Goal: Task Accomplishment & Management: Use online tool/utility

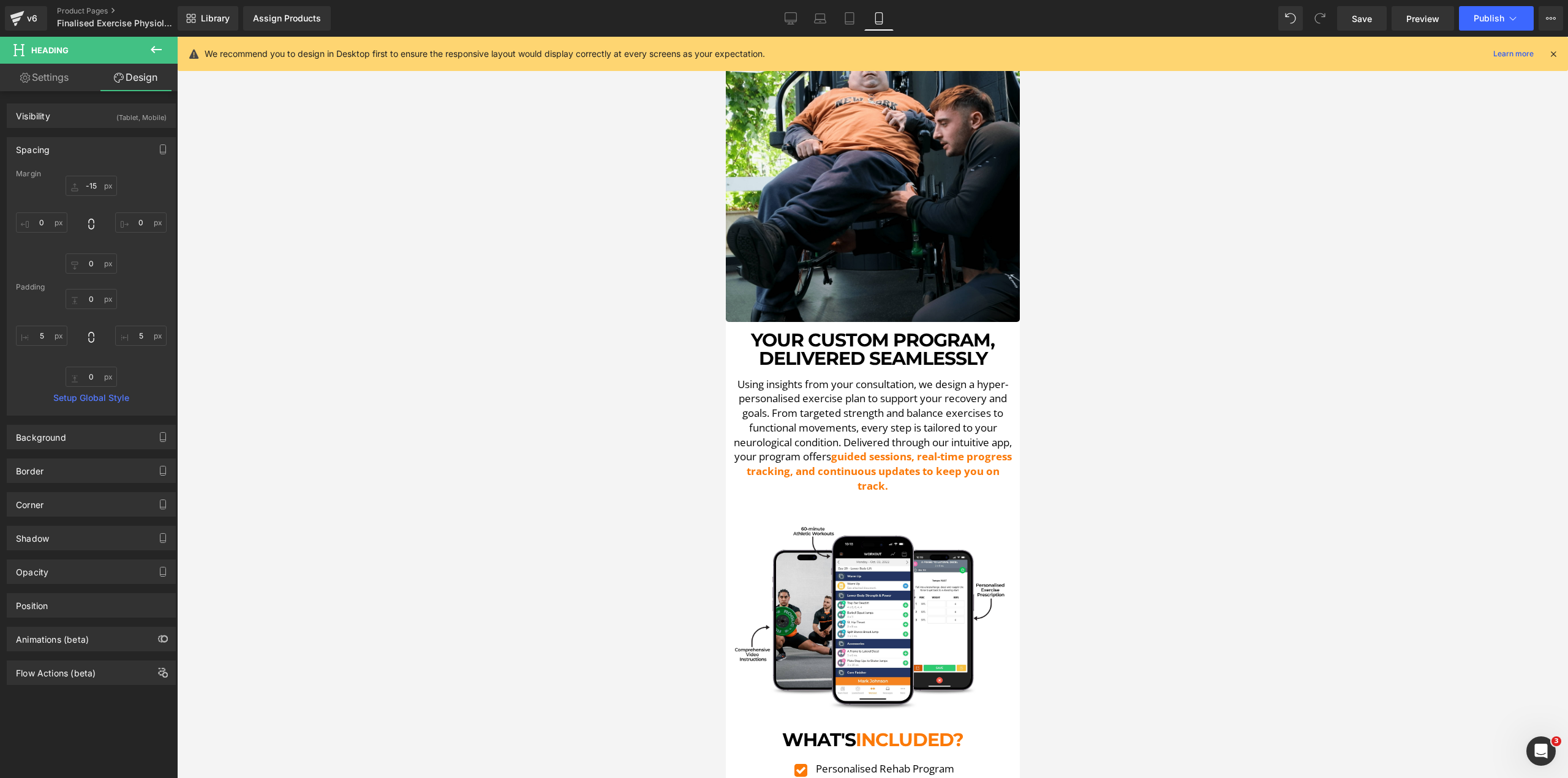
scroll to position [1711, 0]
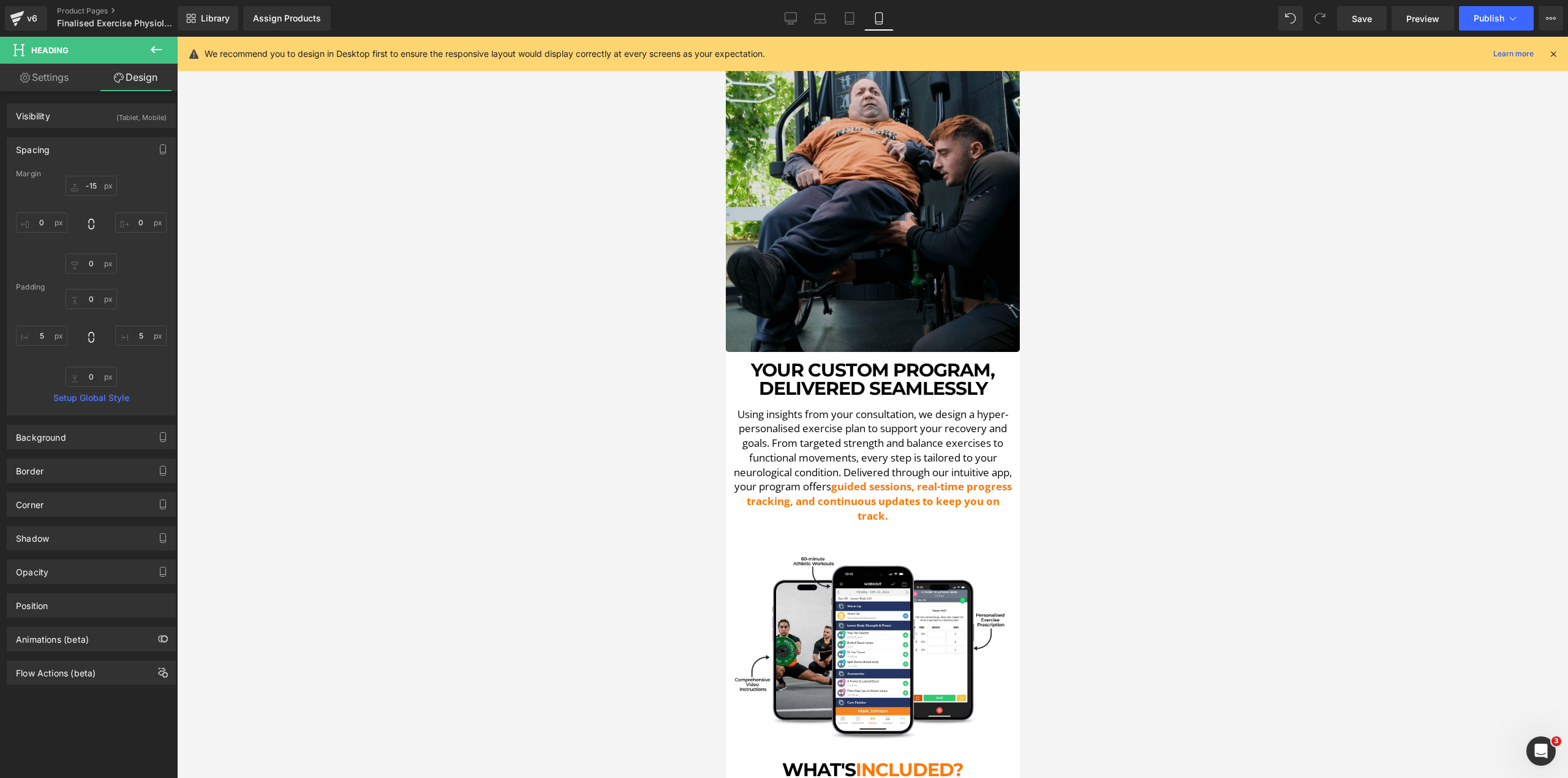
click at [908, 167] on img at bounding box center [872, 205] width 294 height 294
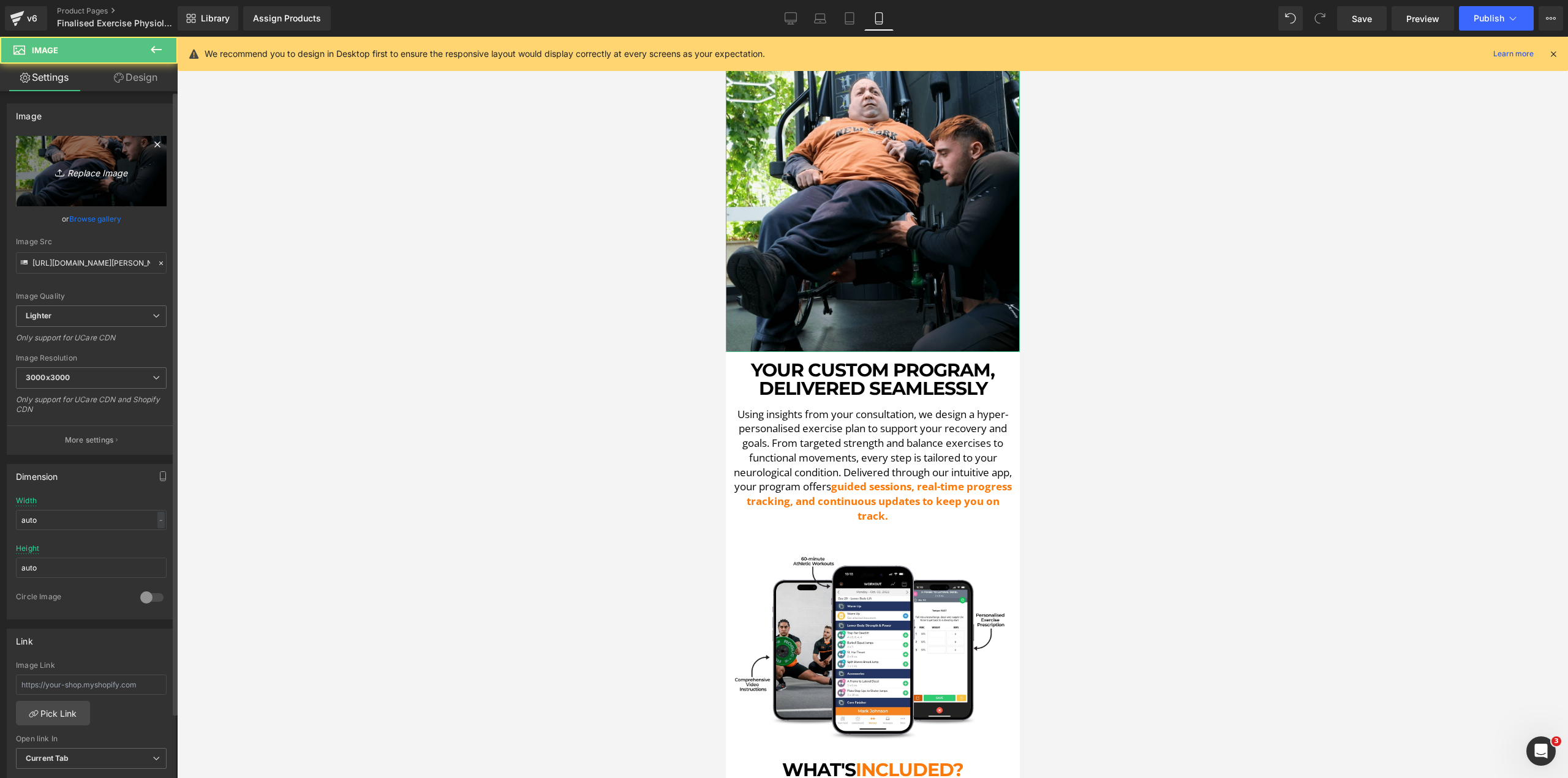
click at [90, 156] on link "Replace Image" at bounding box center [91, 171] width 151 height 70
type input "C:\fakepath\[PERSON_NAME] LE 3-min.png"
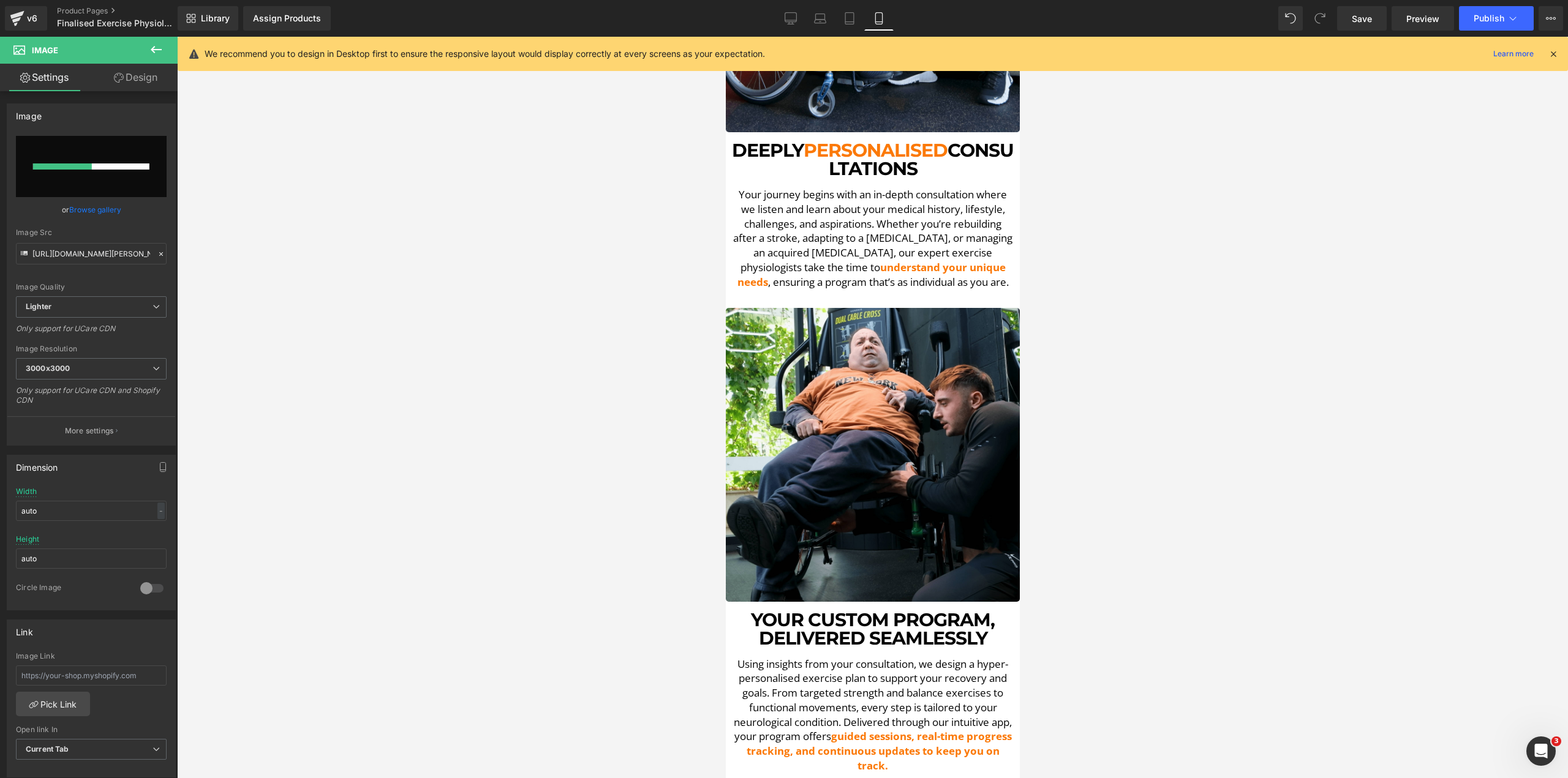
scroll to position [1404, 0]
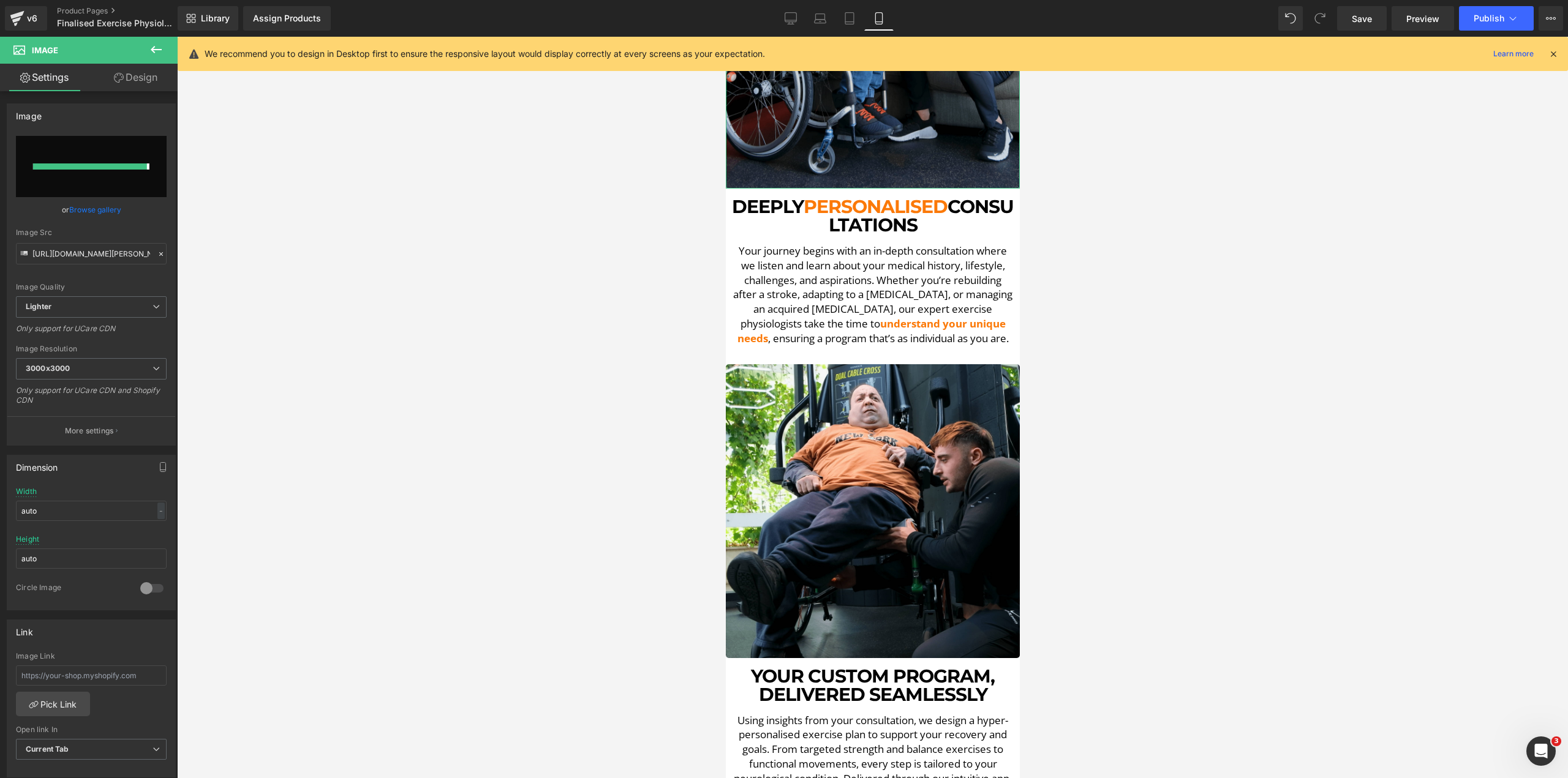
type input "https://ucarecdn.com/90a0d559-6d29-4f65-9593-d2ebe95502d7/-/format/auto/-/previ…"
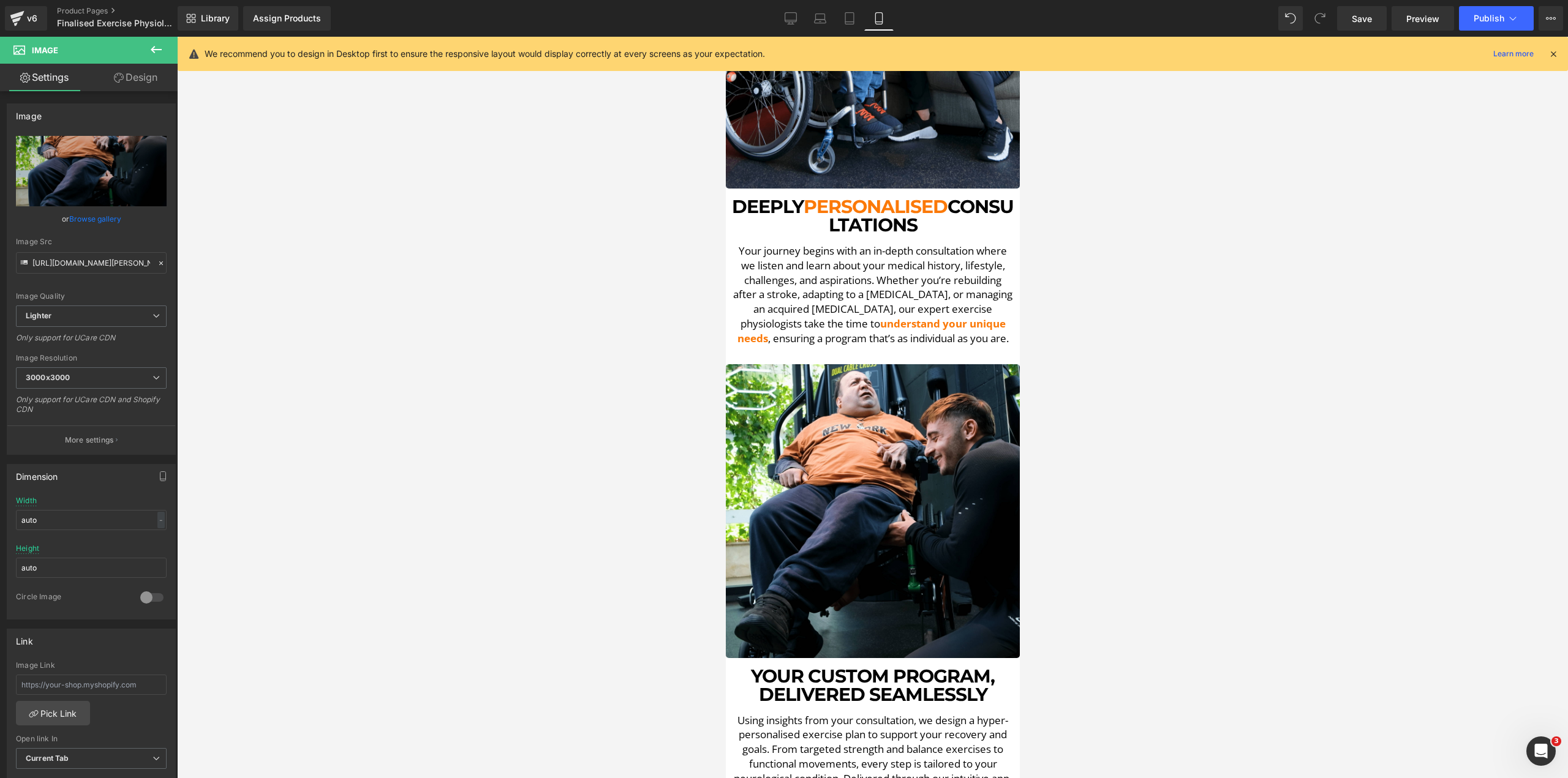
click at [772, 16] on div "Library Assign Products Product Preview No product match your search. Please tr…" at bounding box center [873, 18] width 1390 height 25
click at [801, 14] on link "Desktop" at bounding box center [790, 18] width 30 height 25
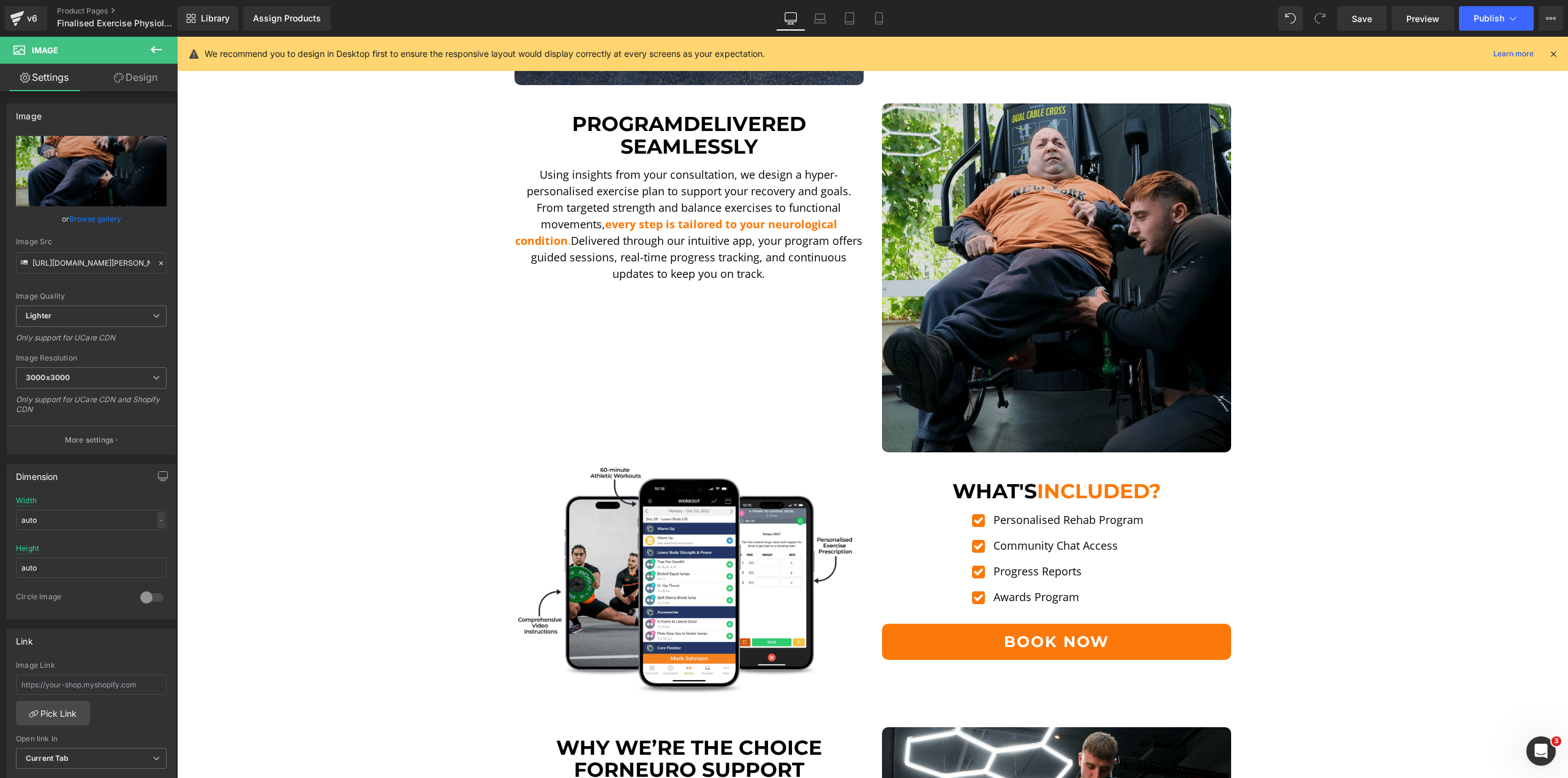
scroll to position [1163, 0]
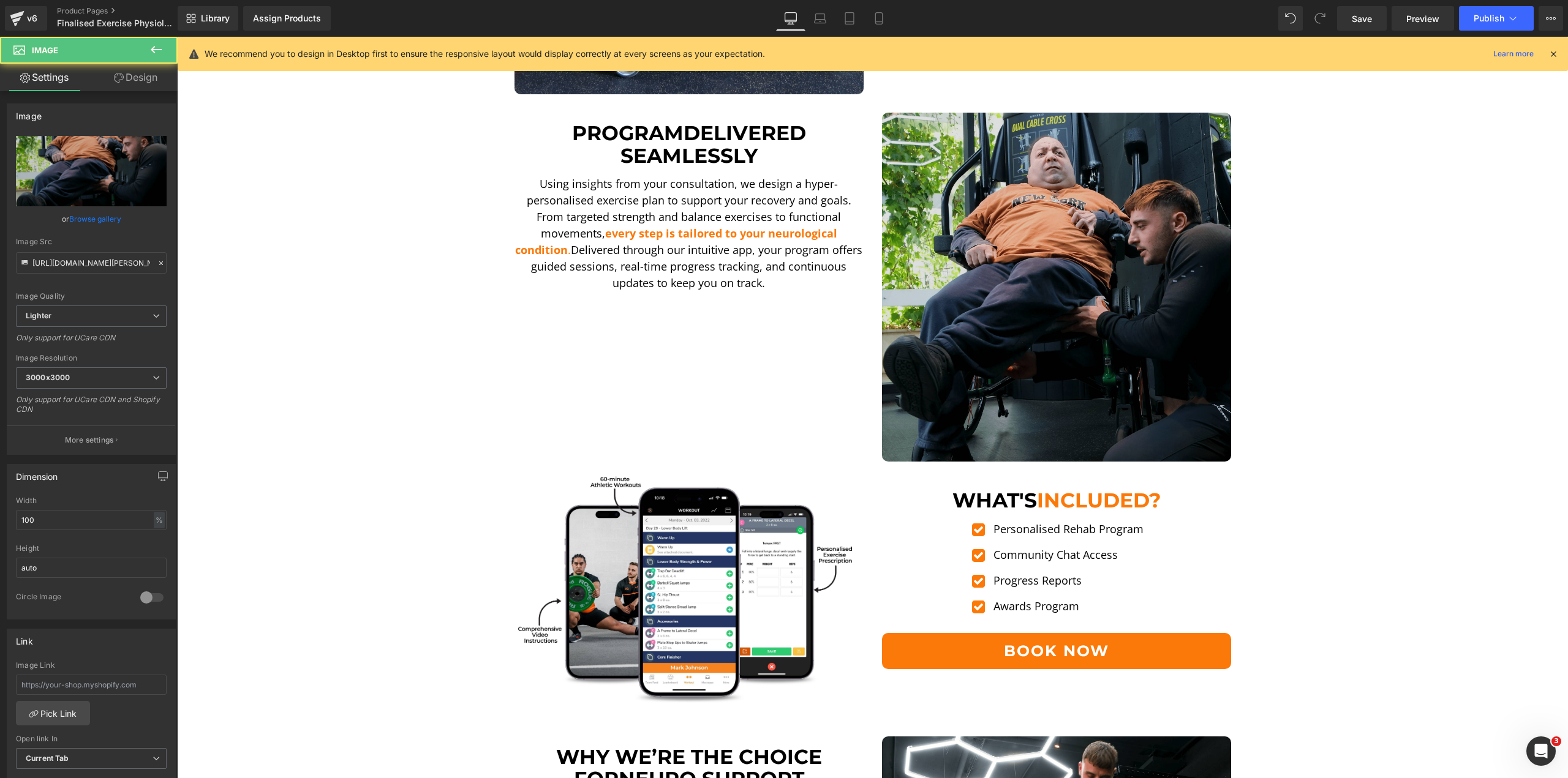
click at [1002, 311] on img at bounding box center [1056, 287] width 349 height 349
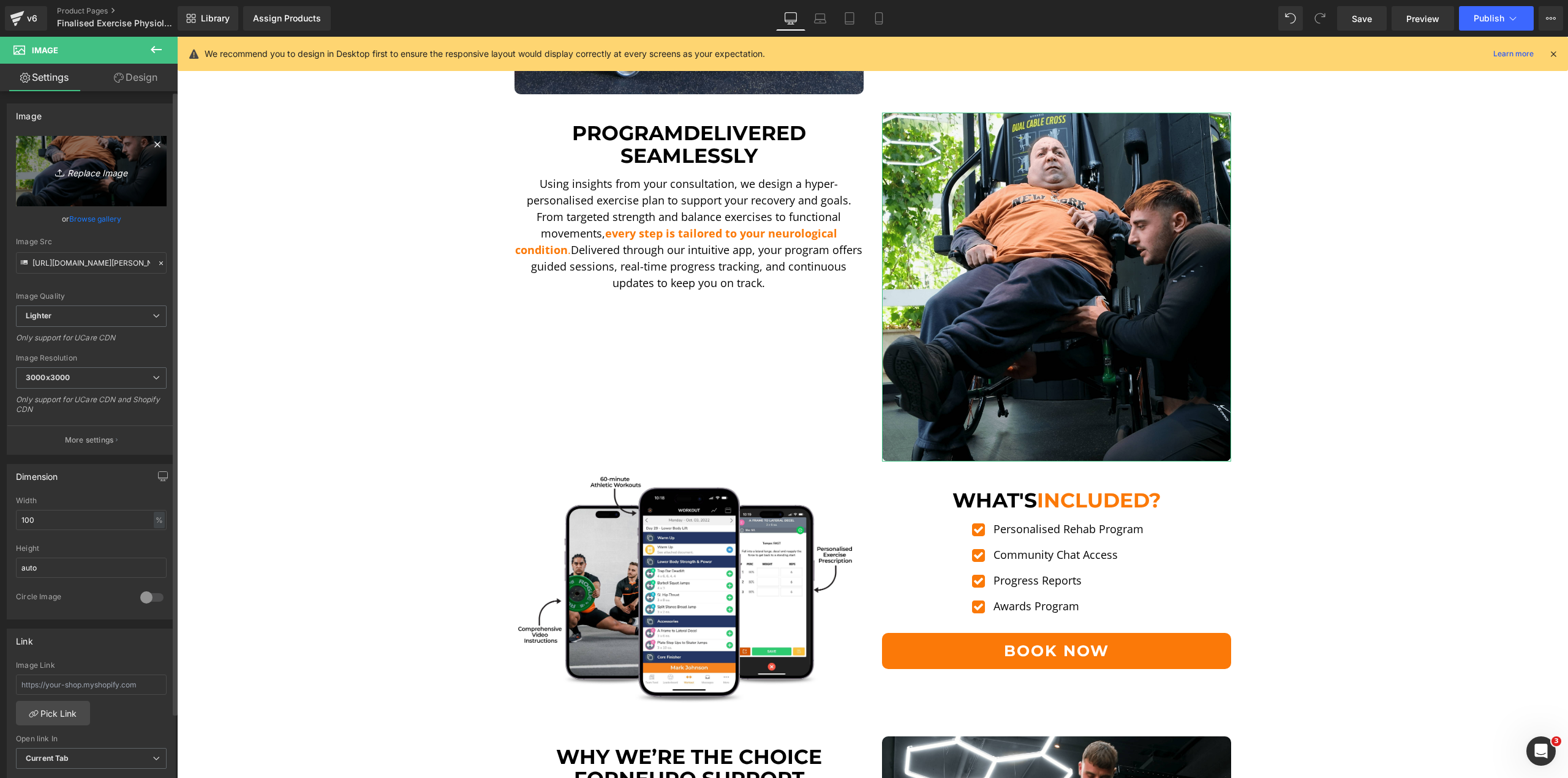
click at [127, 174] on icon "Replace Image" at bounding box center [91, 171] width 98 height 15
type input "C:\fakepath\[PERSON_NAME] LE 3-min.png"
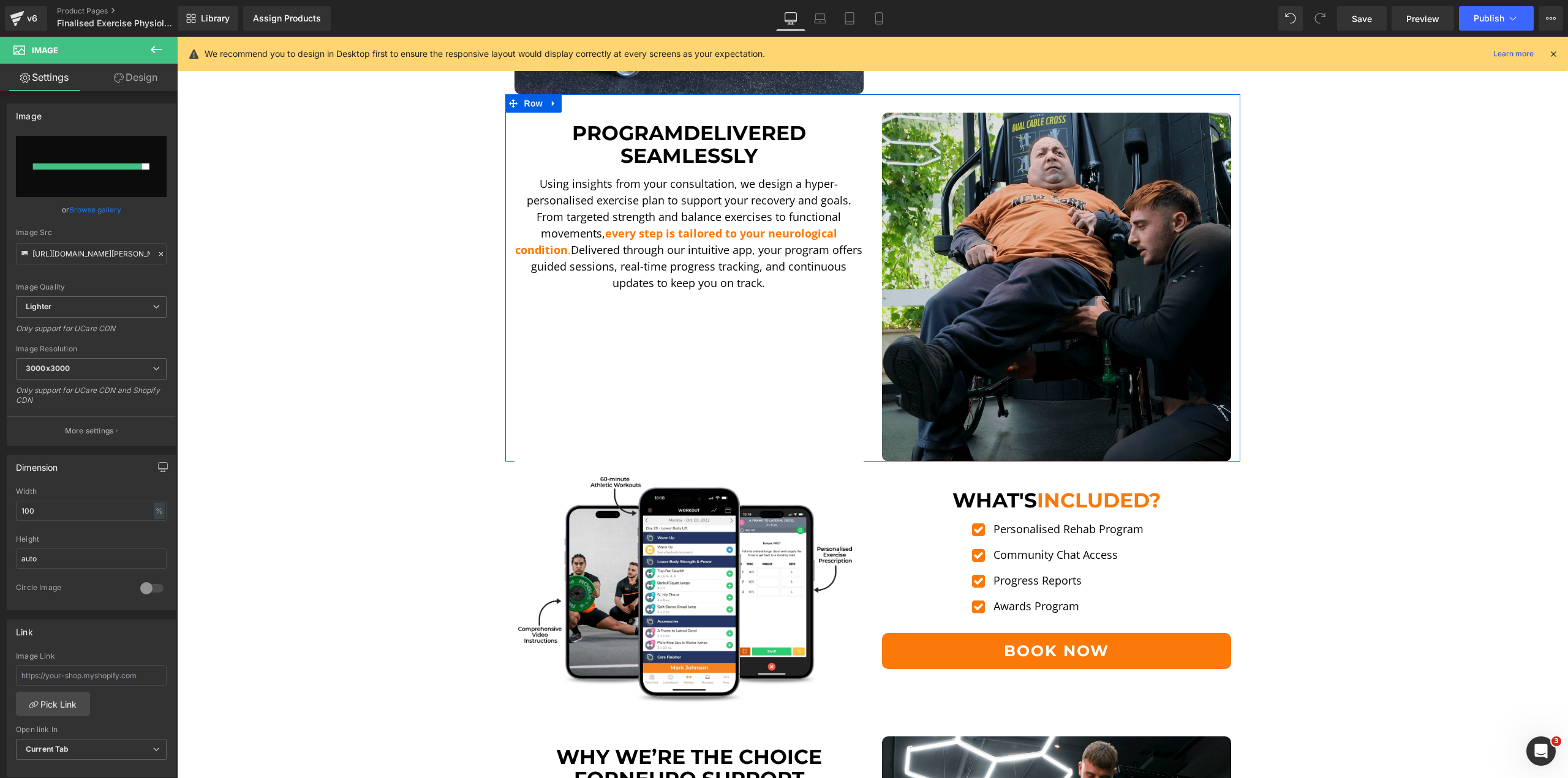
type input "https://ucarecdn.com/ae4535bb-682f-46cb-8678-d7cbfc306b60/-/format/auto/-/previ…"
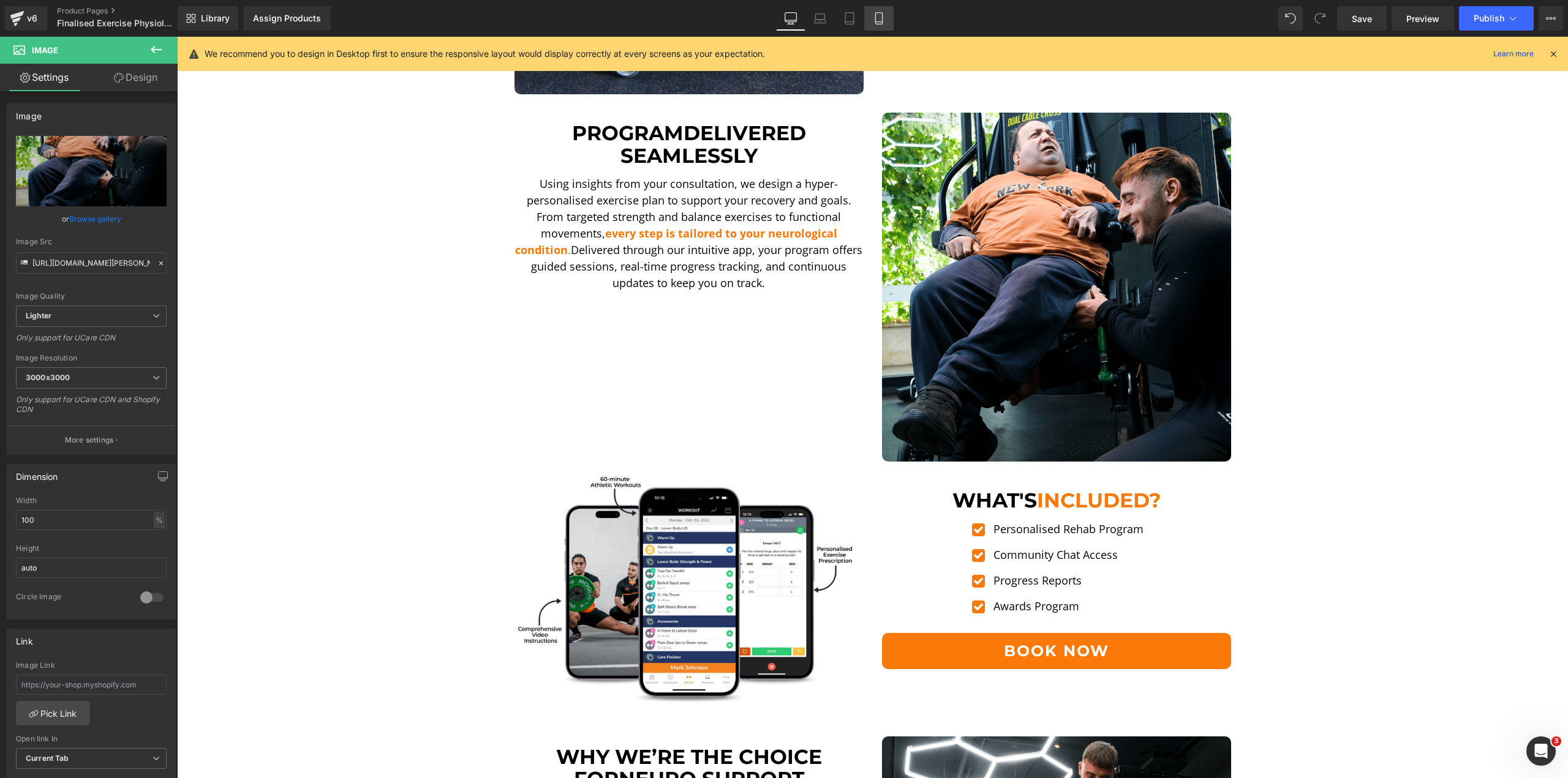
click at [880, 19] on icon at bounding box center [878, 18] width 12 height 12
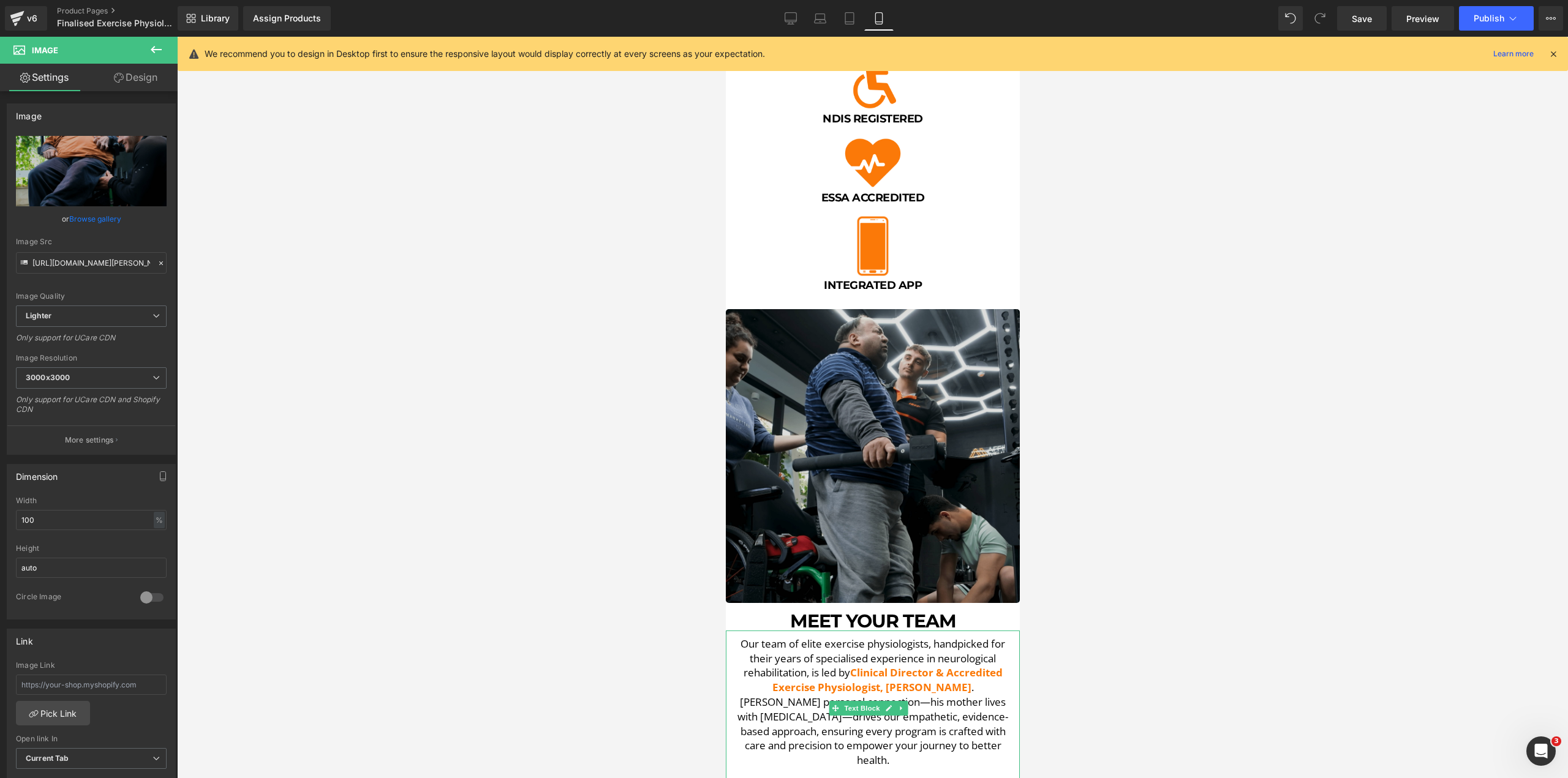
scroll to position [489, 0]
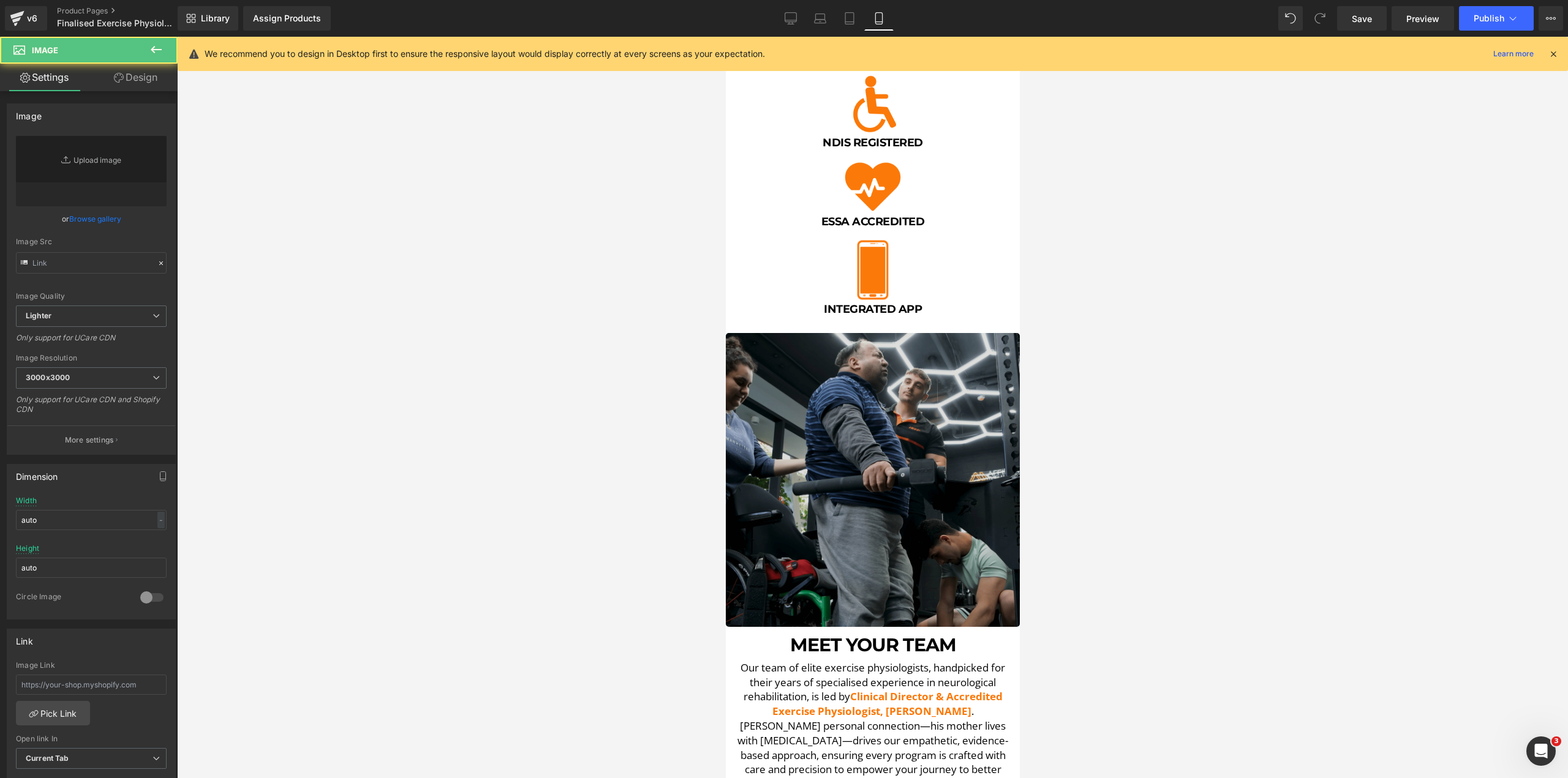
type input "https://ucarecdn.com/fbb1622f-cbee-4e46-bf11-dded11b64873/-/format/auto/-/previ…"
click at [813, 356] on img at bounding box center [872, 479] width 294 height 294
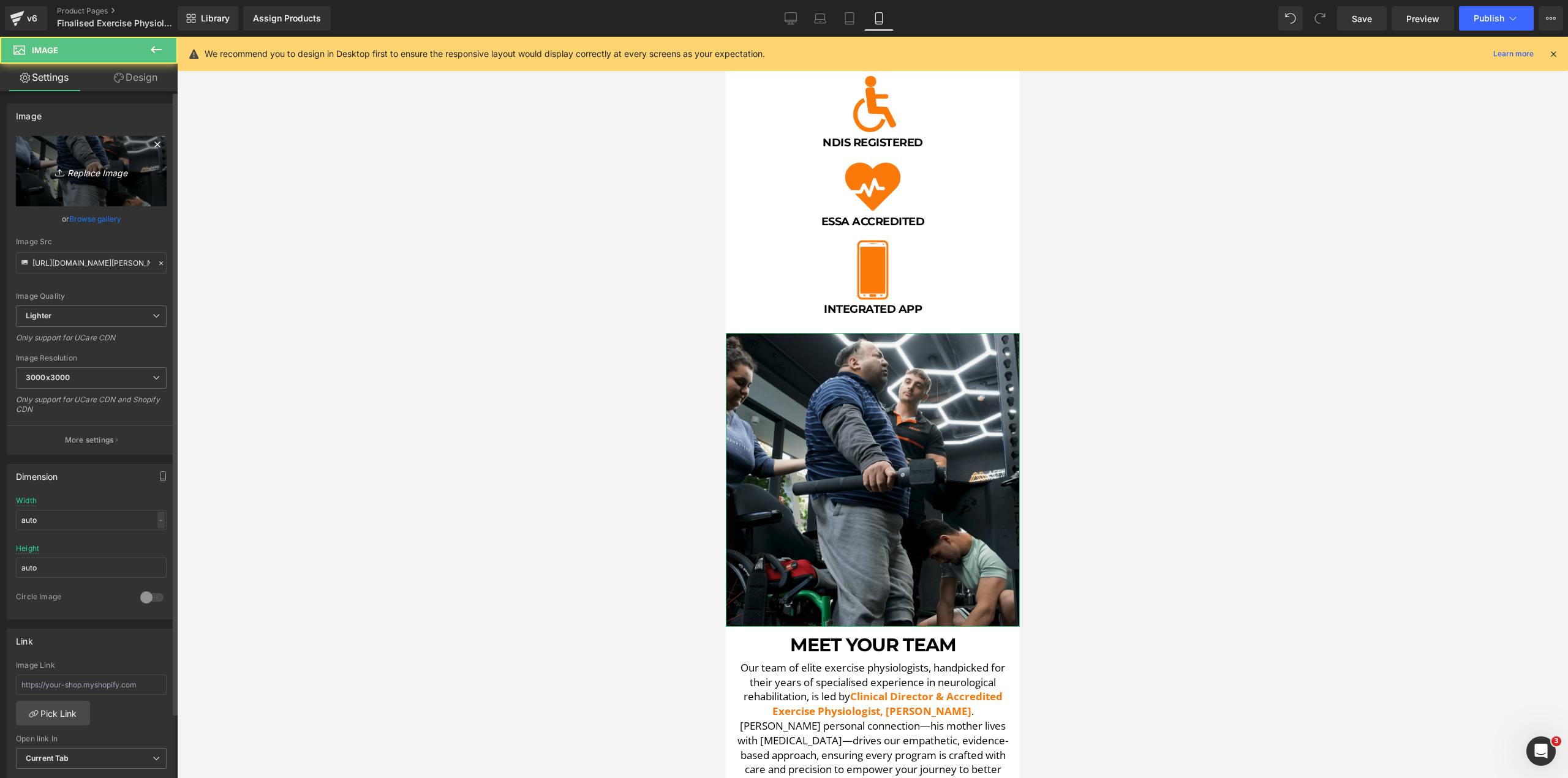
click at [87, 178] on icon "Replace Image" at bounding box center [91, 171] width 98 height 15
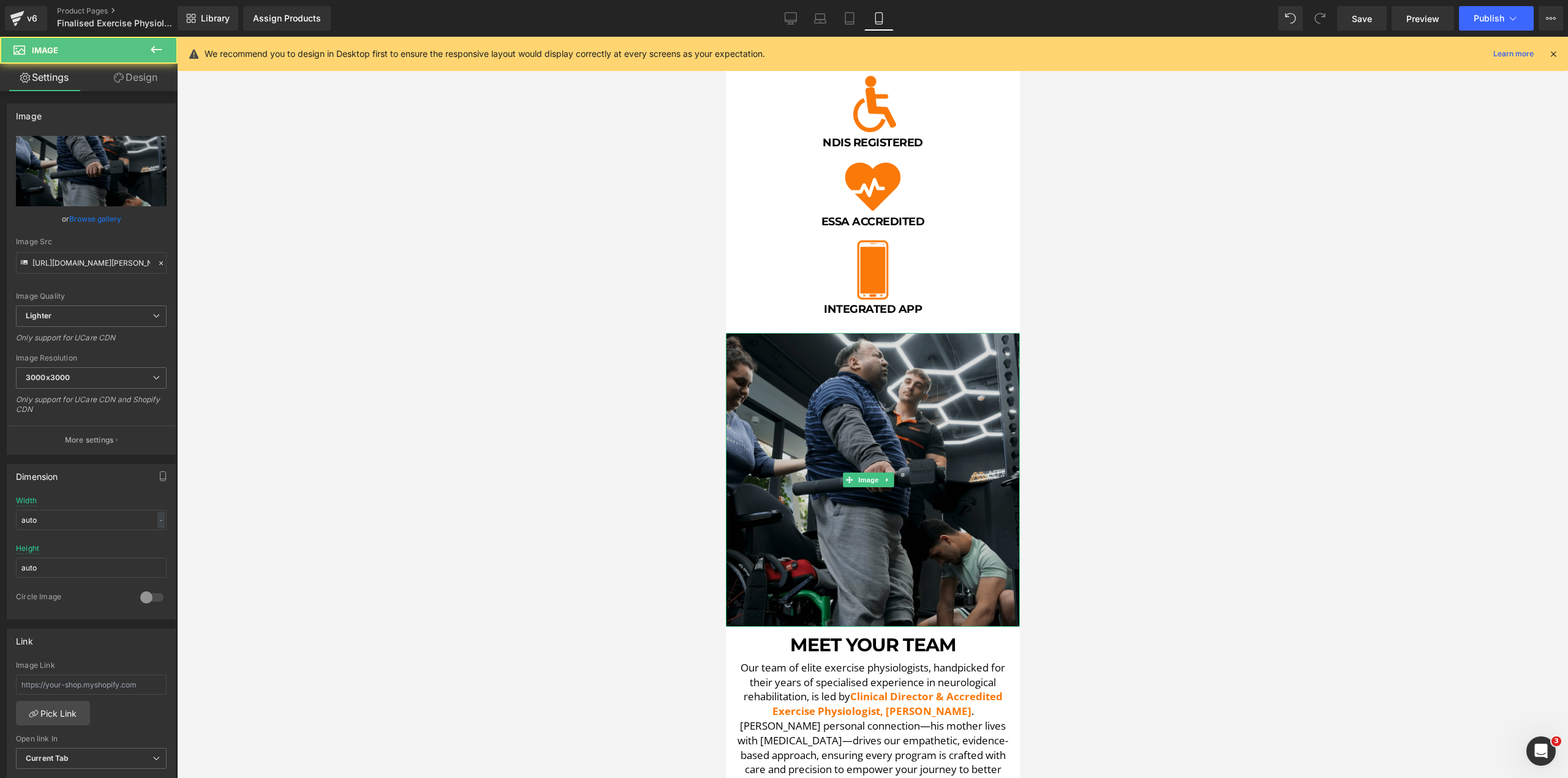
click at [934, 424] on img at bounding box center [872, 479] width 294 height 294
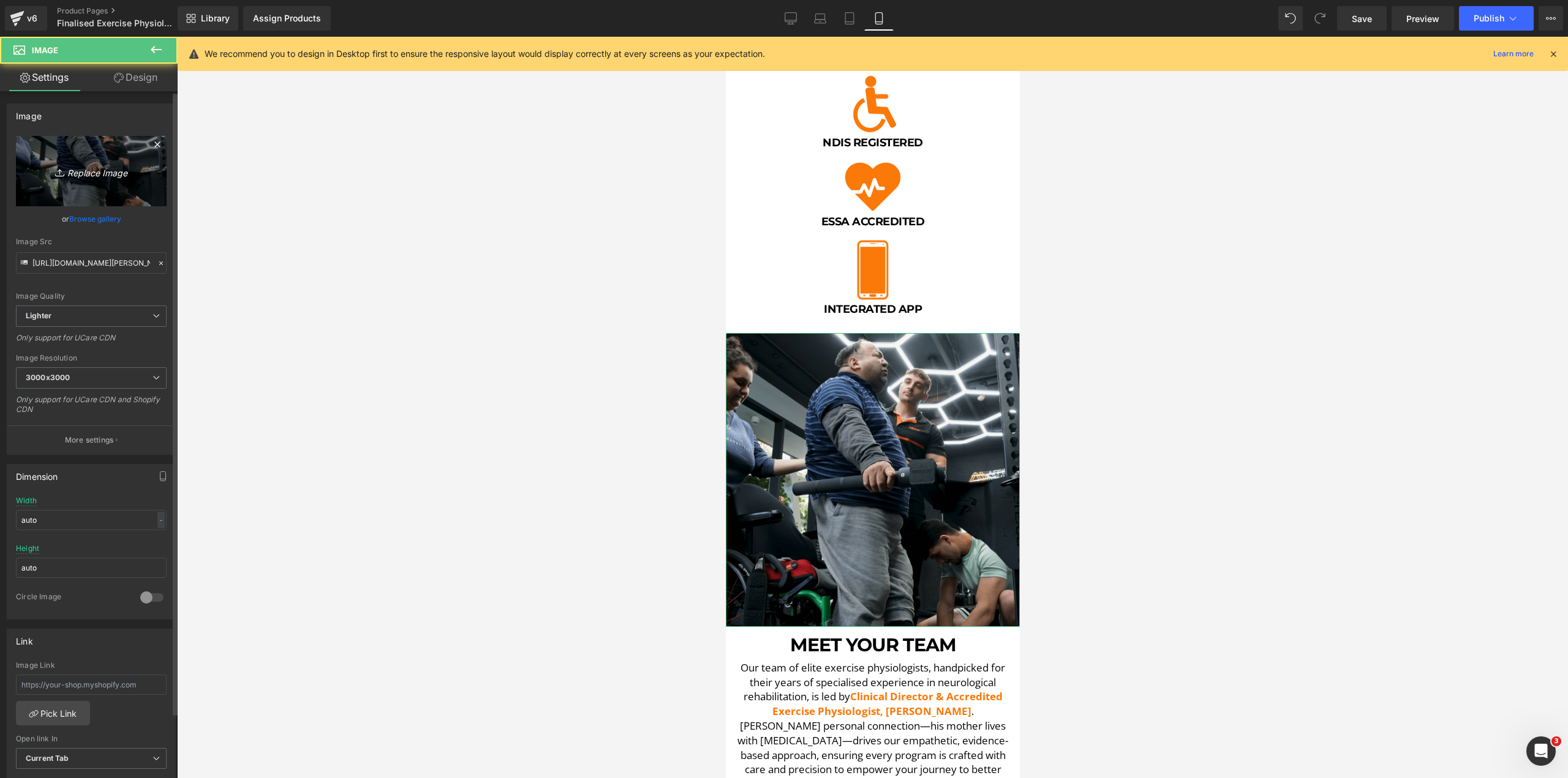
click at [125, 163] on link "Replace Image" at bounding box center [91, 171] width 151 height 70
type input "C:\fakepath\PAUL STS 3-min.png"
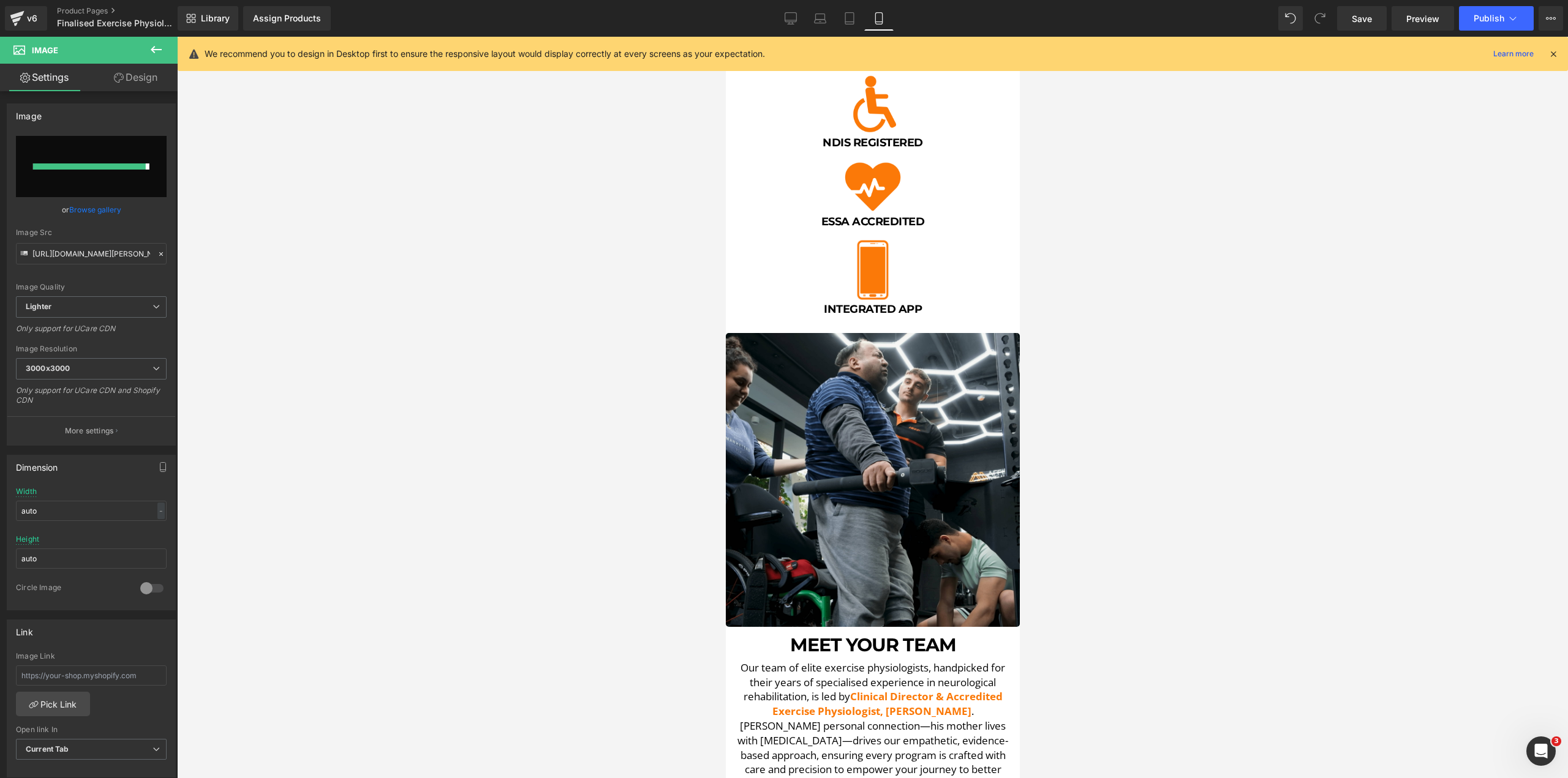
type input "https://ucarecdn.com/d4b57b64-39aa-4a72-bf7c-930cc623ec59/-/format/auto/-/previ…"
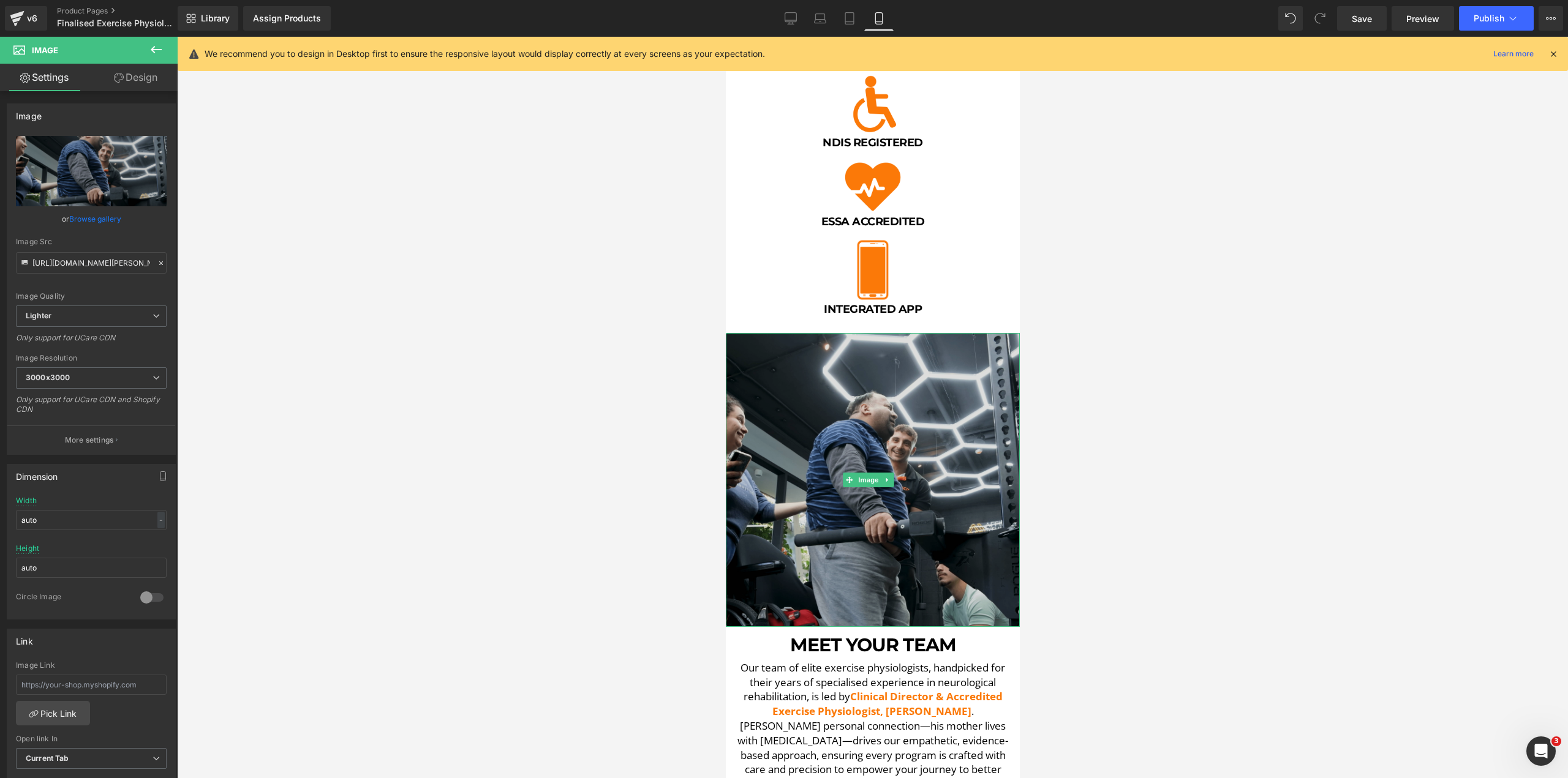
click at [944, 487] on img at bounding box center [872, 479] width 294 height 294
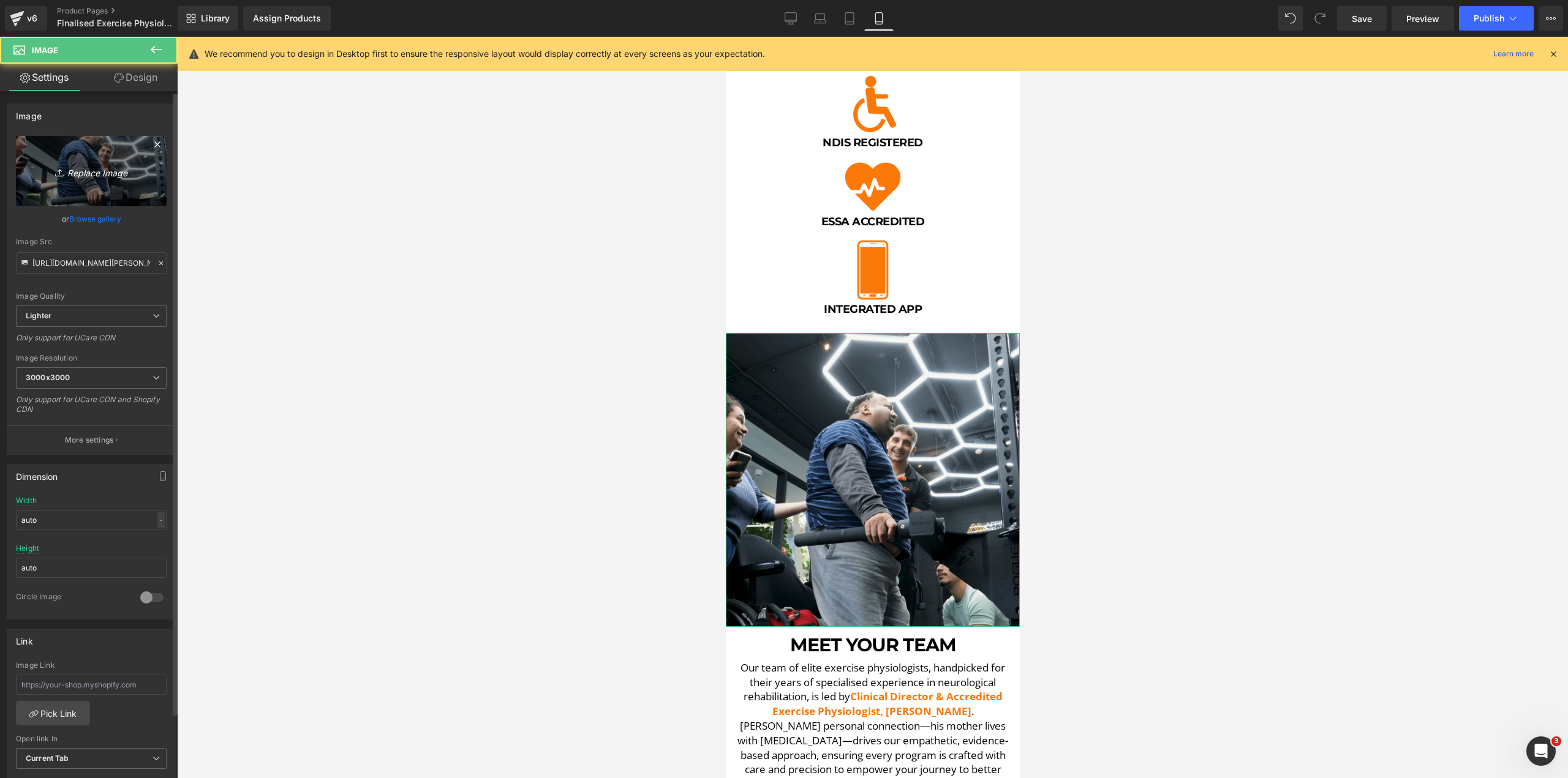
click at [80, 169] on icon "Replace Image" at bounding box center [91, 171] width 98 height 15
type input "C:\fakepath\DSCF5536.00_11_21_16.Still012-min.png"
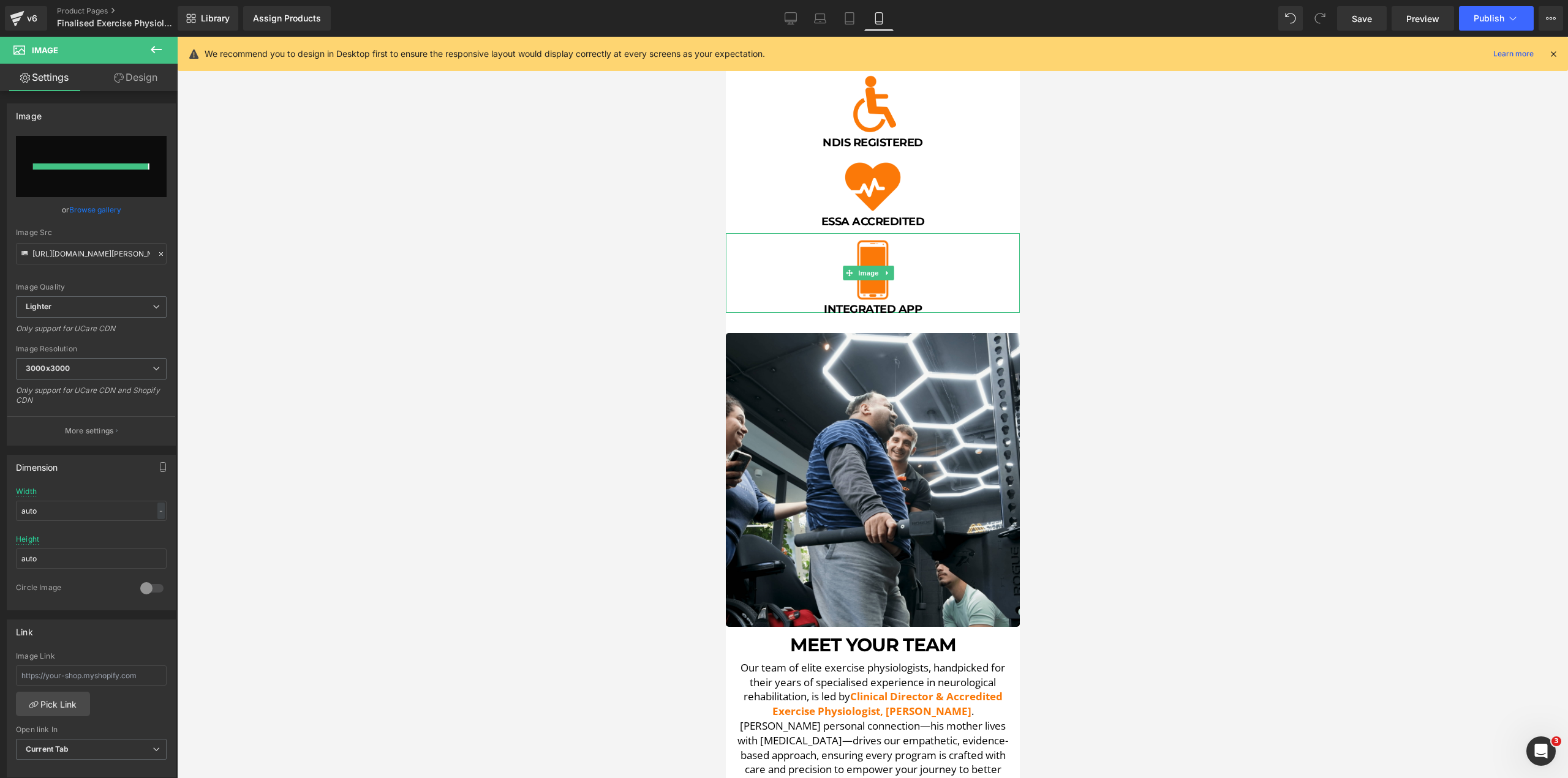
type input "https://ucarecdn.com/4b6b98d6-9ce2-49d1-8421-e5e55ab4ec66/-/format/auto/-/previ…"
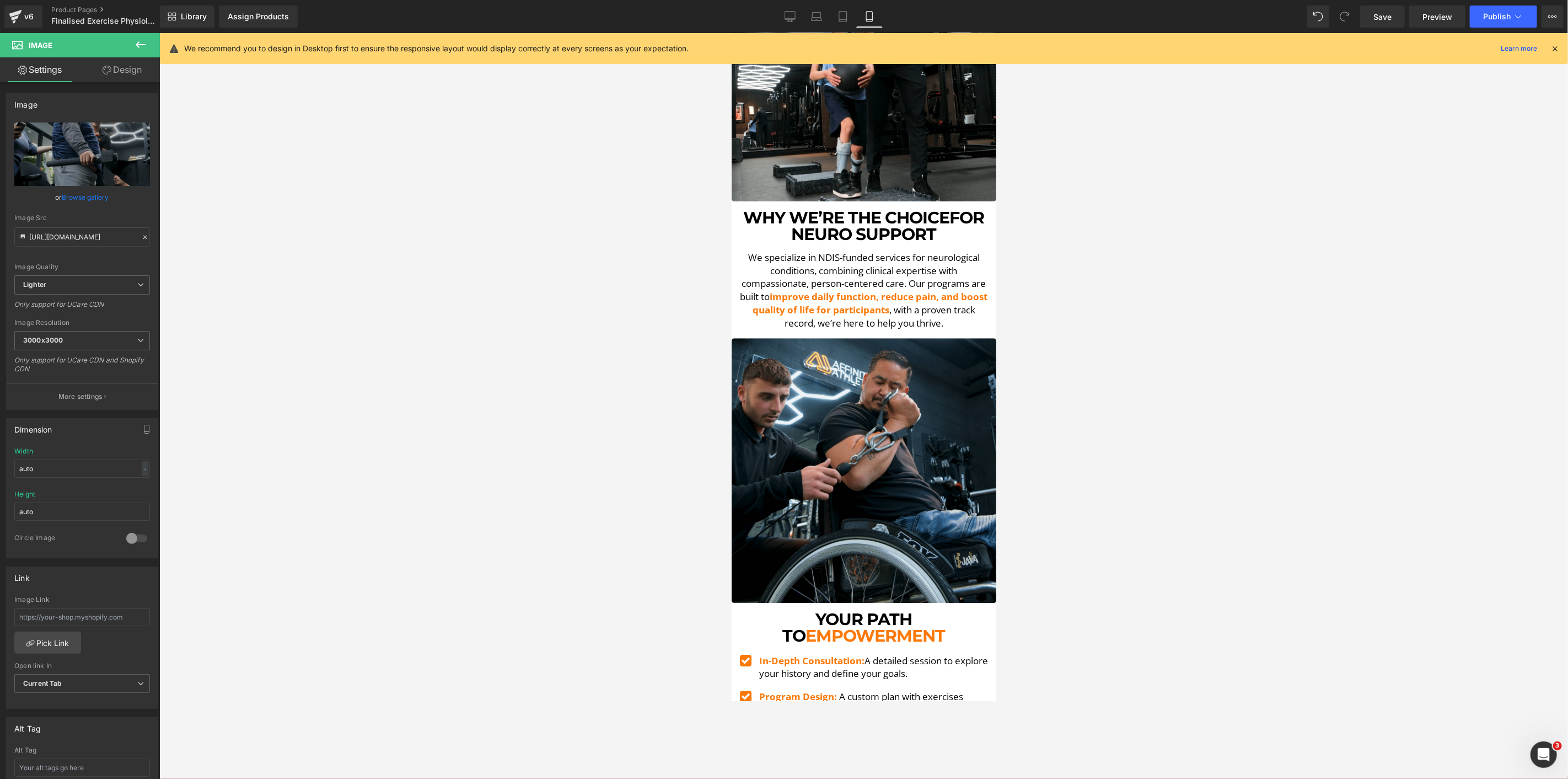
scroll to position [2341, 0]
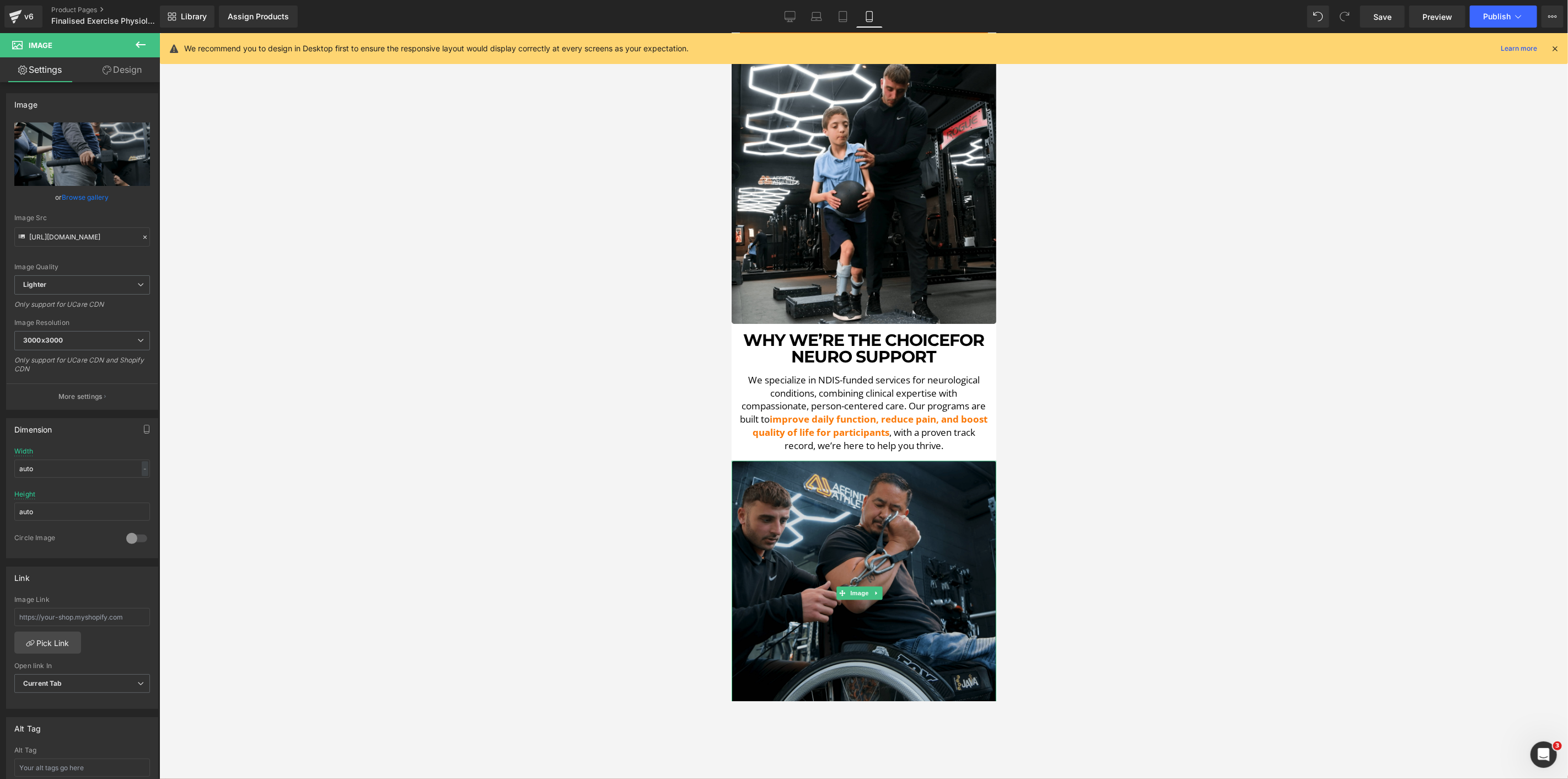
click at [805, 607] on img at bounding box center [863, 592] width 265 height 265
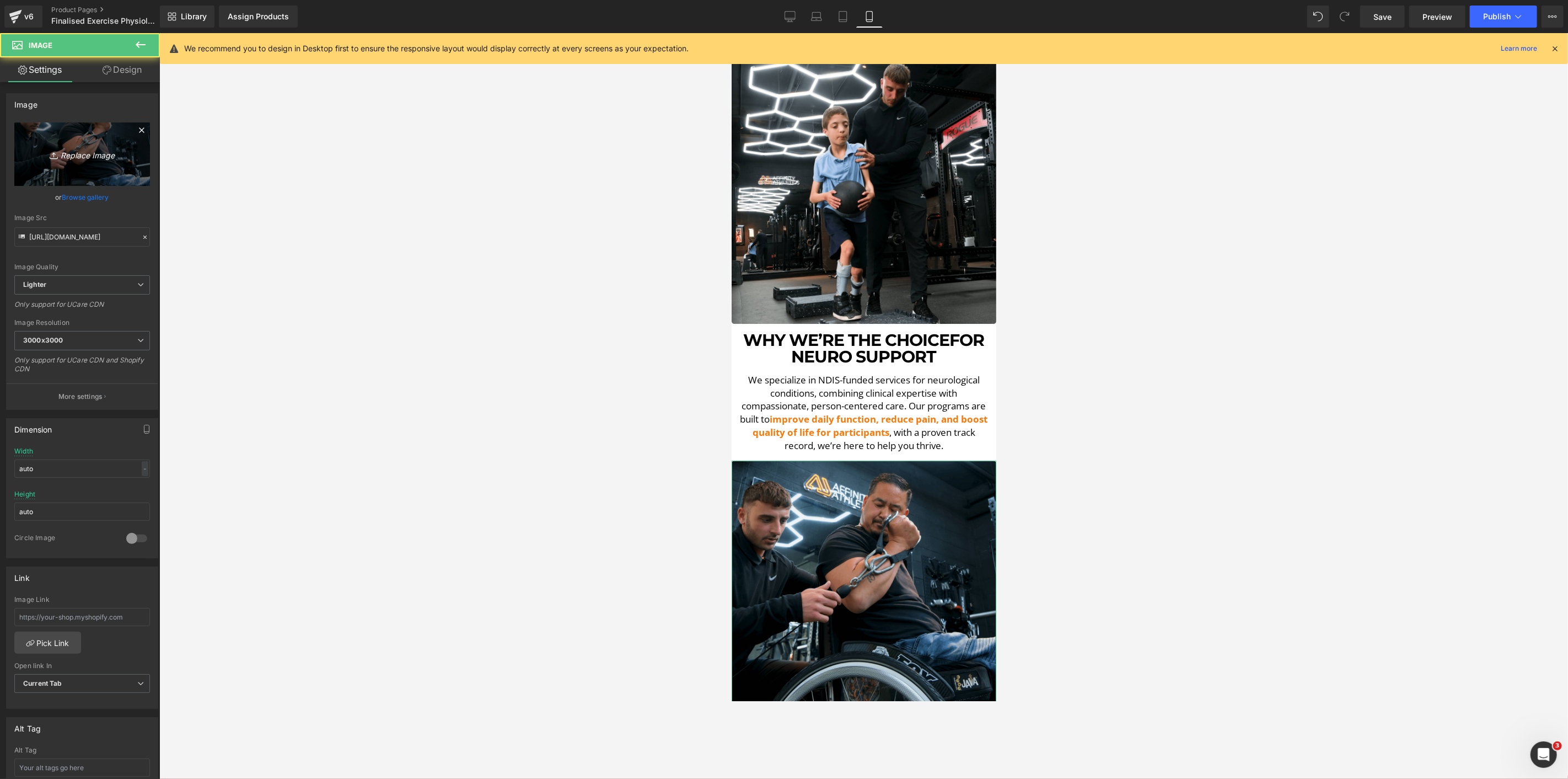
click at [72, 153] on icon "Replace Image" at bounding box center [82, 154] width 88 height 14
type input "C:\fakepath\DSCF5578.00_00_04_43.Still006-min.png"
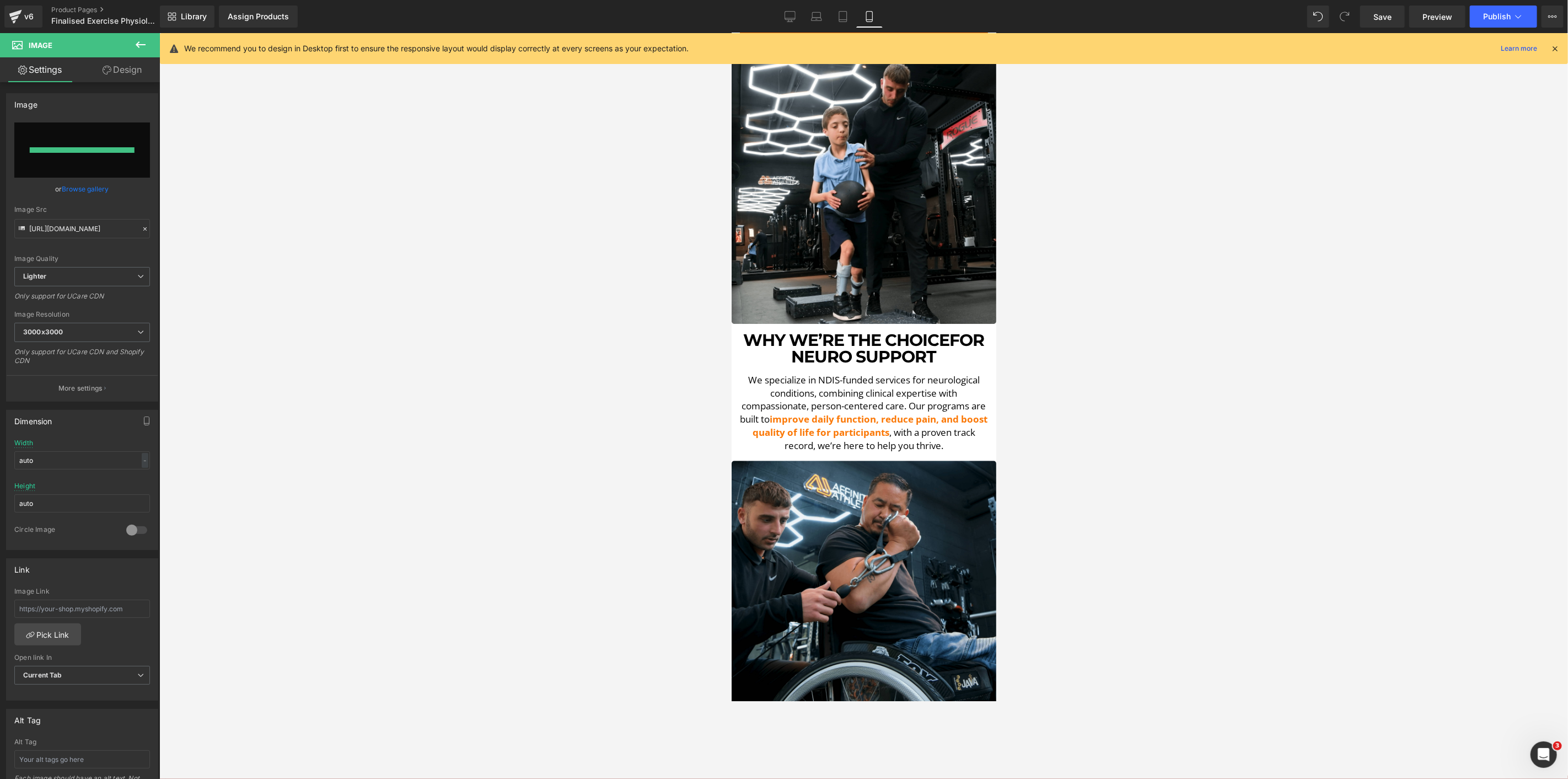
type input "[URL][DOMAIN_NAME]"
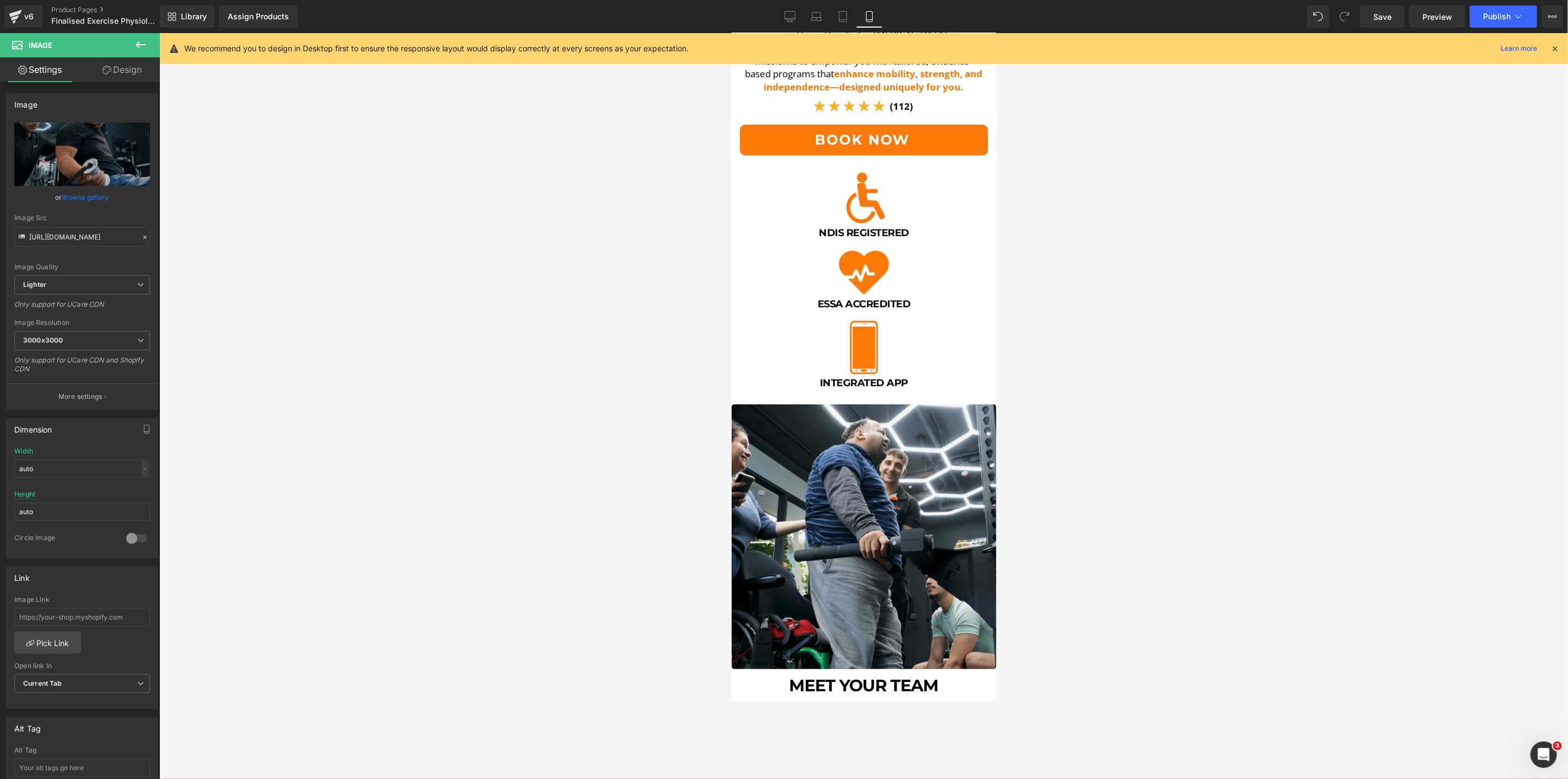
scroll to position [318, 0]
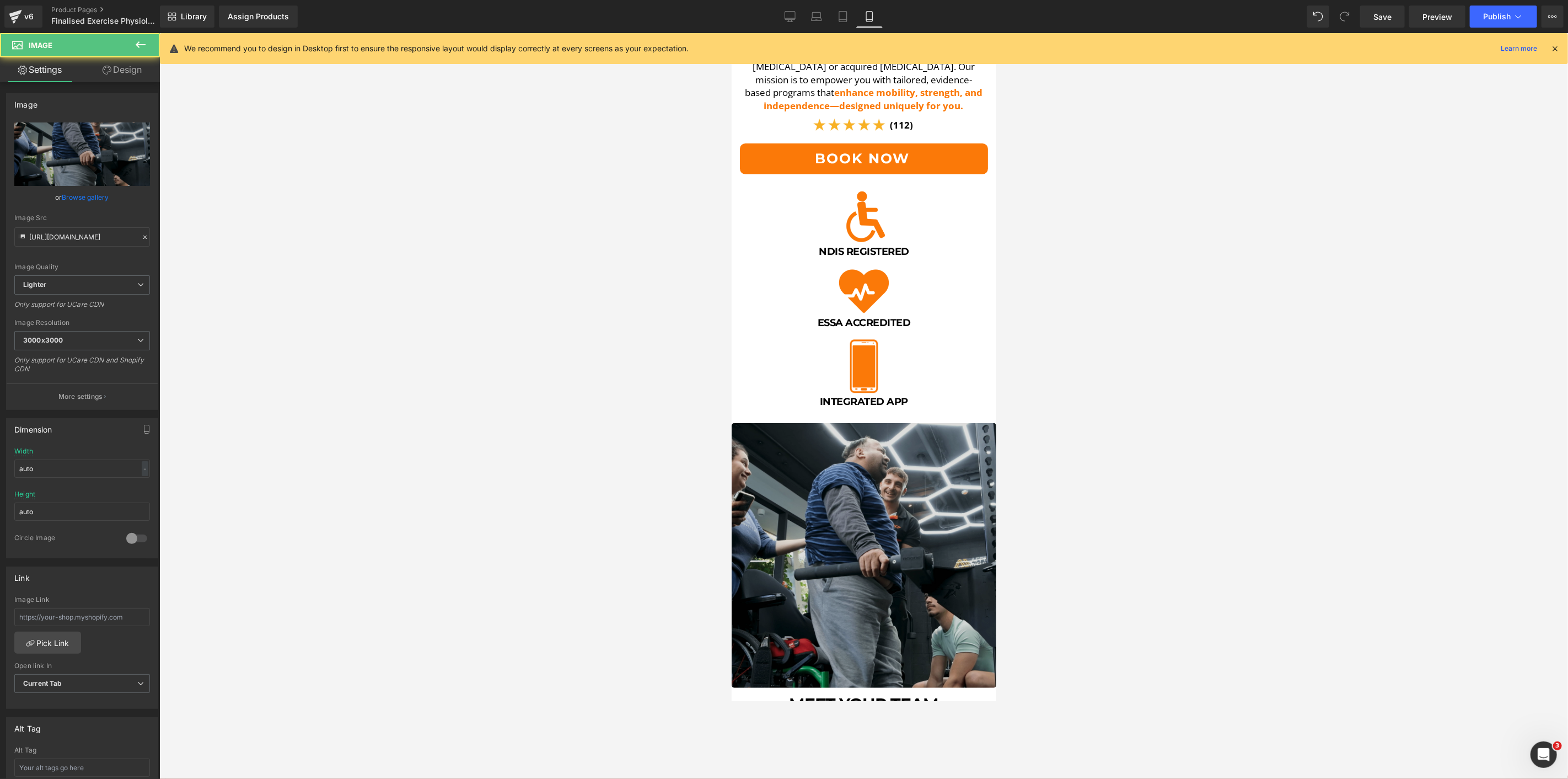
click at [917, 533] on img at bounding box center [863, 555] width 265 height 265
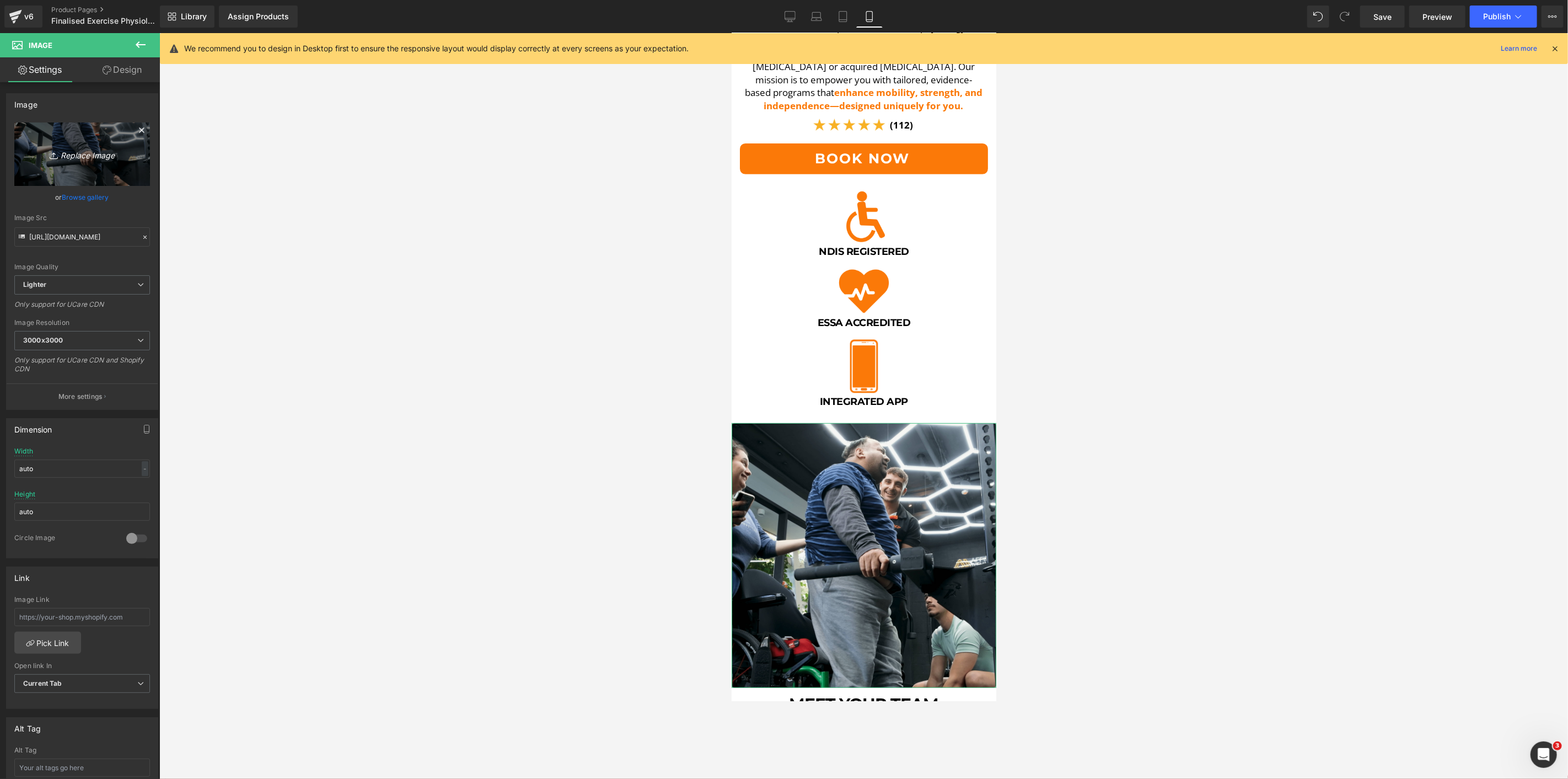
click at [73, 164] on link "Replace Image" at bounding box center [82, 154] width 136 height 63
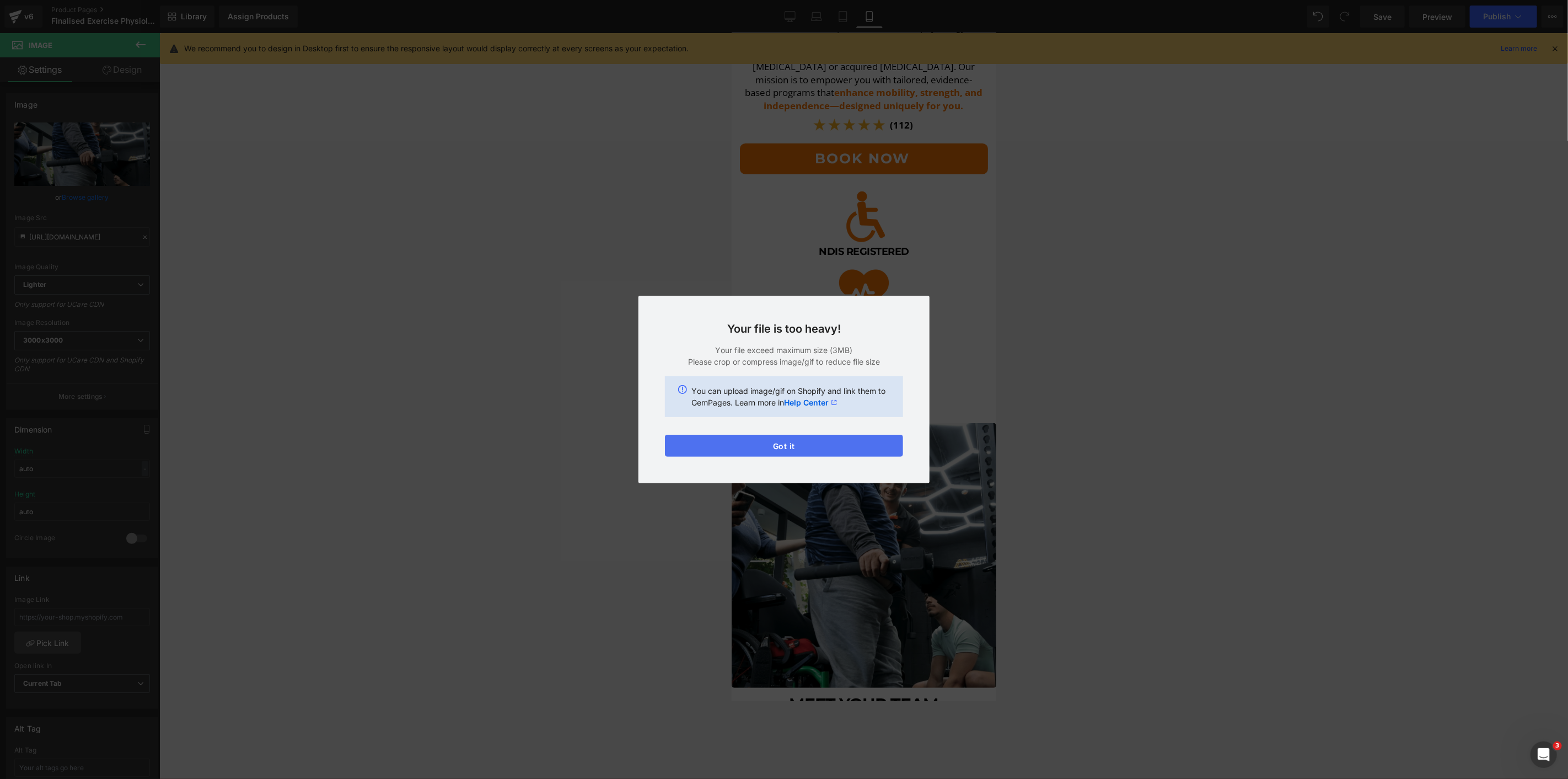
click at [785, 440] on button "Got it" at bounding box center [784, 446] width 238 height 22
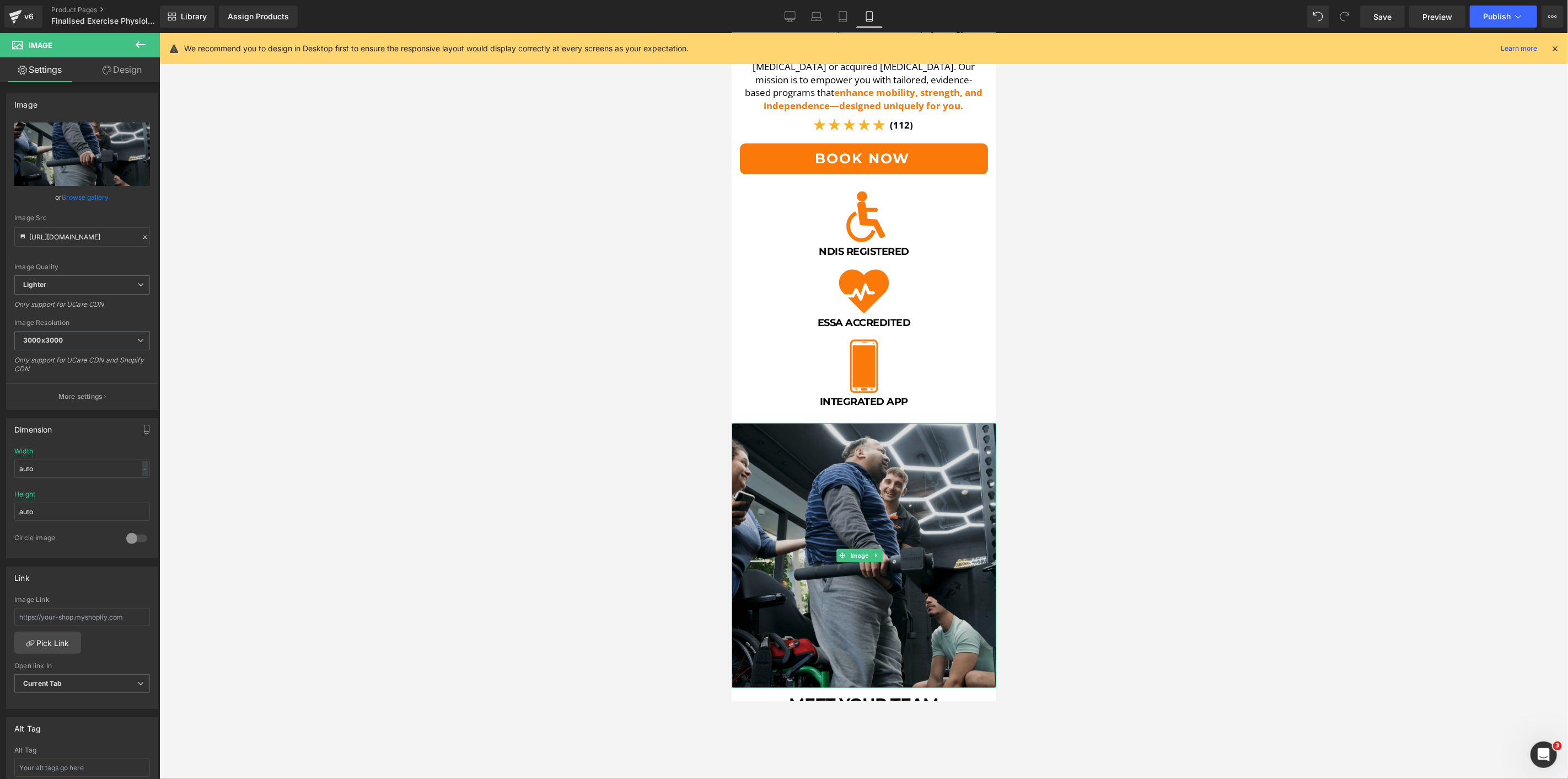
click at [884, 474] on img at bounding box center [863, 555] width 265 height 265
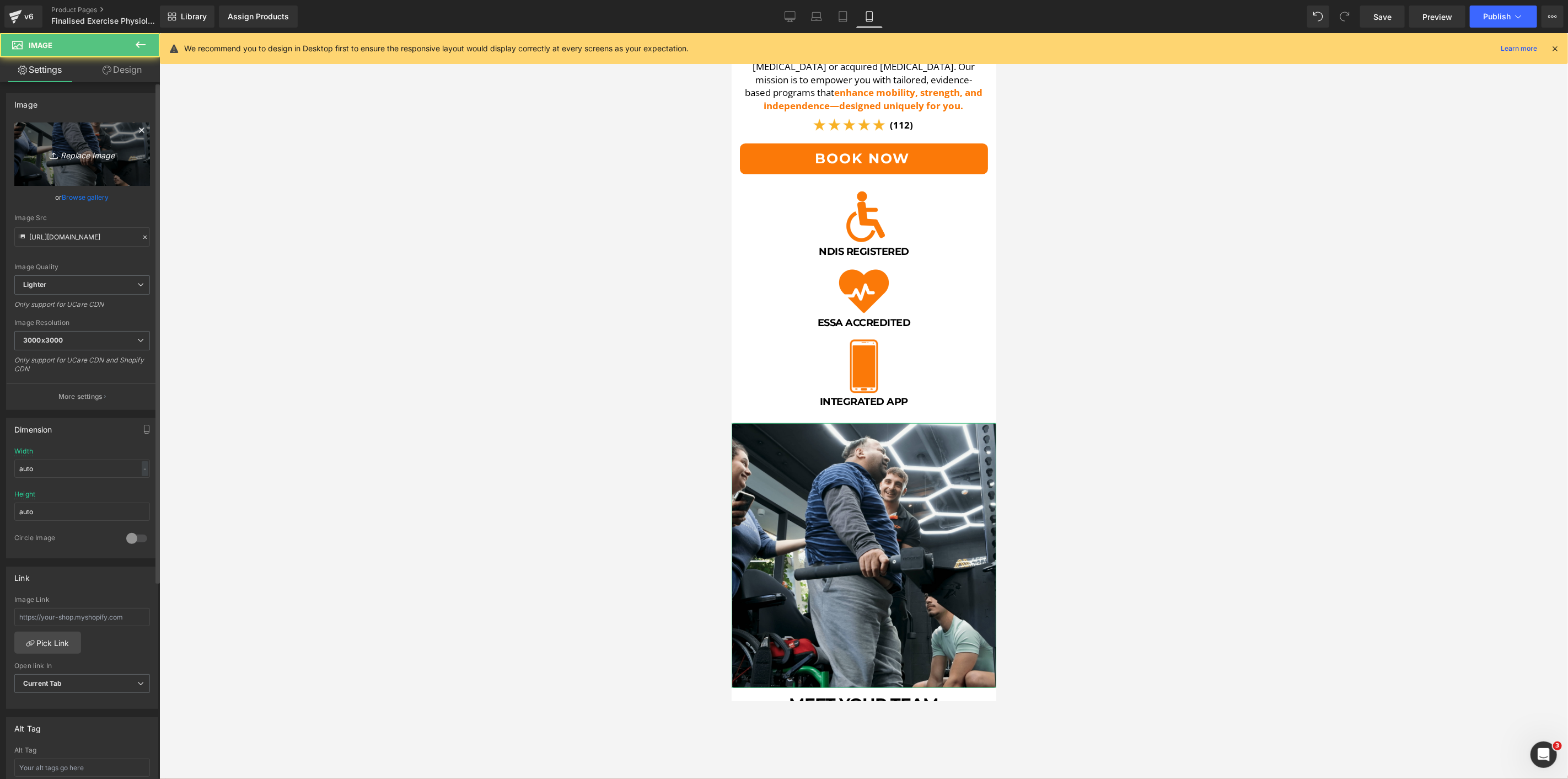
click at [91, 174] on link "Replace Image" at bounding box center [82, 154] width 136 height 63
type input "C:\fakepath\Ando Chest Press-min.png"
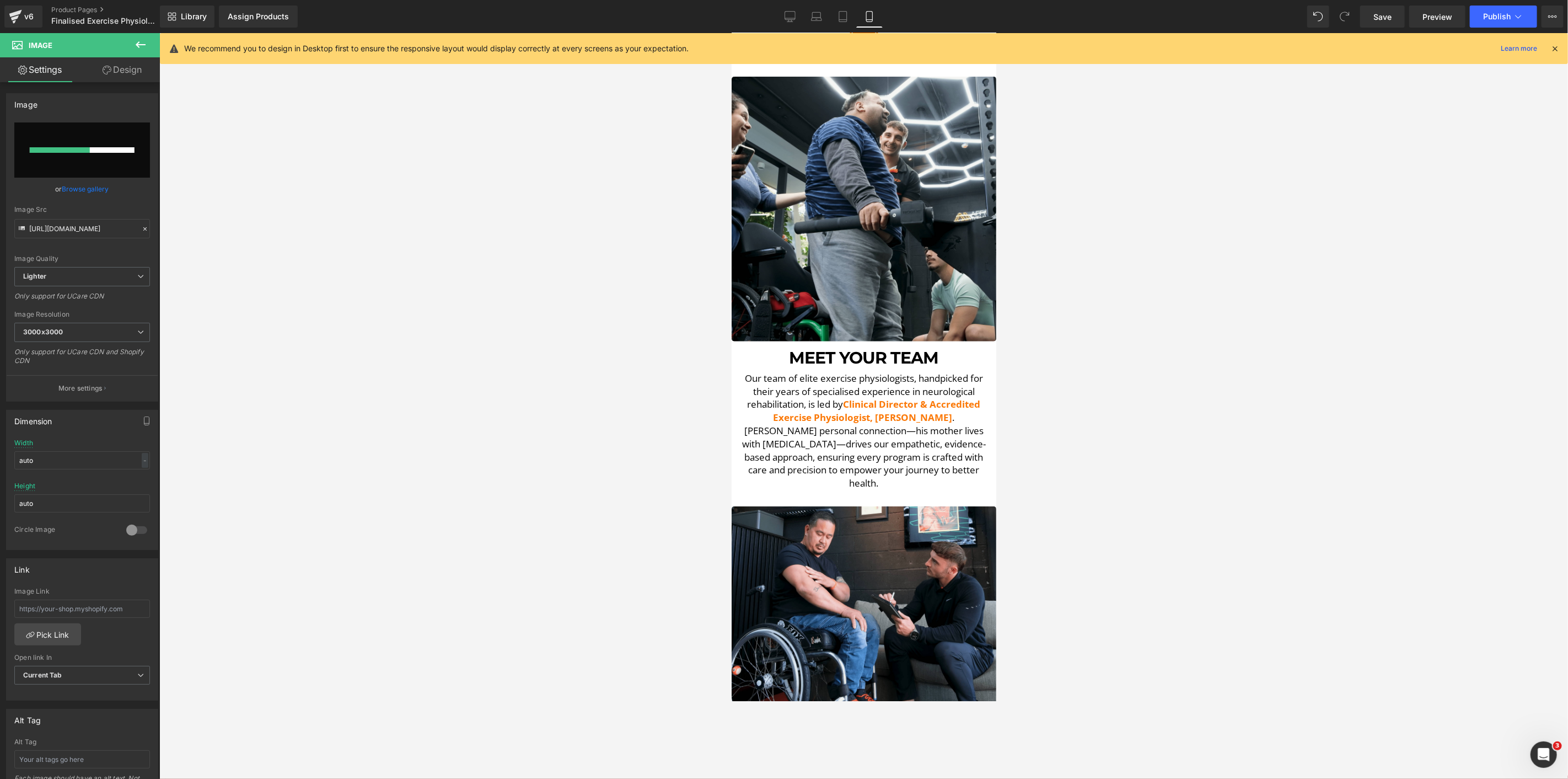
scroll to position [748, 0]
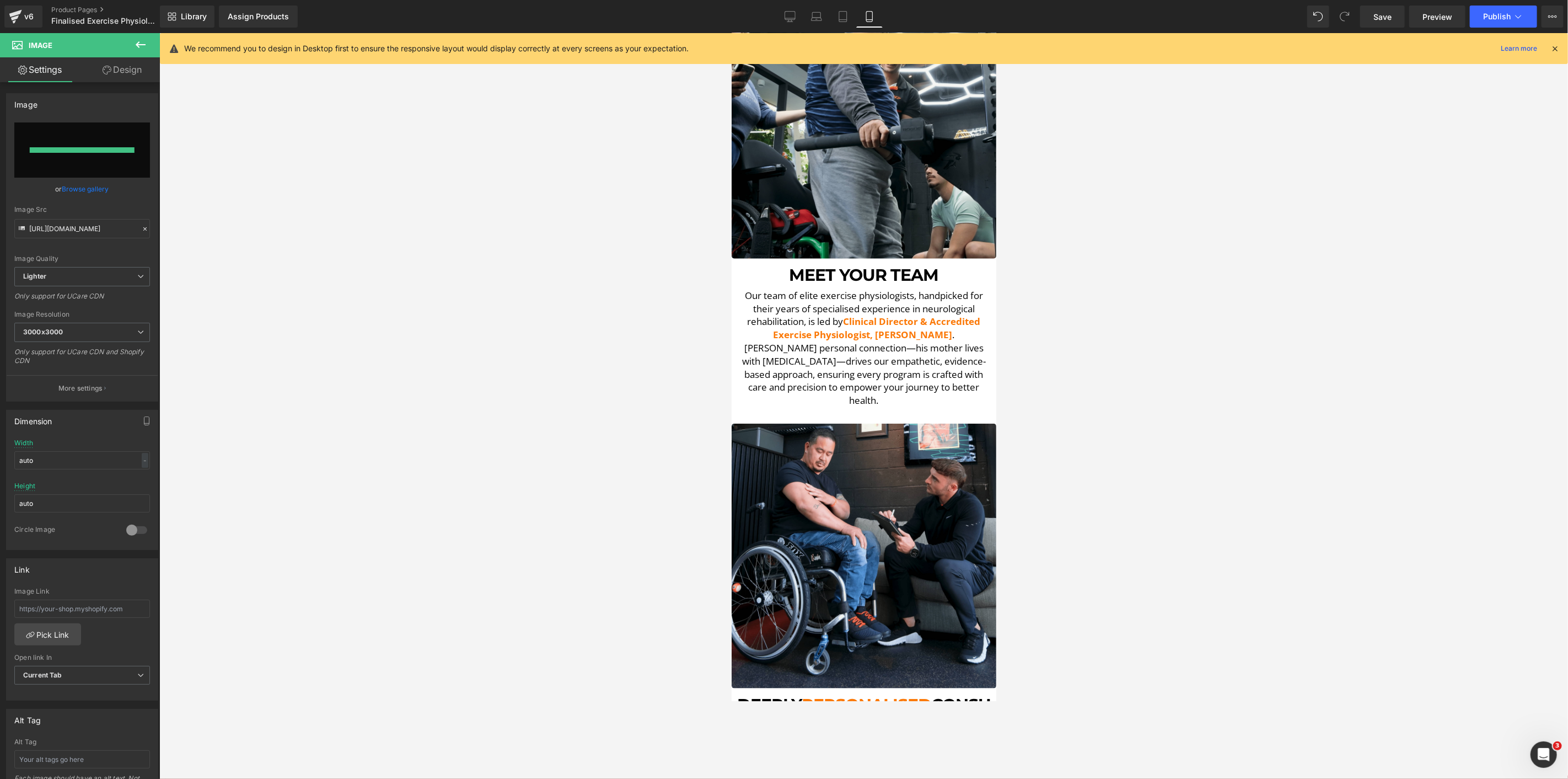
type input "https://ucarecdn.com/e1d2aa26-86a3-4fa2-9cb7-6545365298db/-/format/auto/-/previ…"
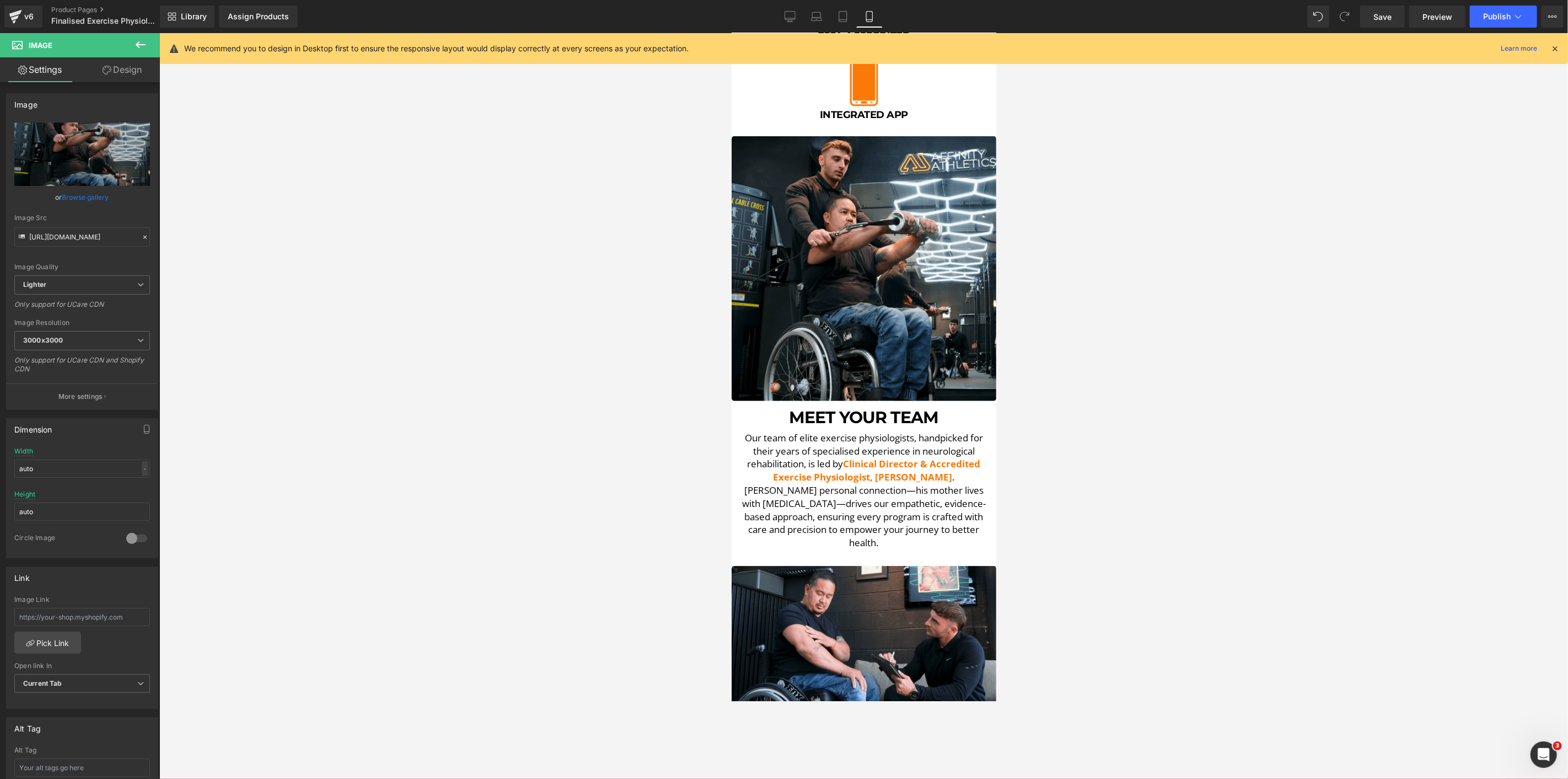
scroll to position [564, 0]
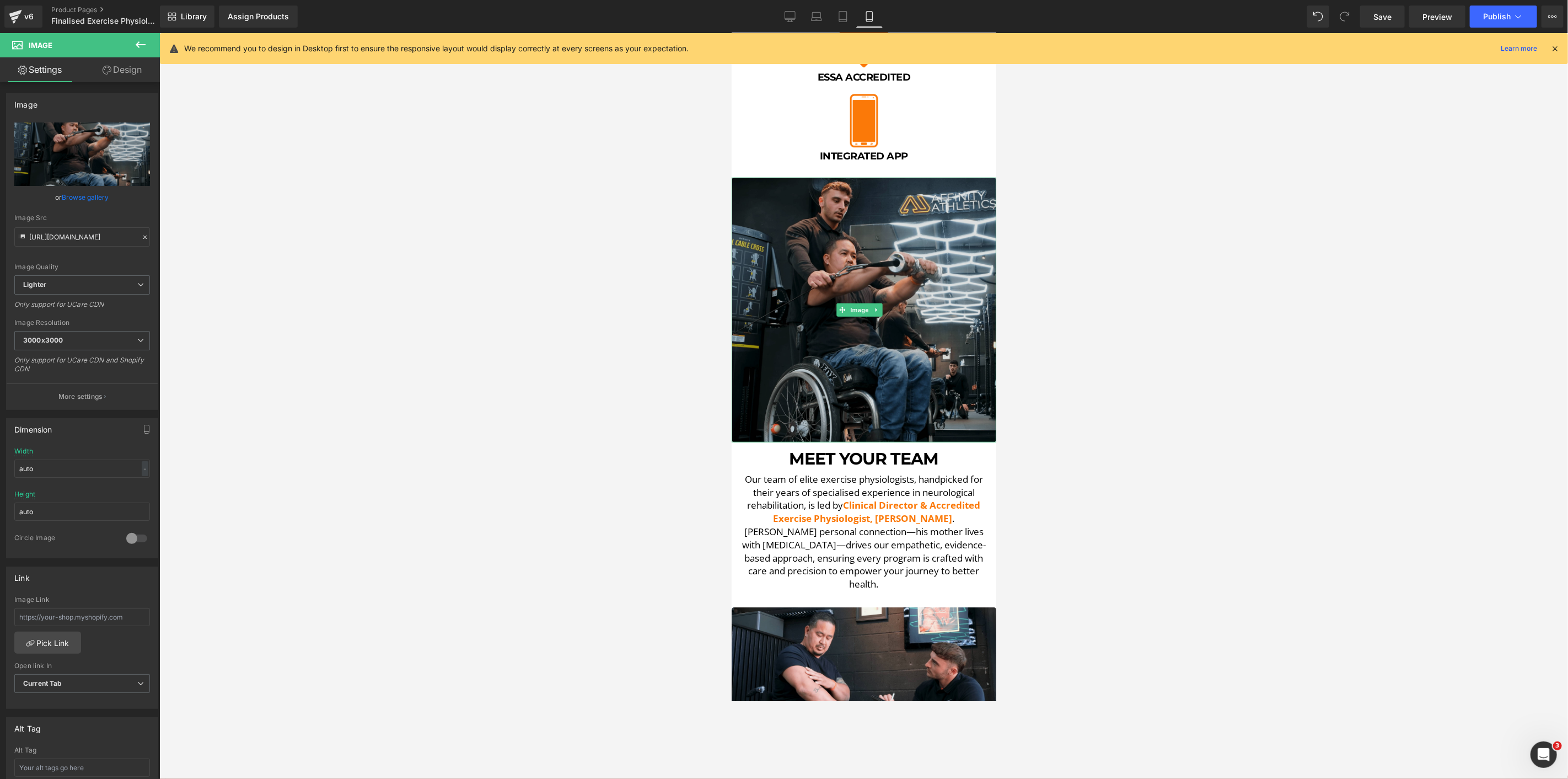
click at [929, 287] on img at bounding box center [863, 309] width 265 height 265
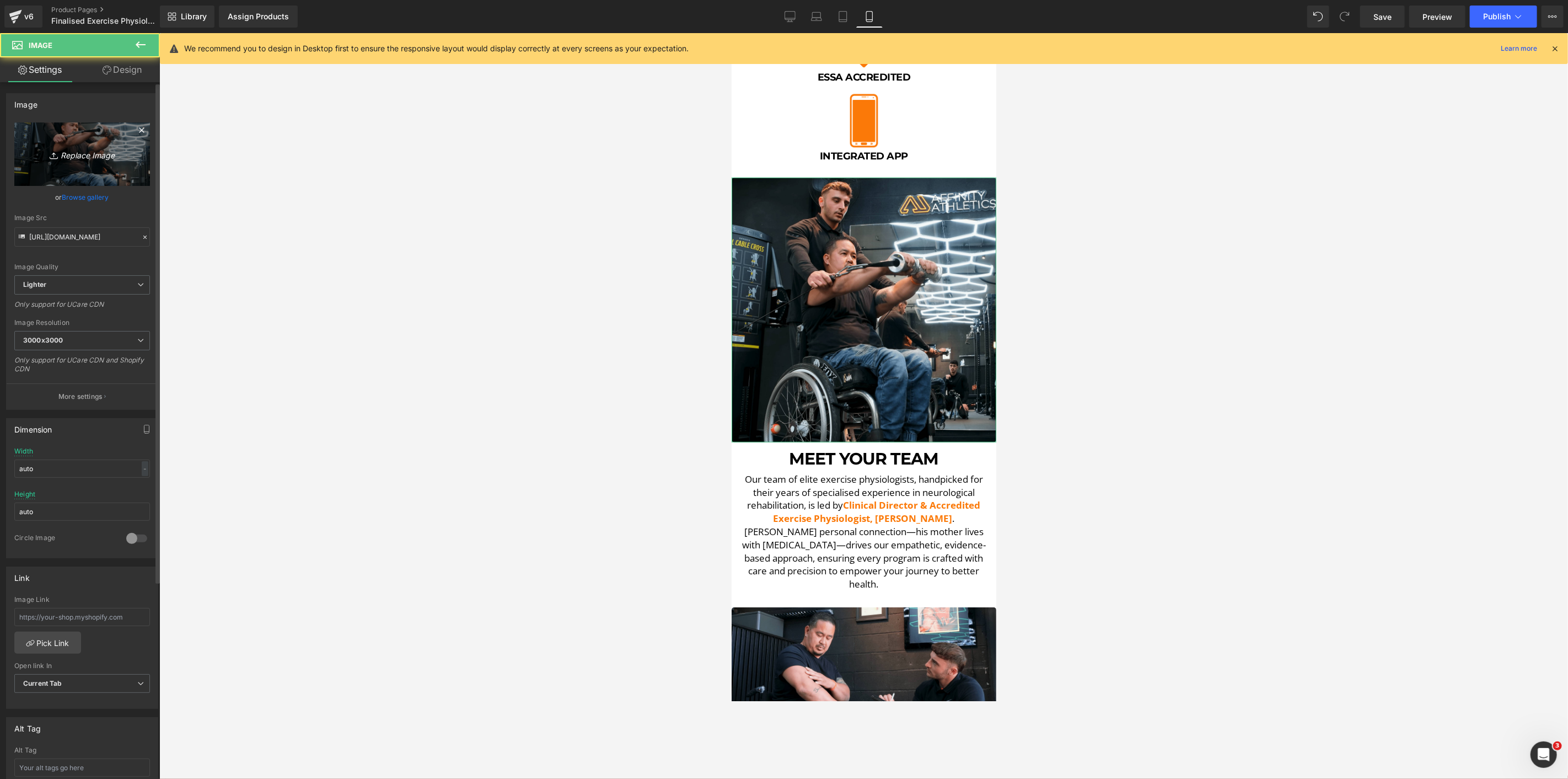
click at [79, 137] on link "Replace Image" at bounding box center [82, 154] width 136 height 63
type input "C:\fakepath\[PERSON_NAME] Up-min.png"
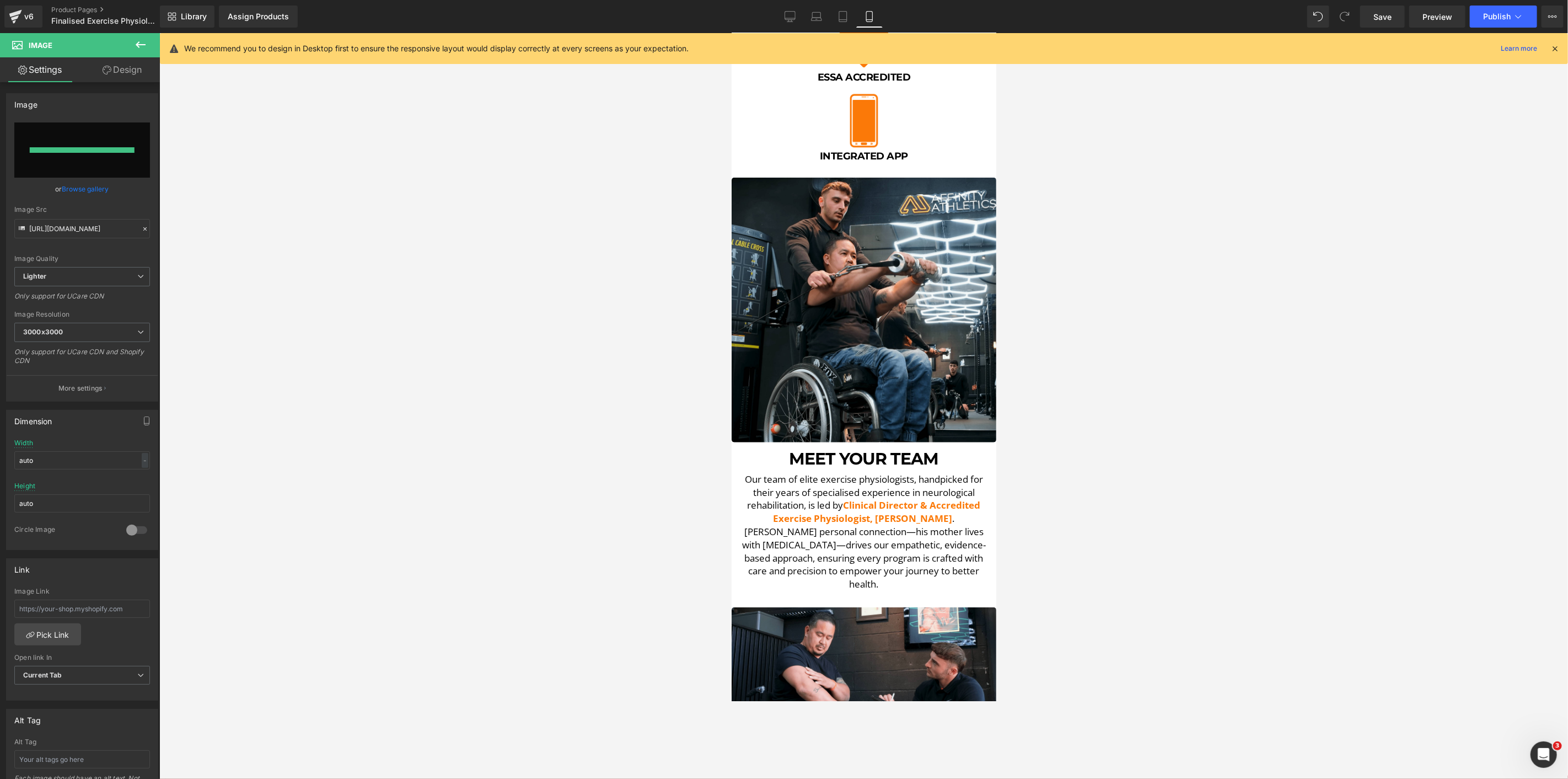
type input "[URL][DOMAIN_NAME][PERSON_NAME]"
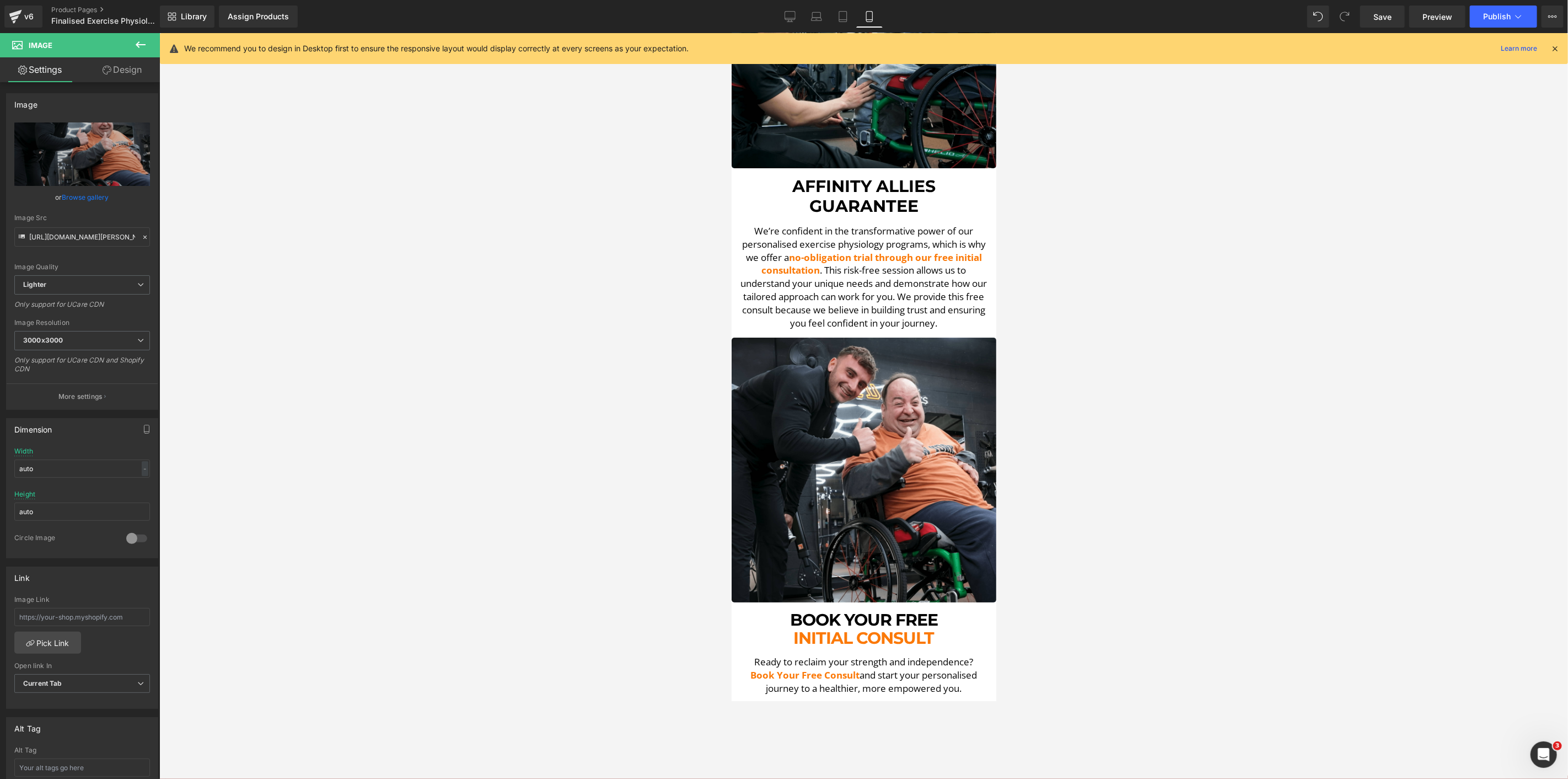
scroll to position [3371, 0]
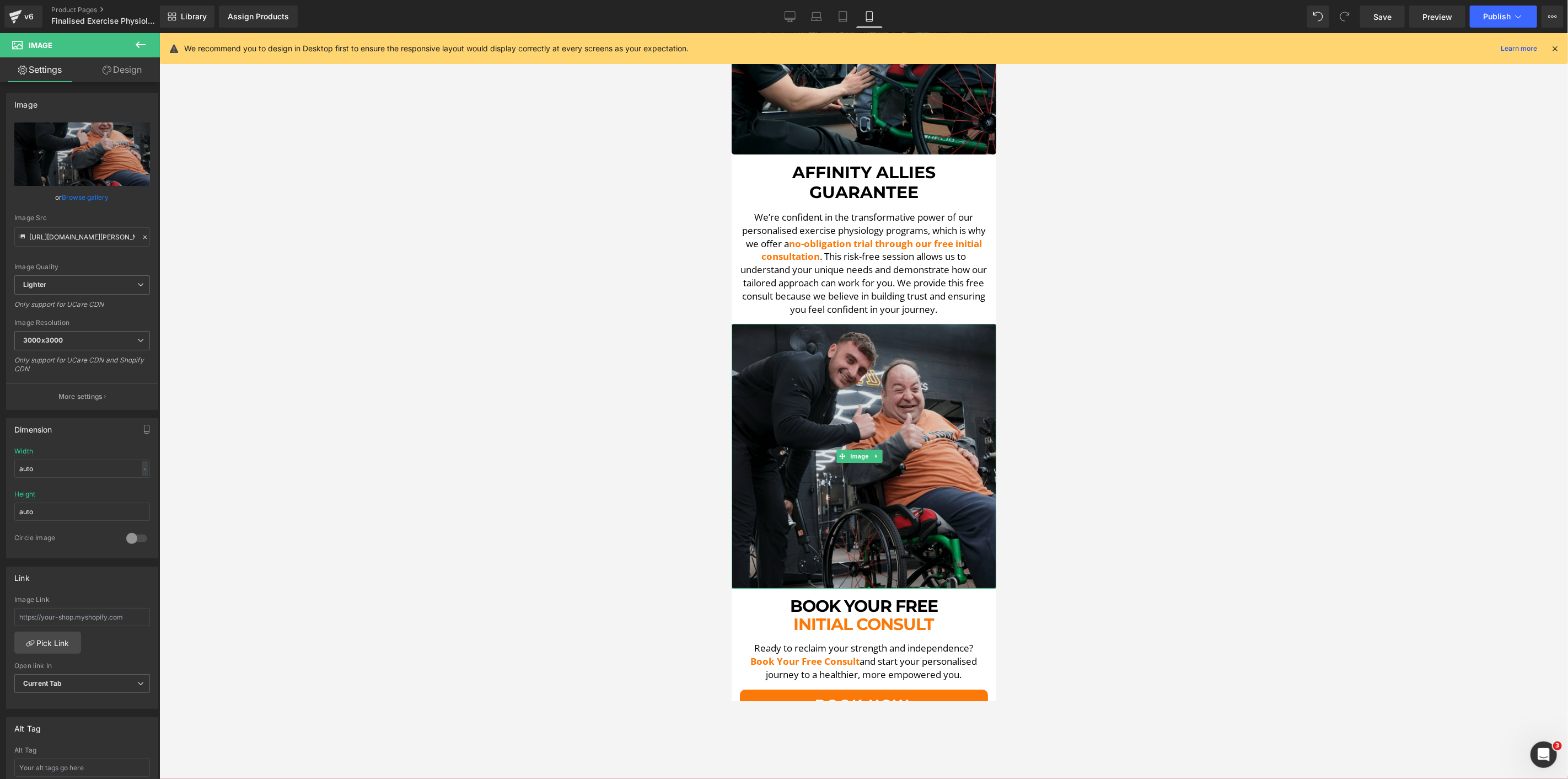
click at [901, 349] on img at bounding box center [863, 455] width 265 height 265
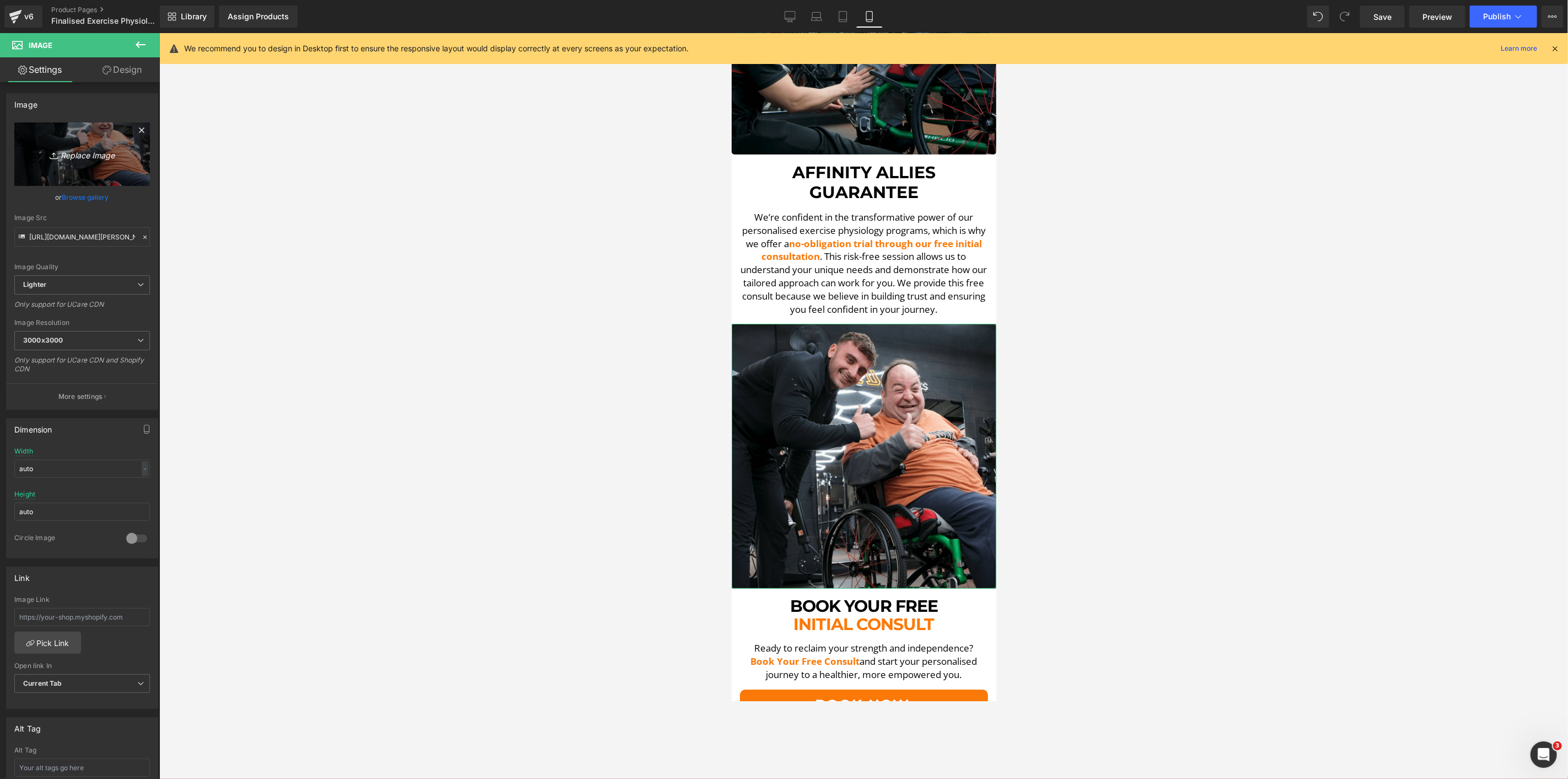
click at [86, 169] on link "Replace Image" at bounding box center [82, 154] width 136 height 63
type input "C:\fakepath\Ando SA [MEDICAL_DATA]-min.png"
type input "https://ucarecdn.com/cf82c3ef-339d-4b30-9b36-2710b8949d63/-/format/auto/-/previ…"
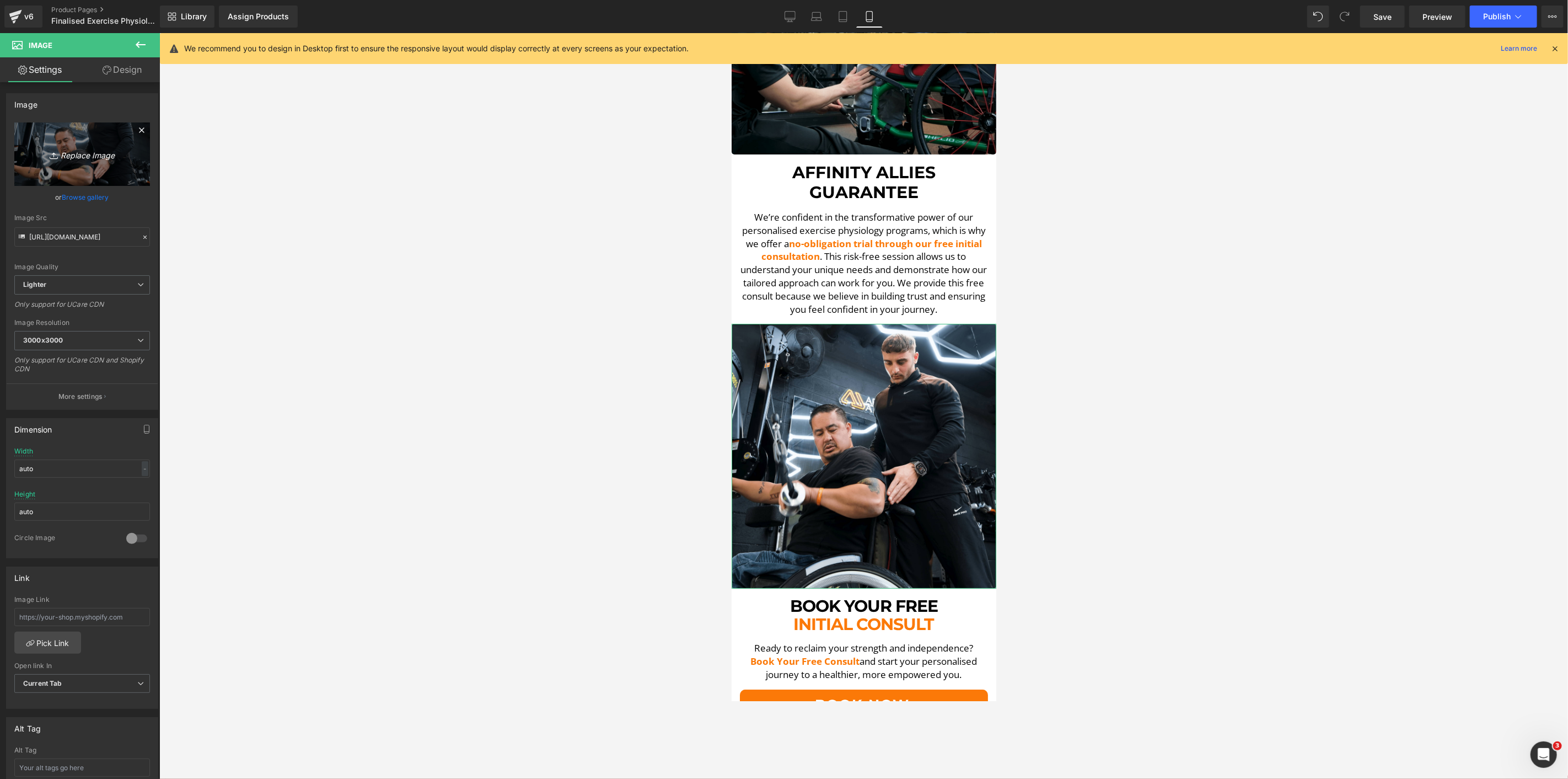
click at [118, 150] on icon "Replace Image" at bounding box center [82, 154] width 88 height 14
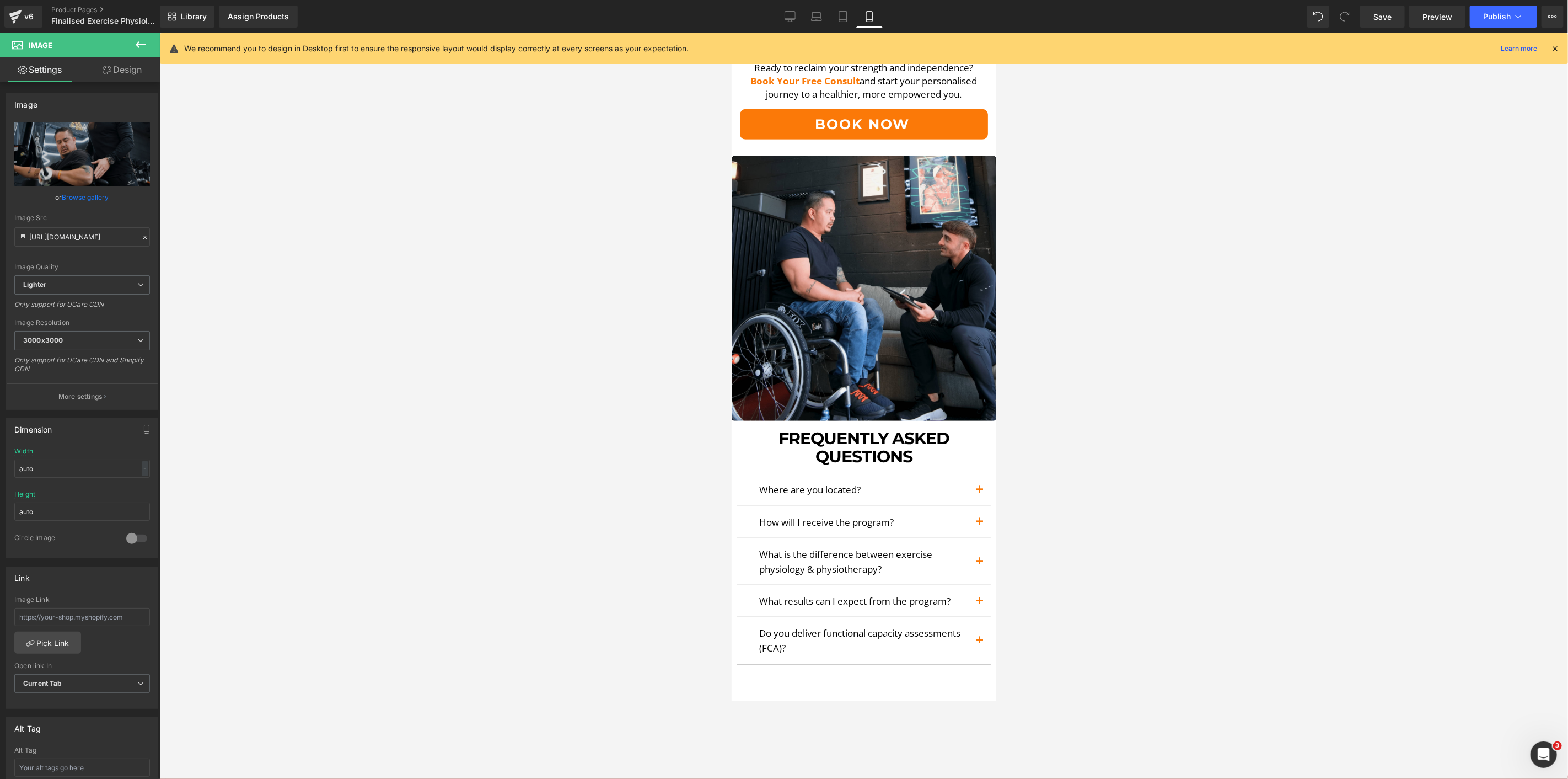
scroll to position [3897, 0]
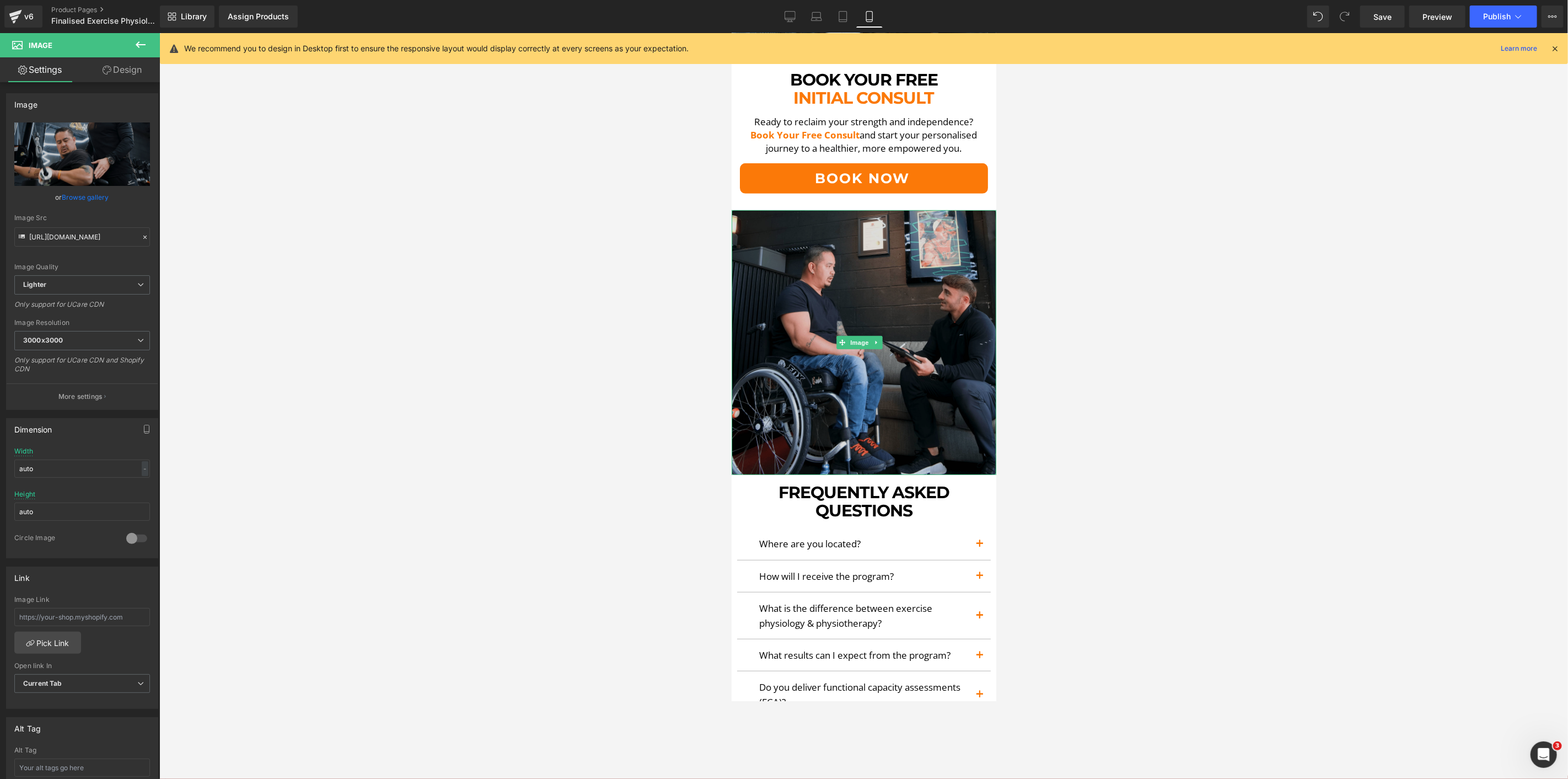
click at [760, 214] on img at bounding box center [863, 342] width 265 height 265
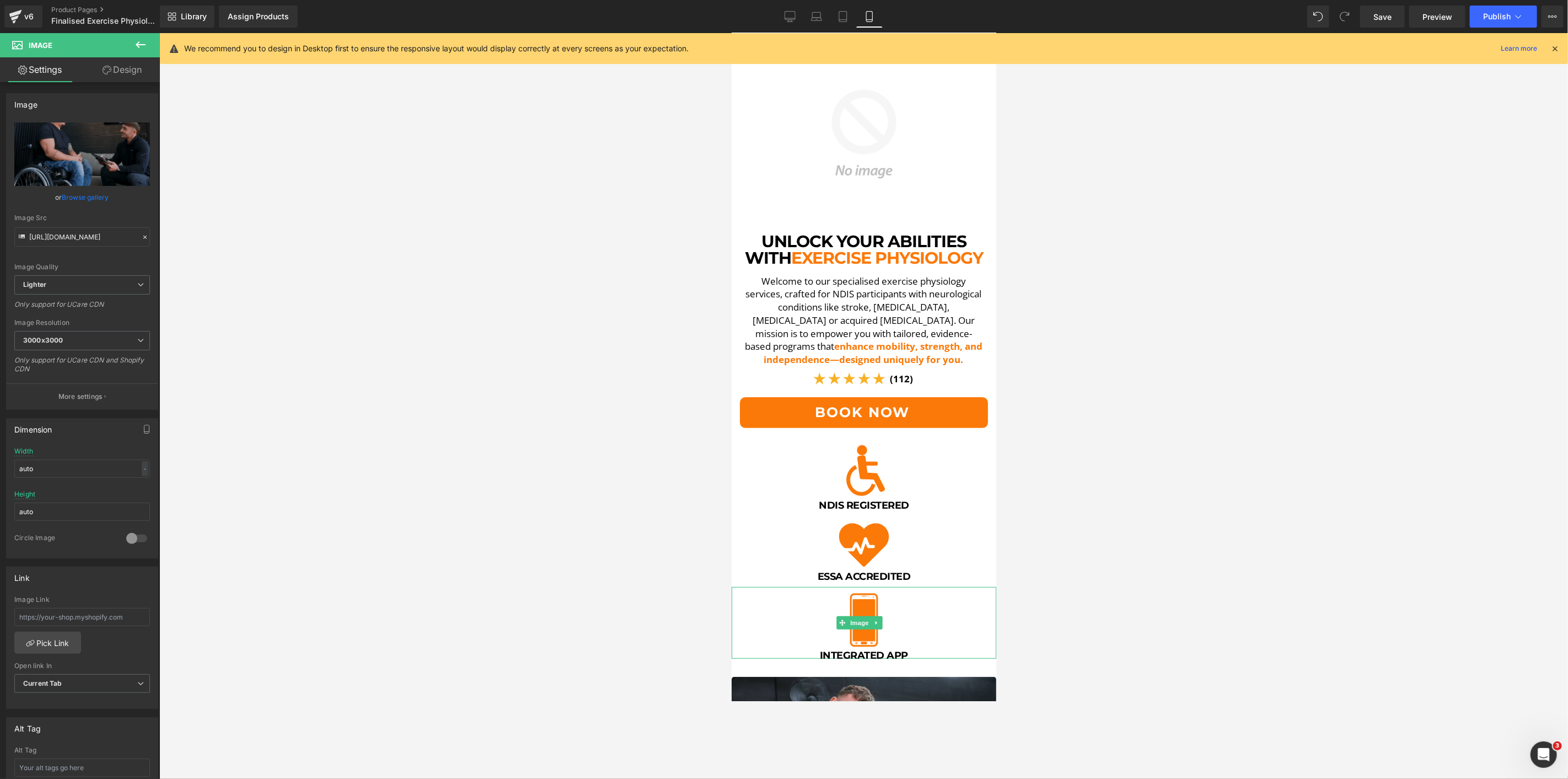
scroll to position [0, 0]
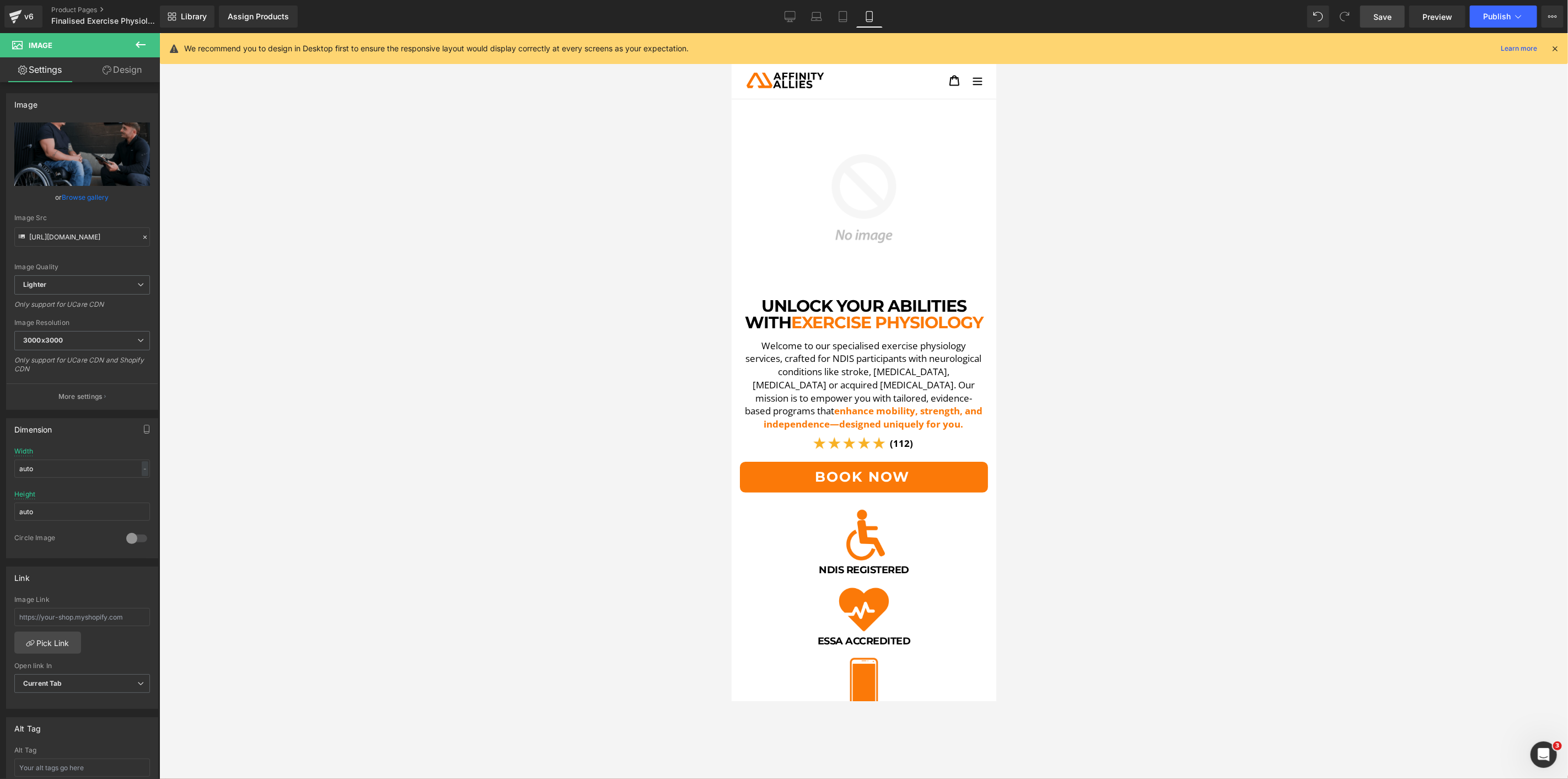
click at [1386, 18] on span "Save" at bounding box center [1383, 16] width 18 height 11
click at [787, 17] on link "Desktop" at bounding box center [778, 16] width 27 height 22
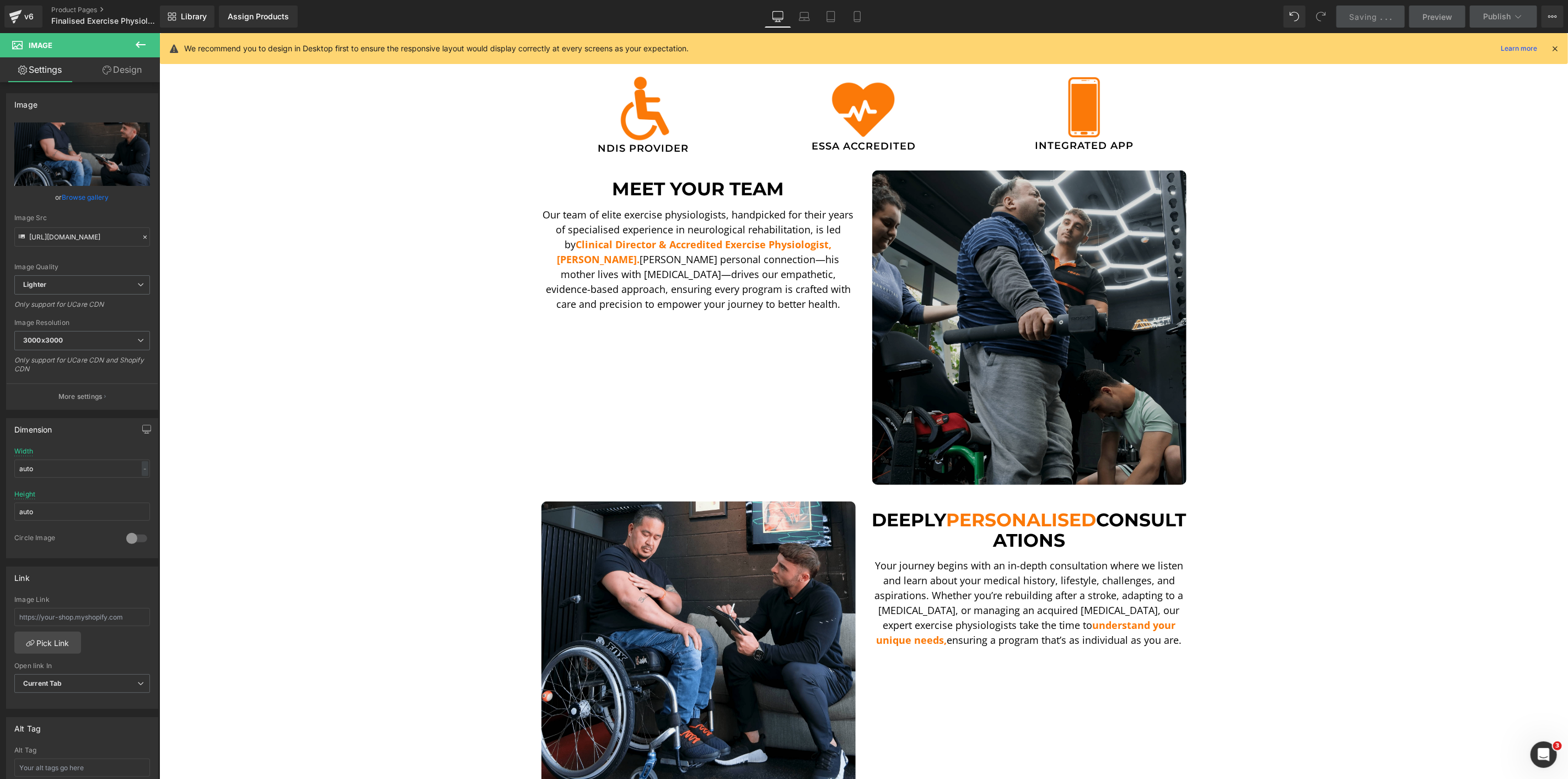
scroll to position [368, 0]
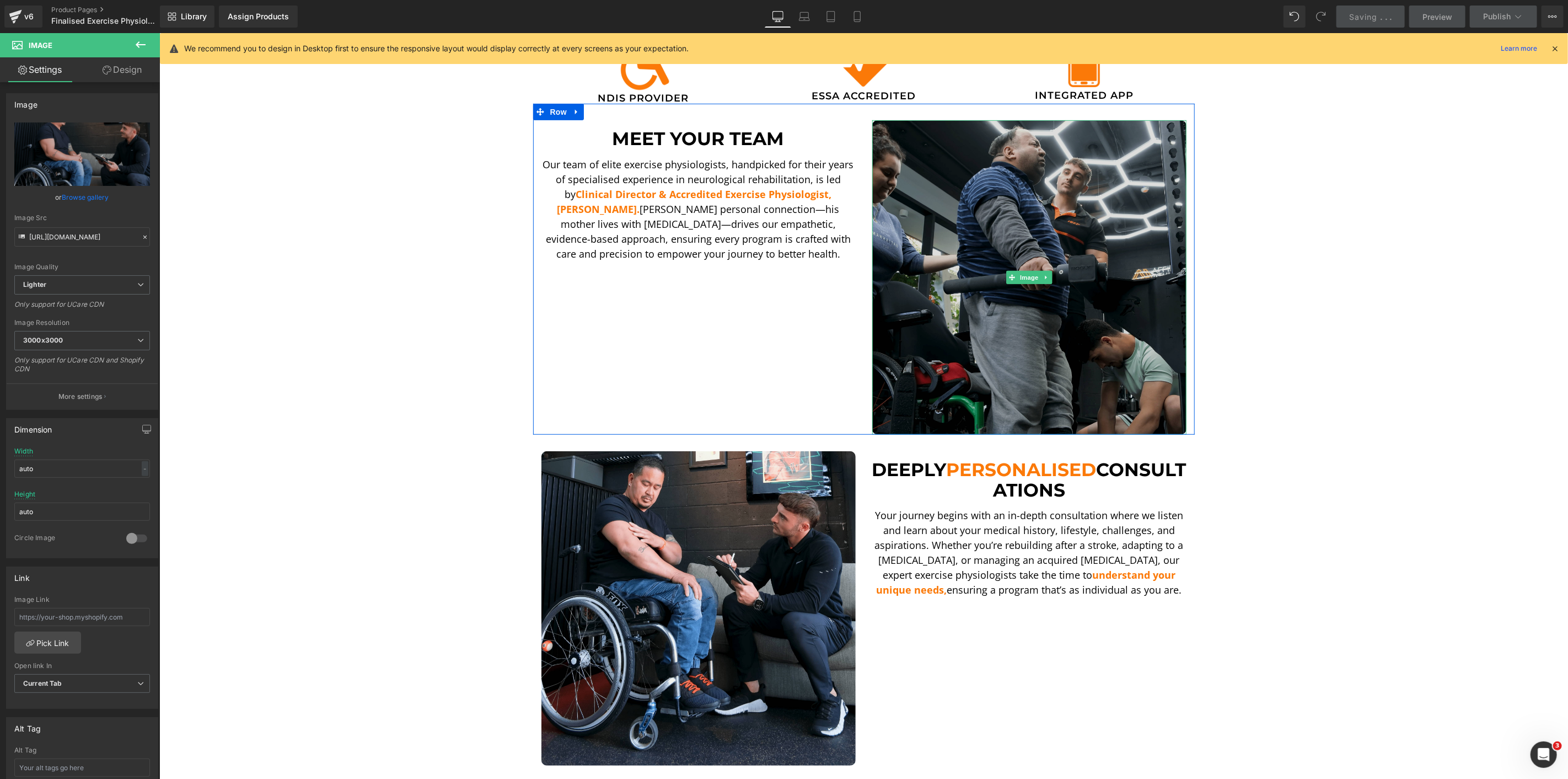
click at [1037, 242] on img at bounding box center [1029, 277] width 314 height 314
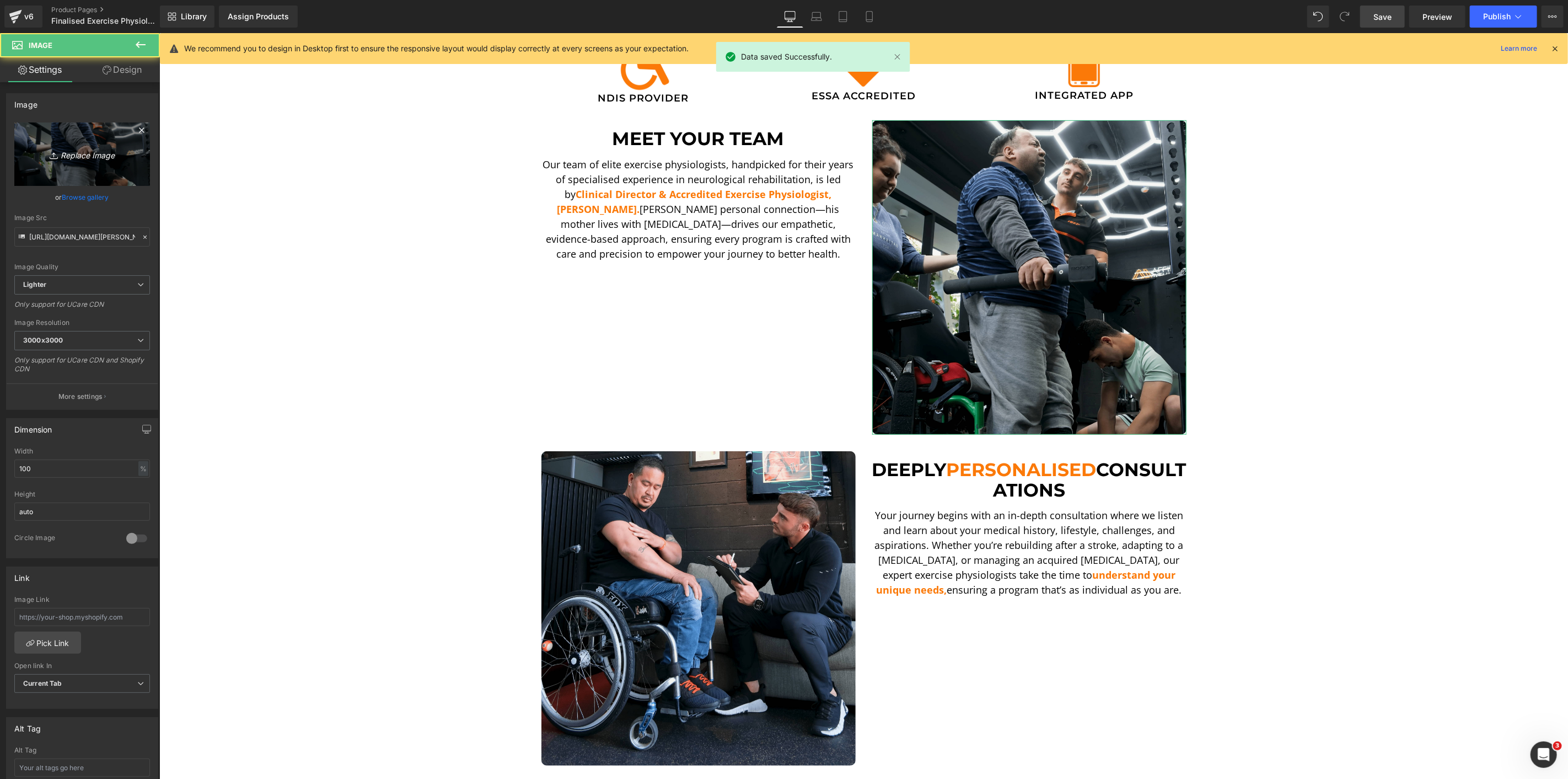
click at [88, 156] on icon "Replace Image" at bounding box center [82, 154] width 88 height 14
type input "C:\fakepath\[PERSON_NAME] Up-min.png"
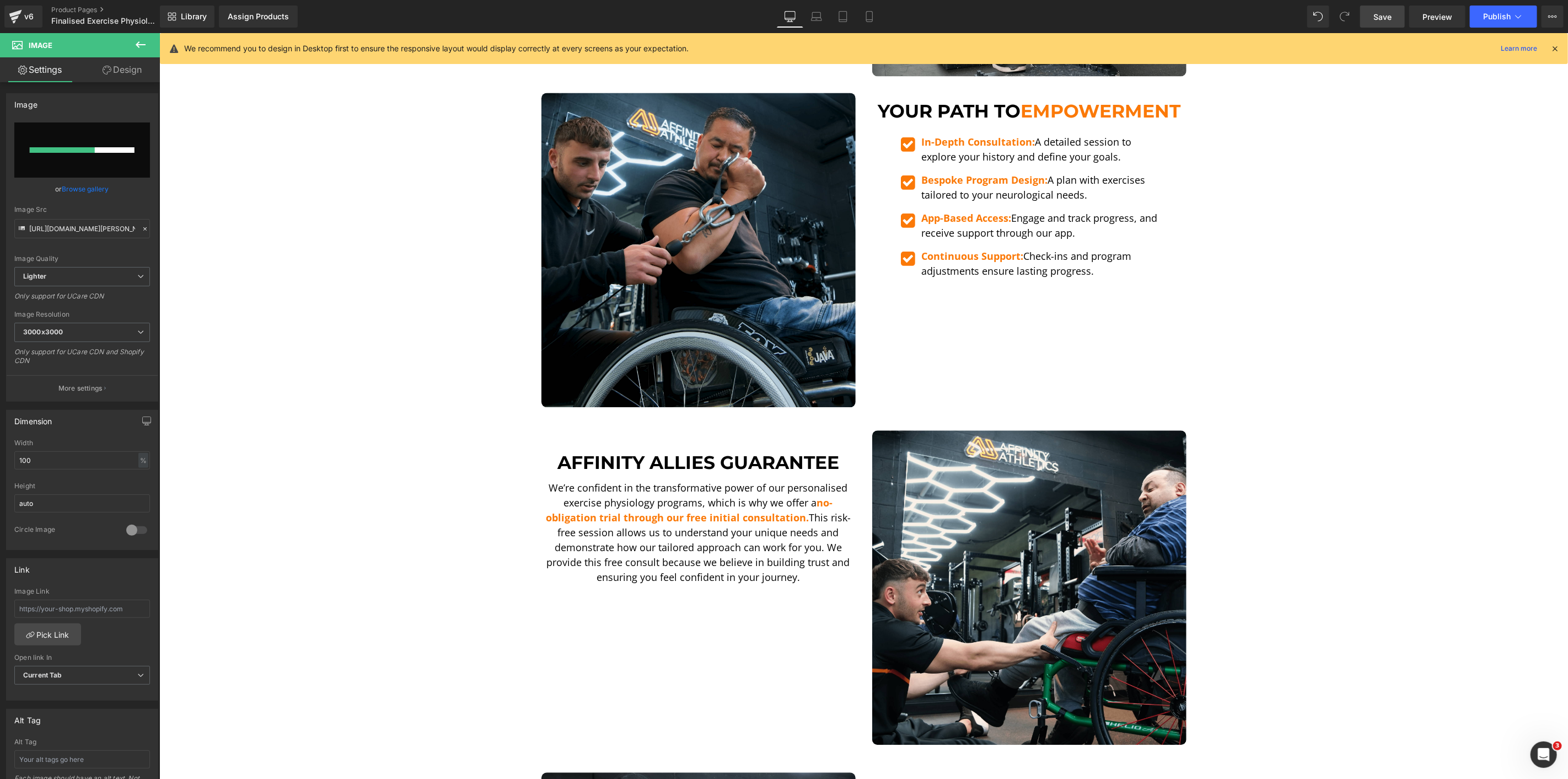
scroll to position [2023, 0]
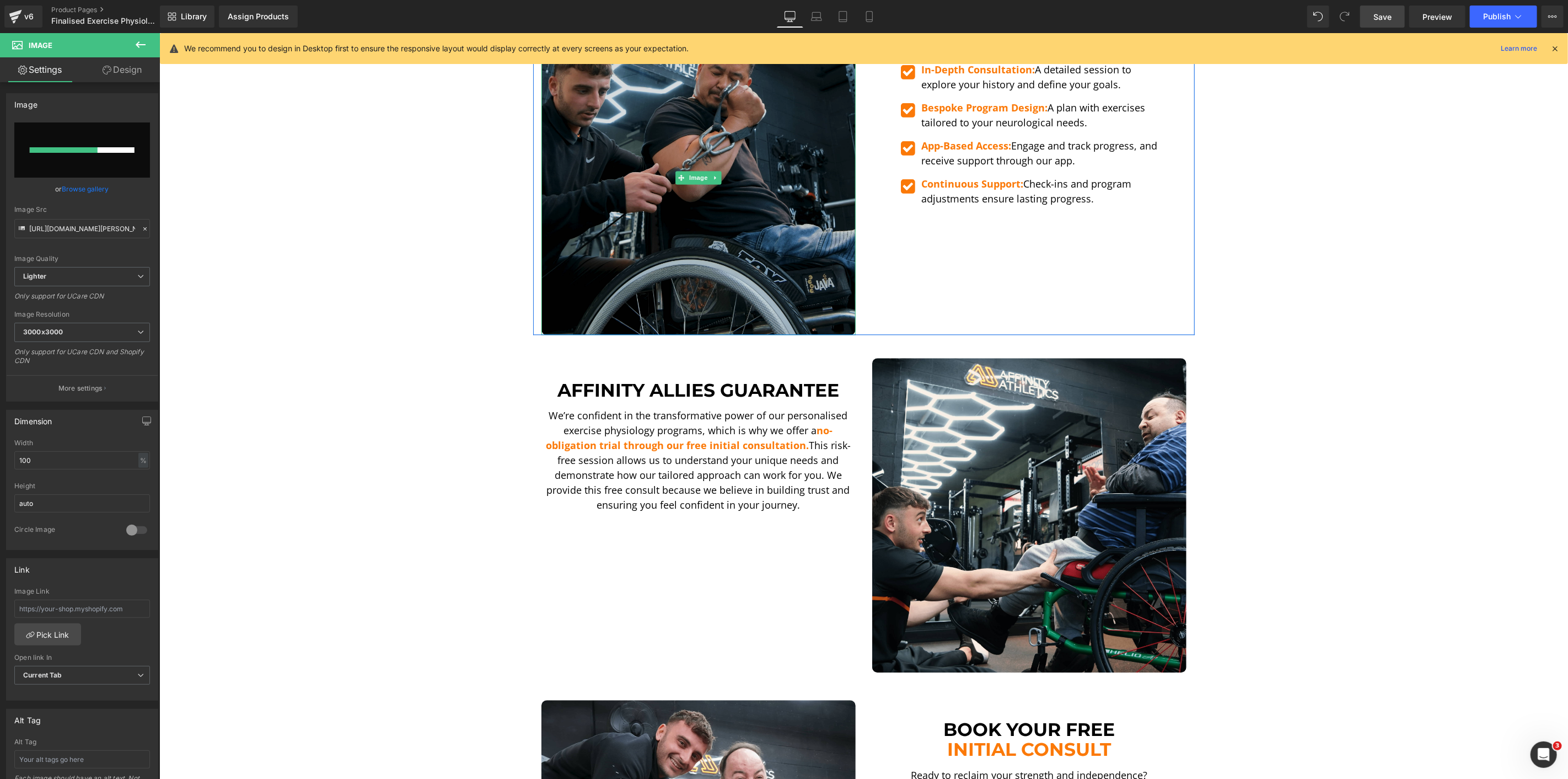
click at [792, 196] on img at bounding box center [698, 177] width 314 height 314
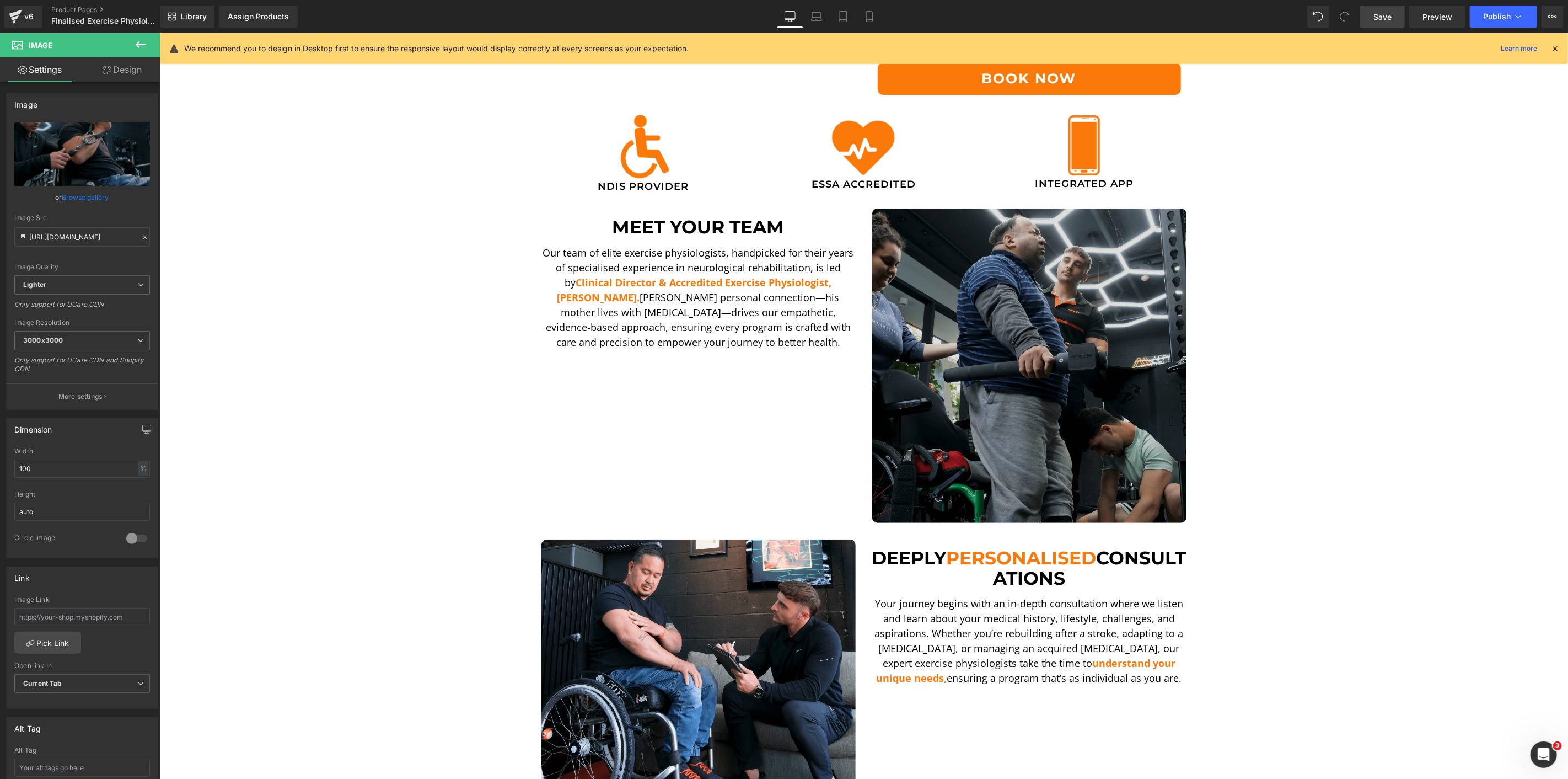
scroll to position [306, 0]
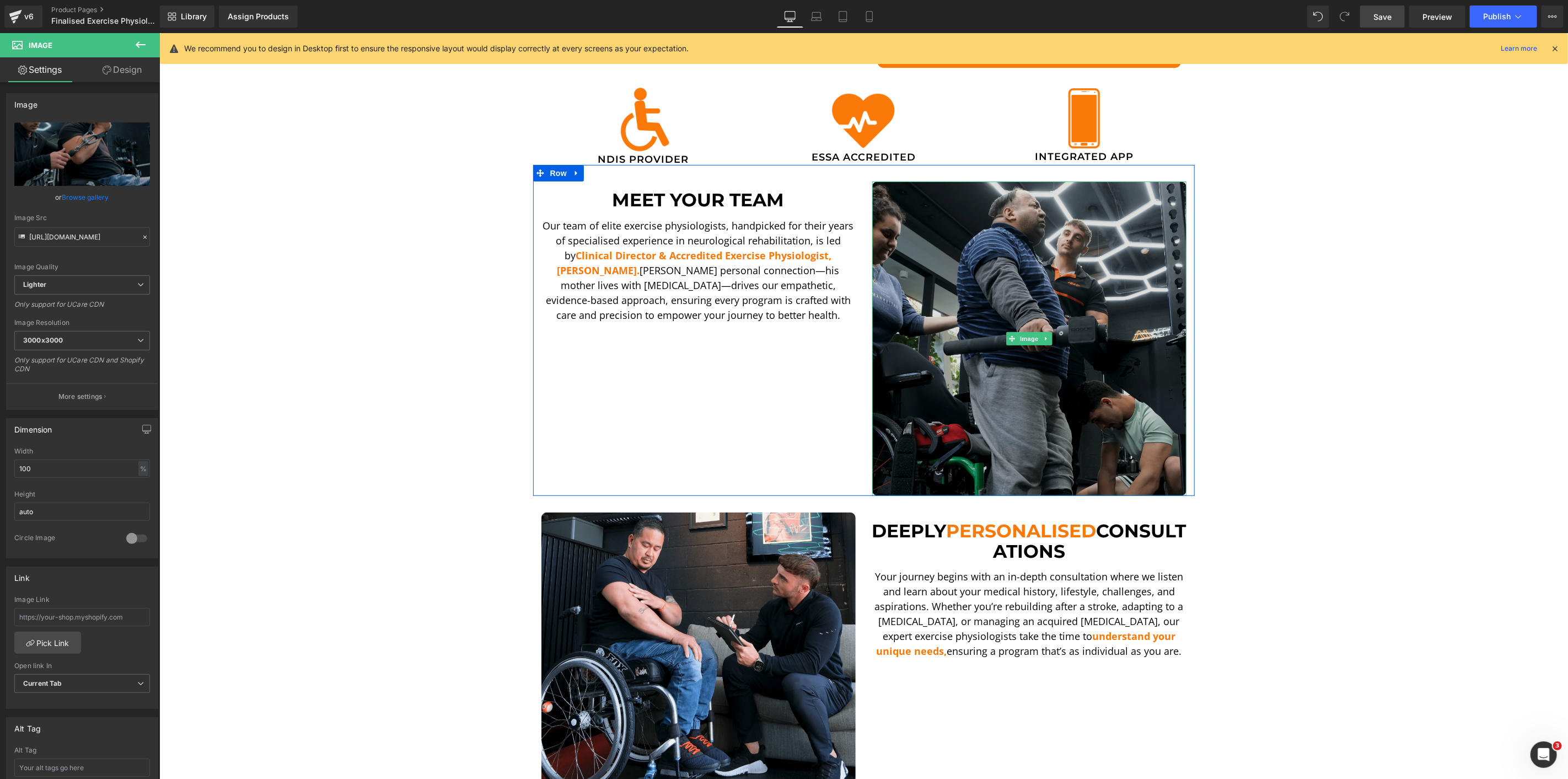
click at [998, 274] on img at bounding box center [1029, 338] width 314 height 314
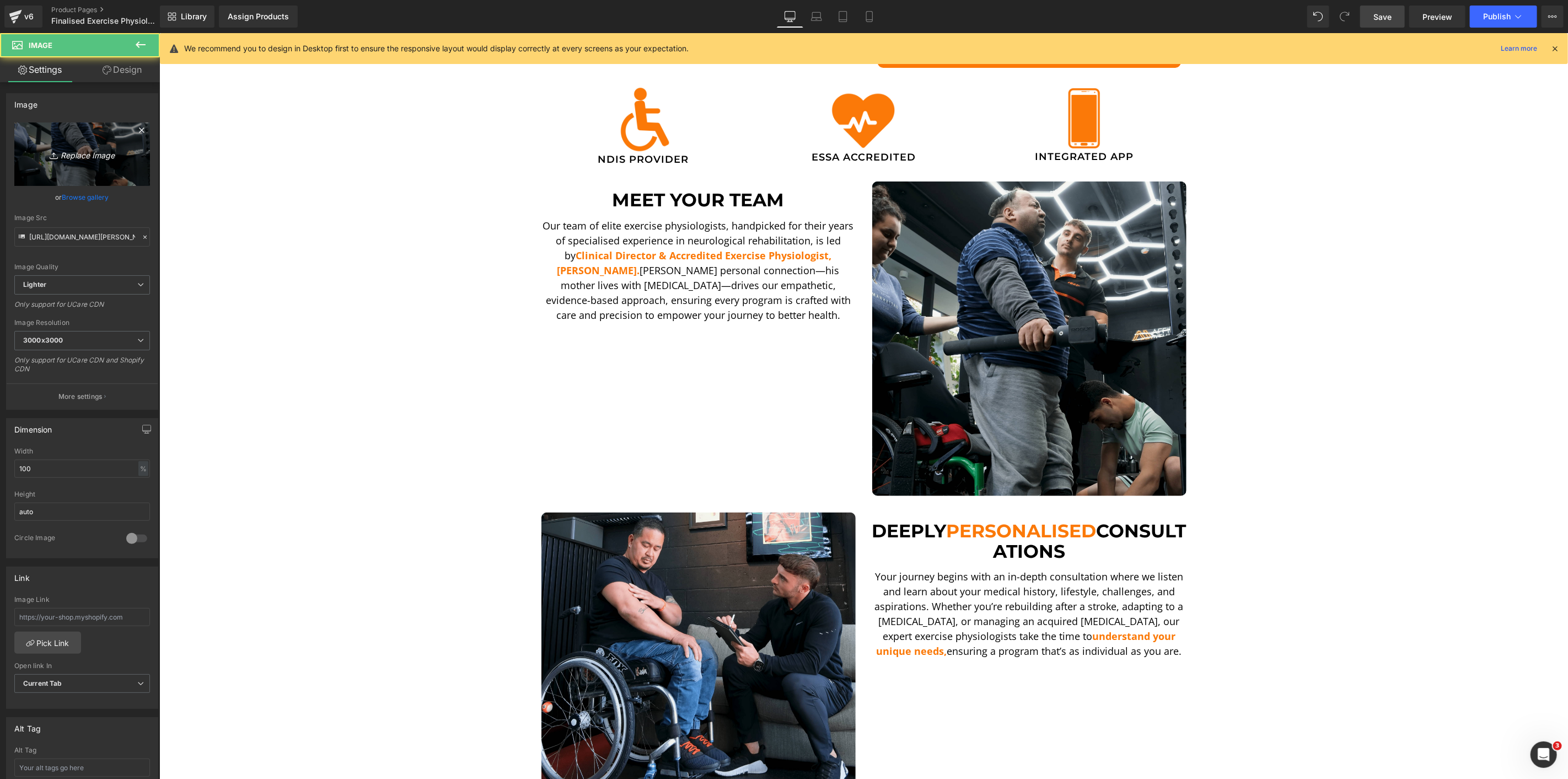
click at [63, 156] on icon "Replace Image" at bounding box center [82, 154] width 88 height 14
type input "C:\fakepath\[PERSON_NAME] Up-min.png"
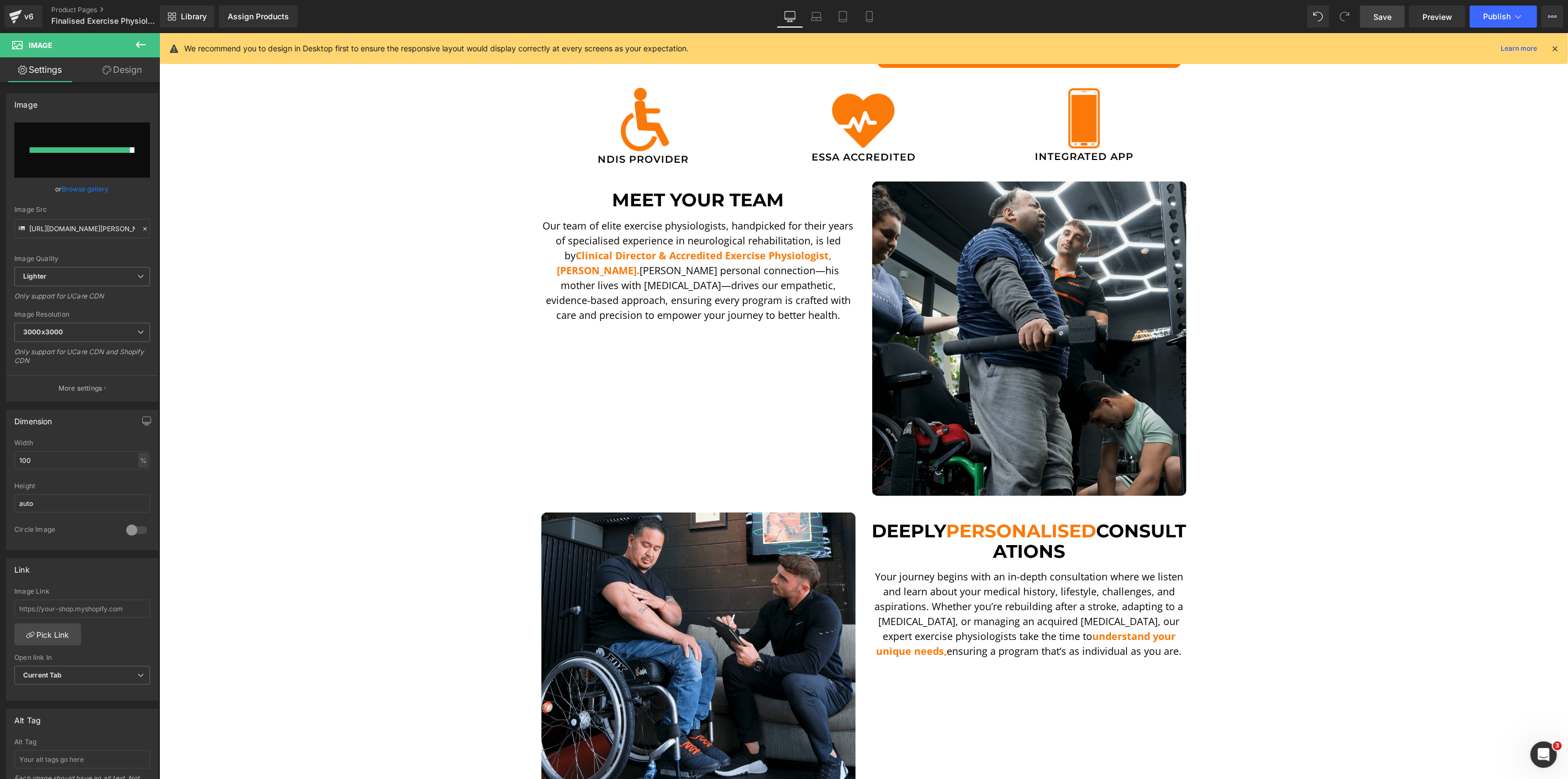
type input "[URL][DOMAIN_NAME][PERSON_NAME]"
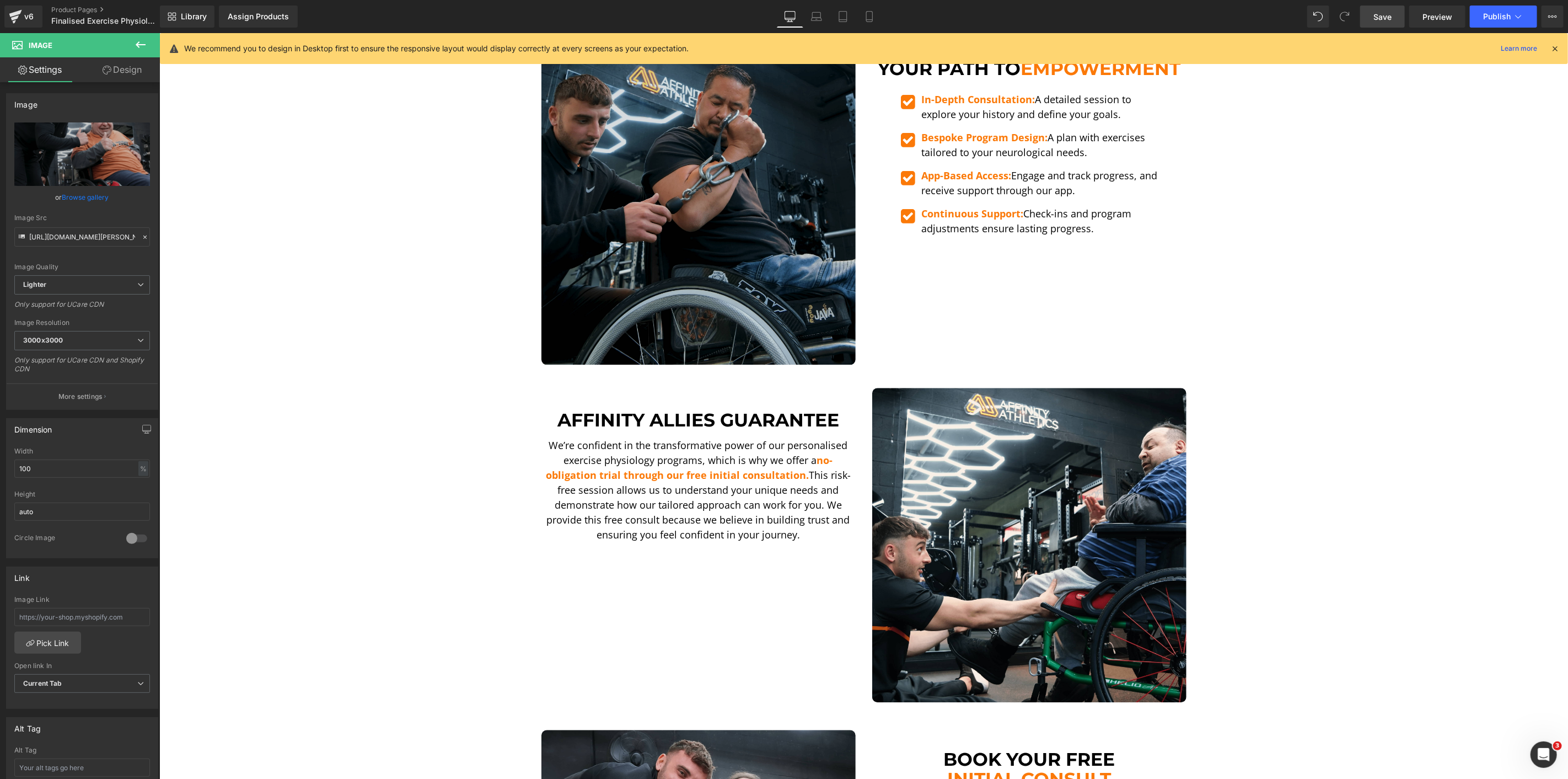
scroll to position [2023, 0]
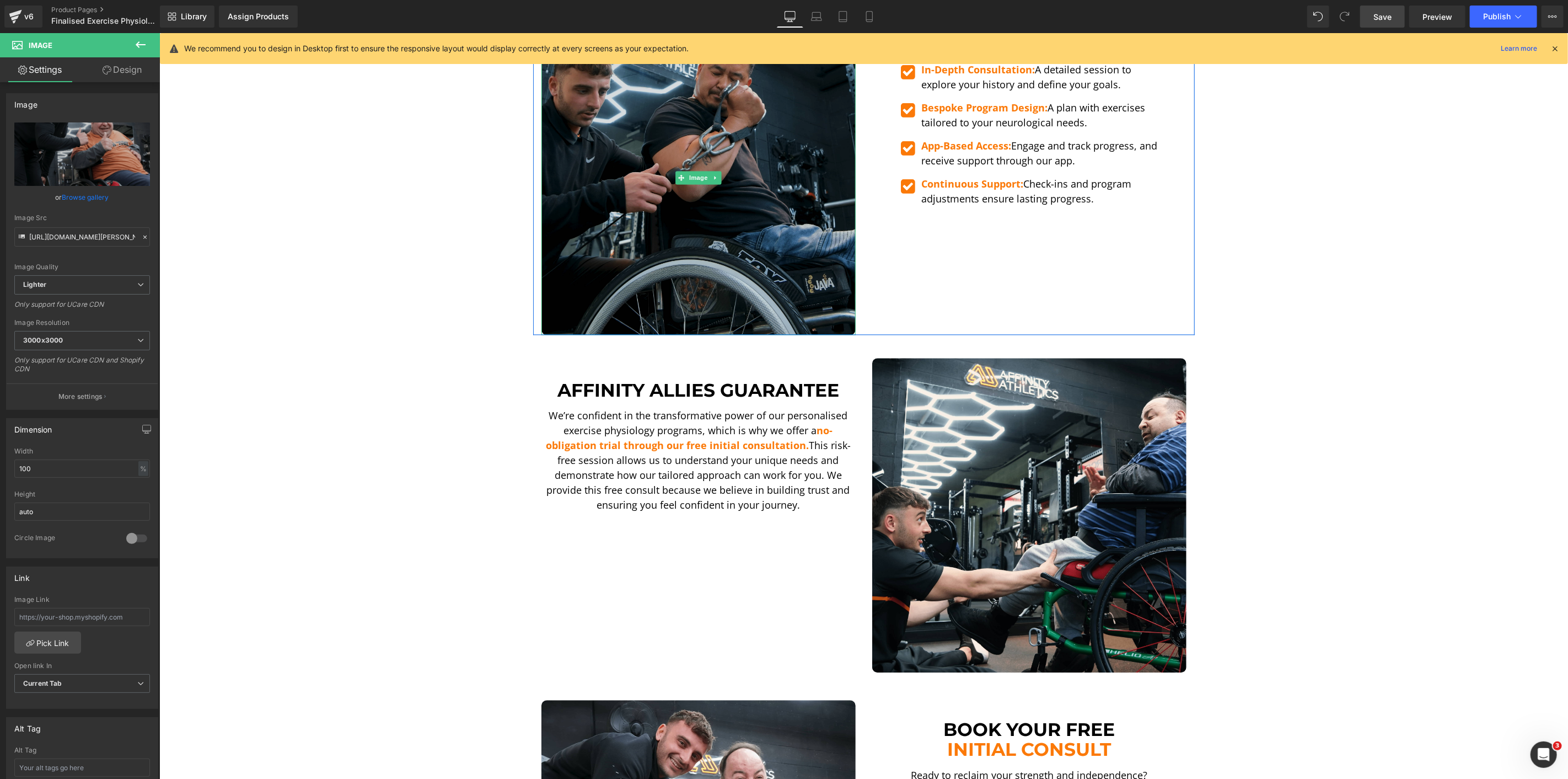
click at [773, 84] on img at bounding box center [698, 177] width 314 height 314
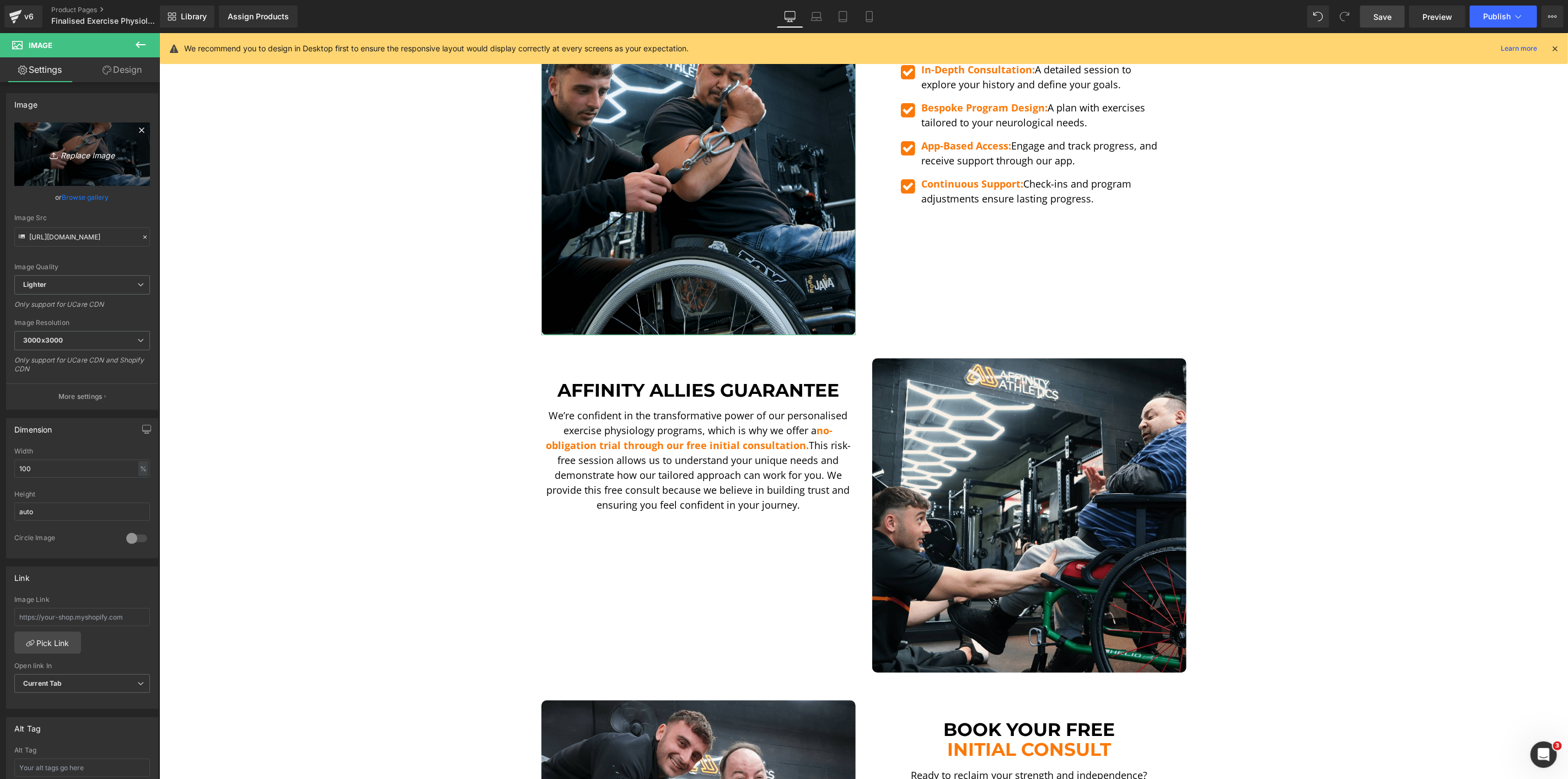
click at [20, 158] on link "Replace Image" at bounding box center [82, 154] width 136 height 63
type input "C:\fakepath\DSCF5578.00_00_04_43.Still006-min.png"
type input "[URL][DOMAIN_NAME]"
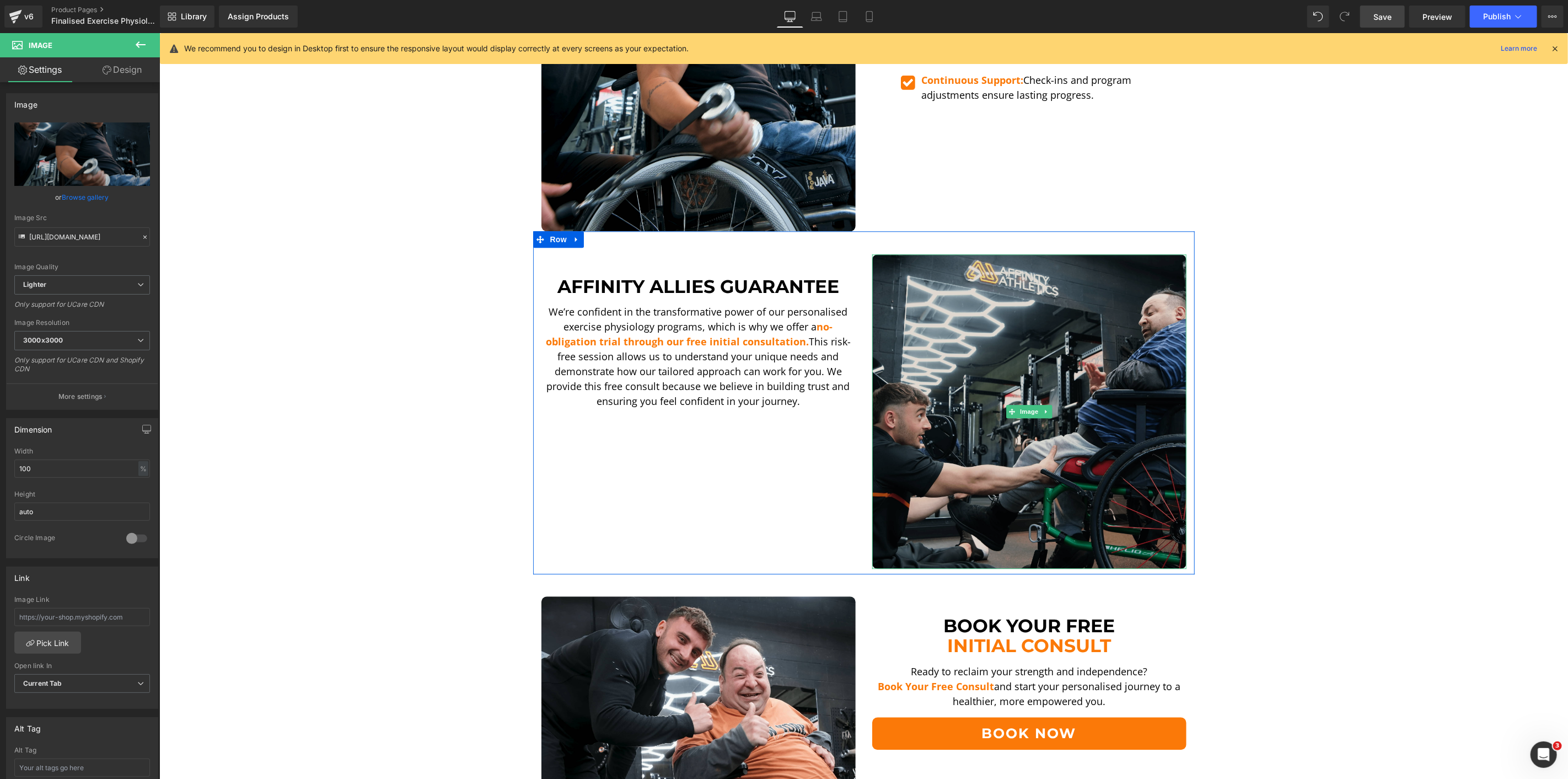
scroll to position [2145, 0]
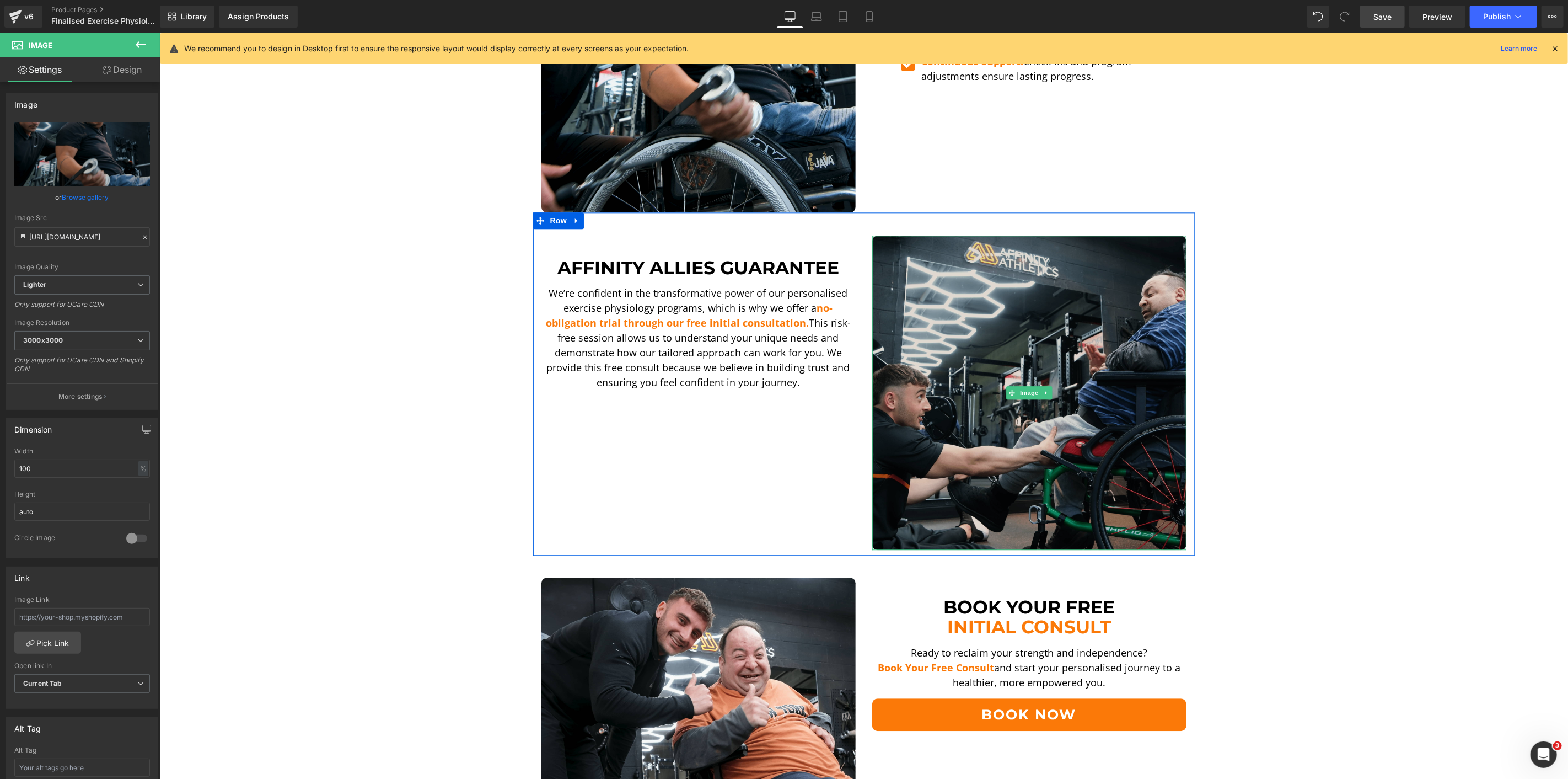
click at [1033, 295] on img at bounding box center [1029, 392] width 314 height 314
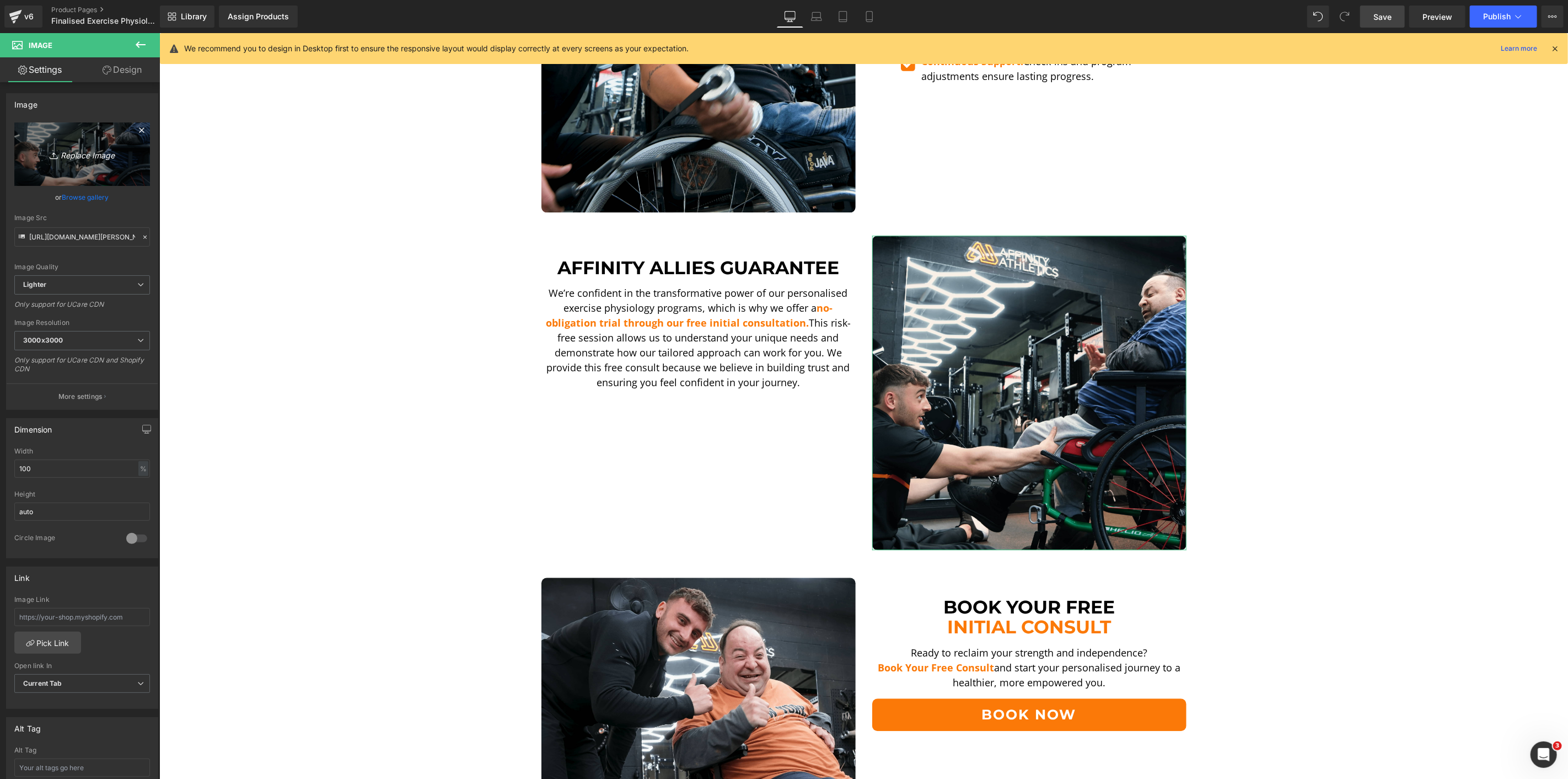
click at [104, 175] on link "Replace Image" at bounding box center [82, 154] width 136 height 63
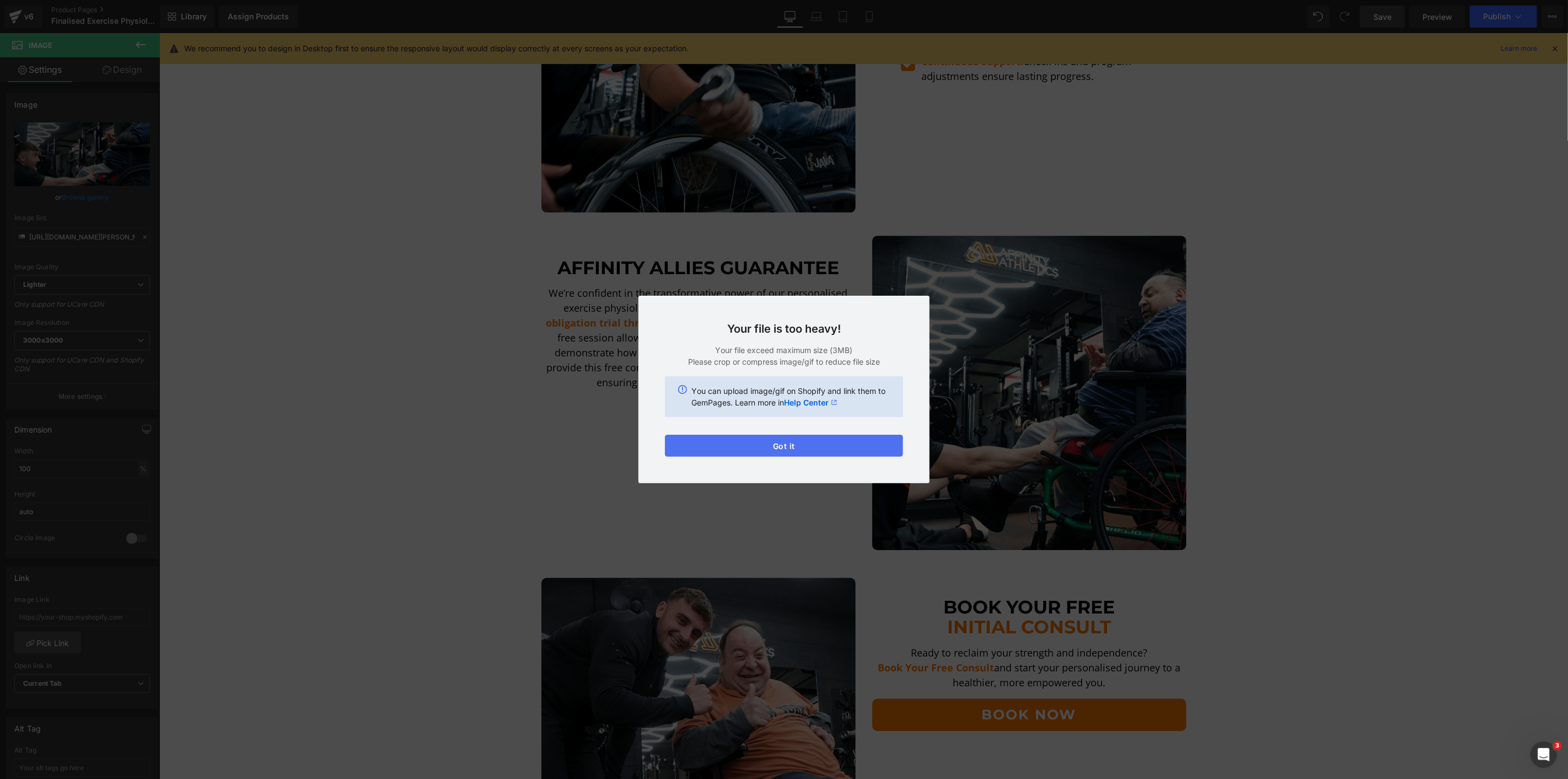
click at [836, 439] on button "Got it" at bounding box center [784, 446] width 238 height 22
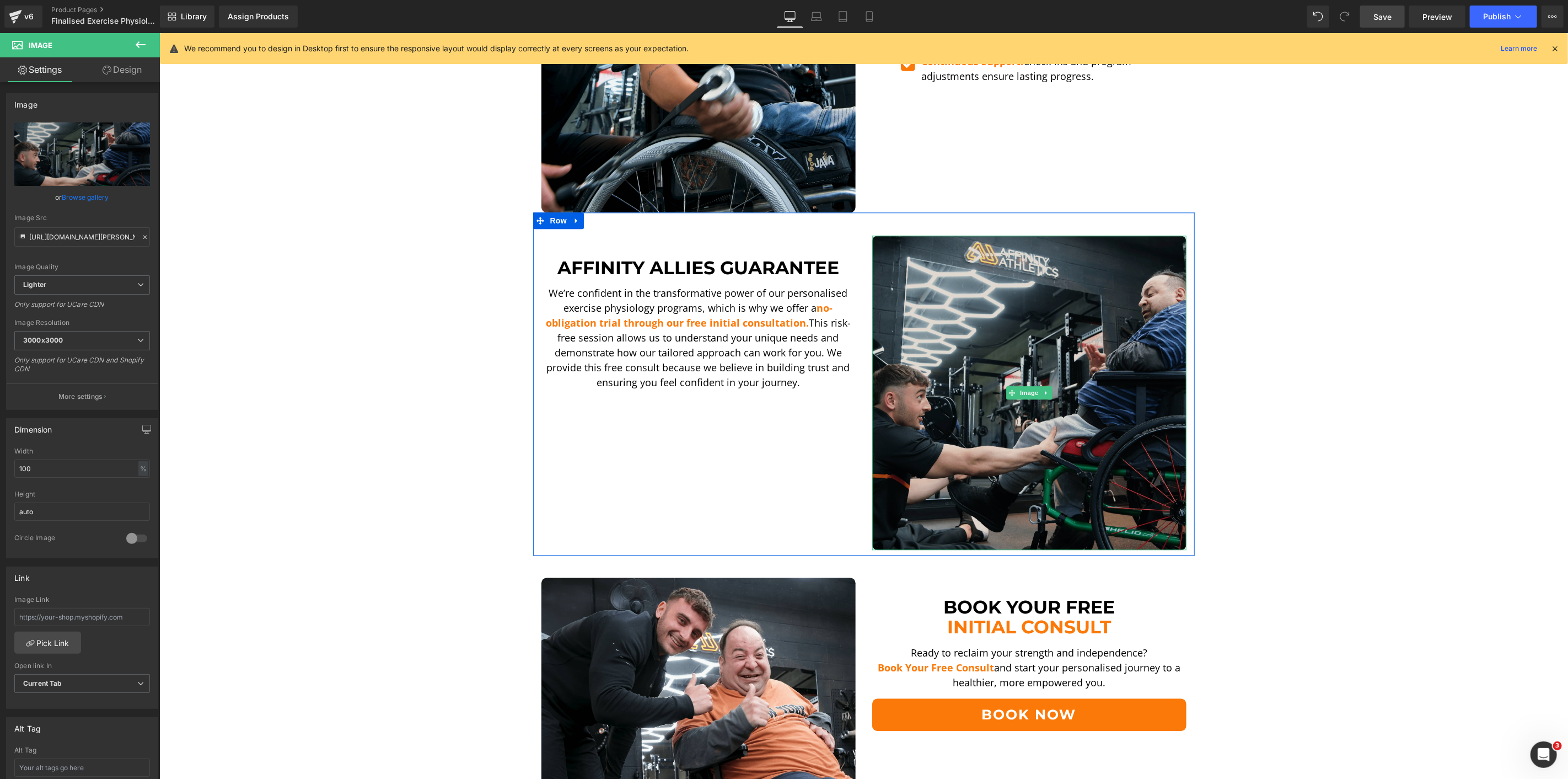
click at [998, 333] on img at bounding box center [1029, 392] width 314 height 314
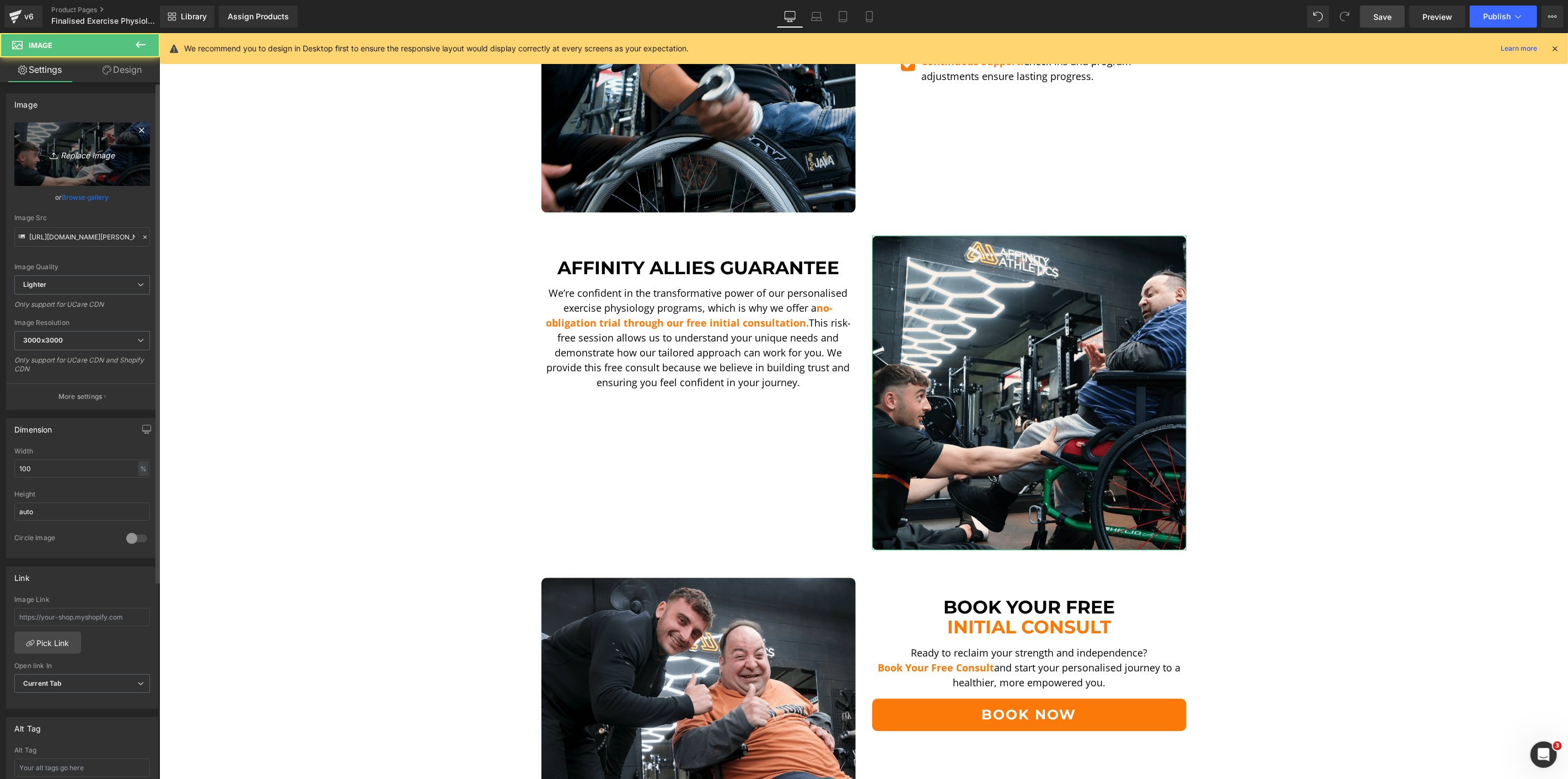
click at [68, 173] on link "Replace Image" at bounding box center [82, 154] width 136 height 63
type input "C:\fakepath\Paul Hamstring Curl-min.png"
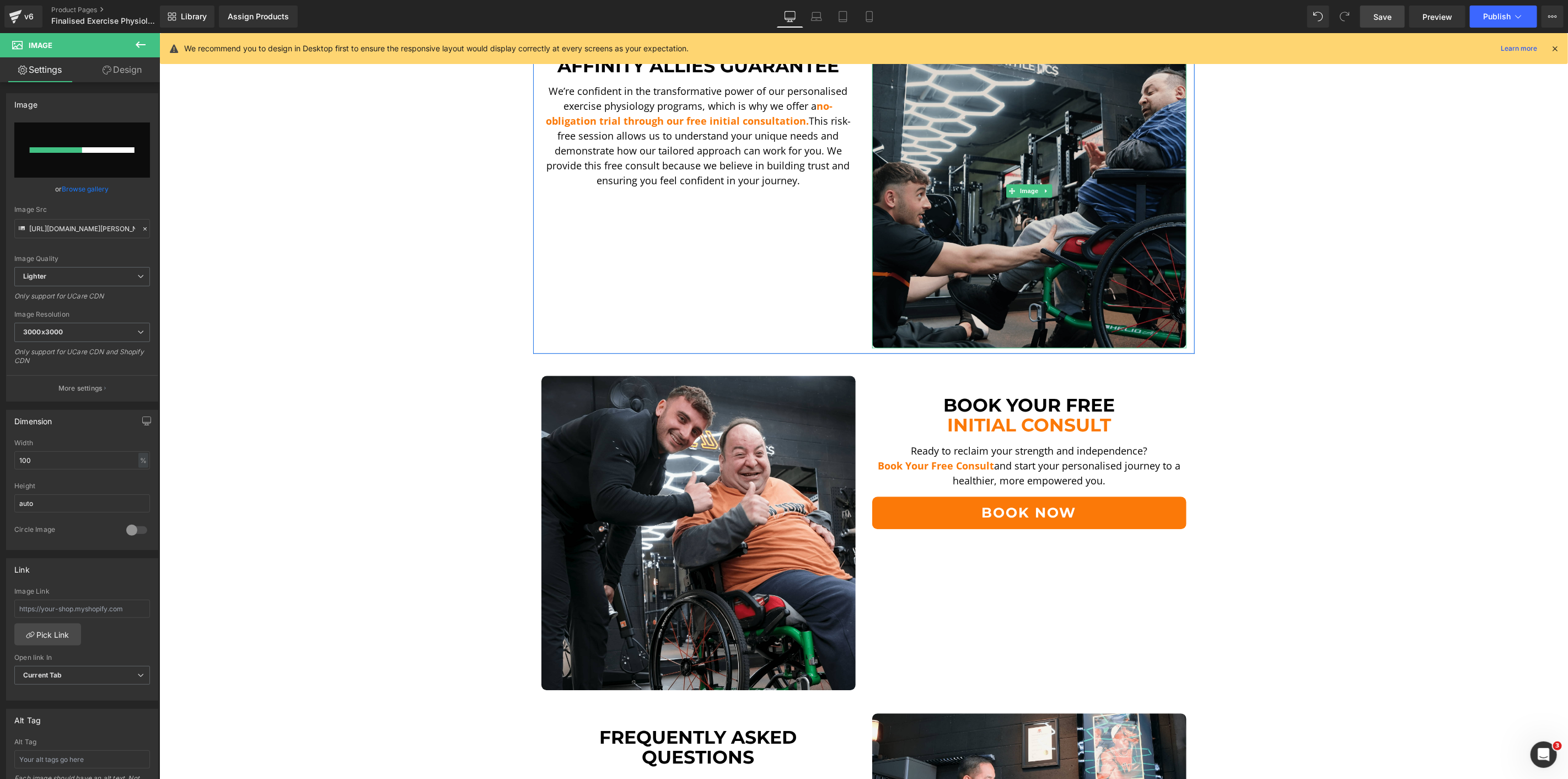
scroll to position [2390, 0]
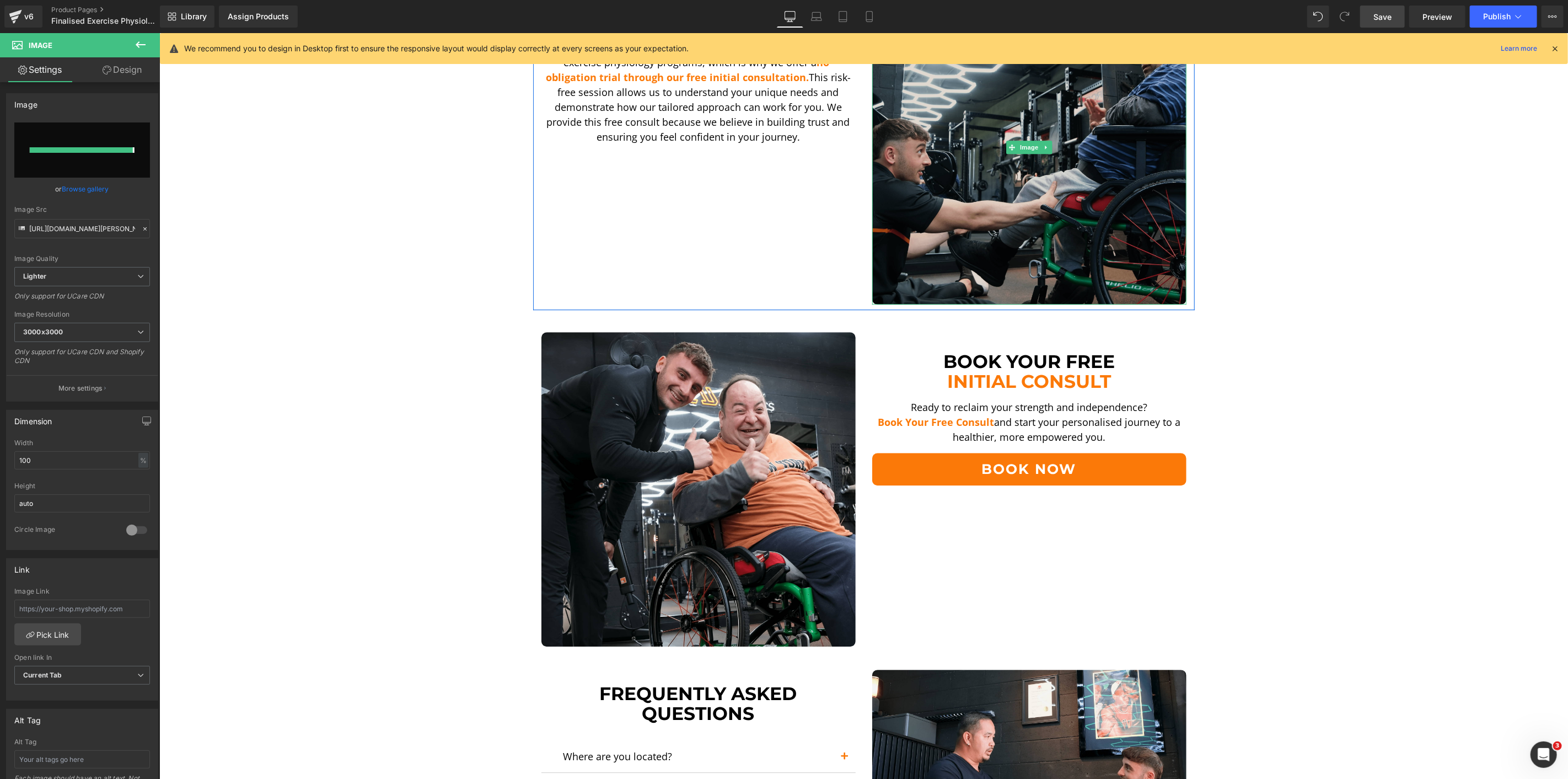
type input "[URL][DOMAIN_NAME][PERSON_NAME]"
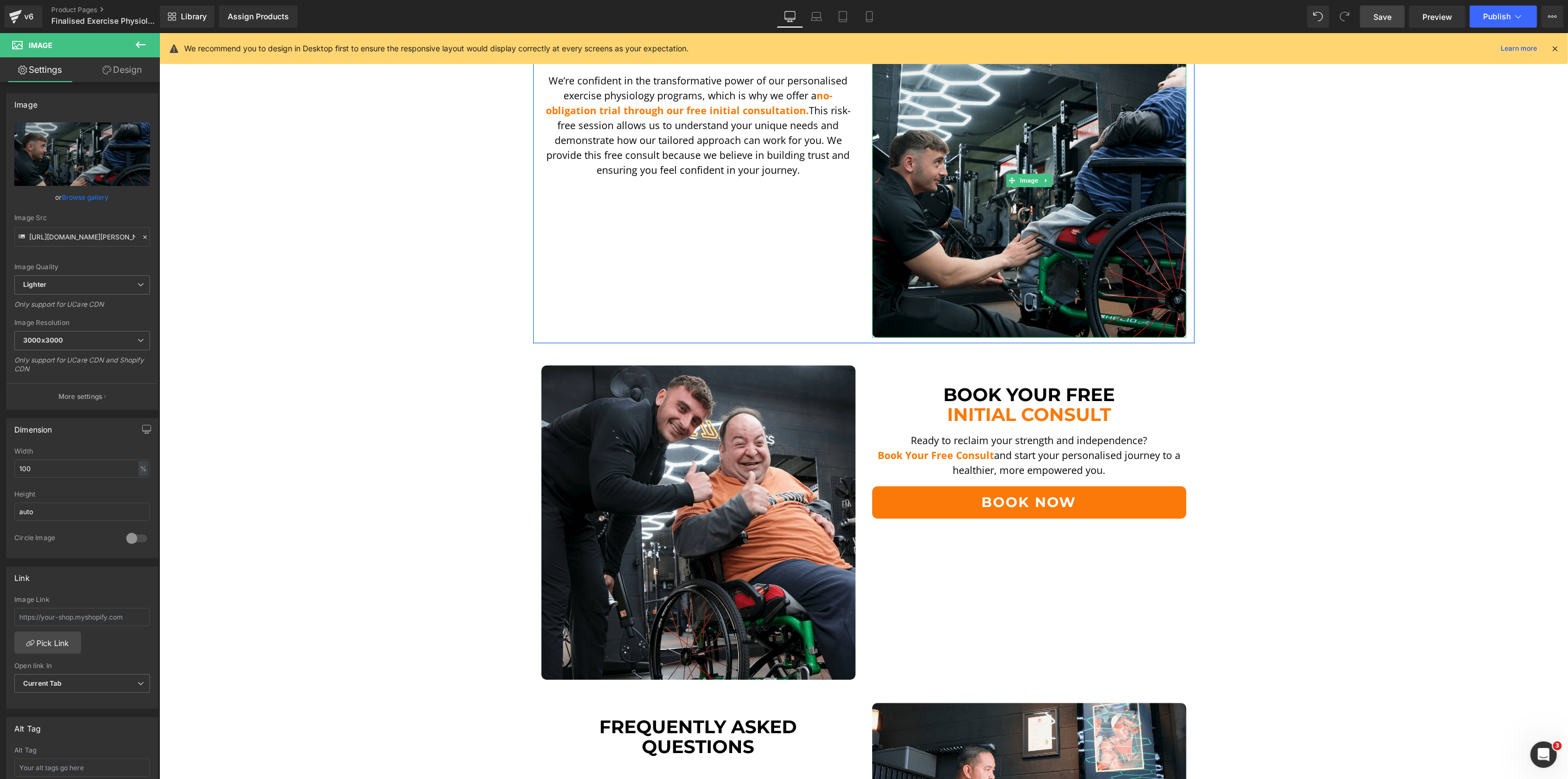
scroll to position [2451, 0]
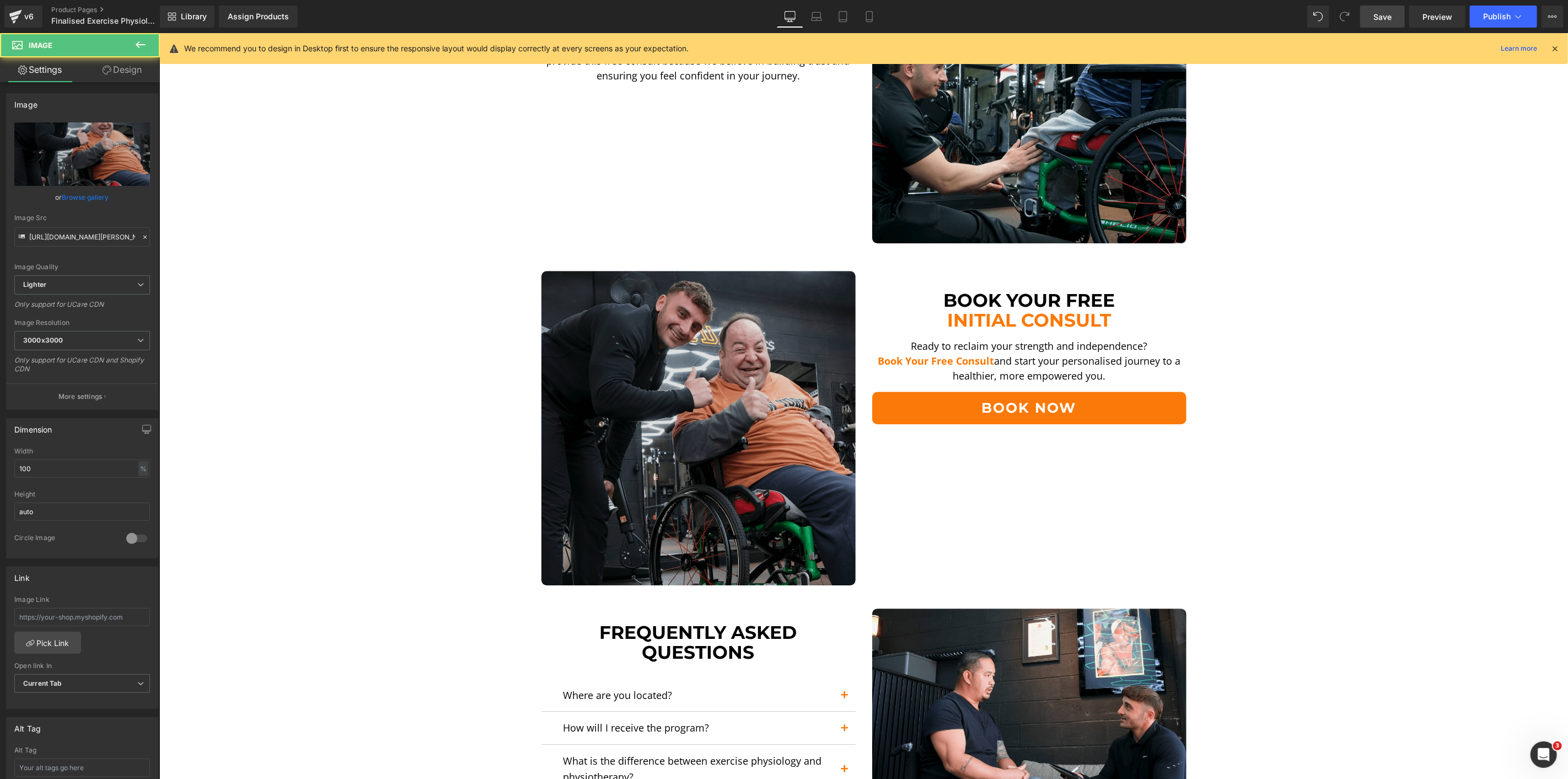
click at [700, 332] on img at bounding box center [698, 427] width 314 height 314
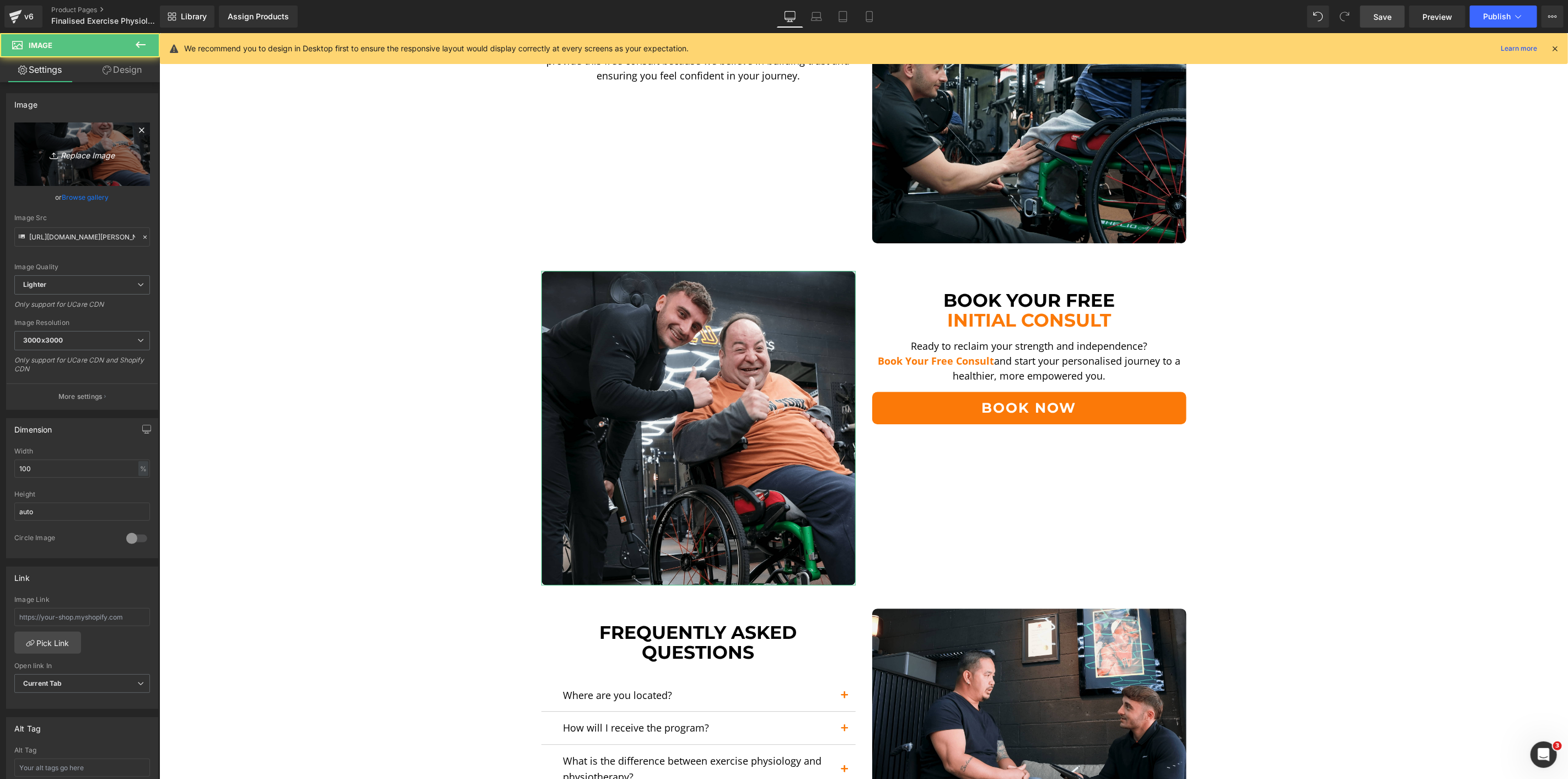
click at [98, 173] on link "Replace Image" at bounding box center [82, 154] width 136 height 63
type input "C:\fakepath\Ando SA [MEDICAL_DATA]-min.png"
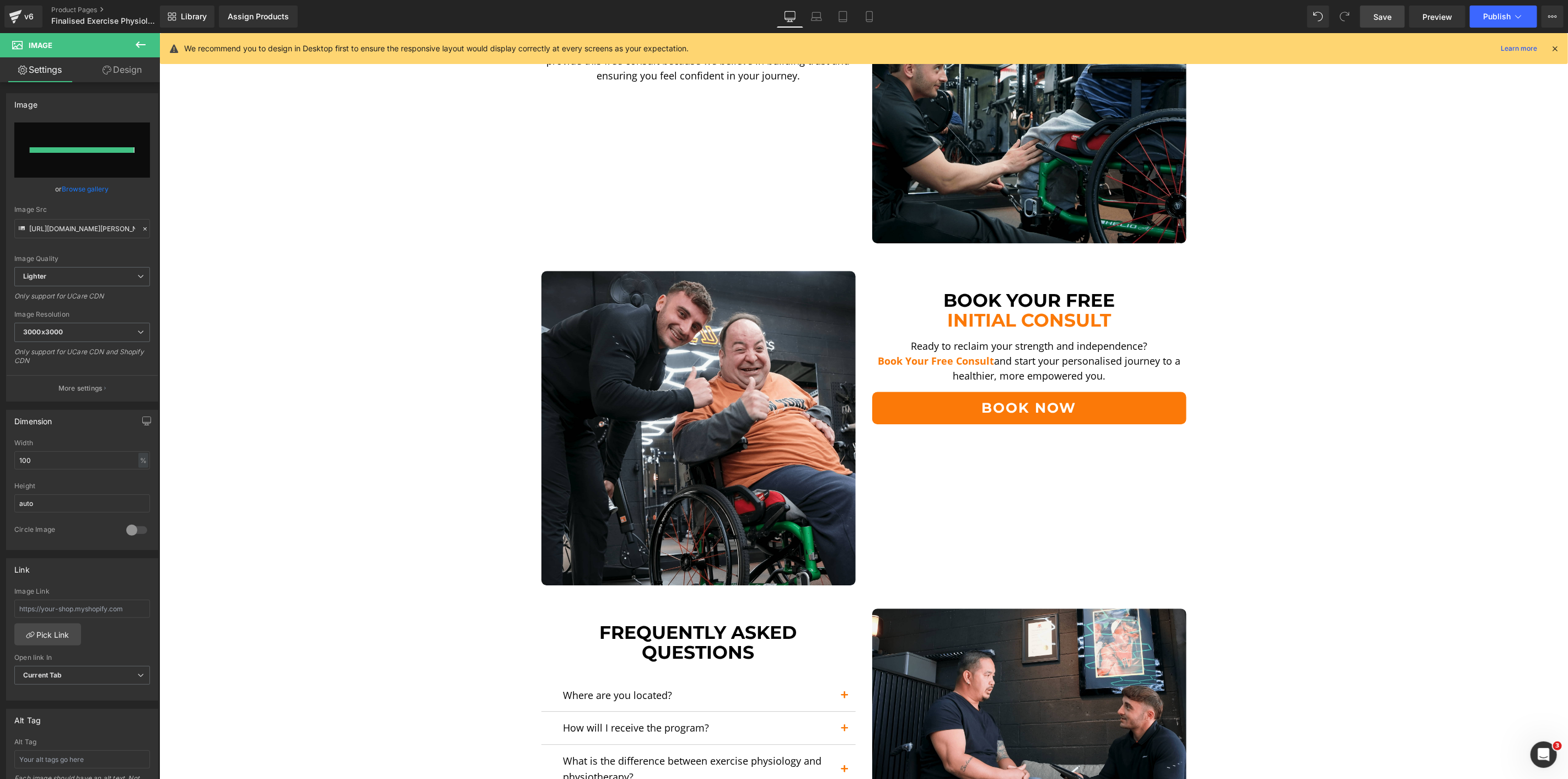
type input "[URL][DOMAIN_NAME]"
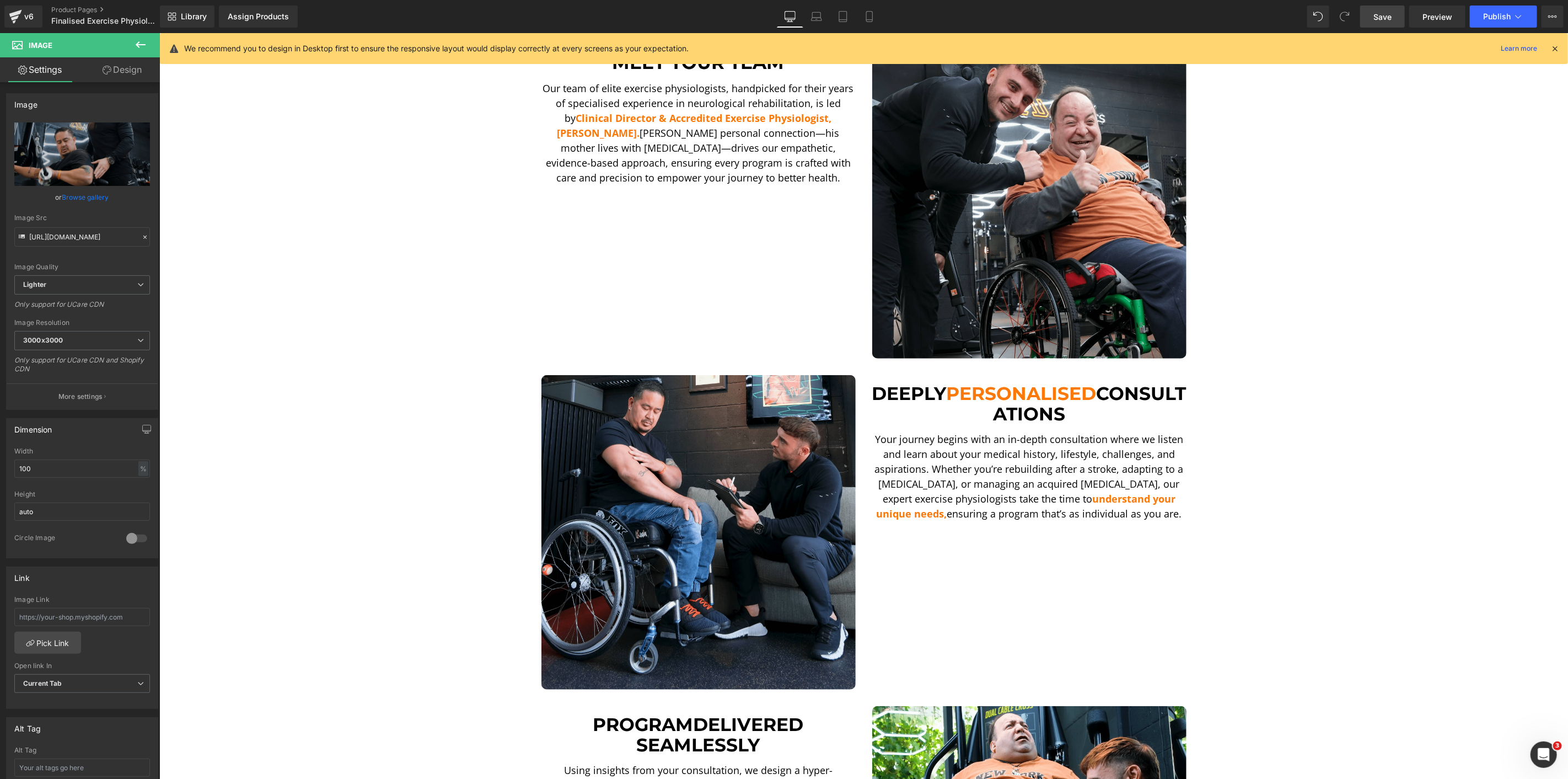
scroll to position [3, 0]
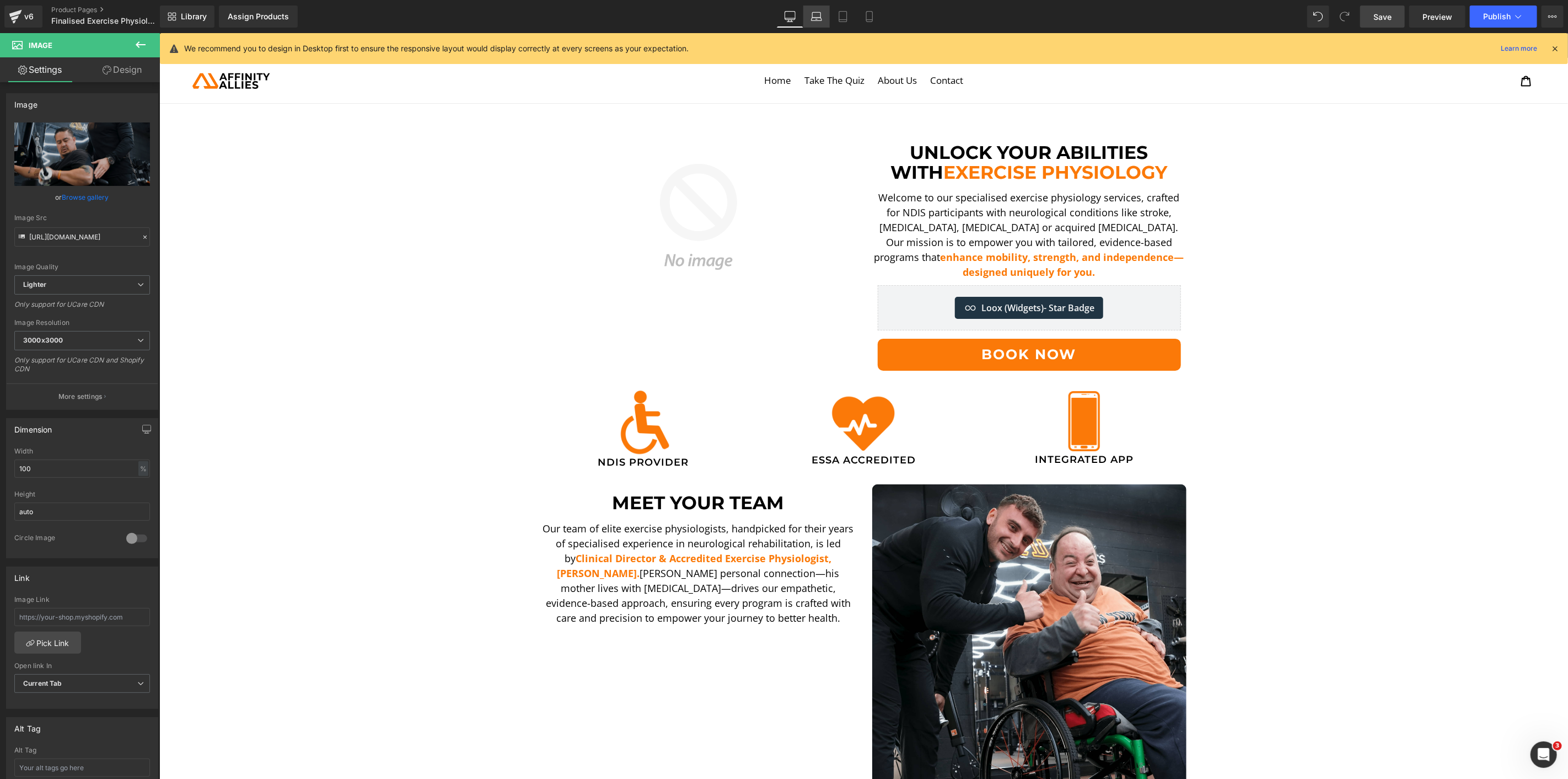
click at [820, 9] on link "Laptop" at bounding box center [816, 16] width 27 height 22
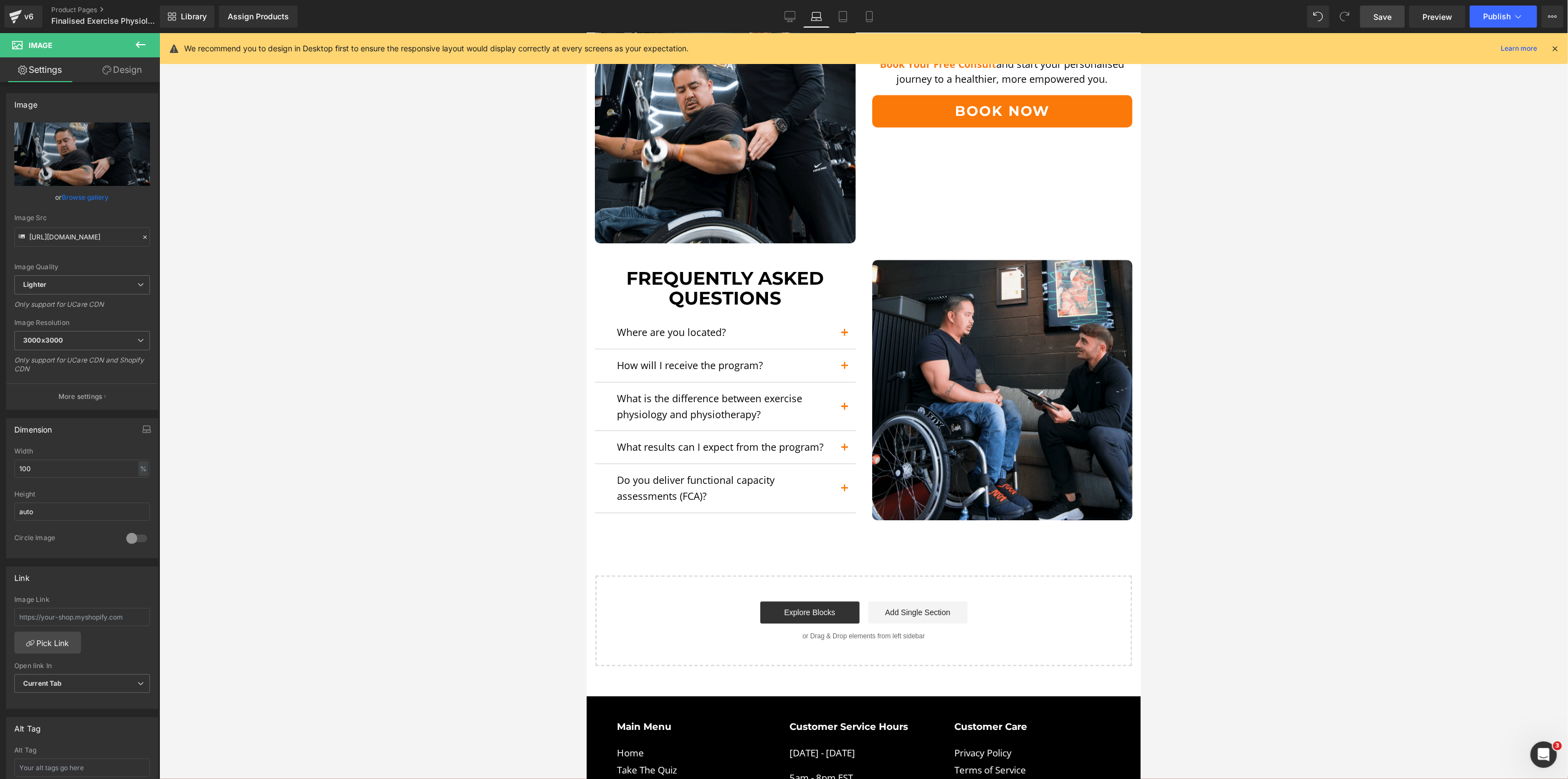
scroll to position [2451, 0]
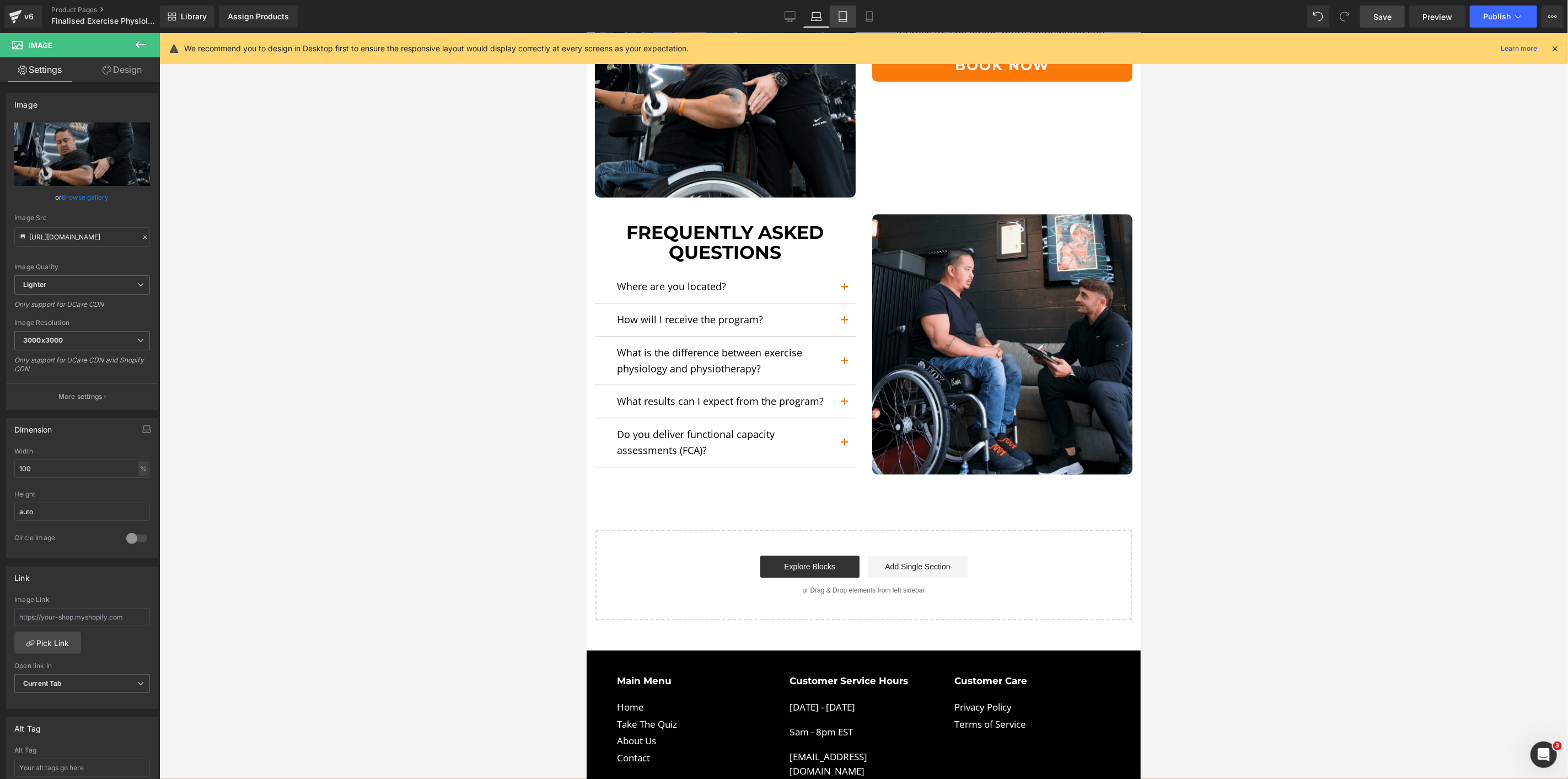
click at [836, 9] on link "Tablet" at bounding box center [843, 16] width 27 height 22
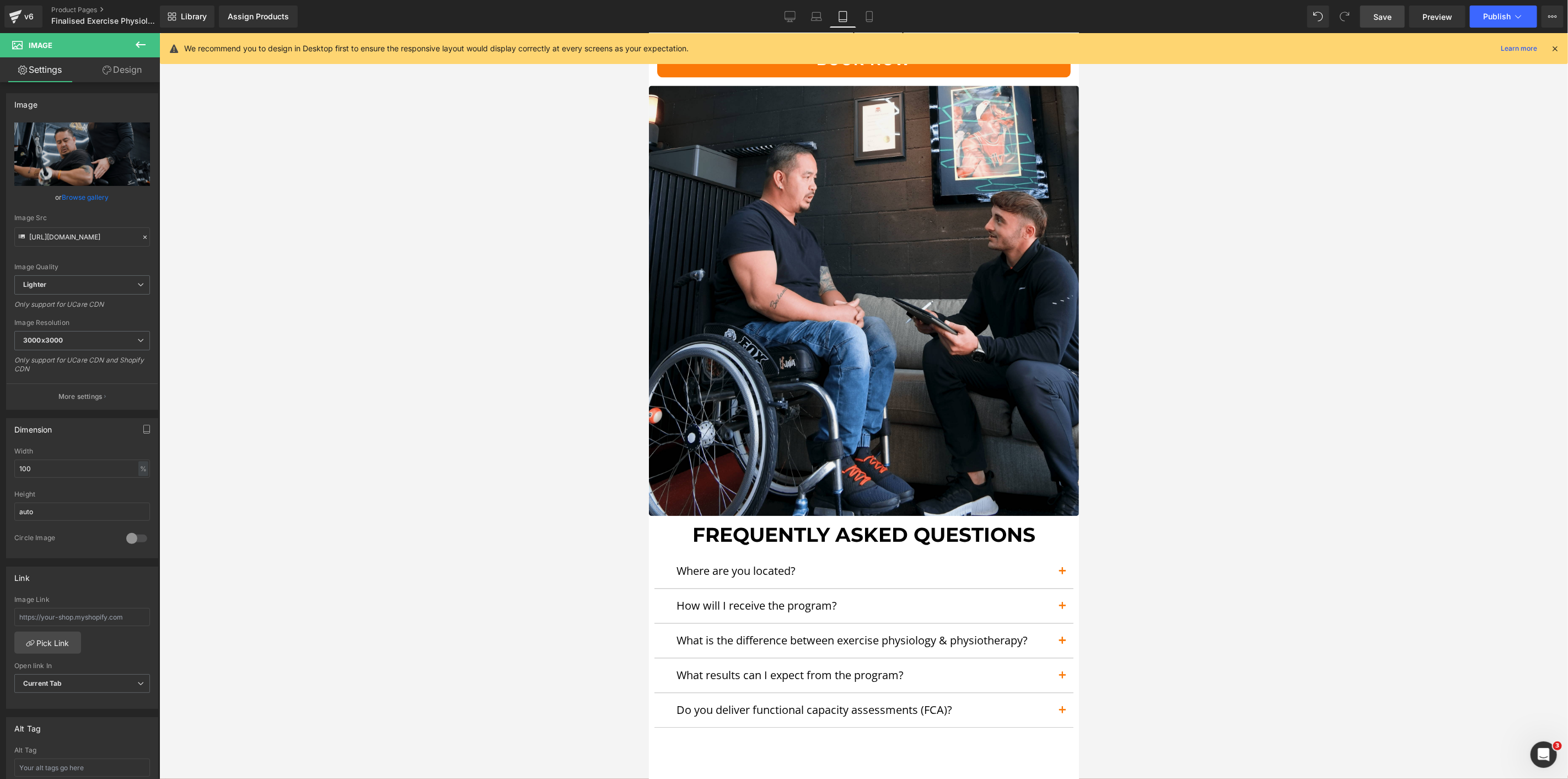
scroll to position [5455, 0]
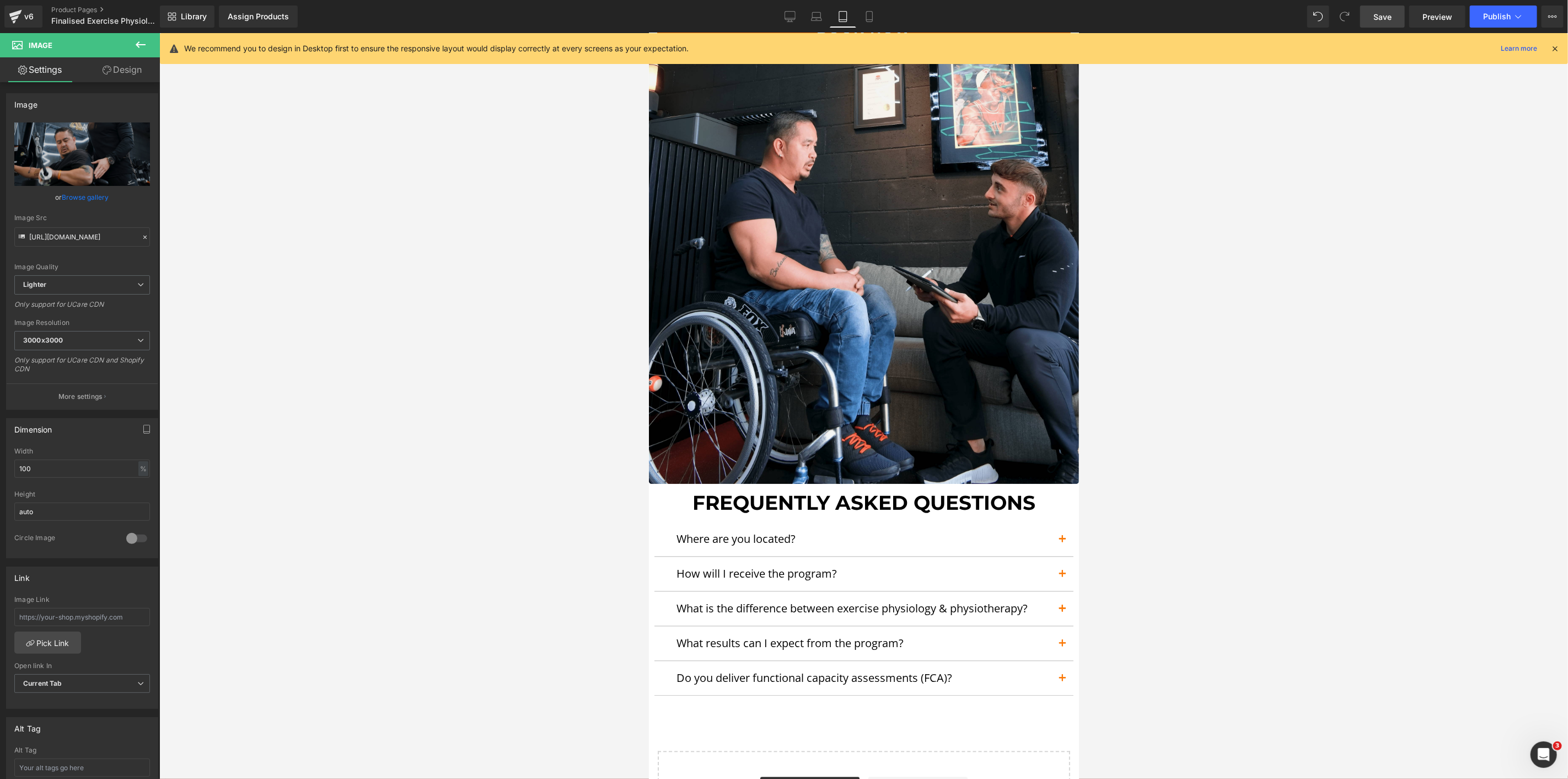
click at [1367, 21] on link "Save" at bounding box center [1383, 16] width 45 height 22
click at [864, 6] on link "Mobile" at bounding box center [869, 16] width 27 height 22
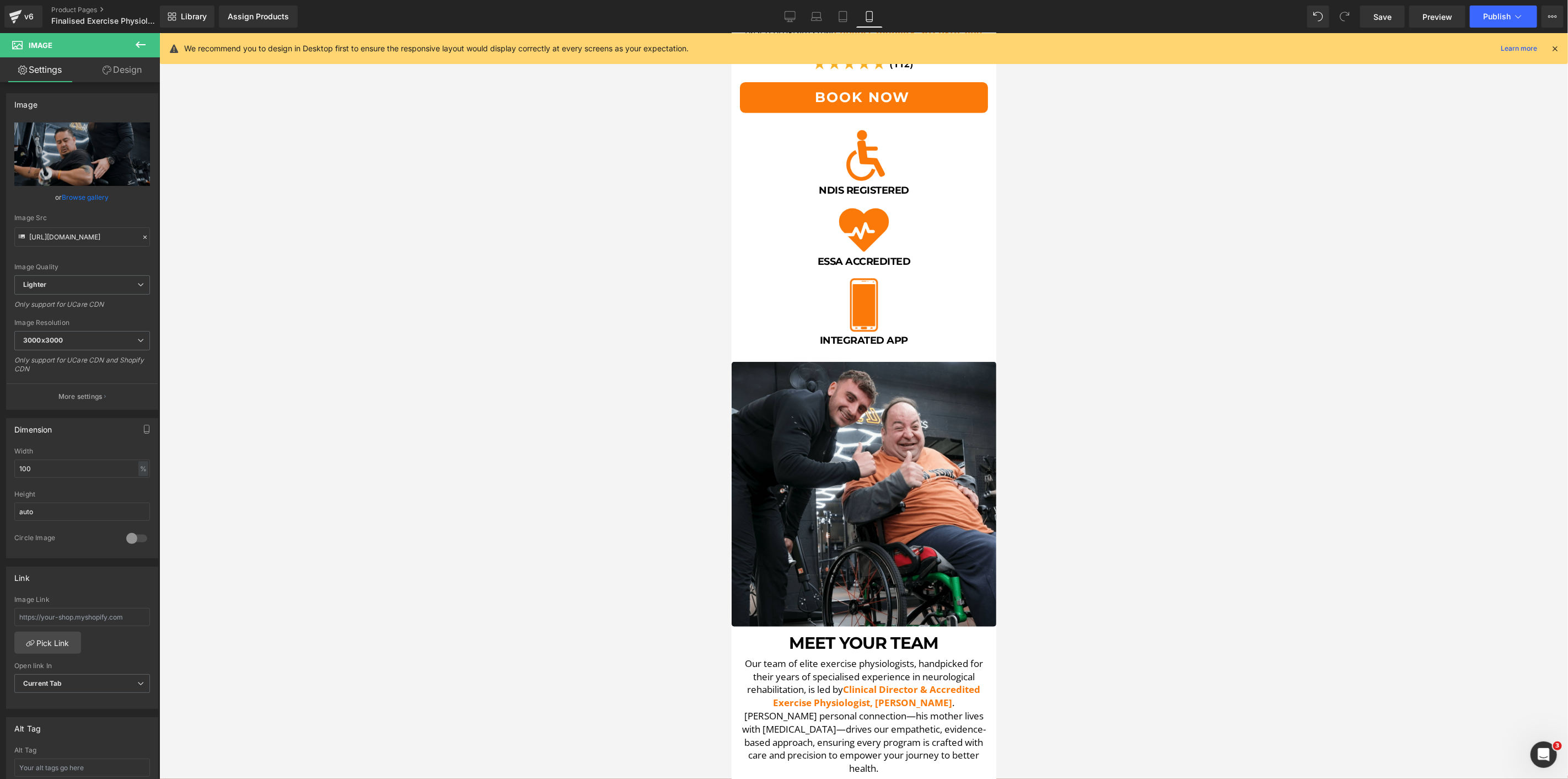
scroll to position [0, 0]
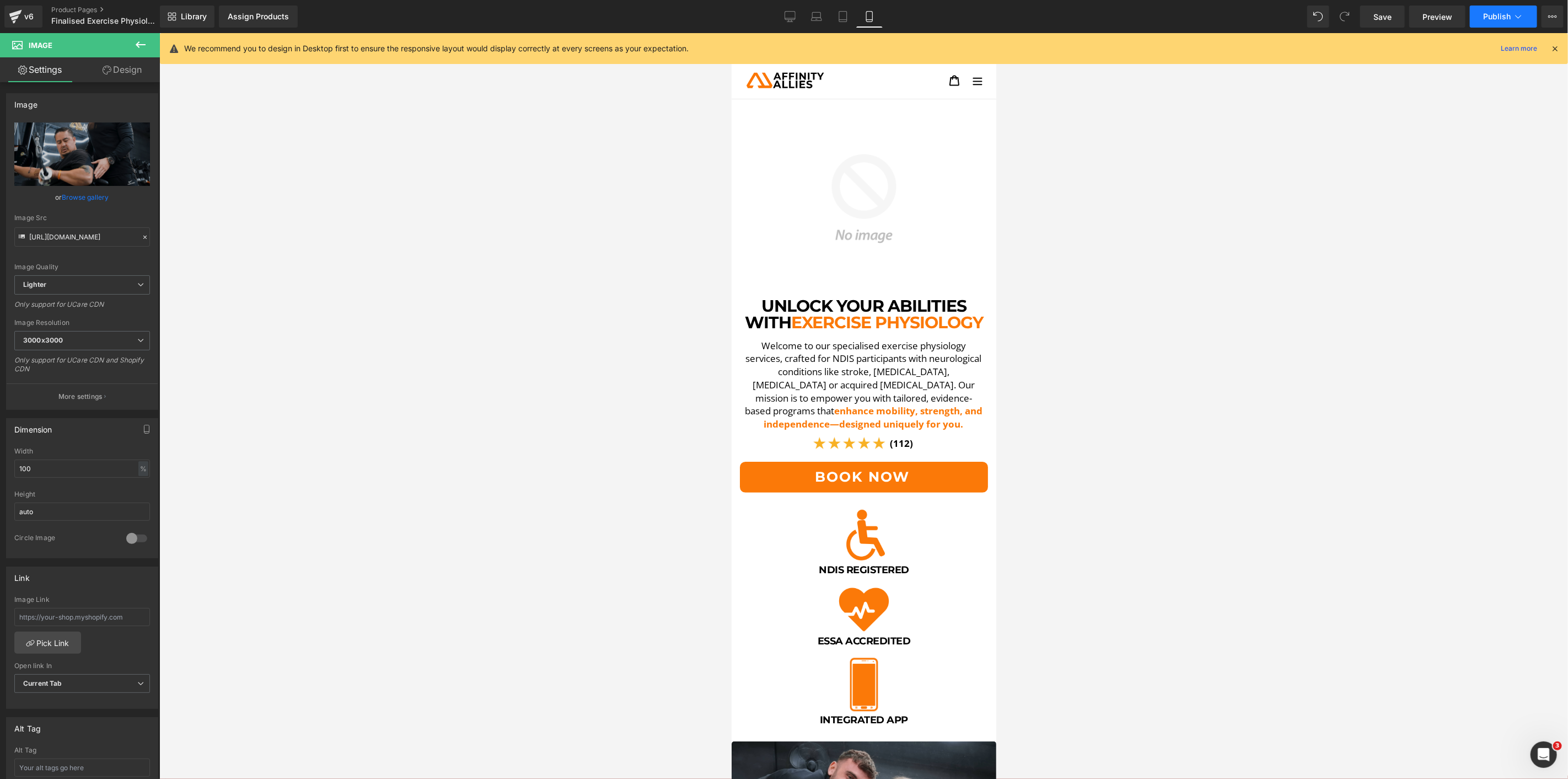
click at [1411, 14] on span "Publish" at bounding box center [1497, 17] width 27 height 9
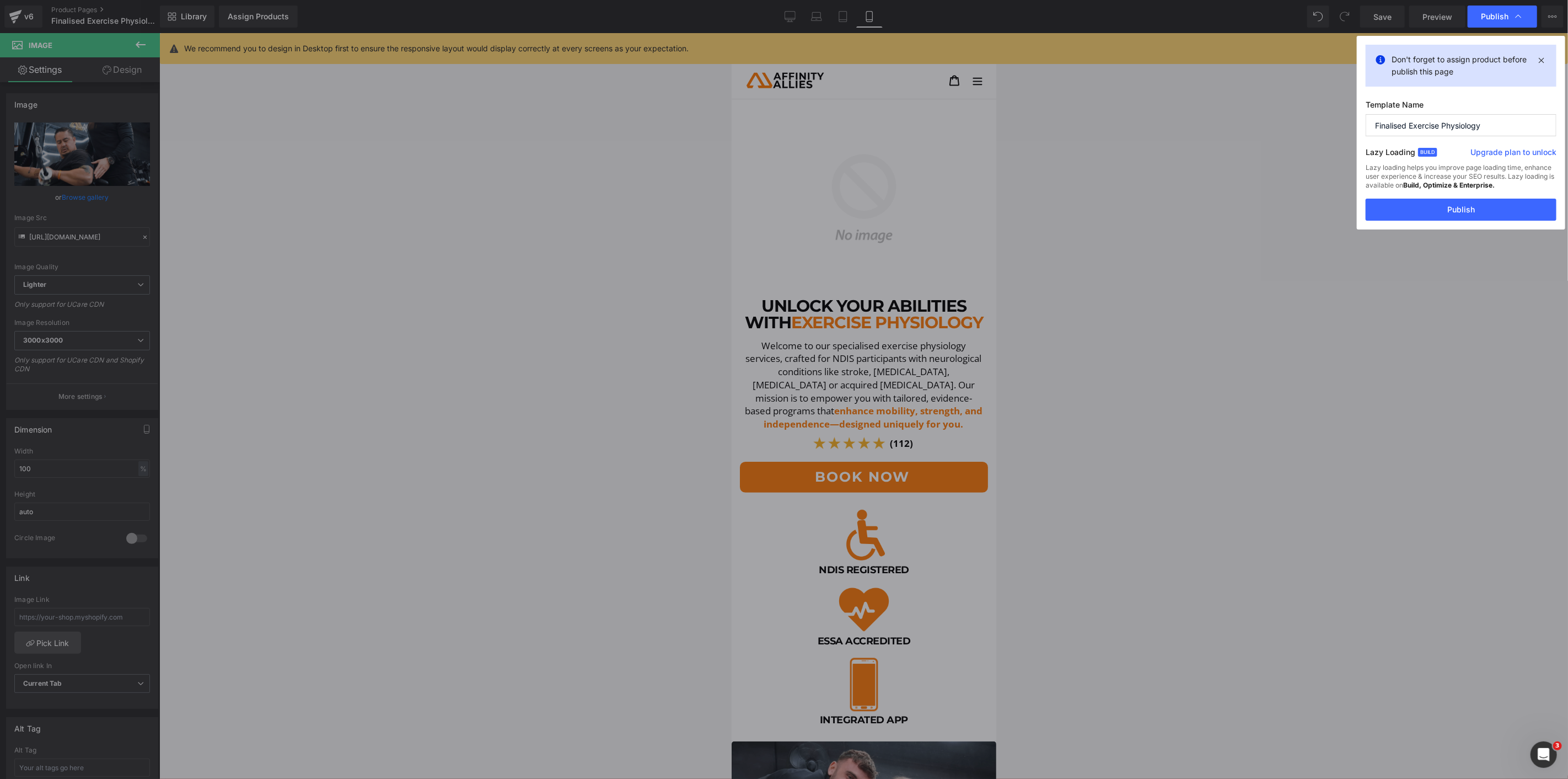
click at [1411, 226] on div "Don't forget to assign product before publish this page Template Name Finalised…" at bounding box center [1460, 133] width 208 height 194
click at [1411, 211] on button "Publish" at bounding box center [1461, 209] width 191 height 22
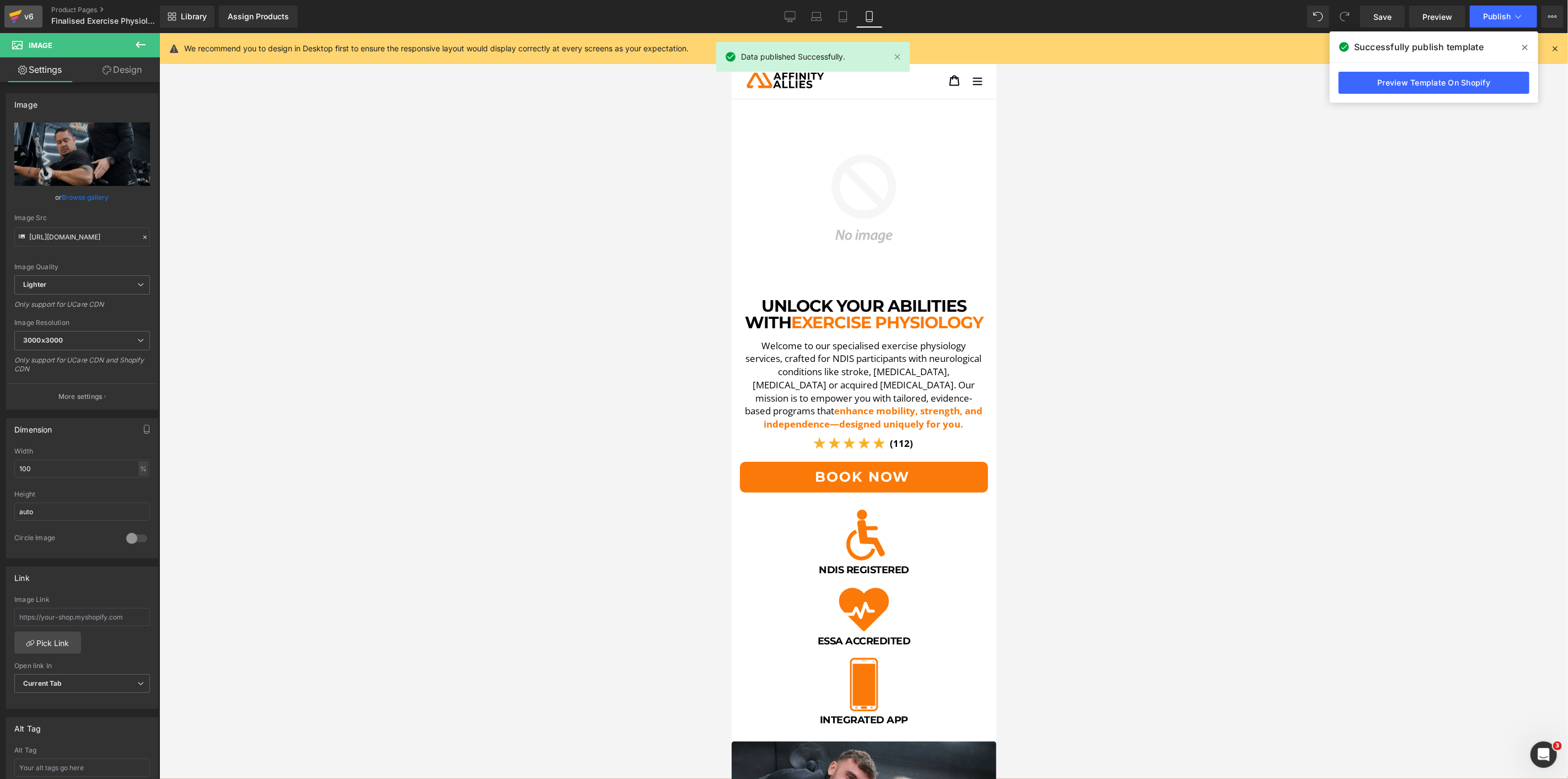
click at [32, 26] on link "v6" at bounding box center [24, 16] width 38 height 22
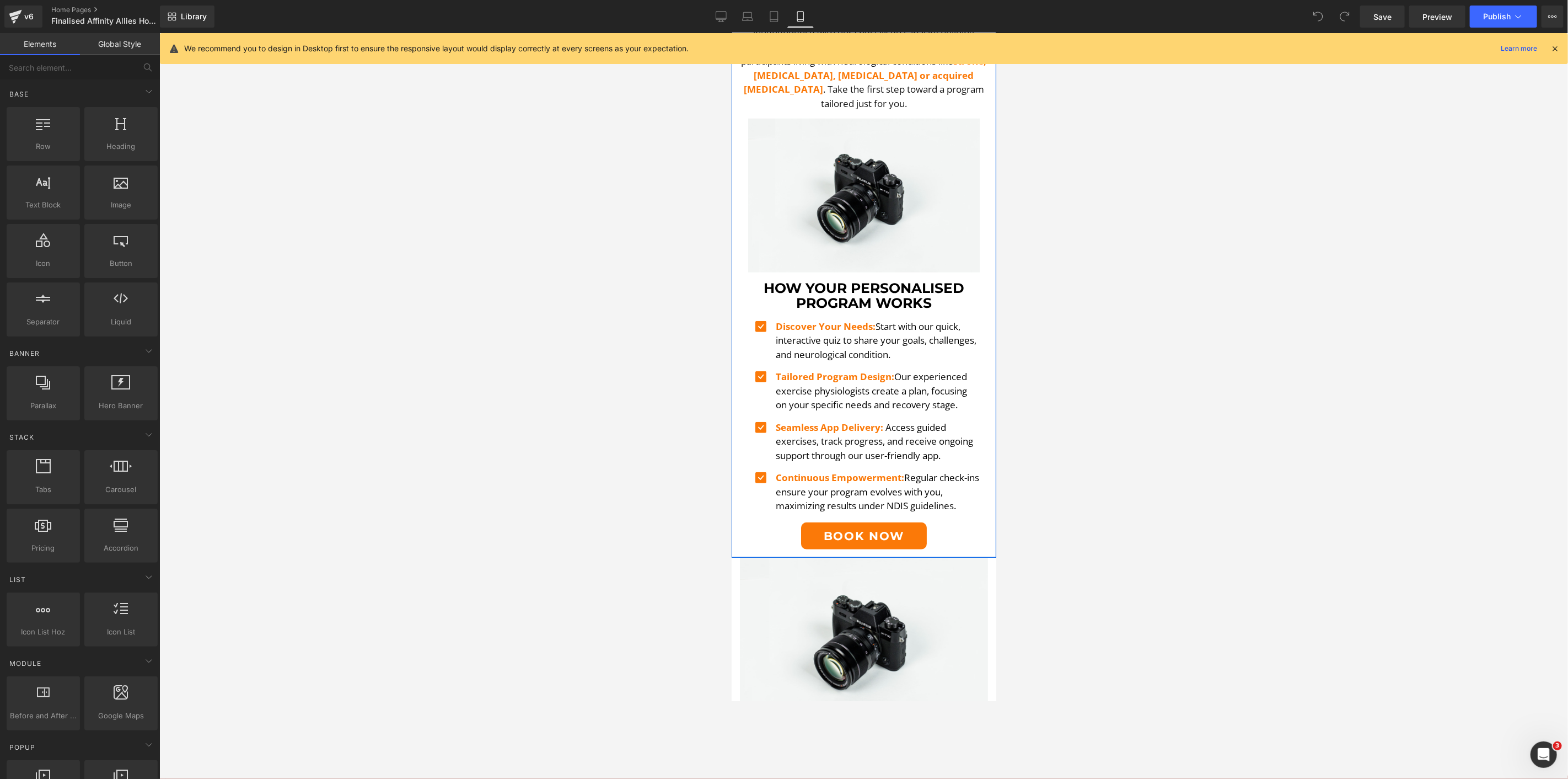
scroll to position [533, 0]
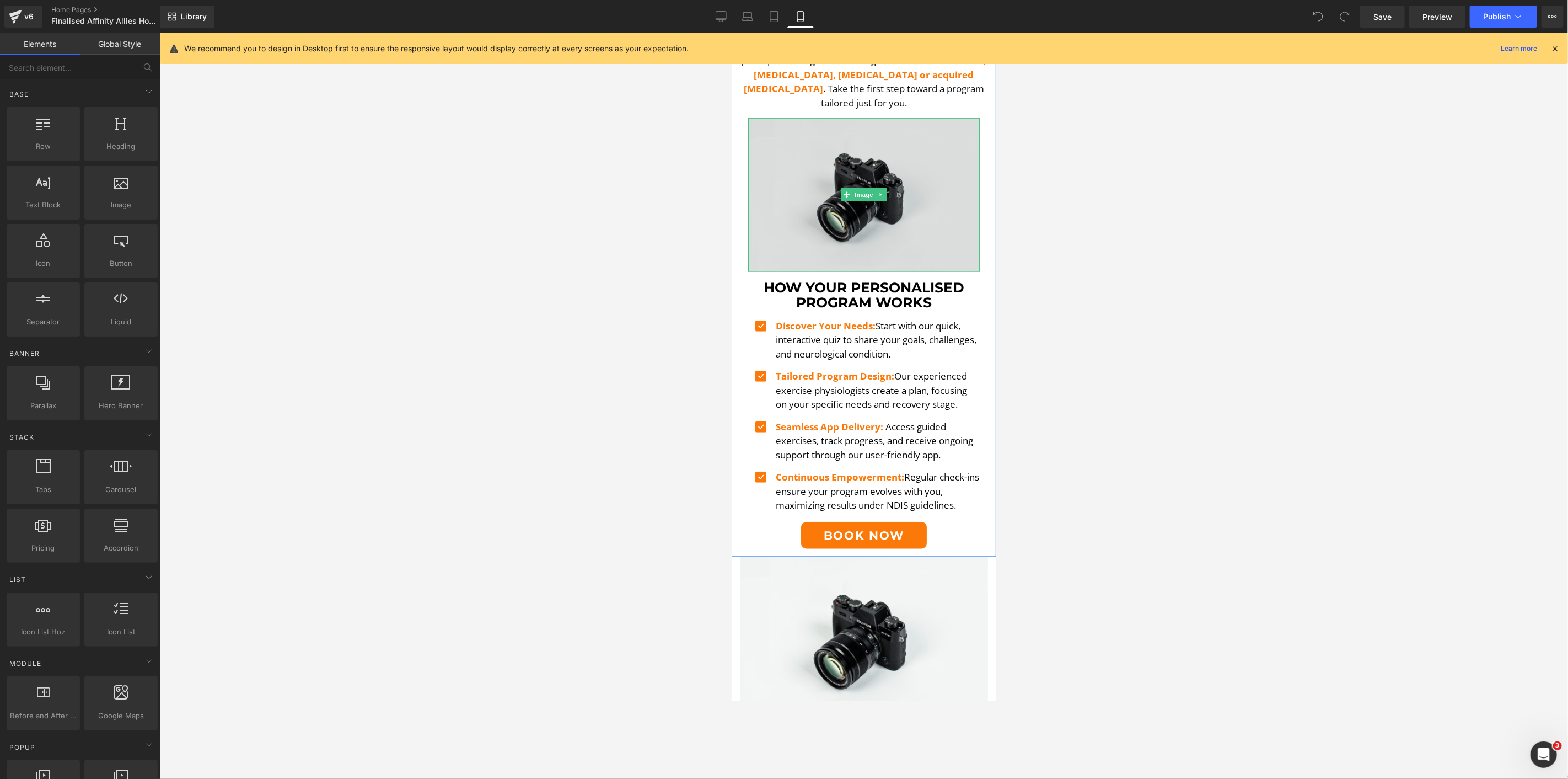
click at [893, 217] on img at bounding box center [863, 194] width 232 height 153
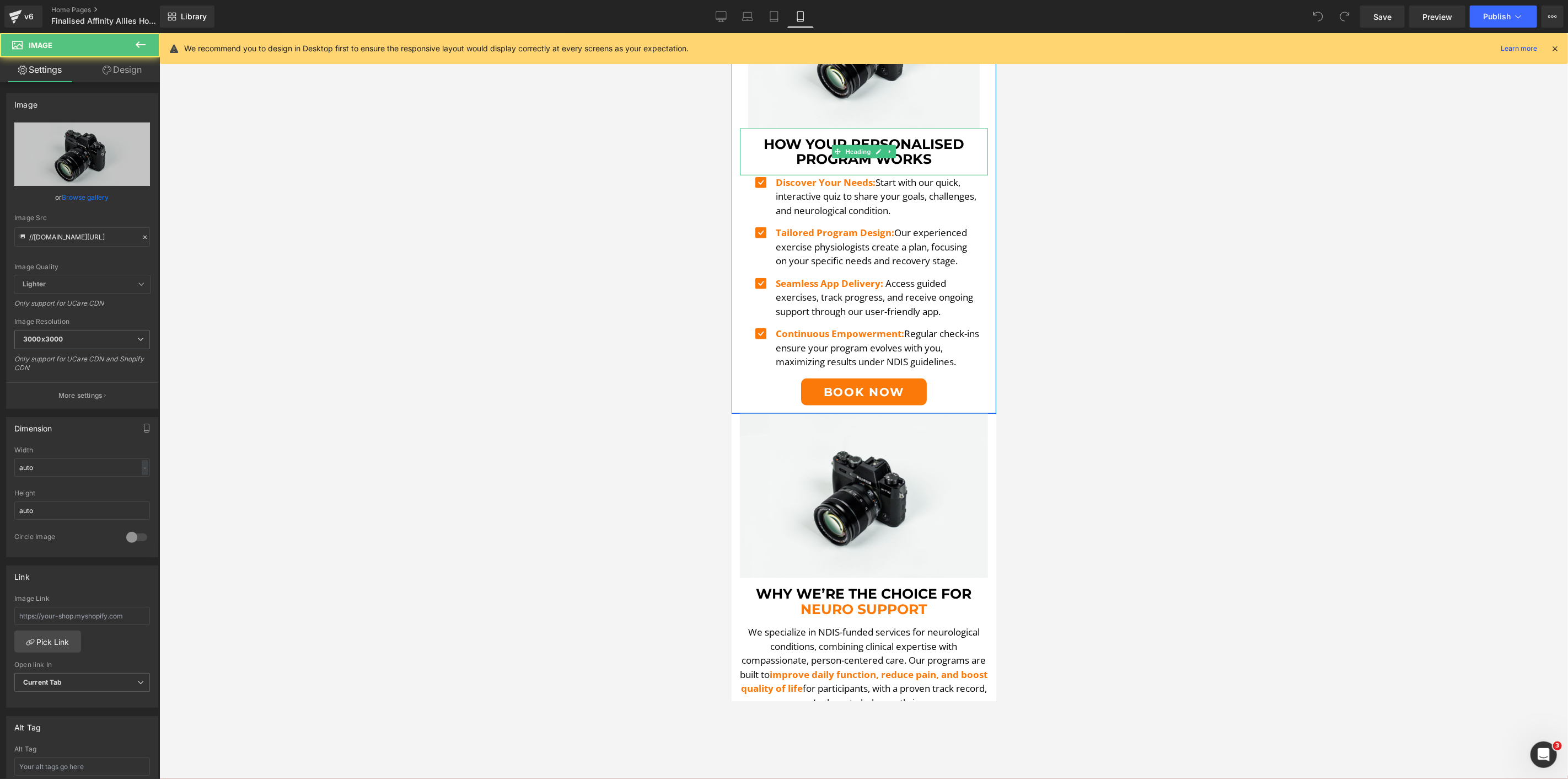
scroll to position [778, 0]
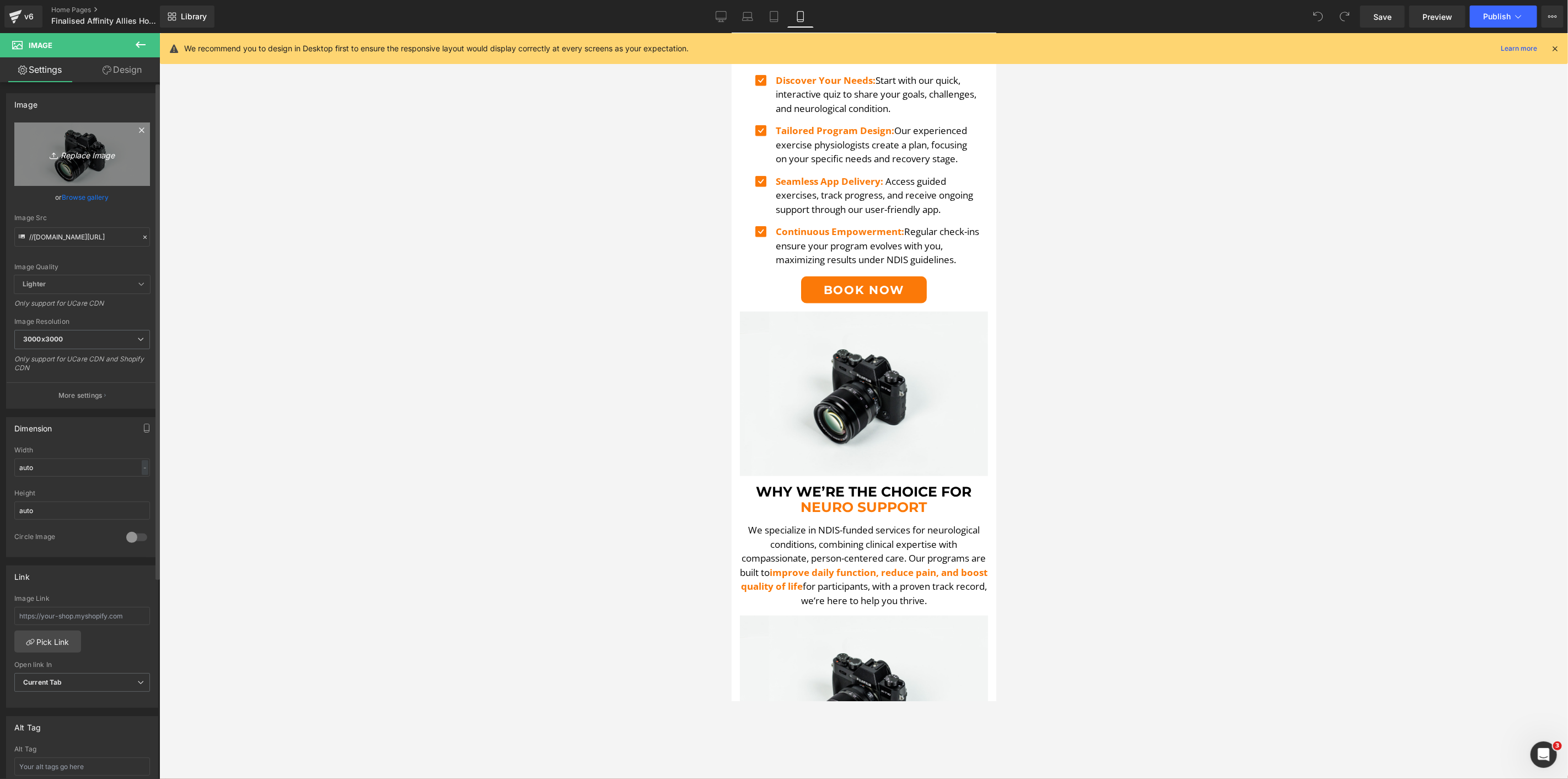
click at [81, 177] on link "Replace Image" at bounding box center [82, 154] width 136 height 63
type input "C:\fakepath\FAQ-min.png"
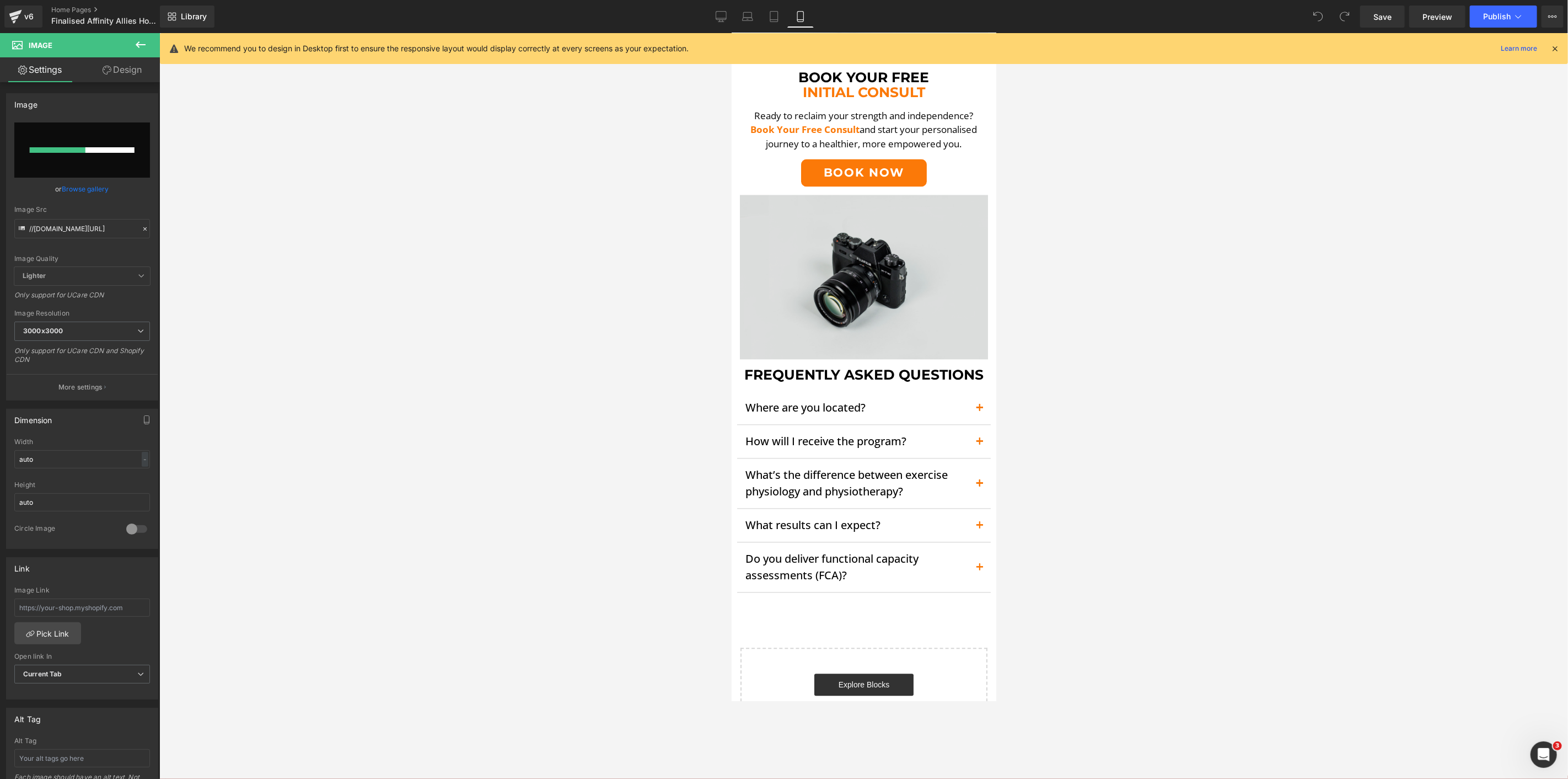
scroll to position [1813, 0]
click at [843, 256] on img at bounding box center [863, 277] width 248 height 164
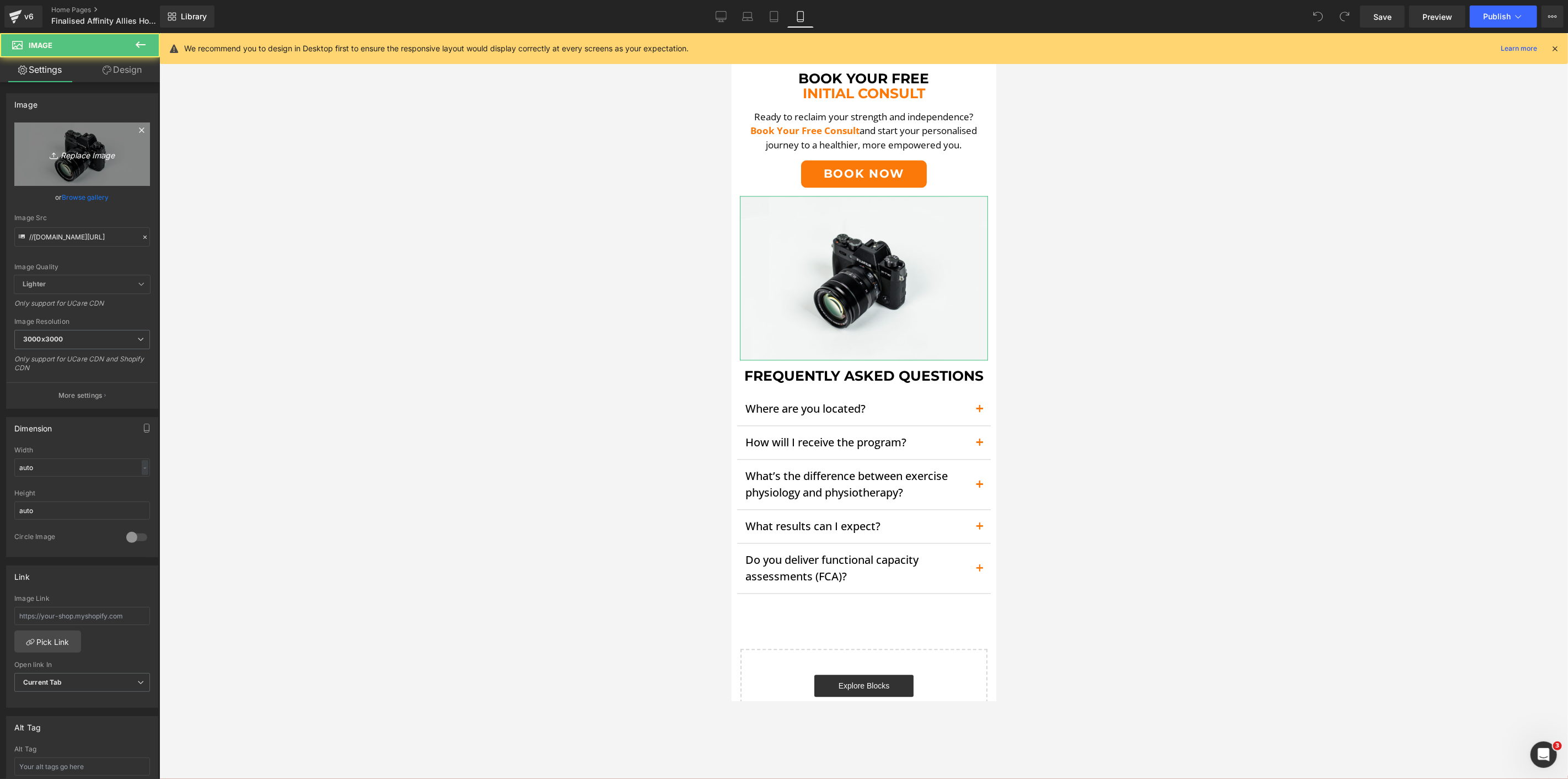
click at [112, 155] on icon "Replace Image" at bounding box center [82, 154] width 88 height 14
type input "C:\fakepath\FAQ-min.png"
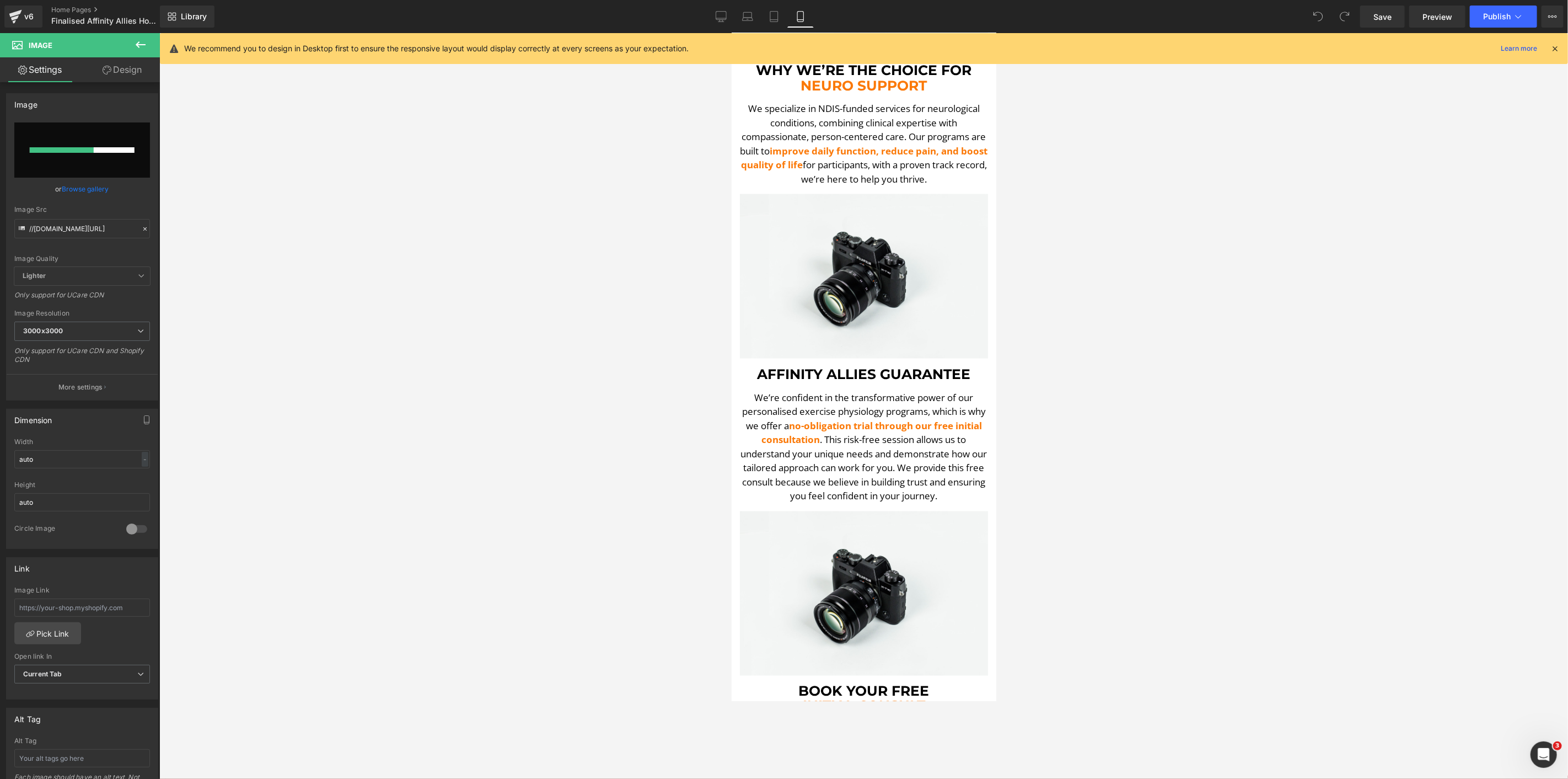
scroll to position [1077, 0]
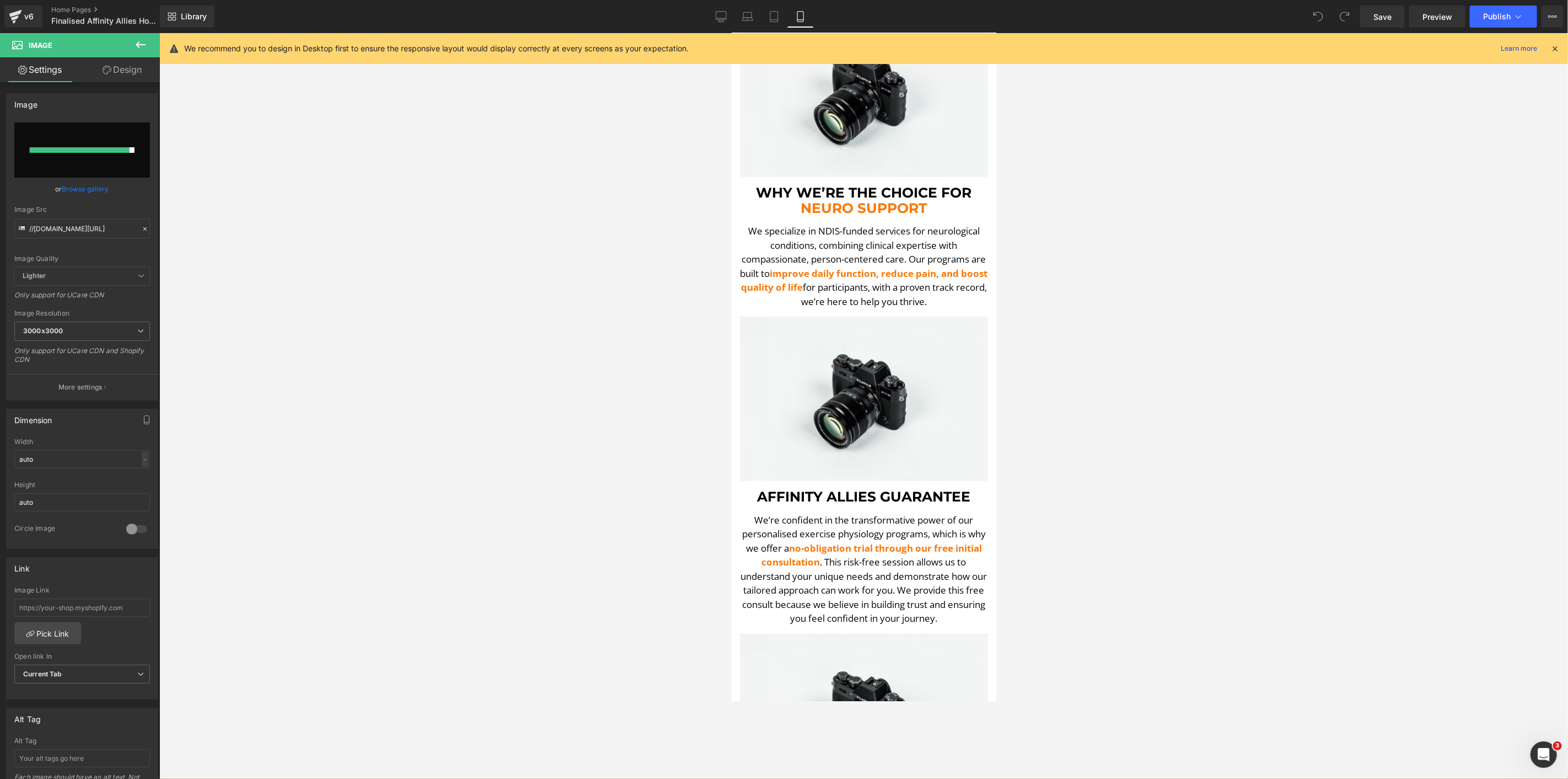
type input "[URL][DOMAIN_NAME]"
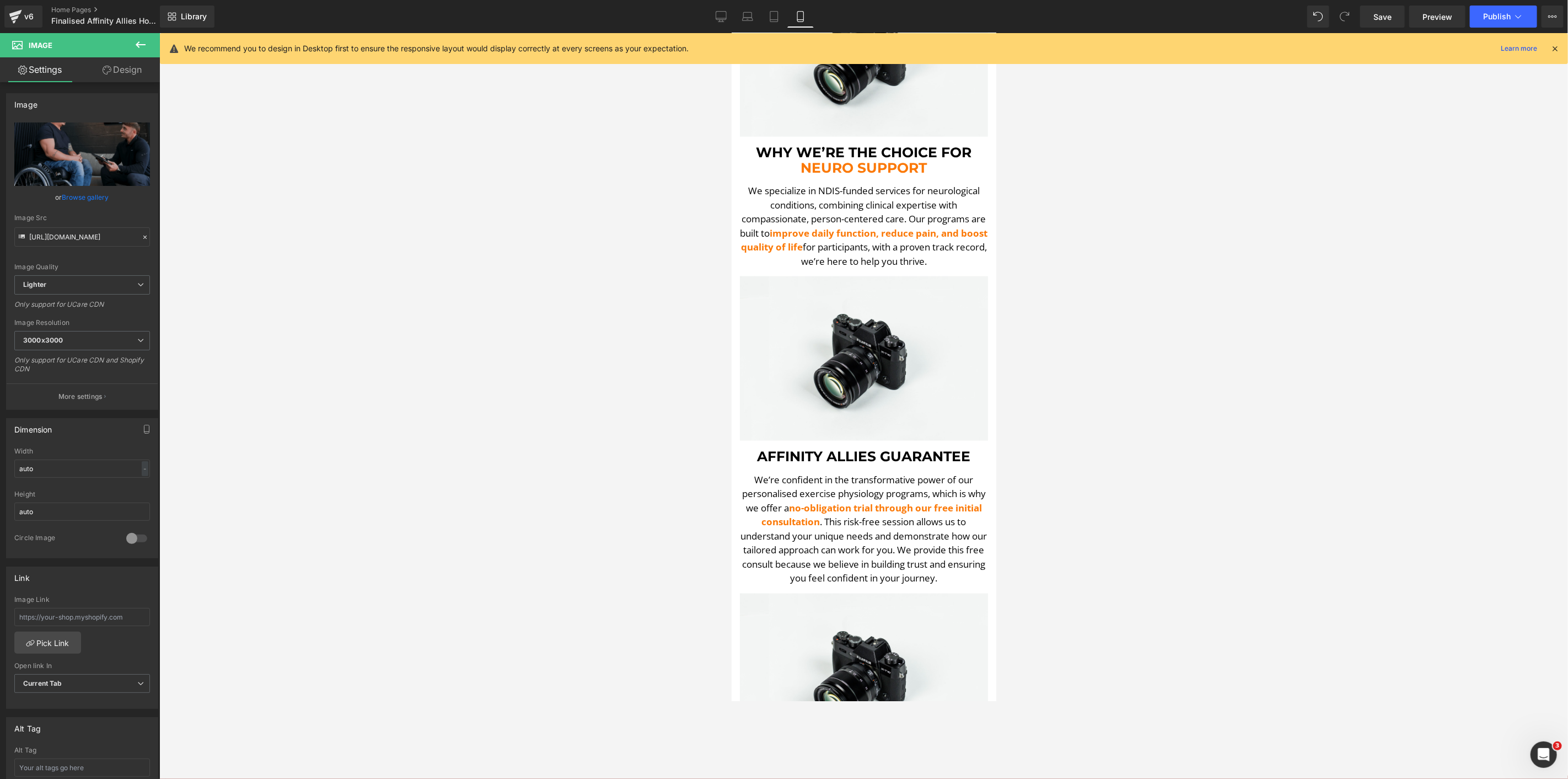
scroll to position [1138, 0]
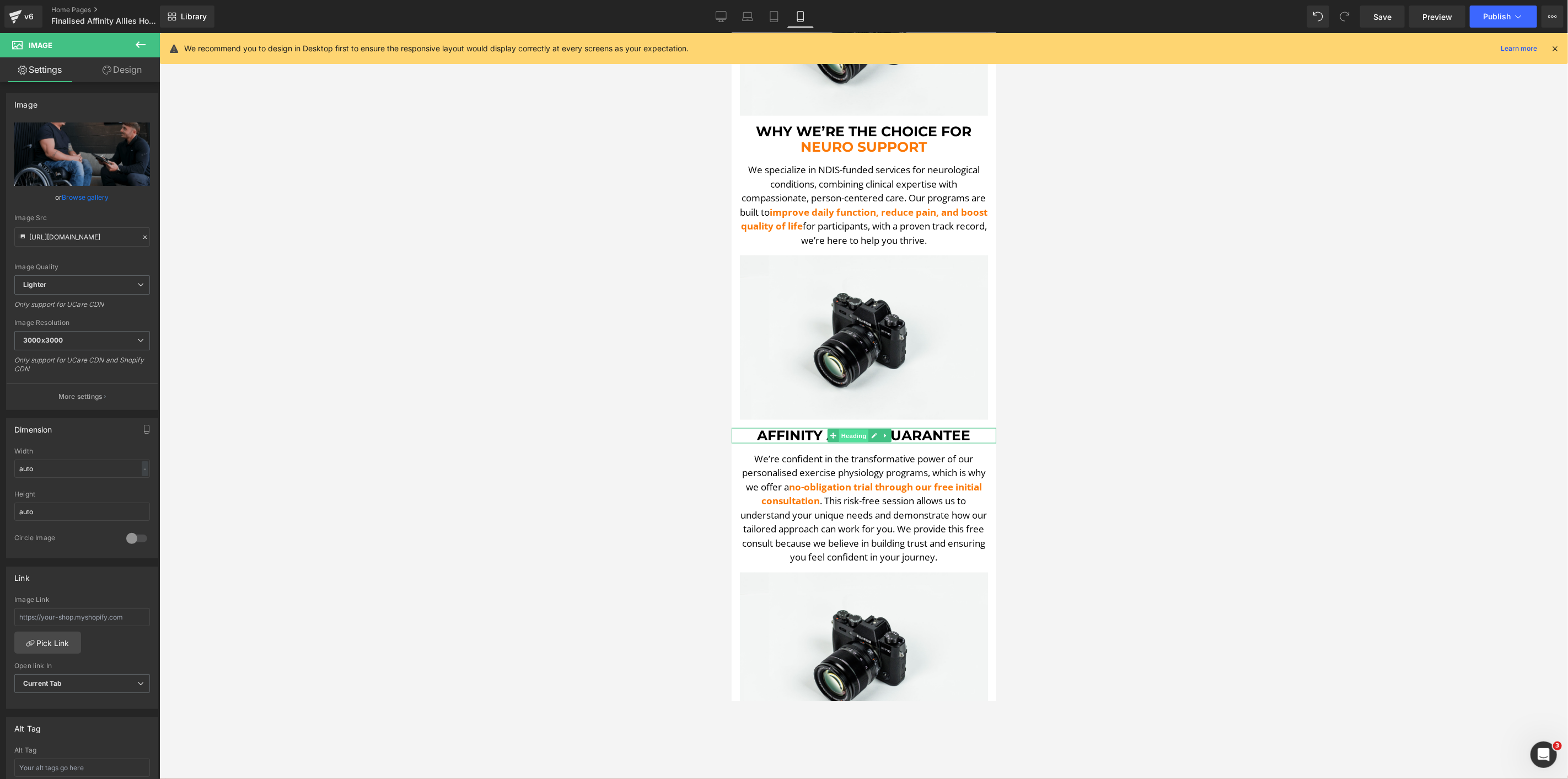
click at [839, 430] on span "Heading" at bounding box center [853, 436] width 30 height 13
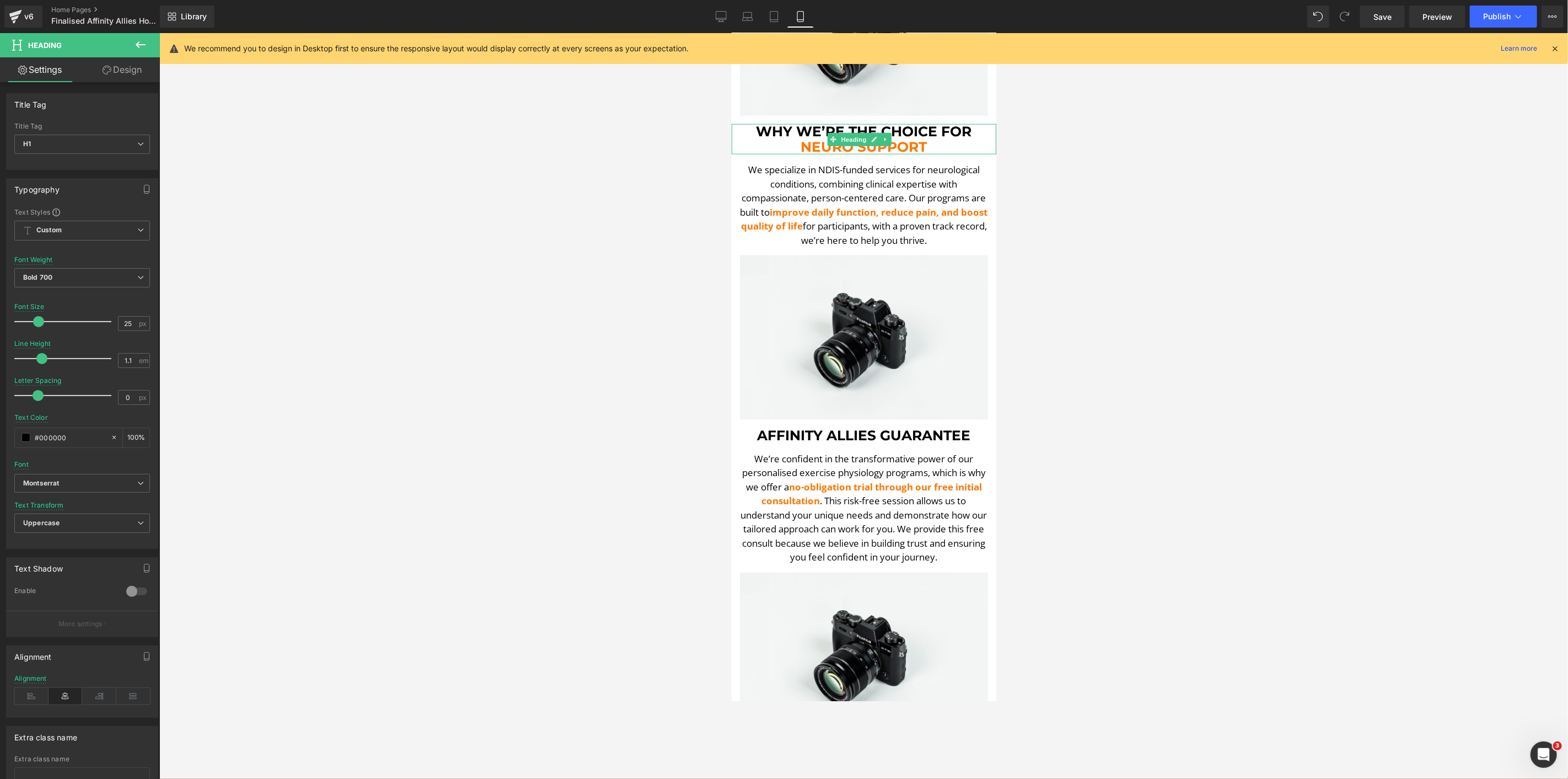
click at [849, 133] on span "Heading" at bounding box center [853, 139] width 30 height 13
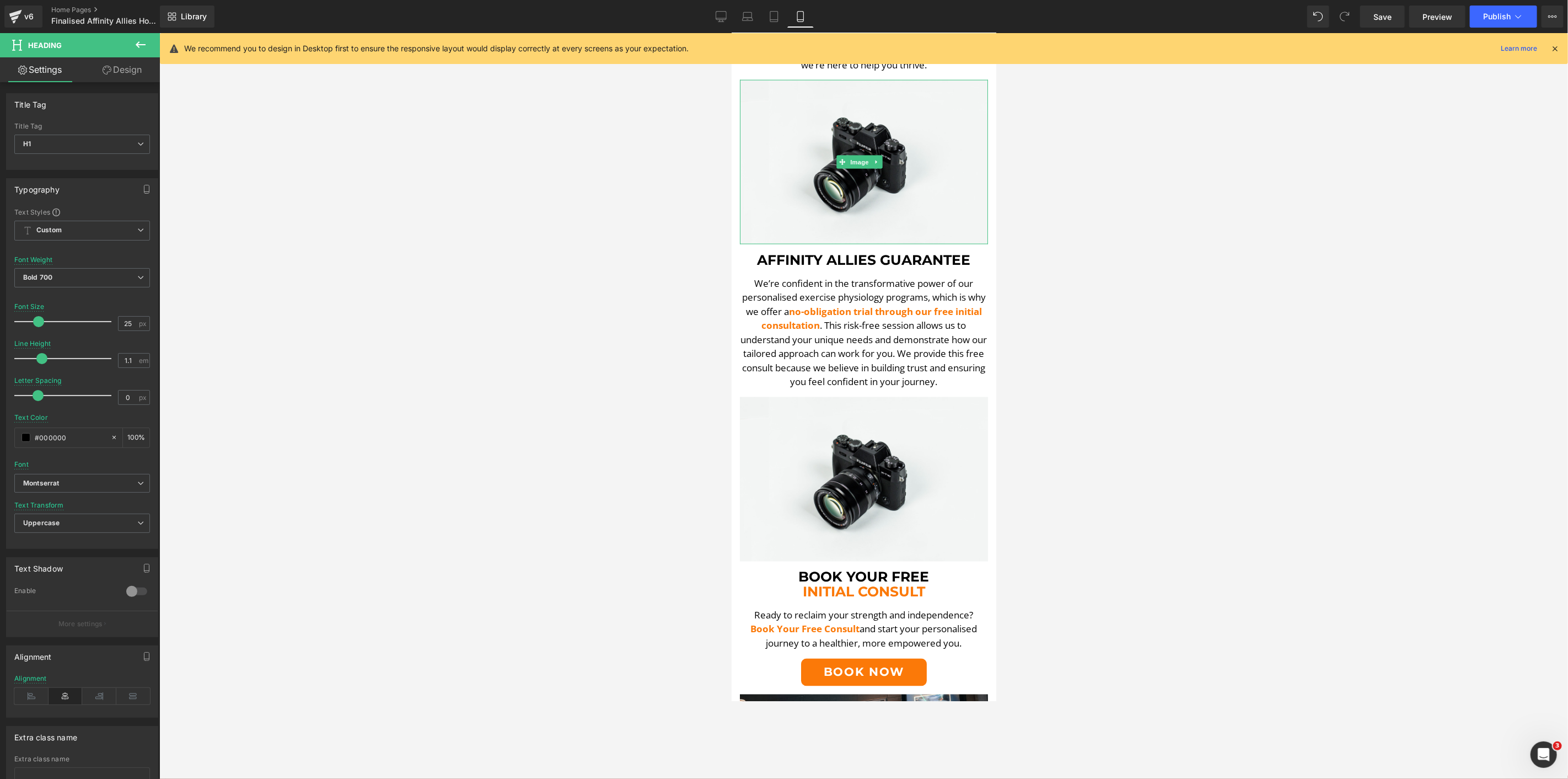
scroll to position [1322, 0]
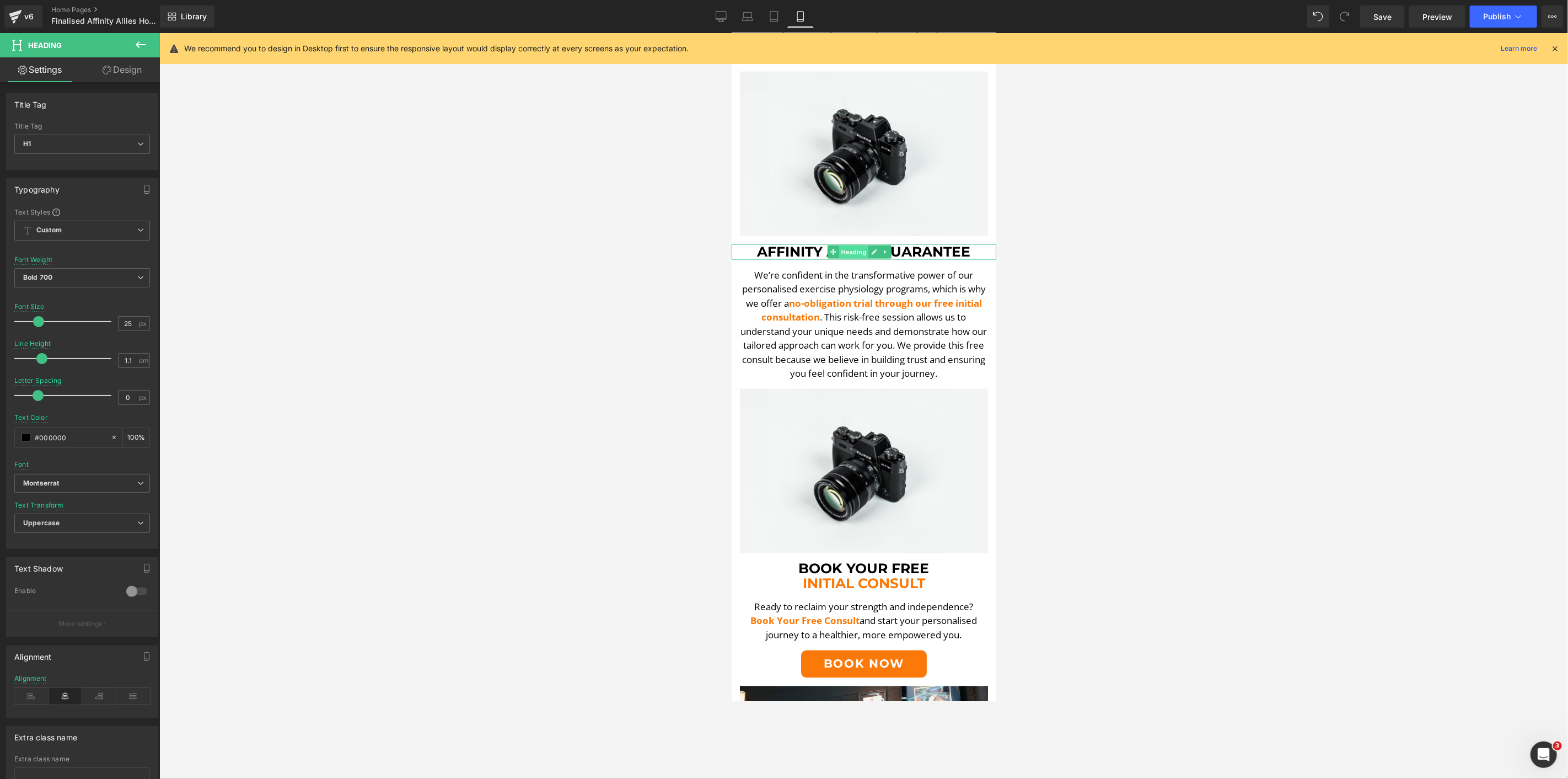
click at [845, 245] on span "Heading" at bounding box center [853, 251] width 30 height 13
click at [856, 569] on span "Heading" at bounding box center [853, 575] width 30 height 13
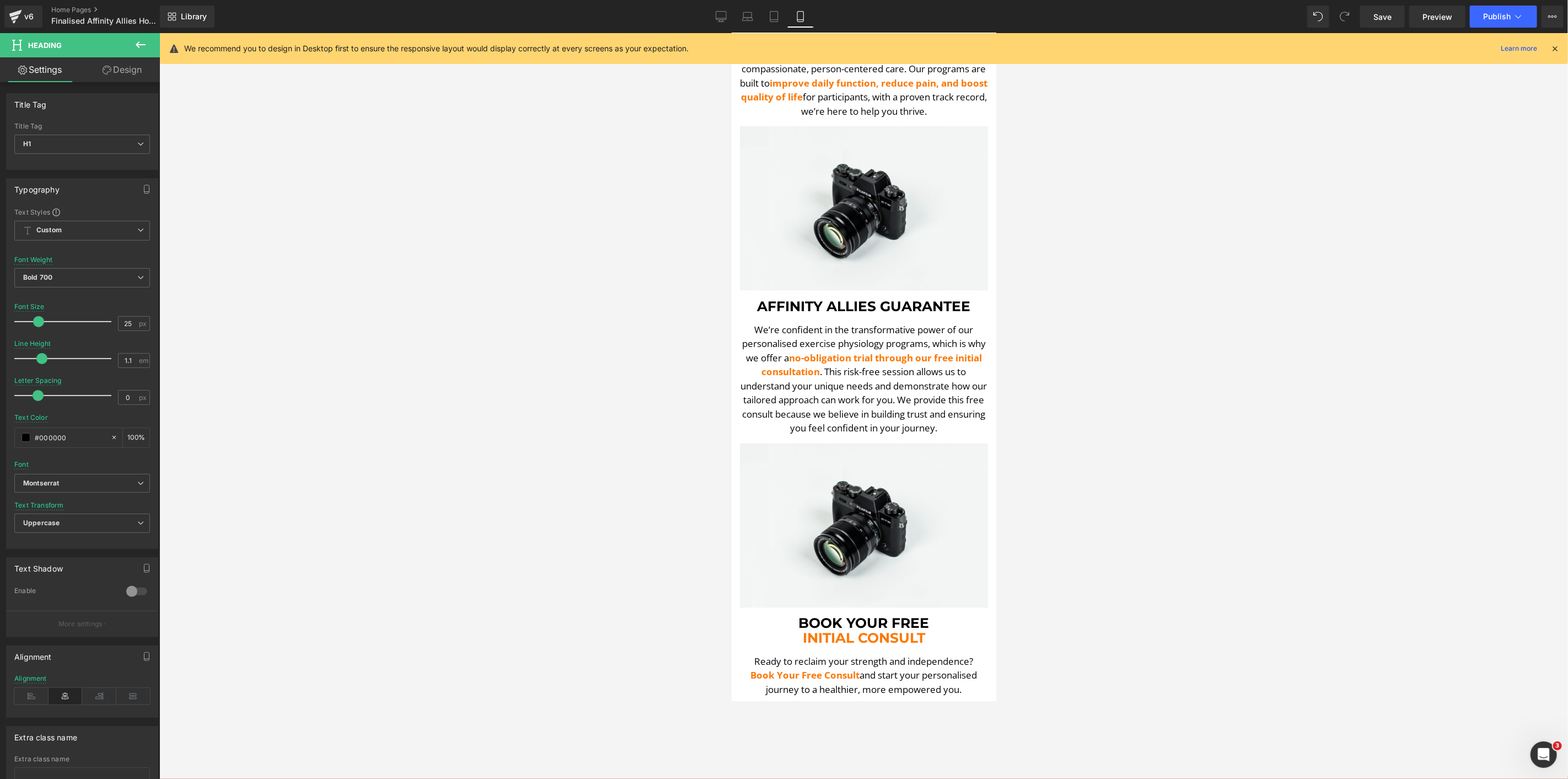
scroll to position [1200, 0]
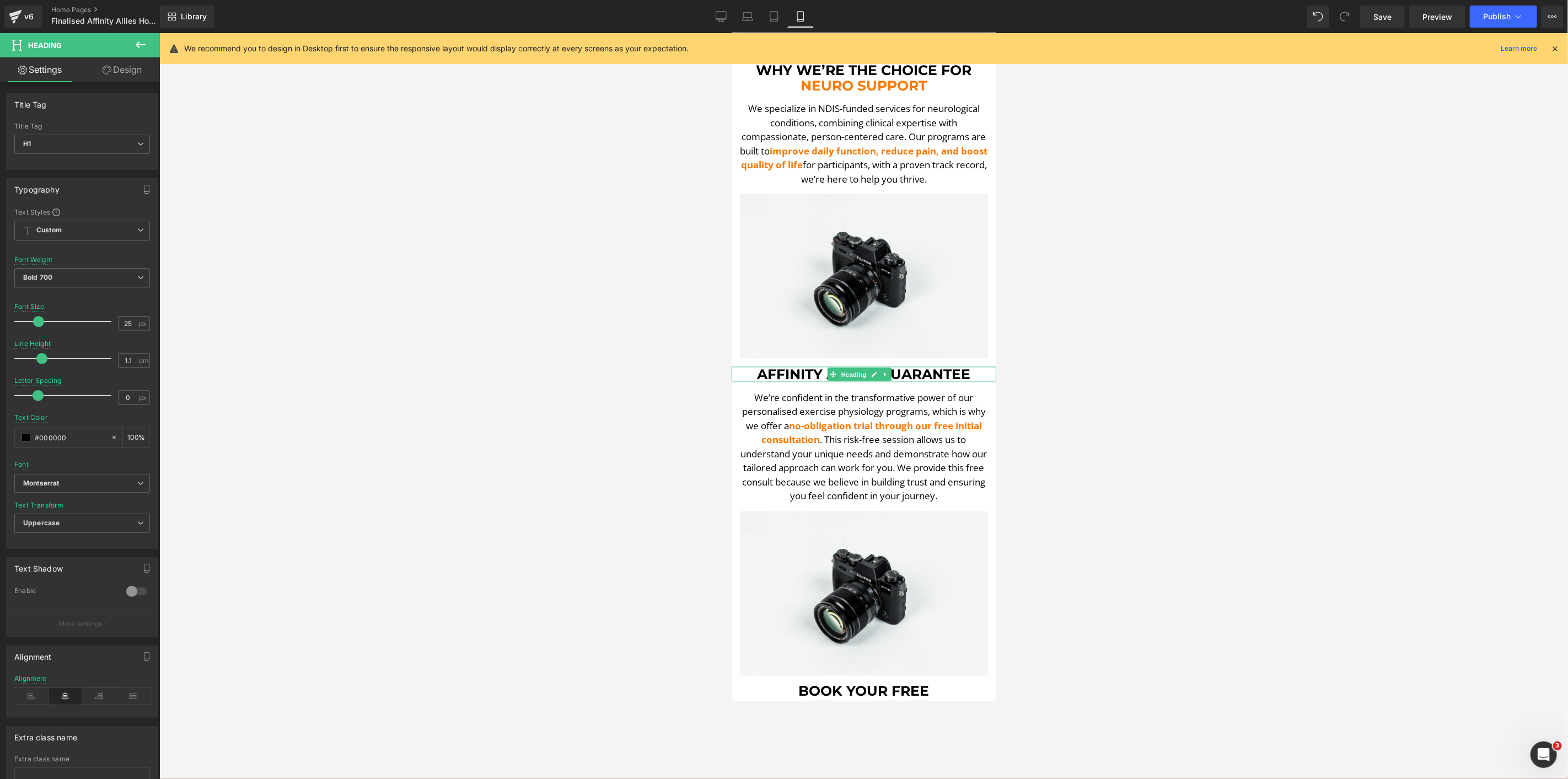
click at [779, 365] on span "AFFINITY ALLIES GUARANTEE" at bounding box center [864, 374] width 214 height 17
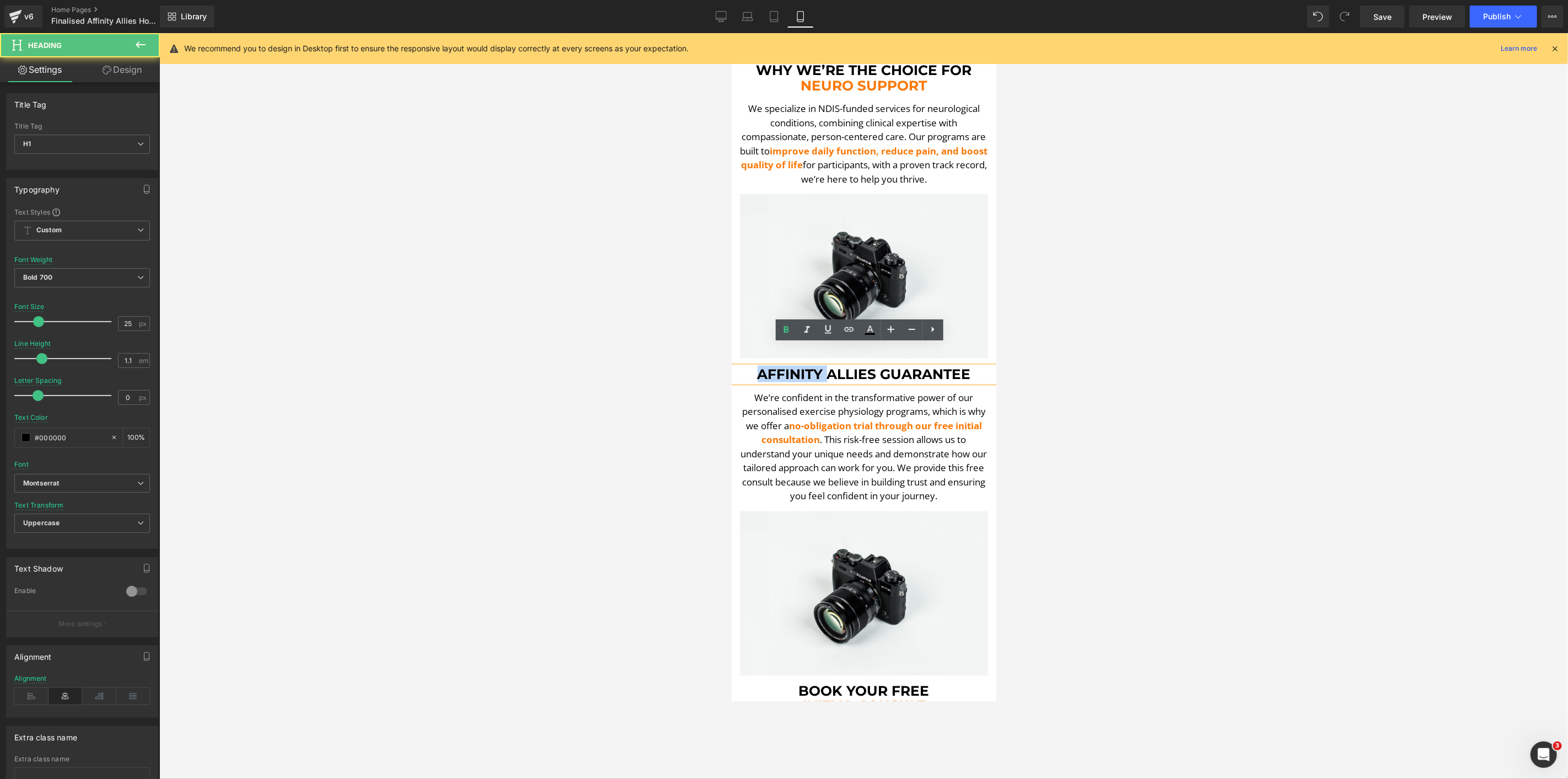
click at [779, 365] on span "AFFINITY ALLIES GUARANTEE" at bounding box center [864, 374] width 214 height 17
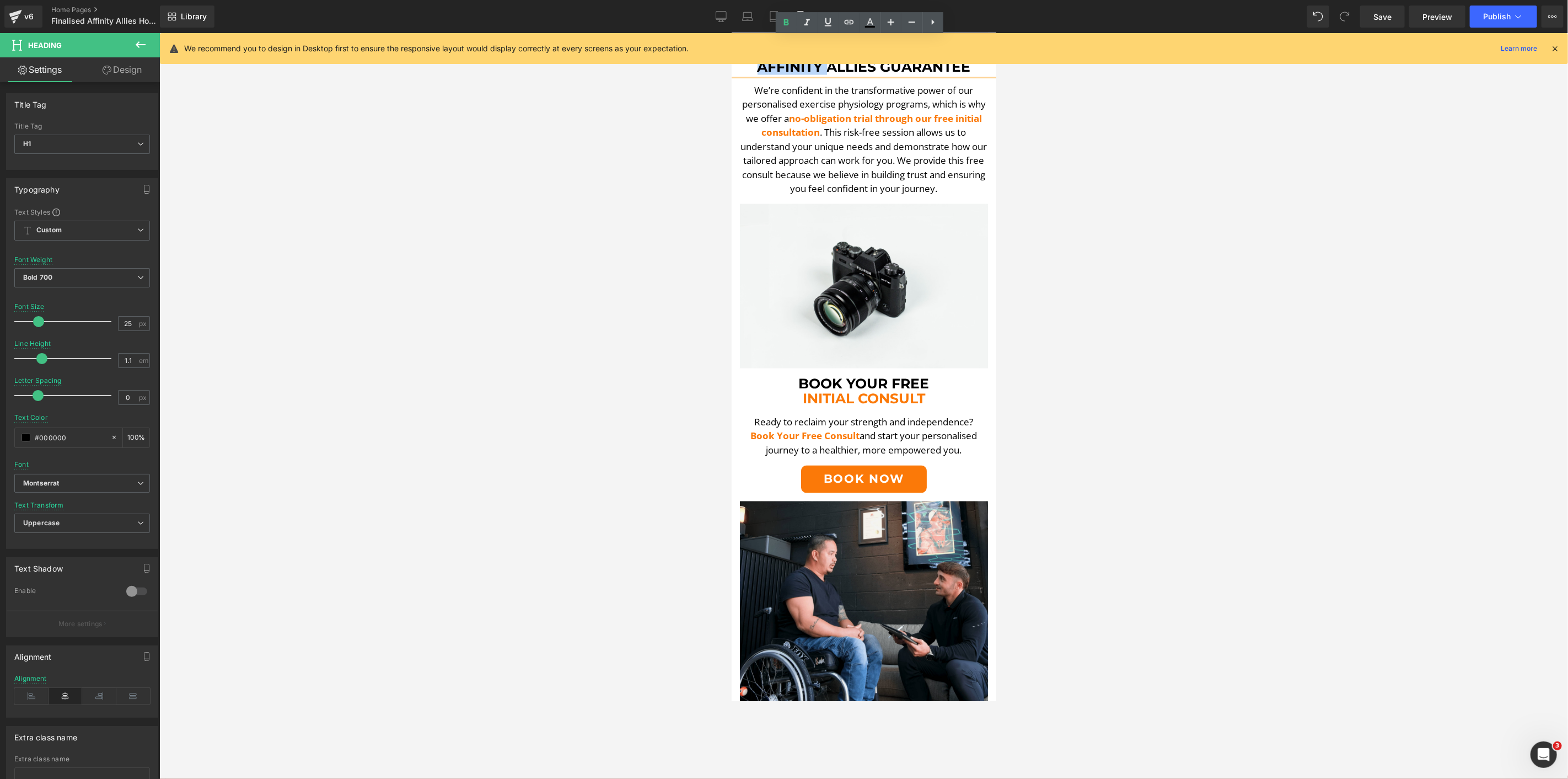
scroll to position [1507, 0]
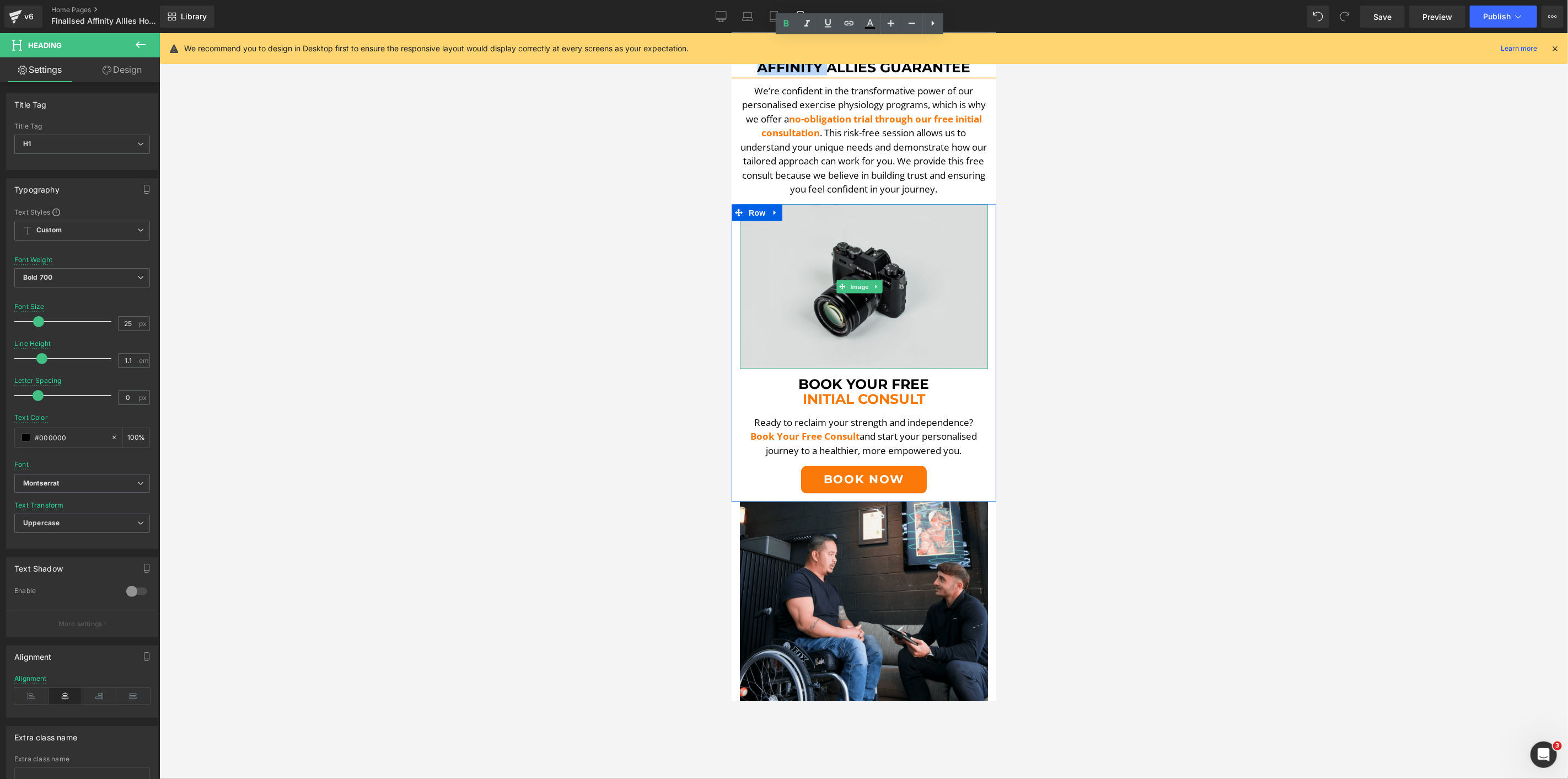
click at [841, 233] on img at bounding box center [863, 286] width 248 height 164
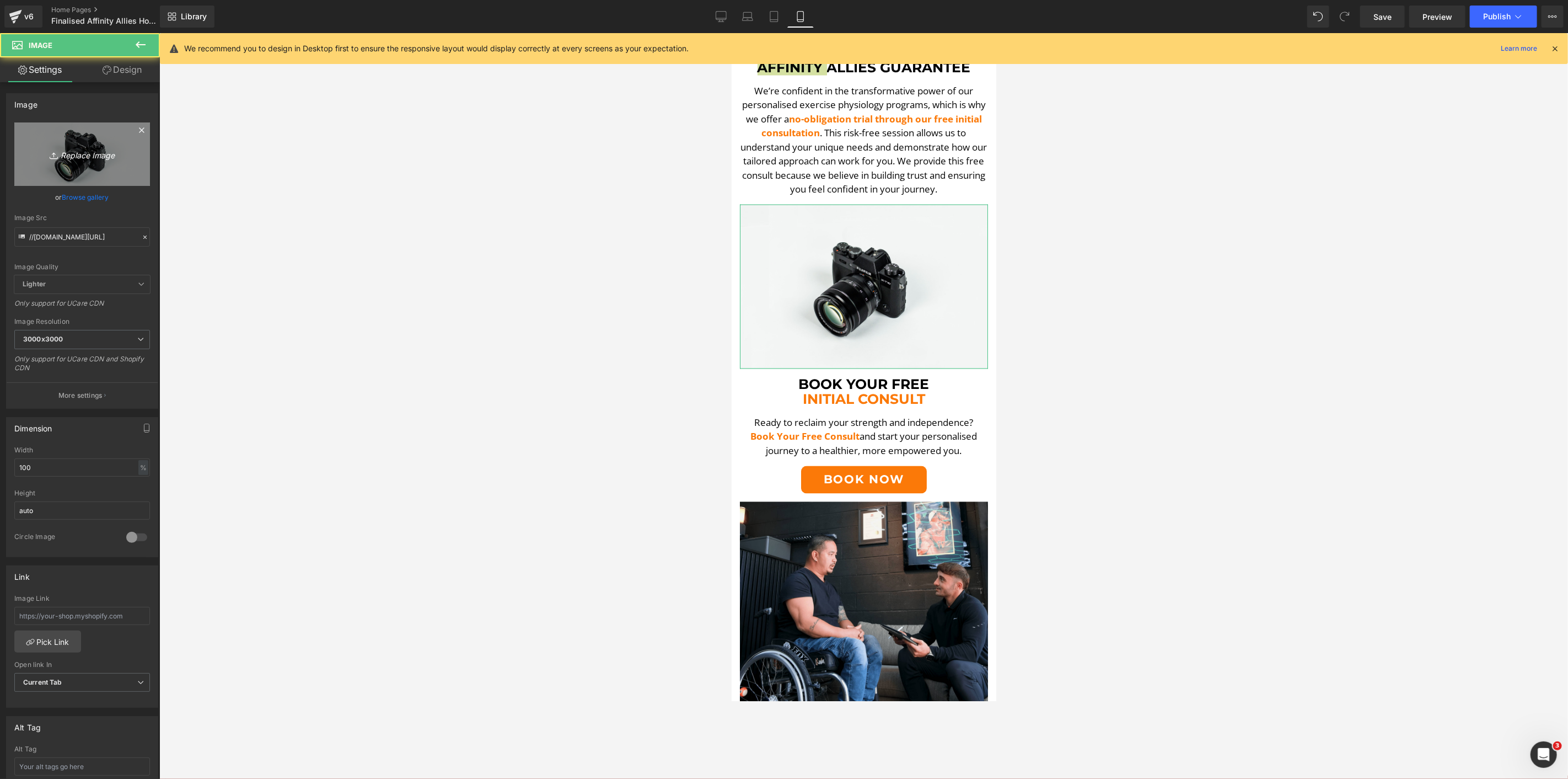
click at [102, 169] on link "Replace Image" at bounding box center [82, 154] width 136 height 63
type input "C:\fakepath\Ando SA [MEDICAL_DATA]-min.png"
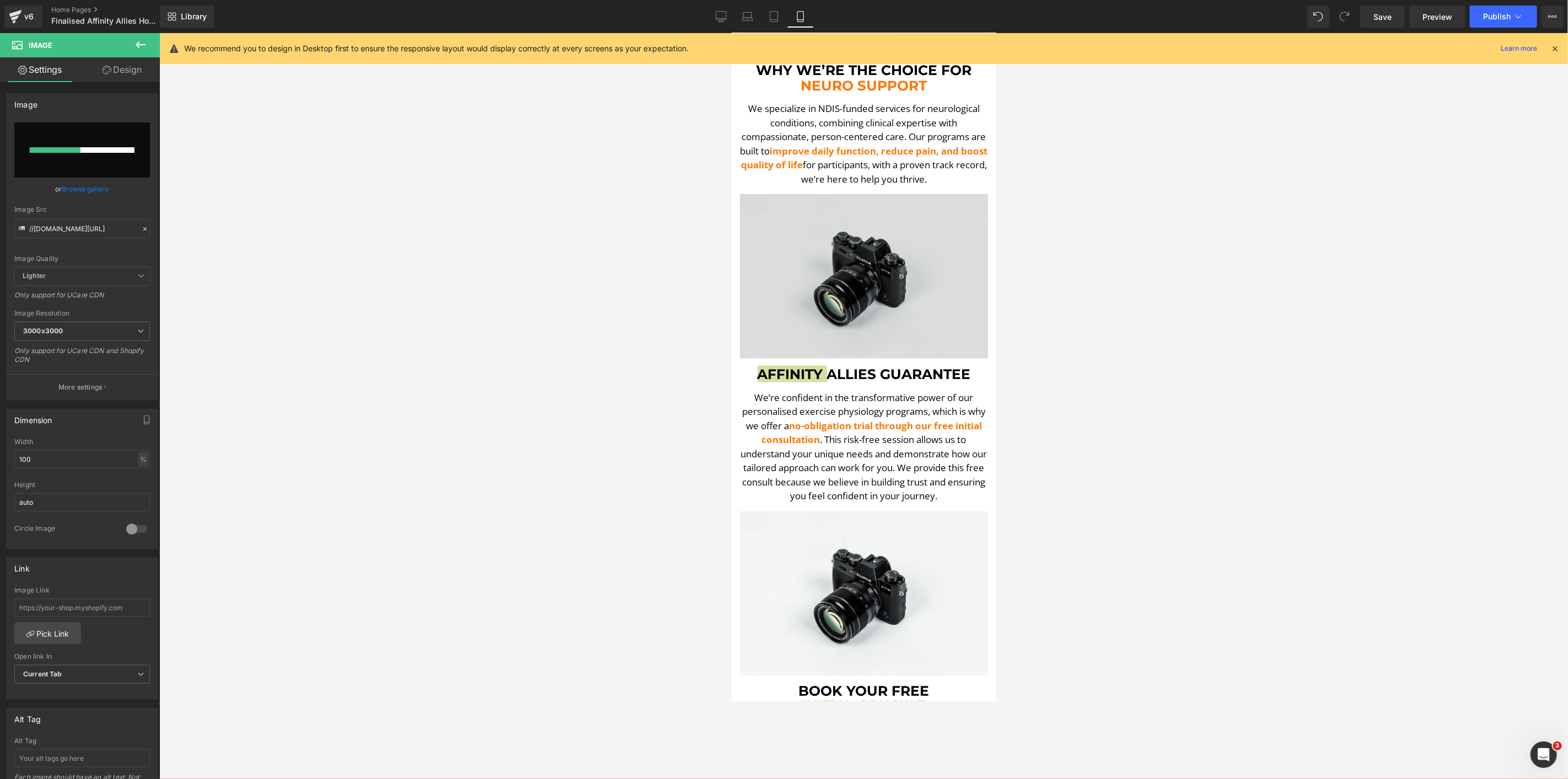
scroll to position [1138, 0]
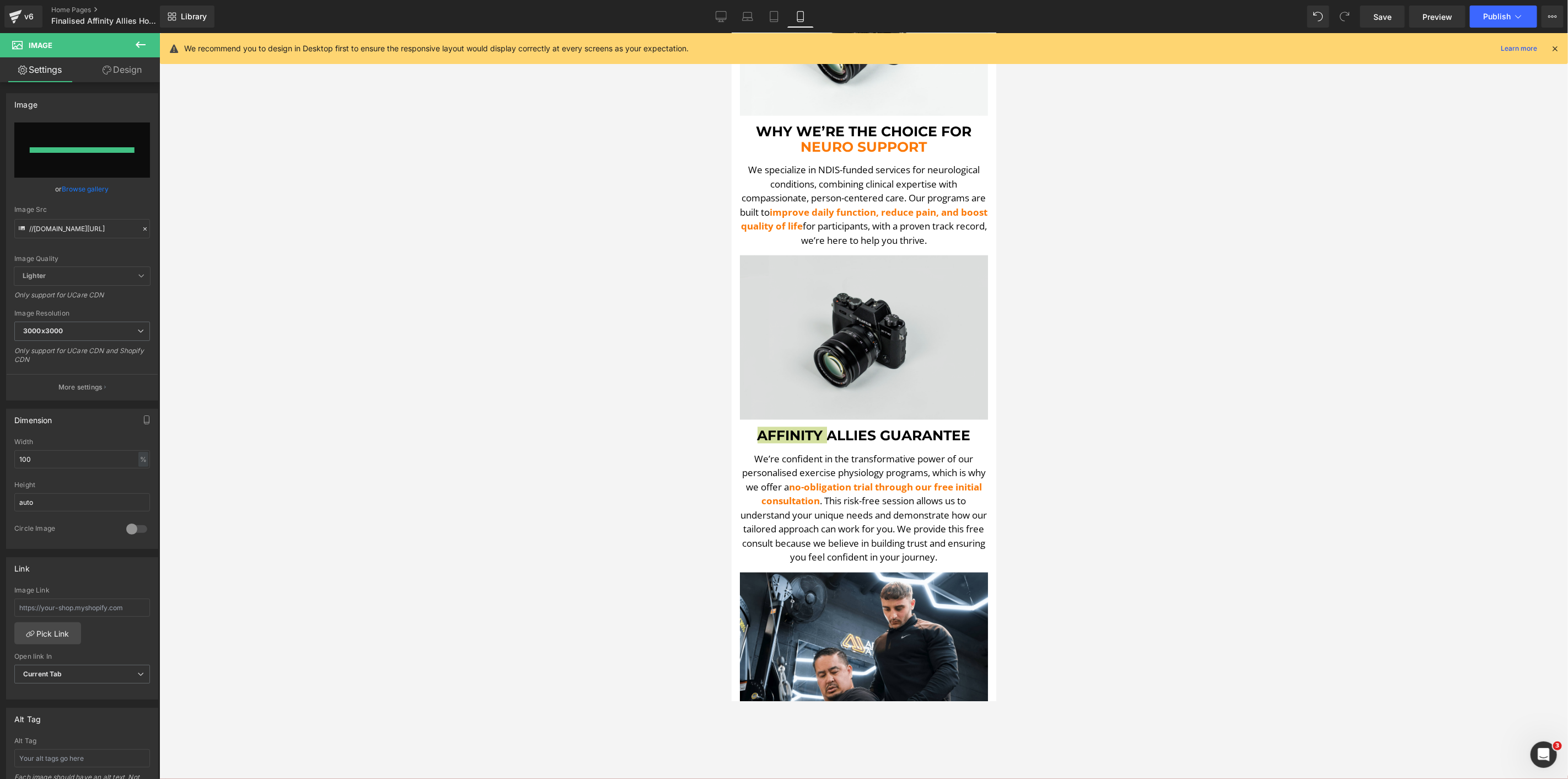
type input "https://ucarecdn.com/4a0d25db-d0f7-473e-b7de-b2ed8c60ec2f/-/format/auto/-/previ…"
click at [896, 313] on img at bounding box center [863, 336] width 248 height 164
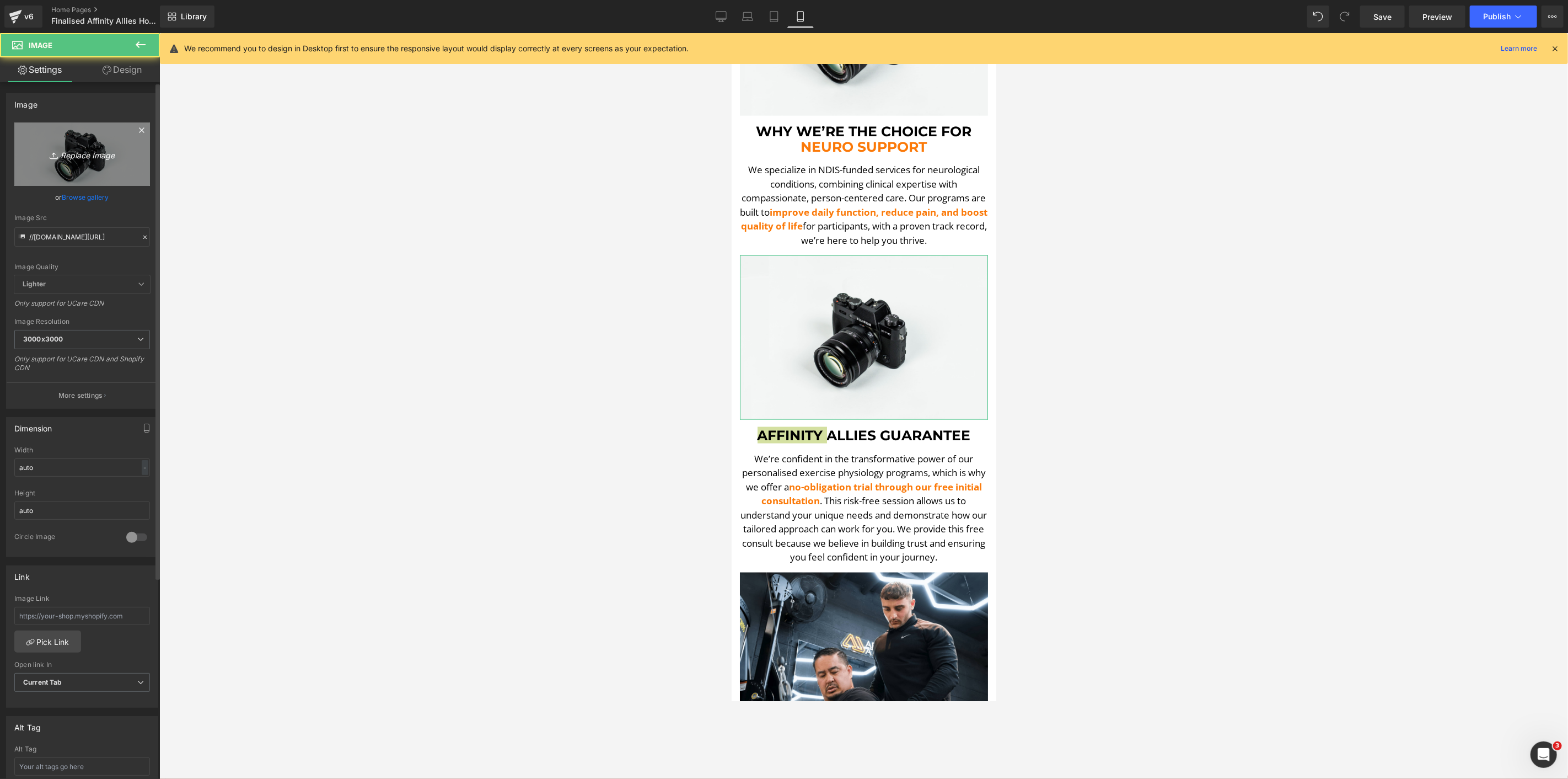
click at [98, 151] on icon "Replace Image" at bounding box center [82, 154] width 88 height 14
type input "C:\fakepath\Paul Hamstring Curl-min.png"
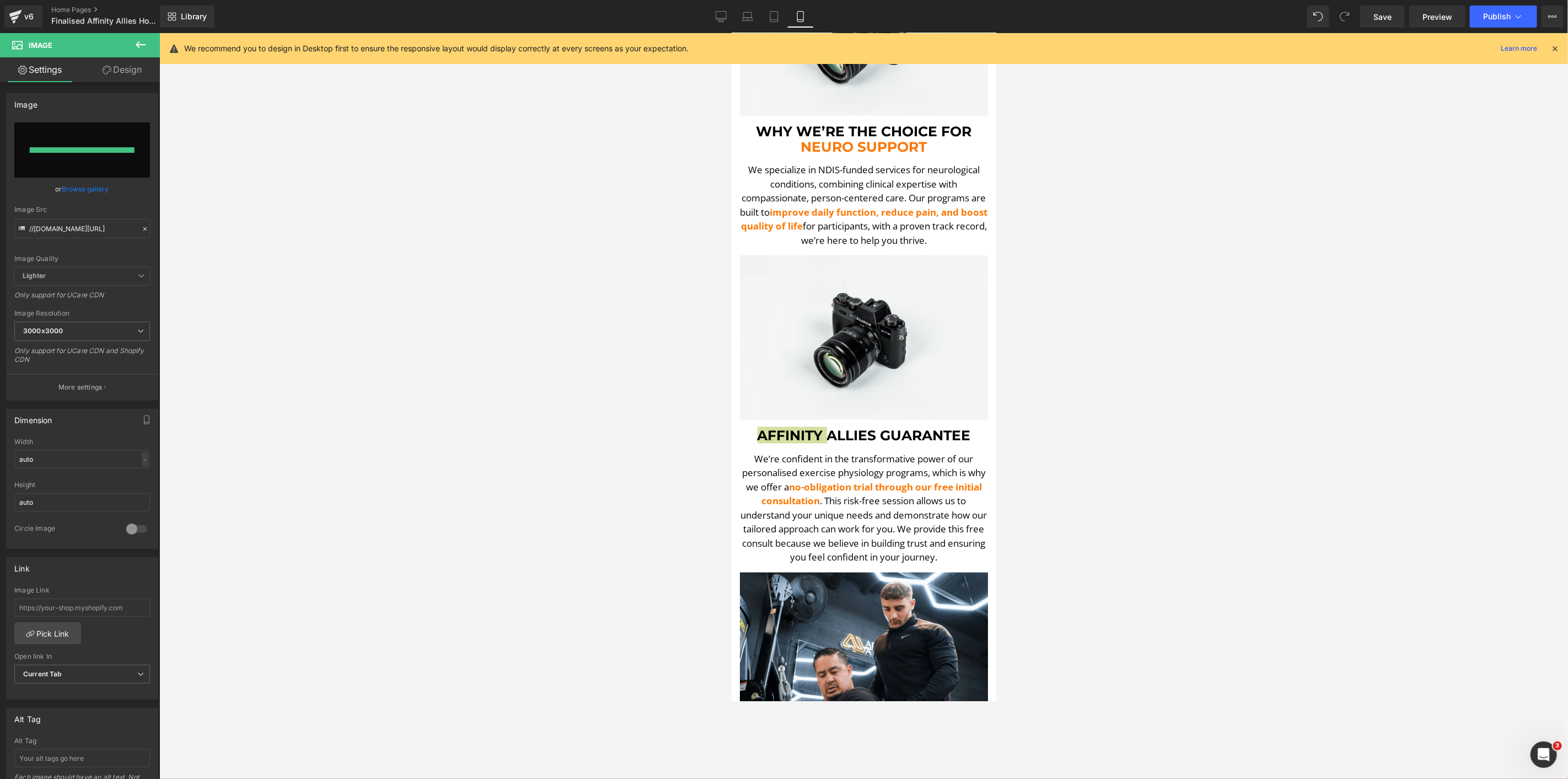
type input "https://ucarecdn.com/2dc7c5c8-94f9-4af6-b6c9-1eb0bdcc50b6/-/format/auto/-/previ…"
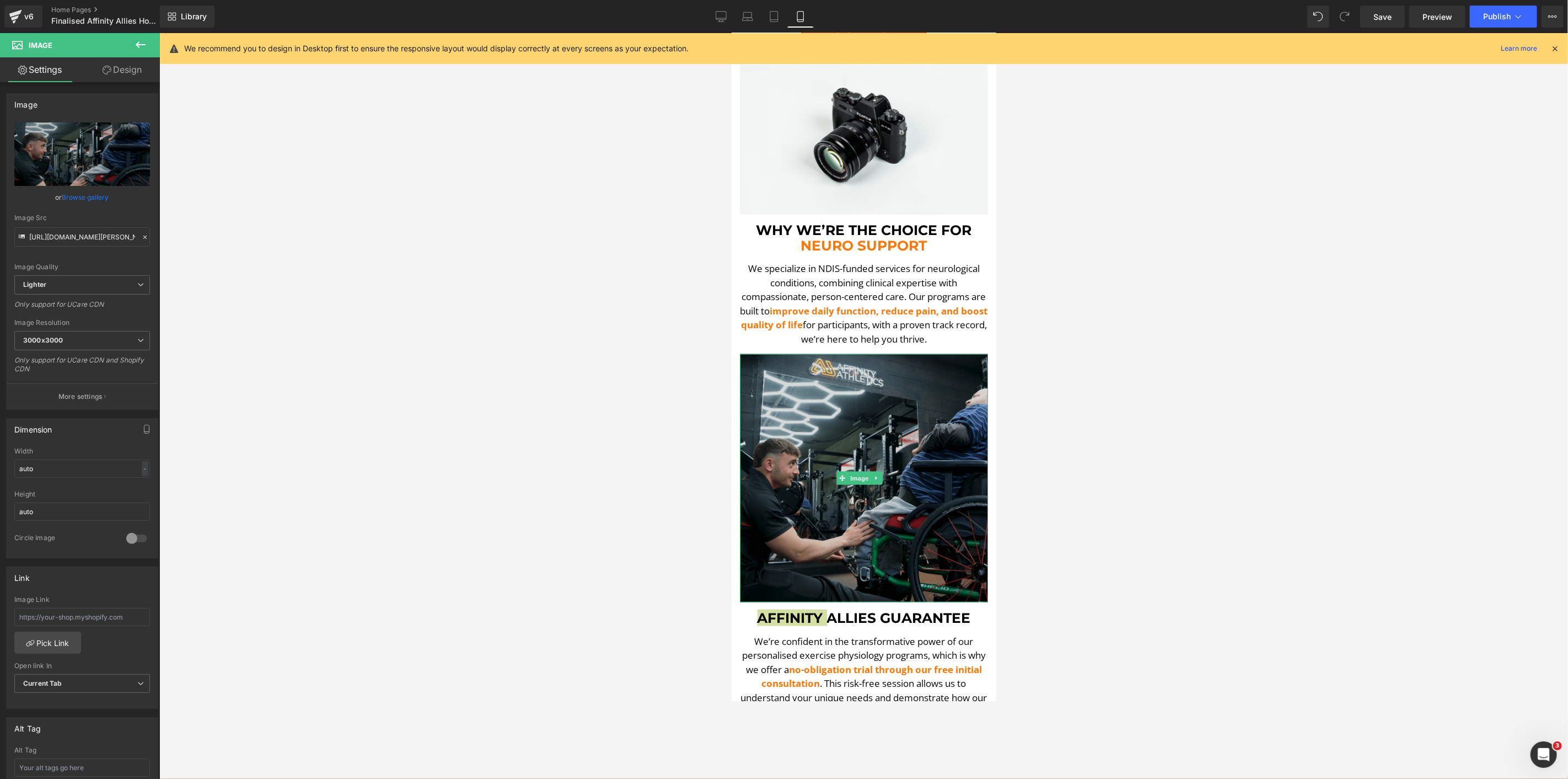
scroll to position [1016, 0]
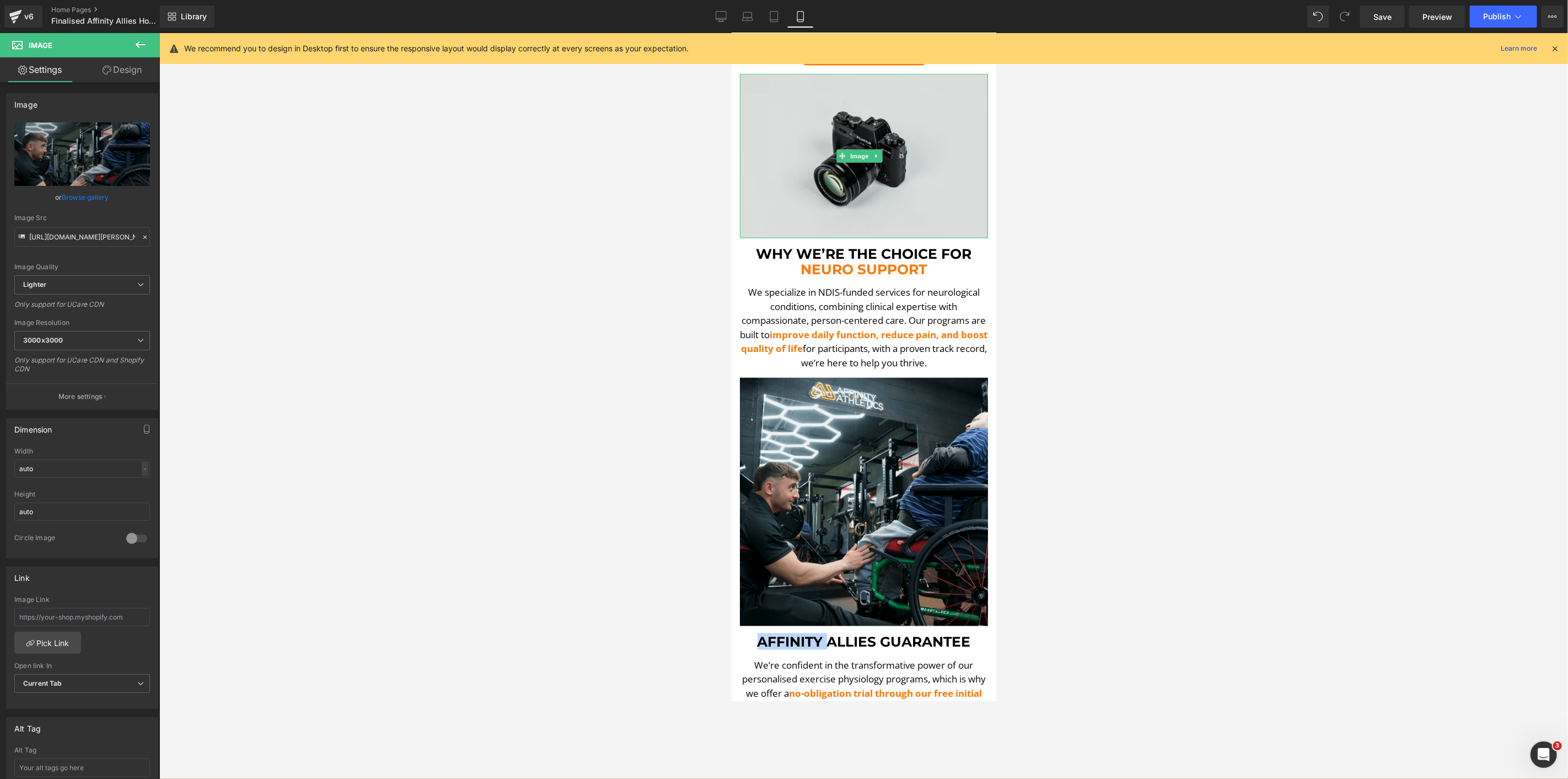
click at [829, 206] on img at bounding box center [863, 155] width 248 height 164
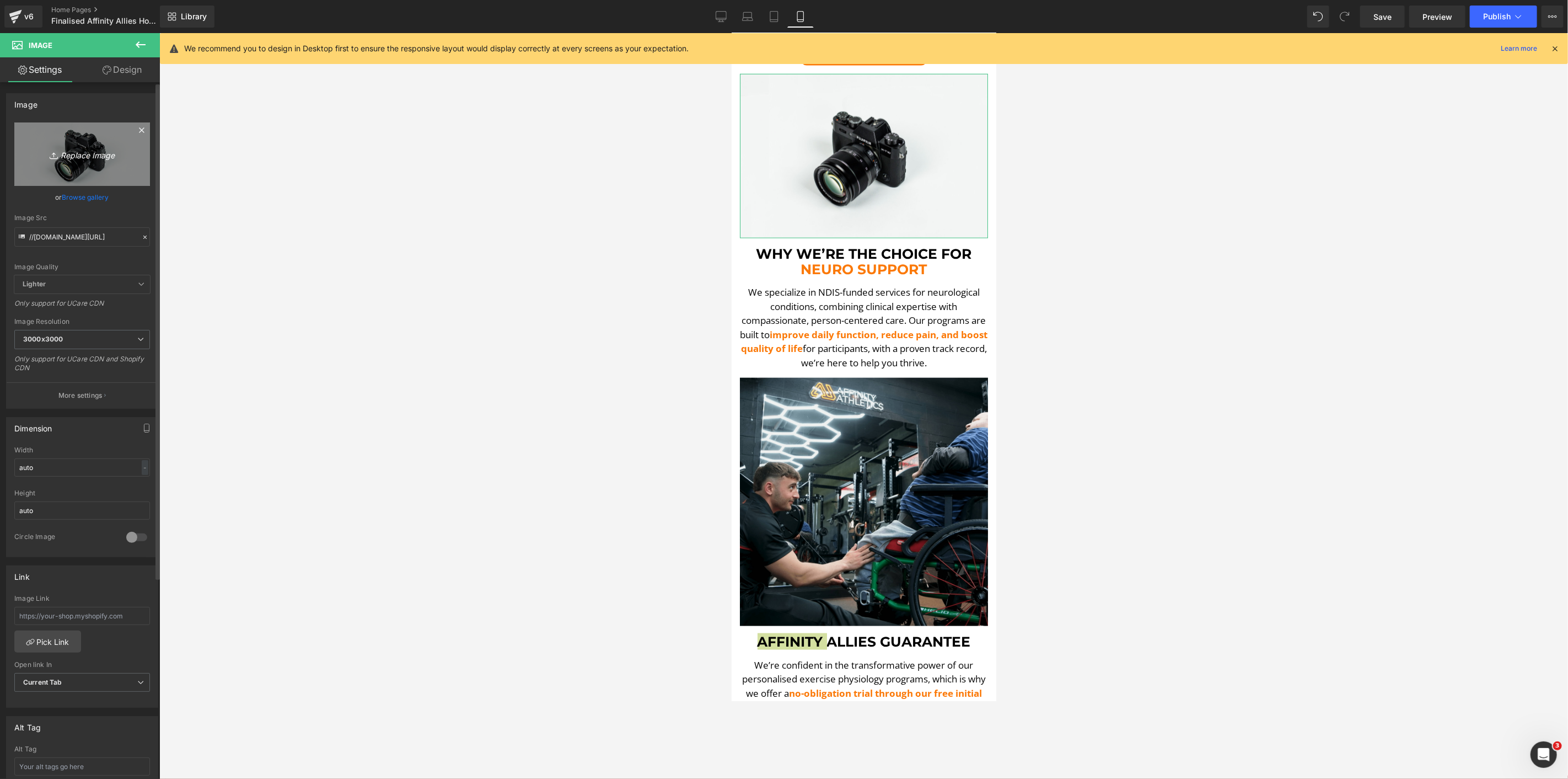
click at [97, 157] on icon "Replace Image" at bounding box center [82, 154] width 88 height 14
type input "C:\fakepath\Zac Medball Carry-min.png"
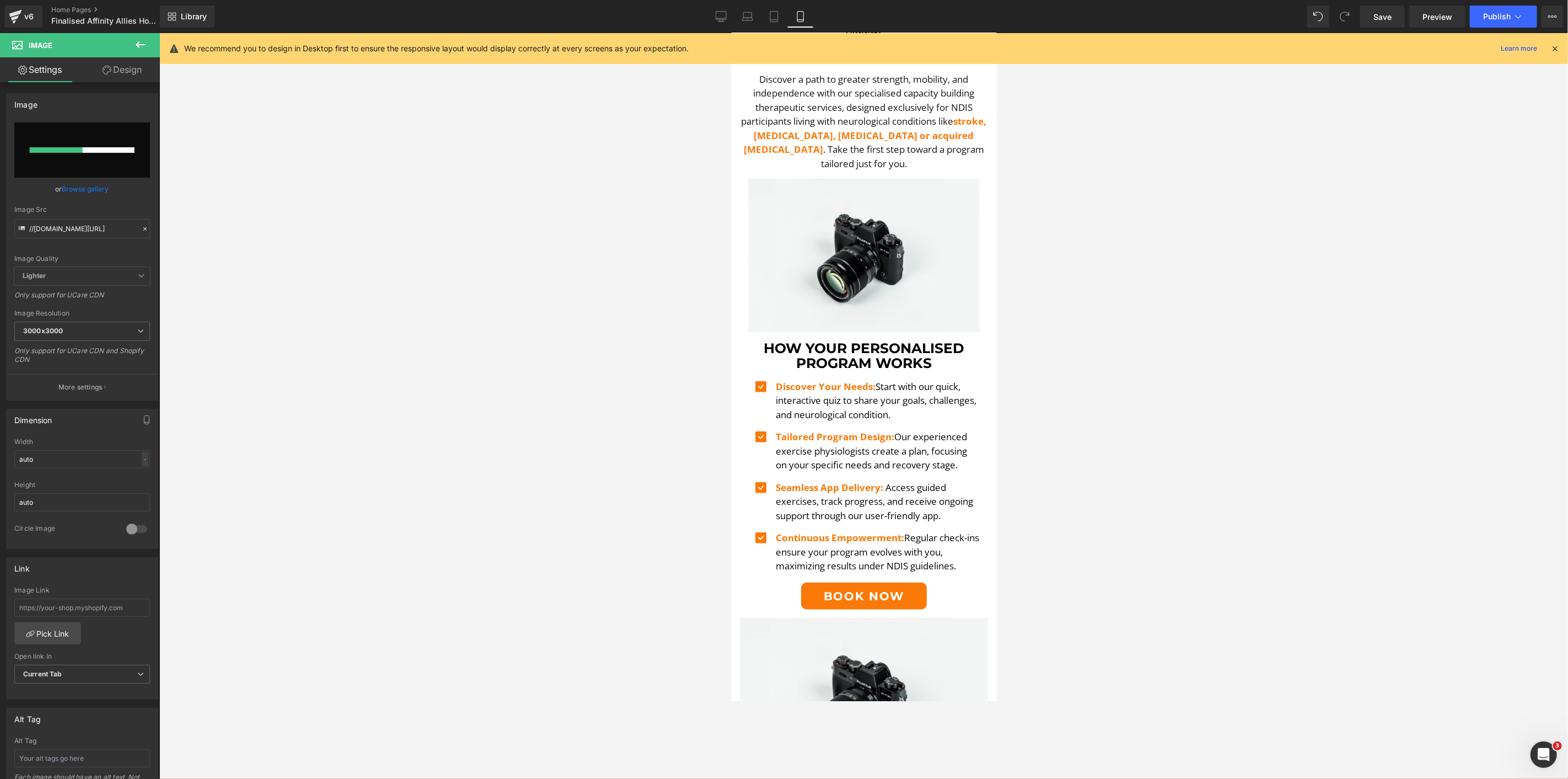
scroll to position [465, 0]
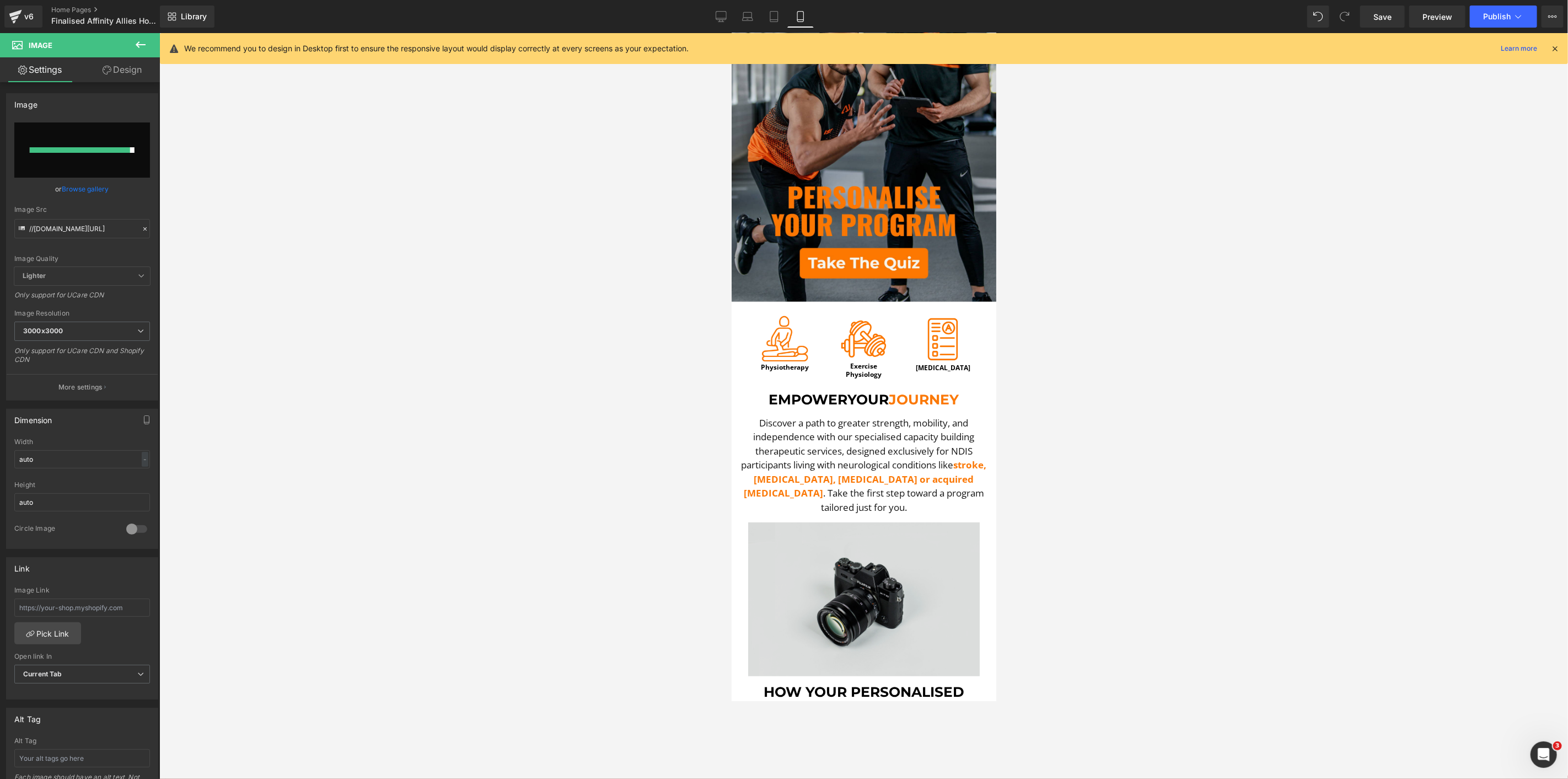
type input "https://ucarecdn.com/74d47332-184e-438f-aa2d-cb8508e01aec/-/format/auto/-/previ…"
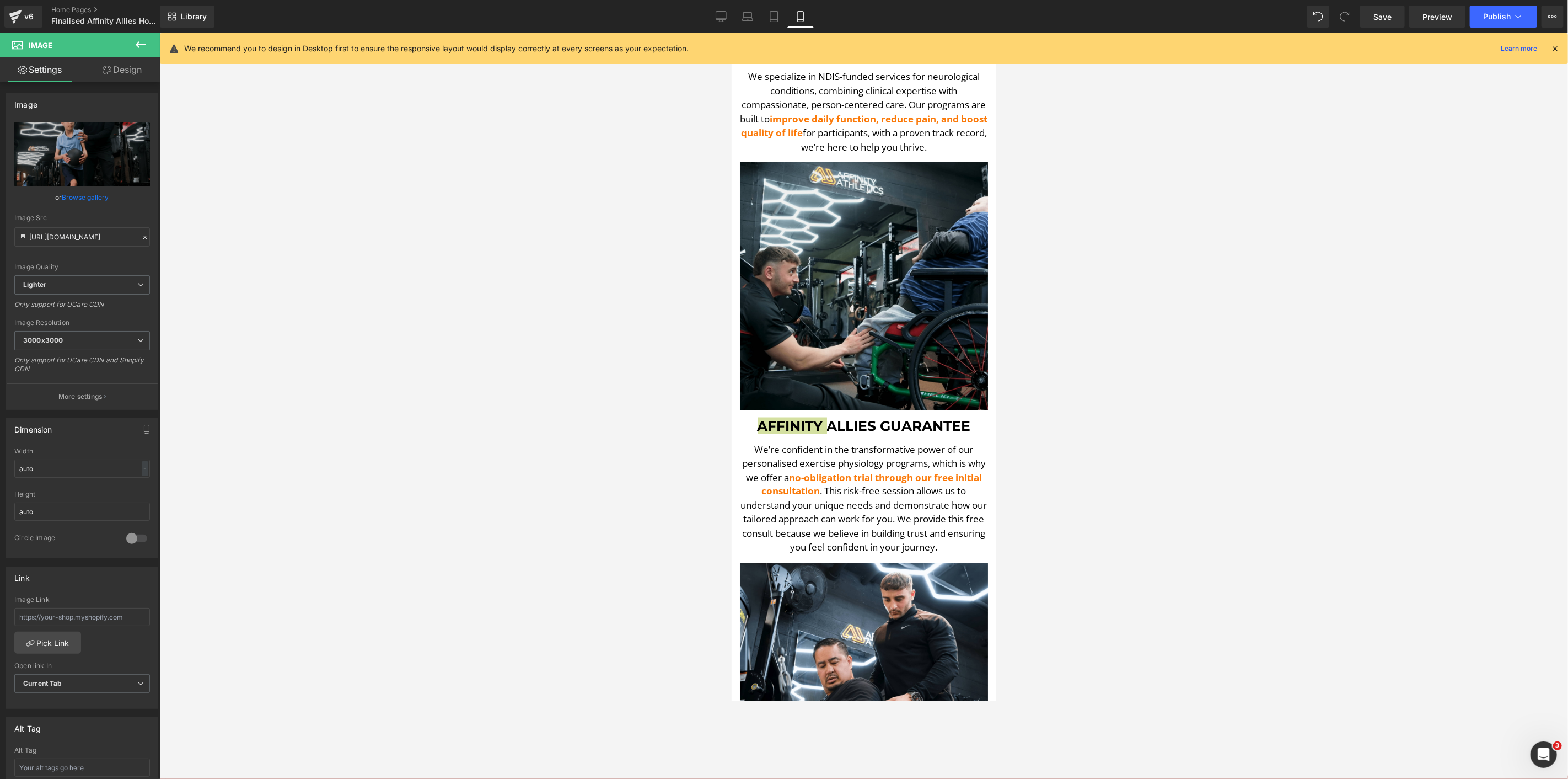
scroll to position [1322, 0]
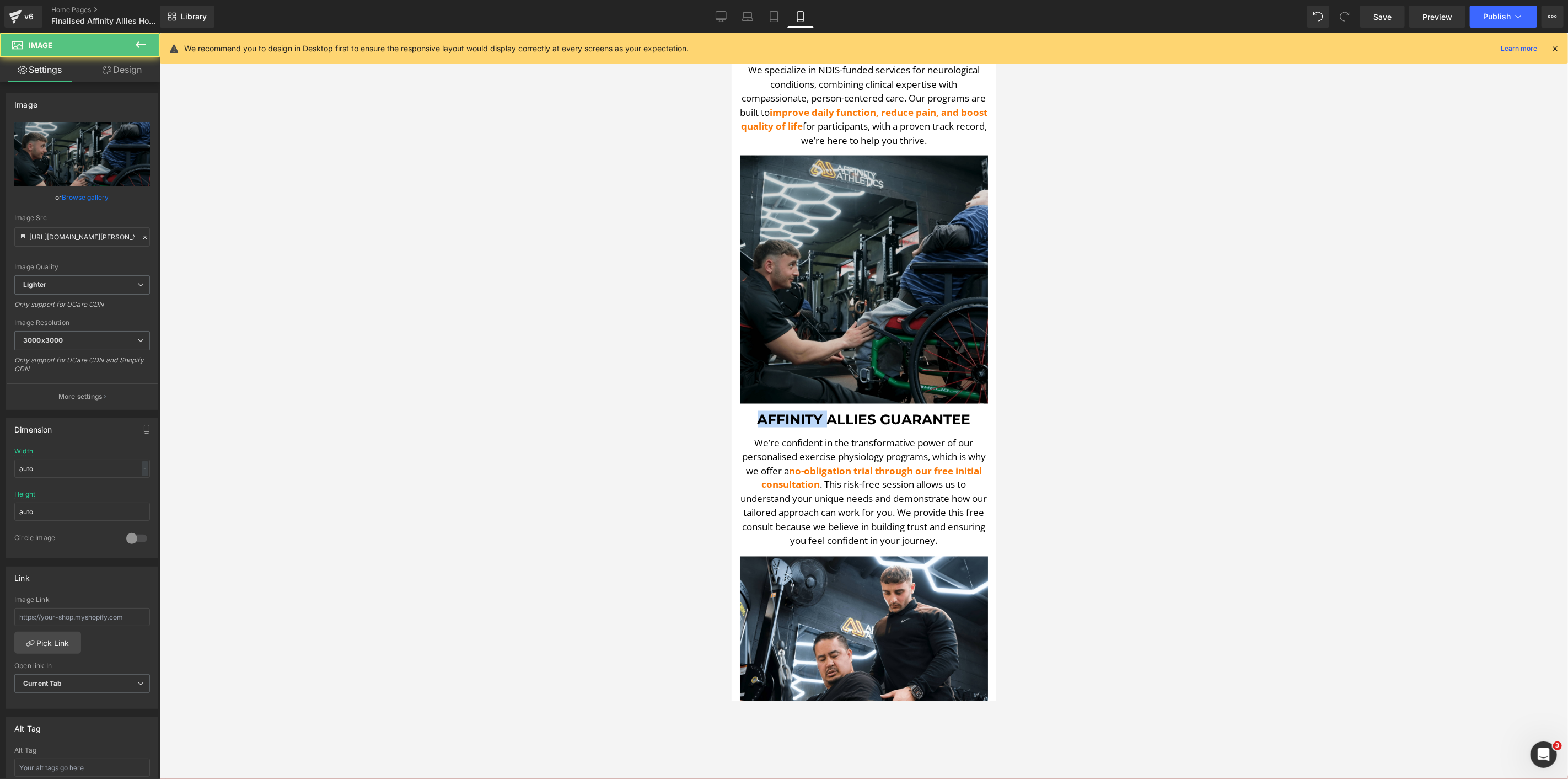
click at [898, 293] on img at bounding box center [863, 278] width 248 height 248
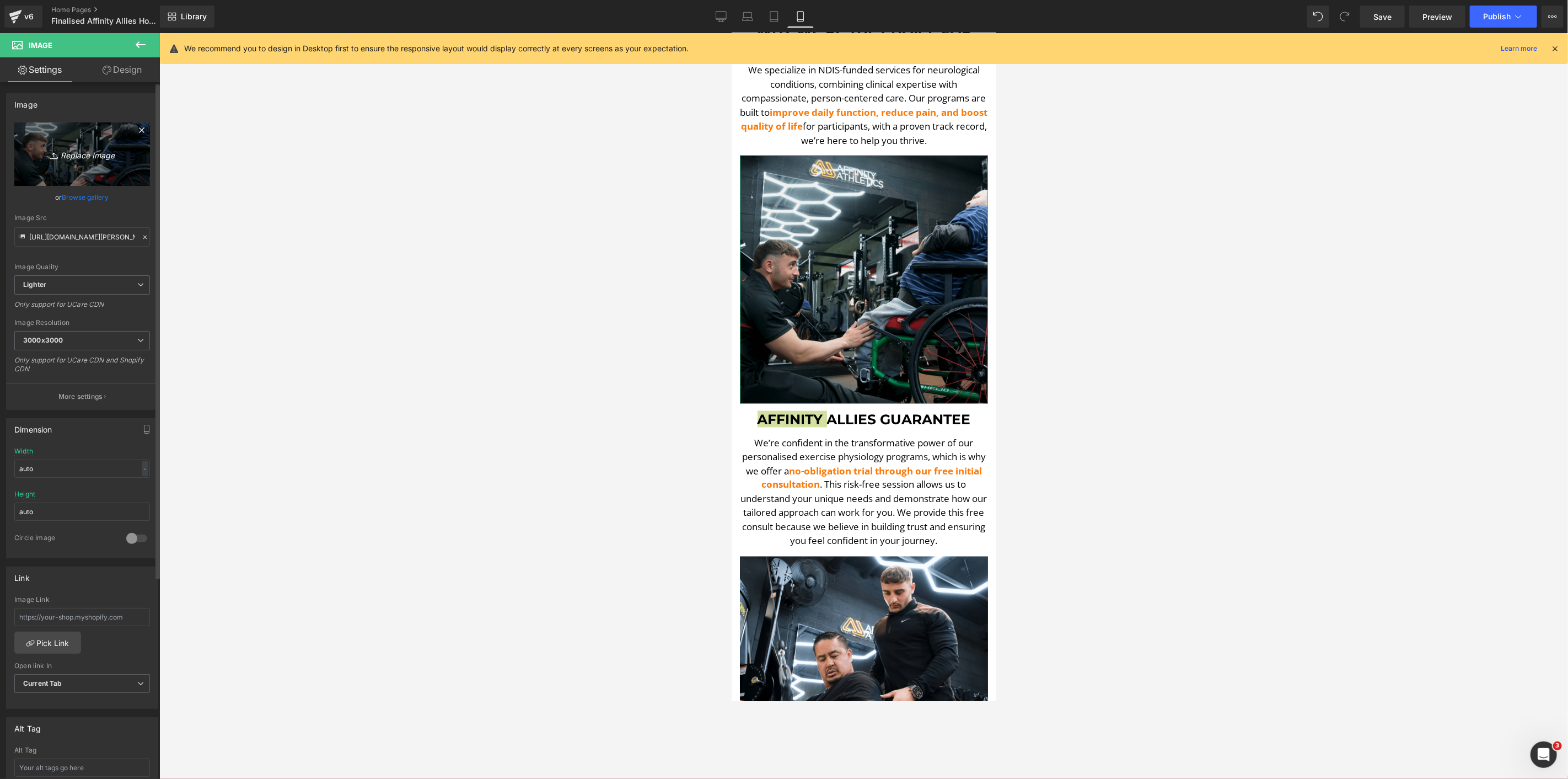
click at [58, 157] on icon "Replace Image" at bounding box center [82, 154] width 88 height 14
type input "C:\fakepath\Paul LE-min.png"
click at [101, 166] on input "file" at bounding box center [82, 150] width 136 height 55
type input "C:\fakepath\[PERSON_NAME] Up-min.png"
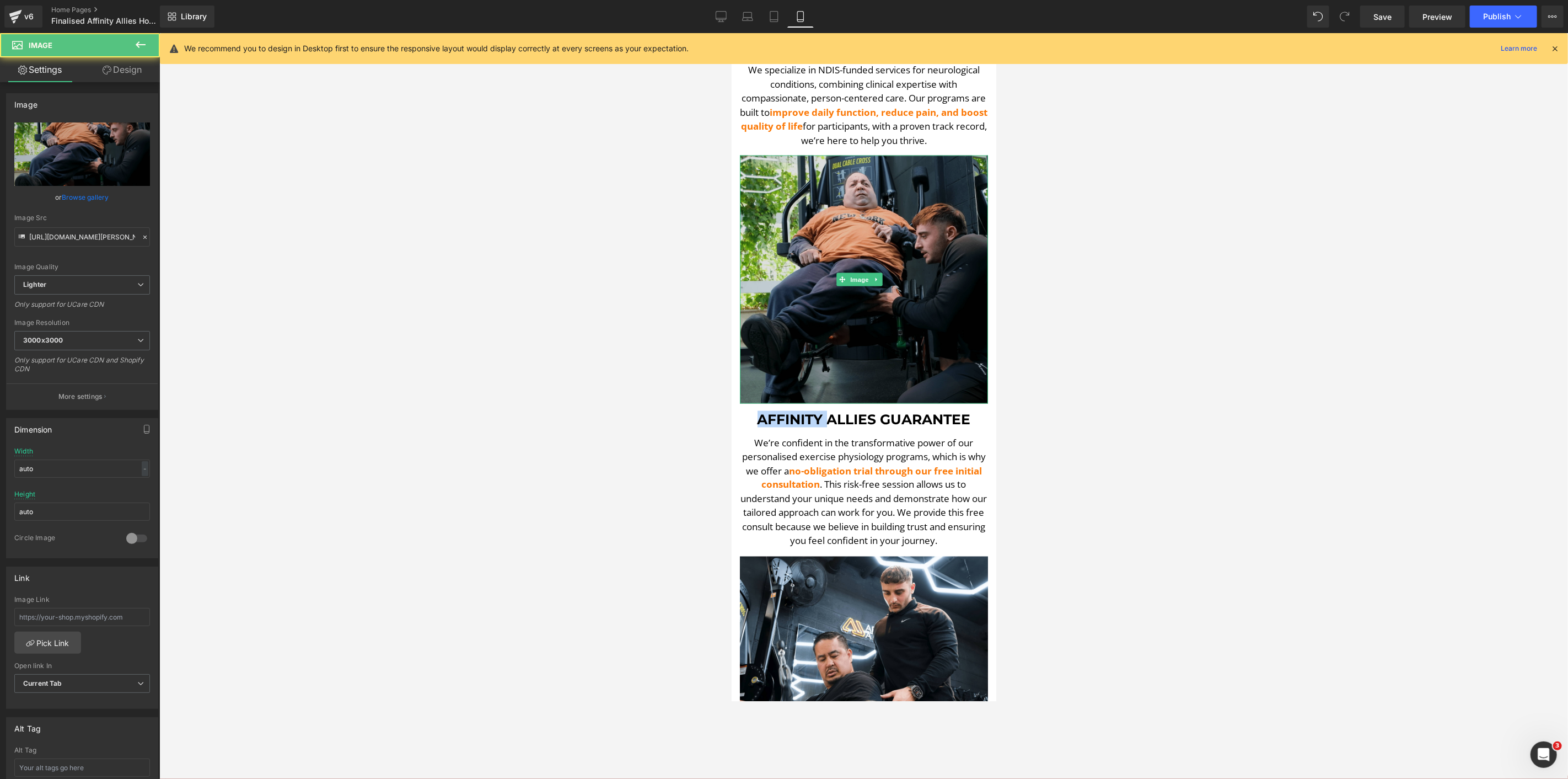
click at [924, 312] on img at bounding box center [863, 278] width 248 height 248
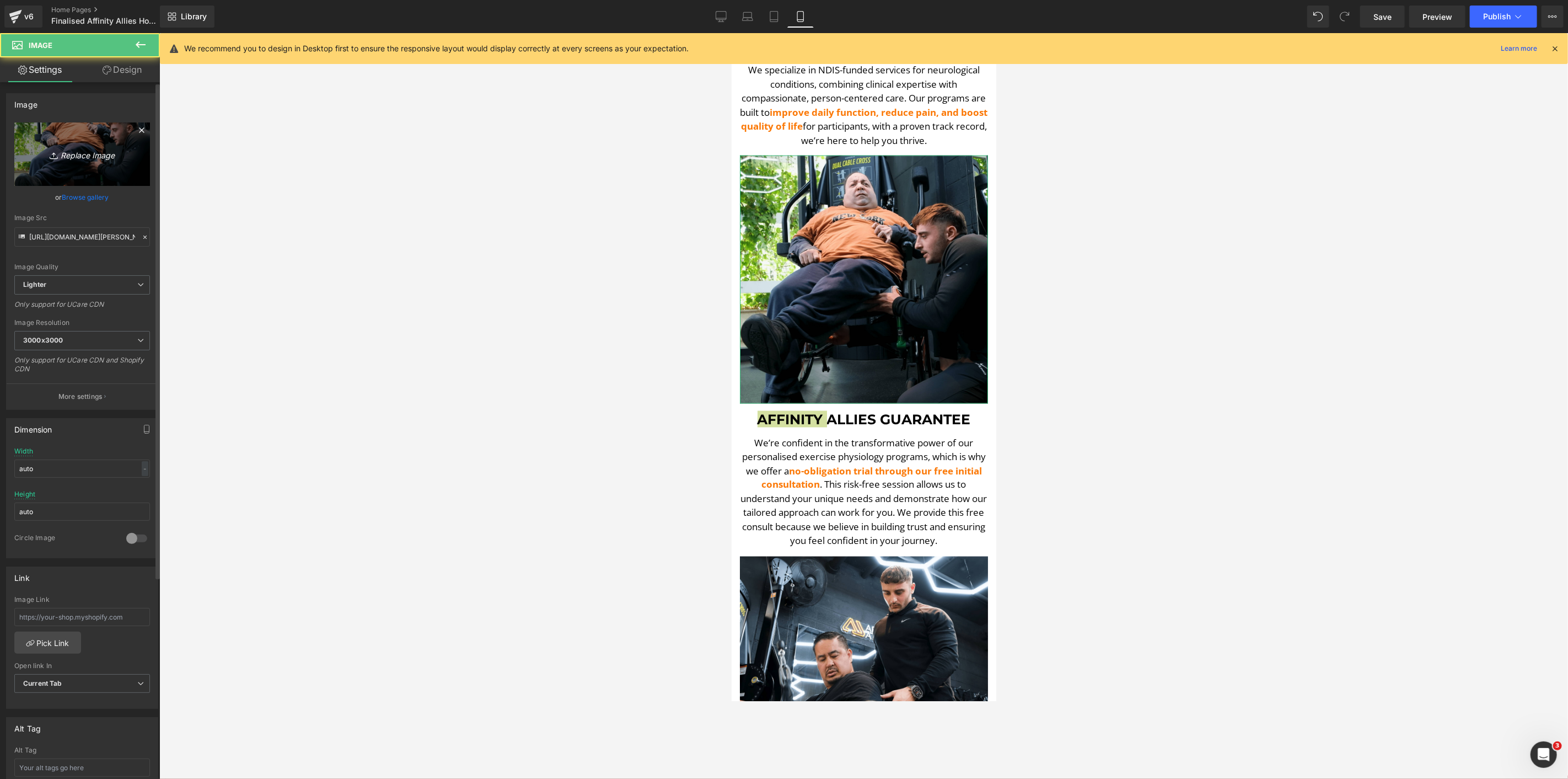
click at [140, 151] on link "Replace Image" at bounding box center [82, 154] width 136 height 63
type input "https://ucarecdn.com/d7cb13b0-dae4-4de9-890e-21016248ea02/-/format/auto/-/previ…"
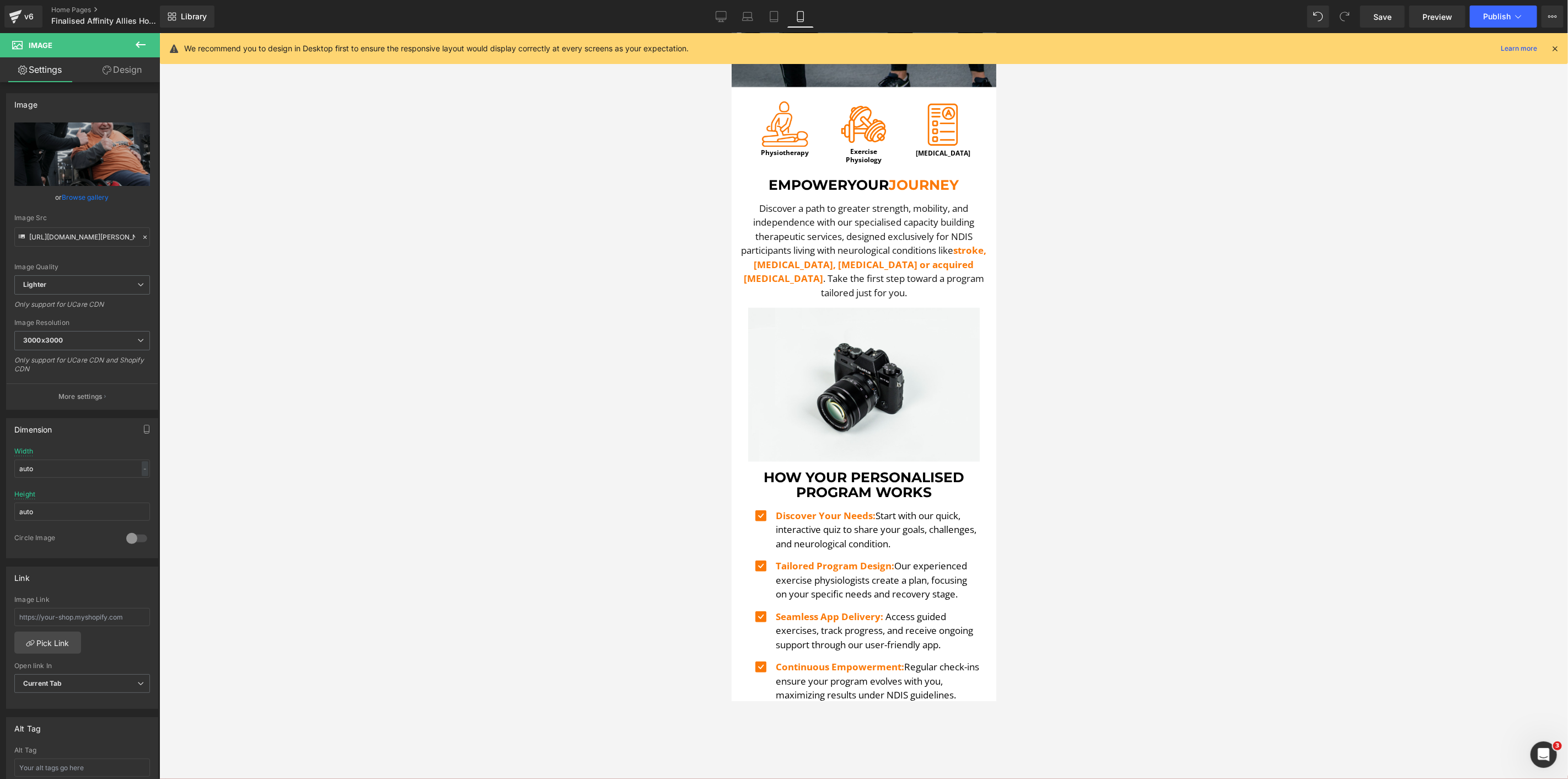
scroll to position [342, 0]
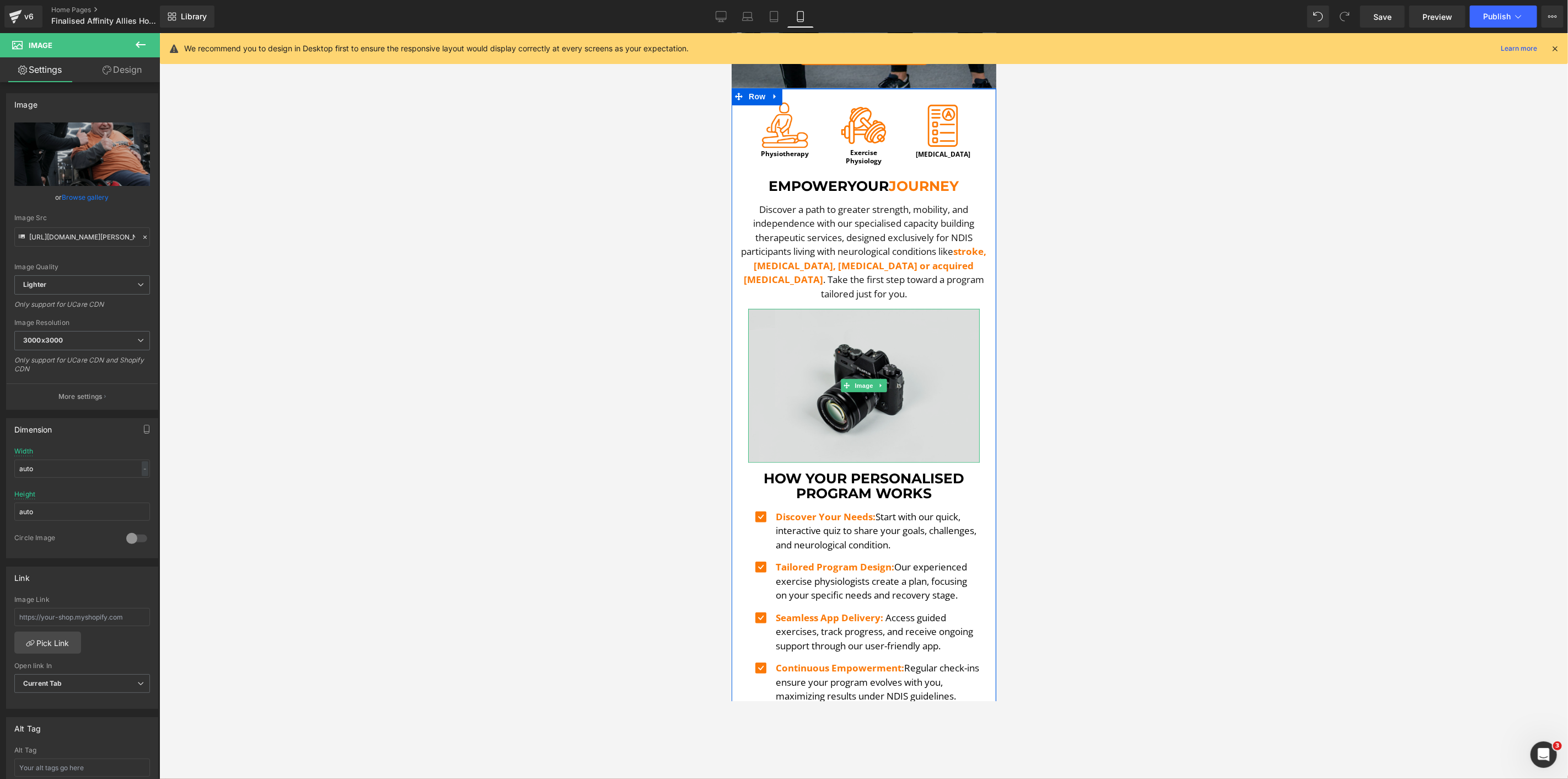
click at [815, 349] on img at bounding box center [863, 385] width 232 height 153
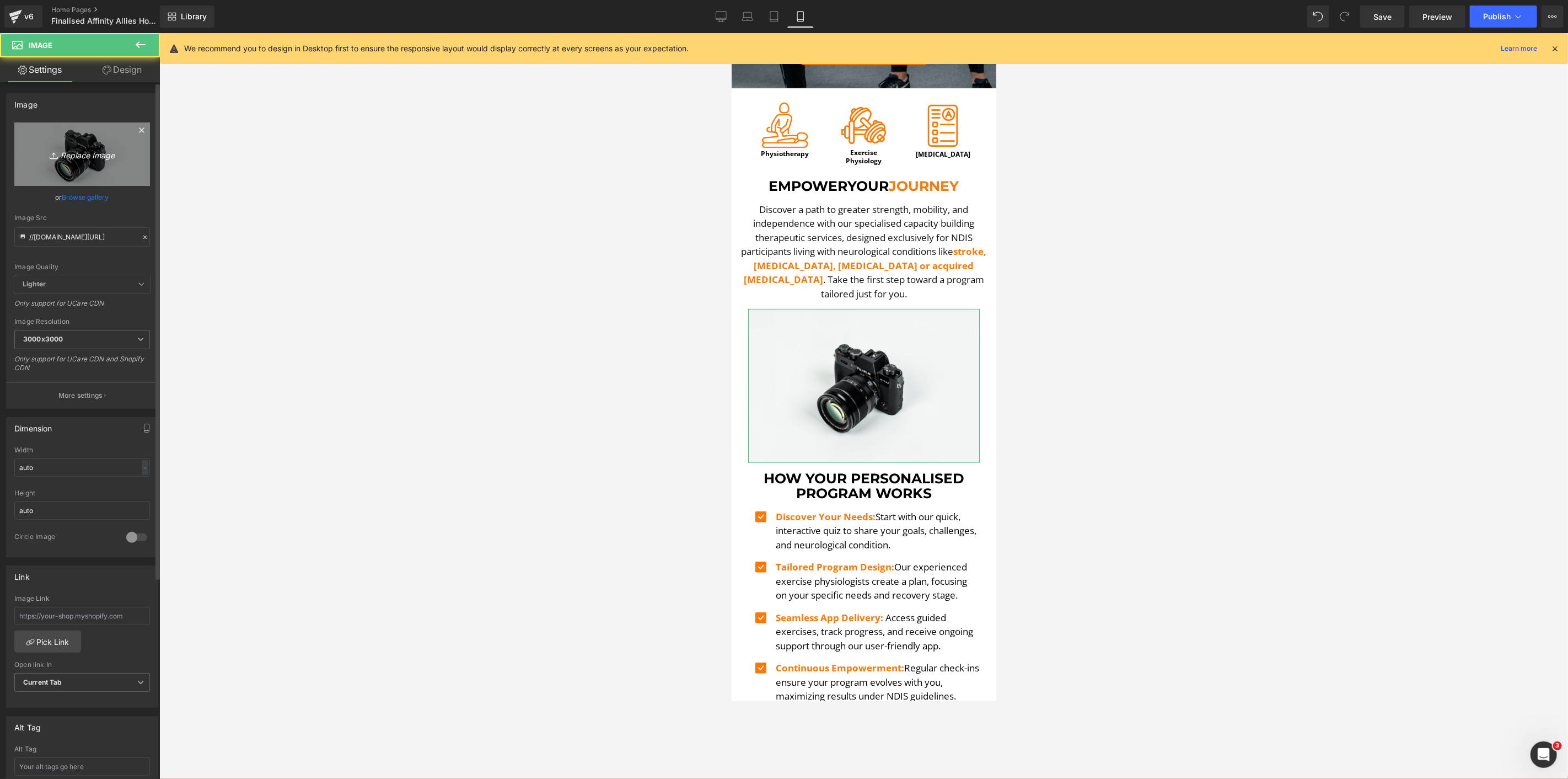
click at [100, 170] on link "Replace Image" at bounding box center [82, 154] width 136 height 63
type input "C:\fakepath\PAUL LE 3-min.png"
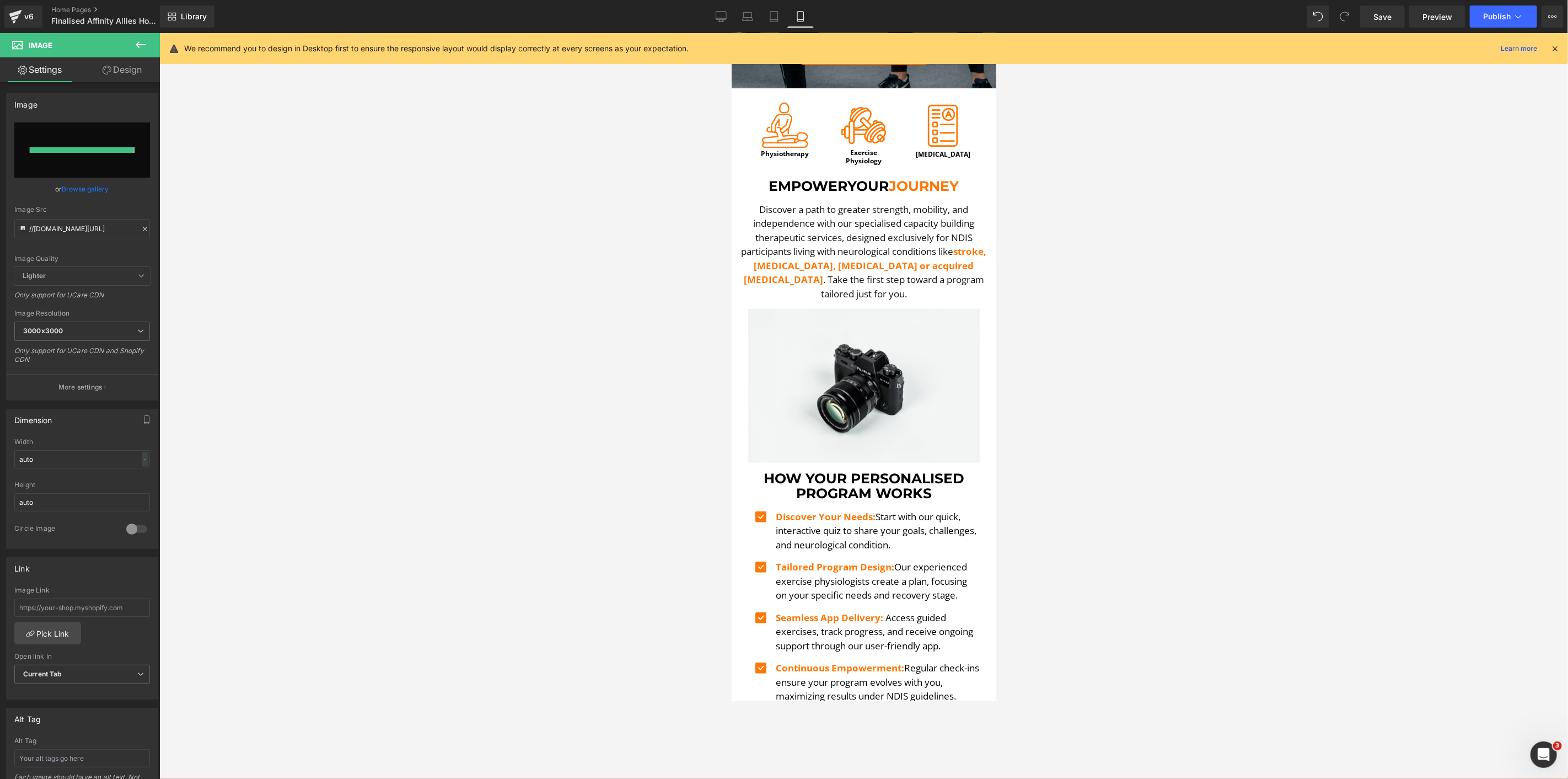
type input "https://ucarecdn.com/687c910e-7d9b-4a22-b6e7-65e476c89ede/-/format/auto/-/previ…"
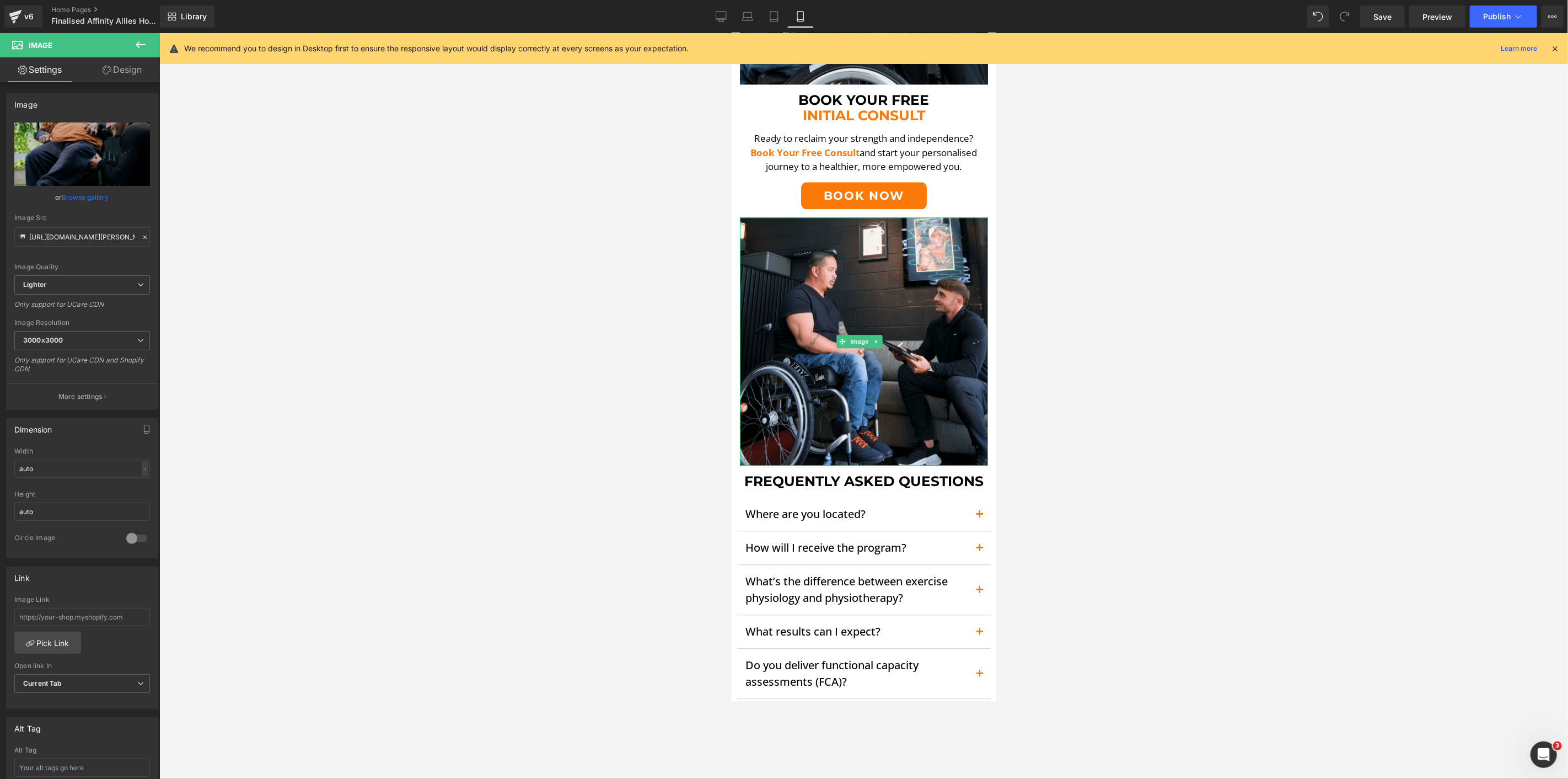
scroll to position [2145, 0]
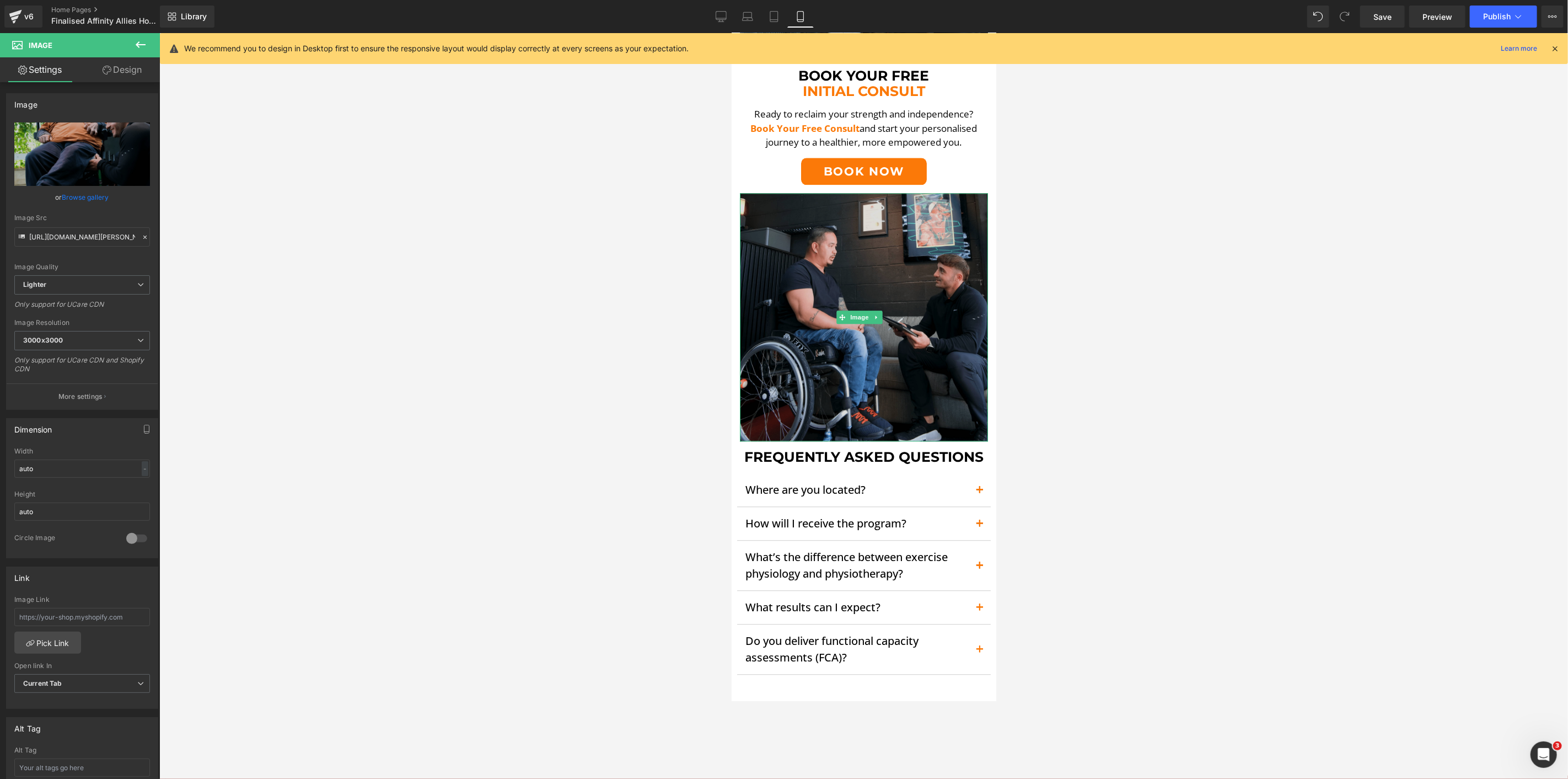
click at [874, 192] on img at bounding box center [863, 316] width 248 height 248
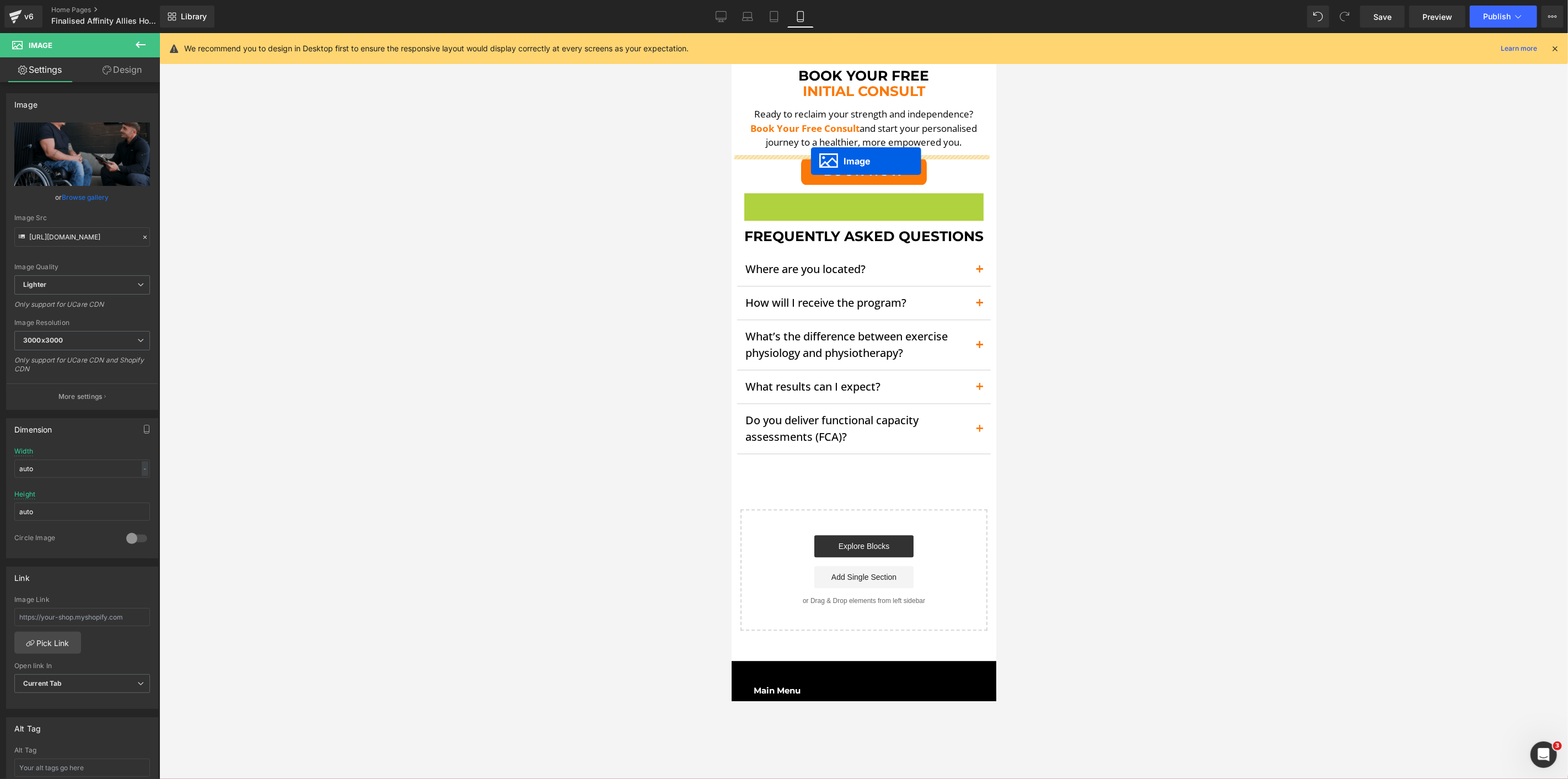
drag, startPoint x: 838, startPoint y: 272, endPoint x: 811, endPoint y: 160, distance: 115.2
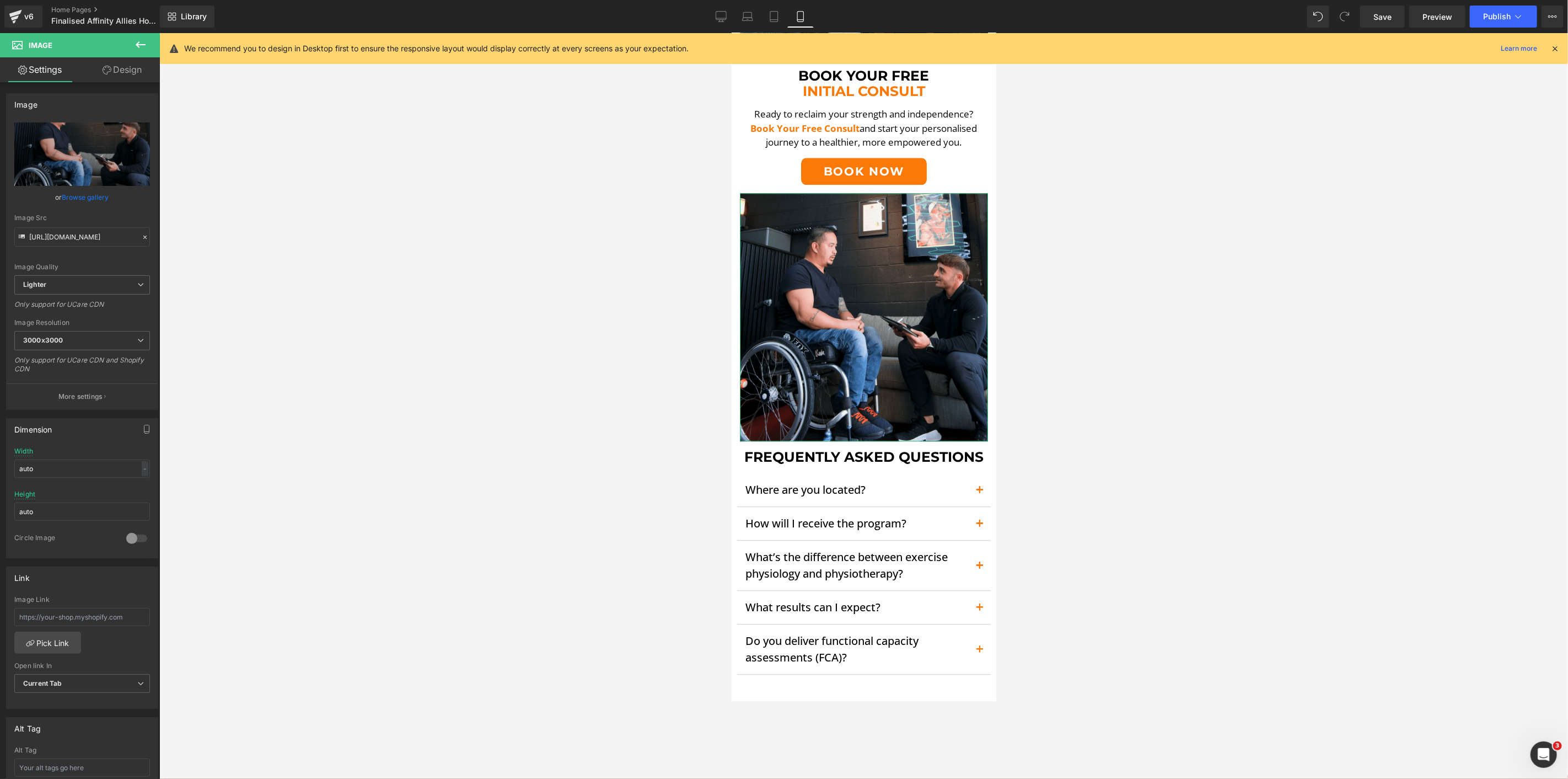
click at [101, 72] on link "Design" at bounding box center [122, 69] width 80 height 25
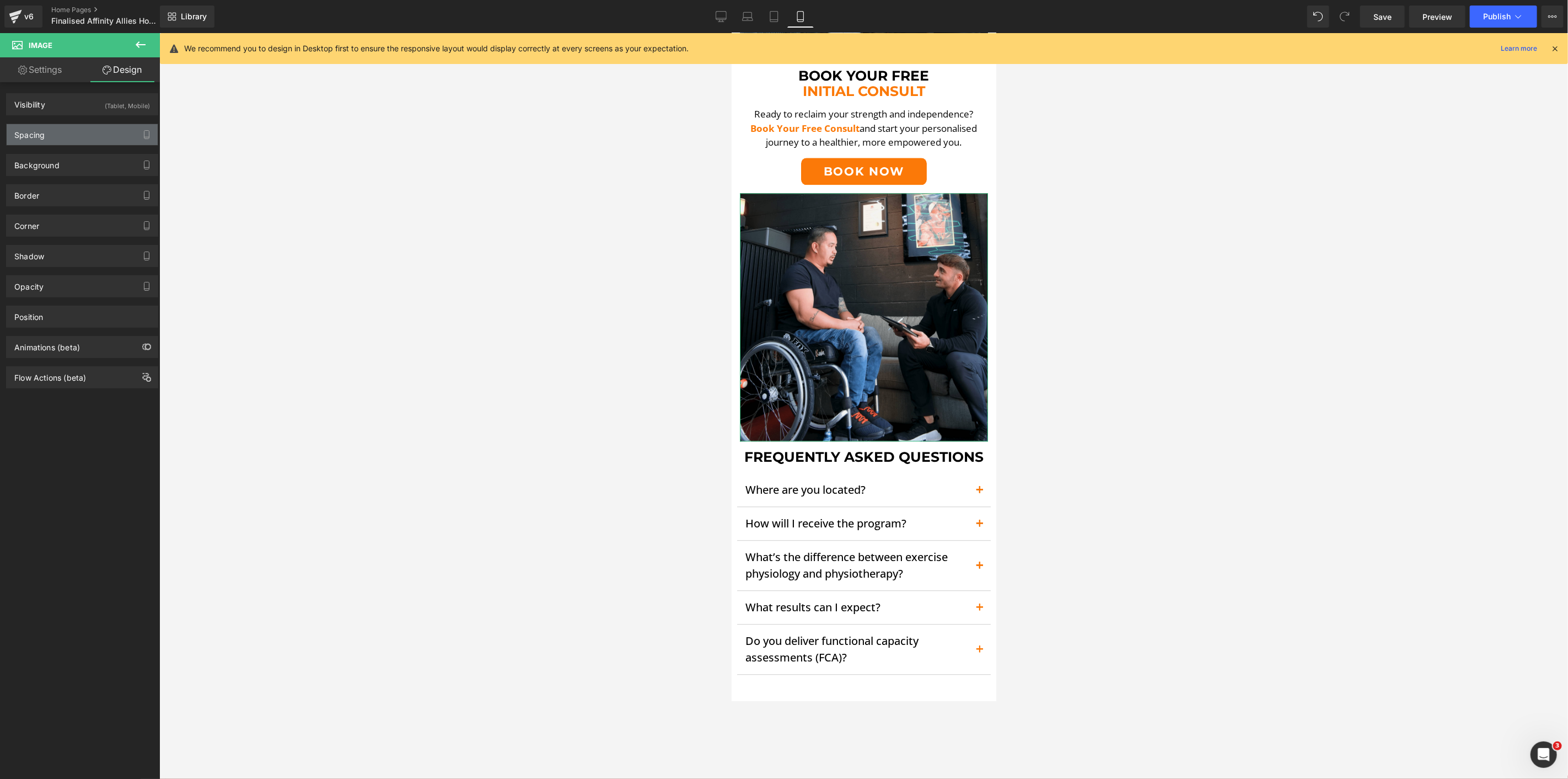
click at [64, 129] on div "Spacing" at bounding box center [82, 134] width 151 height 21
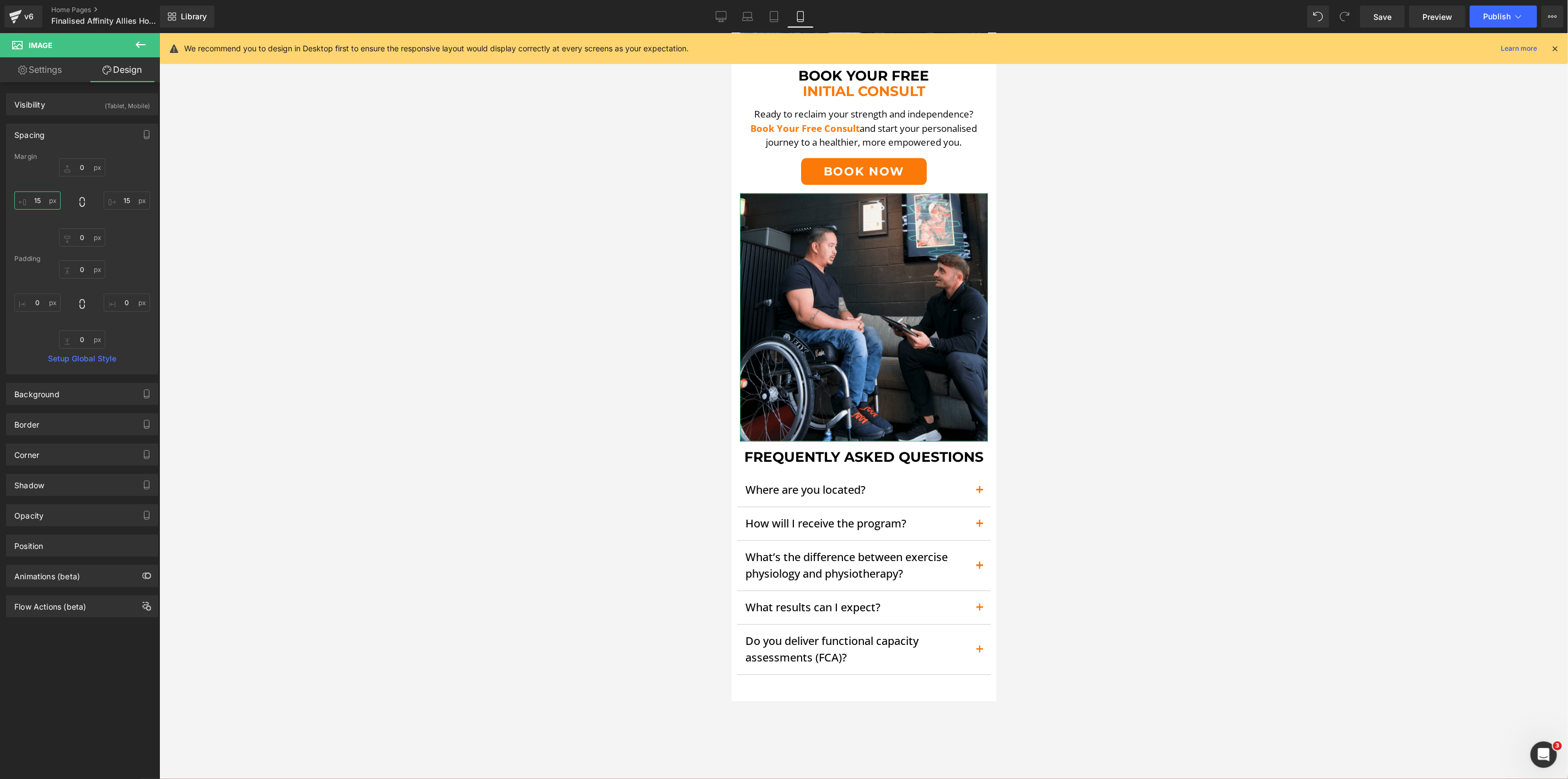
click at [41, 204] on input "15" at bounding box center [37, 201] width 47 height 18
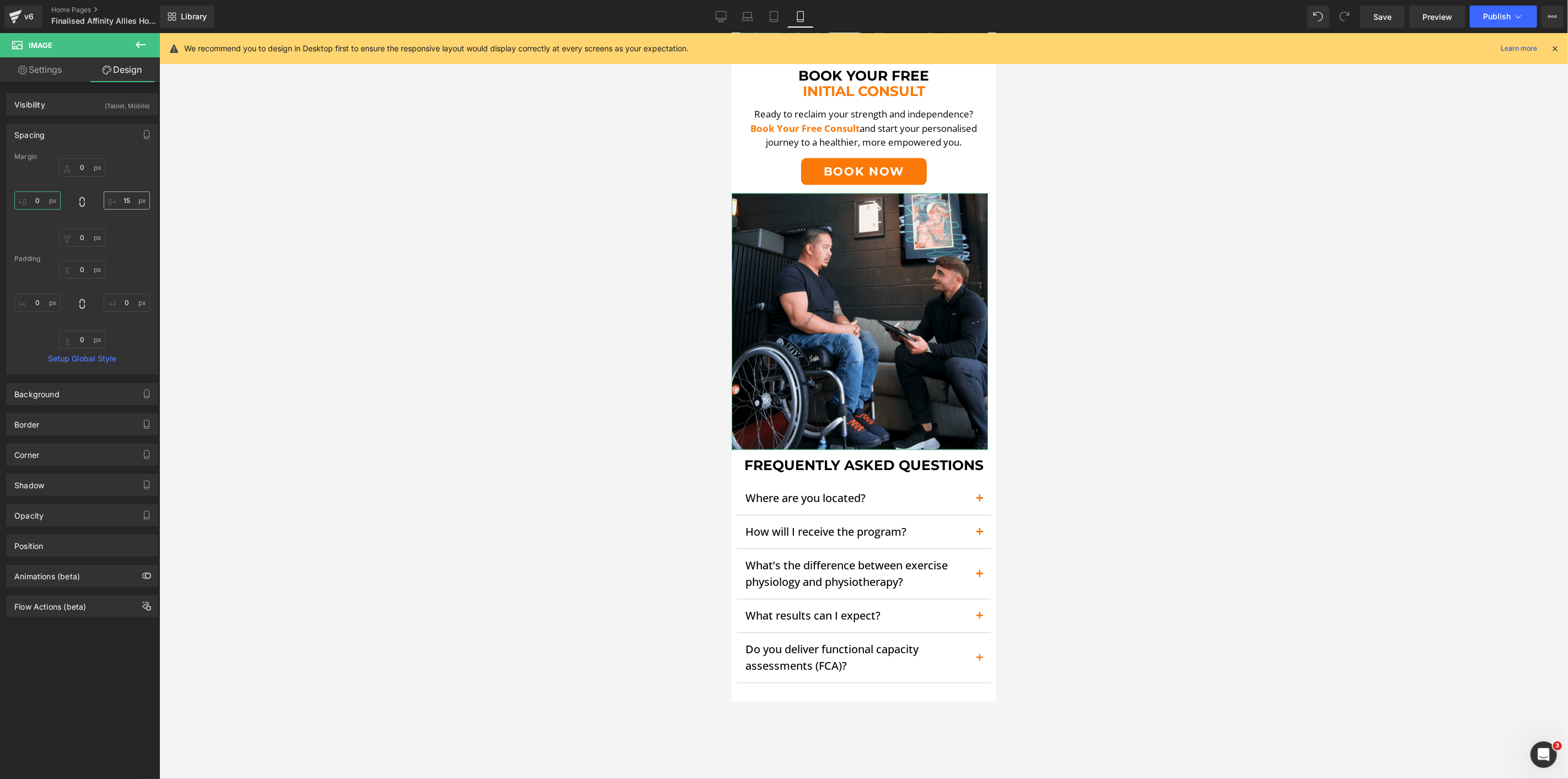
type input "0"
click at [117, 196] on input "15" at bounding box center [127, 201] width 47 height 18
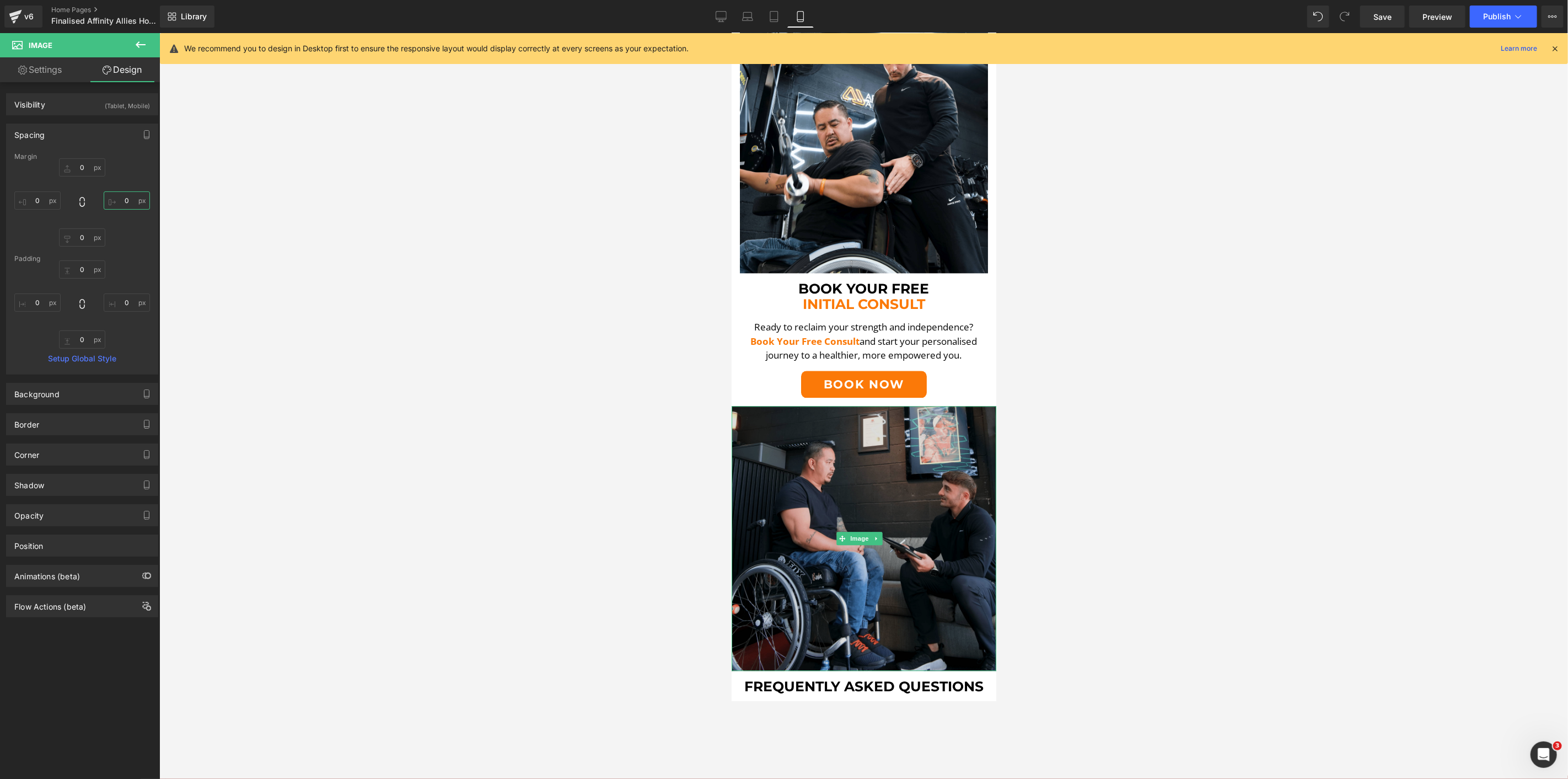
scroll to position [1778, 0]
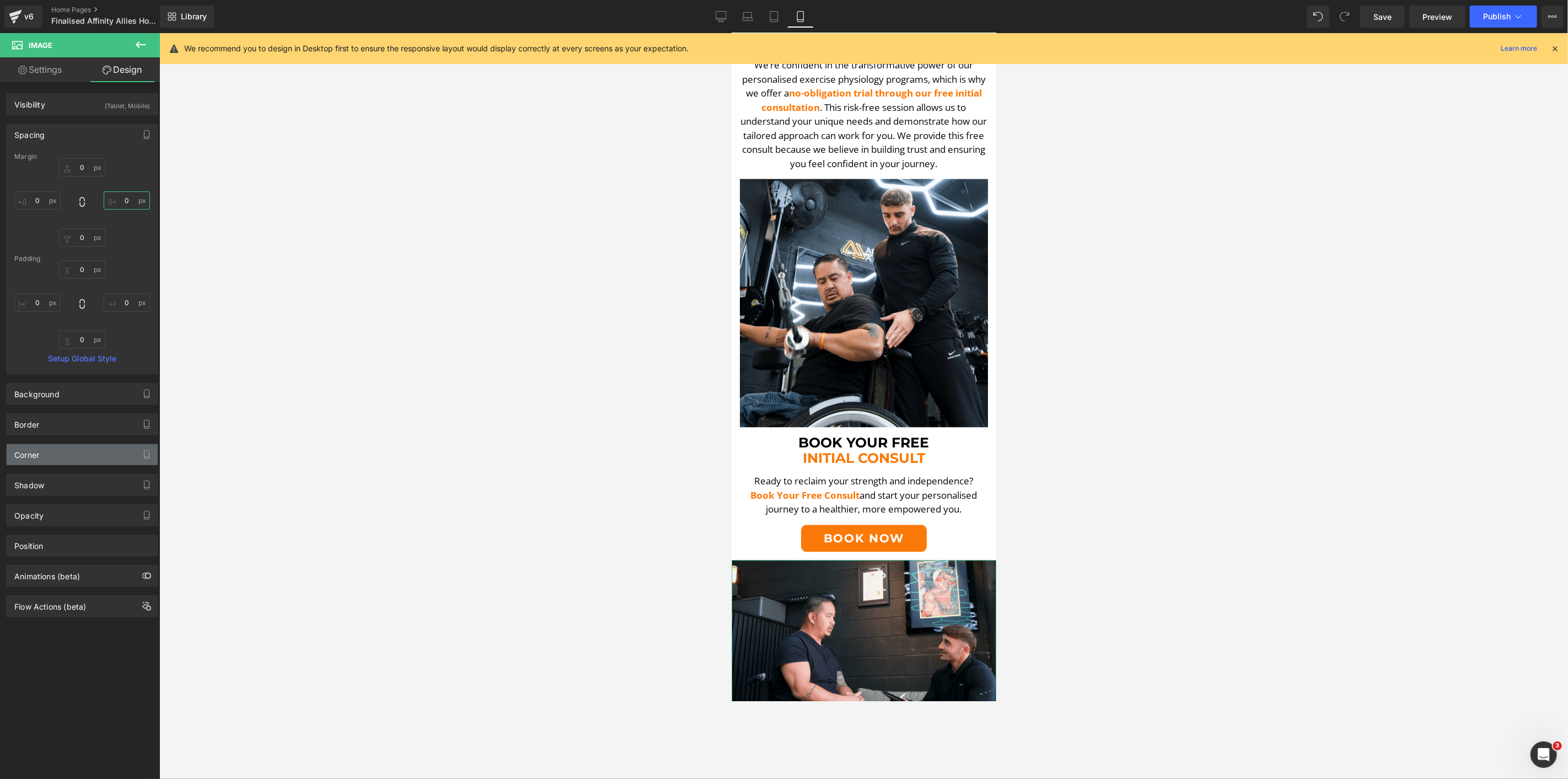
type input "0"
click at [53, 451] on div "Corner" at bounding box center [82, 454] width 151 height 21
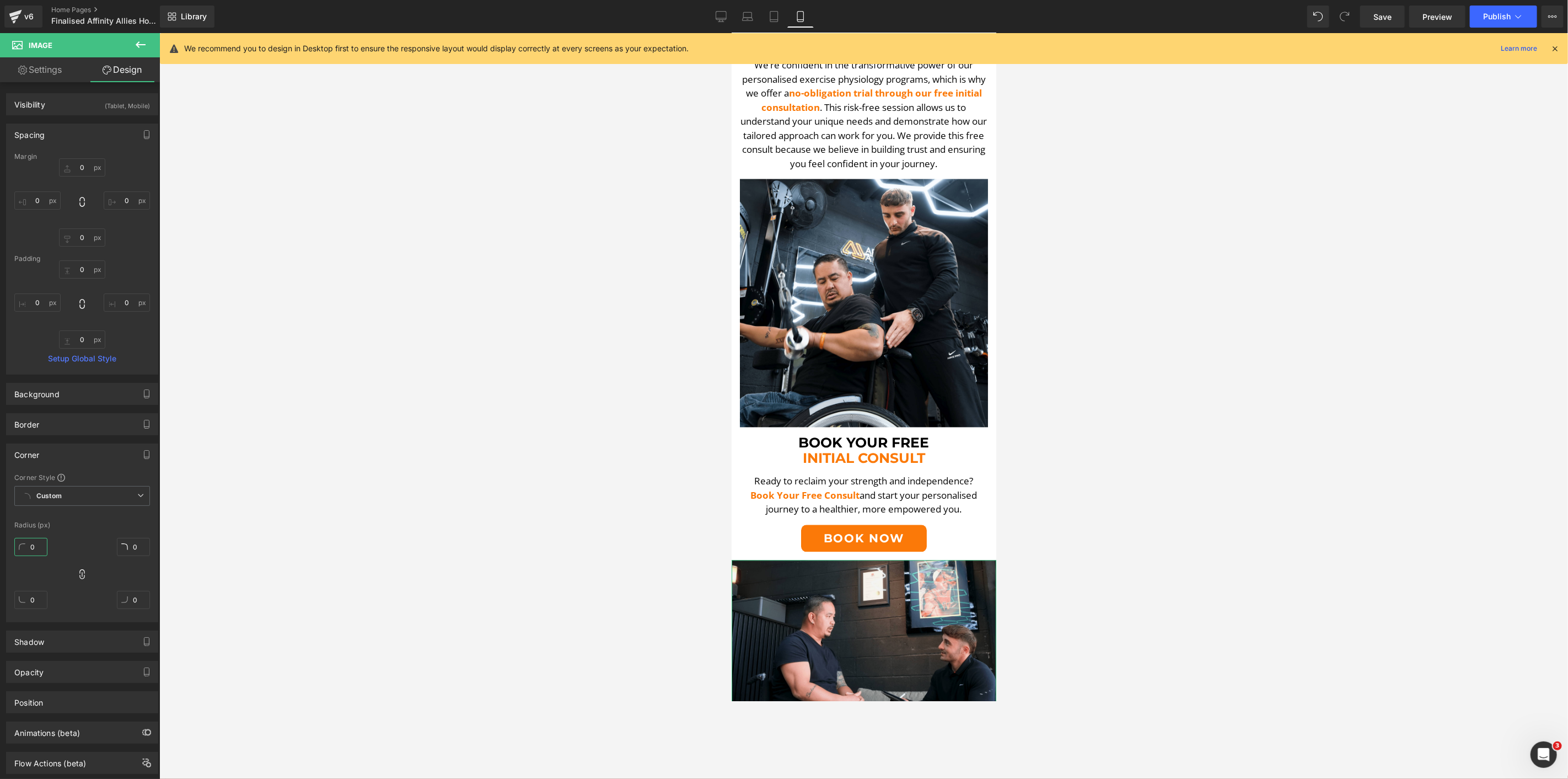
click at [39, 548] on input "0" at bounding box center [31, 547] width 33 height 18
type input "5"
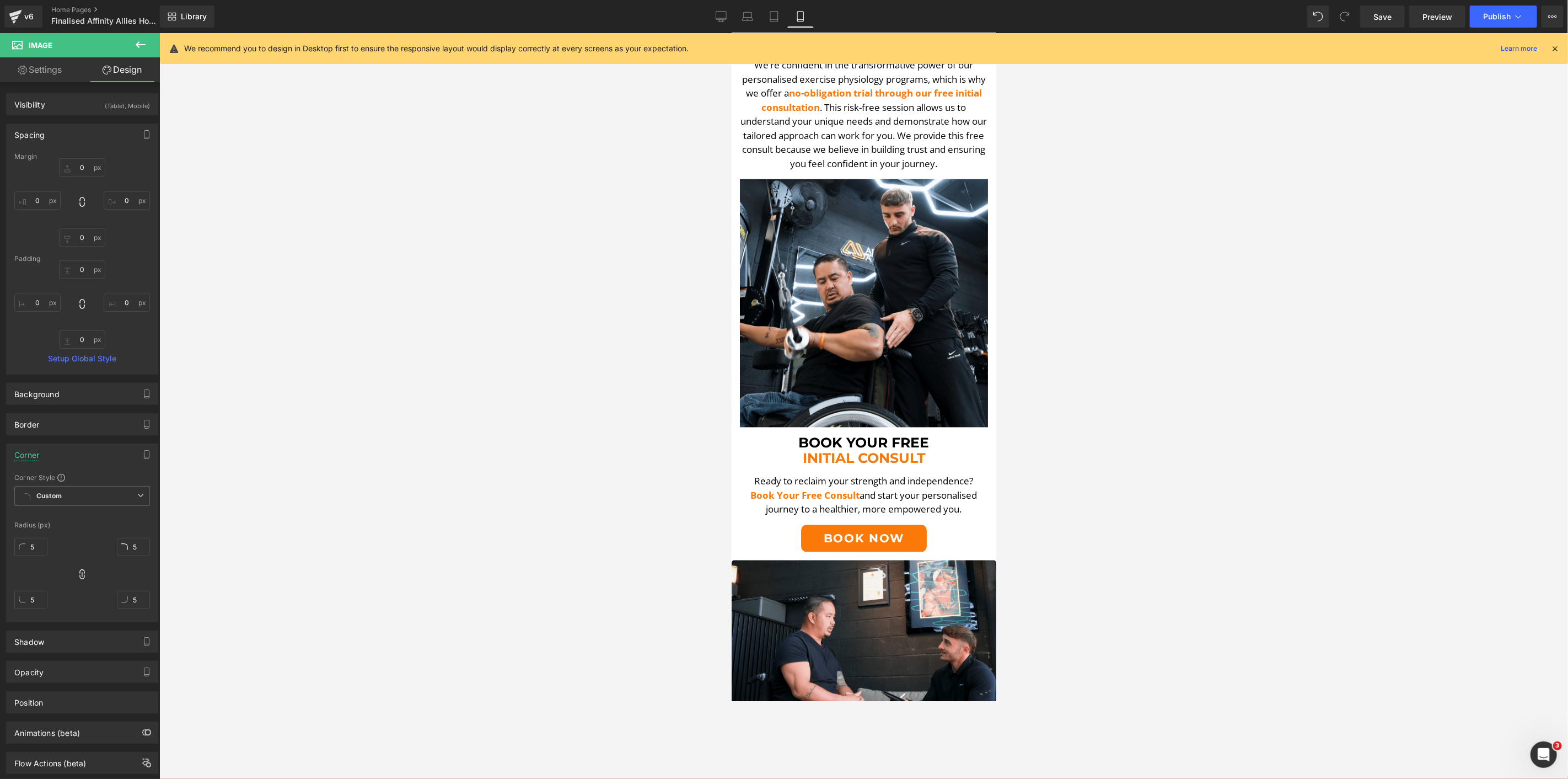
click at [538, 389] on div at bounding box center [863, 406] width 1409 height 746
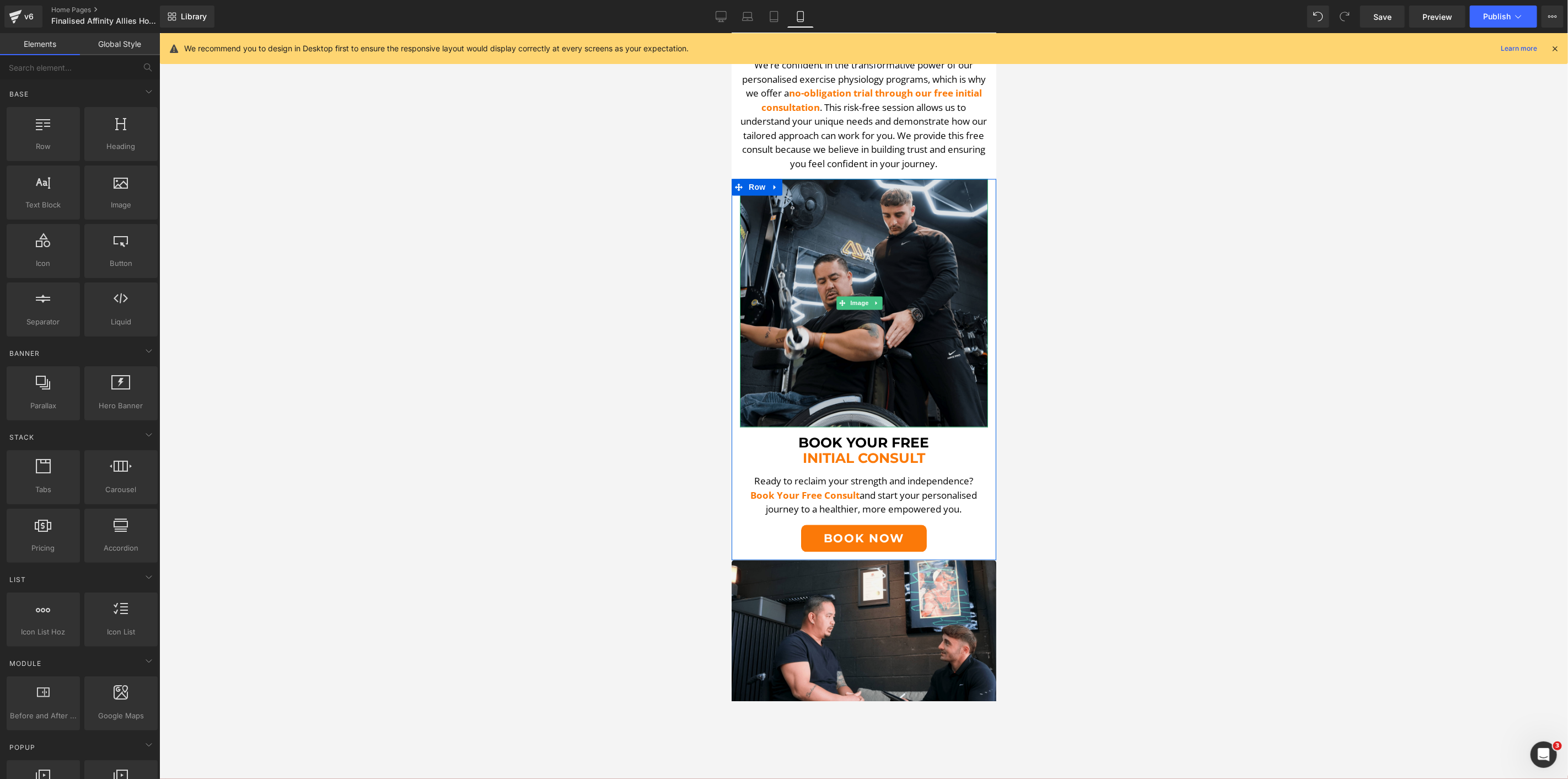
click at [813, 238] on img at bounding box center [863, 302] width 248 height 248
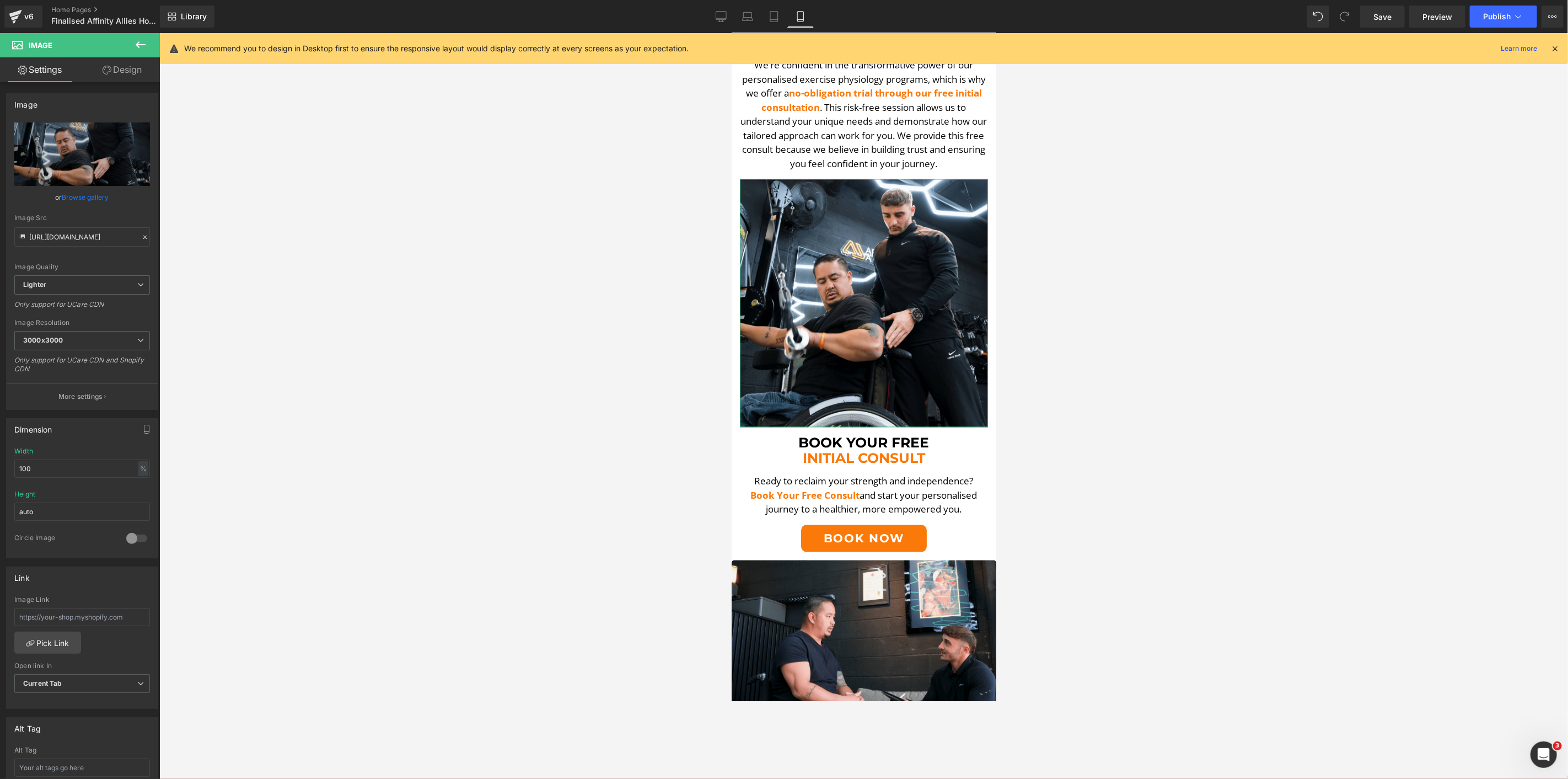
click at [114, 69] on link "Design" at bounding box center [122, 69] width 80 height 25
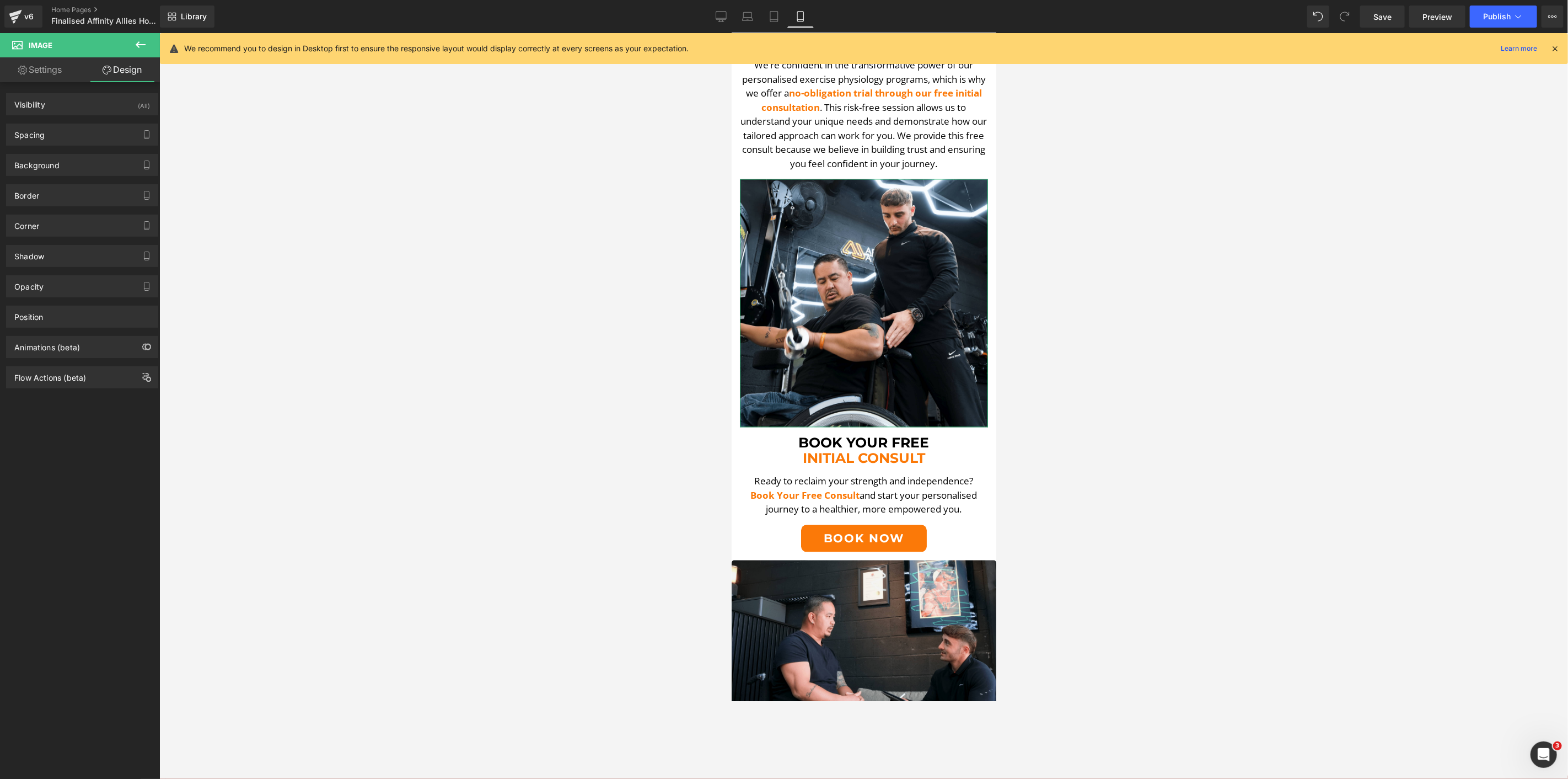
click at [47, 121] on div "Spacing Margin 0px 0 0px 0 0px 0 0px 0 Padding 0px 0 0px 0 0px 0 0px 0 Setup Gl…" at bounding box center [82, 130] width 165 height 31
drag, startPoint x: 52, startPoint y: 137, endPoint x: 53, endPoint y: 143, distance: 6.1
click at [53, 137] on div "Spacing" at bounding box center [82, 134] width 151 height 21
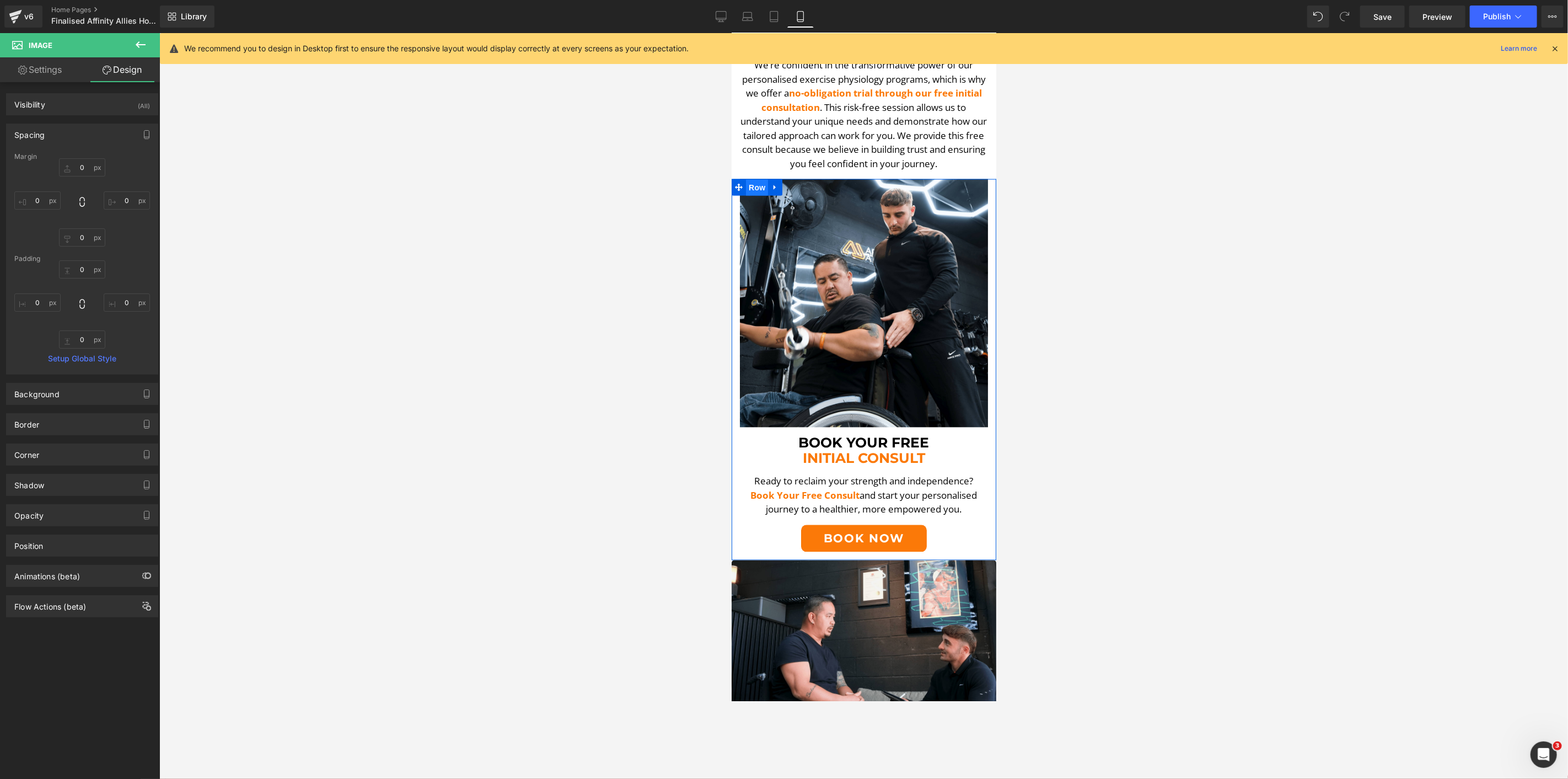
click at [757, 179] on span "Row" at bounding box center [757, 188] width 22 height 17
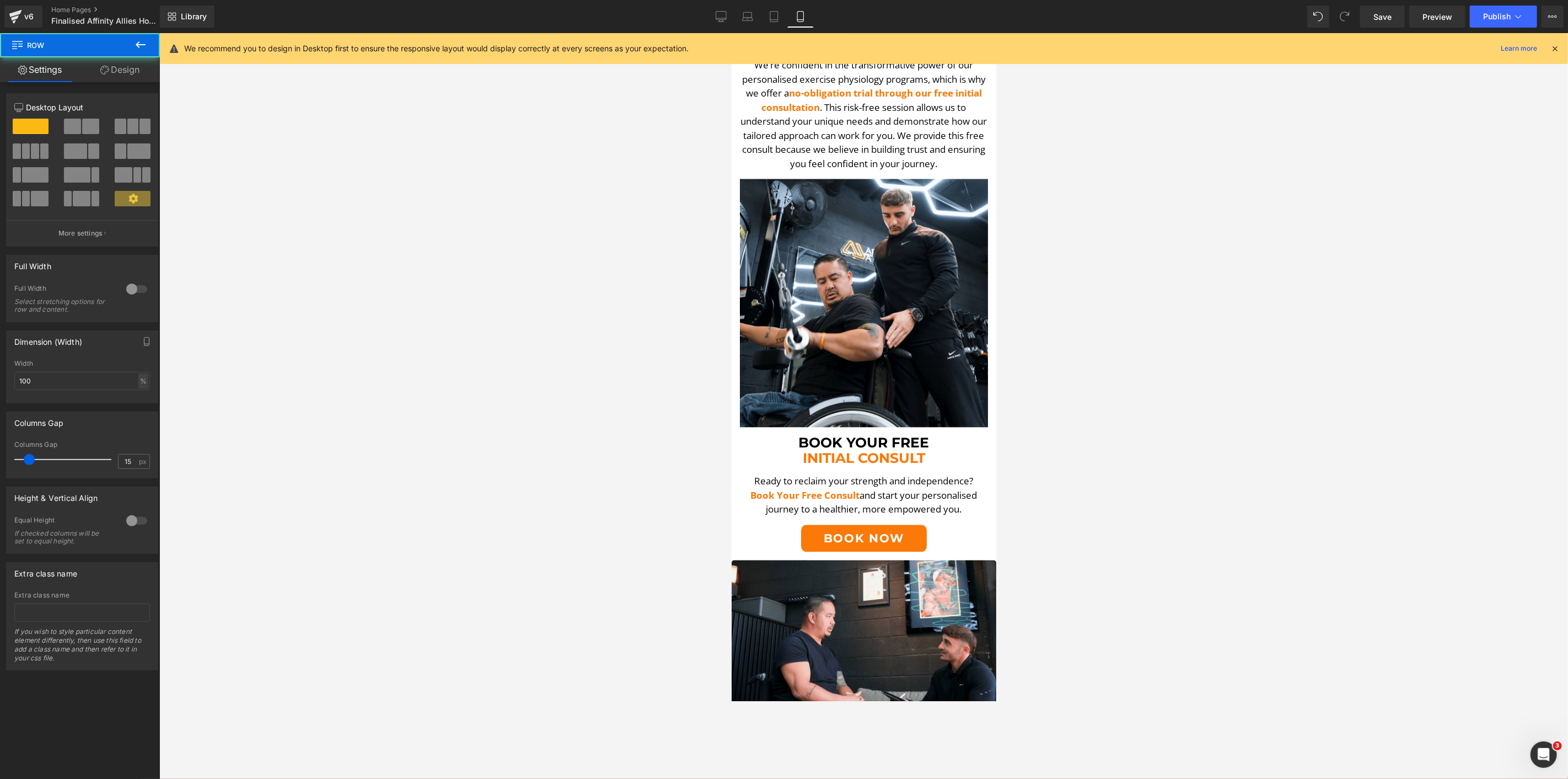
click at [108, 66] on link "Design" at bounding box center [120, 69] width 80 height 25
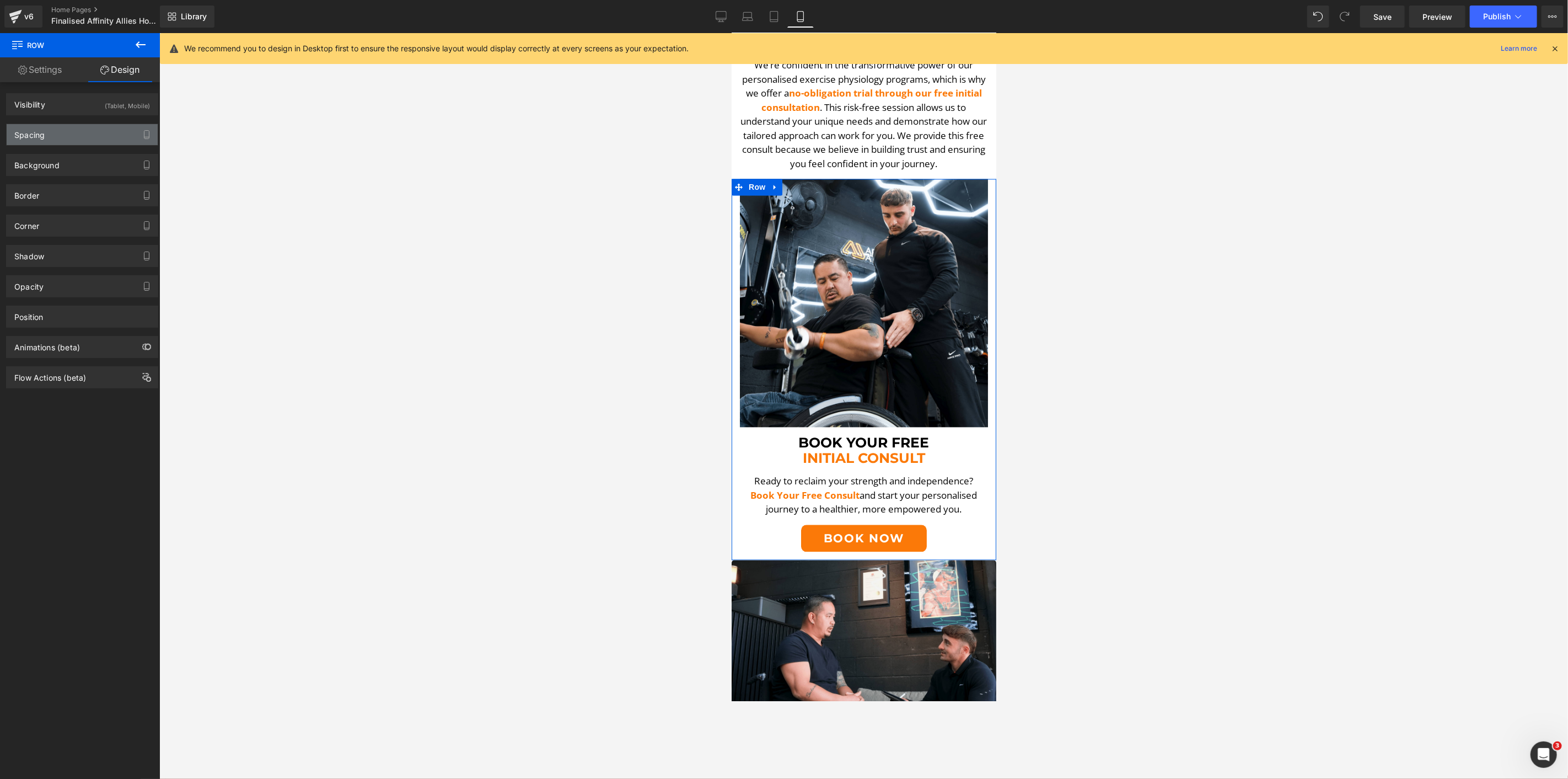
click at [59, 126] on div "Spacing" at bounding box center [82, 134] width 151 height 21
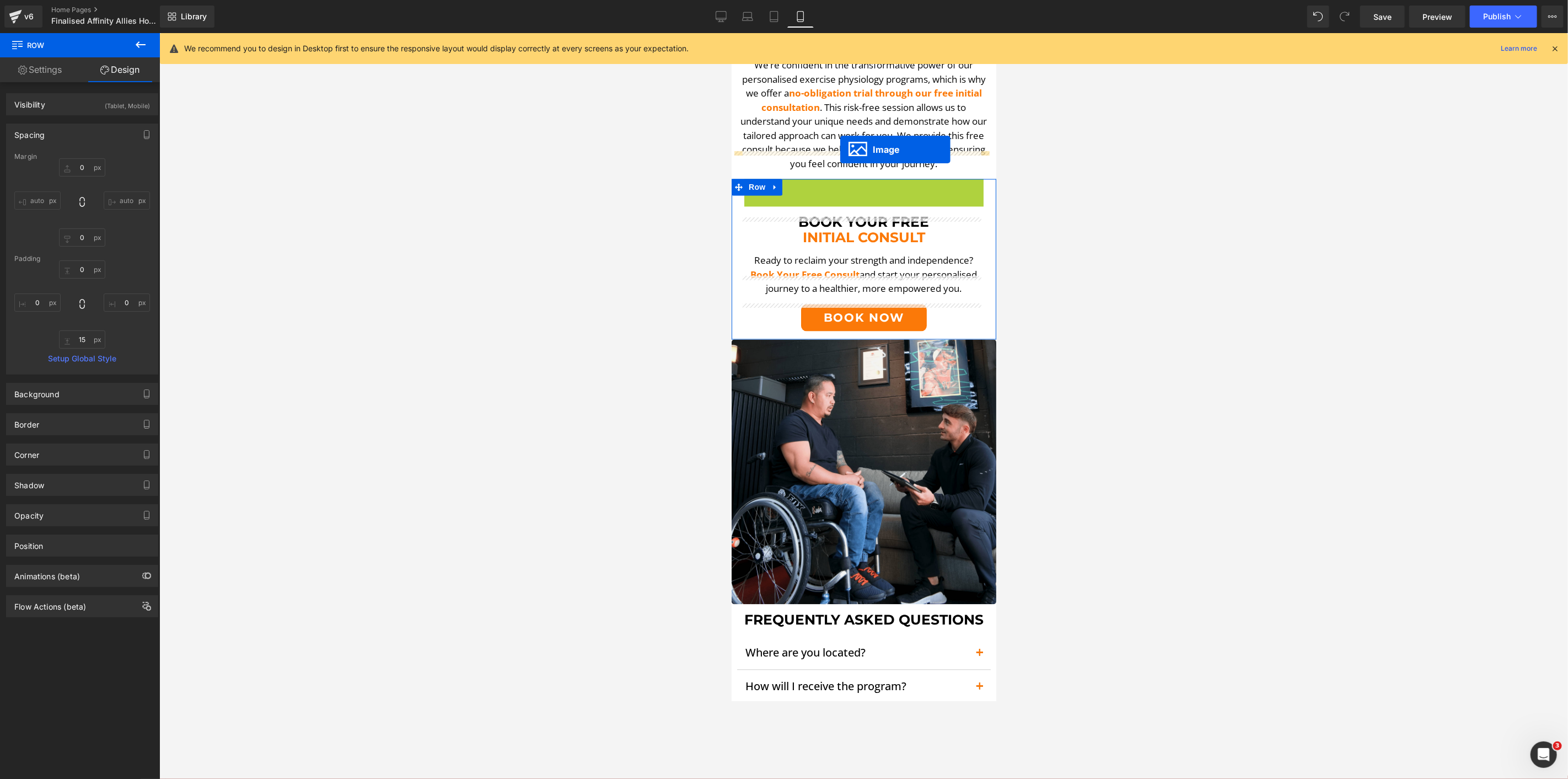
drag, startPoint x: 841, startPoint y: 270, endPoint x: 840, endPoint y: 149, distance: 121.0
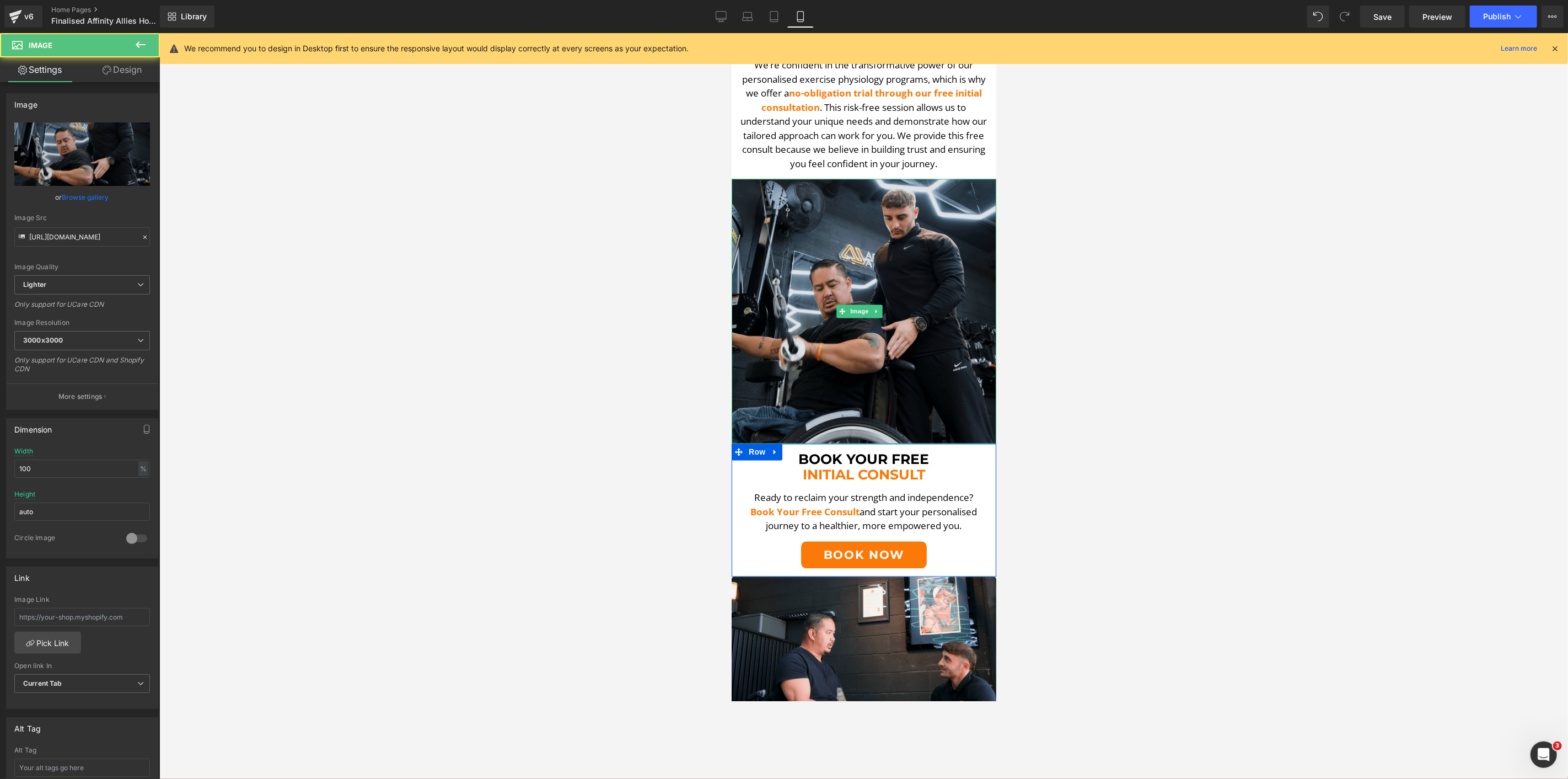
click at [851, 250] on img at bounding box center [863, 311] width 265 height 265
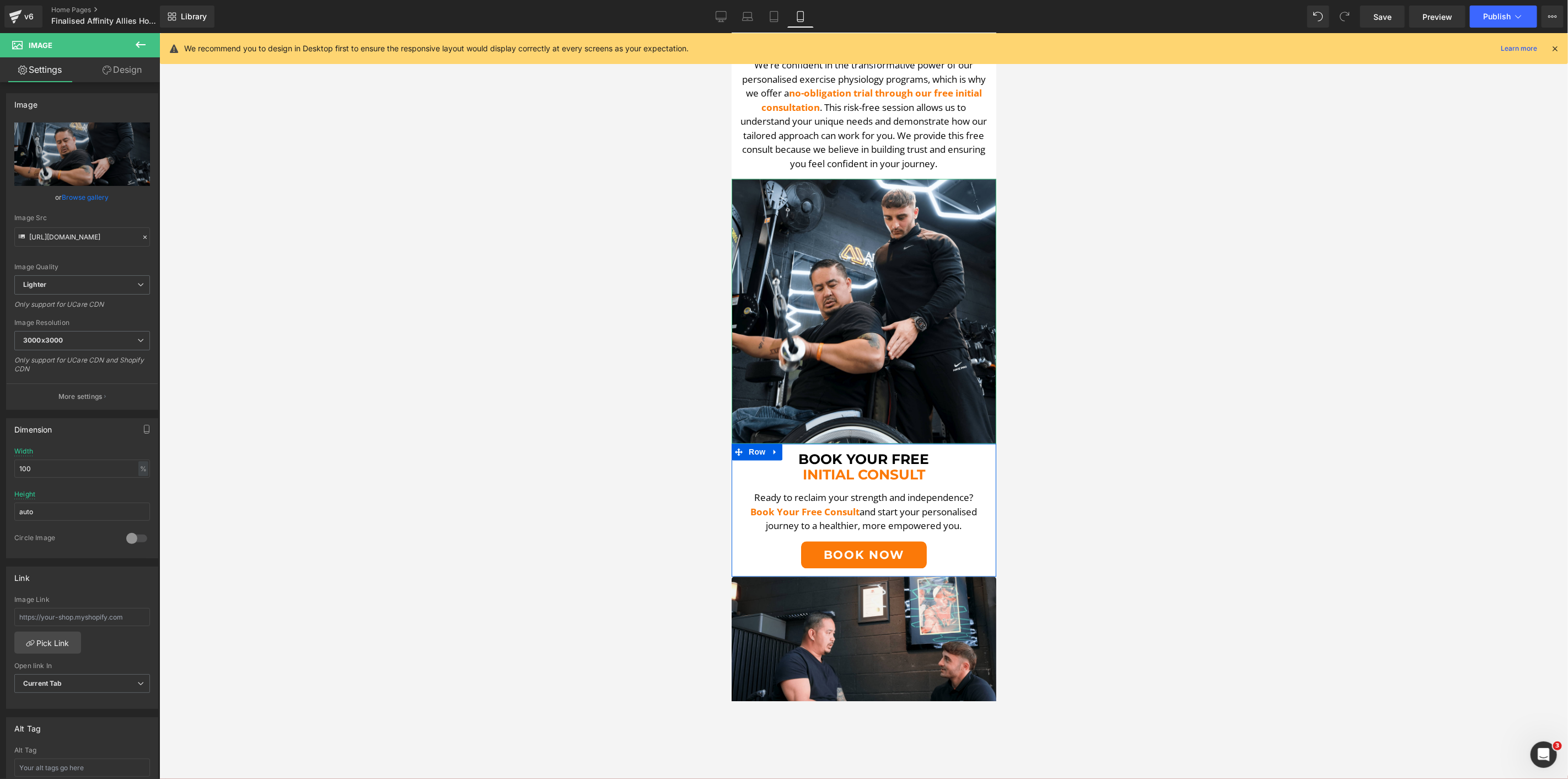
click at [137, 69] on link "Design" at bounding box center [122, 69] width 80 height 25
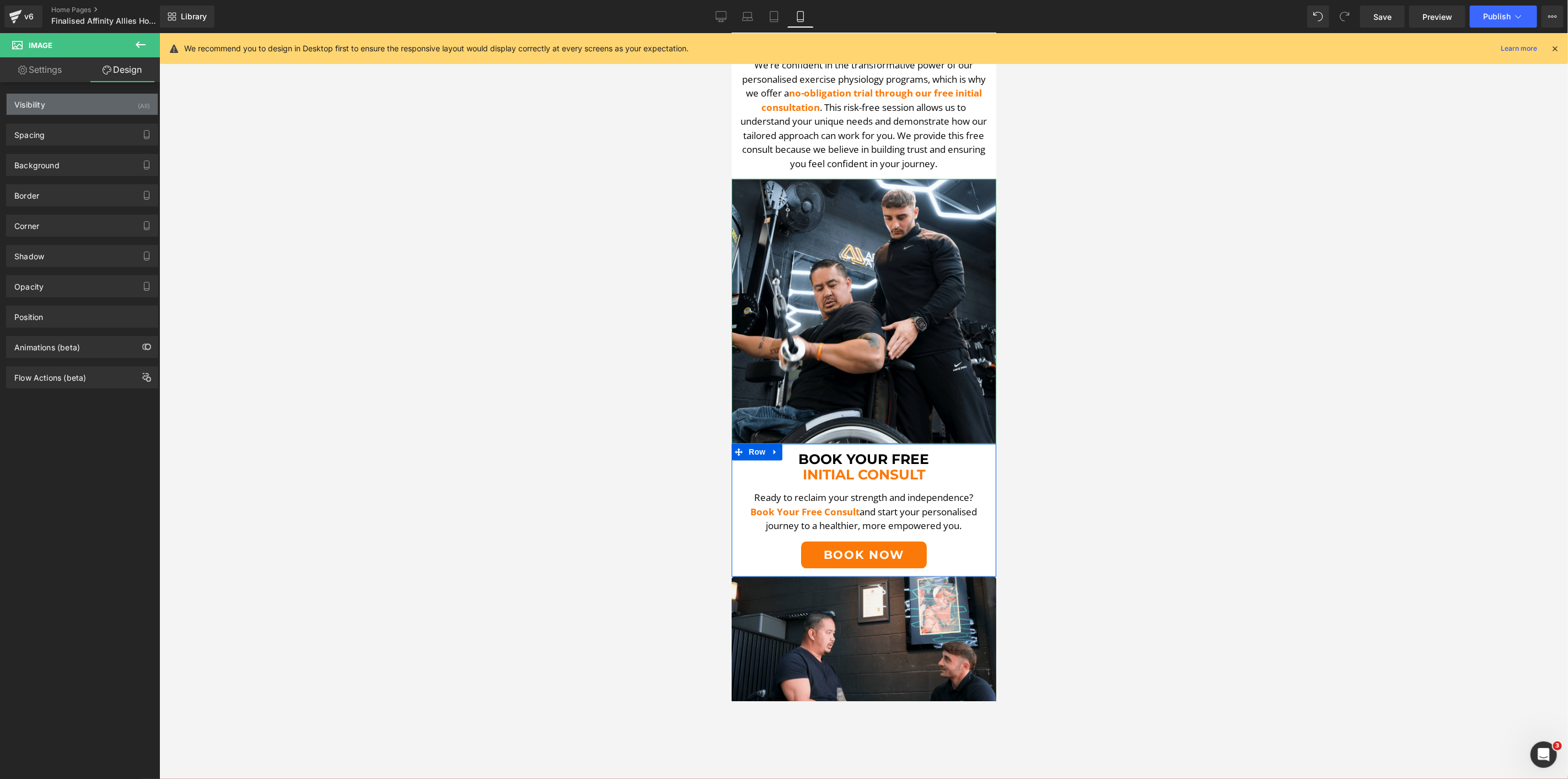
click at [64, 108] on div "Visibility (All)" at bounding box center [82, 104] width 151 height 21
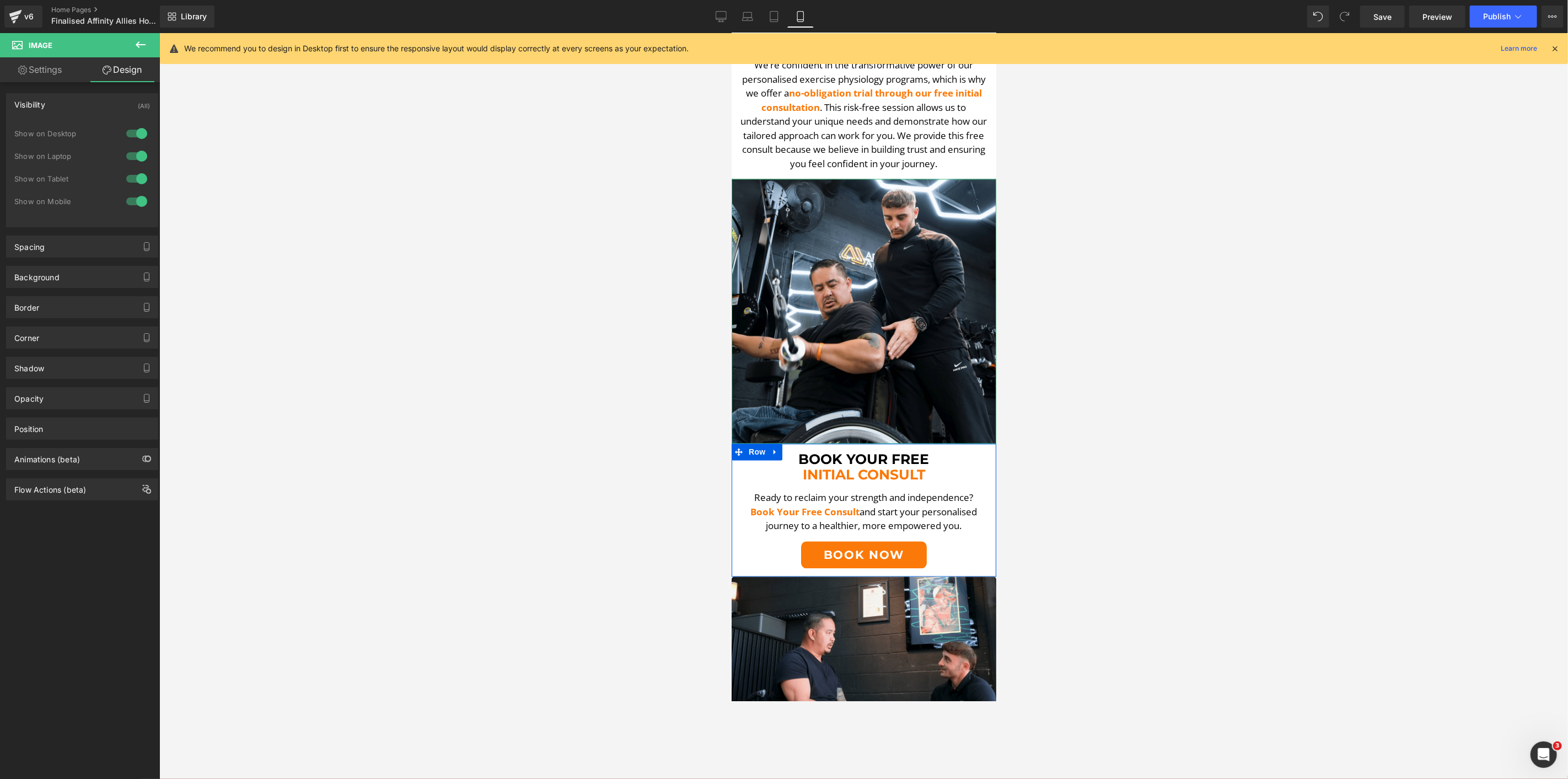
click at [138, 131] on div at bounding box center [137, 133] width 27 height 18
click at [138, 149] on div at bounding box center [137, 156] width 27 height 18
click at [97, 254] on div "Spacing" at bounding box center [82, 246] width 151 height 21
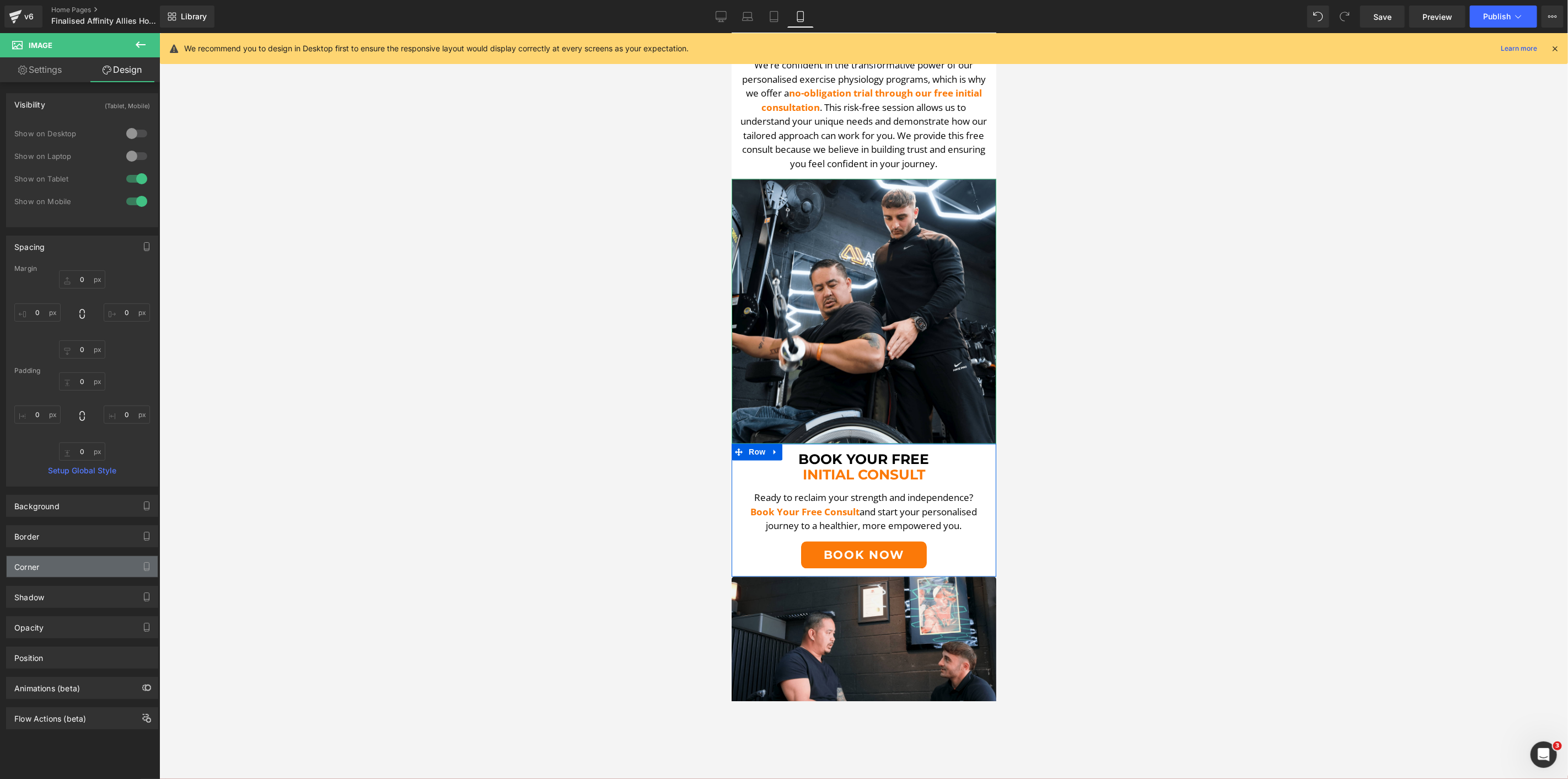
click at [120, 575] on div "Corner" at bounding box center [82, 566] width 151 height 21
click at [43, 662] on input "0" at bounding box center [31, 659] width 33 height 18
type input "5"
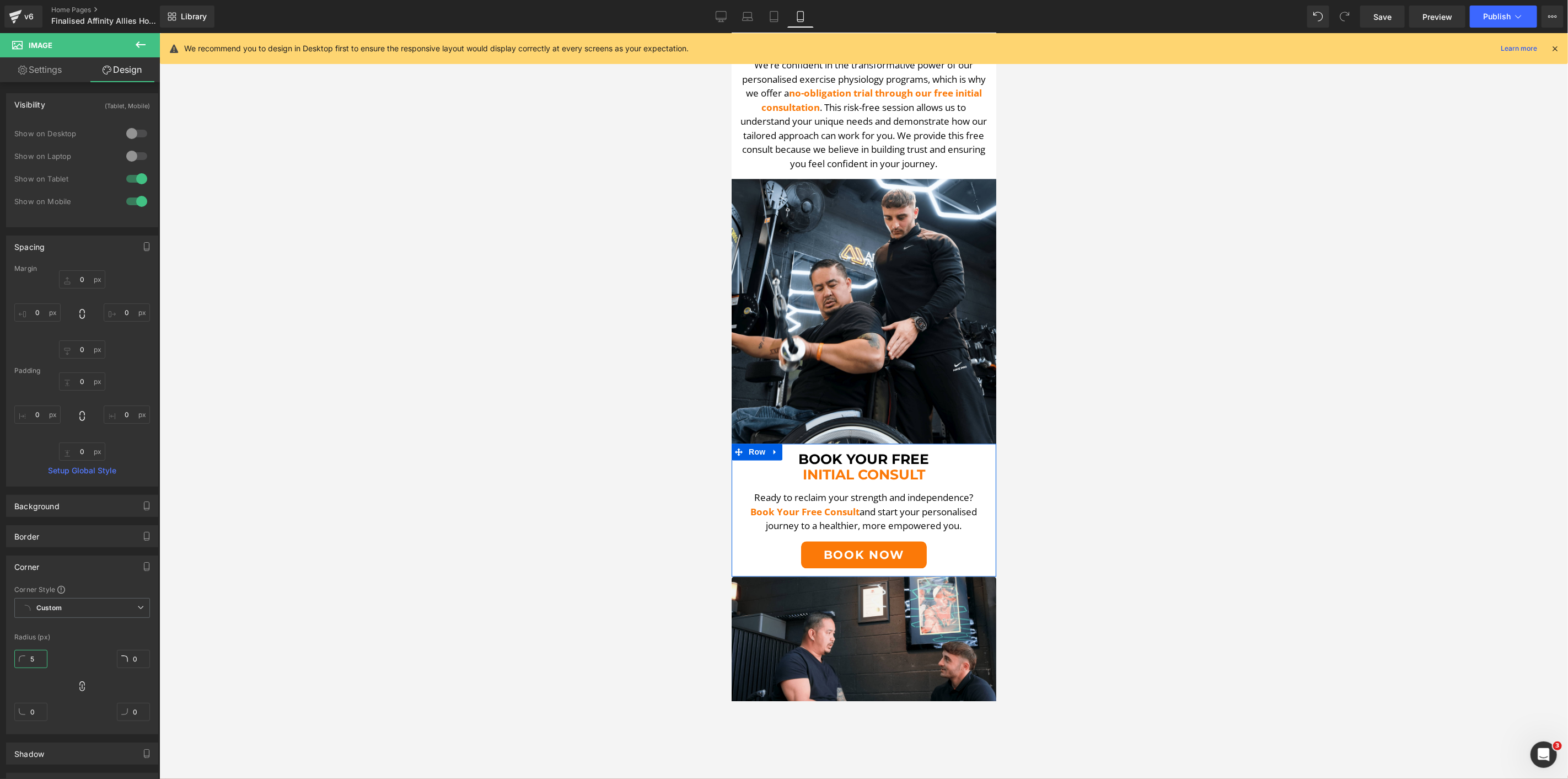
type input "5"
click at [668, 176] on div at bounding box center [863, 406] width 1409 height 746
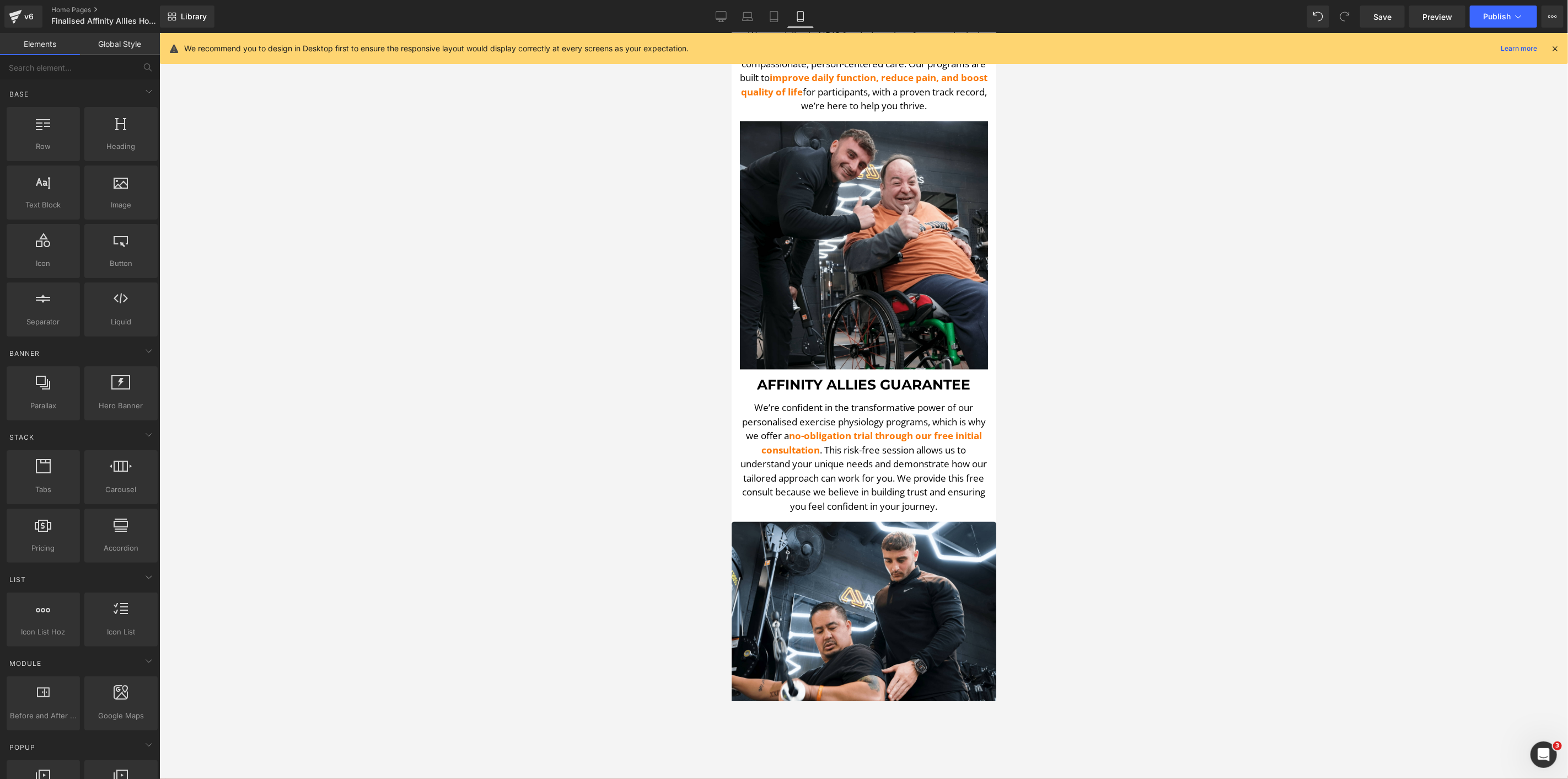
scroll to position [1409, 0]
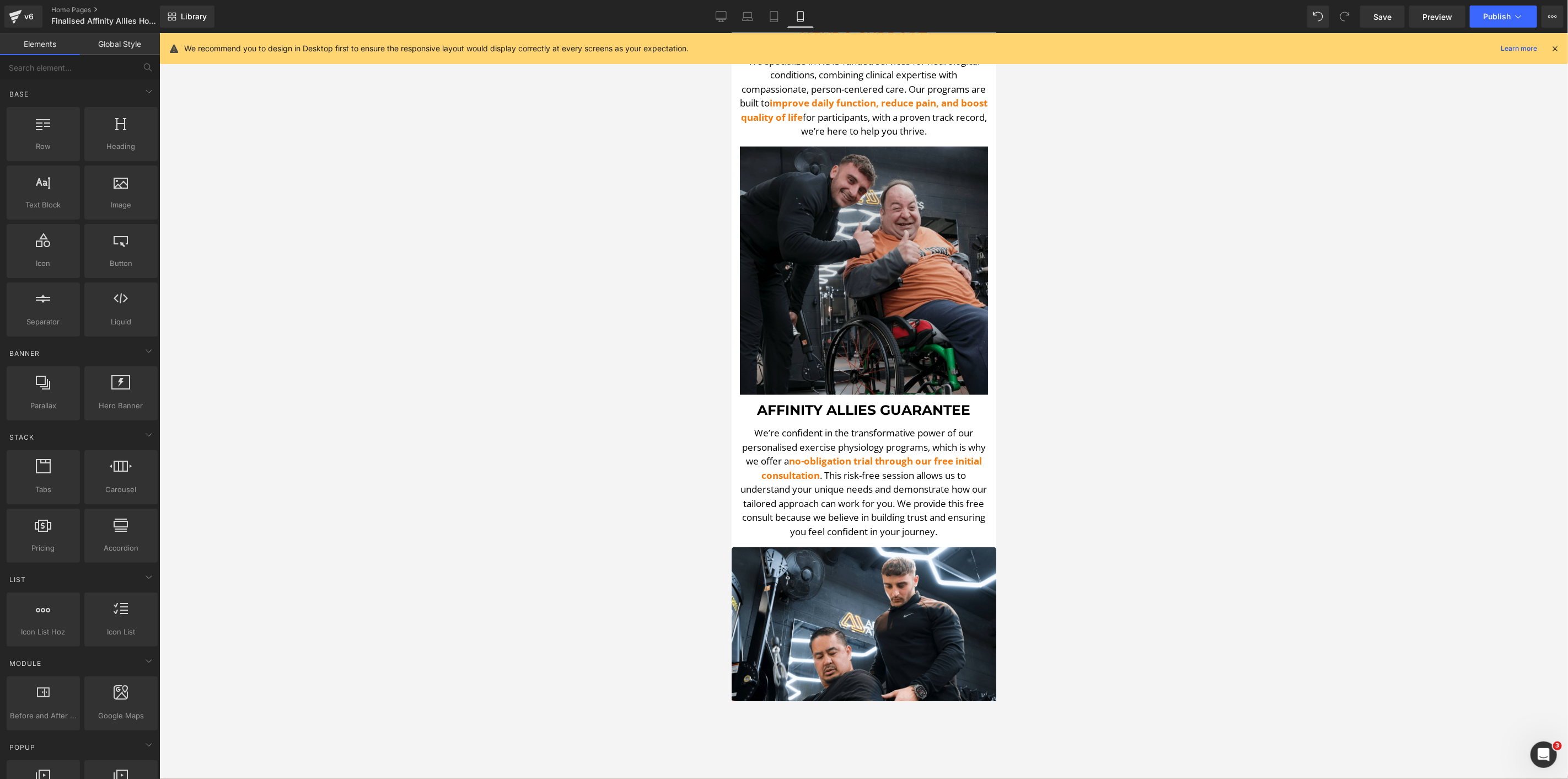
click at [893, 165] on img at bounding box center [863, 270] width 248 height 248
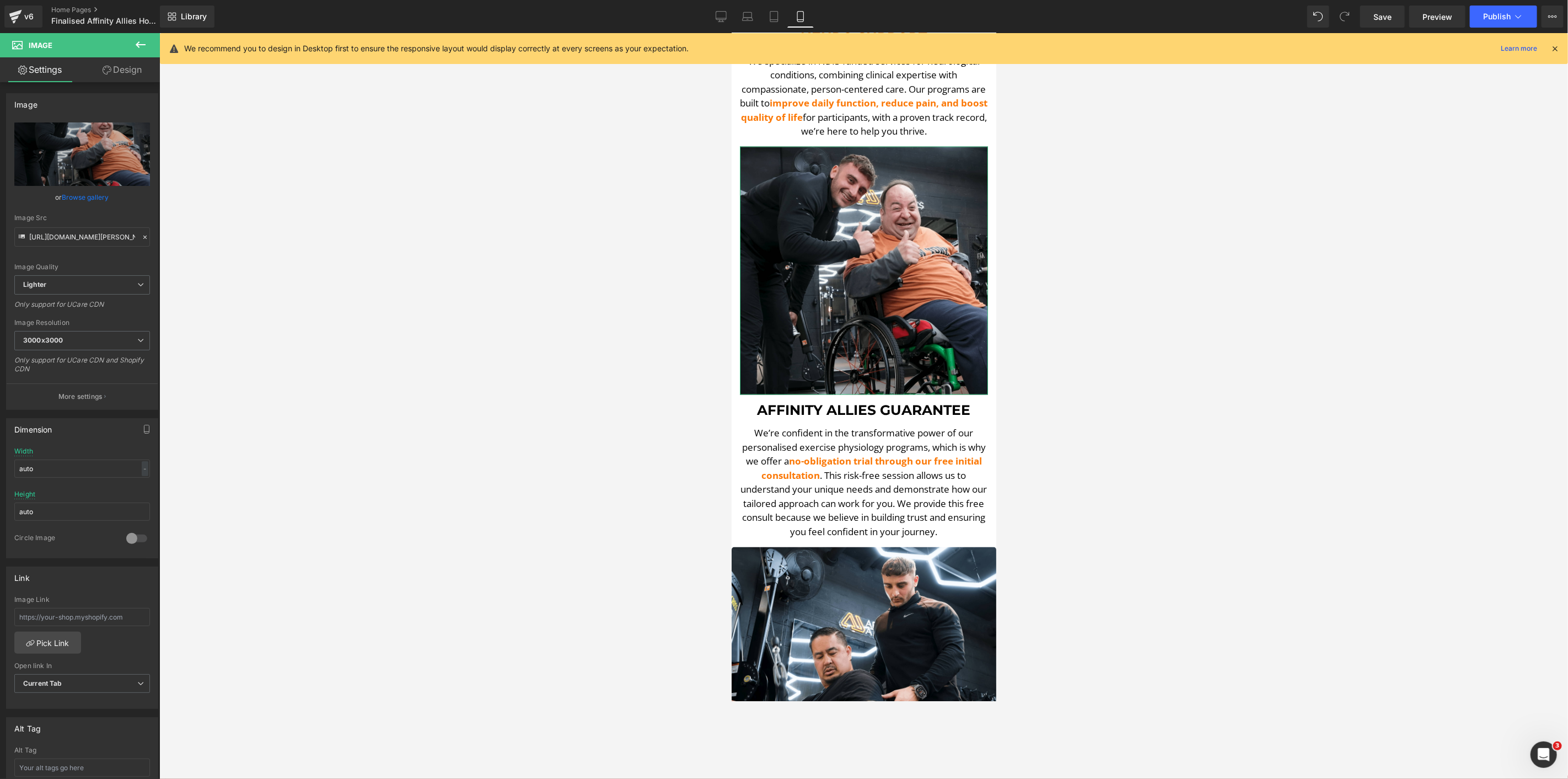
click at [114, 73] on link "Design" at bounding box center [122, 69] width 80 height 25
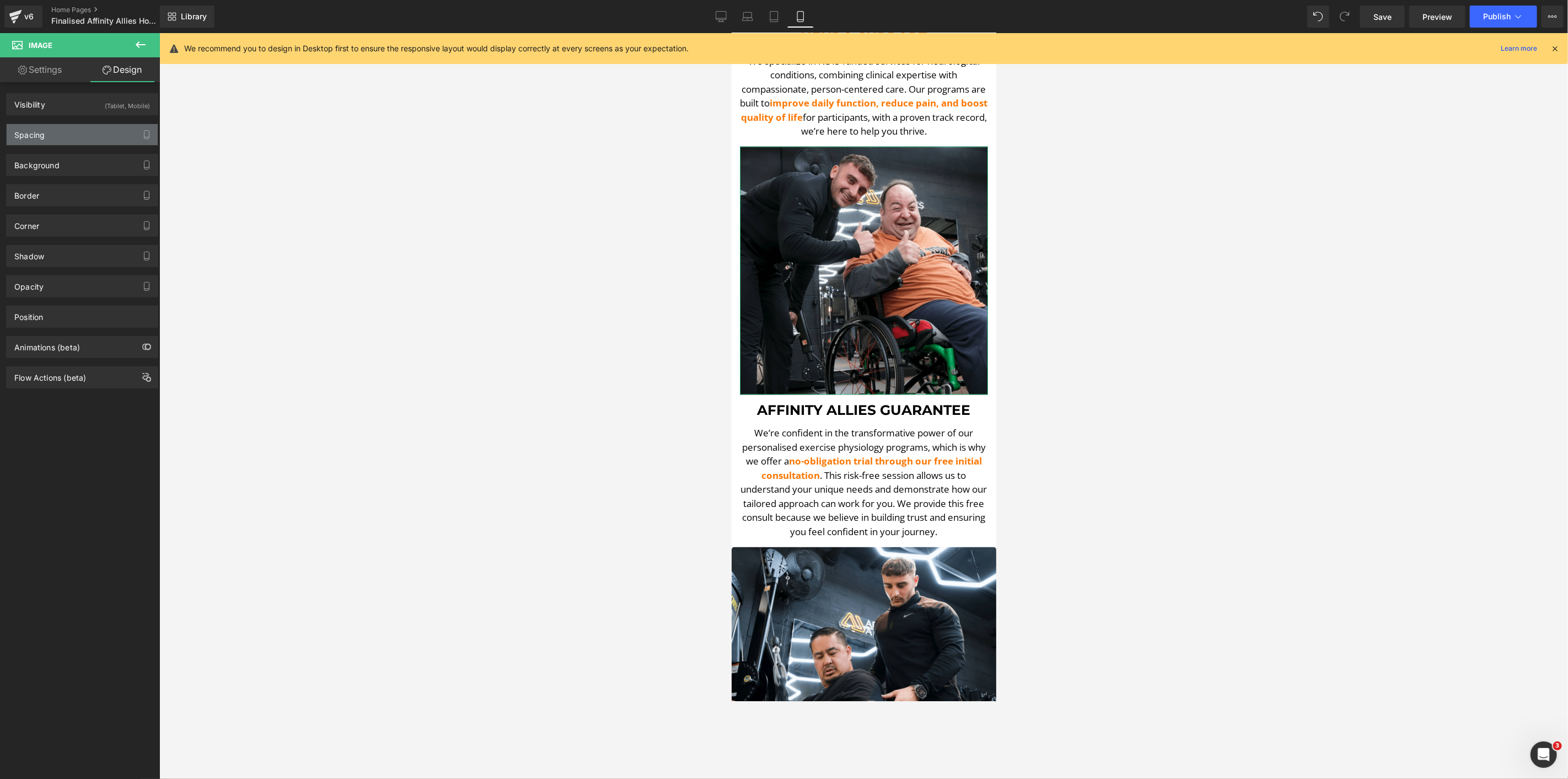
click at [45, 130] on div "Spacing" at bounding box center [30, 132] width 31 height 15
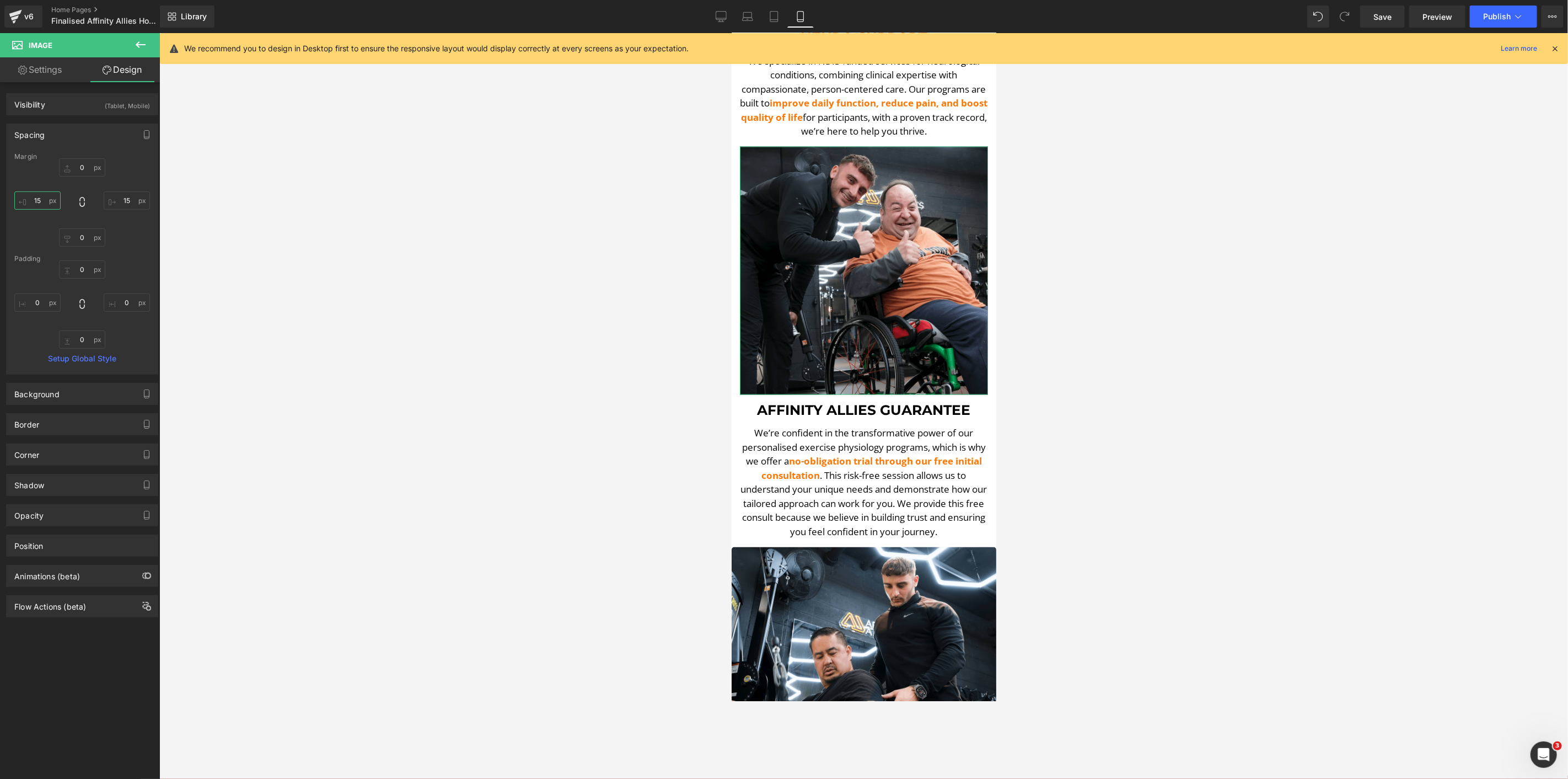
click at [35, 199] on input "15" at bounding box center [37, 201] width 47 height 18
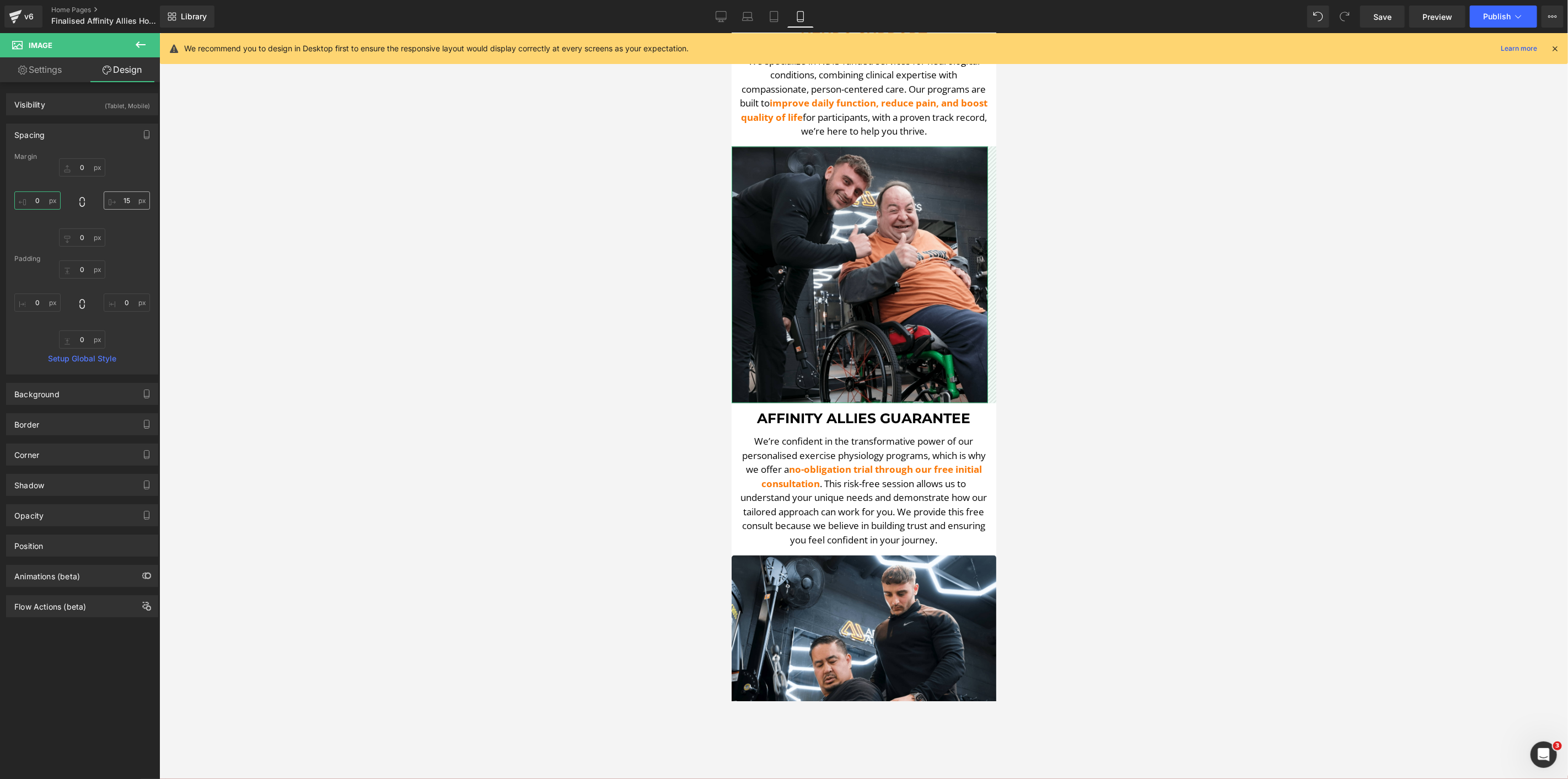
type input "0"
click at [117, 196] on input "15" at bounding box center [127, 201] width 47 height 18
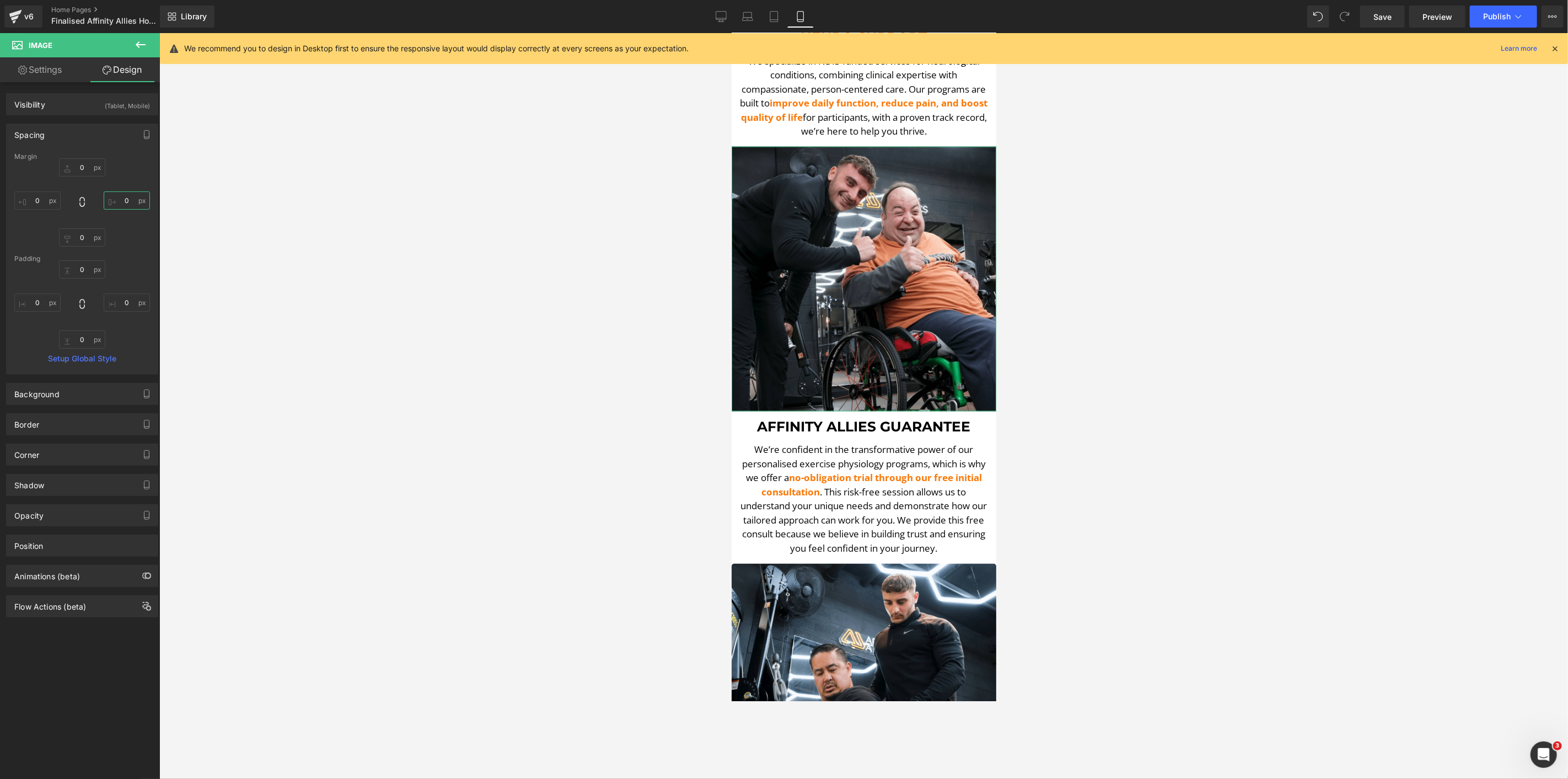
type input "0"
click at [39, 134] on div "Spacing" at bounding box center [30, 132] width 31 height 15
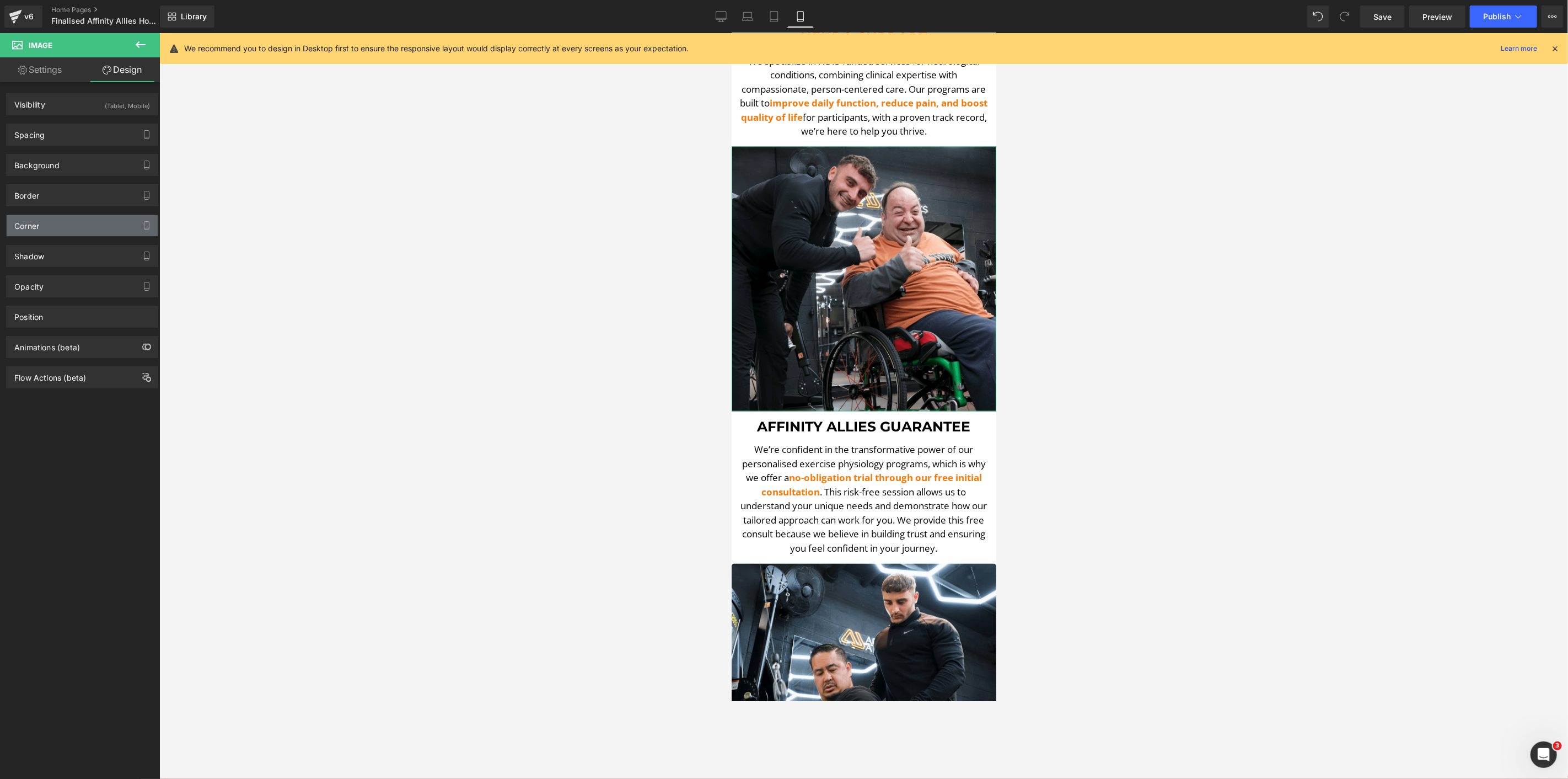
click at [56, 229] on div "Corner" at bounding box center [82, 225] width 151 height 21
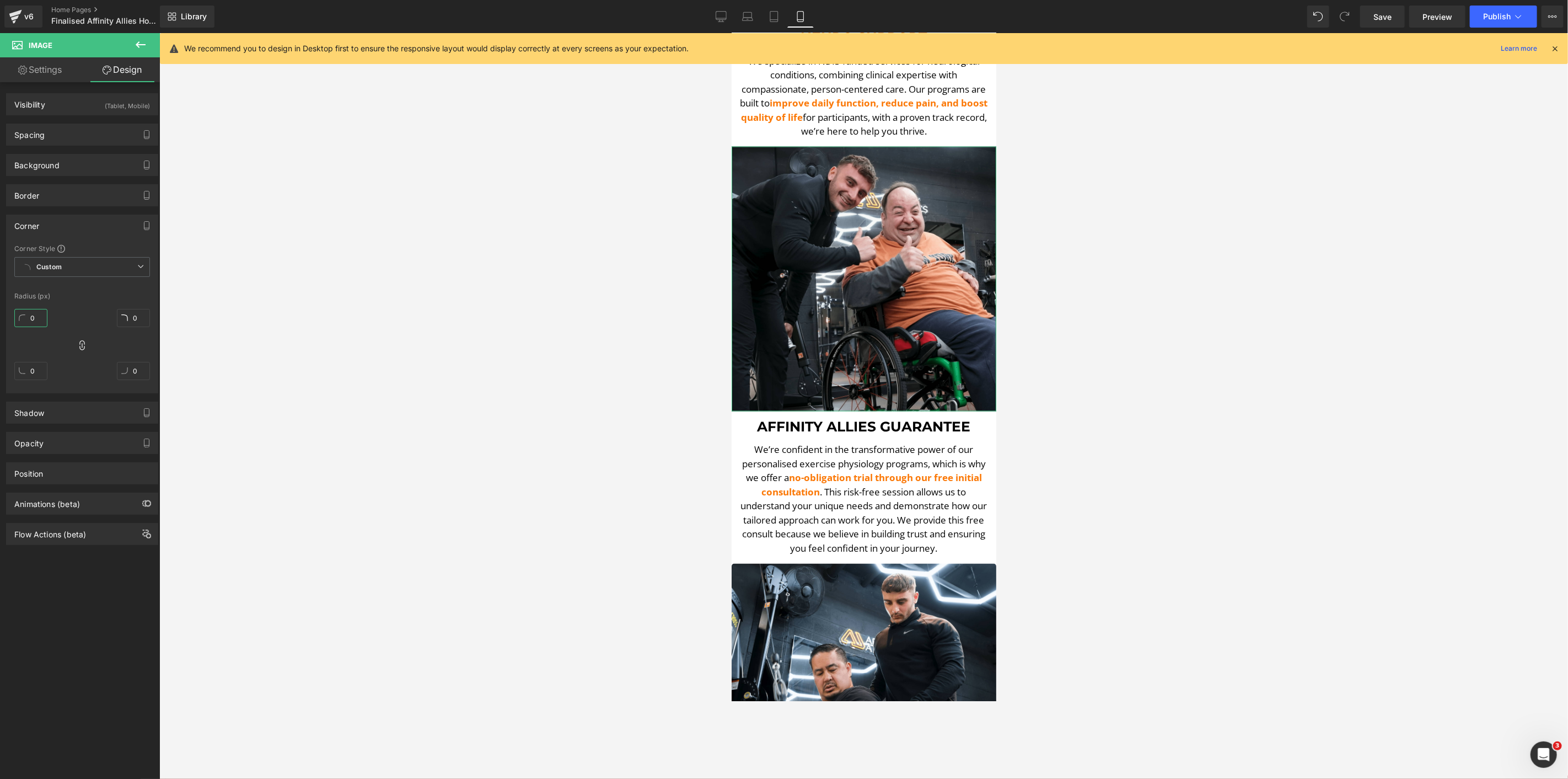
click at [34, 316] on input "0" at bounding box center [31, 318] width 33 height 18
type input "5"
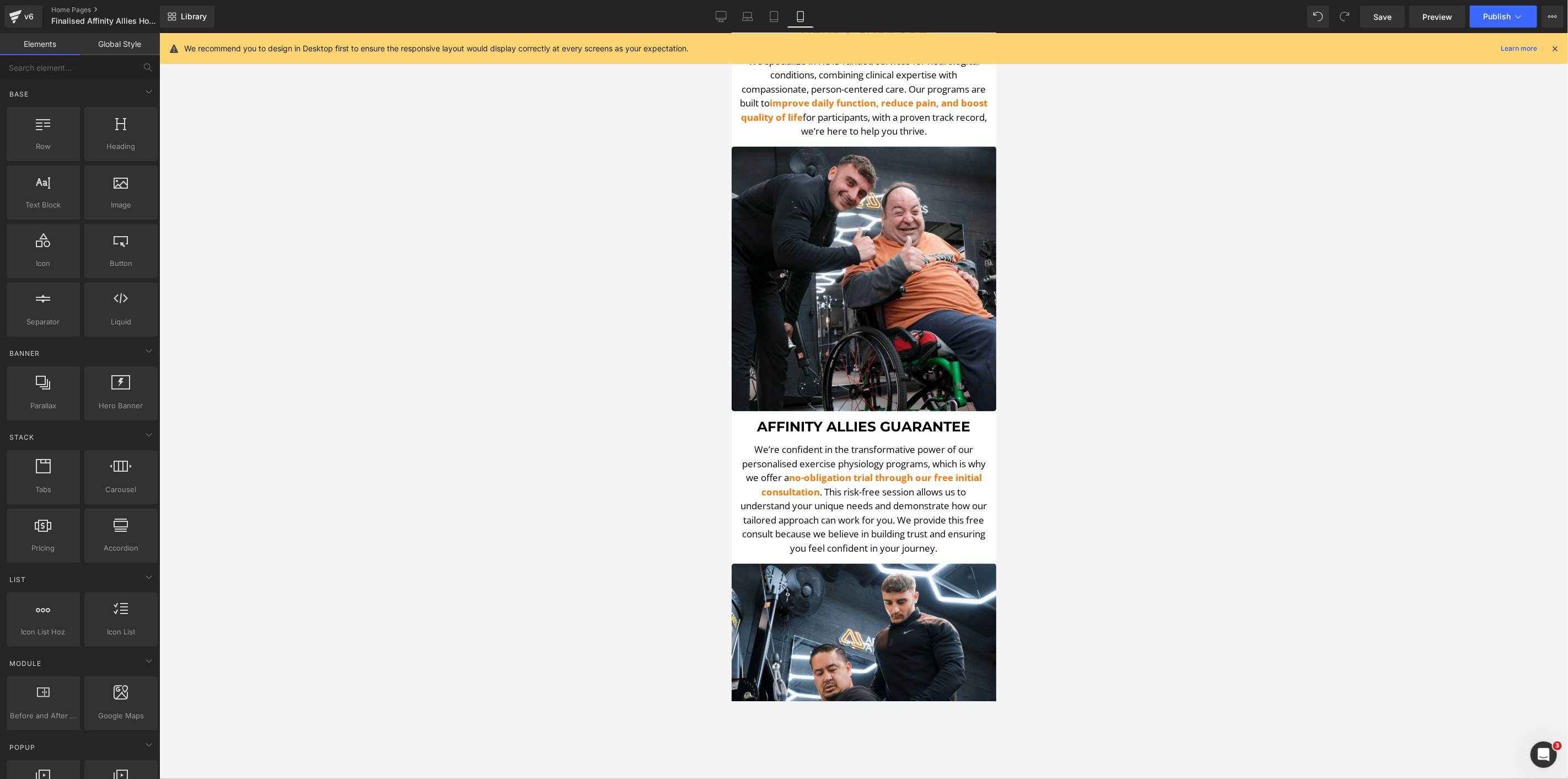
click at [525, 336] on div at bounding box center [863, 406] width 1409 height 746
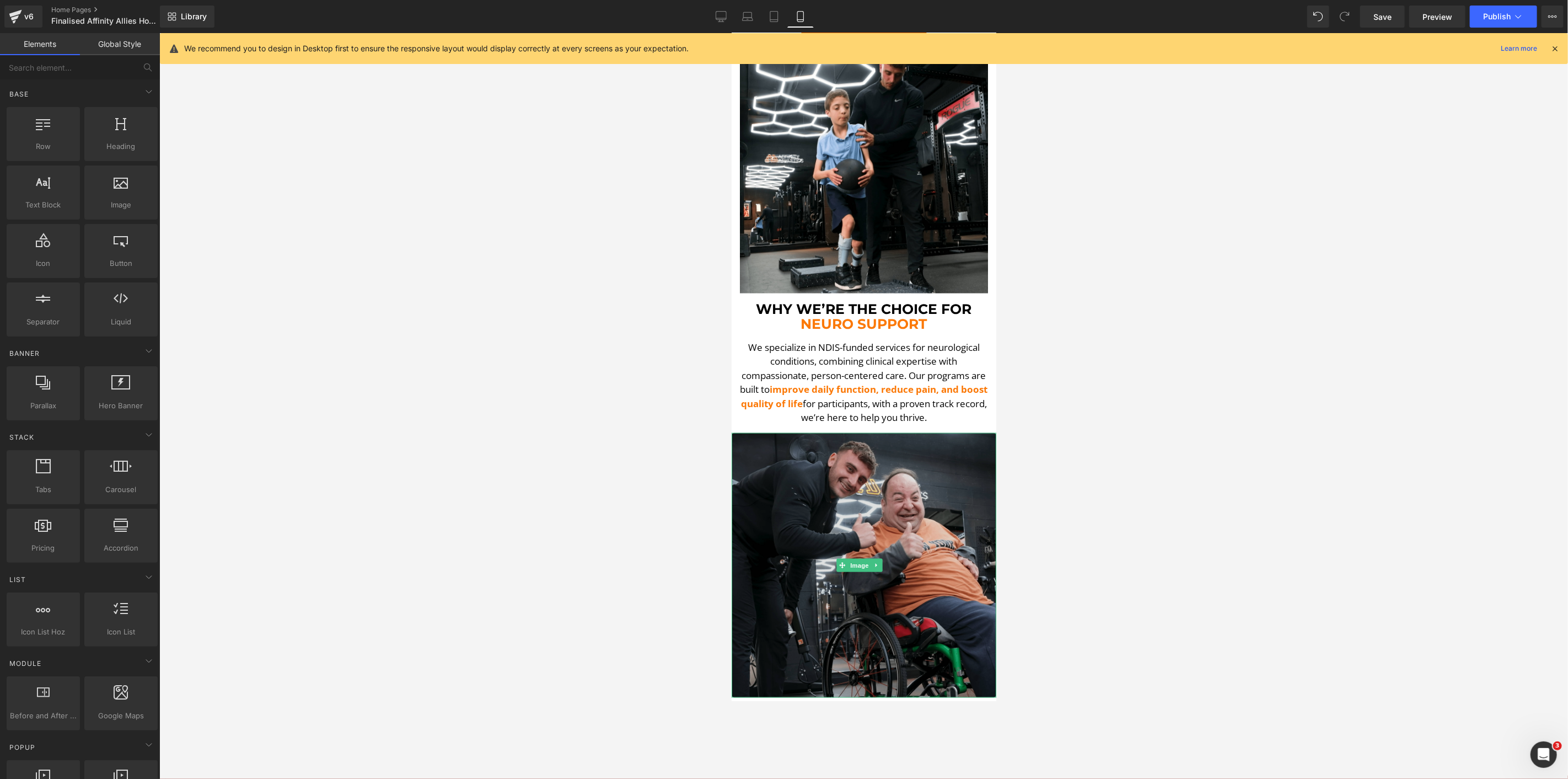
scroll to position [1041, 0]
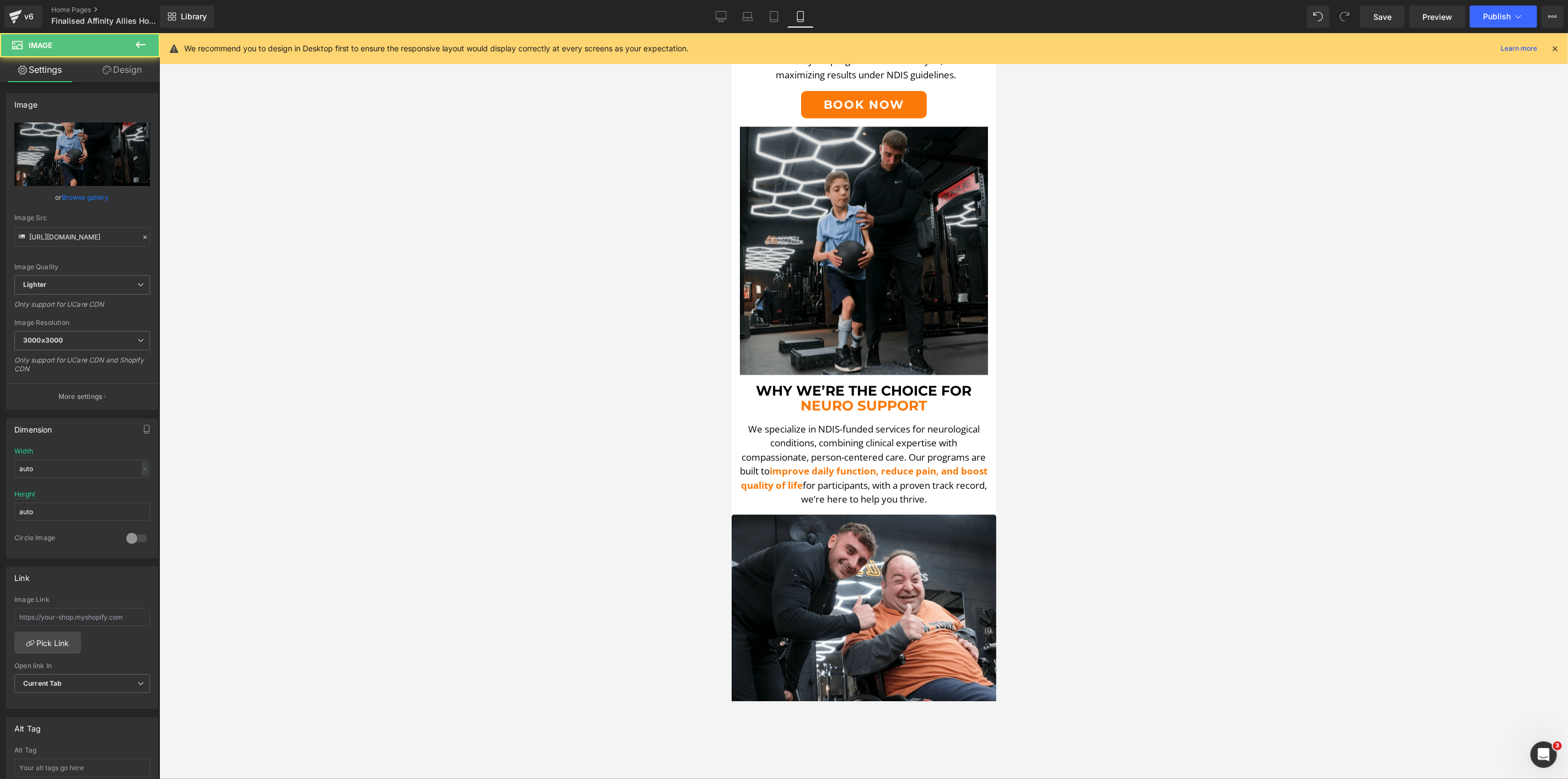
click at [891, 204] on img at bounding box center [863, 250] width 248 height 248
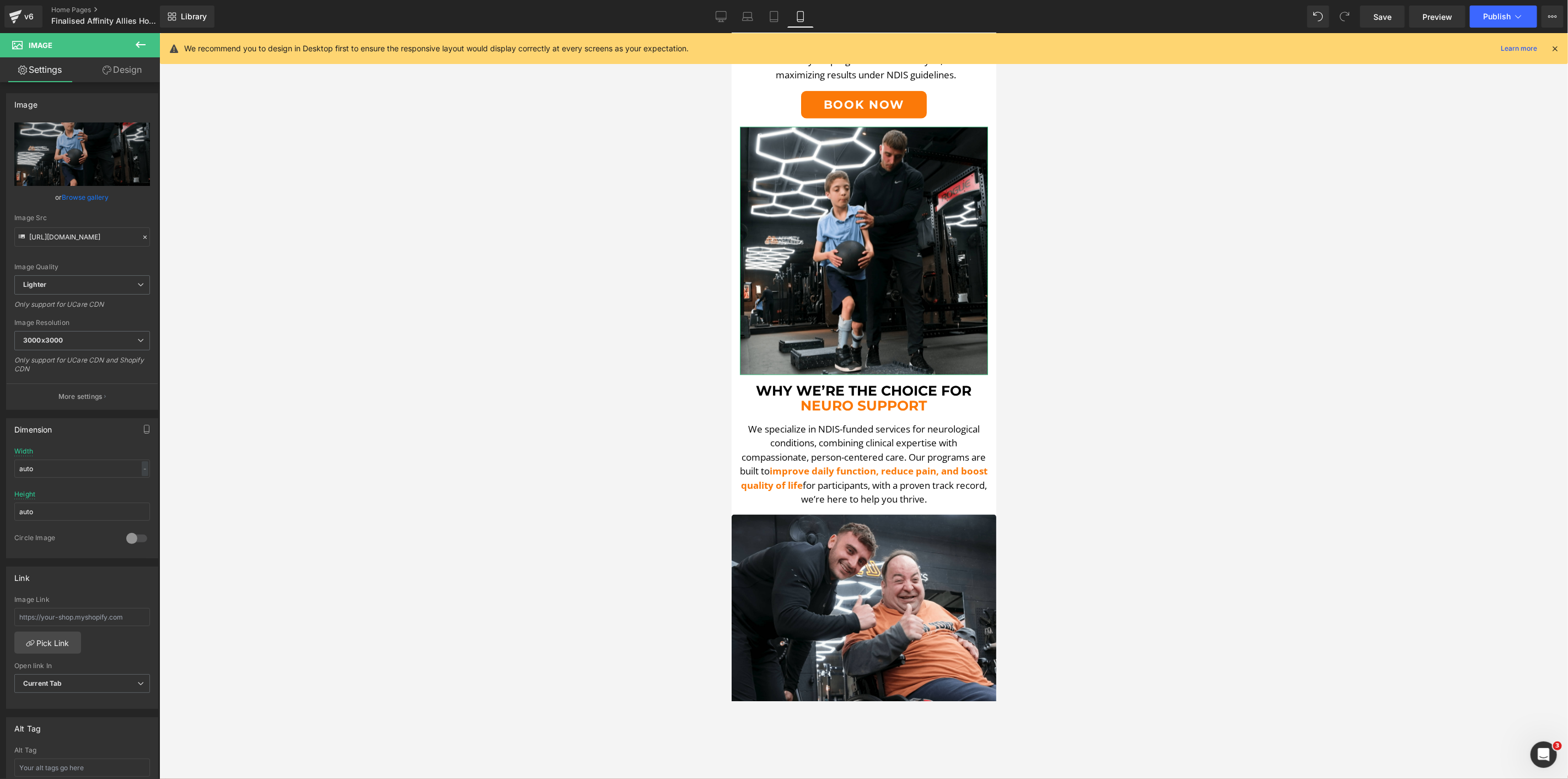
click at [125, 75] on link "Design" at bounding box center [122, 69] width 80 height 25
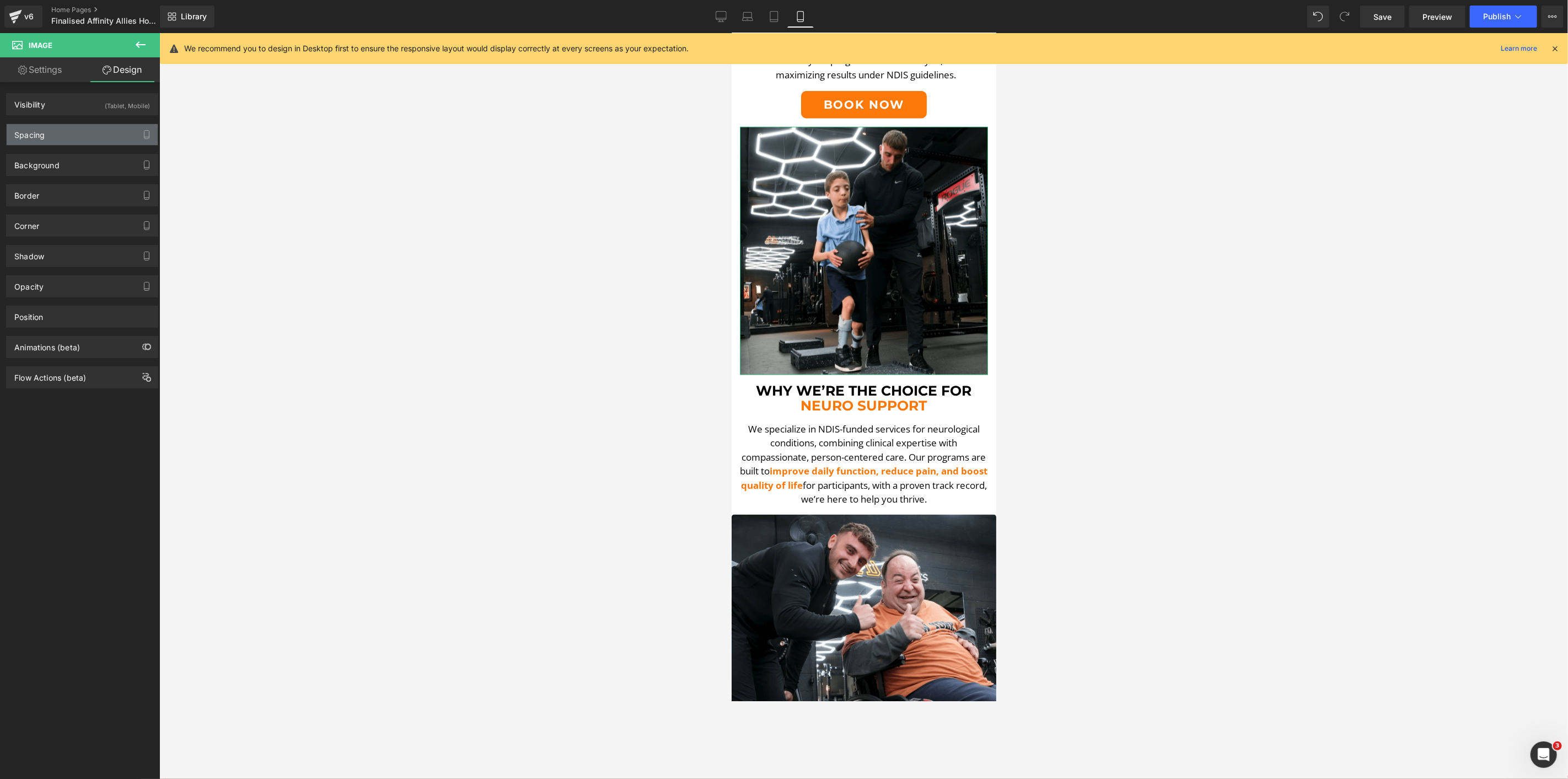
click at [25, 133] on div "Spacing" at bounding box center [30, 132] width 31 height 15
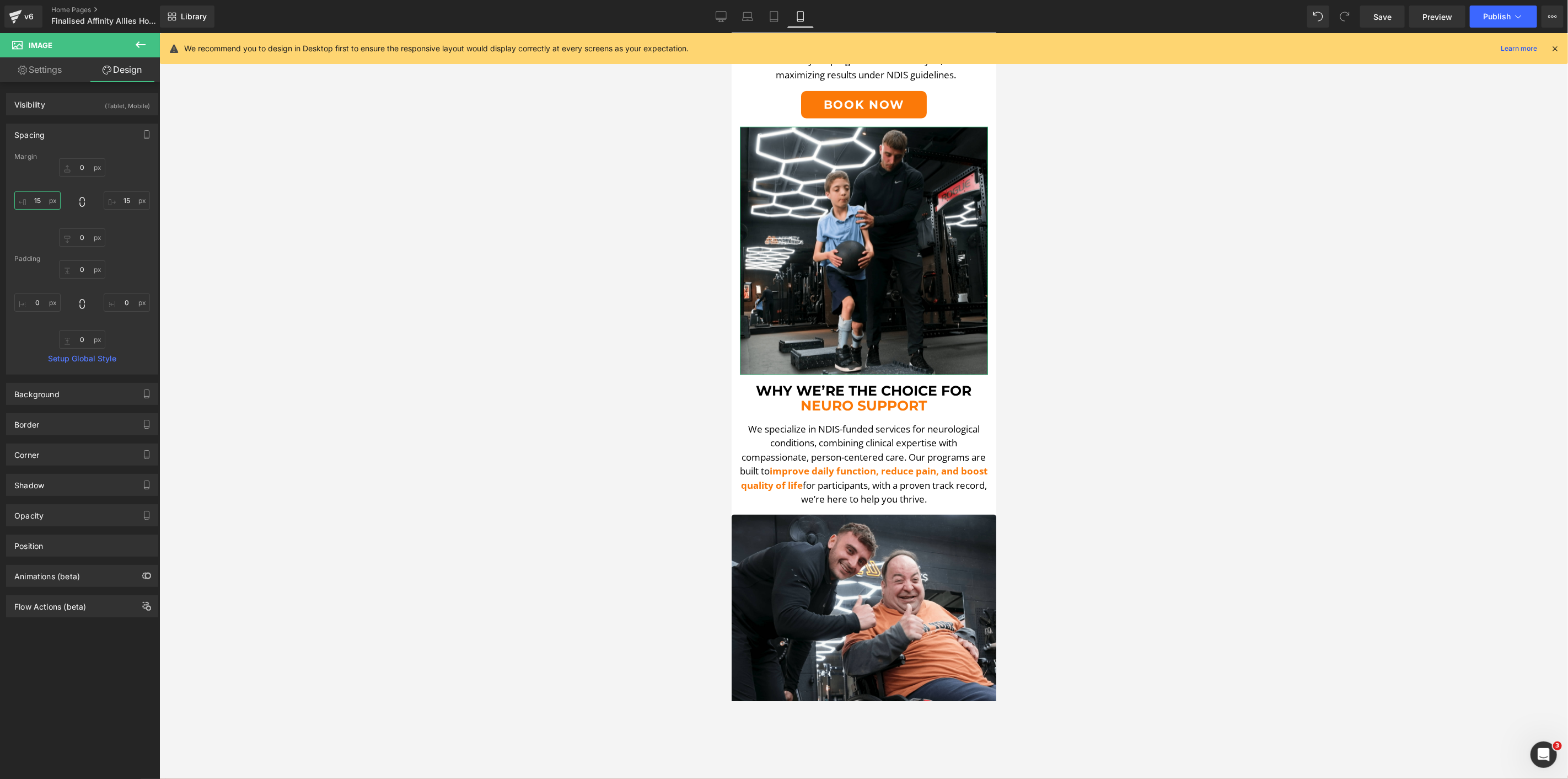
click at [41, 199] on input "15" at bounding box center [37, 201] width 47 height 18
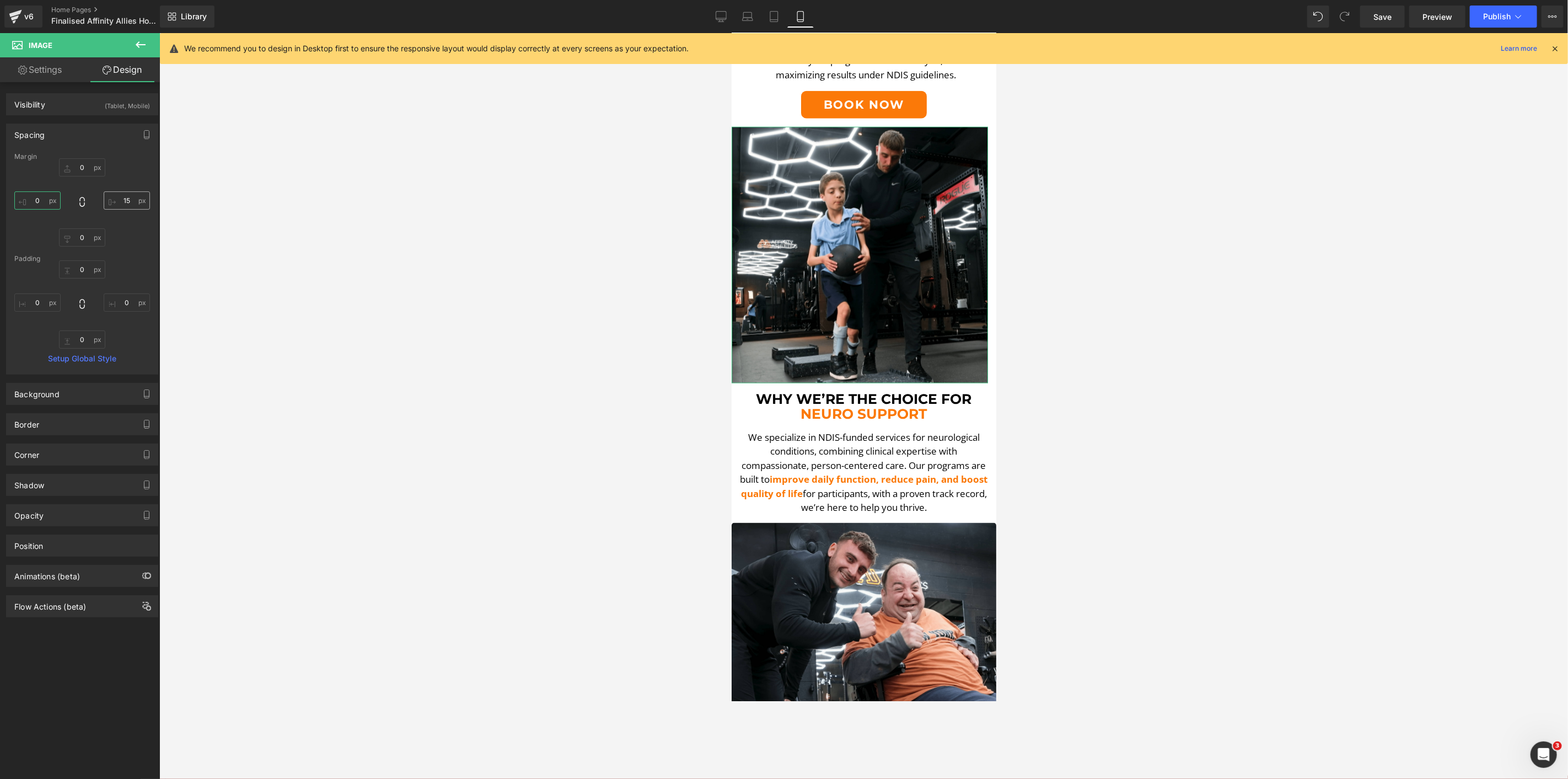
type input "0"
click at [129, 200] on input "15" at bounding box center [127, 201] width 47 height 18
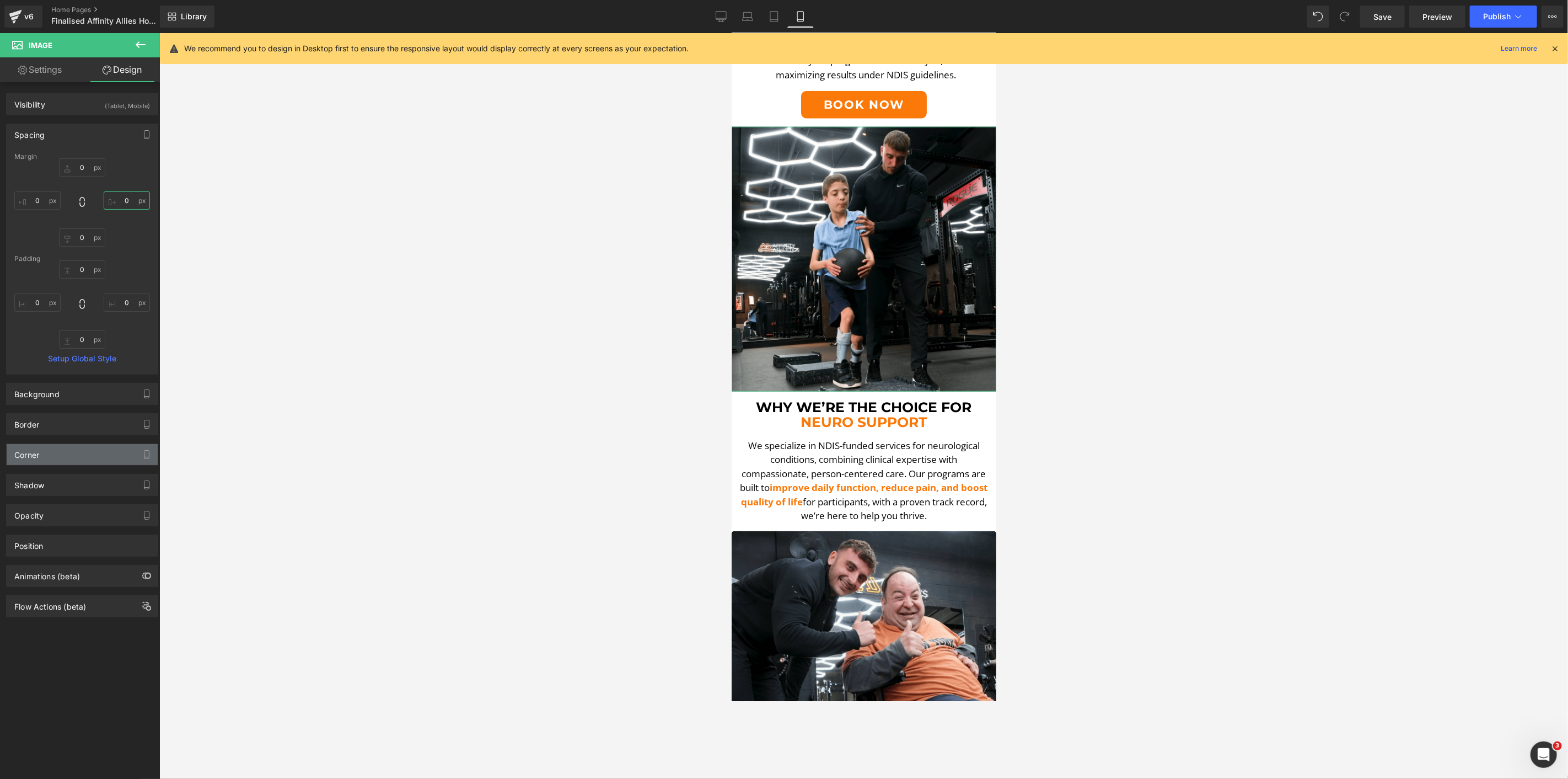
type input "0"
click at [109, 464] on div "Corner" at bounding box center [82, 454] width 151 height 21
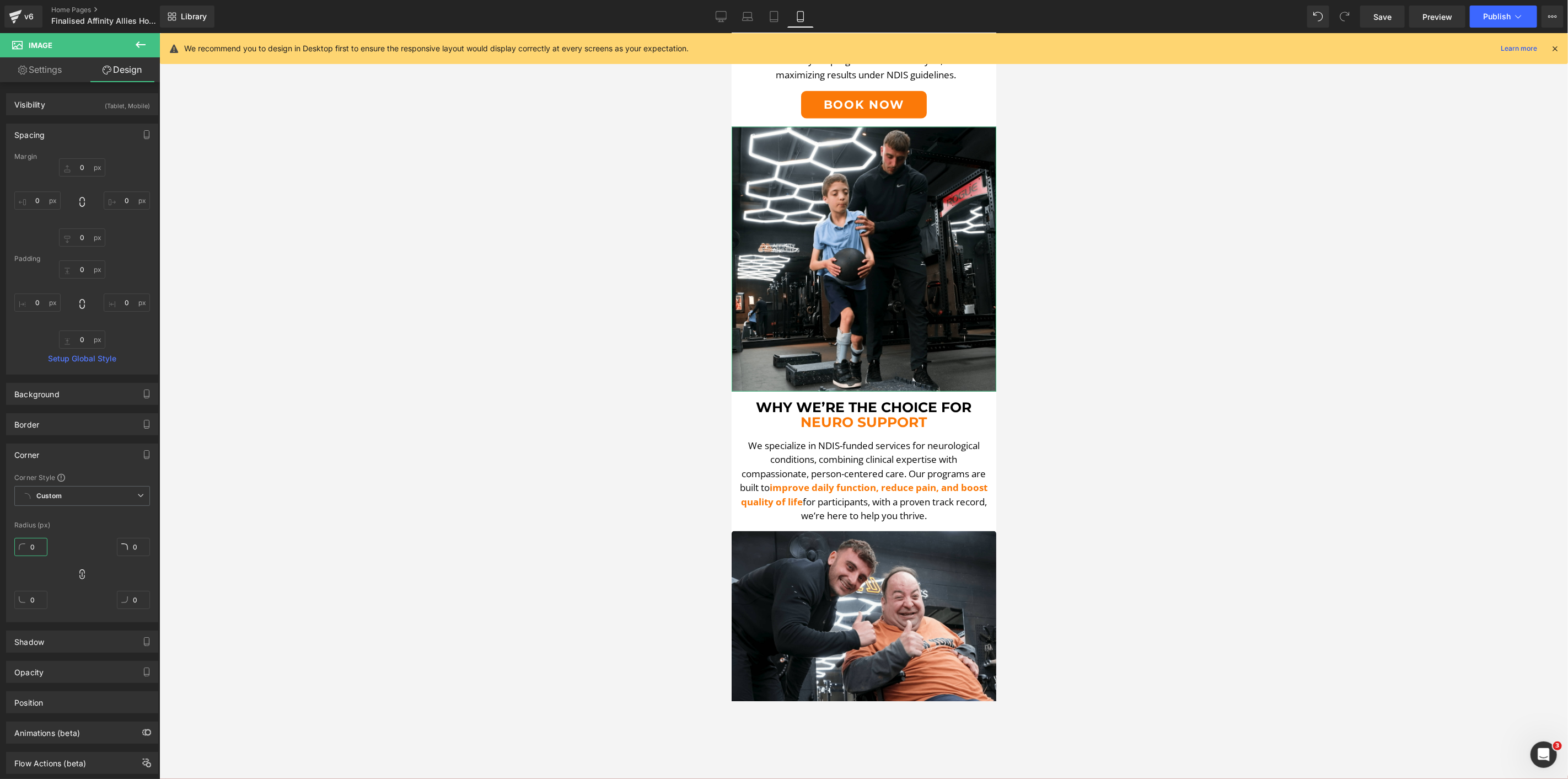
type input "5"
click at [34, 545] on input "5" at bounding box center [31, 547] width 33 height 18
type input "5"
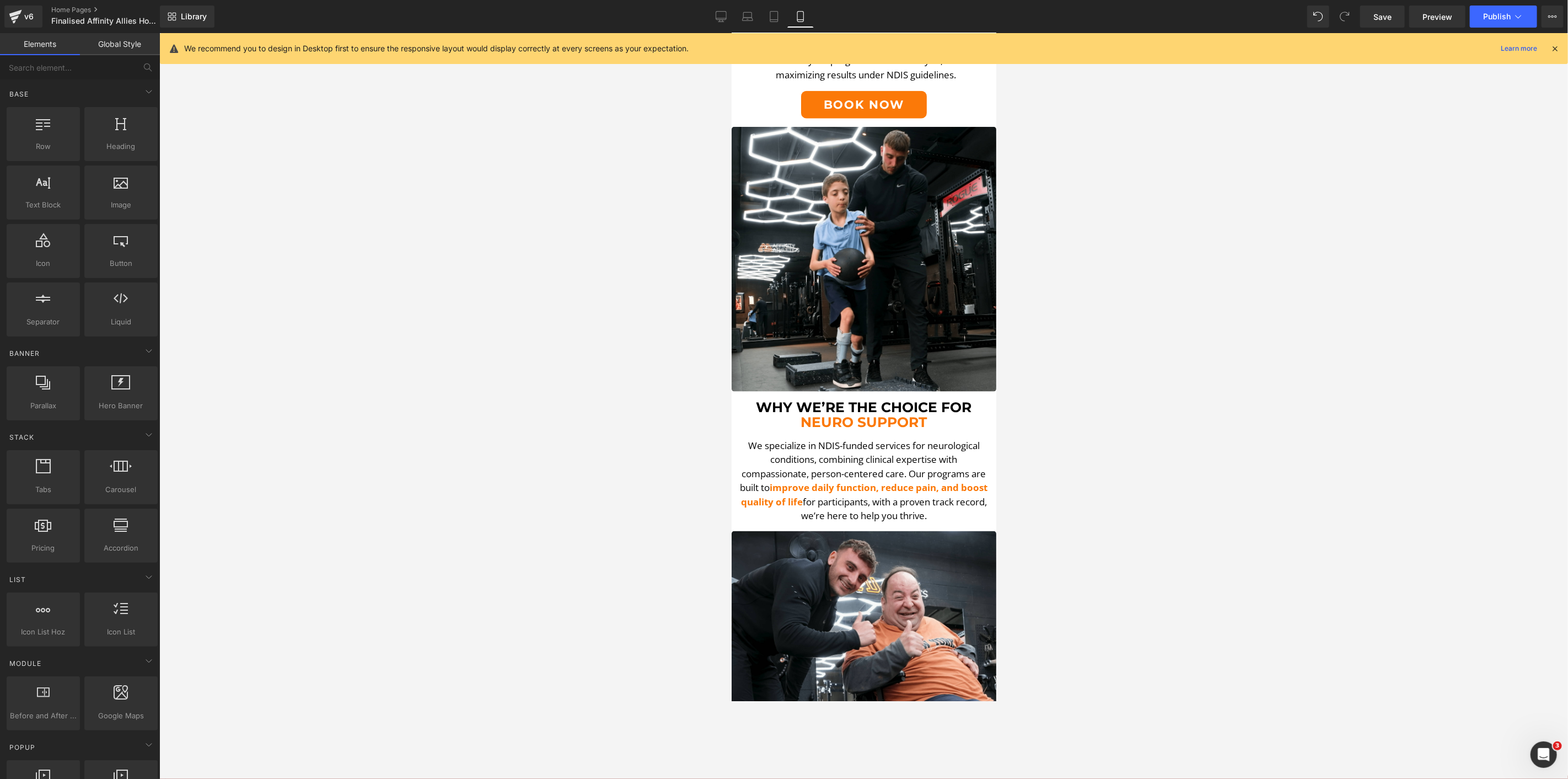
click at [531, 466] on div at bounding box center [863, 406] width 1409 height 746
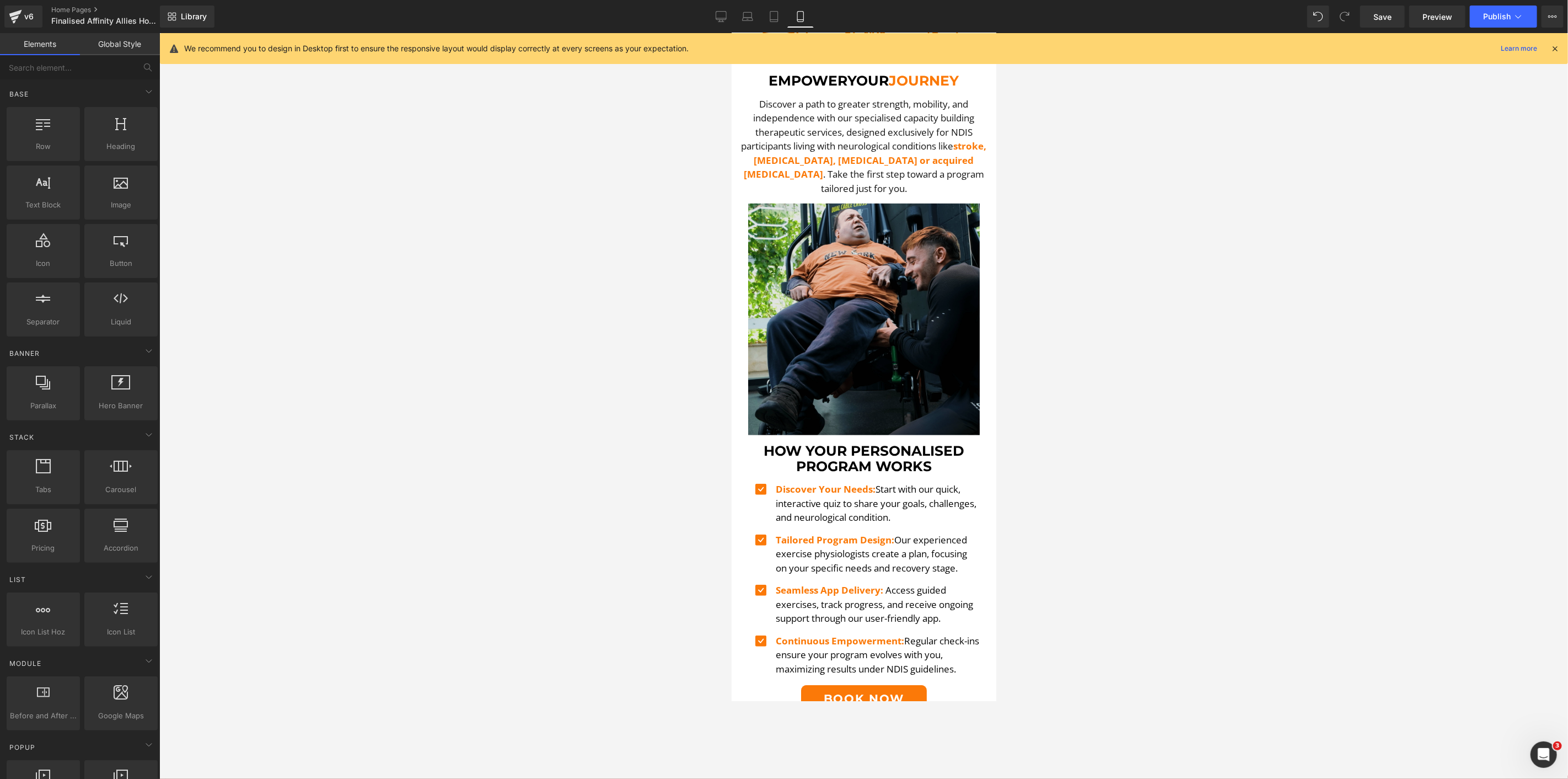
scroll to position [429, 0]
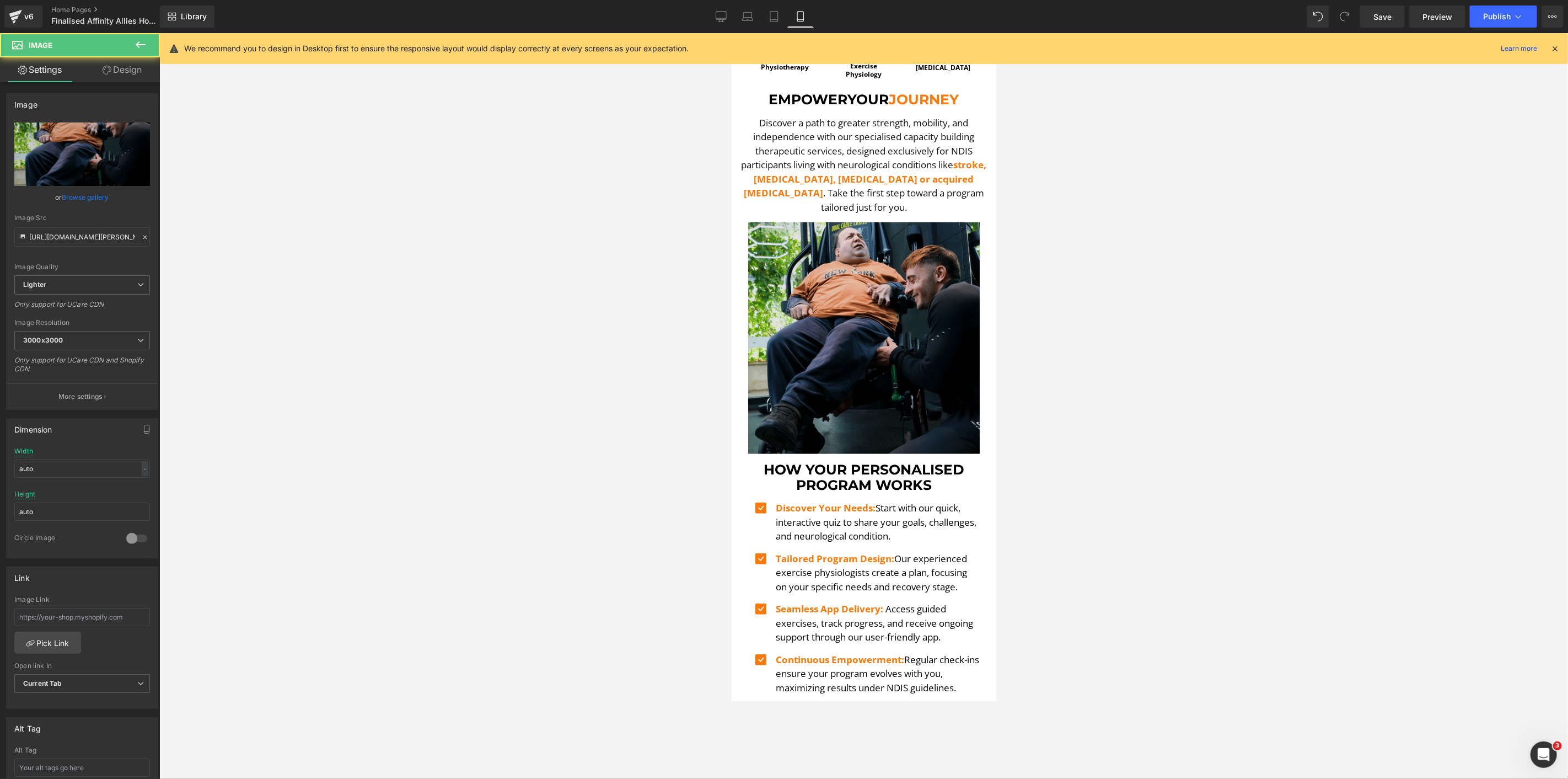
click at [779, 240] on img at bounding box center [863, 338] width 232 height 232
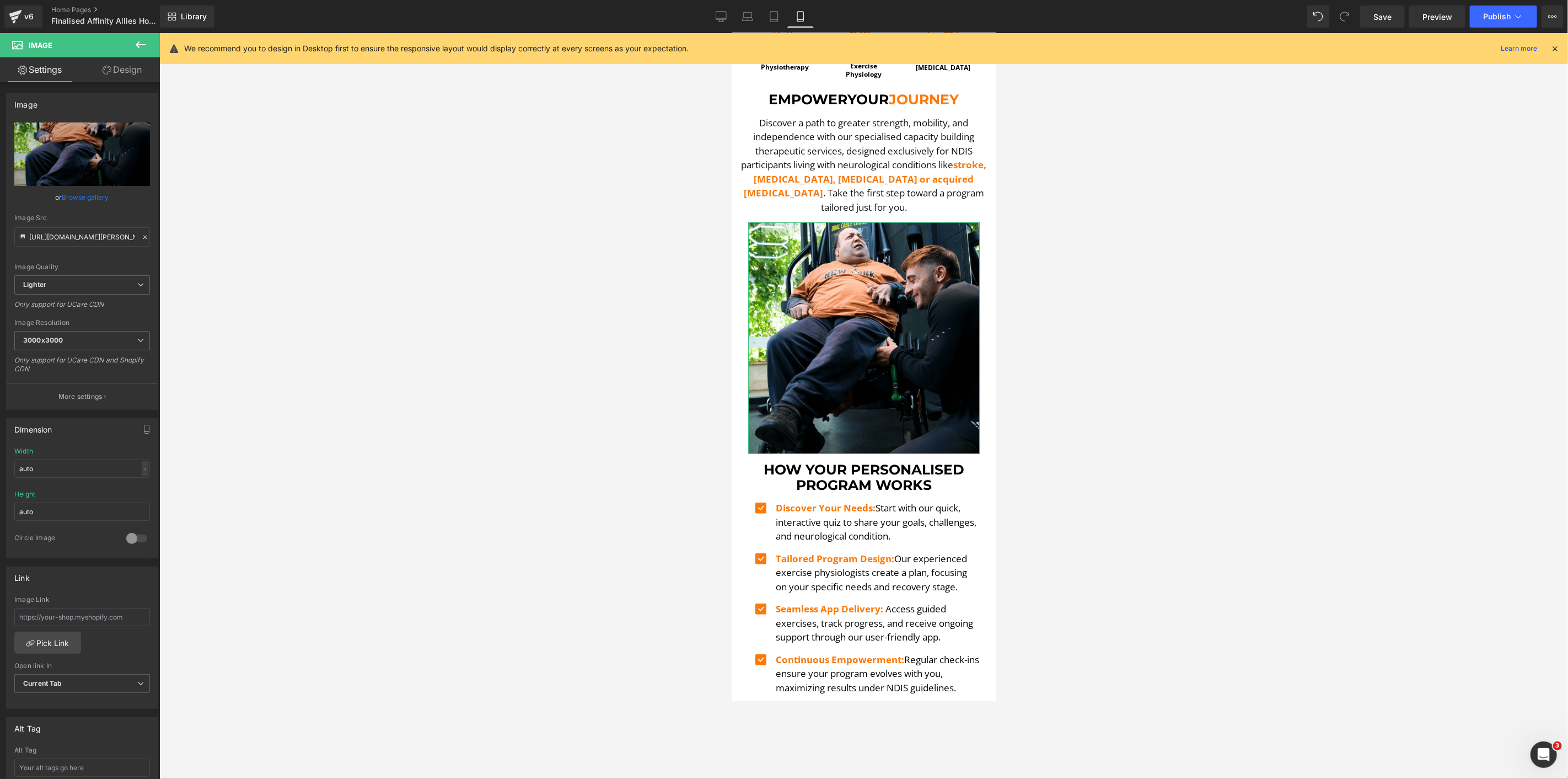
click at [102, 70] on icon at bounding box center [107, 70] width 9 height 9
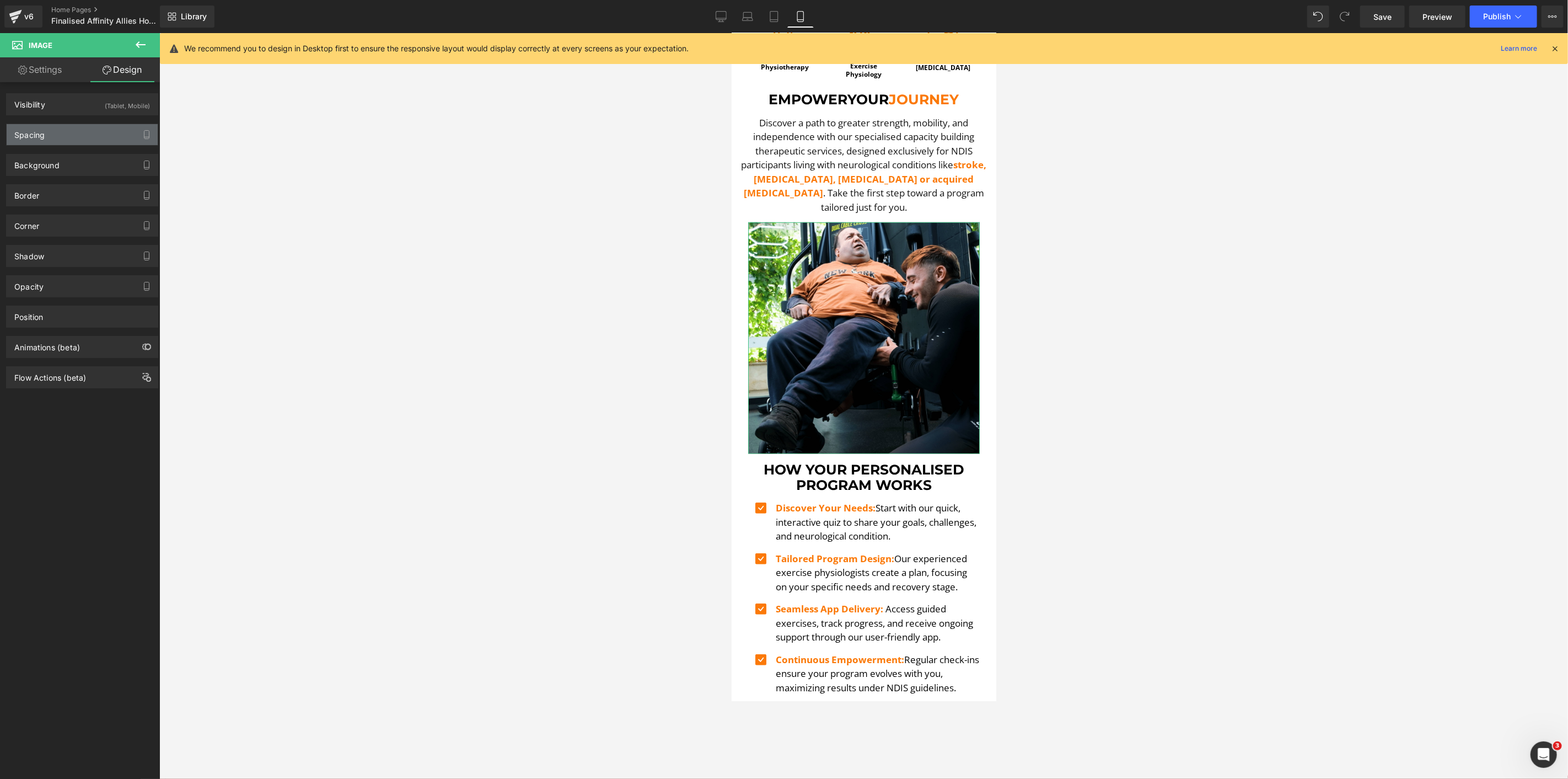
click at [40, 130] on div "Spacing" at bounding box center [30, 132] width 31 height 15
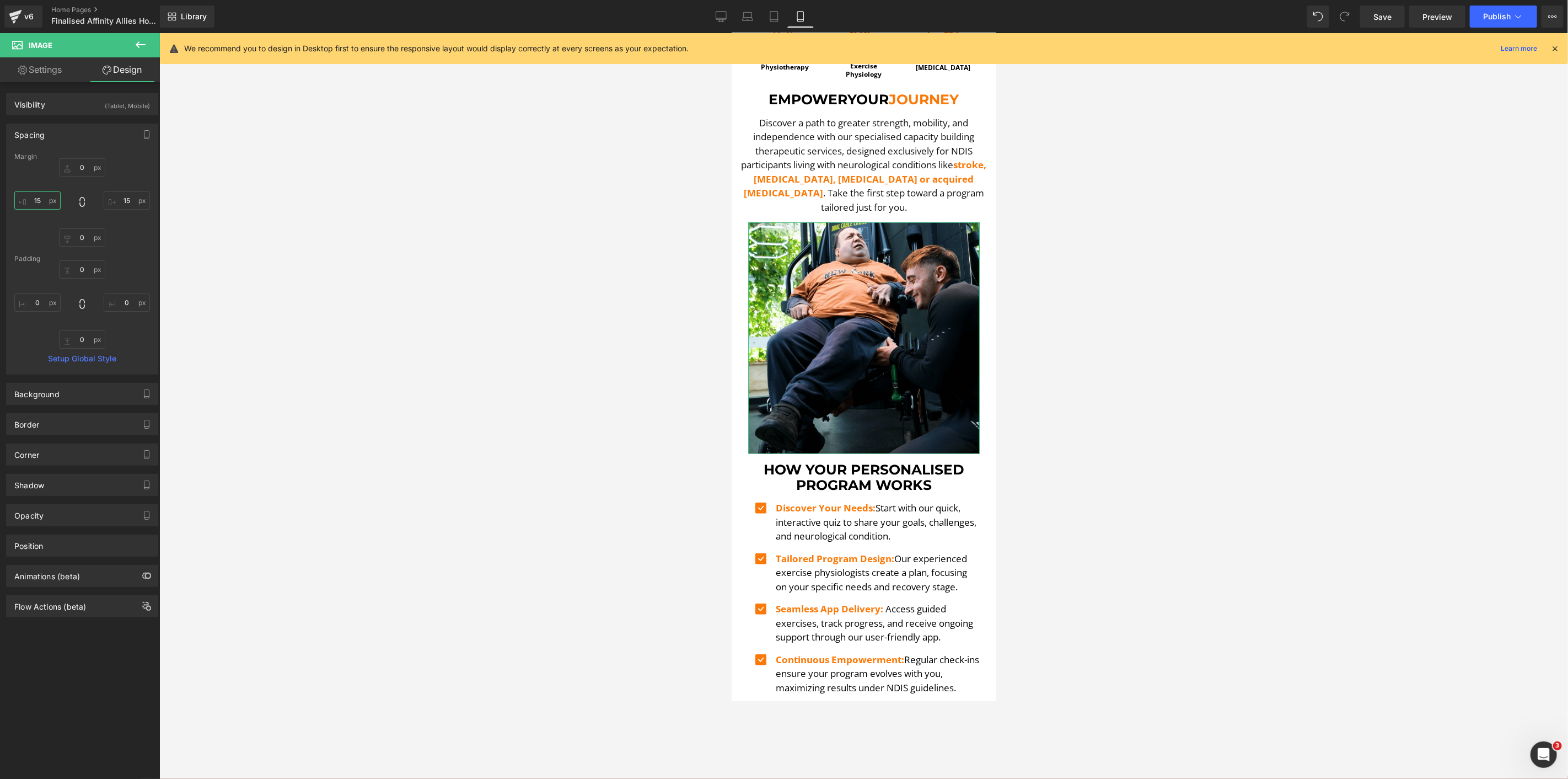
click at [53, 192] on input "15" at bounding box center [37, 201] width 47 height 18
click at [45, 196] on input "15" at bounding box center [37, 201] width 47 height 18
click at [44, 200] on input "15" at bounding box center [37, 201] width 47 height 18
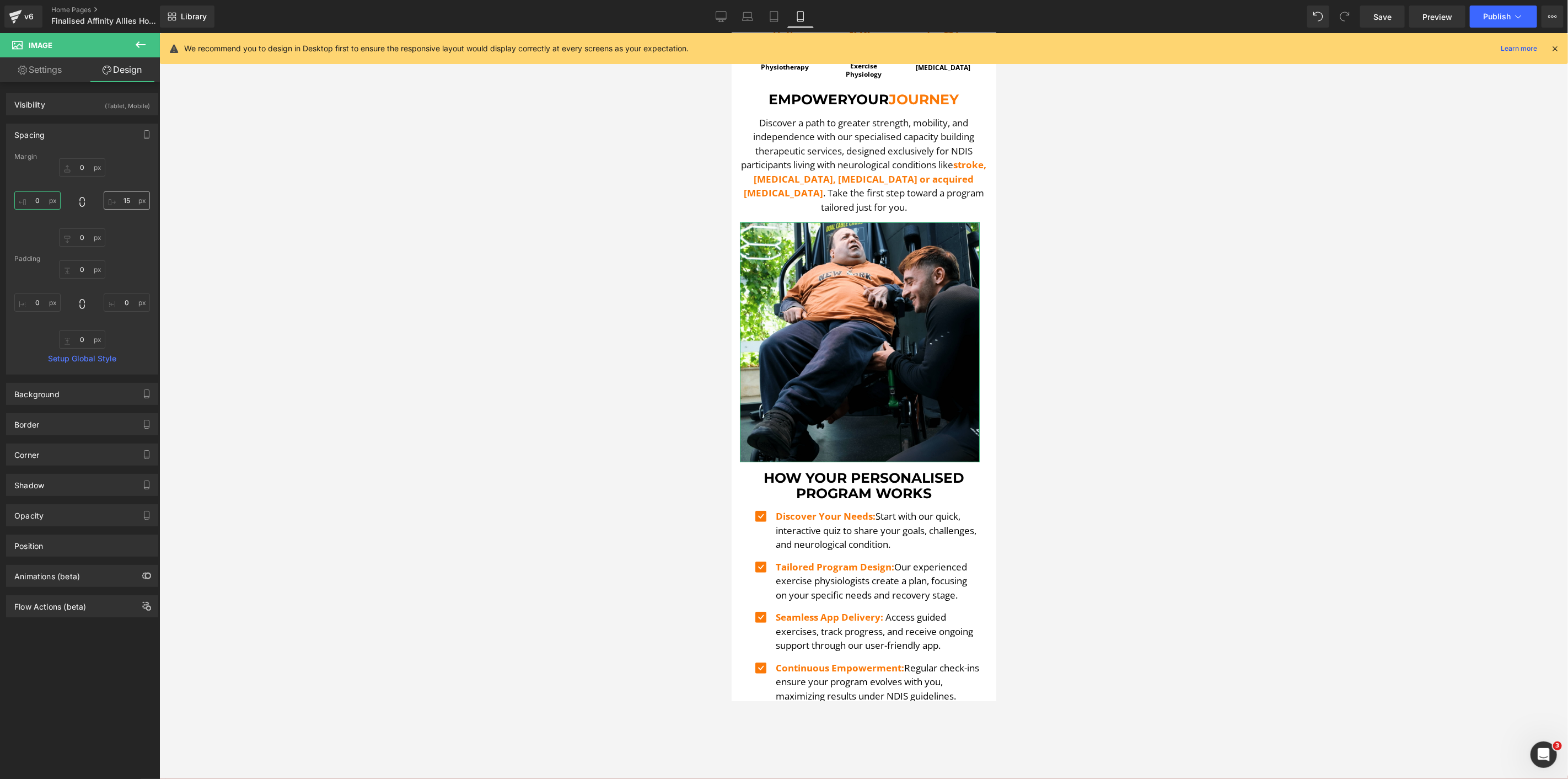
type input "0"
click at [127, 201] on input "15" at bounding box center [127, 201] width 47 height 18
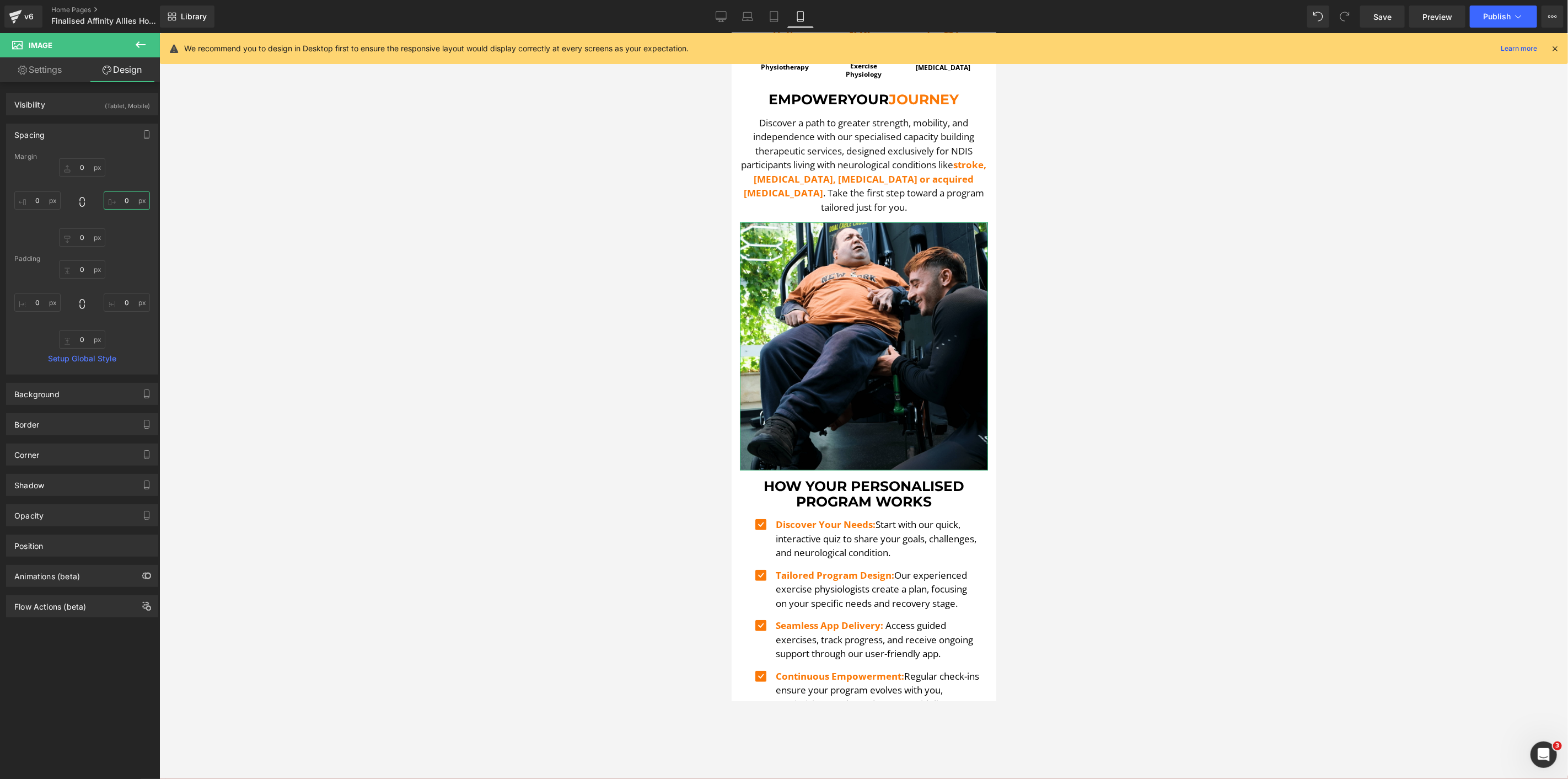
type input "0"
click at [51, 130] on div "Spacing" at bounding box center [82, 134] width 151 height 21
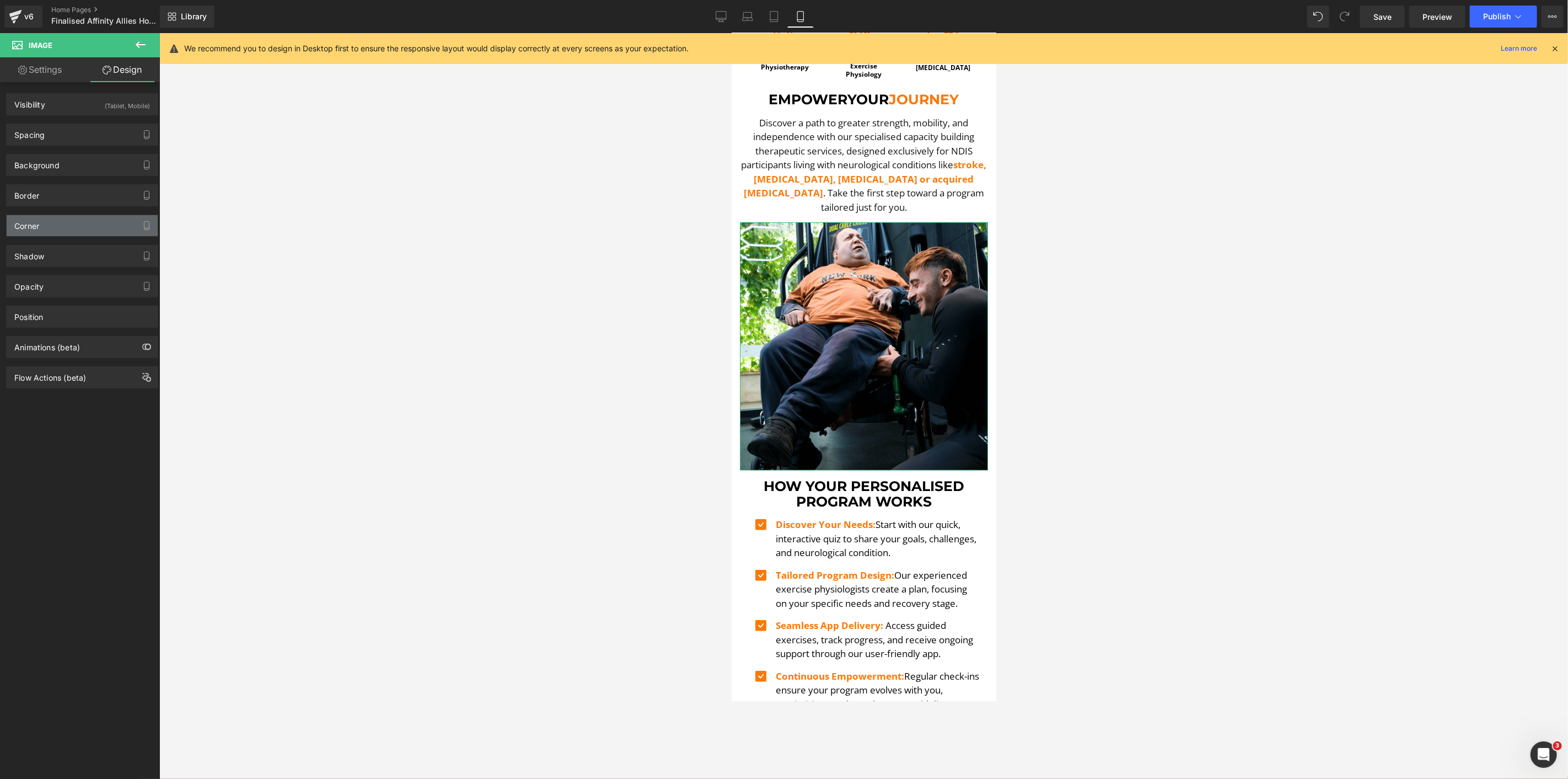
click at [37, 230] on div "Corner" at bounding box center [27, 223] width 25 height 15
drag, startPoint x: 51, startPoint y: 238, endPoint x: 53, endPoint y: 230, distance: 8.2
click at [53, 232] on div "Visibility (Tablet, Mobile) 0|0|0|0 0 Show on Desktop 0 Show on Laptop 1 Show o…" at bounding box center [82, 235] width 165 height 306
click at [53, 230] on div "Corner" at bounding box center [82, 225] width 151 height 21
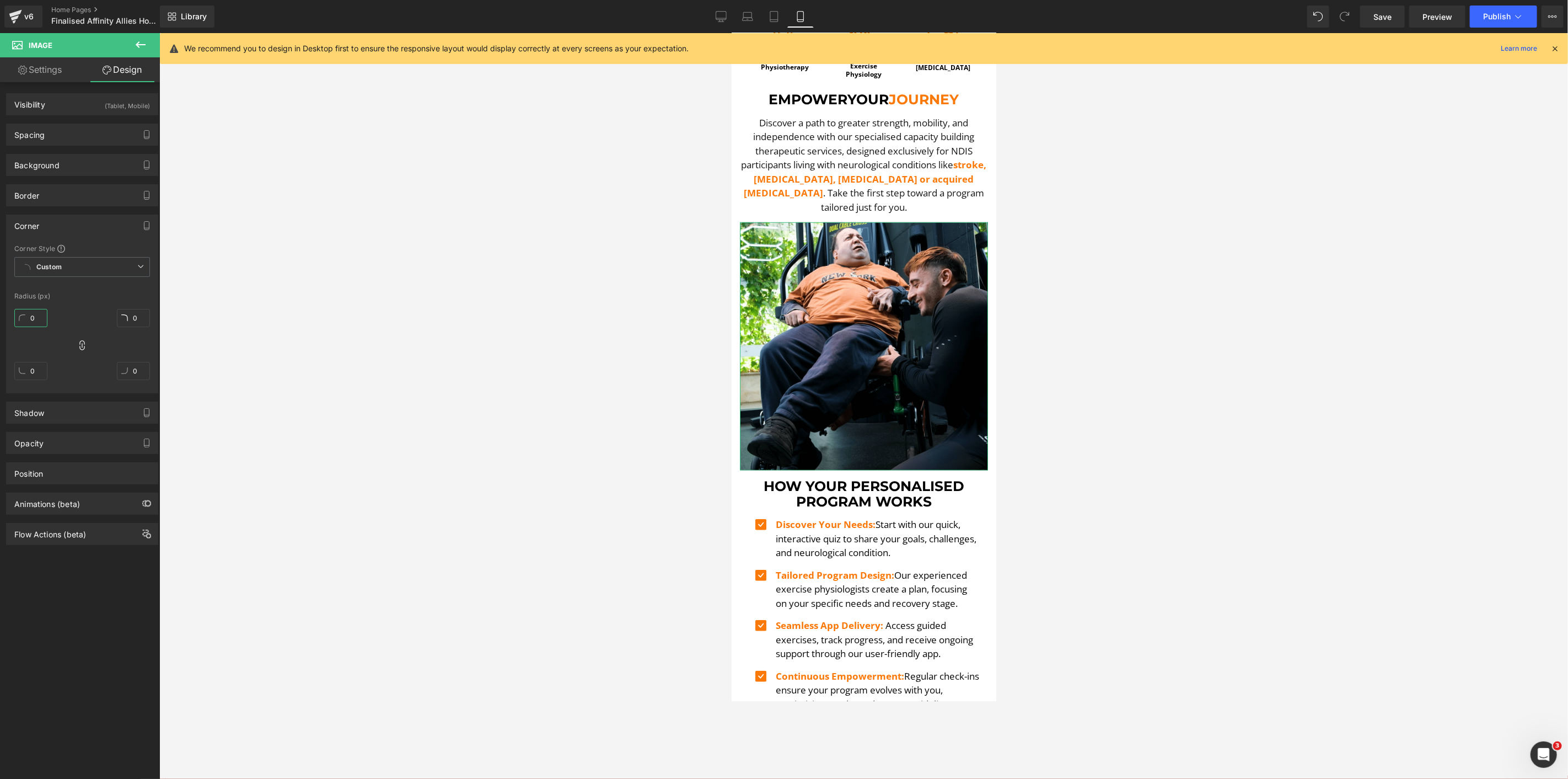
click at [35, 316] on input "0" at bounding box center [31, 318] width 33 height 18
type input "5"
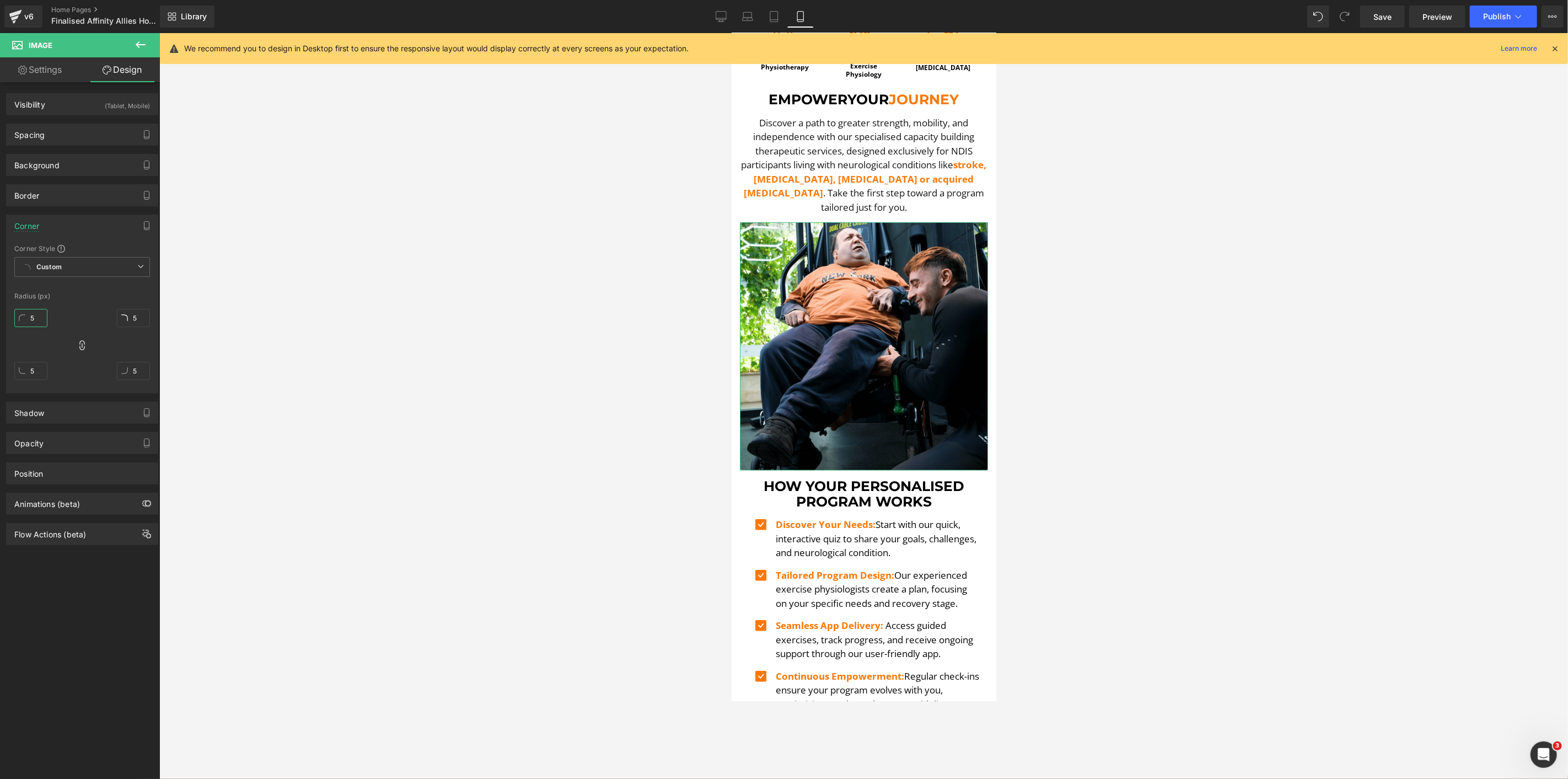
type input "5"
click at [125, 288] on div at bounding box center [82, 285] width 136 height 7
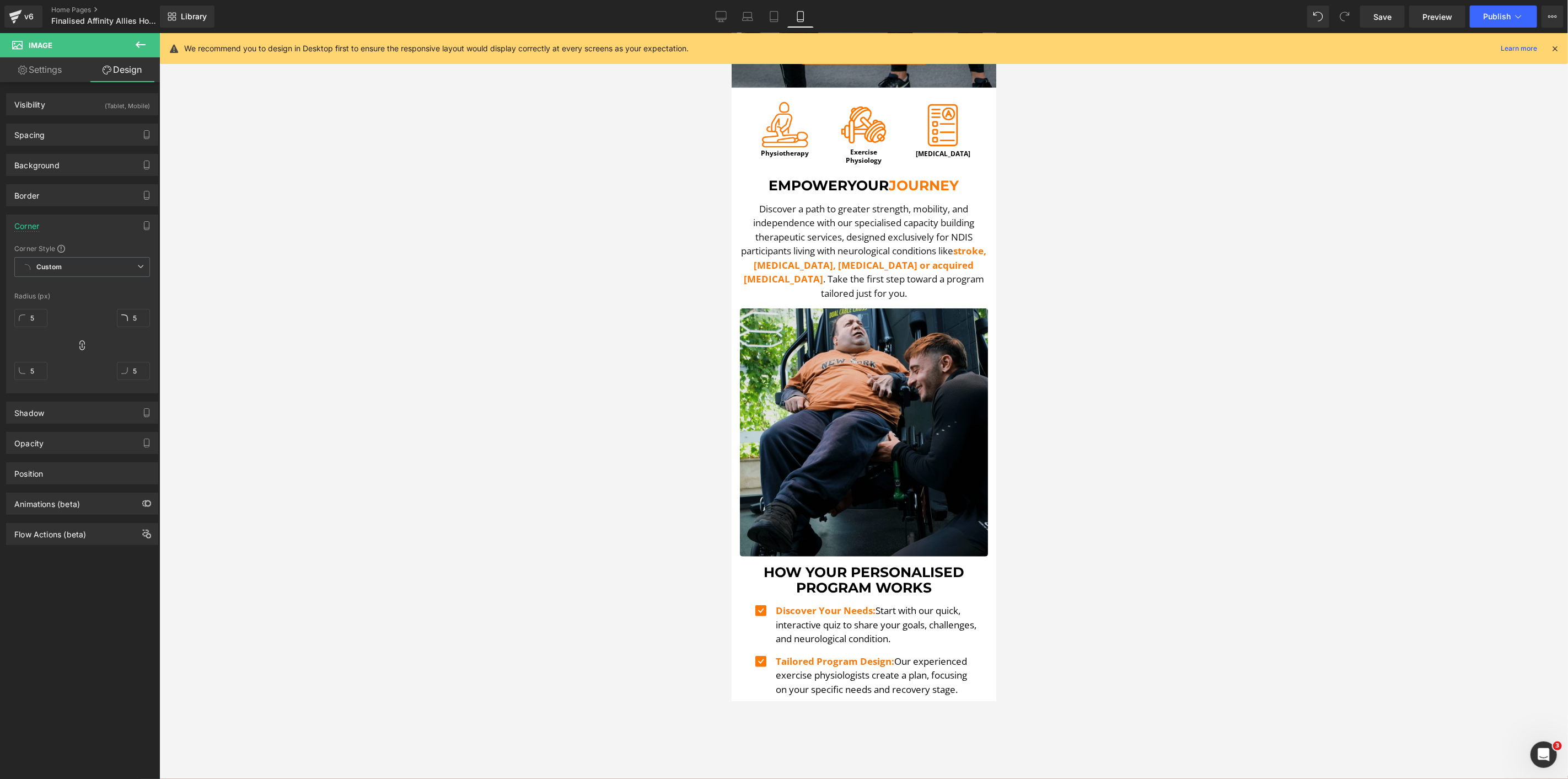
scroll to position [368, 0]
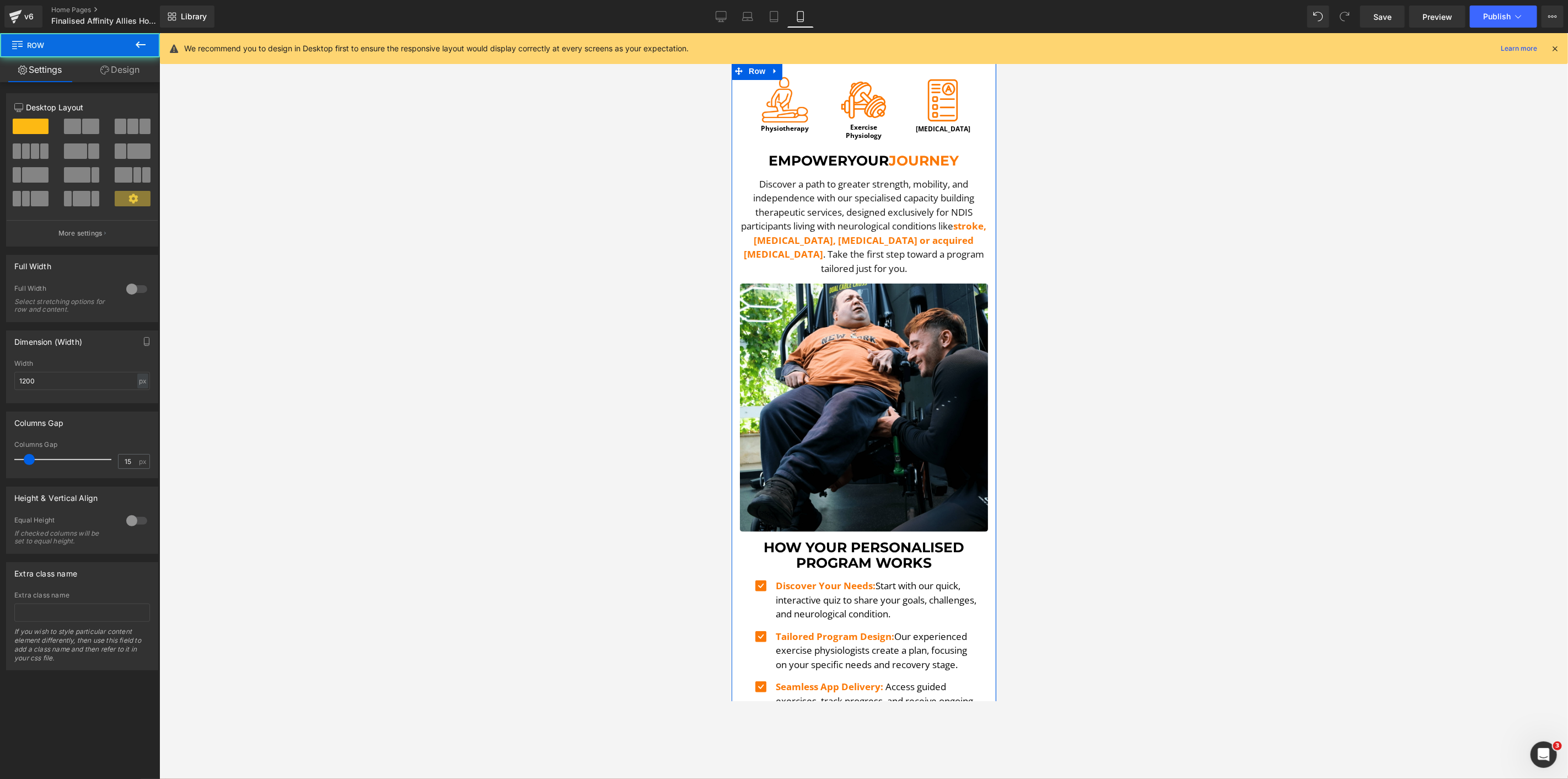
click at [731, 348] on div "Image Physiotherapy Heading Image Exercise Physiology Heading Image Occupationa…" at bounding box center [863, 439] width 265 height 754
click at [122, 75] on link "Design" at bounding box center [120, 69] width 80 height 25
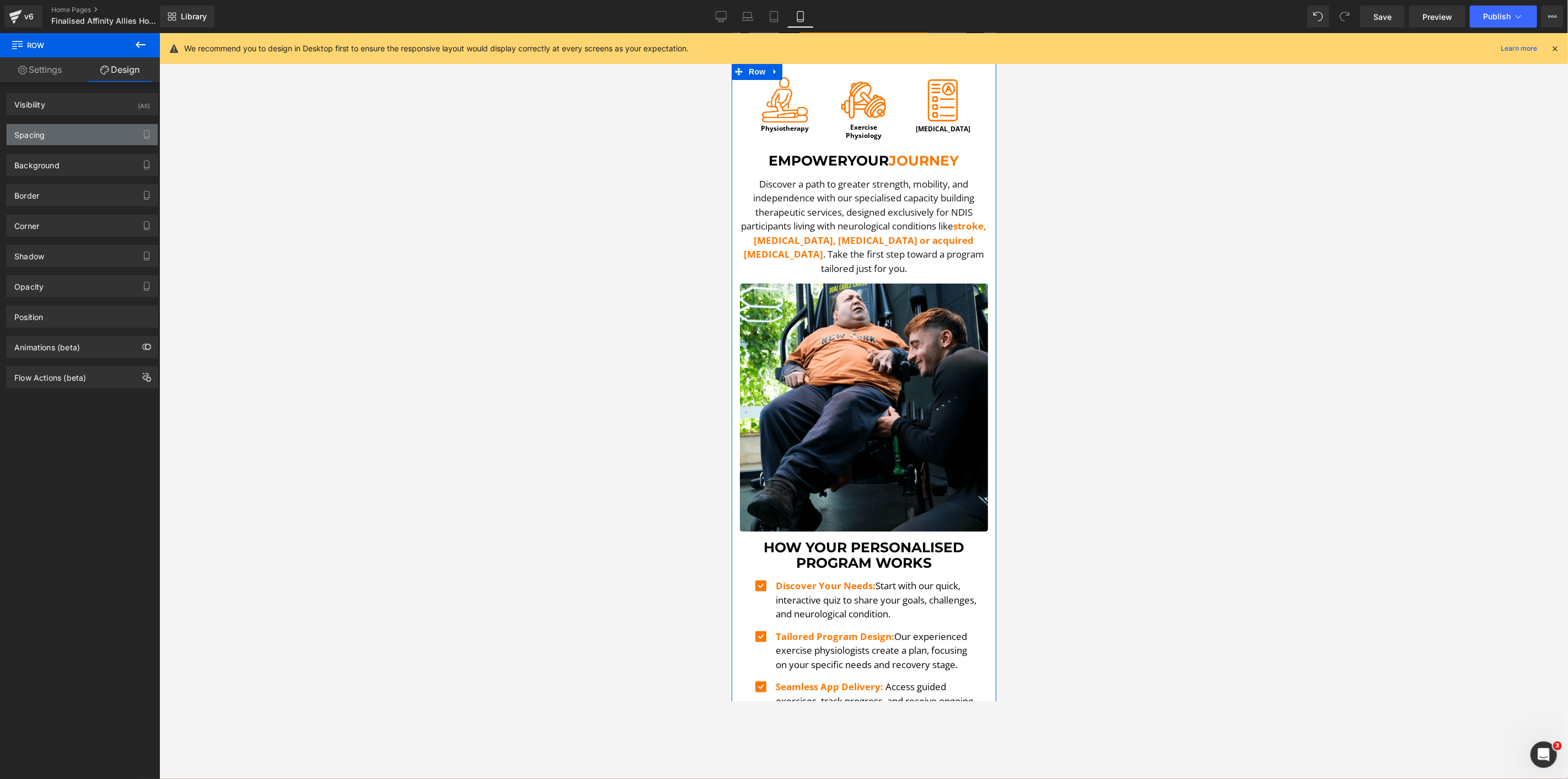
click at [65, 134] on div "Spacing" at bounding box center [82, 134] width 151 height 21
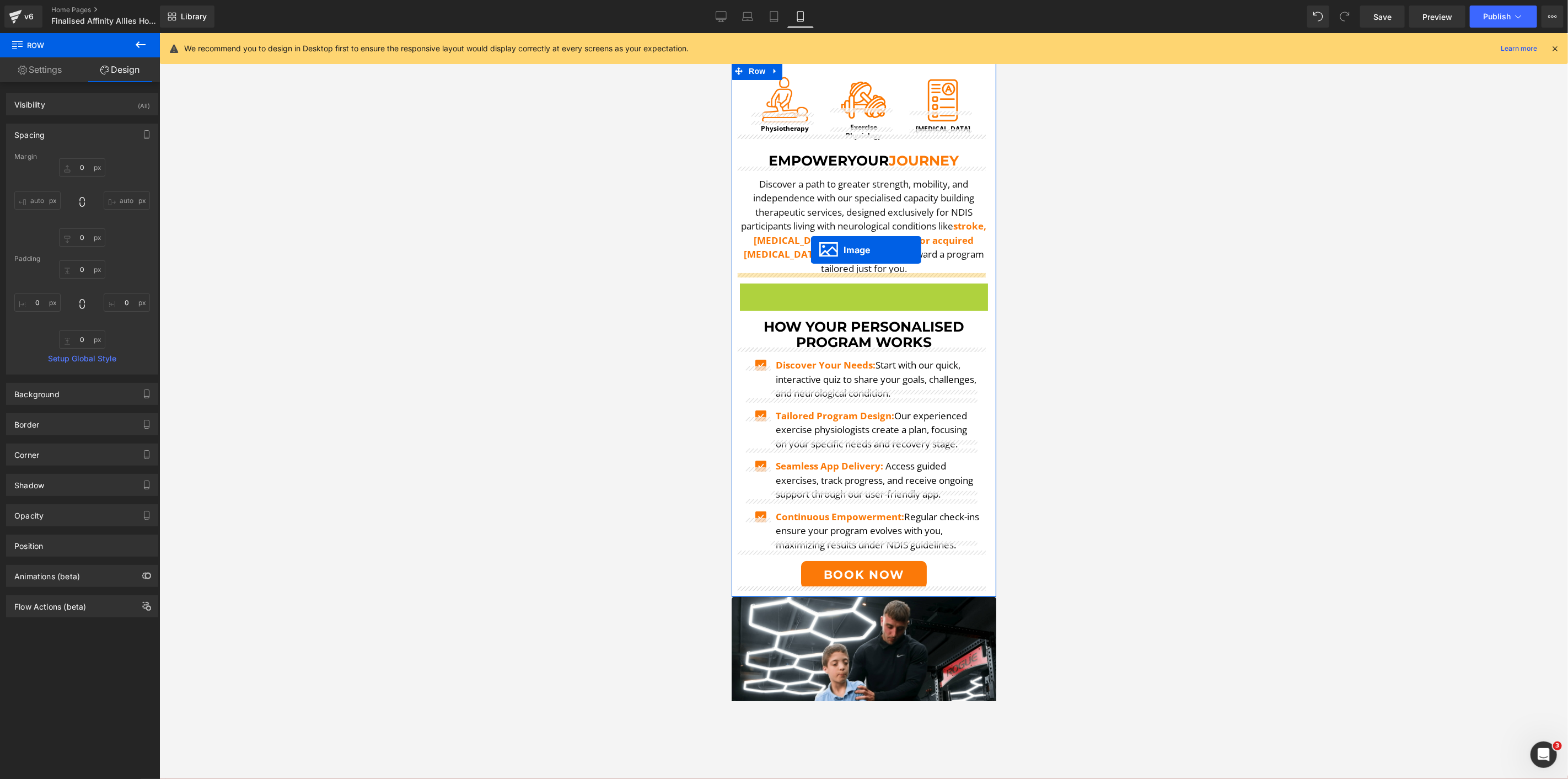
drag, startPoint x: 835, startPoint y: 397, endPoint x: 811, endPoint y: 249, distance: 149.9
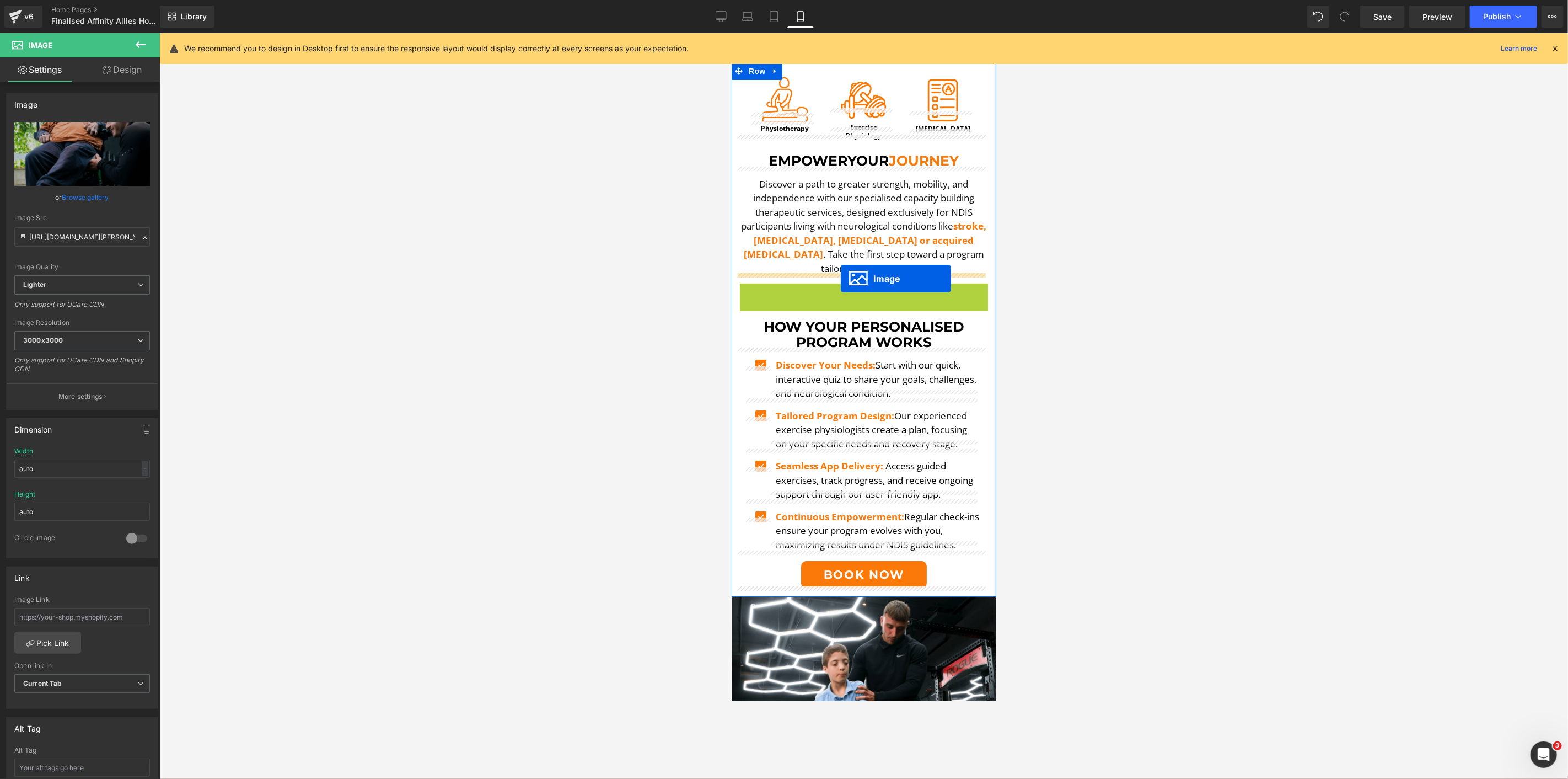
drag, startPoint x: 837, startPoint y: 397, endPoint x: 840, endPoint y: 278, distance: 119.0
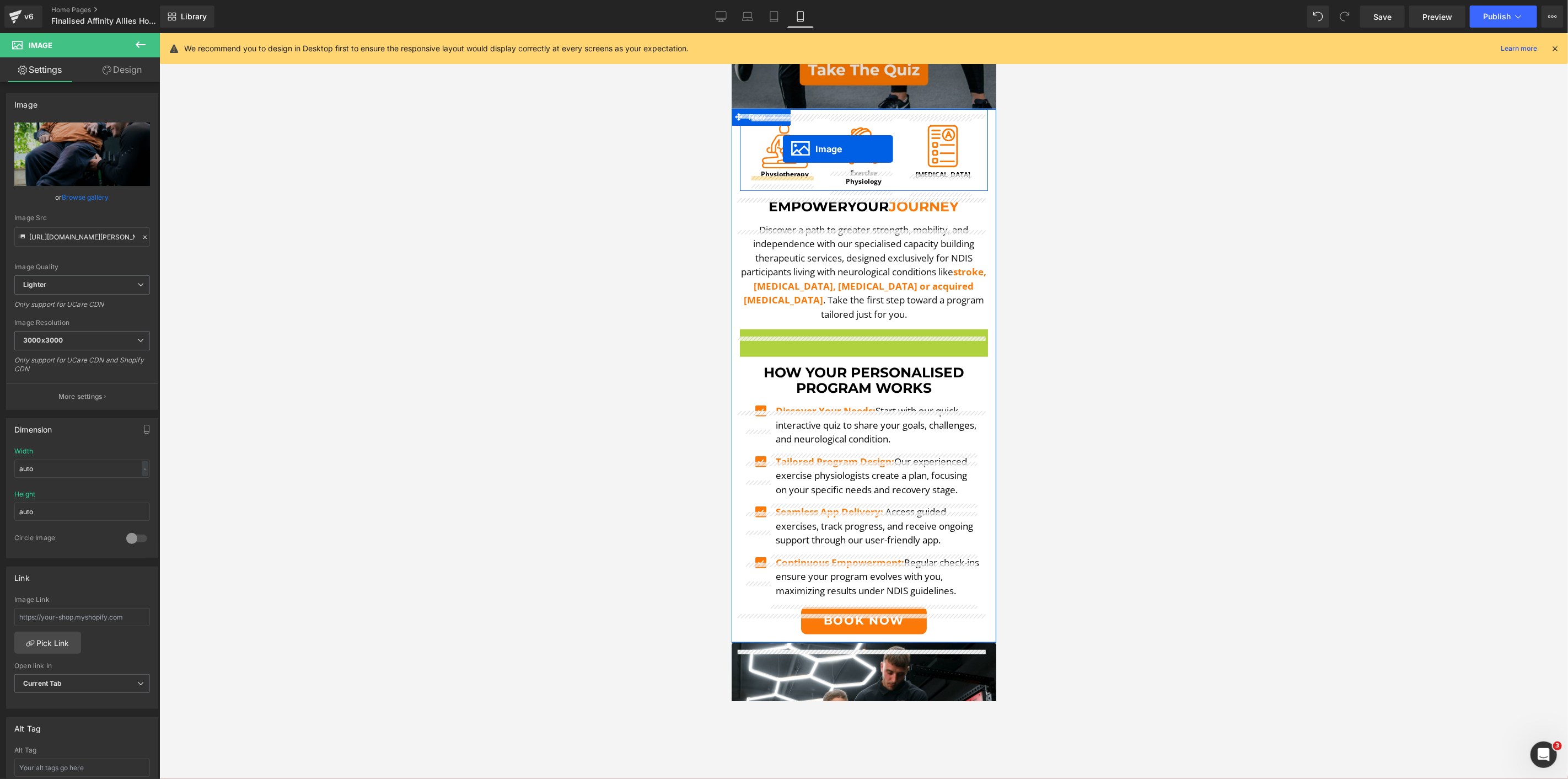
scroll to position [245, 0]
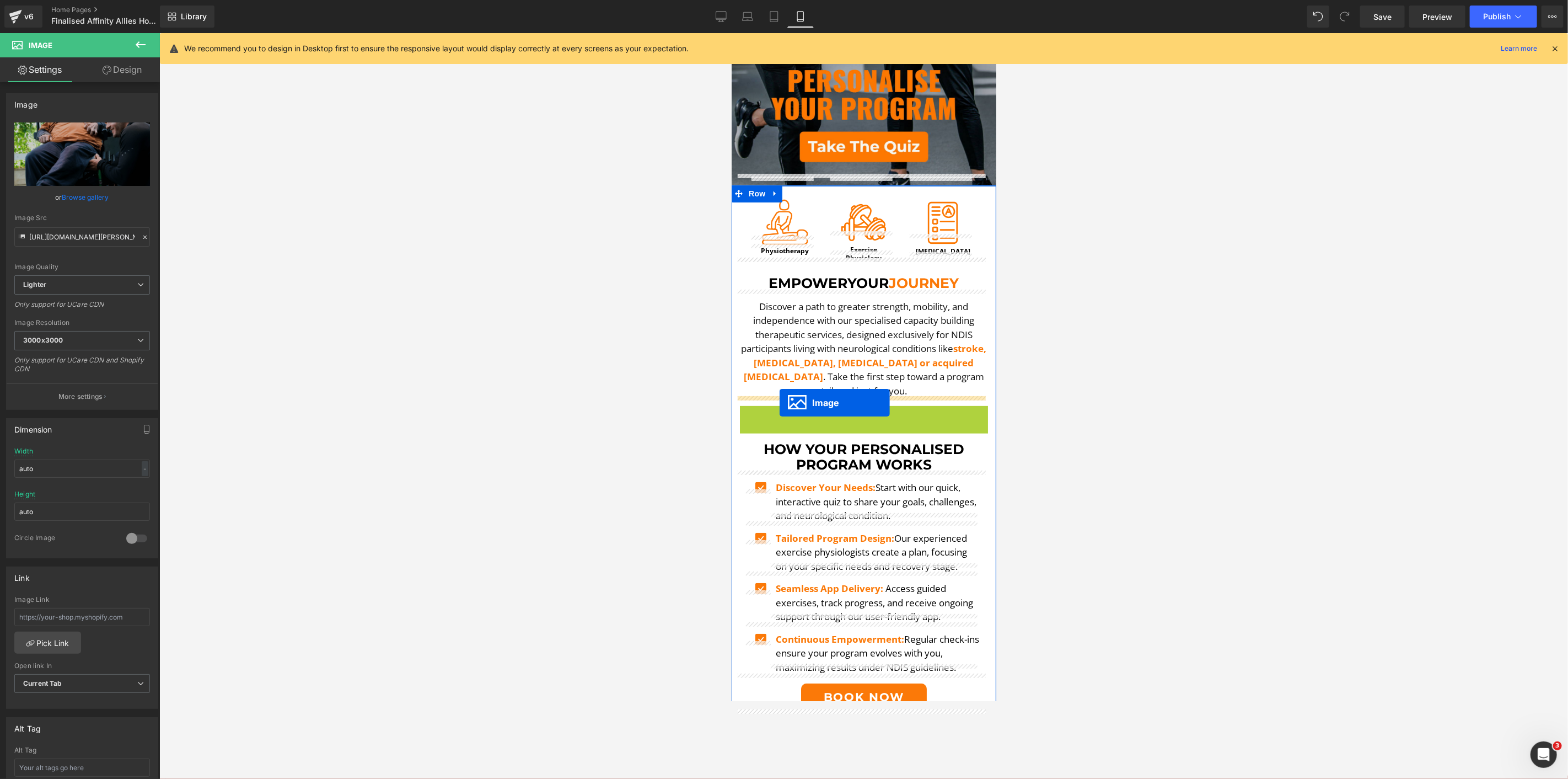
drag, startPoint x: 839, startPoint y: 394, endPoint x: 779, endPoint y: 402, distance: 60.5
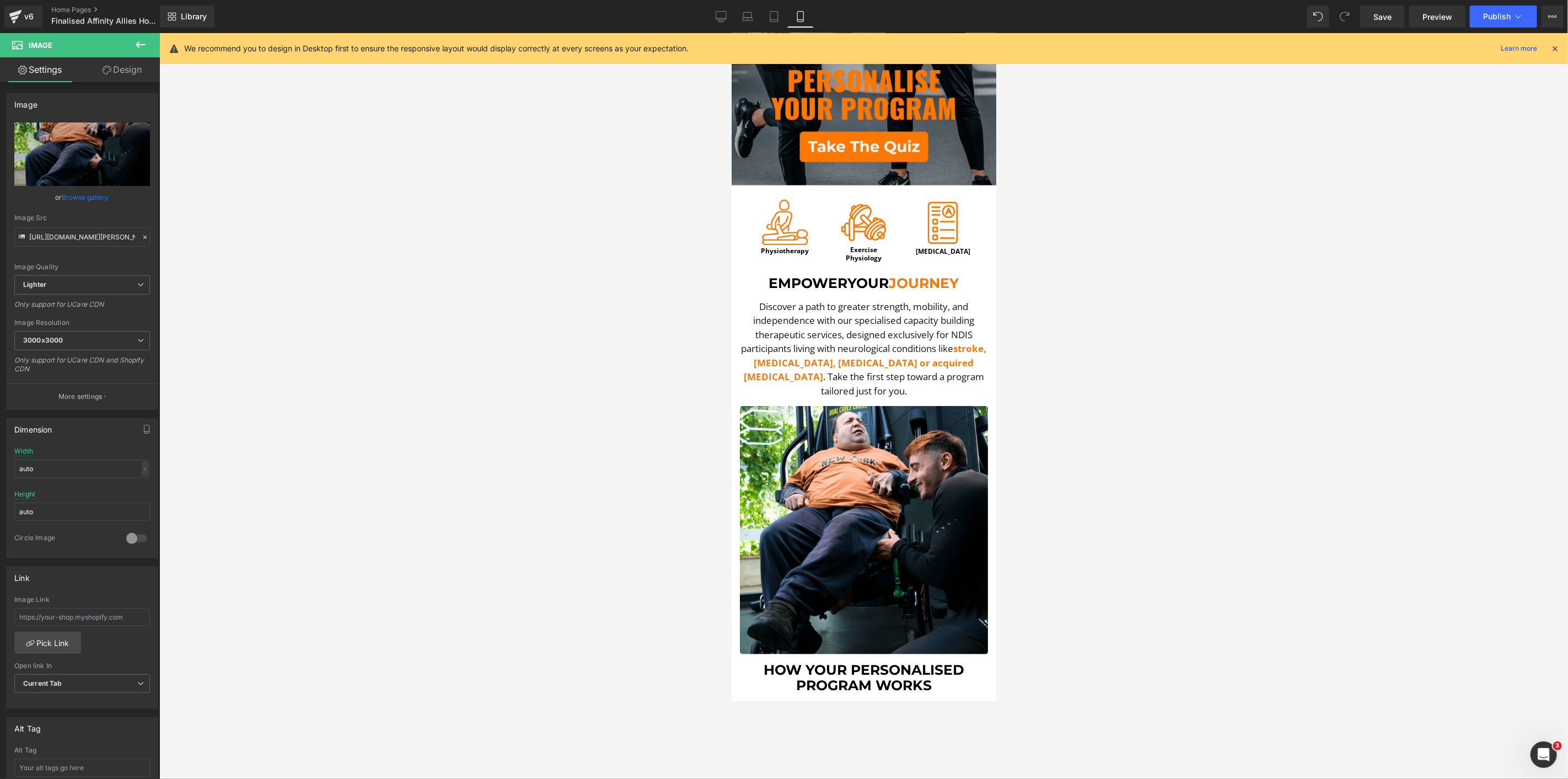
click at [143, 51] on button at bounding box center [140, 45] width 39 height 24
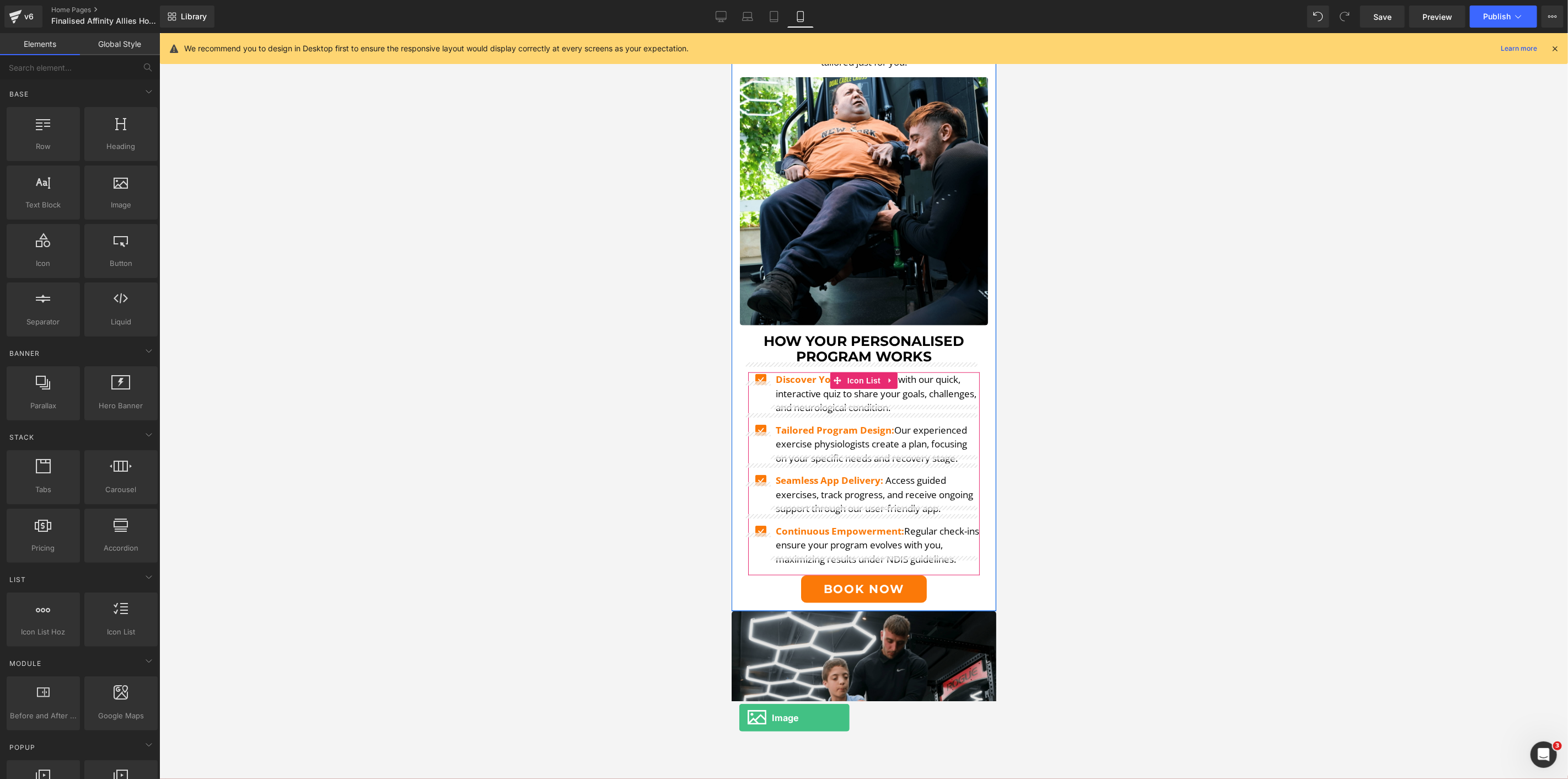
scroll to position [618, 0]
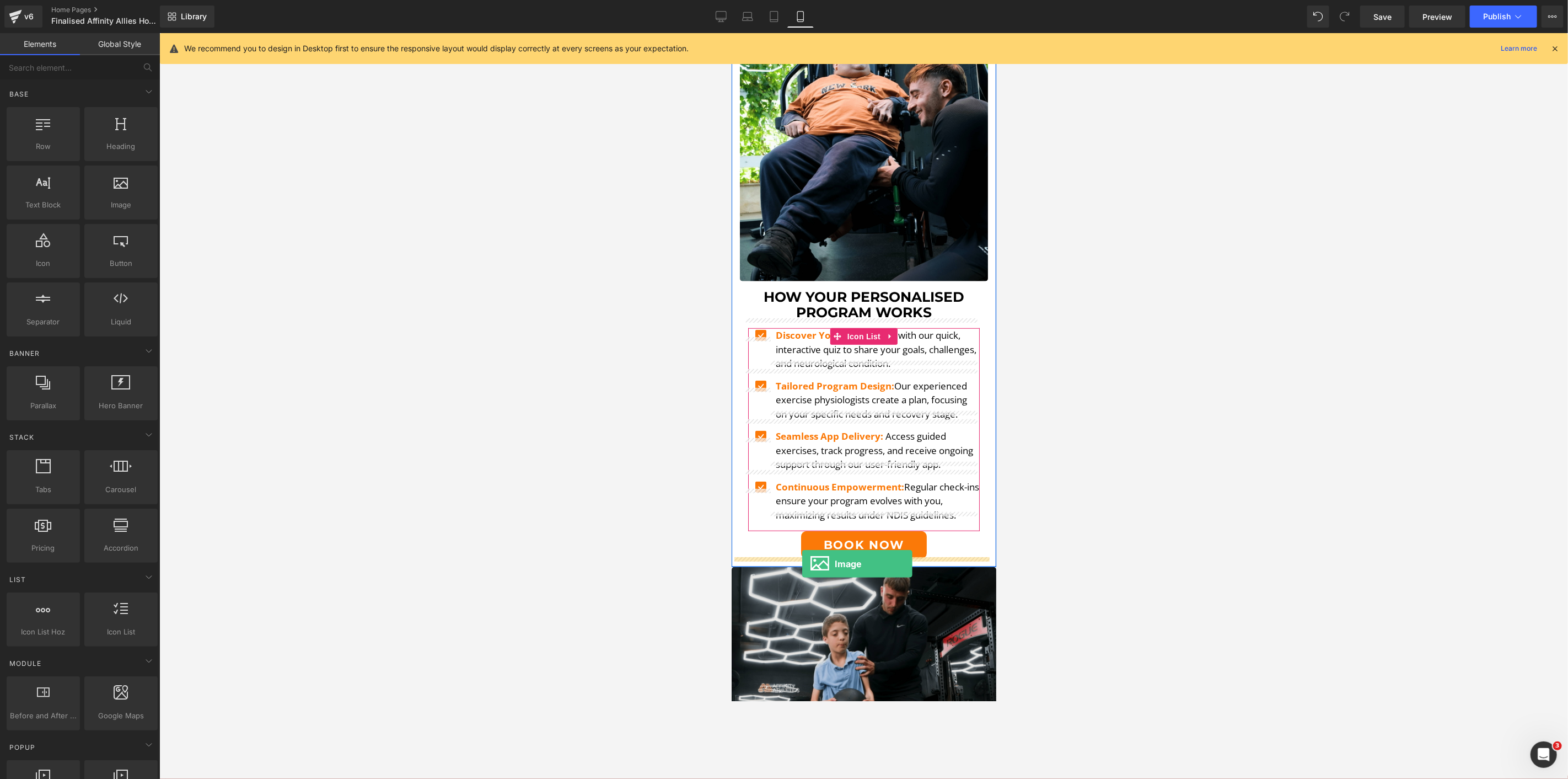
drag, startPoint x: 1202, startPoint y: 248, endPoint x: 802, endPoint y: 563, distance: 509.1
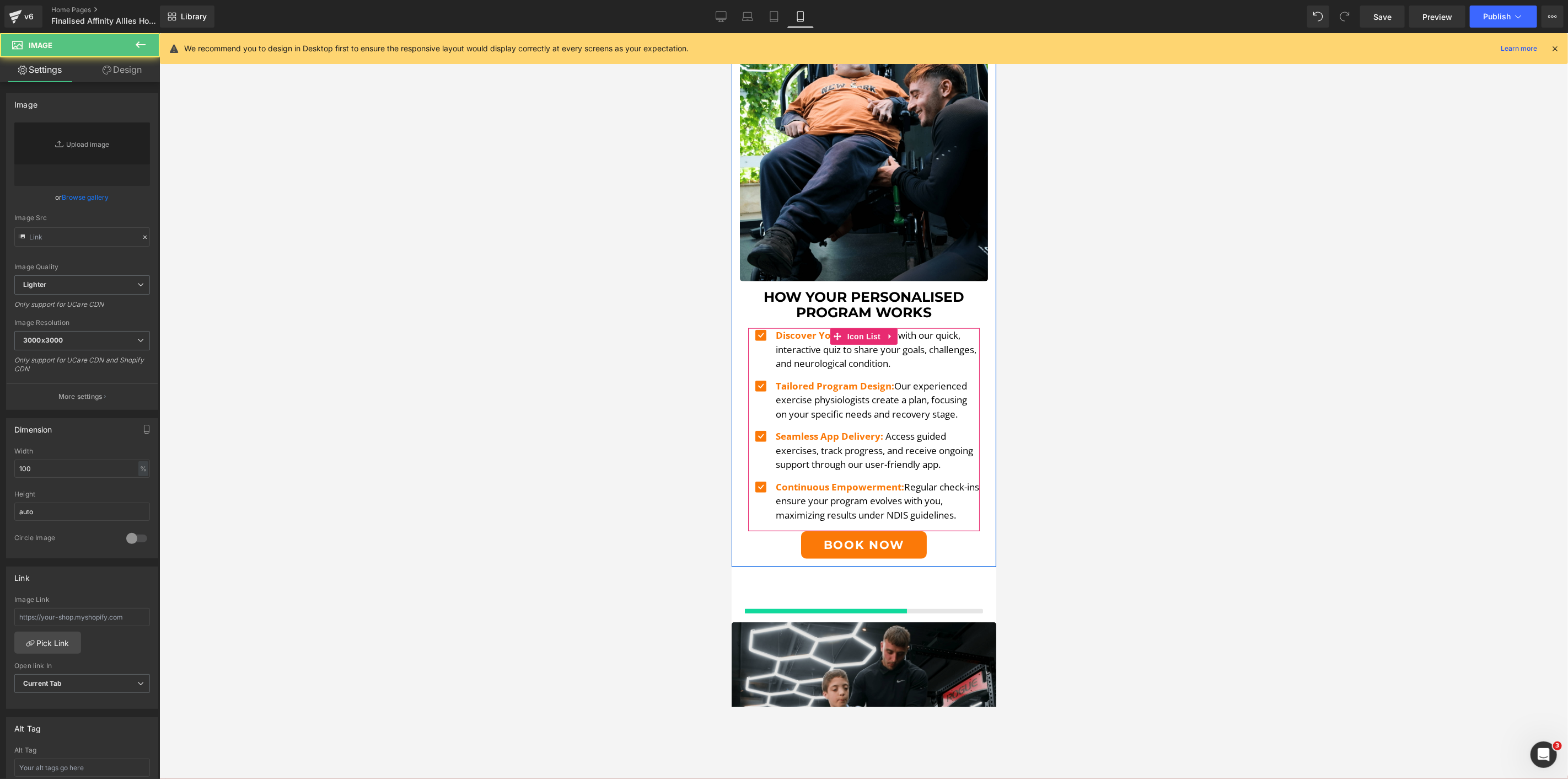
type input "//d1um8515vdn9kb.cloudfront.net/images/parallax.jpg"
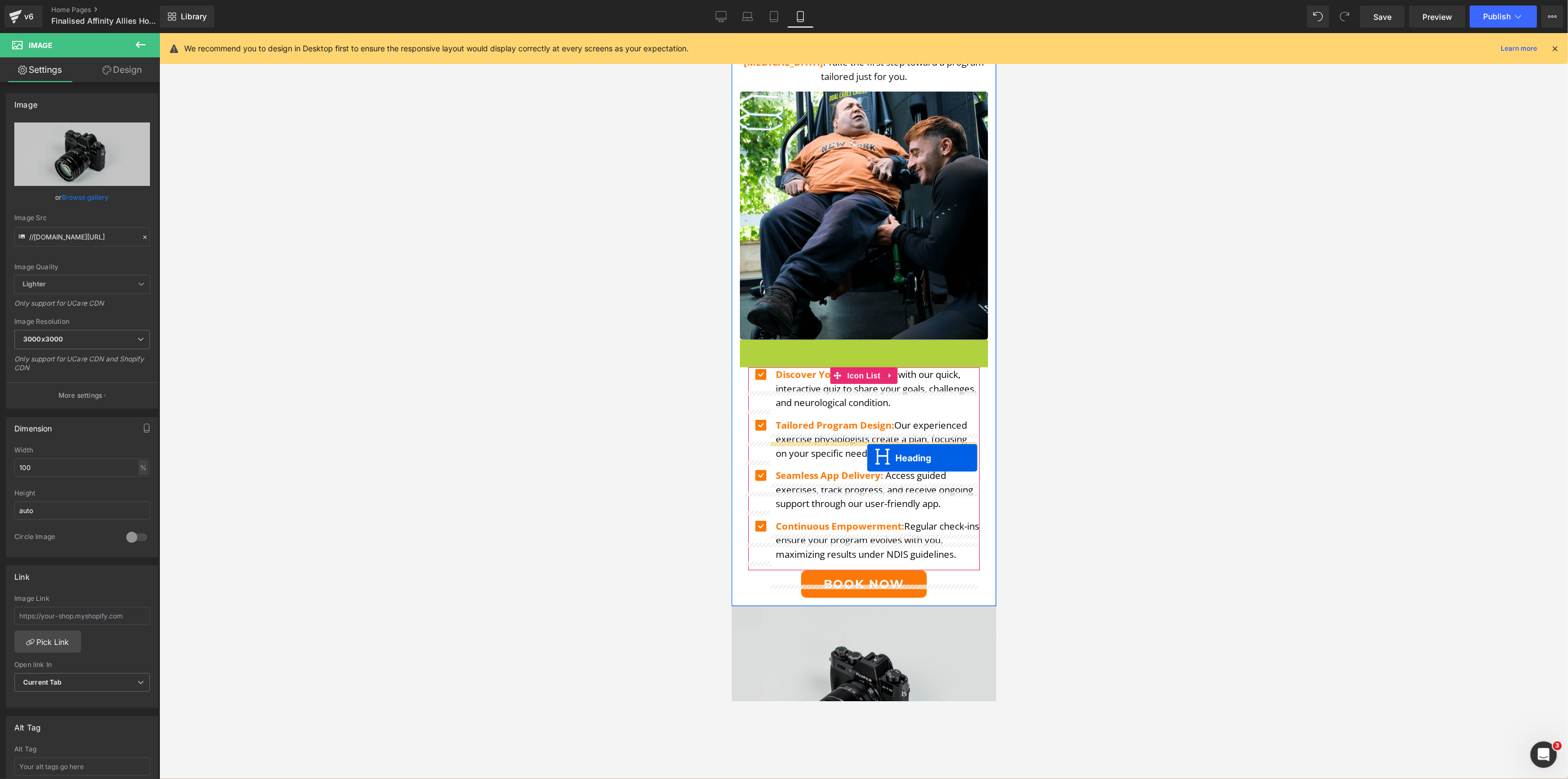
scroll to position [740, 0]
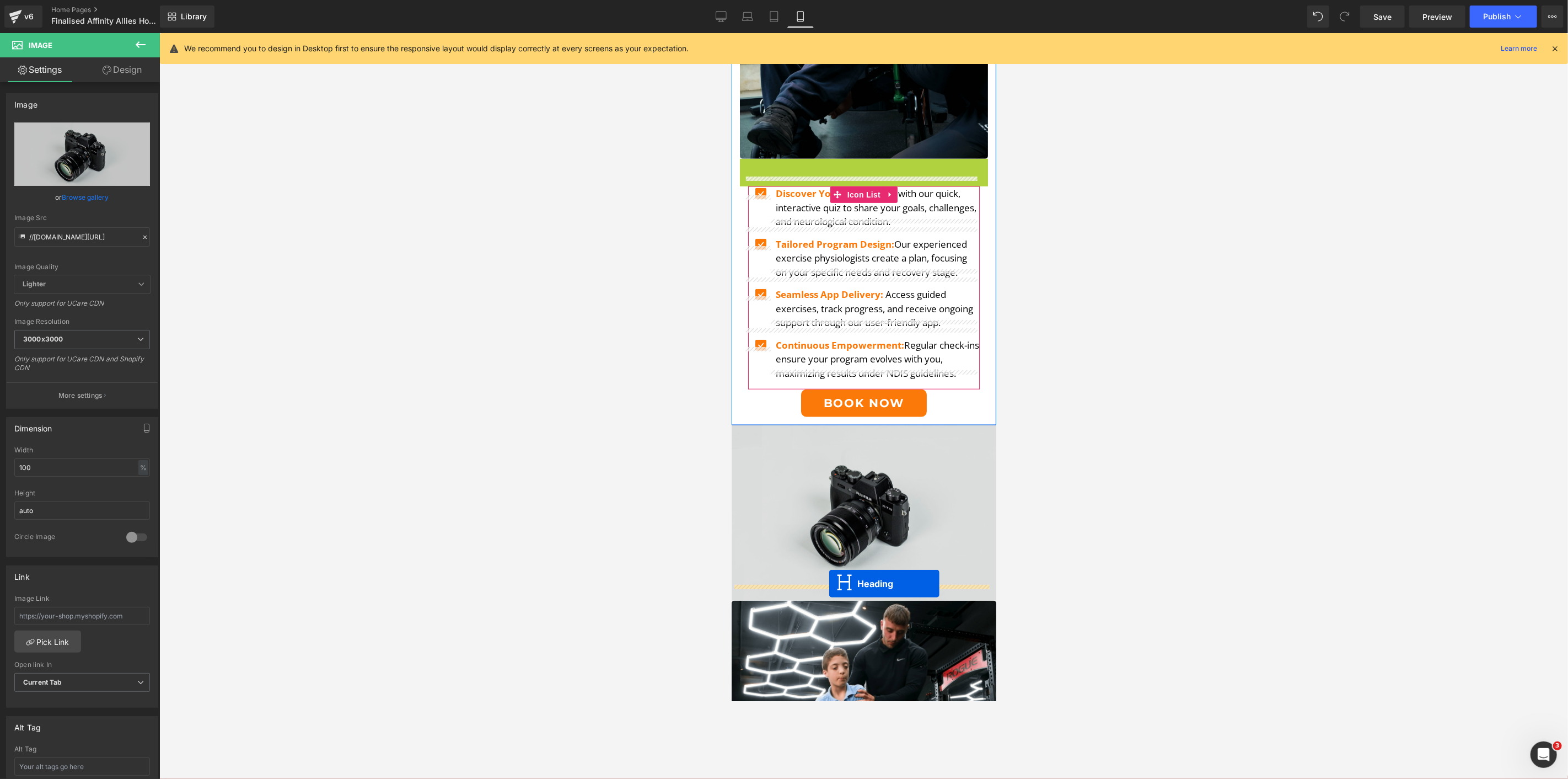
drag, startPoint x: 834, startPoint y: 415, endPoint x: 829, endPoint y: 583, distance: 168.1
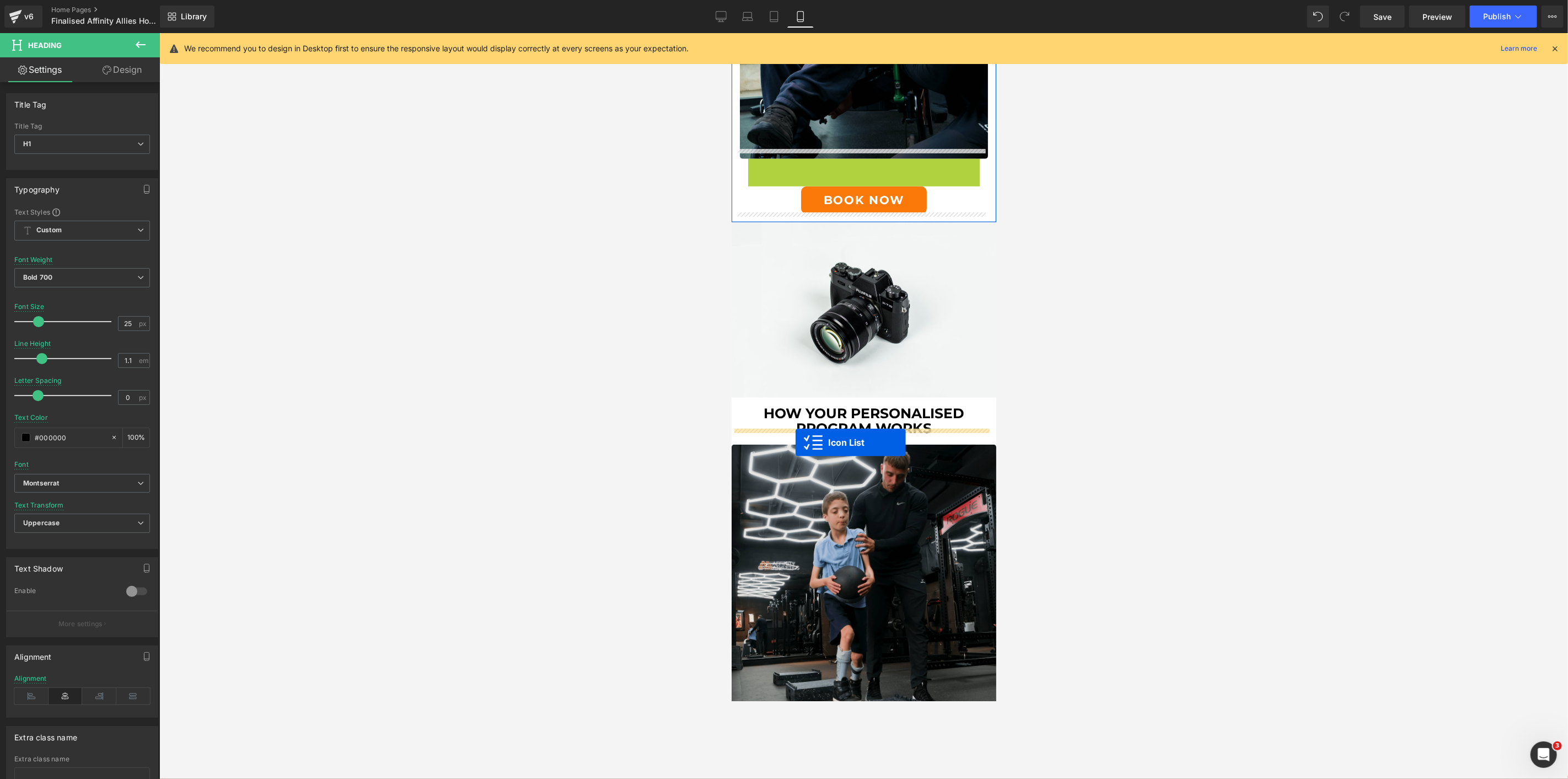
drag, startPoint x: 828, startPoint y: 151, endPoint x: 795, endPoint y: 442, distance: 292.9
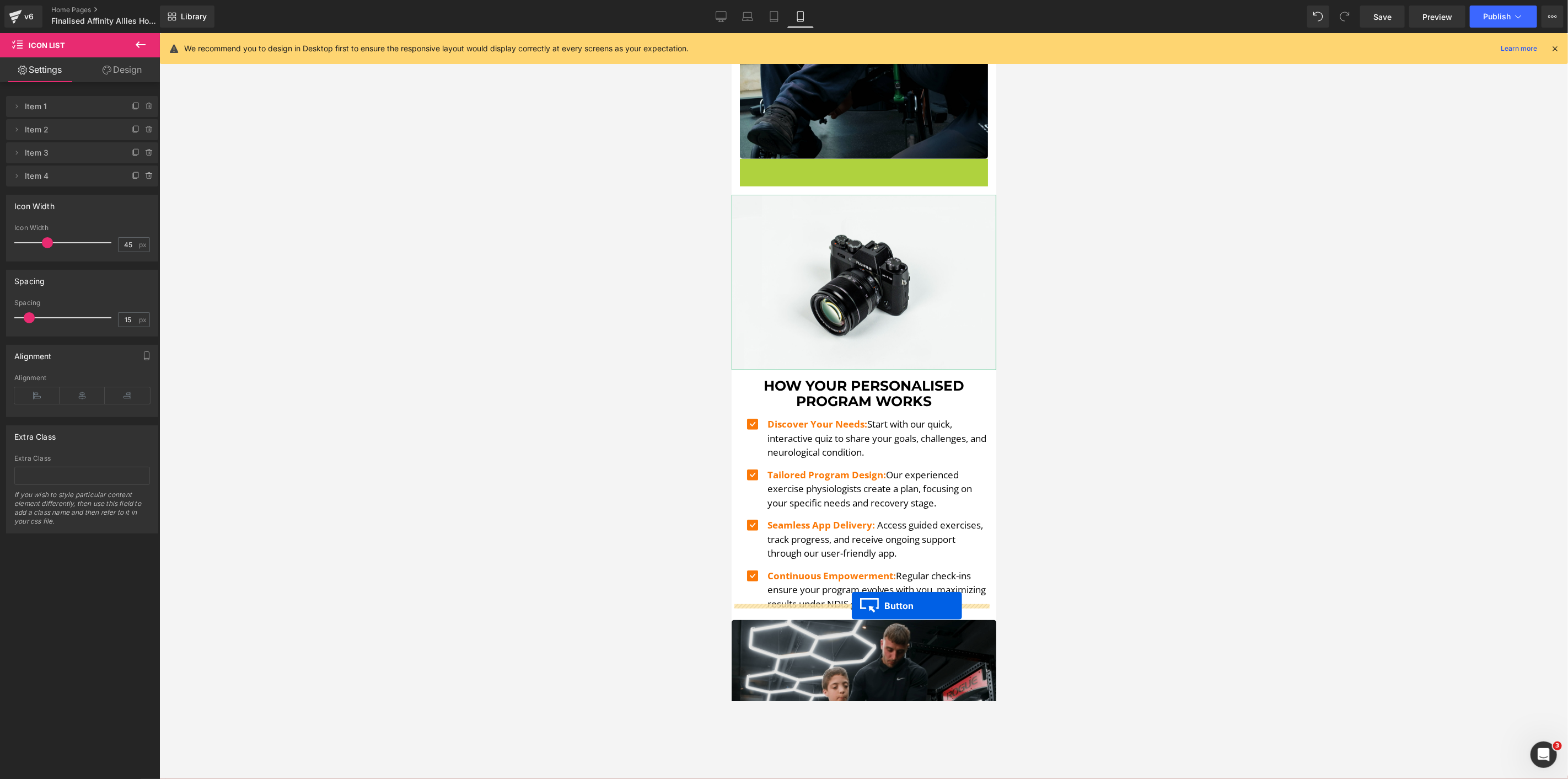
drag, startPoint x: 836, startPoint y: 159, endPoint x: 851, endPoint y: 604, distance: 445.3
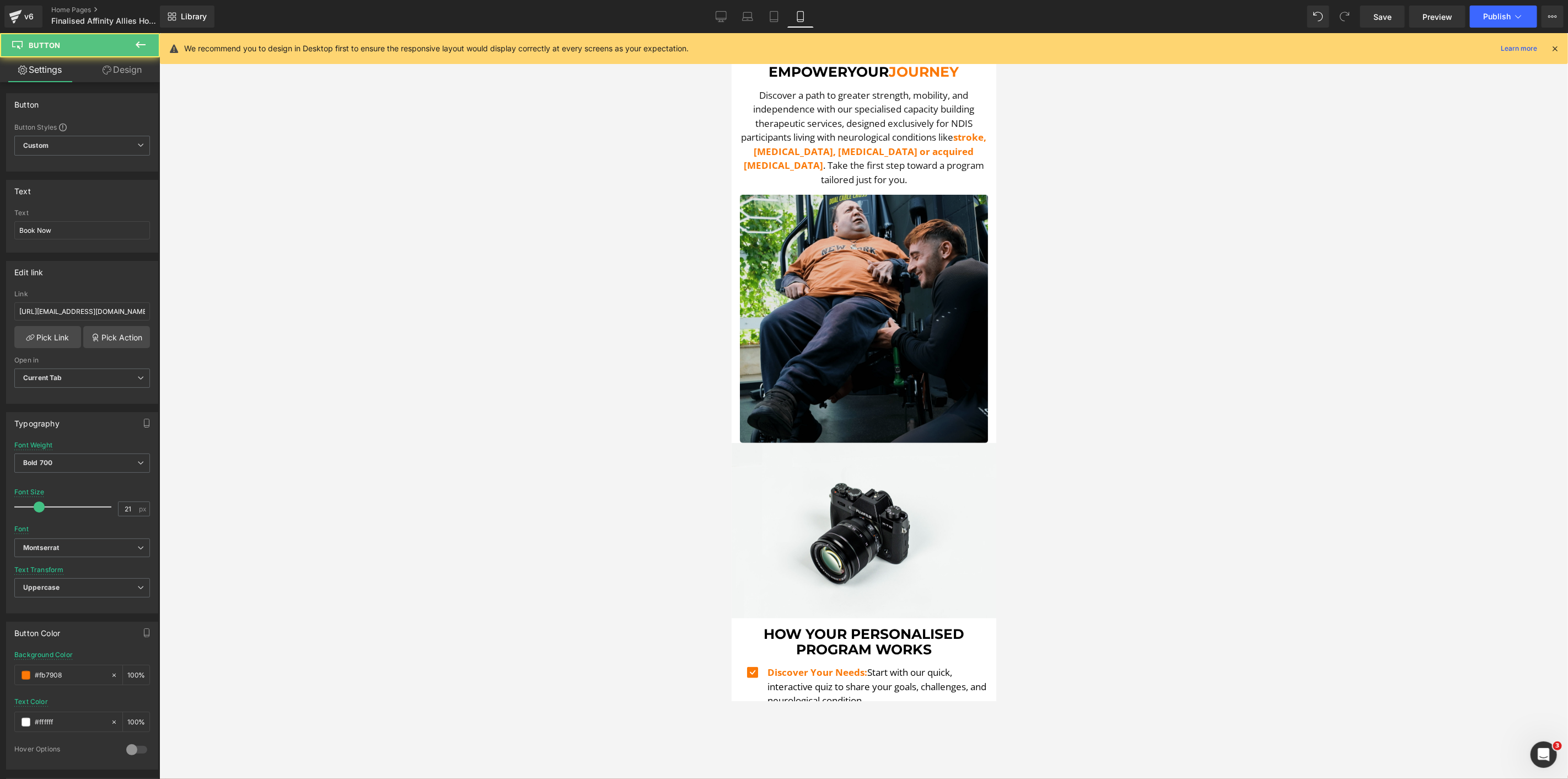
scroll to position [433, 0]
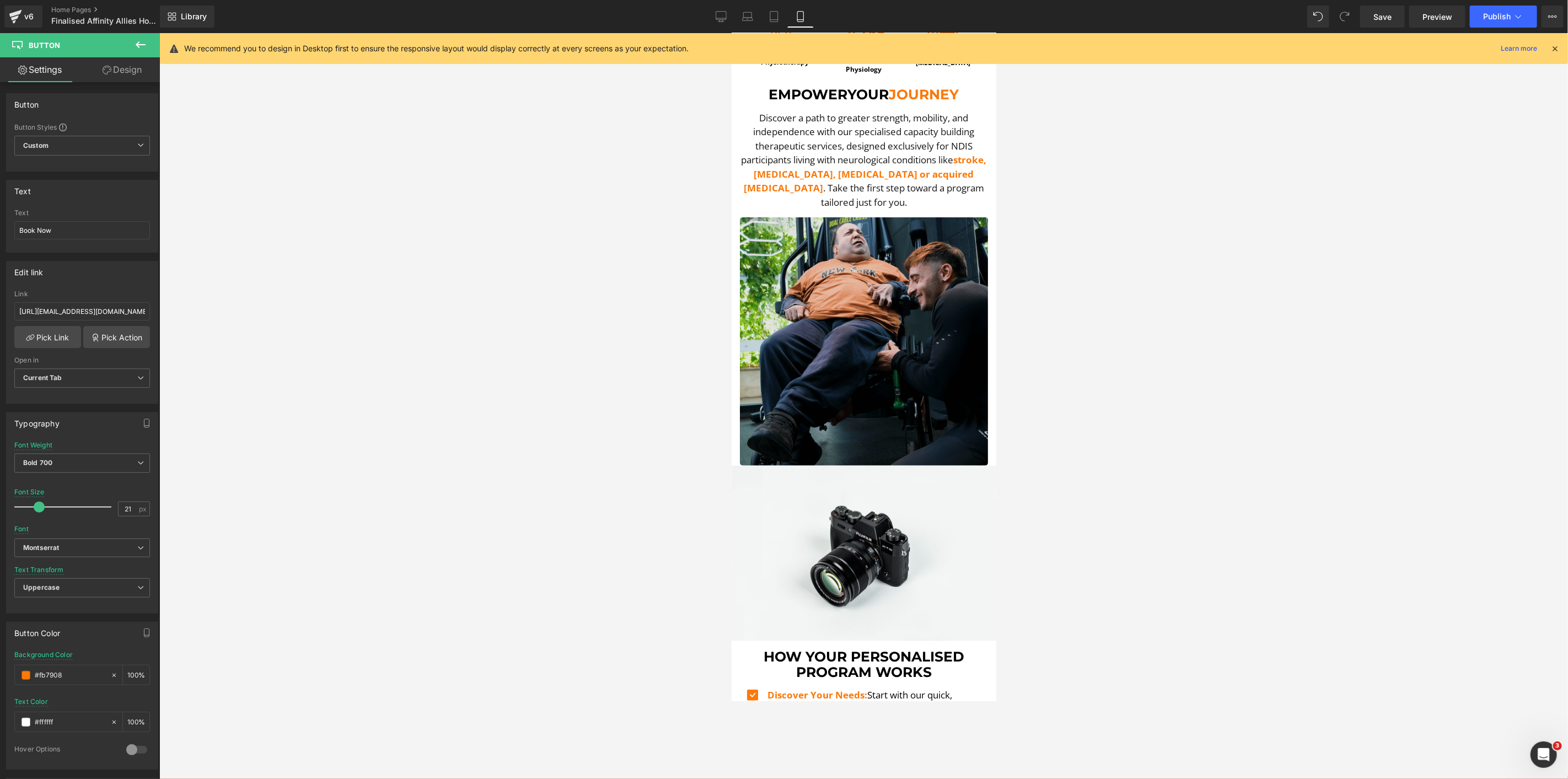
click at [899, 265] on img at bounding box center [863, 340] width 248 height 248
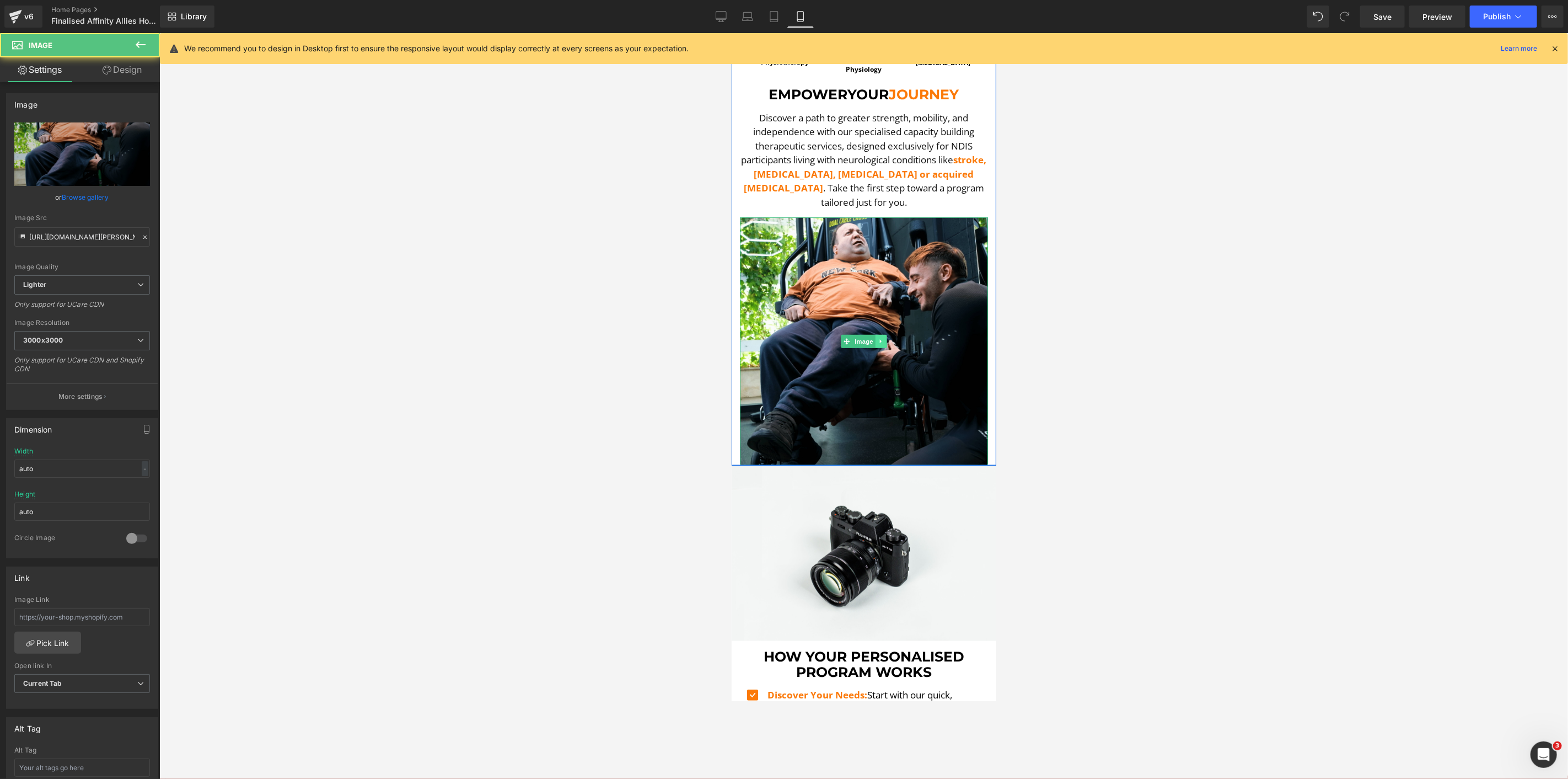
click at [878, 337] on icon at bounding box center [881, 340] width 6 height 7
click at [881, 334] on link at bounding box center [886, 340] width 11 height 13
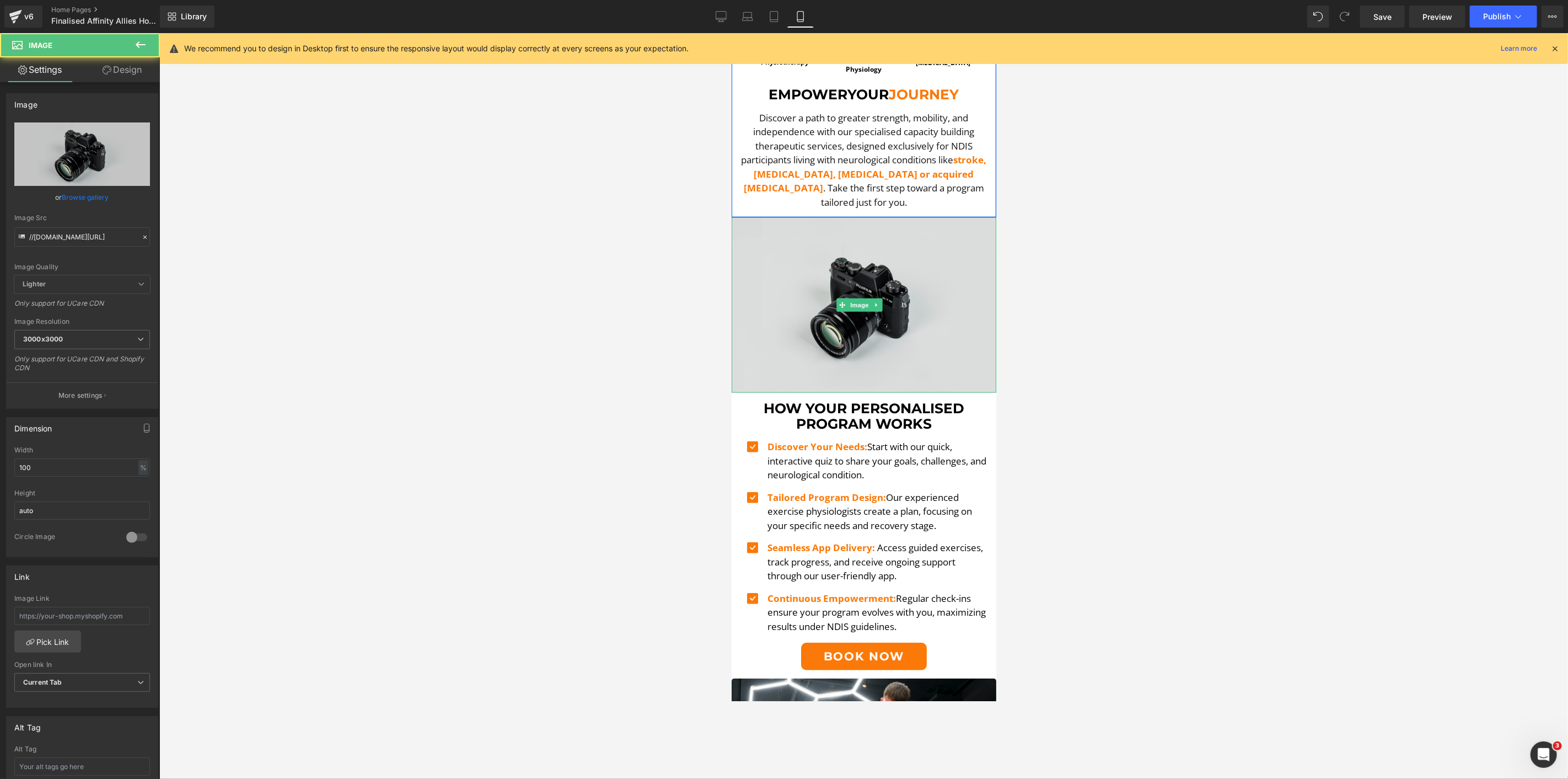
click at [882, 327] on img at bounding box center [863, 304] width 265 height 175
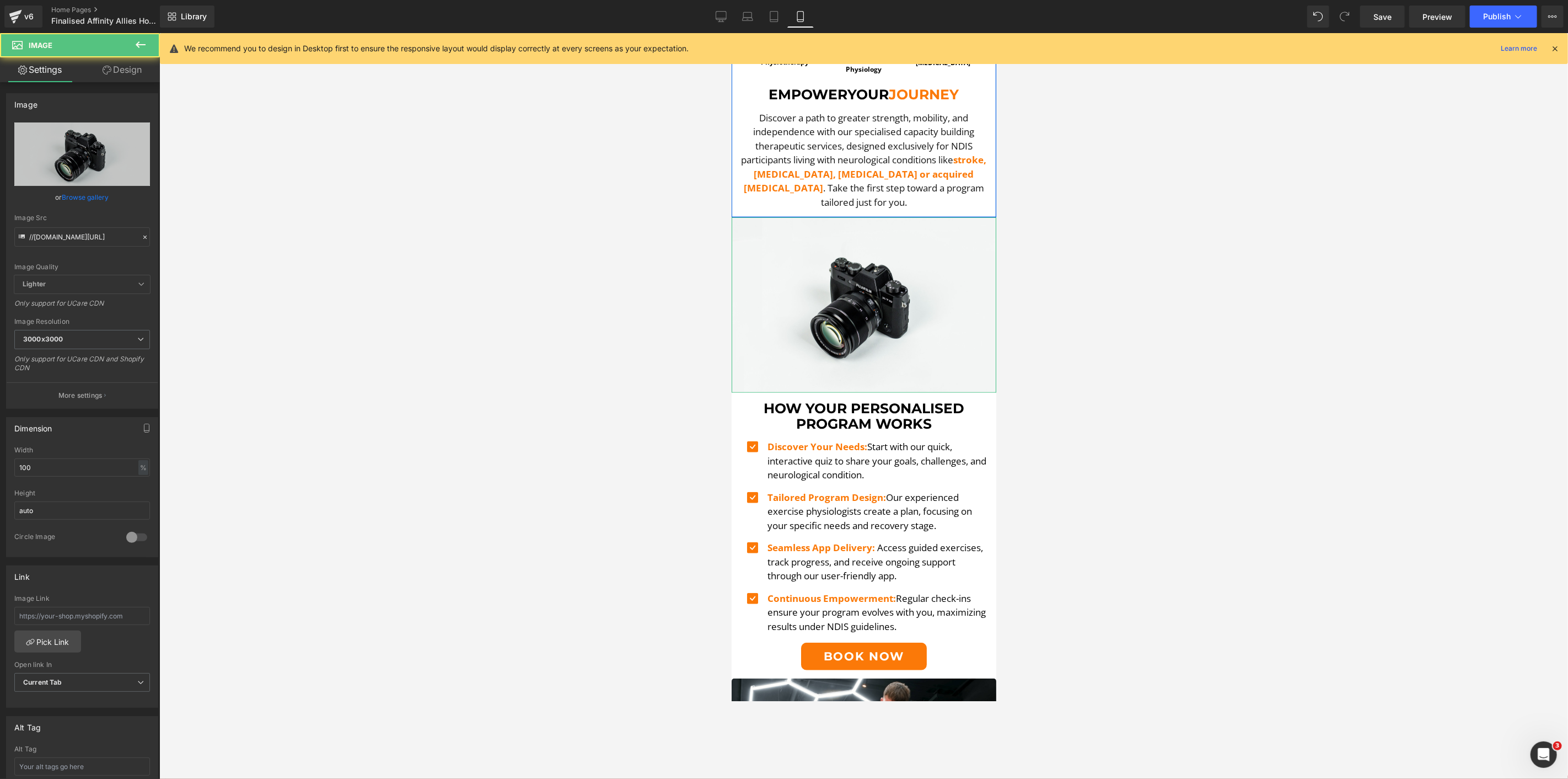
click at [133, 74] on link "Design" at bounding box center [122, 69] width 80 height 25
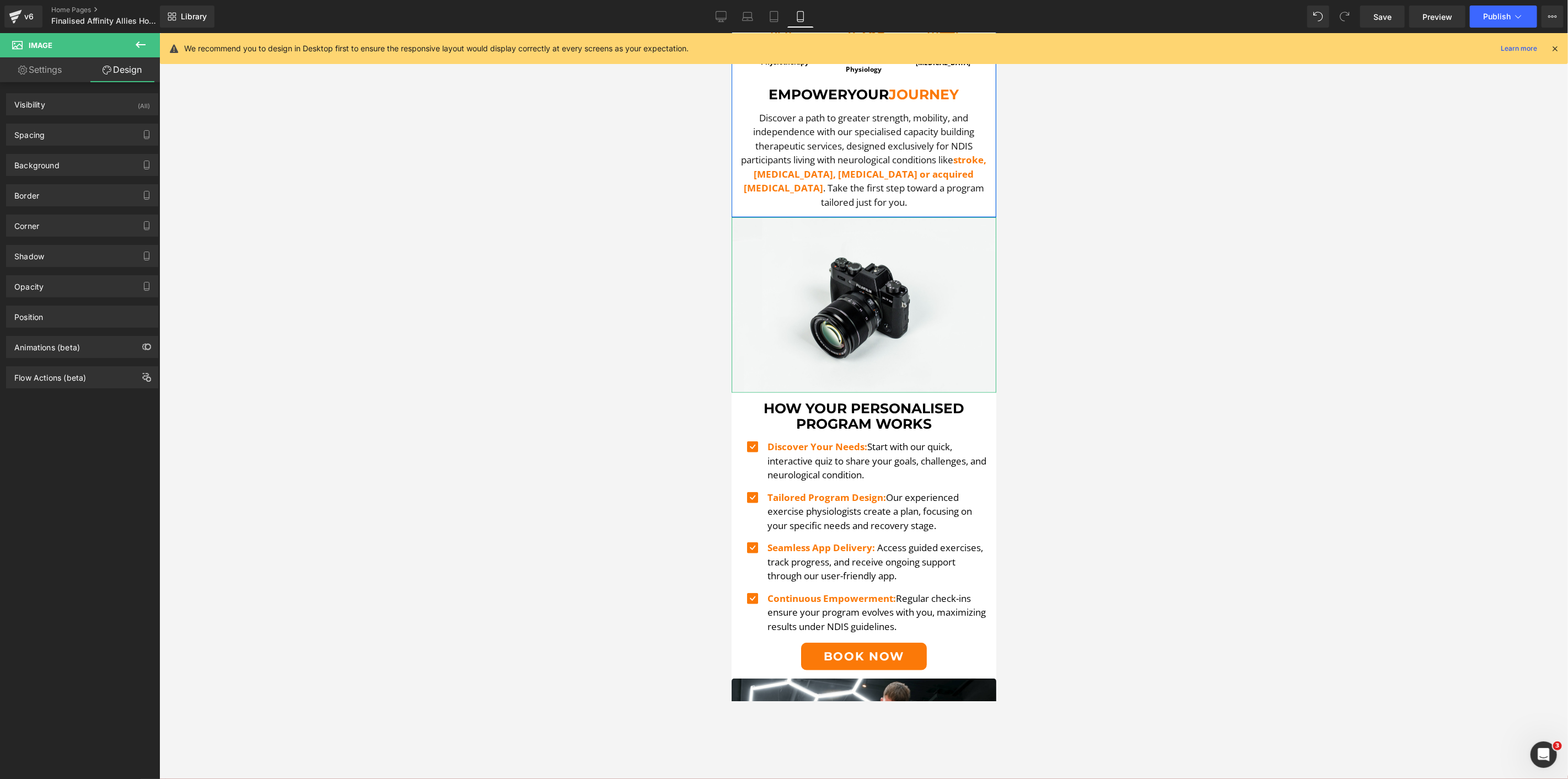
click at [114, 114] on div "Visibility (All)" at bounding box center [82, 104] width 151 height 21
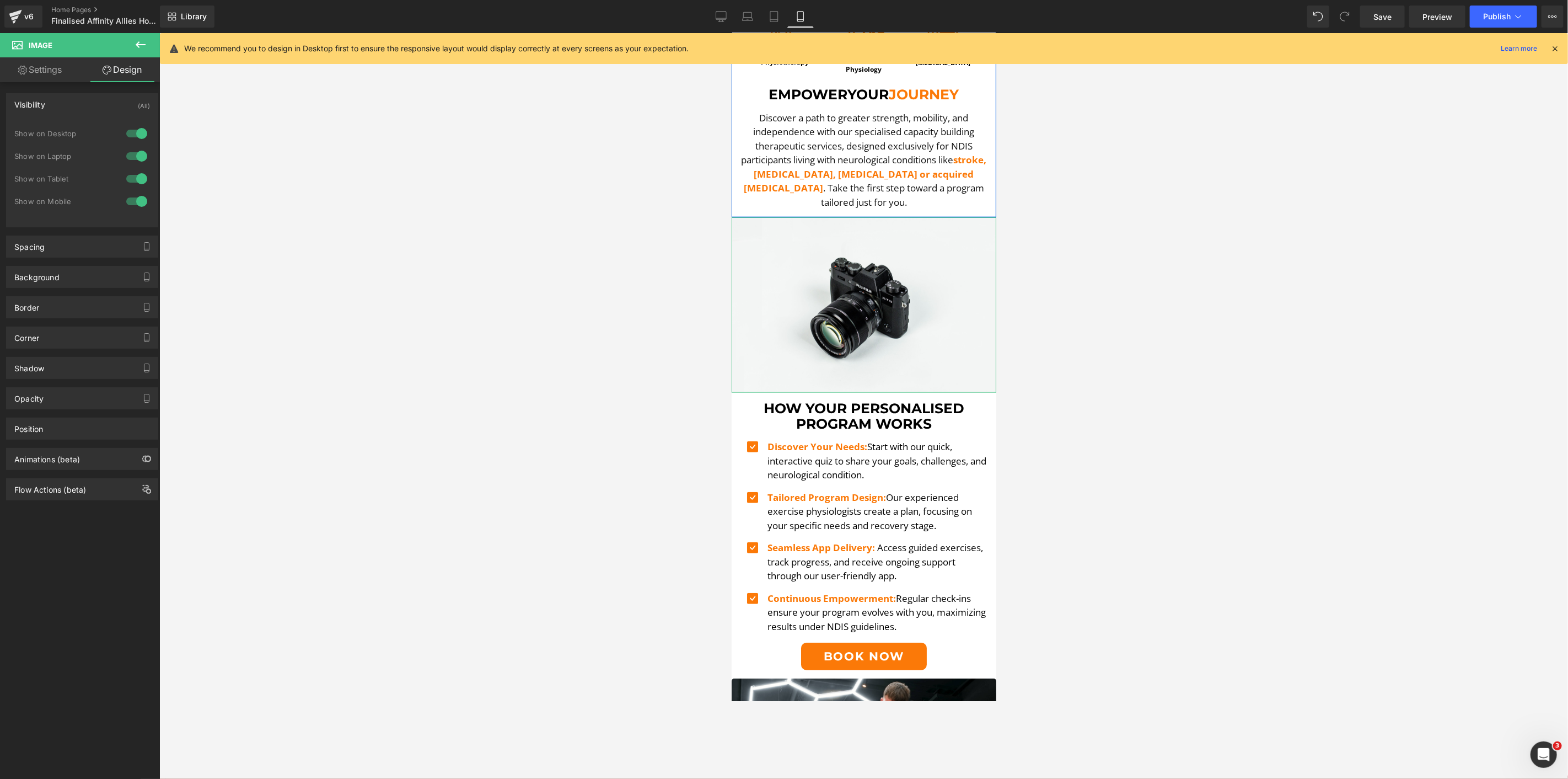
click at [140, 126] on div at bounding box center [137, 133] width 27 height 18
click at [131, 154] on div at bounding box center [137, 156] width 27 height 18
click at [75, 327] on div "Corner" at bounding box center [82, 337] width 151 height 21
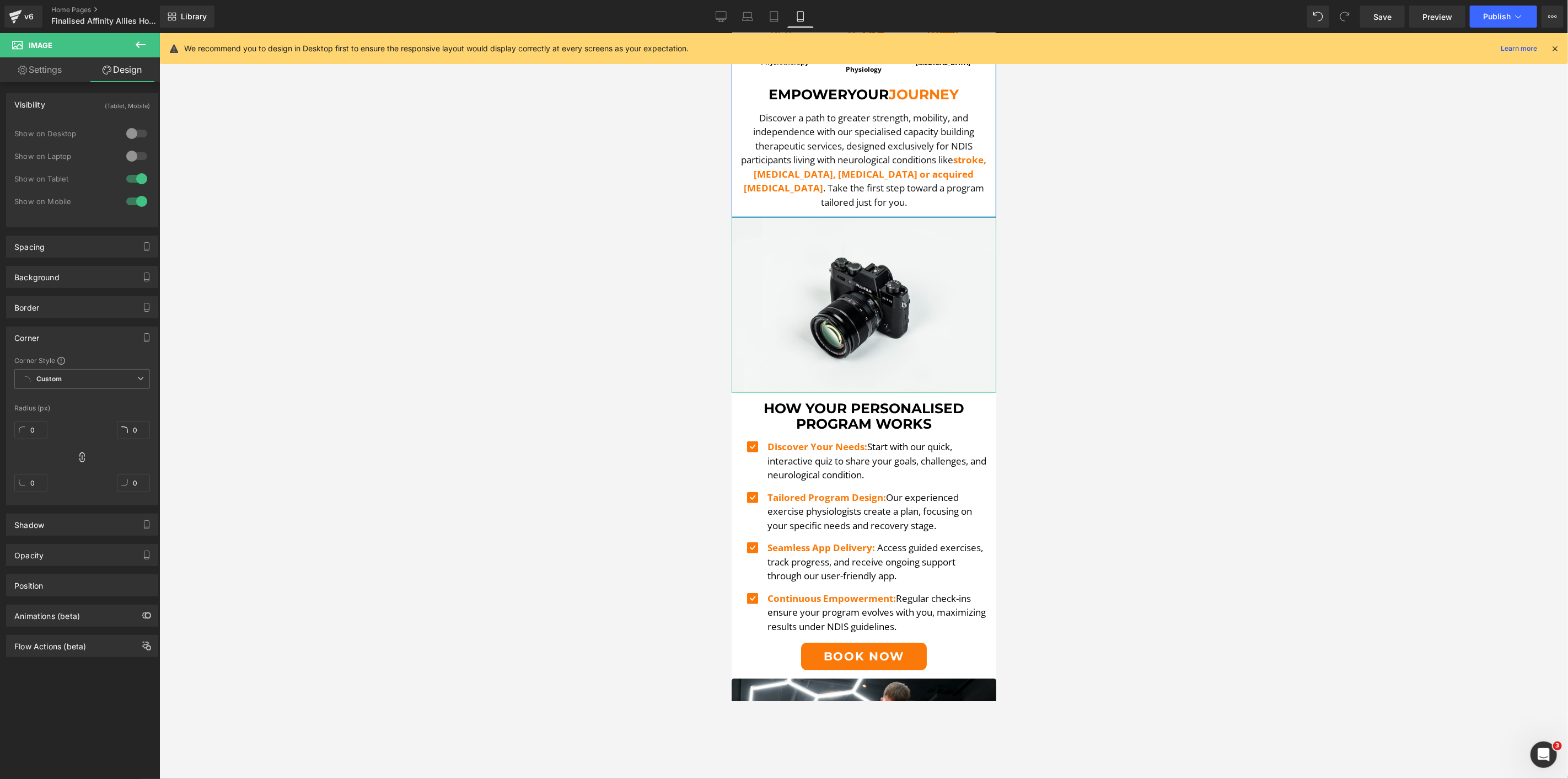
click at [28, 439] on div "0" at bounding box center [31, 434] width 33 height 35
click at [40, 429] on input "0" at bounding box center [31, 430] width 33 height 18
type input "5"
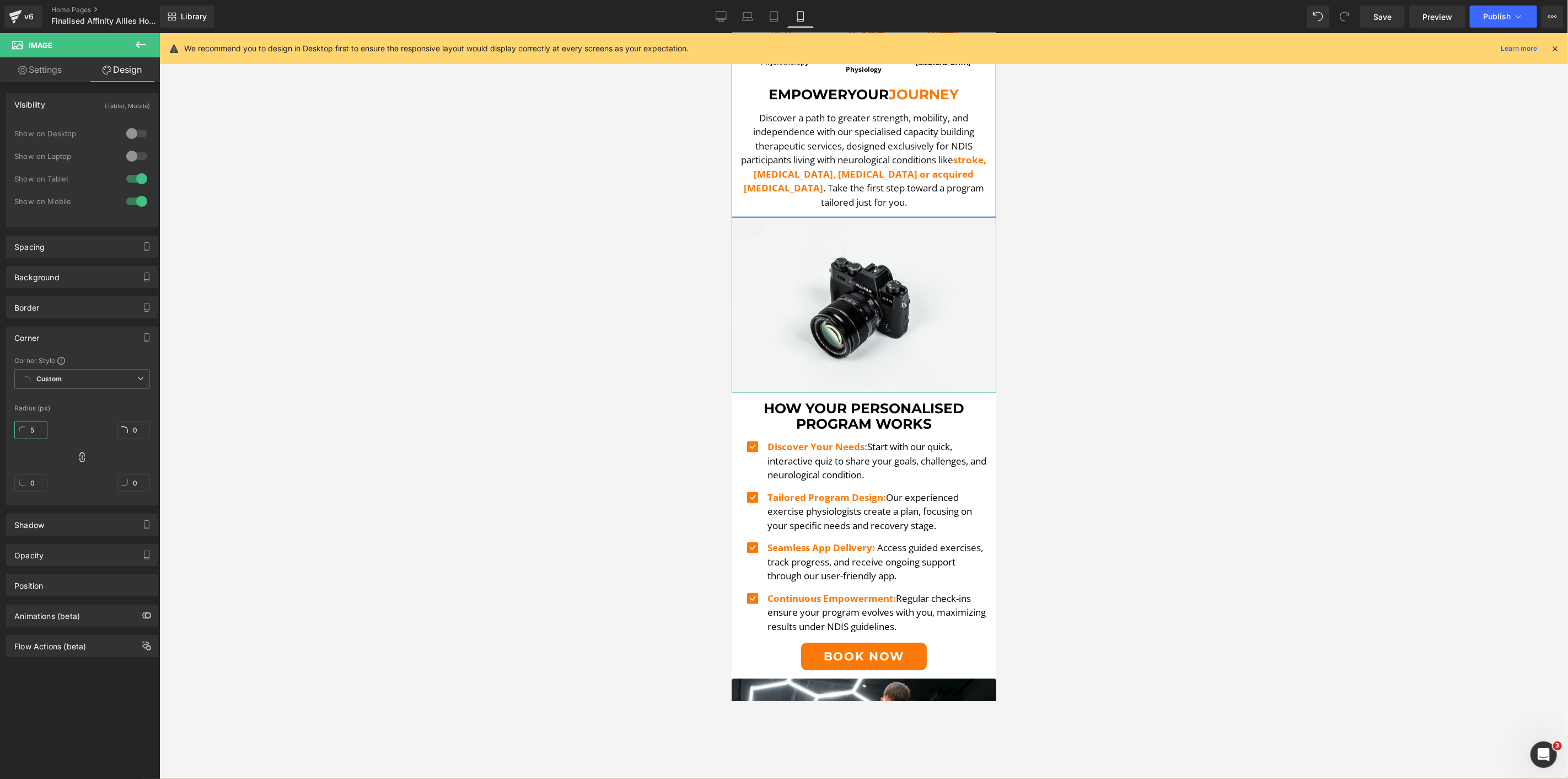
type input "5"
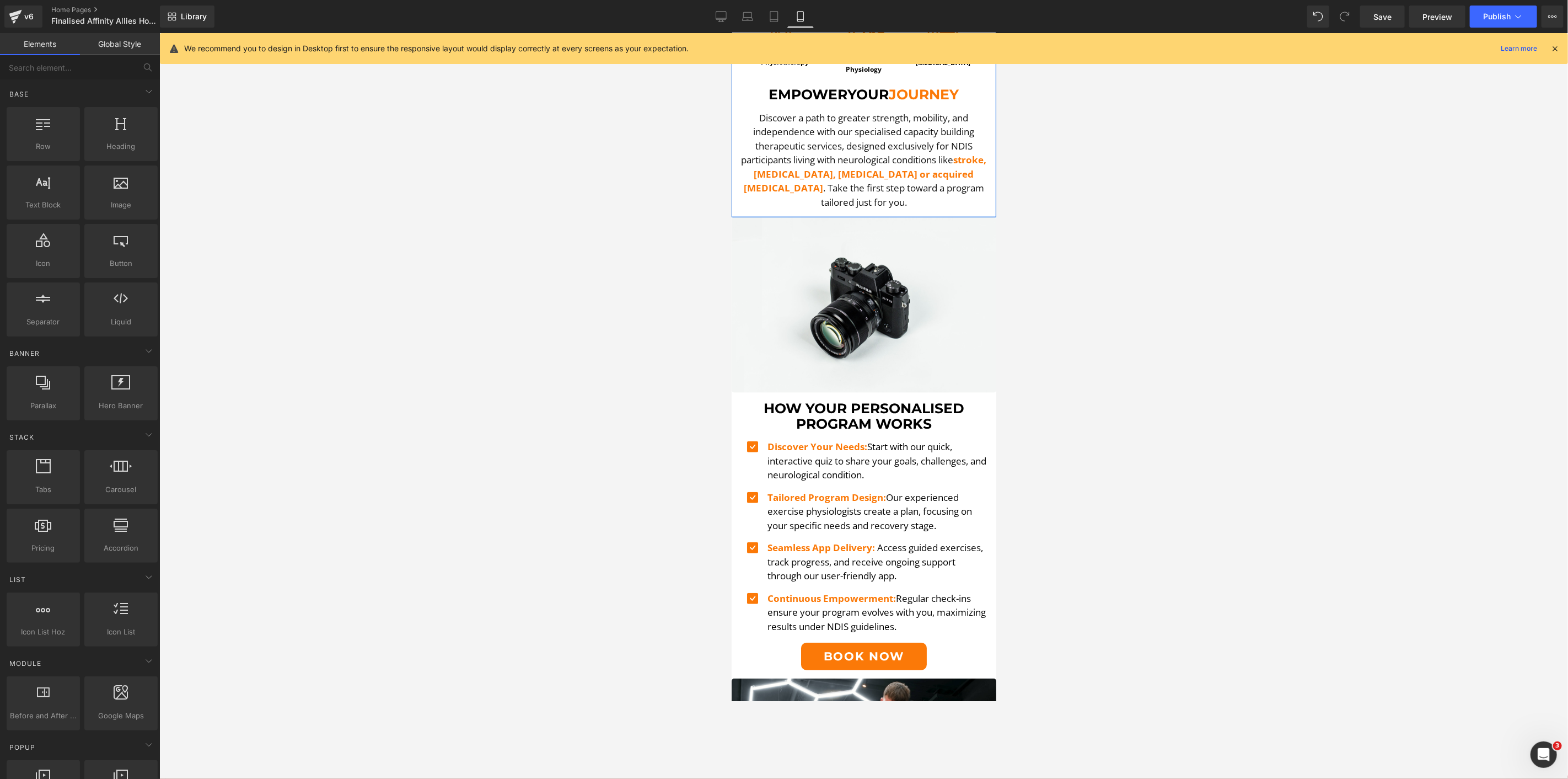
click at [272, 409] on div at bounding box center [863, 406] width 1409 height 746
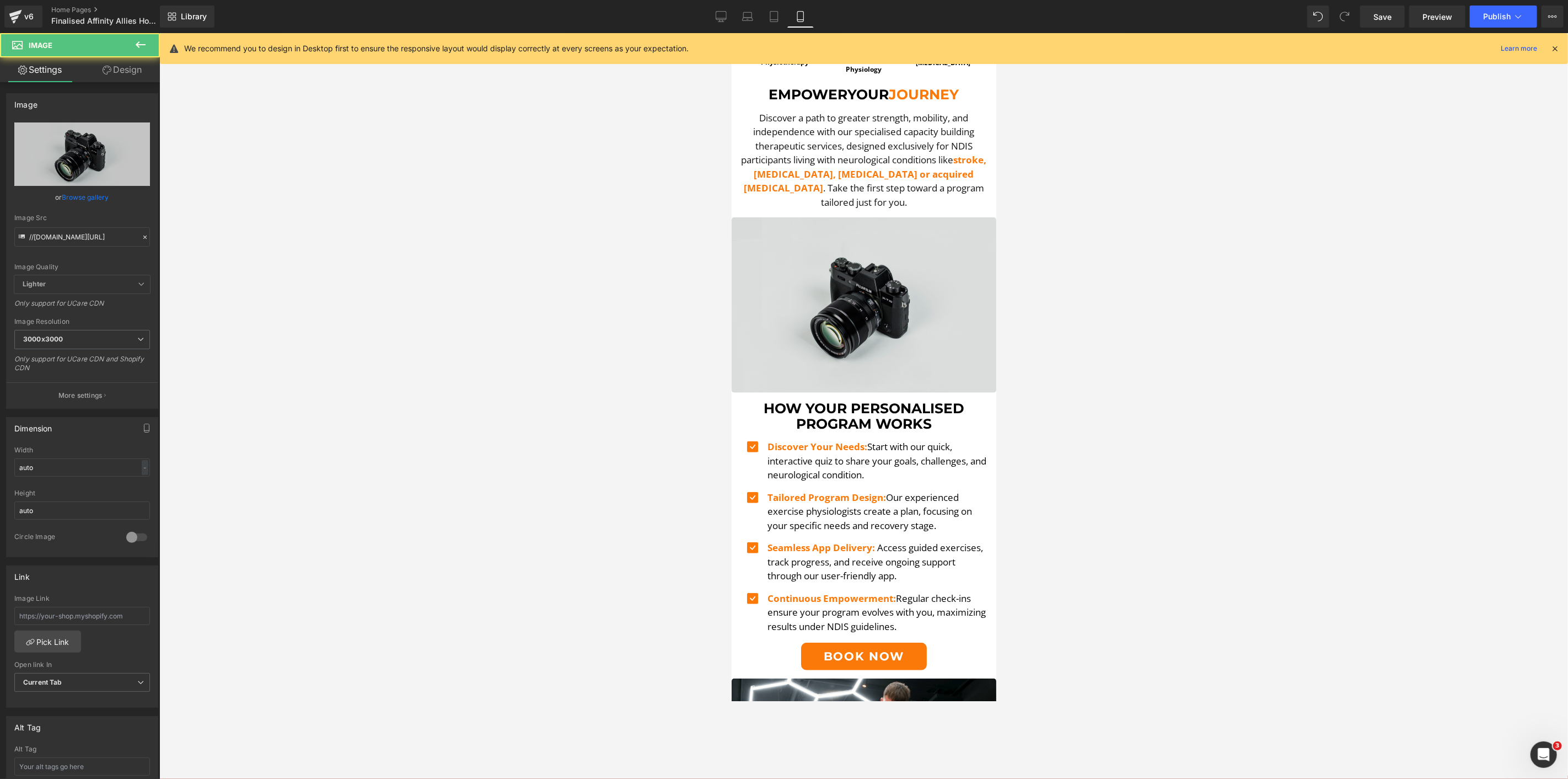
click at [867, 244] on img at bounding box center [863, 304] width 265 height 175
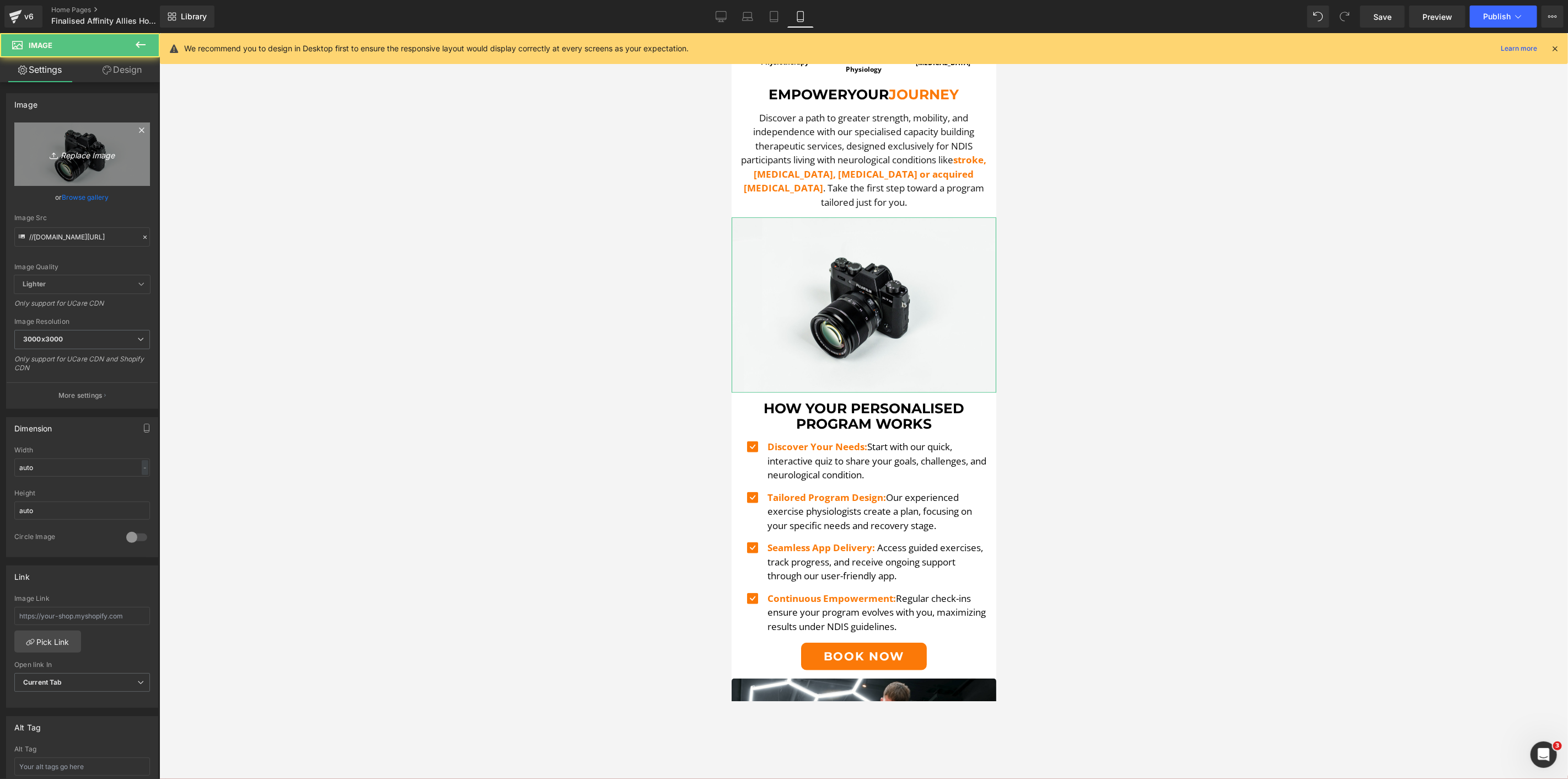
click at [111, 148] on icon "Replace Image" at bounding box center [82, 154] width 88 height 14
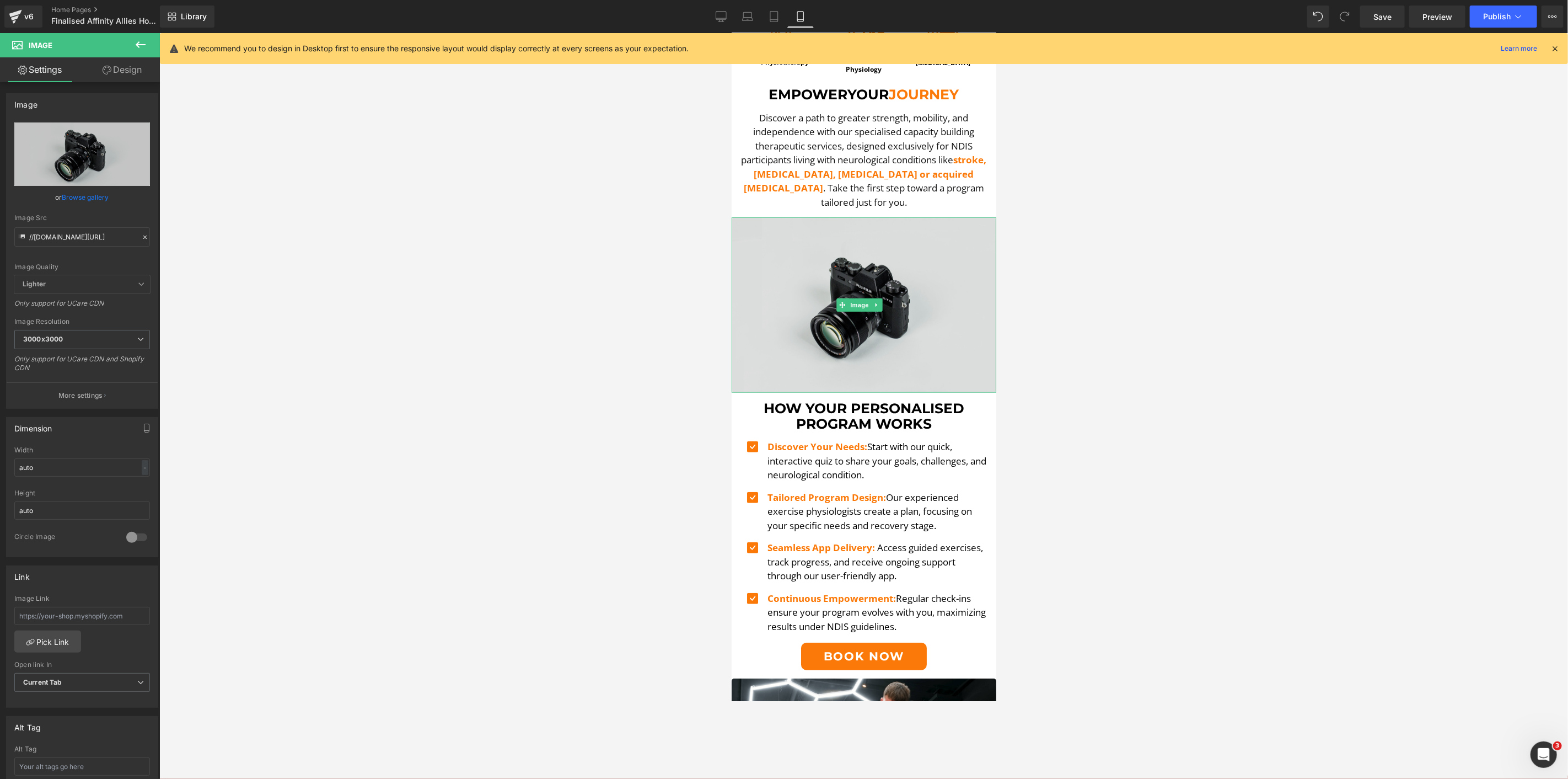
click at [813, 323] on img at bounding box center [863, 304] width 265 height 175
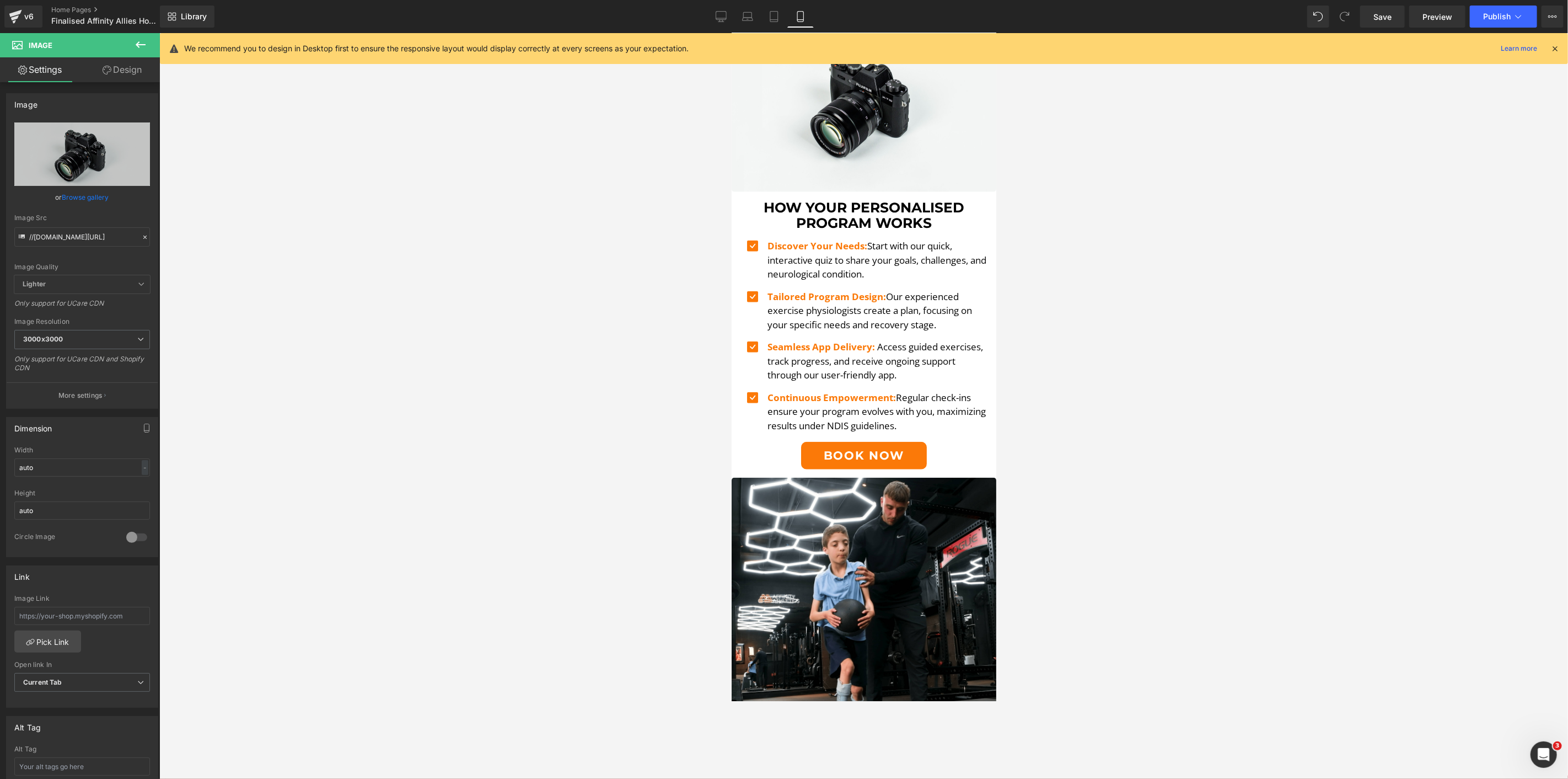
scroll to position [495, 0]
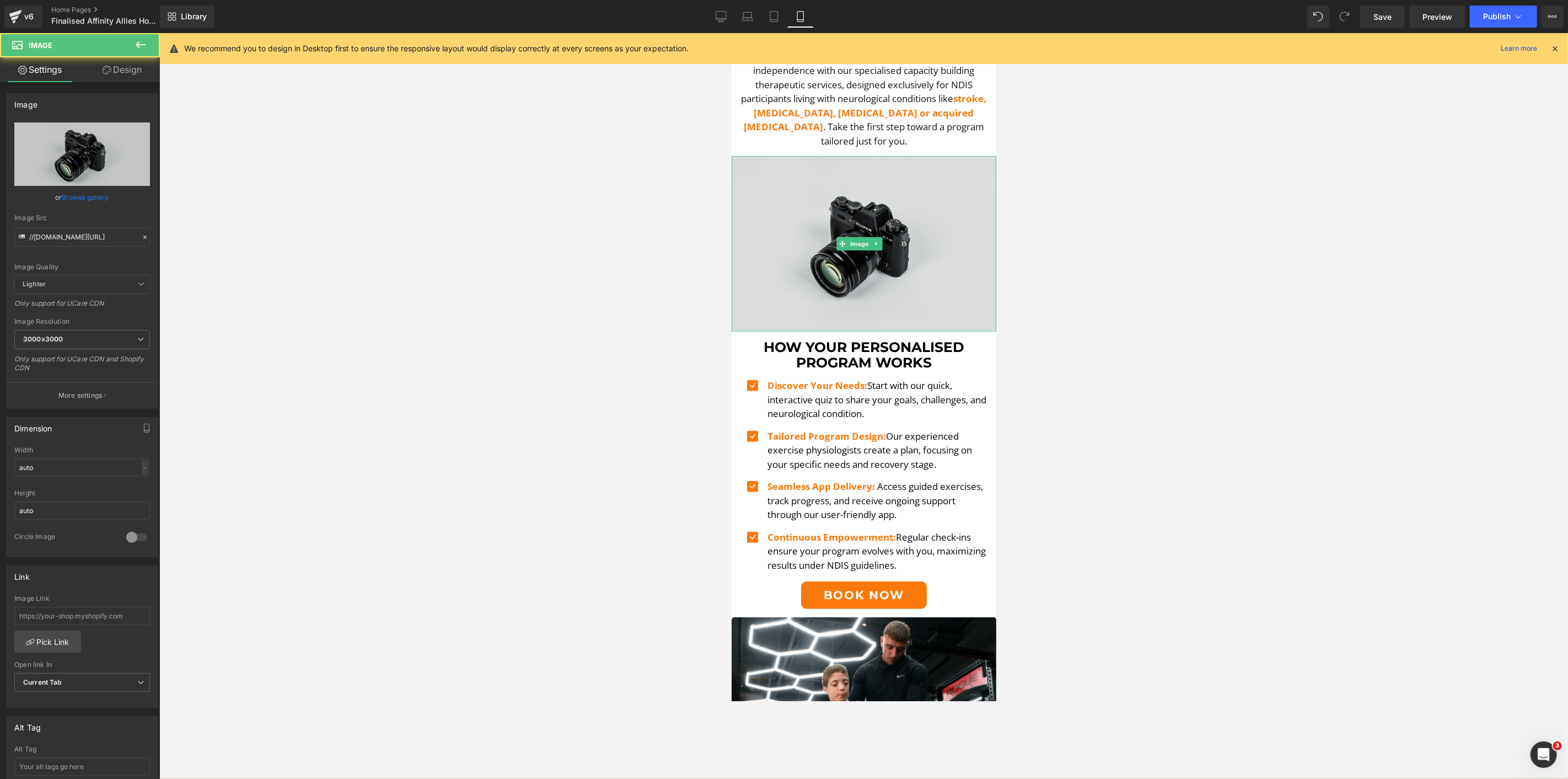
click at [933, 246] on img at bounding box center [863, 243] width 265 height 175
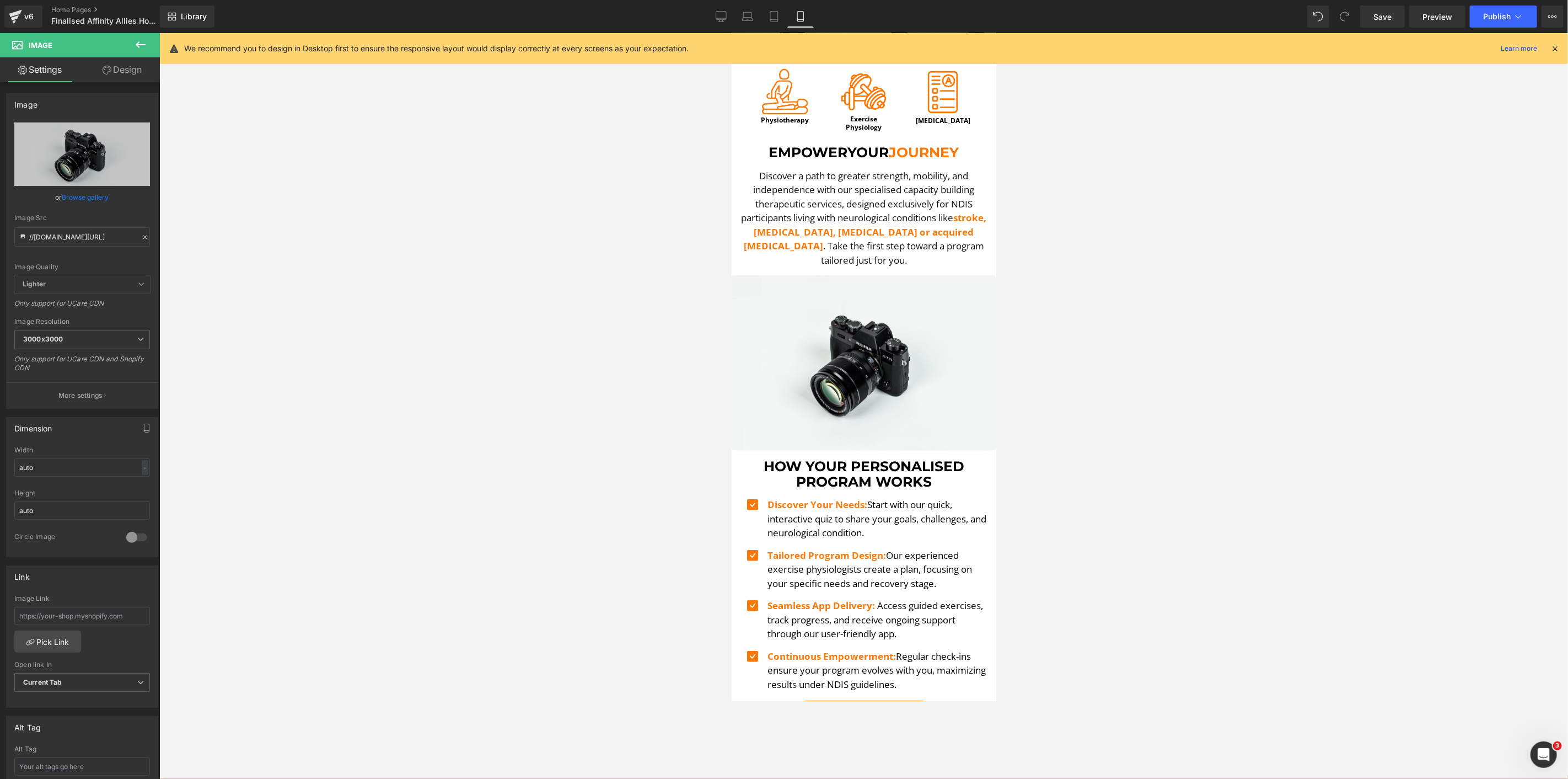
scroll to position [372, 0]
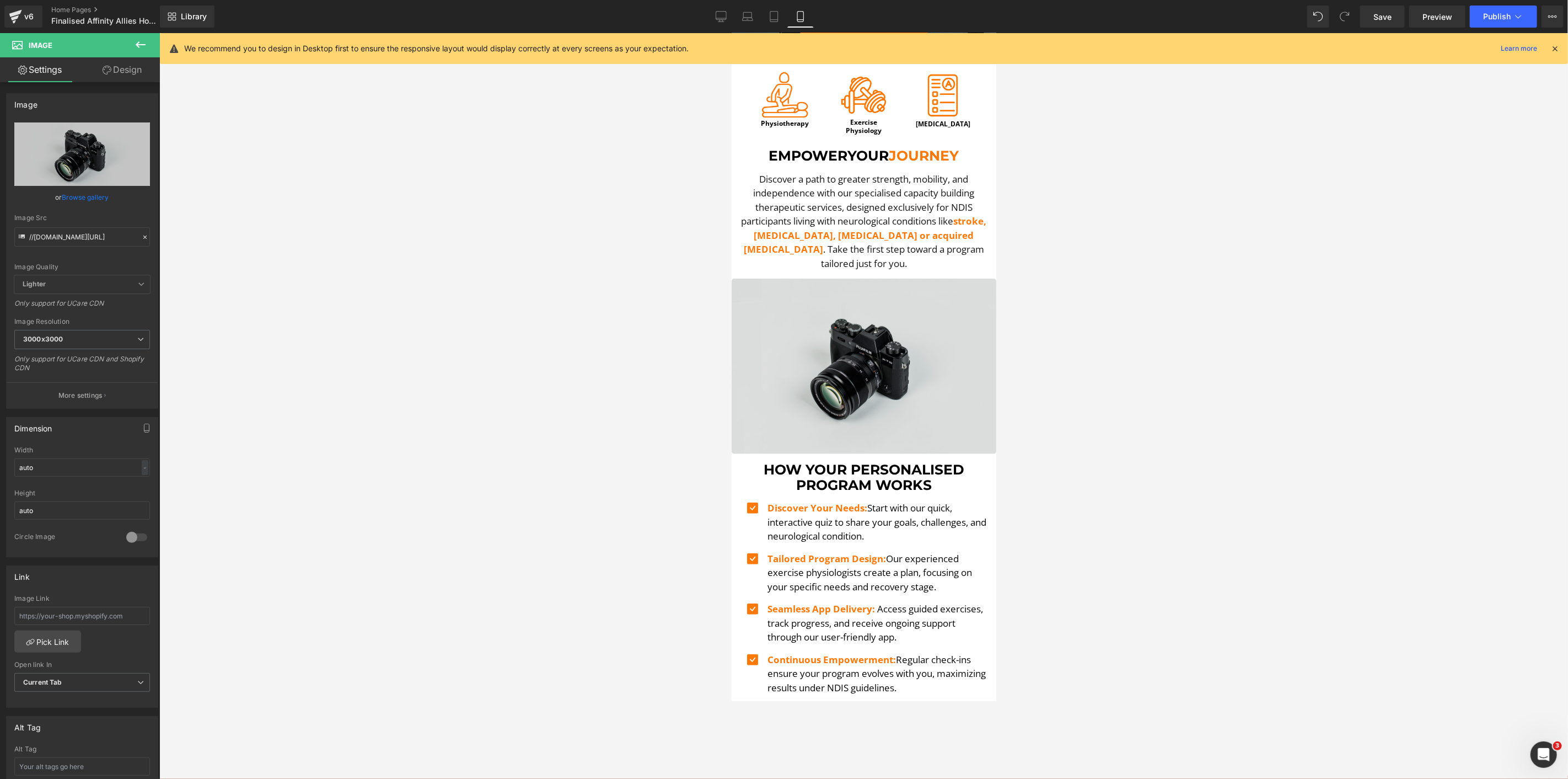
click at [913, 376] on img at bounding box center [863, 365] width 265 height 175
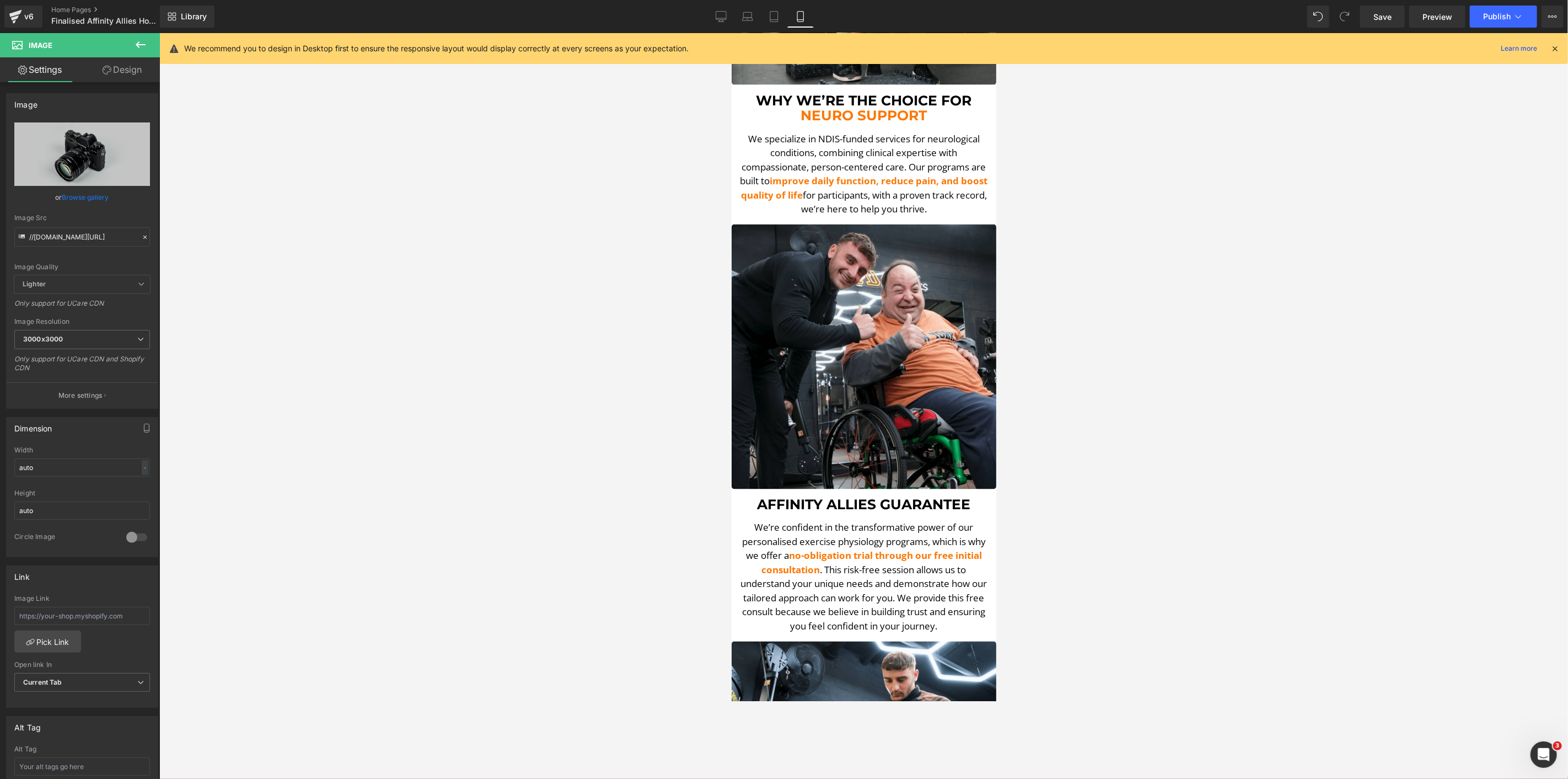
scroll to position [1476, 0]
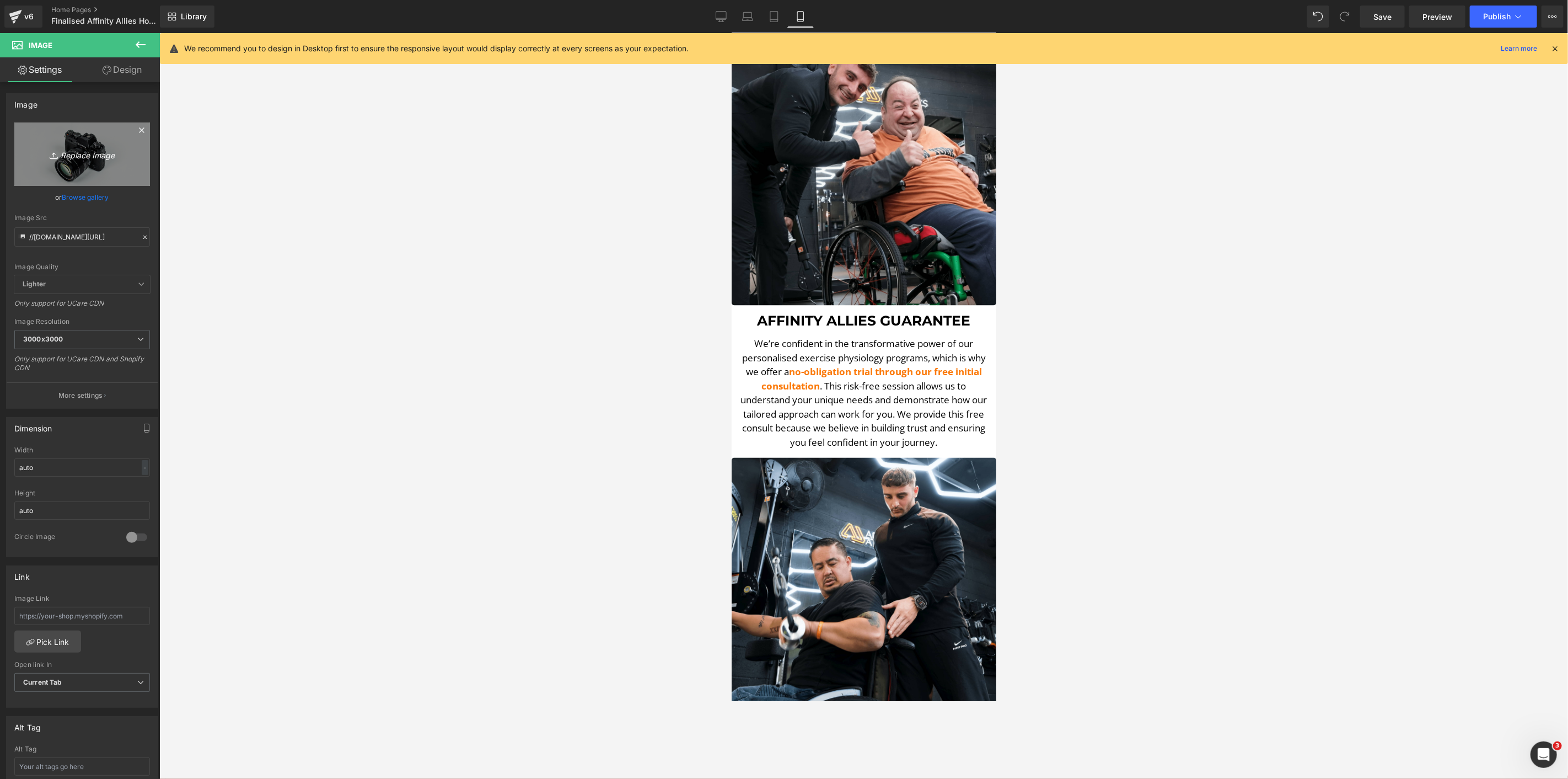
click at [75, 138] on link "Replace Image" at bounding box center [82, 154] width 136 height 63
type input "C:\fakepath\PAUL LE 3-min.png"
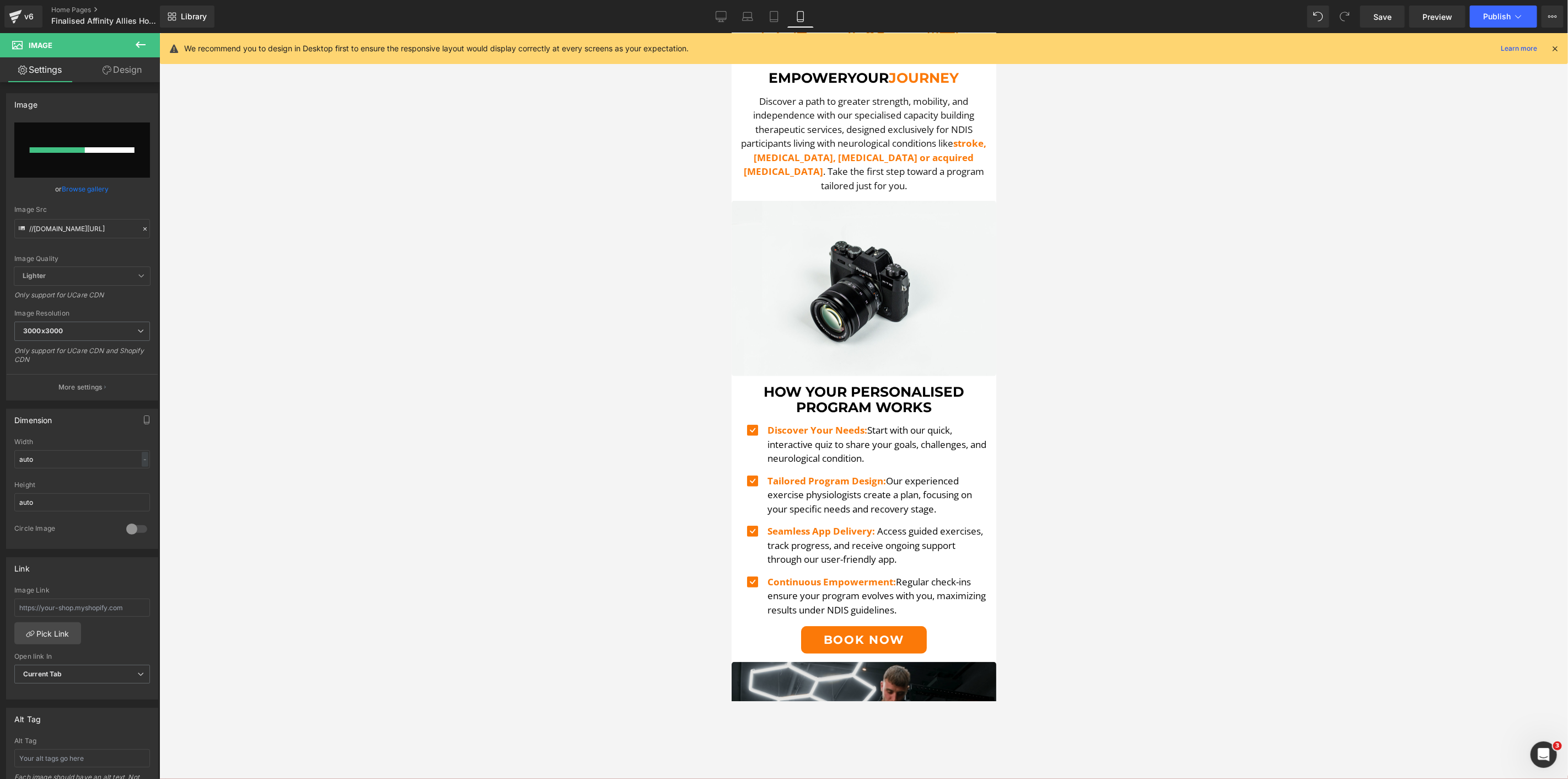
scroll to position [311, 0]
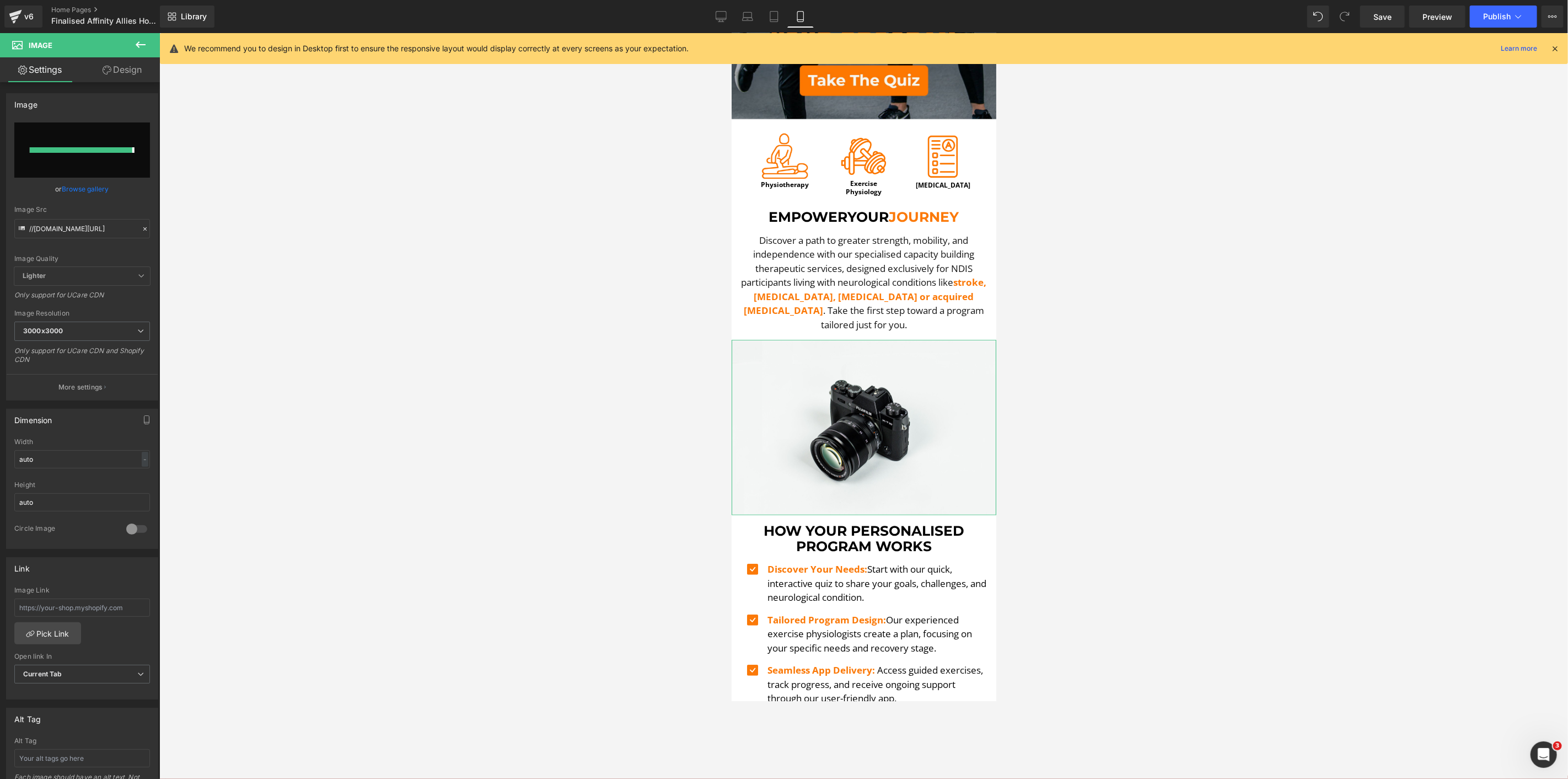
type input "https://ucarecdn.com/0d1971a3-a2a7-4a2a-9fdd-e5c78b1a90e6/-/format/auto/-/previ…"
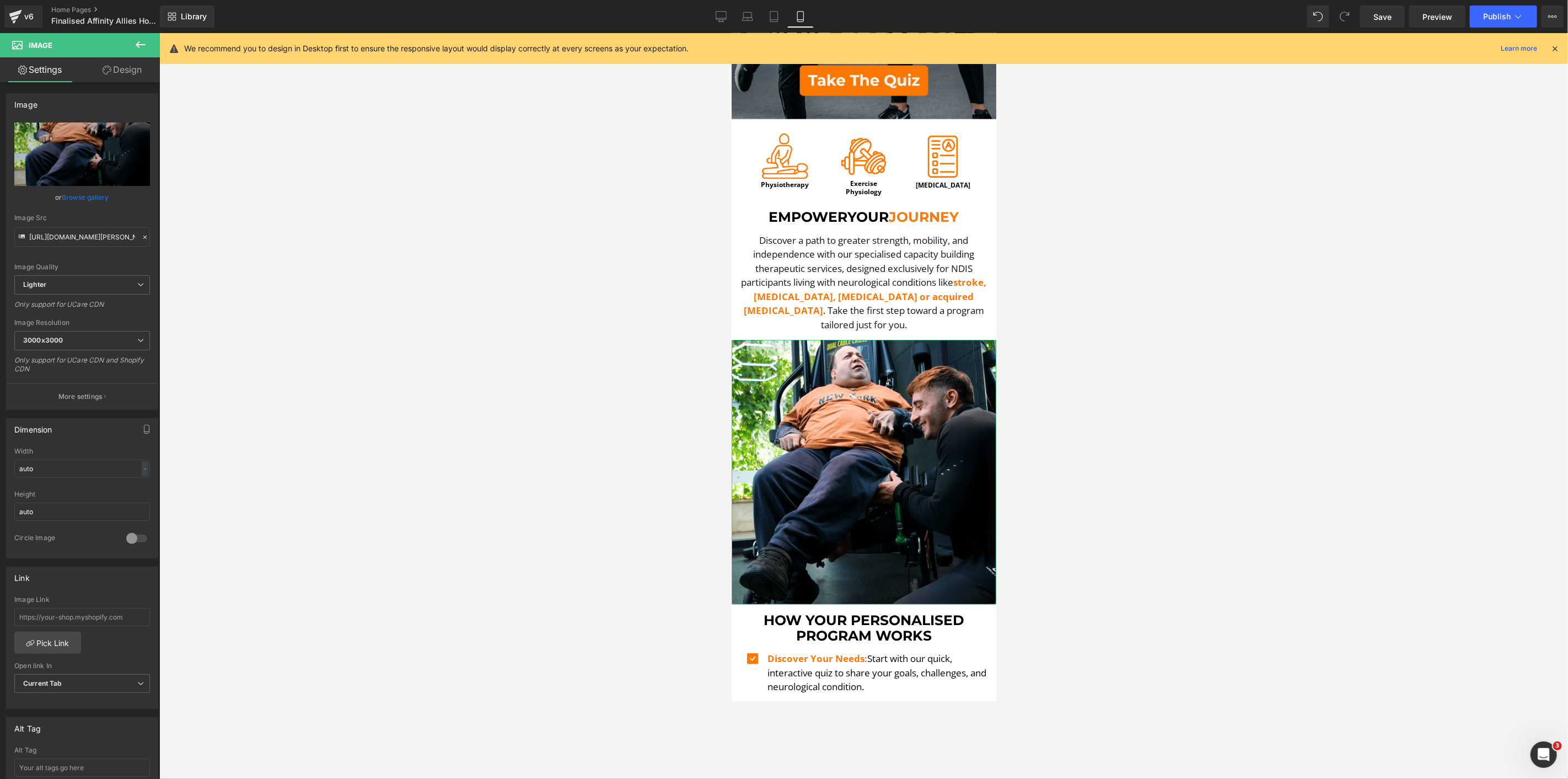
click at [114, 69] on link "Design" at bounding box center [122, 69] width 80 height 25
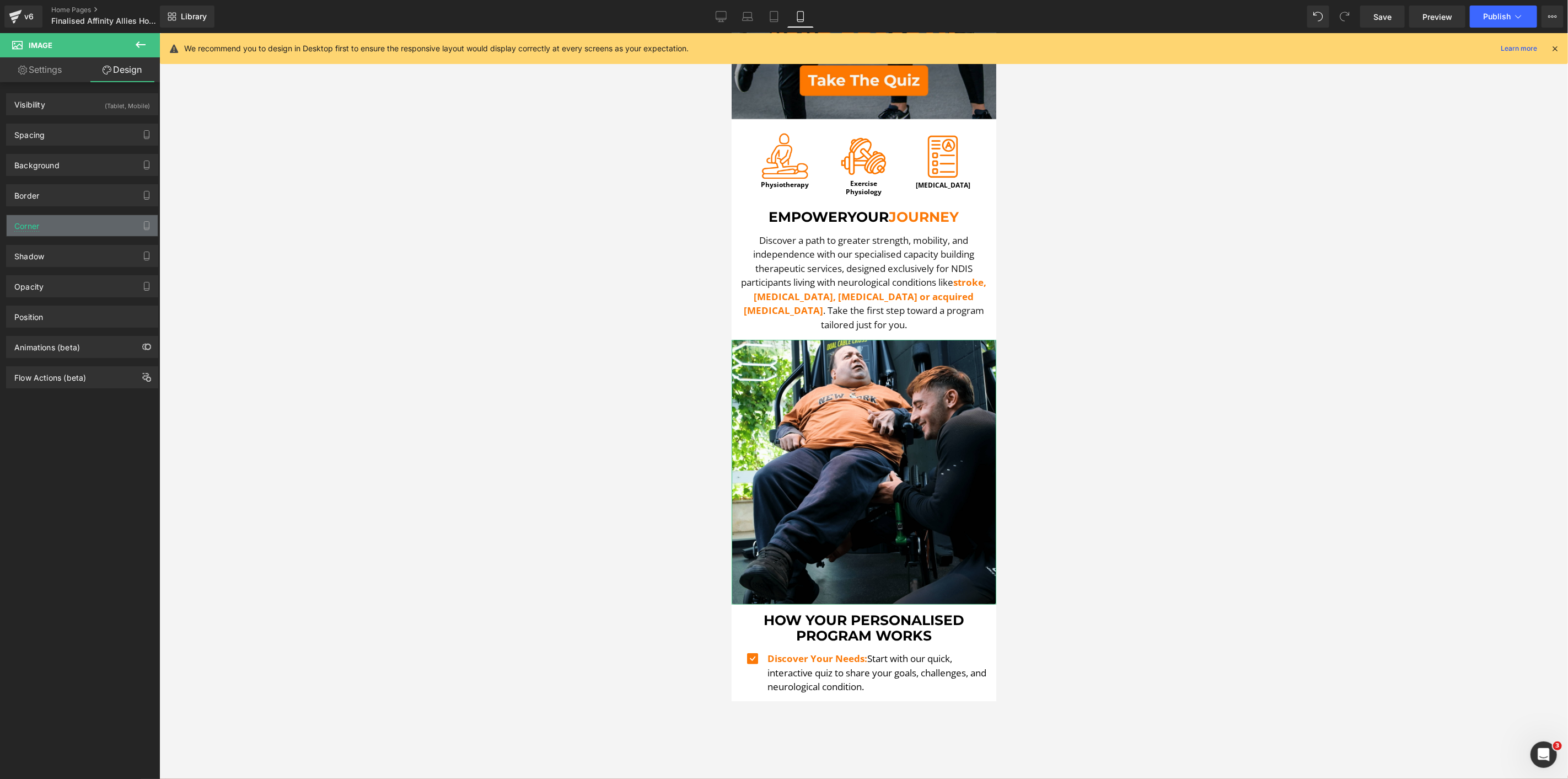
click at [88, 241] on div "Shadow Shadow Style Drop Shadow Outer Shadow #333333 Shadow Color #333333 100 %…" at bounding box center [82, 252] width 165 height 31
click at [90, 235] on div "Corner" at bounding box center [82, 225] width 151 height 21
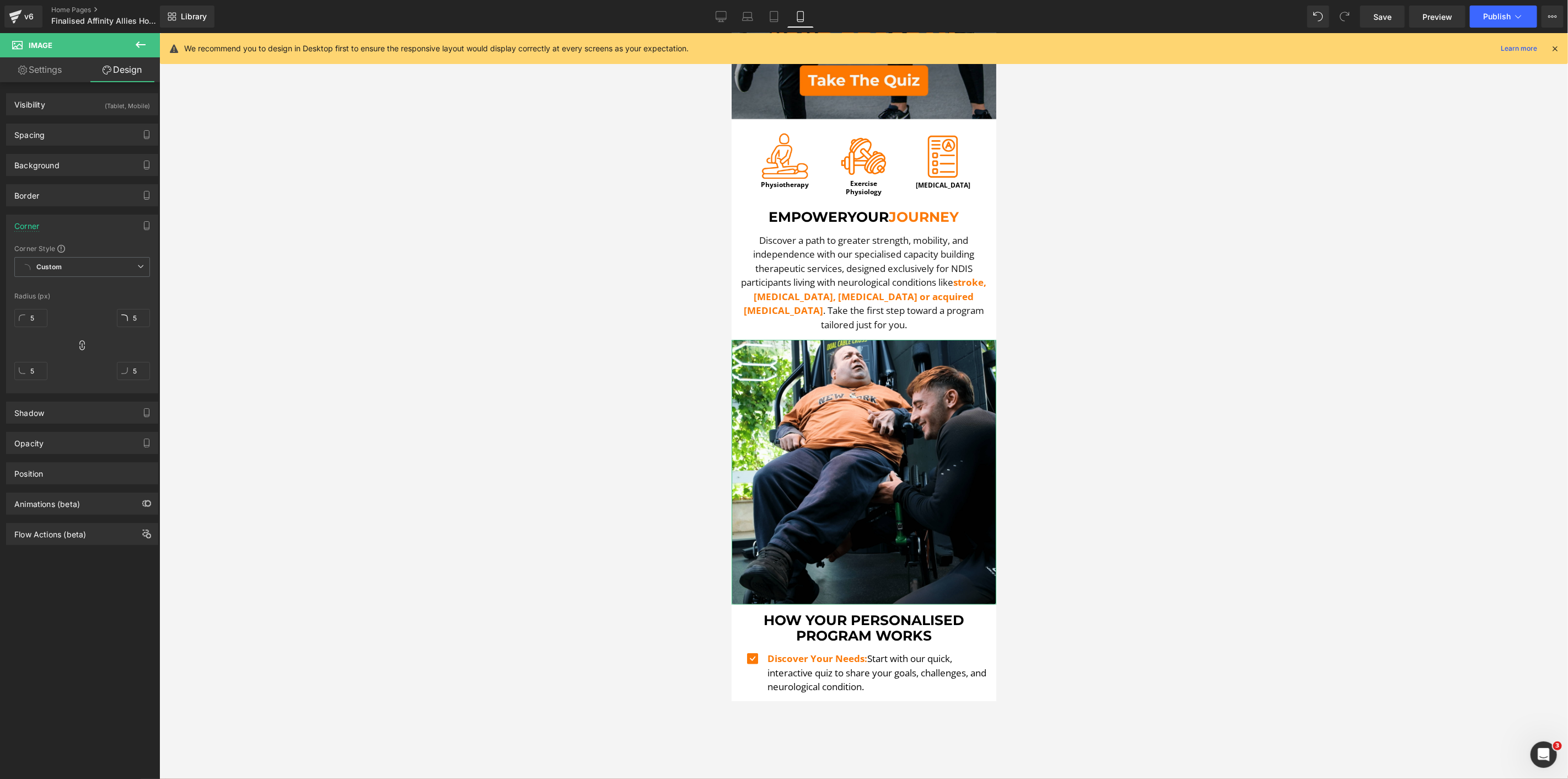
click at [90, 235] on div "Corner" at bounding box center [82, 225] width 151 height 21
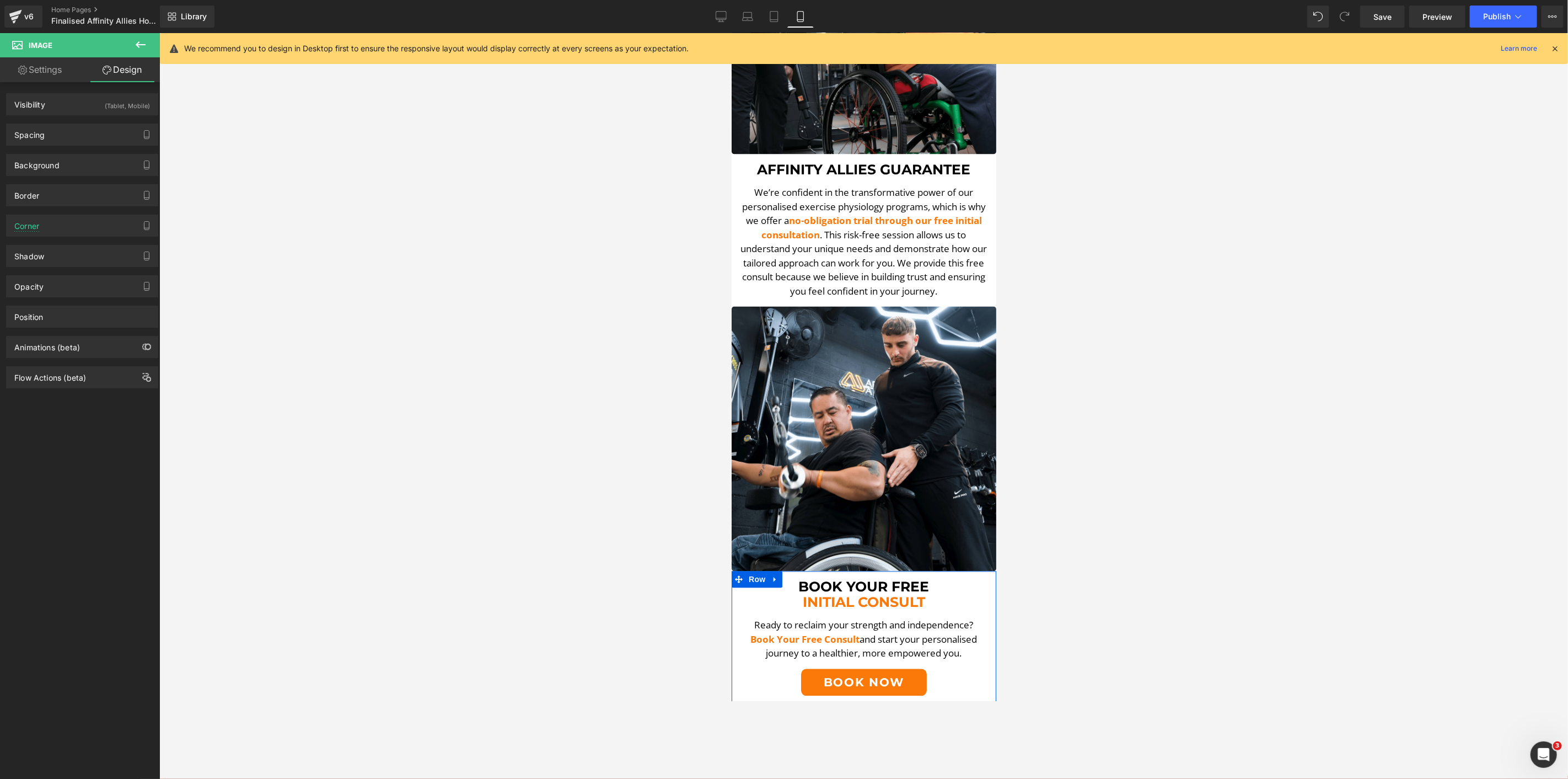
scroll to position [1900, 0]
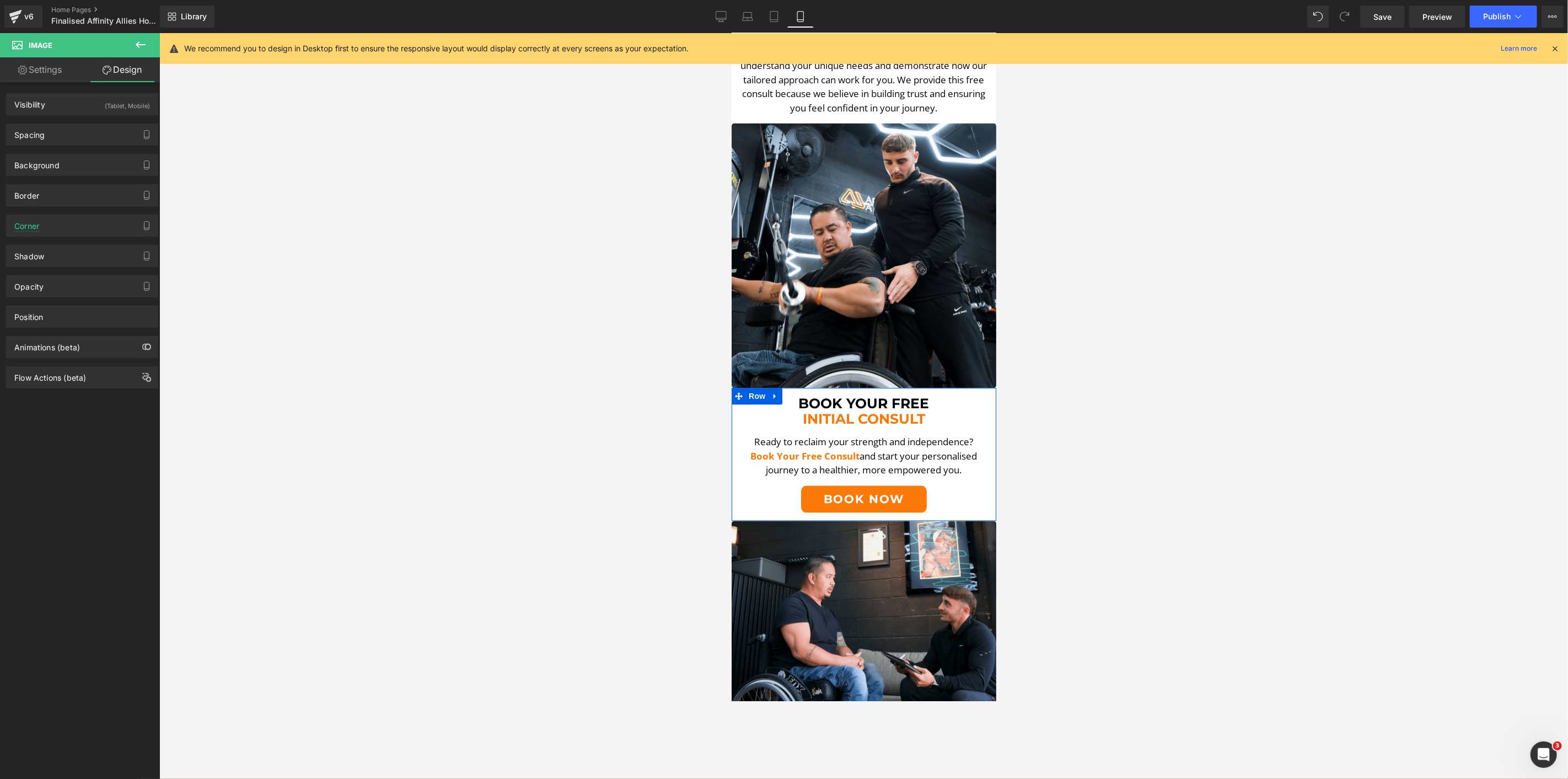
click at [516, 233] on div at bounding box center [863, 406] width 1409 height 746
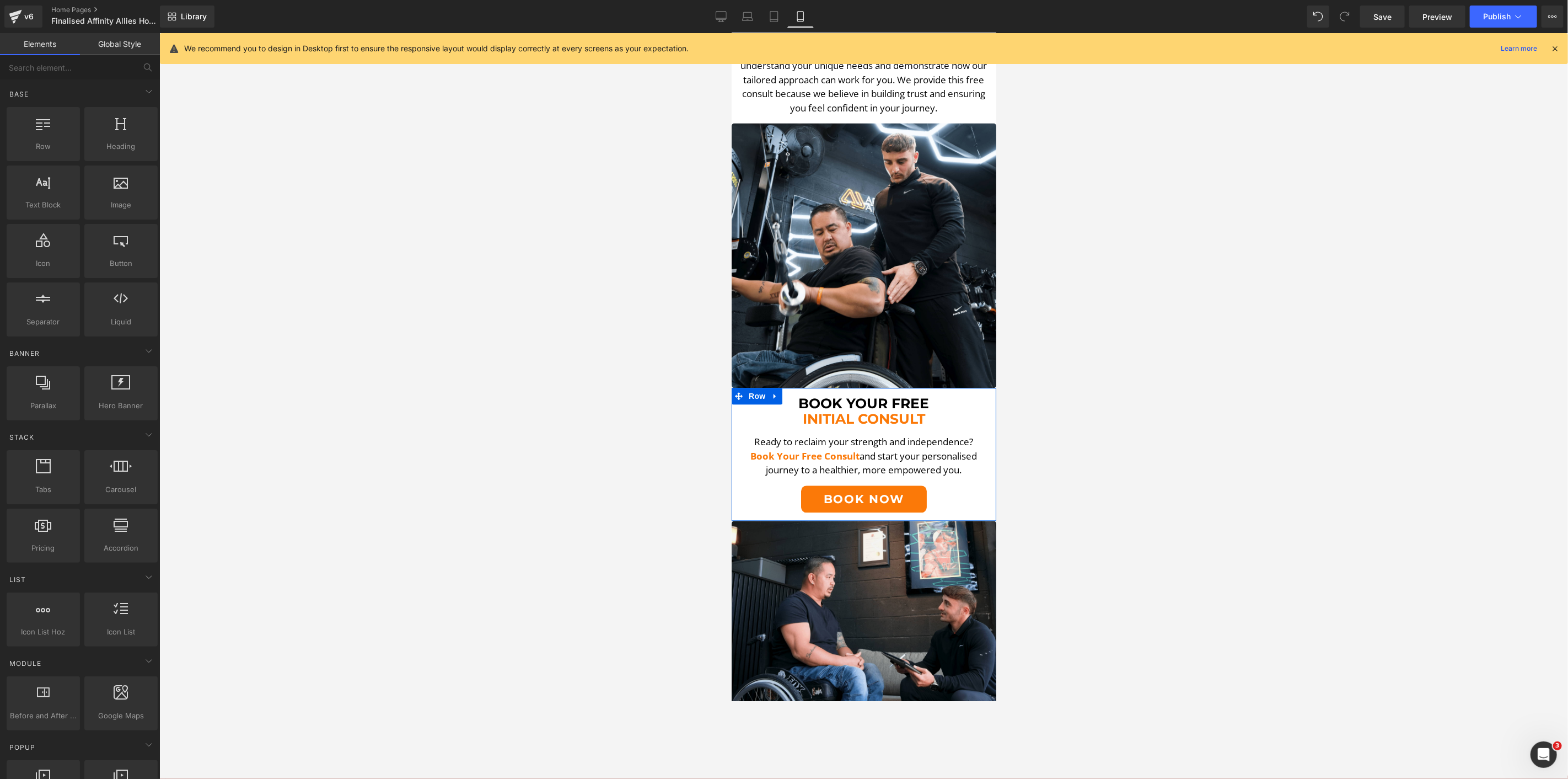
click at [584, 253] on div at bounding box center [863, 406] width 1409 height 746
click at [680, 312] on div at bounding box center [863, 406] width 1409 height 746
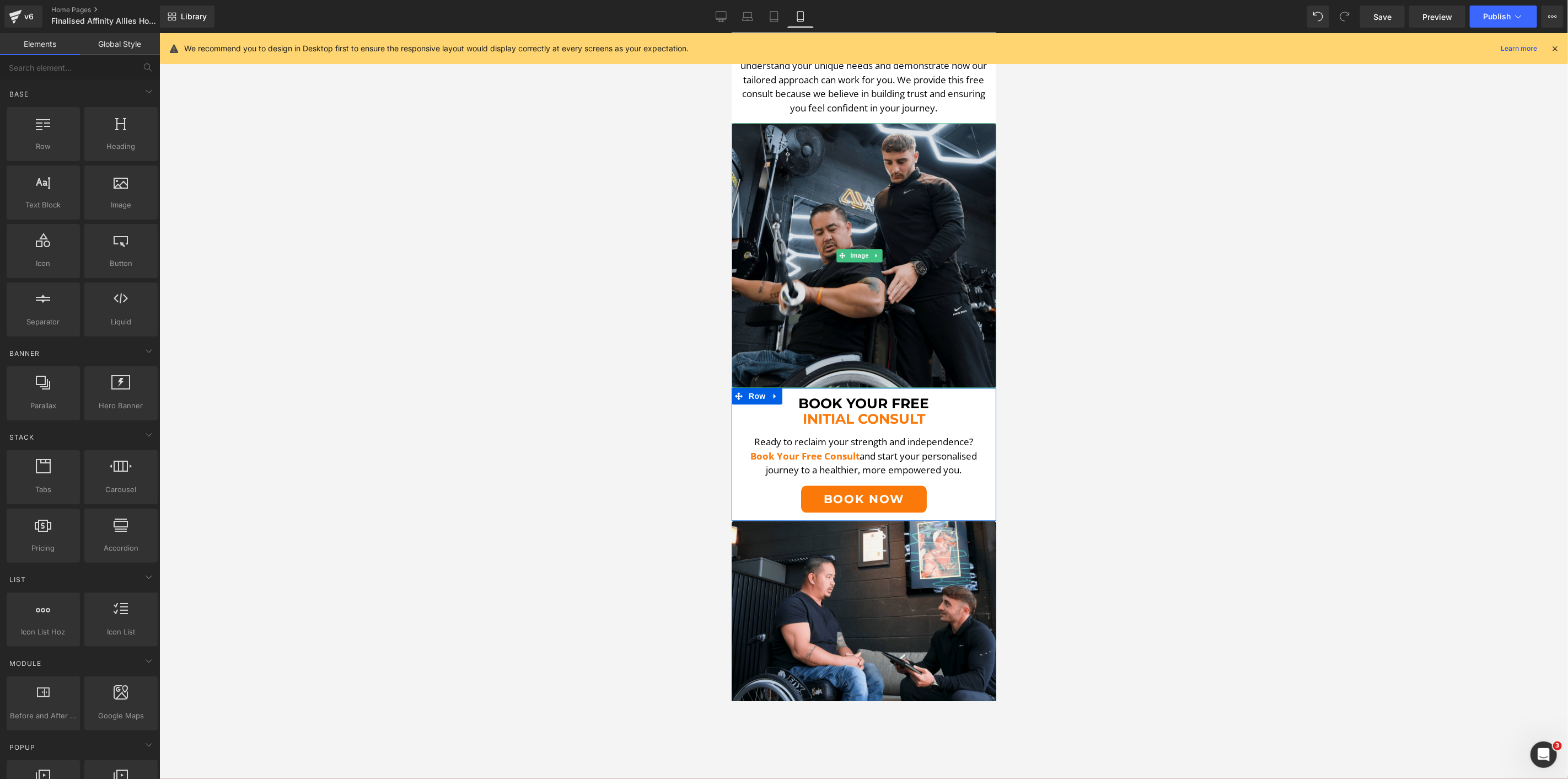
click at [811, 298] on img at bounding box center [863, 255] width 265 height 265
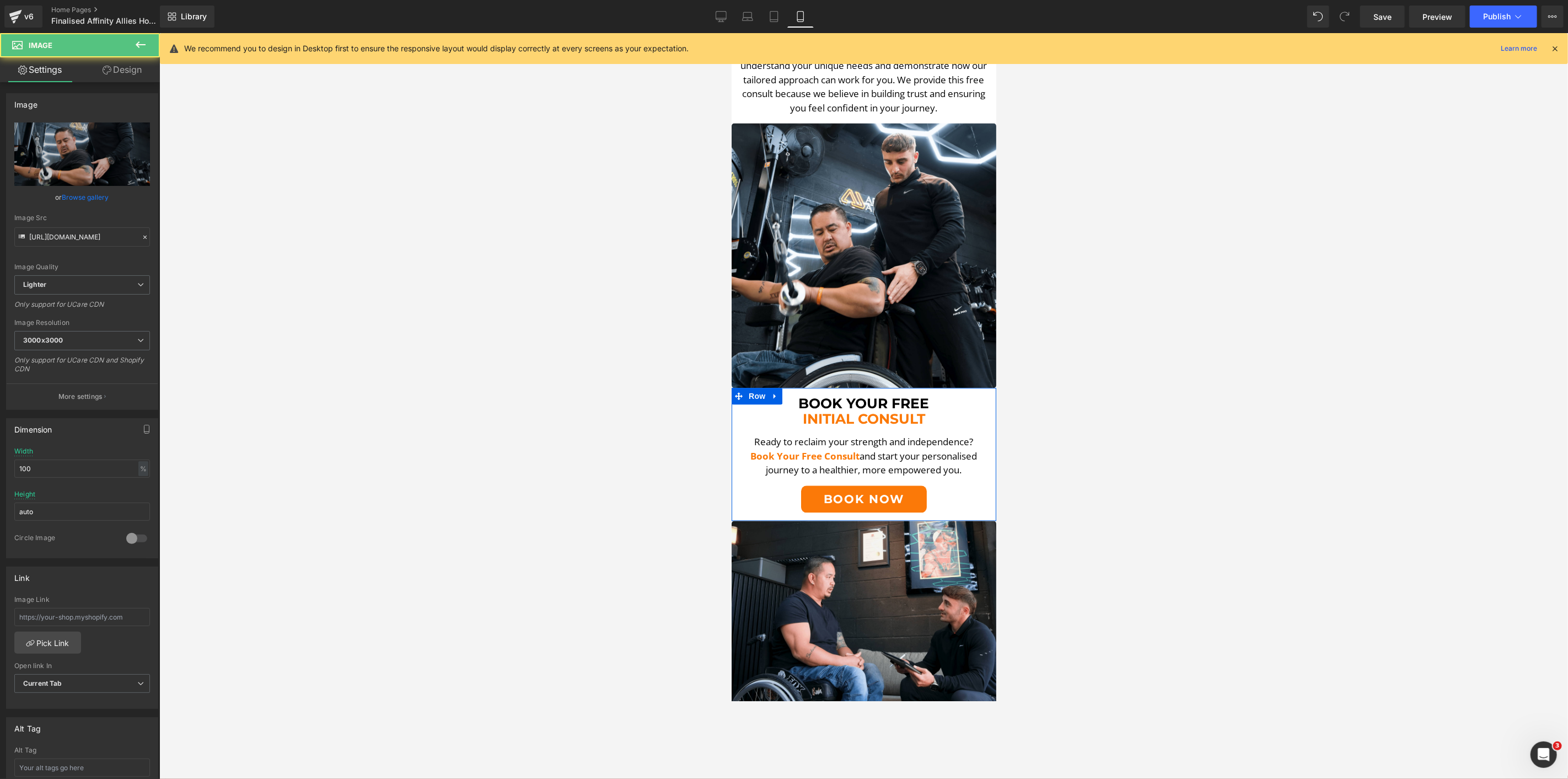
click at [618, 333] on div at bounding box center [863, 406] width 1409 height 746
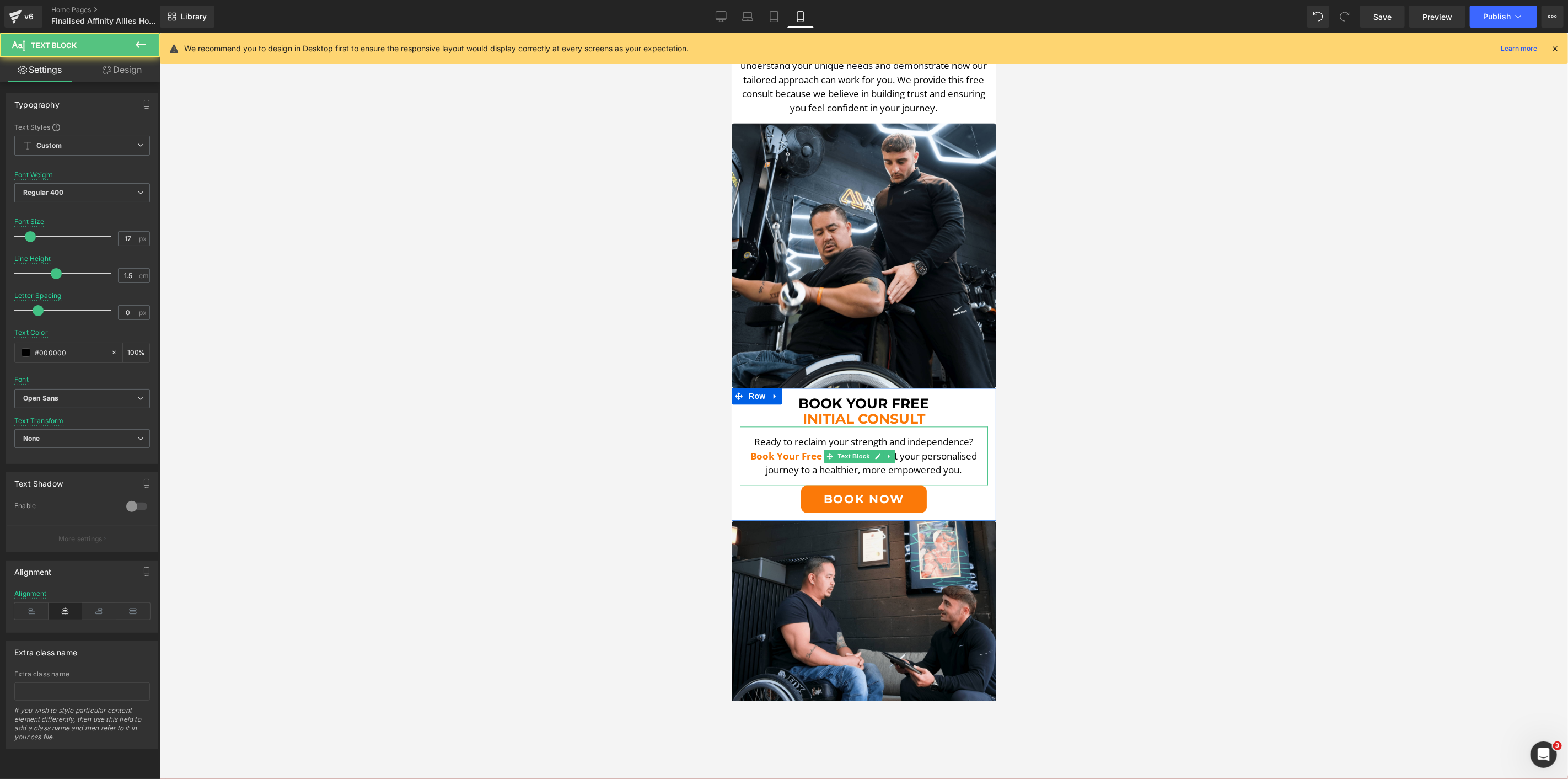
click at [824, 434] on p "Ready to reclaim your strength and independence?" at bounding box center [863, 441] width 248 height 14
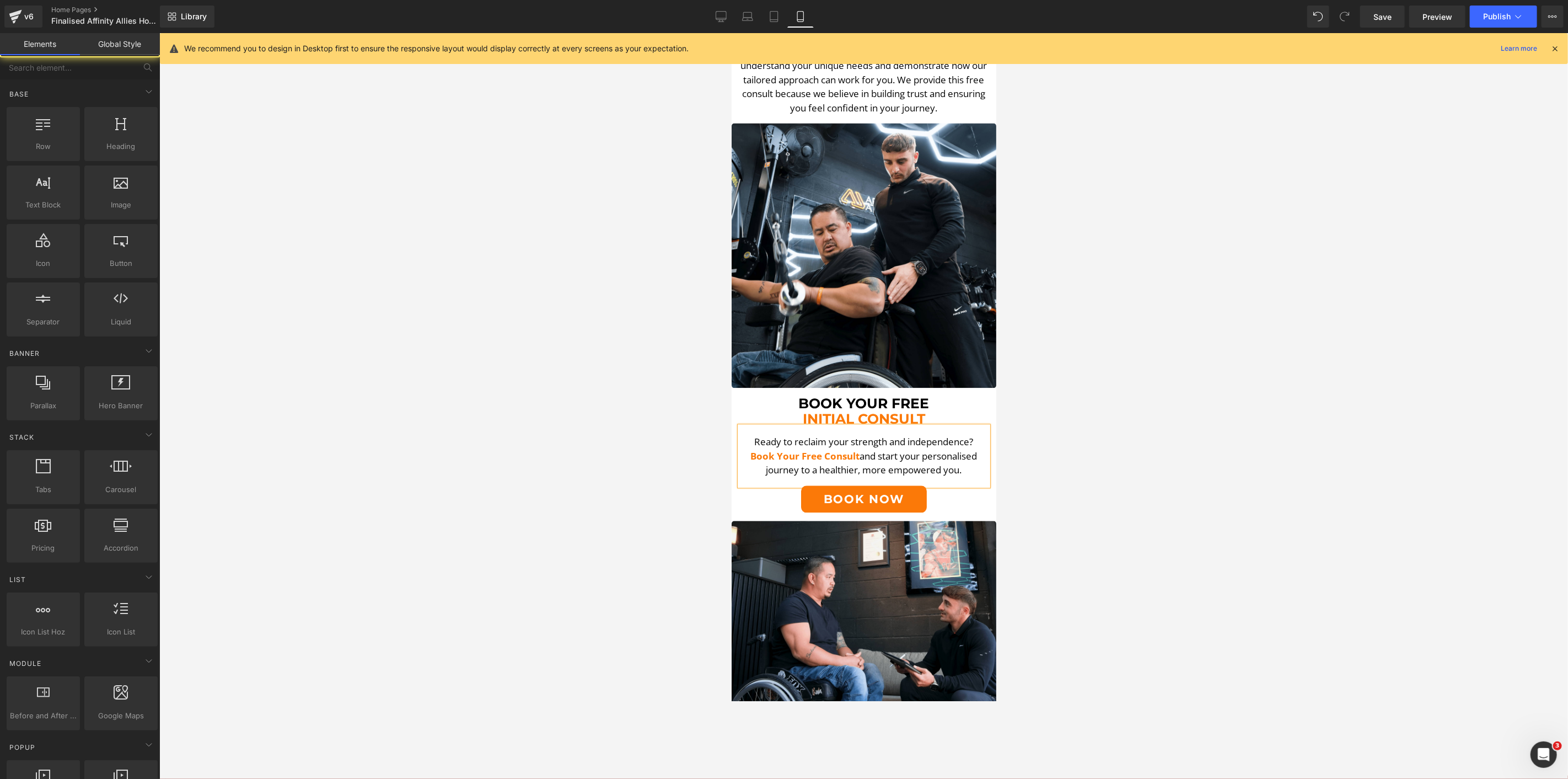
click at [445, 327] on div at bounding box center [863, 406] width 1409 height 746
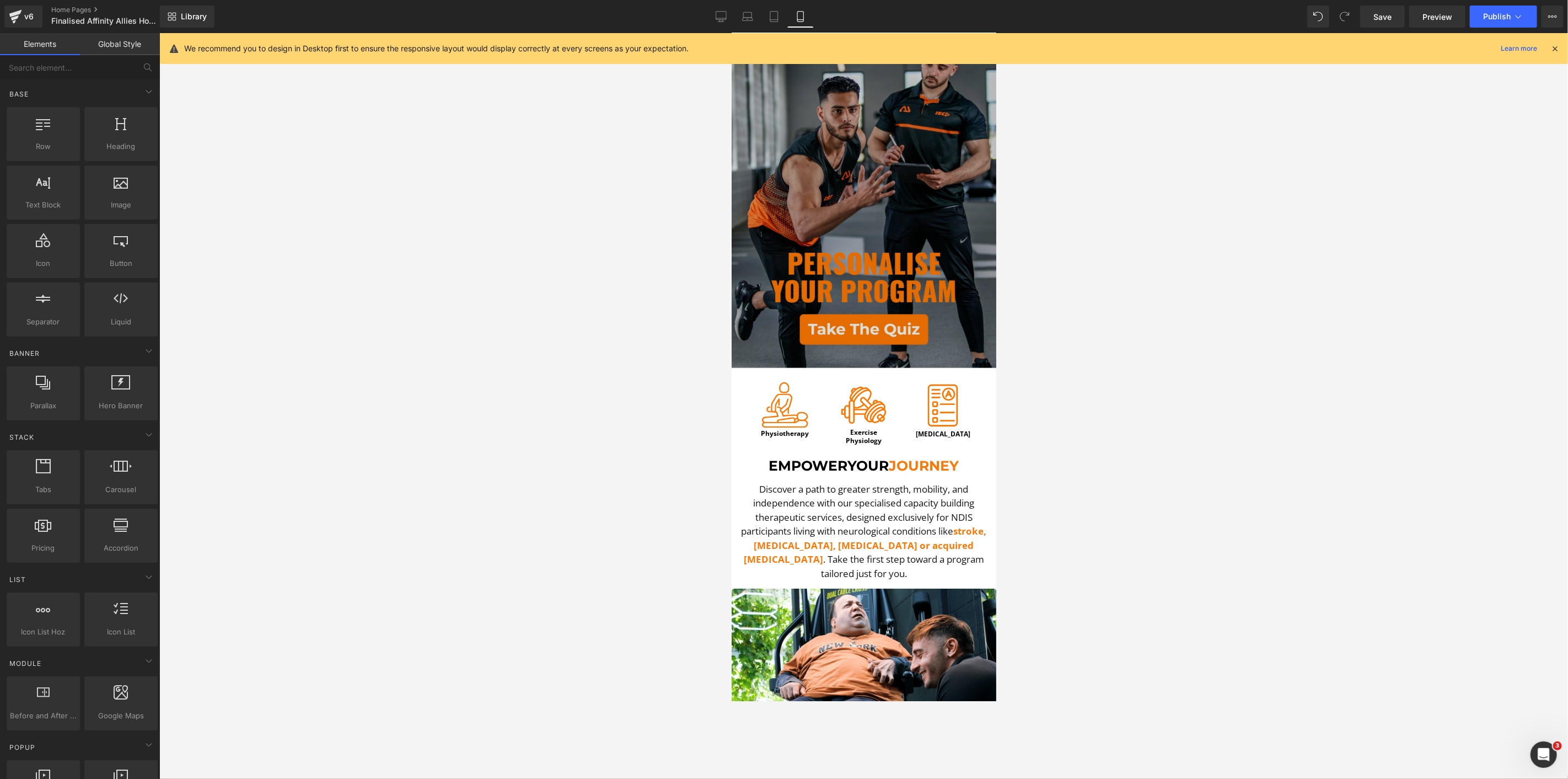
scroll to position [123, 0]
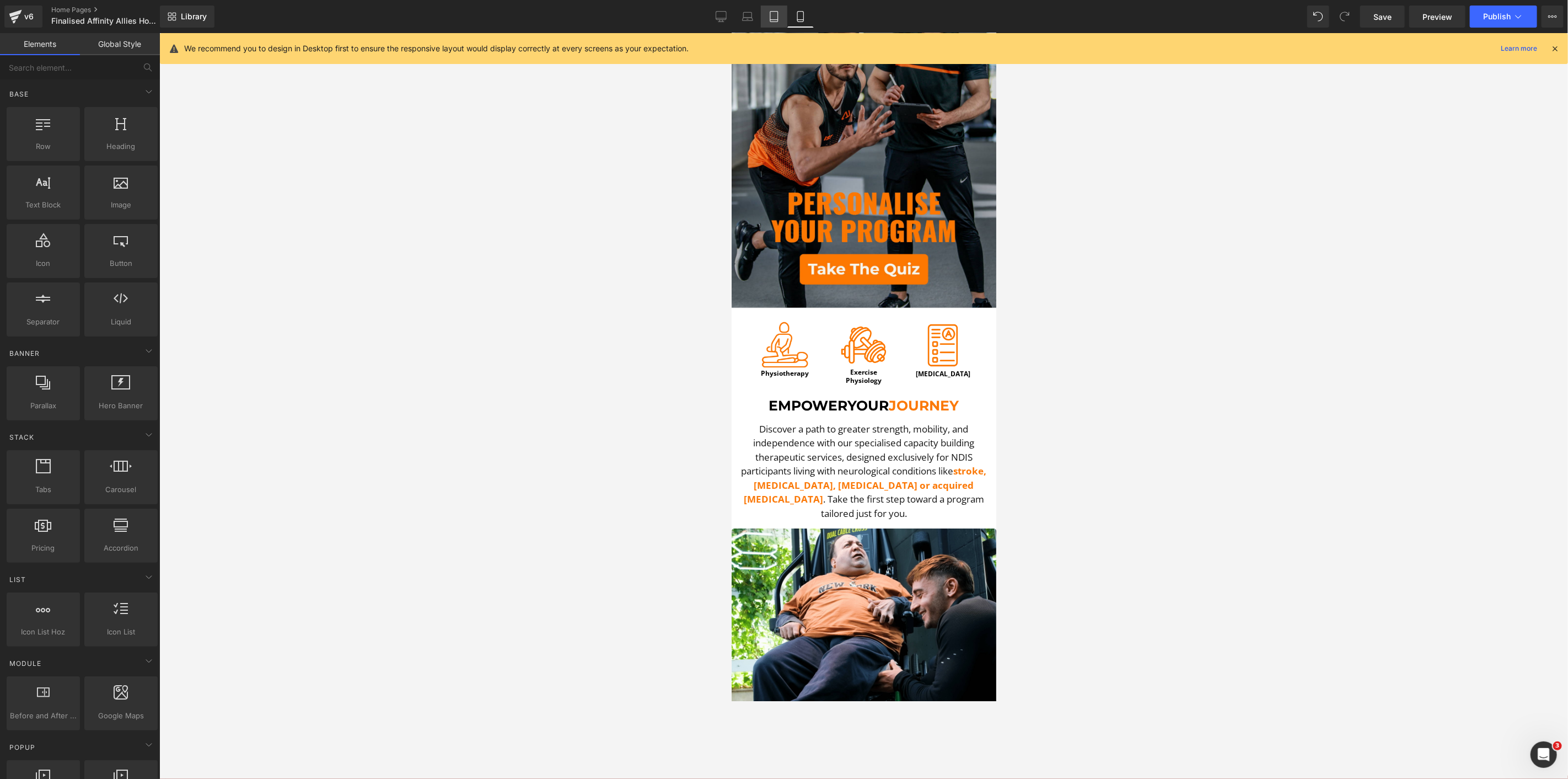
click at [782, 14] on link "Tablet" at bounding box center [774, 16] width 27 height 22
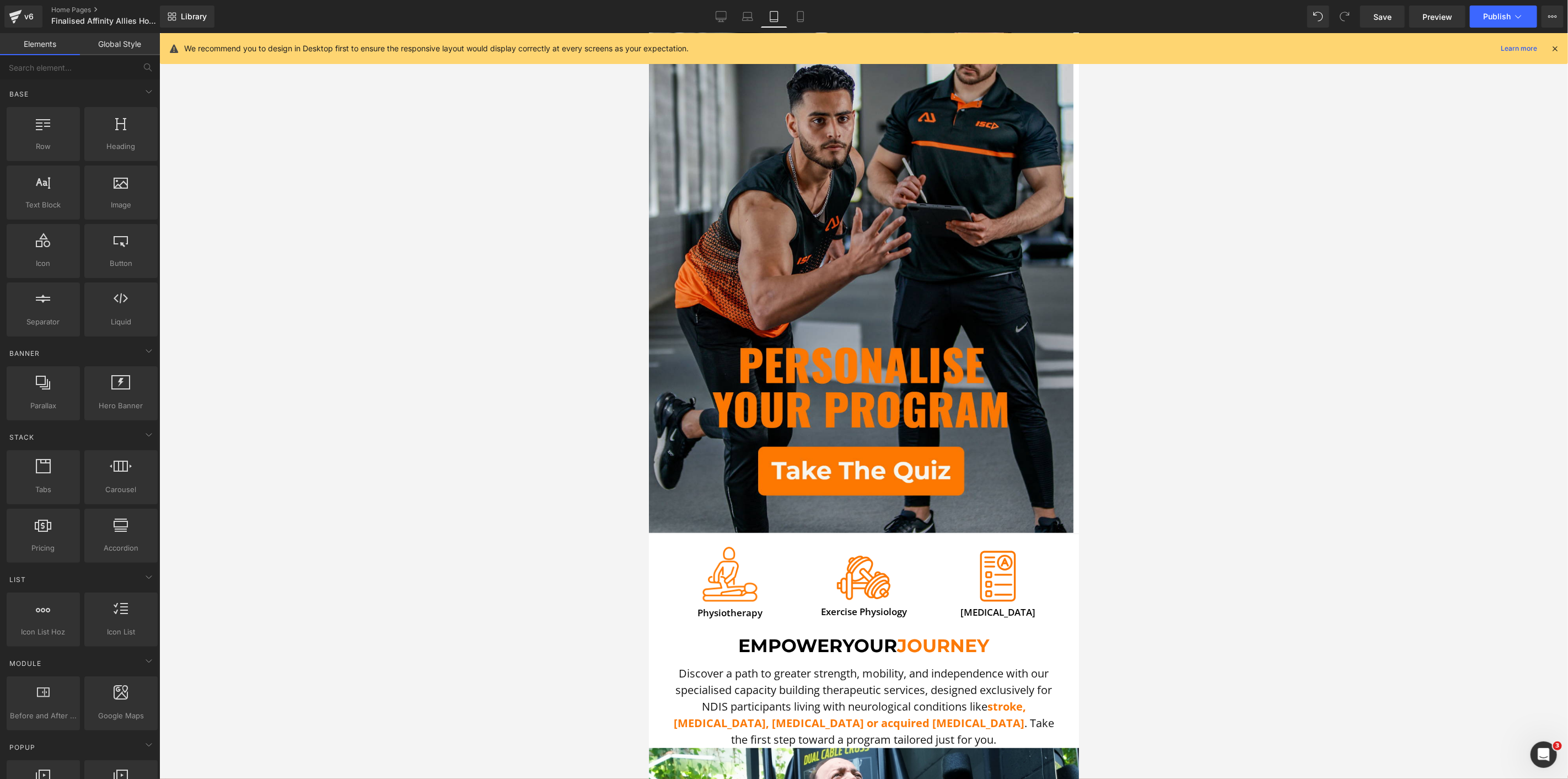
scroll to position [610, 0]
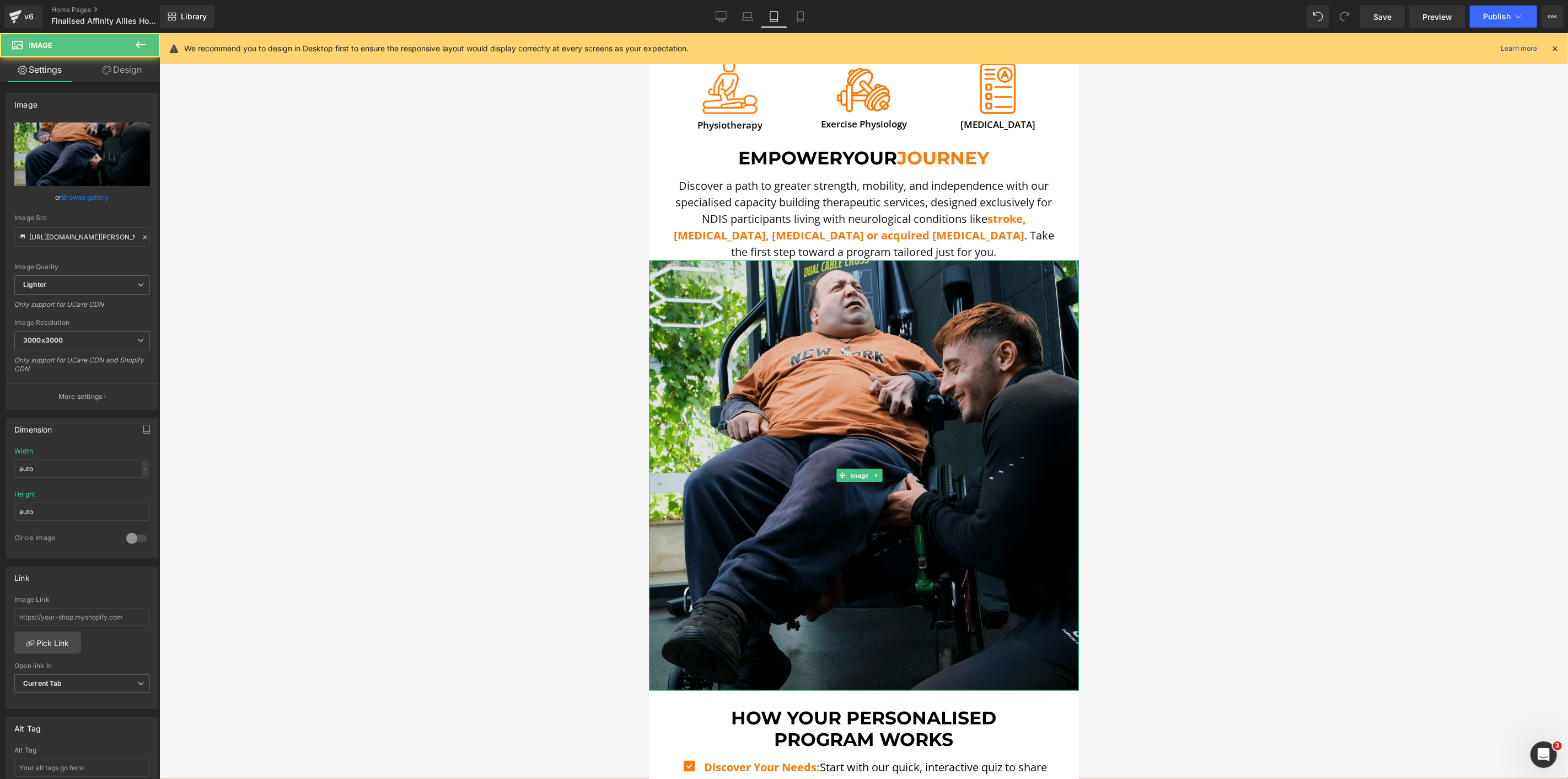
click at [933, 463] on img at bounding box center [863, 475] width 430 height 430
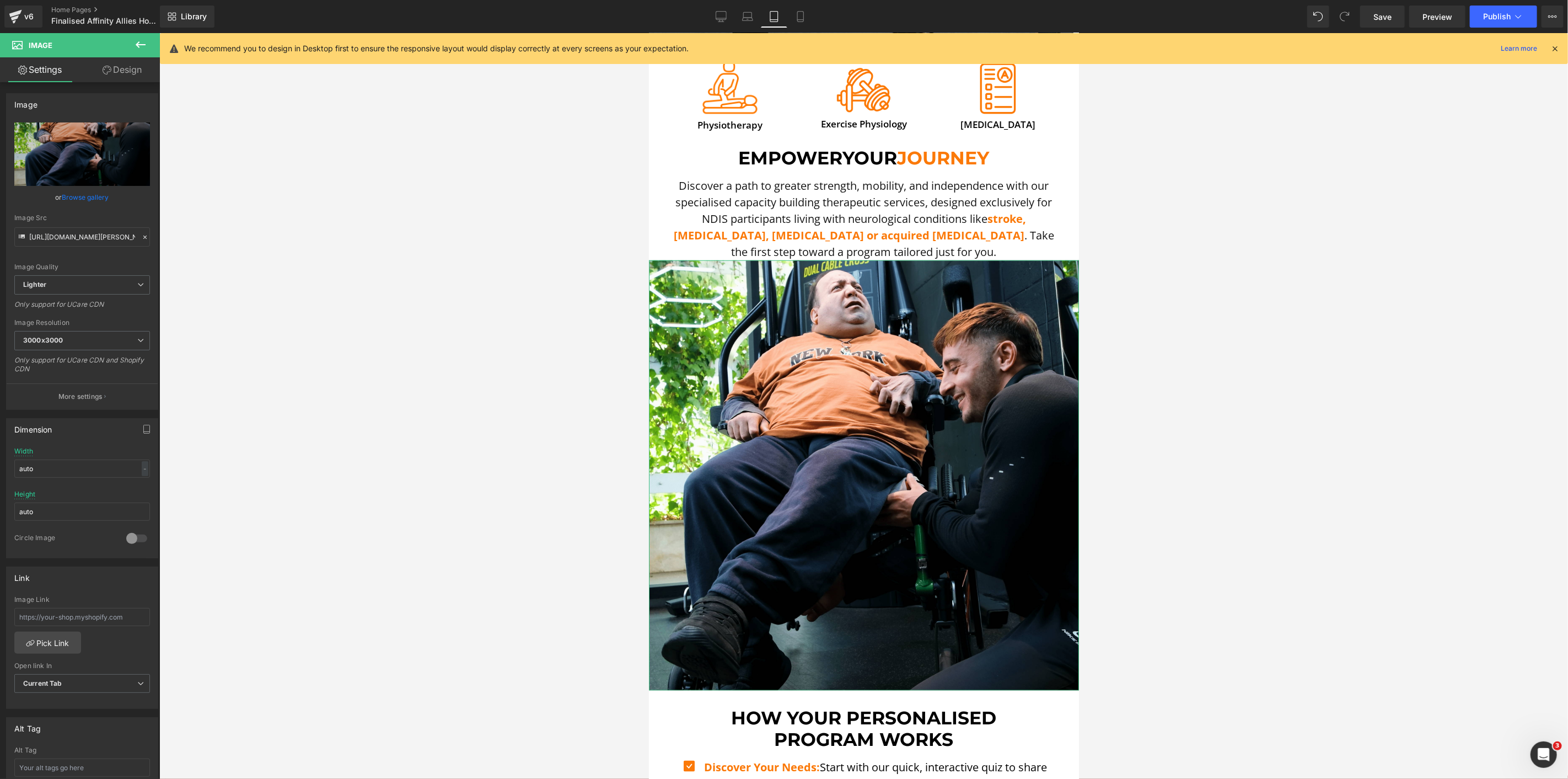
click at [122, 59] on link "Design" at bounding box center [122, 69] width 80 height 25
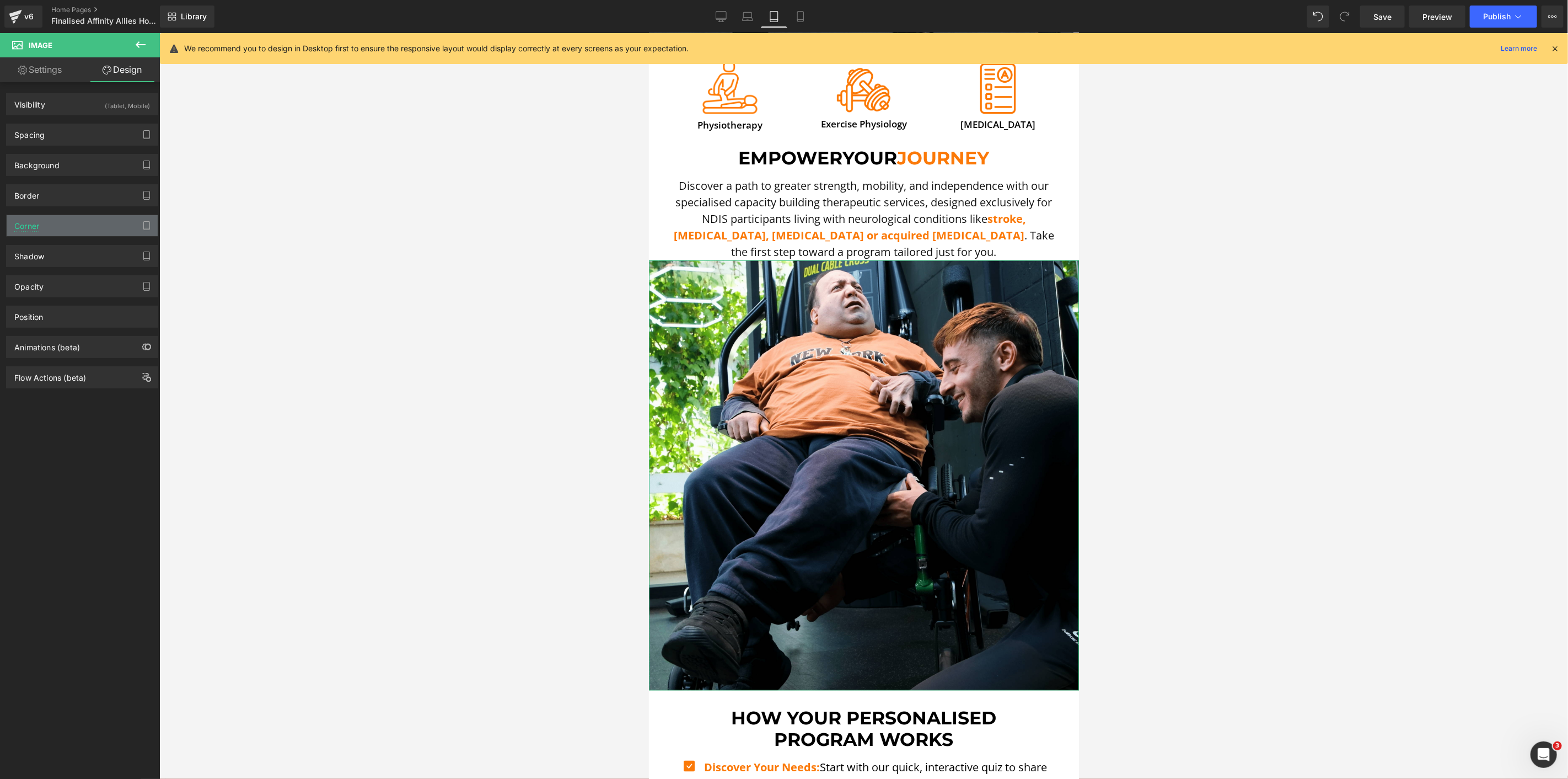
click at [68, 230] on div "Corner" at bounding box center [82, 225] width 151 height 21
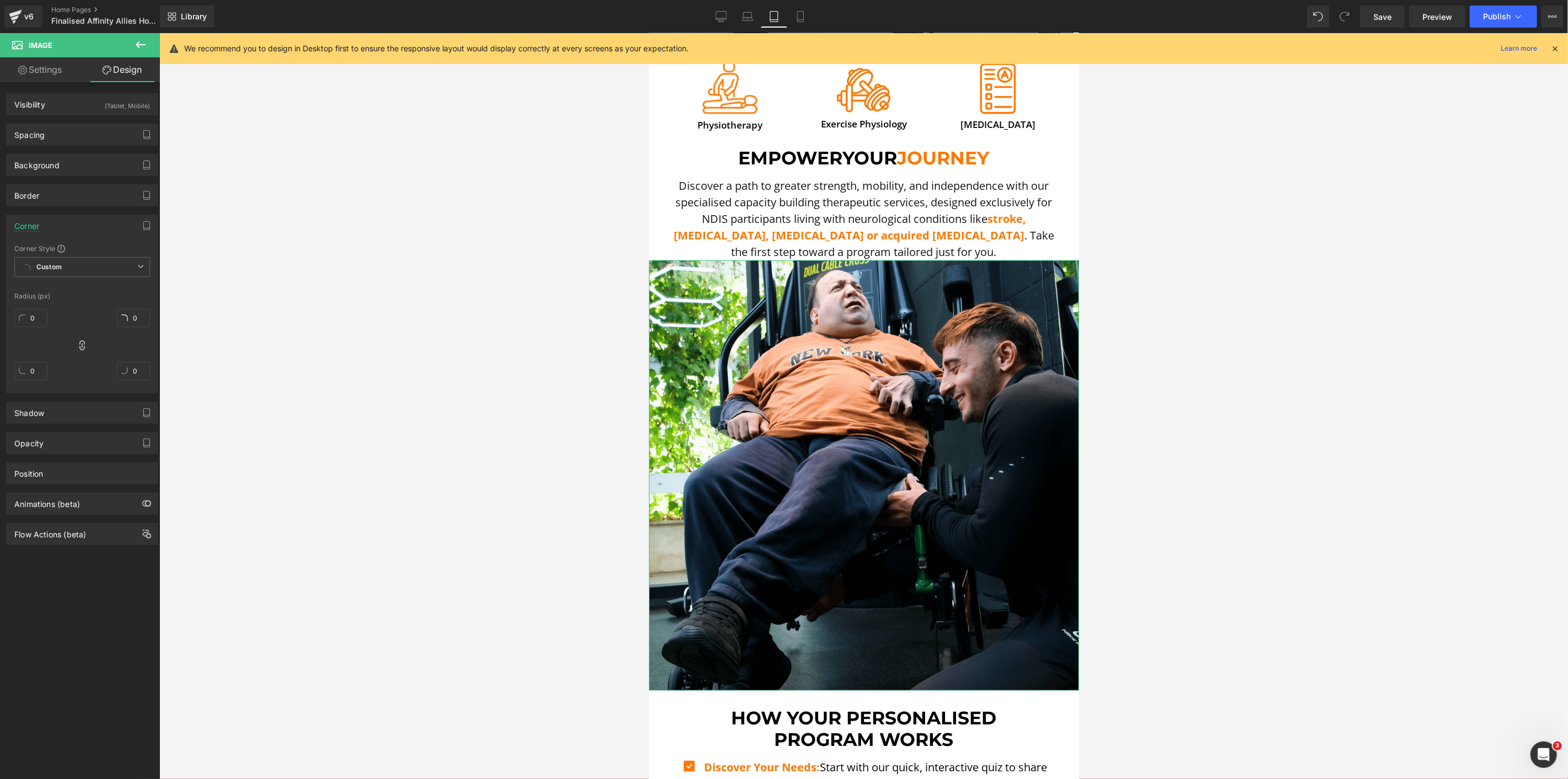
click at [68, 230] on div "Corner" at bounding box center [82, 225] width 151 height 21
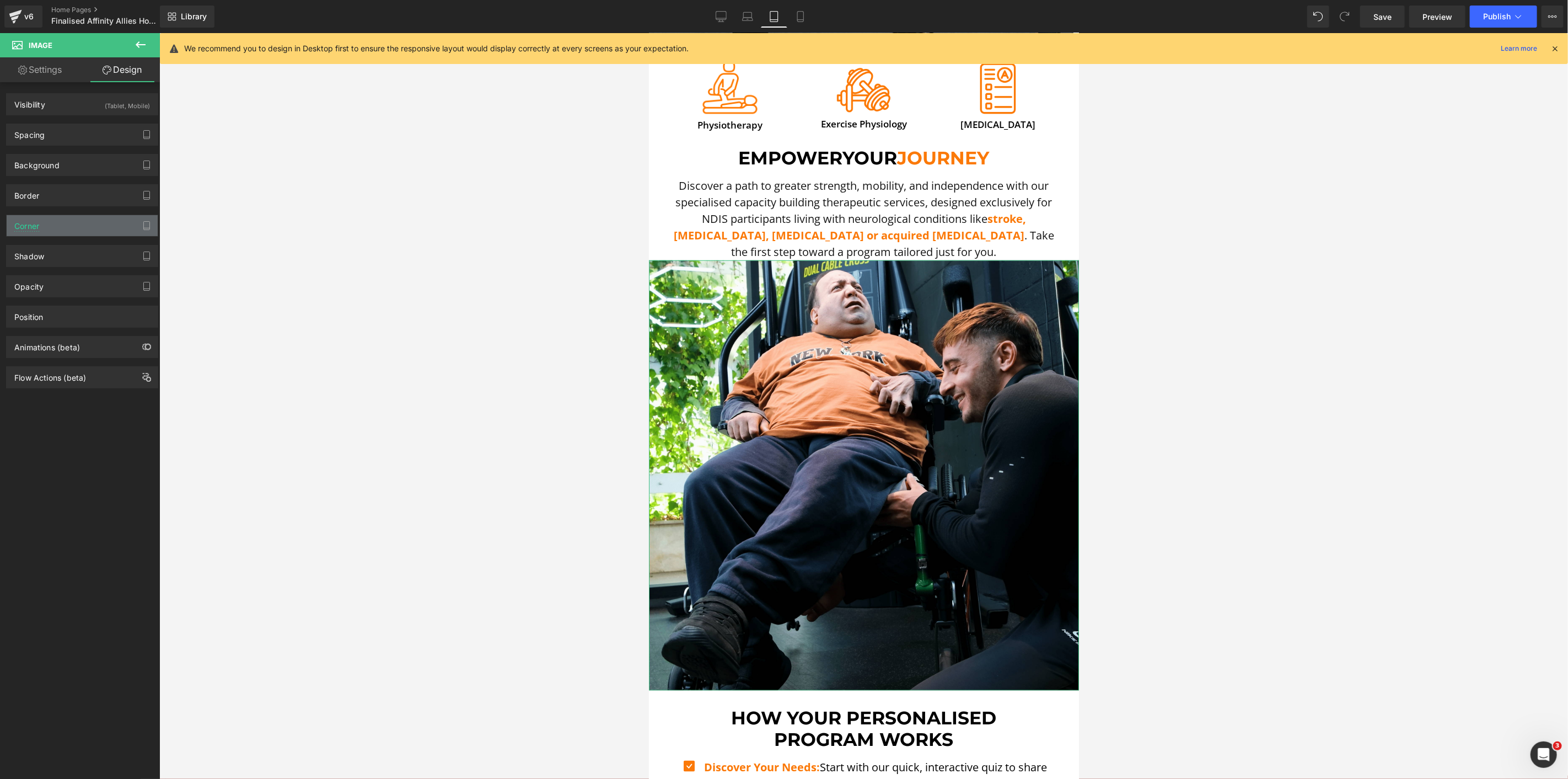
click at [68, 230] on div "Corner" at bounding box center [82, 225] width 151 height 21
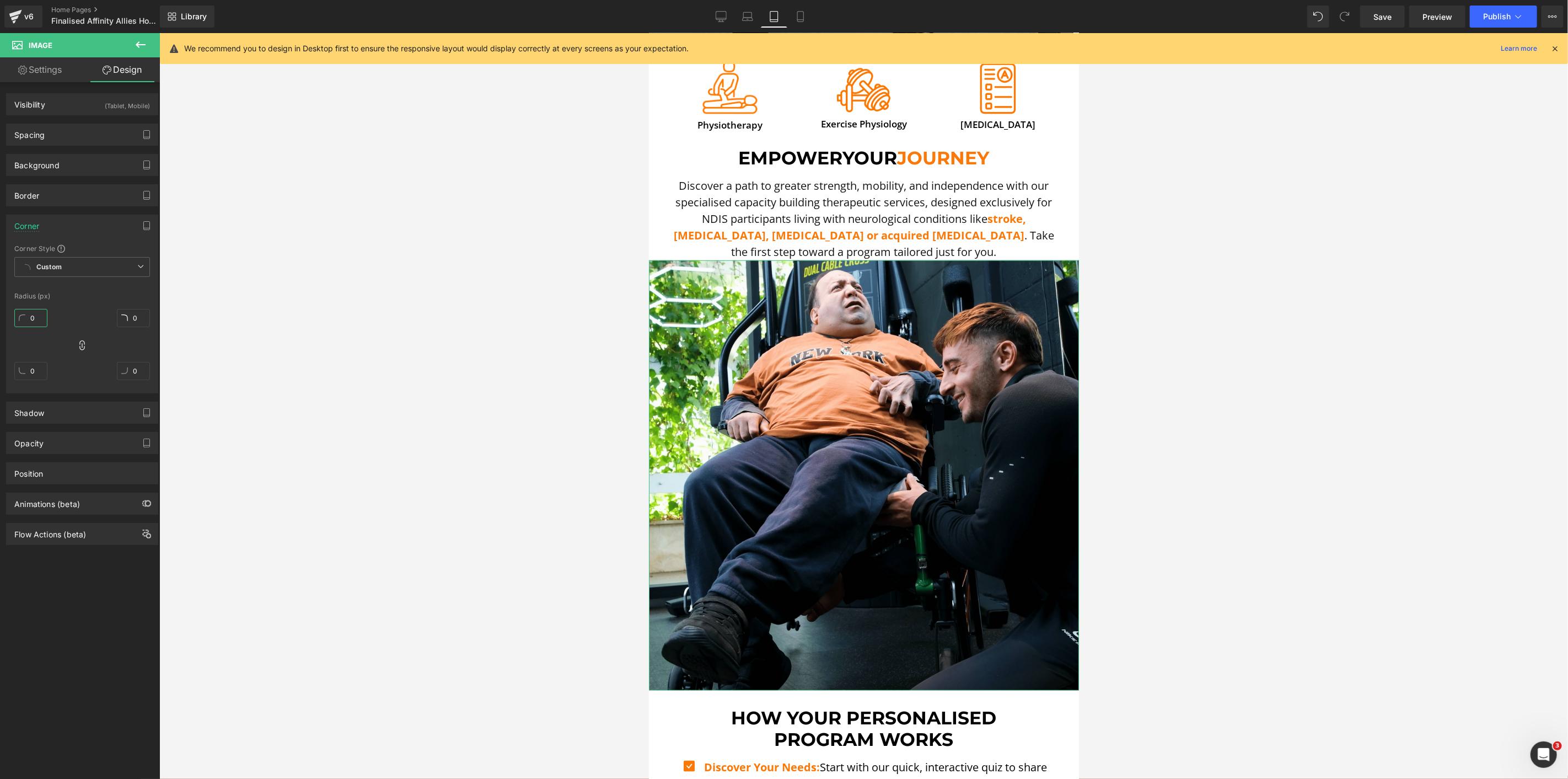
click at [34, 322] on input "0" at bounding box center [31, 318] width 33 height 18
type input "5"
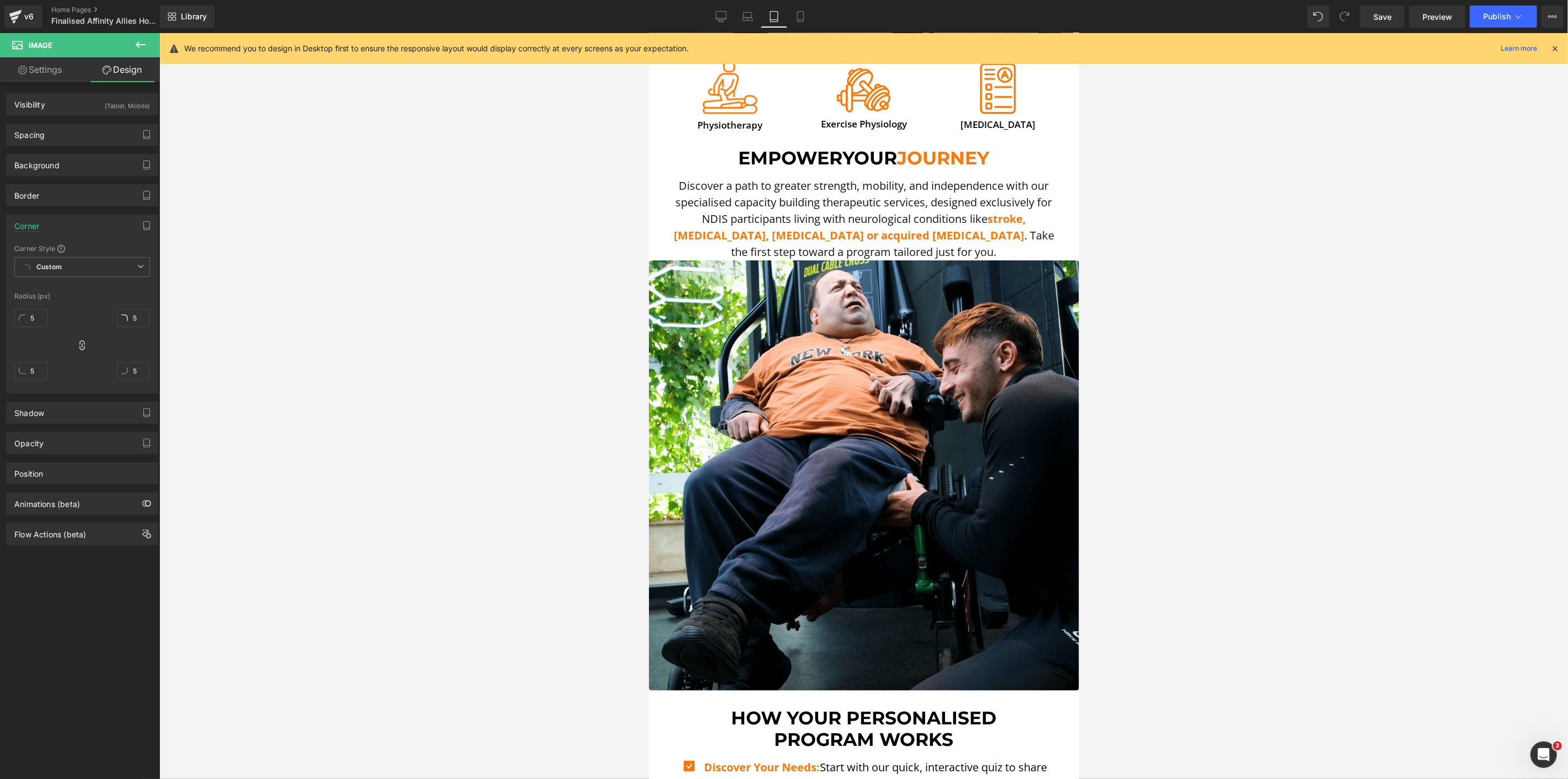
click at [316, 400] on div at bounding box center [863, 406] width 1409 height 746
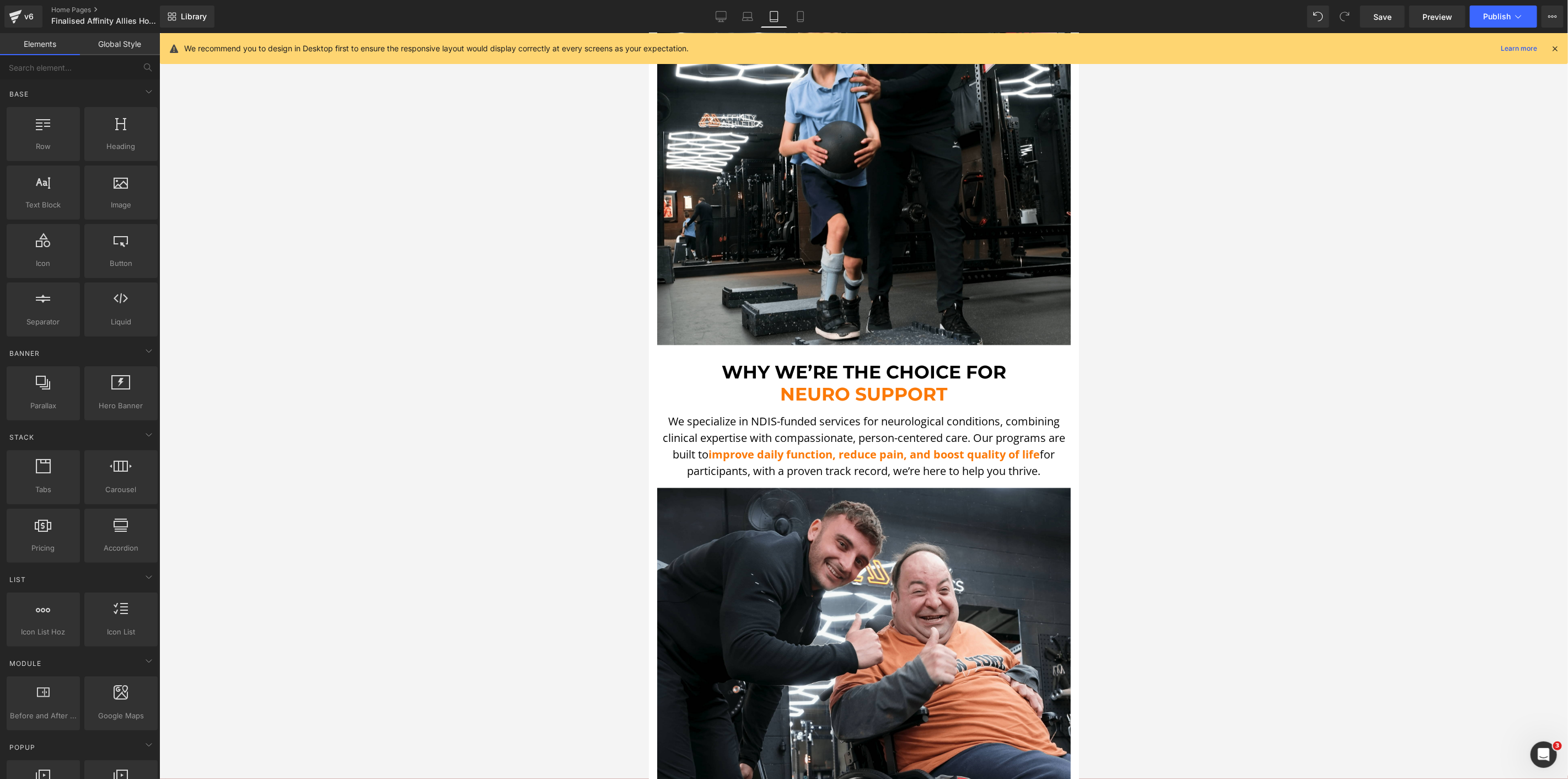
scroll to position [2633, 0]
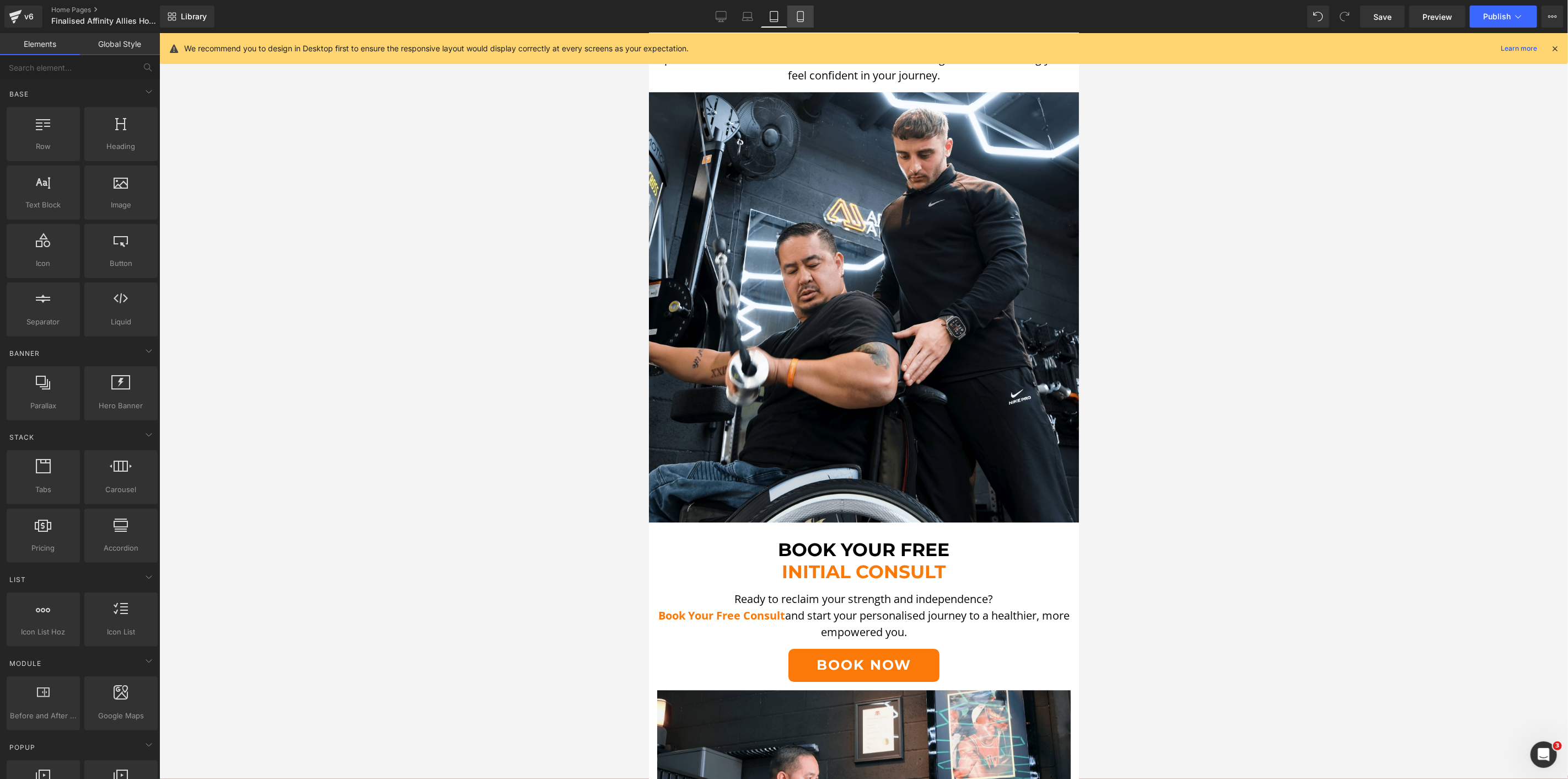
click at [789, 19] on link "Mobile" at bounding box center [800, 16] width 27 height 22
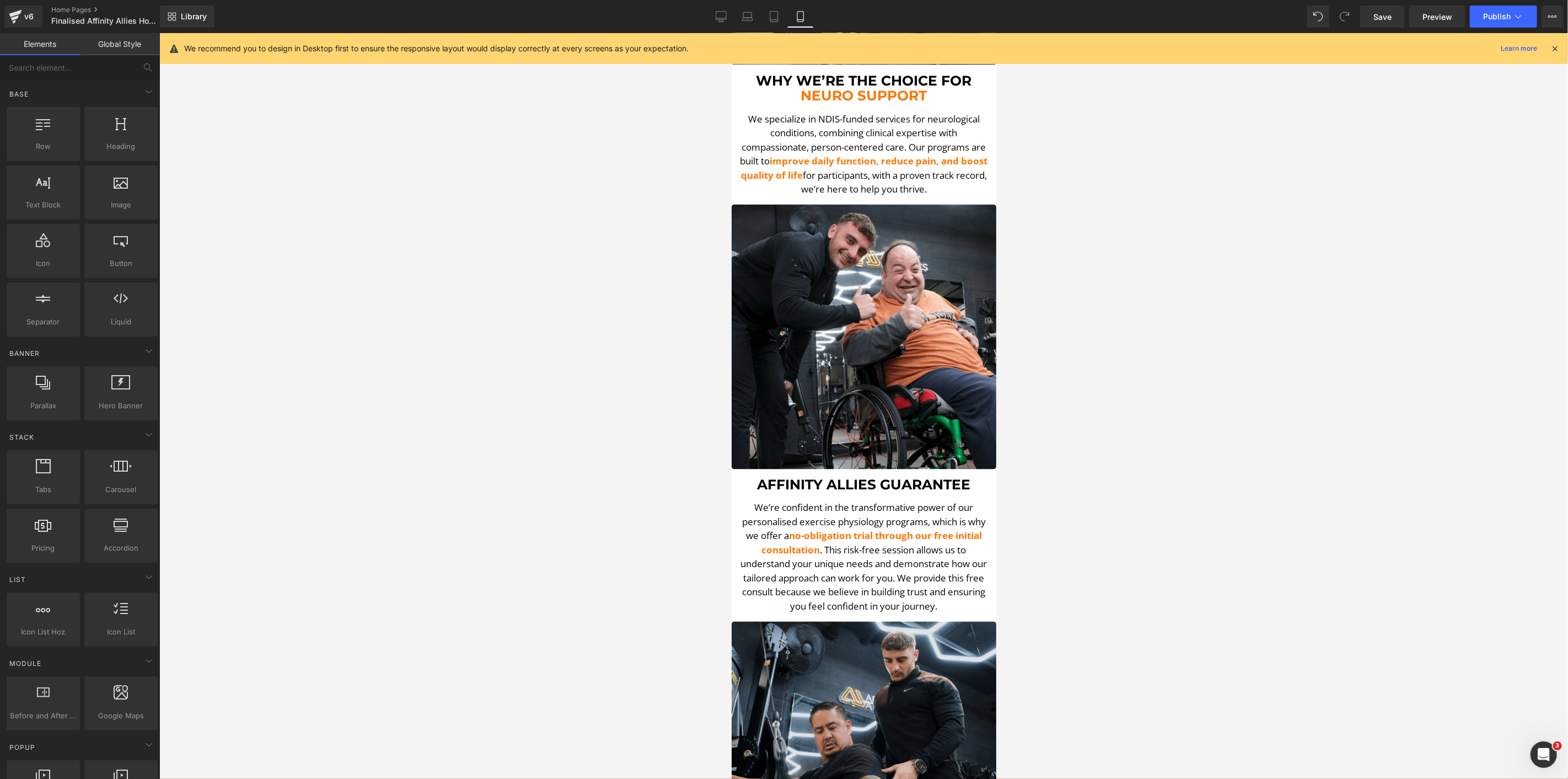
scroll to position [1278, 0]
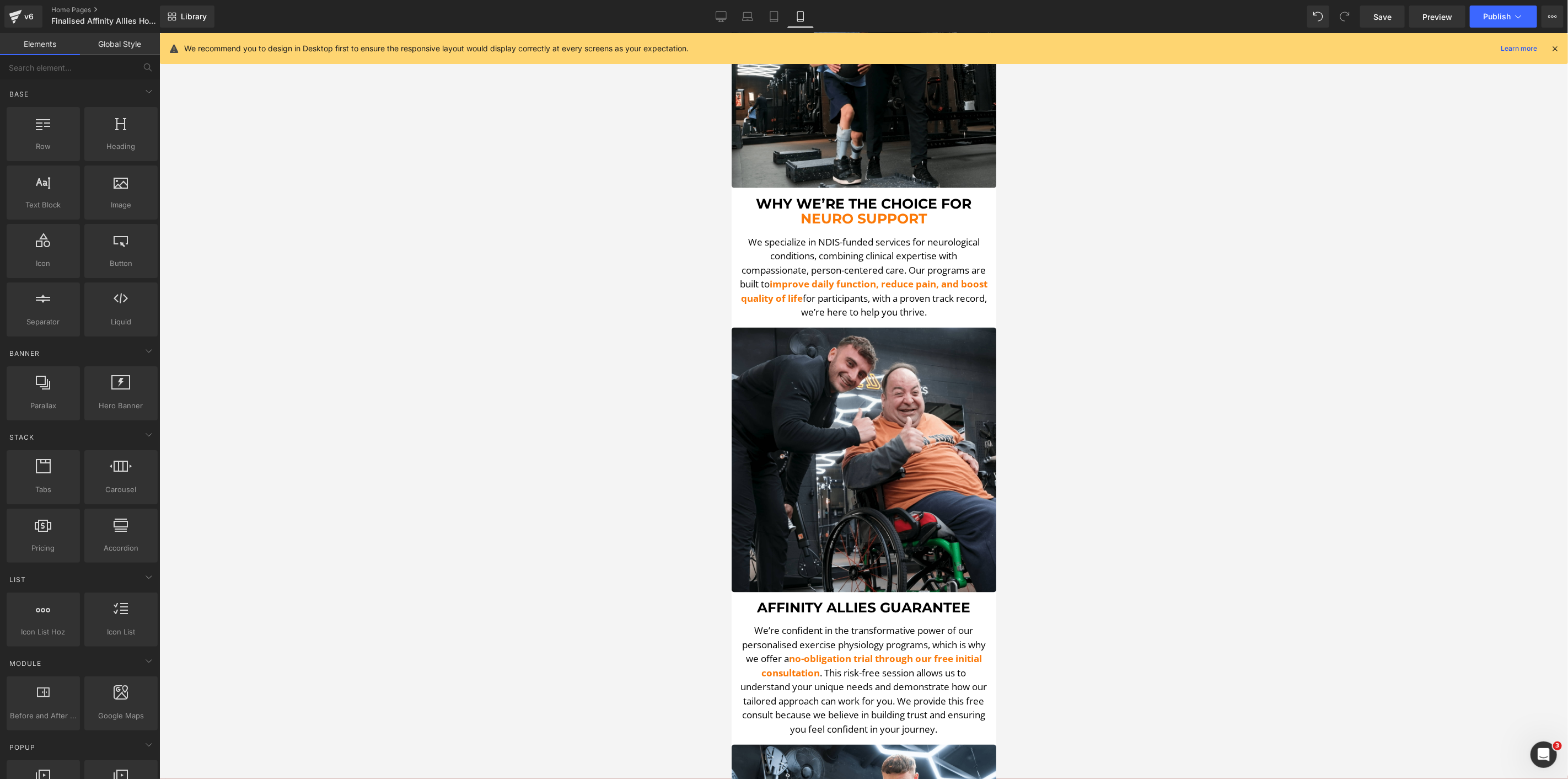
click at [536, 240] on div at bounding box center [863, 406] width 1409 height 746
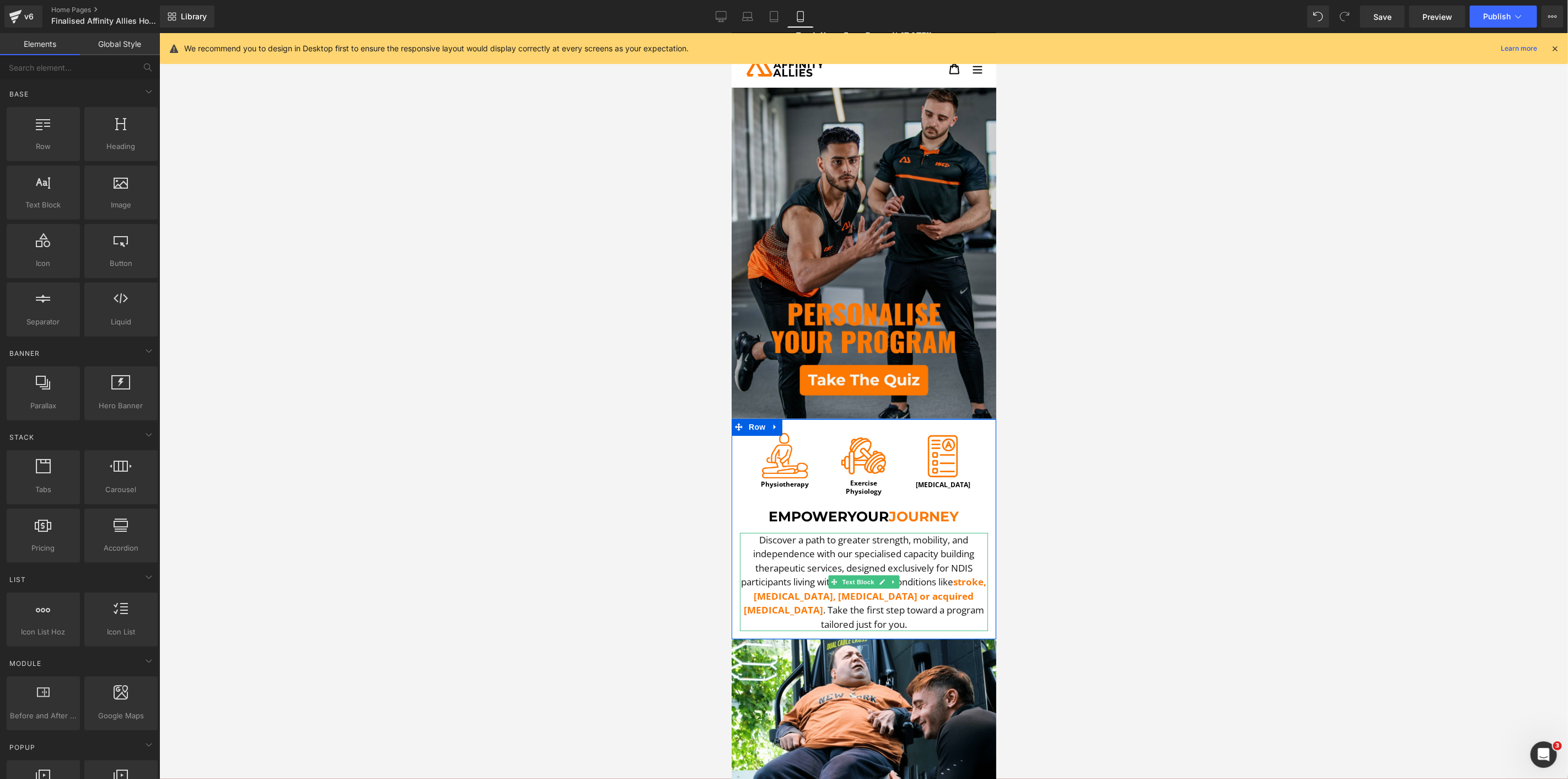
scroll to position [0, 0]
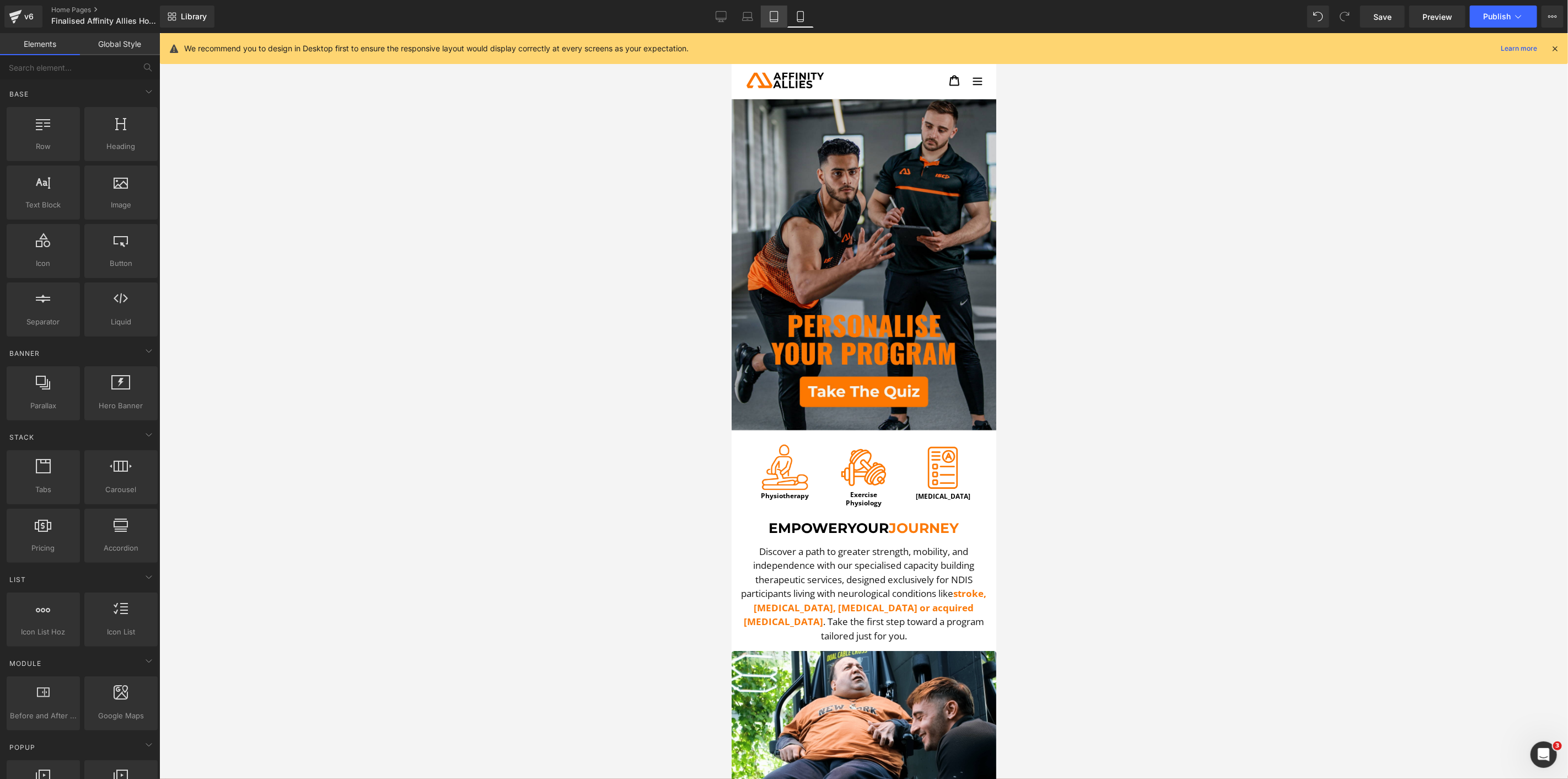
click at [770, 14] on icon at bounding box center [774, 17] width 8 height 11
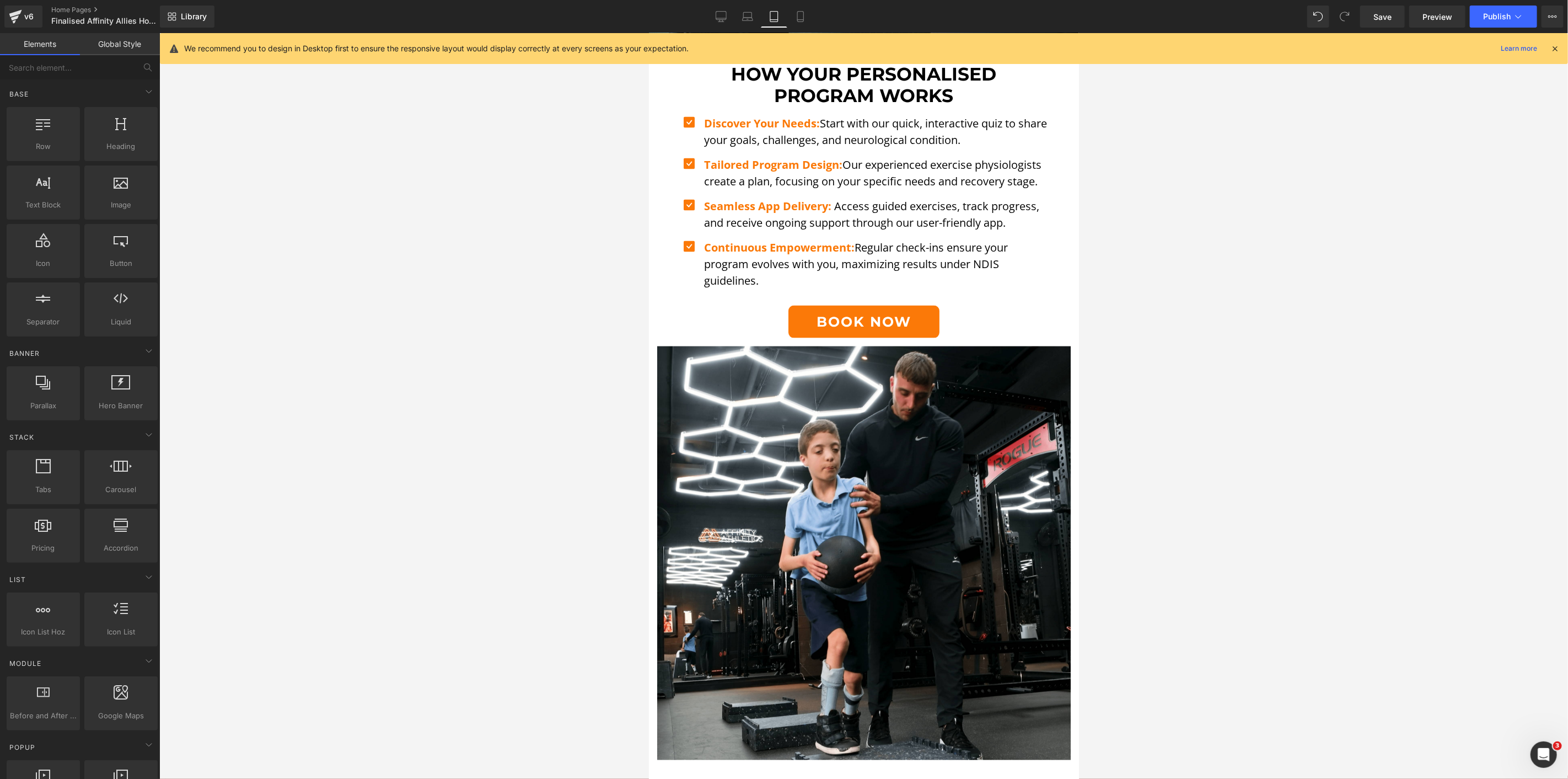
scroll to position [1347, 0]
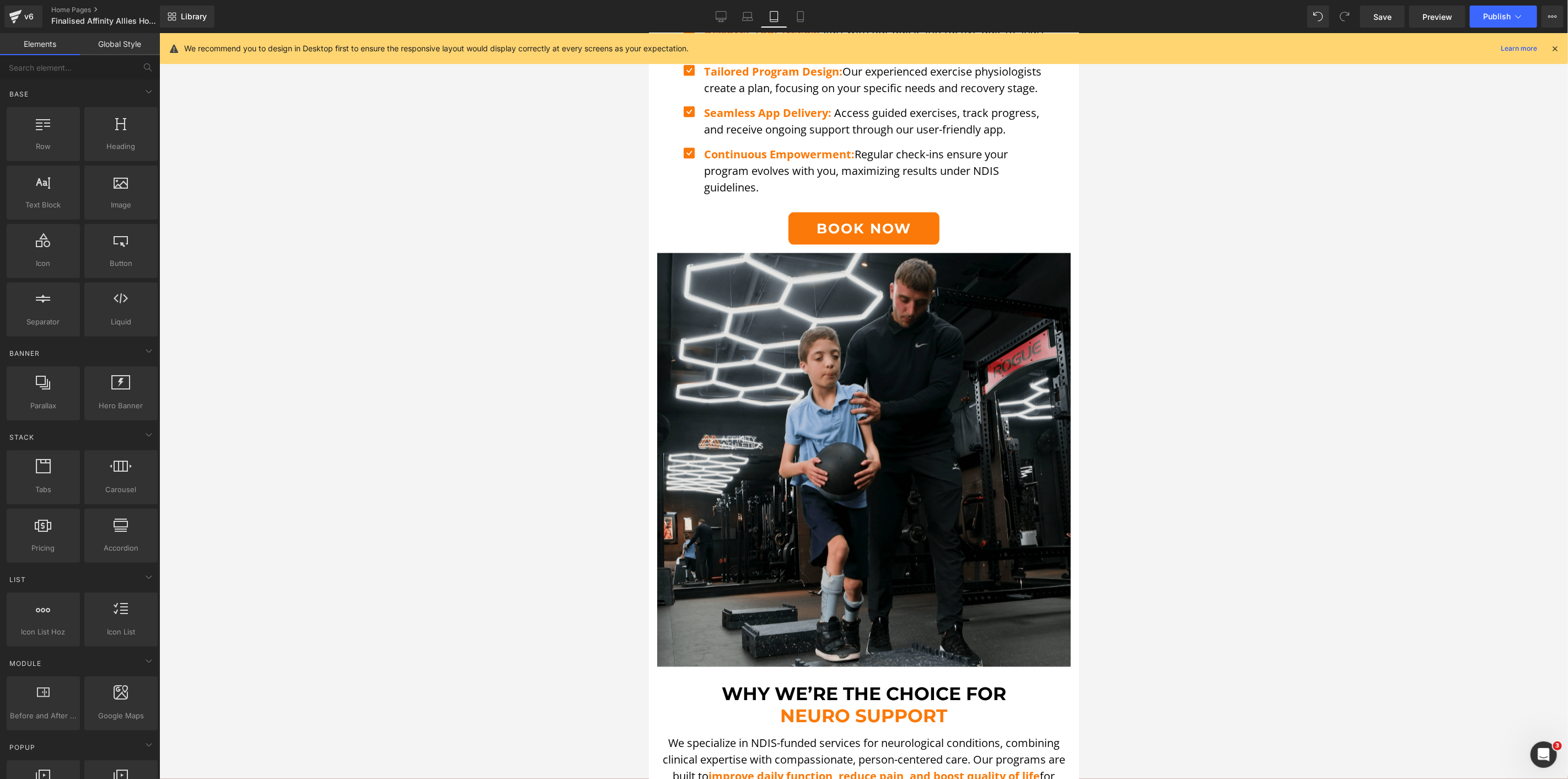
click at [799, 288] on img at bounding box center [863, 455] width 413 height 422
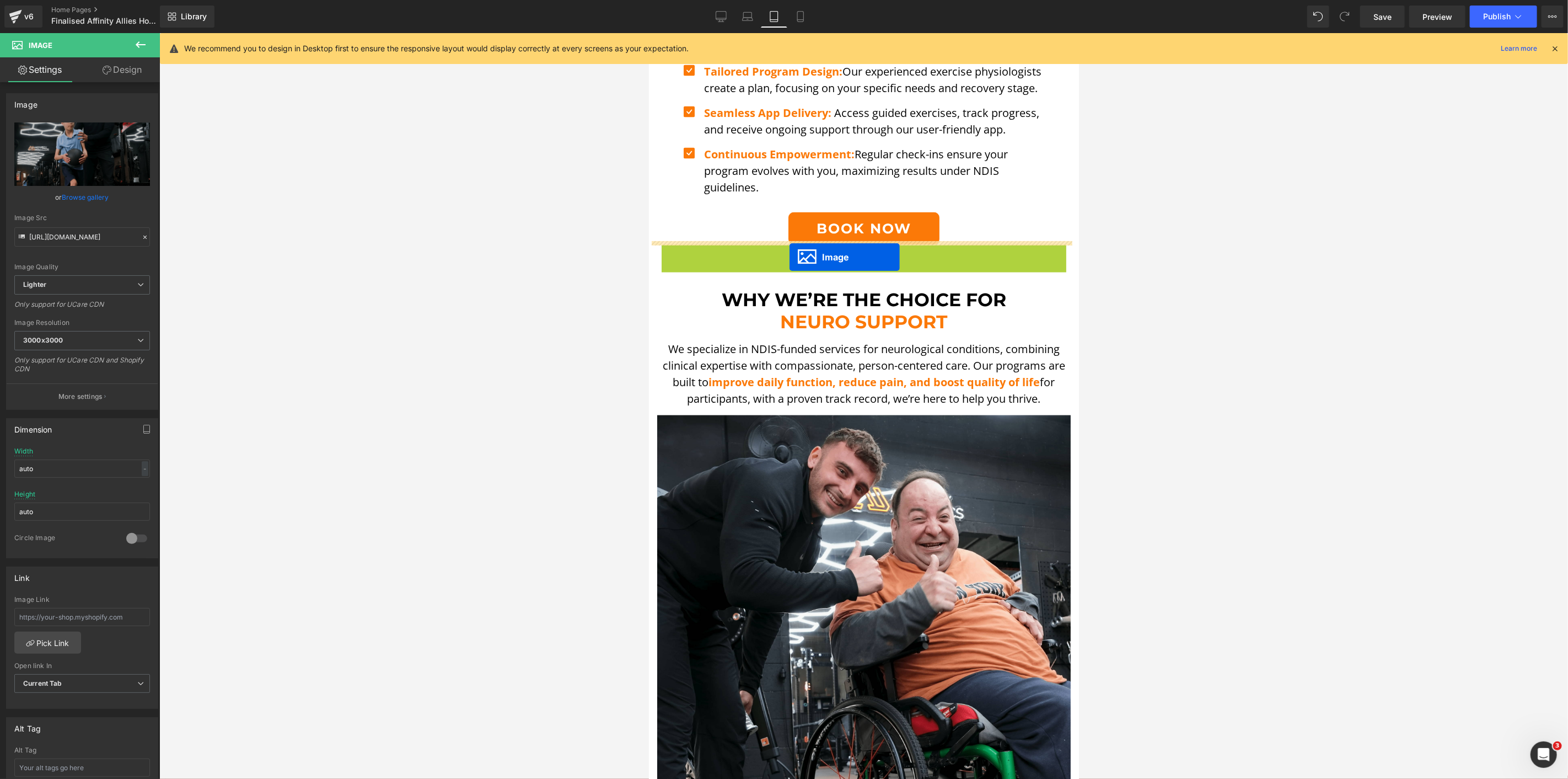
drag, startPoint x: 837, startPoint y: 449, endPoint x: 789, endPoint y: 256, distance: 198.9
drag, startPoint x: 843, startPoint y: 449, endPoint x: 816, endPoint y: 198, distance: 252.4
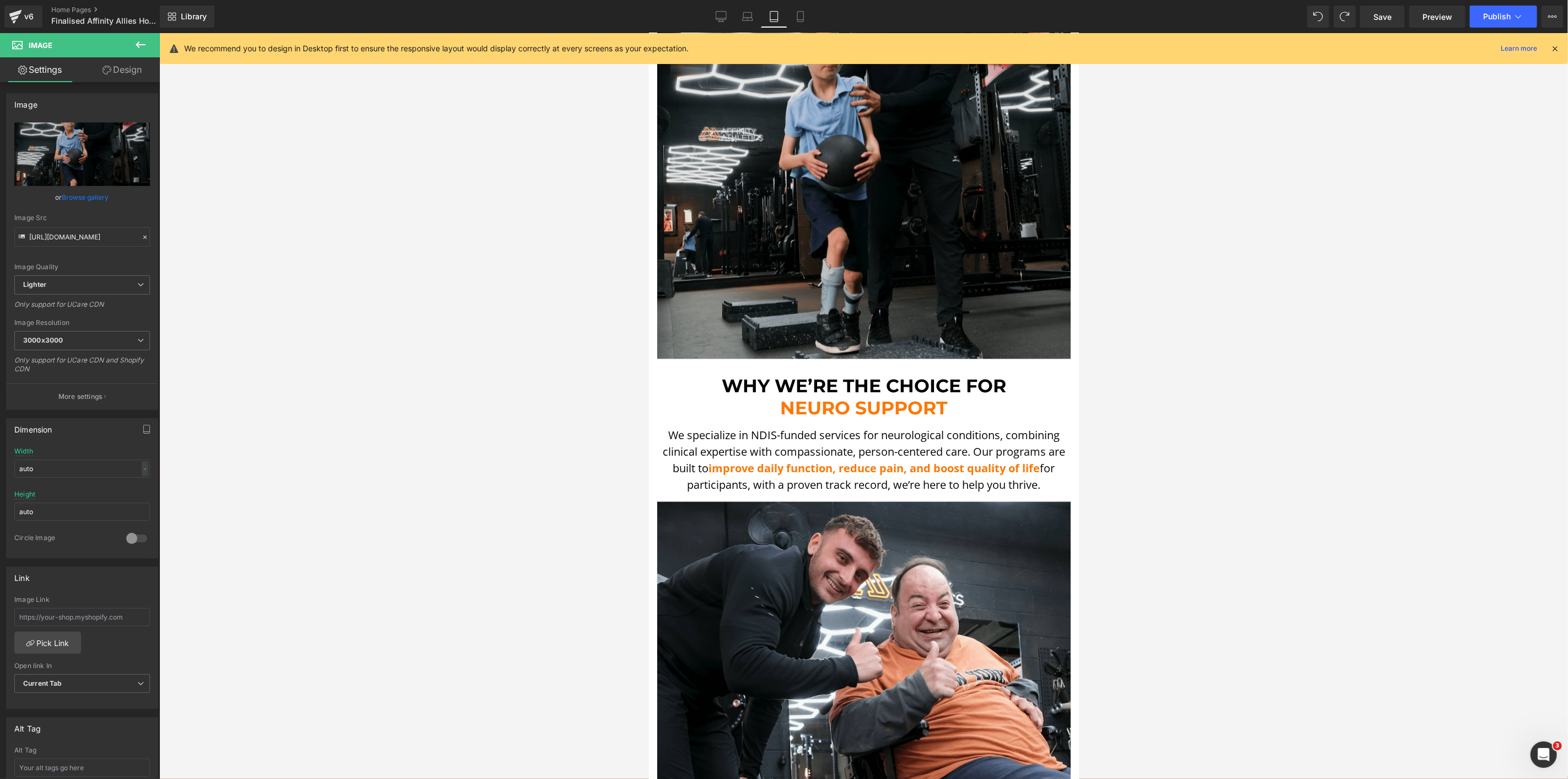
scroll to position [1653, 0]
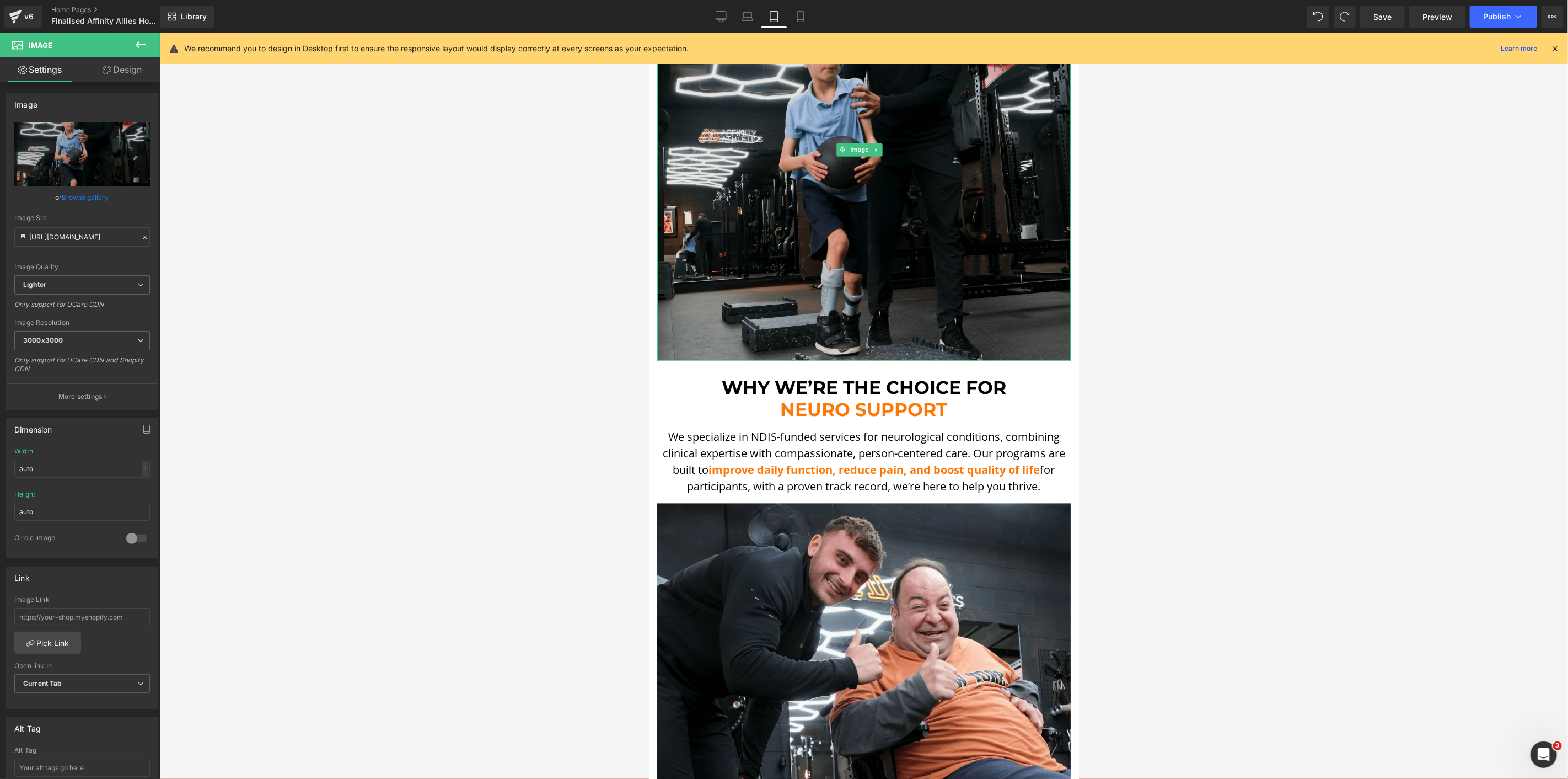
drag, startPoint x: 741, startPoint y: 176, endPoint x: 1285, endPoint y: 204, distance: 544.7
click at [741, 176] on img at bounding box center [863, 149] width 413 height 422
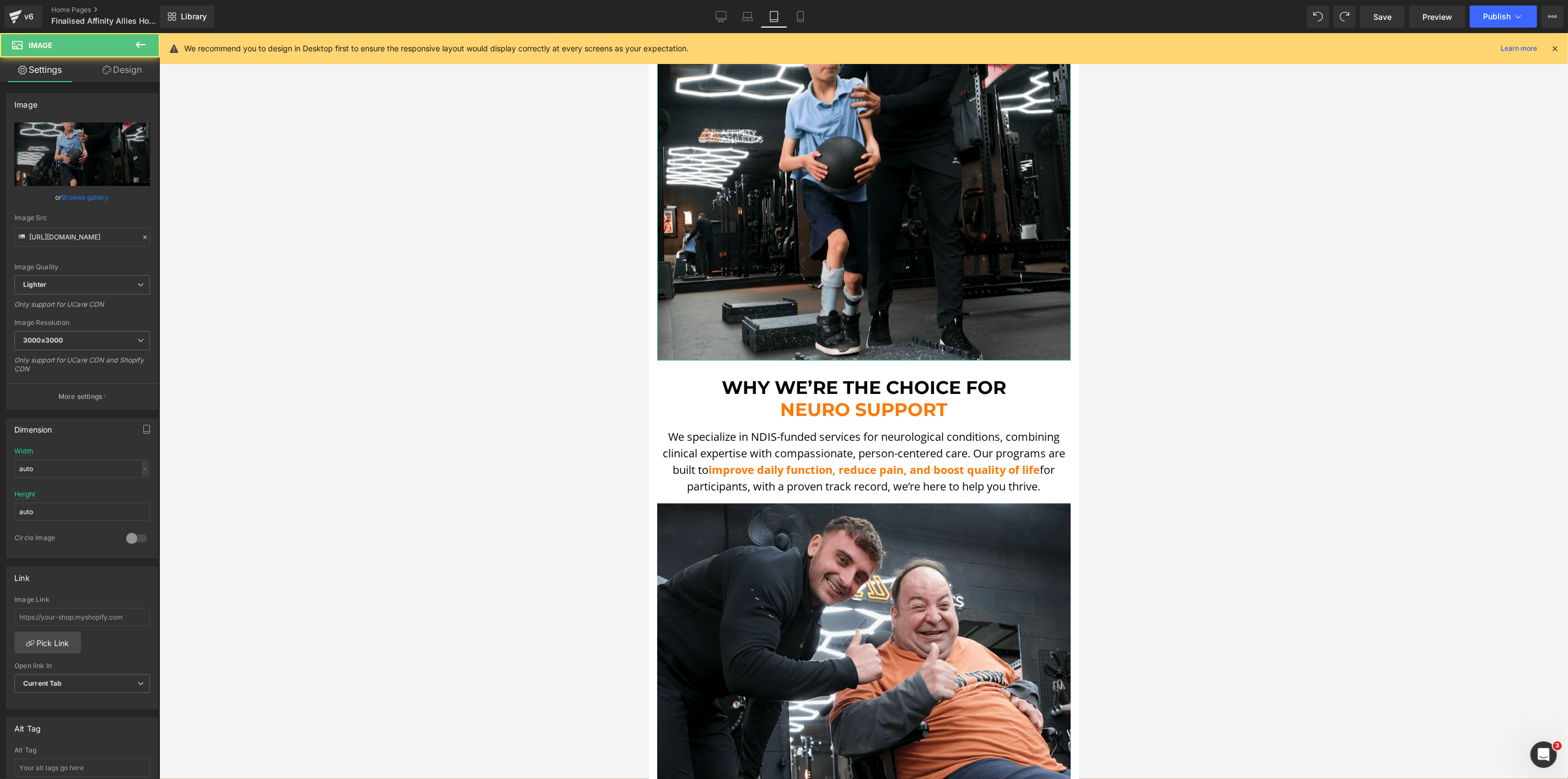
click at [123, 87] on div "Image https://ucarecdn.com/74d47332-184e-438f-aa2d-cb8508e01aec/-/format/auto/-…" at bounding box center [82, 247] width 165 height 325
click at [123, 79] on link "Design" at bounding box center [122, 69] width 80 height 25
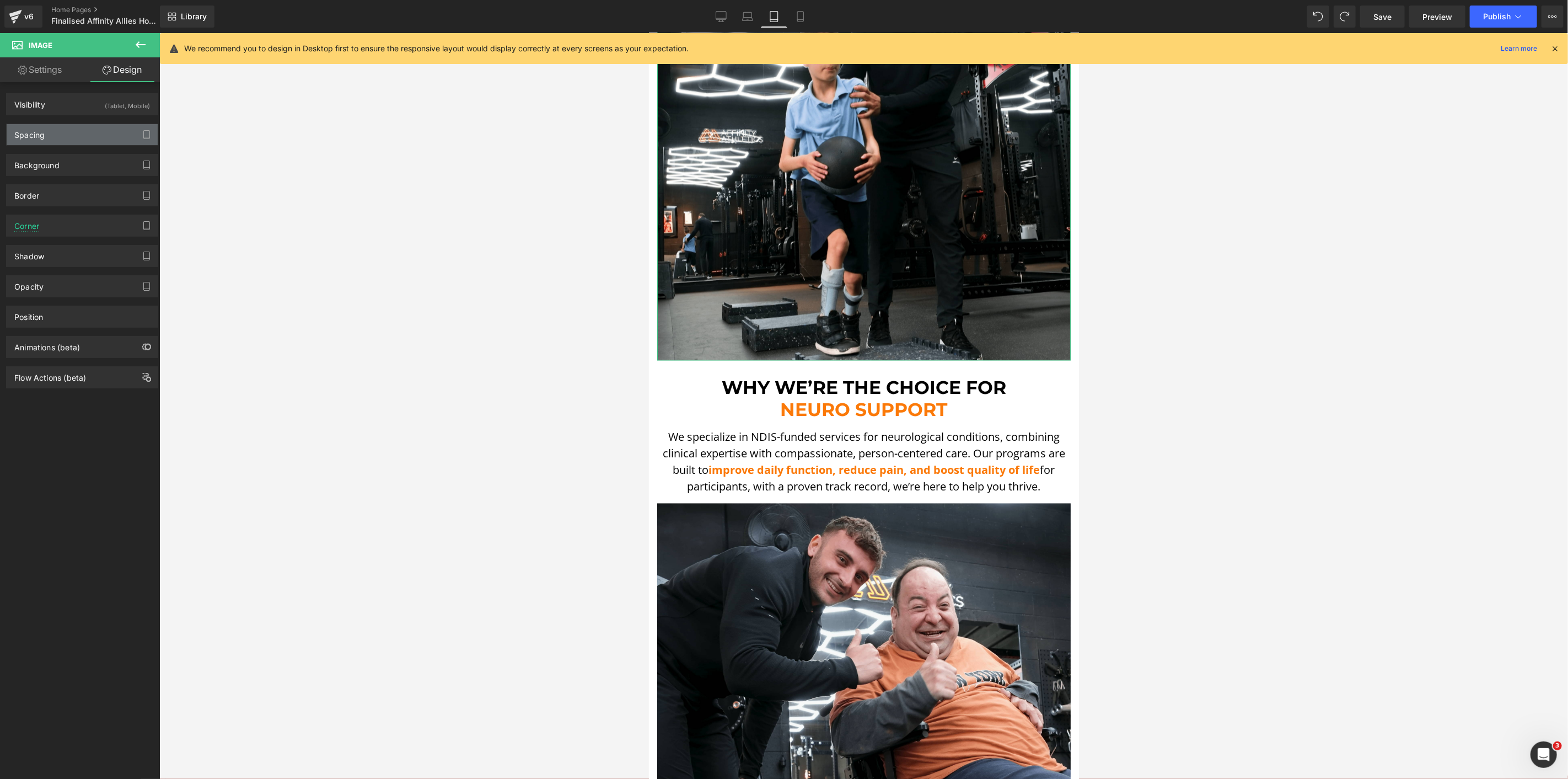
click at [73, 128] on div "Spacing" at bounding box center [82, 134] width 151 height 21
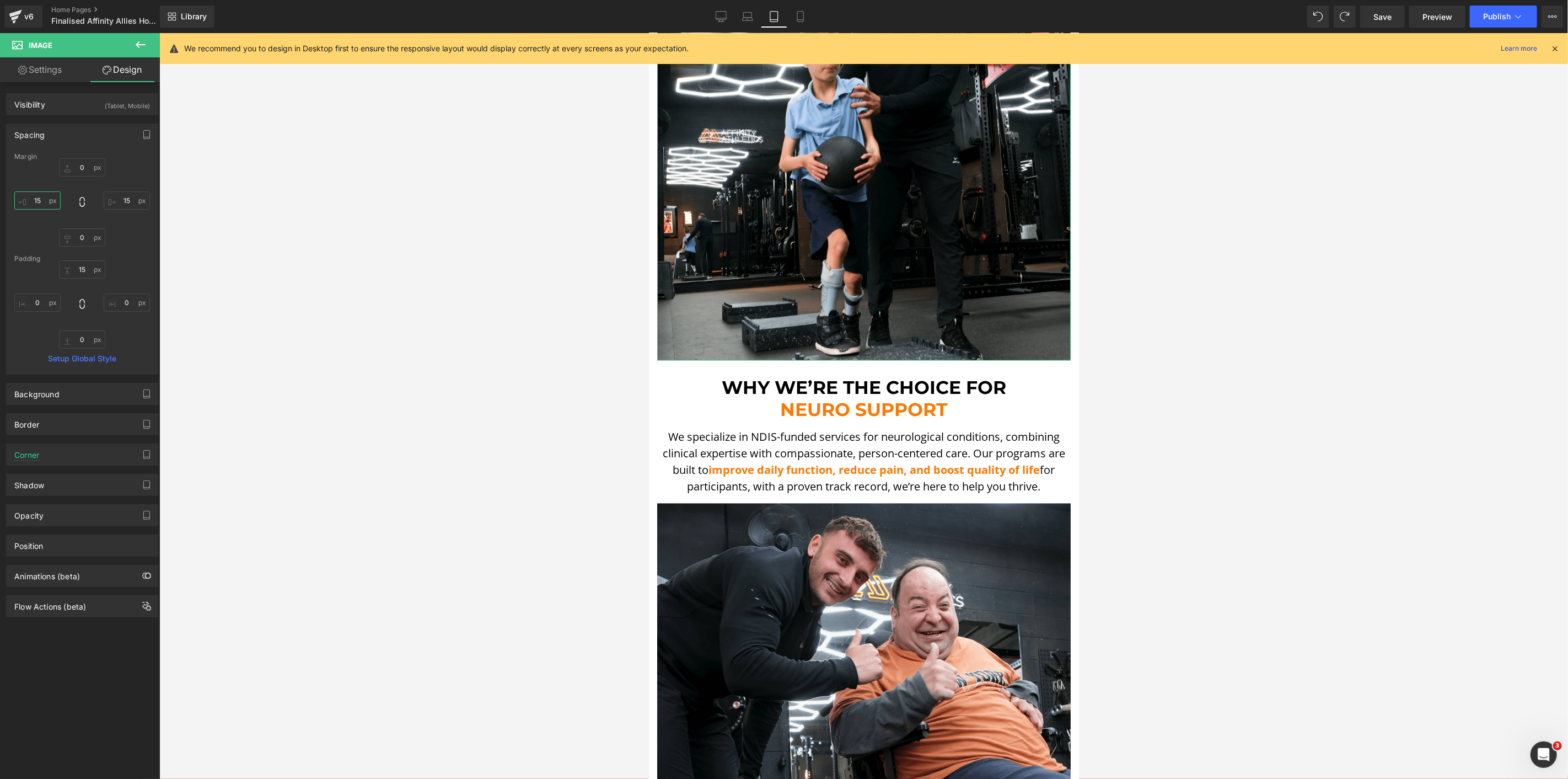
click at [37, 201] on input "15" at bounding box center [37, 201] width 47 height 18
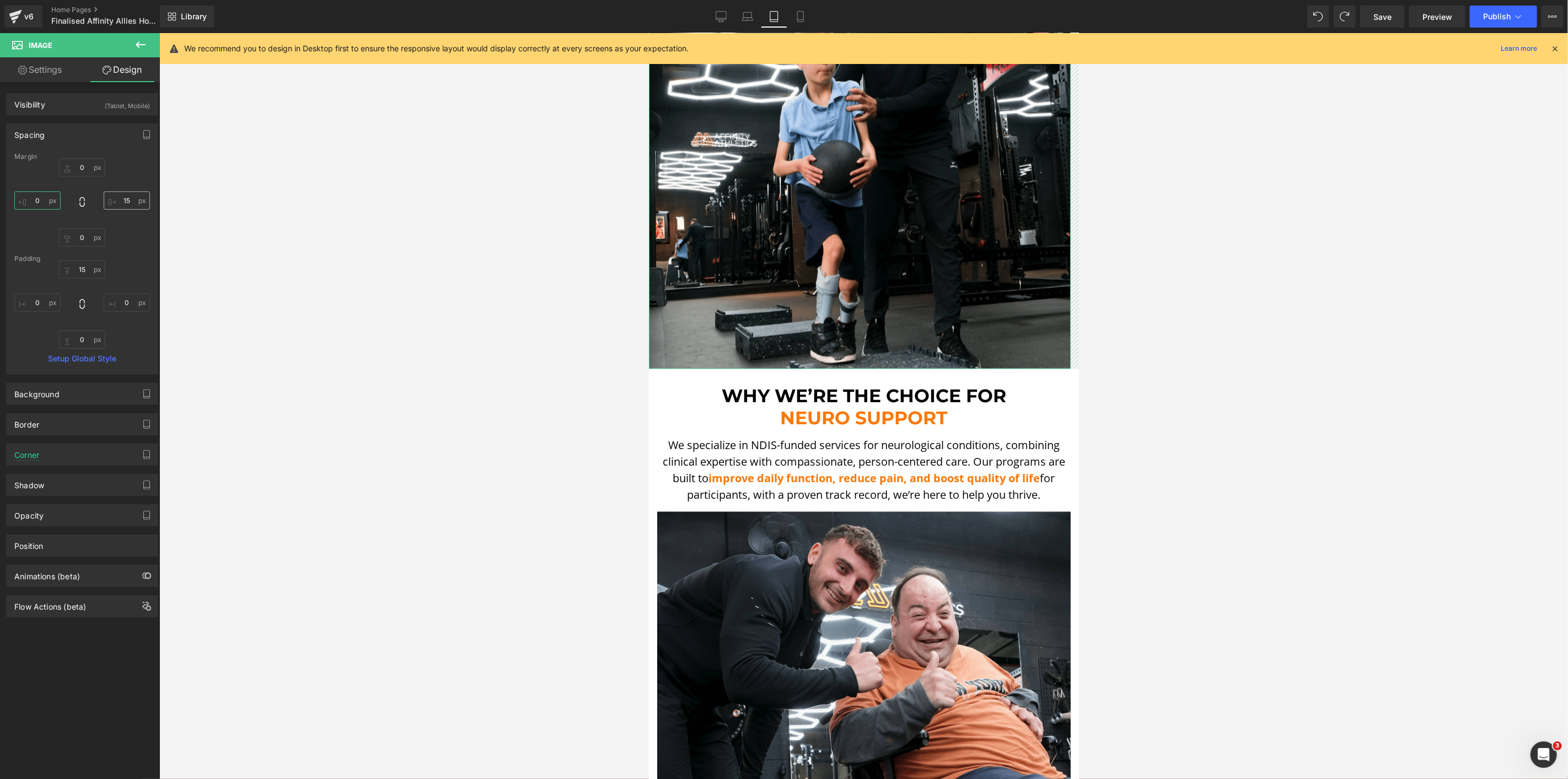
type input "0"
click at [128, 204] on input "15" at bounding box center [127, 201] width 47 height 18
type input "0"
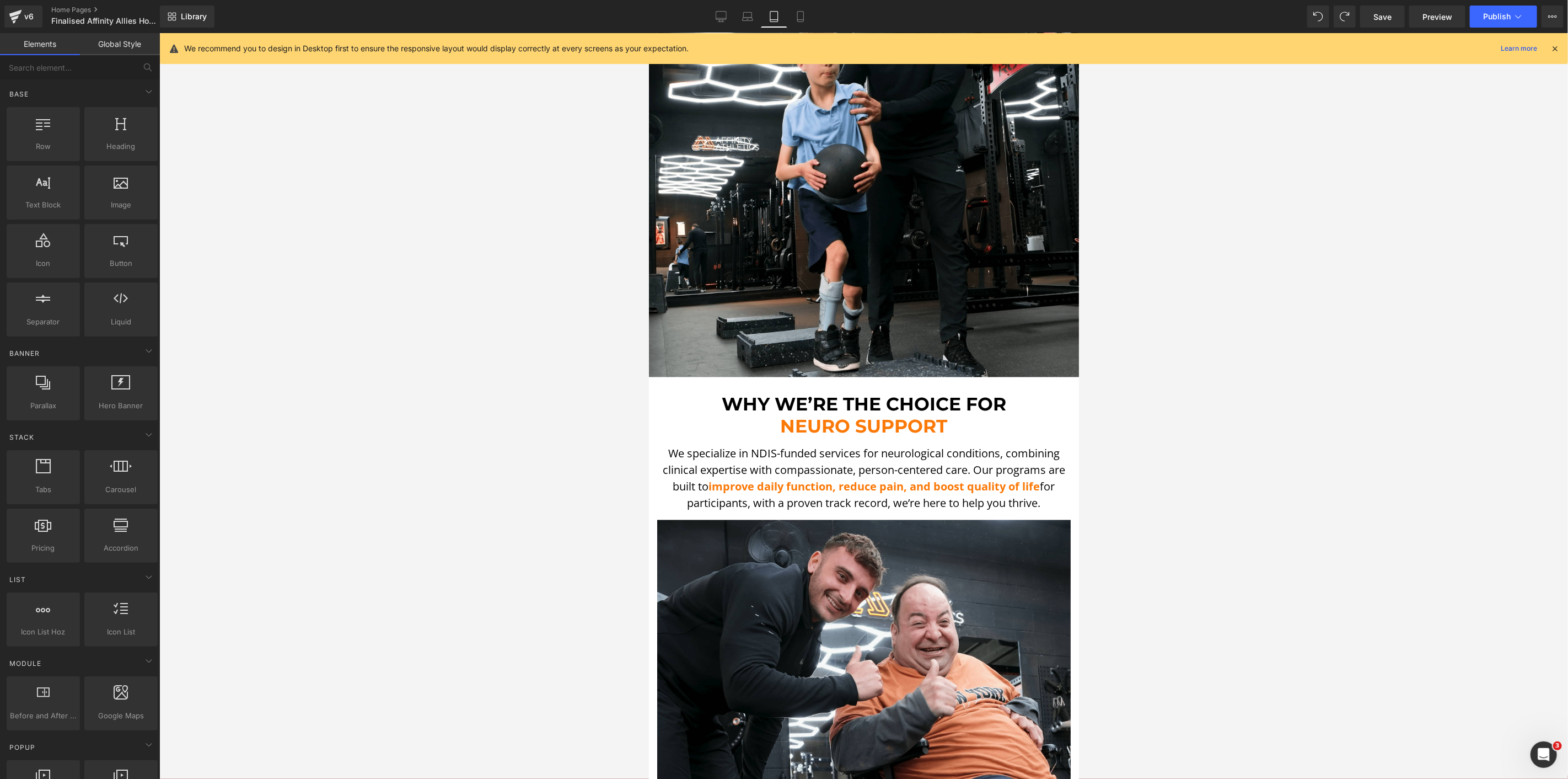
click at [557, 254] on div at bounding box center [863, 406] width 1409 height 746
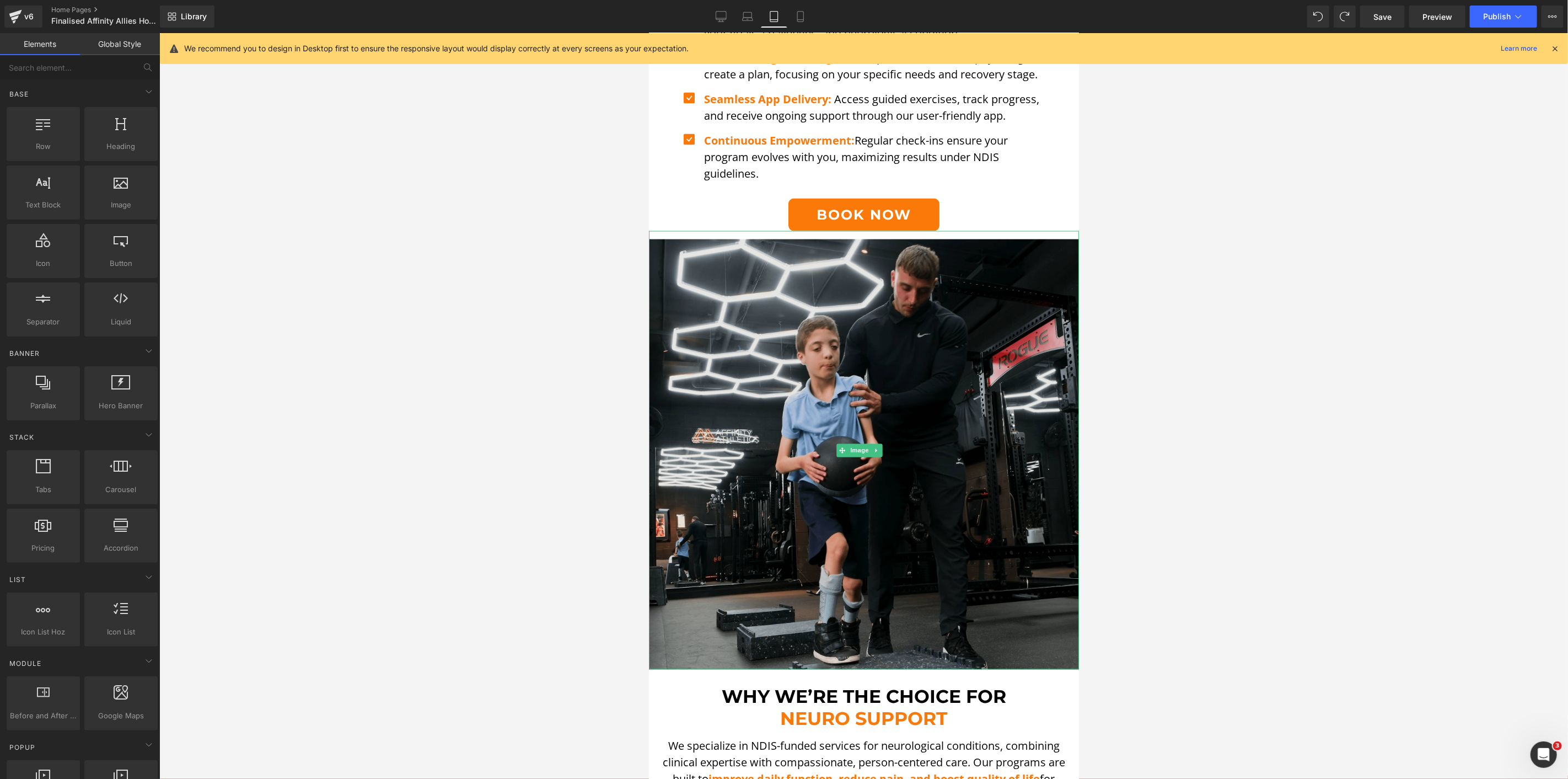
scroll to position [1347, 0]
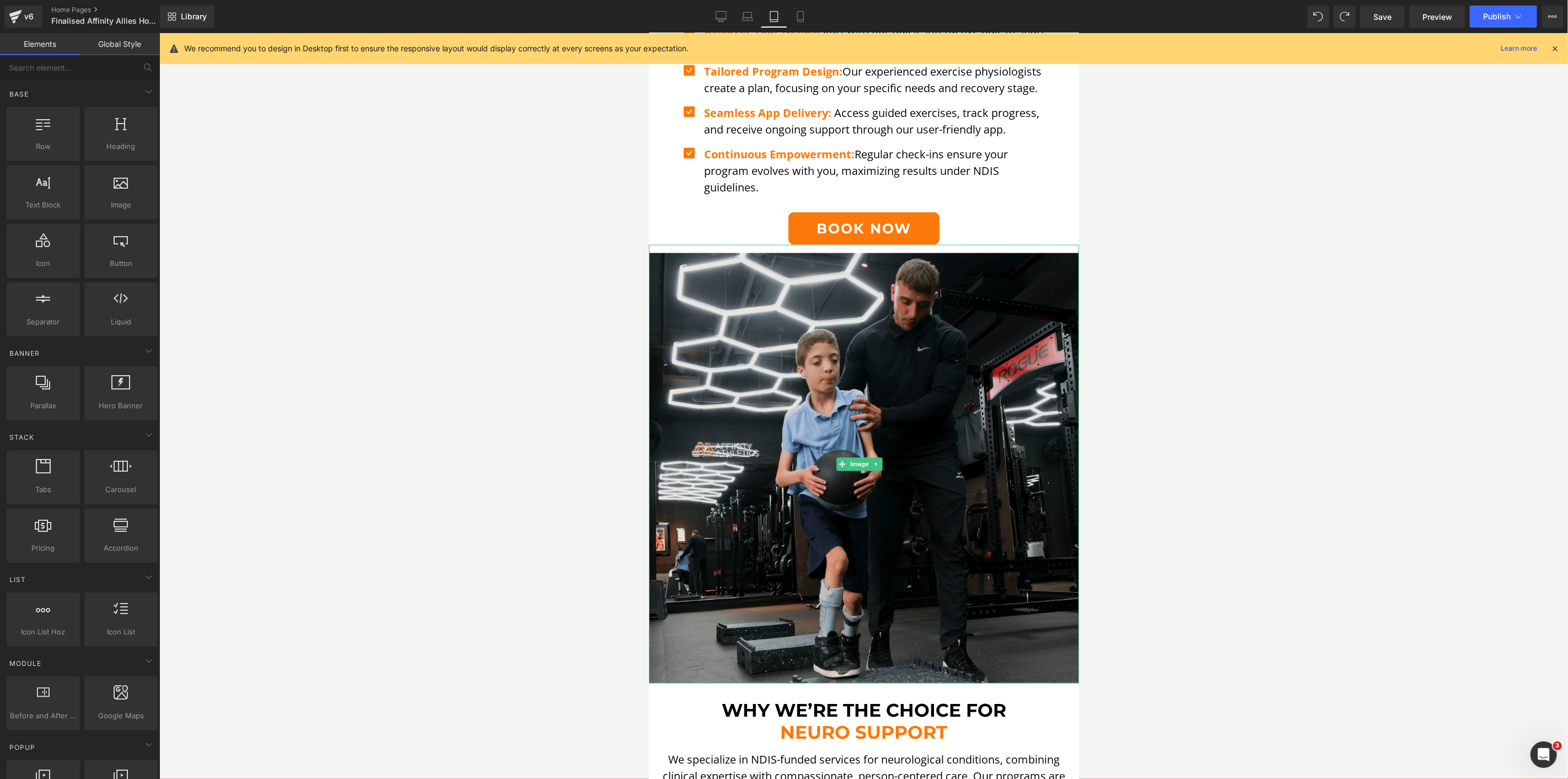
click at [654, 287] on img at bounding box center [863, 463] width 430 height 439
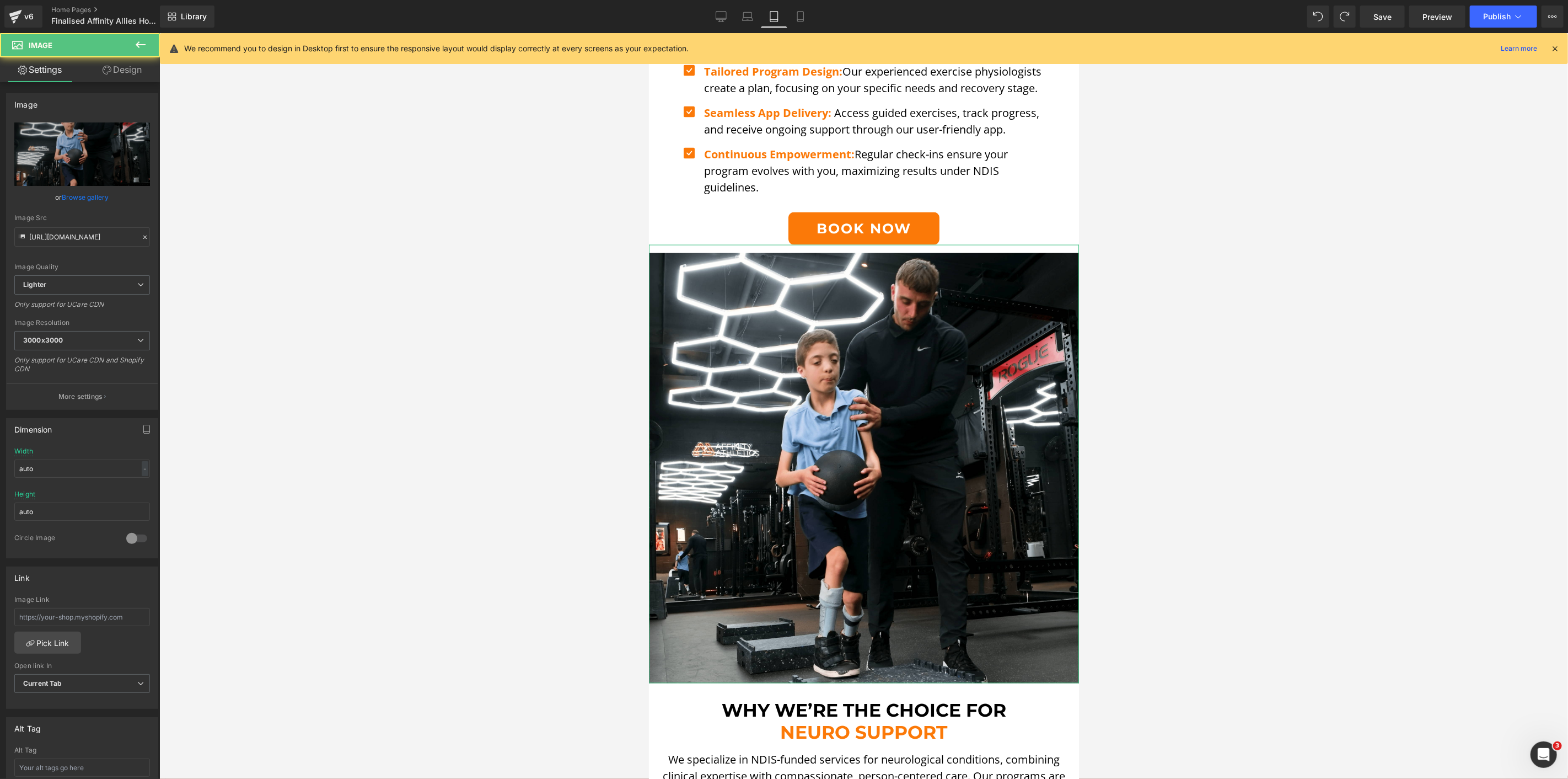
click at [96, 66] on link "Design" at bounding box center [122, 69] width 80 height 25
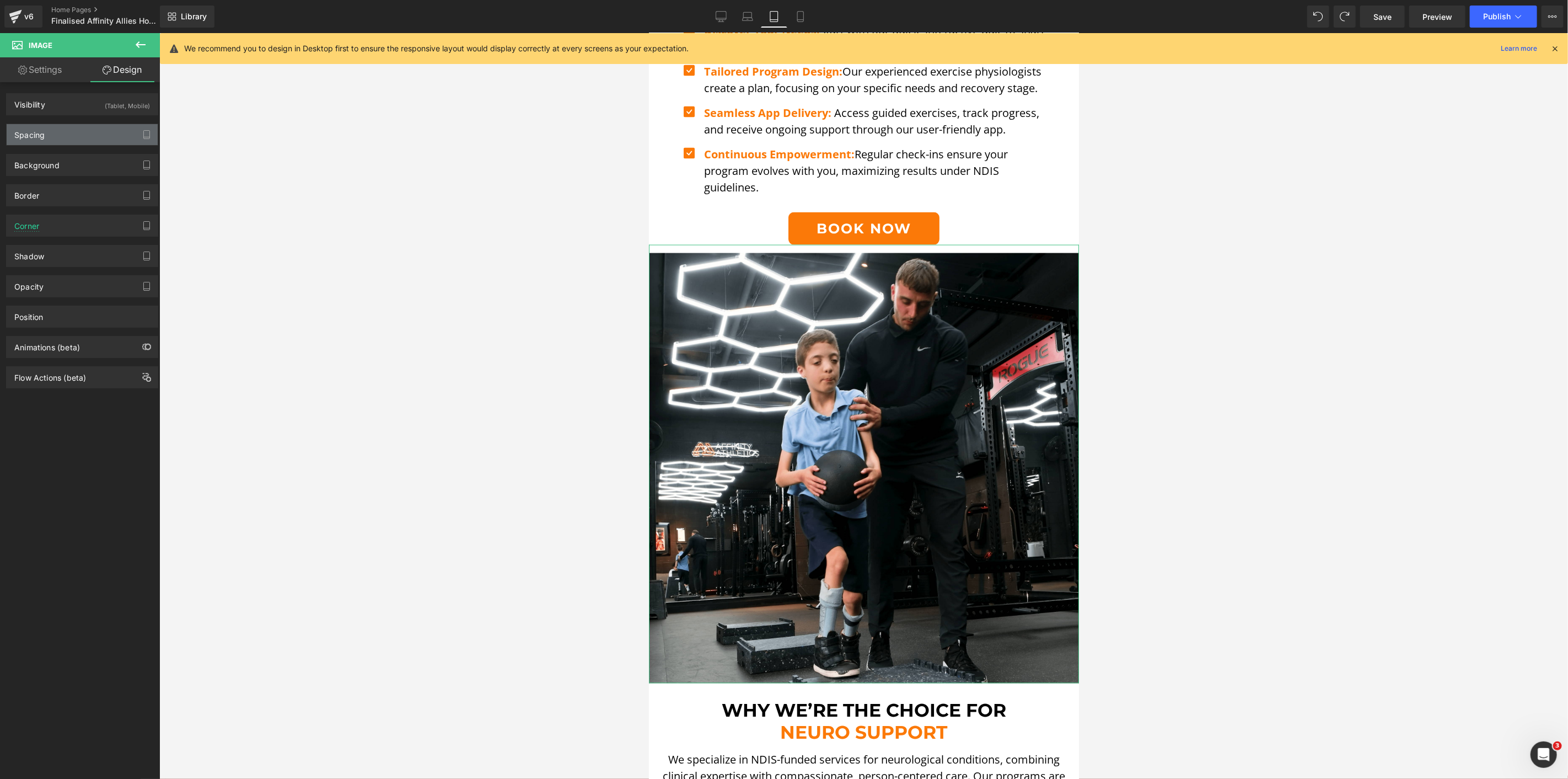
click at [77, 130] on div "Spacing" at bounding box center [82, 134] width 151 height 21
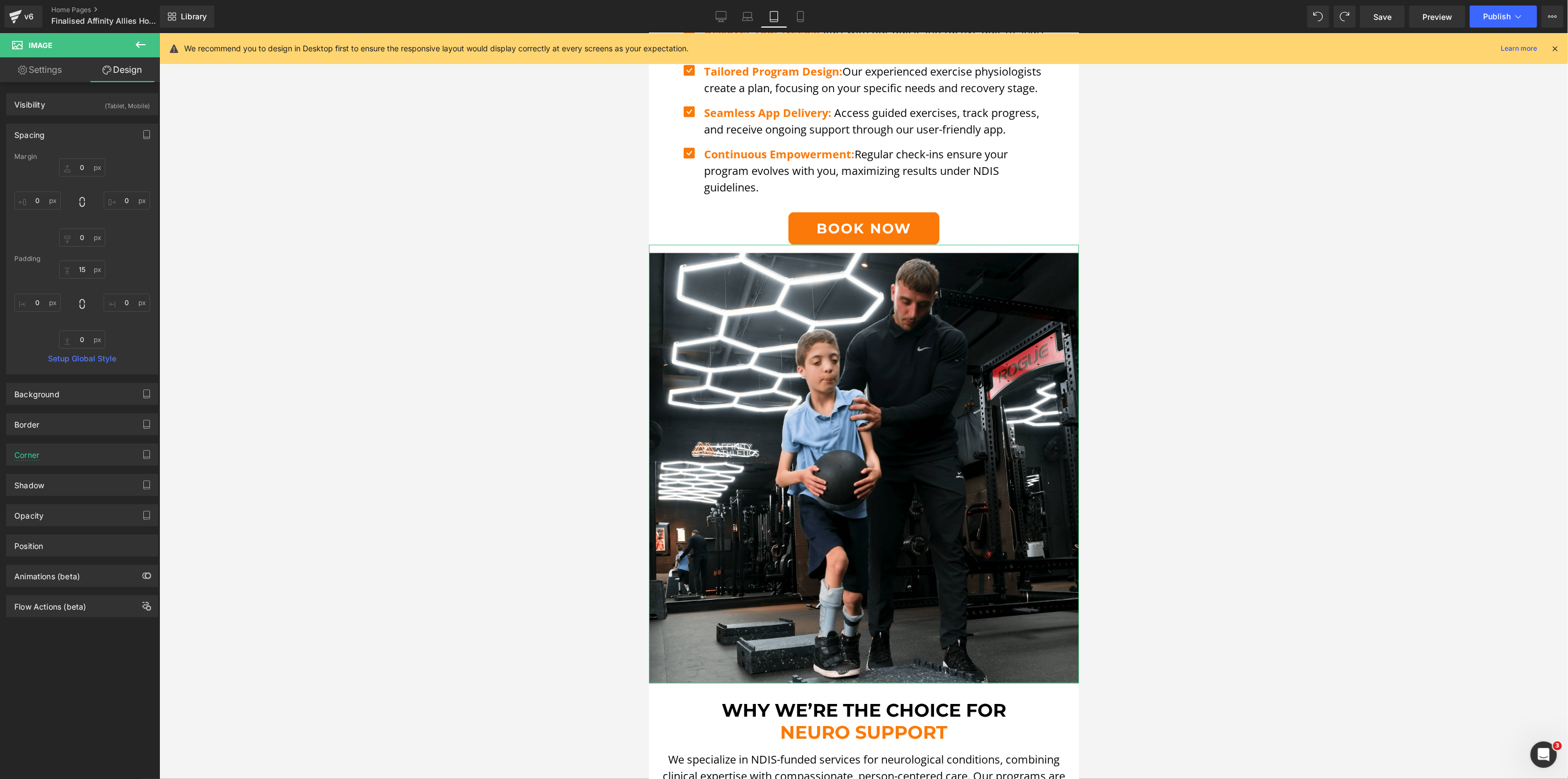
click at [67, 139] on div "Spacing" at bounding box center [82, 134] width 151 height 21
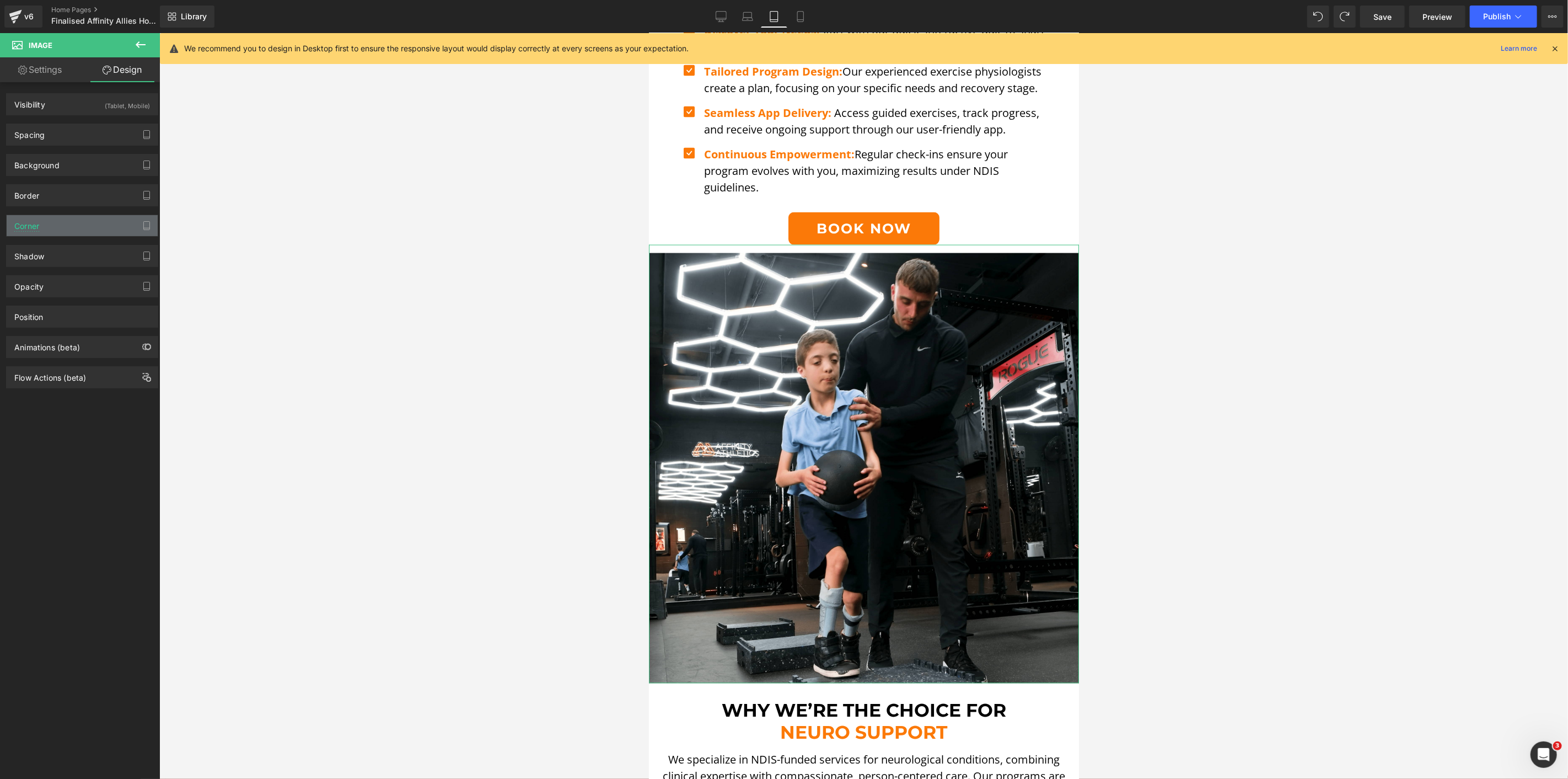
click at [55, 222] on div "Corner" at bounding box center [82, 225] width 151 height 21
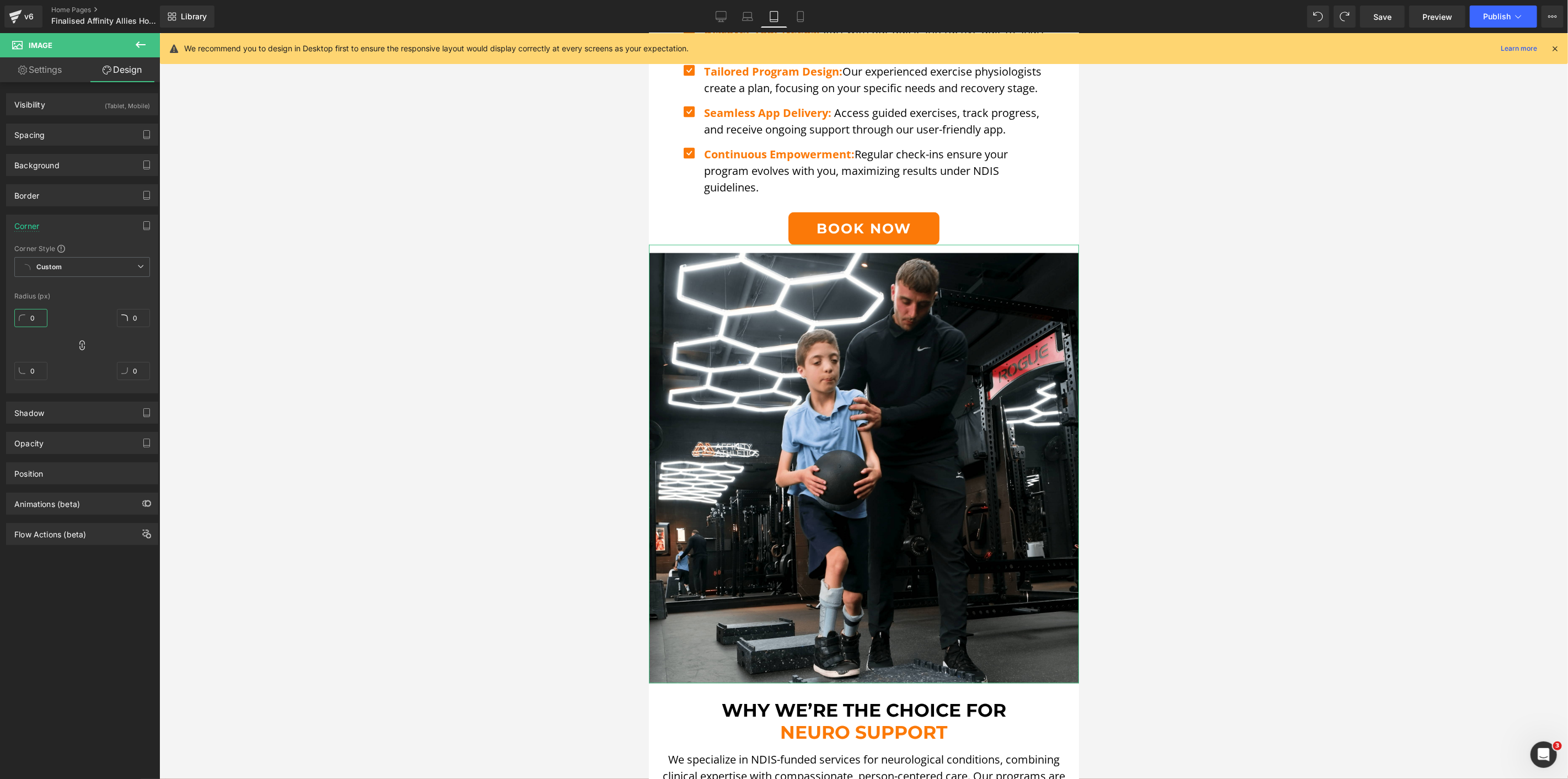
click at [37, 315] on input "0" at bounding box center [31, 318] width 33 height 18
type input "5"
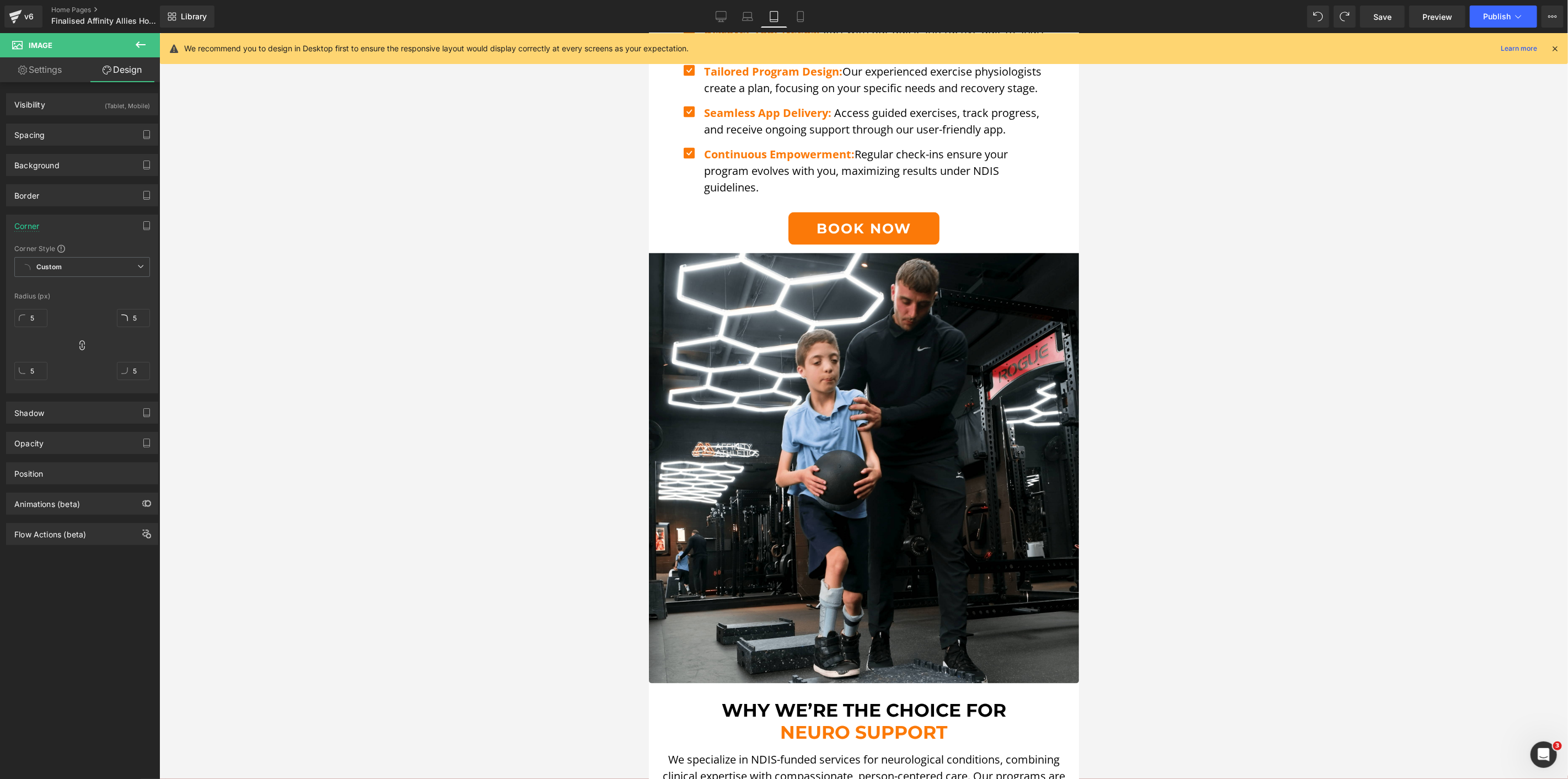
click at [210, 324] on div at bounding box center [863, 406] width 1409 height 746
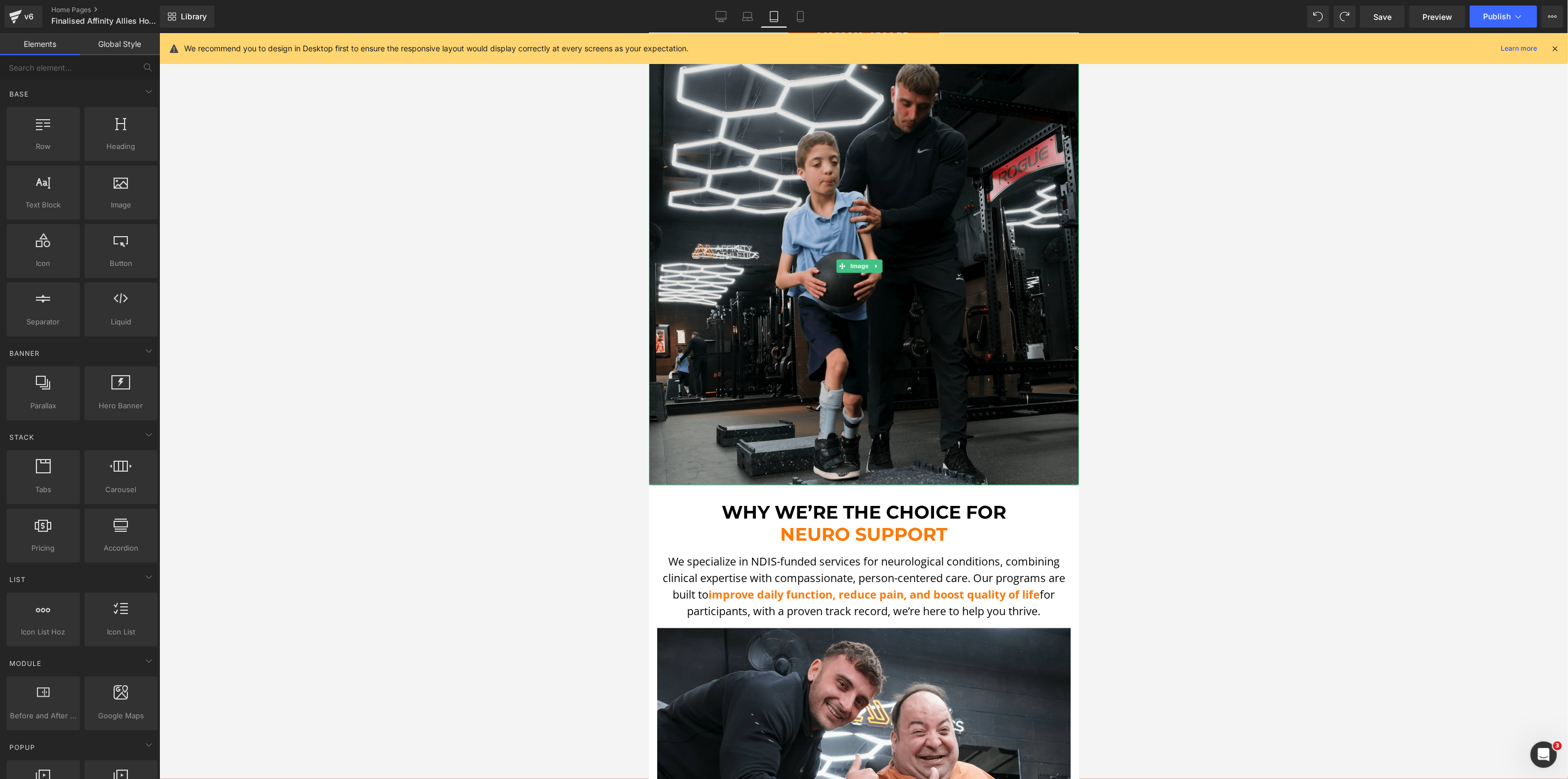
scroll to position [1592, 0]
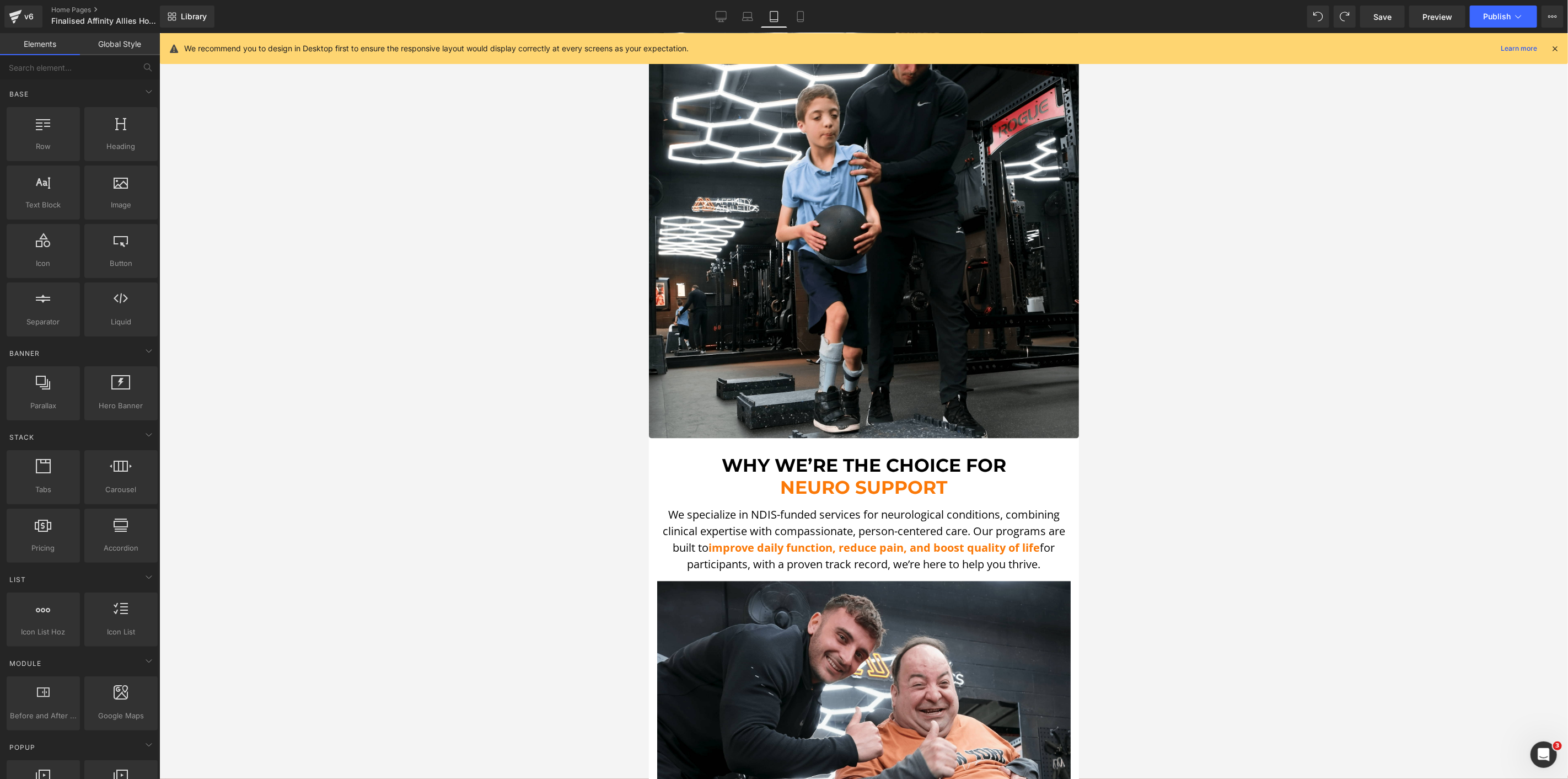
click at [561, 348] on div at bounding box center [863, 406] width 1409 height 746
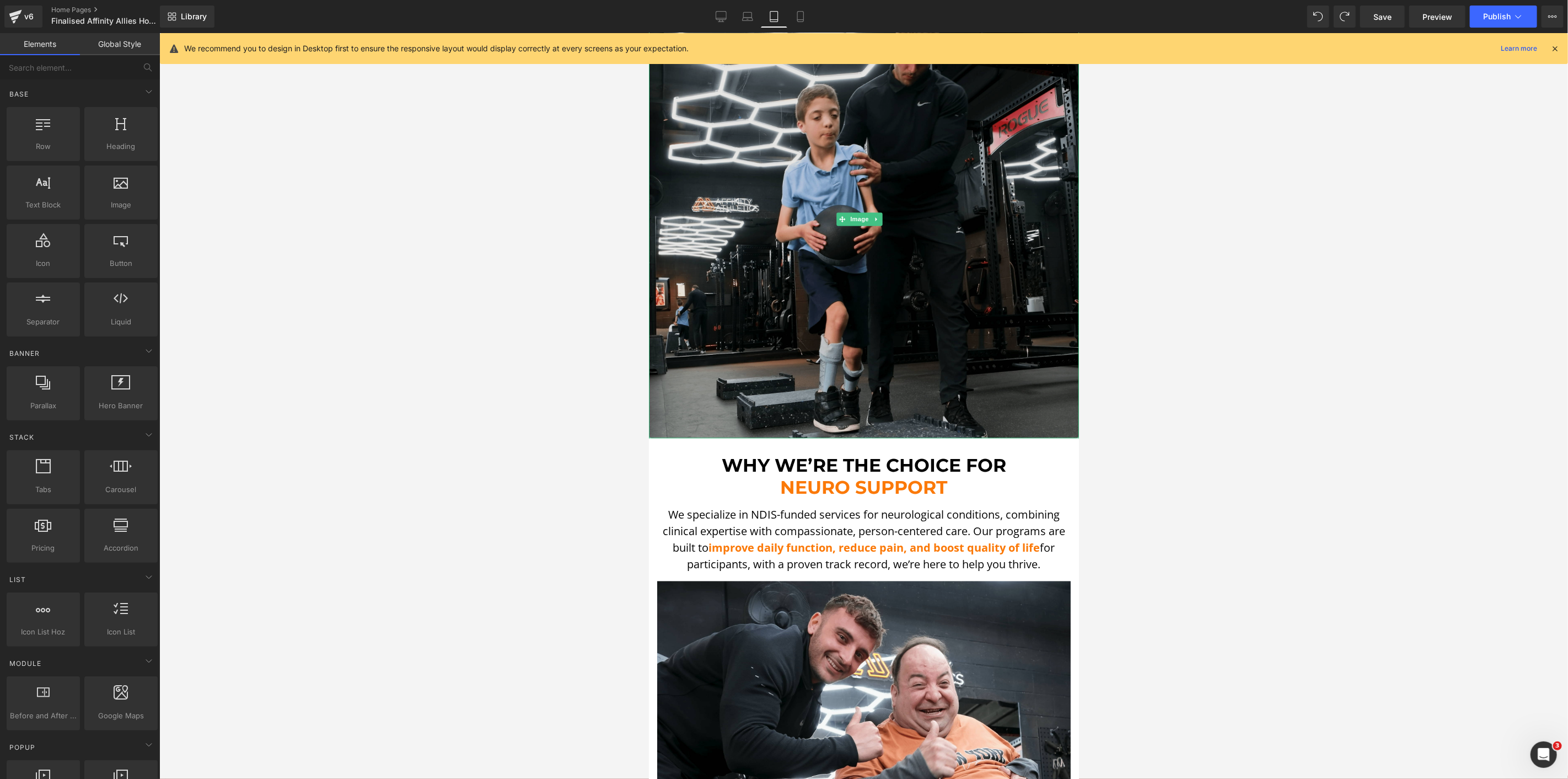
scroll to position [1347, 0]
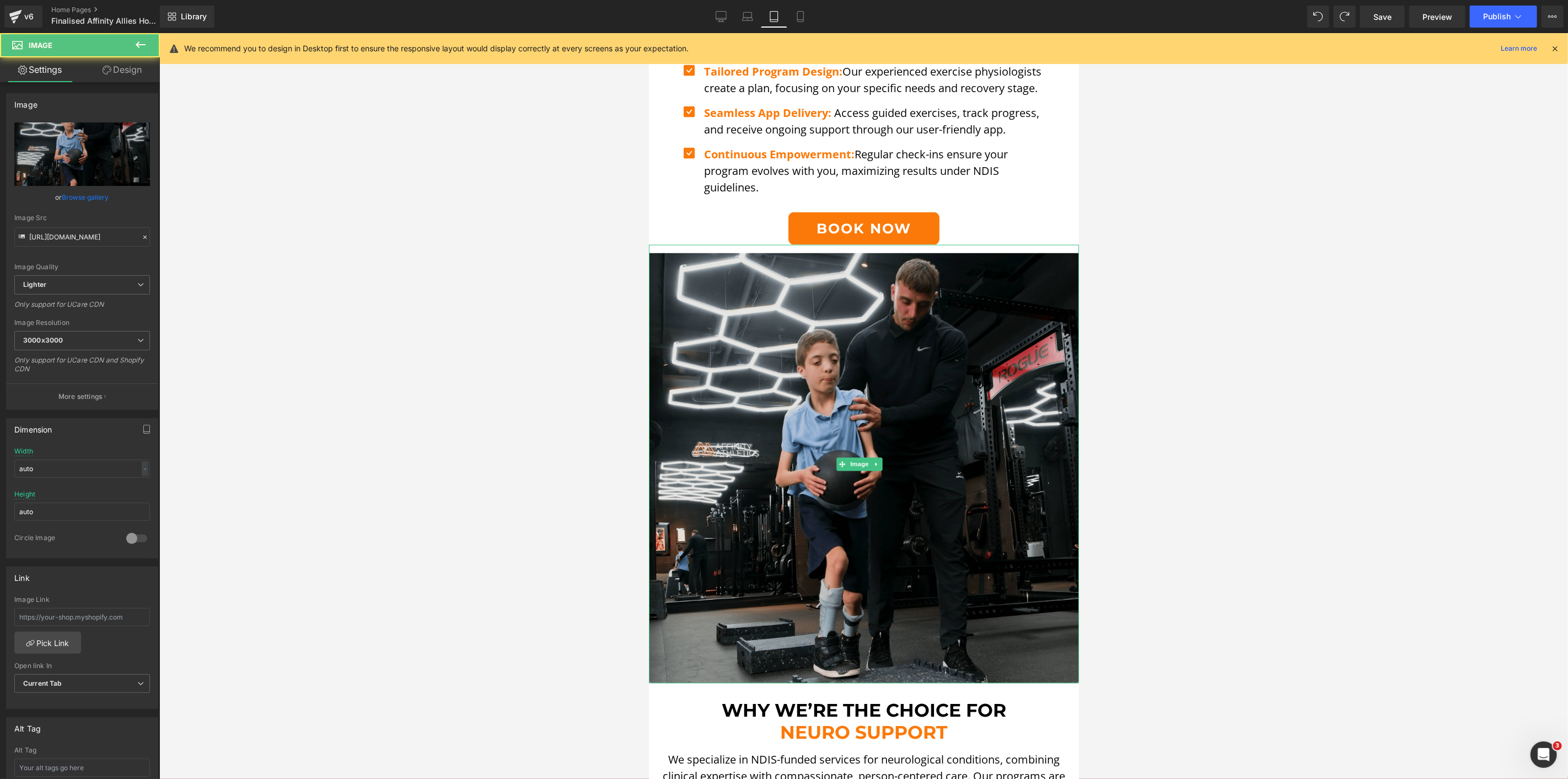
click at [736, 280] on img at bounding box center [863, 463] width 430 height 439
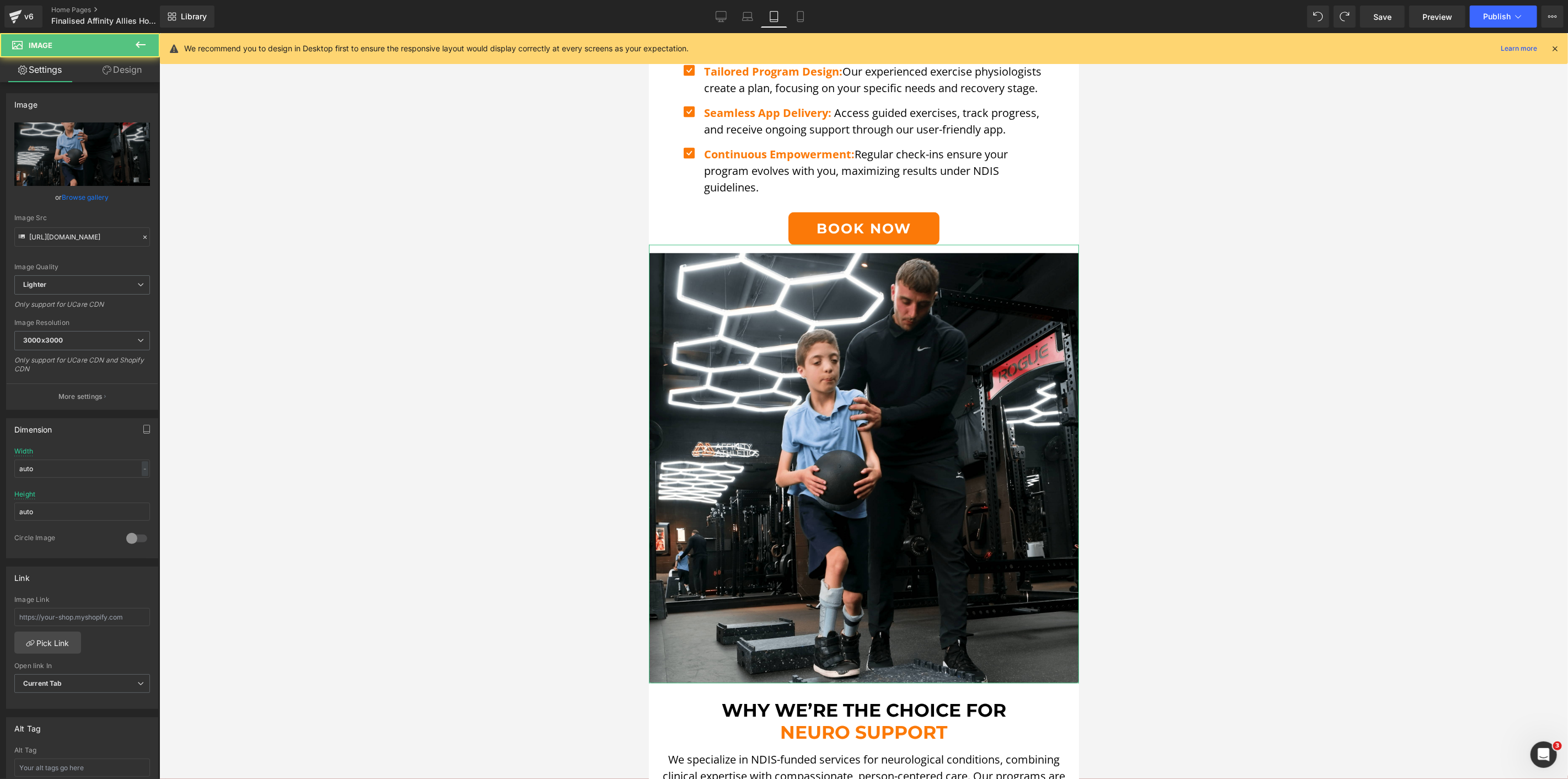
click at [105, 81] on link "Design" at bounding box center [122, 69] width 80 height 25
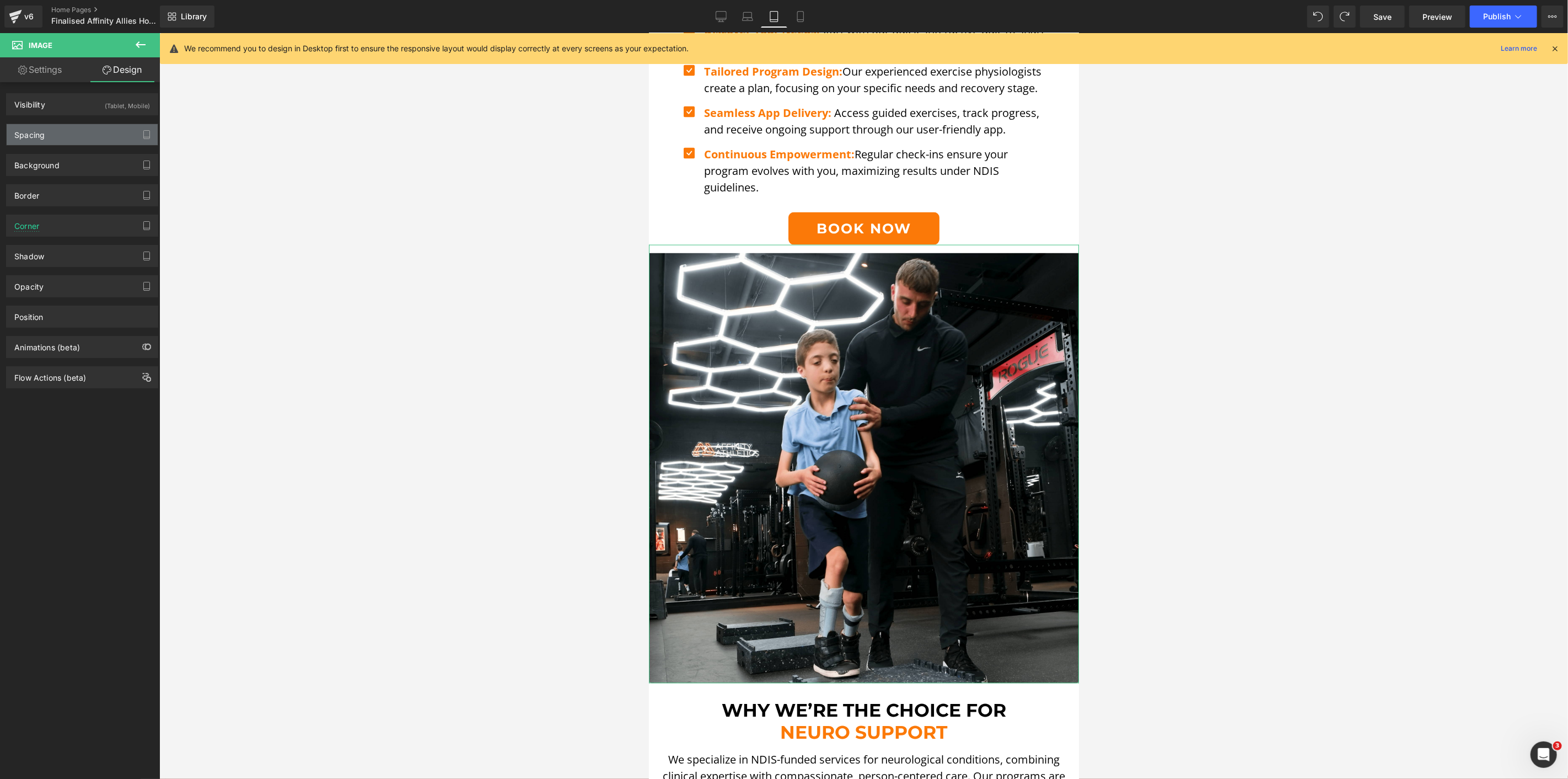
click at [77, 134] on div "Spacing" at bounding box center [82, 134] width 151 height 21
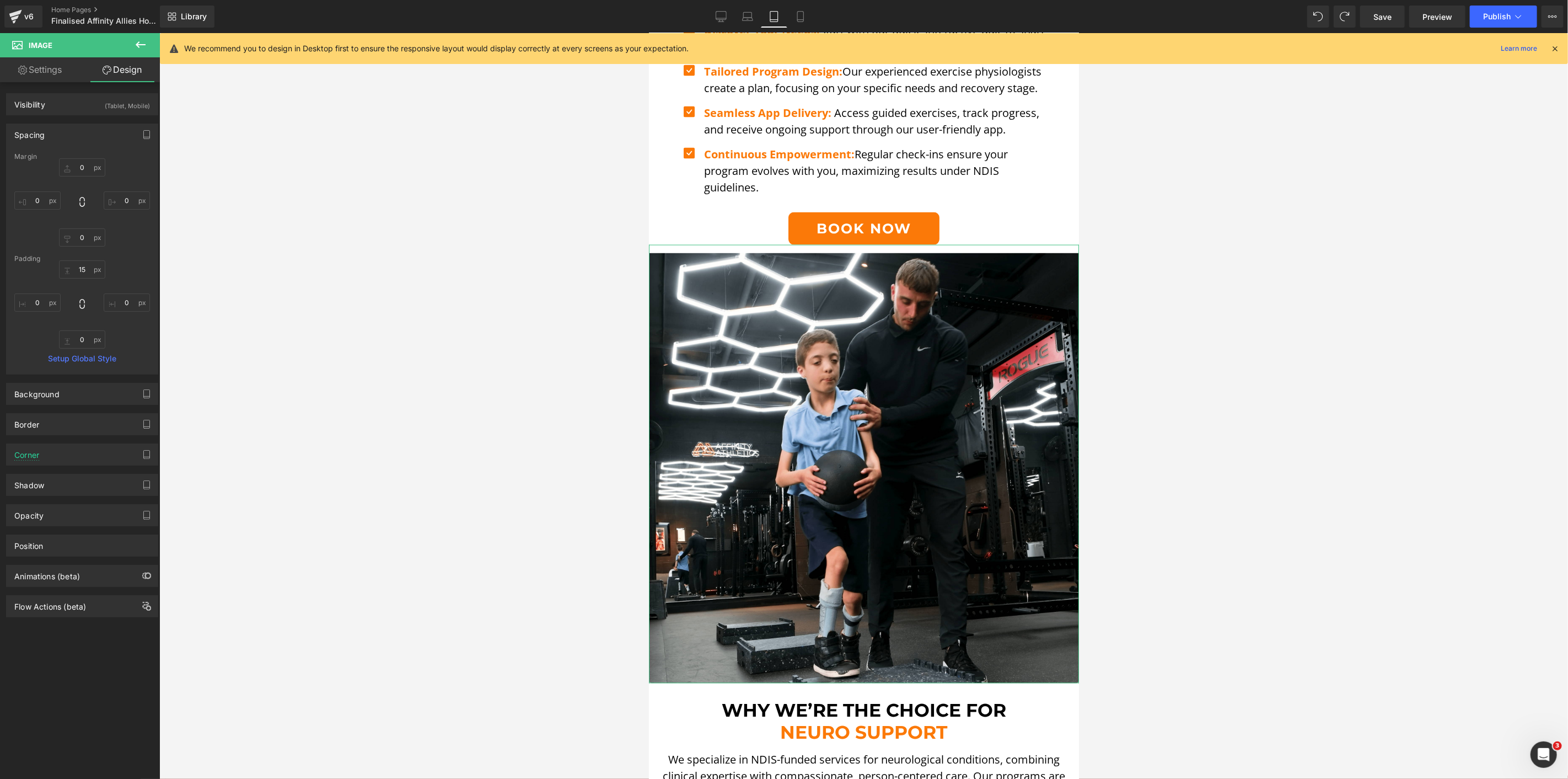
click at [97, 131] on div "Spacing" at bounding box center [82, 134] width 151 height 21
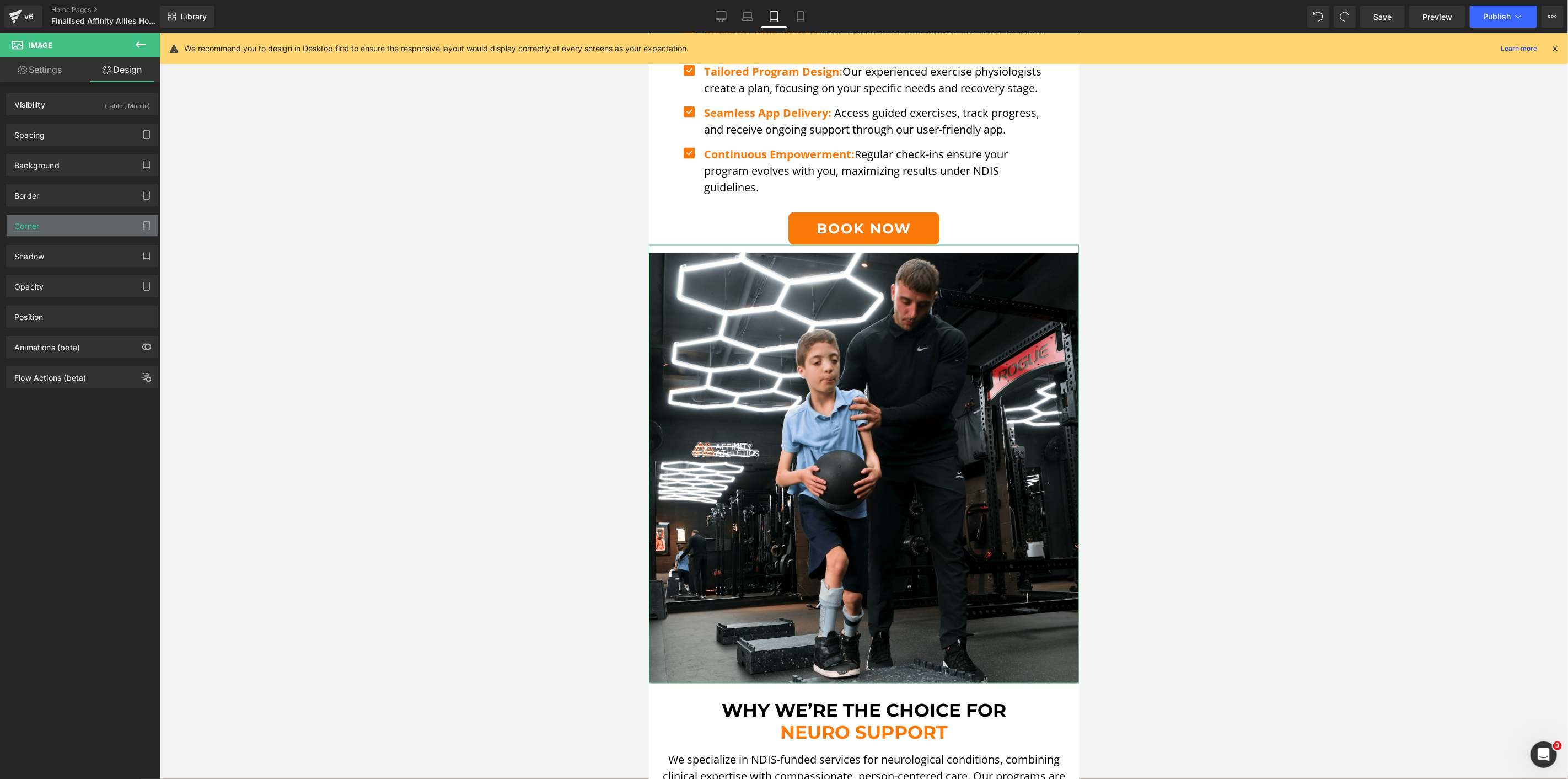
click at [49, 229] on div "Corner" at bounding box center [82, 225] width 151 height 21
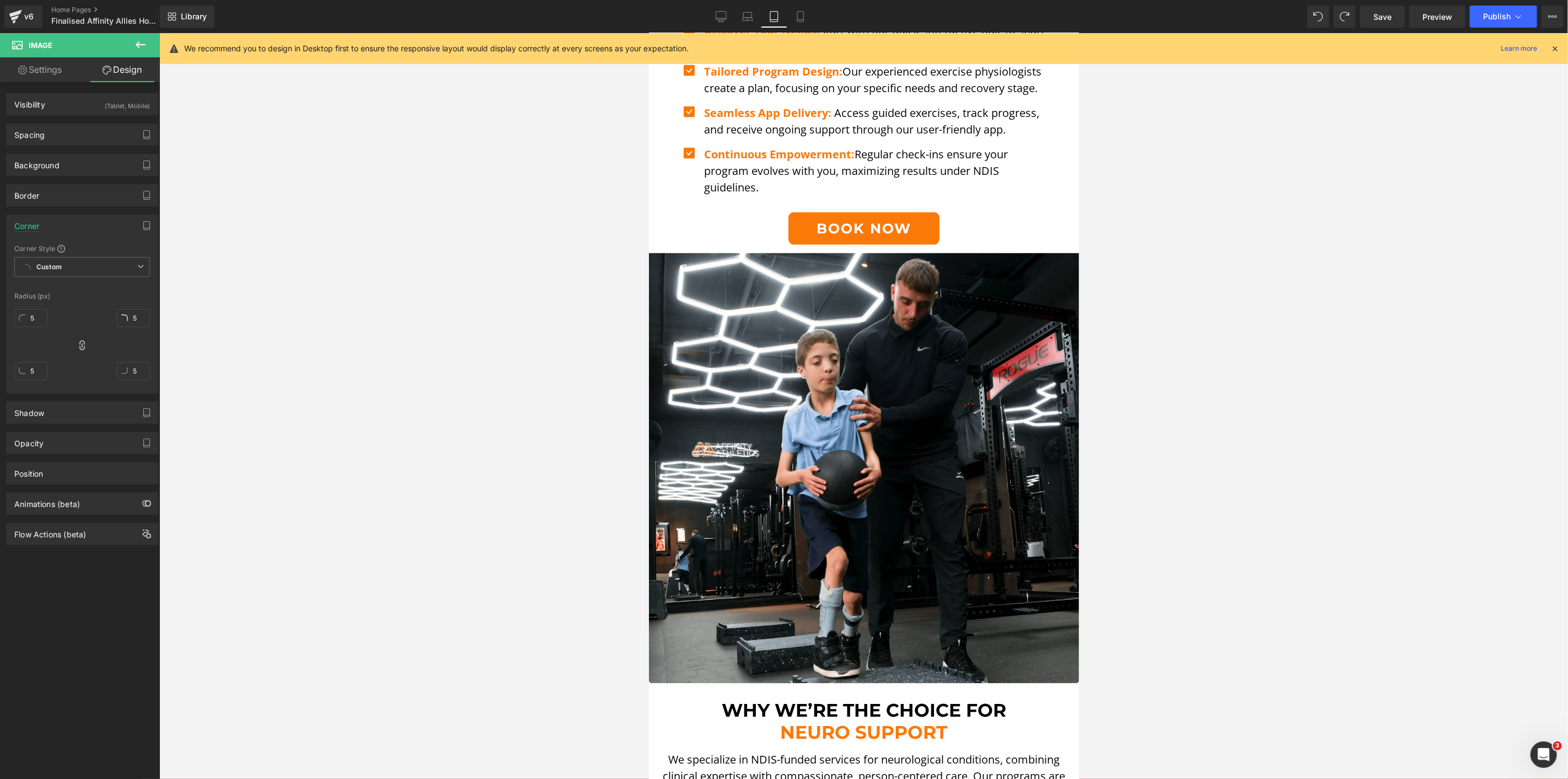
click at [290, 312] on div at bounding box center [863, 406] width 1409 height 746
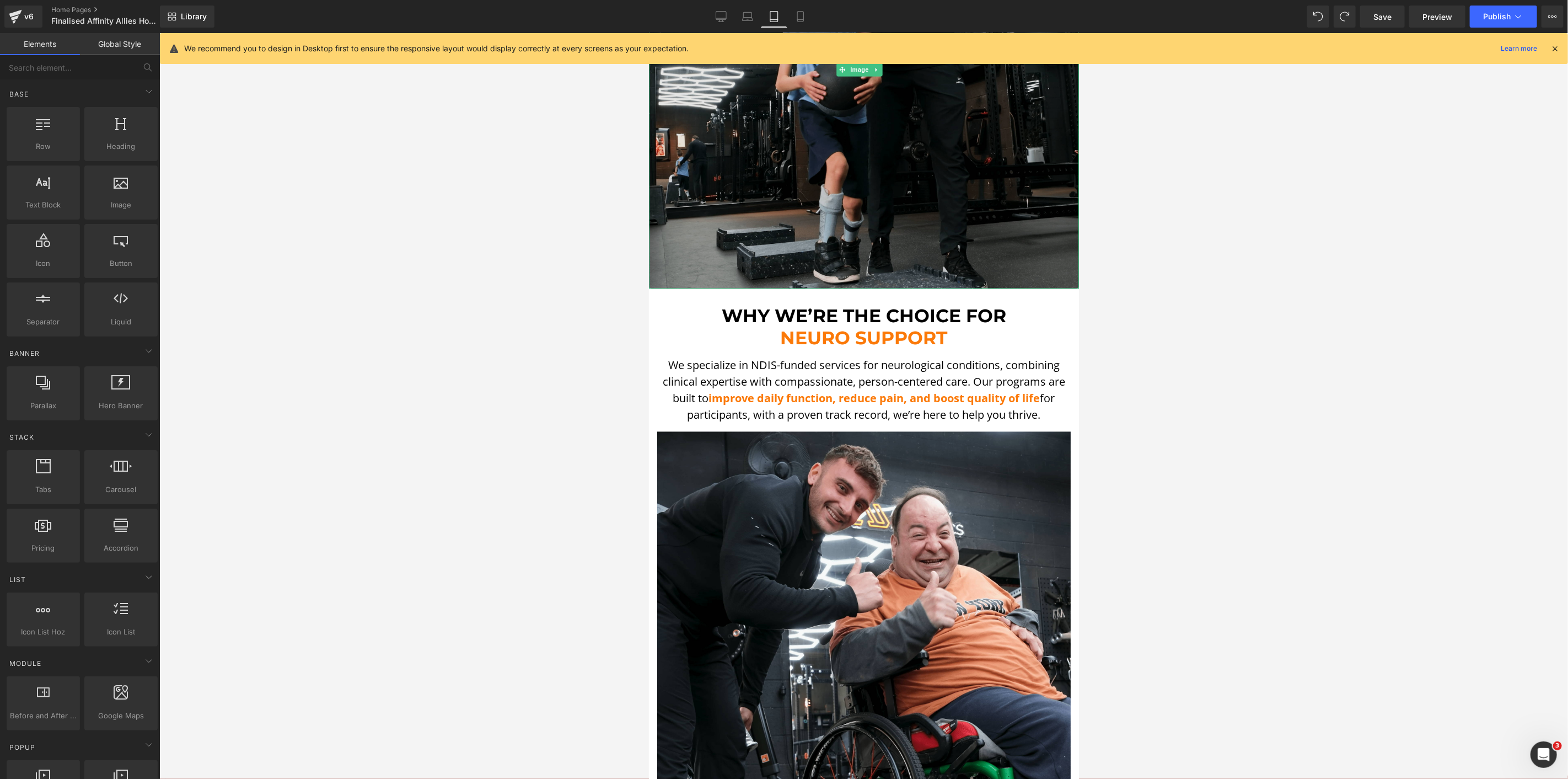
scroll to position [1776, 0]
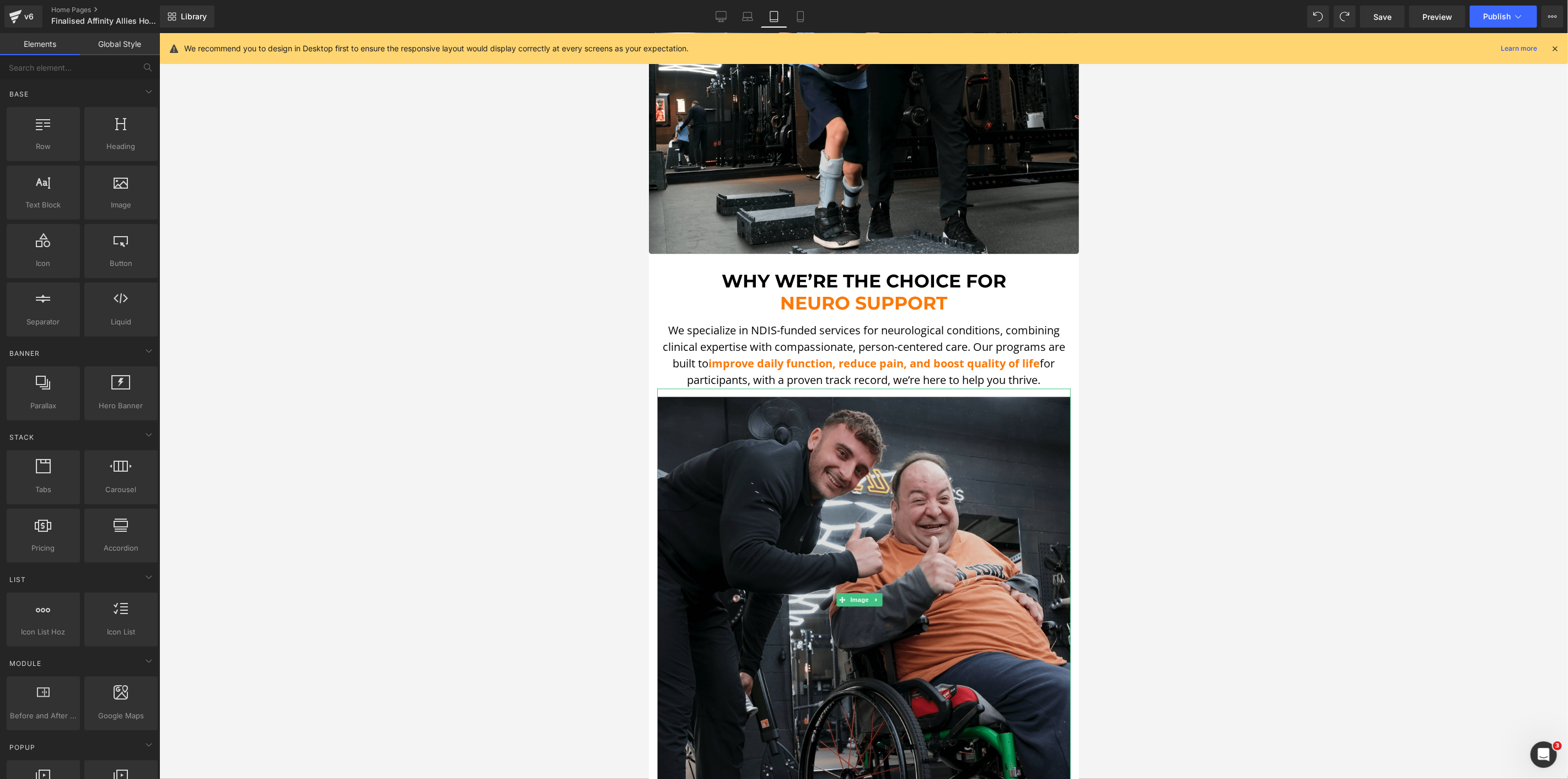
click at [753, 516] on img at bounding box center [863, 599] width 413 height 422
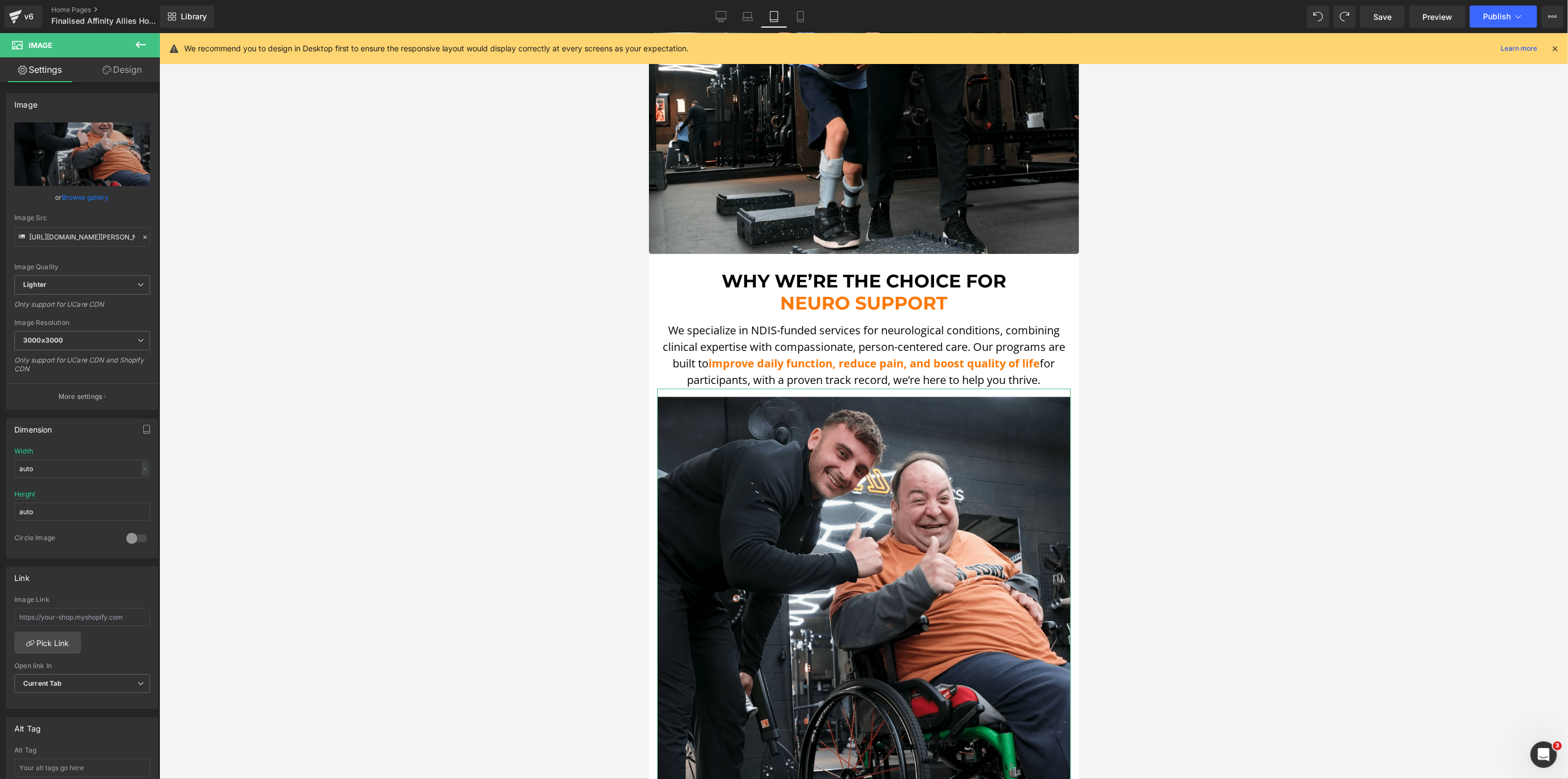
click at [102, 62] on link "Design" at bounding box center [122, 69] width 80 height 25
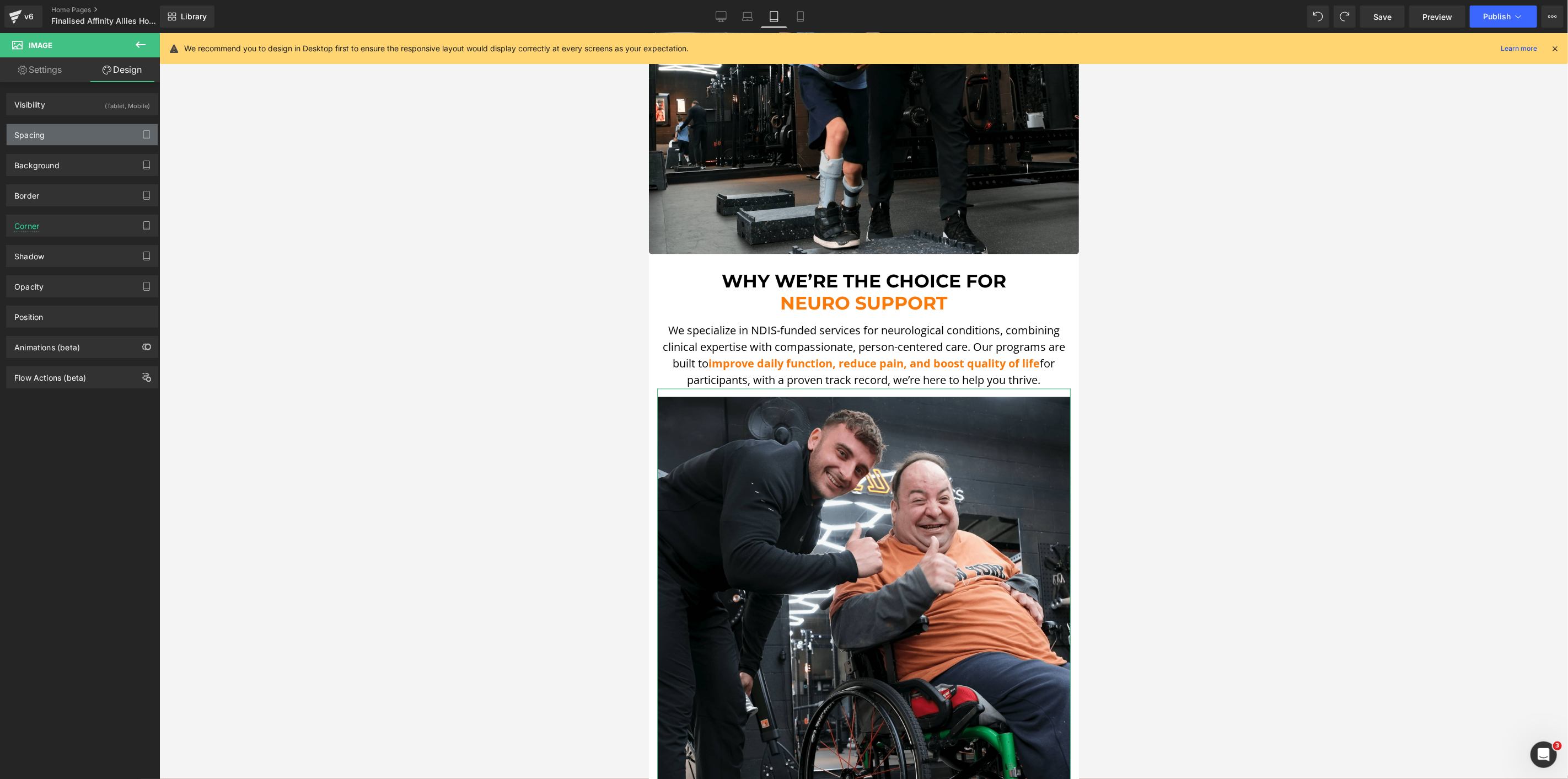
type input "0"
type input "15"
type input "0"
type input "15"
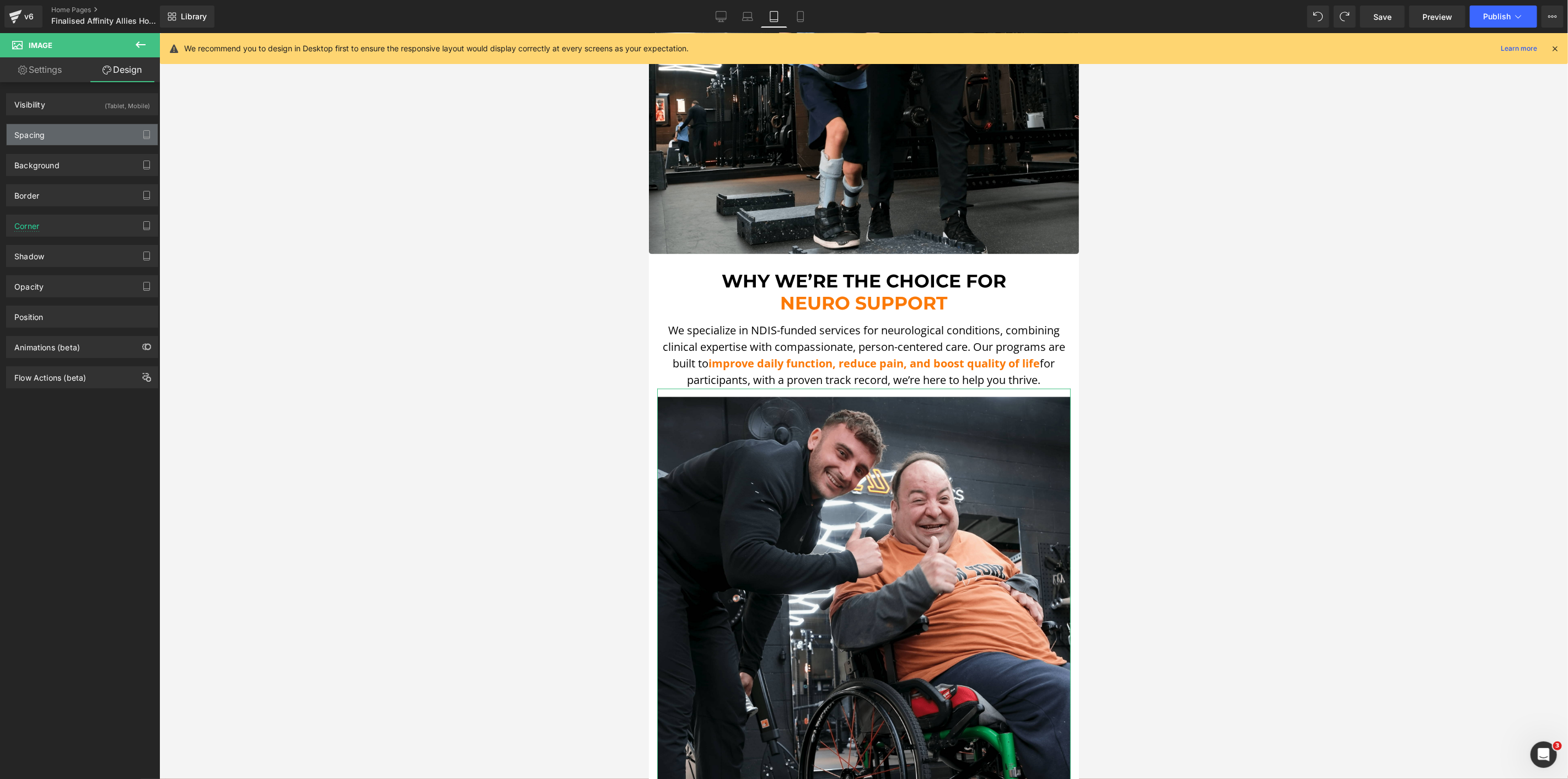
type input "0"
click at [67, 142] on div "Spacing" at bounding box center [82, 134] width 151 height 21
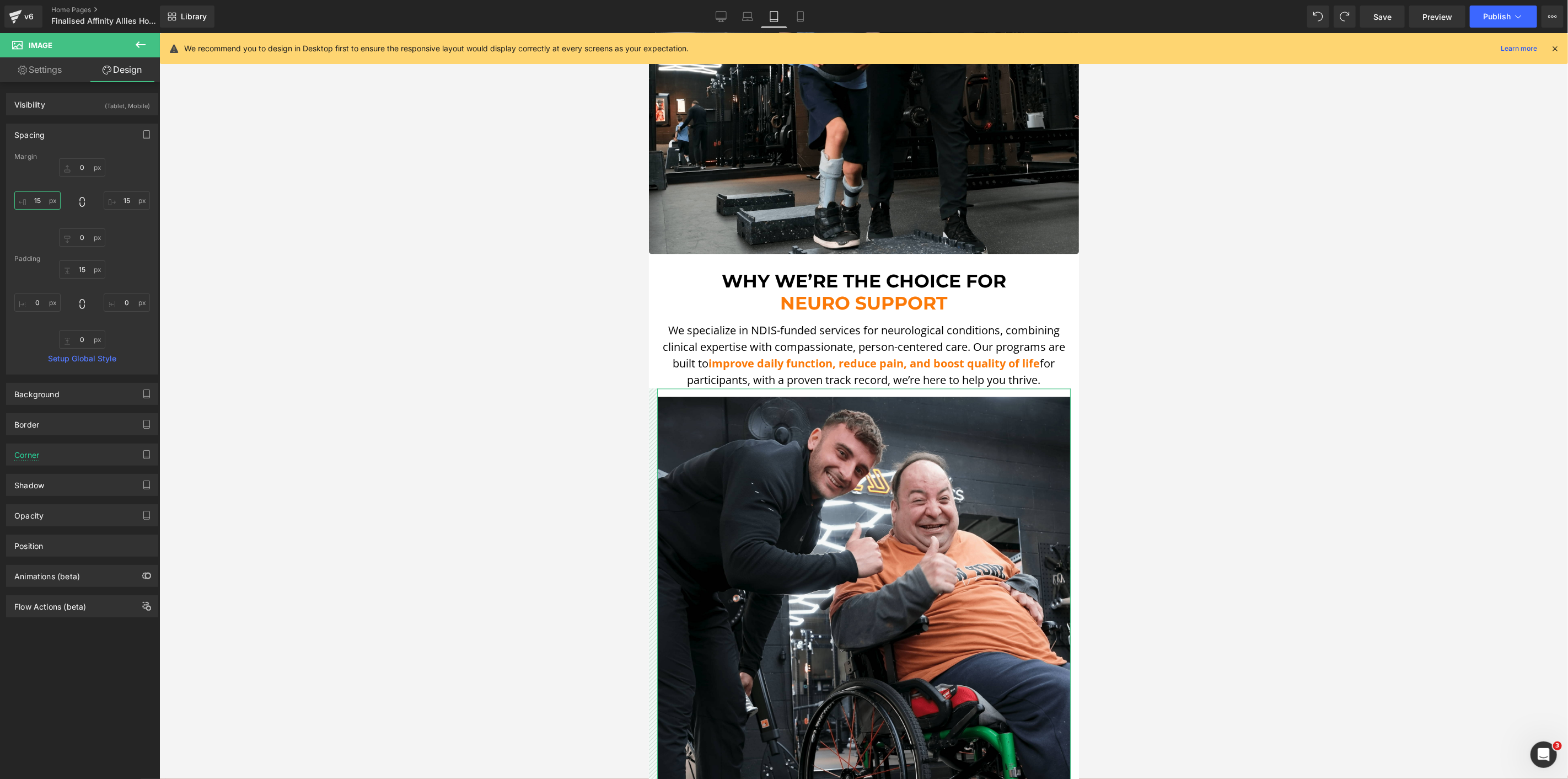
click at [42, 194] on input "15" at bounding box center [37, 201] width 47 height 18
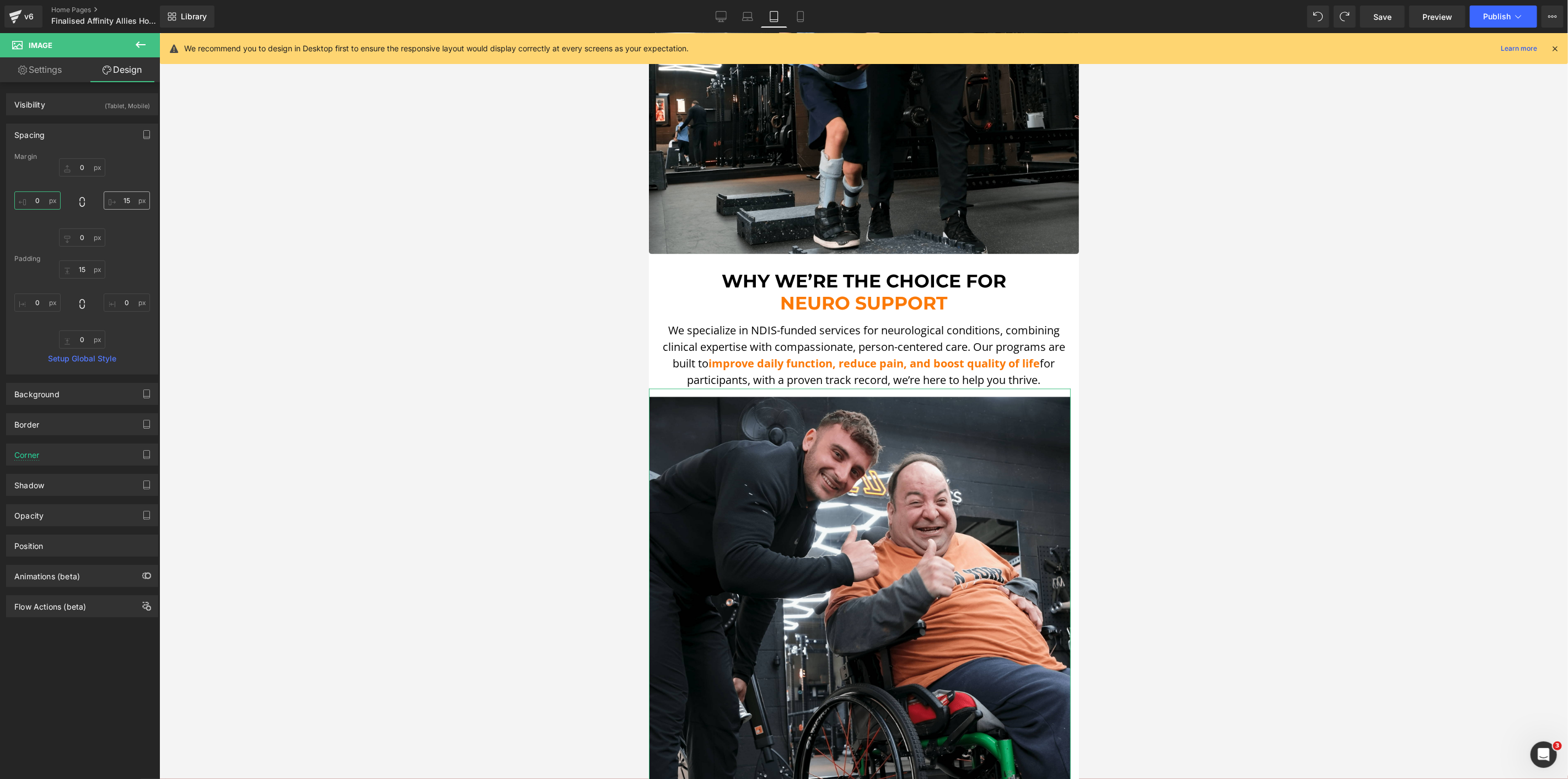
type input "0"
click at [120, 194] on input "15" at bounding box center [127, 201] width 47 height 18
type input "0"
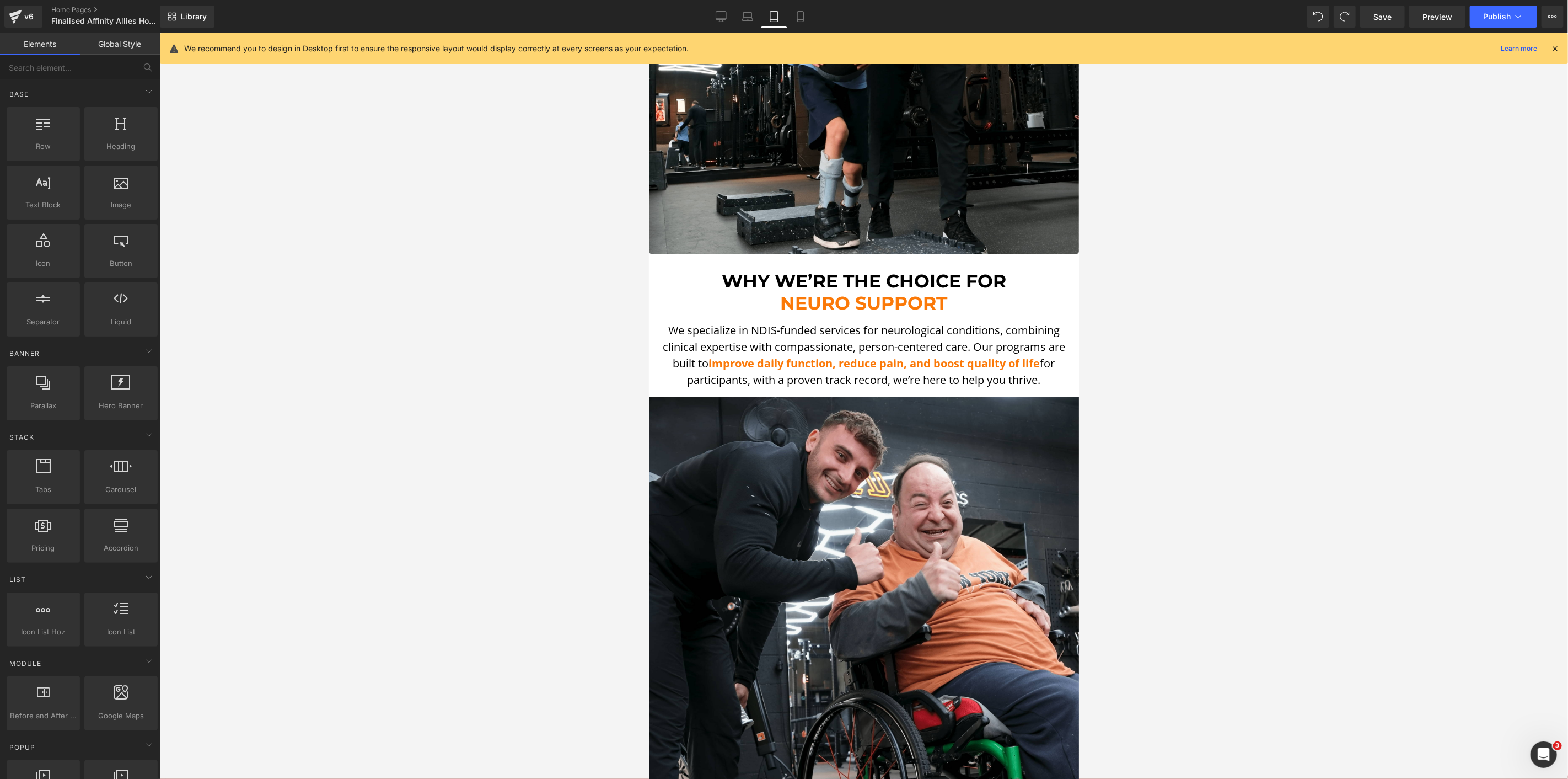
click at [437, 264] on div at bounding box center [863, 406] width 1409 height 746
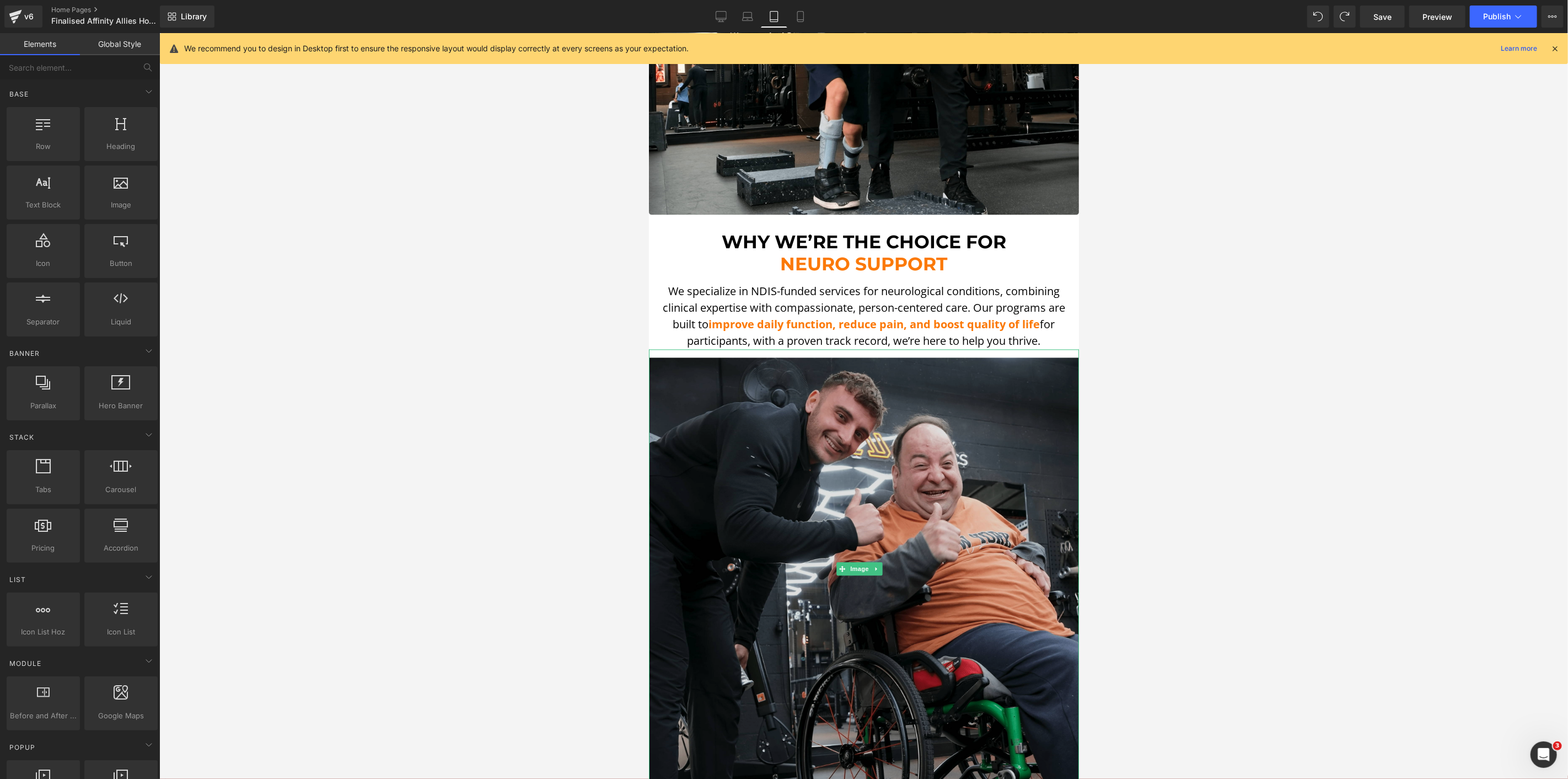
scroll to position [1837, 0]
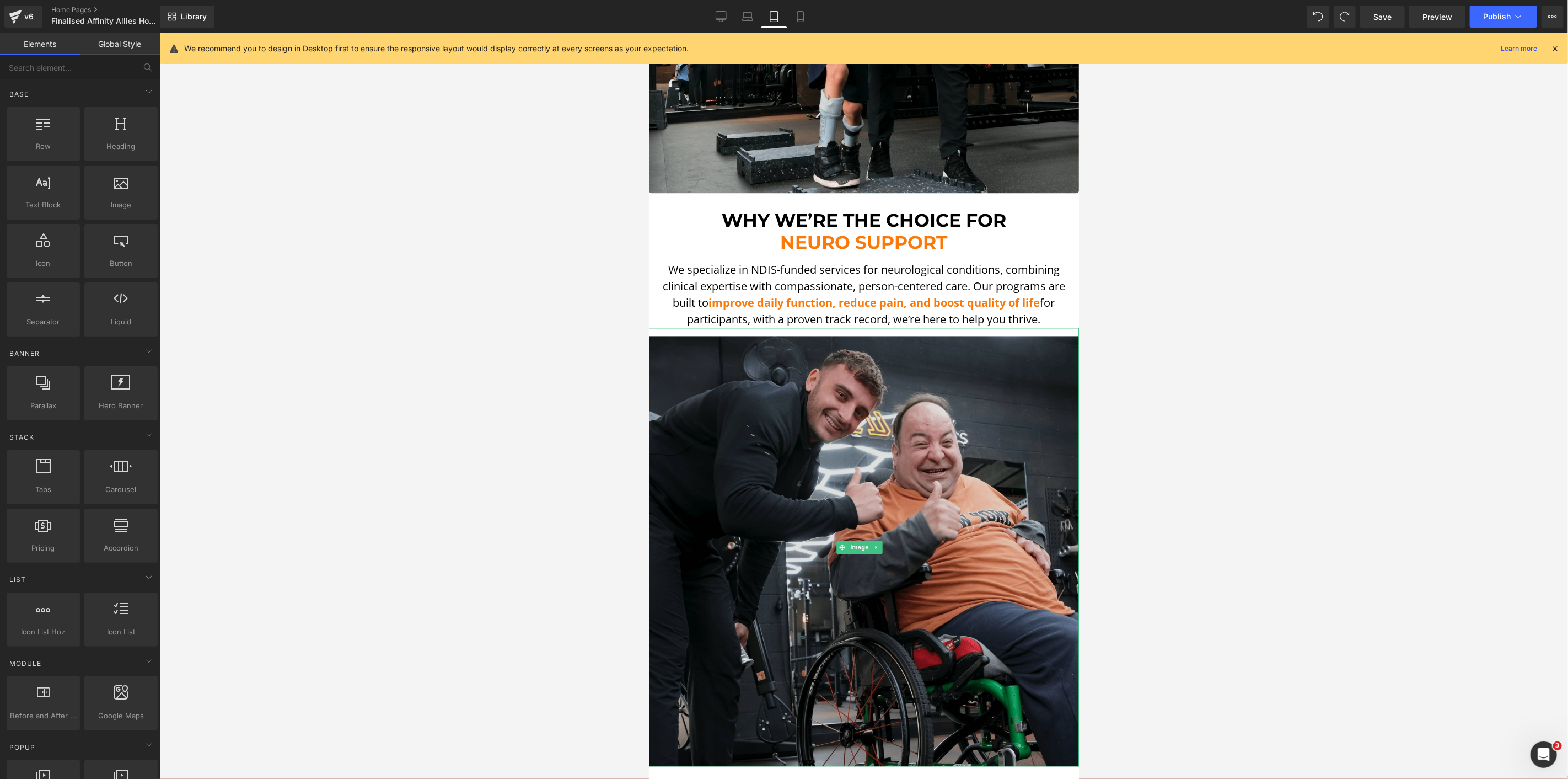
click at [844, 423] on img at bounding box center [863, 546] width 430 height 439
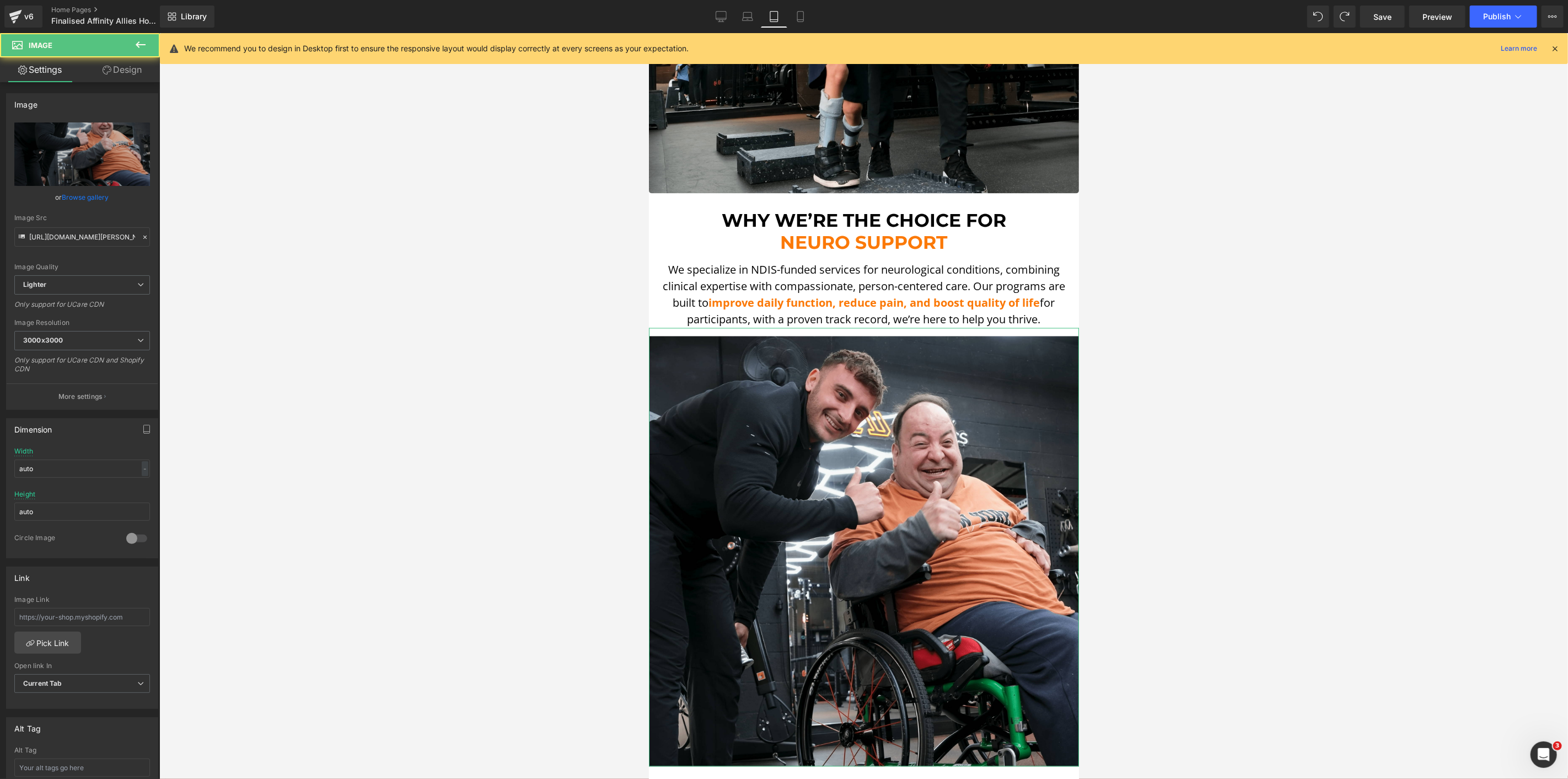
click at [117, 76] on link "Design" at bounding box center [122, 69] width 80 height 25
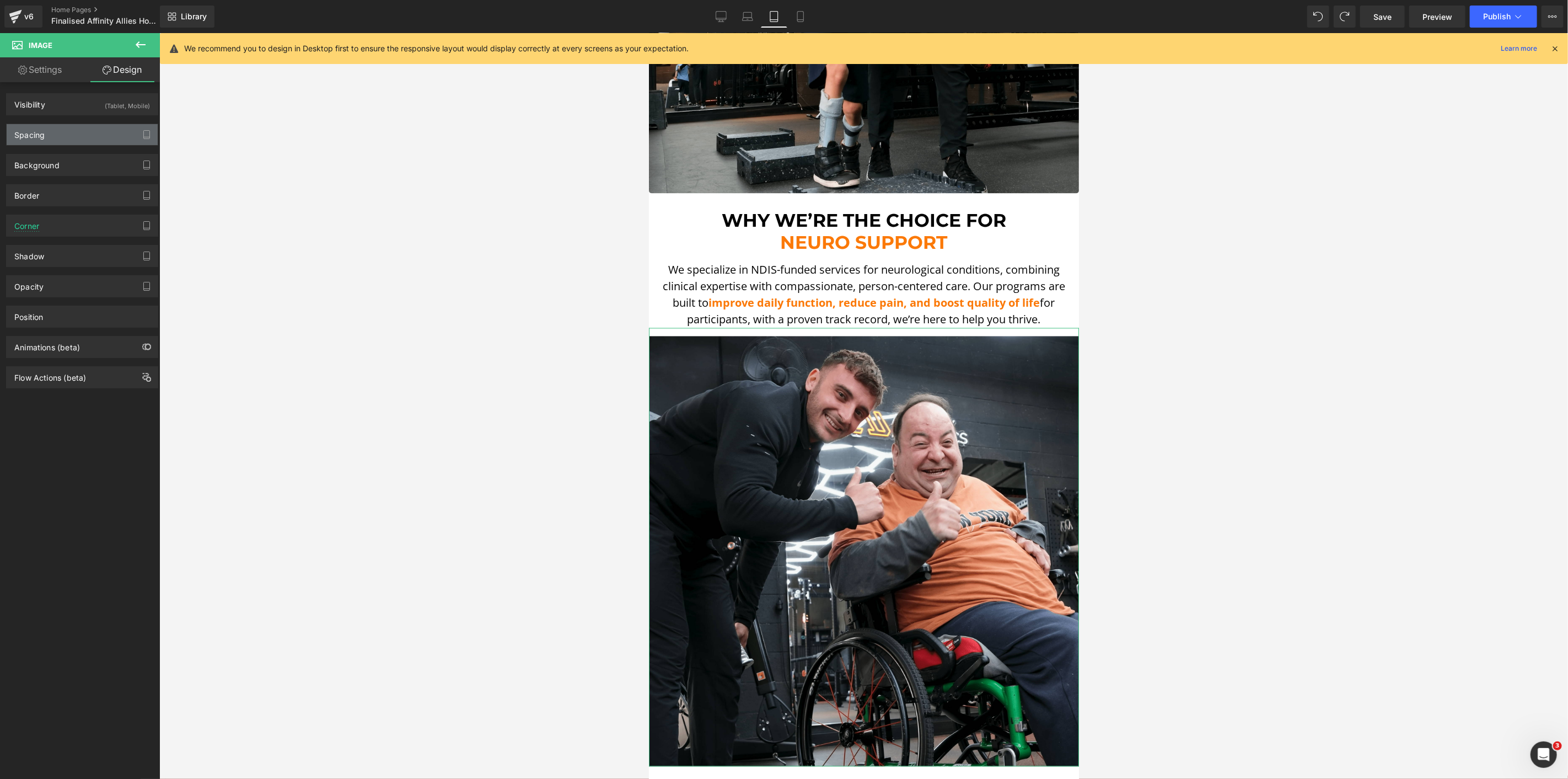
click at [63, 129] on div "Spacing" at bounding box center [82, 134] width 151 height 21
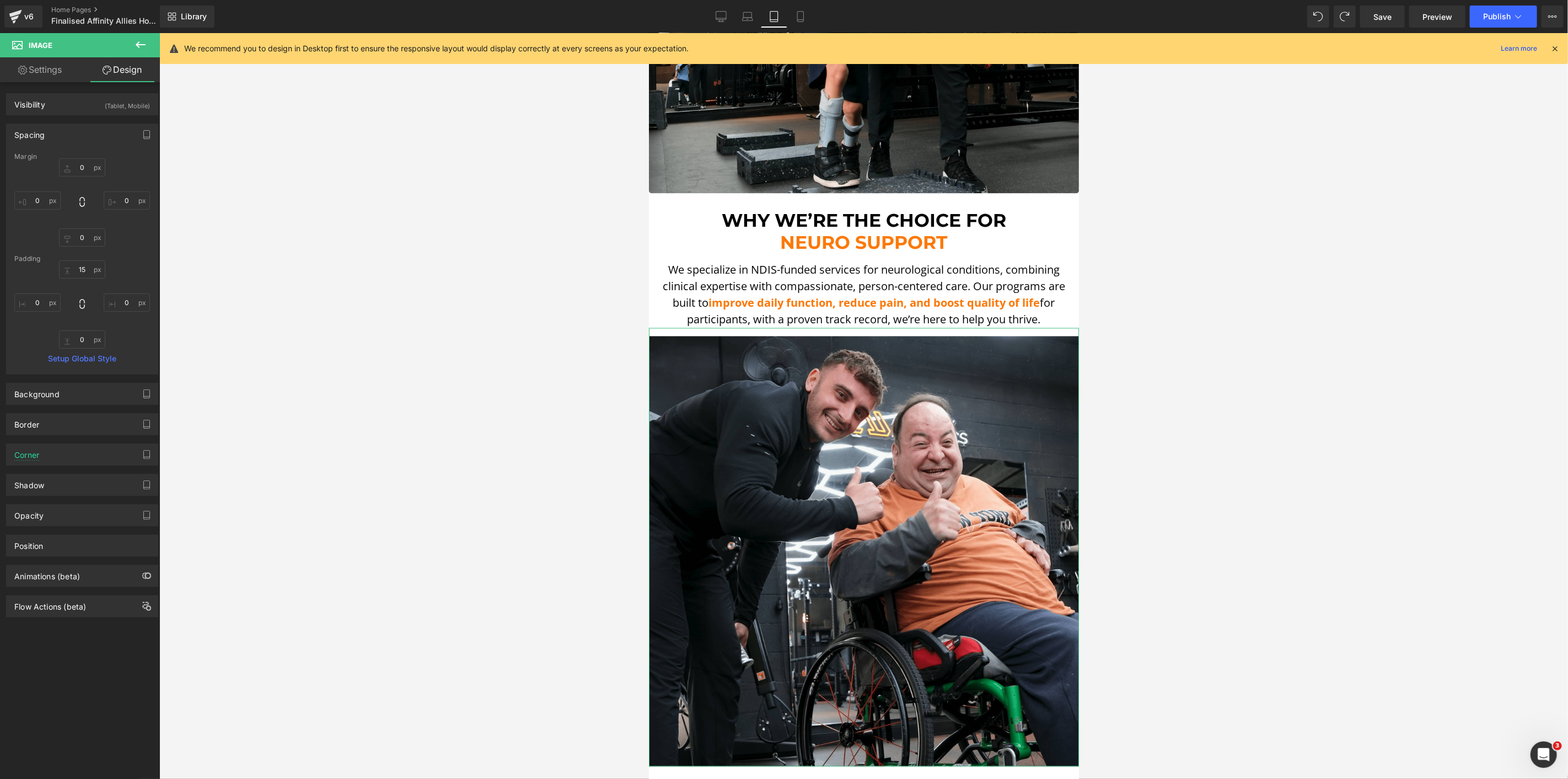
click at [50, 127] on div "Spacing" at bounding box center [82, 134] width 151 height 21
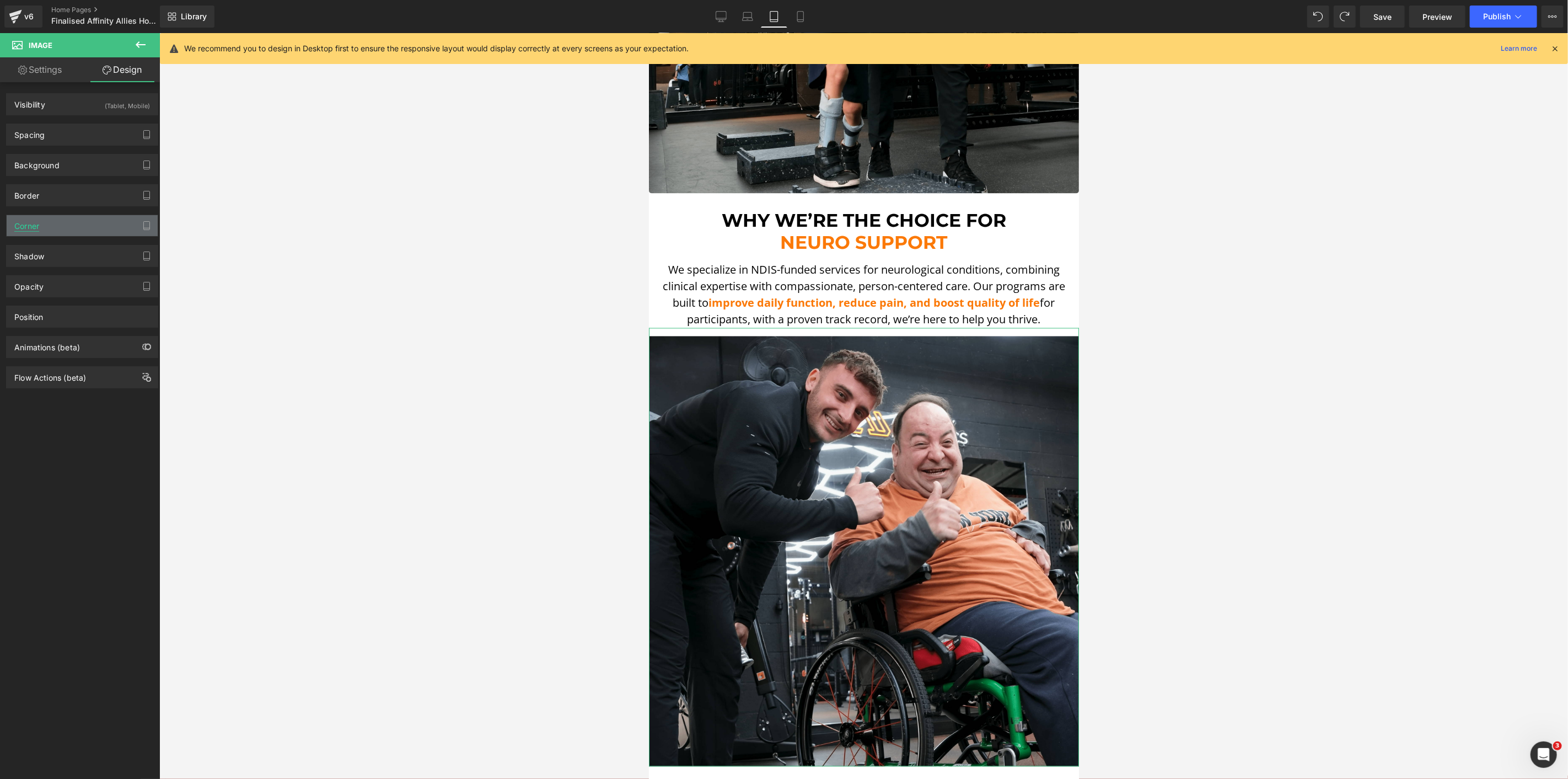
click at [39, 224] on div "Corner" at bounding box center [27, 223] width 25 height 15
click at [104, 228] on div "Corner Corner Style Custom Custom Setup Global Style Custom Setup Global Style …" at bounding box center [82, 221] width 165 height 31
click at [103, 228] on div "Corner" at bounding box center [82, 225] width 151 height 21
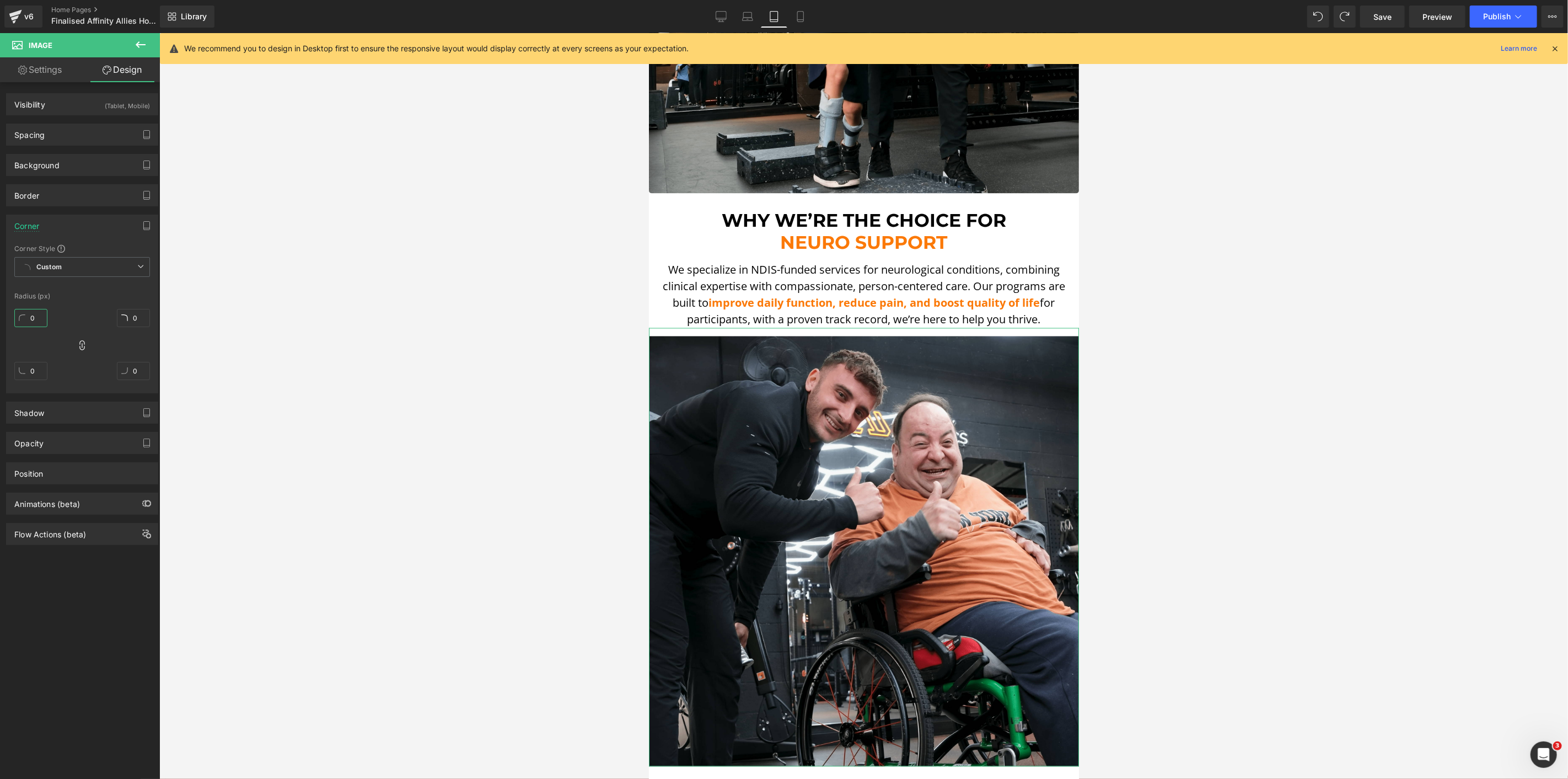
click at [37, 324] on input "0" at bounding box center [31, 318] width 33 height 18
type input "5"
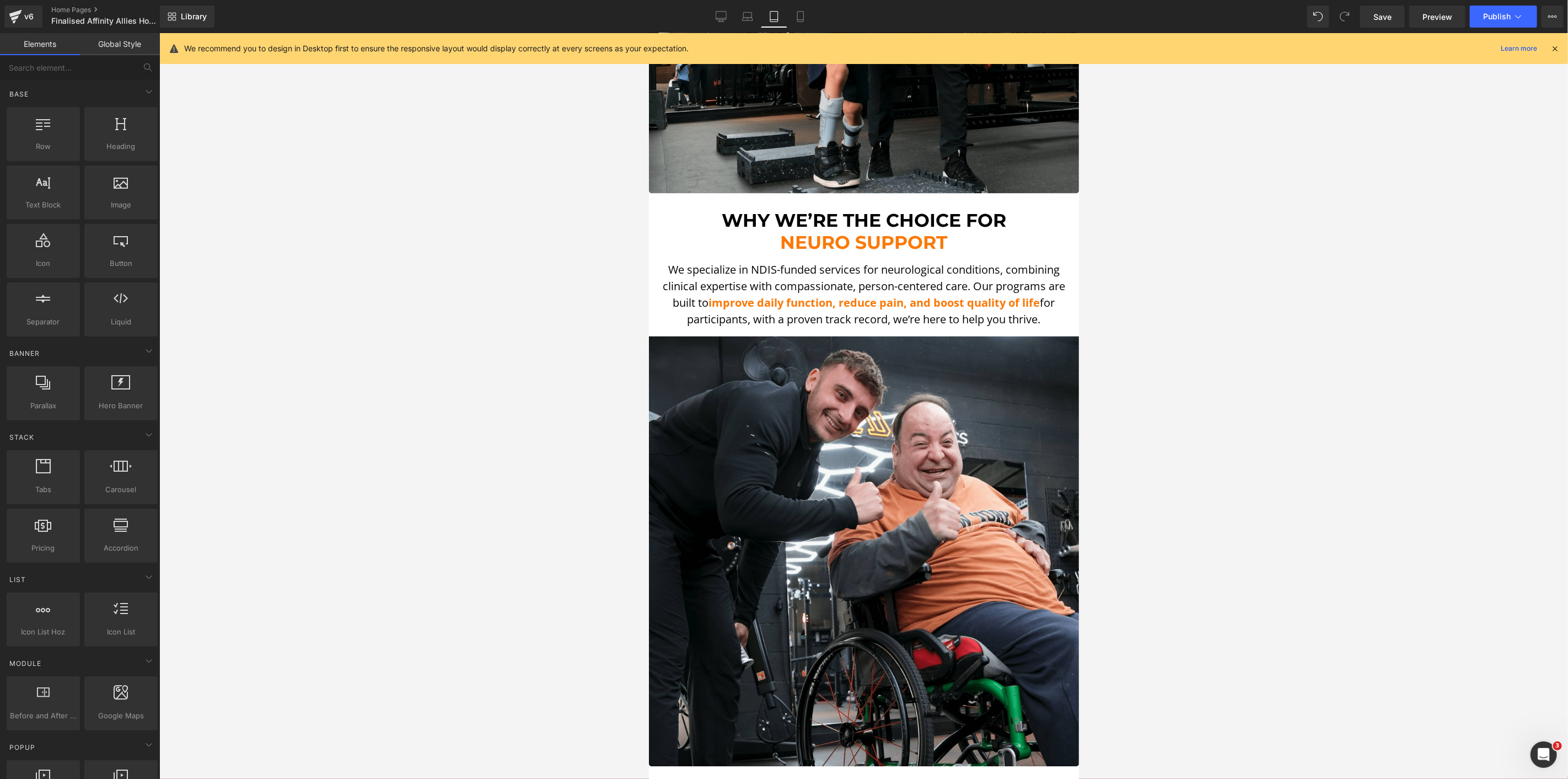
click at [371, 345] on div at bounding box center [863, 406] width 1409 height 746
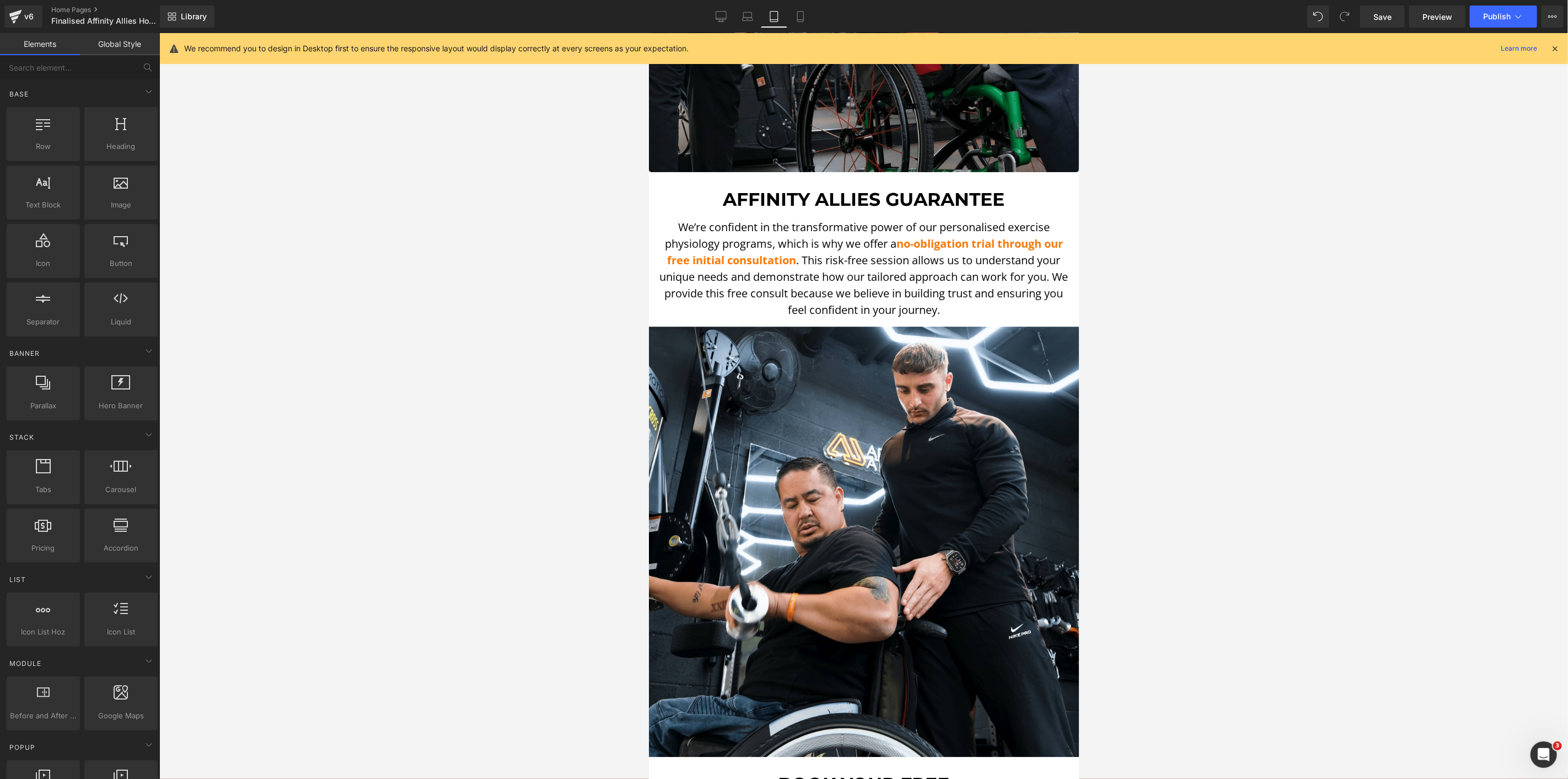
scroll to position [2512, 0]
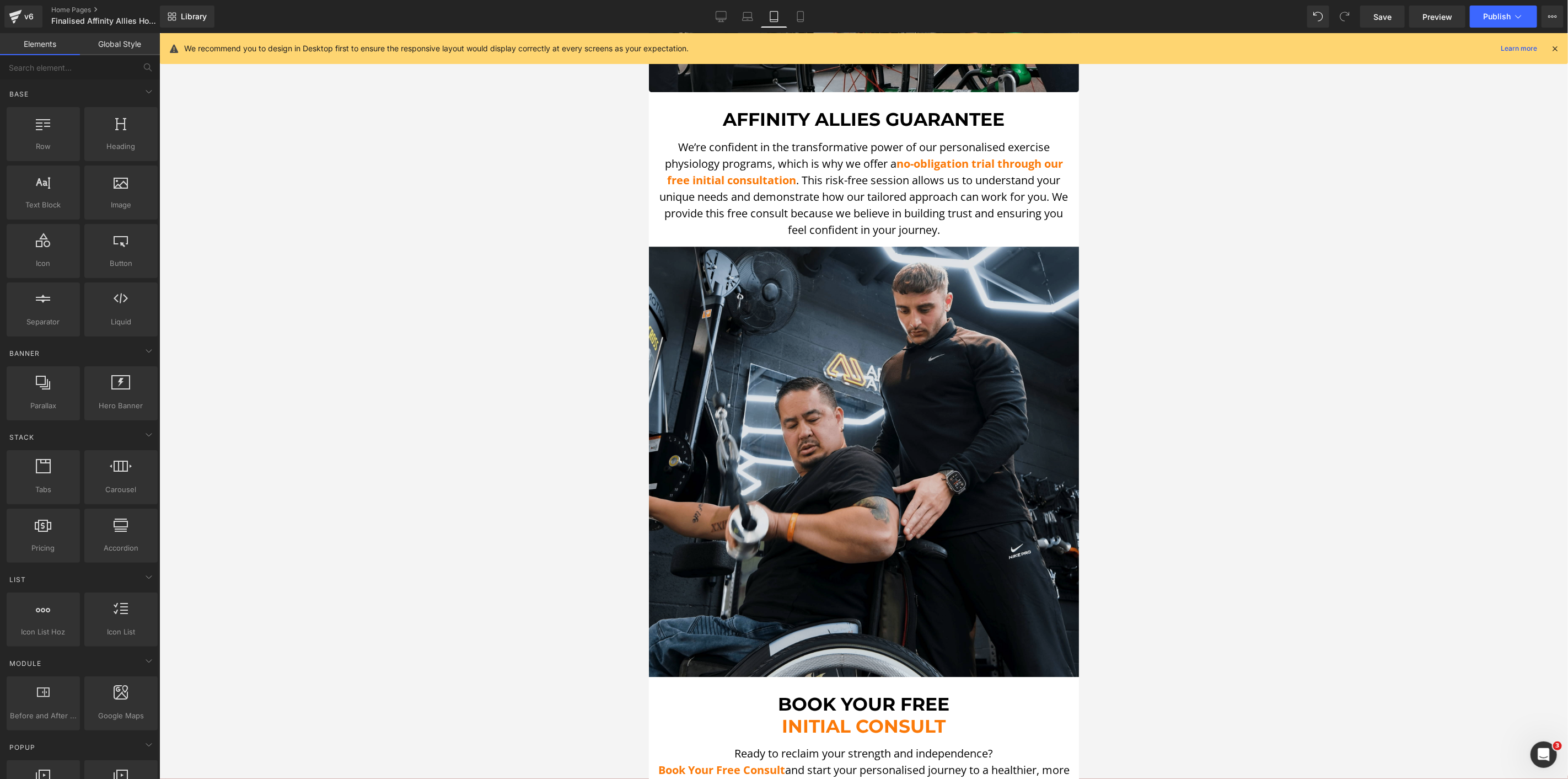
click at [833, 271] on img at bounding box center [863, 461] width 430 height 430
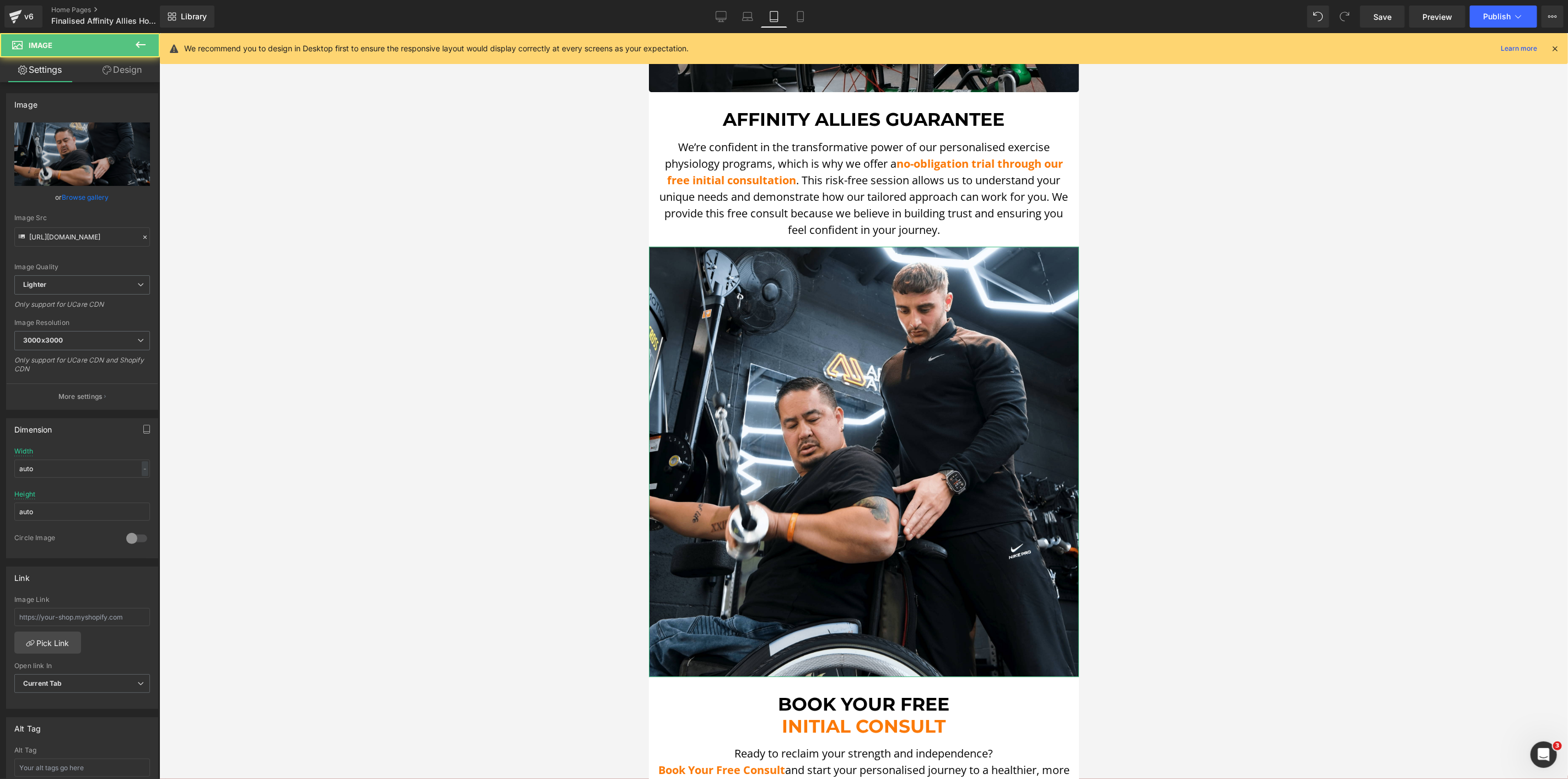
click at [106, 71] on icon at bounding box center [107, 70] width 9 height 9
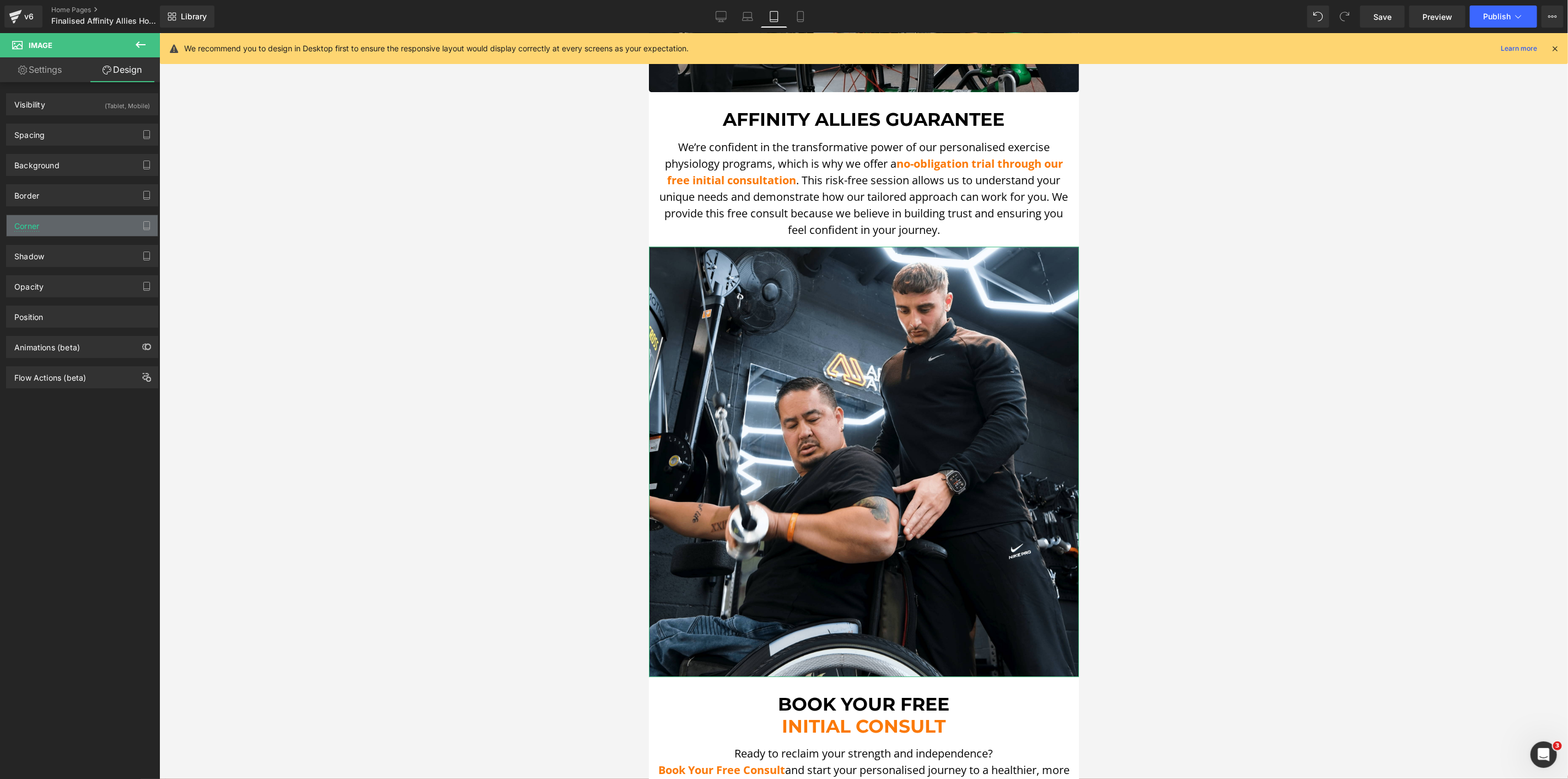
click at [61, 230] on div "Corner" at bounding box center [82, 225] width 151 height 21
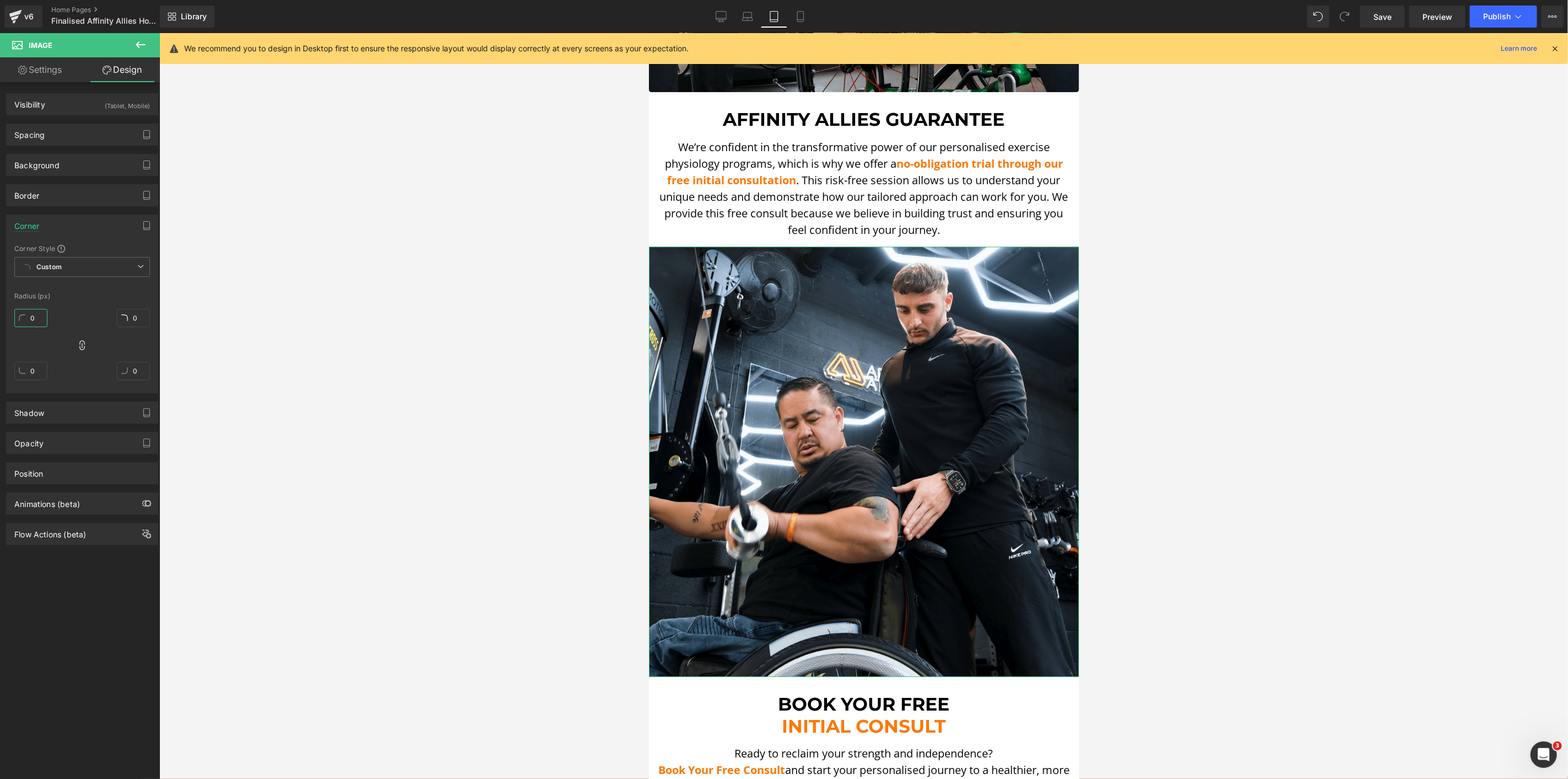
click at [27, 314] on input "0" at bounding box center [31, 318] width 33 height 18
type input "5"
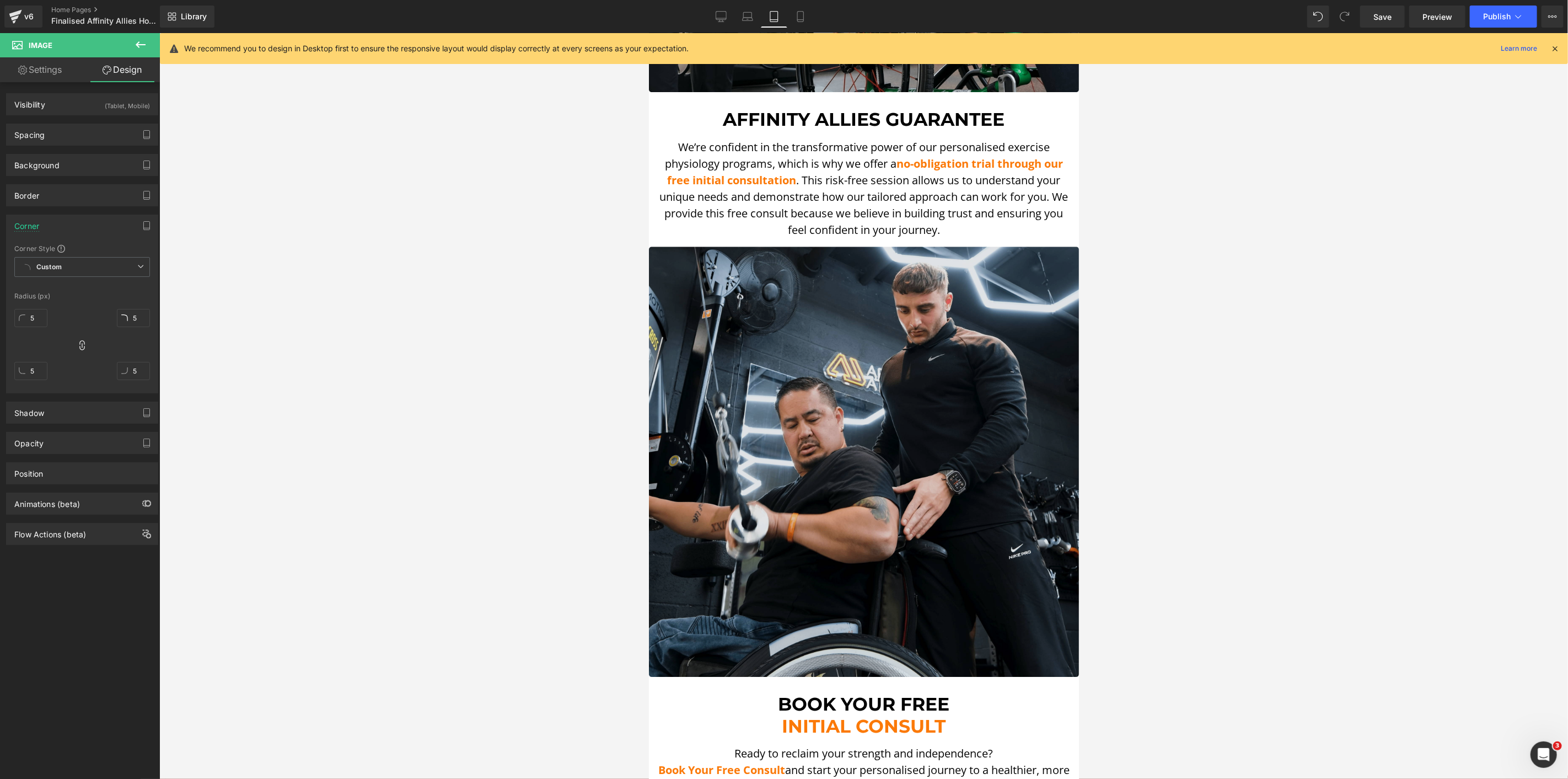
click at [696, 270] on img at bounding box center [863, 461] width 430 height 430
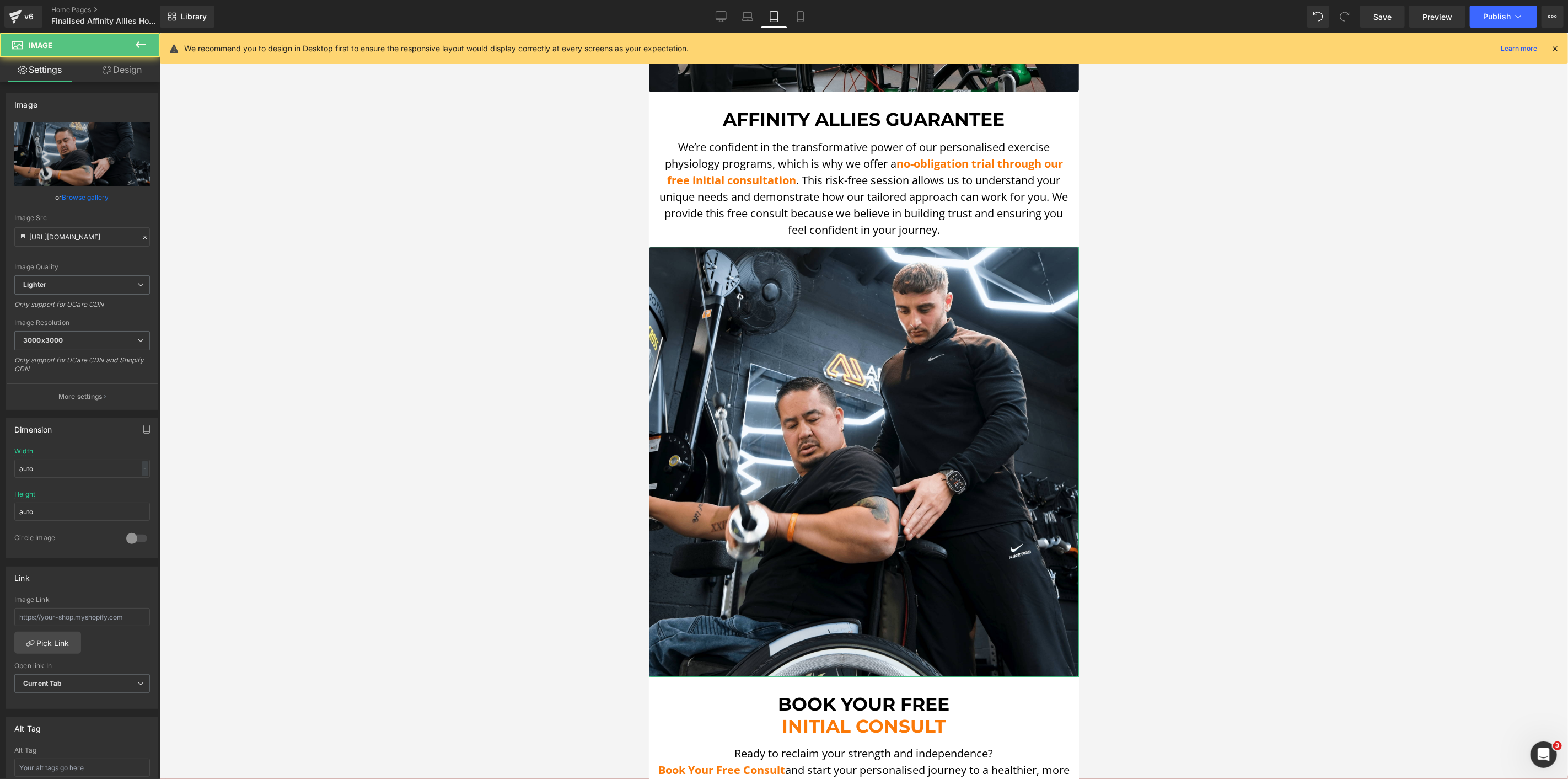
click at [116, 82] on div "Image https://ucarecdn.com/4a0d25db-d0f7-473e-b7de-b2ed8c60ec2f/-/format/auto/-…" at bounding box center [82, 557] width 165 height 949
click at [117, 72] on link "Design" at bounding box center [122, 69] width 80 height 25
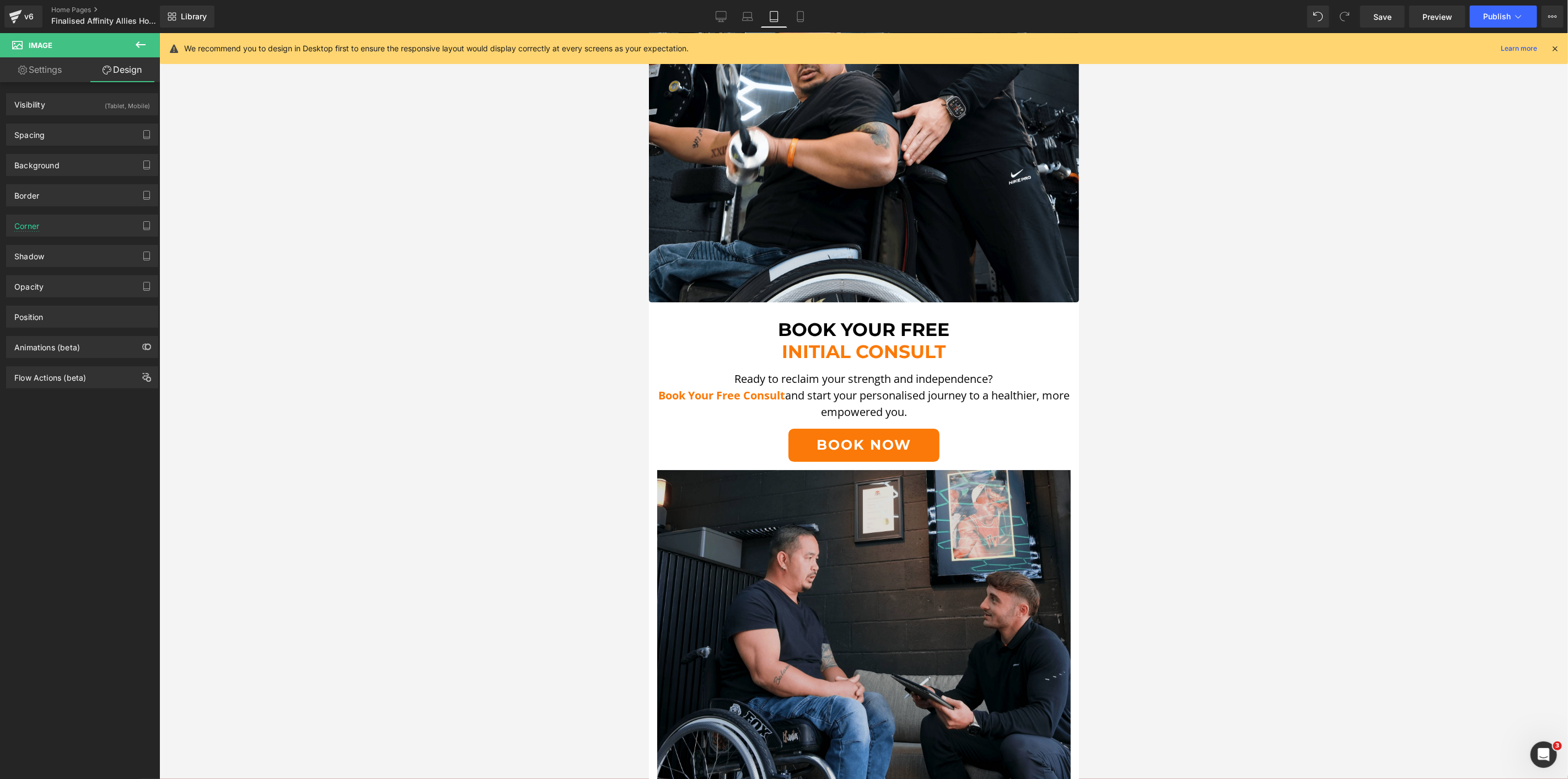
scroll to position [3002, 0]
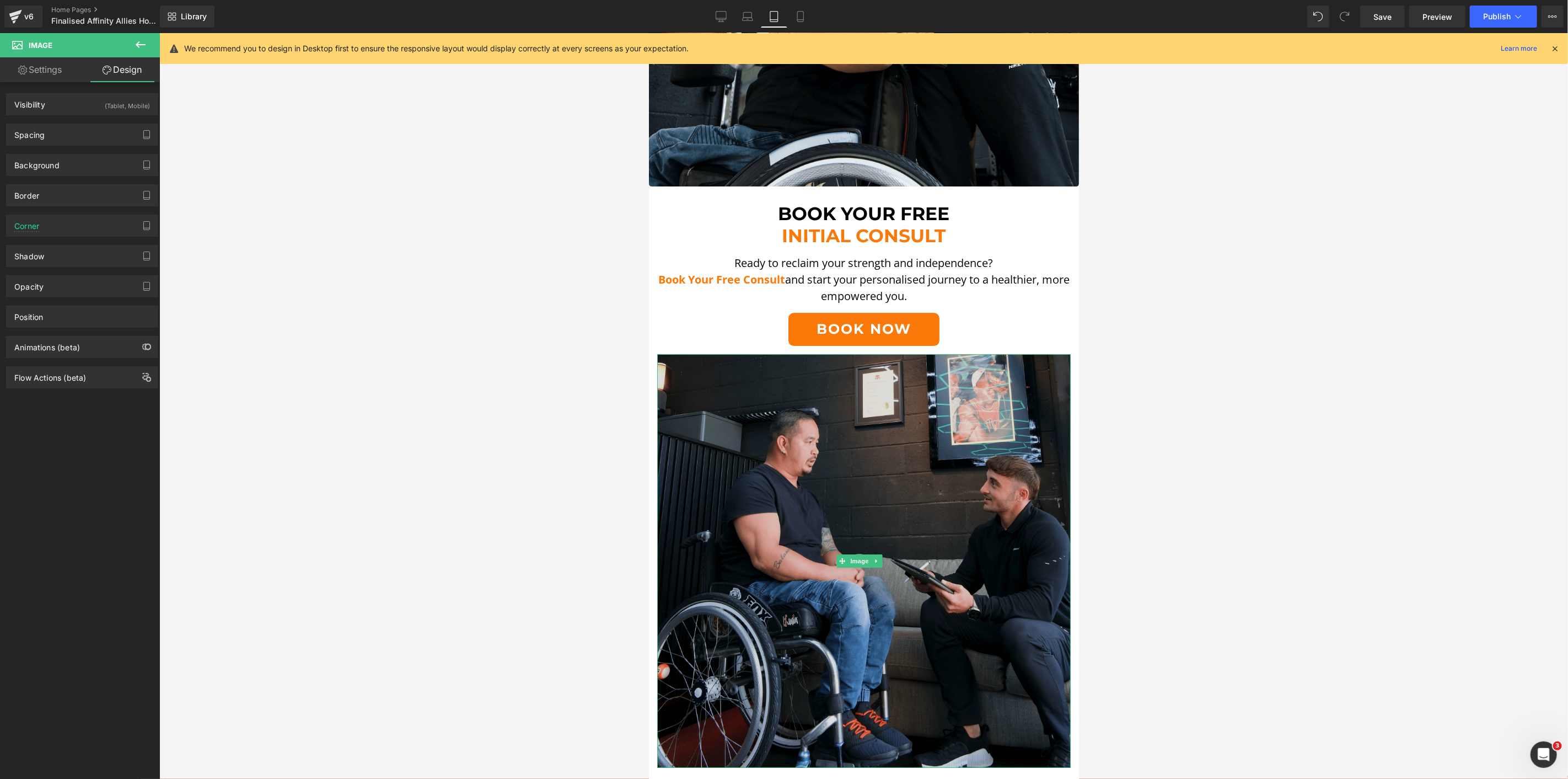
click at [843, 421] on img at bounding box center [863, 560] width 413 height 414
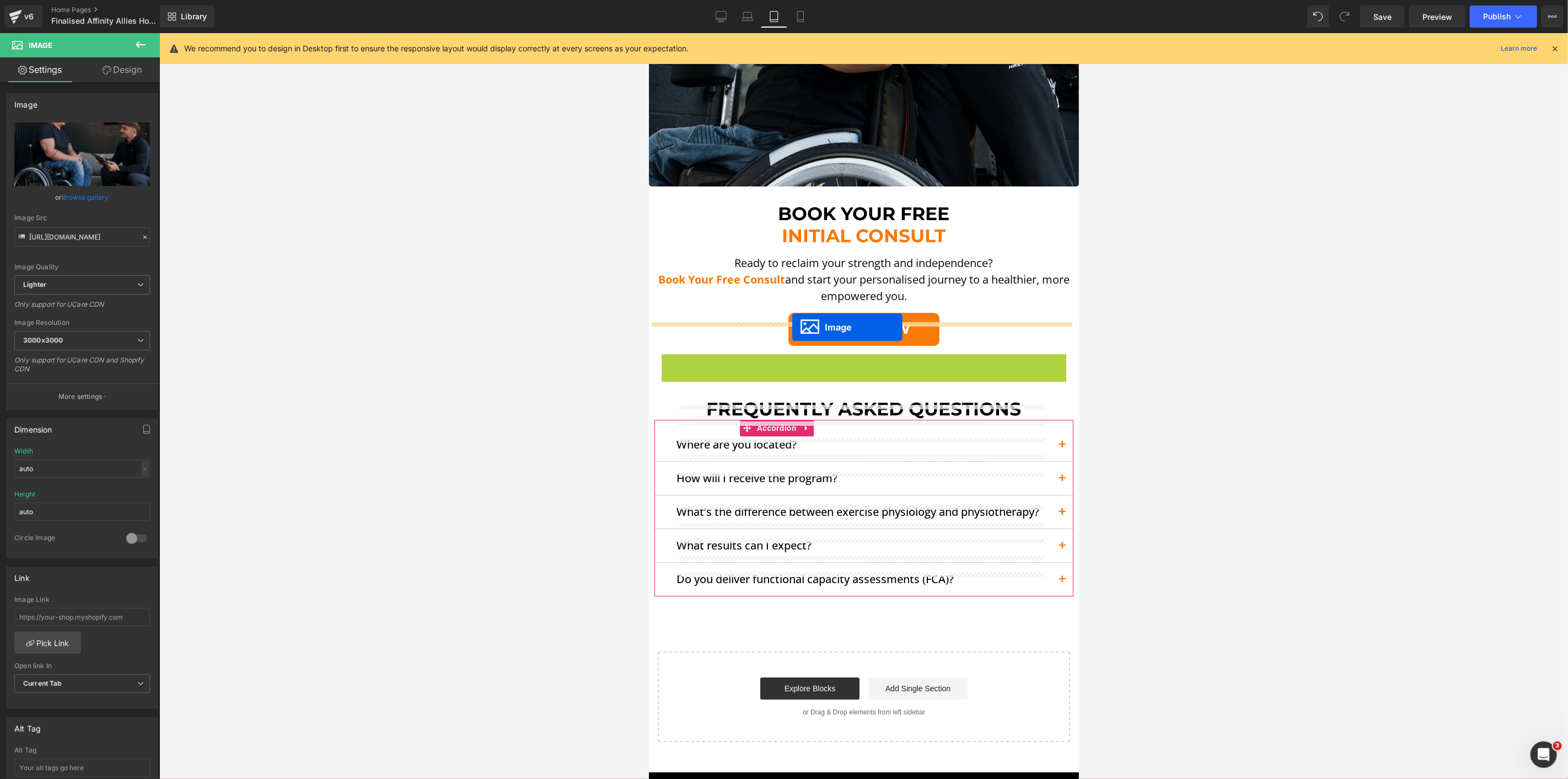
drag, startPoint x: 841, startPoint y: 522, endPoint x: 792, endPoint y: 327, distance: 201.1
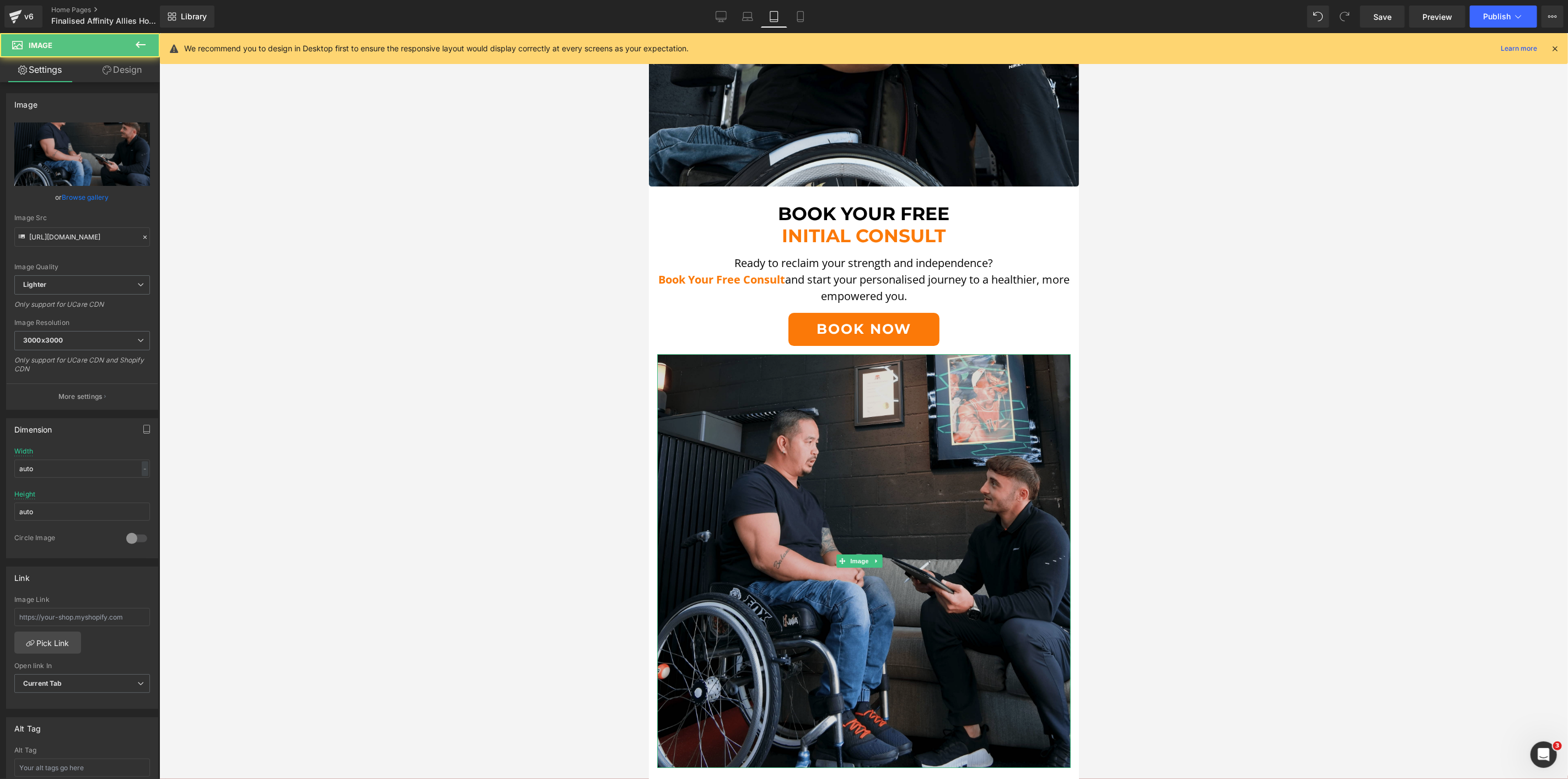
drag, startPoint x: 773, startPoint y: 352, endPoint x: 1268, endPoint y: 306, distance: 497.1
click at [773, 353] on img at bounding box center [863, 560] width 413 height 414
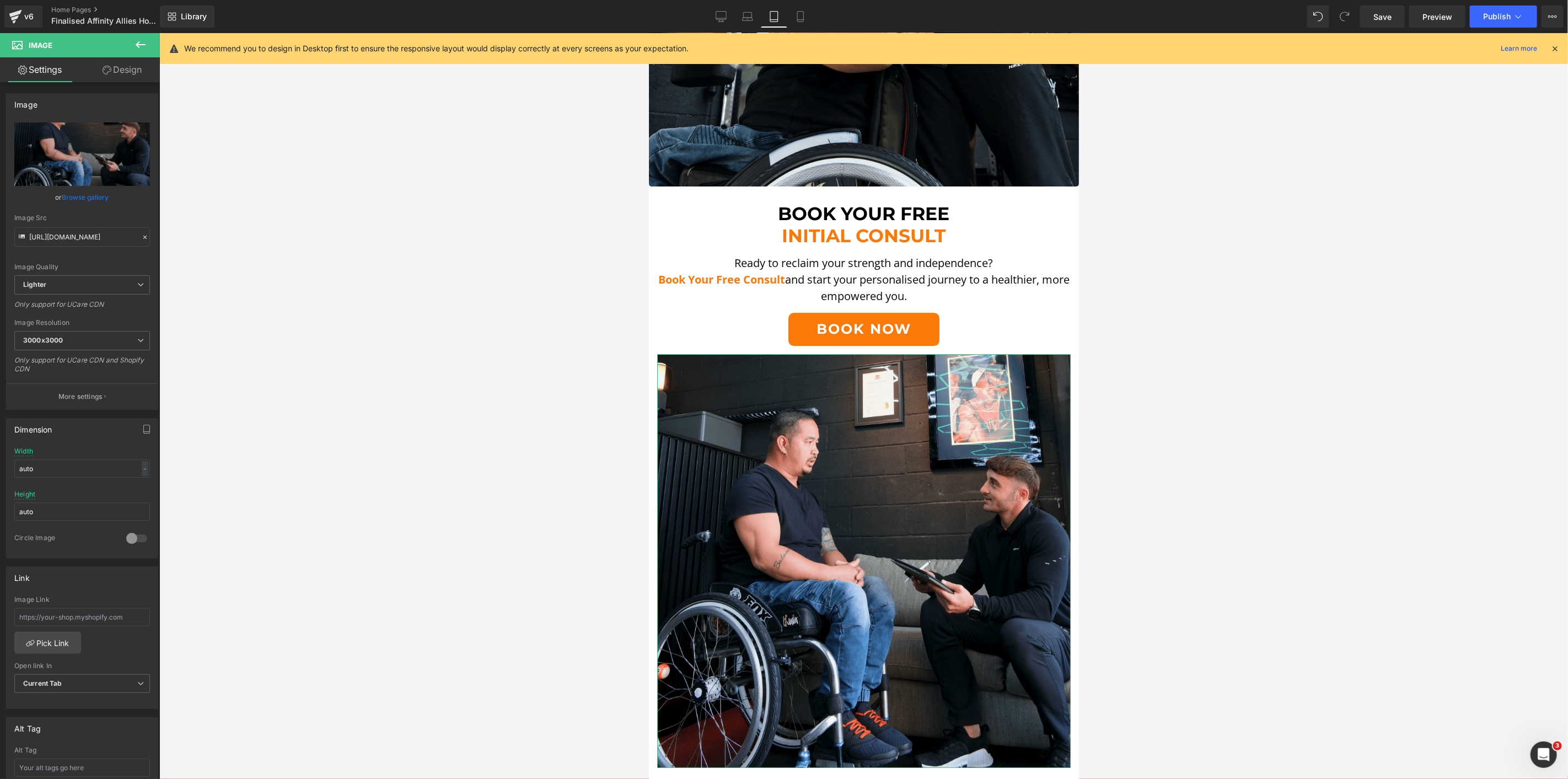
click at [135, 67] on link "Design" at bounding box center [122, 69] width 80 height 25
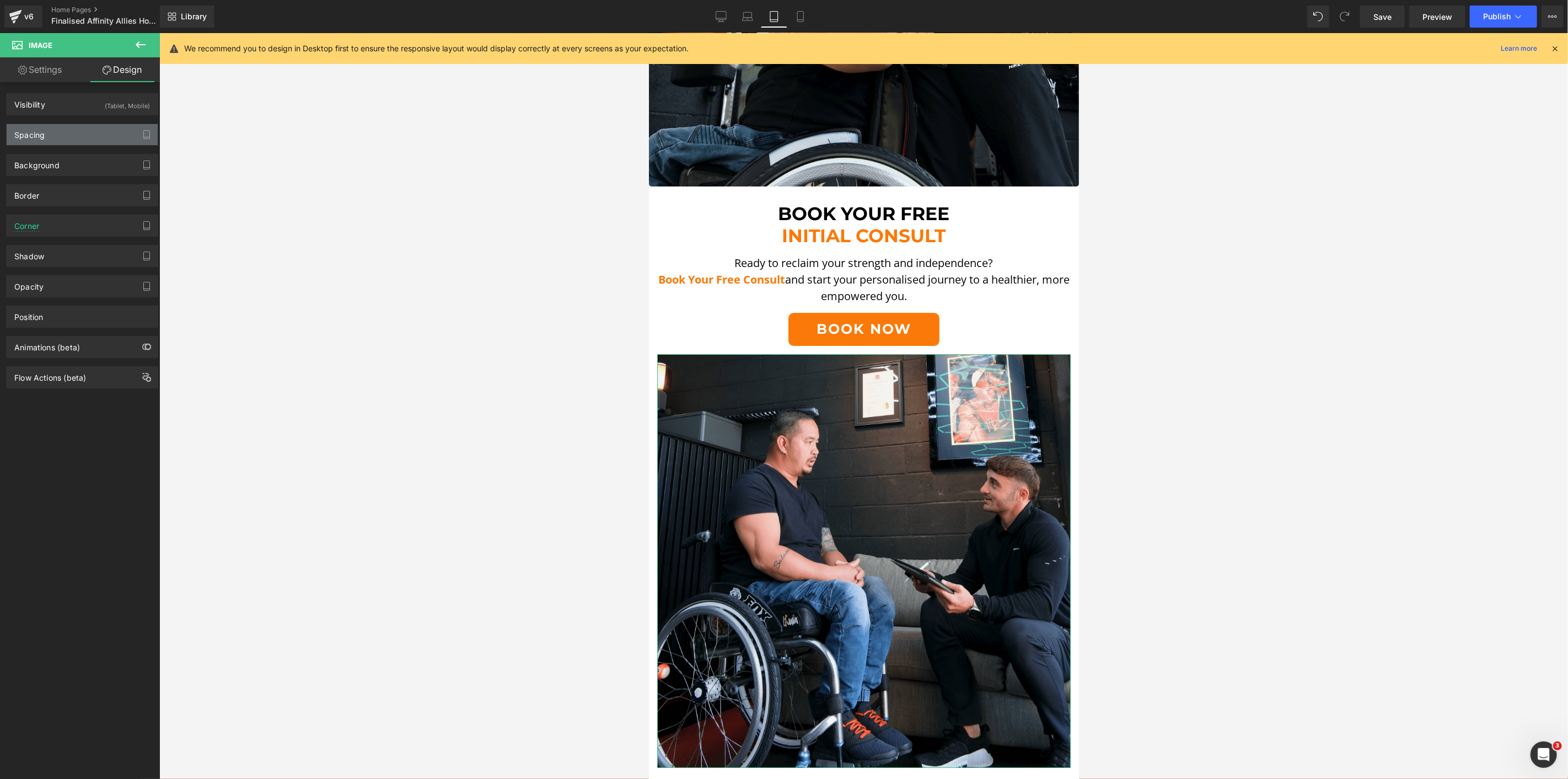
click at [73, 134] on div "Spacing" at bounding box center [82, 134] width 151 height 21
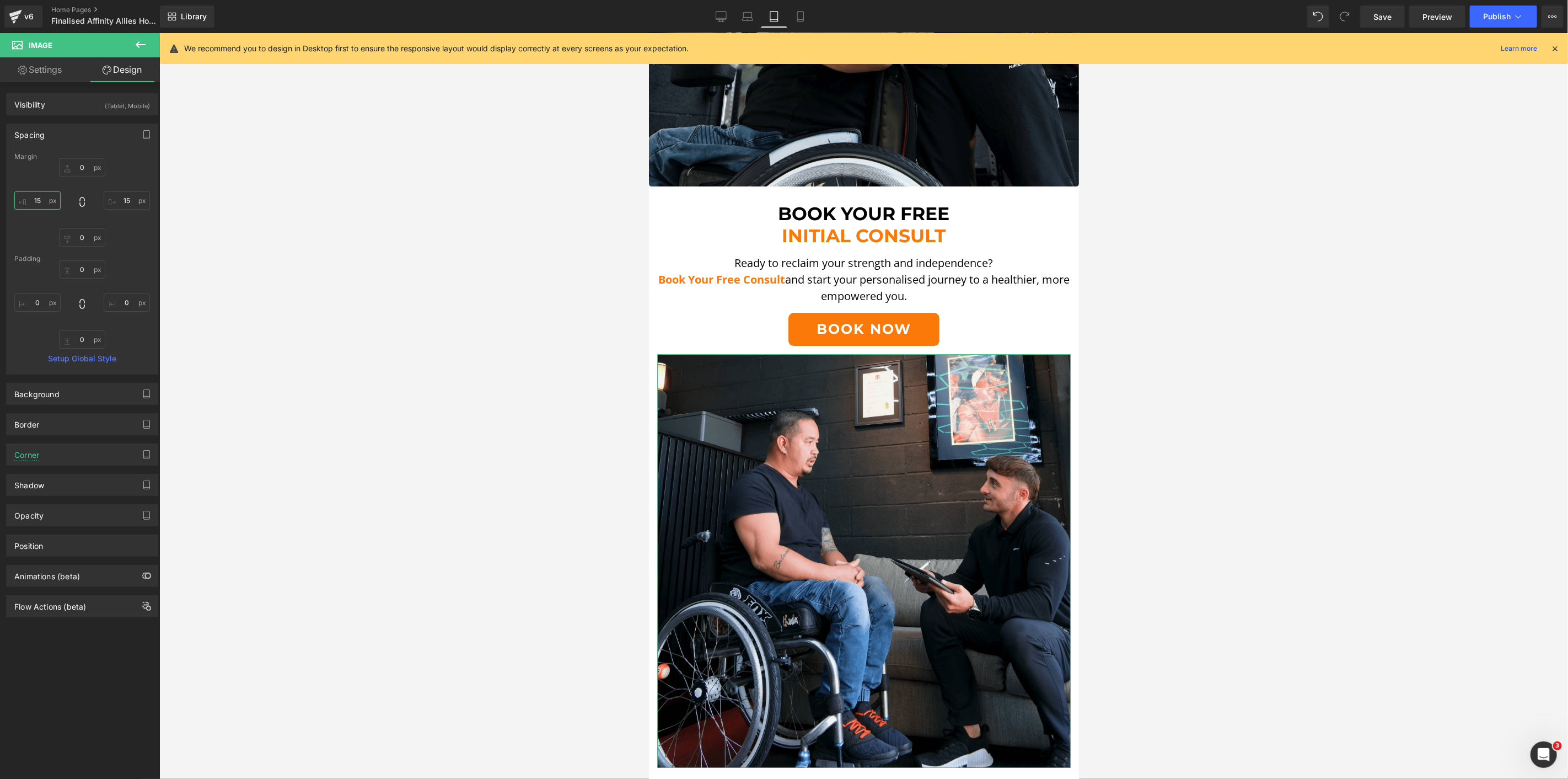
click at [41, 202] on input "15" at bounding box center [37, 201] width 47 height 18
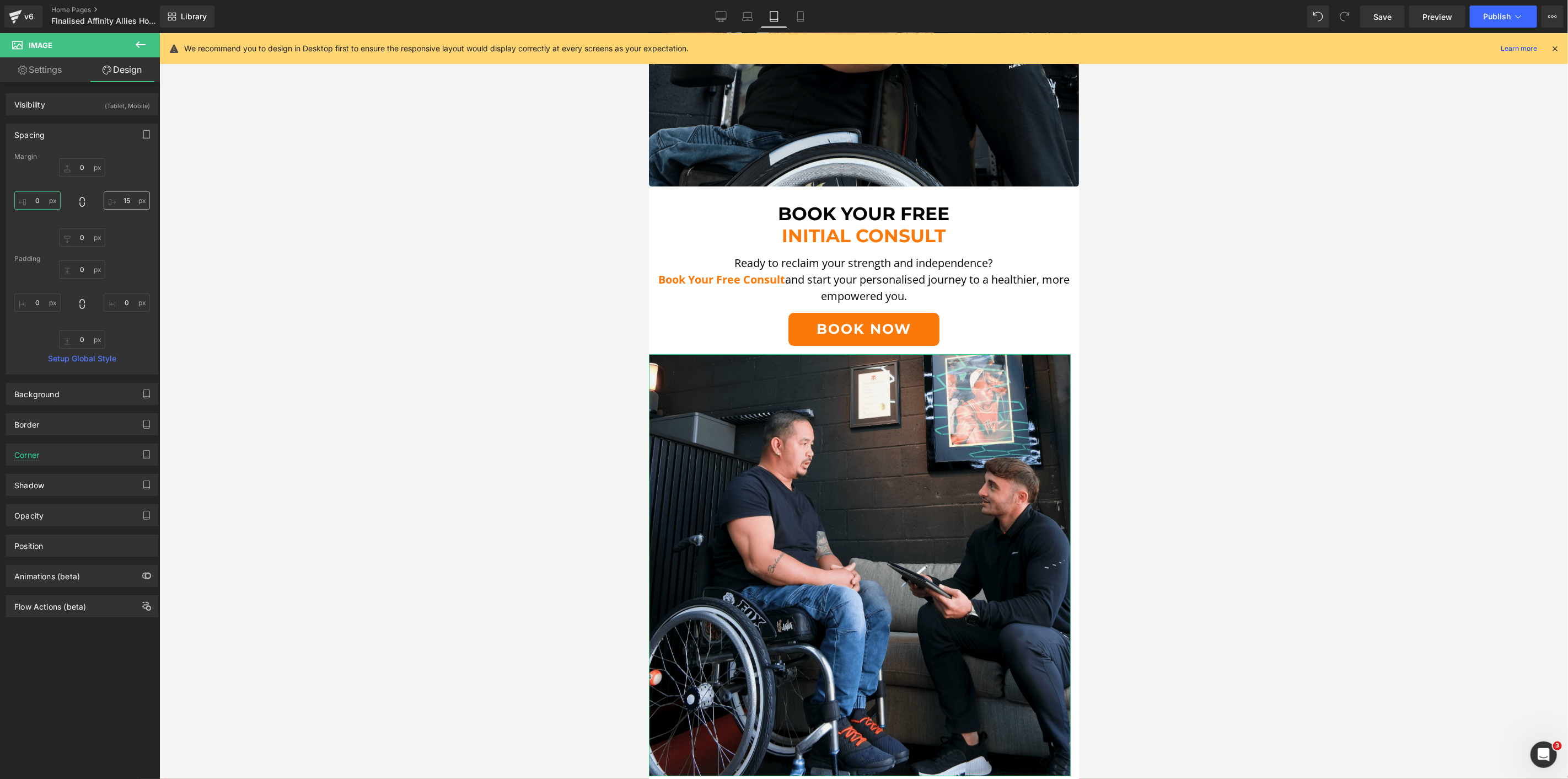
type input "0"
click at [126, 197] on input "15" at bounding box center [127, 201] width 47 height 18
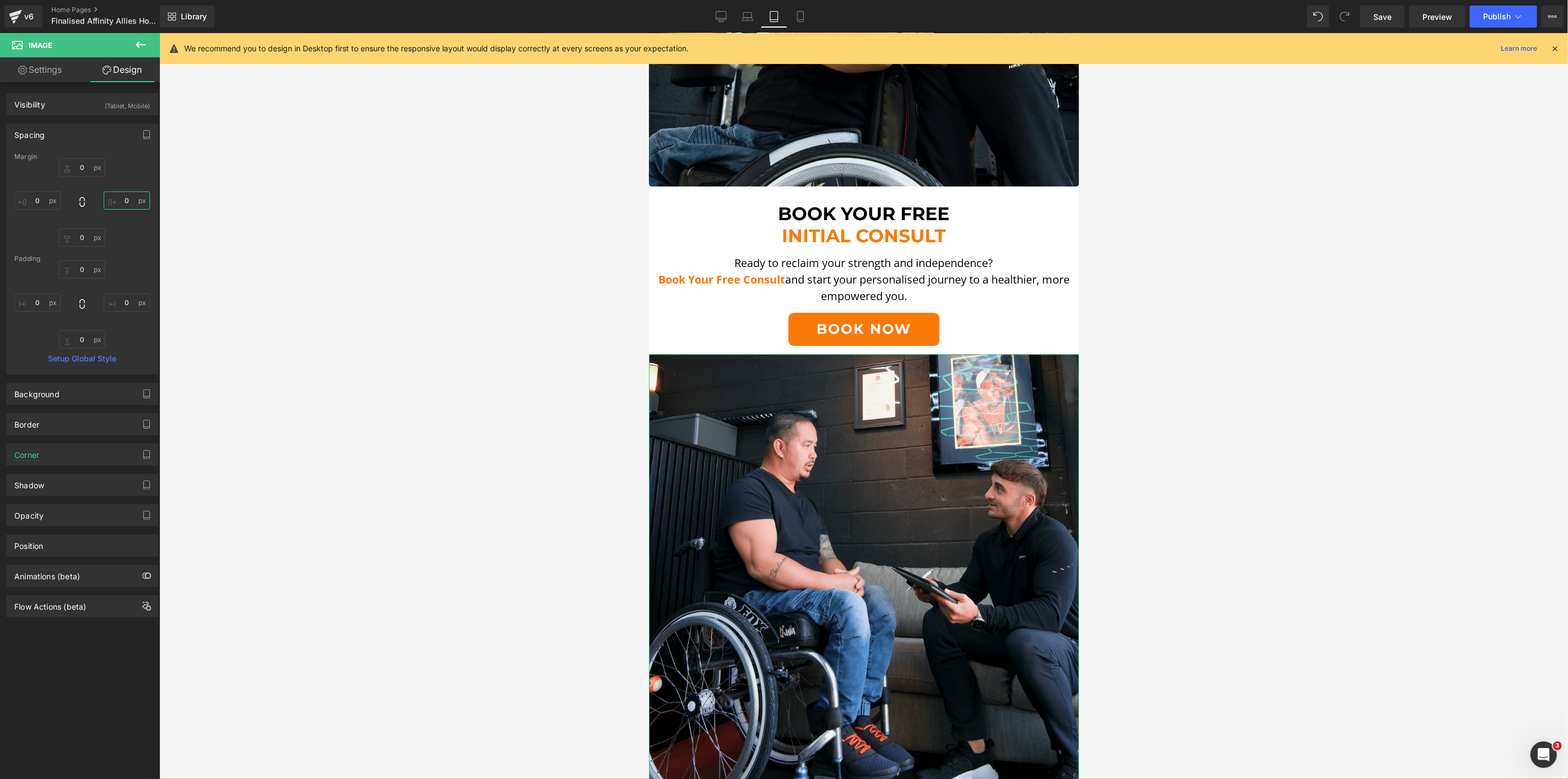
type input "0"
click at [70, 134] on div "Spacing" at bounding box center [82, 134] width 151 height 21
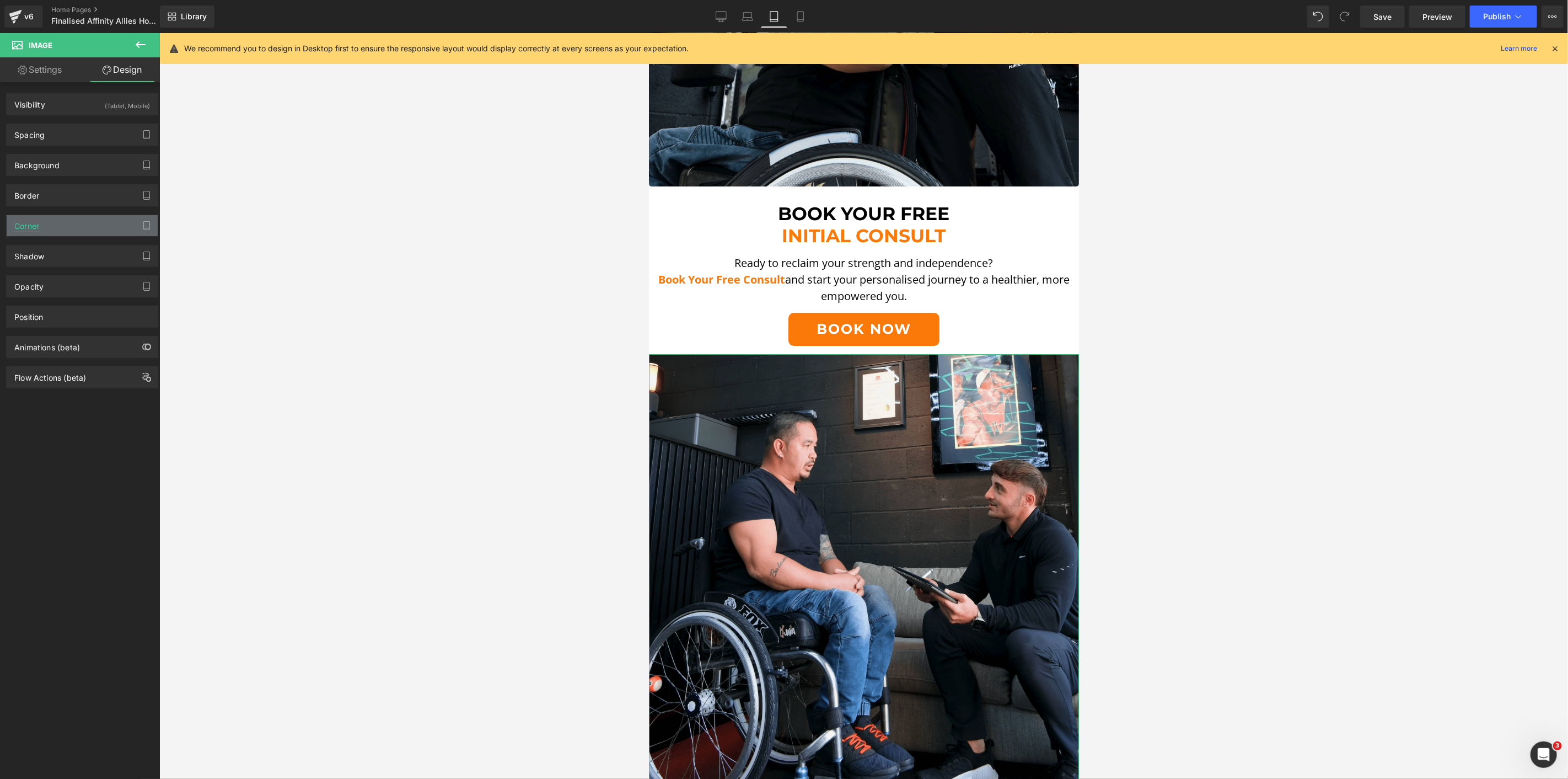
click at [61, 225] on div "Corner" at bounding box center [82, 225] width 151 height 21
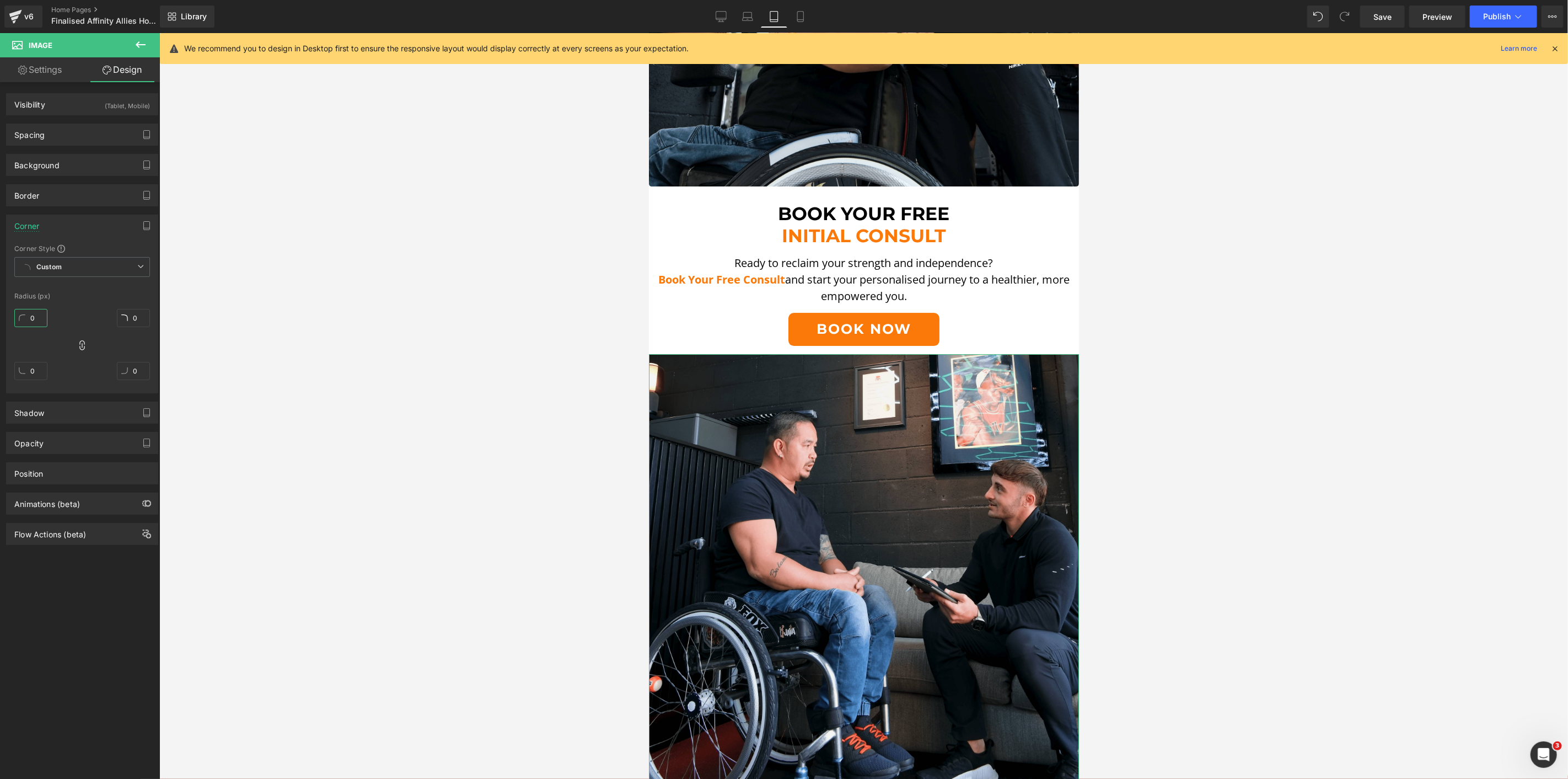
click at [27, 316] on input "0" at bounding box center [31, 318] width 33 height 18
type input "5"
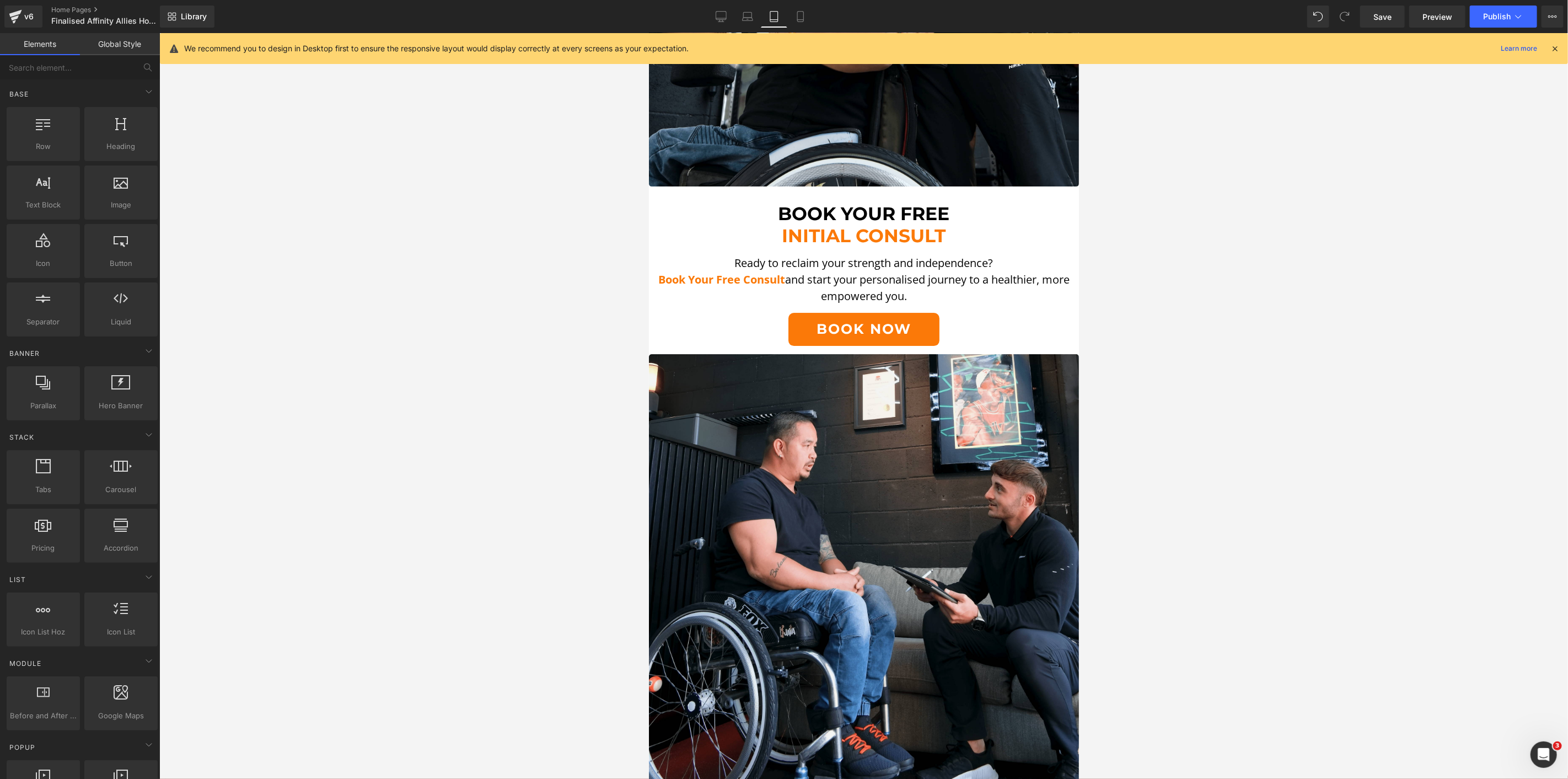
click at [219, 301] on div at bounding box center [863, 406] width 1409 height 746
click at [561, 262] on div at bounding box center [863, 406] width 1409 height 746
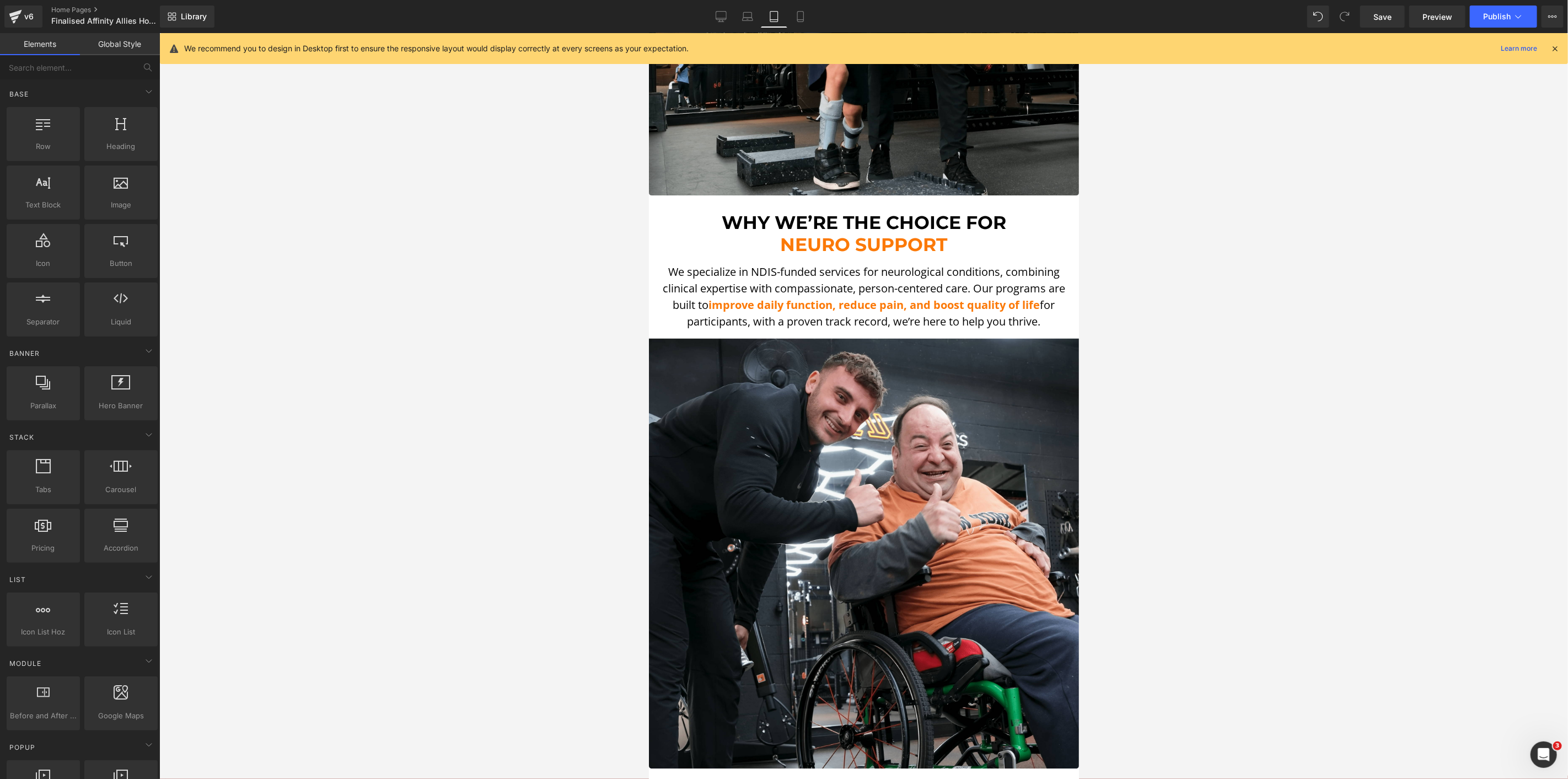
scroll to position [1776, 0]
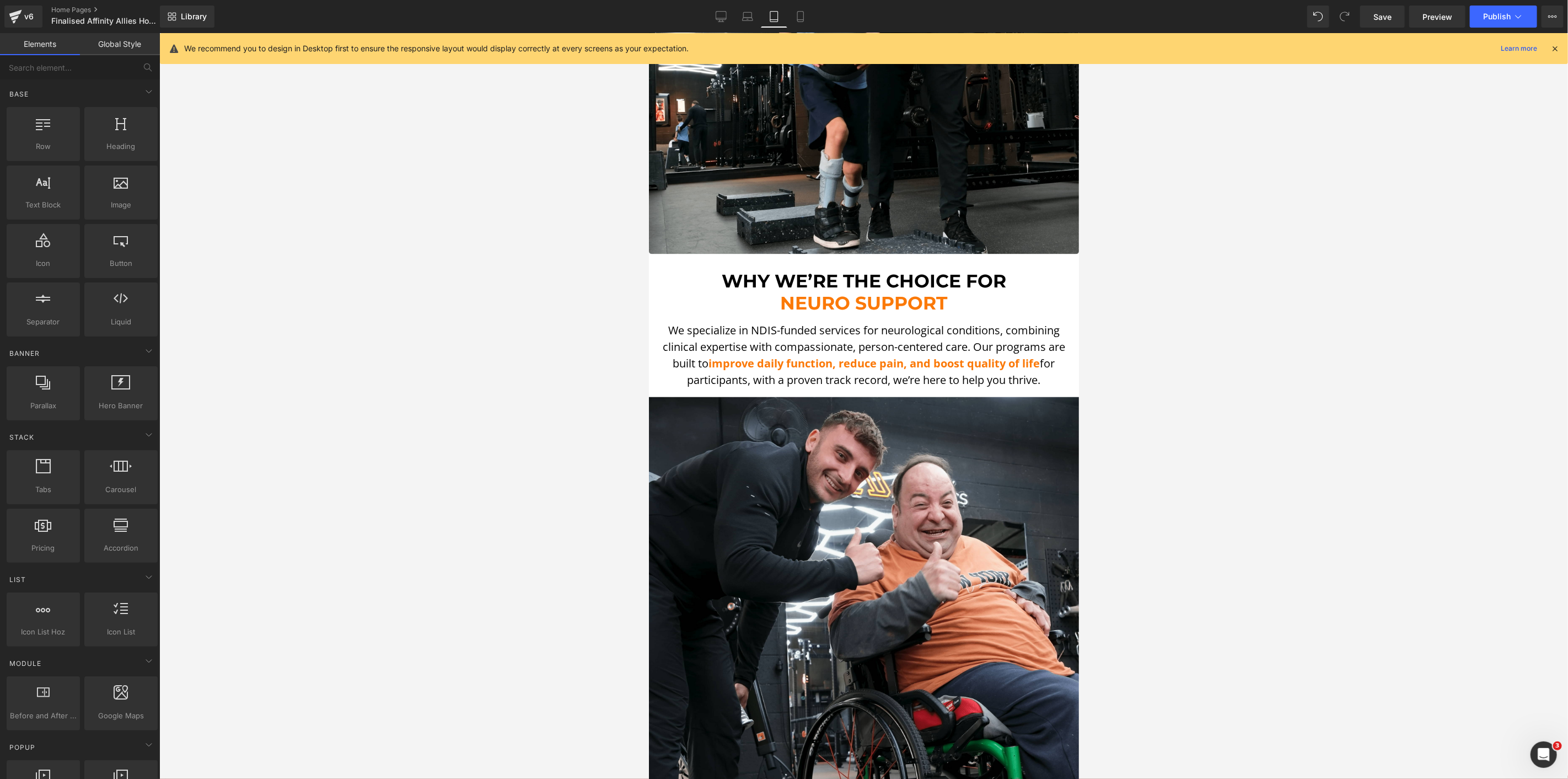
click at [577, 365] on div at bounding box center [863, 406] width 1409 height 746
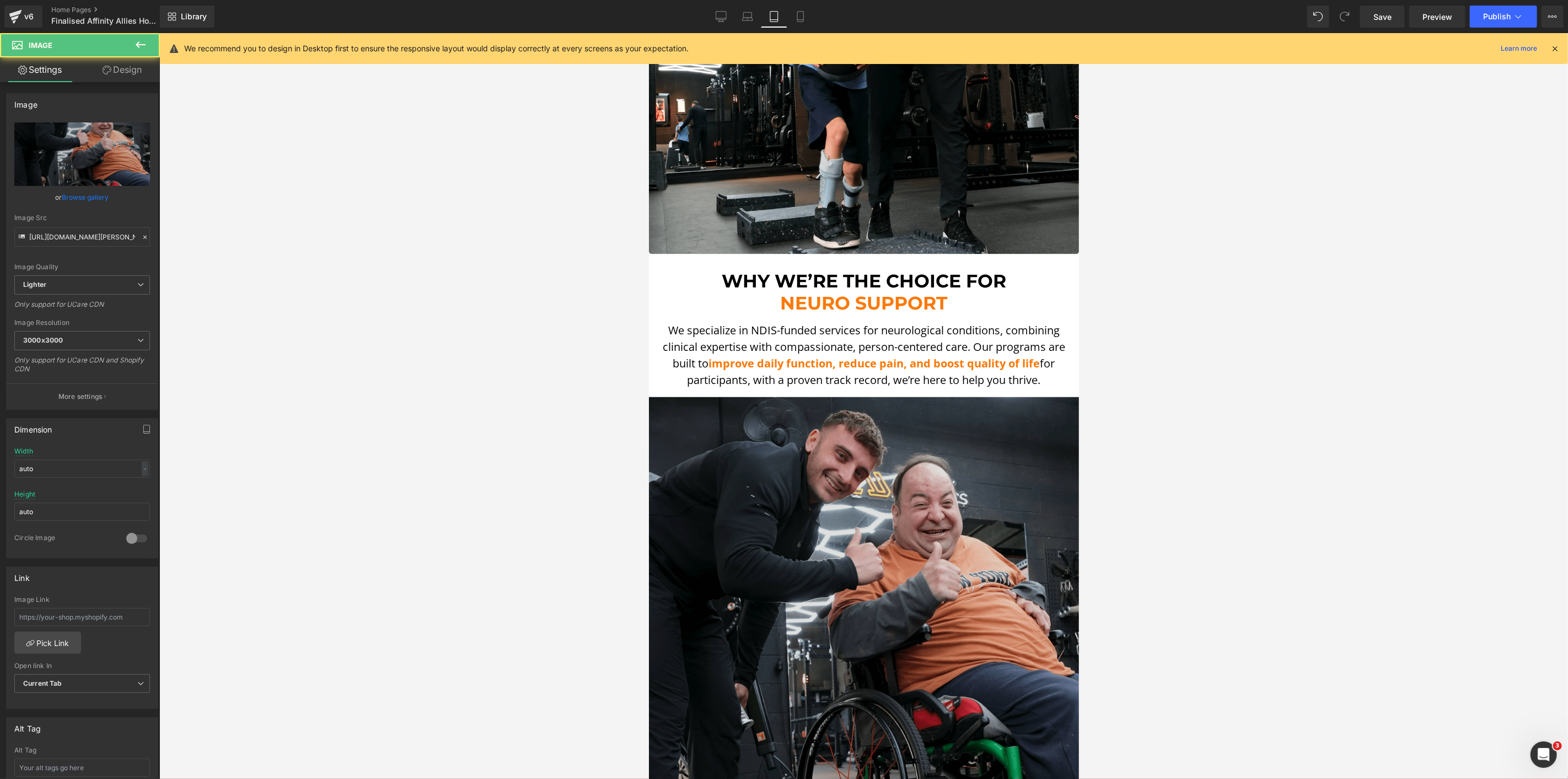
click at [760, 435] on img at bounding box center [863, 607] width 430 height 439
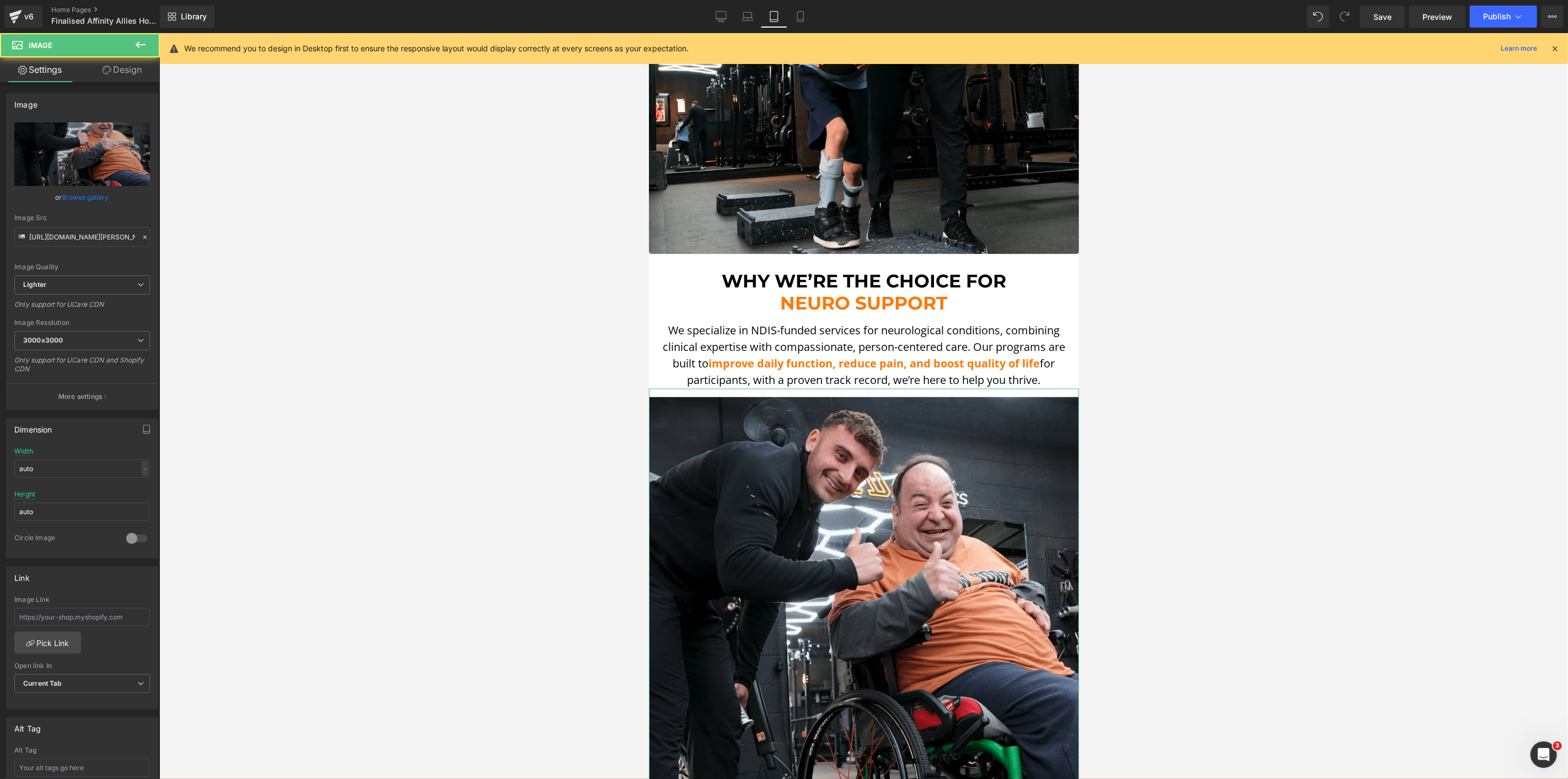
click at [135, 72] on link "Design" at bounding box center [122, 69] width 80 height 25
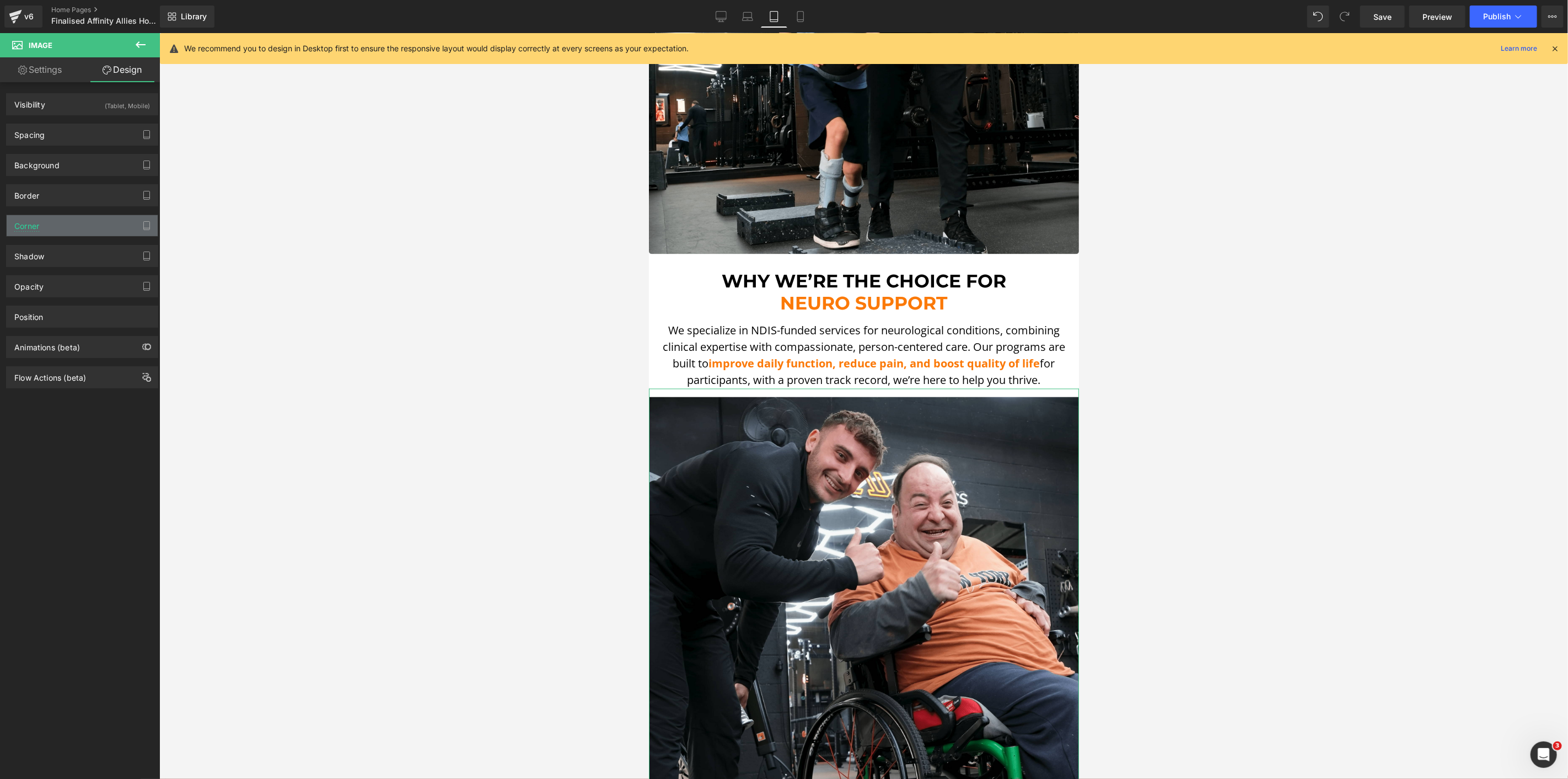
click at [56, 224] on div "Corner" at bounding box center [82, 225] width 151 height 21
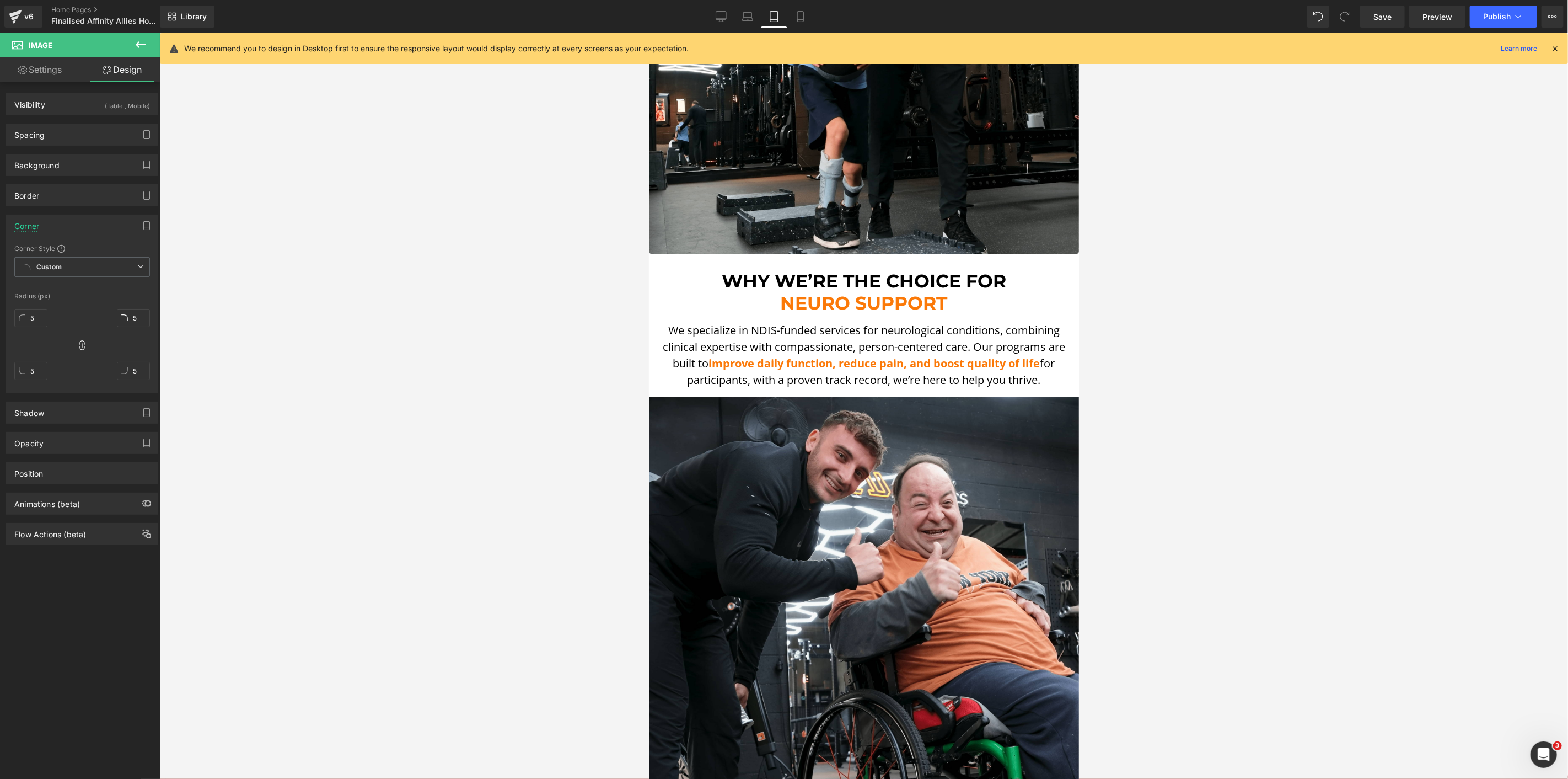
click at [306, 278] on div at bounding box center [863, 406] width 1409 height 746
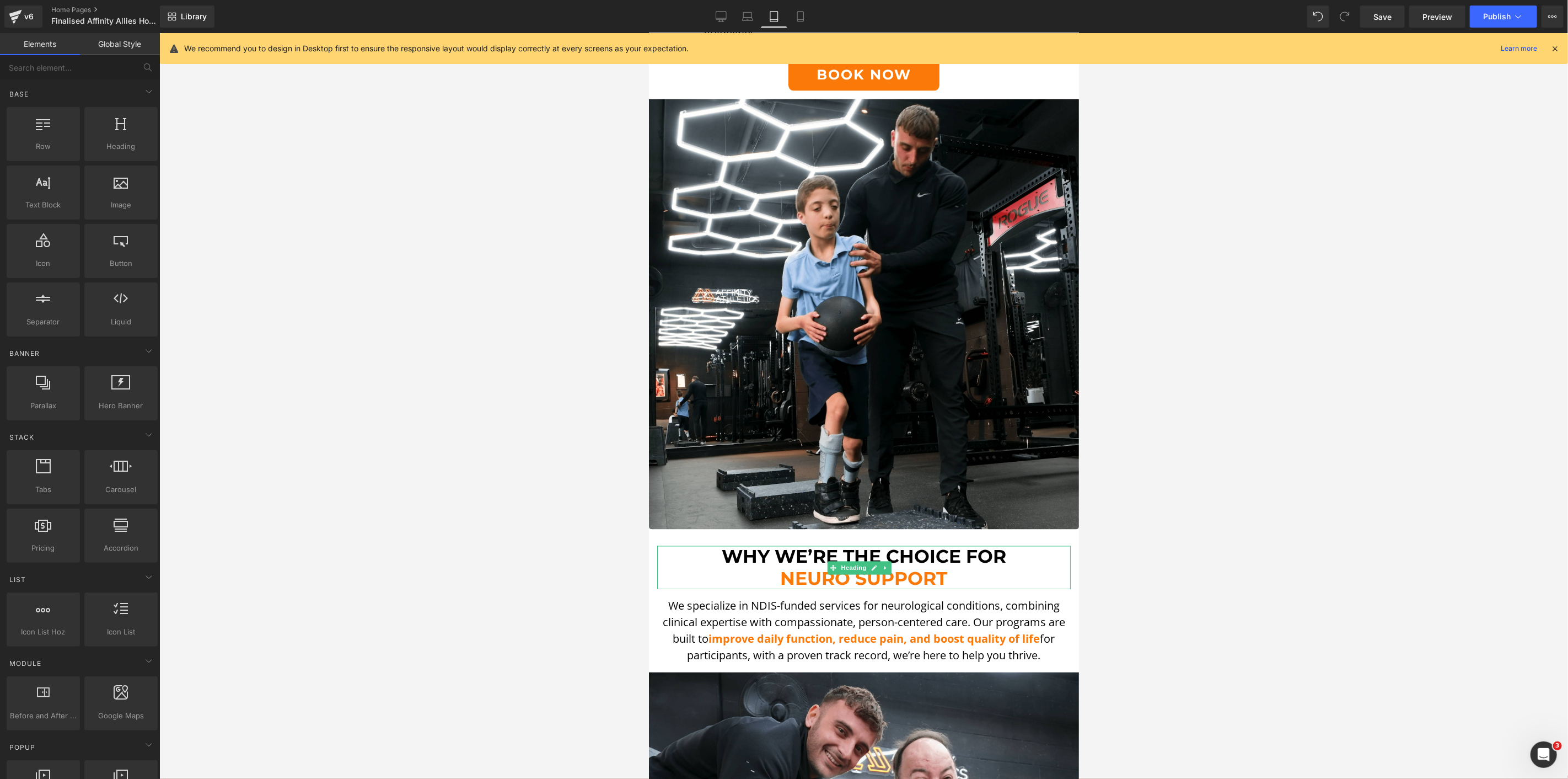
scroll to position [1408, 0]
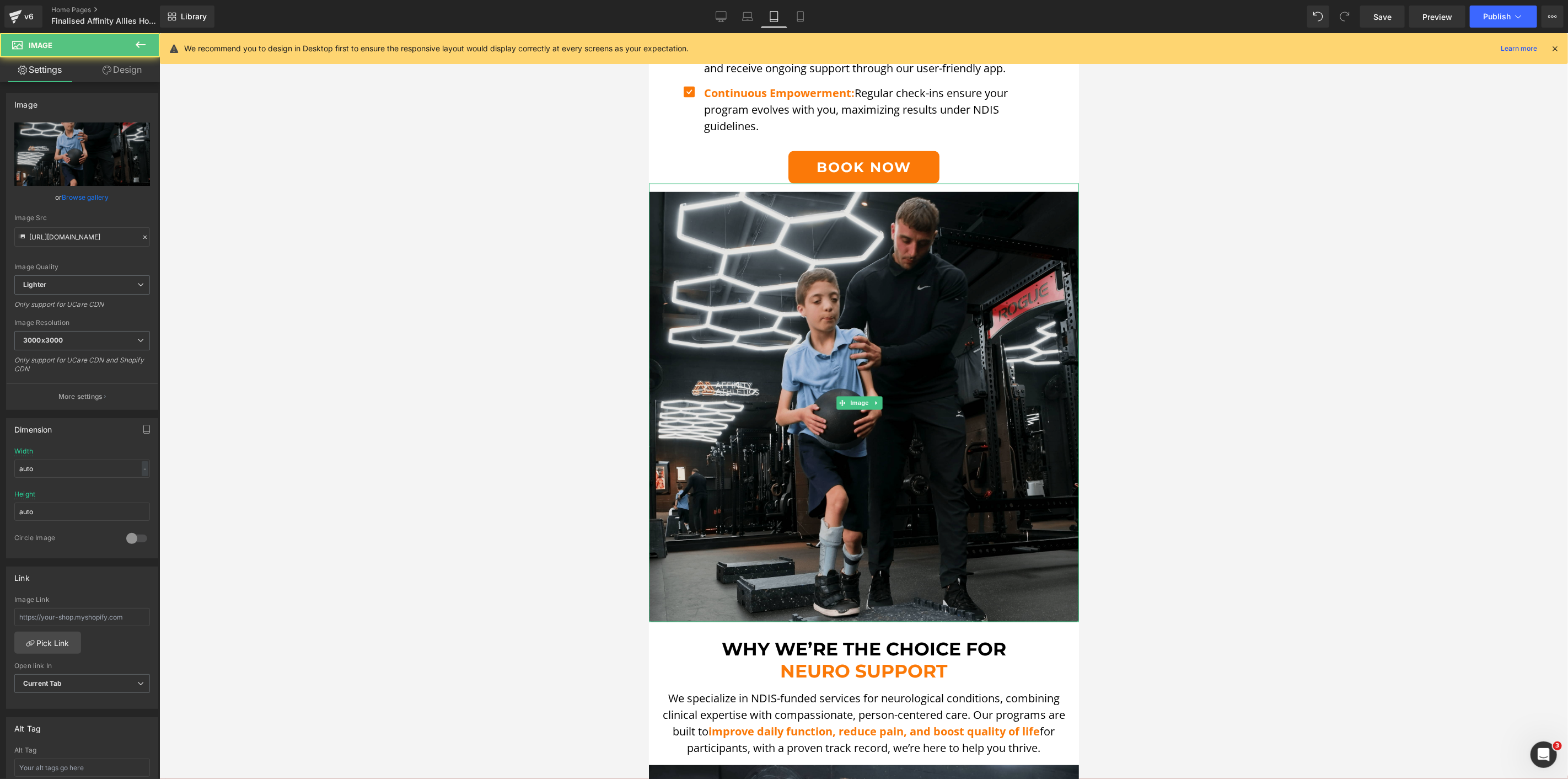
click at [700, 268] on img at bounding box center [863, 402] width 430 height 439
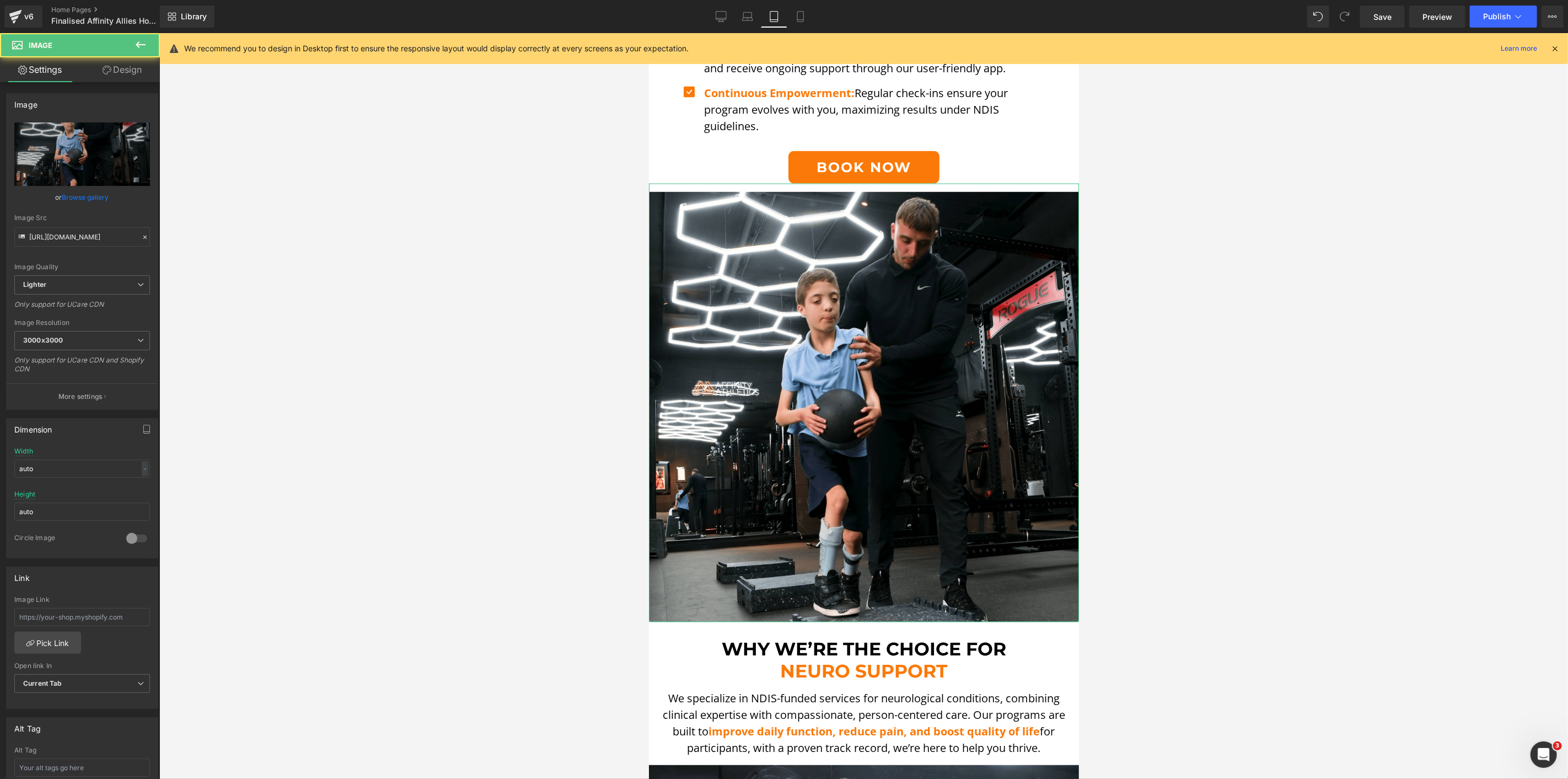
click at [125, 63] on link "Design" at bounding box center [122, 69] width 80 height 25
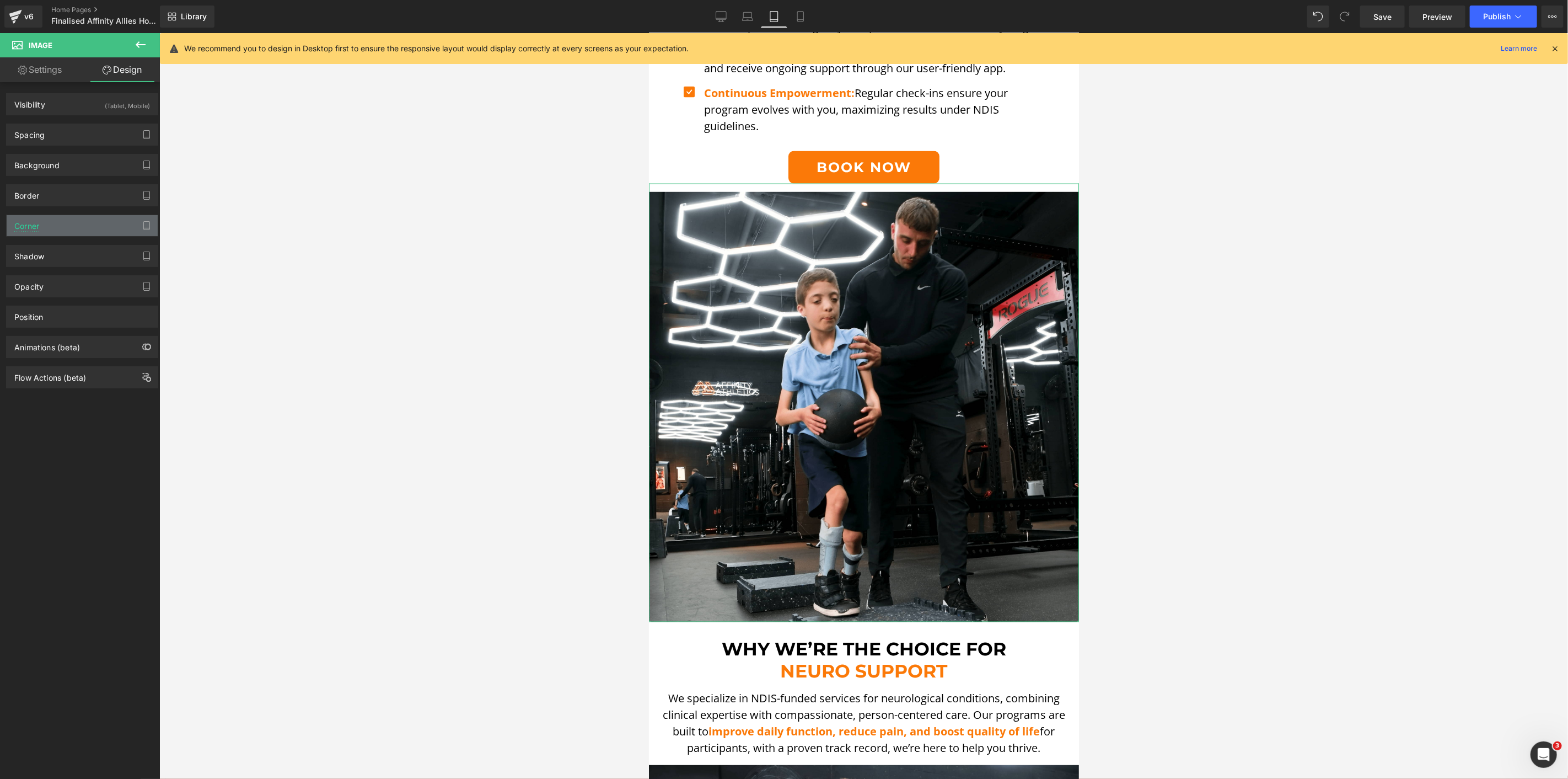
click at [78, 230] on div "Corner" at bounding box center [82, 225] width 151 height 21
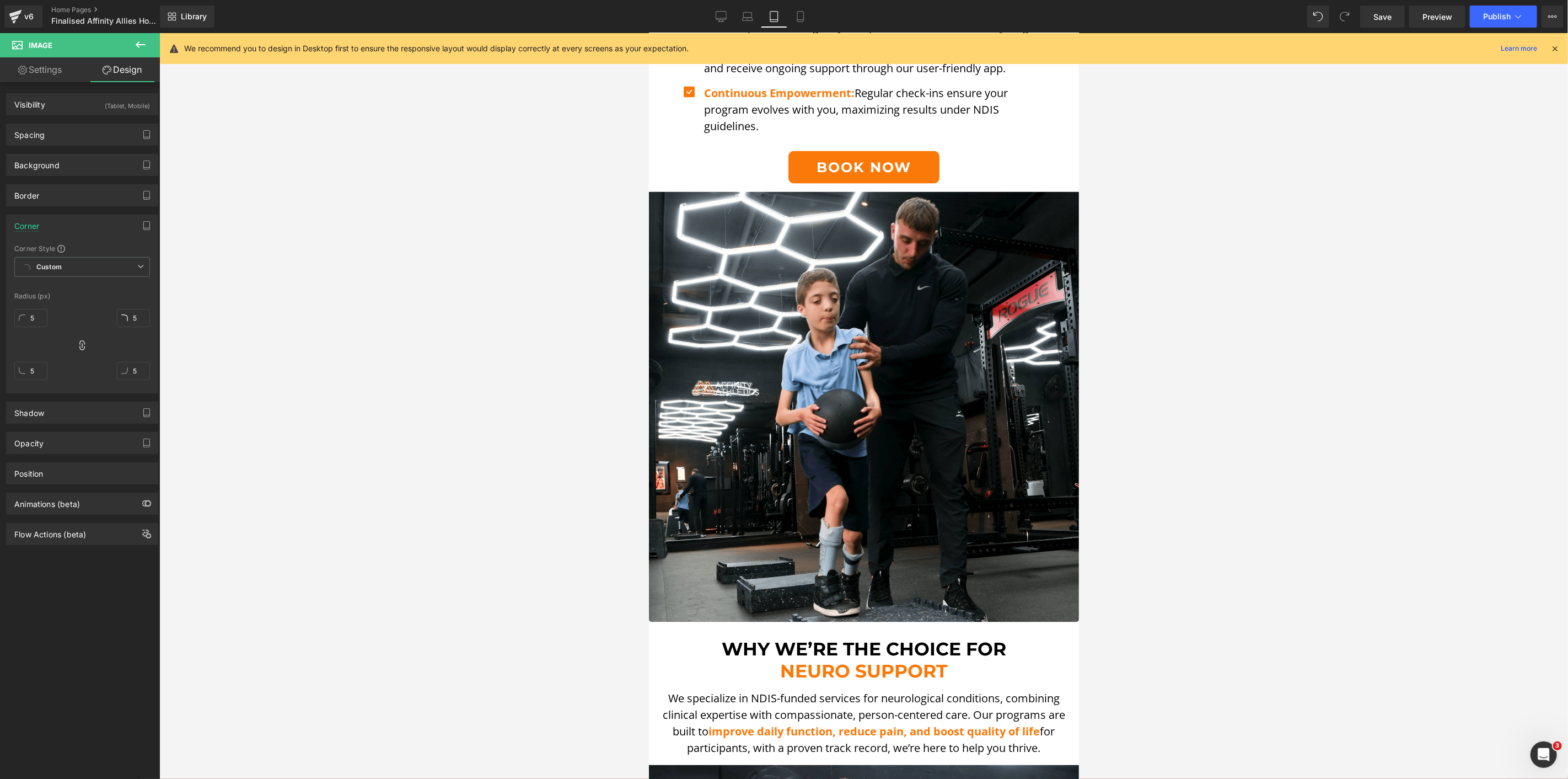
click at [510, 256] on div at bounding box center [863, 406] width 1409 height 746
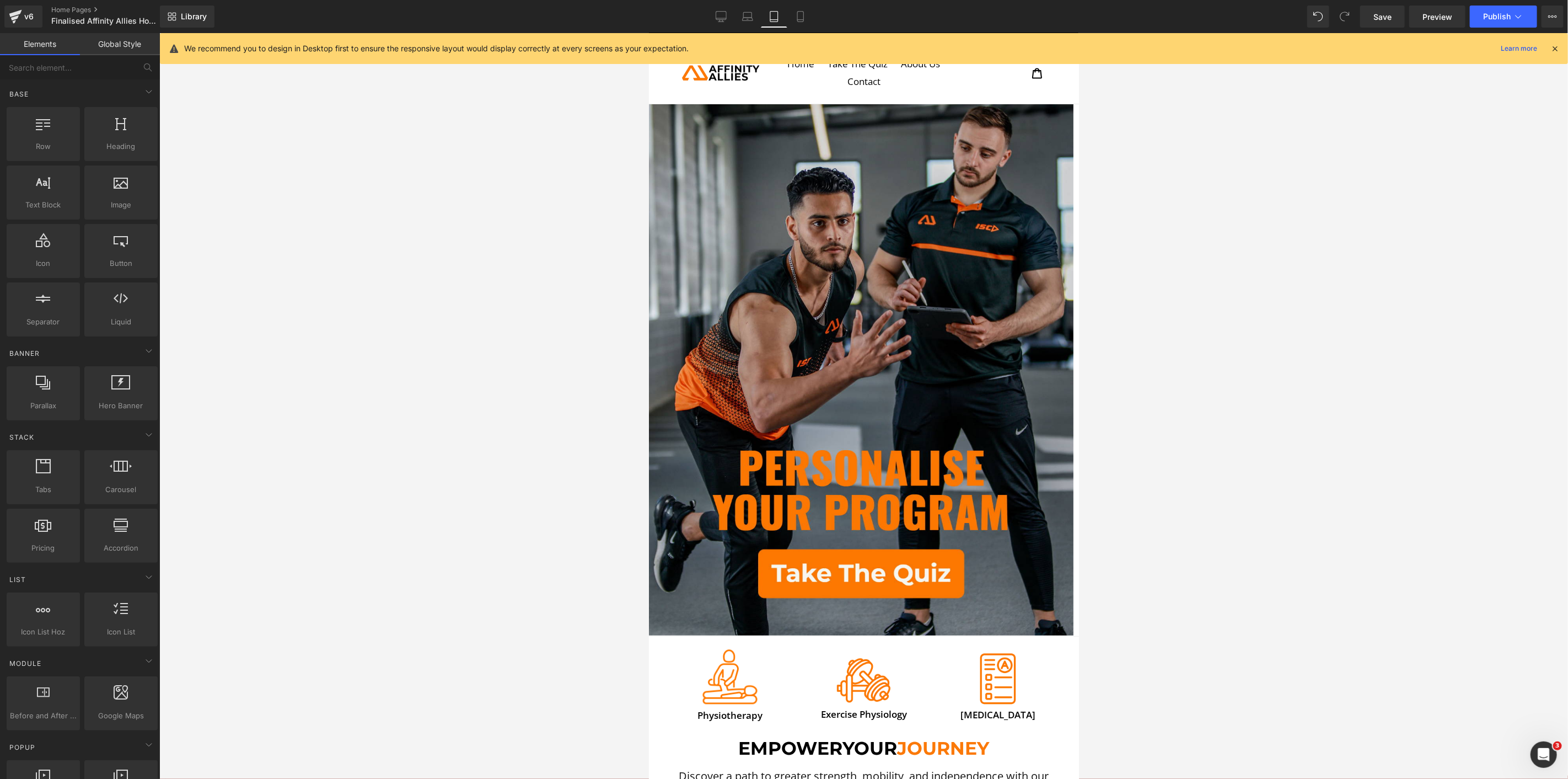
scroll to position [0, 0]
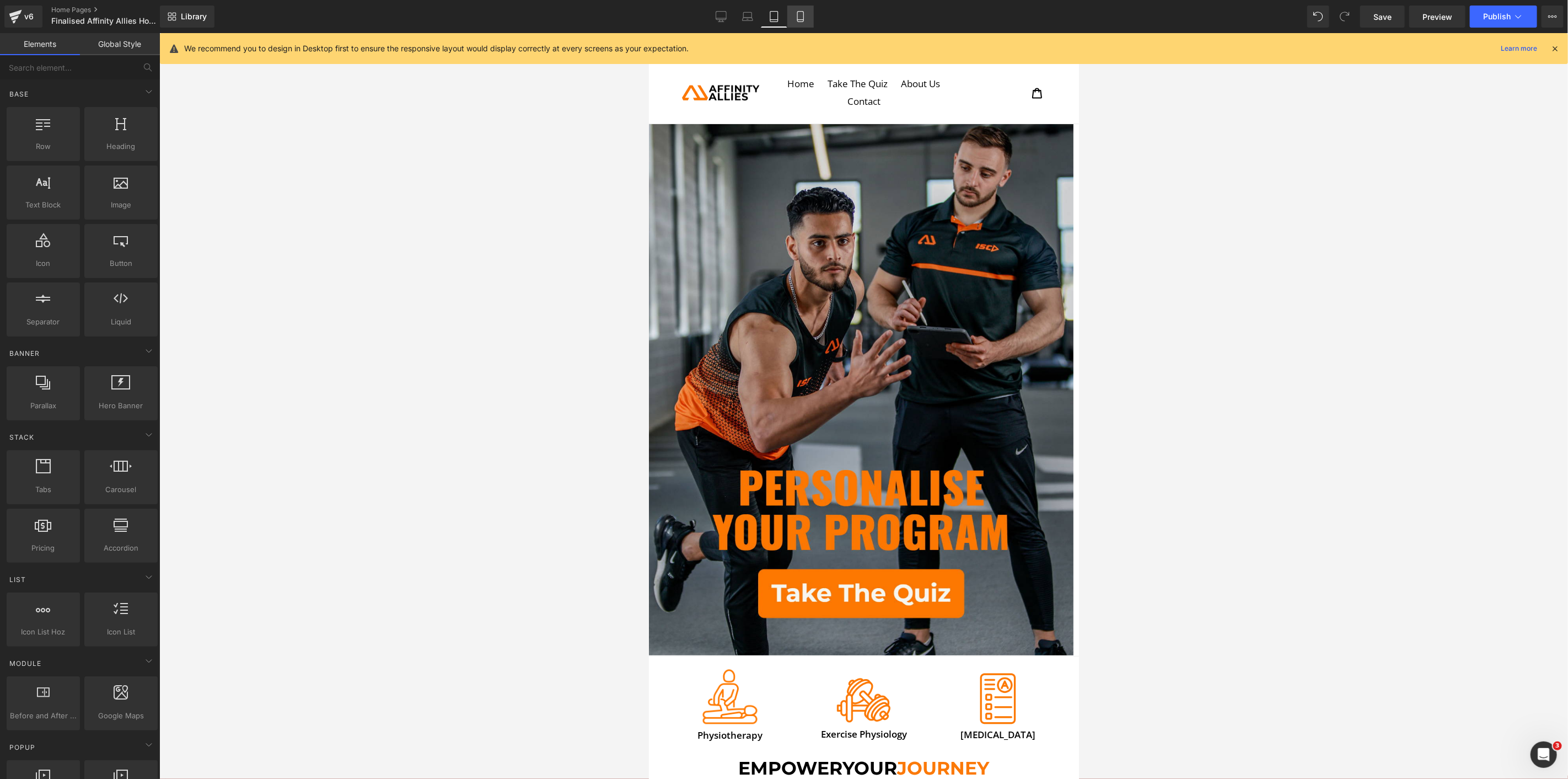
click at [798, 13] on icon at bounding box center [801, 16] width 11 height 11
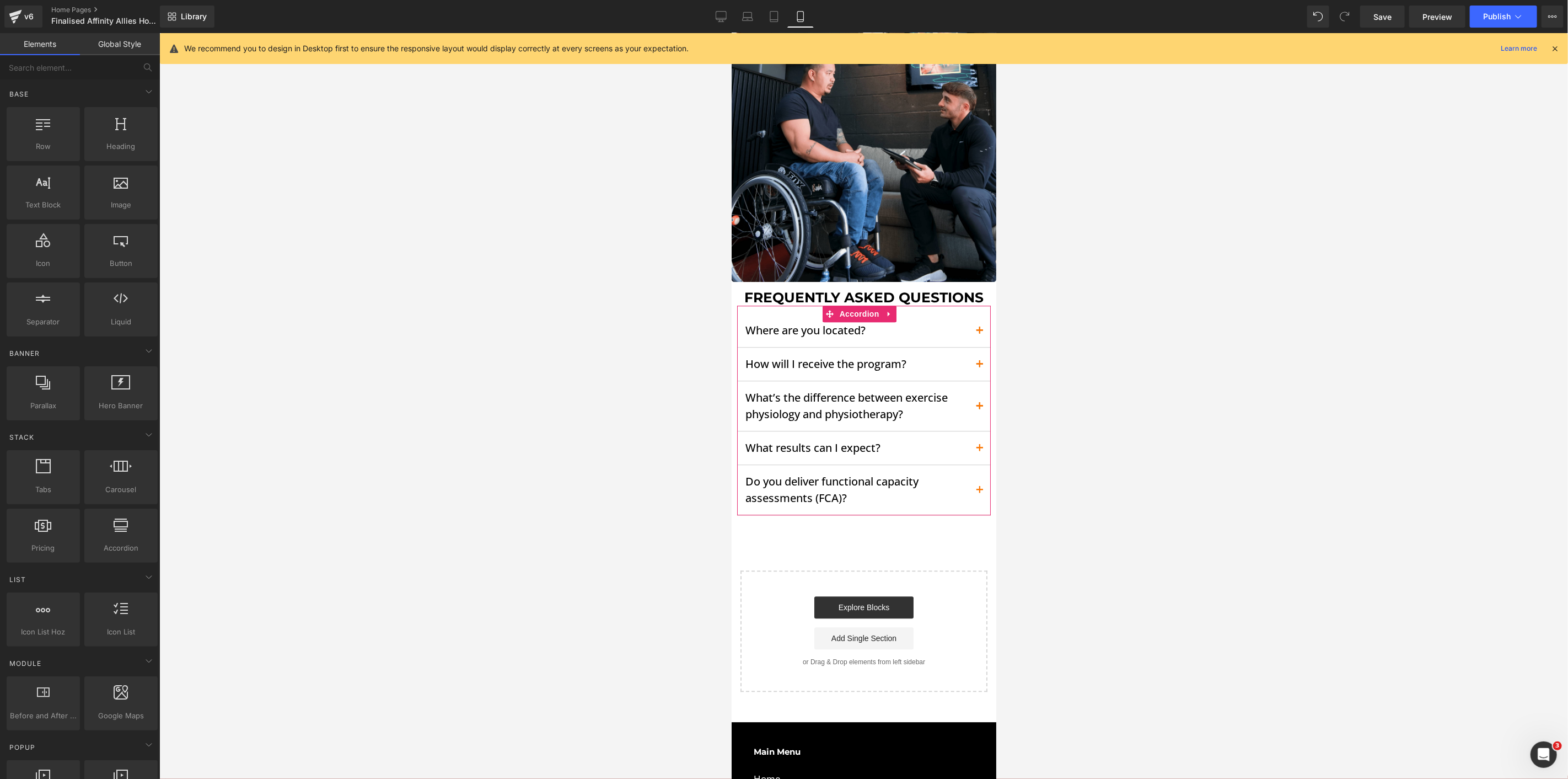
scroll to position [2414, 0]
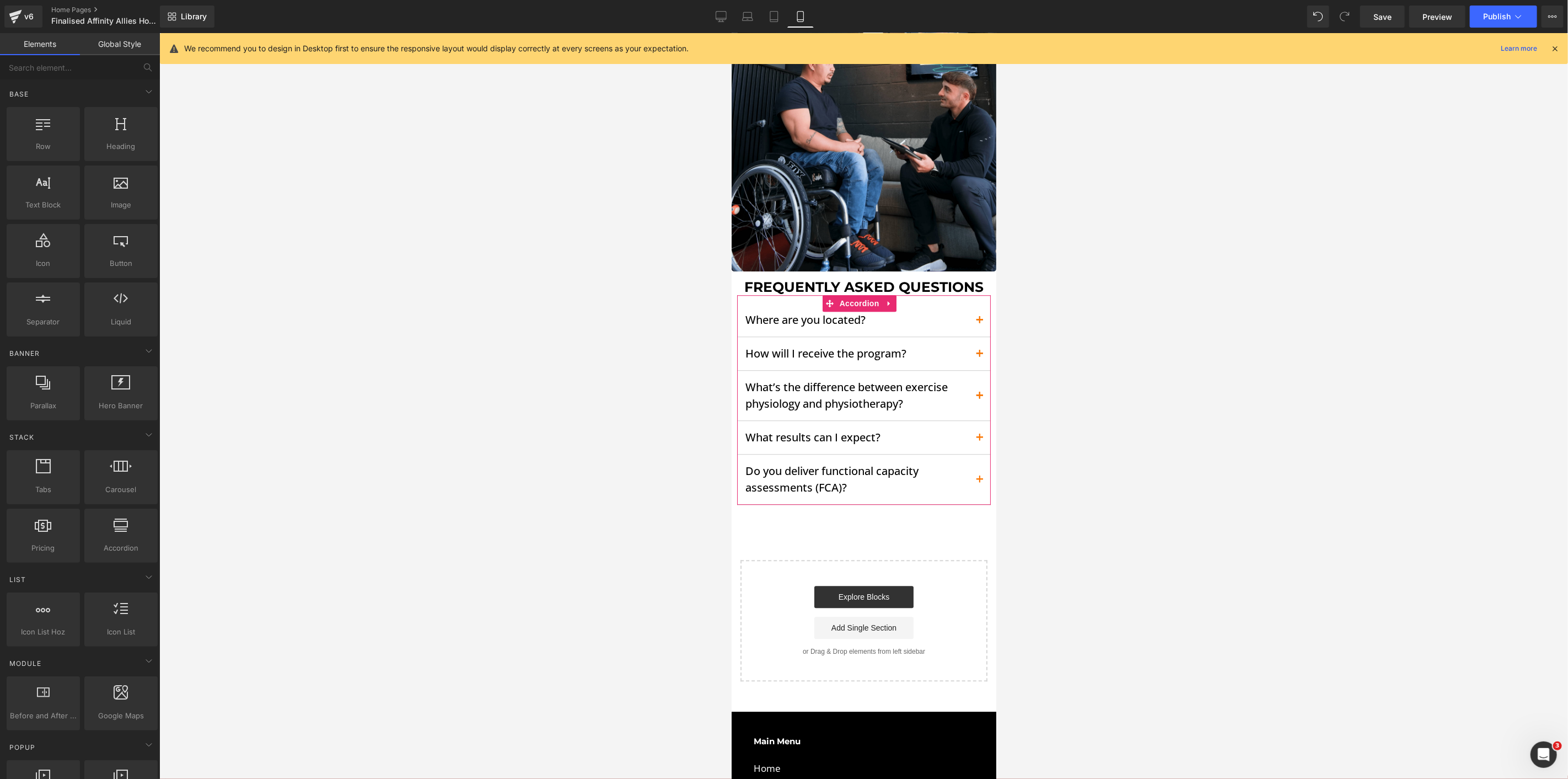
click at [570, 285] on div at bounding box center [863, 406] width 1409 height 746
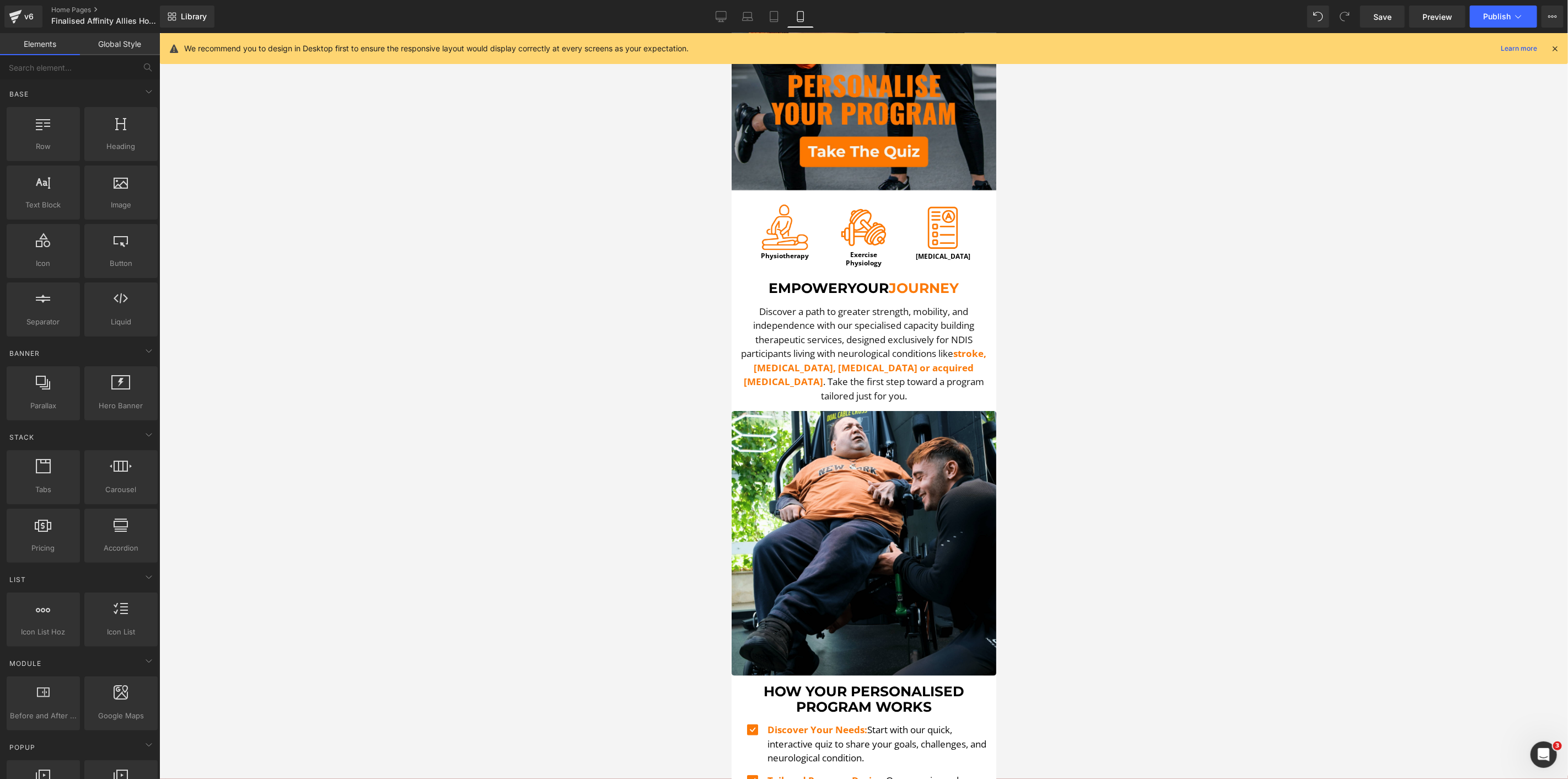
scroll to position [0, 0]
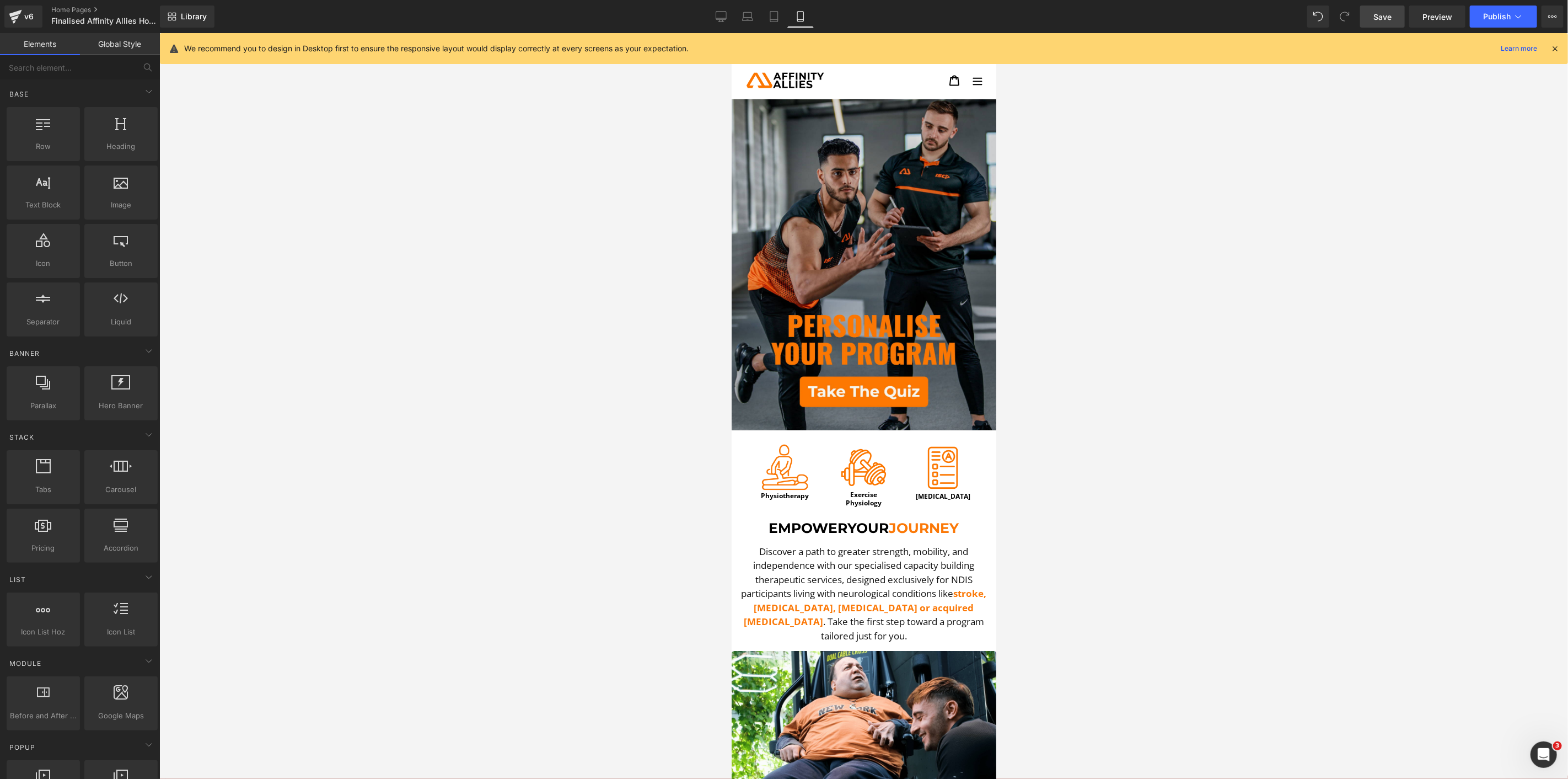
click at [1387, 18] on span "Save" at bounding box center [1383, 16] width 18 height 11
click at [1367, 18] on link "Save" at bounding box center [1383, 16] width 45 height 22
click at [1411, 15] on span "Publish" at bounding box center [1497, 17] width 27 height 9
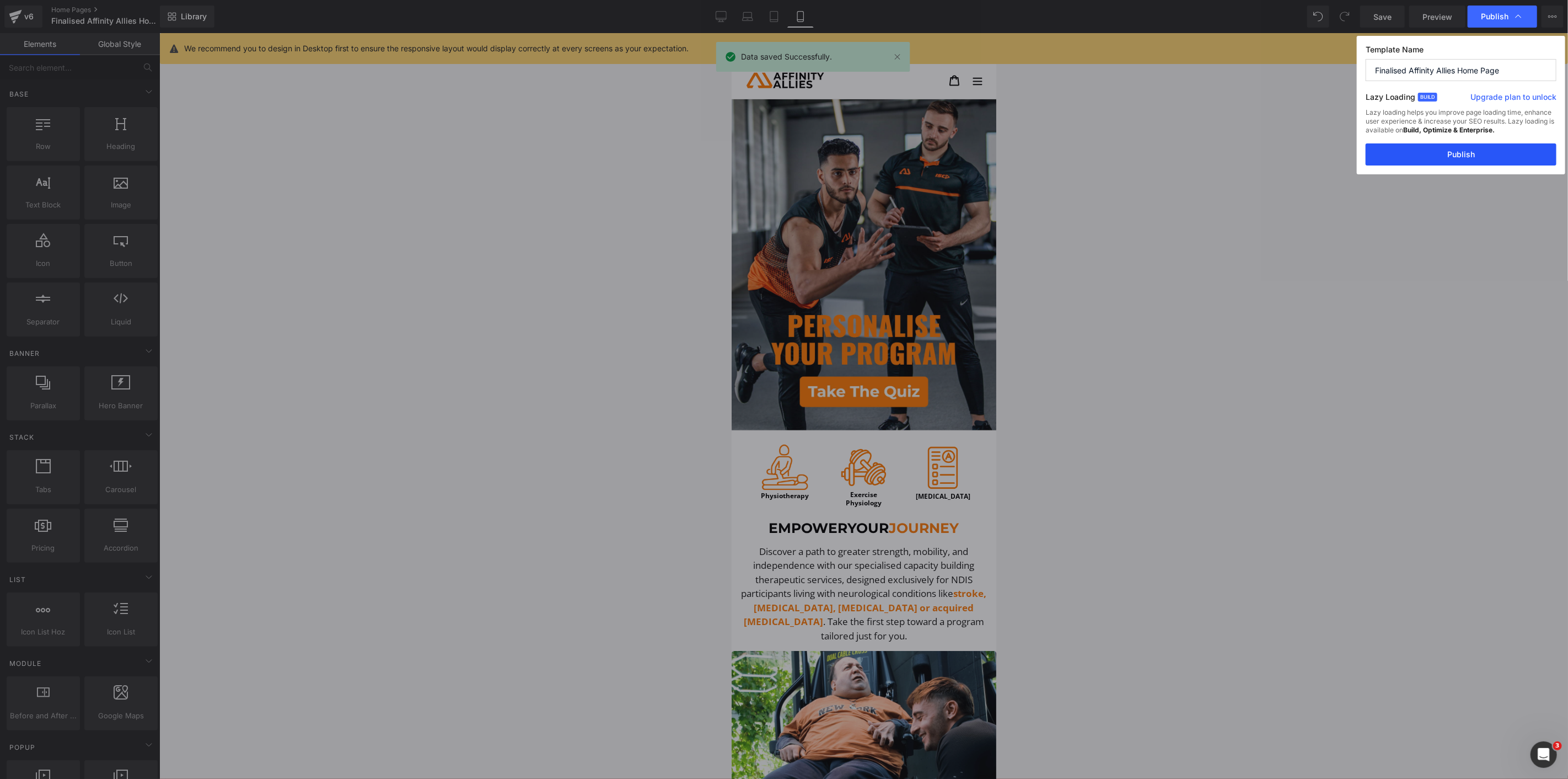
click at [1411, 159] on button "Publish" at bounding box center [1461, 154] width 191 height 22
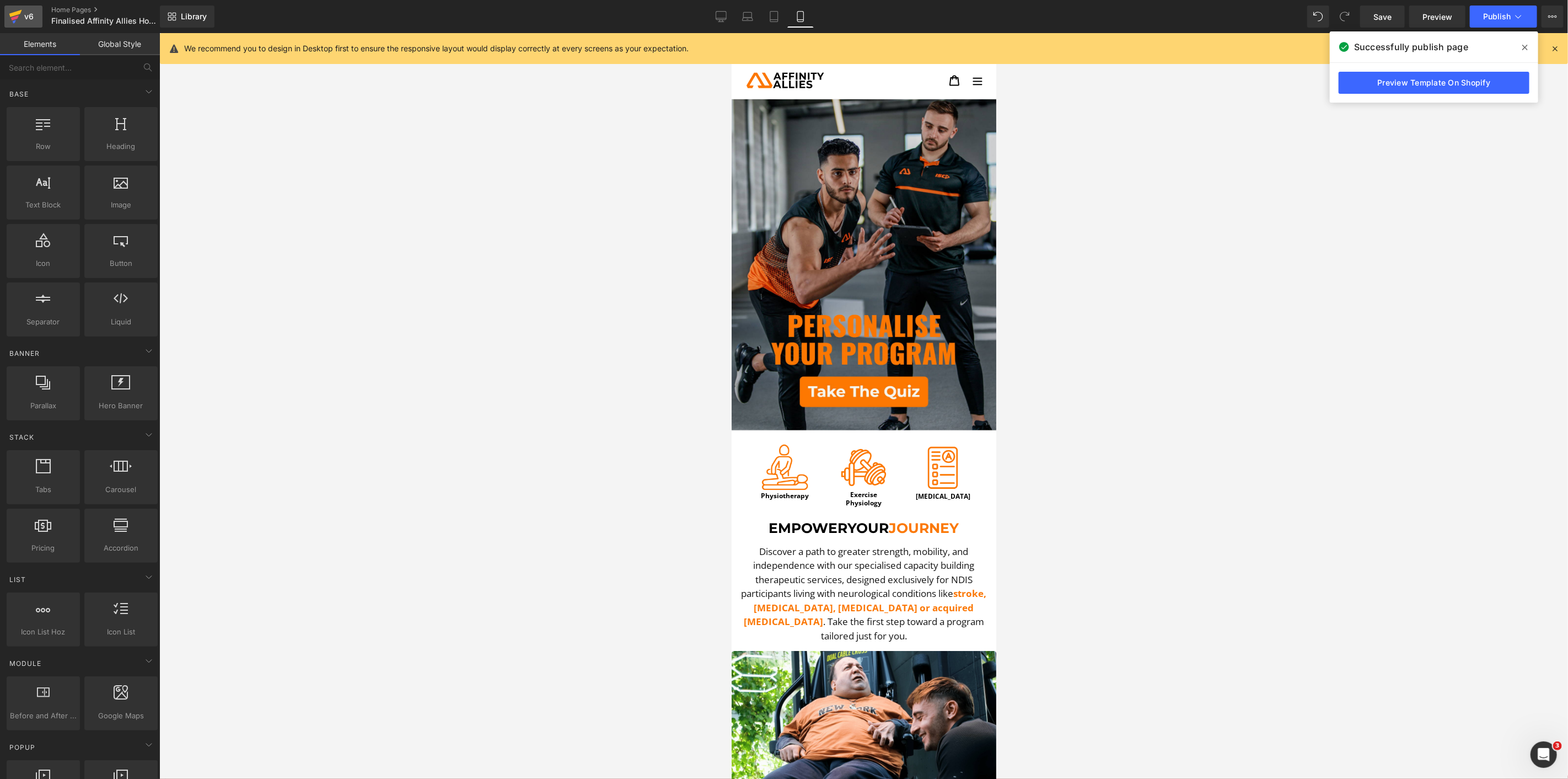
click at [17, 27] on icon at bounding box center [15, 17] width 13 height 27
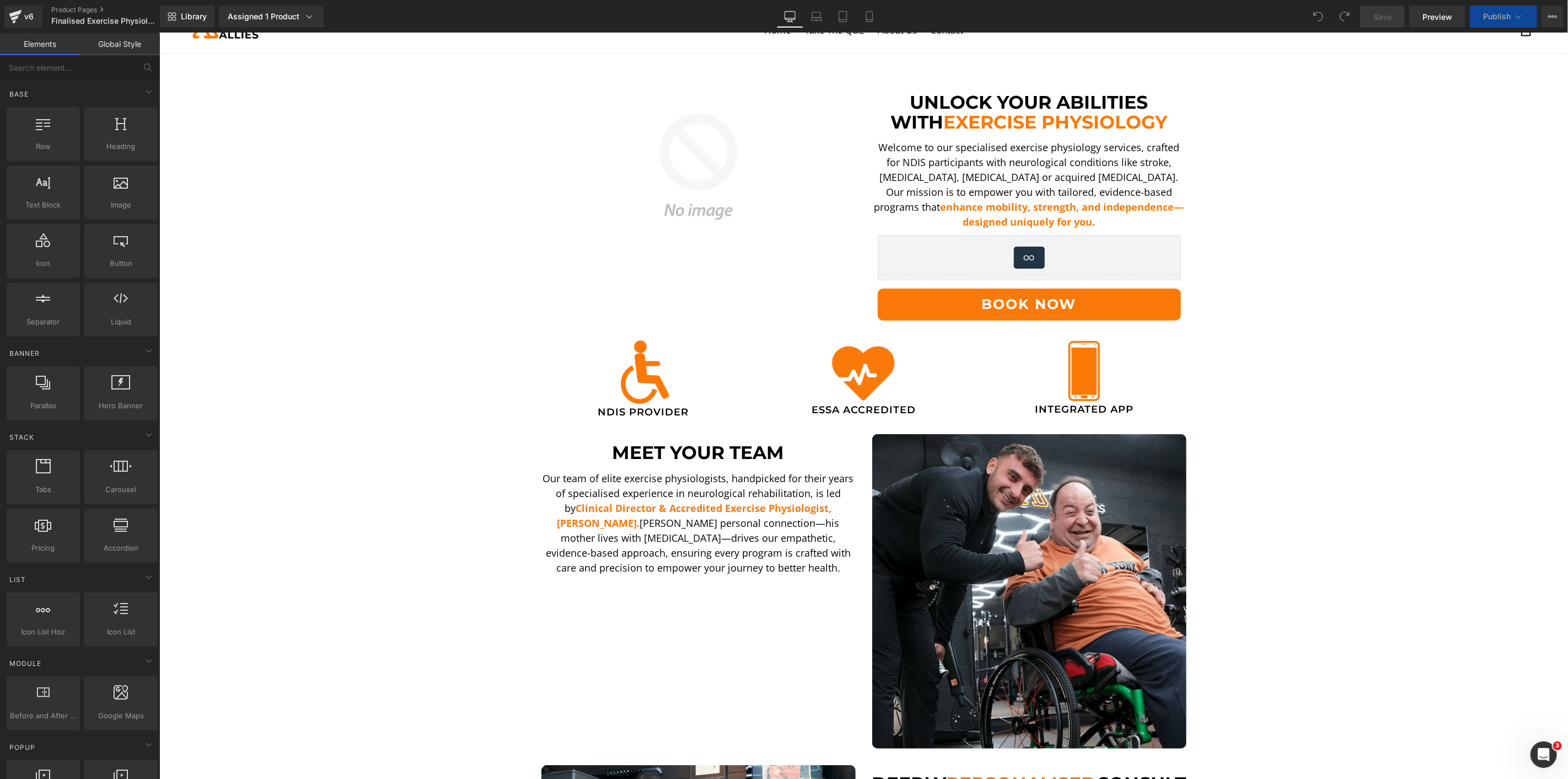
scroll to position [61, 0]
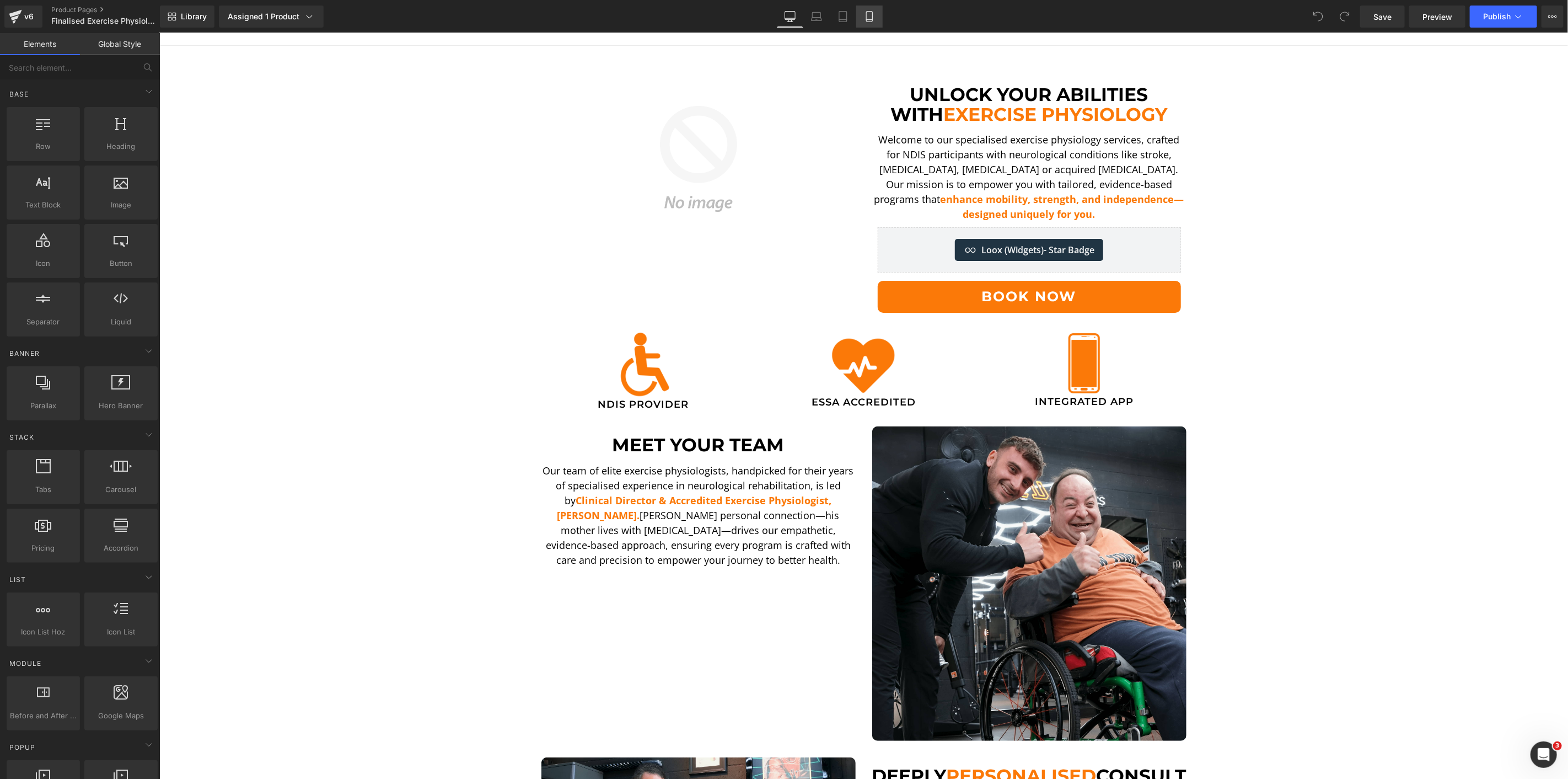
click at [868, 18] on icon at bounding box center [869, 16] width 11 height 11
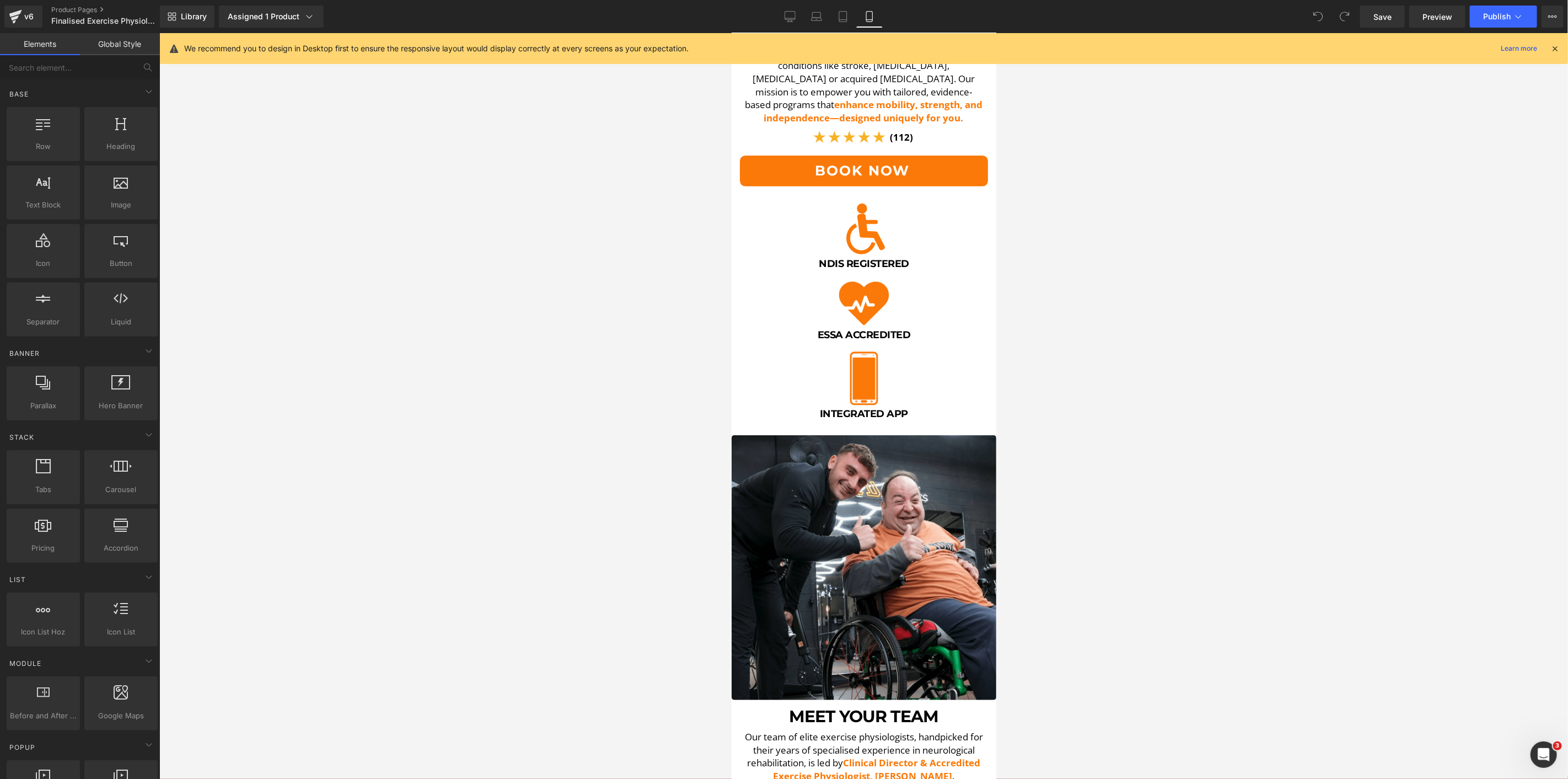
scroll to position [0, 0]
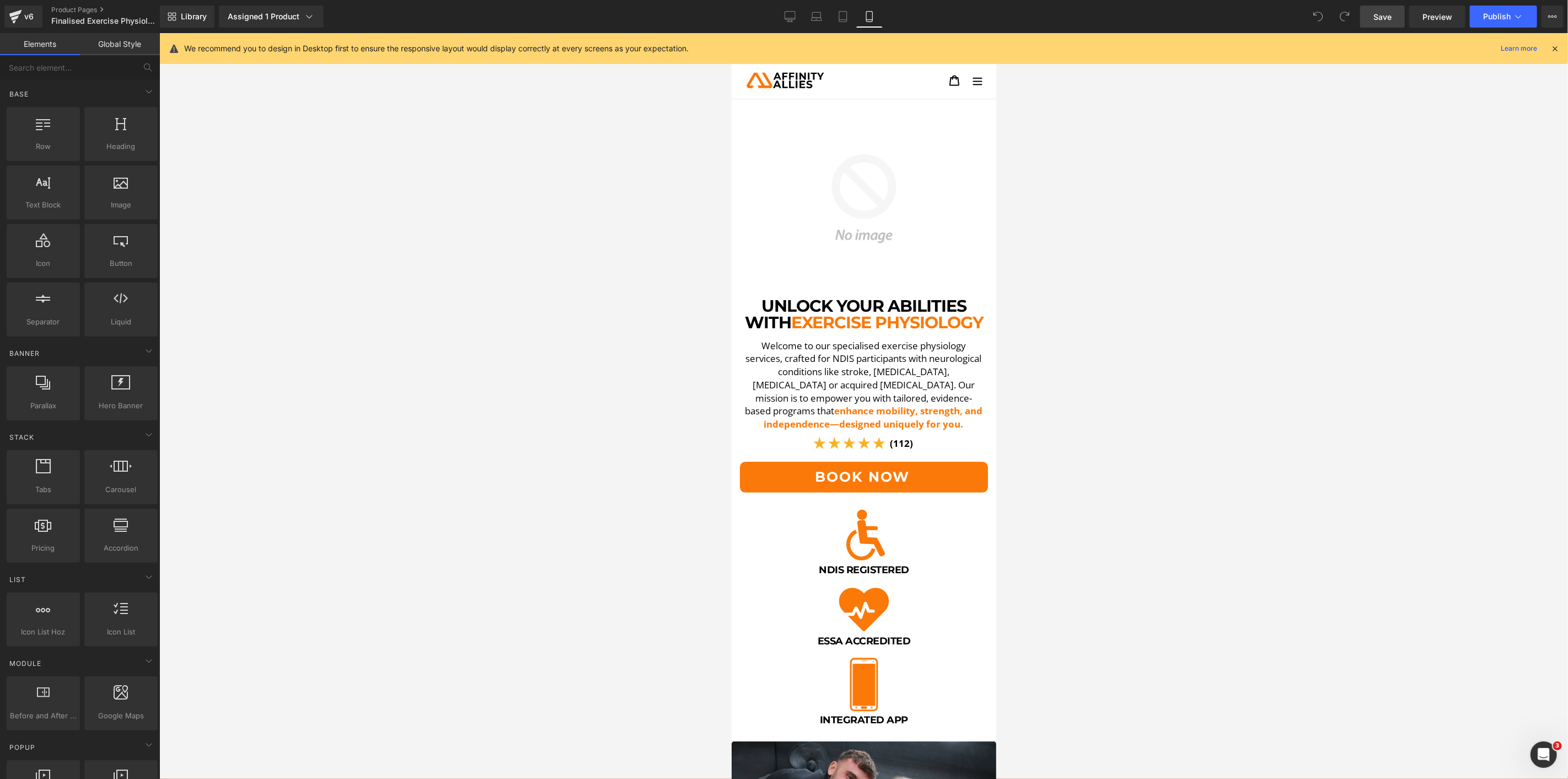
click at [1380, 18] on span "Save" at bounding box center [1383, 16] width 18 height 11
click at [1515, 13] on icon at bounding box center [1518, 16] width 11 height 11
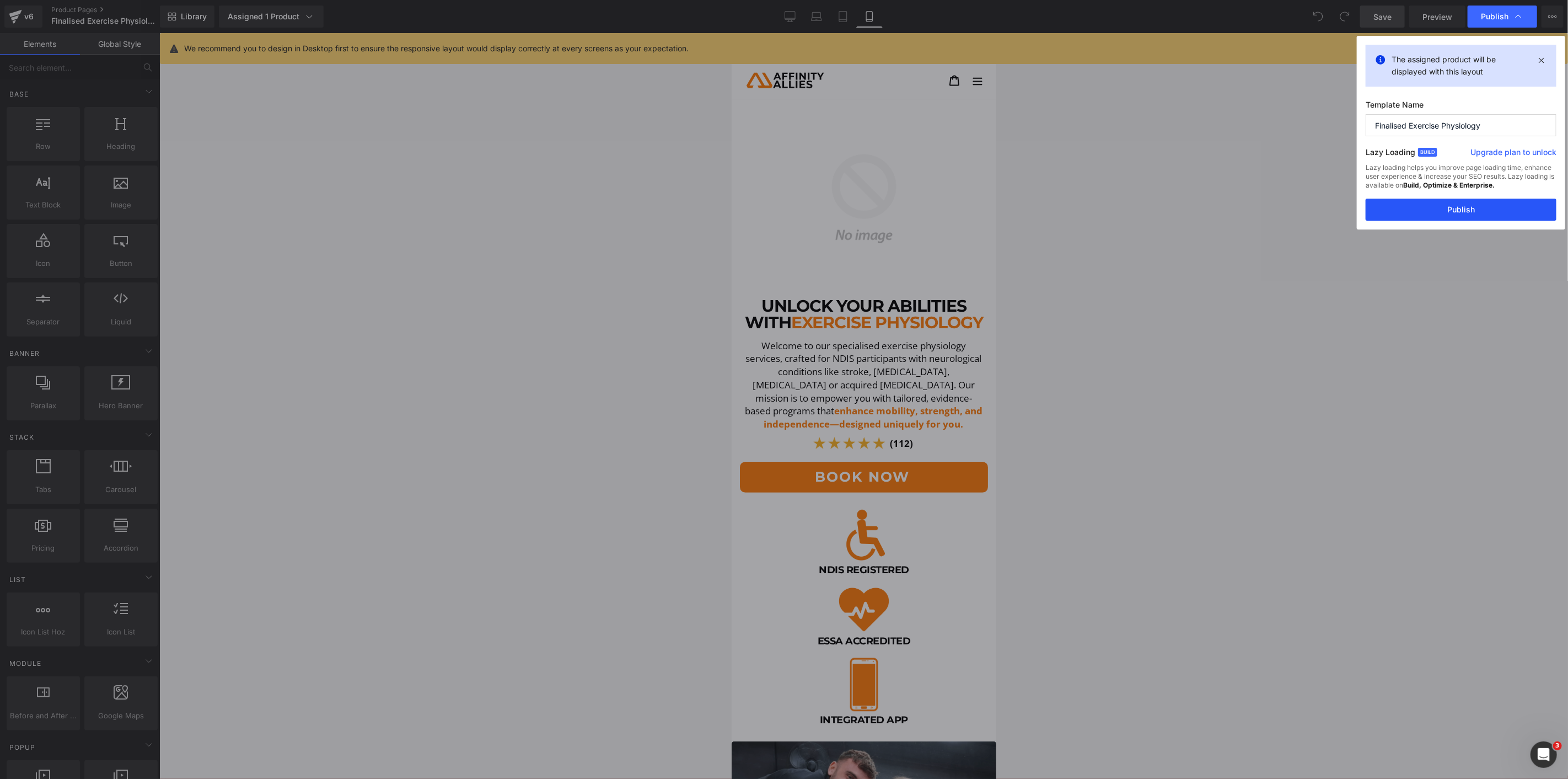
click at [1436, 208] on button "Publish" at bounding box center [1461, 209] width 191 height 22
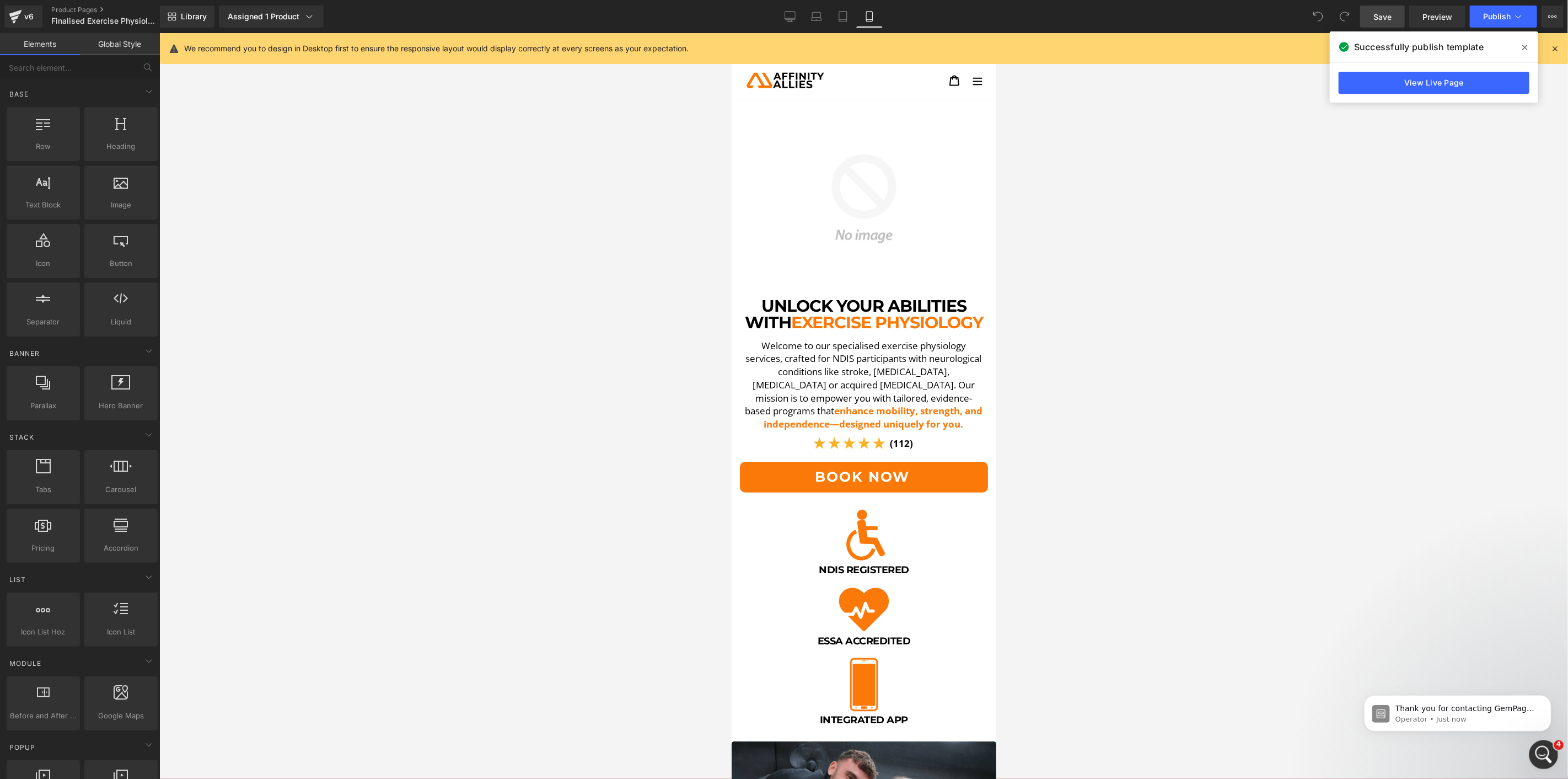
click at [1550, 752] on icon "Open Intercom Messenger" at bounding box center [1543, 753] width 18 height 18
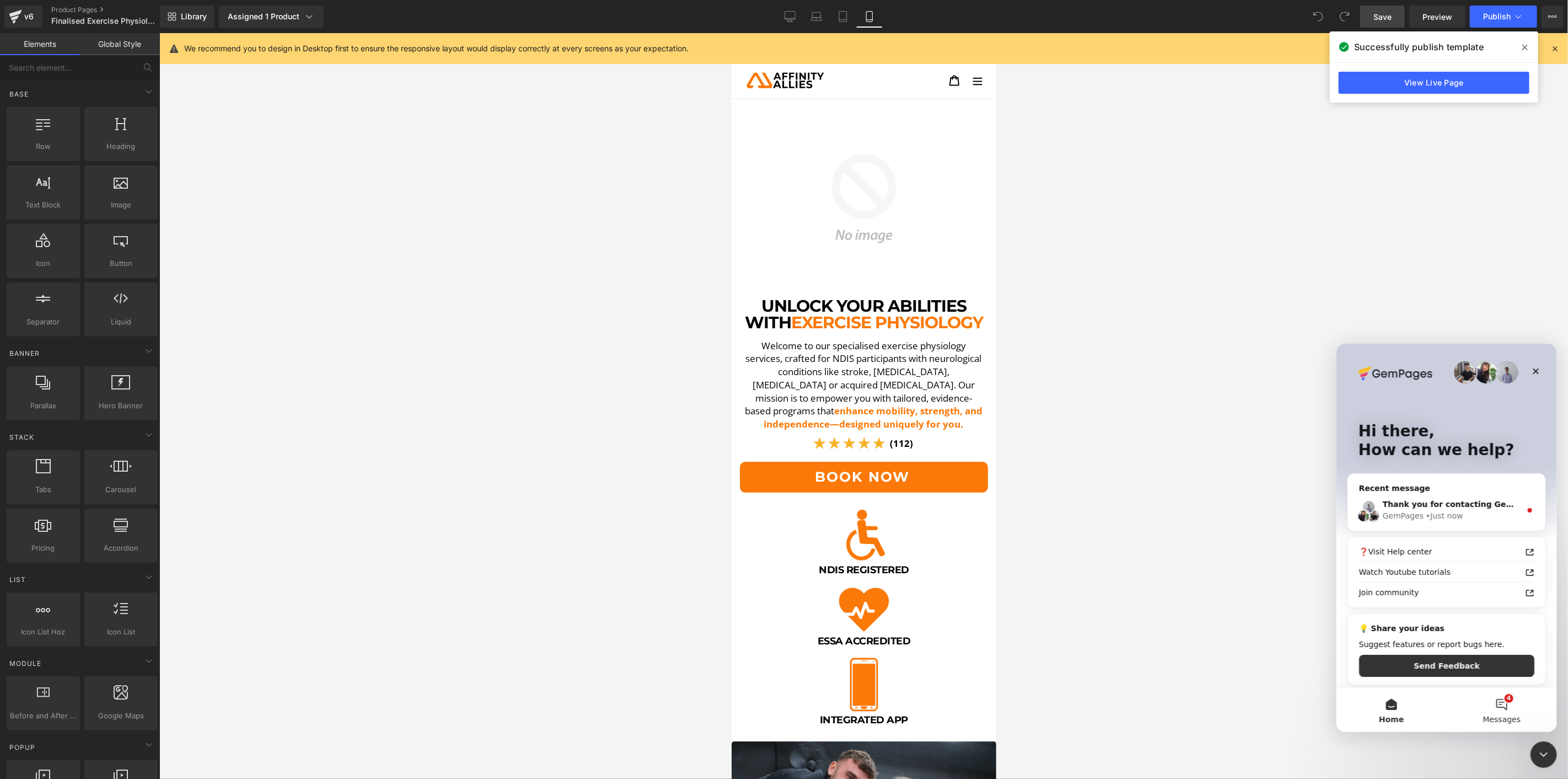
click at [1518, 713] on button "4 Messages" at bounding box center [1501, 710] width 111 height 44
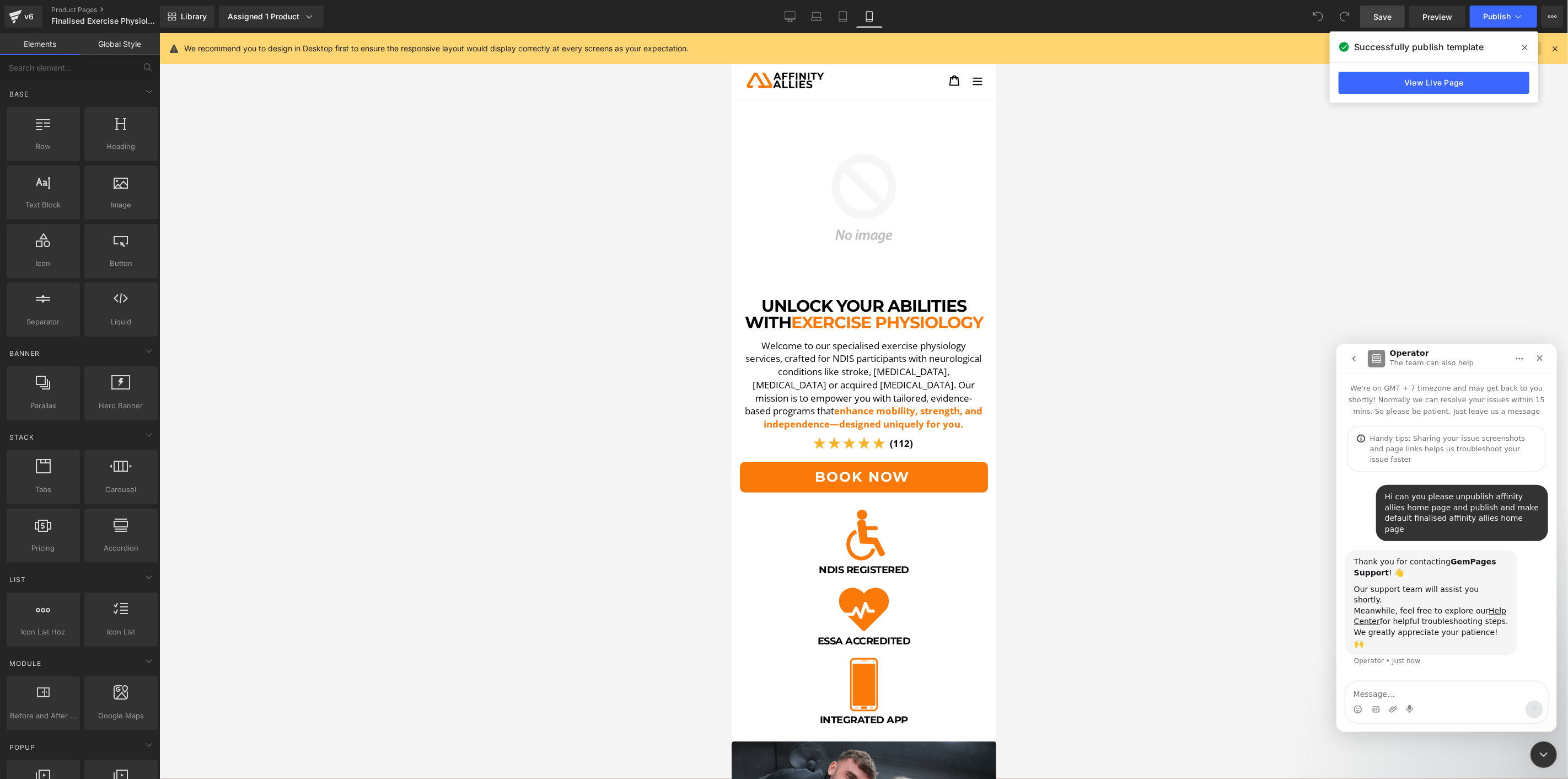
click at [1521, 47] on span at bounding box center [1525, 47] width 18 height 18
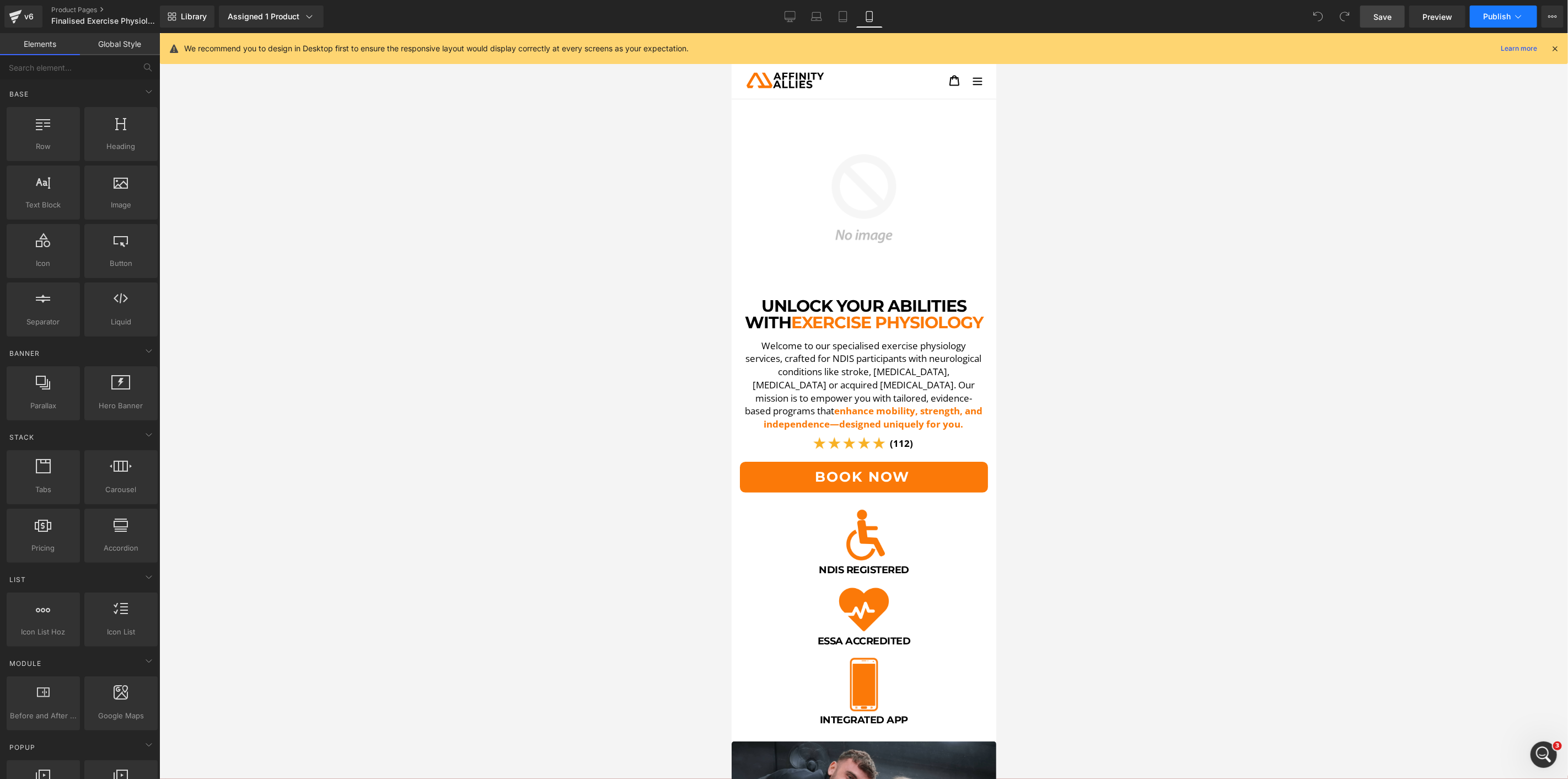
click at [1522, 23] on button "Publish" at bounding box center [1504, 16] width 67 height 22
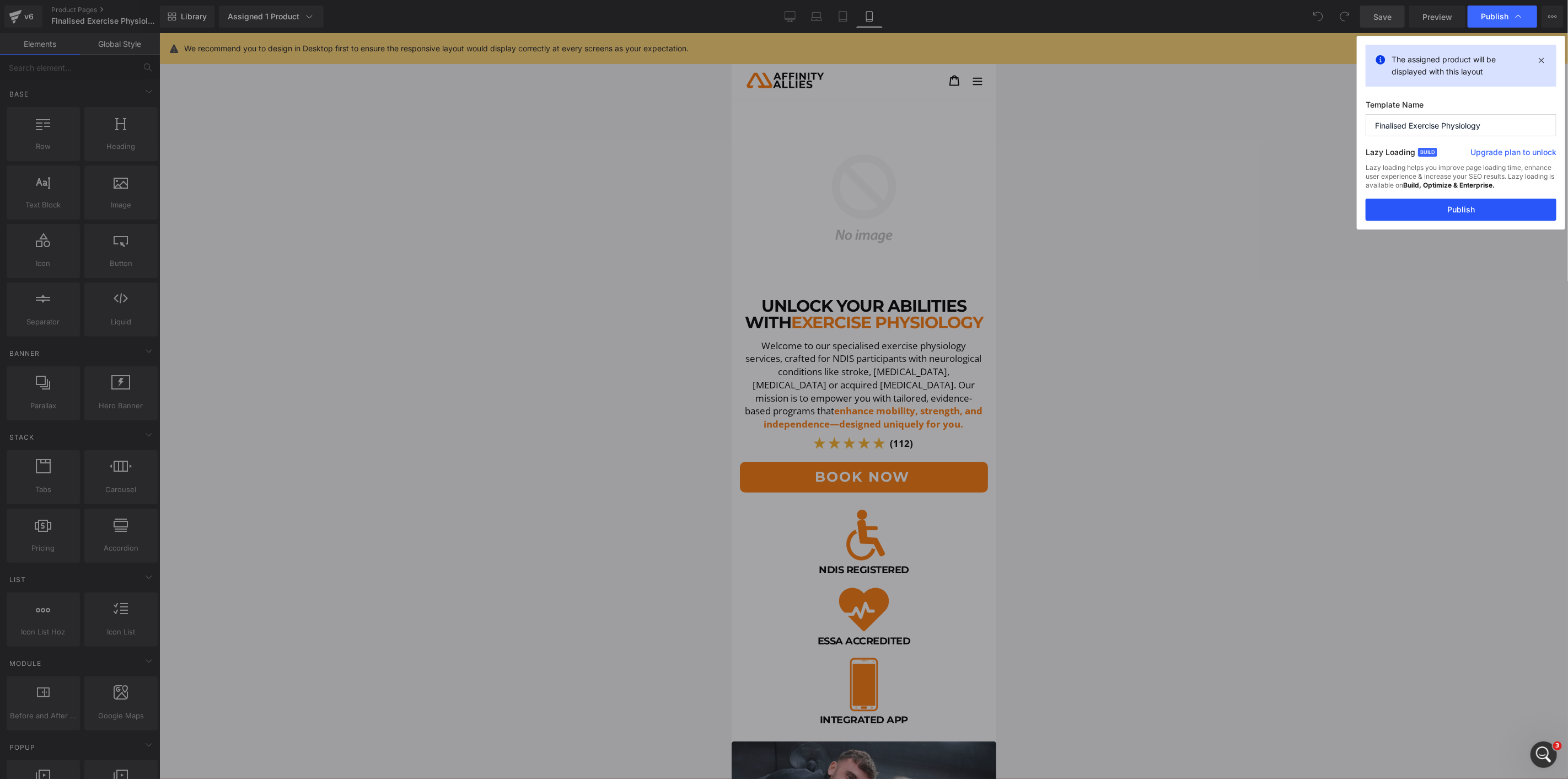
click at [1454, 208] on button "Publish" at bounding box center [1461, 209] width 191 height 22
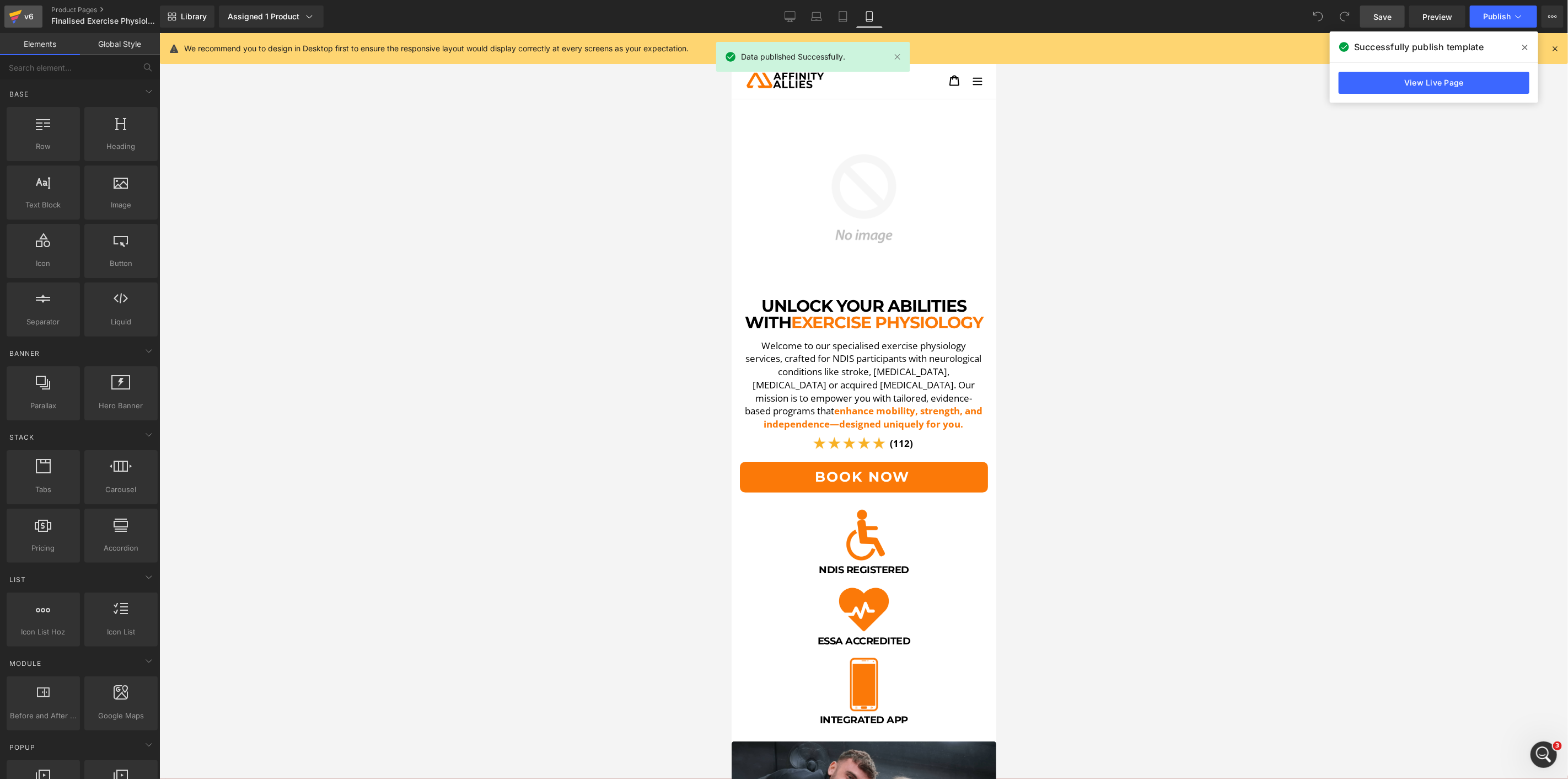
click at [27, 22] on div "v6" at bounding box center [29, 16] width 14 height 14
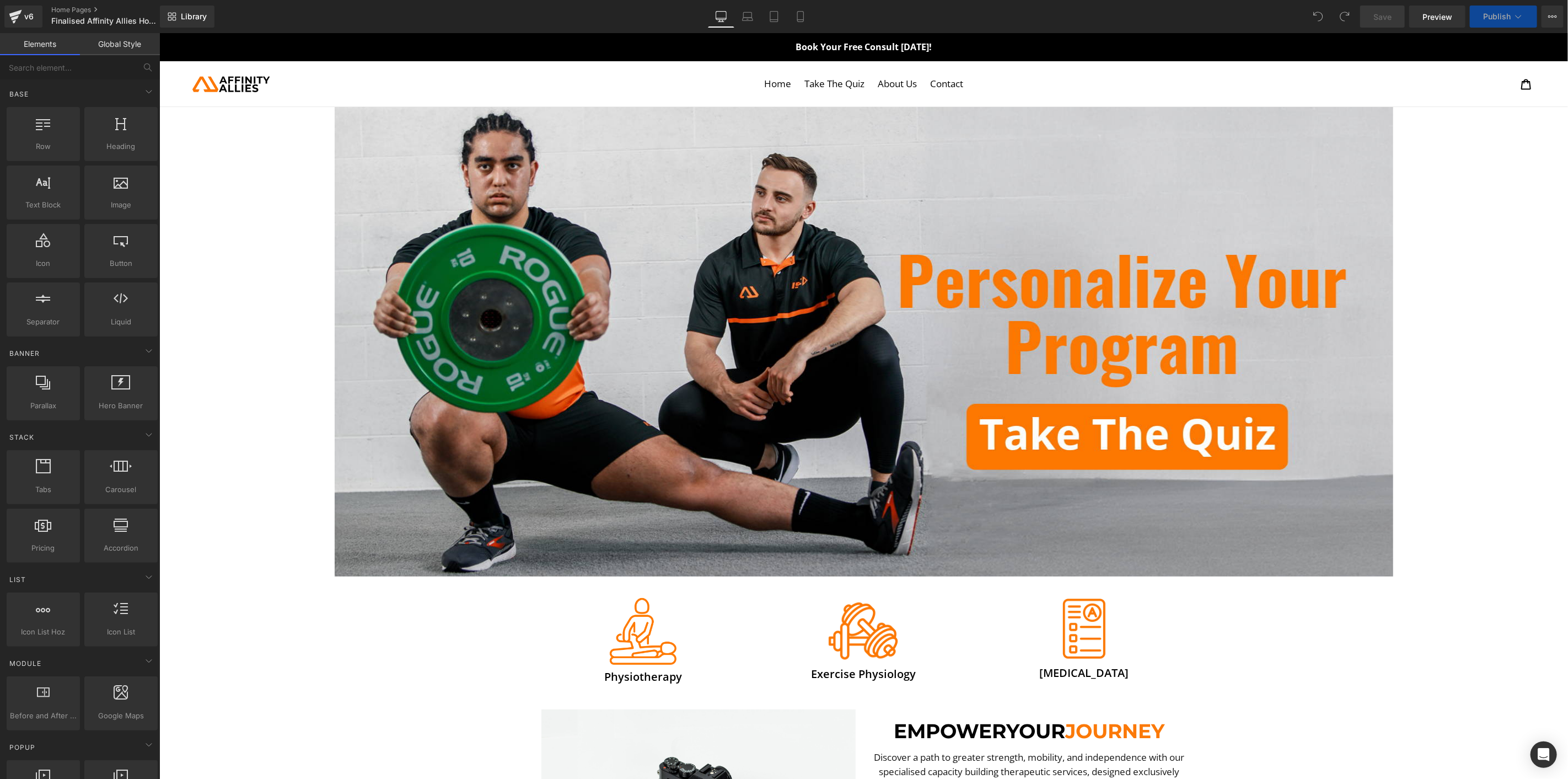
click at [1504, 20] on span "Publish" at bounding box center [1497, 17] width 27 height 9
click at [814, 17] on div "Library Desktop Desktop Laptop Tablet Mobile Save Preview Publish Scheduled Vie…" at bounding box center [864, 16] width 1409 height 22
click at [803, 17] on icon at bounding box center [800, 17] width 6 height 11
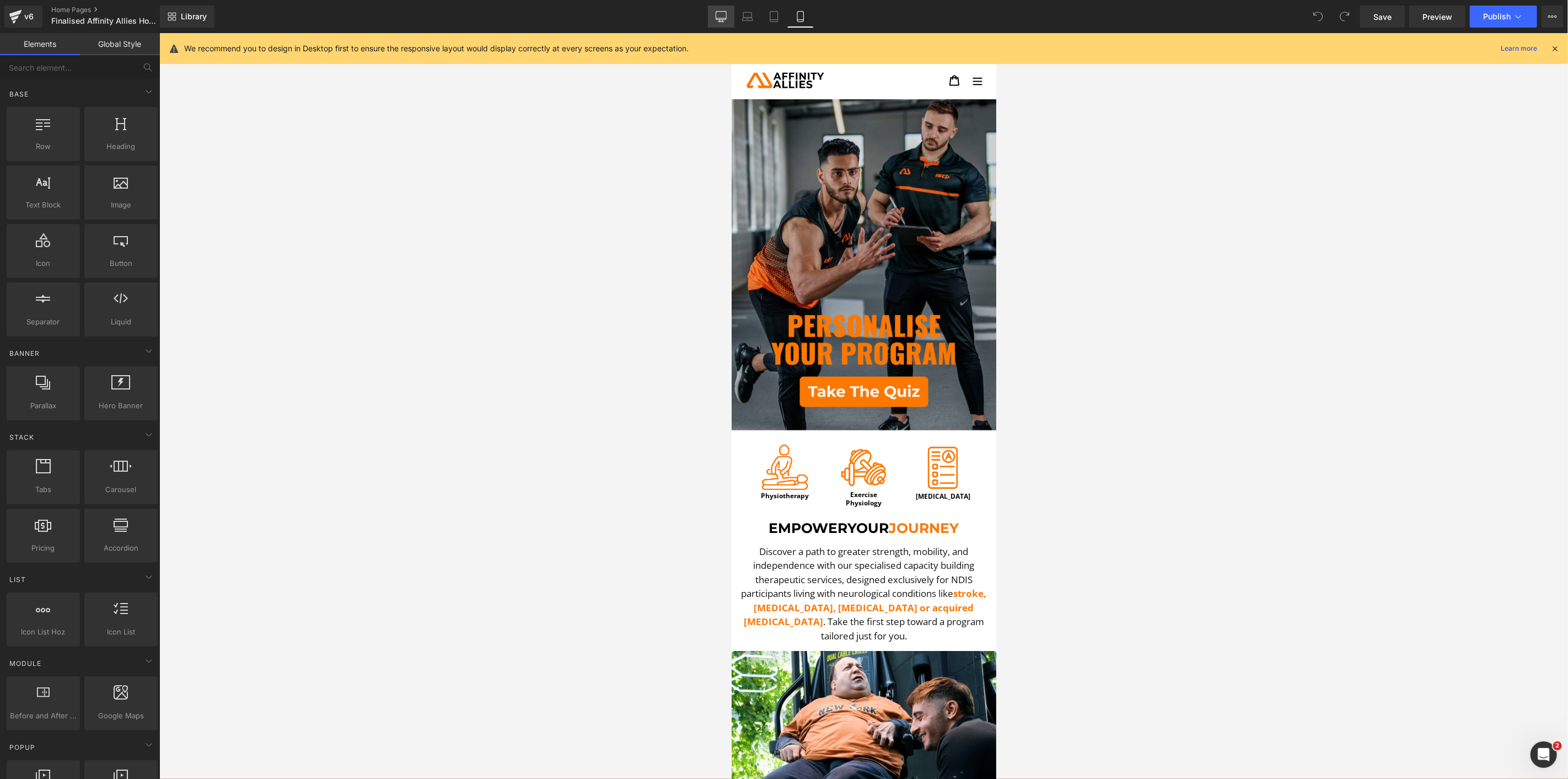
click at [730, 19] on link "Desktop" at bounding box center [721, 16] width 27 height 22
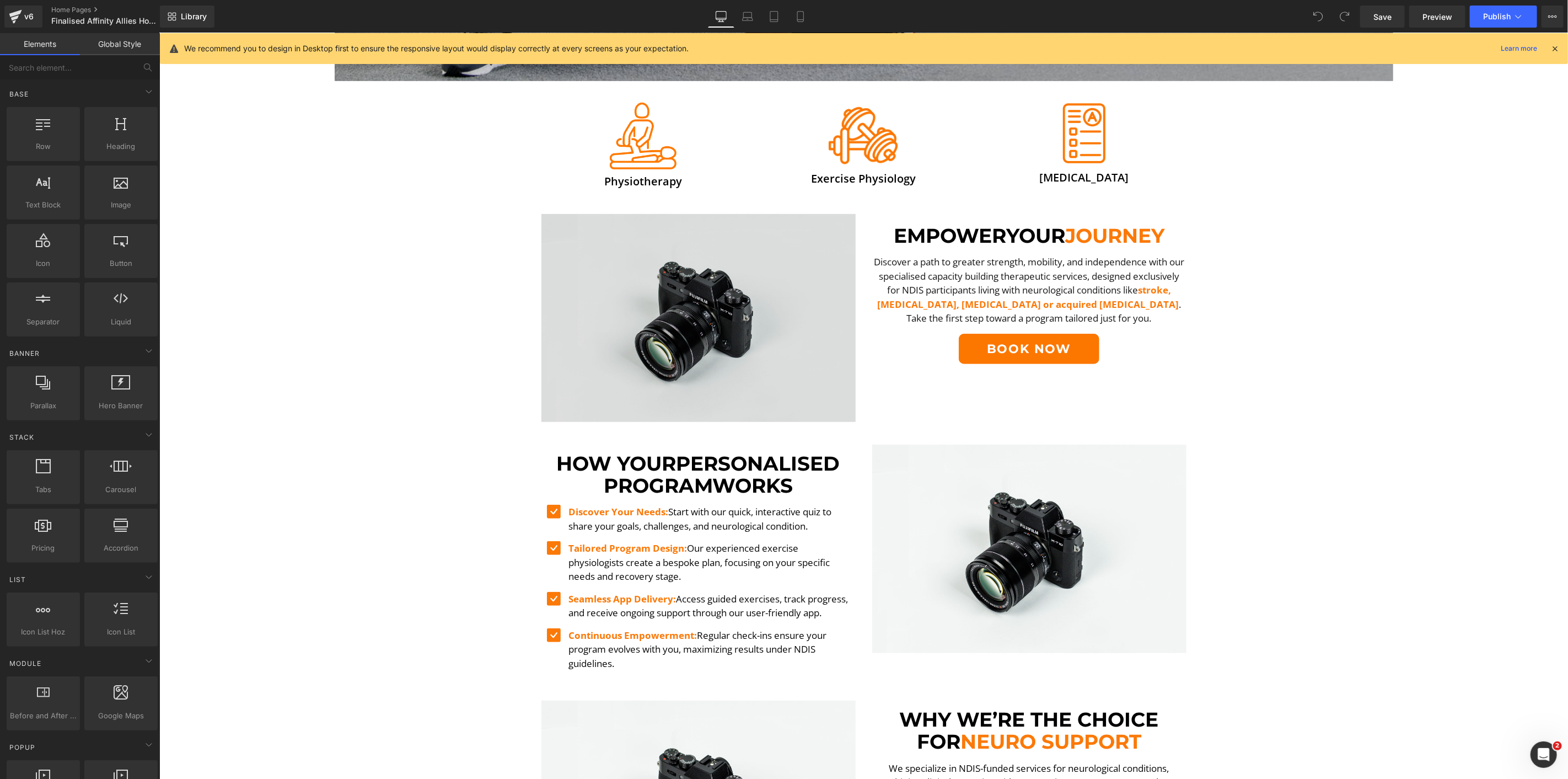
scroll to position [533, 0]
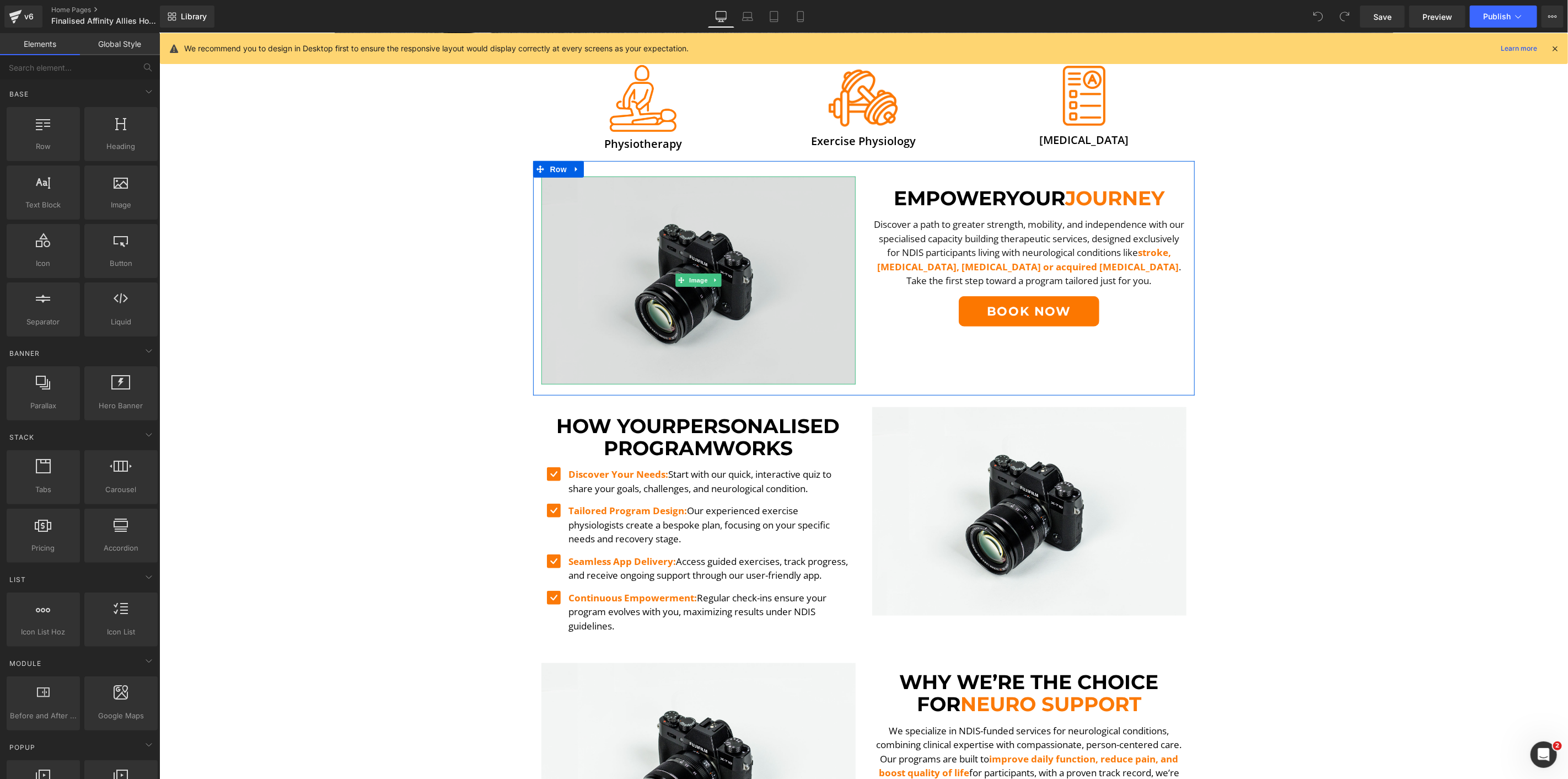
click at [717, 288] on img at bounding box center [698, 280] width 314 height 208
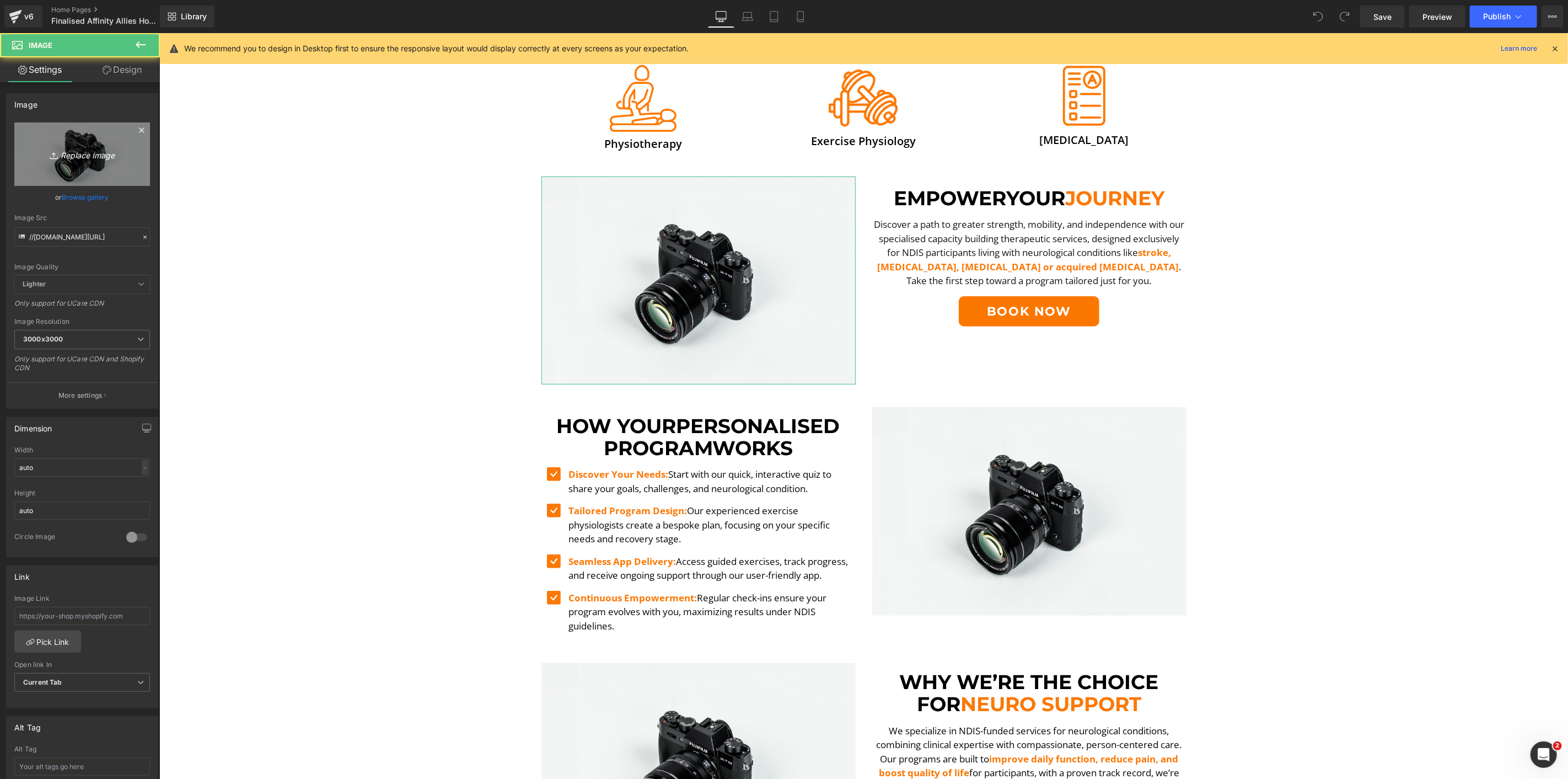
click at [120, 124] on link "Replace Image" at bounding box center [82, 154] width 136 height 63
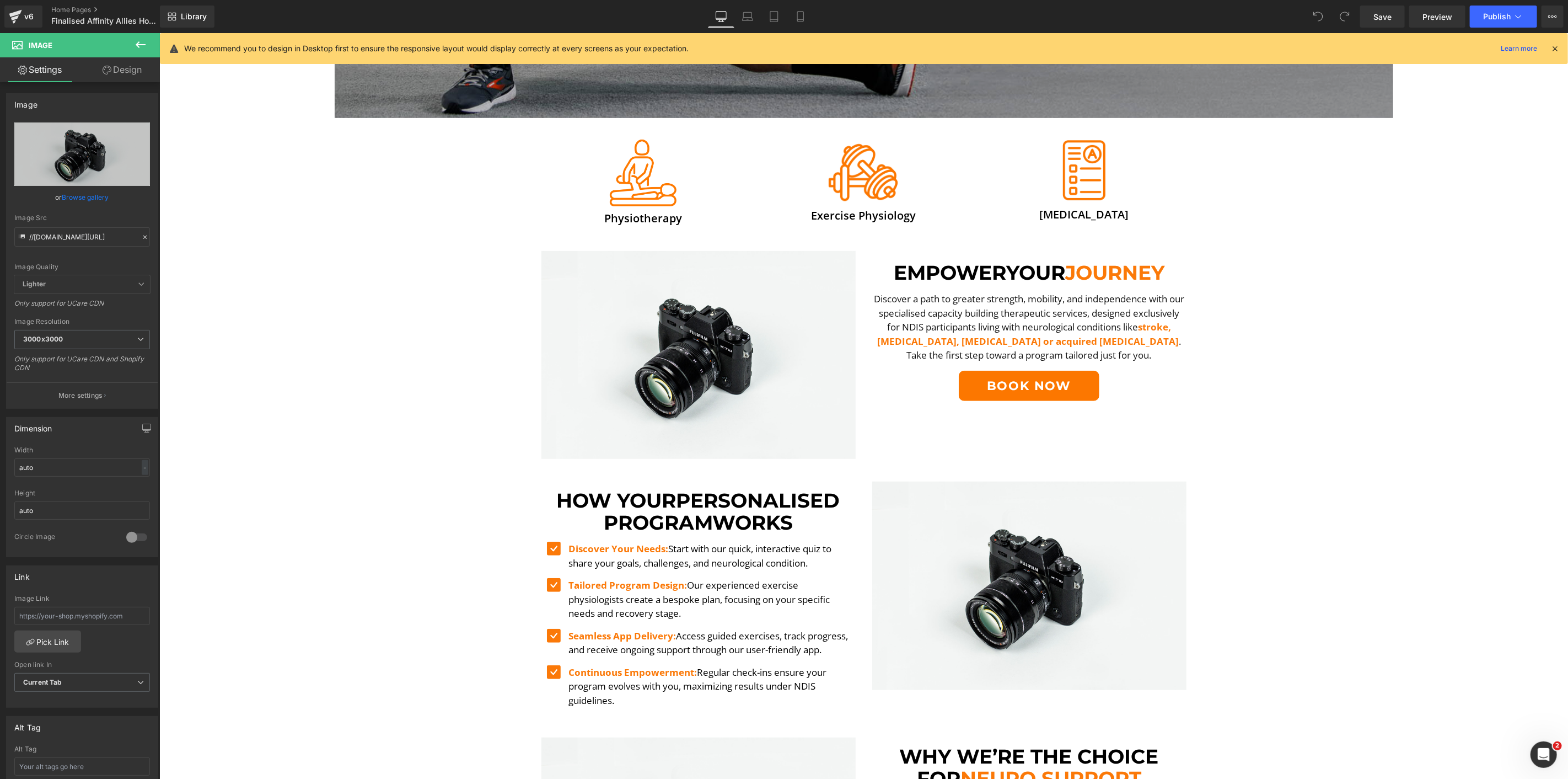
scroll to position [349, 0]
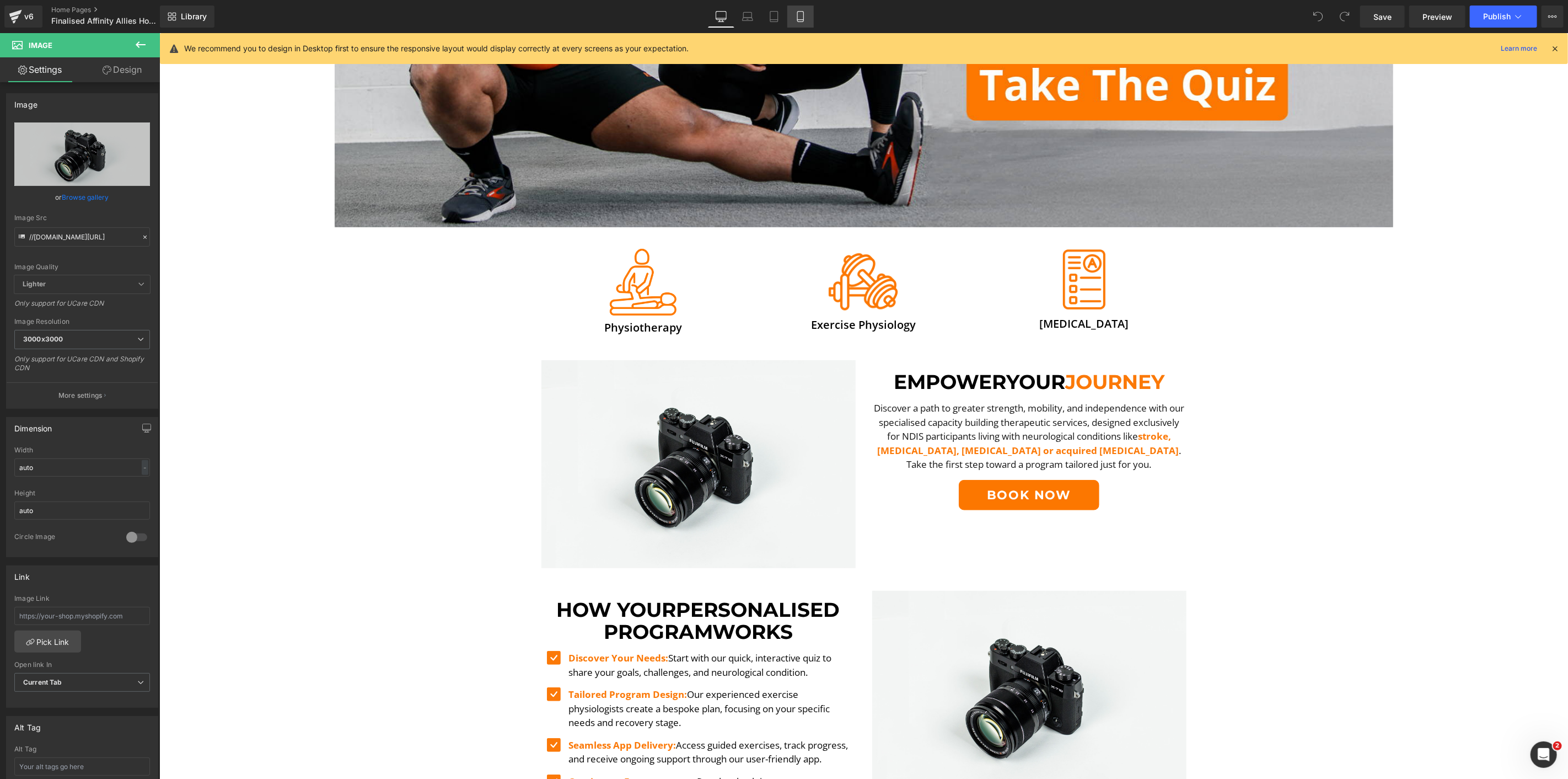
click at [806, 15] on link "Mobile" at bounding box center [800, 16] width 27 height 22
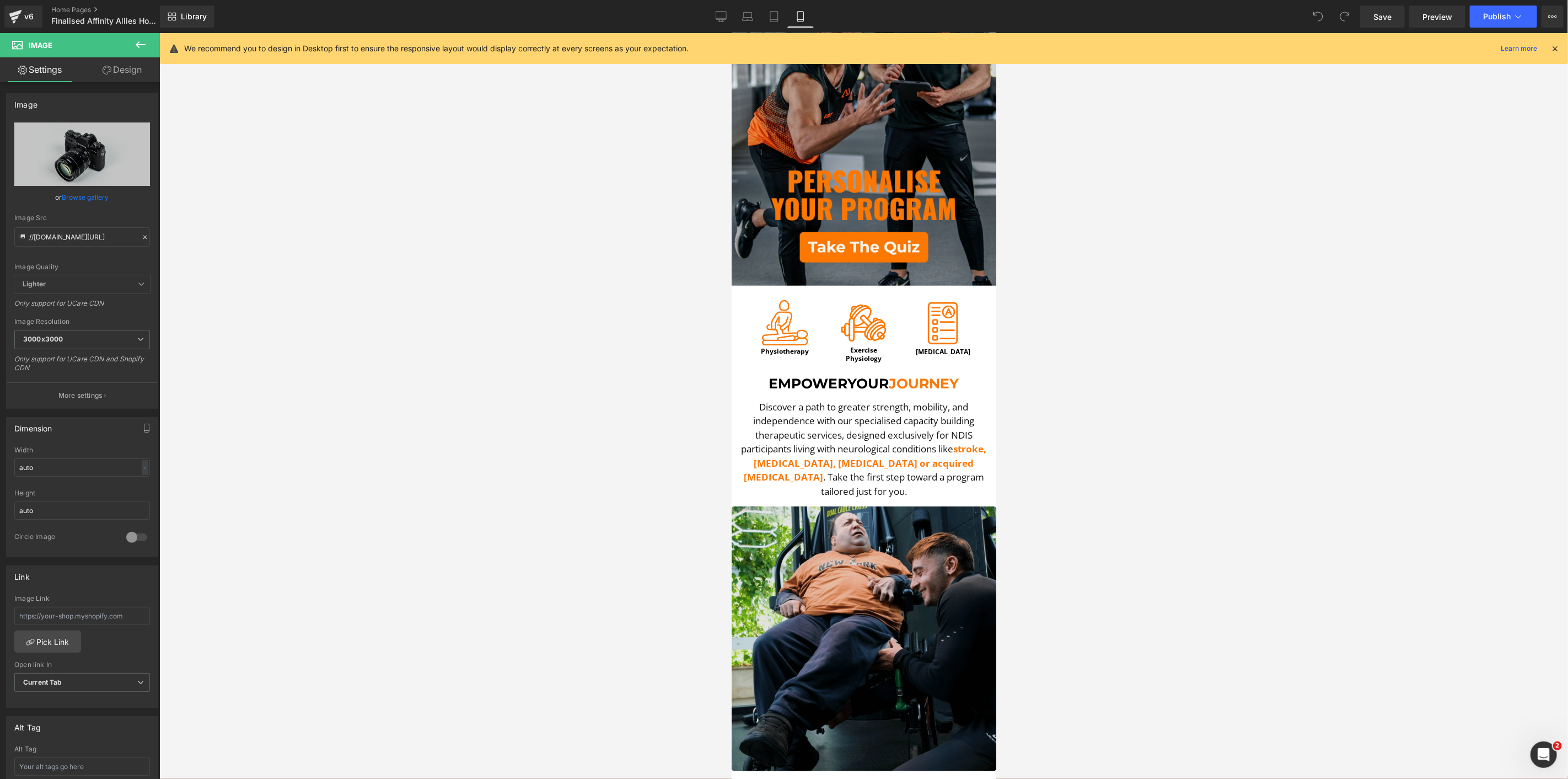
scroll to position [306, 0]
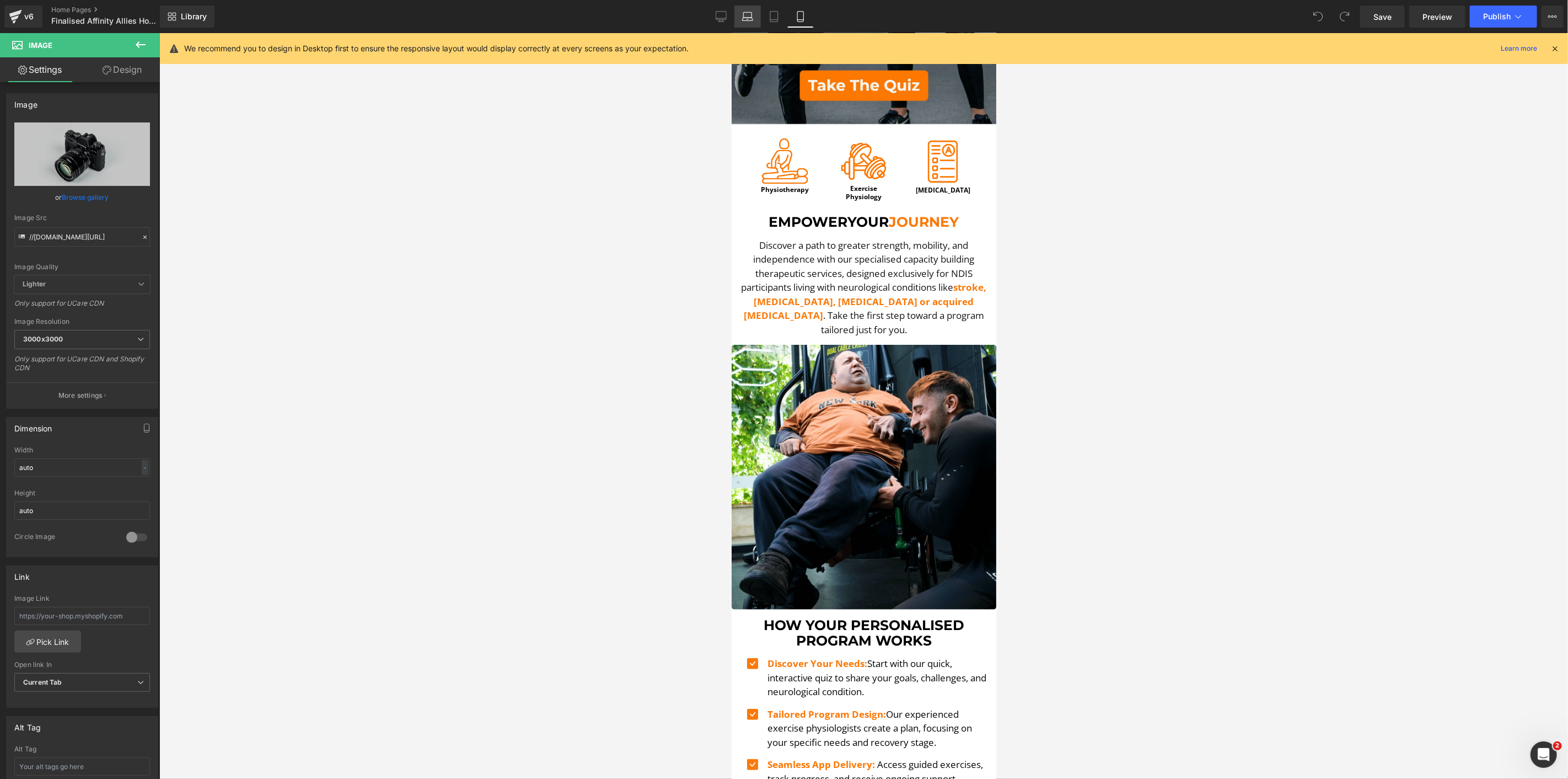
click at [747, 11] on icon at bounding box center [747, 16] width 11 height 11
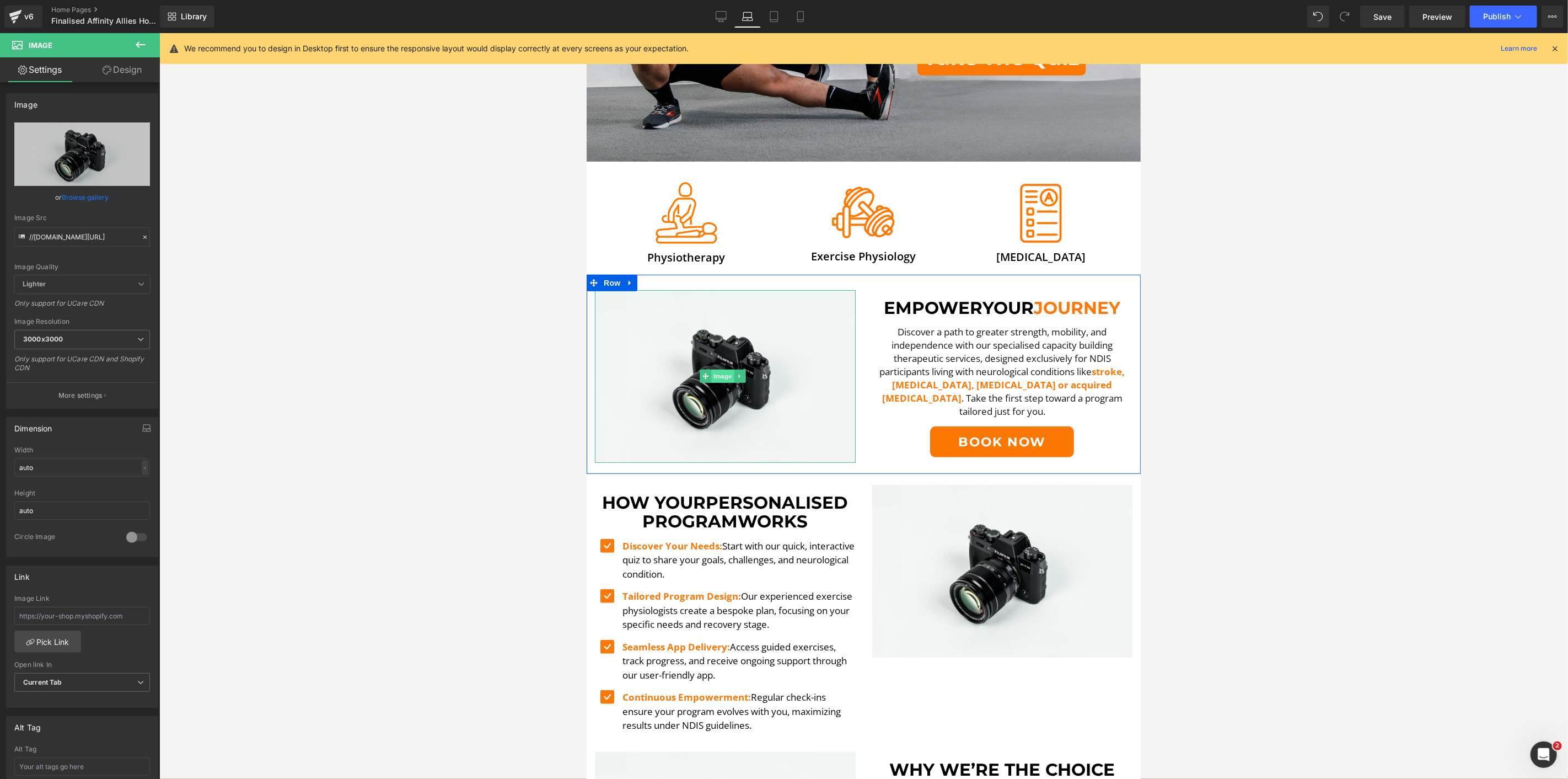
click at [730, 369] on span "Image" at bounding box center [722, 375] width 23 height 13
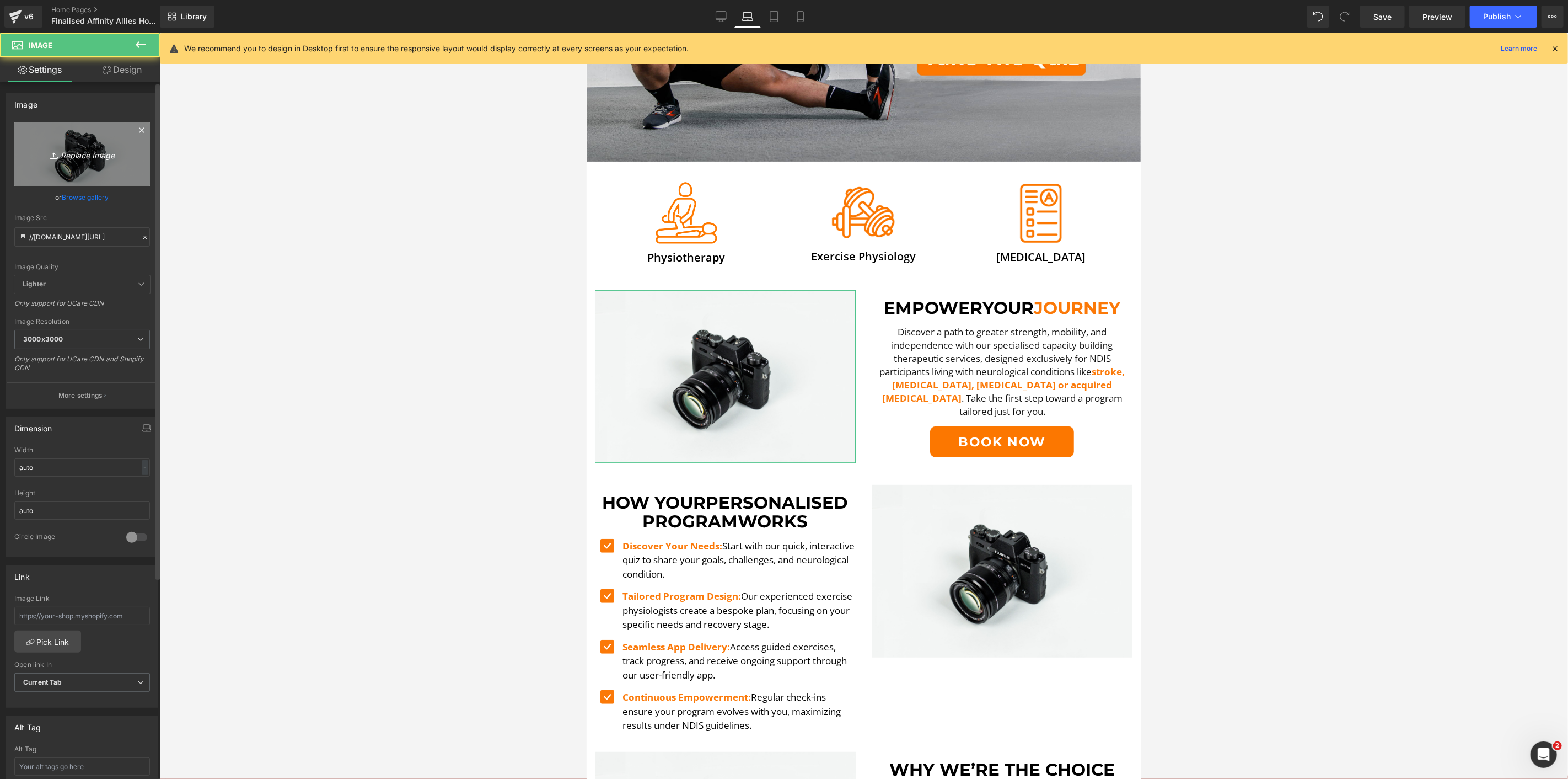
click at [111, 145] on link "Replace Image" at bounding box center [82, 154] width 136 height 63
type input "C:\fakepath\PAUL LE 3-min.png"
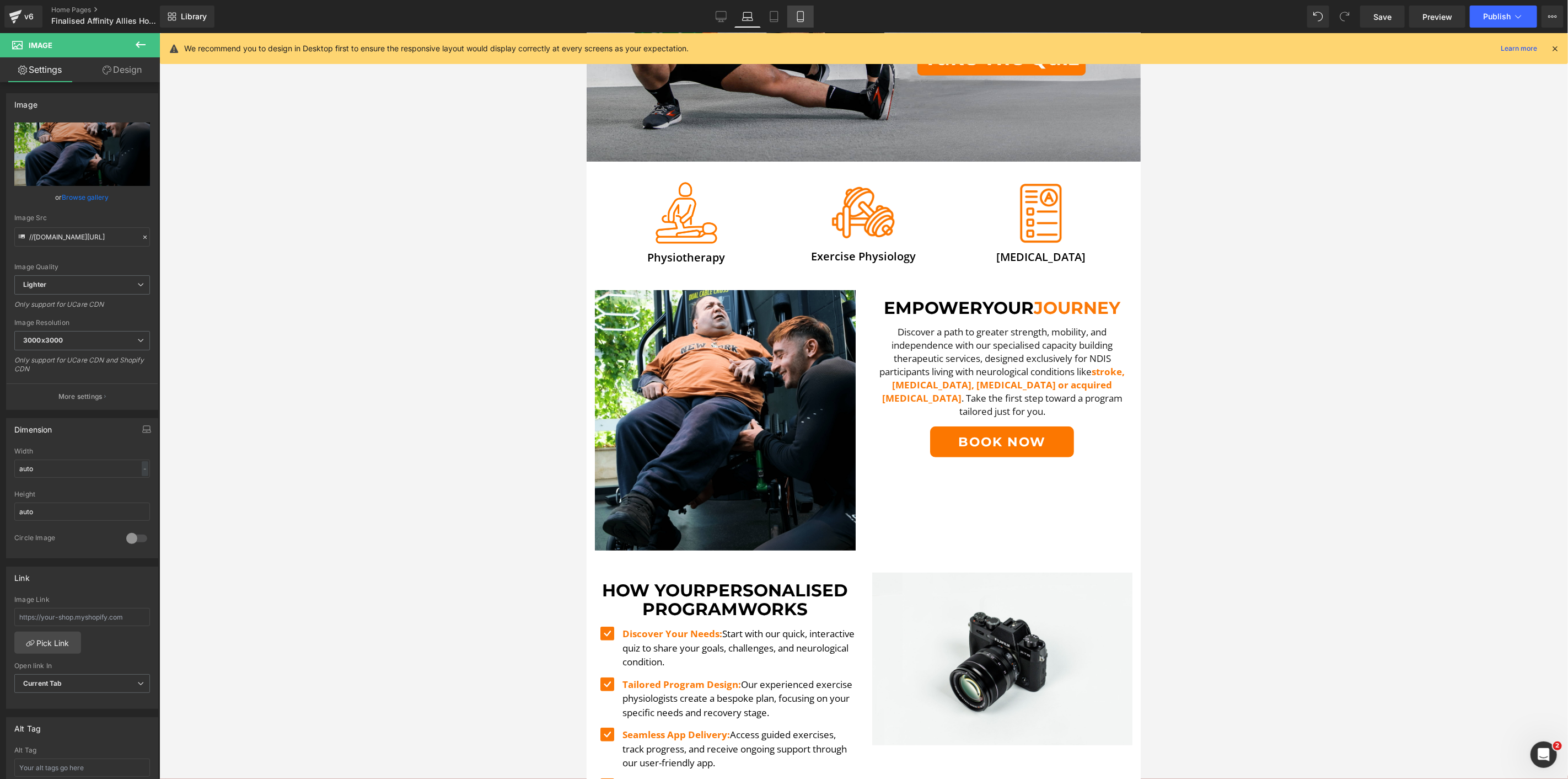
click at [795, 13] on icon at bounding box center [801, 16] width 11 height 11
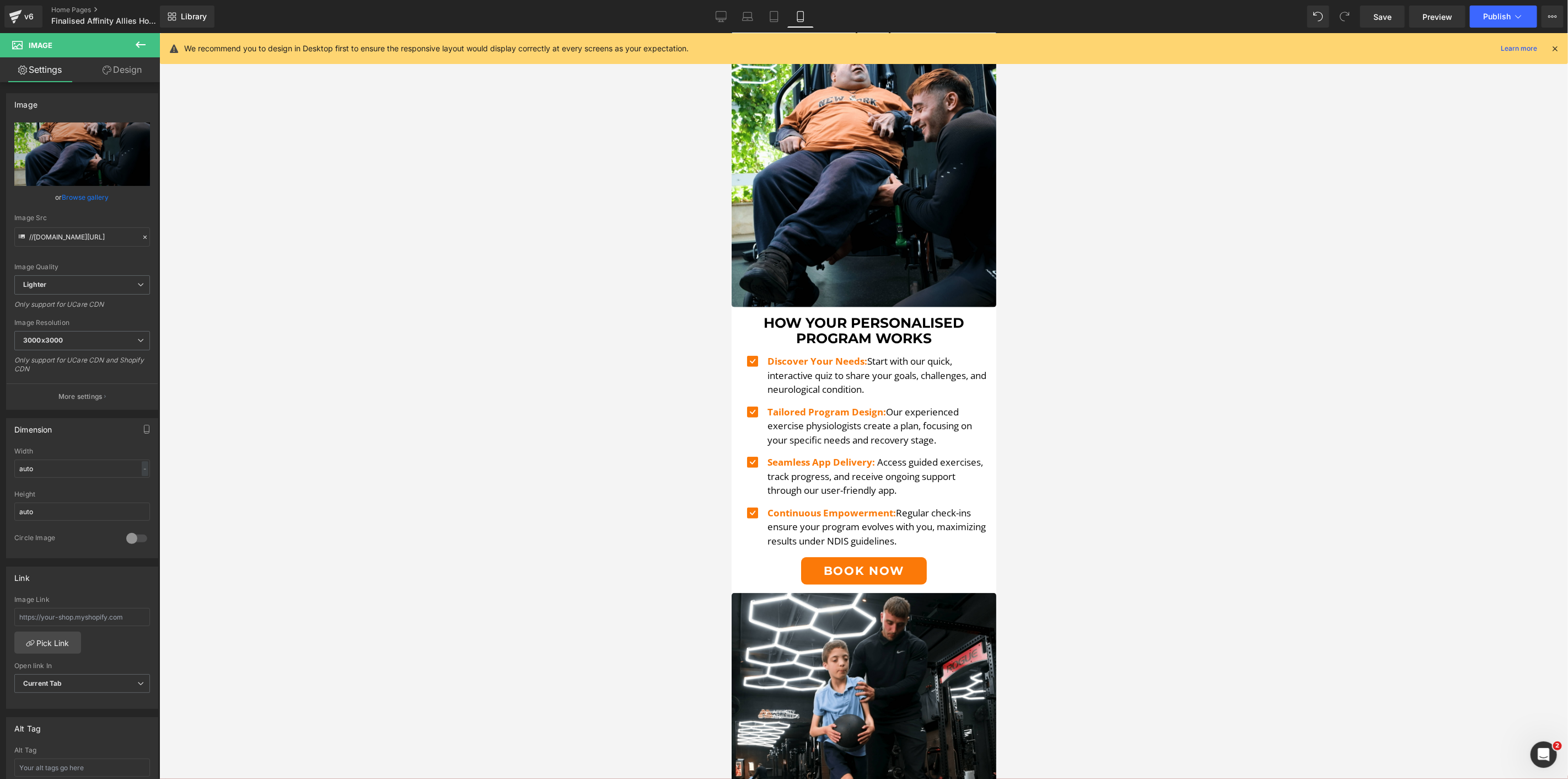
scroll to position [736, 0]
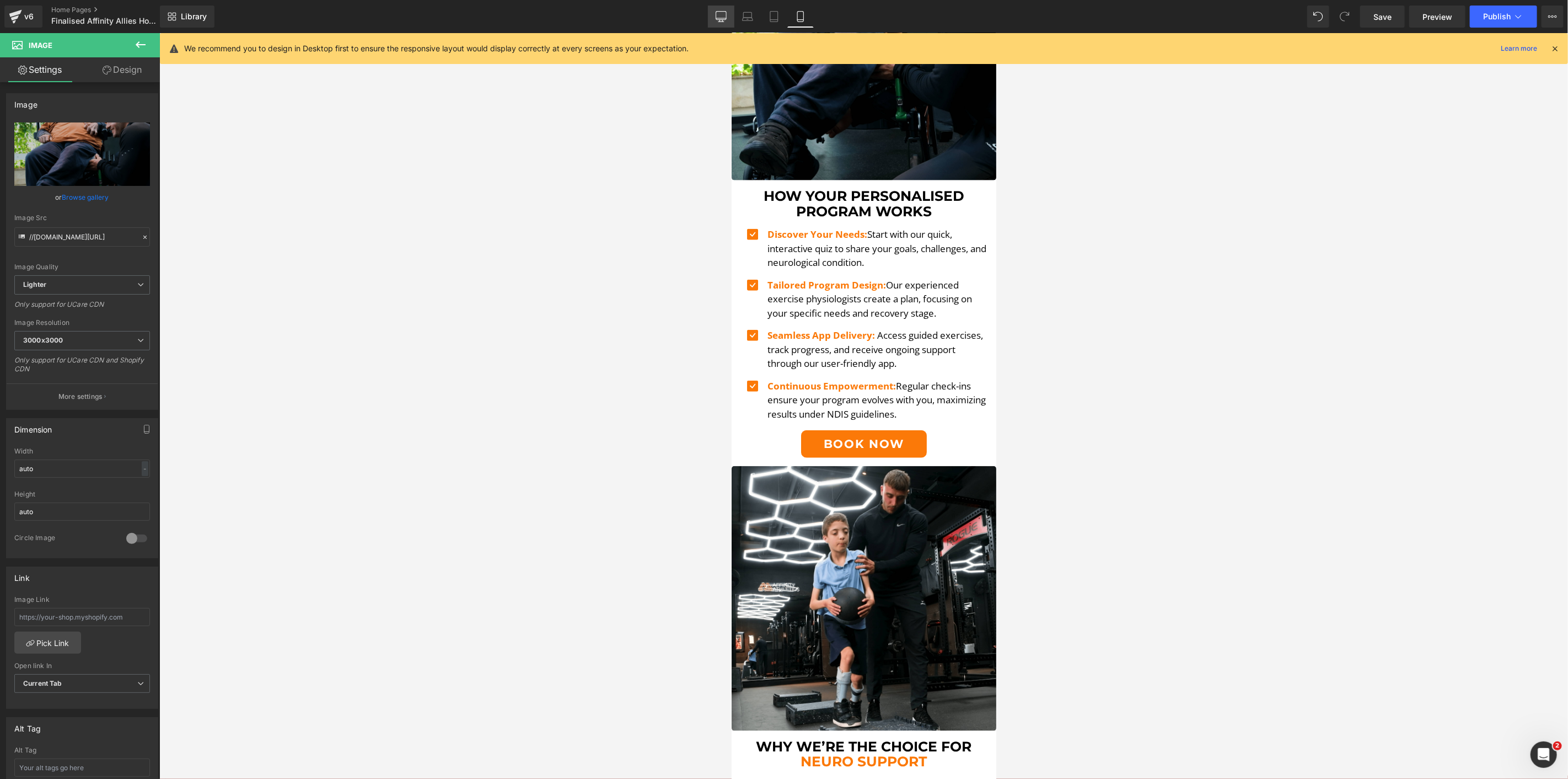
click at [734, 11] on link "Desktop" at bounding box center [721, 16] width 27 height 22
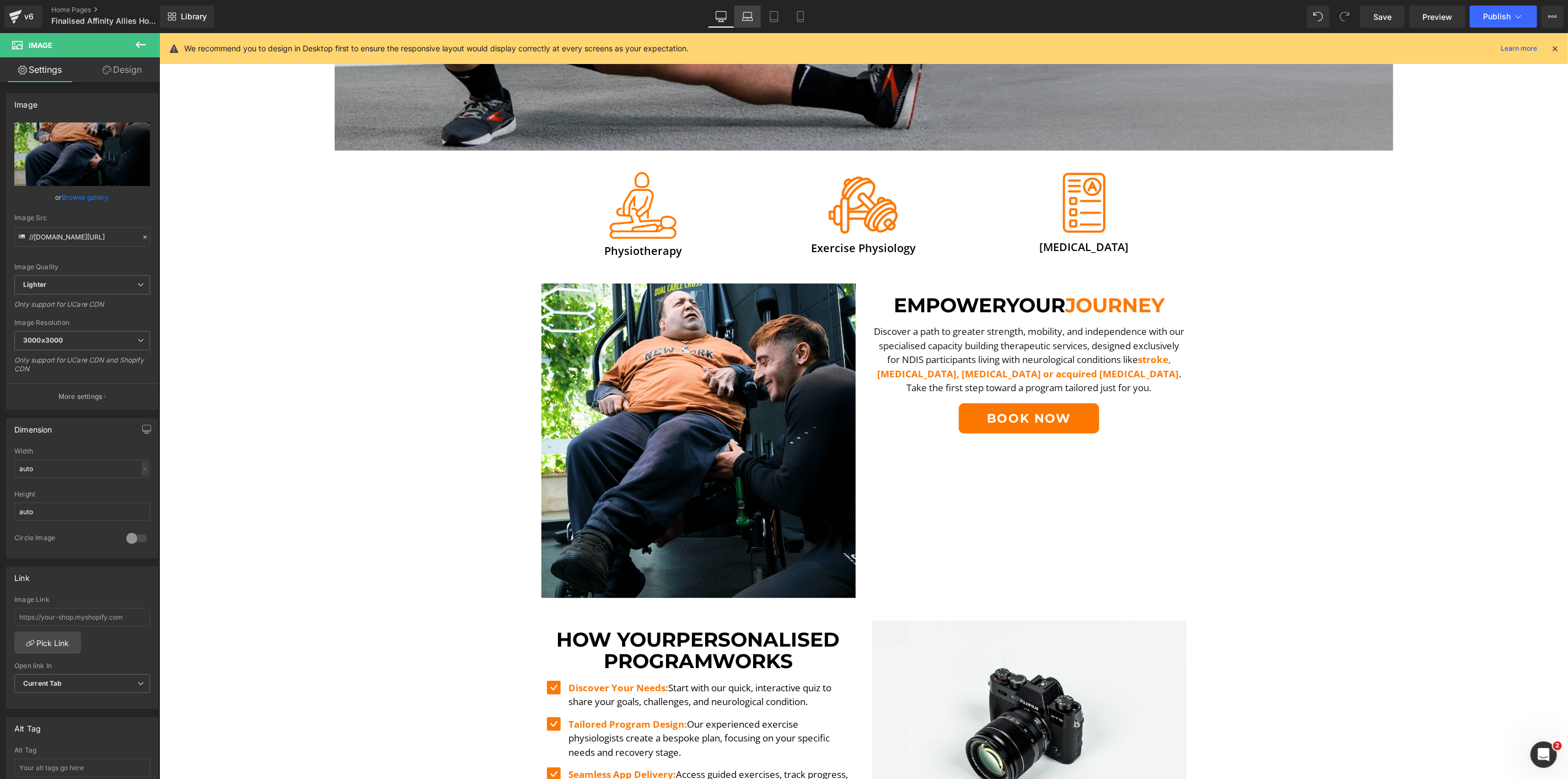
click at [752, 14] on icon at bounding box center [747, 16] width 11 height 11
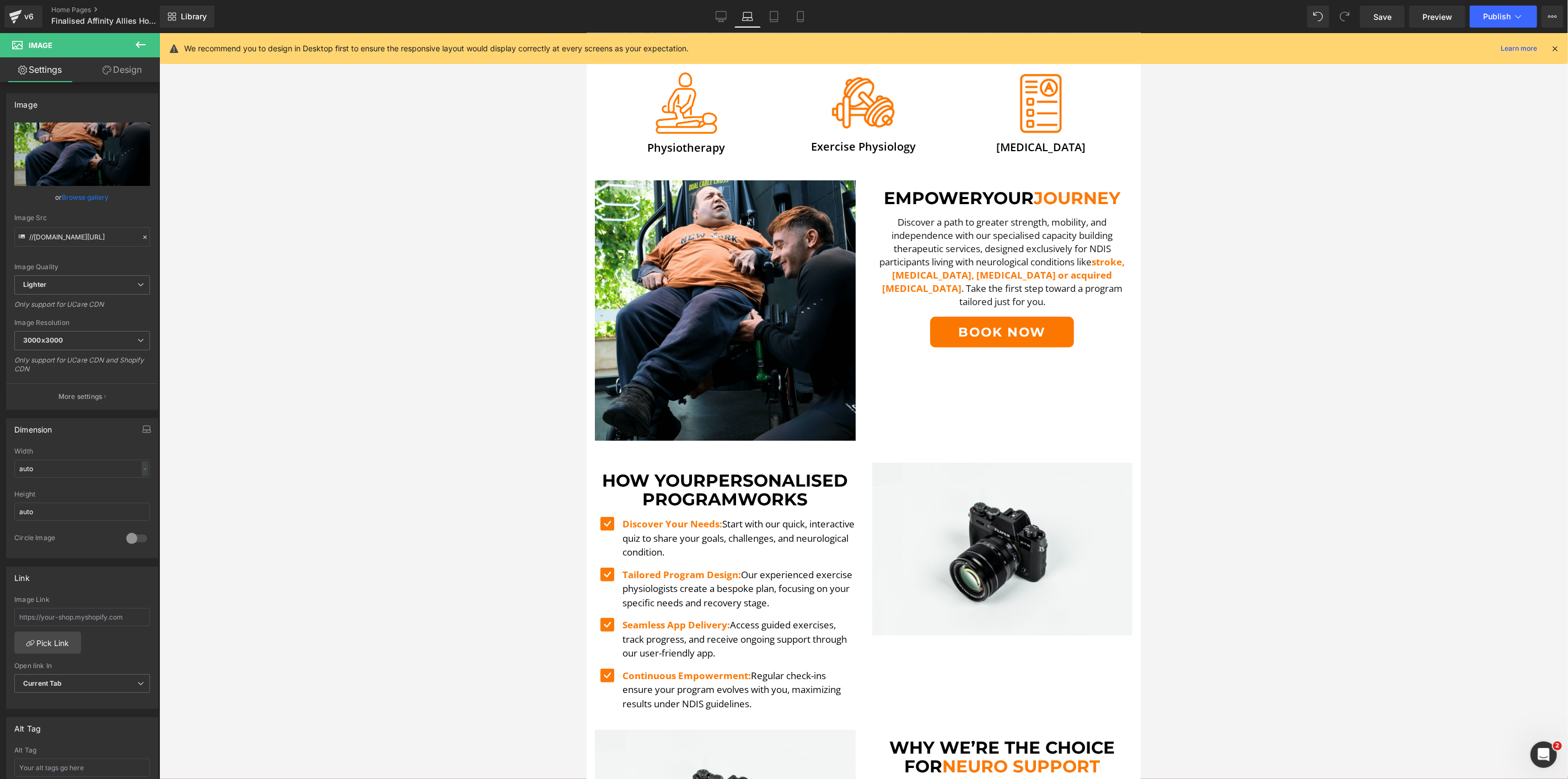
scroll to position [616, 0]
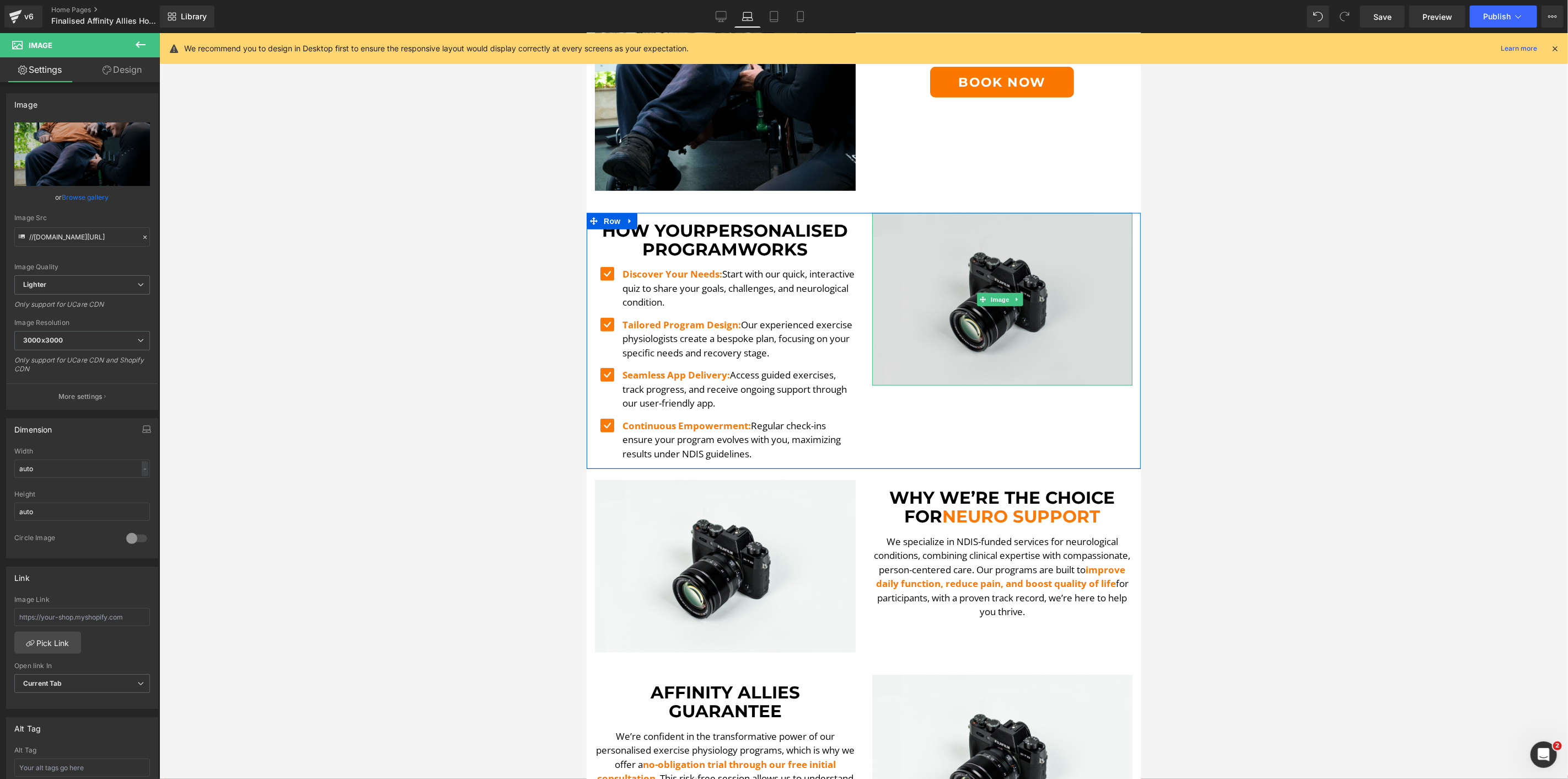
click at [966, 333] on img at bounding box center [1002, 298] width 261 height 172
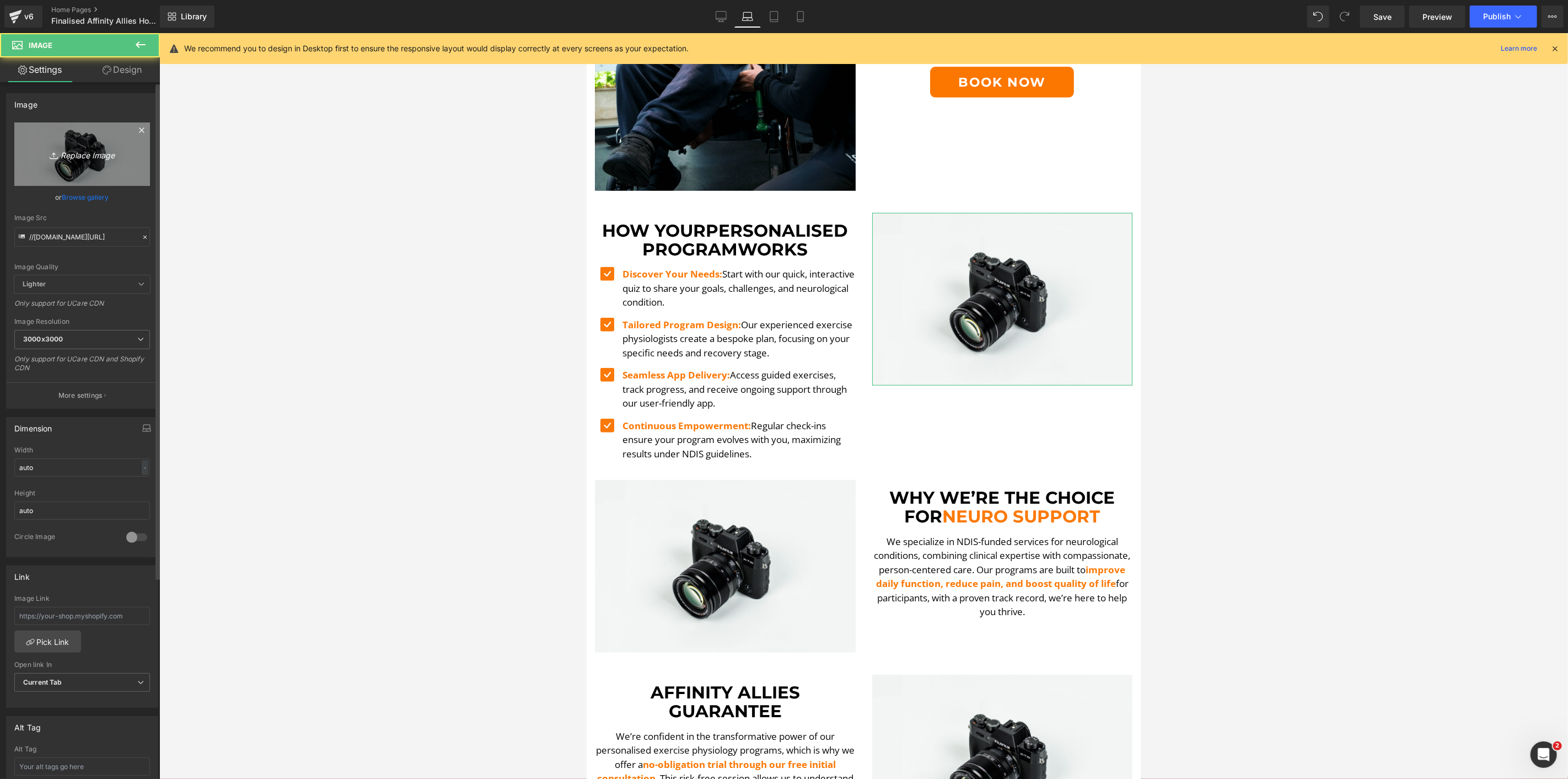
click at [91, 163] on link "Replace Image" at bounding box center [82, 154] width 136 height 63
type input "C:\fakepath\PAUL LE 3-min.png"
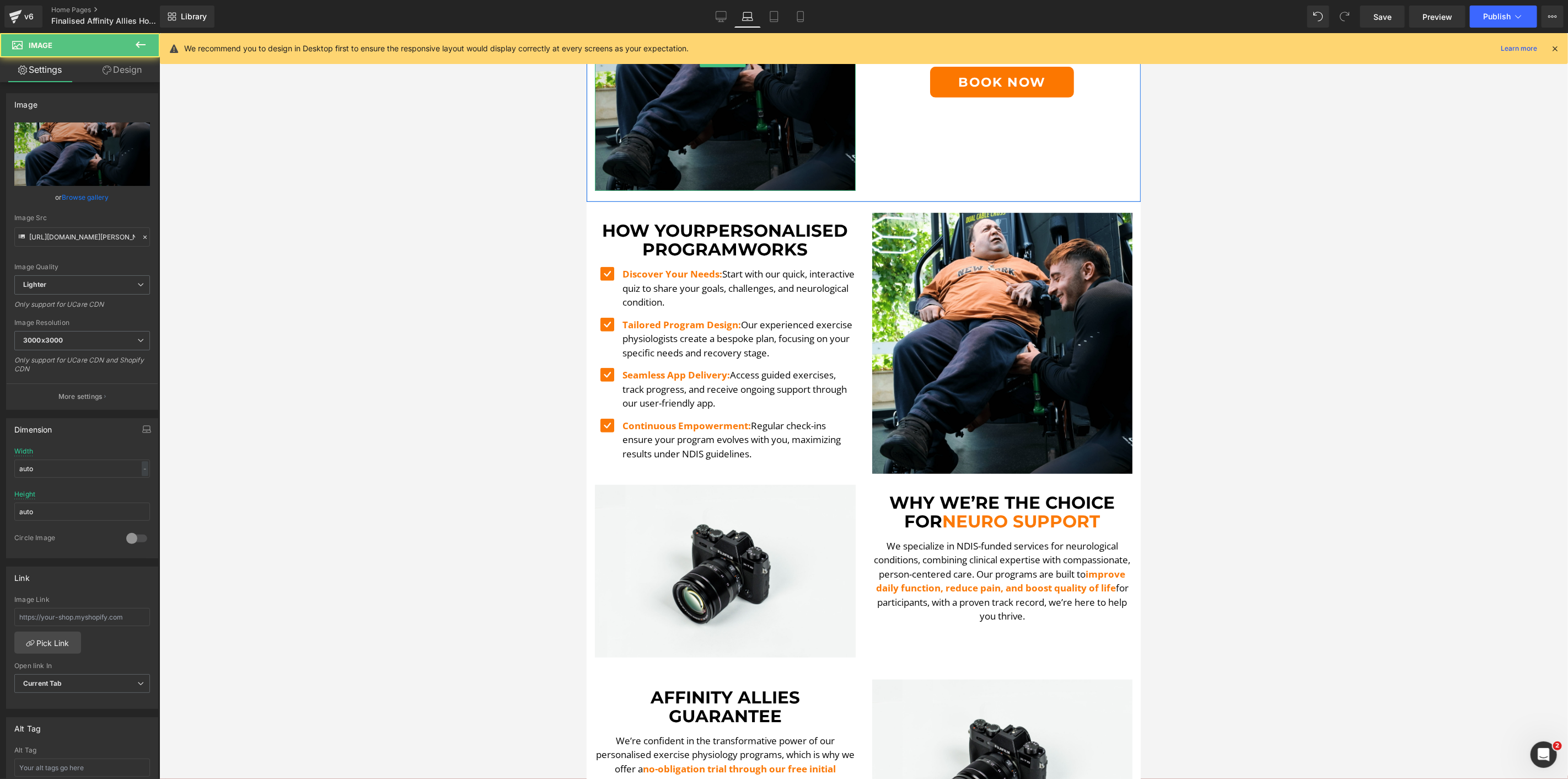
click at [709, 137] on img at bounding box center [725, 60] width 261 height 261
click at [97, 169] on link "Replace Image" at bounding box center [82, 154] width 136 height 63
type input "C:\fakepath\DSCF5578.00_00_04_43.Still006-min.png"
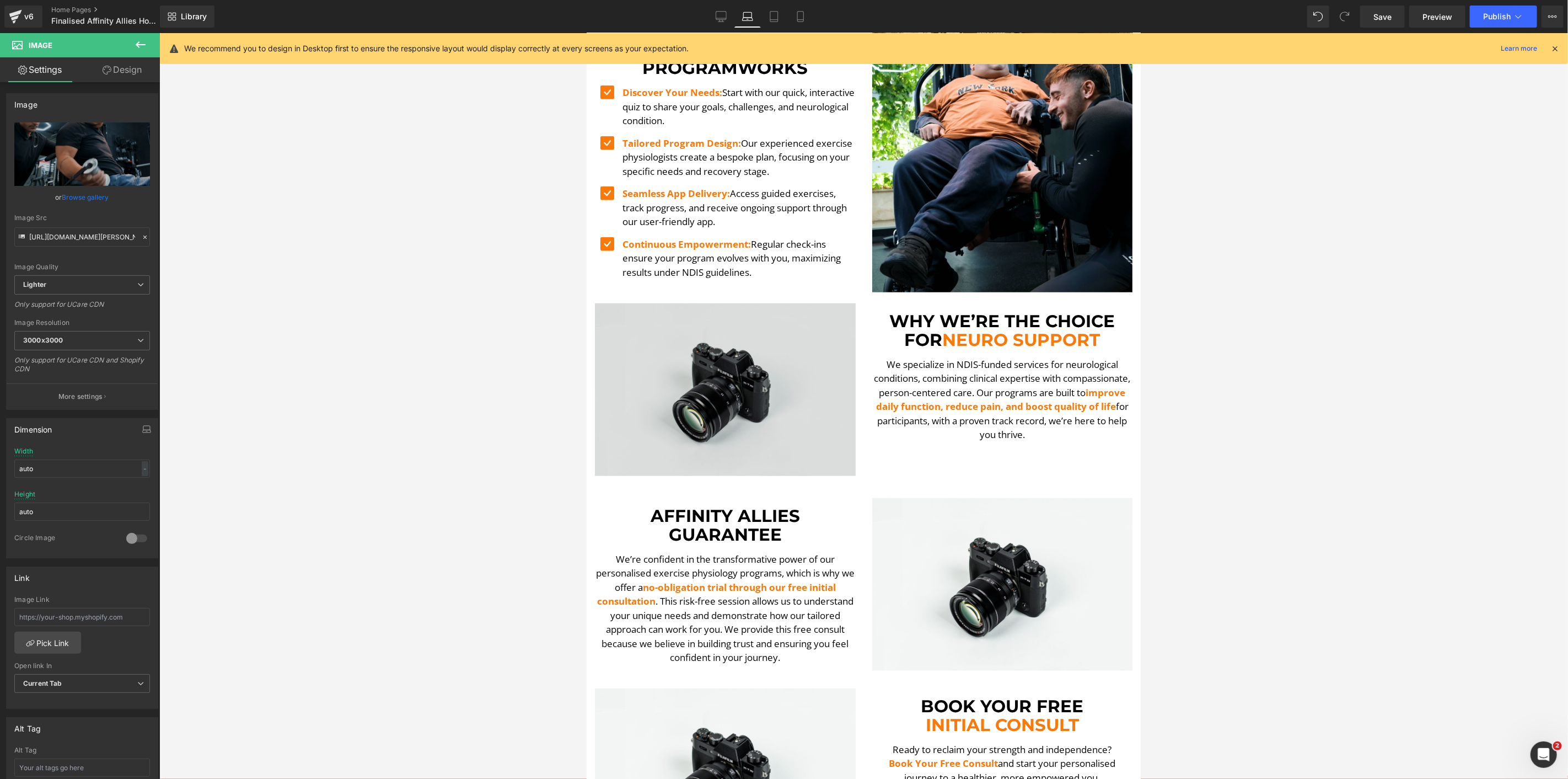
scroll to position [800, 0]
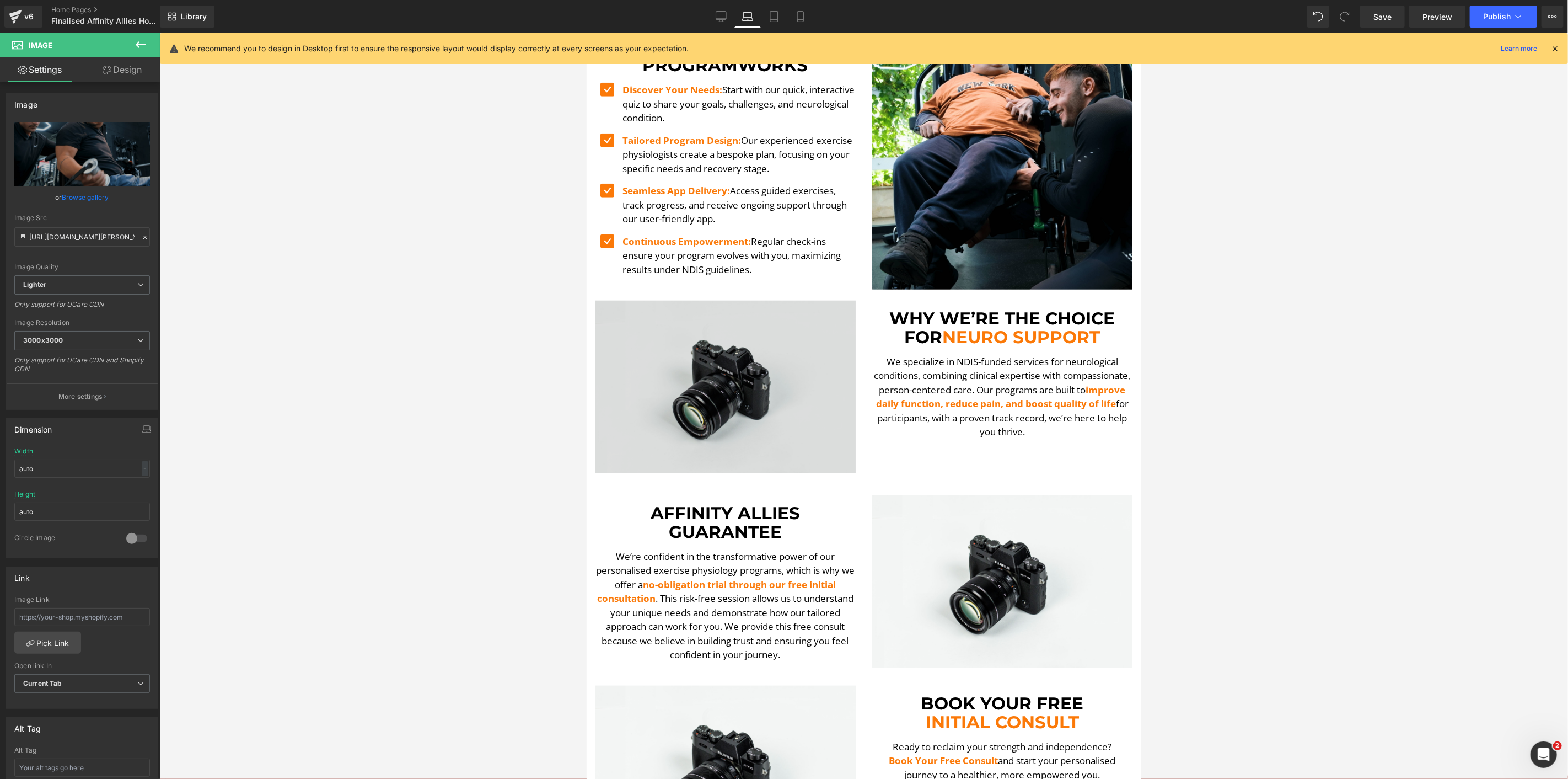
click at [730, 359] on img at bounding box center [725, 386] width 261 height 172
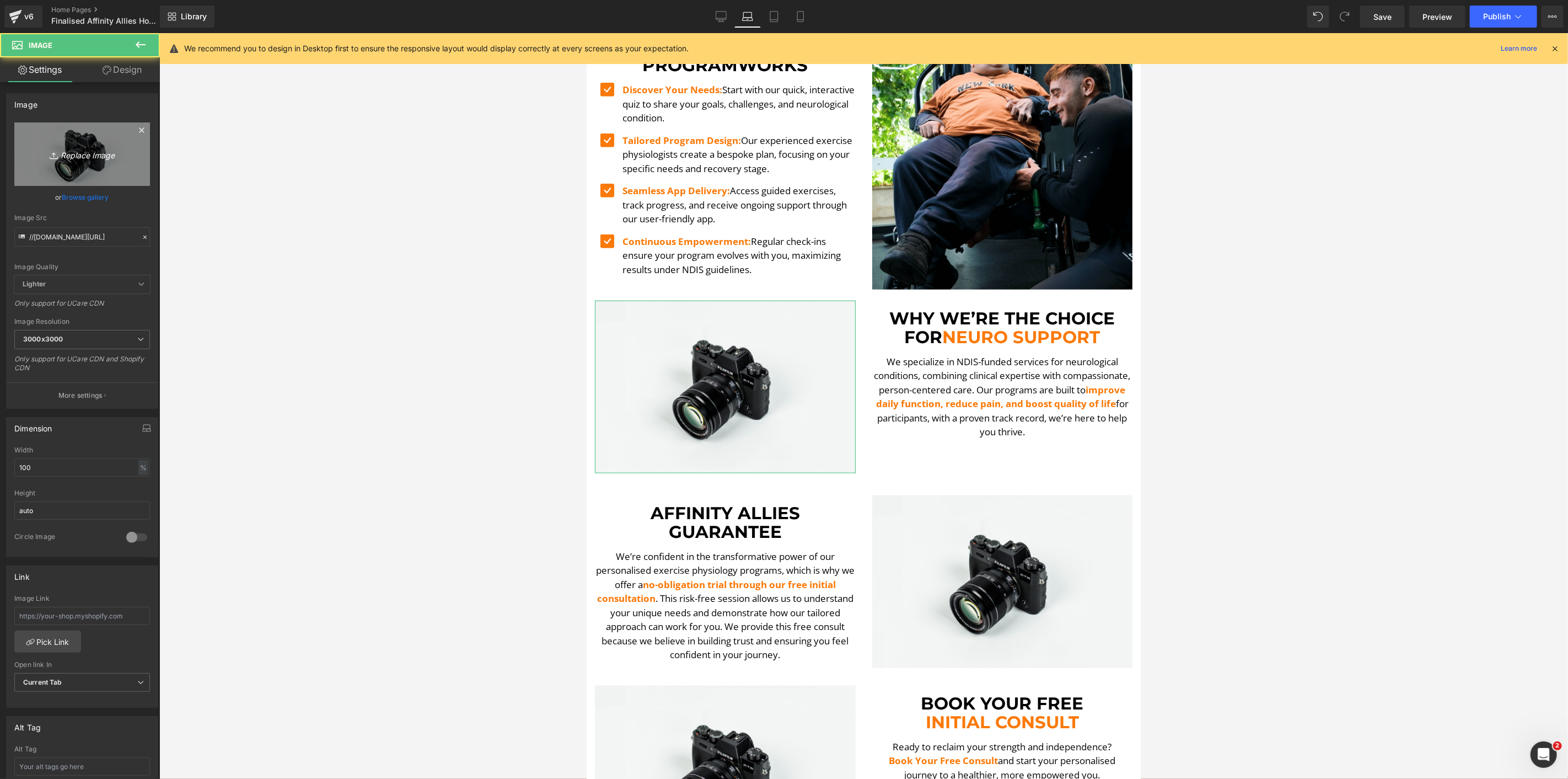
click at [63, 161] on icon "Replace Image" at bounding box center [82, 154] width 88 height 14
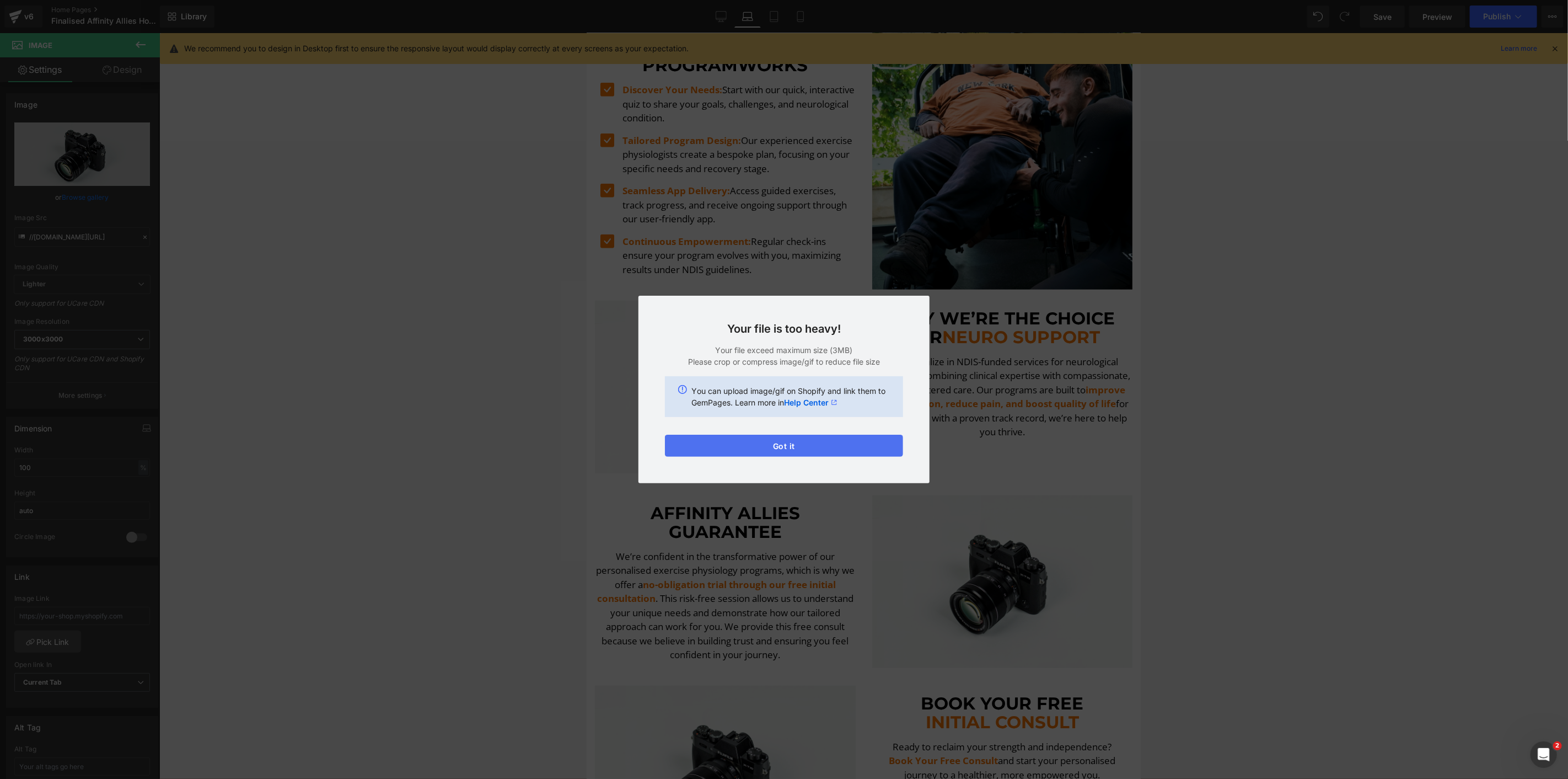
click at [879, 443] on button "Got it" at bounding box center [784, 446] width 238 height 22
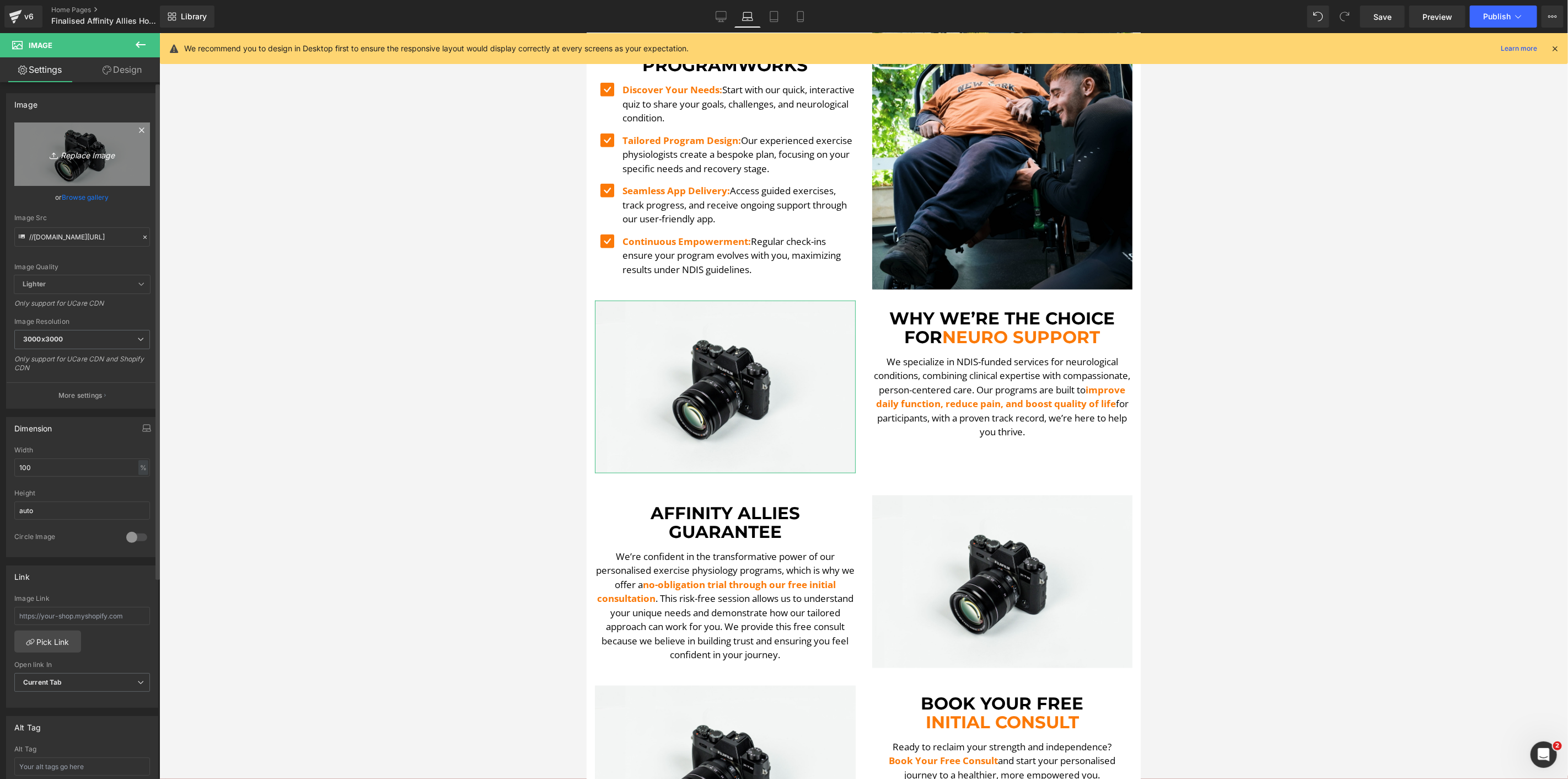
click at [78, 163] on link "Replace Image" at bounding box center [82, 154] width 136 height 63
type input "C:\fakepath\Zac Medball Carry-min.png"
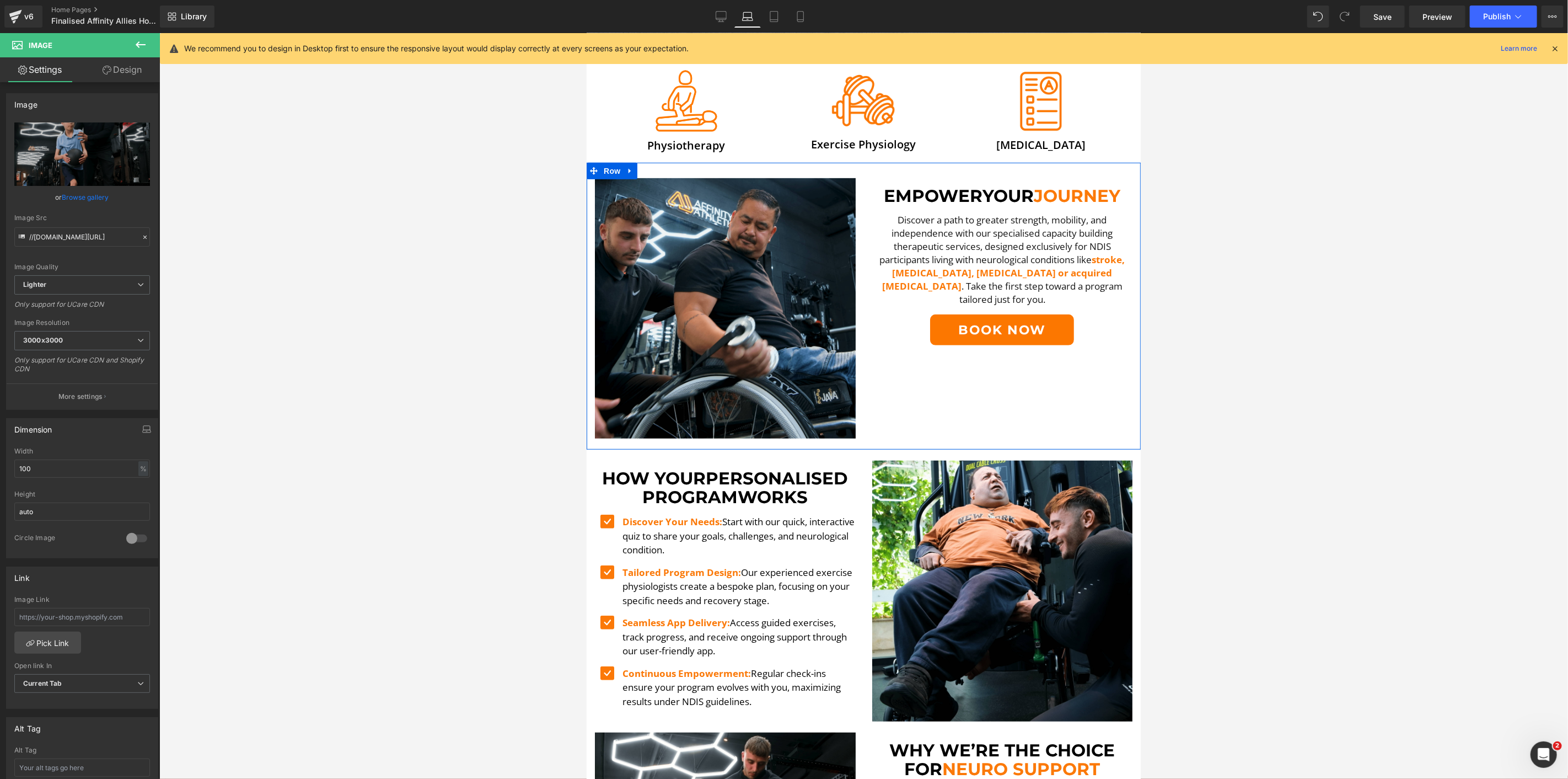
scroll to position [372, 0]
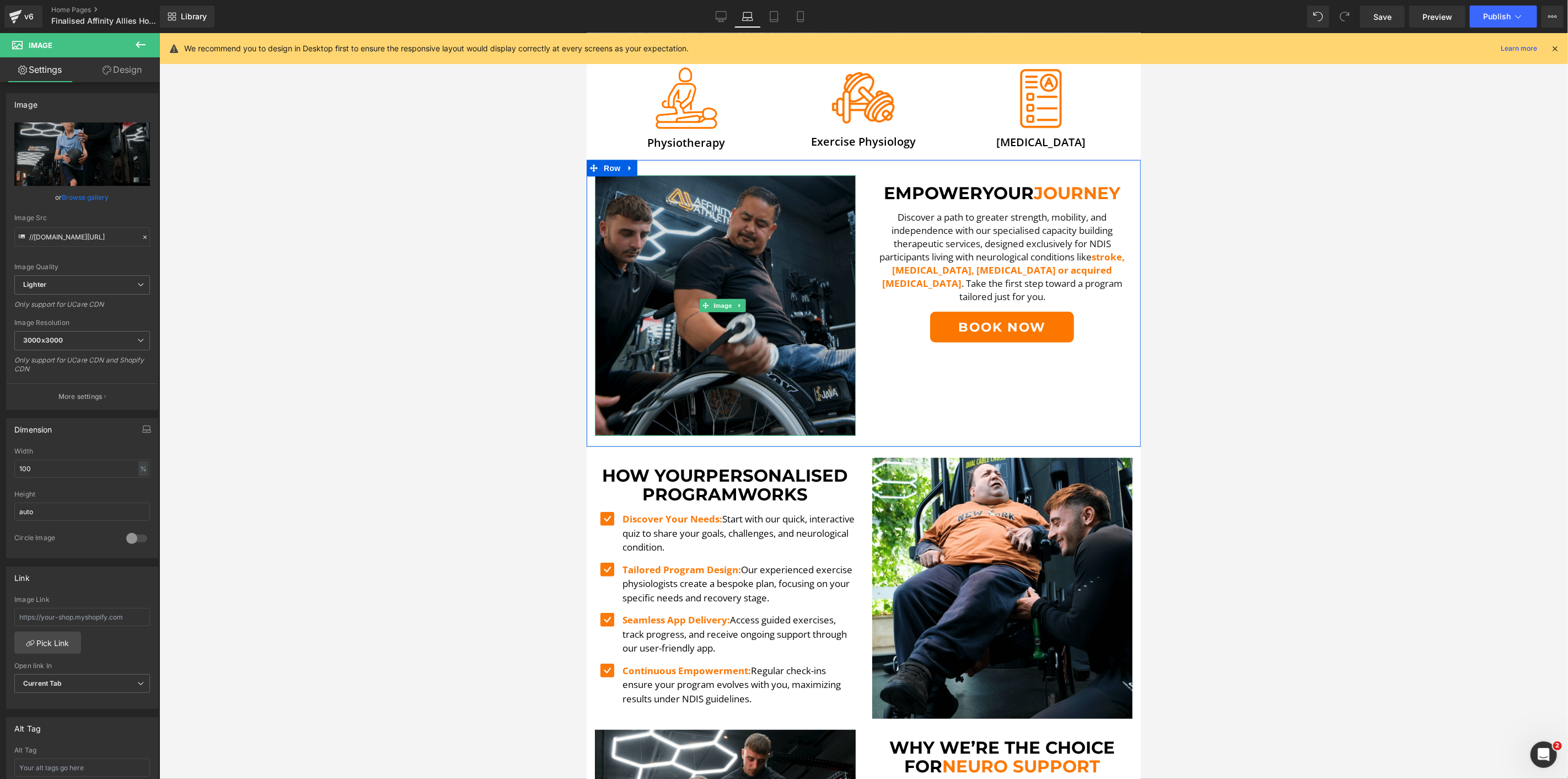
click at [689, 219] on img at bounding box center [725, 305] width 261 height 261
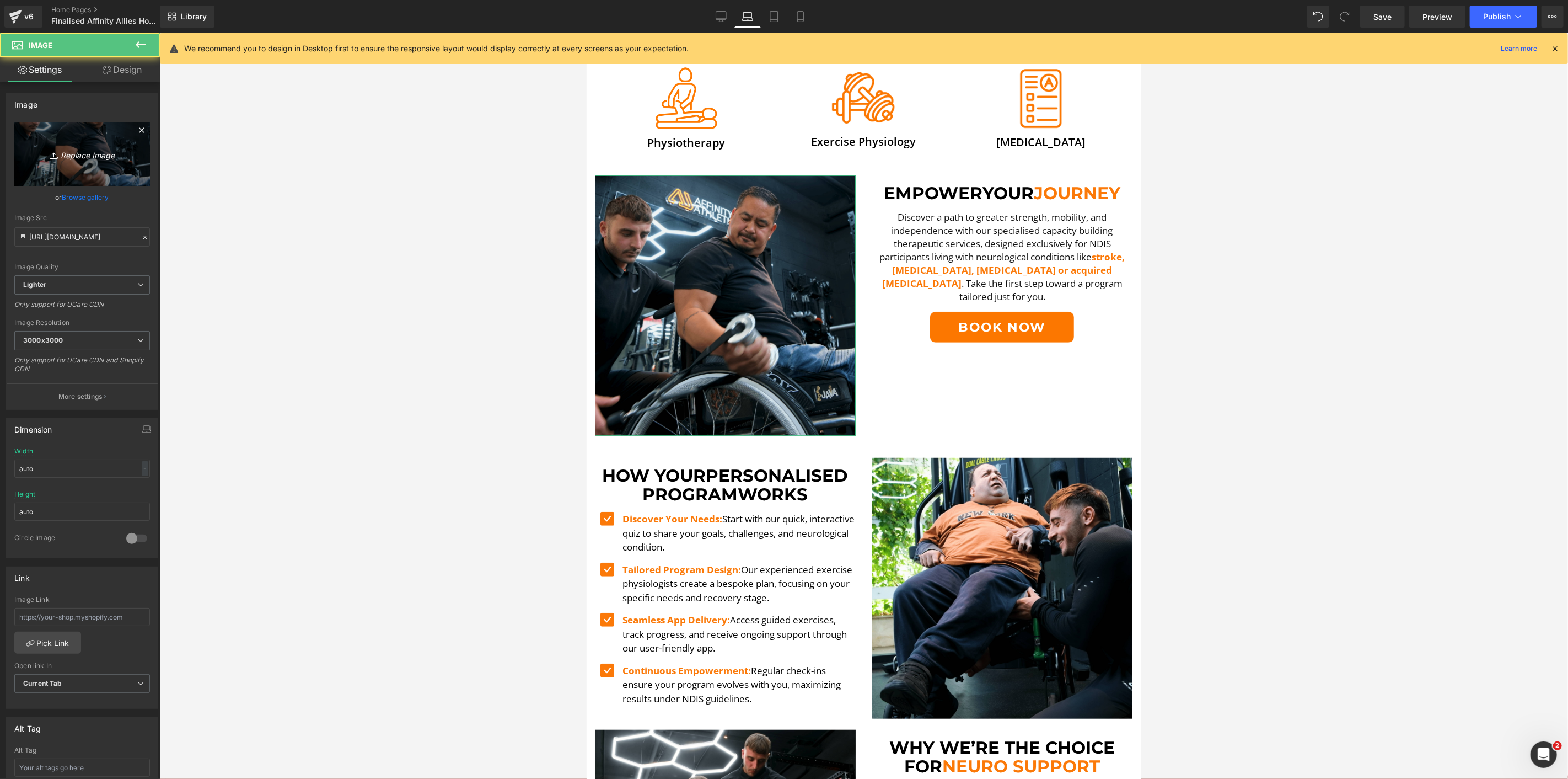
click at [83, 166] on link "Replace Image" at bounding box center [82, 154] width 136 height 63
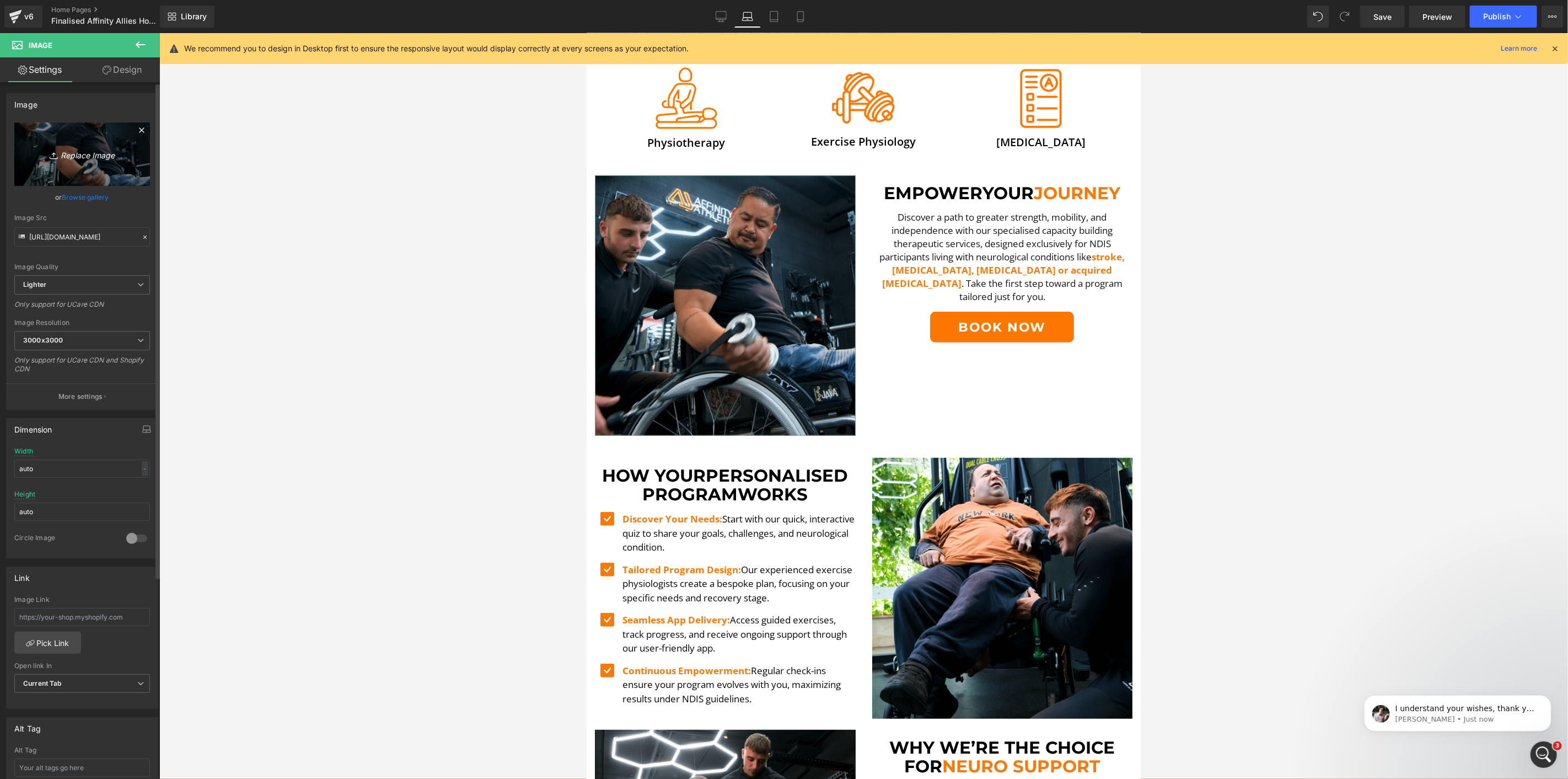
scroll to position [0, 0]
type input "C:\fakepath\[PERSON_NAME] Up-min.png"
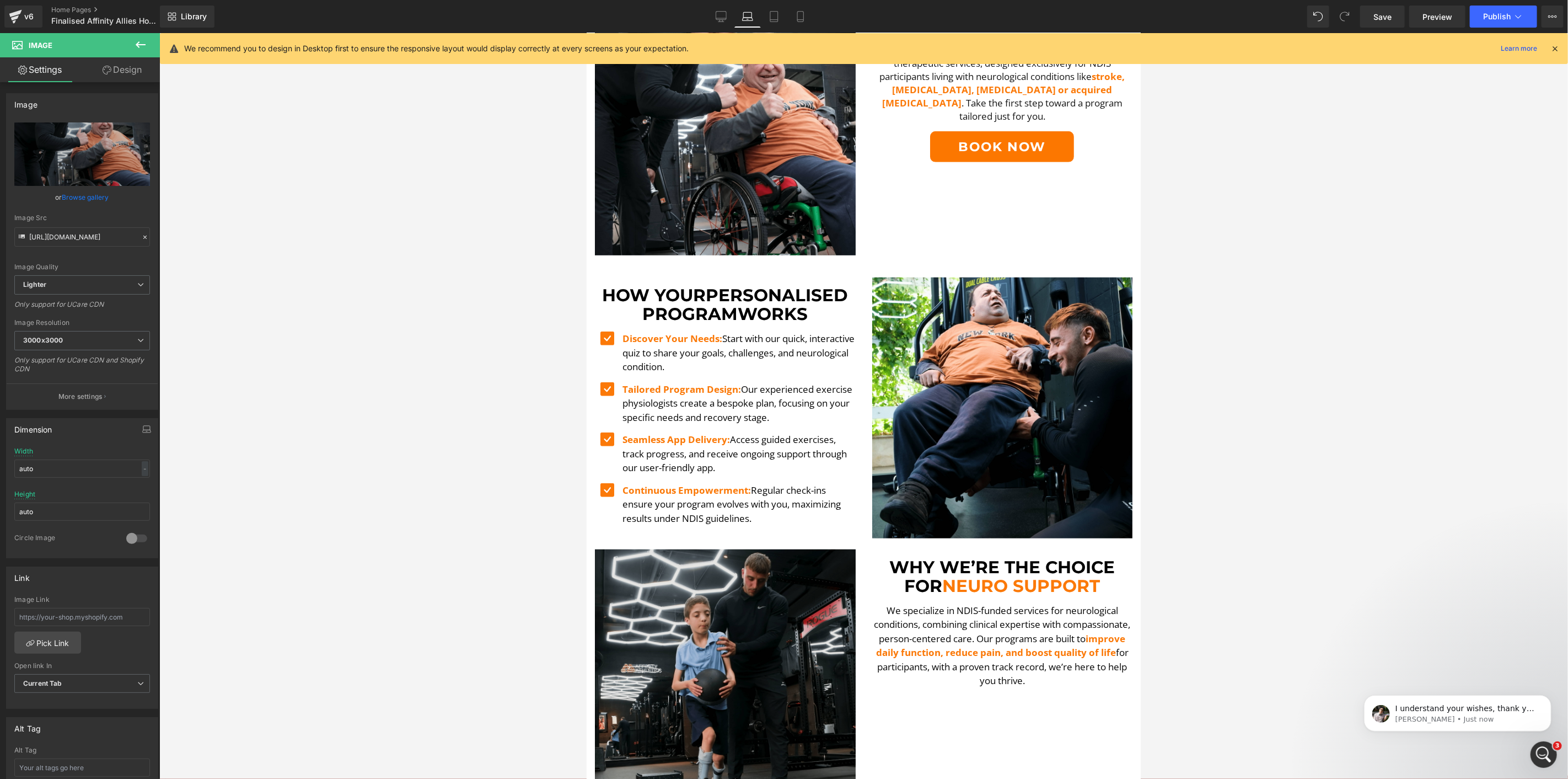
scroll to position [739, 0]
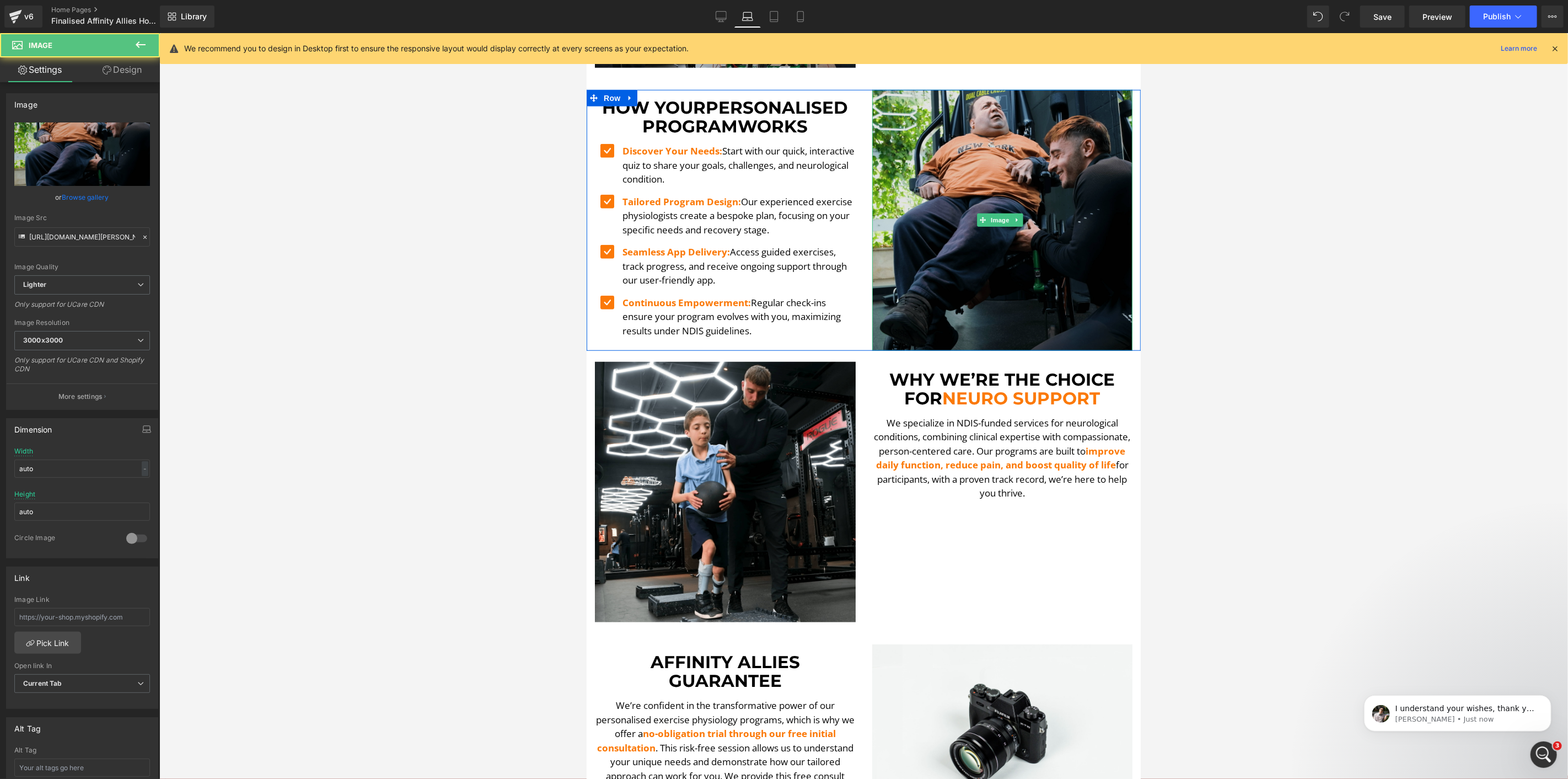
click at [980, 266] on img at bounding box center [1002, 220] width 261 height 261
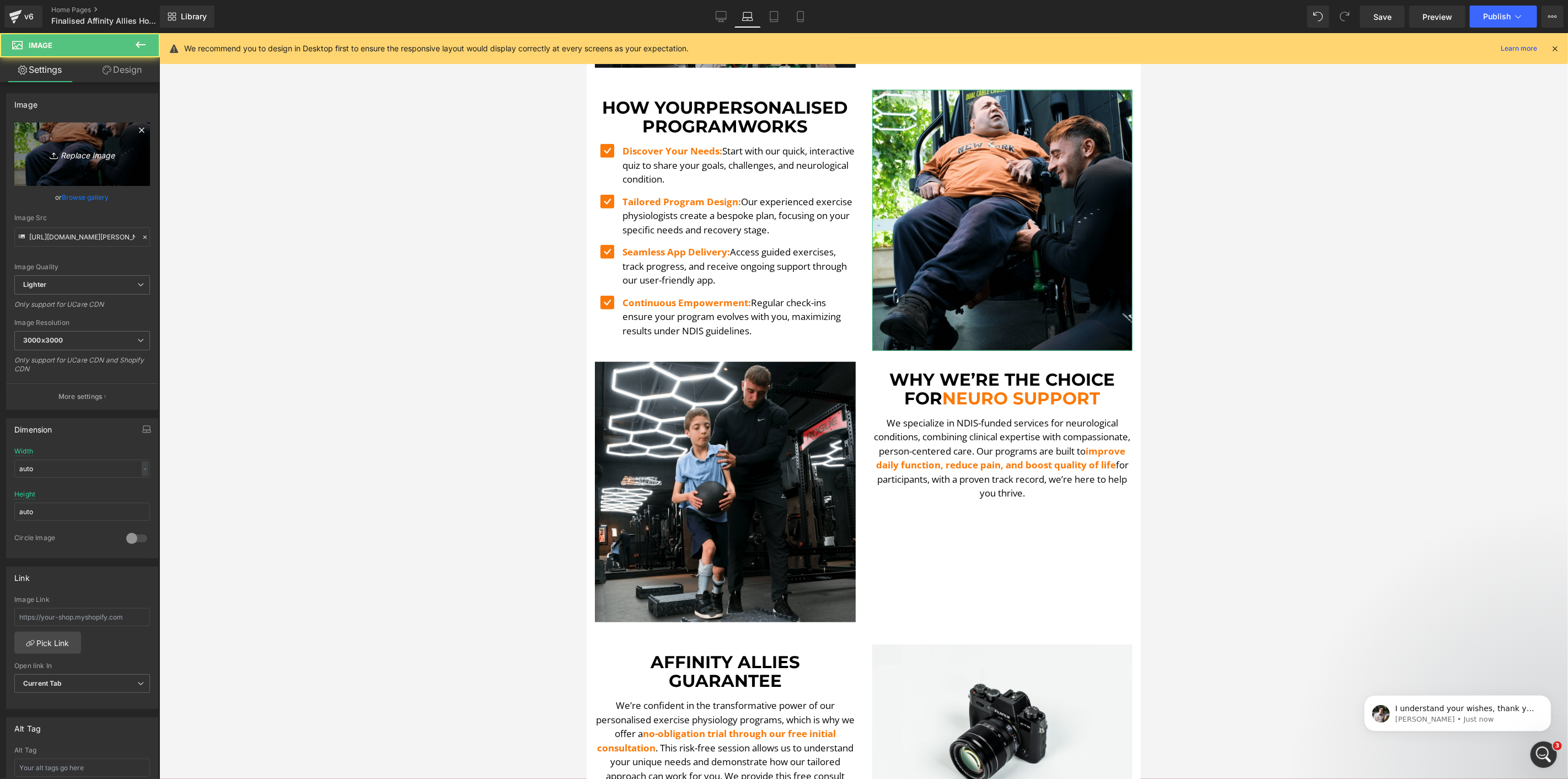
click at [77, 163] on link "Replace Image" at bounding box center [82, 154] width 136 height 63
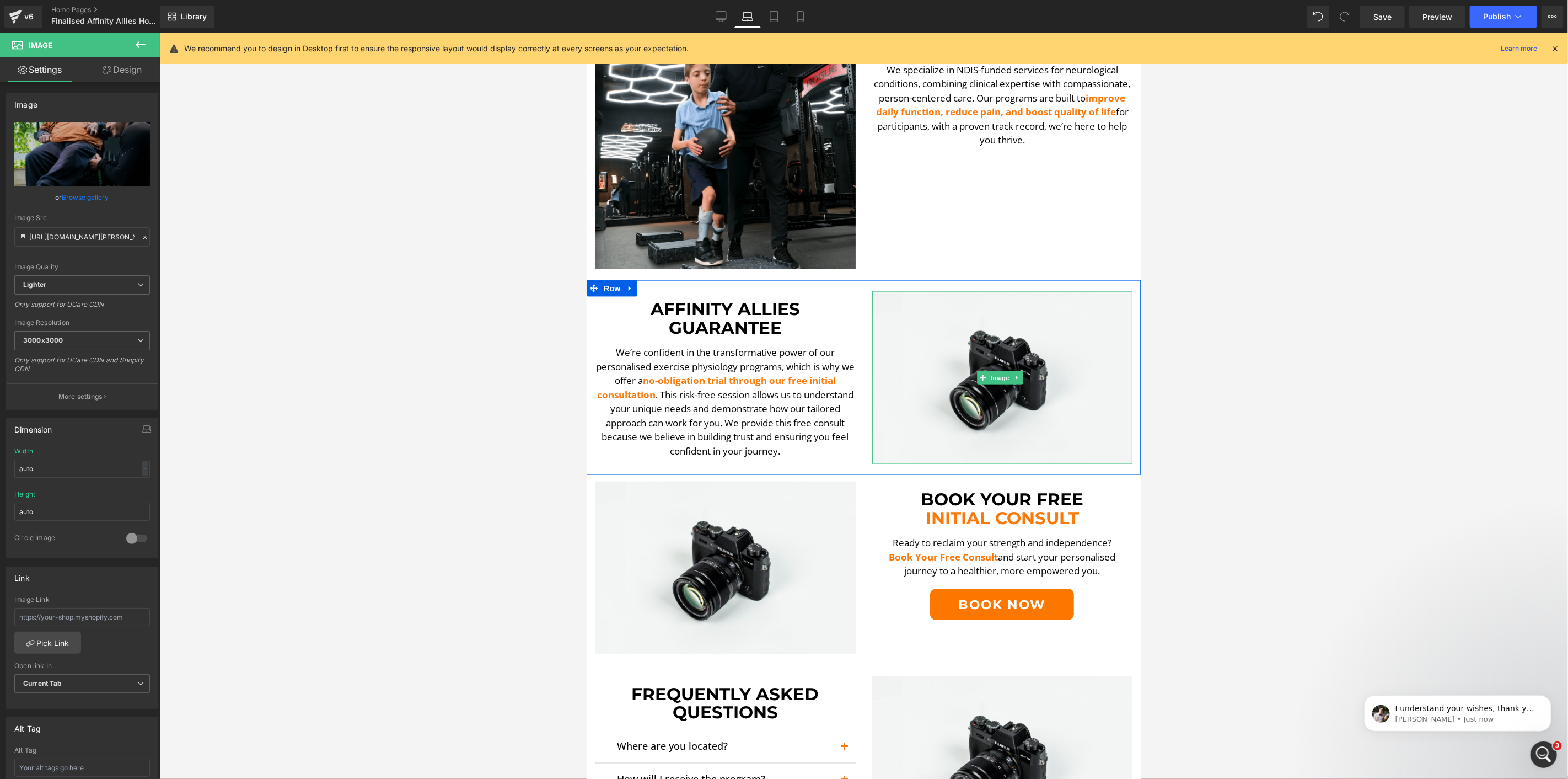
scroll to position [1168, 0]
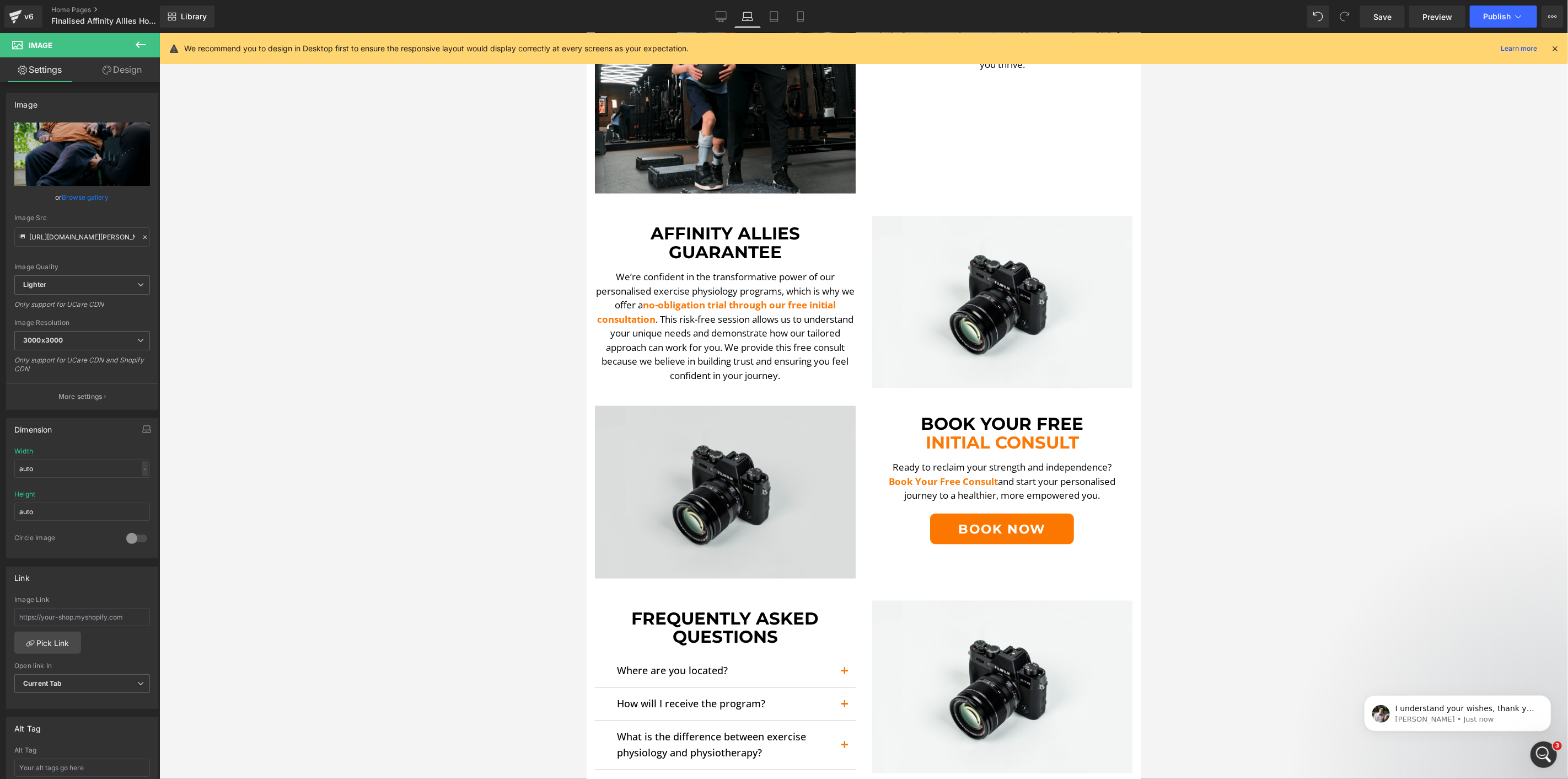
click at [705, 449] on img at bounding box center [725, 491] width 261 height 172
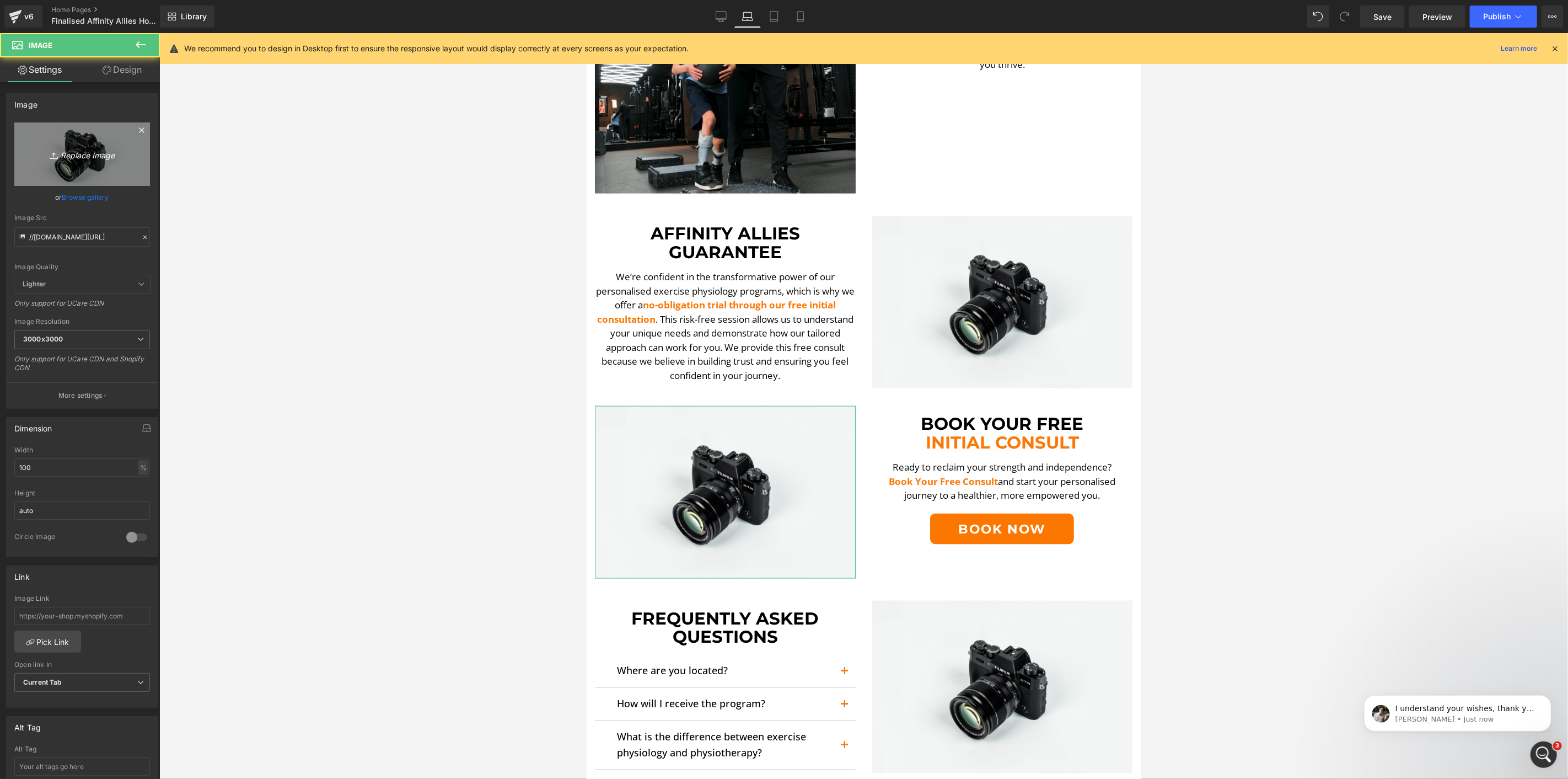
click at [88, 152] on icon "Replace Image" at bounding box center [82, 154] width 88 height 14
type input "C:\fakepath\Ando SA [MEDICAL_DATA]-min.png"
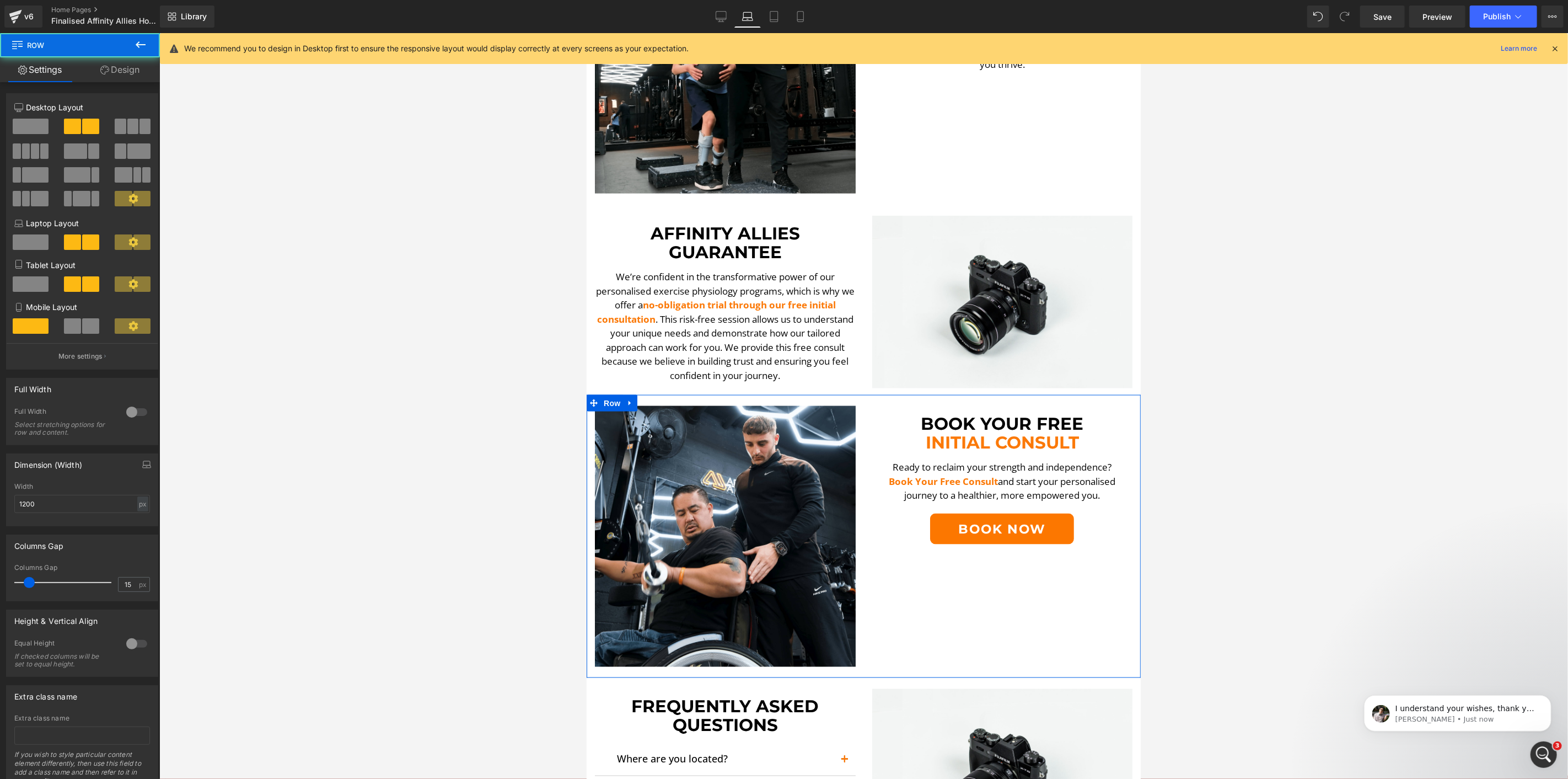
click at [992, 624] on div "Image Book Your Free Initial Consult Heading Ready to reclaim your strength and…" at bounding box center [863, 536] width 554 height 283
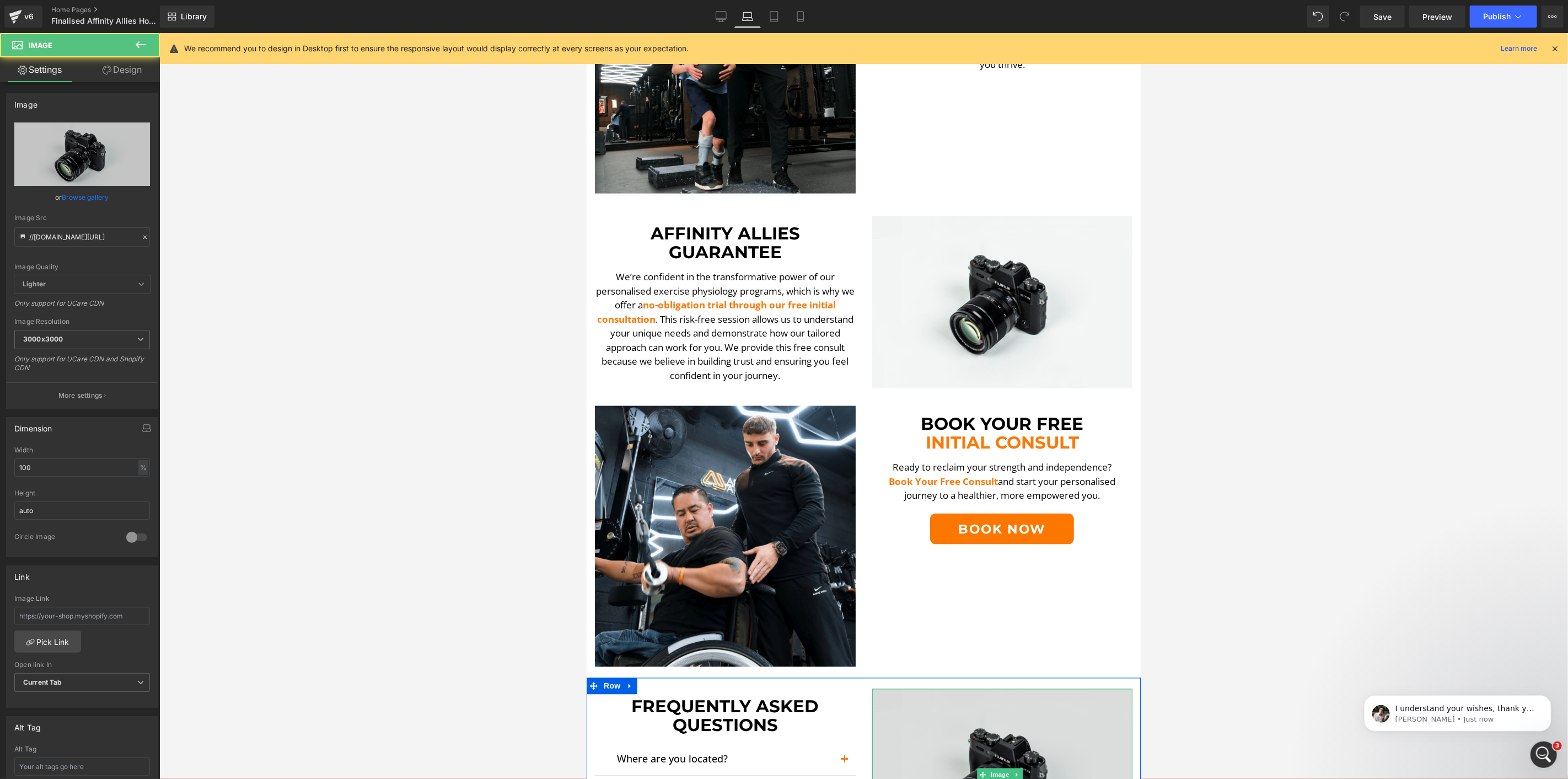
click at [1014, 688] on img at bounding box center [1002, 774] width 261 height 172
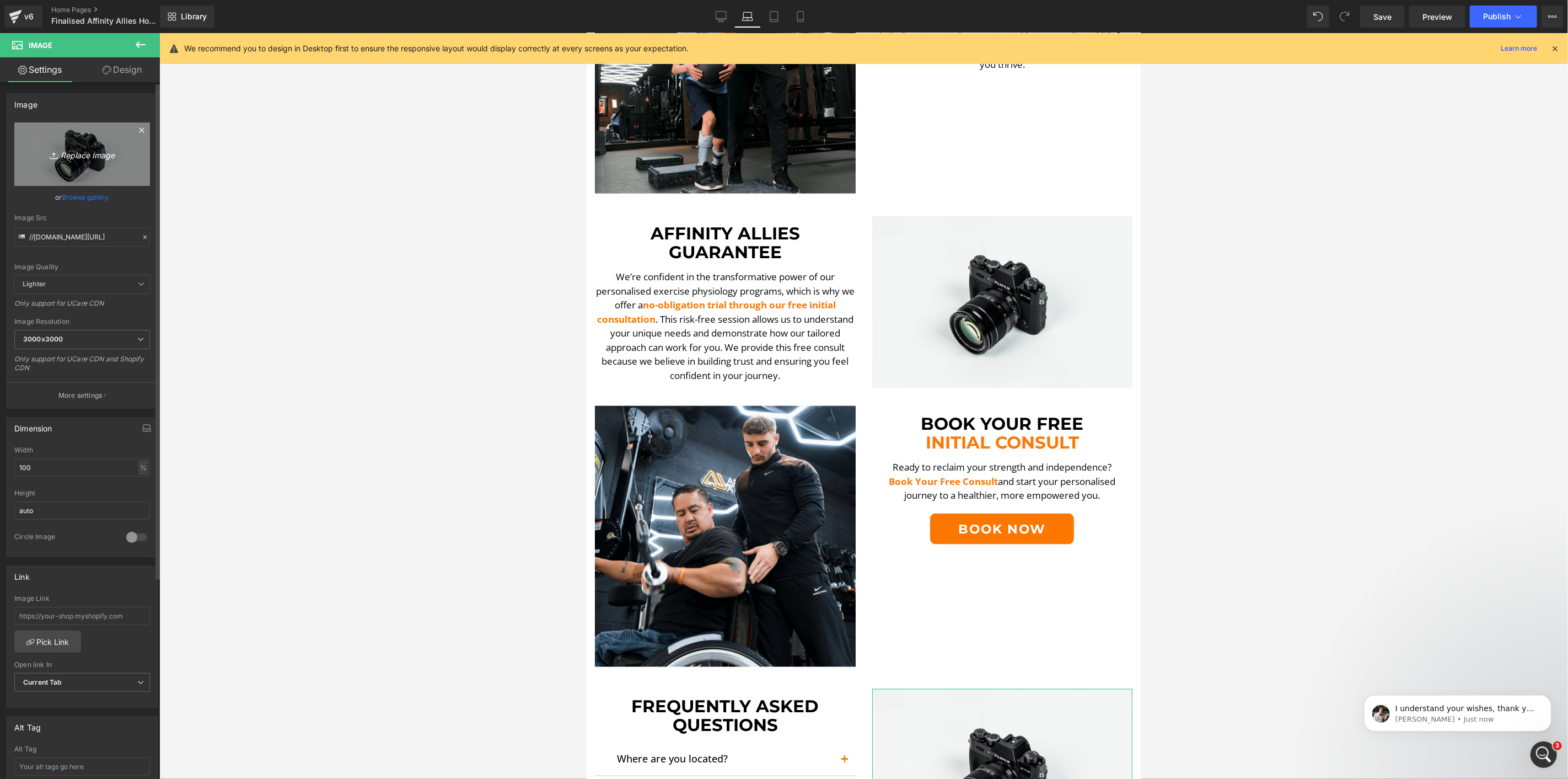
click at [77, 159] on icon "Replace Image" at bounding box center [82, 154] width 88 height 14
type input "C:\fakepath\FAQ-min.png"
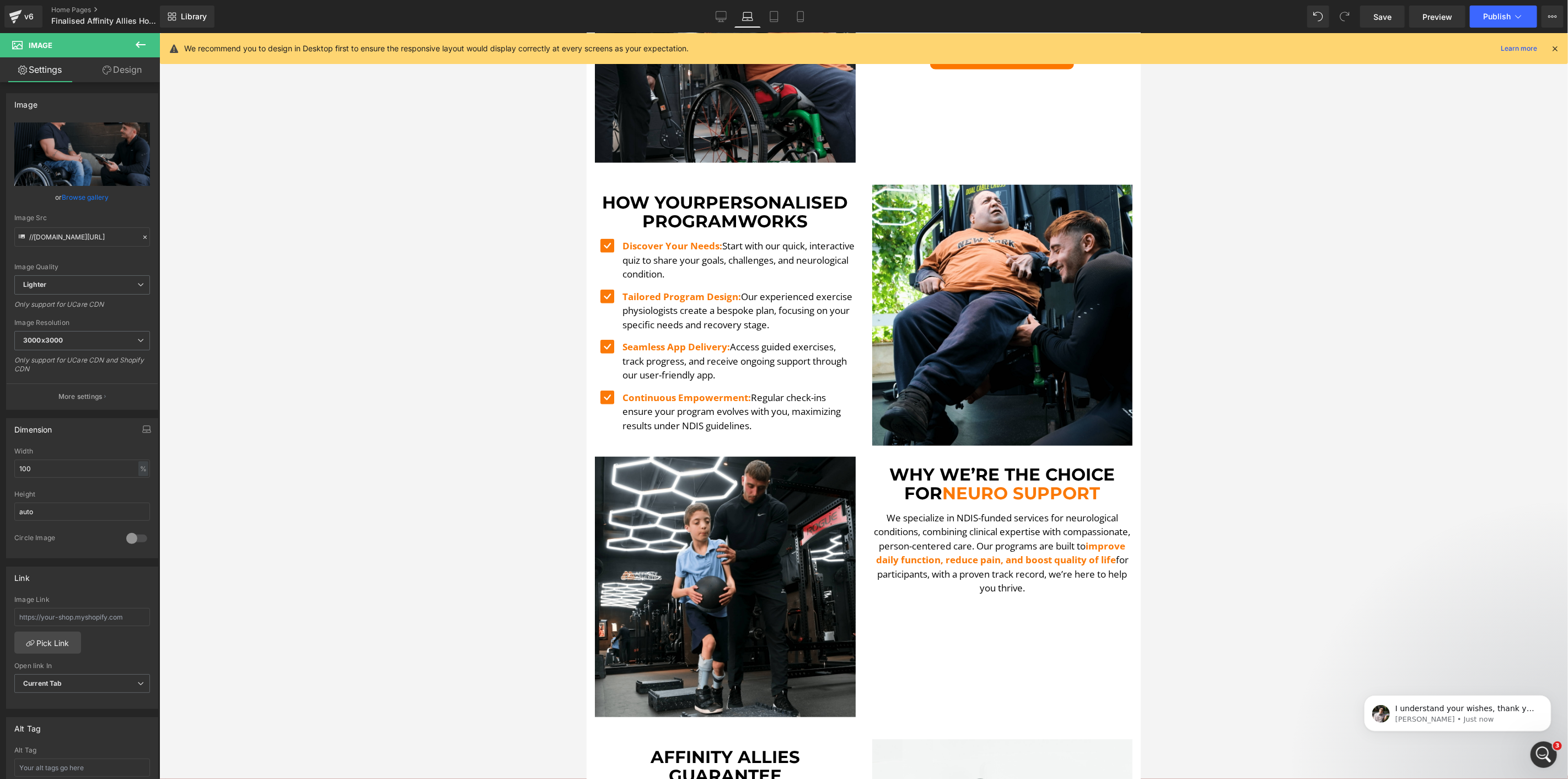
scroll to position [555, 0]
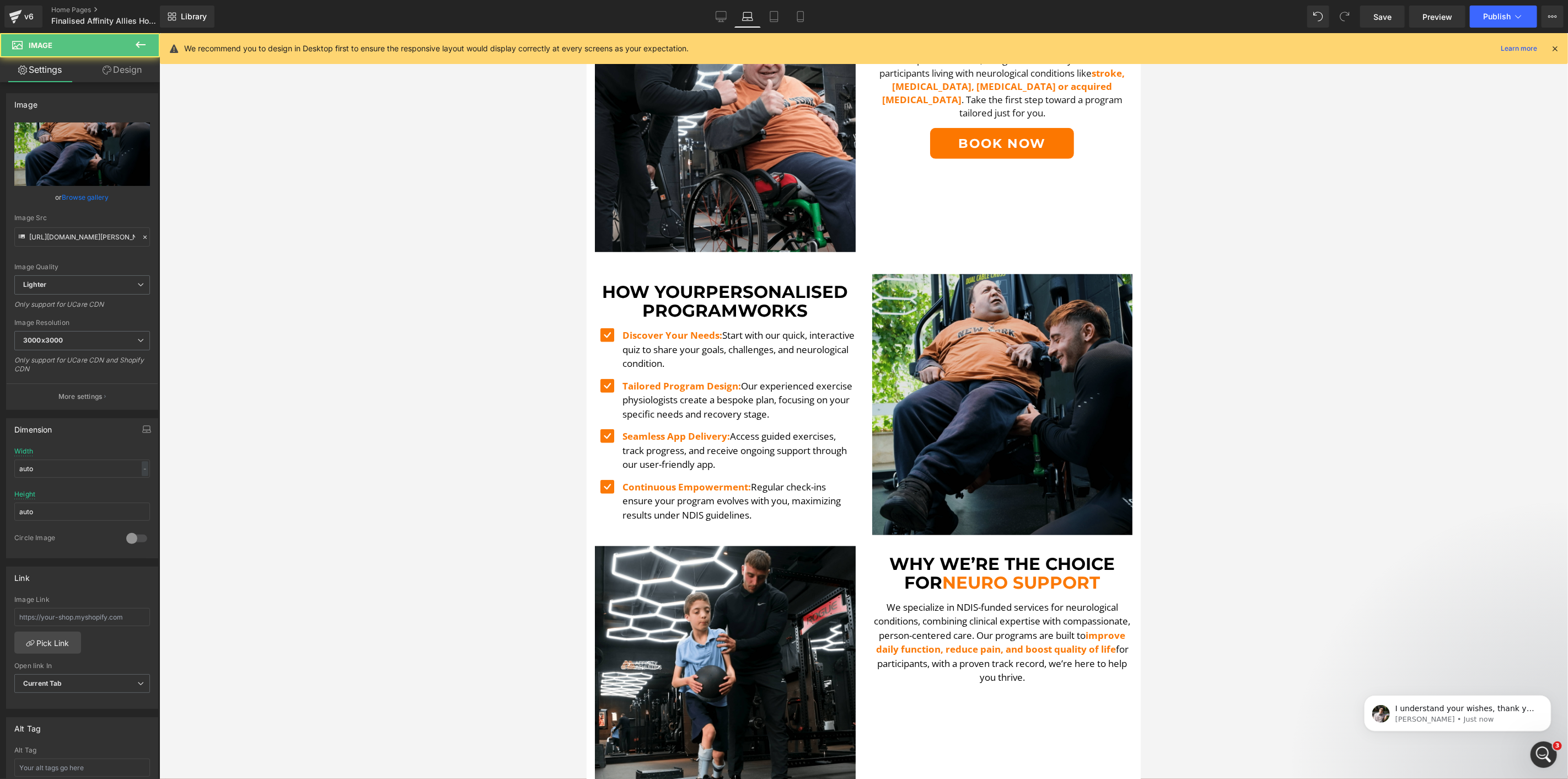
click at [960, 304] on img at bounding box center [1002, 404] width 261 height 261
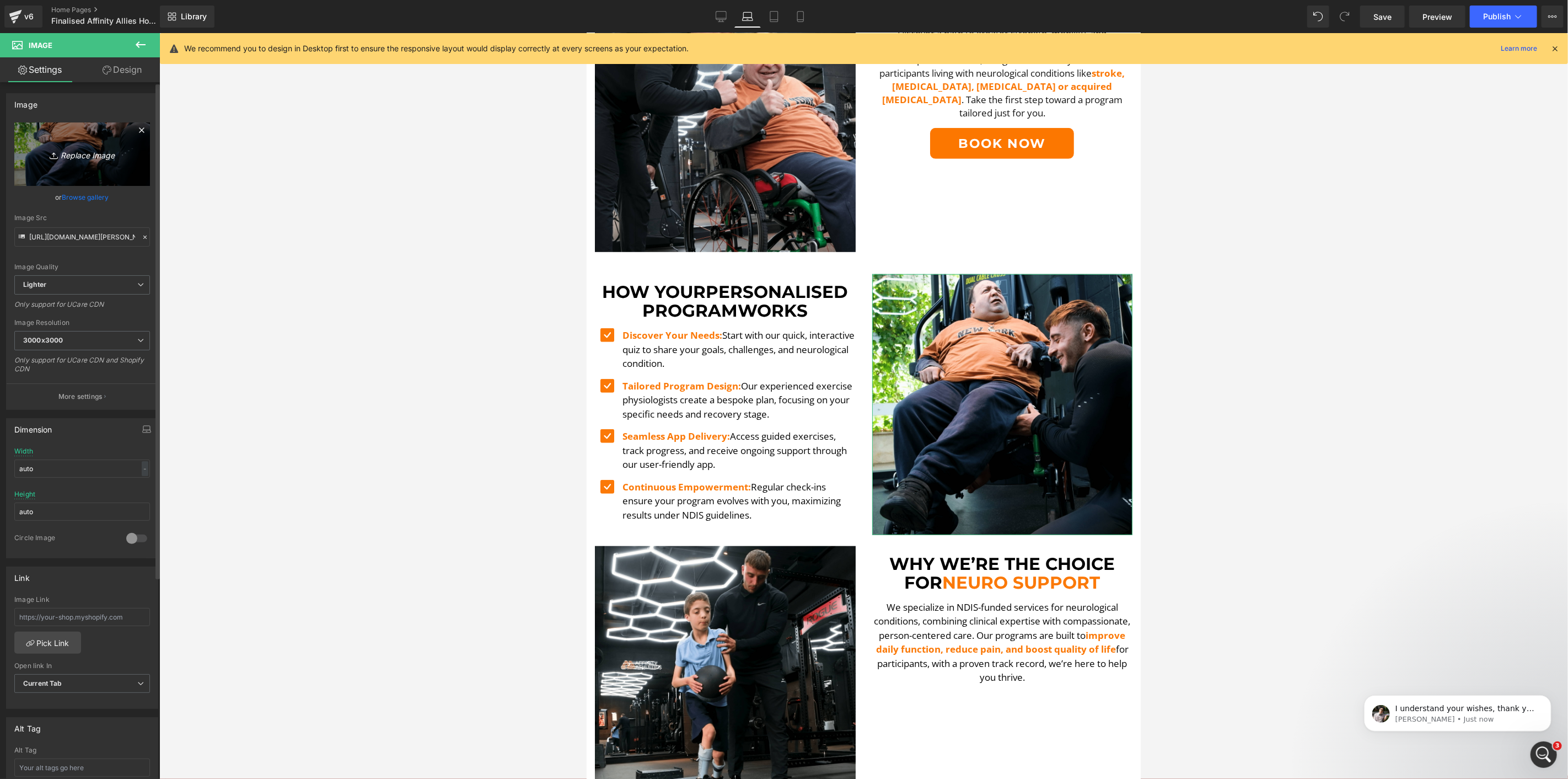
click at [61, 145] on link "Replace Image" at bounding box center [82, 154] width 136 height 63
type input "C:\fakepath\Ando SA [MEDICAL_DATA]-min.png"
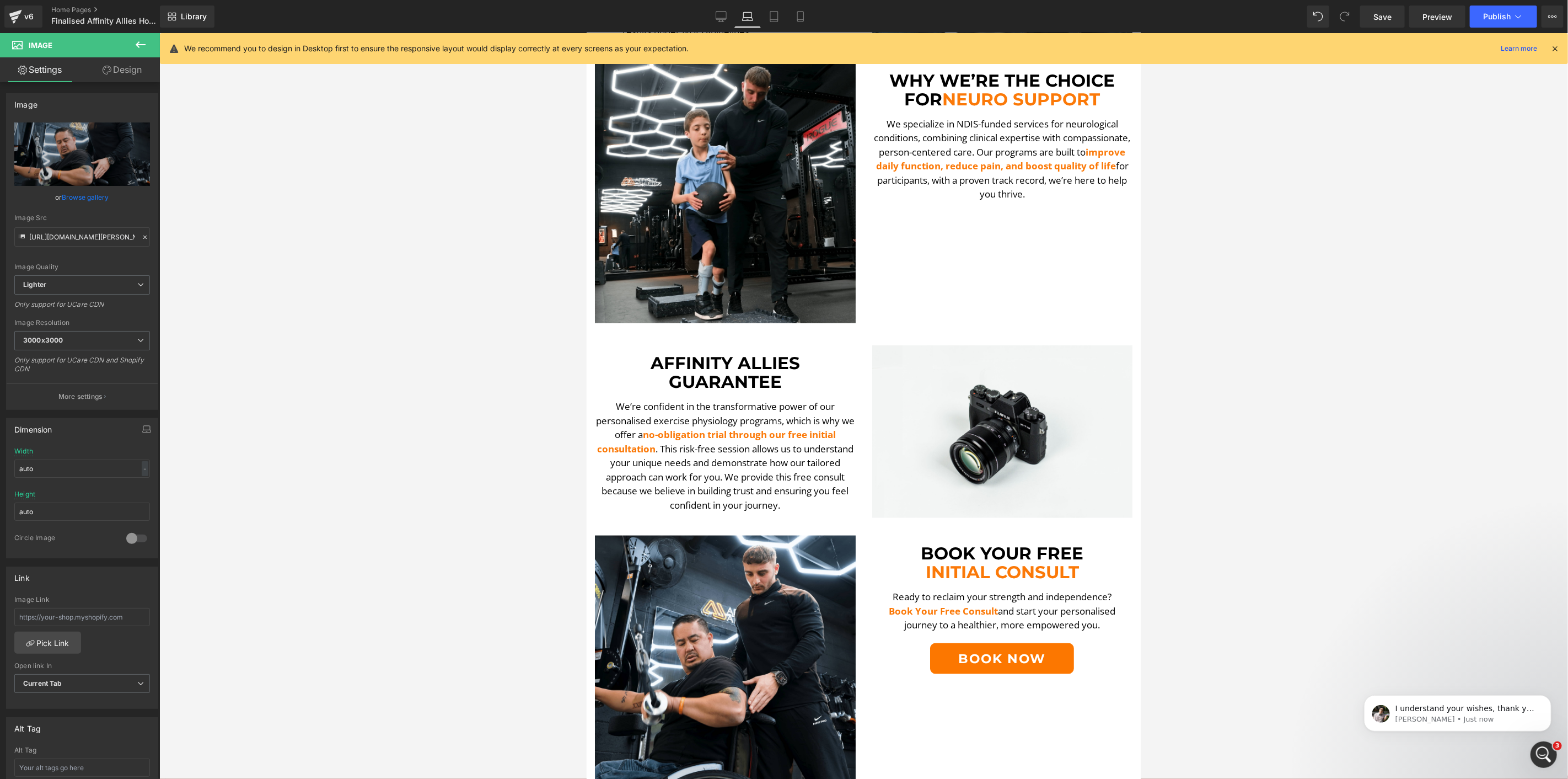
scroll to position [1045, 0]
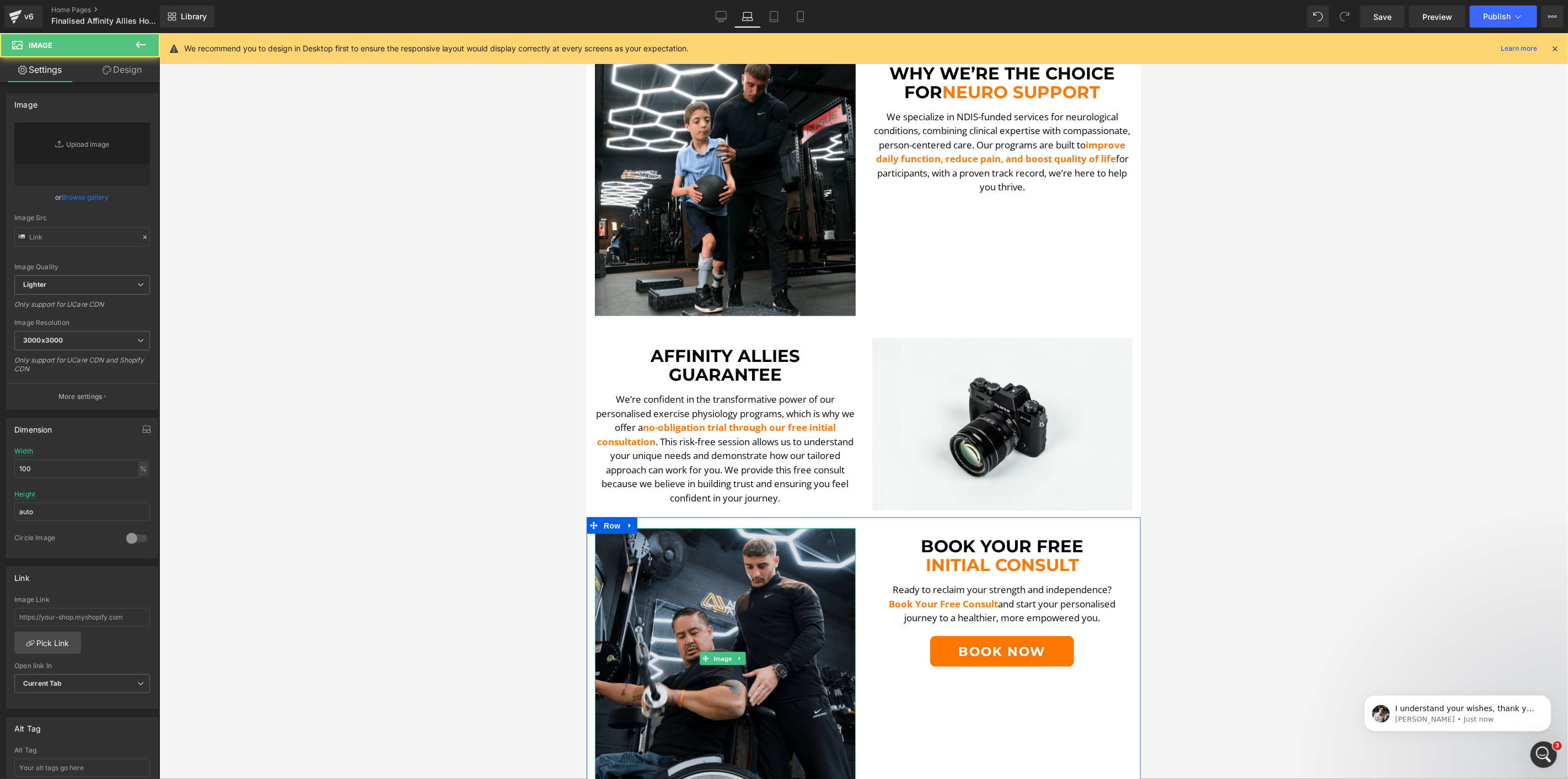
click at [680, 587] on img at bounding box center [725, 658] width 261 height 261
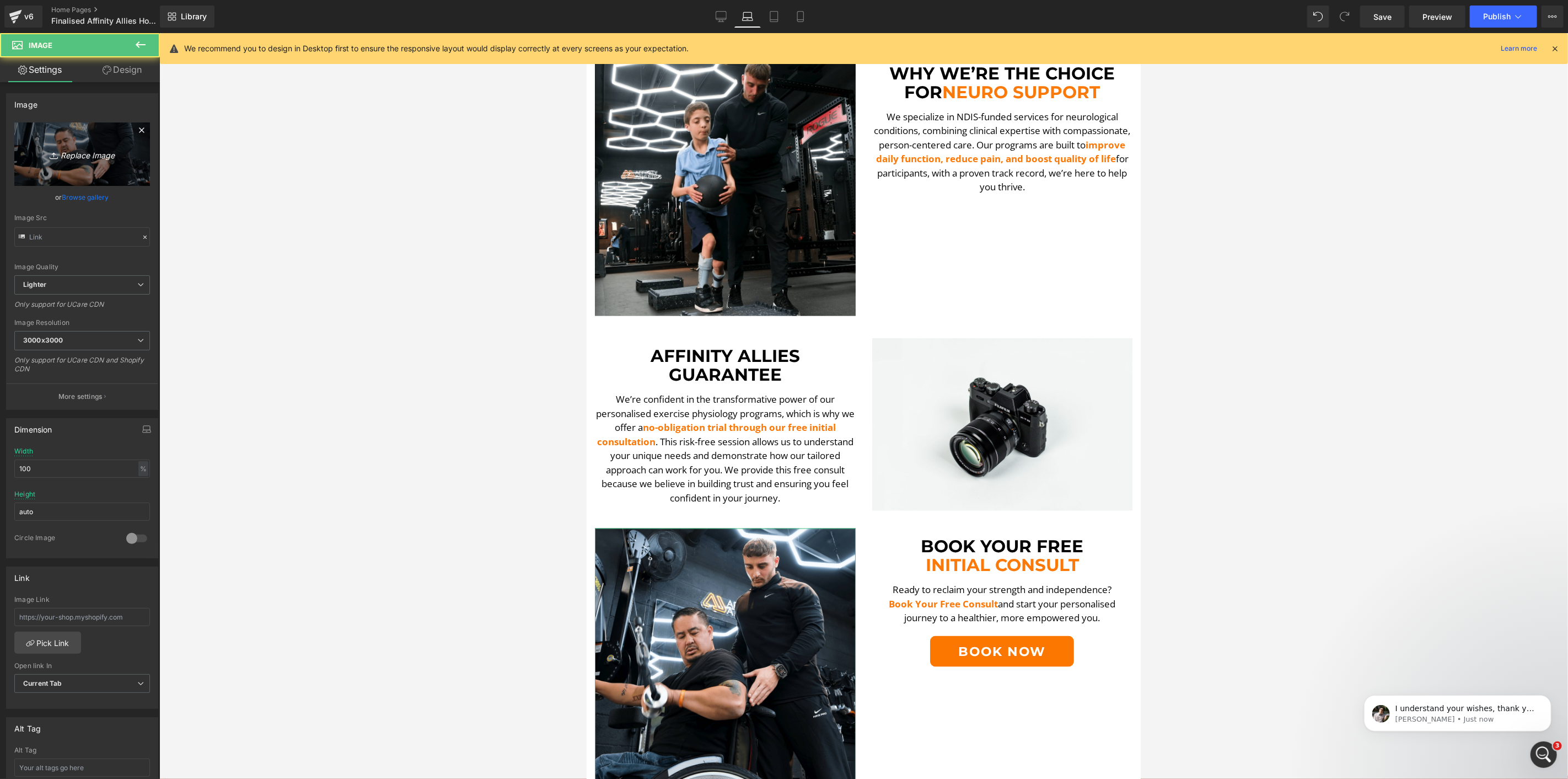
click at [99, 150] on icon "Replace Image" at bounding box center [82, 154] width 88 height 14
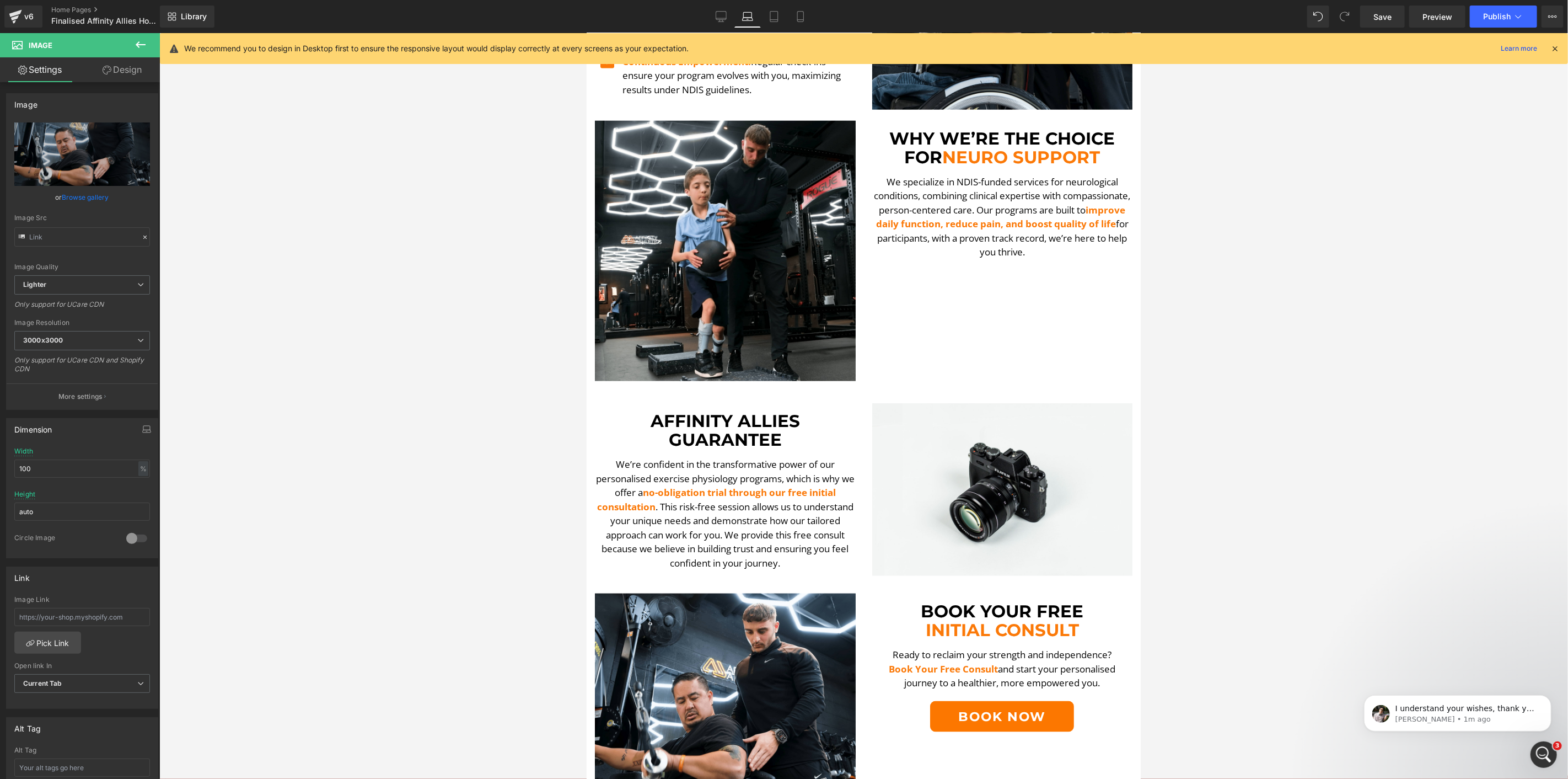
scroll to position [984, 0]
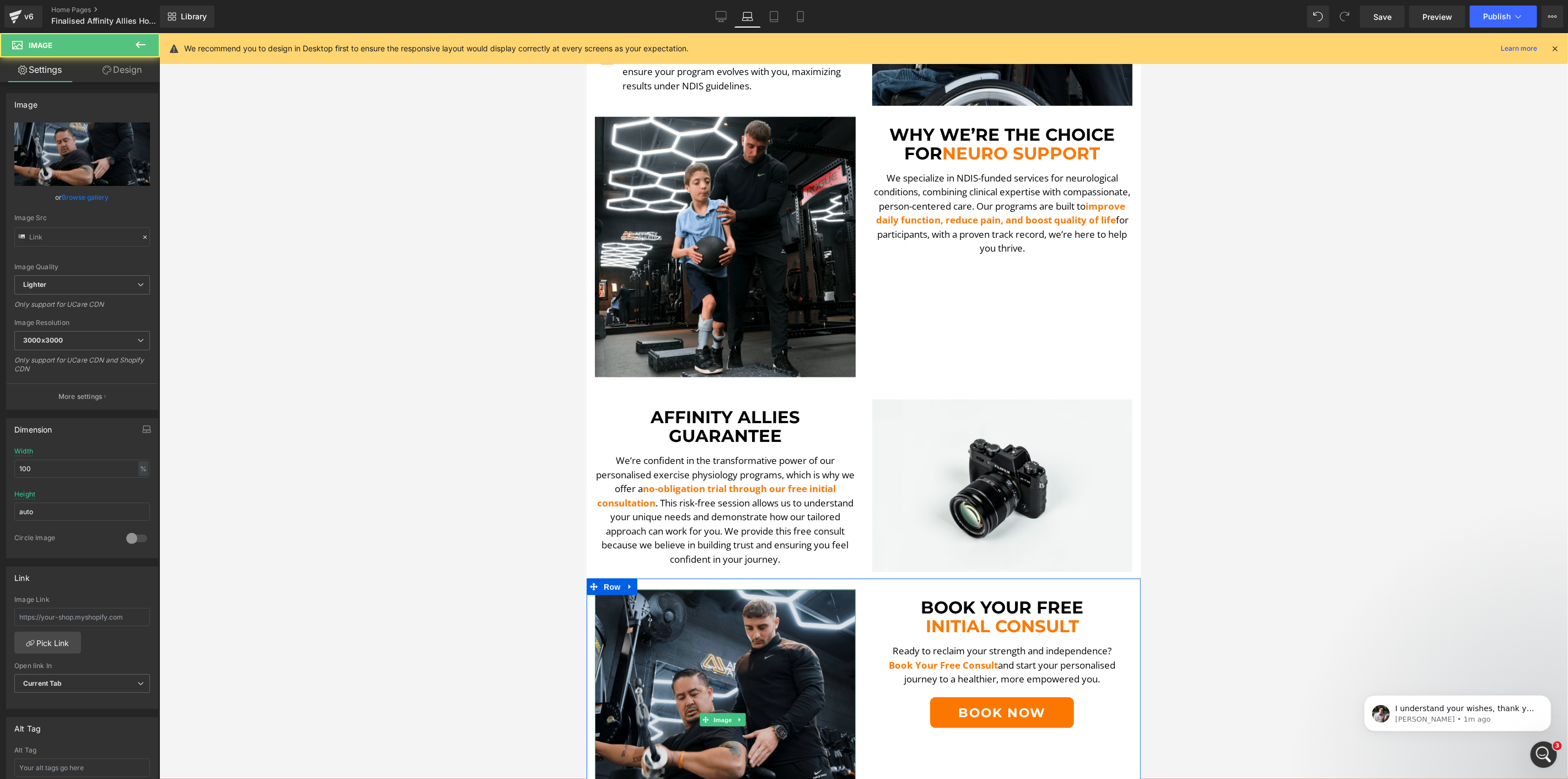
click at [715, 623] on img at bounding box center [725, 719] width 261 height 261
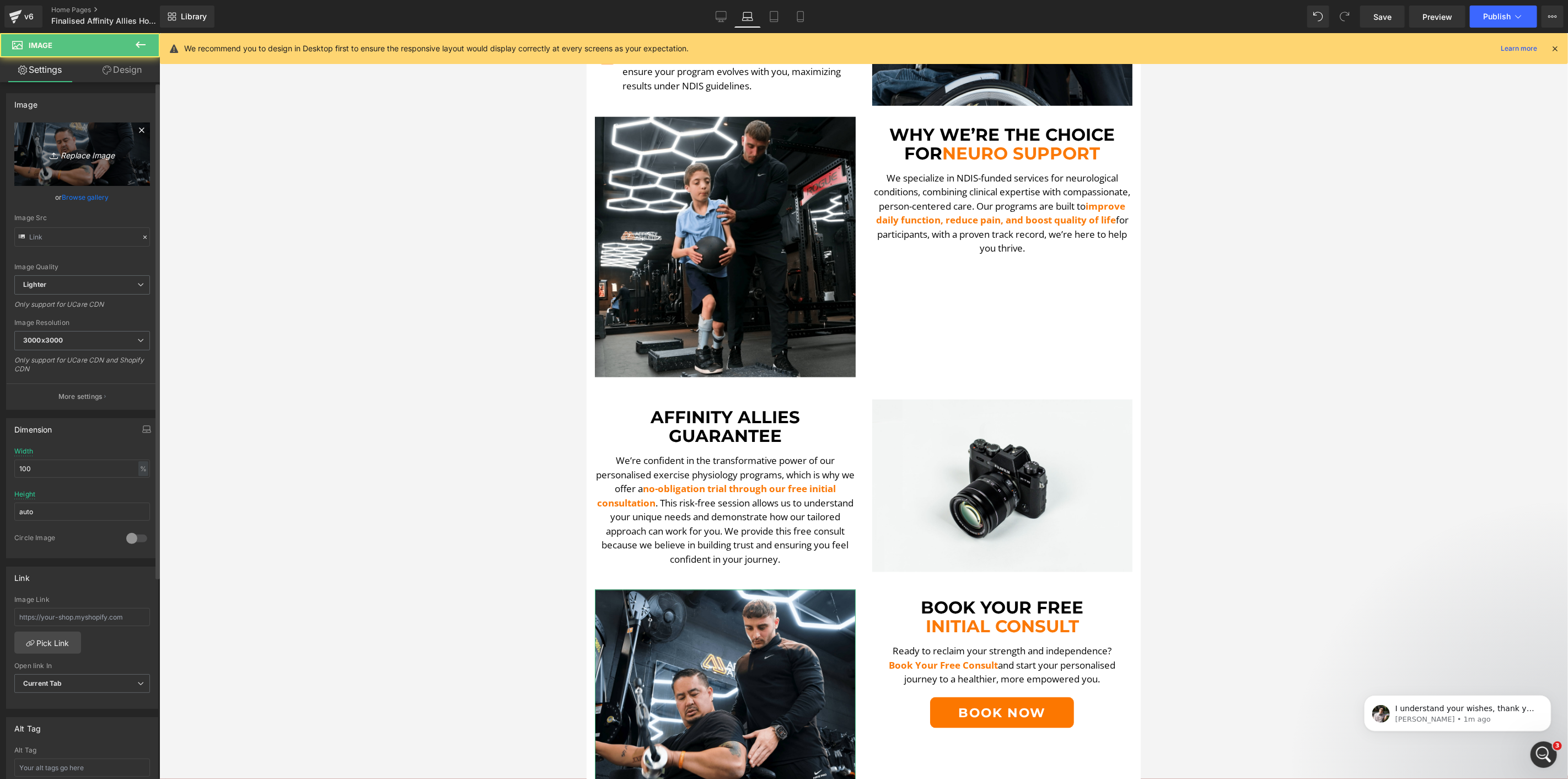
click at [104, 170] on link "Replace Image" at bounding box center [82, 154] width 136 height 63
type input "C:\fakepath\DSCF5578.00_00_04_43.Still006-min.png"
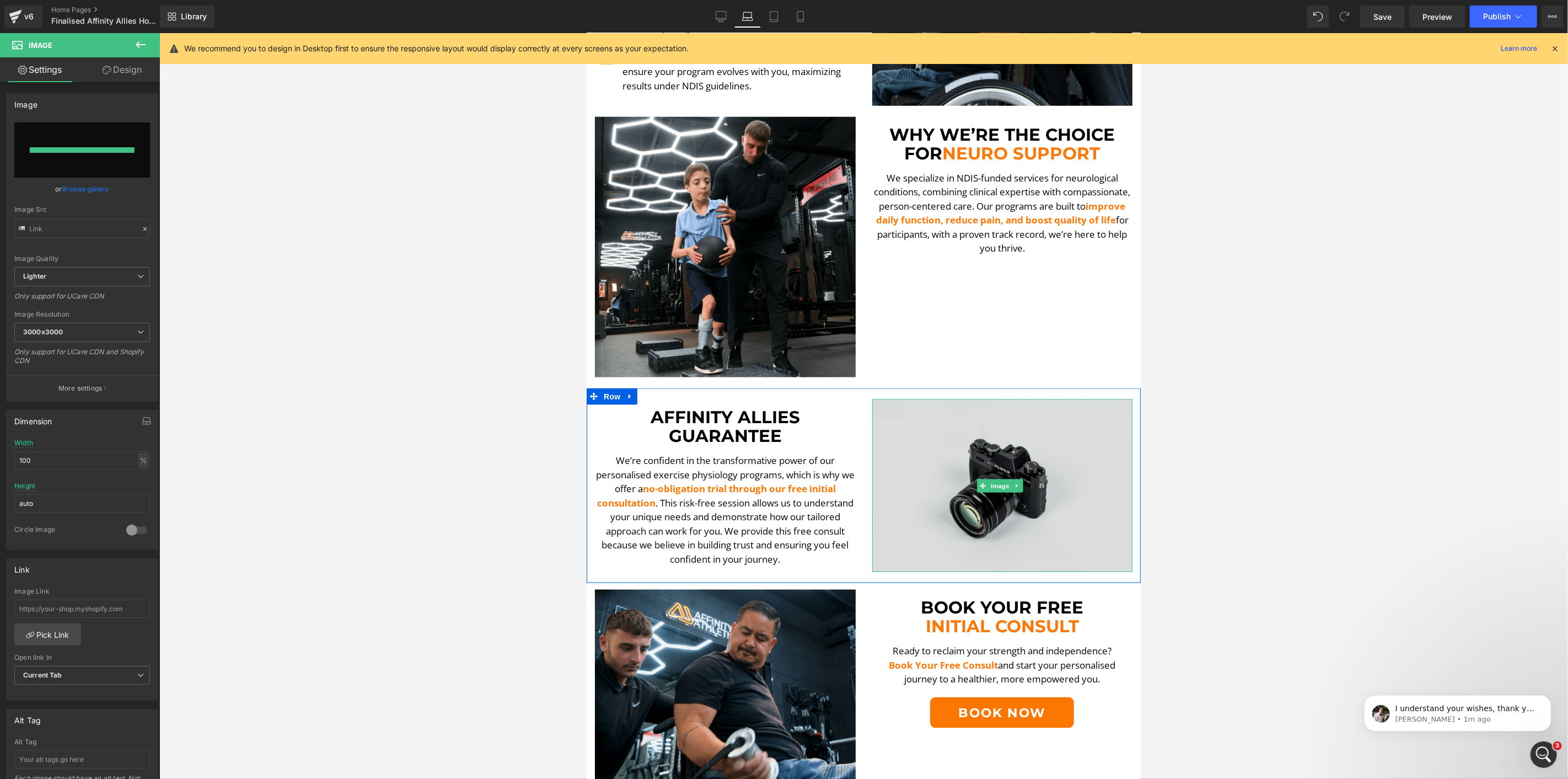
click at [985, 489] on img at bounding box center [1002, 485] width 261 height 172
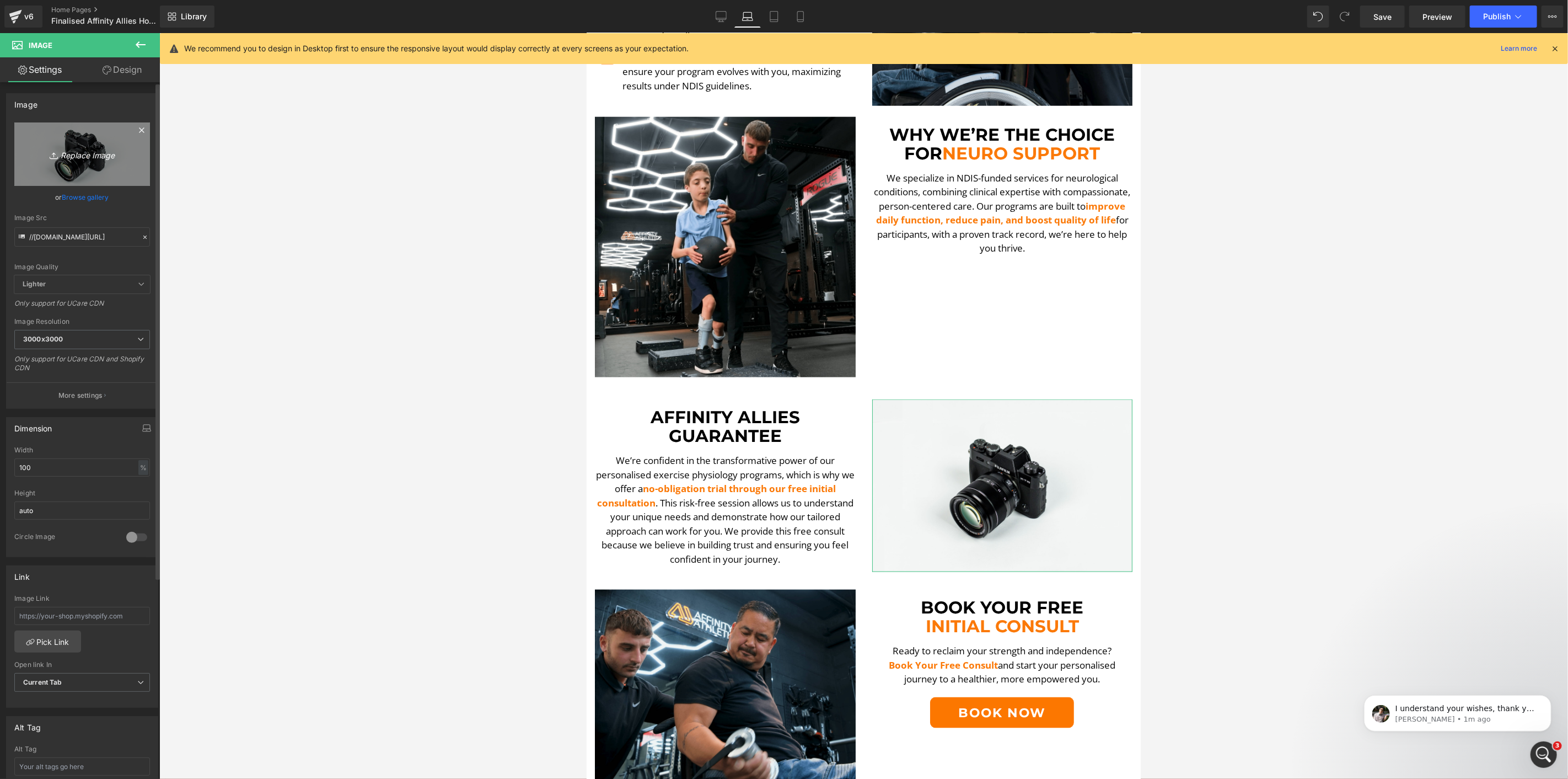
click at [97, 156] on icon "Replace Image" at bounding box center [82, 154] width 88 height 14
type input "C:\fakepath\PAUL LE 3-min.png"
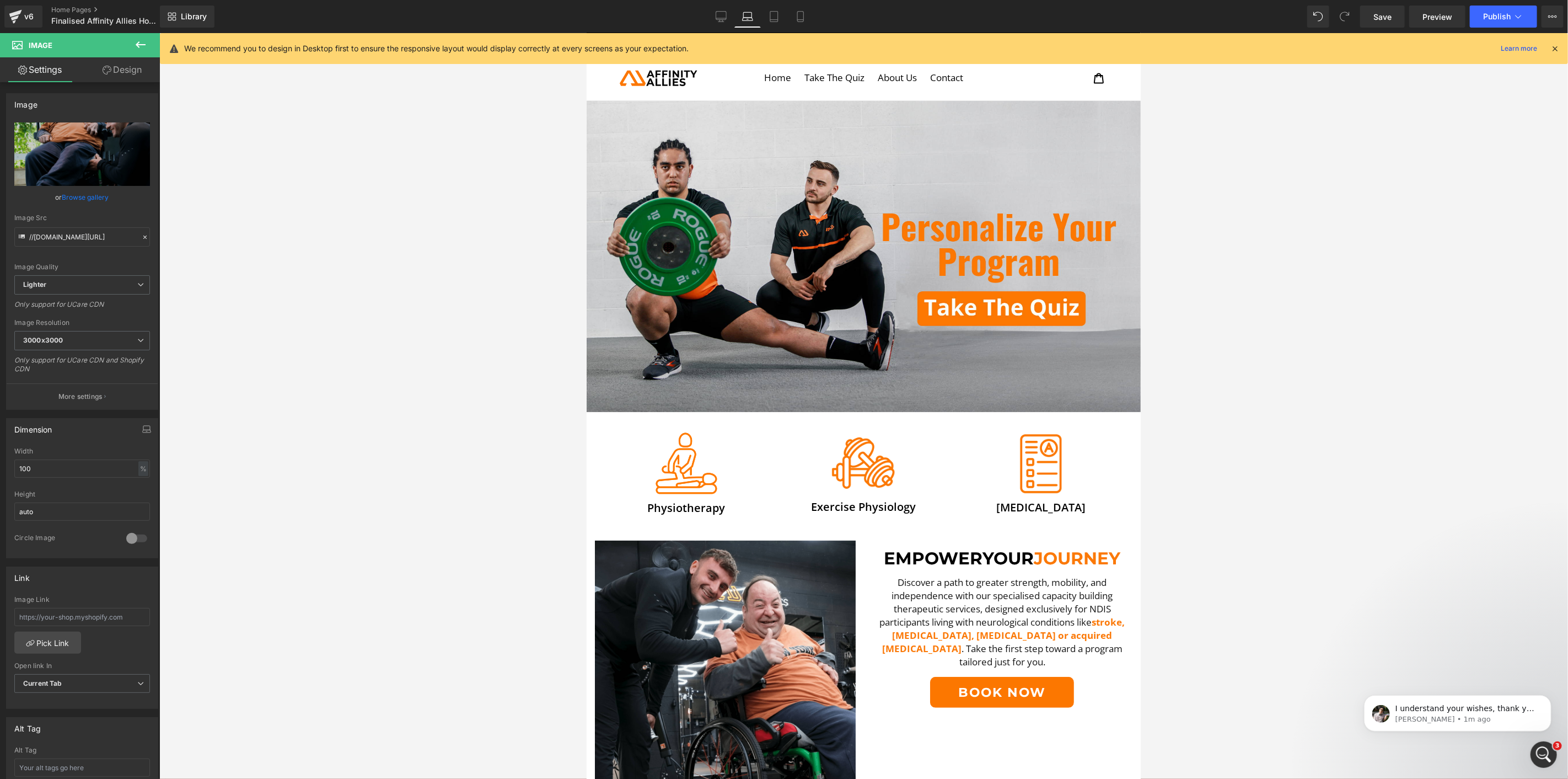
scroll to position [0, 0]
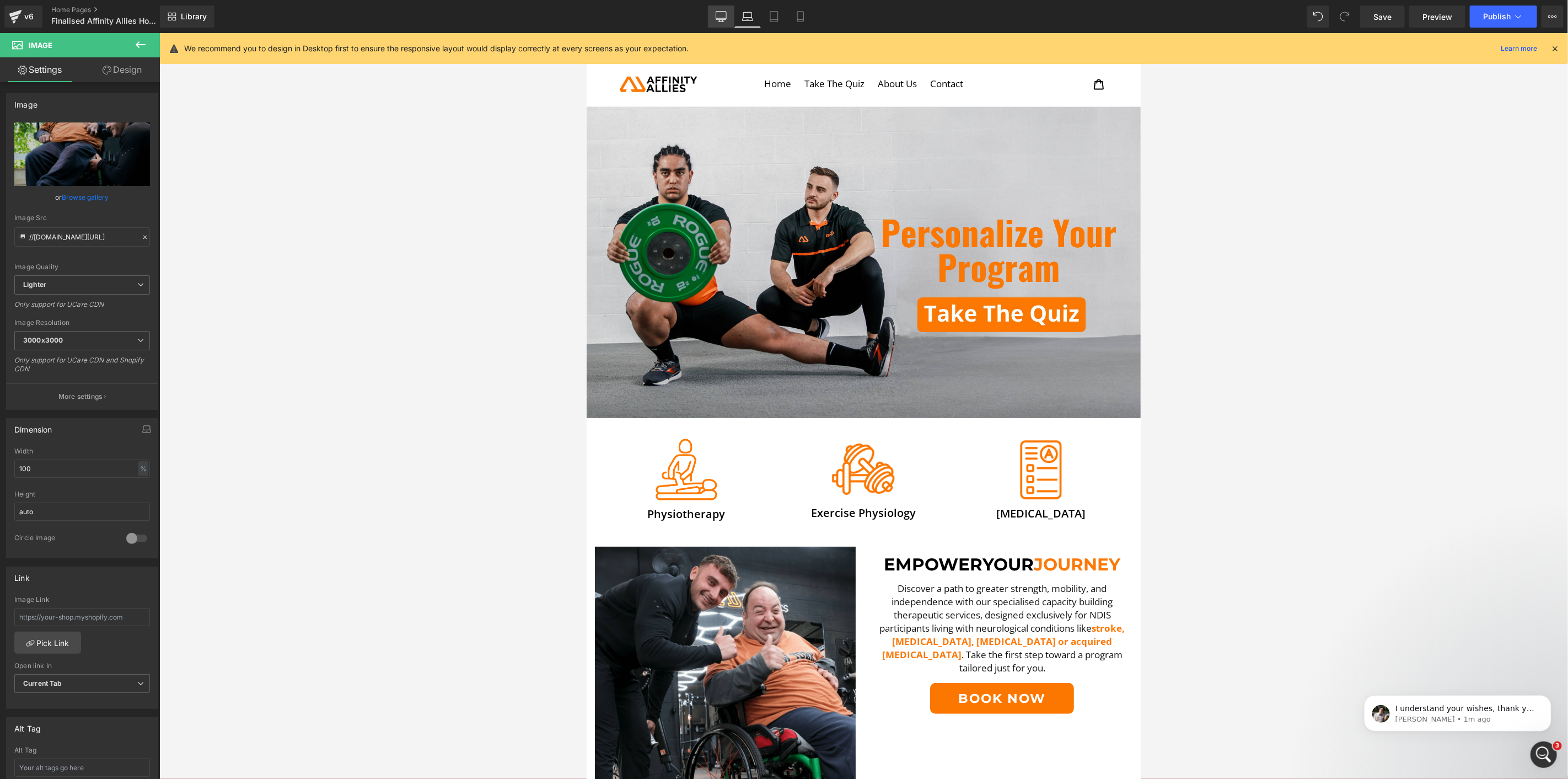
click at [734, 19] on link "Desktop" at bounding box center [721, 16] width 27 height 22
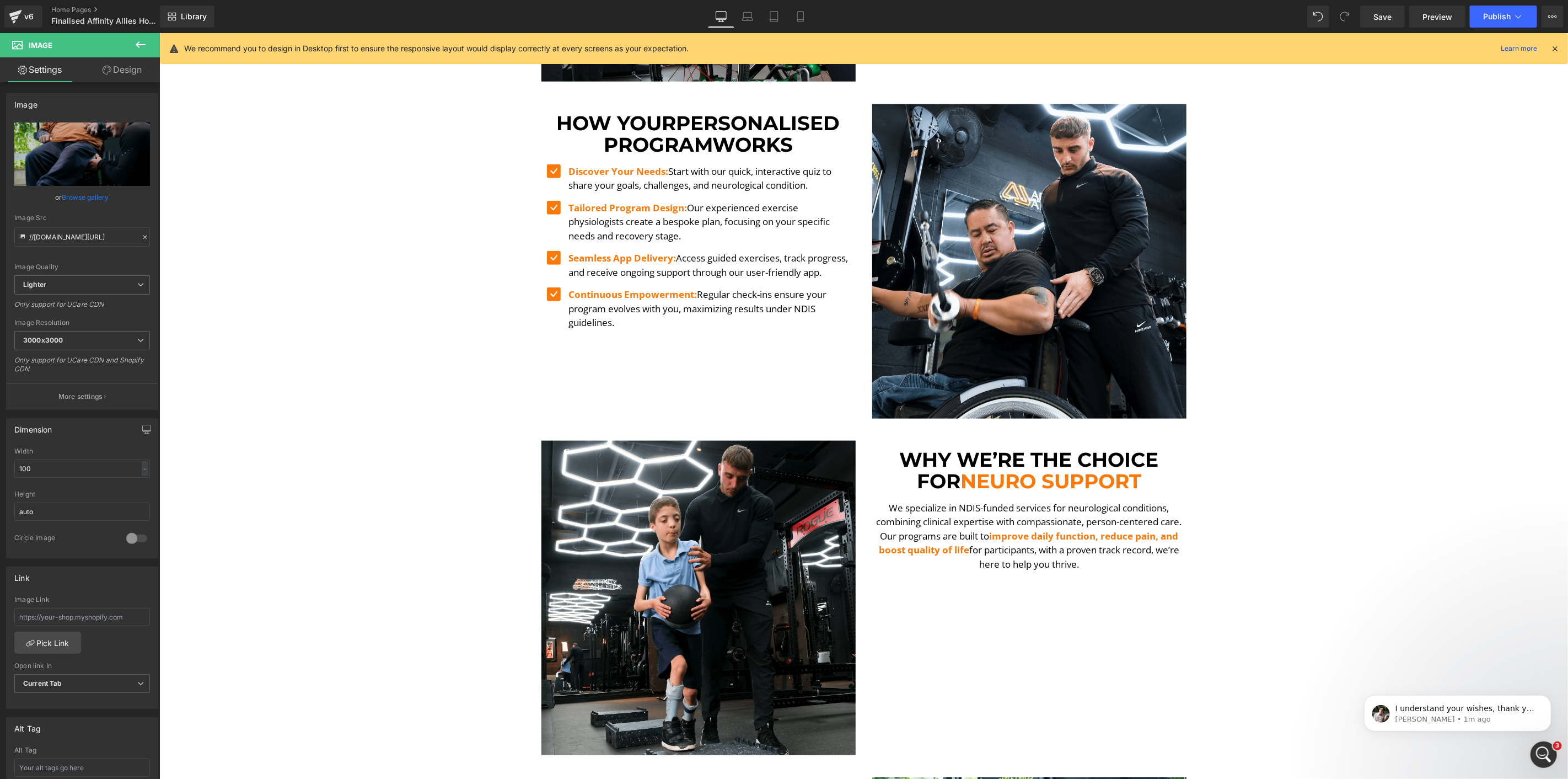
scroll to position [921, 0]
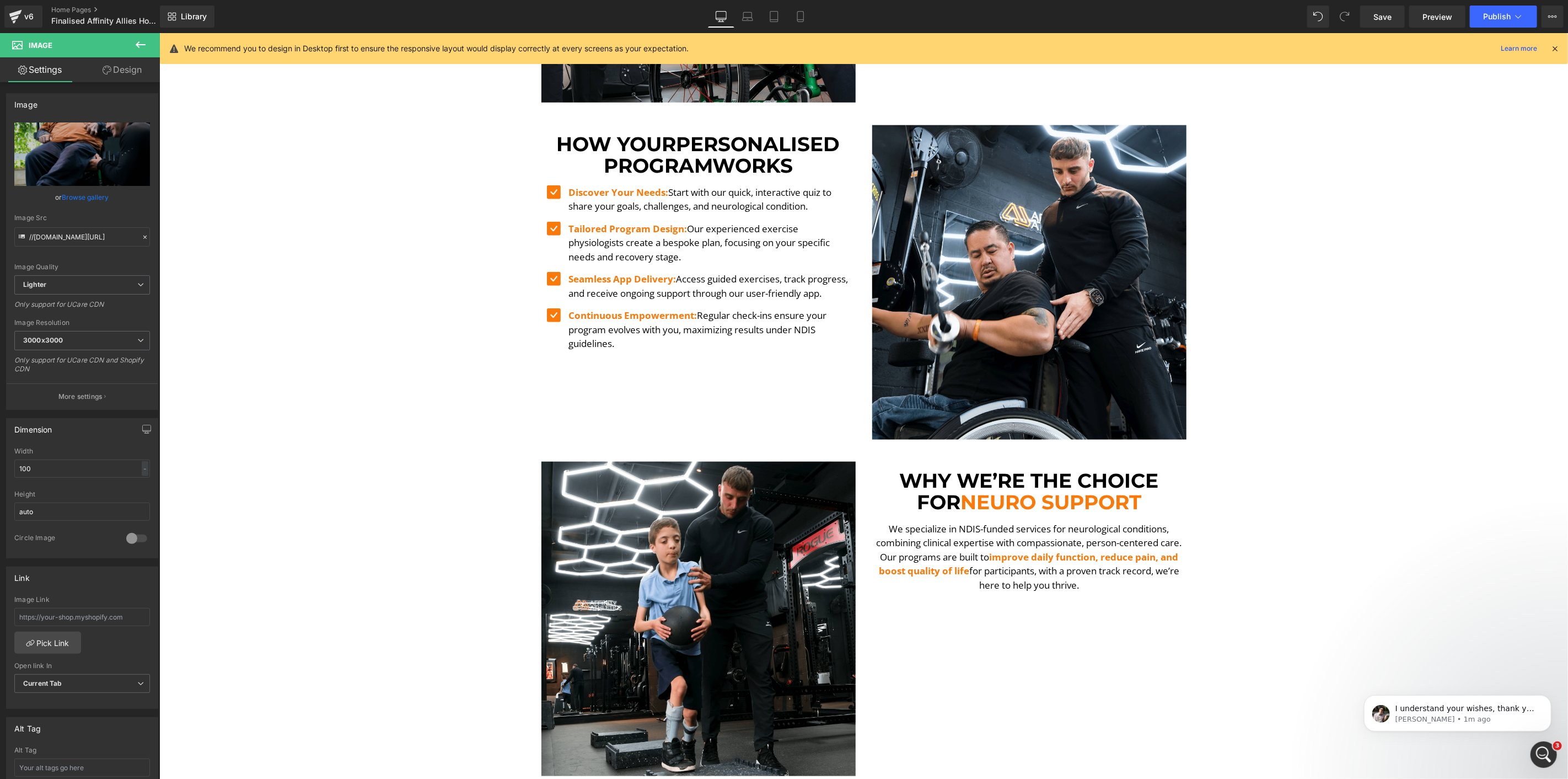
click at [109, 63] on link "Design" at bounding box center [122, 69] width 80 height 25
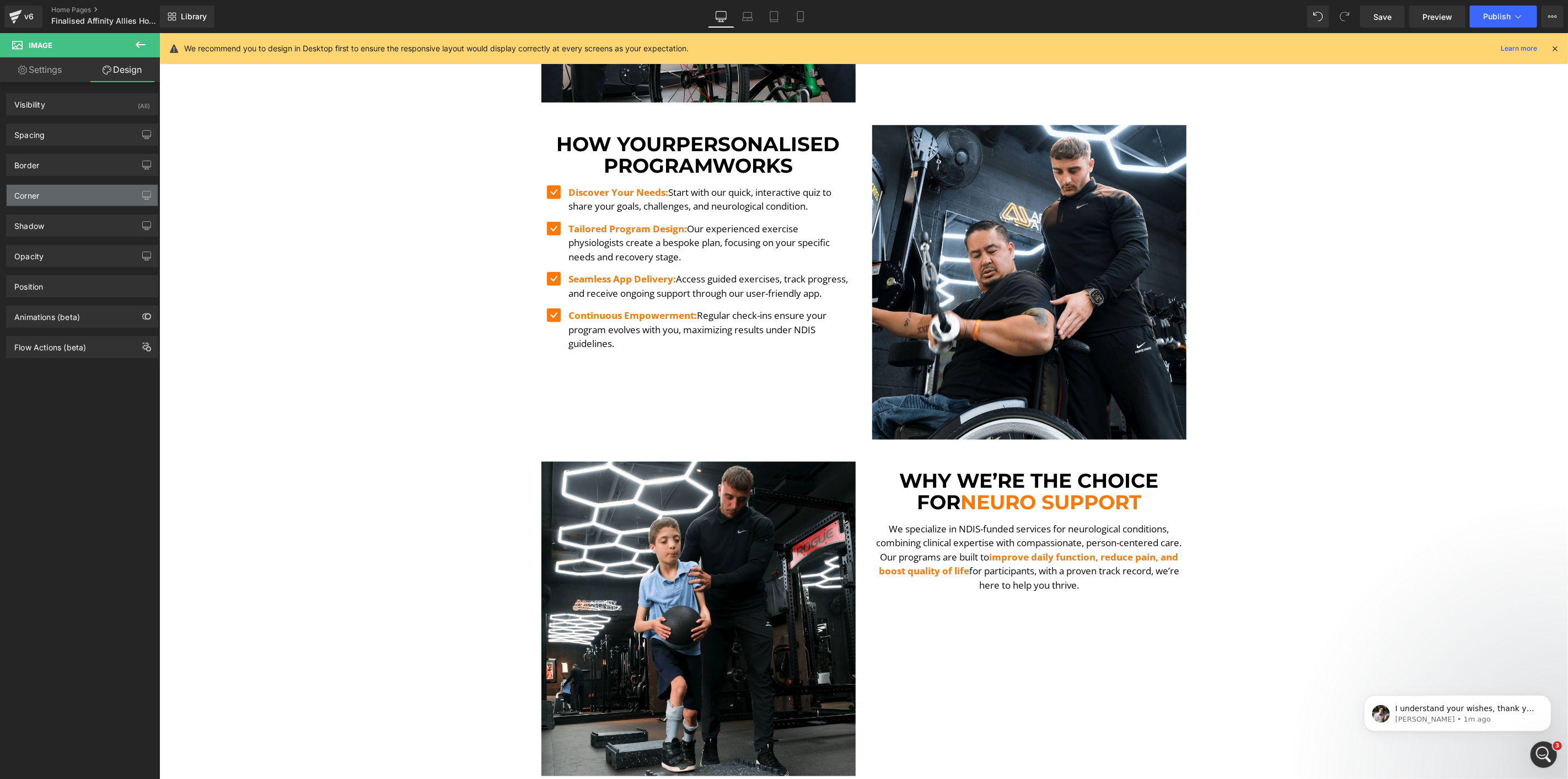
click at [53, 190] on div "Corner" at bounding box center [82, 195] width 151 height 21
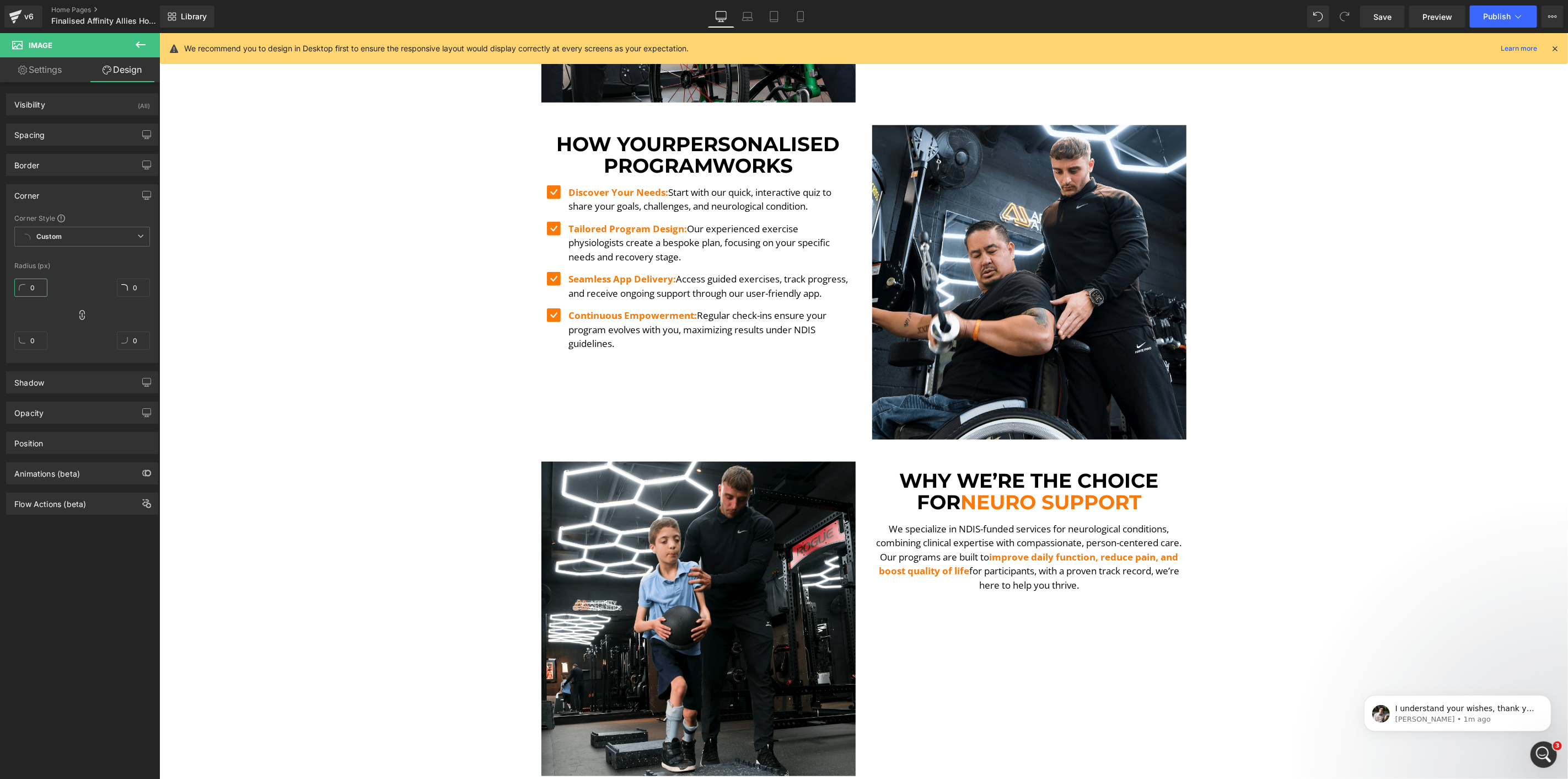
click at [33, 284] on input "0" at bounding box center [31, 288] width 33 height 18
click at [33, 286] on input "5" at bounding box center [31, 288] width 33 height 18
type input "10"
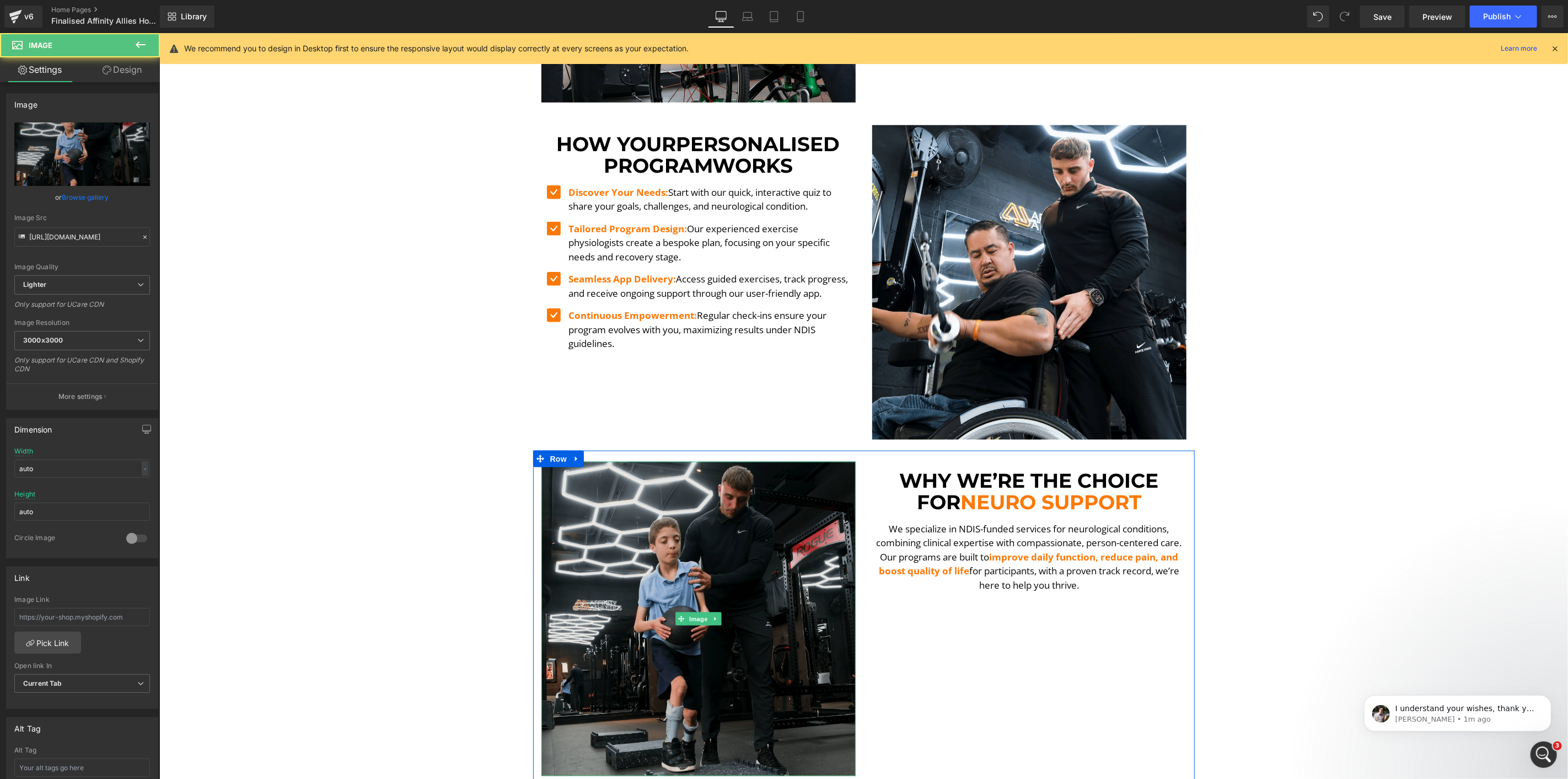
click at [753, 557] on img at bounding box center [698, 618] width 314 height 314
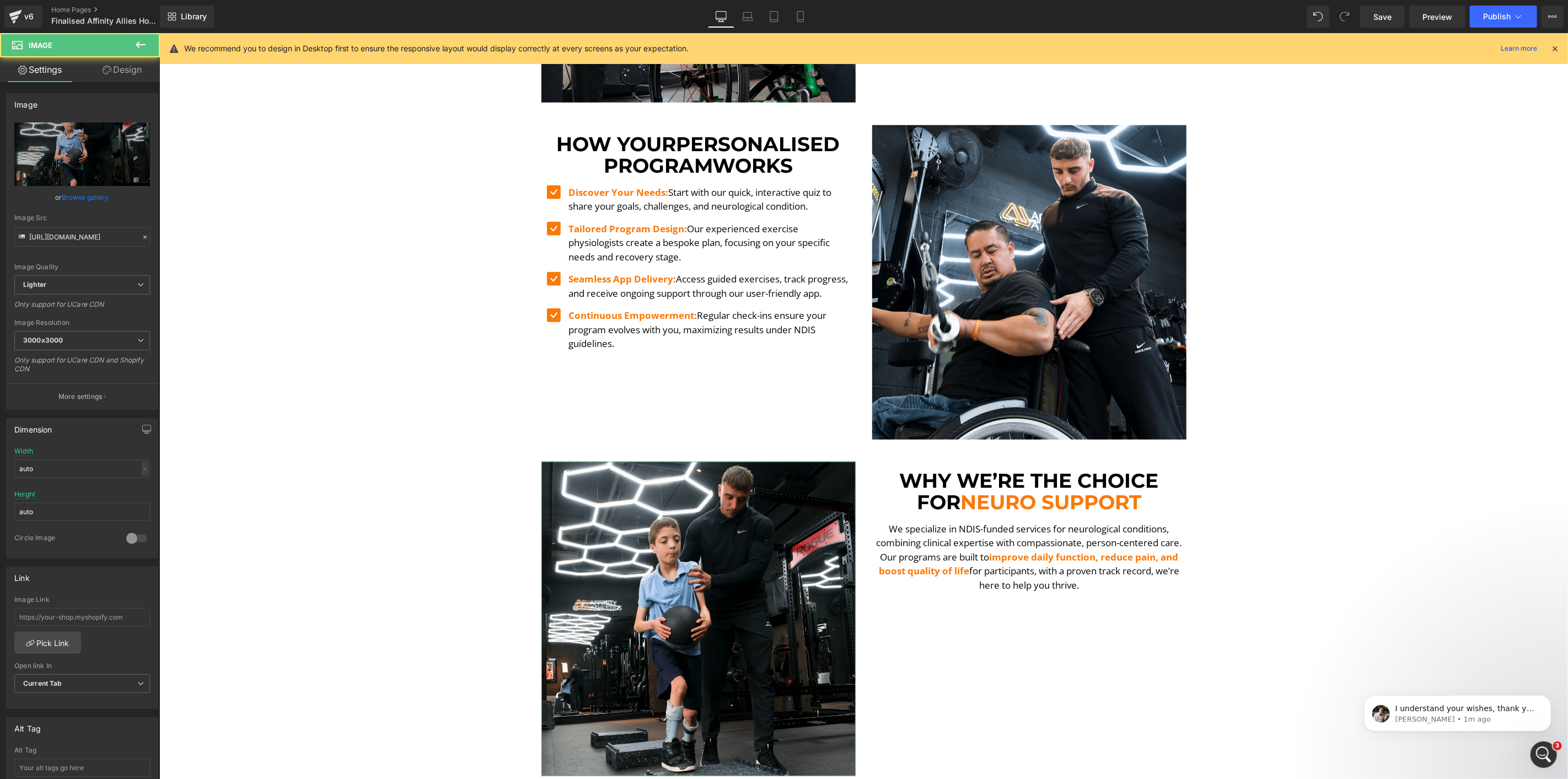
click at [124, 61] on link "Design" at bounding box center [122, 69] width 80 height 25
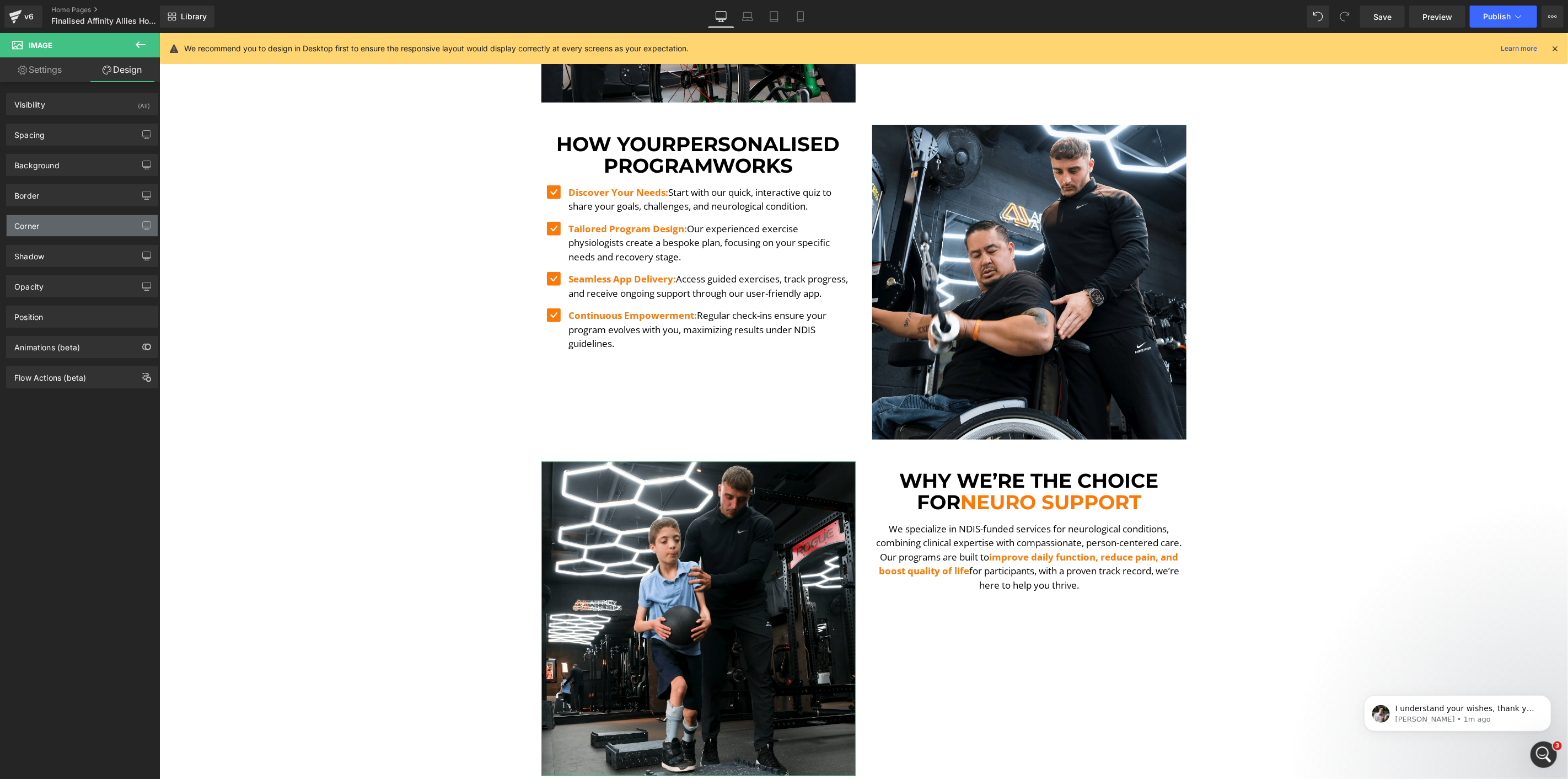
drag, startPoint x: 37, startPoint y: 211, endPoint x: 37, endPoint y: 221, distance: 10.0
click at [37, 219] on div "Corner Corner Style Custom Custom Setup Global Style Custom Setup Global Style …" at bounding box center [82, 221] width 165 height 31
click at [37, 221] on div "Corner" at bounding box center [27, 223] width 25 height 15
click at [45, 232] on div "Corner" at bounding box center [82, 225] width 151 height 21
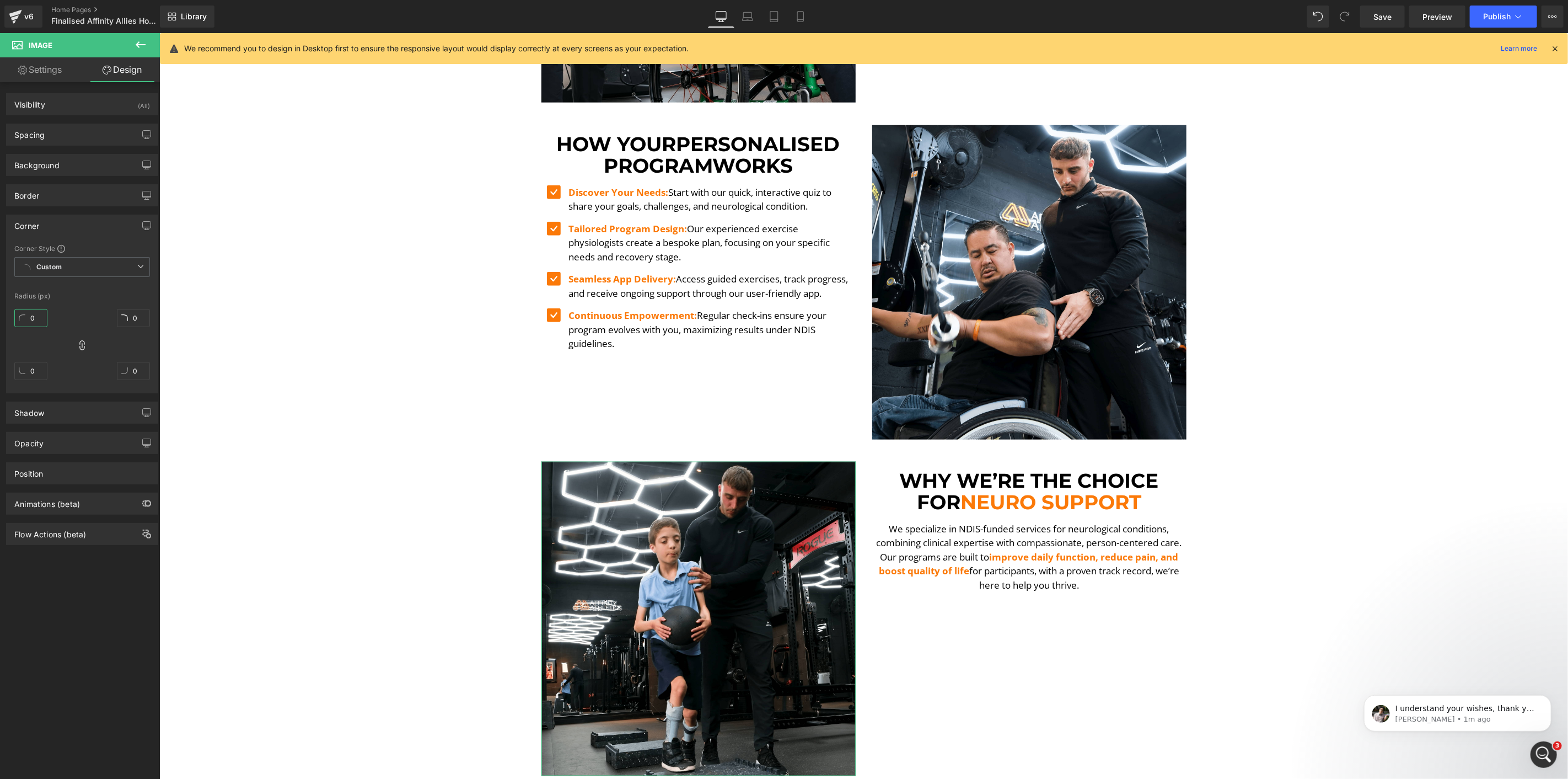
click at [37, 319] on input "0" at bounding box center [31, 318] width 33 height 18
type input "10"
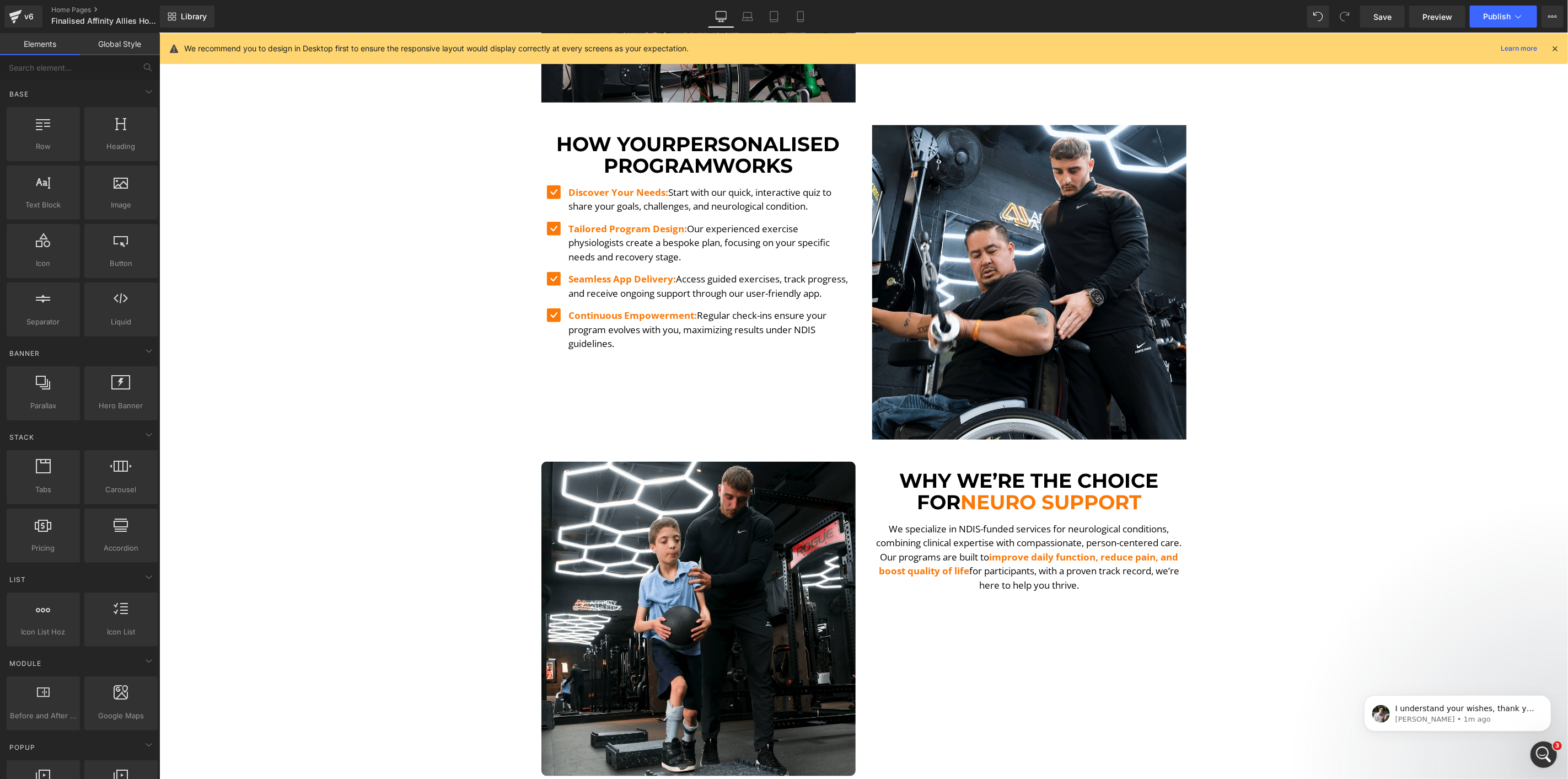
click at [210, 294] on div "Image Image Image Physiotherapy Heading Image Exercise Physiology Heading Image…" at bounding box center [863, 571] width 1409 height 2711
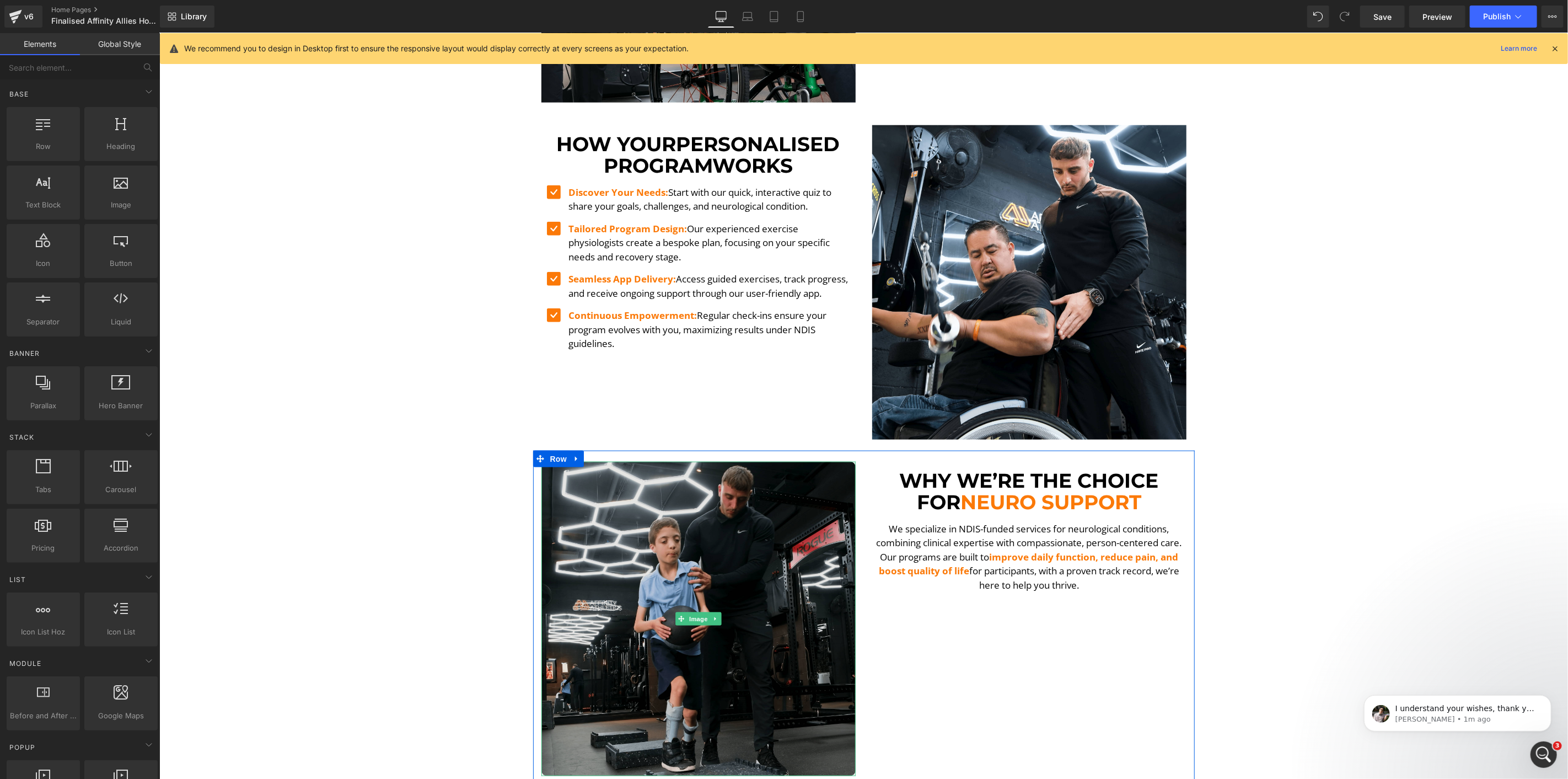
click at [630, 546] on img at bounding box center [698, 618] width 314 height 314
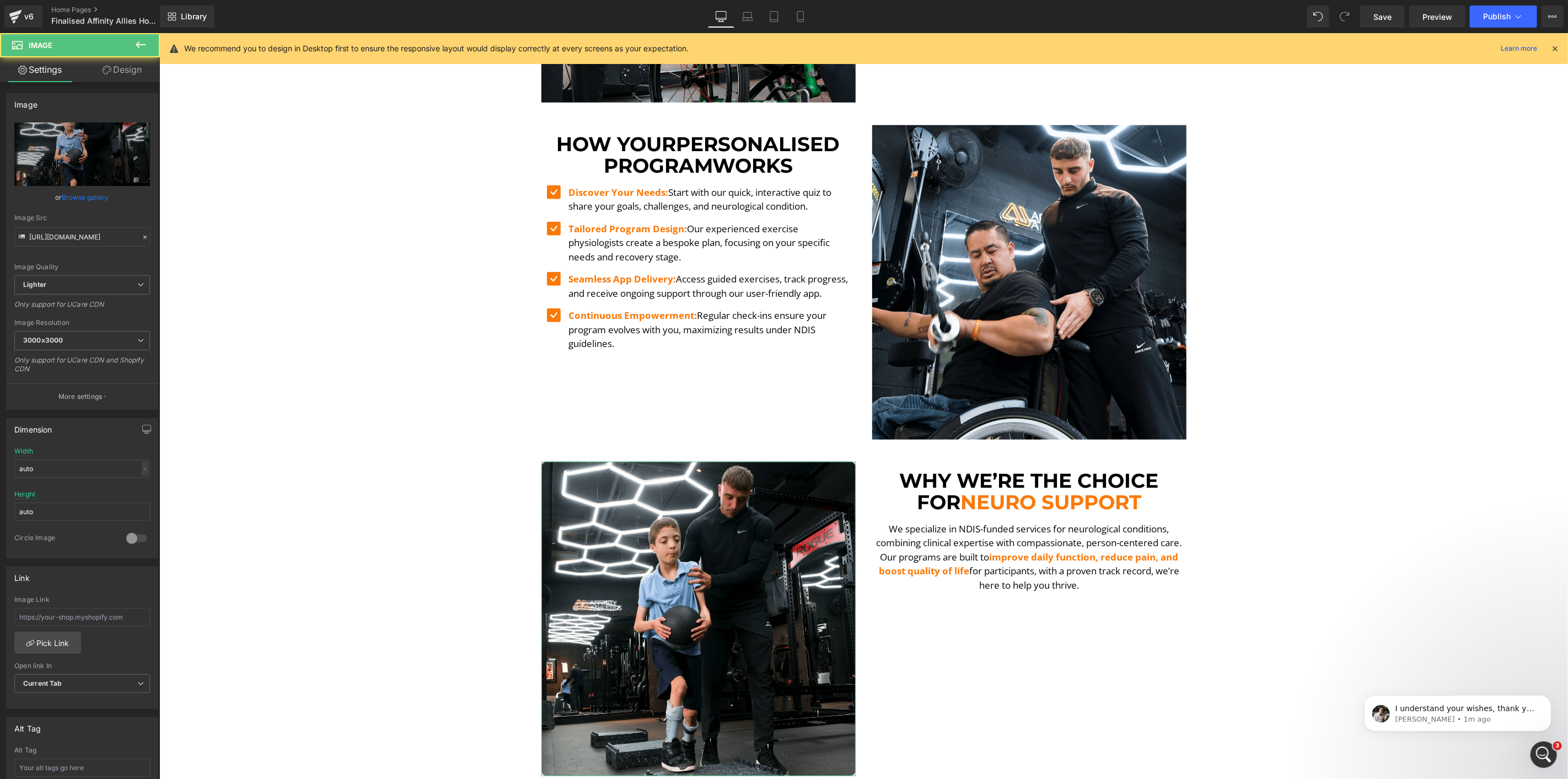
click at [118, 66] on link "Design" at bounding box center [122, 69] width 80 height 25
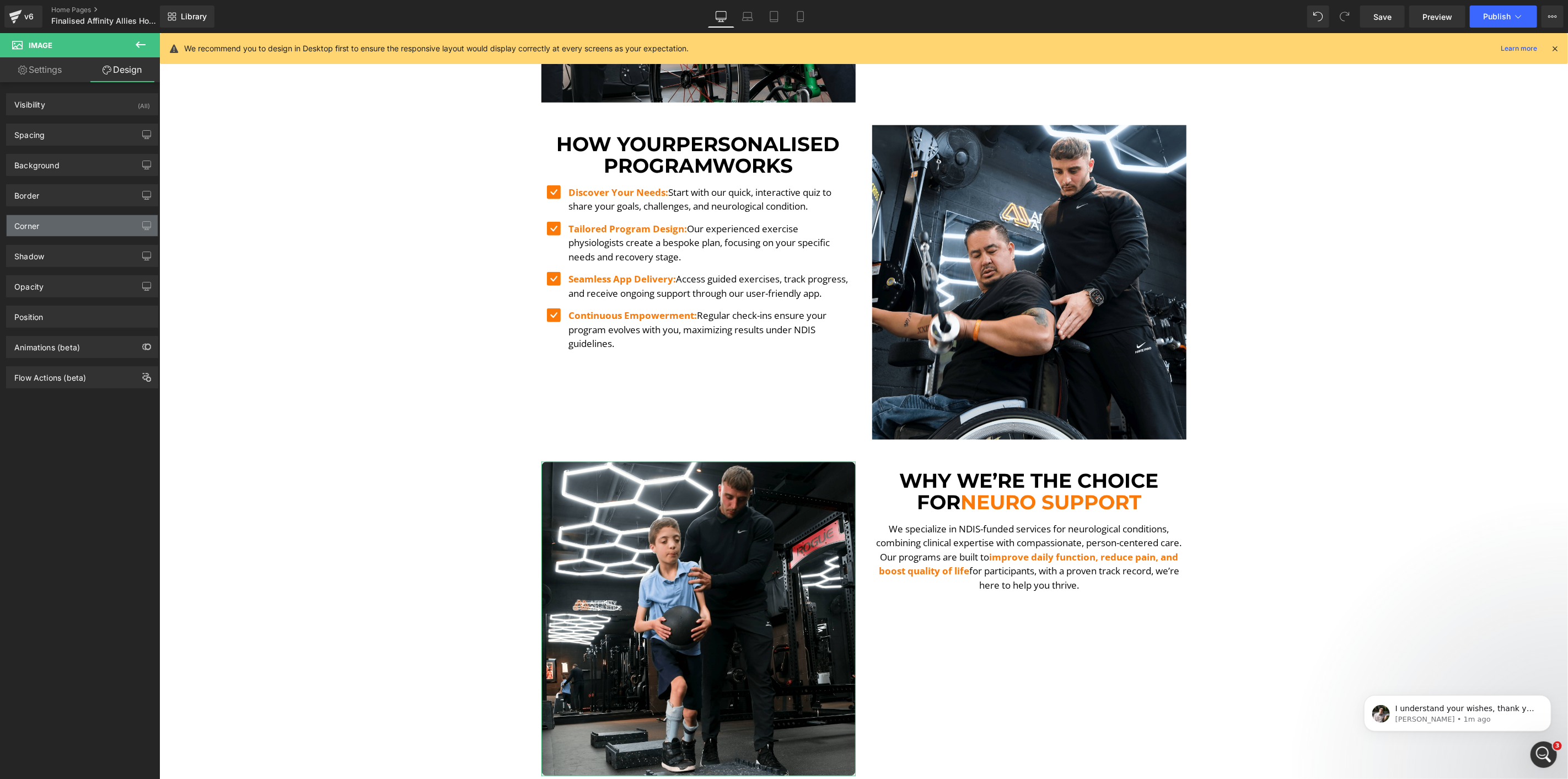
click at [51, 233] on div "Corner" at bounding box center [82, 225] width 151 height 21
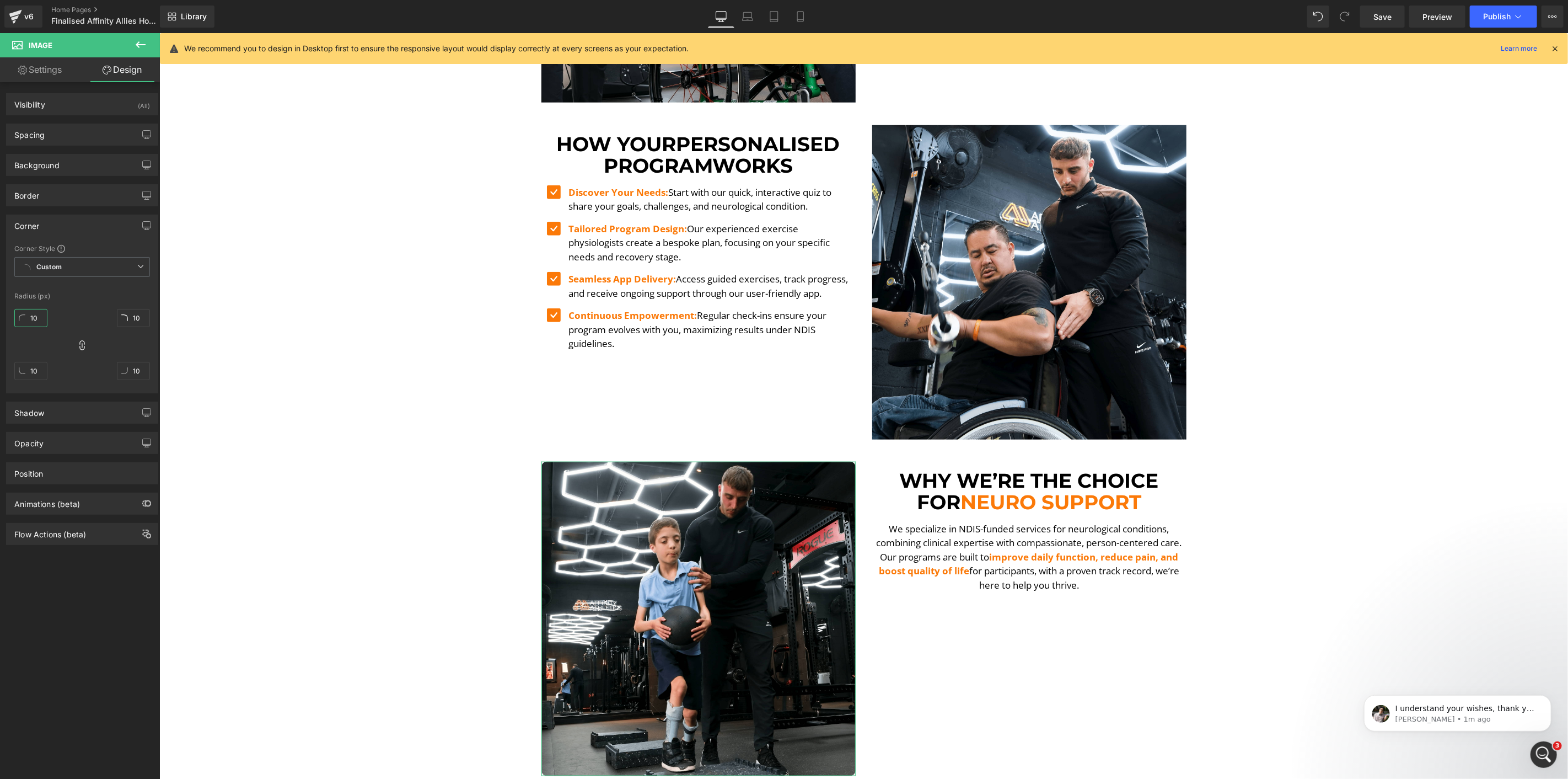
click at [36, 321] on input "10" at bounding box center [31, 318] width 33 height 18
click at [36, 320] on input "10" at bounding box center [31, 318] width 33 height 18
type input "2"
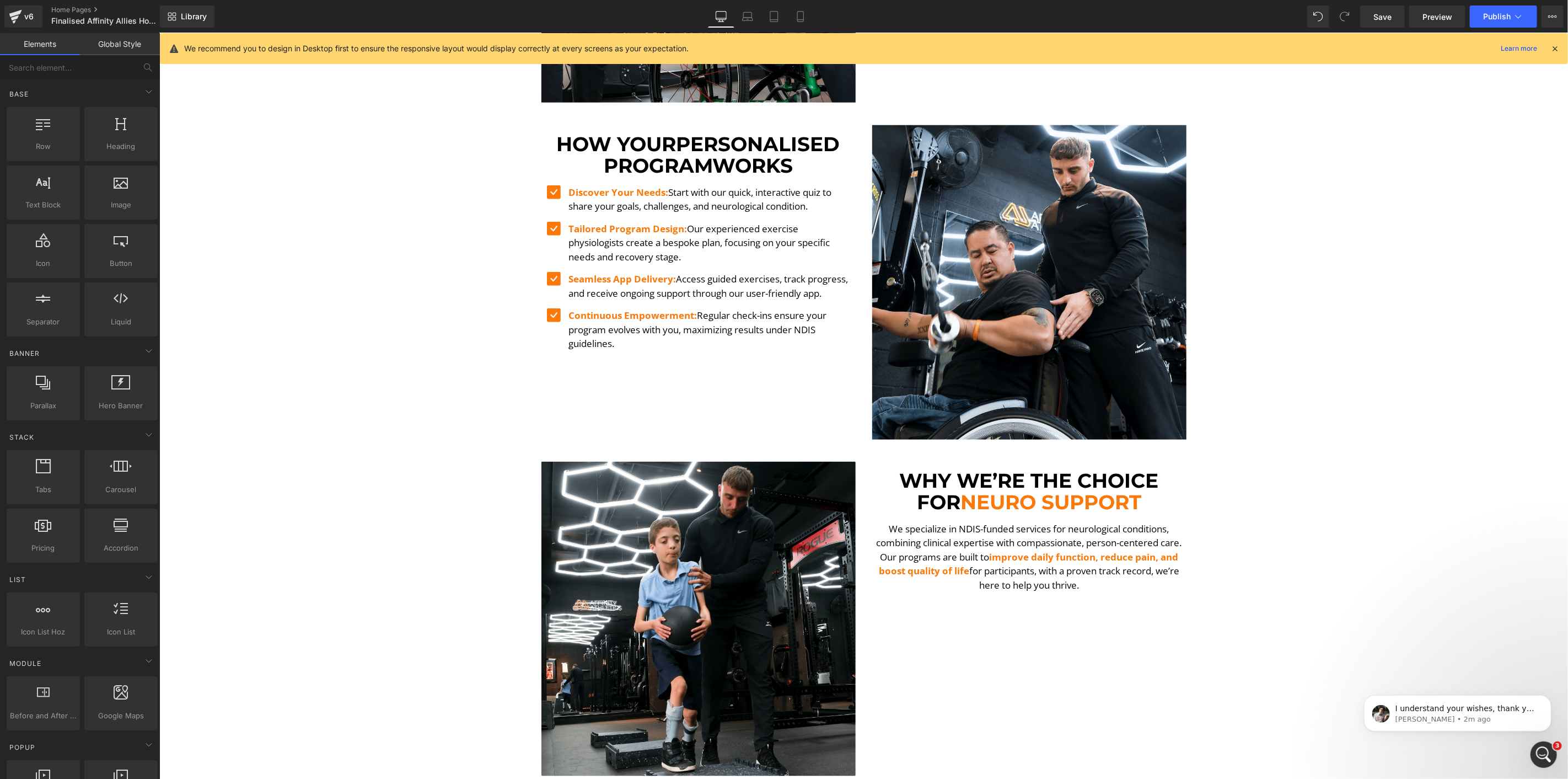
click at [342, 296] on div "Image Image Image Physiotherapy Heading Image Exercise Physiology Heading Image…" at bounding box center [863, 571] width 1409 height 2711
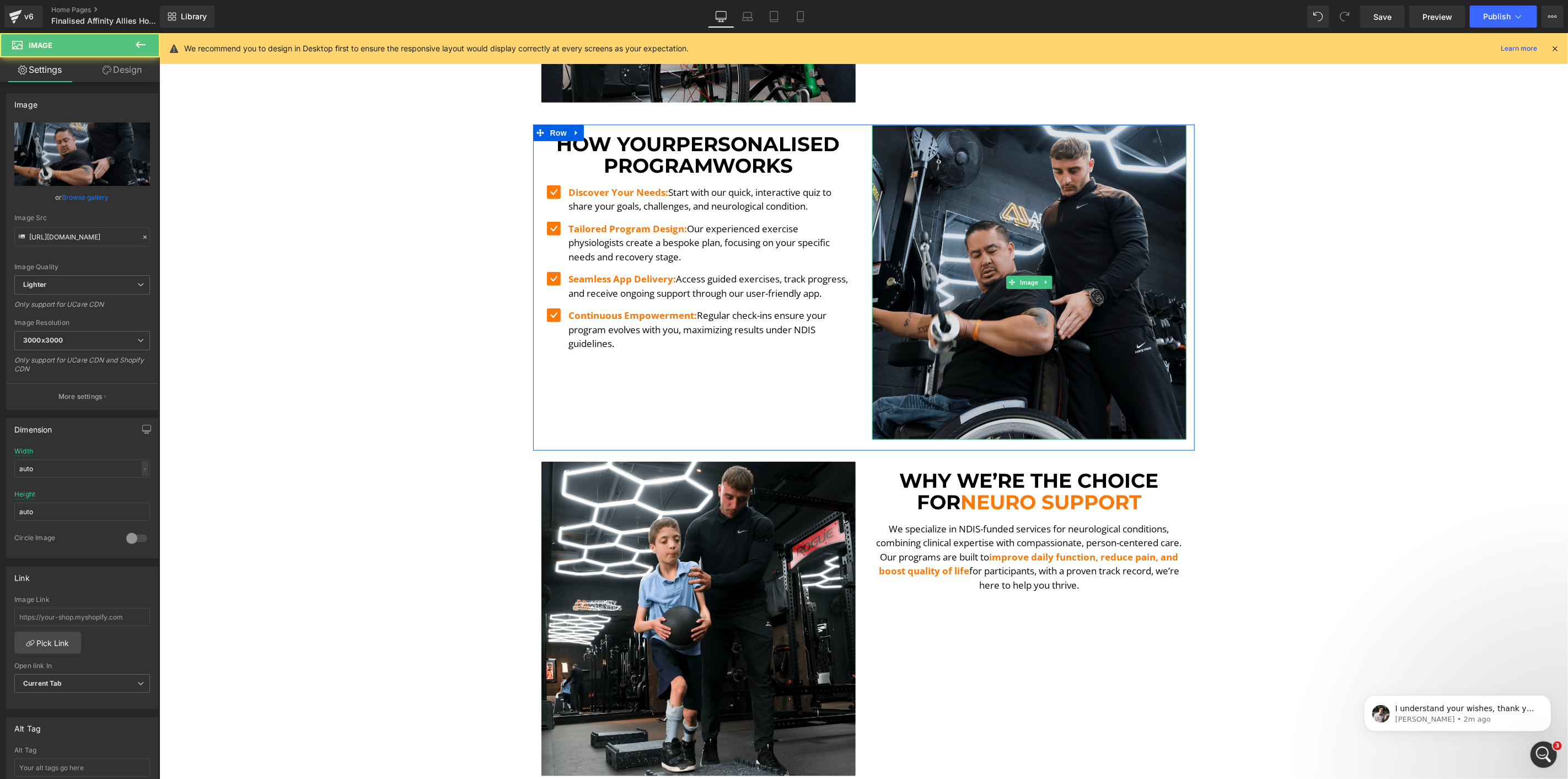
click at [1081, 226] on img at bounding box center [1029, 282] width 314 height 314
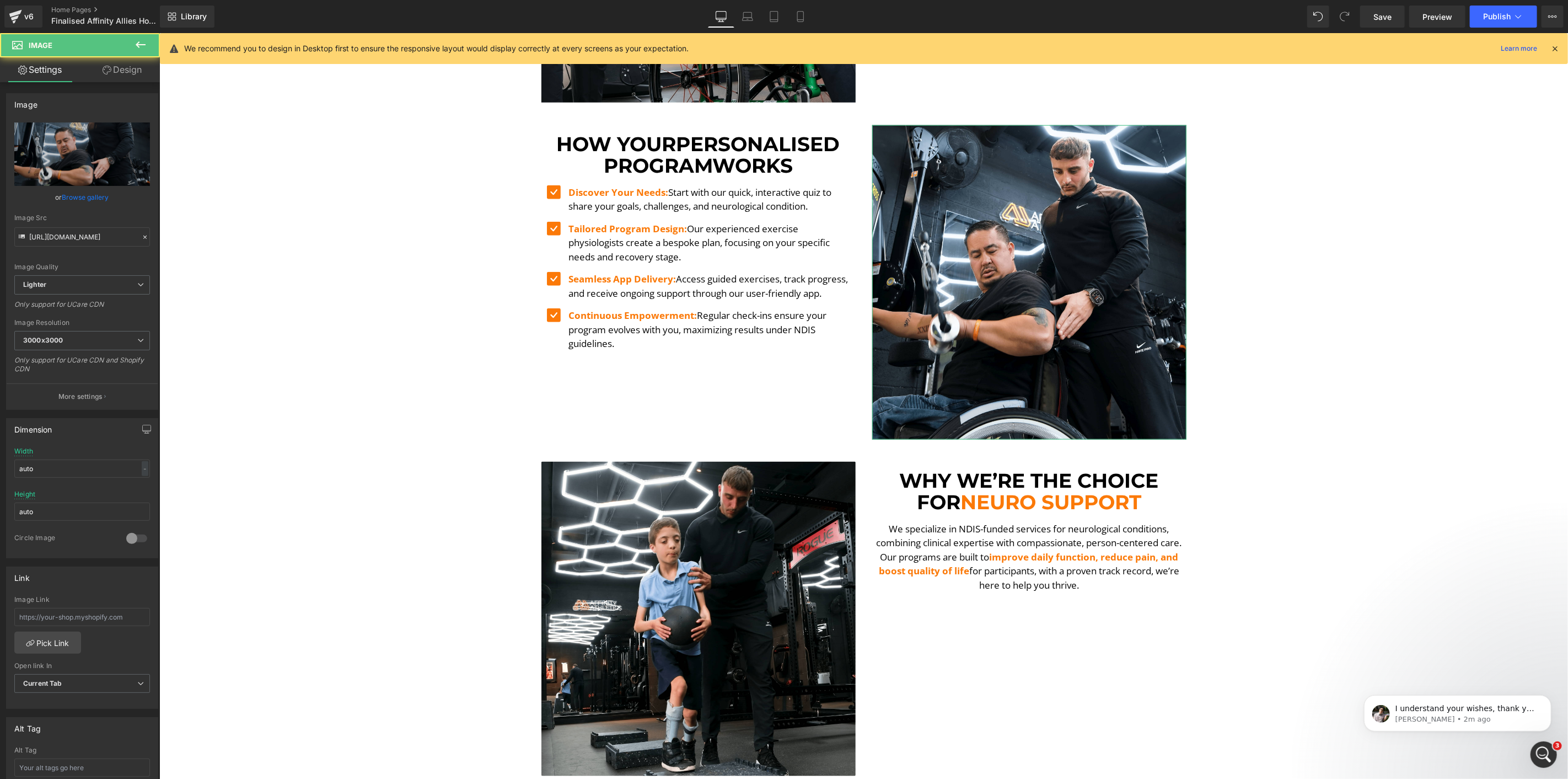
click at [98, 72] on link "Design" at bounding box center [122, 69] width 80 height 25
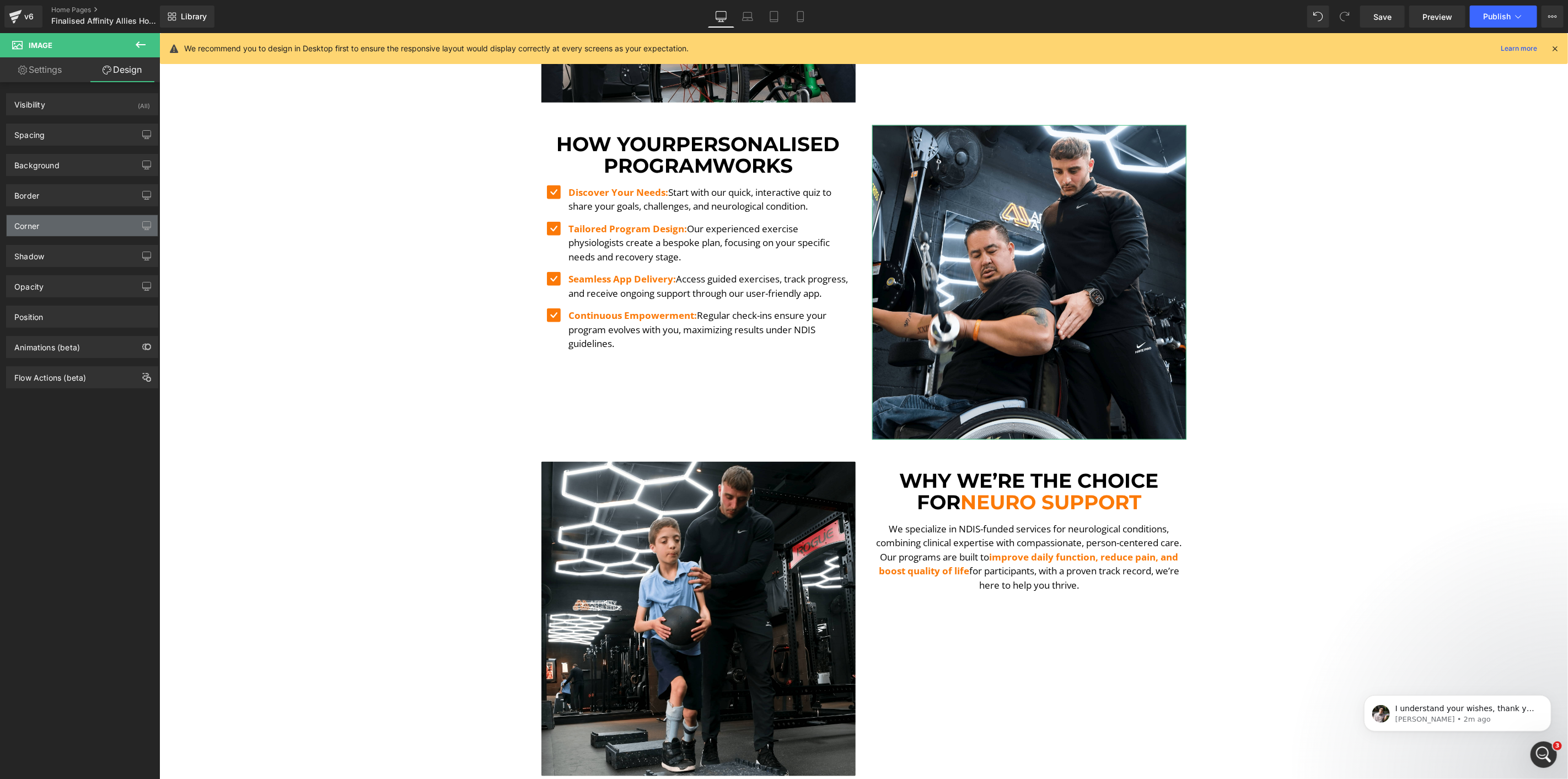
click at [47, 227] on div "Corner" at bounding box center [82, 225] width 151 height 21
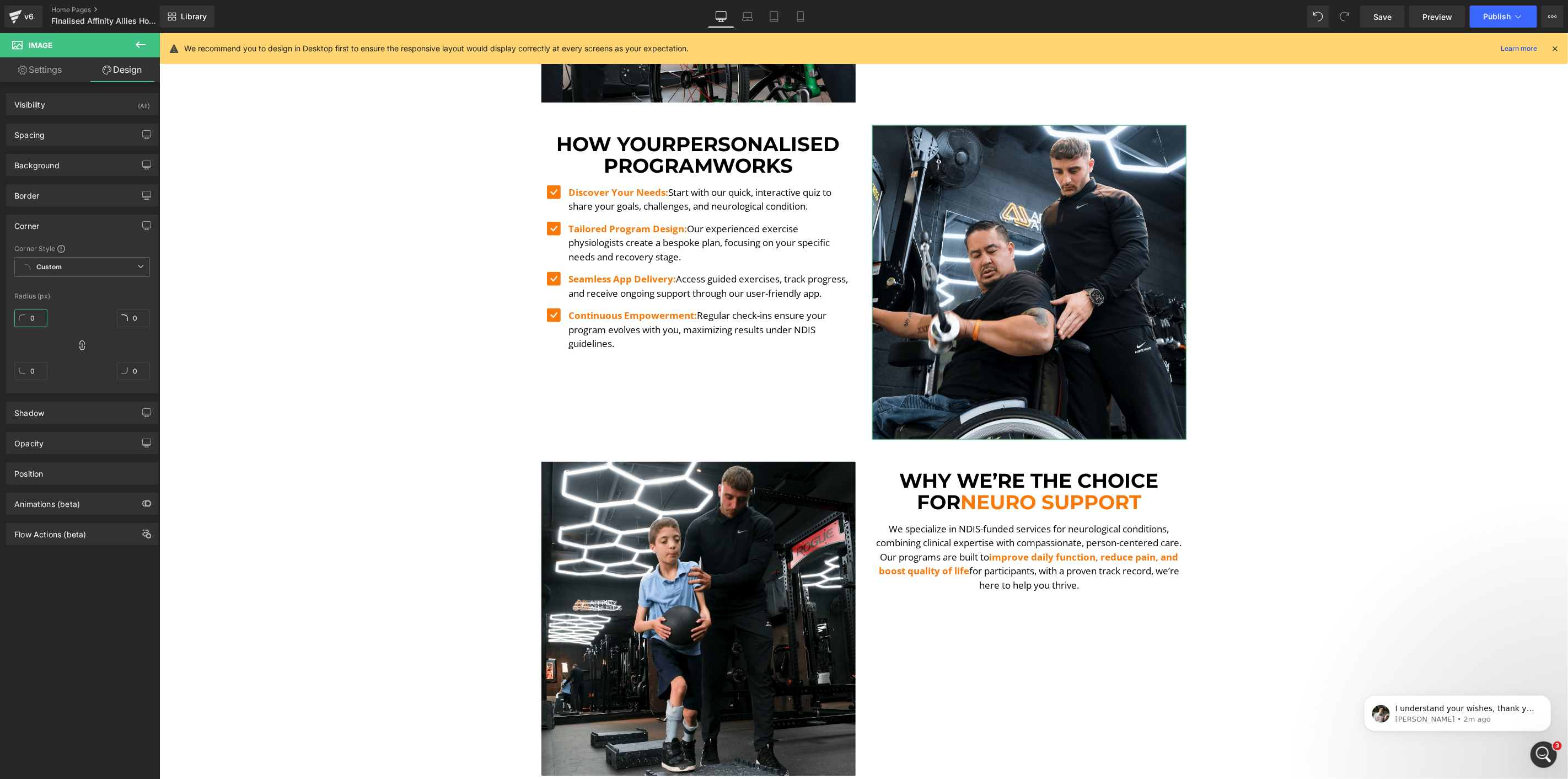
click at [36, 314] on input "0" at bounding box center [31, 318] width 33 height 18
type input "2"
click at [385, 266] on div "Image Image Image Physiotherapy Heading Image Exercise Physiology Heading Image…" at bounding box center [863, 571] width 1409 height 2711
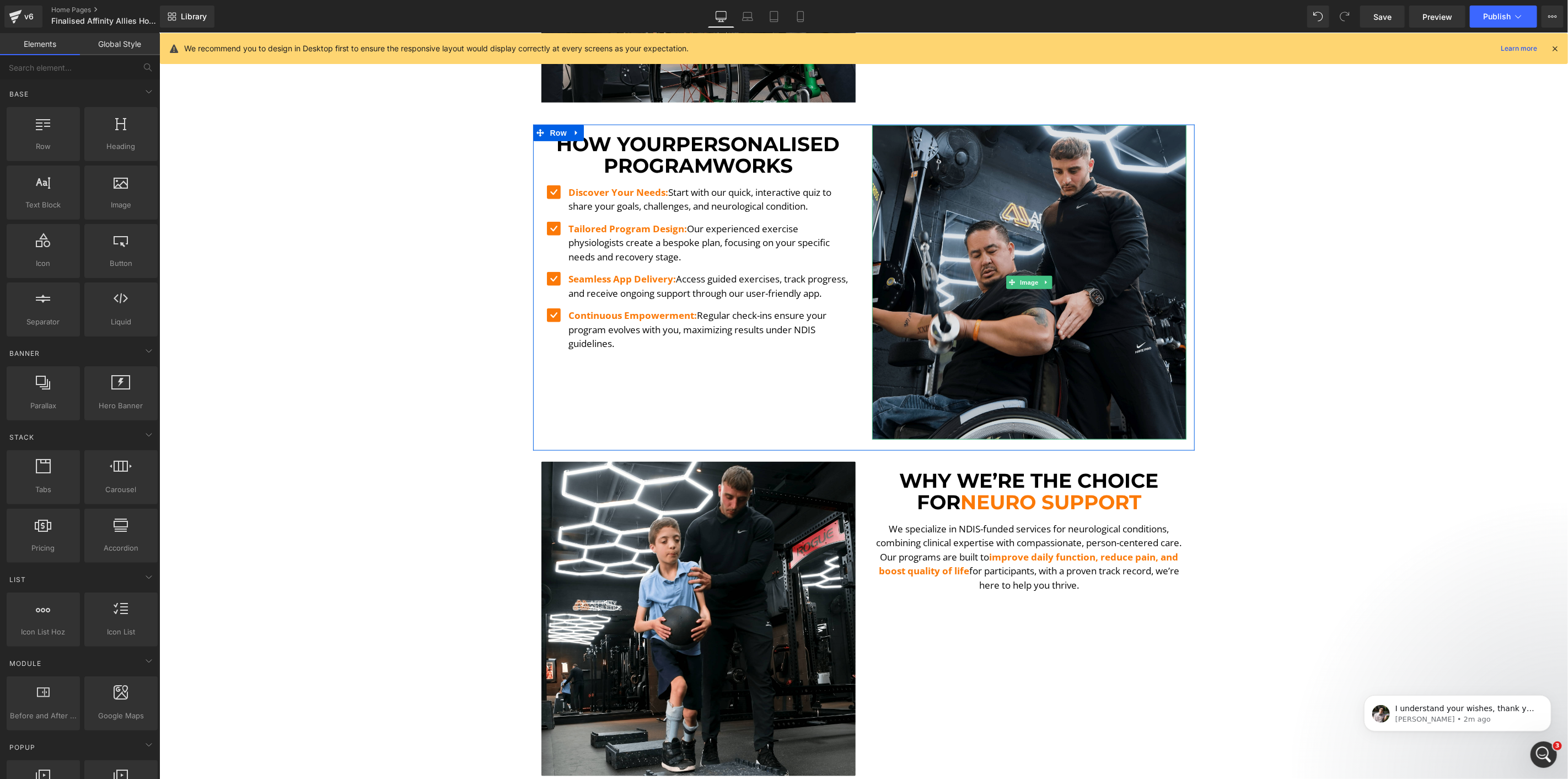
click at [985, 276] on img at bounding box center [1029, 282] width 314 height 314
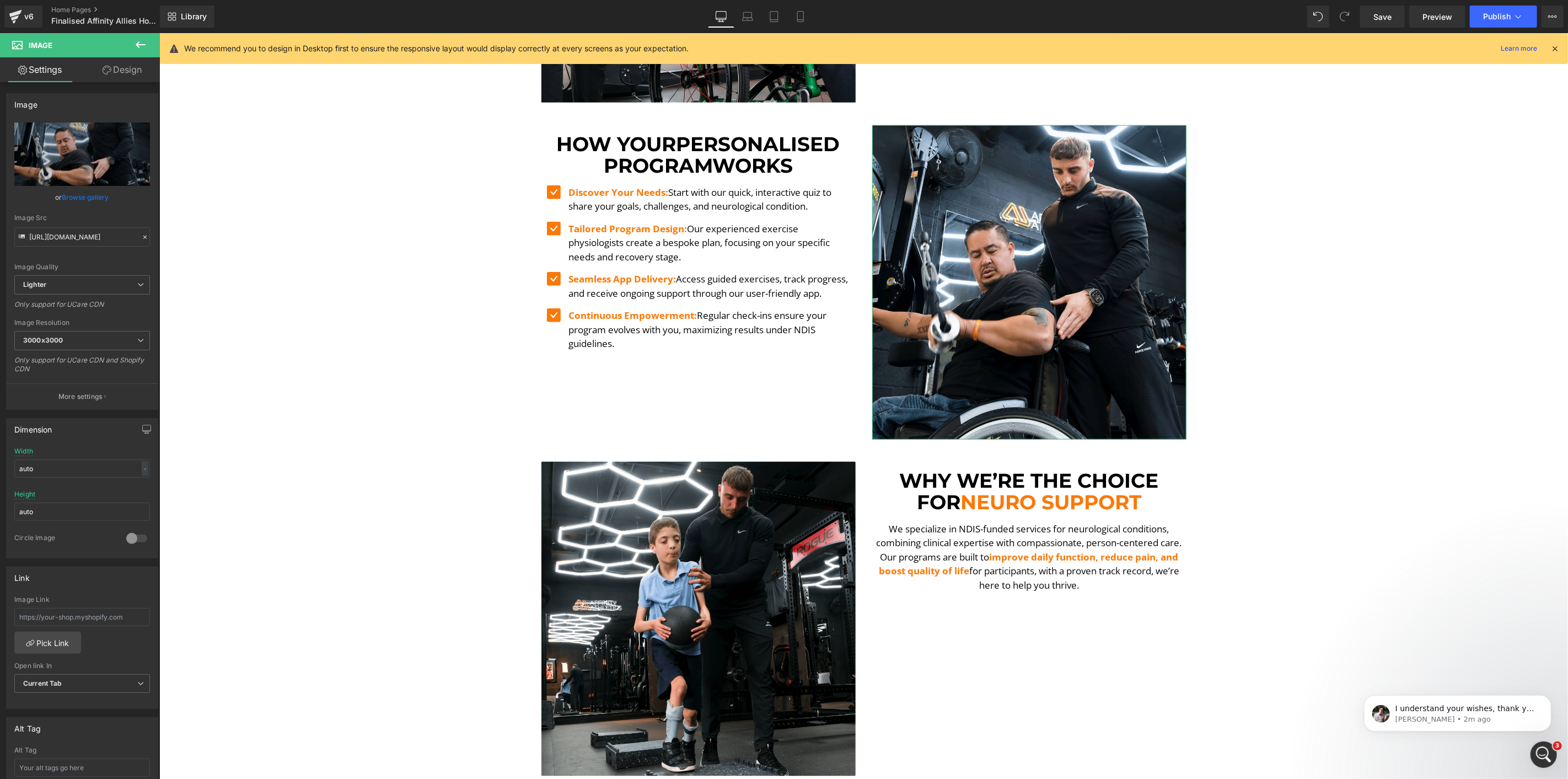
click at [140, 78] on link "Design" at bounding box center [122, 69] width 80 height 25
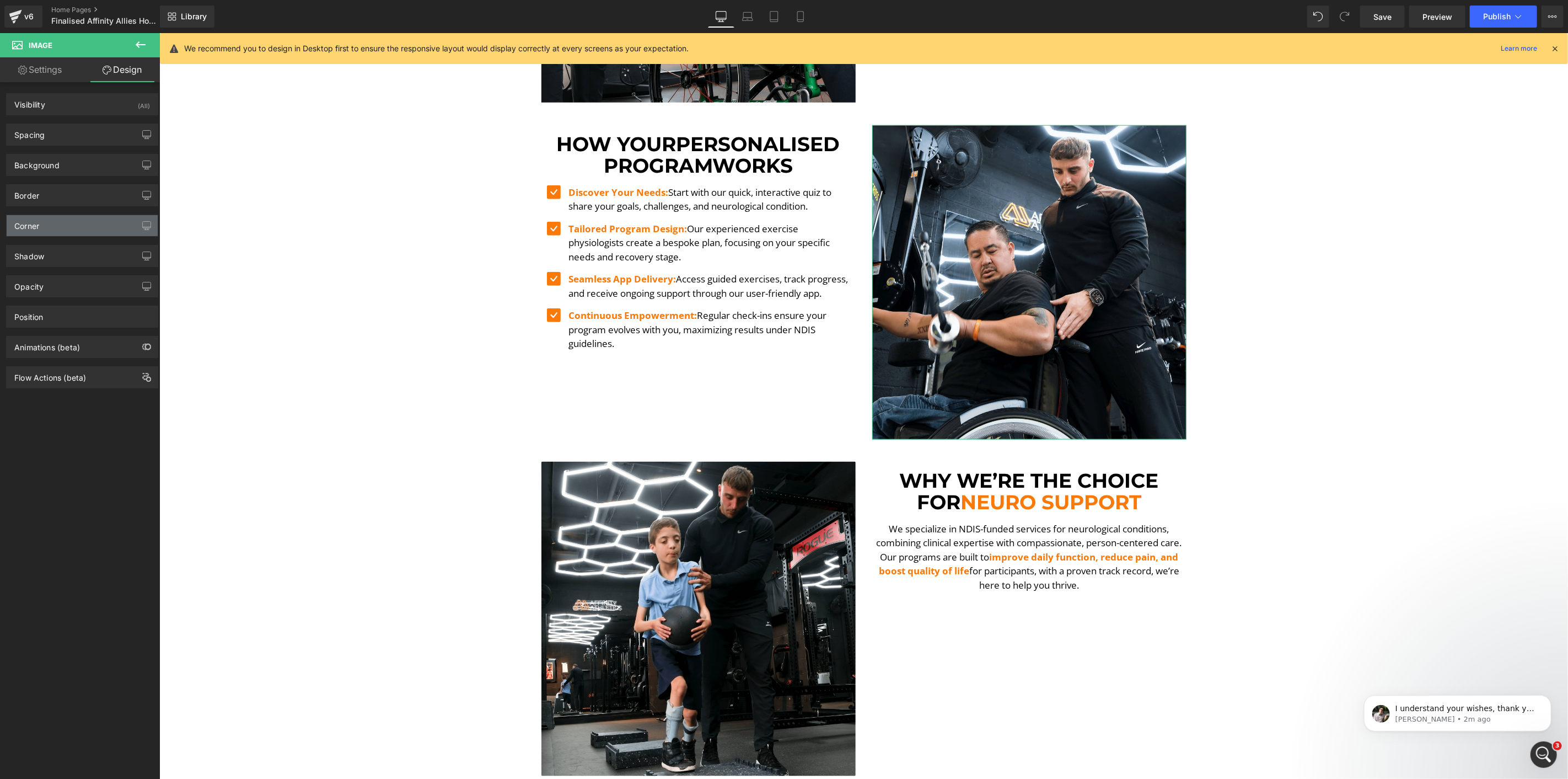
click at [55, 222] on div "Corner" at bounding box center [82, 225] width 151 height 21
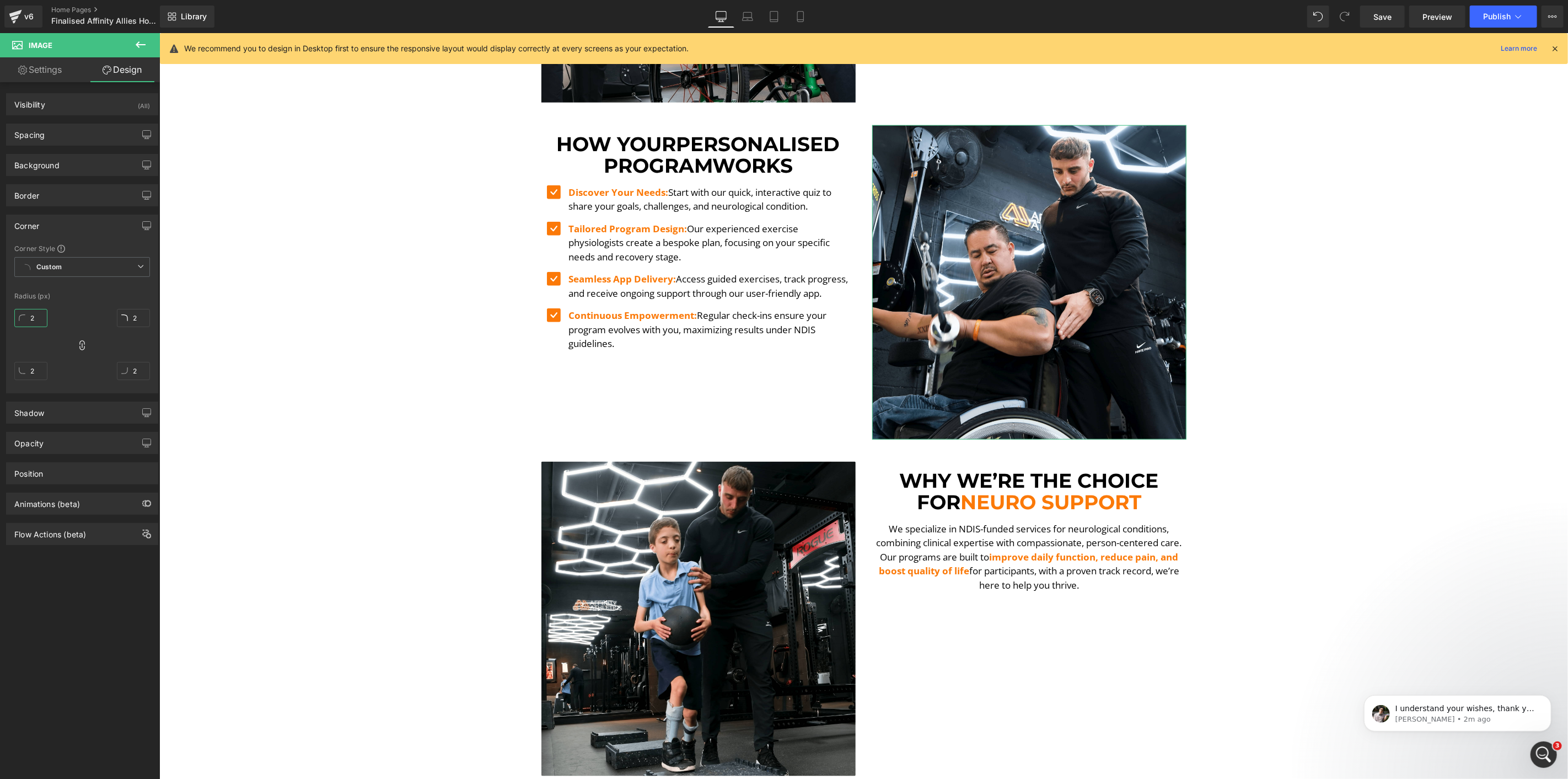
click at [27, 316] on input "2" at bounding box center [31, 318] width 33 height 18
type input "5"
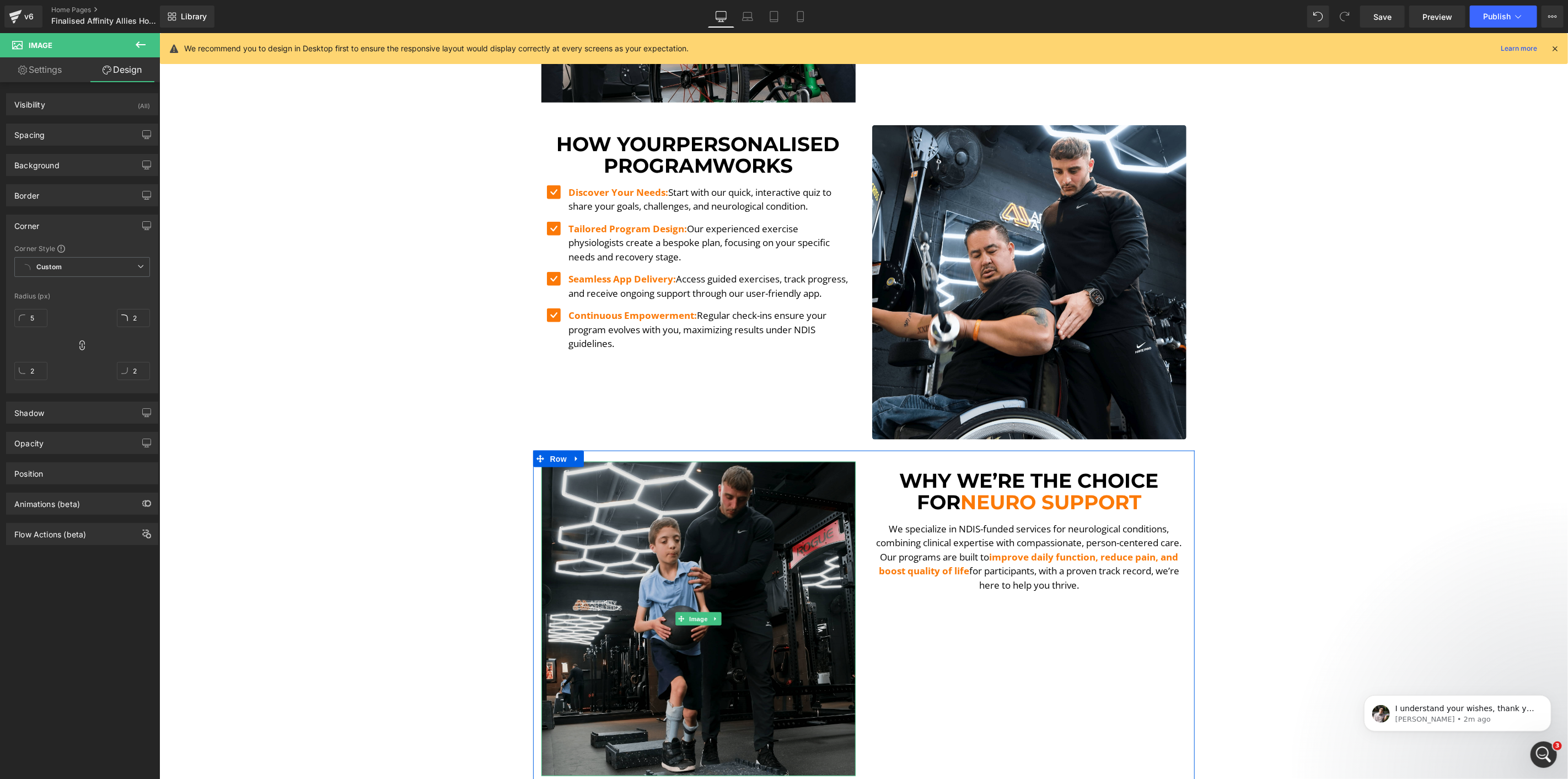
click at [680, 484] on img at bounding box center [698, 618] width 314 height 314
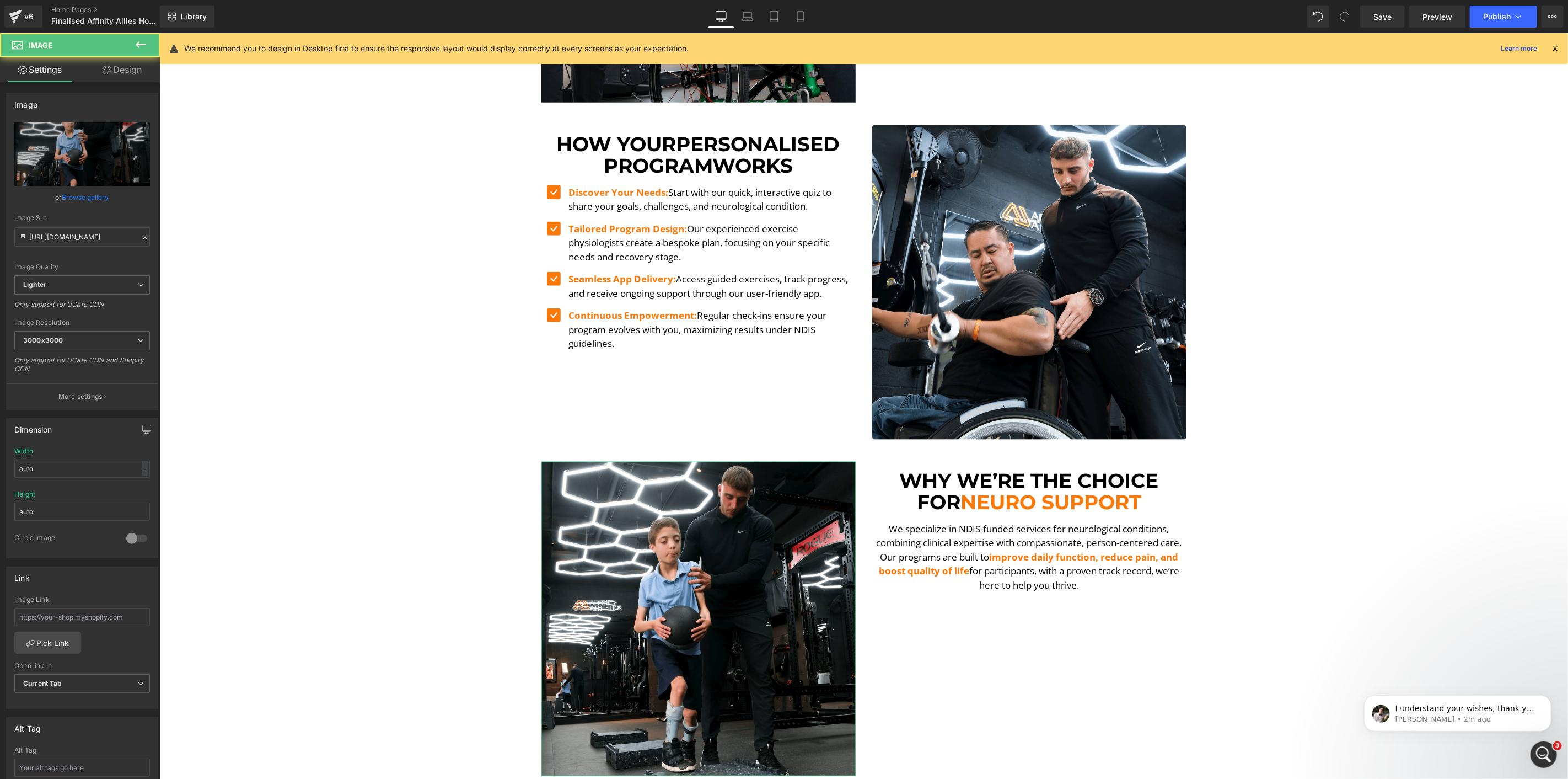
click at [119, 72] on link "Design" at bounding box center [122, 69] width 80 height 25
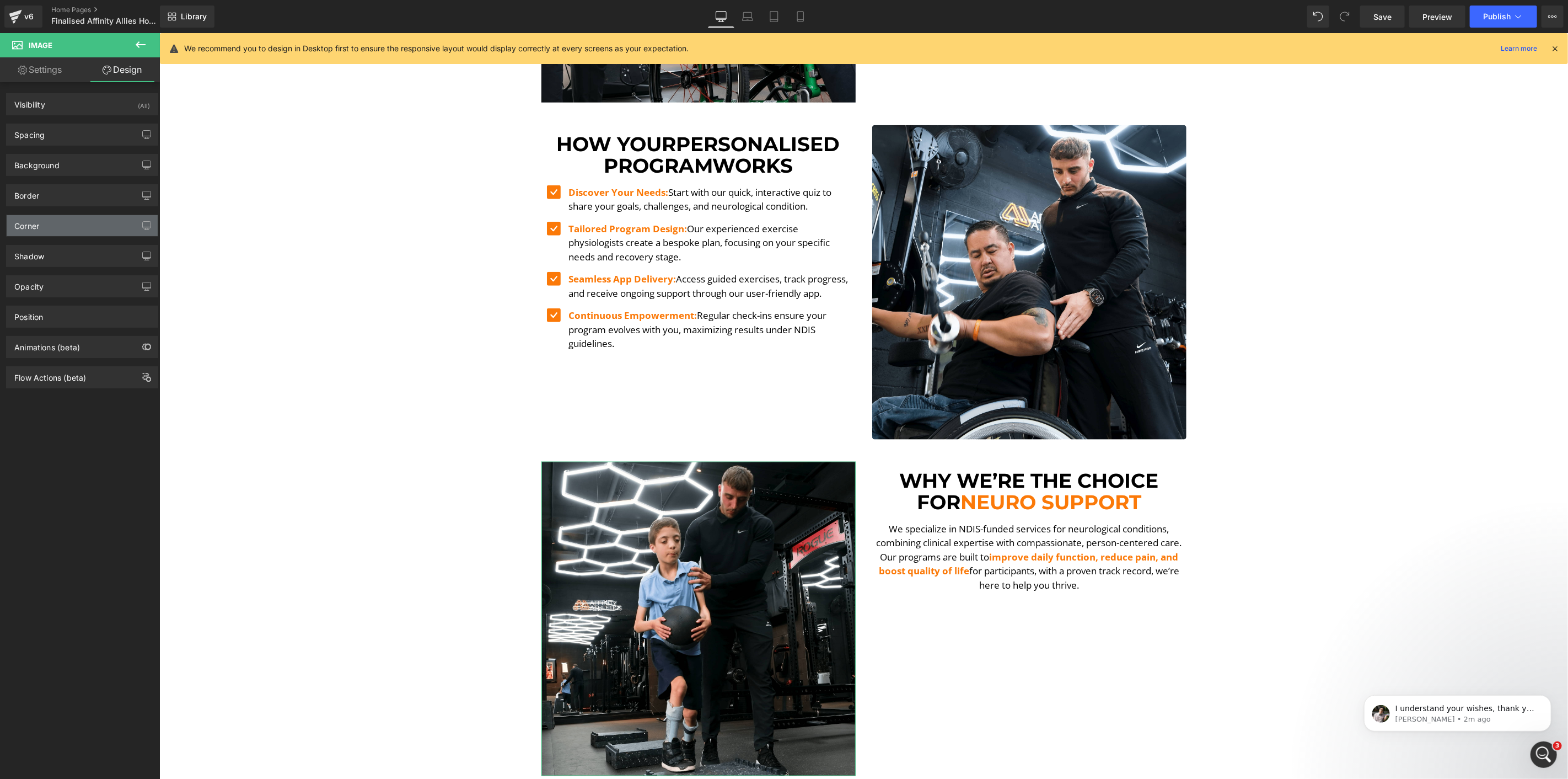
click at [50, 228] on div "Corner" at bounding box center [82, 225] width 151 height 21
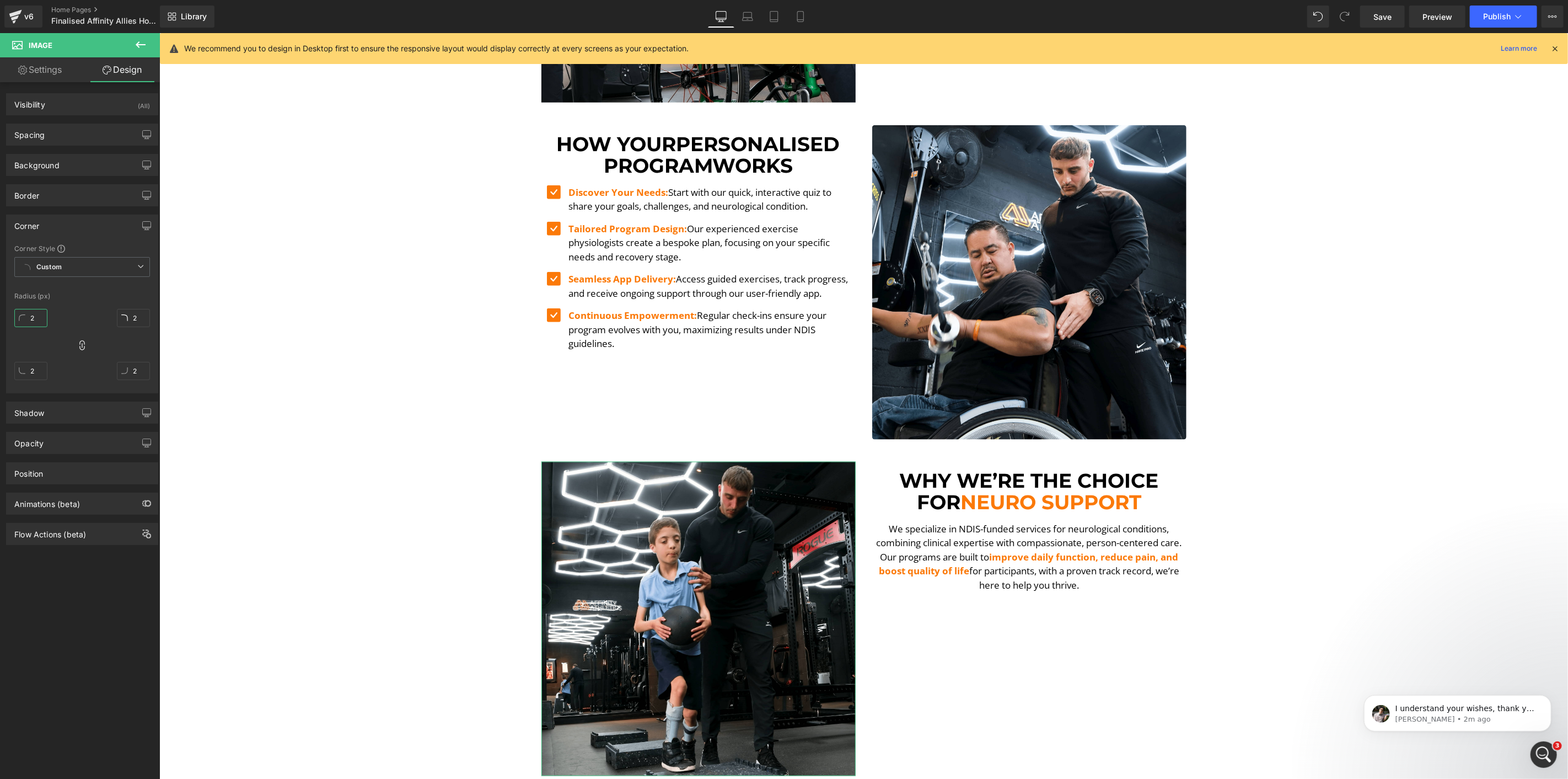
click at [35, 318] on input "2" at bounding box center [31, 318] width 33 height 18
type input "5"
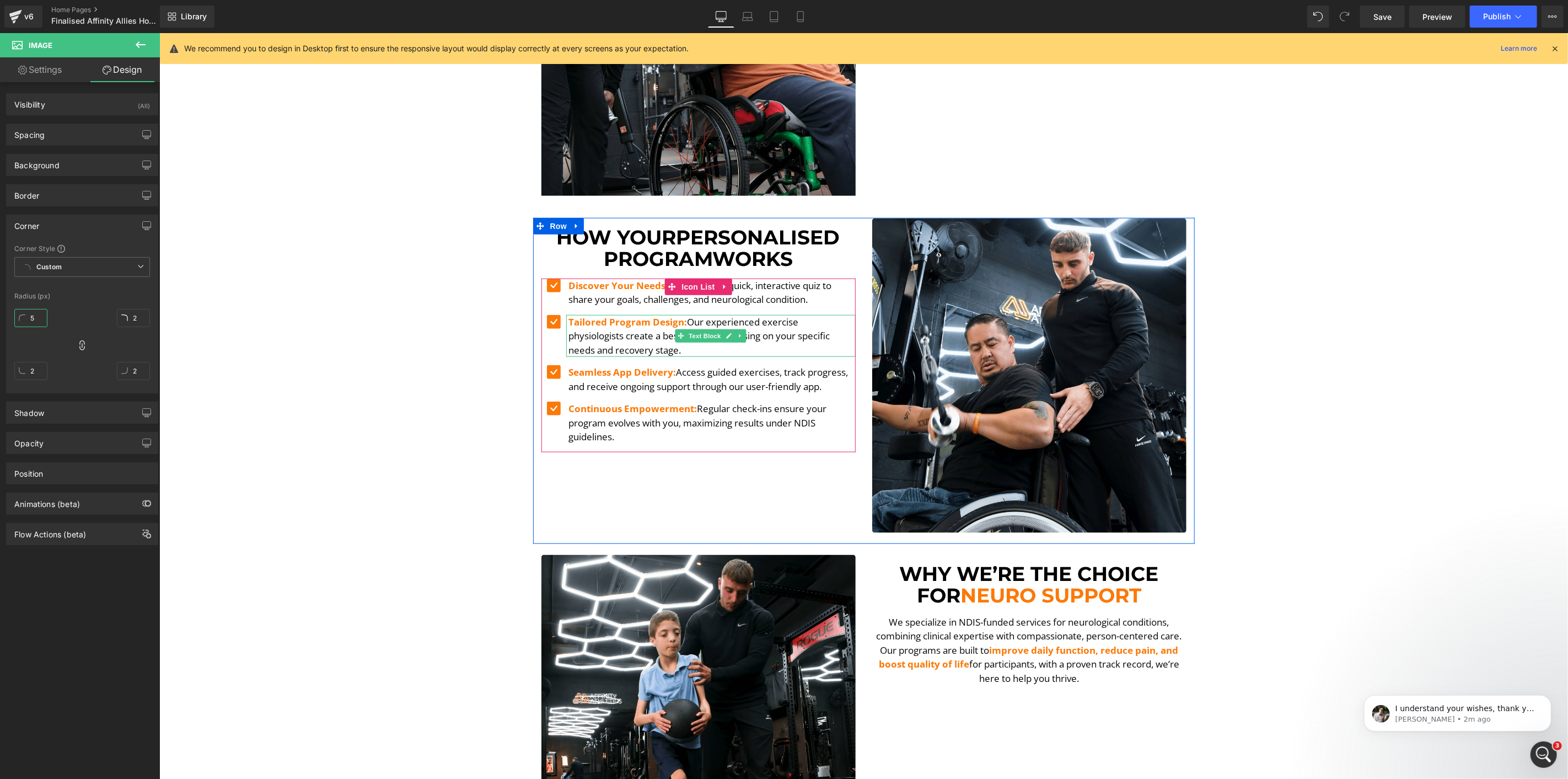
scroll to position [614, 0]
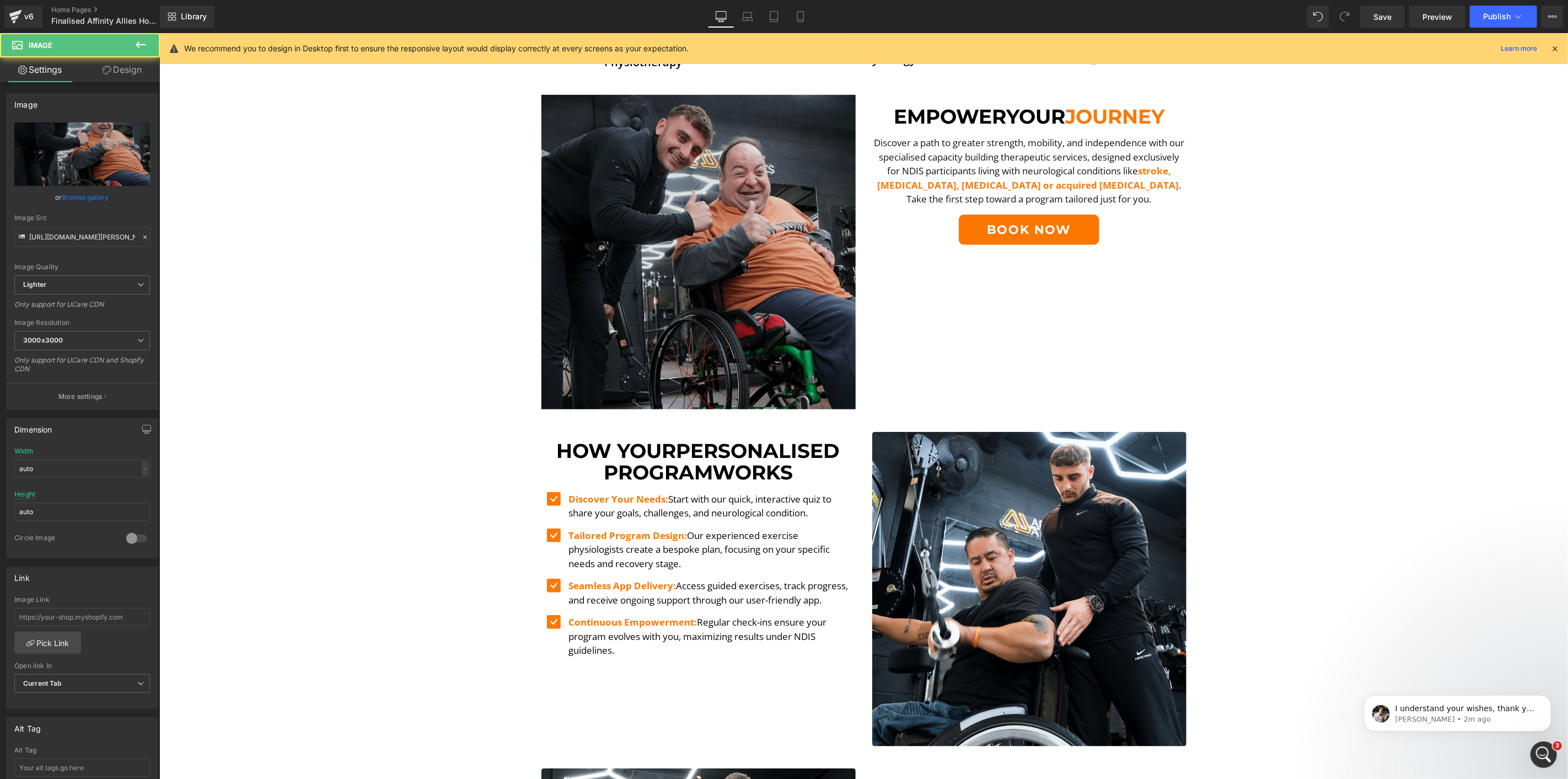
click at [620, 223] on img at bounding box center [698, 252] width 314 height 314
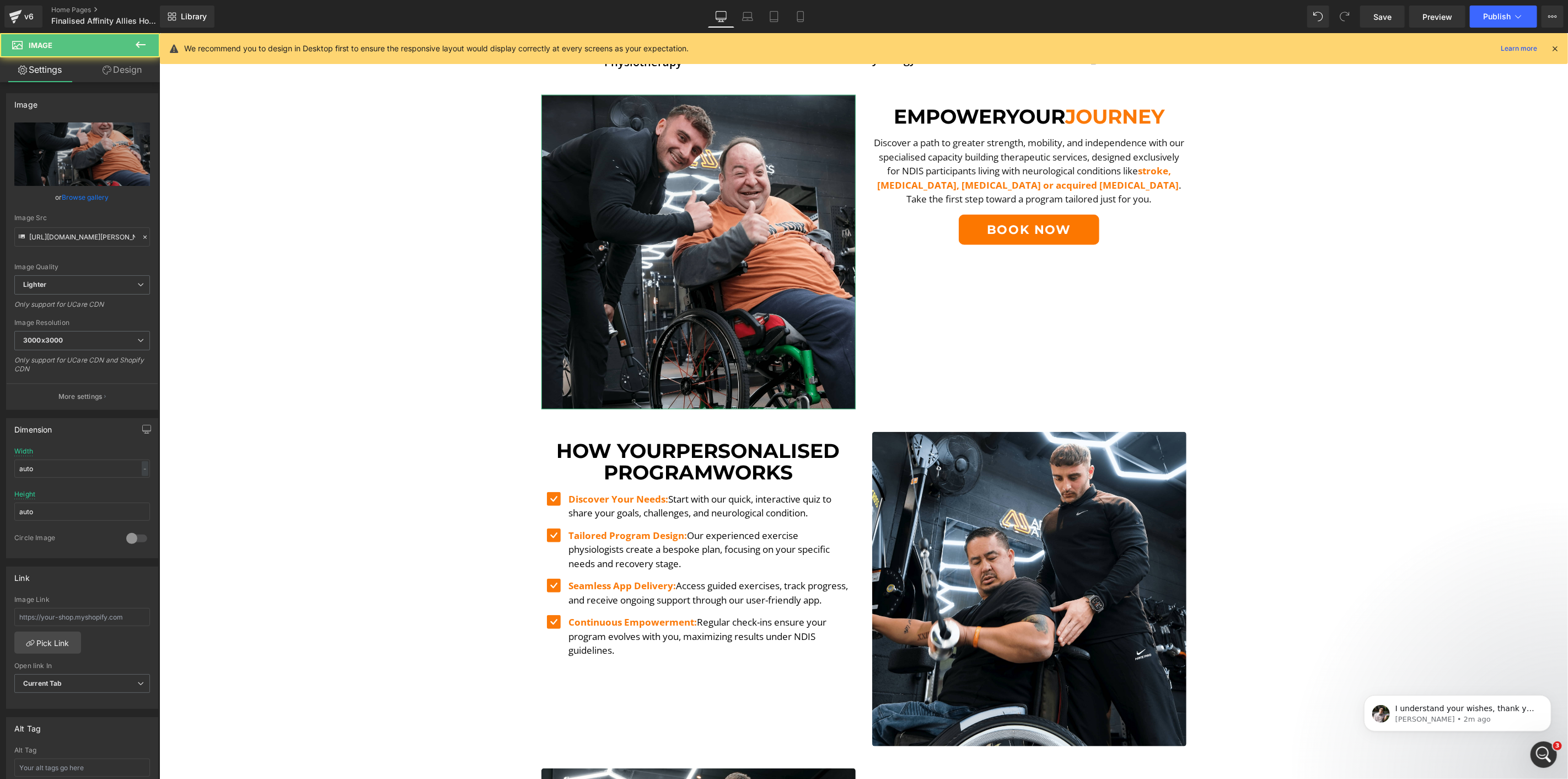
click at [111, 68] on link "Design" at bounding box center [122, 69] width 80 height 25
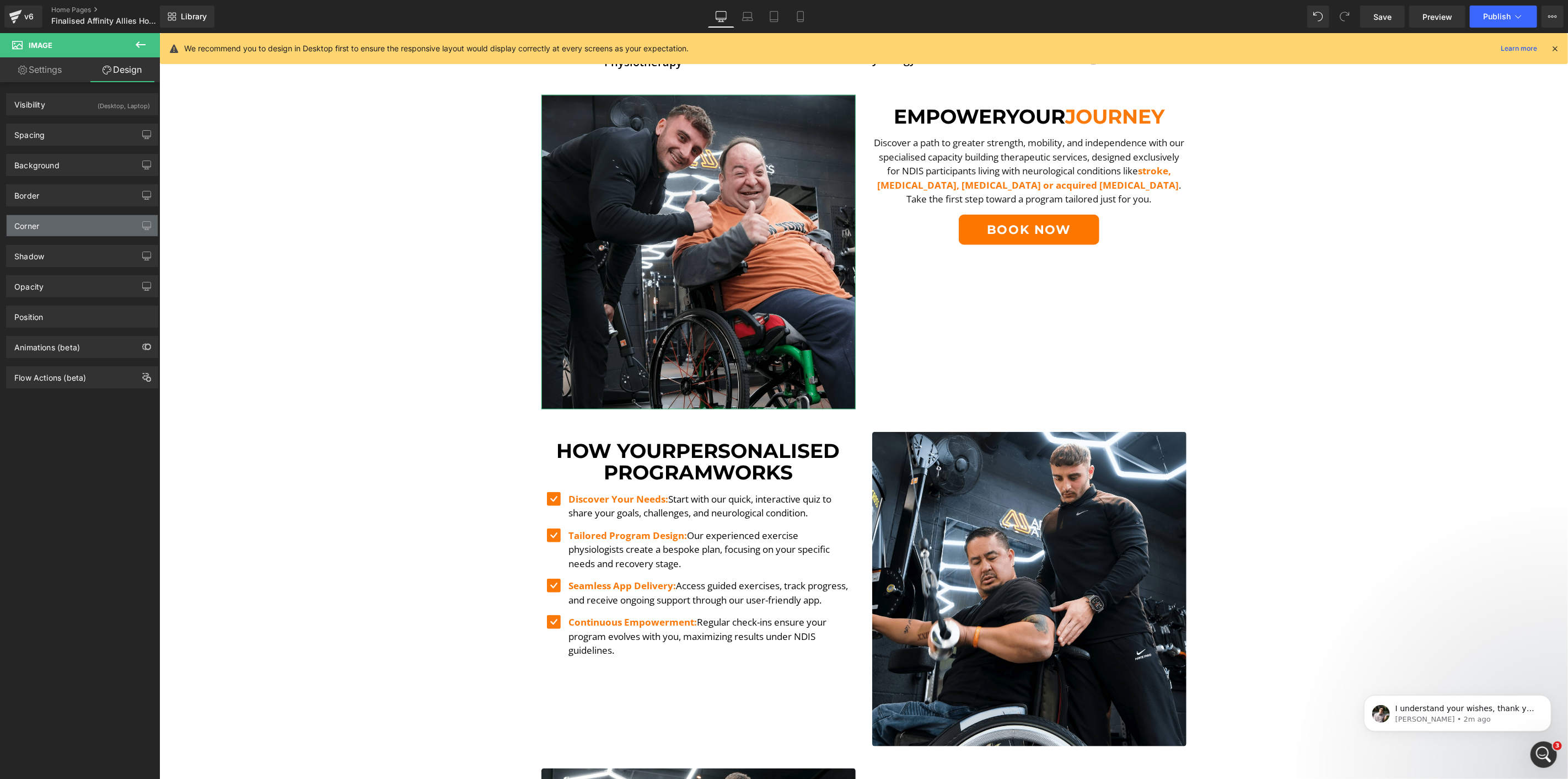
click at [42, 223] on div "Corner" at bounding box center [82, 225] width 151 height 21
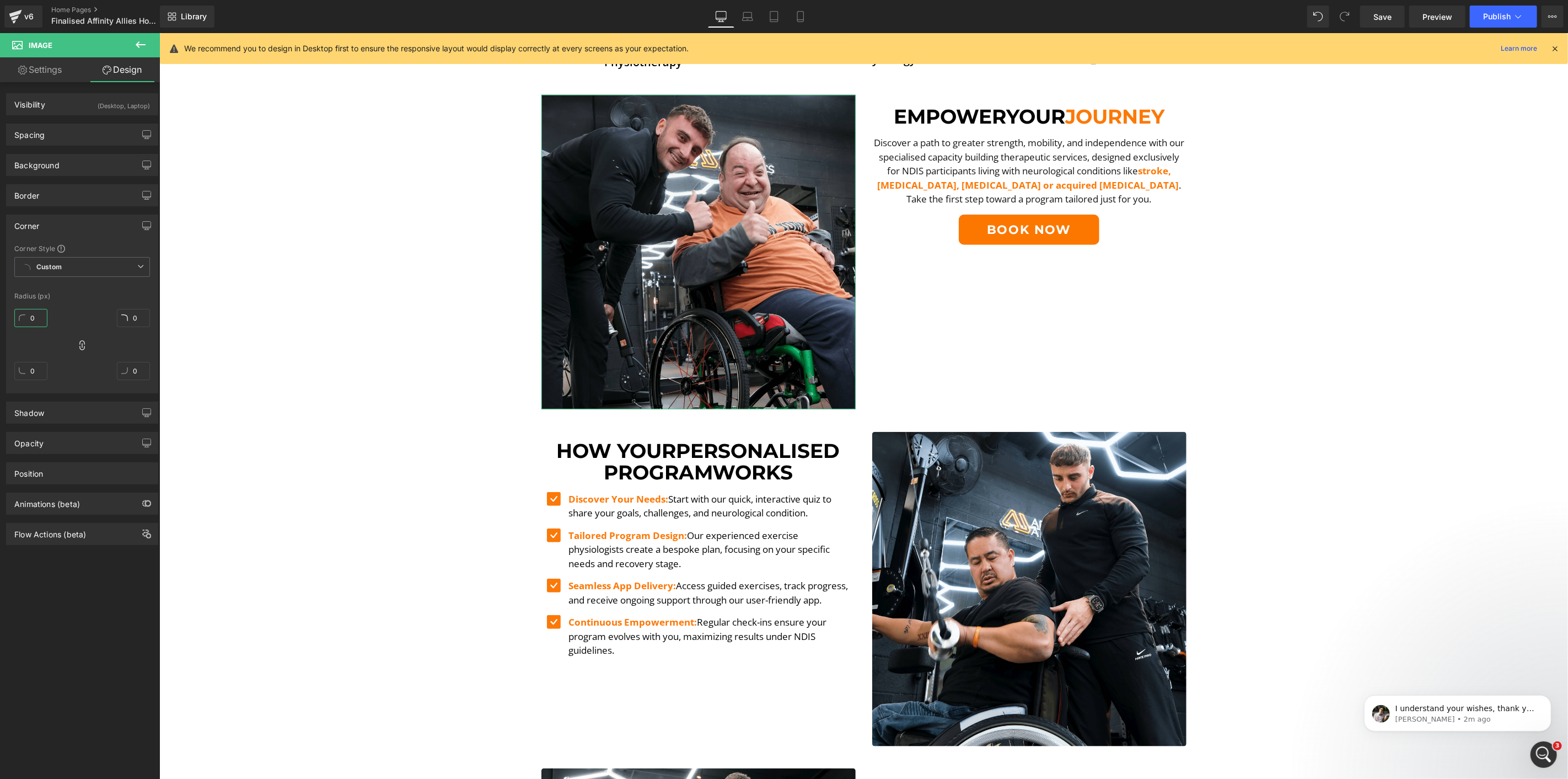
click at [34, 322] on input "0" at bounding box center [31, 318] width 33 height 18
type input "5"
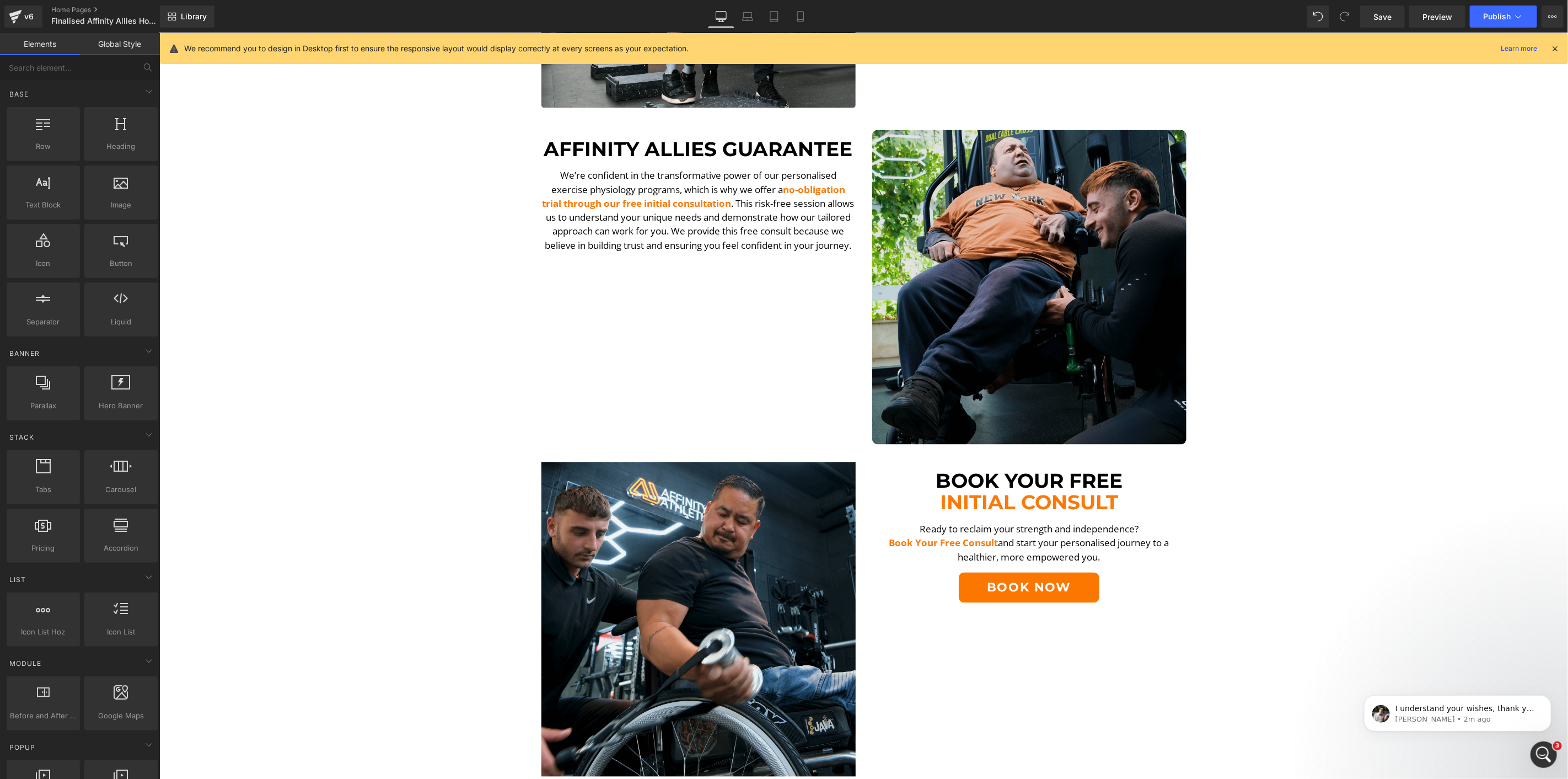
scroll to position [1595, 0]
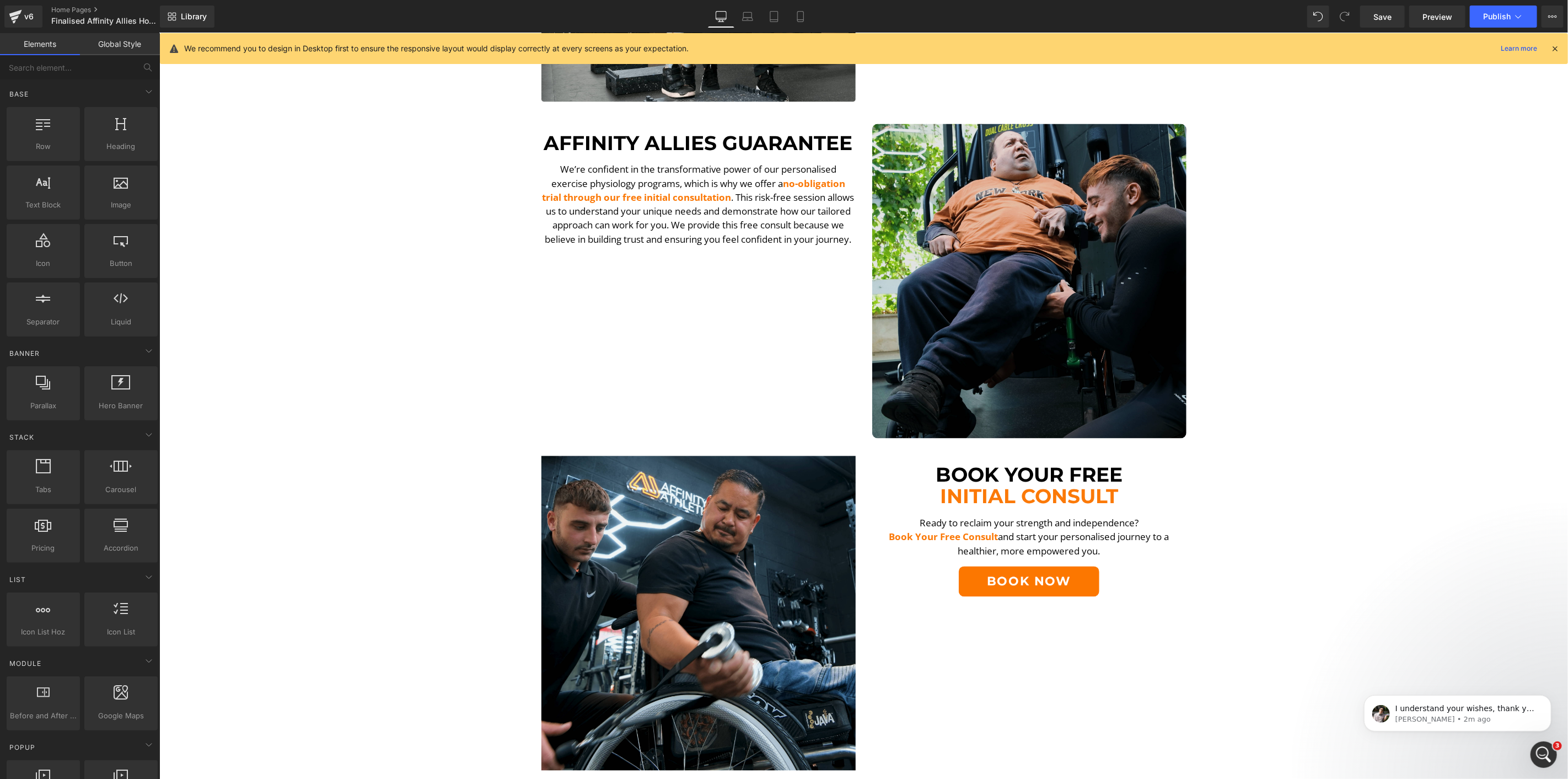
click at [1030, 365] on img at bounding box center [1029, 281] width 314 height 314
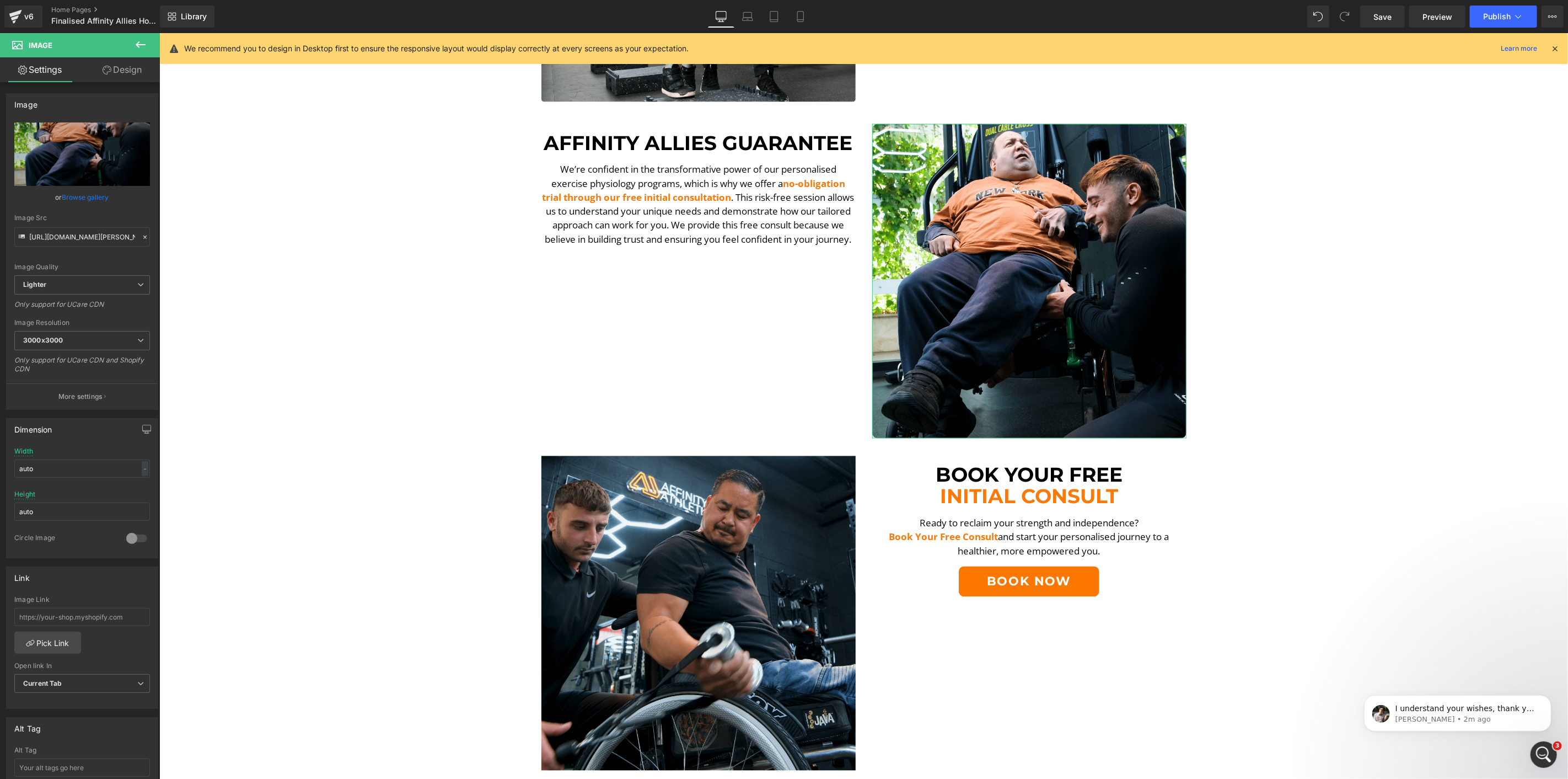
click at [131, 77] on link "Design" at bounding box center [122, 69] width 80 height 25
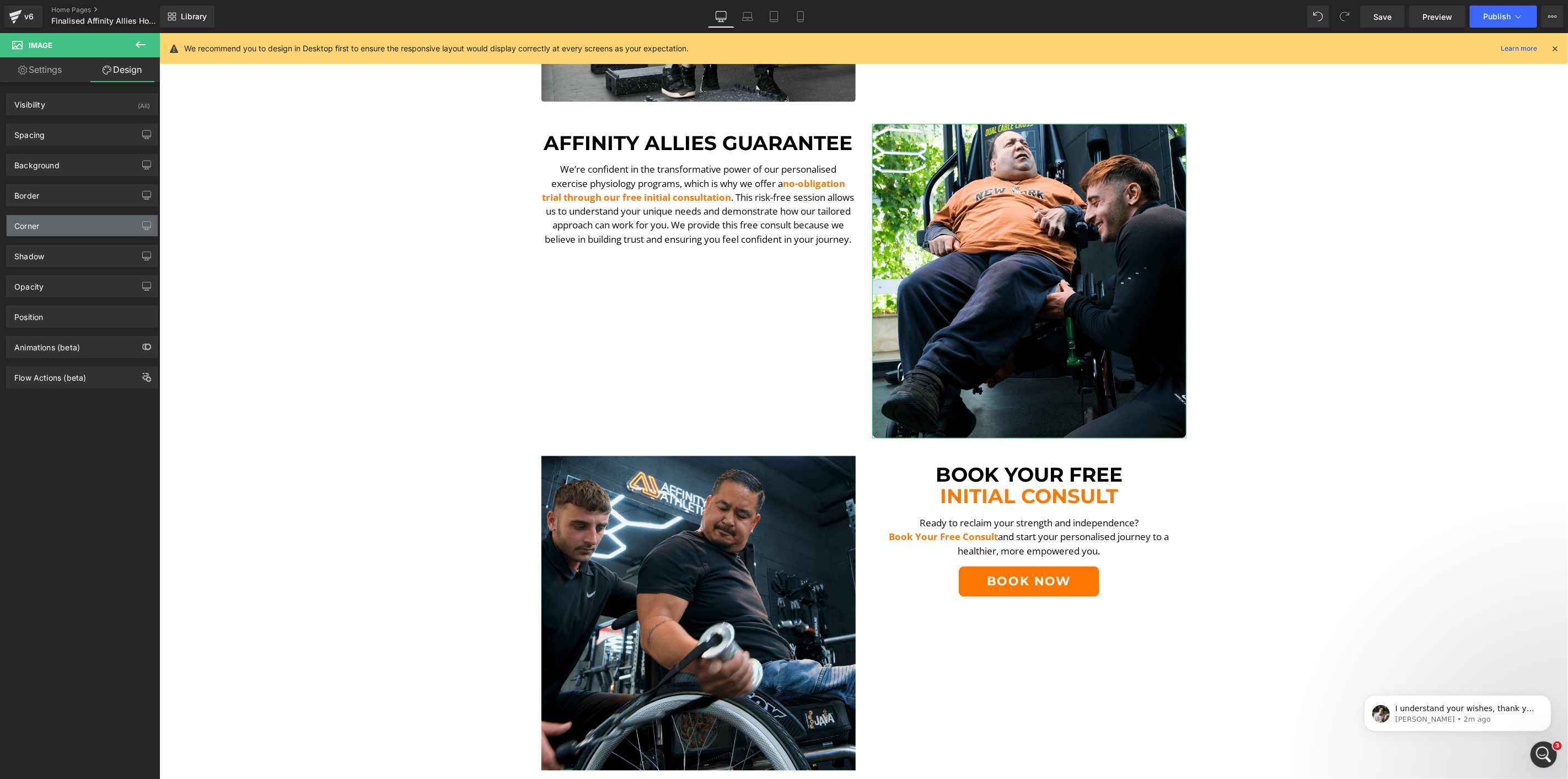
click at [64, 229] on div "Corner" at bounding box center [82, 225] width 151 height 21
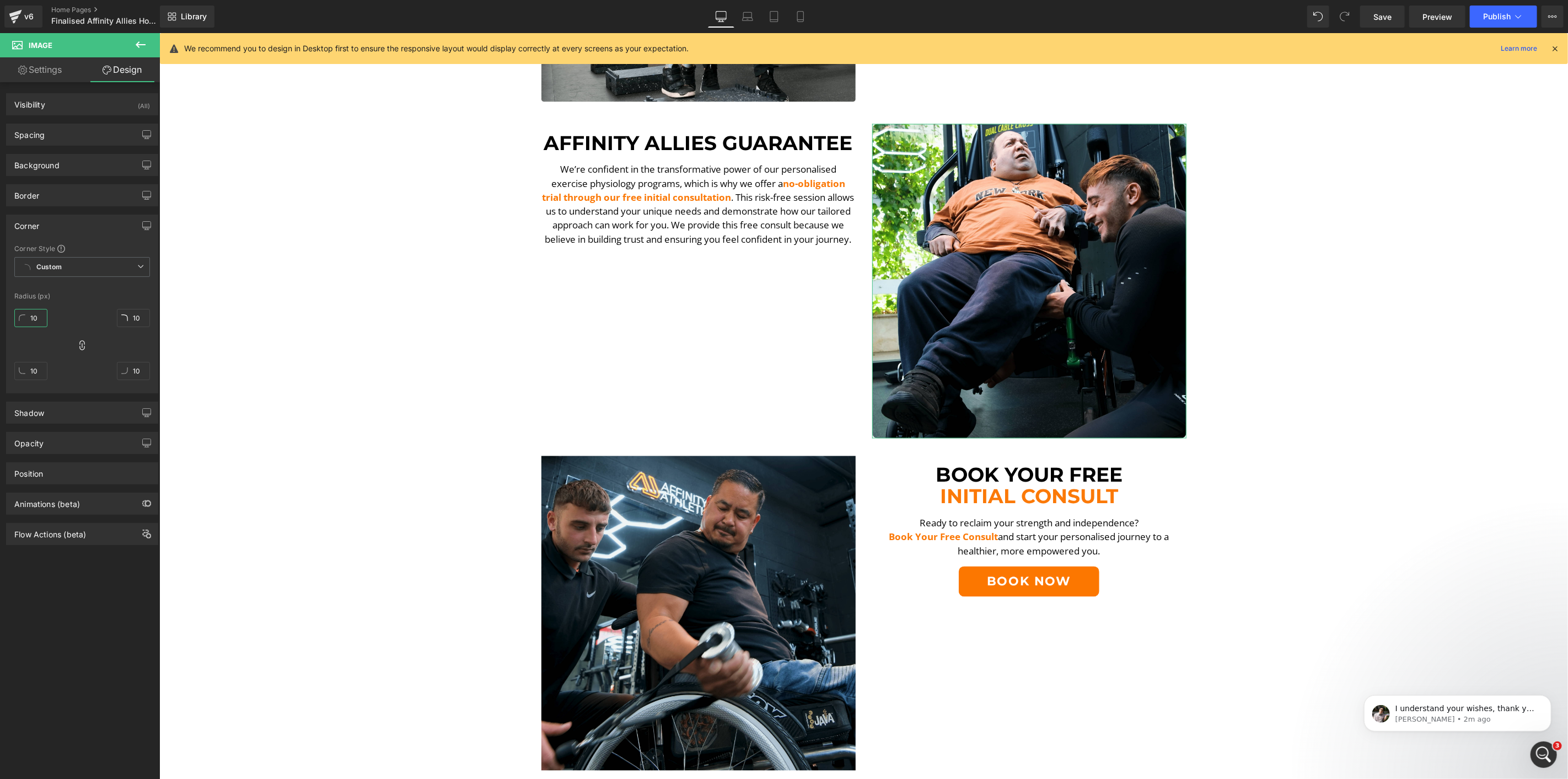
click at [35, 317] on input "10" at bounding box center [31, 318] width 33 height 18
type input "5"
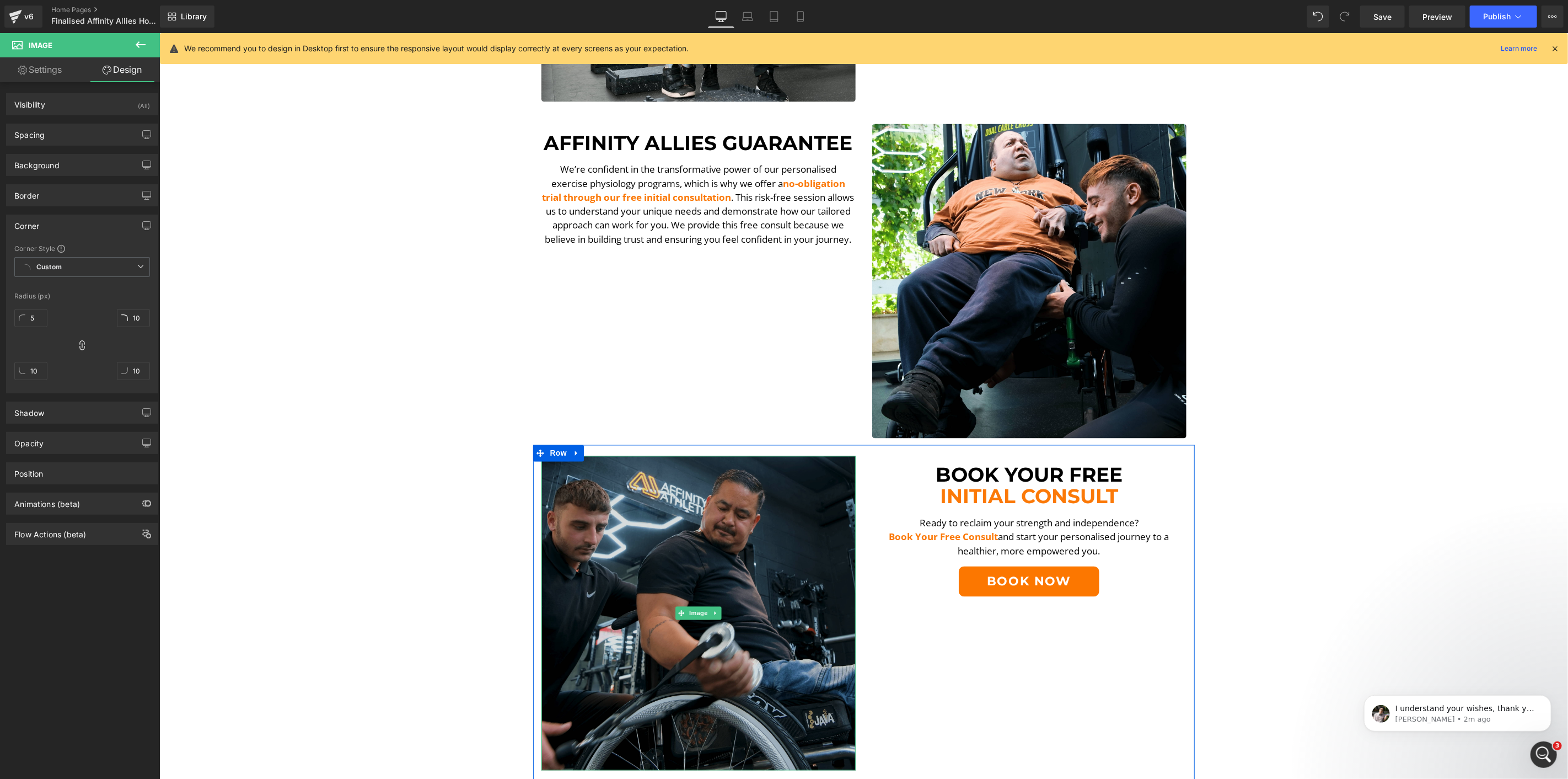
click at [672, 506] on img at bounding box center [698, 613] width 314 height 314
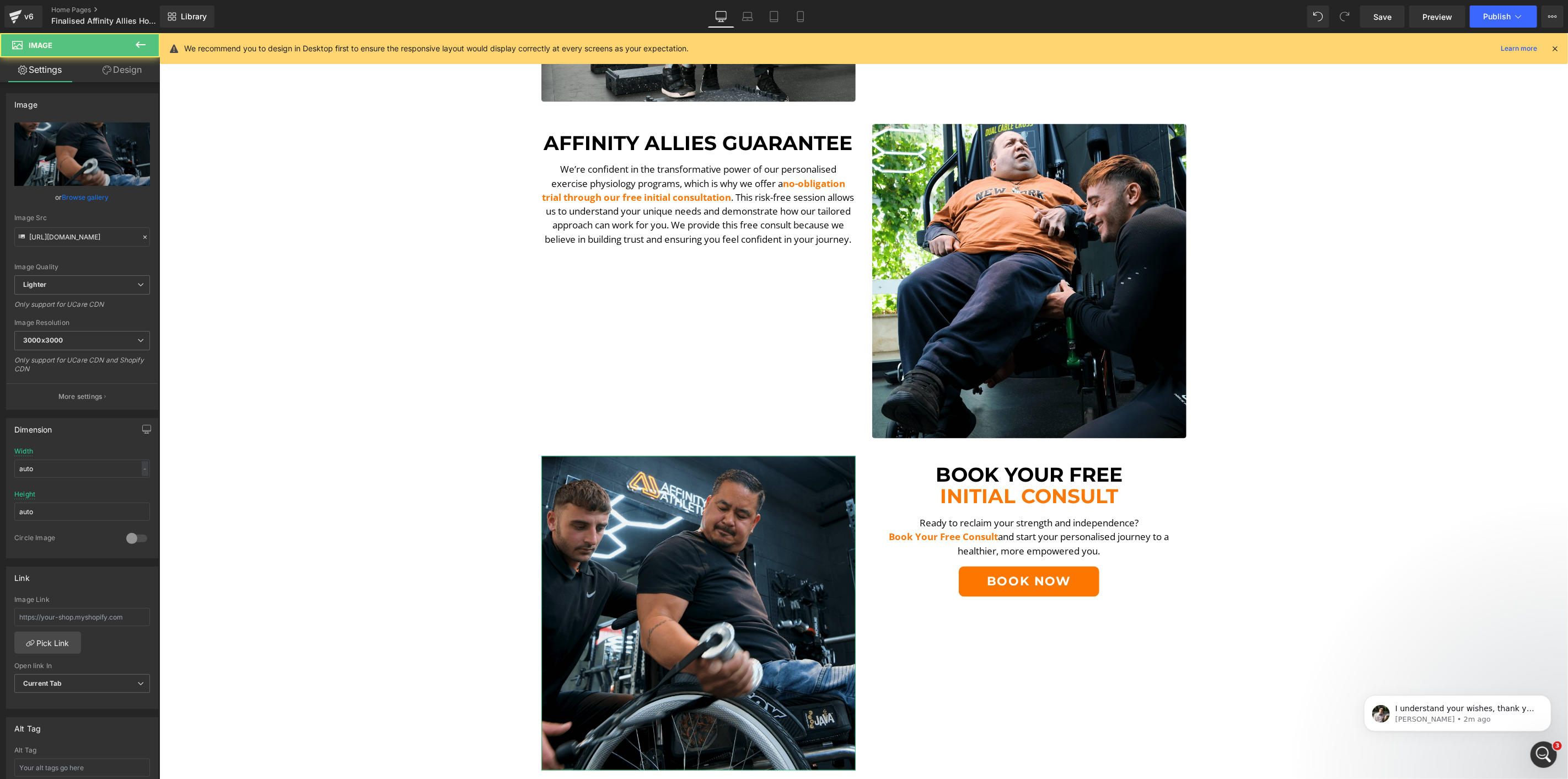
click at [133, 63] on link "Design" at bounding box center [122, 69] width 80 height 25
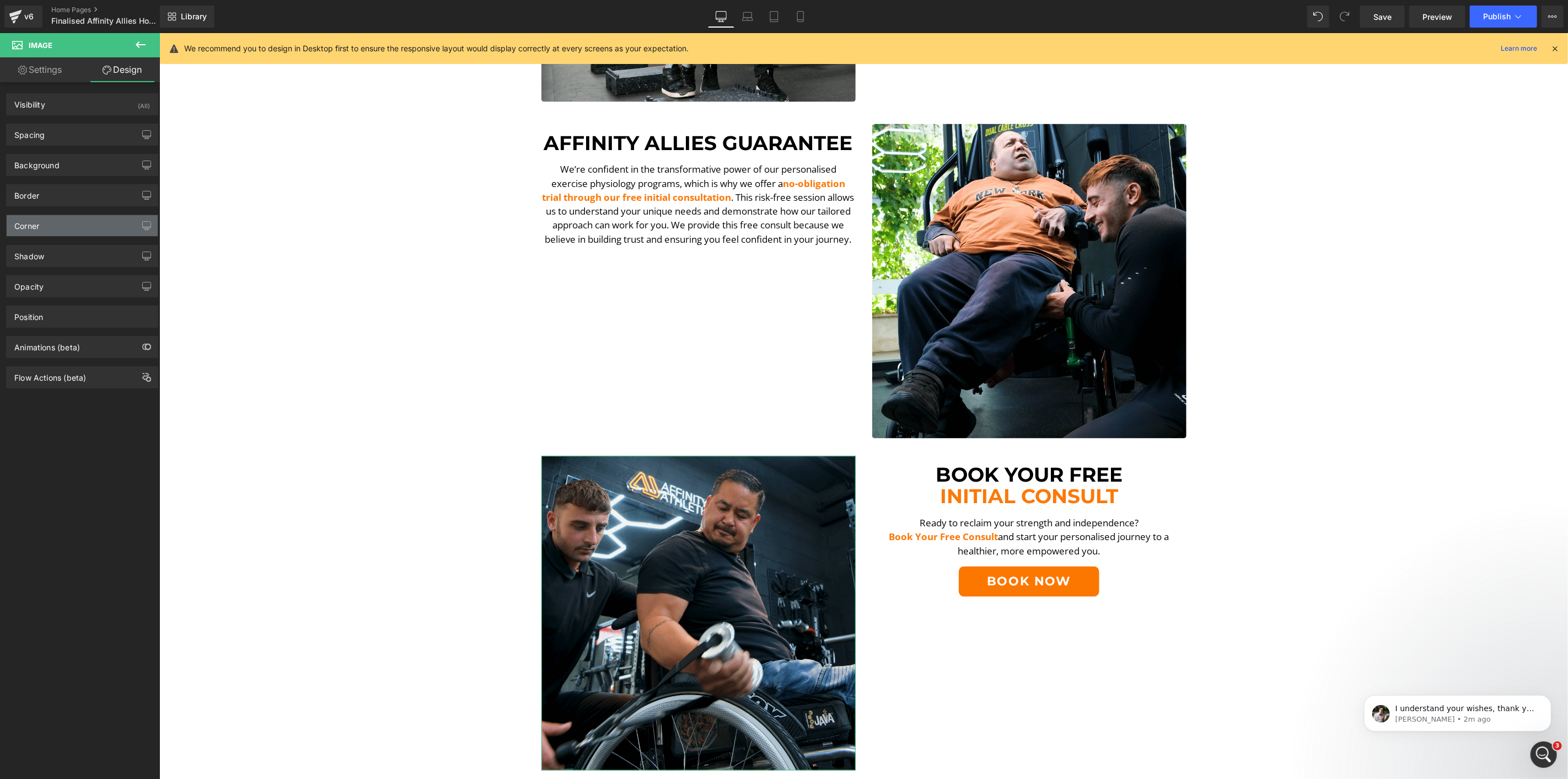
click at [54, 235] on div "Corner" at bounding box center [82, 225] width 151 height 21
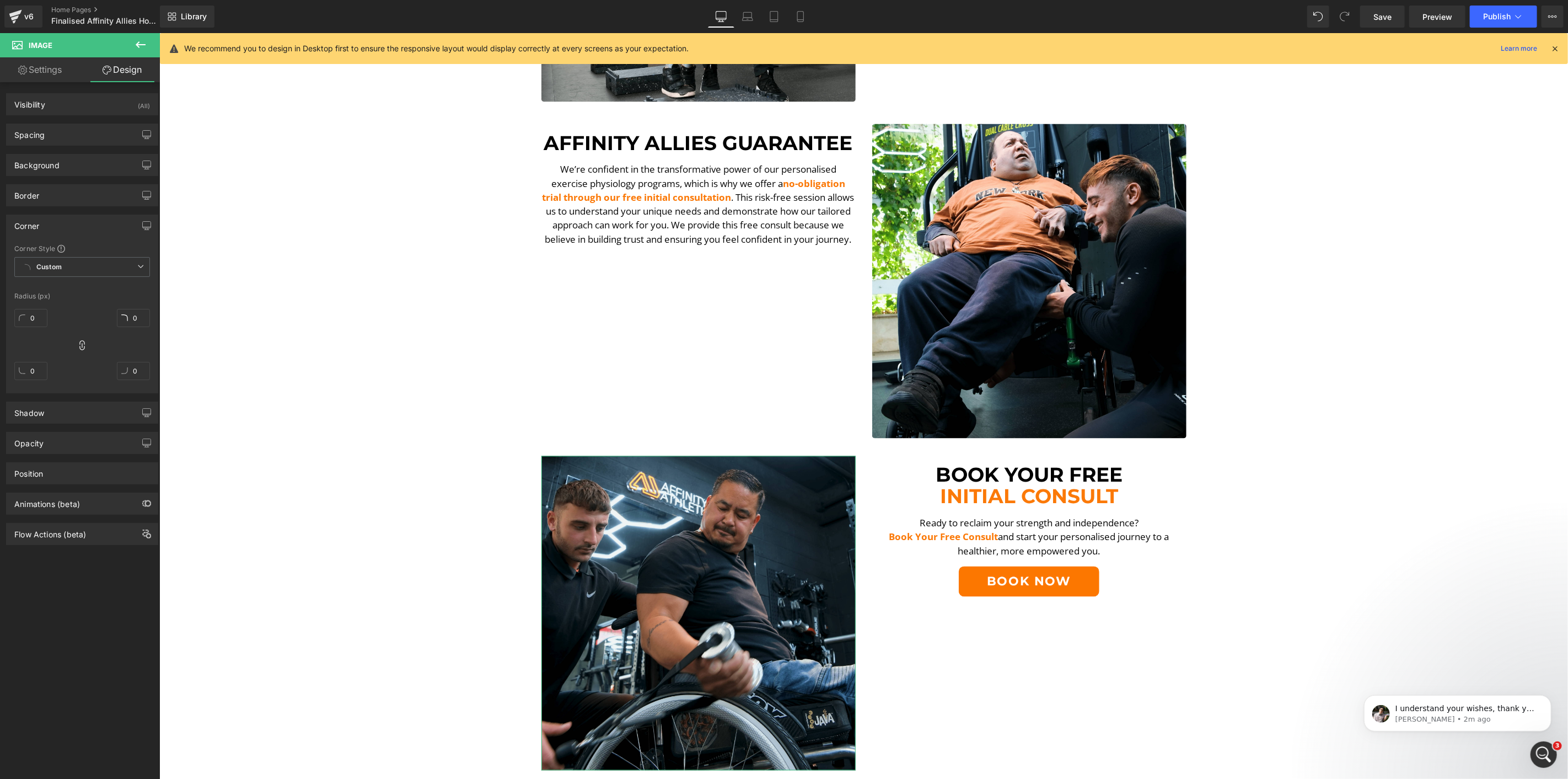
click at [39, 307] on div "0" at bounding box center [31, 322] width 33 height 35
click at [39, 323] on input "0" at bounding box center [31, 318] width 33 height 18
type input "5"
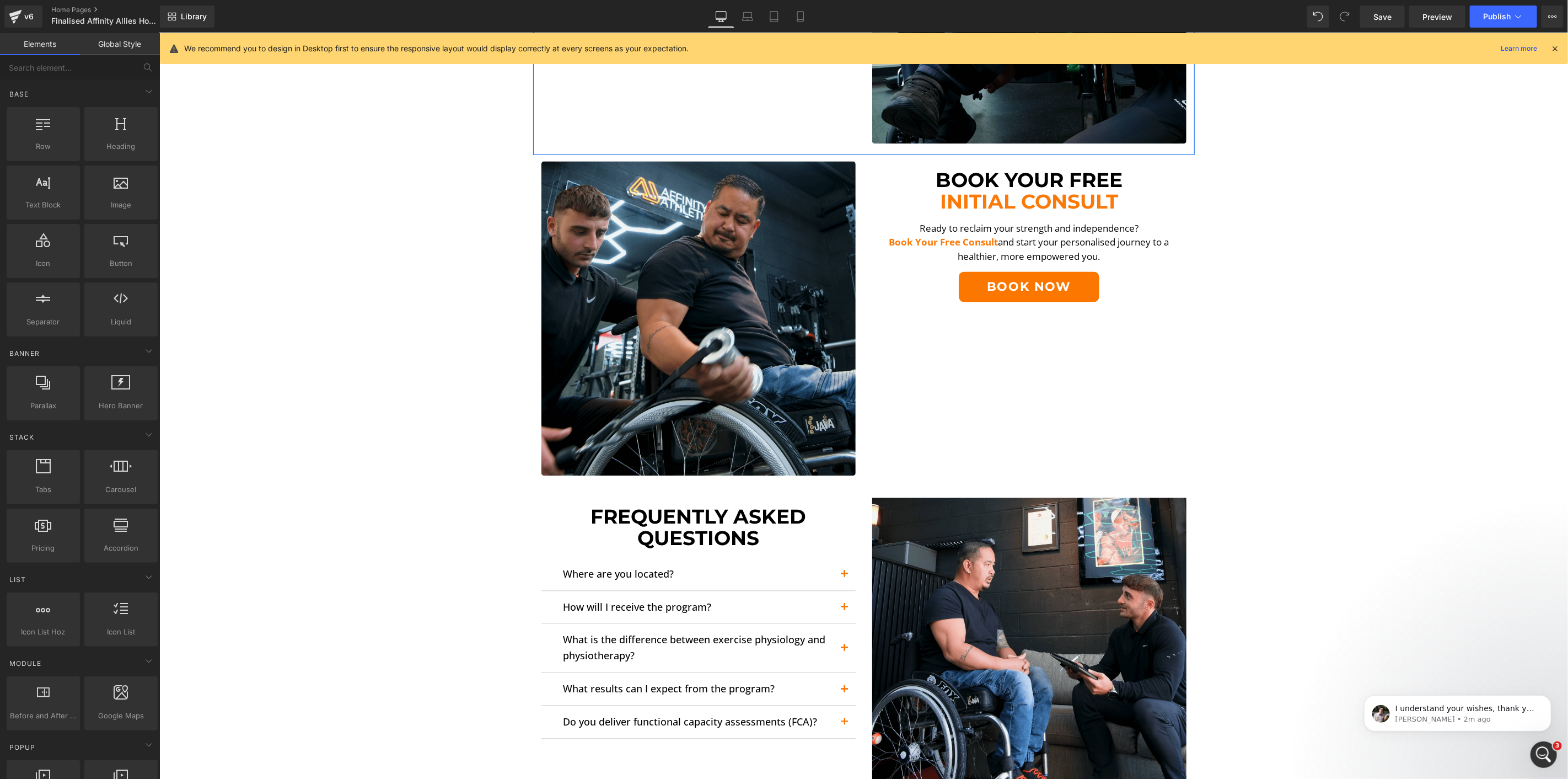
scroll to position [2024, 0]
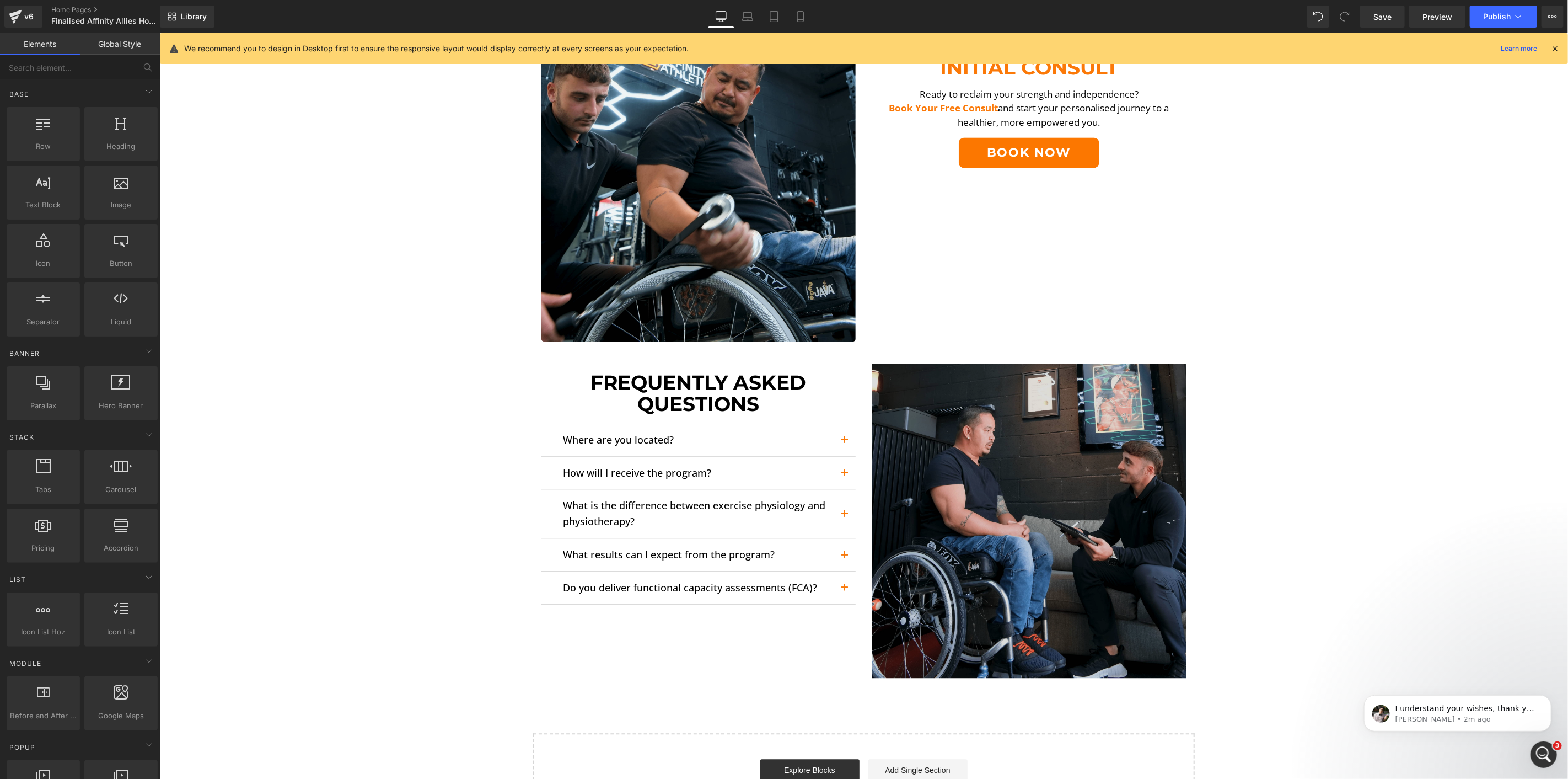
click at [1035, 420] on img at bounding box center [1029, 520] width 314 height 314
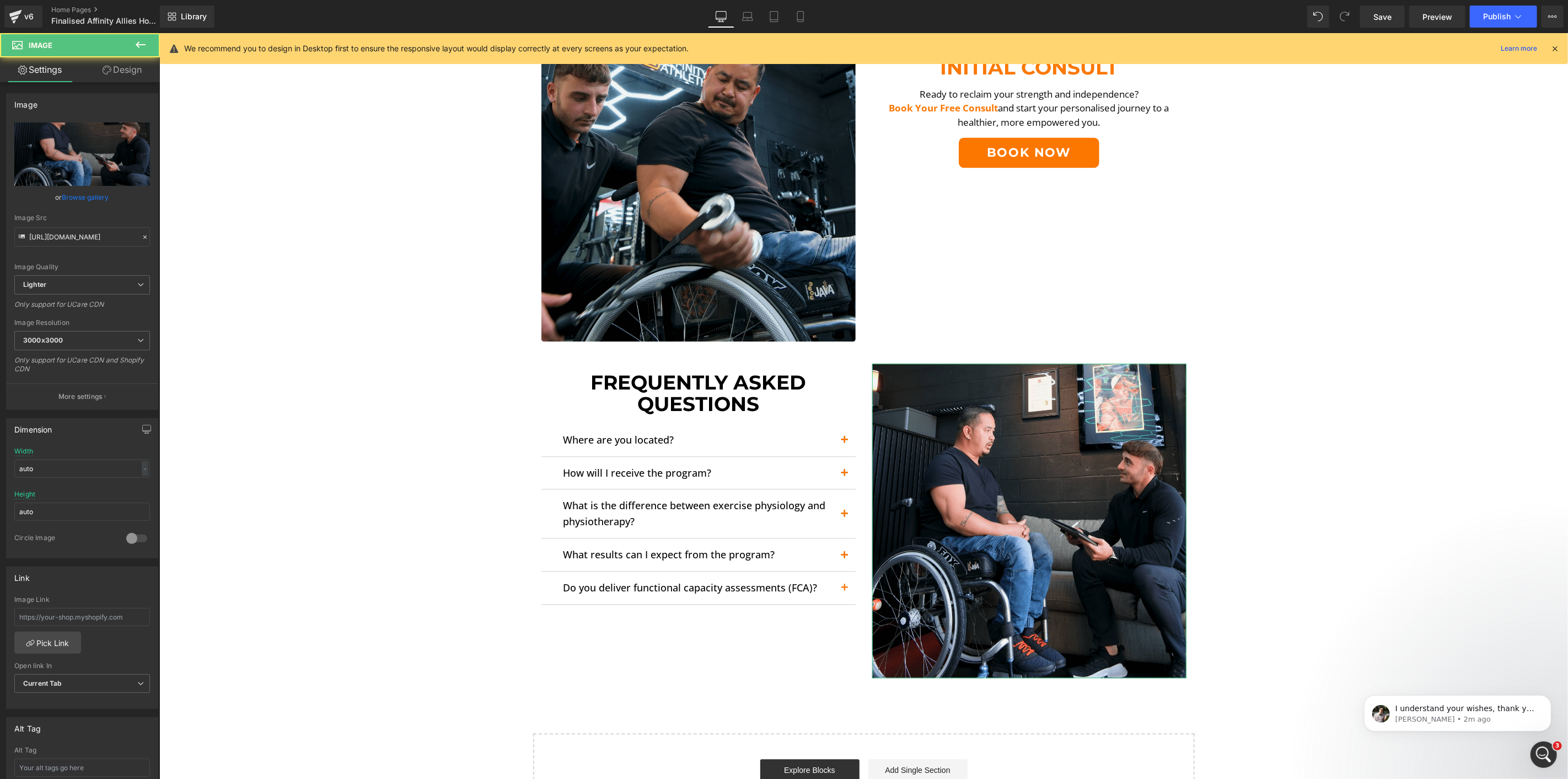
click at [134, 66] on link "Design" at bounding box center [122, 69] width 80 height 25
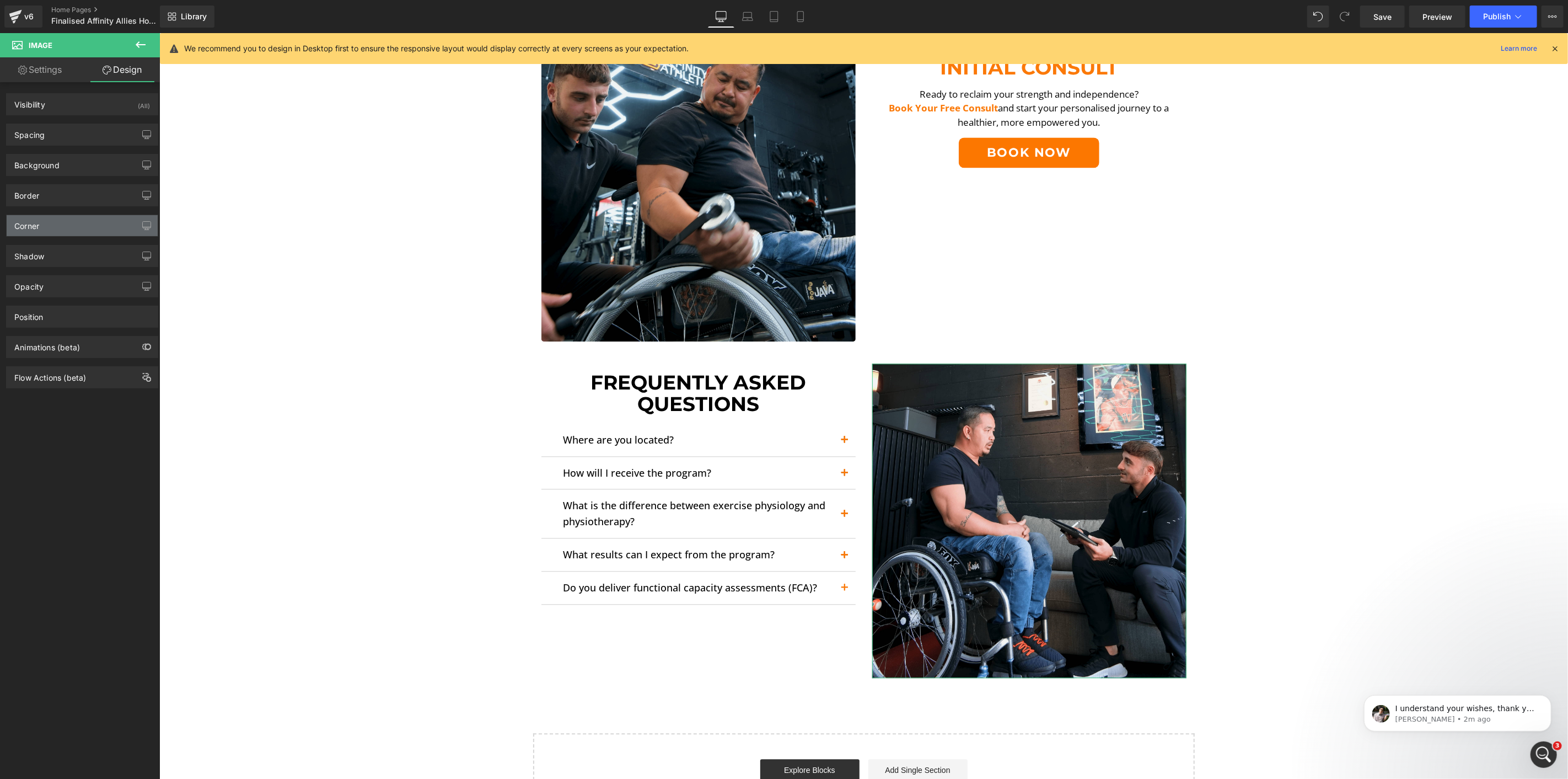
click at [48, 224] on div "Corner" at bounding box center [82, 225] width 151 height 21
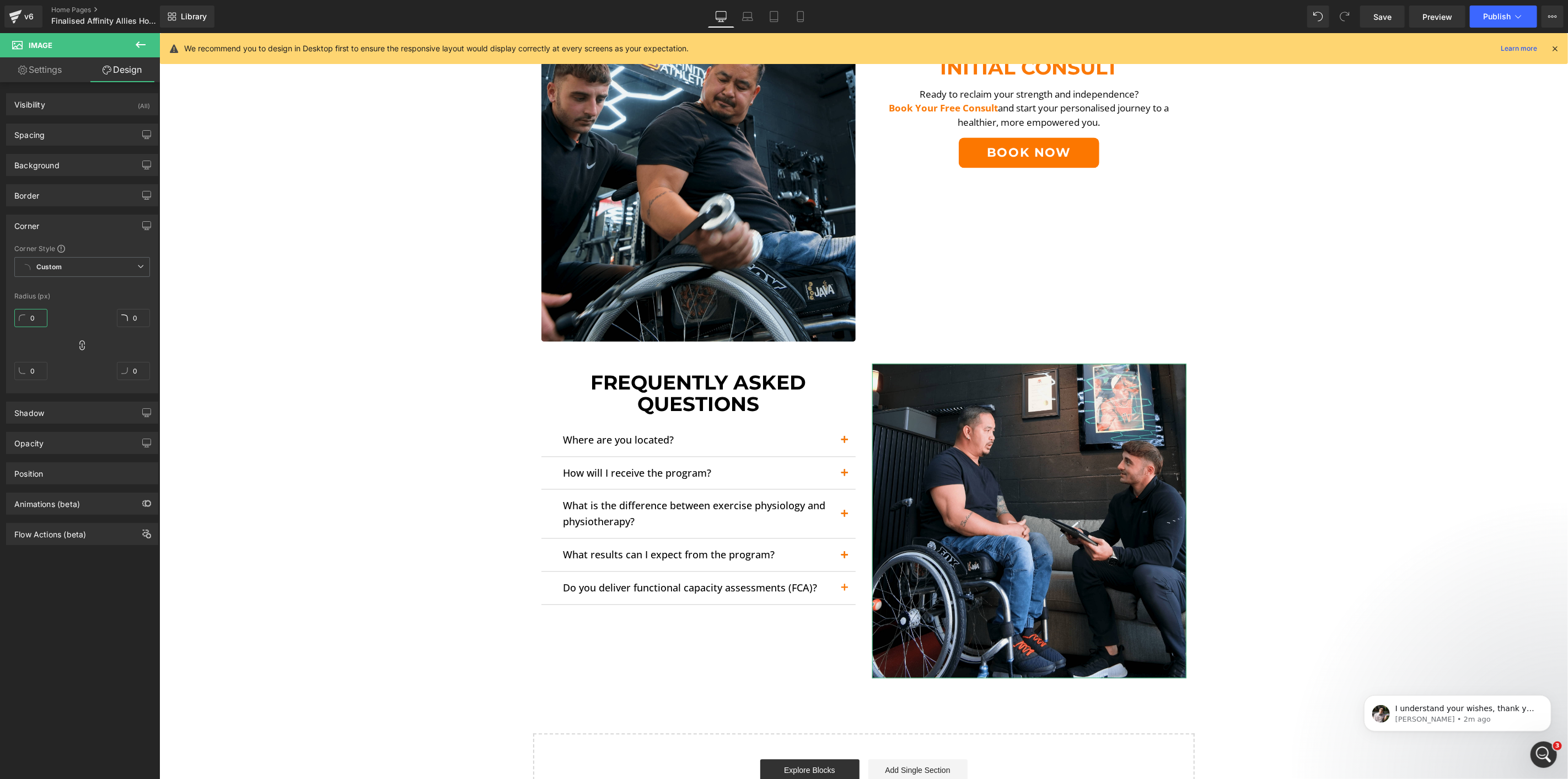
click at [36, 323] on input "0" at bounding box center [31, 318] width 33 height 18
type input "5"
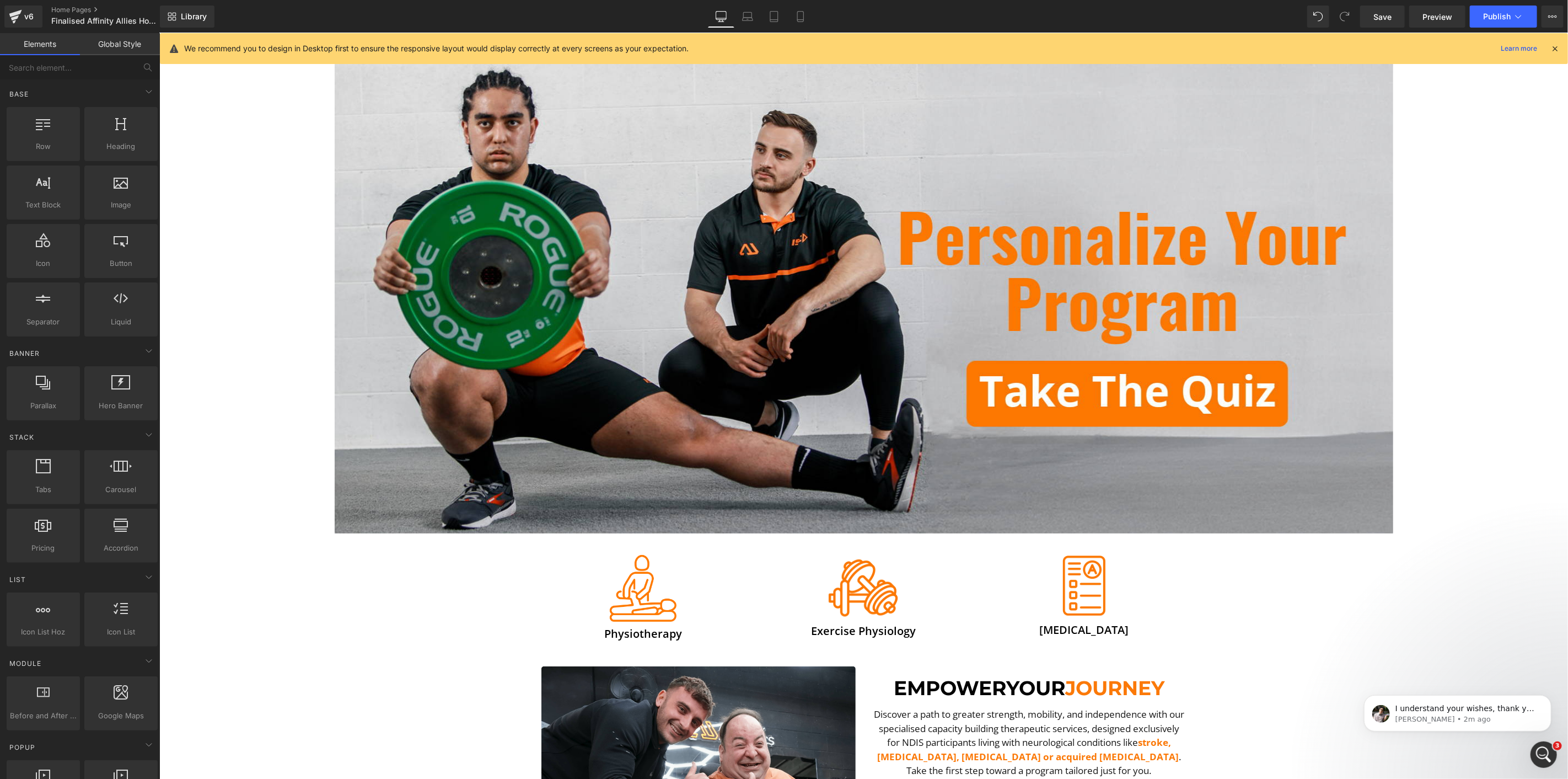
scroll to position [0, 0]
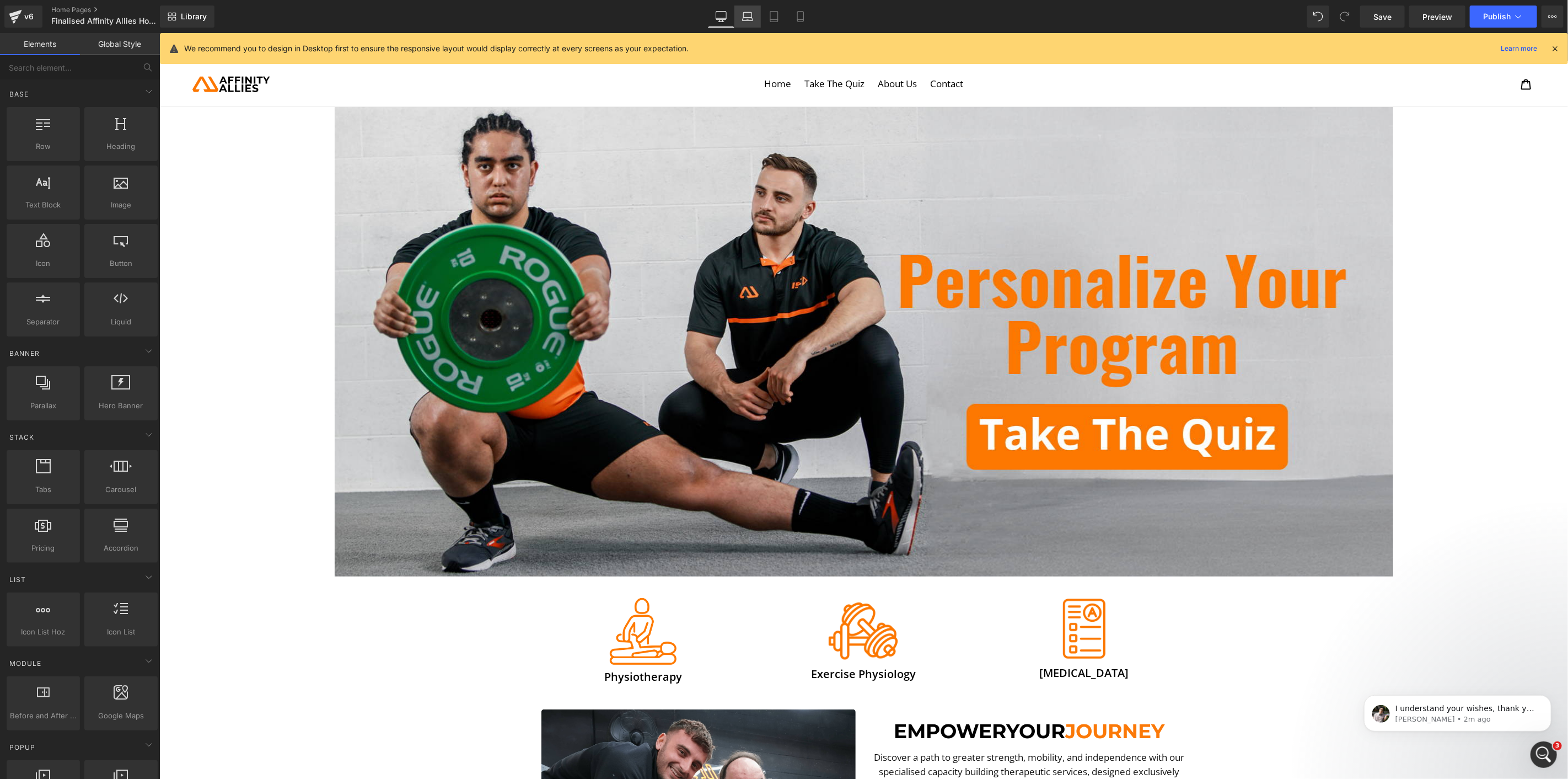
click at [758, 14] on link "Laptop" at bounding box center [747, 16] width 27 height 22
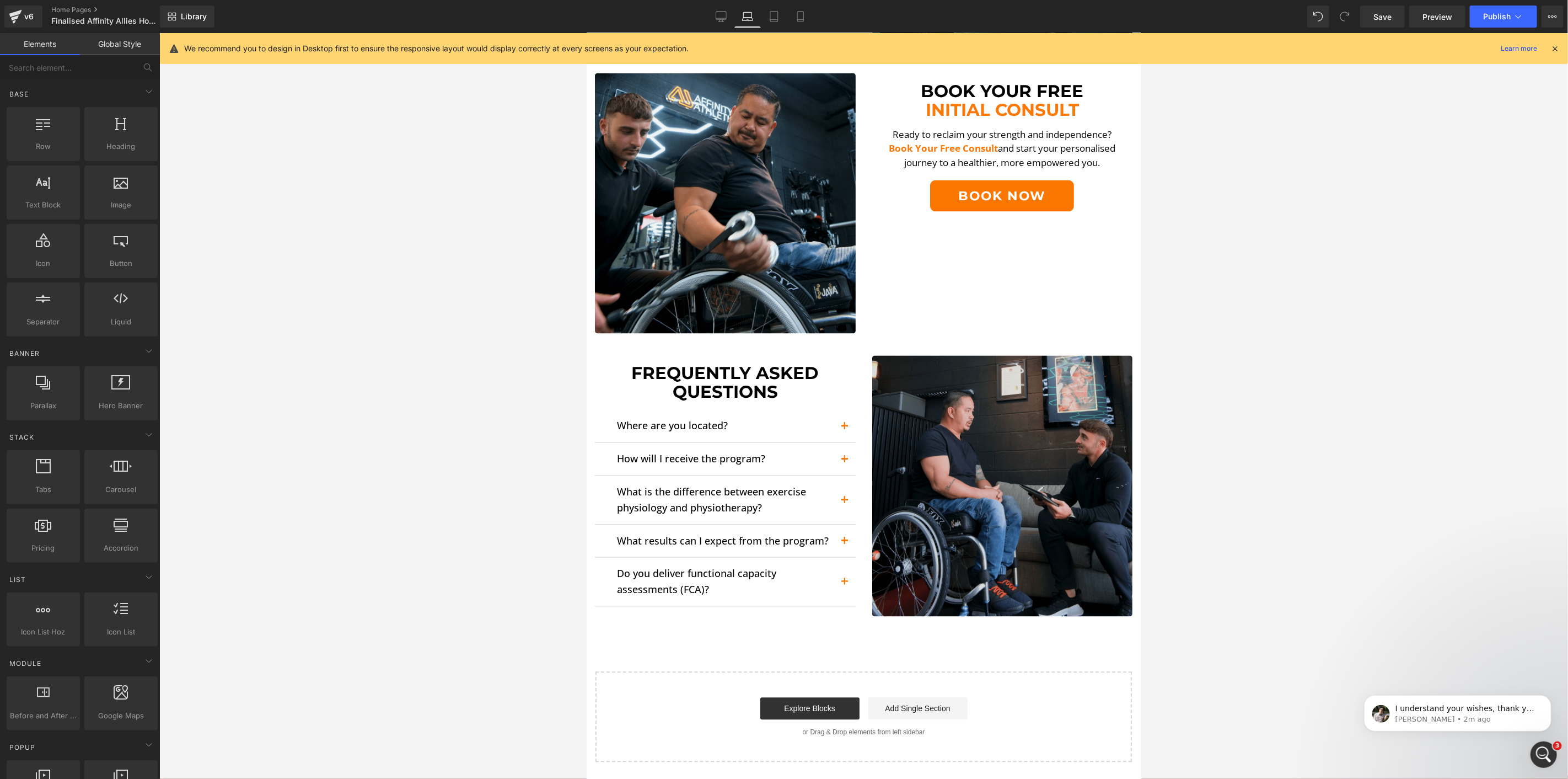
scroll to position [1636, 0]
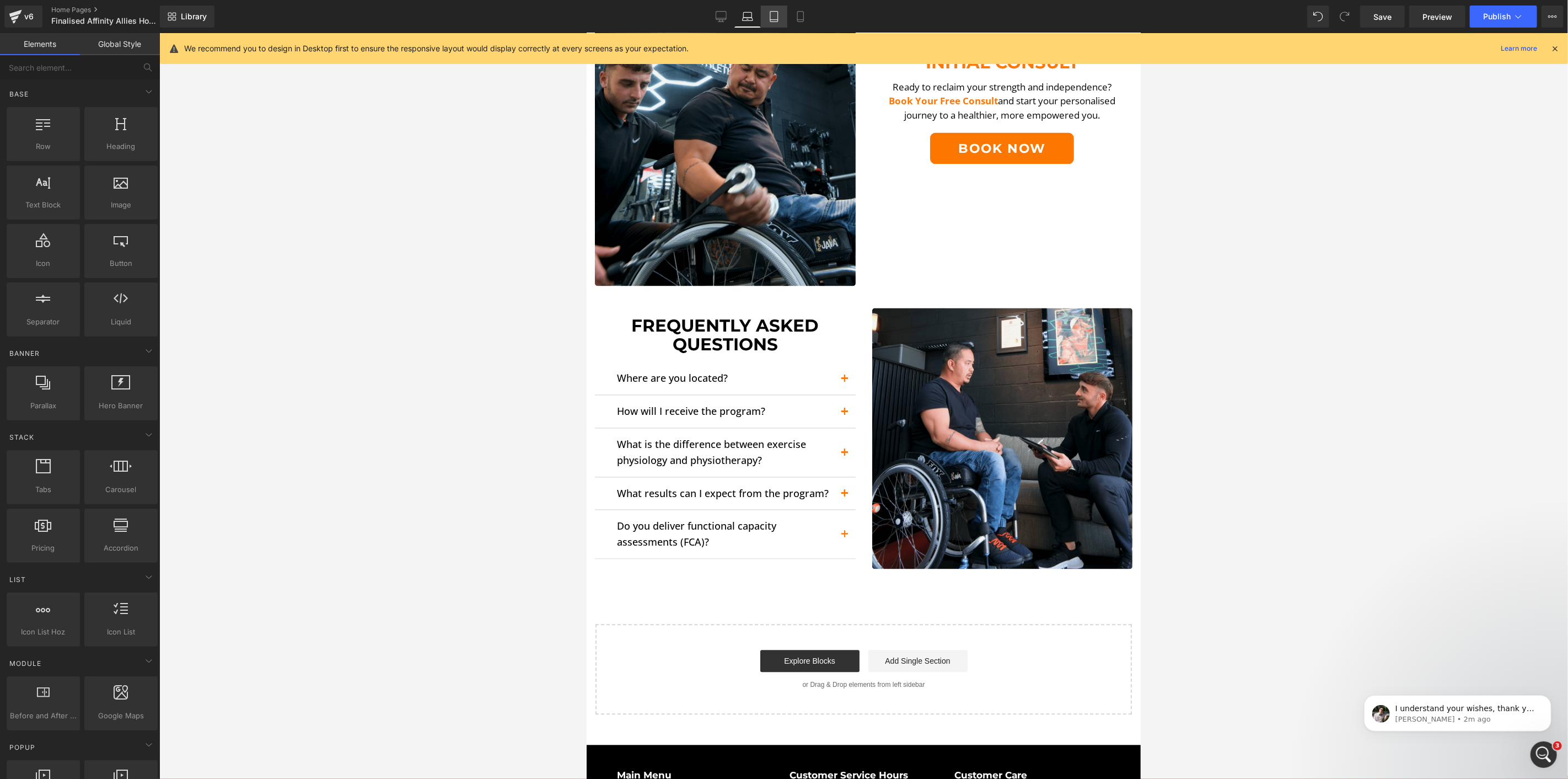
click at [769, 15] on icon at bounding box center [774, 16] width 11 height 11
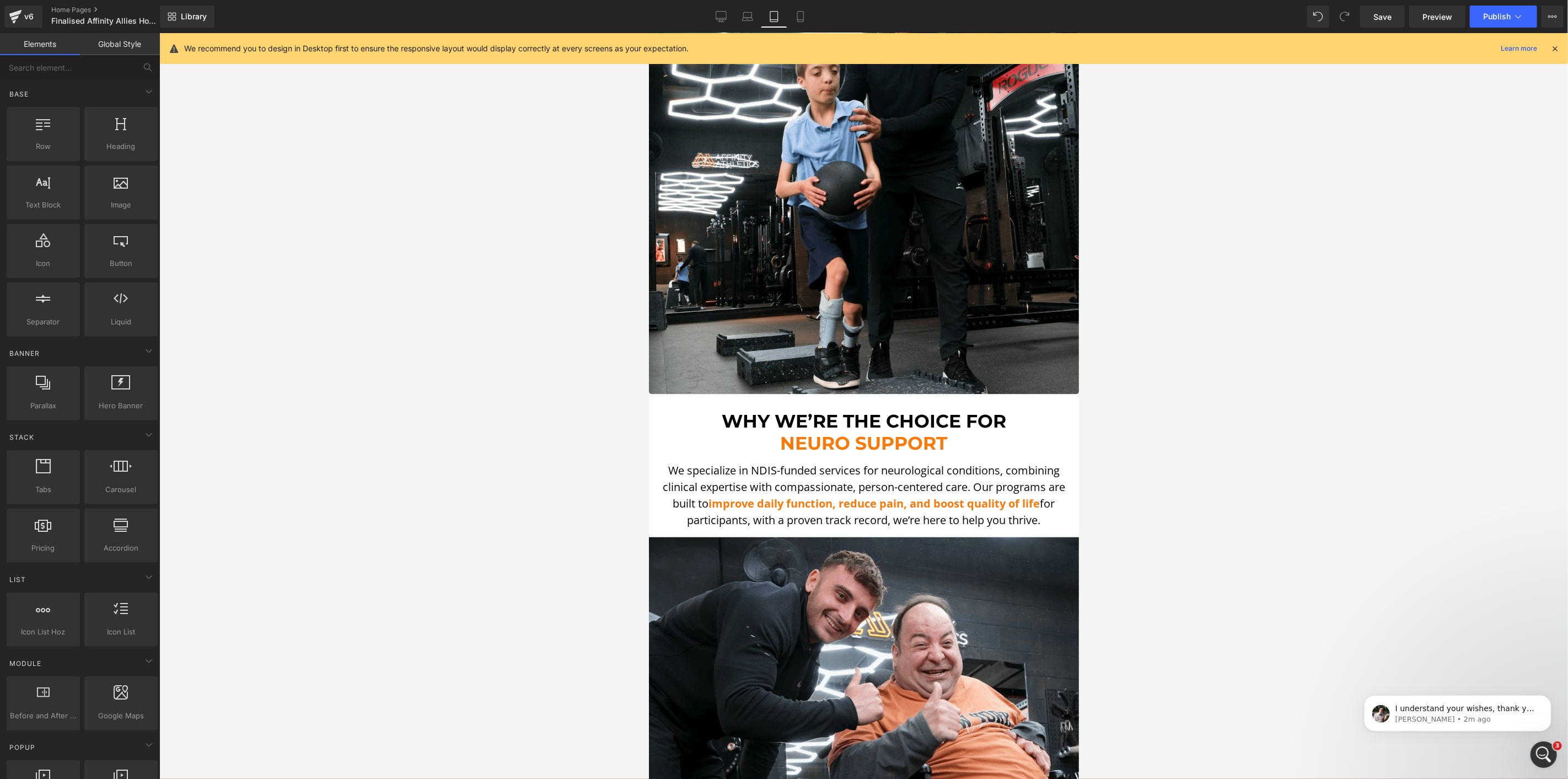
scroll to position [3124, 0]
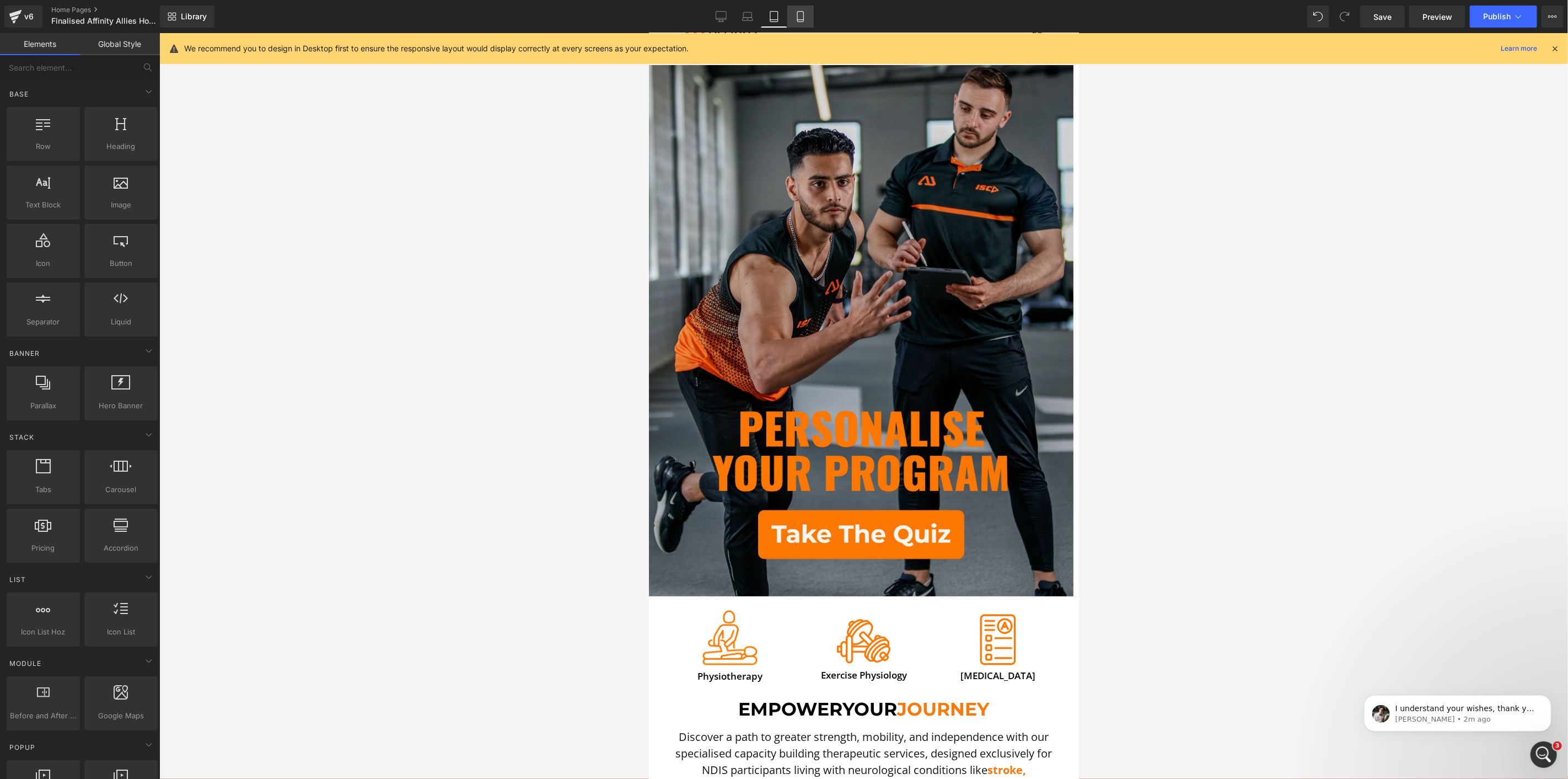
click at [793, 11] on link "Mobile" at bounding box center [800, 16] width 27 height 22
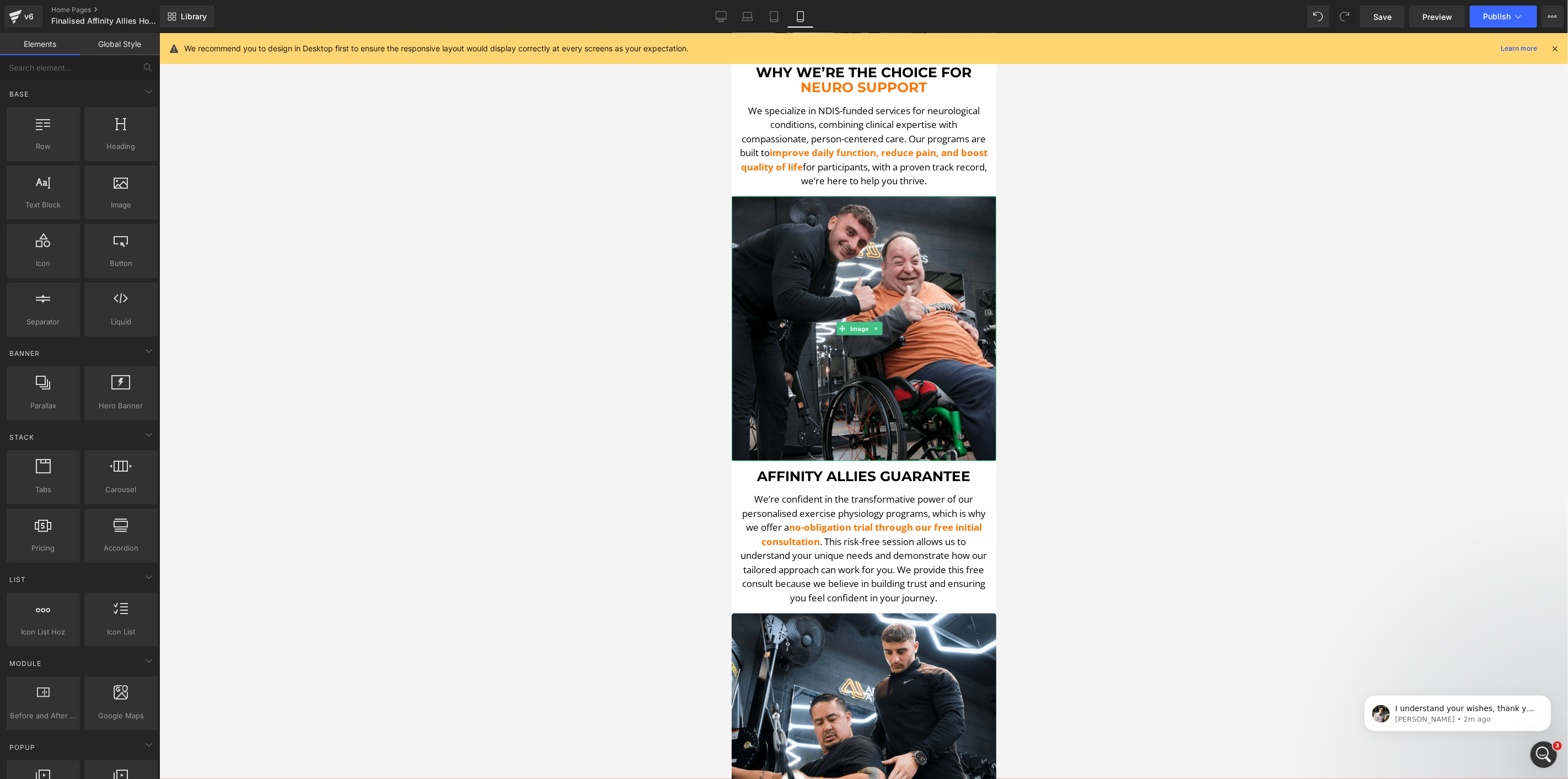
scroll to position [1471, 0]
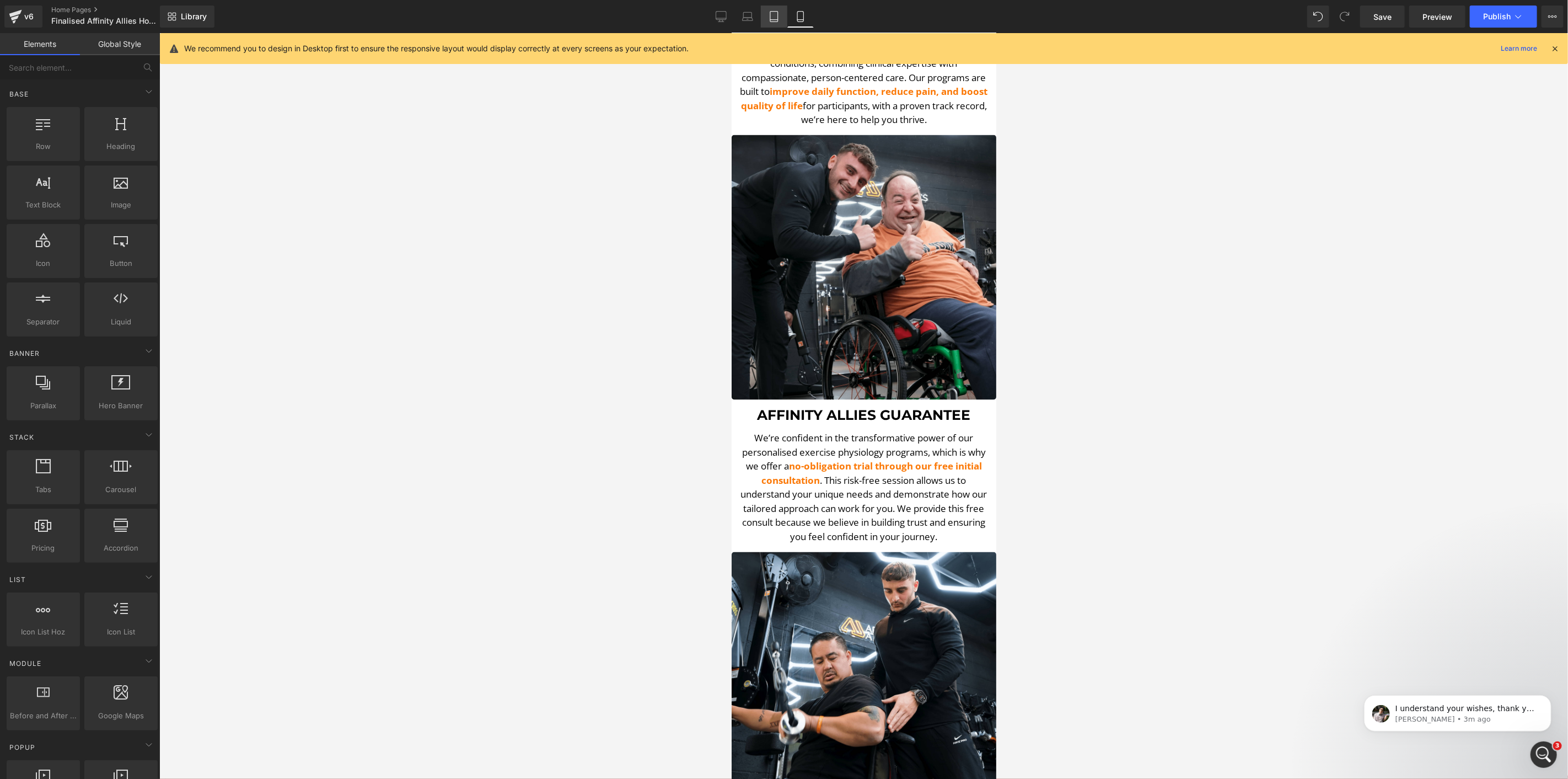
click at [765, 13] on link "Tablet" at bounding box center [774, 16] width 27 height 22
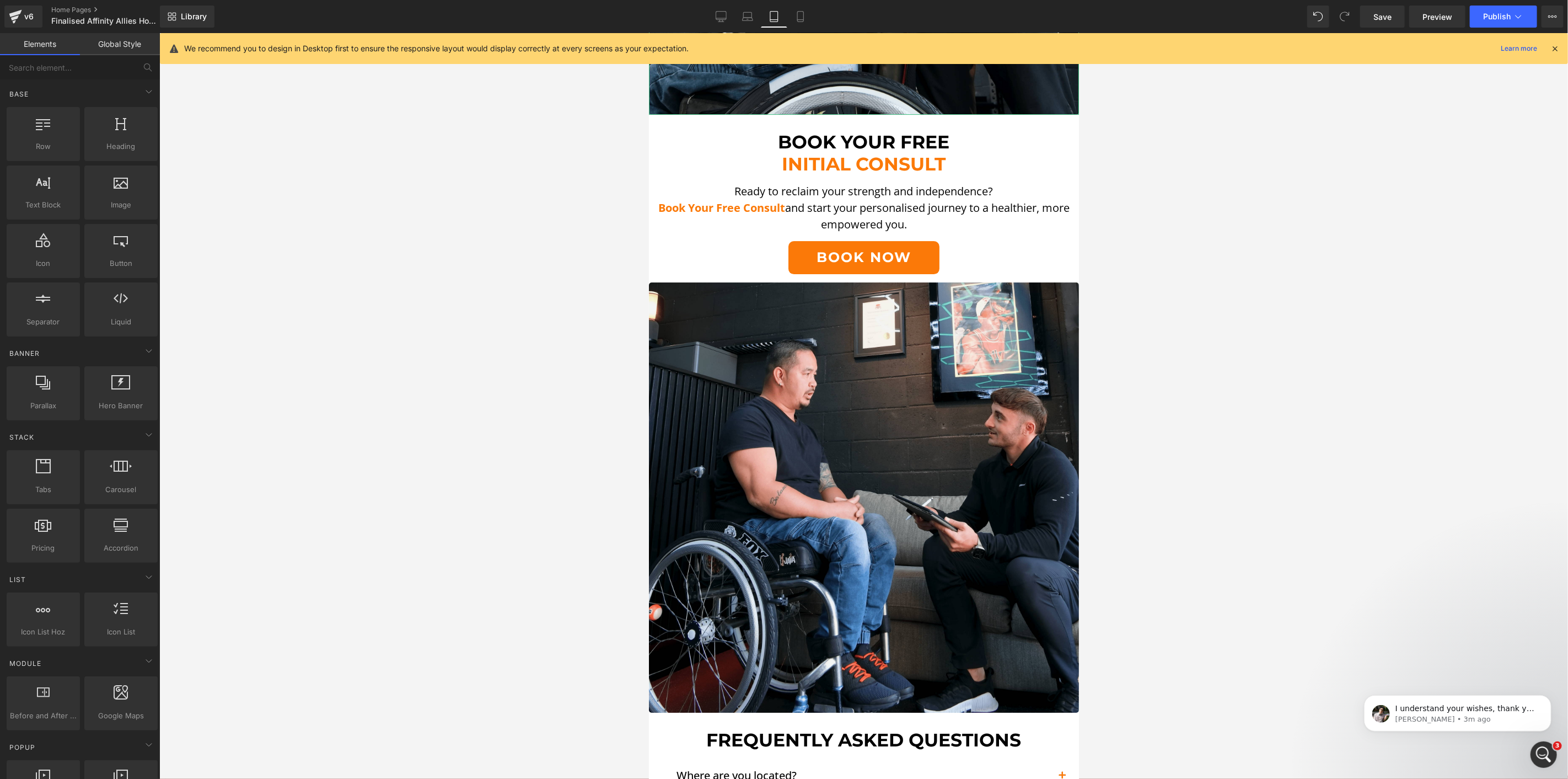
scroll to position [3310, 0]
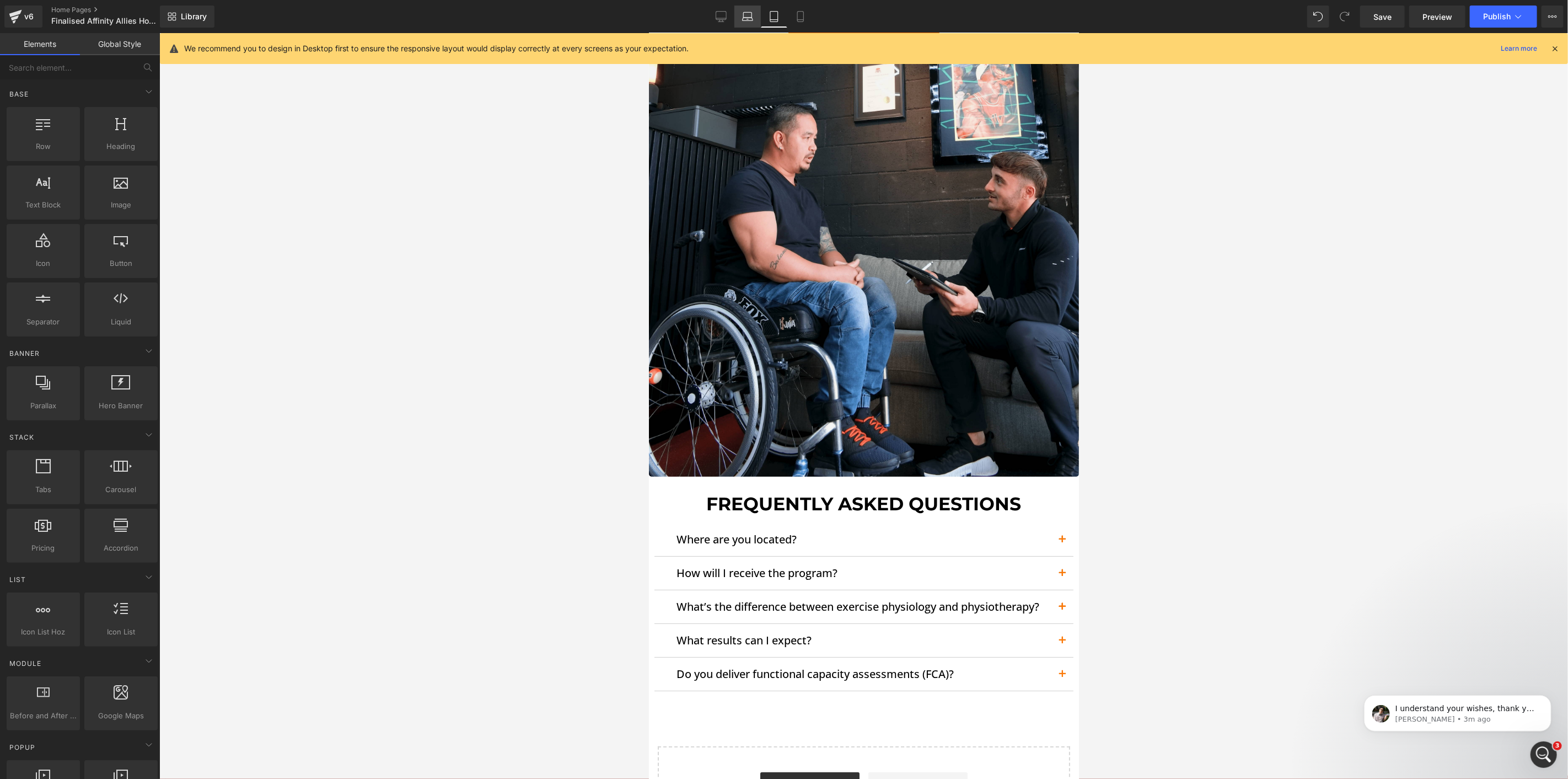
click at [736, 18] on link "Laptop" at bounding box center [747, 16] width 27 height 22
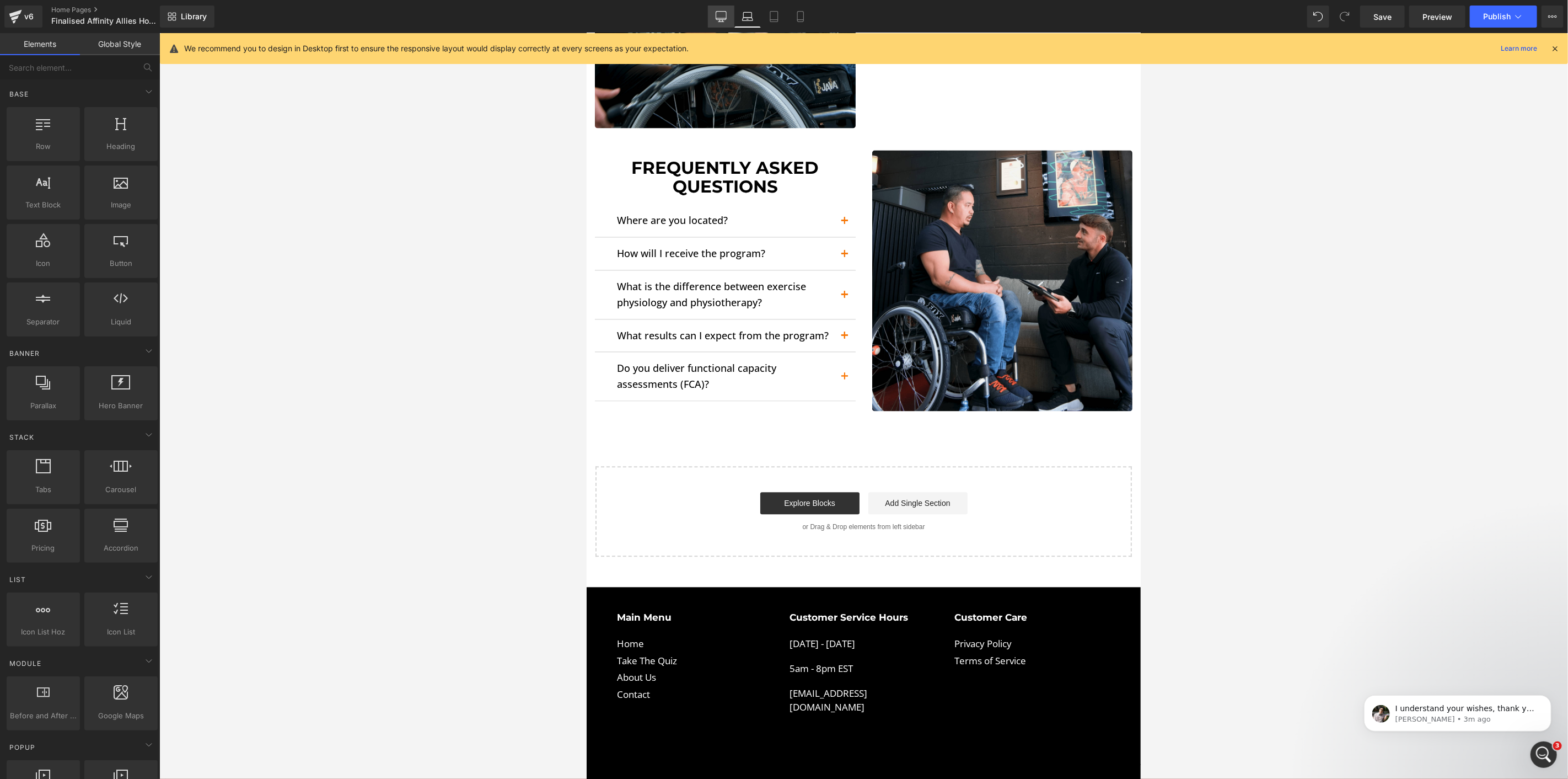
click at [718, 14] on icon at bounding box center [721, 15] width 11 height 8
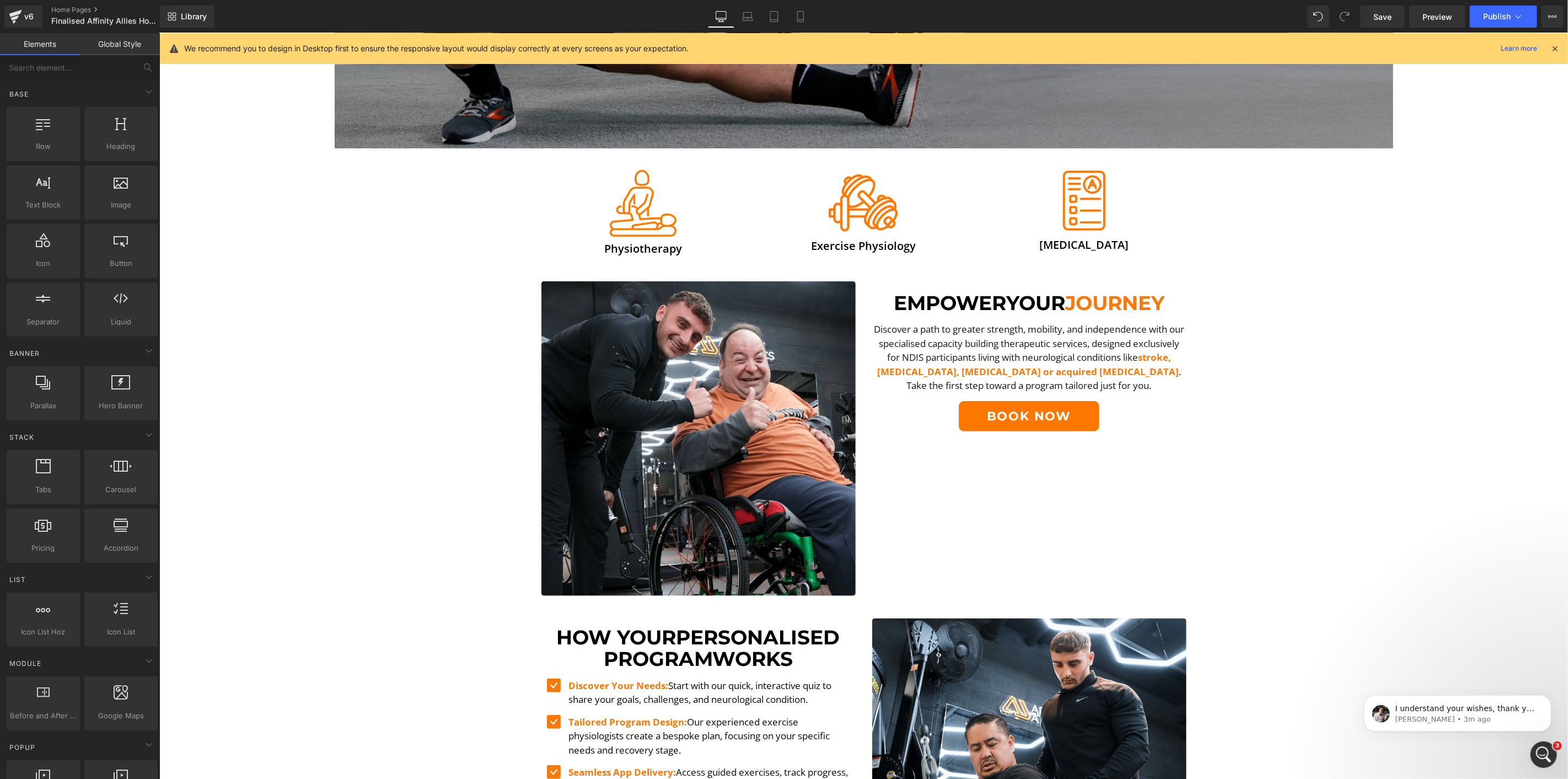
scroll to position [429, 0]
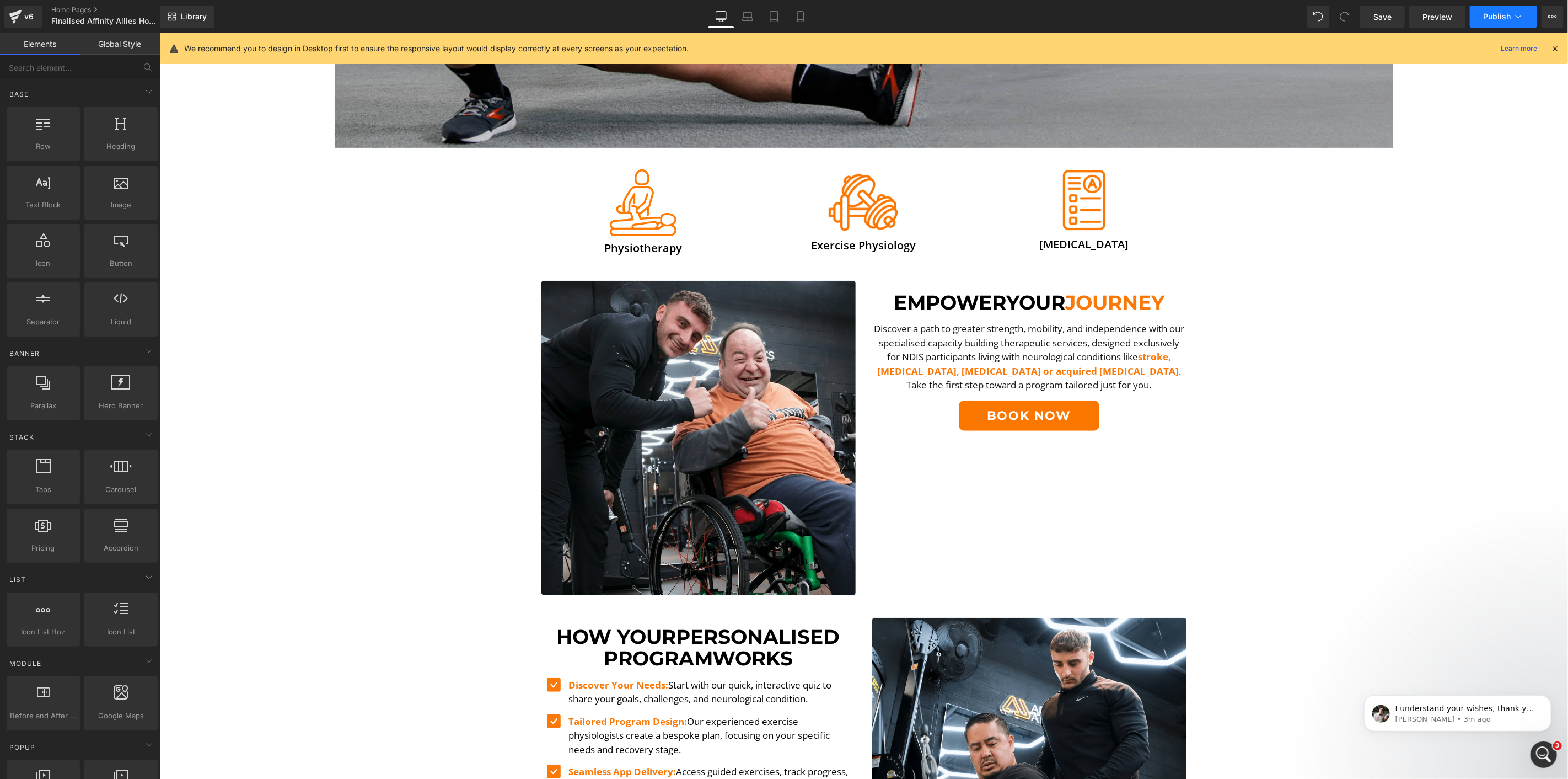
click at [1497, 18] on span "Publish" at bounding box center [1497, 17] width 27 height 9
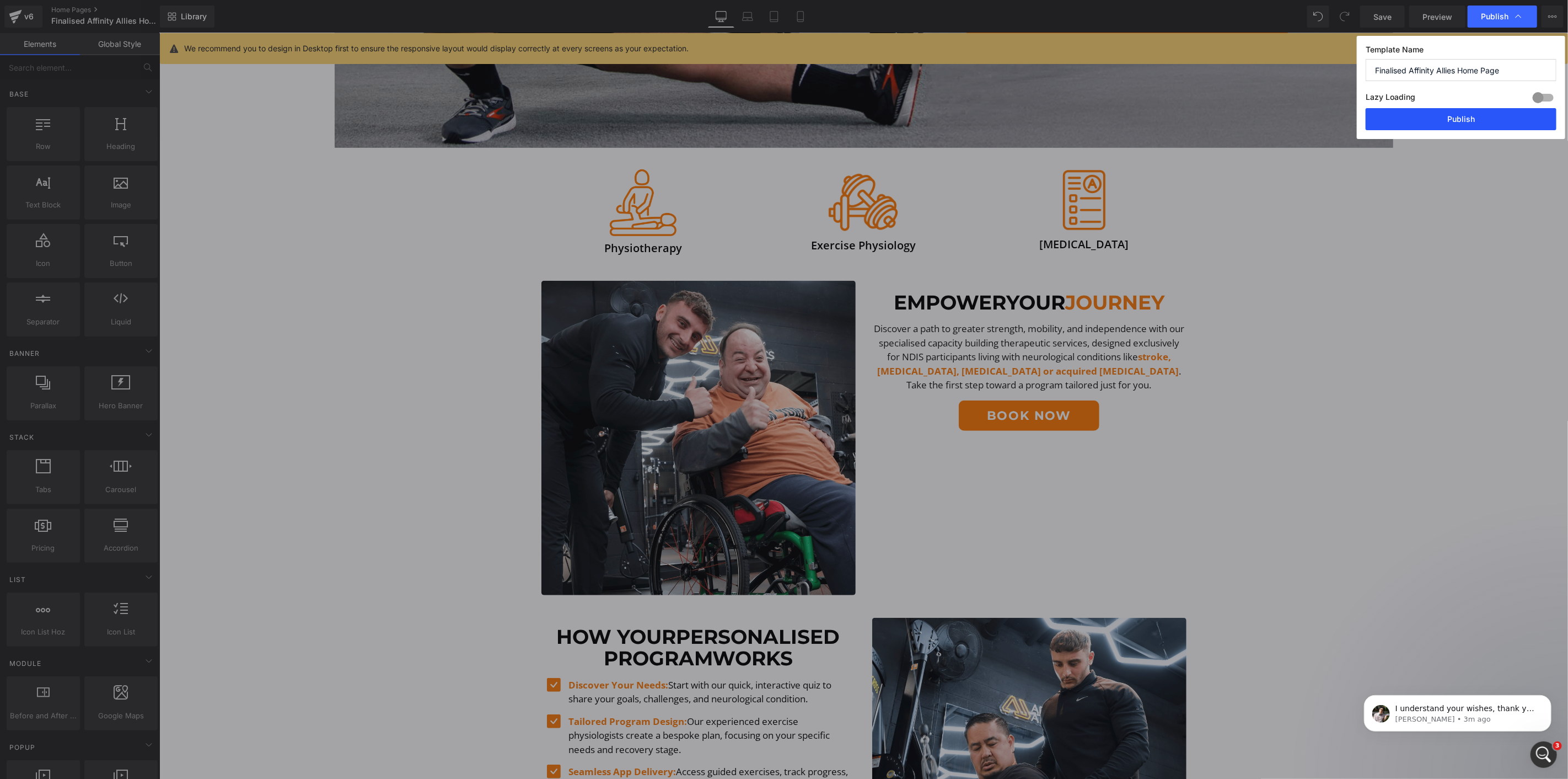
click at [1464, 116] on button "Publish" at bounding box center [1461, 119] width 191 height 22
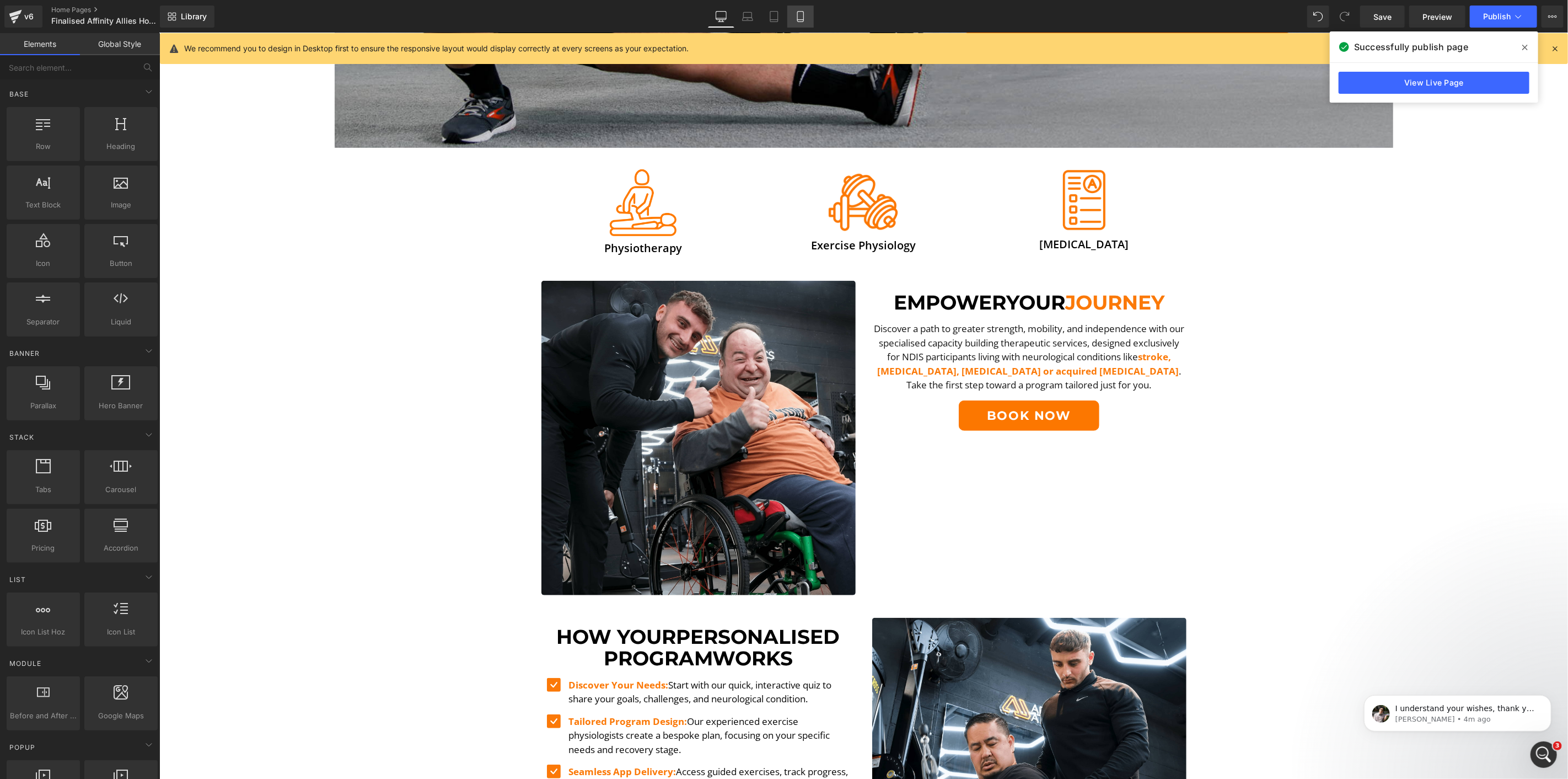
click at [805, 13] on icon at bounding box center [801, 16] width 11 height 11
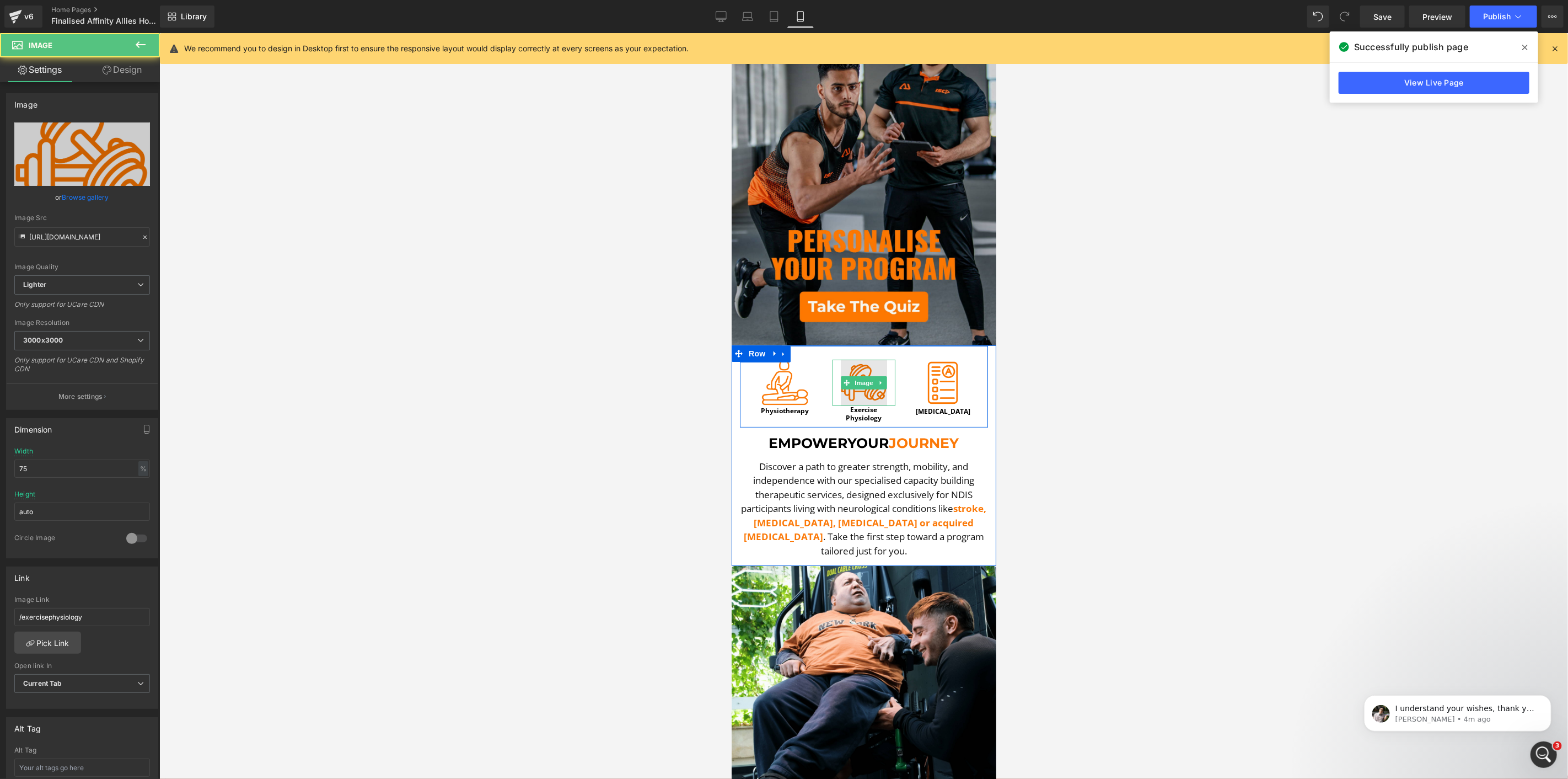
click at [856, 378] on img at bounding box center [863, 382] width 47 height 47
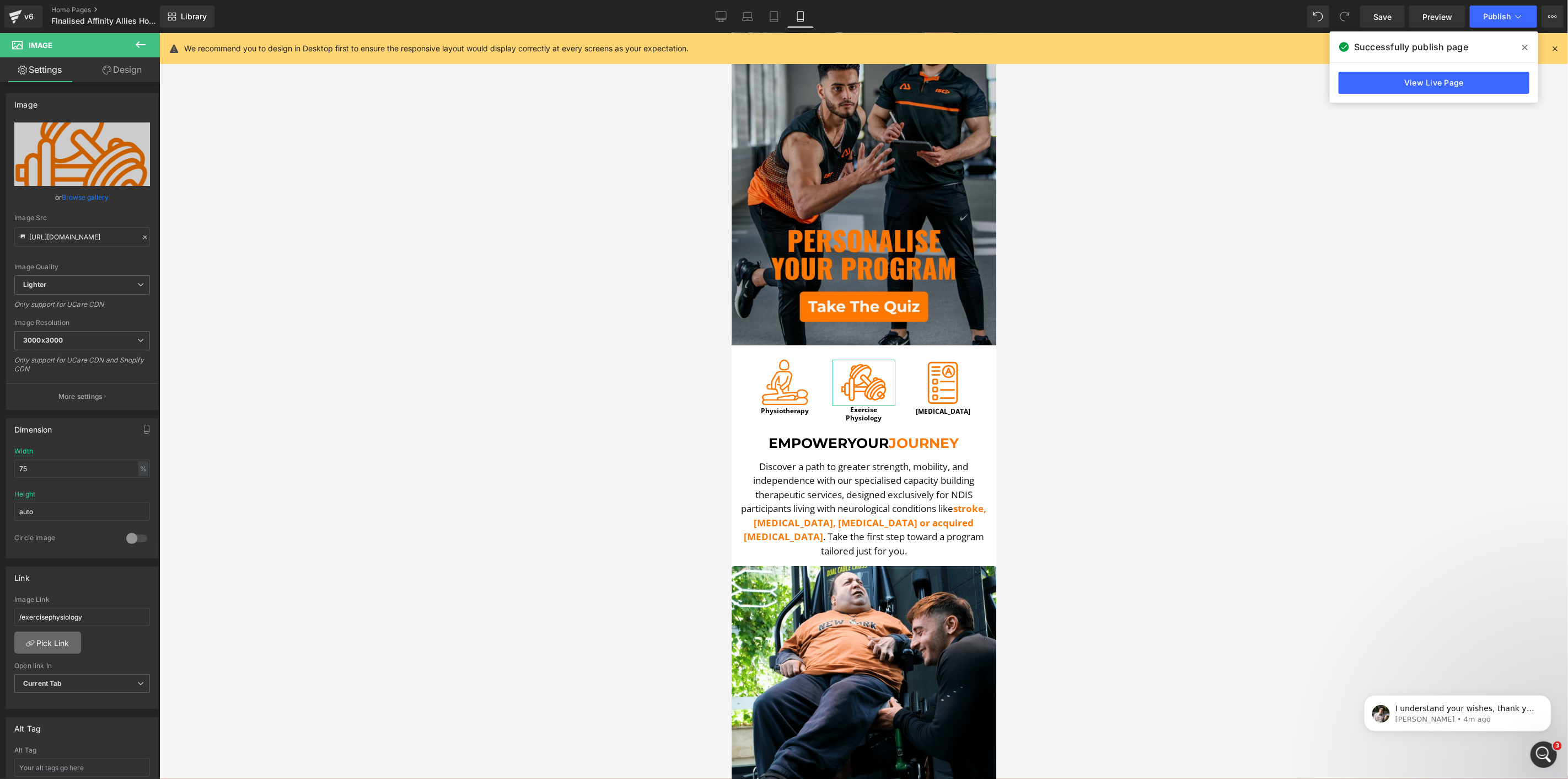
click at [59, 644] on link "Pick Link" at bounding box center [47, 642] width 66 height 22
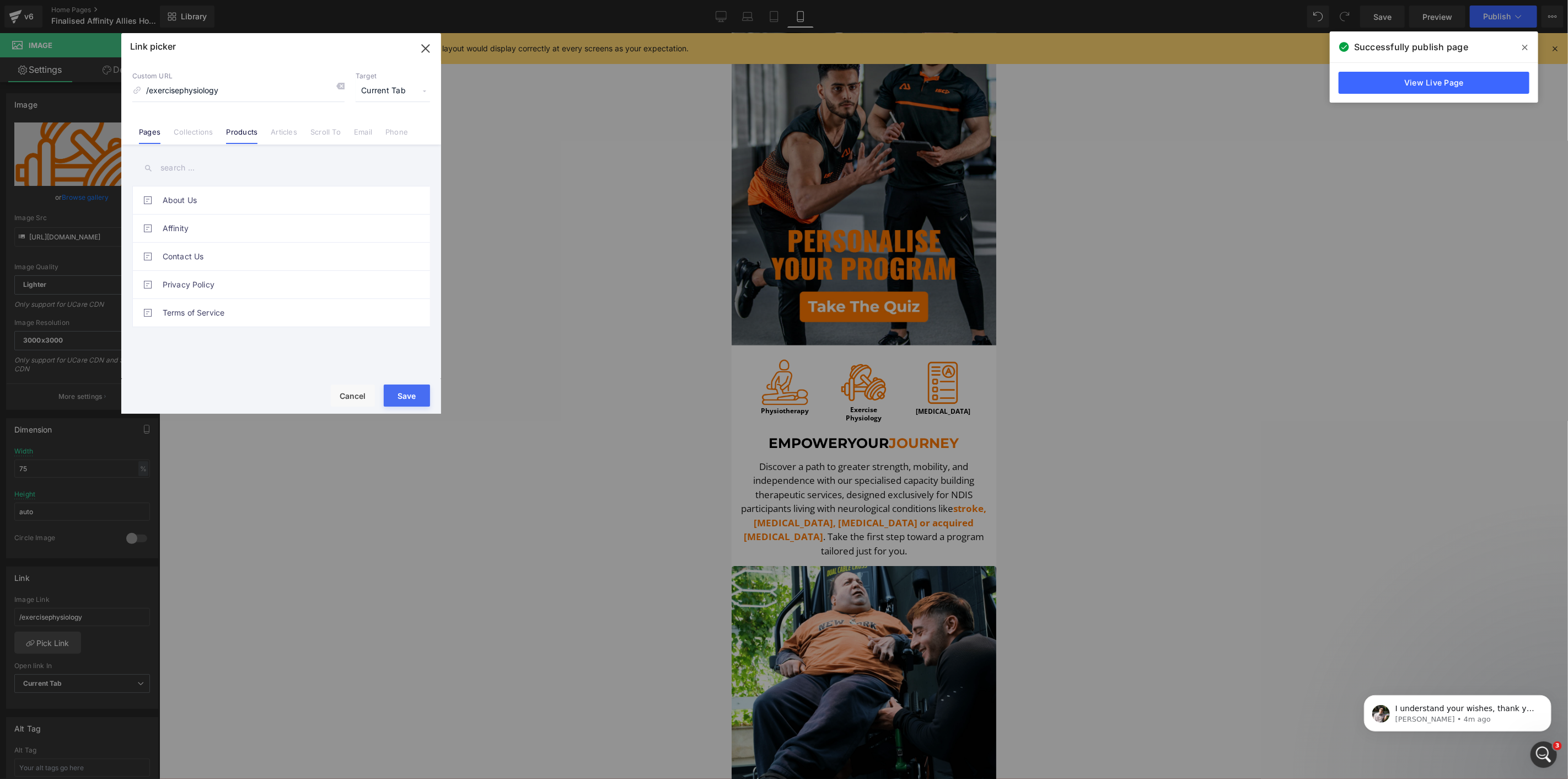
click at [252, 130] on link "Products" at bounding box center [241, 136] width 31 height 17
click at [206, 199] on link "Exercise Physiology" at bounding box center [284, 200] width 243 height 27
click at [416, 394] on button "Save" at bounding box center [406, 395] width 47 height 22
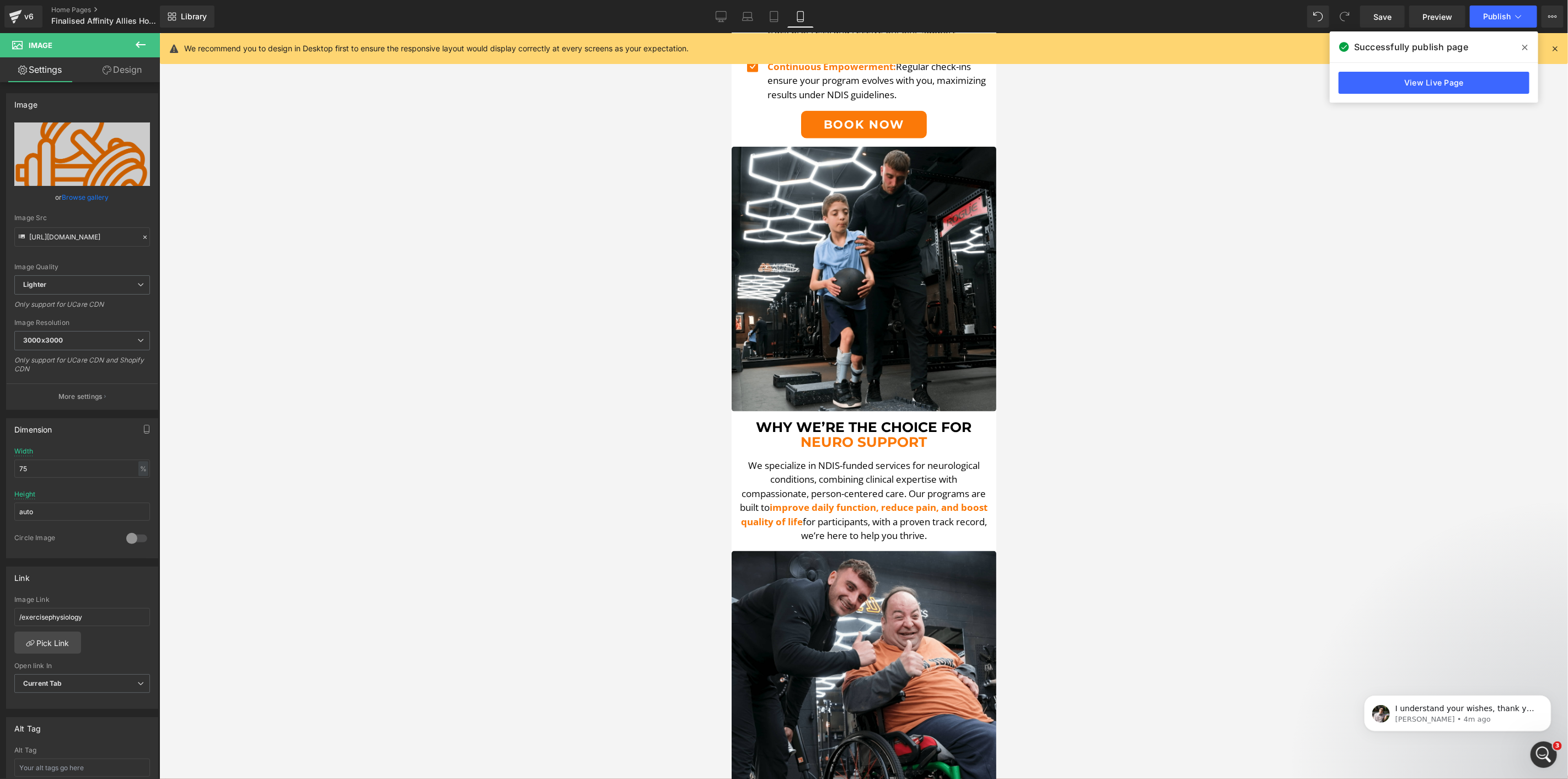
scroll to position [1066, 0]
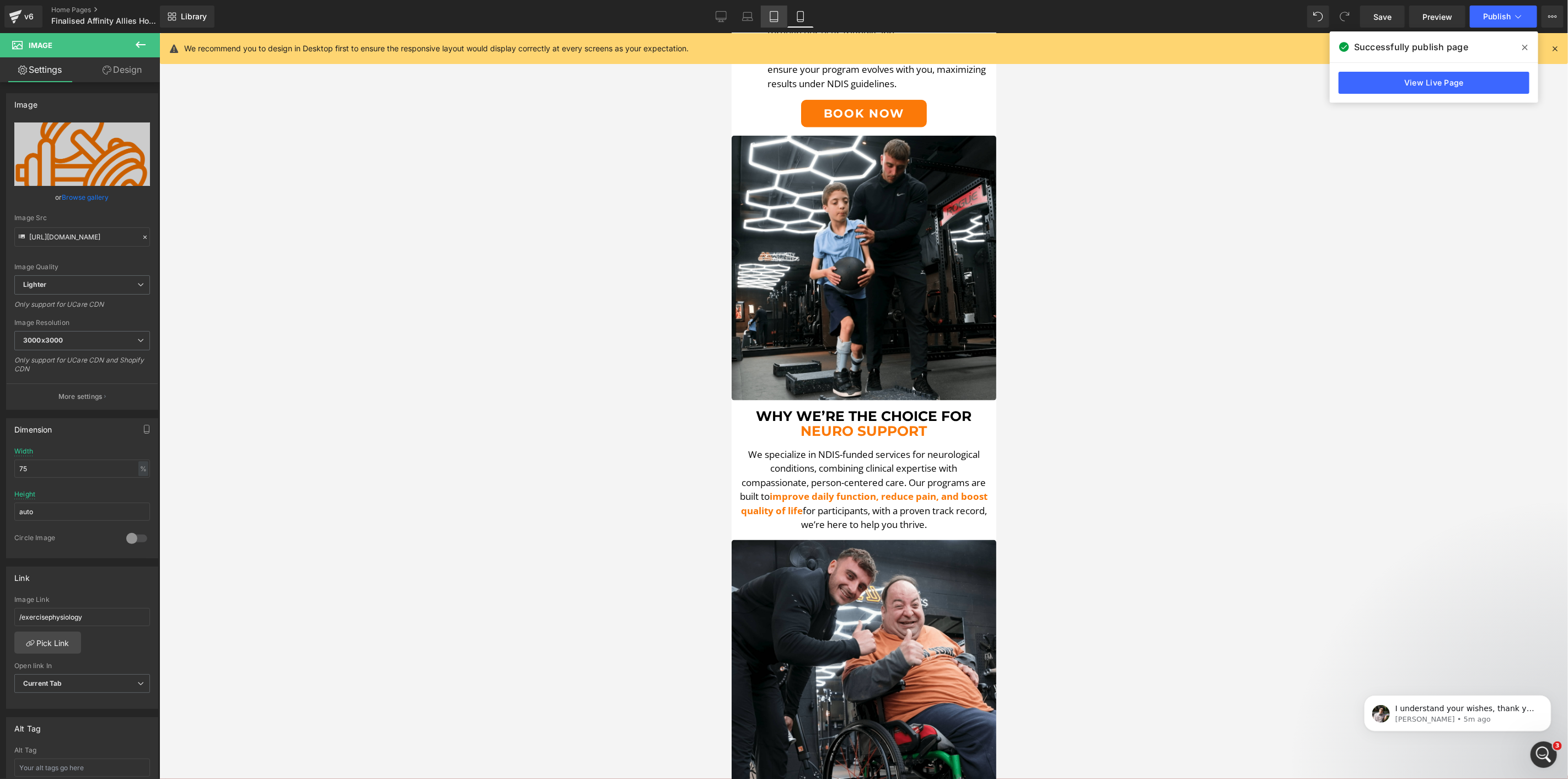
click at [776, 13] on icon at bounding box center [774, 16] width 11 height 11
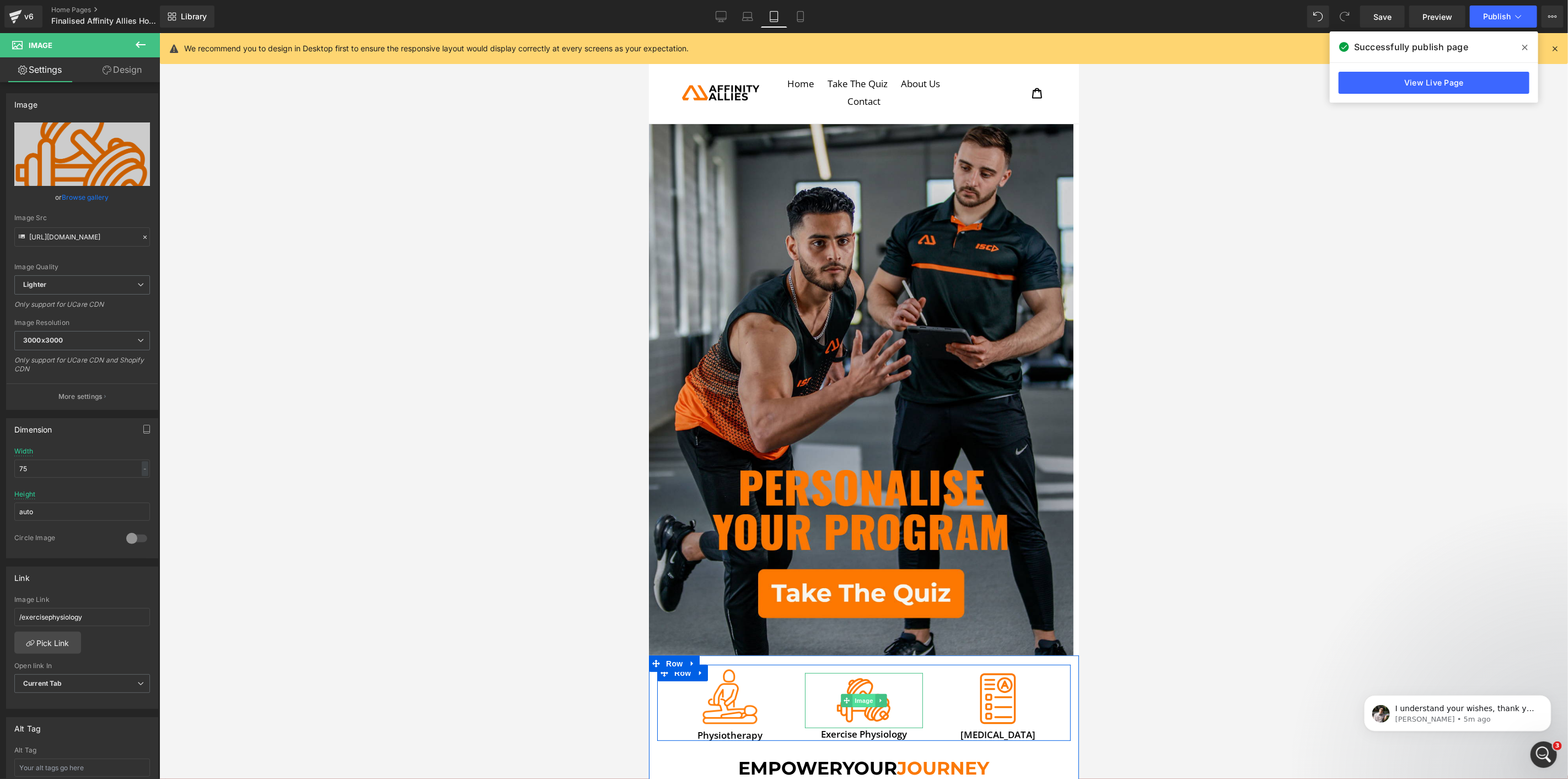
click at [858, 694] on span "Image" at bounding box center [863, 700] width 23 height 13
click at [74, 634] on link "Pick Link" at bounding box center [47, 642] width 66 height 22
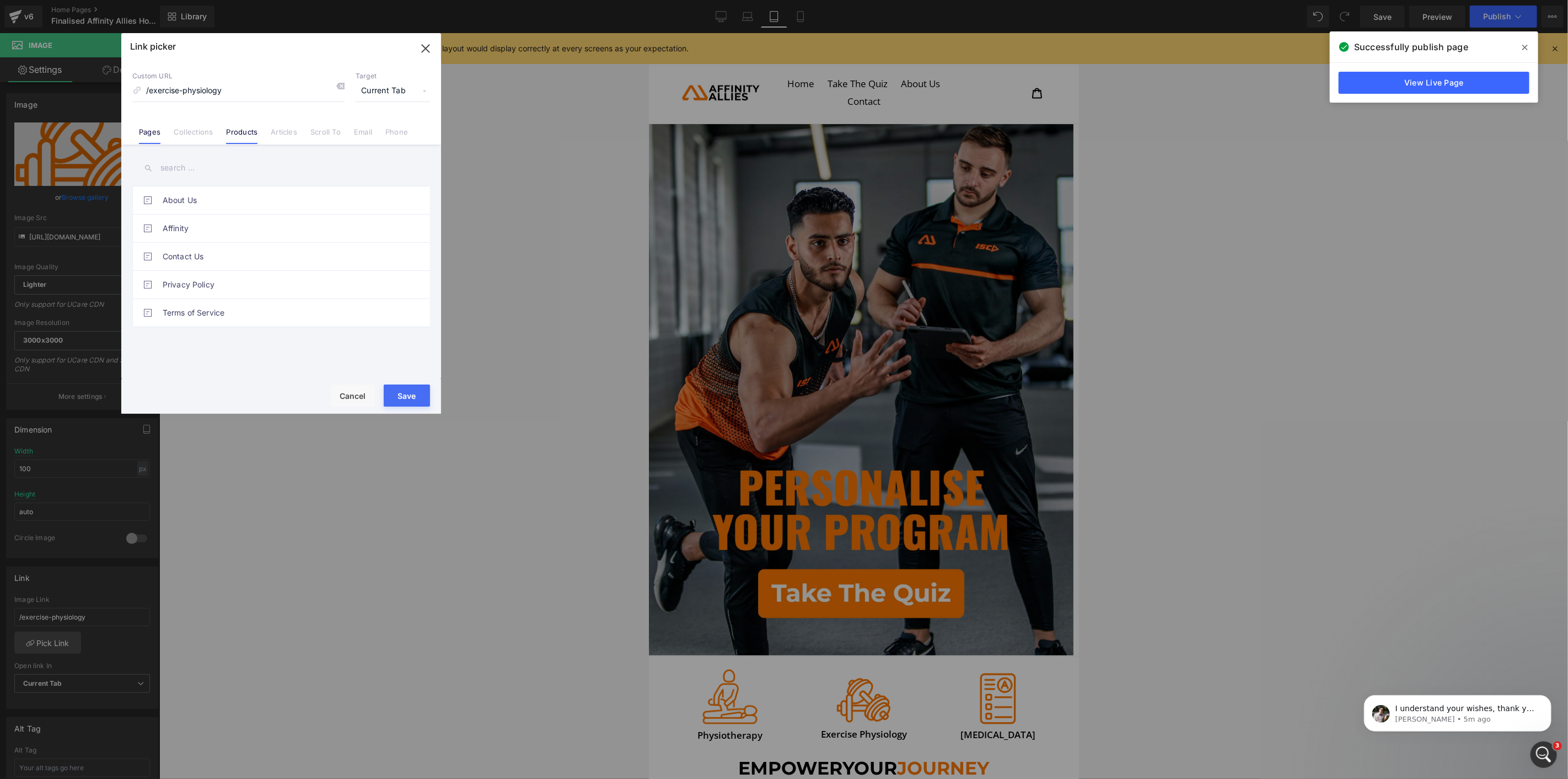
click at [250, 127] on link "Products" at bounding box center [241, 136] width 31 height 17
click at [203, 200] on link "Exercise Physiology" at bounding box center [284, 200] width 243 height 27
click at [416, 383] on div "Save Cancel" at bounding box center [281, 397] width 320 height 35
click at [421, 385] on button "Save" at bounding box center [406, 395] width 47 height 22
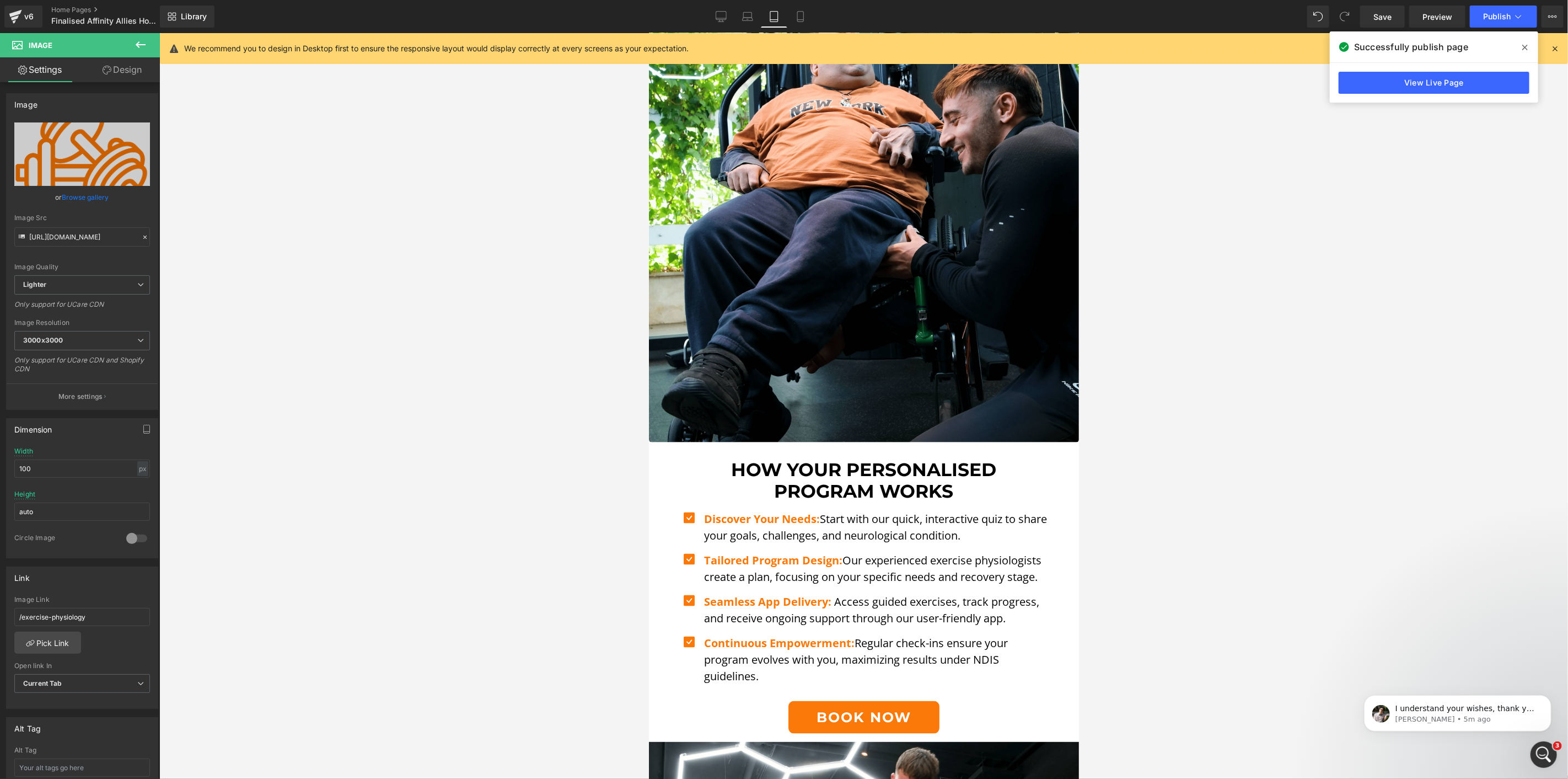
scroll to position [919, 0]
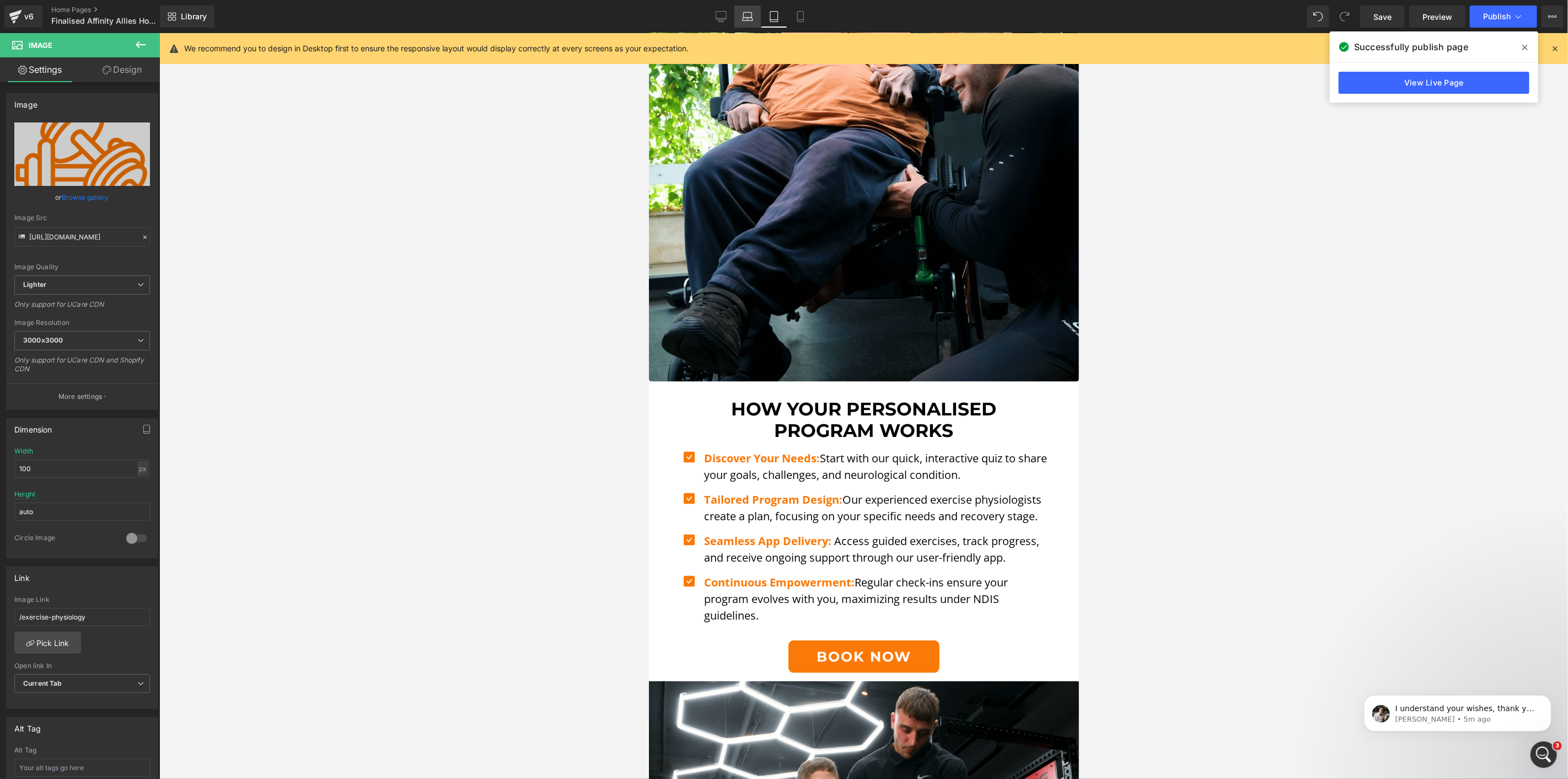
click at [737, 17] on link "Laptop" at bounding box center [747, 16] width 27 height 22
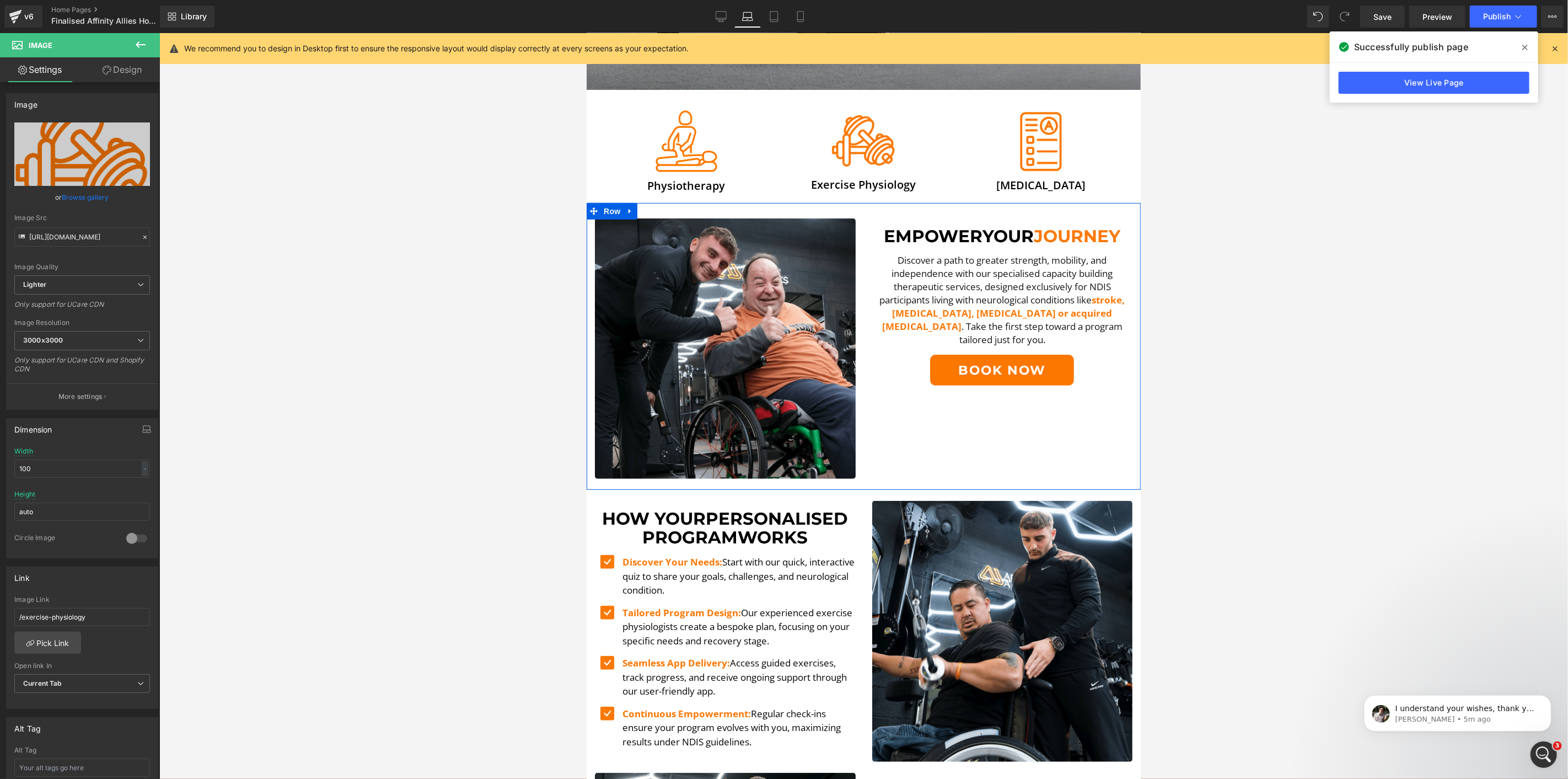
scroll to position [306, 0]
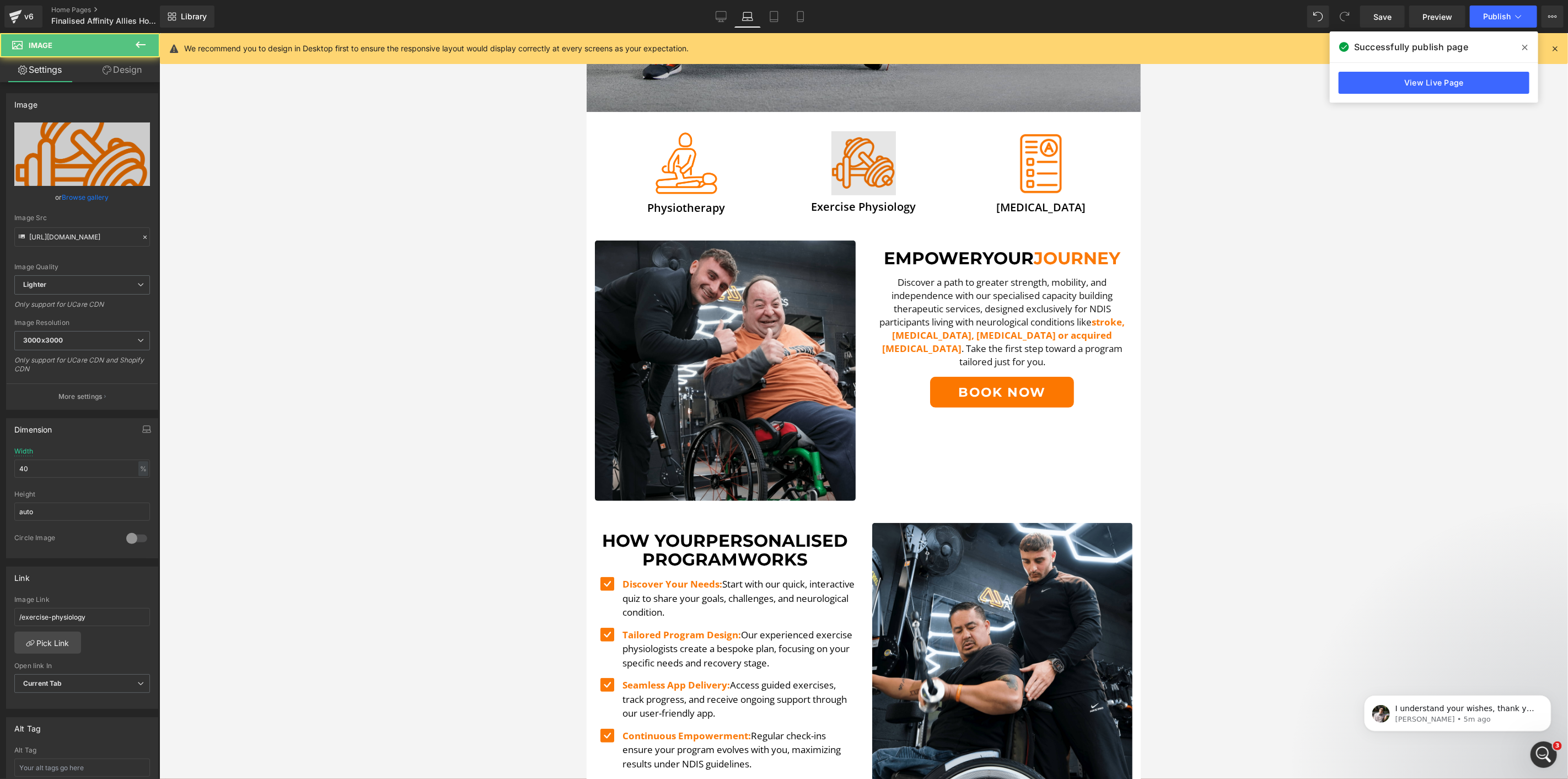
click at [873, 140] on img at bounding box center [863, 163] width 65 height 65
click at [58, 642] on link "Pick Link" at bounding box center [47, 642] width 66 height 22
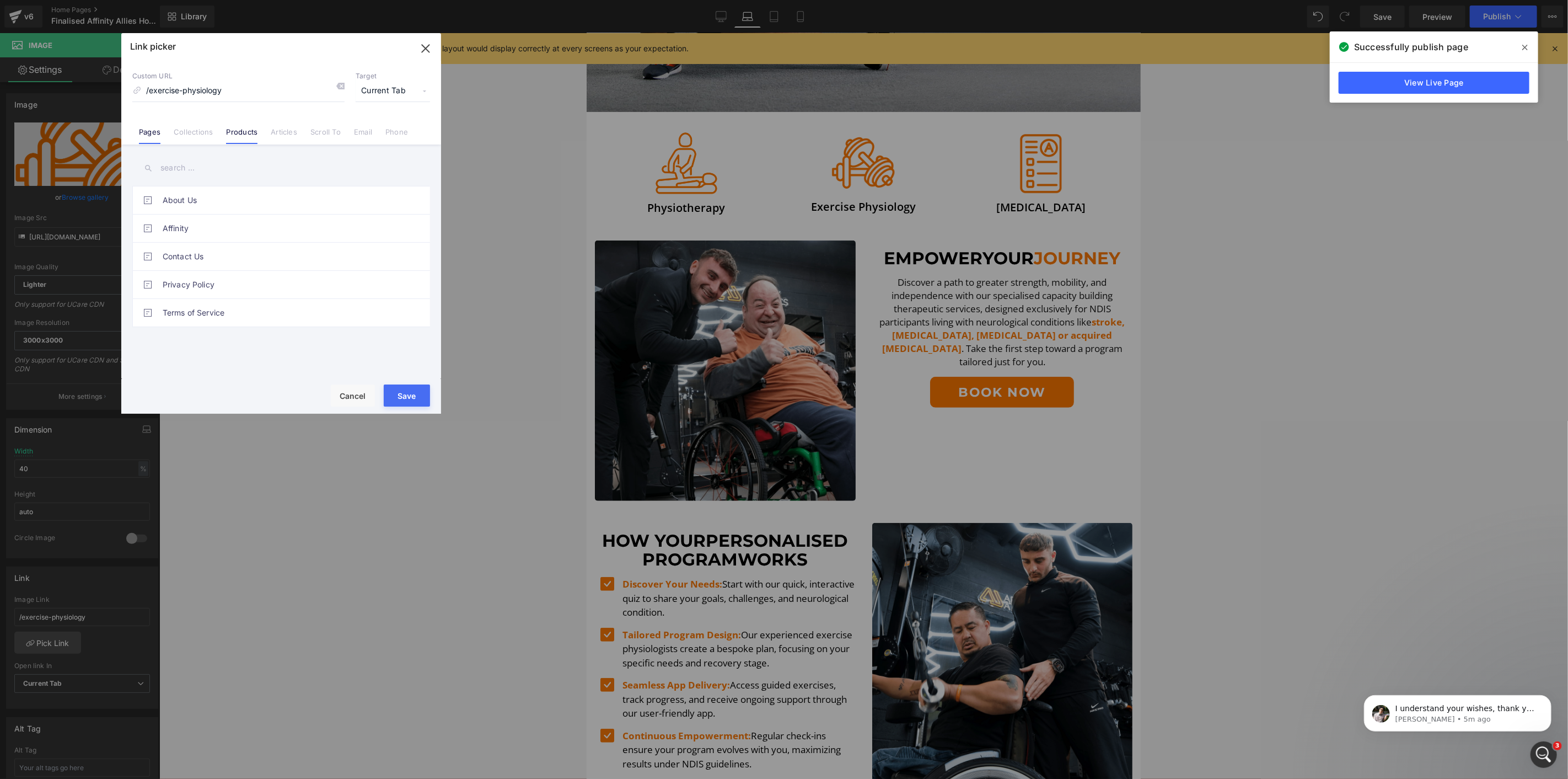
click at [256, 142] on link "Products" at bounding box center [241, 136] width 31 height 17
click at [243, 195] on link "Exercise Physiology" at bounding box center [284, 200] width 243 height 27
click at [401, 389] on button "Save" at bounding box center [406, 395] width 47 height 22
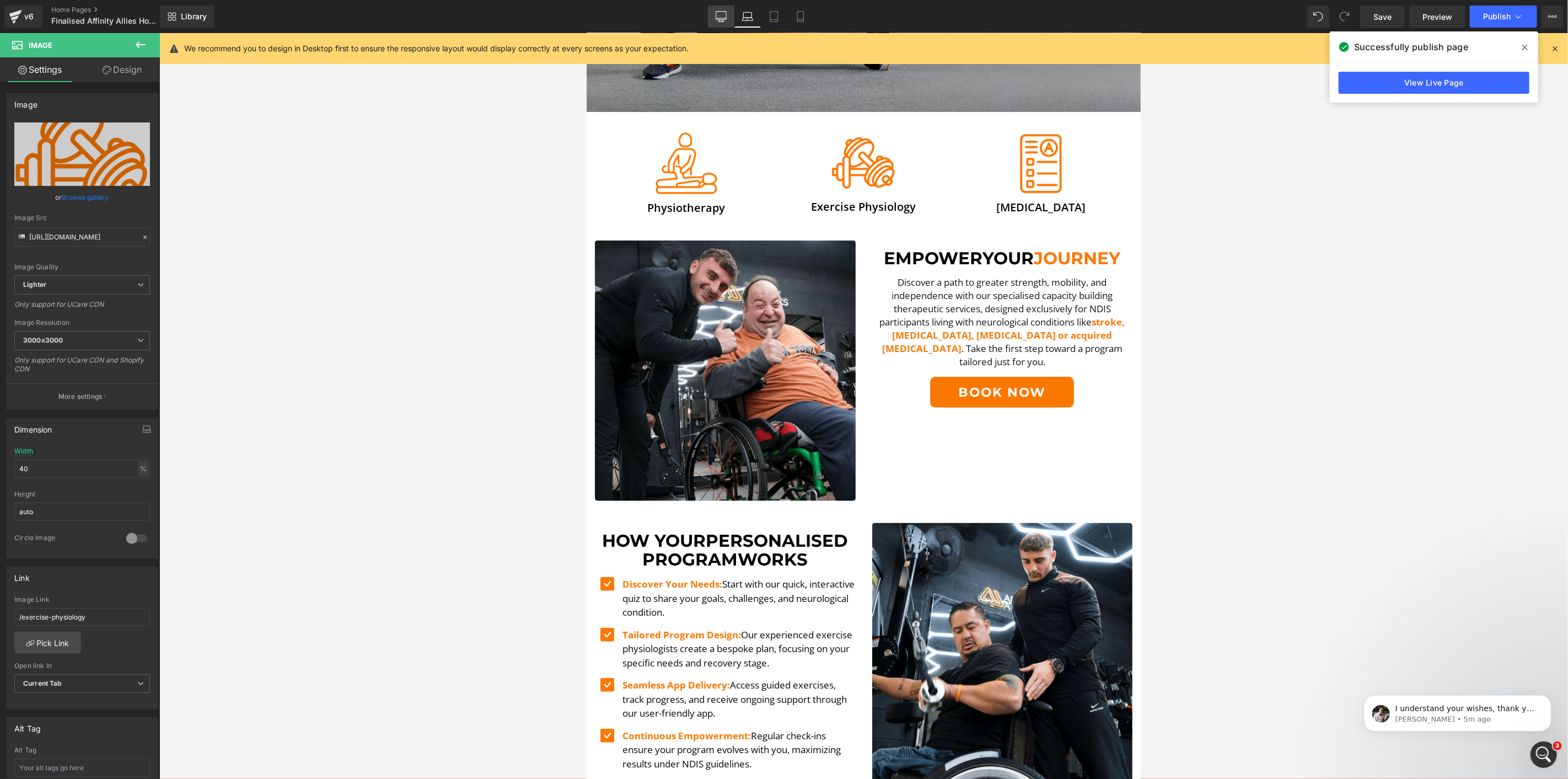
click at [715, 19] on link "Desktop" at bounding box center [721, 16] width 27 height 22
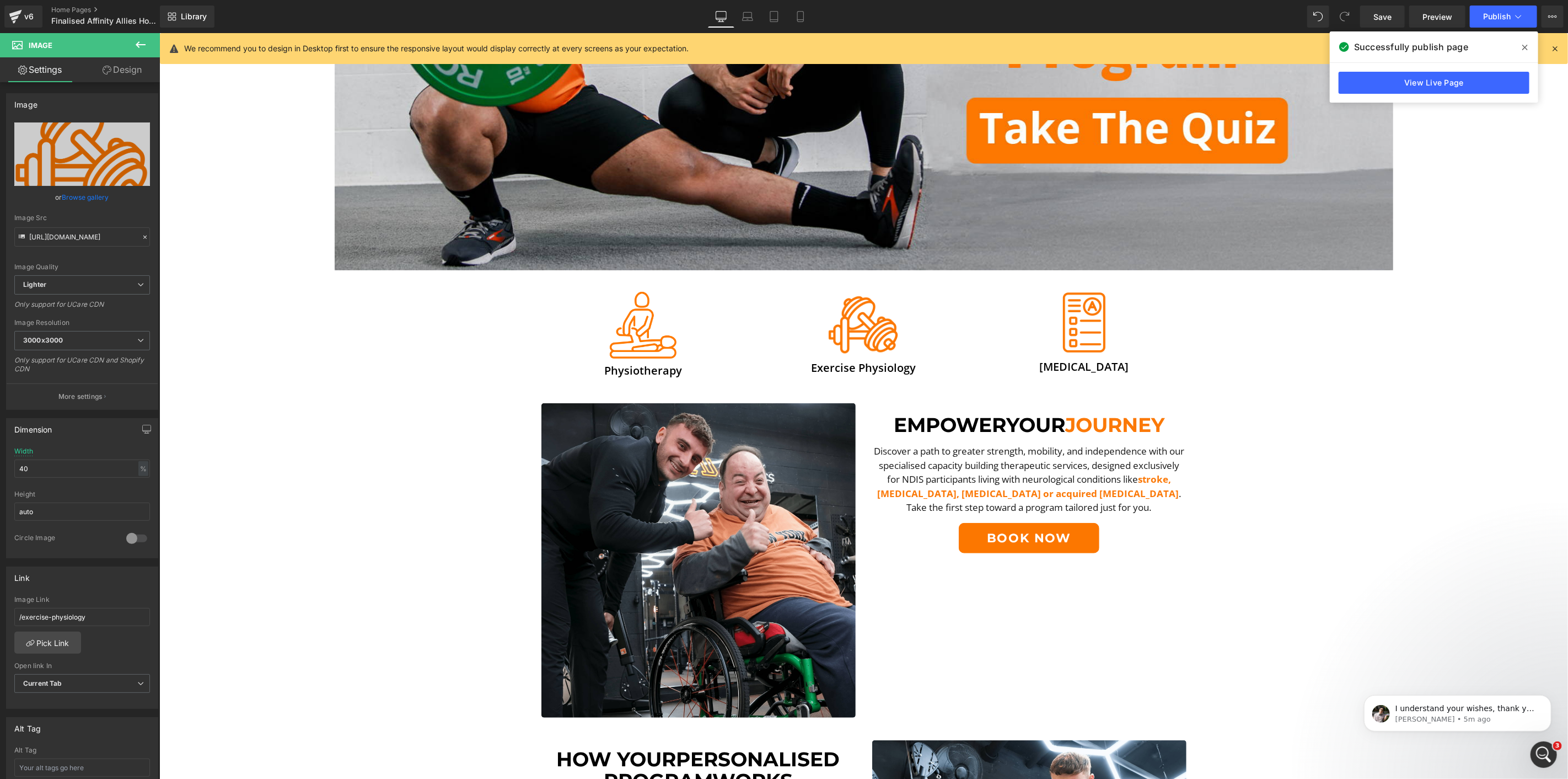
scroll to position [469, 0]
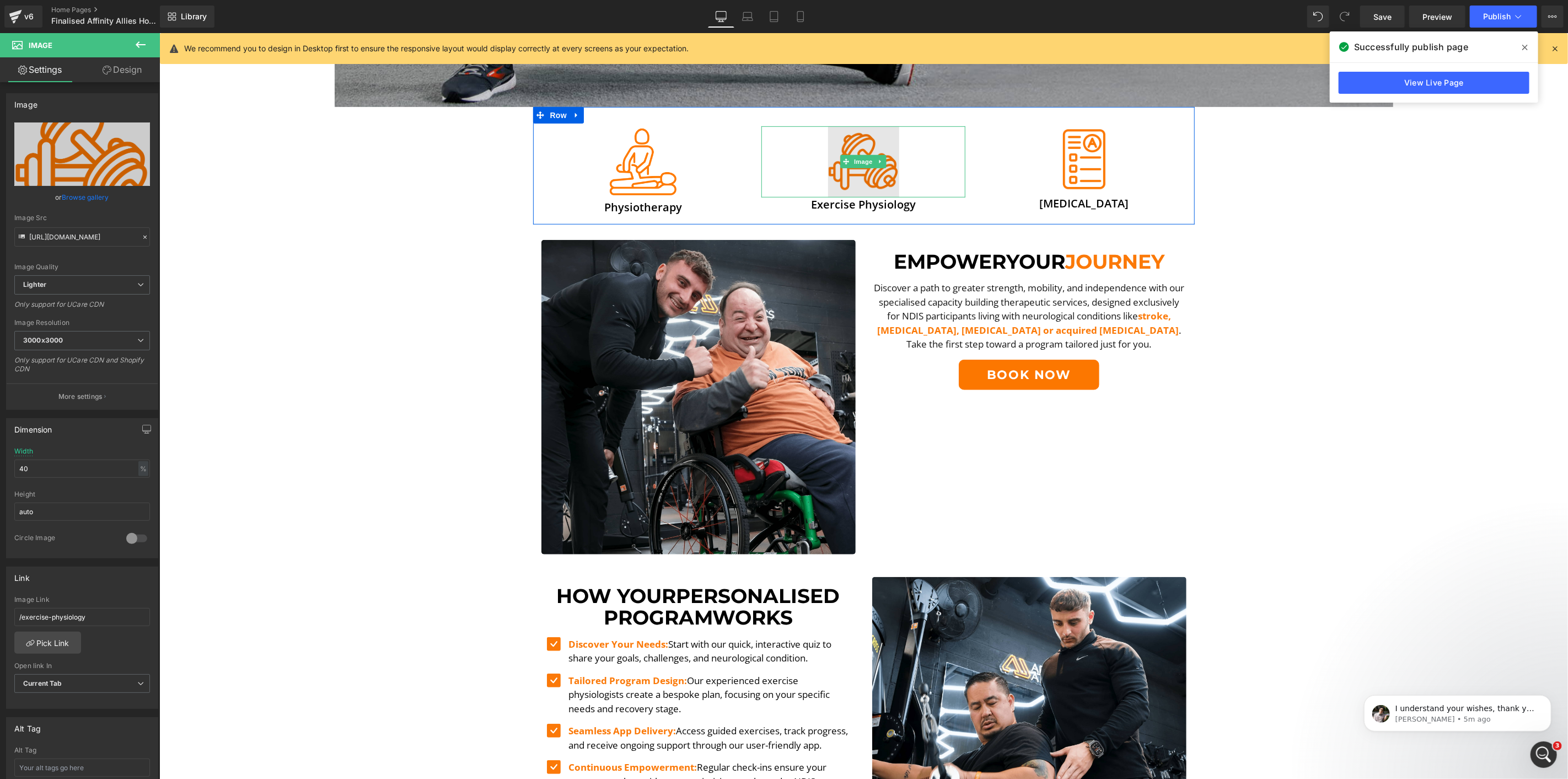
click at [855, 147] on img at bounding box center [863, 161] width 71 height 71
click at [805, 23] on link "Mobile" at bounding box center [800, 16] width 27 height 22
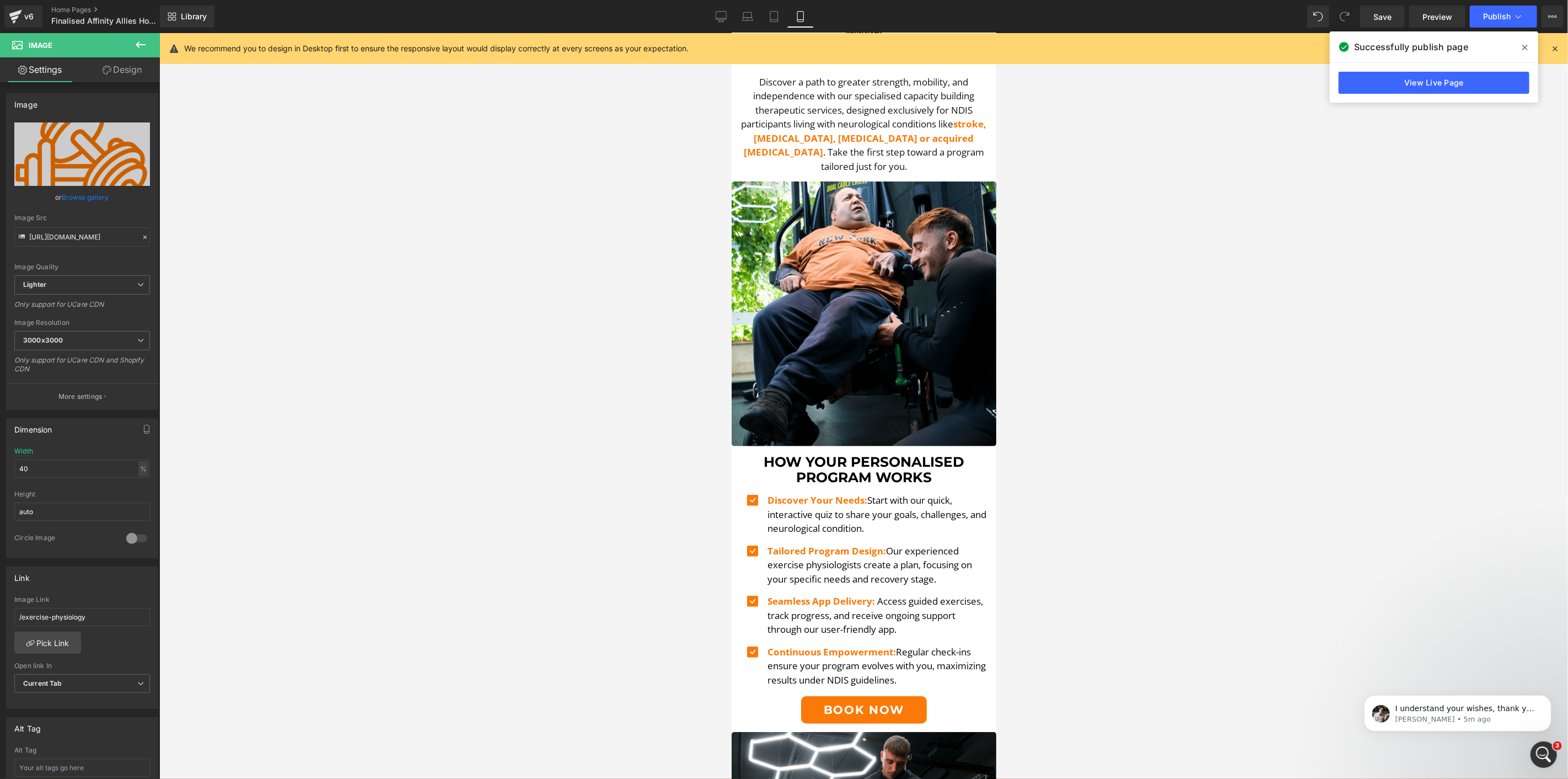
scroll to position [0, 0]
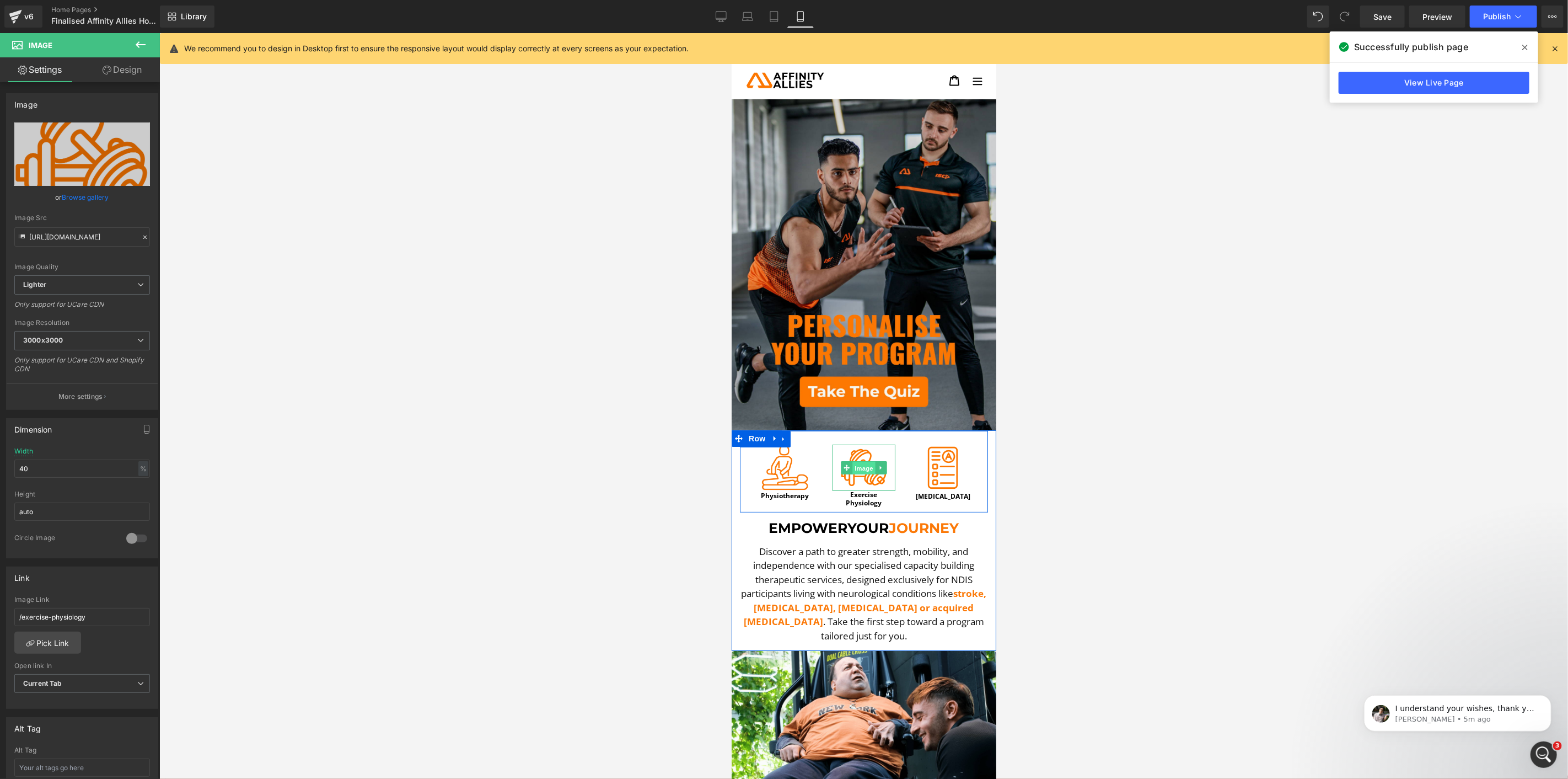
click at [863, 462] on span "Image" at bounding box center [863, 467] width 23 height 13
click at [1496, 18] on span "Publish" at bounding box center [1497, 17] width 27 height 9
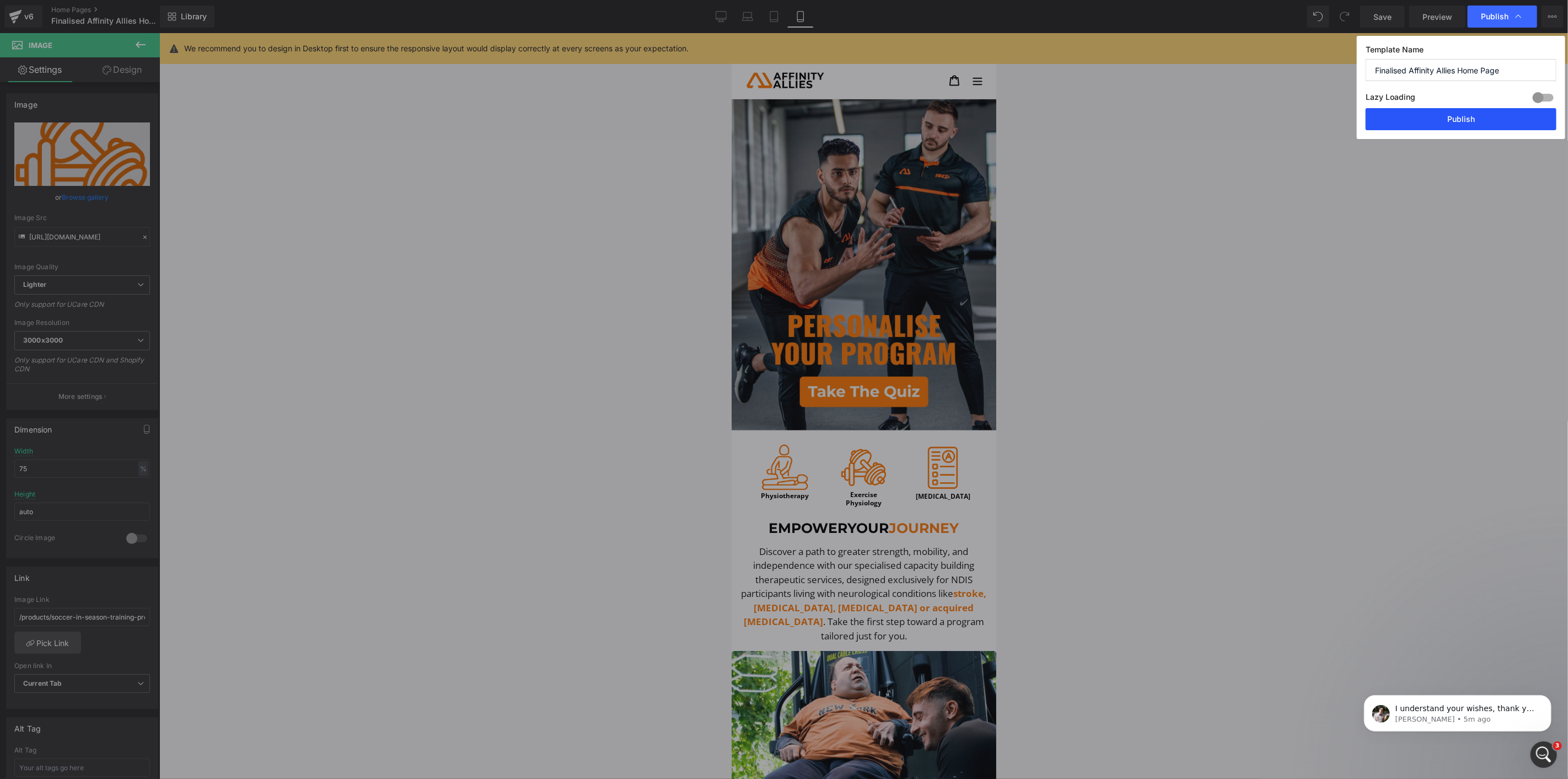
click at [1468, 114] on button "Publish" at bounding box center [1461, 119] width 191 height 22
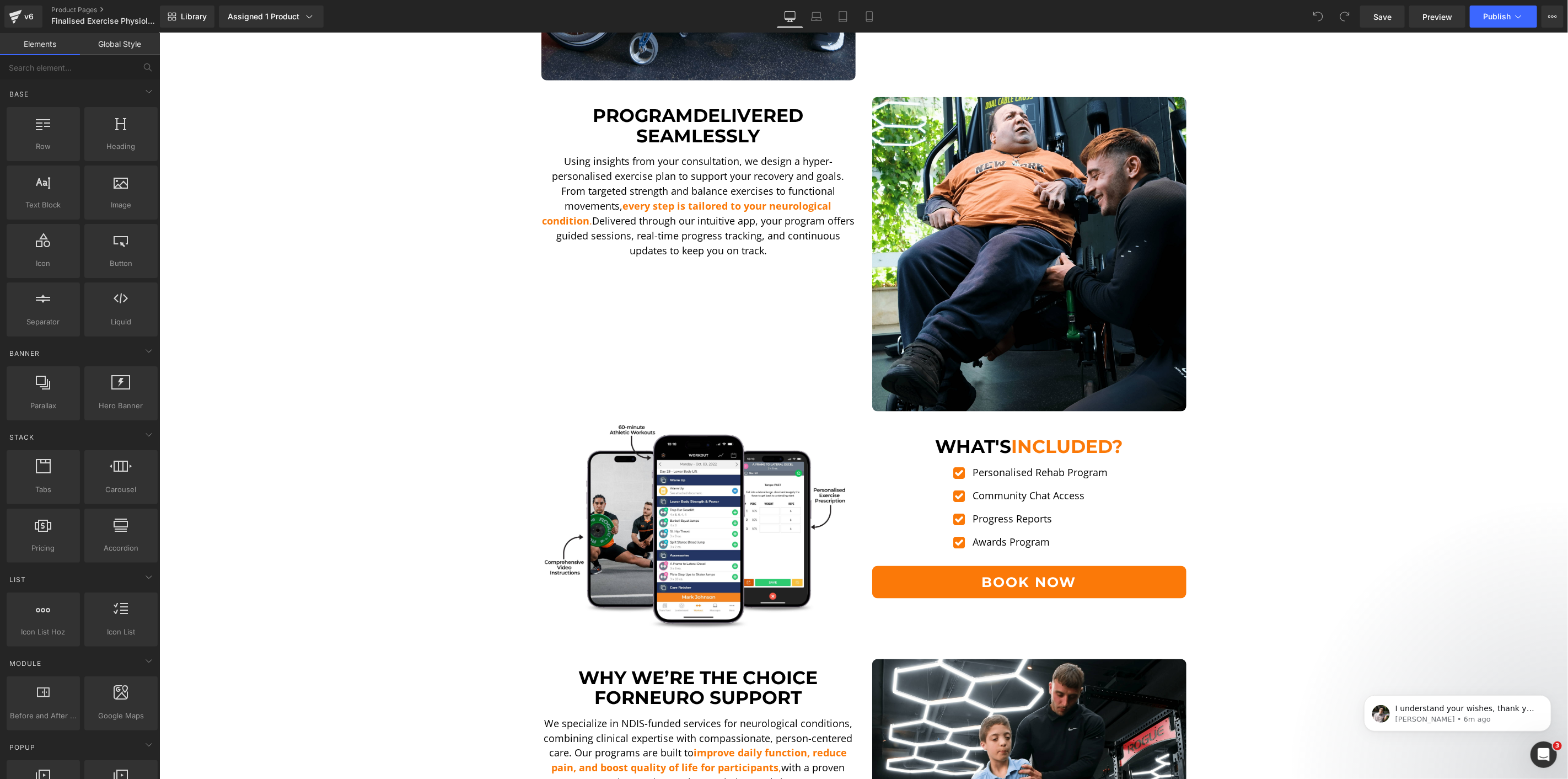
scroll to position [1287, 0]
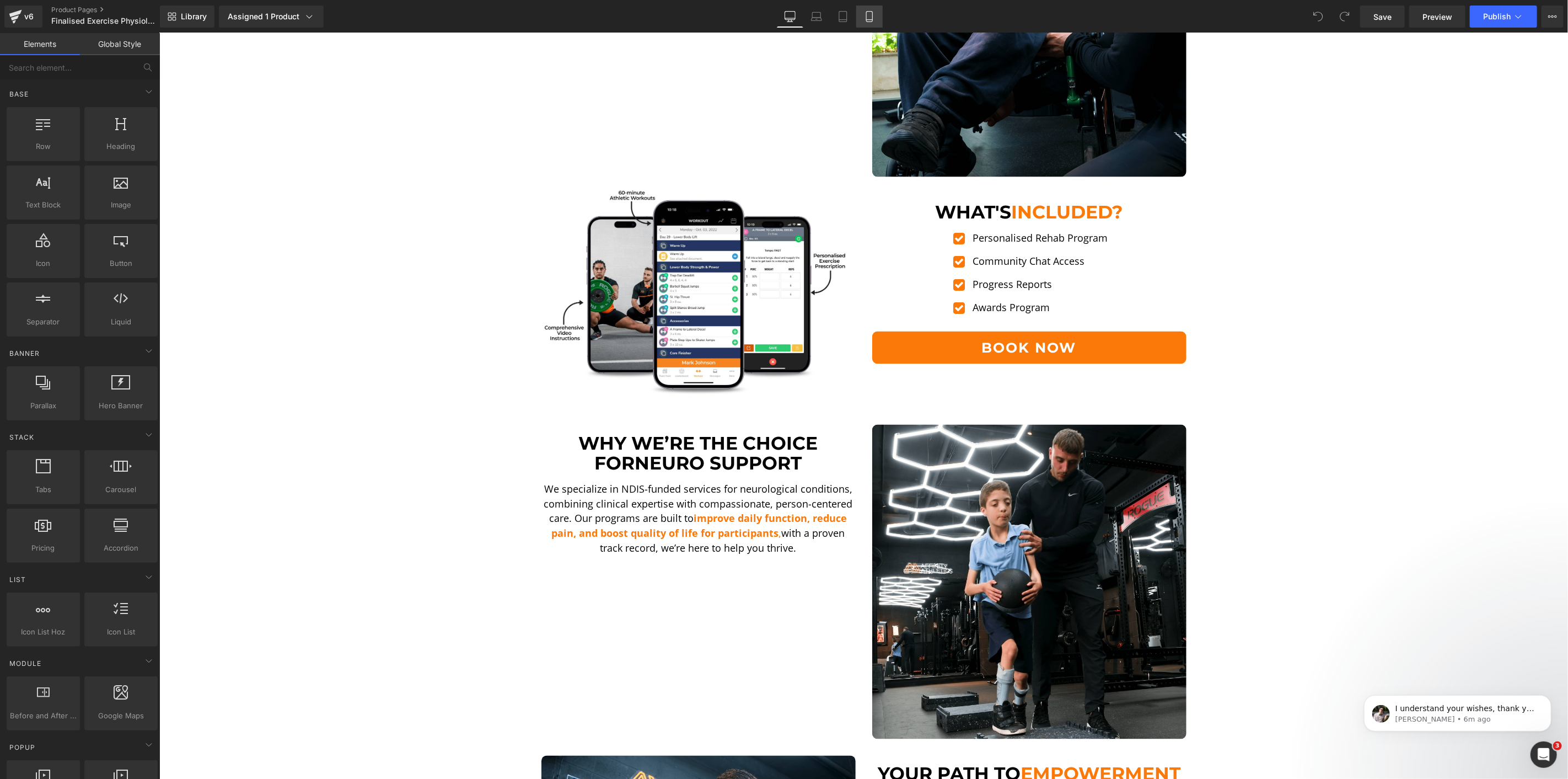
click at [877, 17] on link "Mobile" at bounding box center [869, 16] width 27 height 22
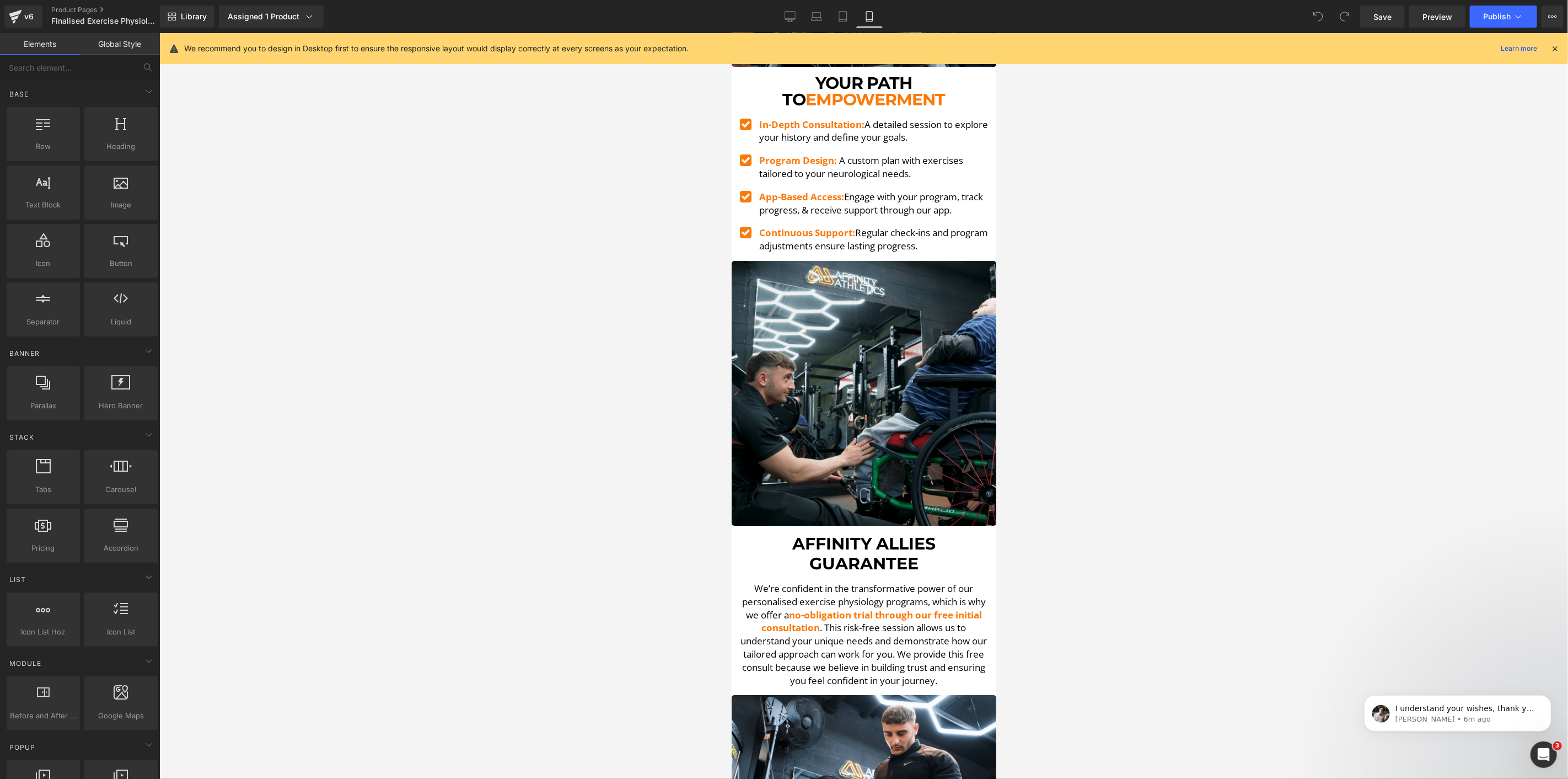
scroll to position [3126, 0]
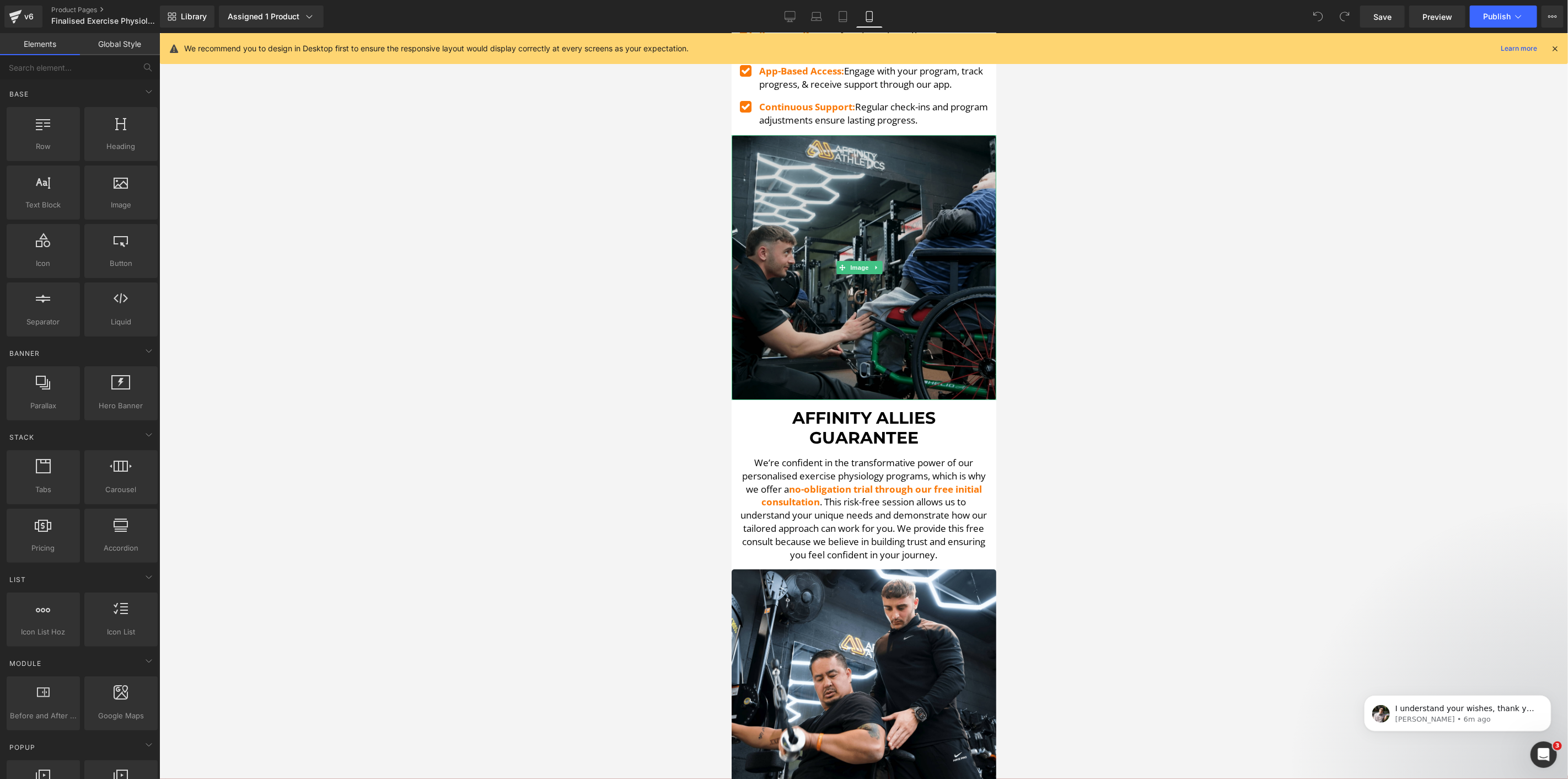
click at [866, 207] on div "Image" at bounding box center [863, 266] width 265 height 265
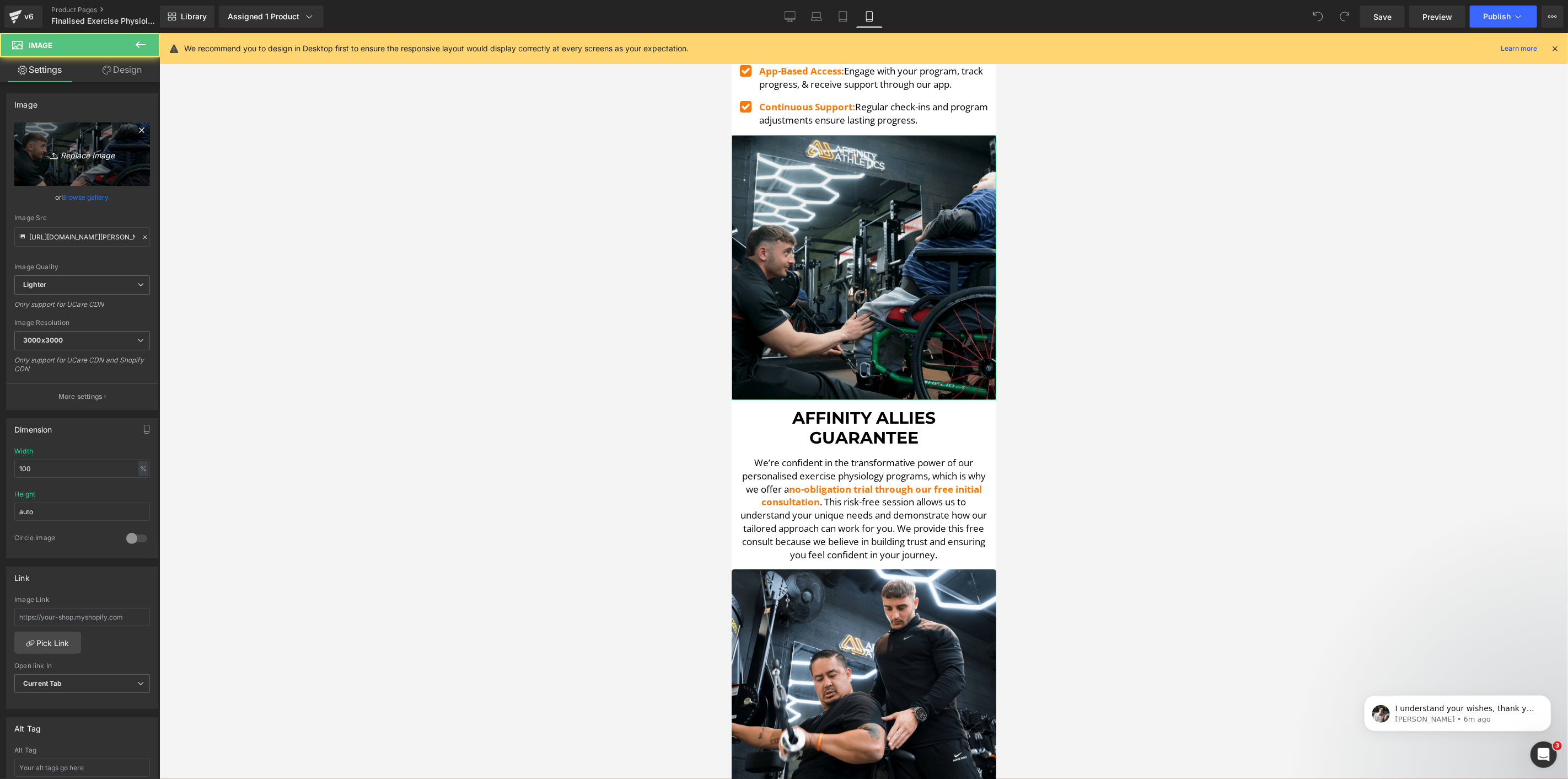
click at [63, 160] on icon "Replace Image" at bounding box center [82, 154] width 88 height 14
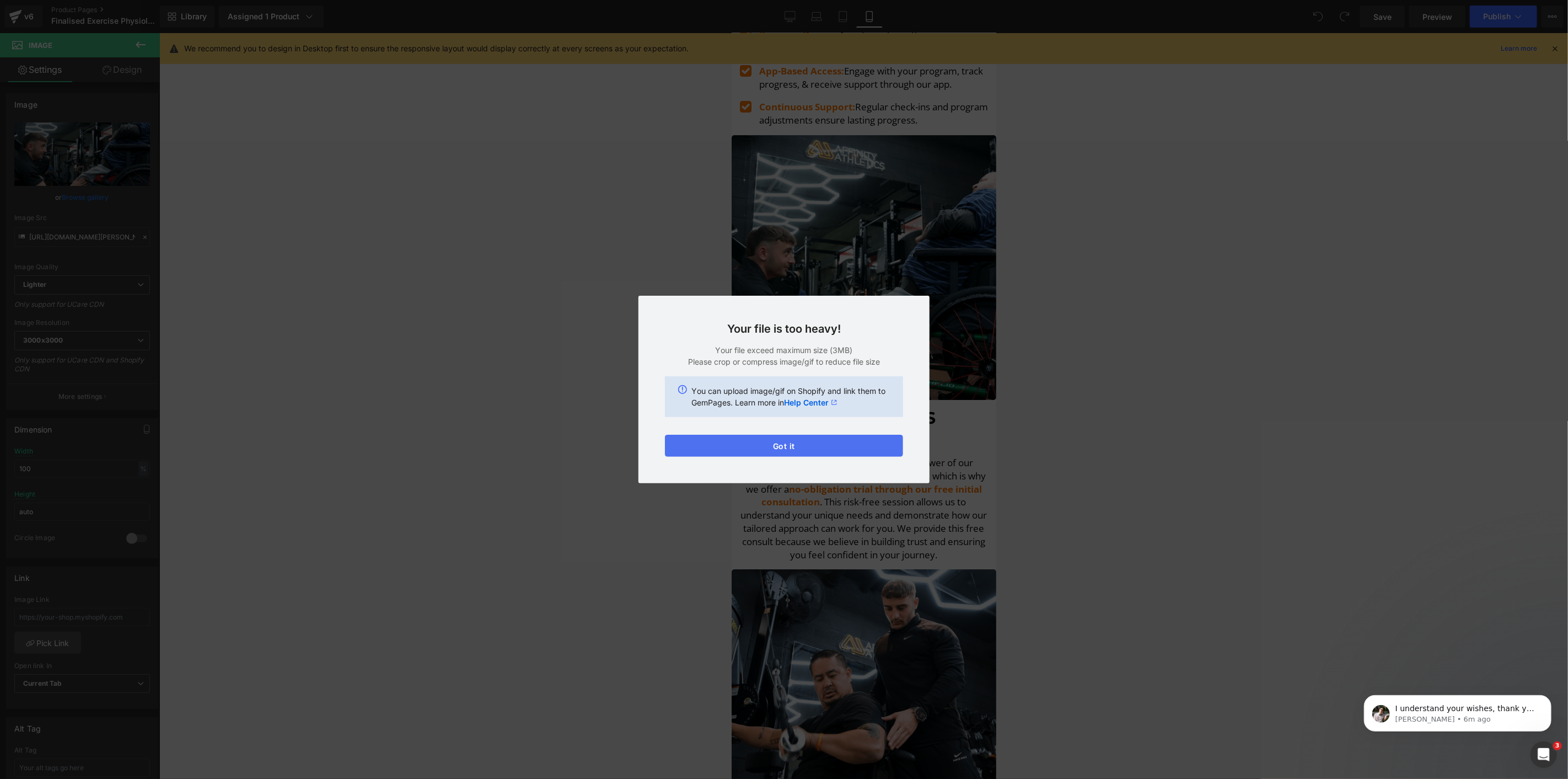
drag, startPoint x: 861, startPoint y: 440, endPoint x: 47, endPoint y: 390, distance: 815.5
click at [861, 440] on button "Got it" at bounding box center [784, 446] width 238 height 22
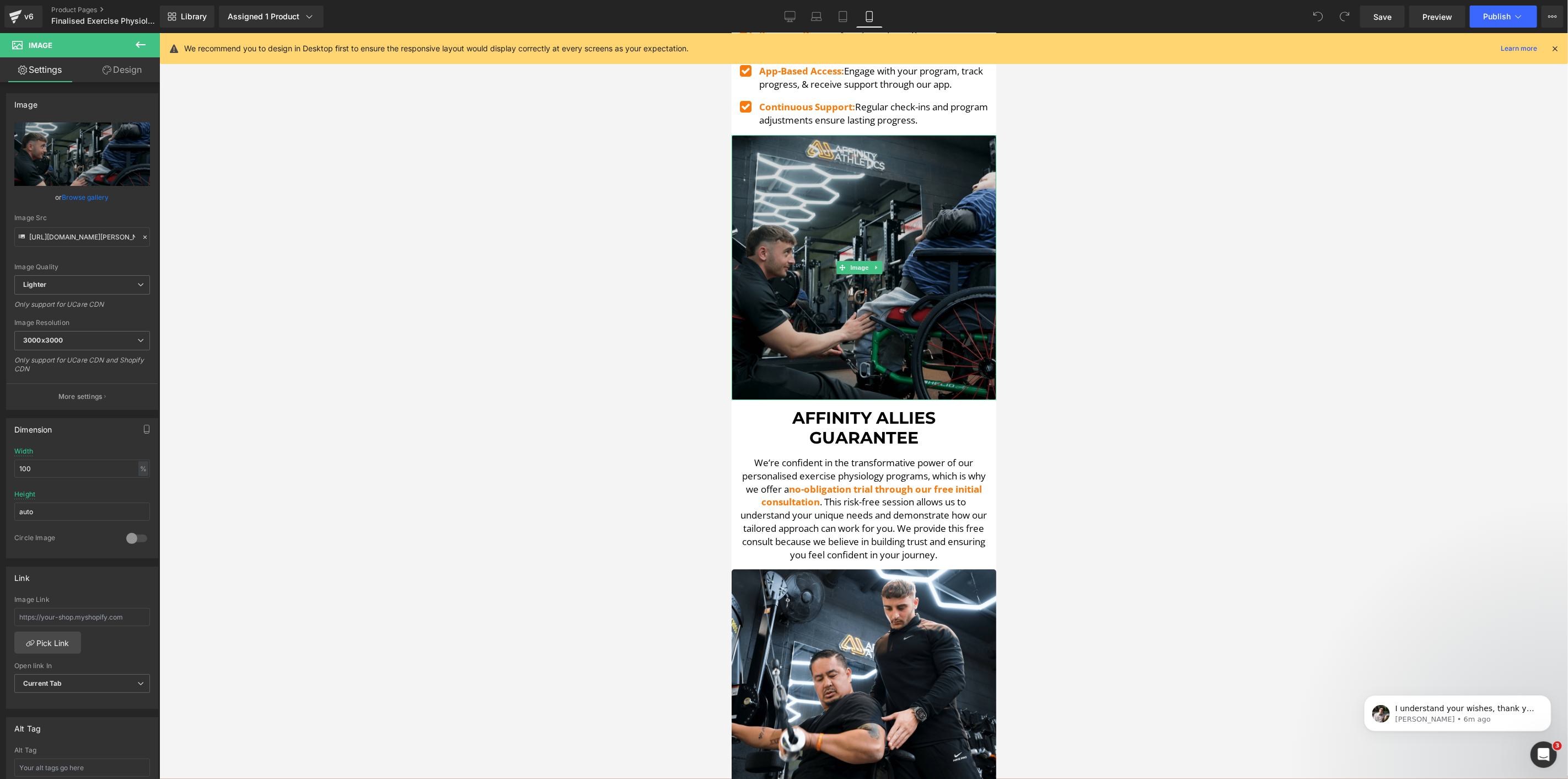
click at [850, 260] on span "Image" at bounding box center [859, 266] width 23 height 13
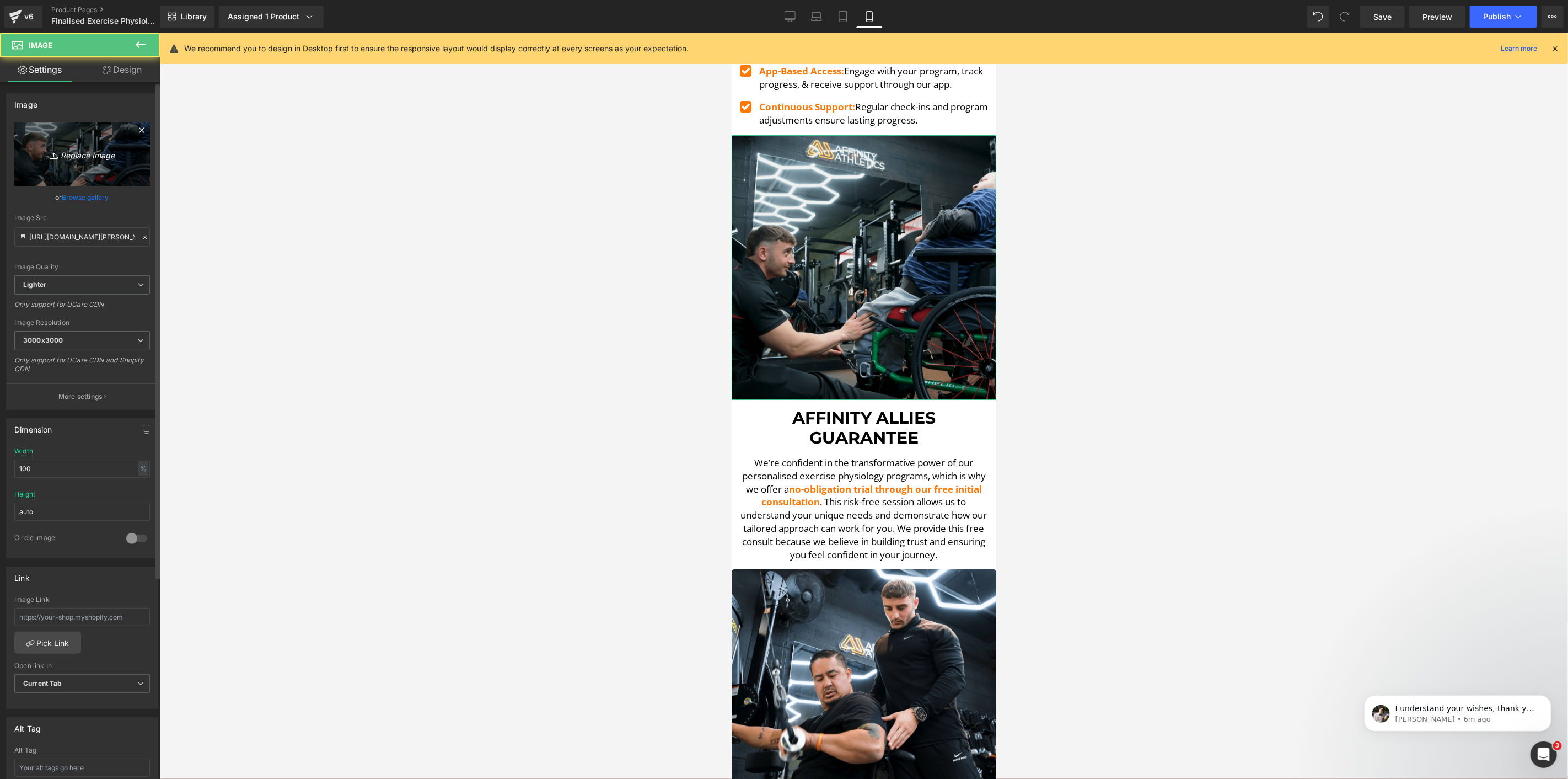
click at [81, 153] on icon "Replace Image" at bounding box center [82, 154] width 88 height 14
type input "C:\fakepath\[PERSON_NAME] Up-min.png"
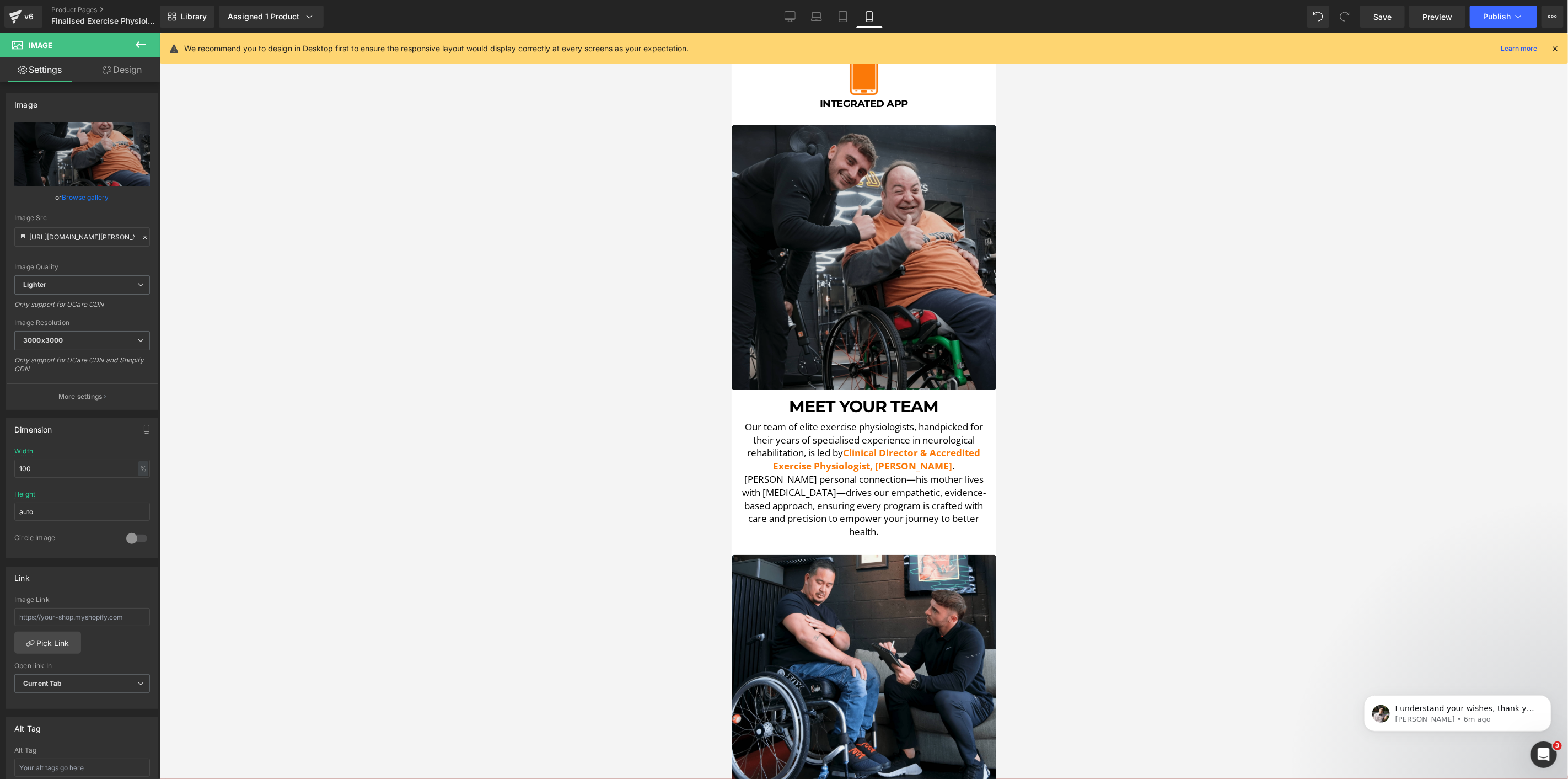
scroll to position [613, 0]
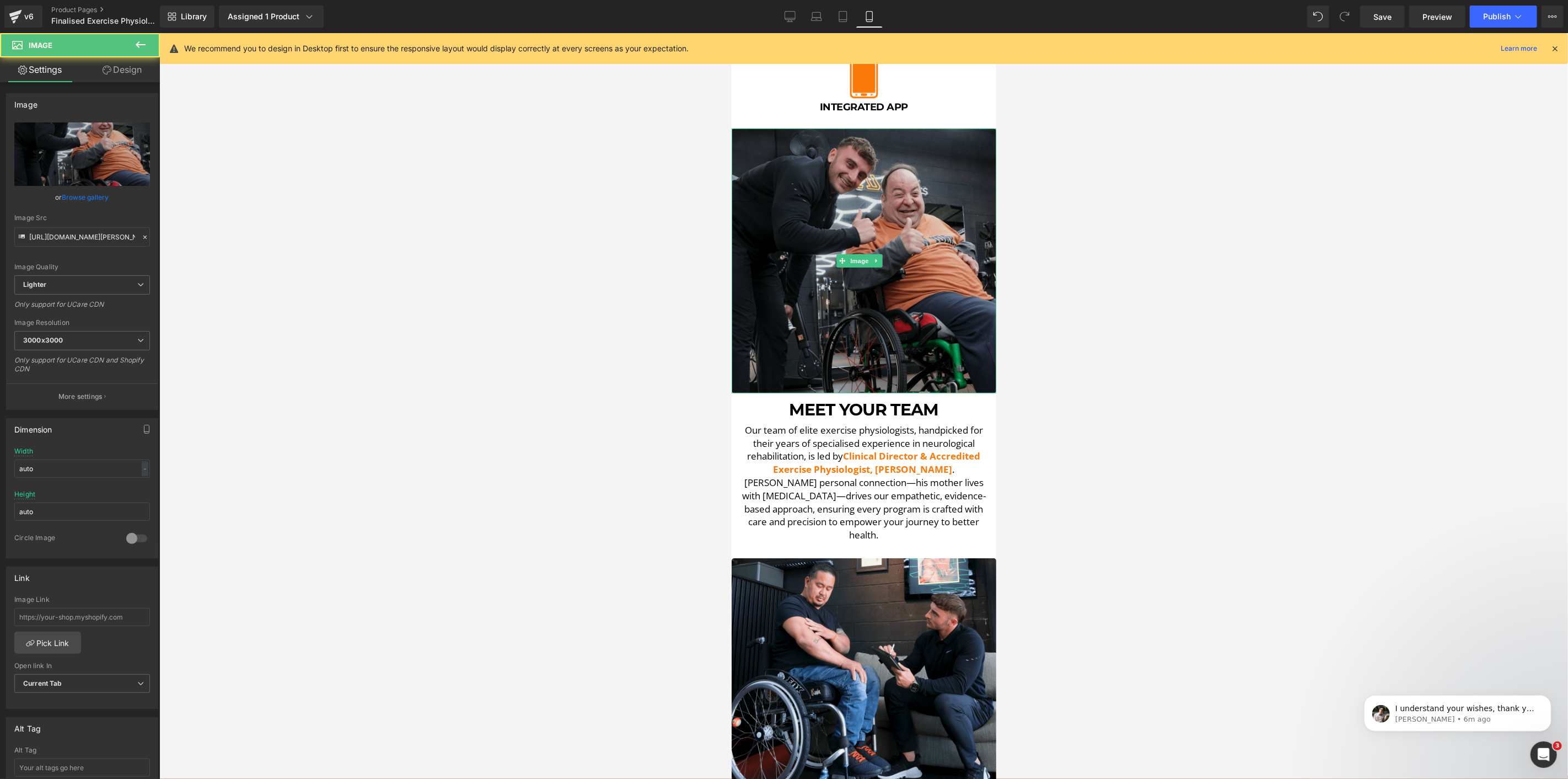
click at [933, 156] on img at bounding box center [863, 260] width 265 height 265
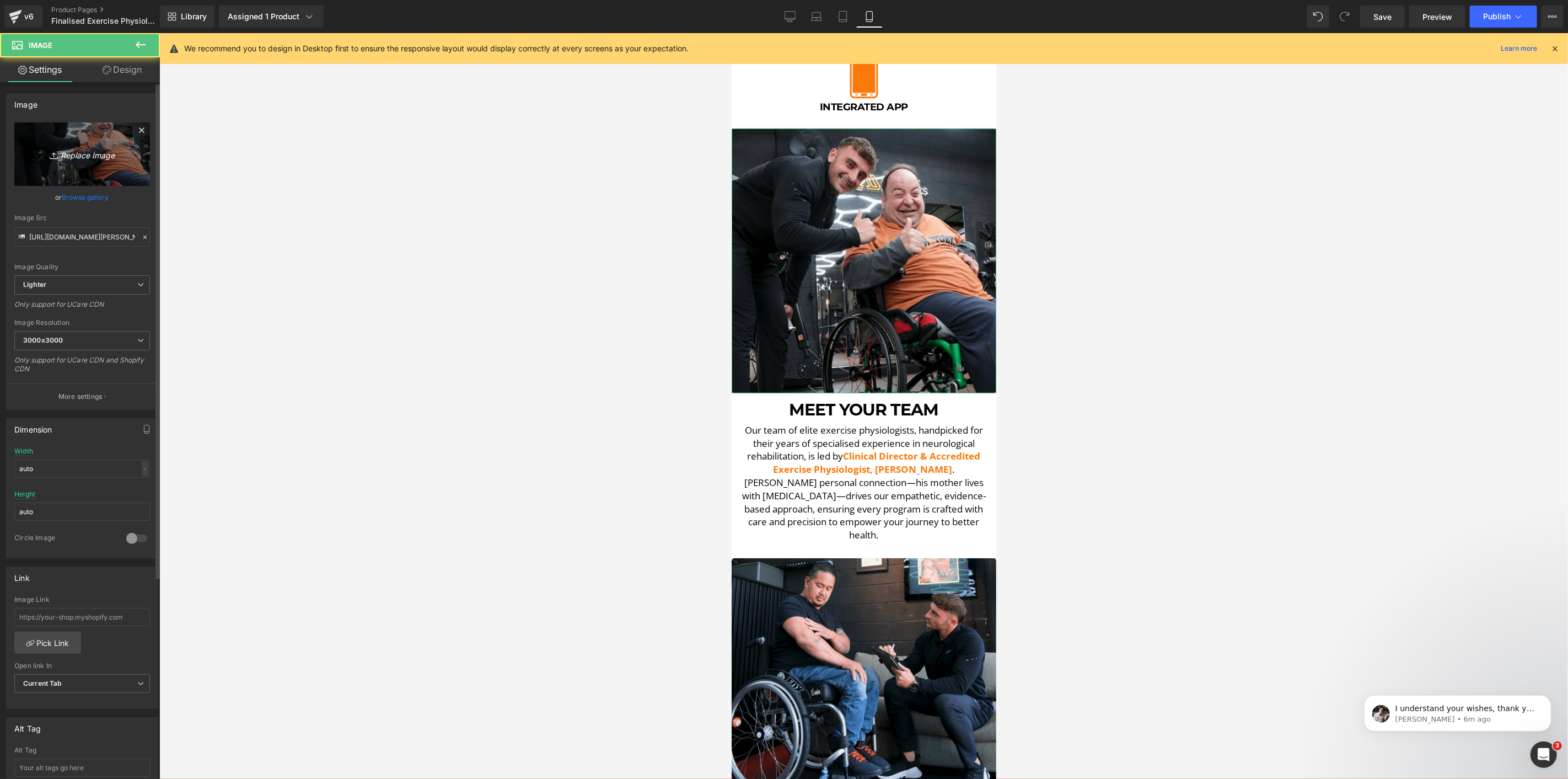
click at [91, 163] on link "Replace Image" at bounding box center [82, 154] width 136 height 63
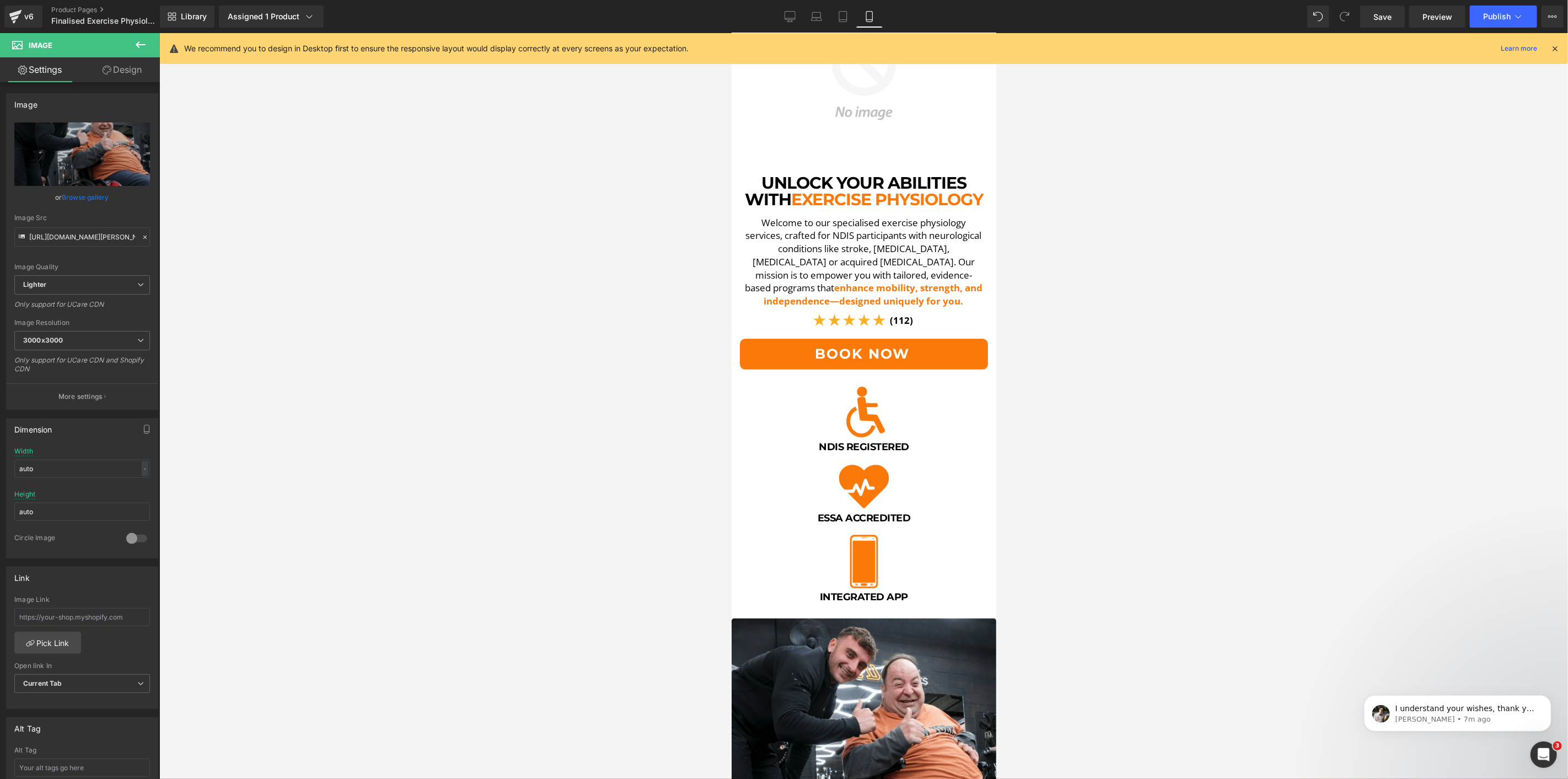
scroll to position [245, 0]
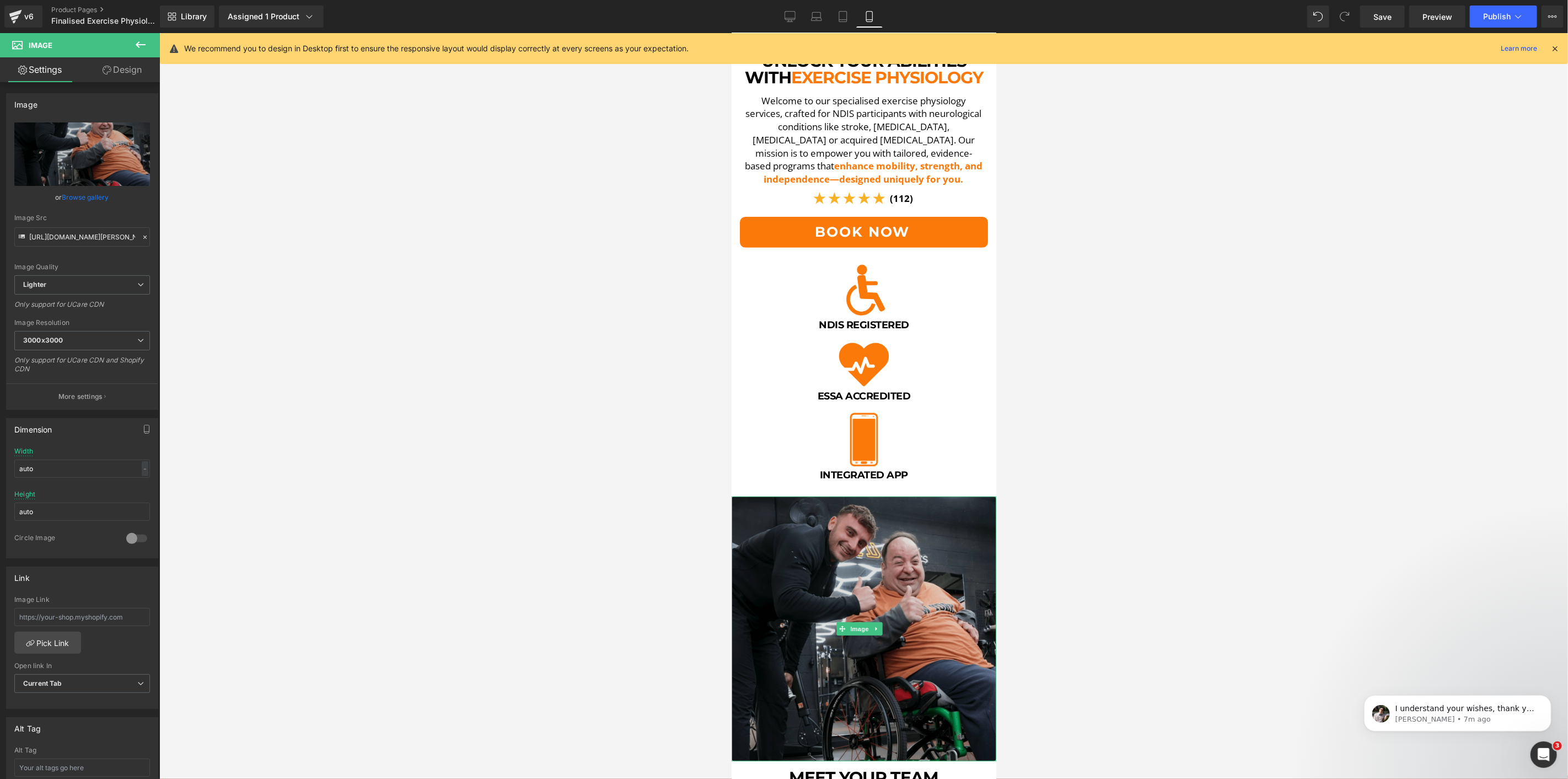
click at [839, 522] on img at bounding box center [863, 628] width 265 height 265
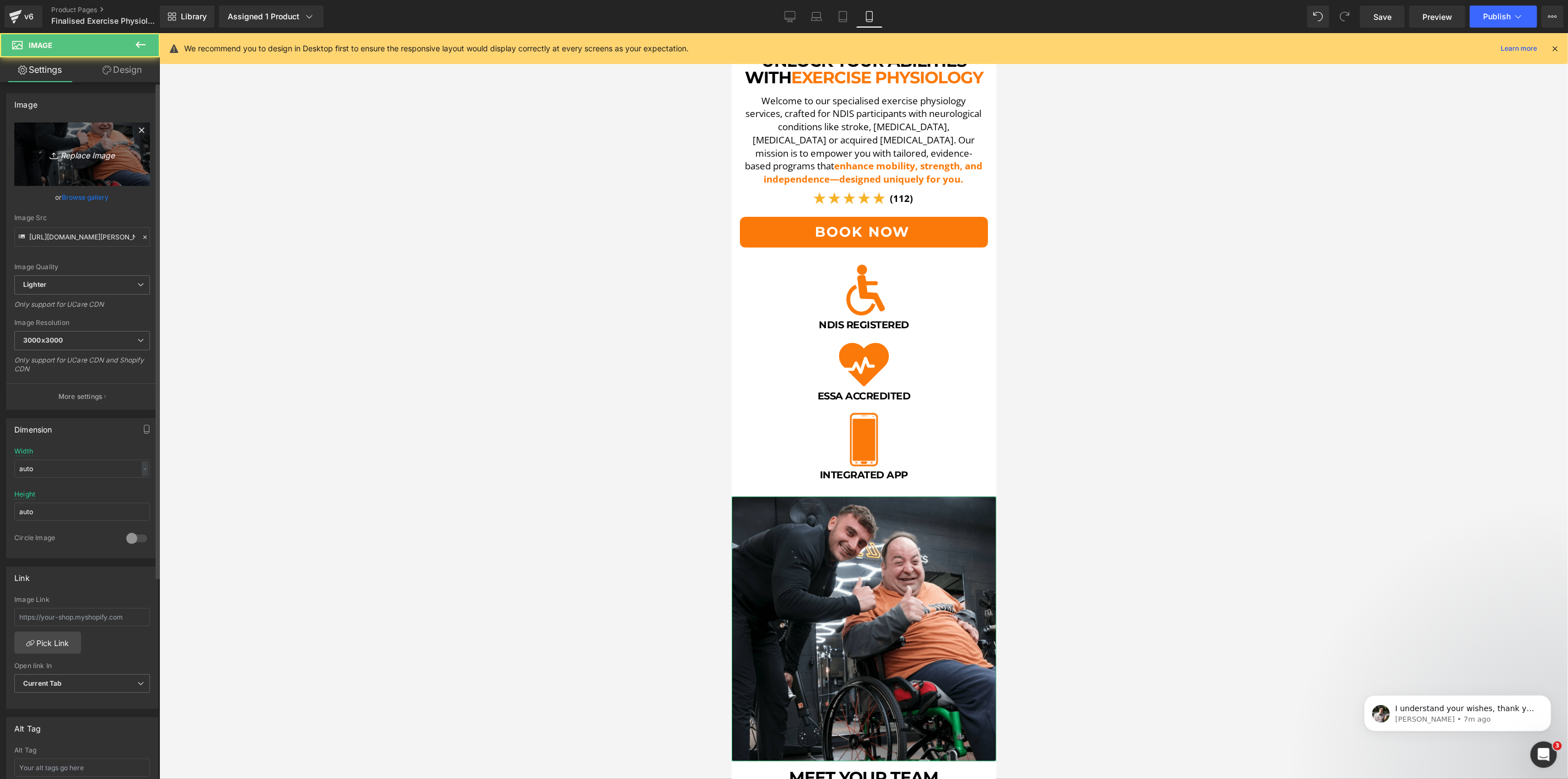
click at [101, 176] on link "Replace Image" at bounding box center [82, 154] width 136 height 63
type input "C:\fakepath\[PERSON_NAME] STS 2-min.png"
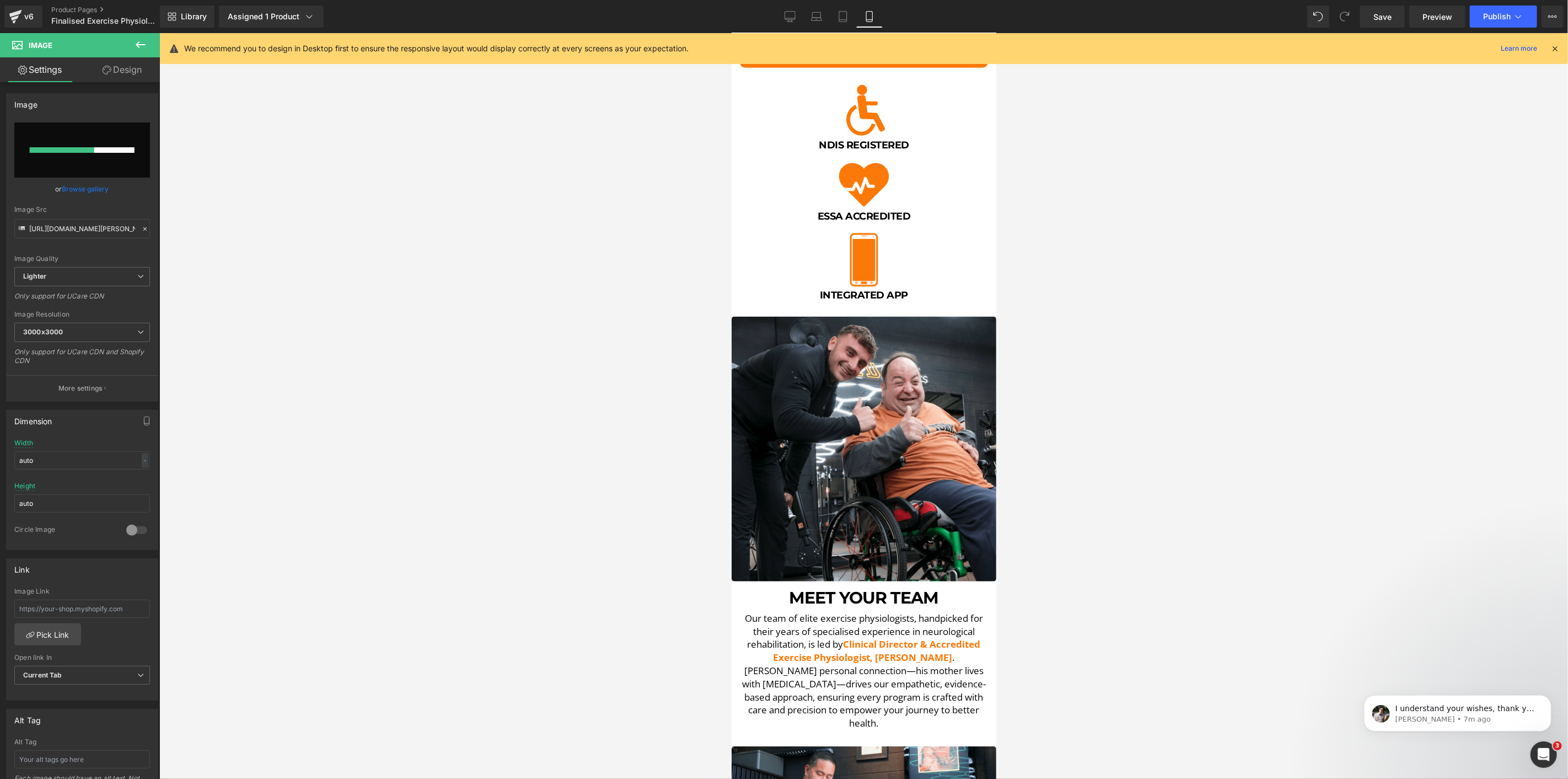
scroll to position [552, 0]
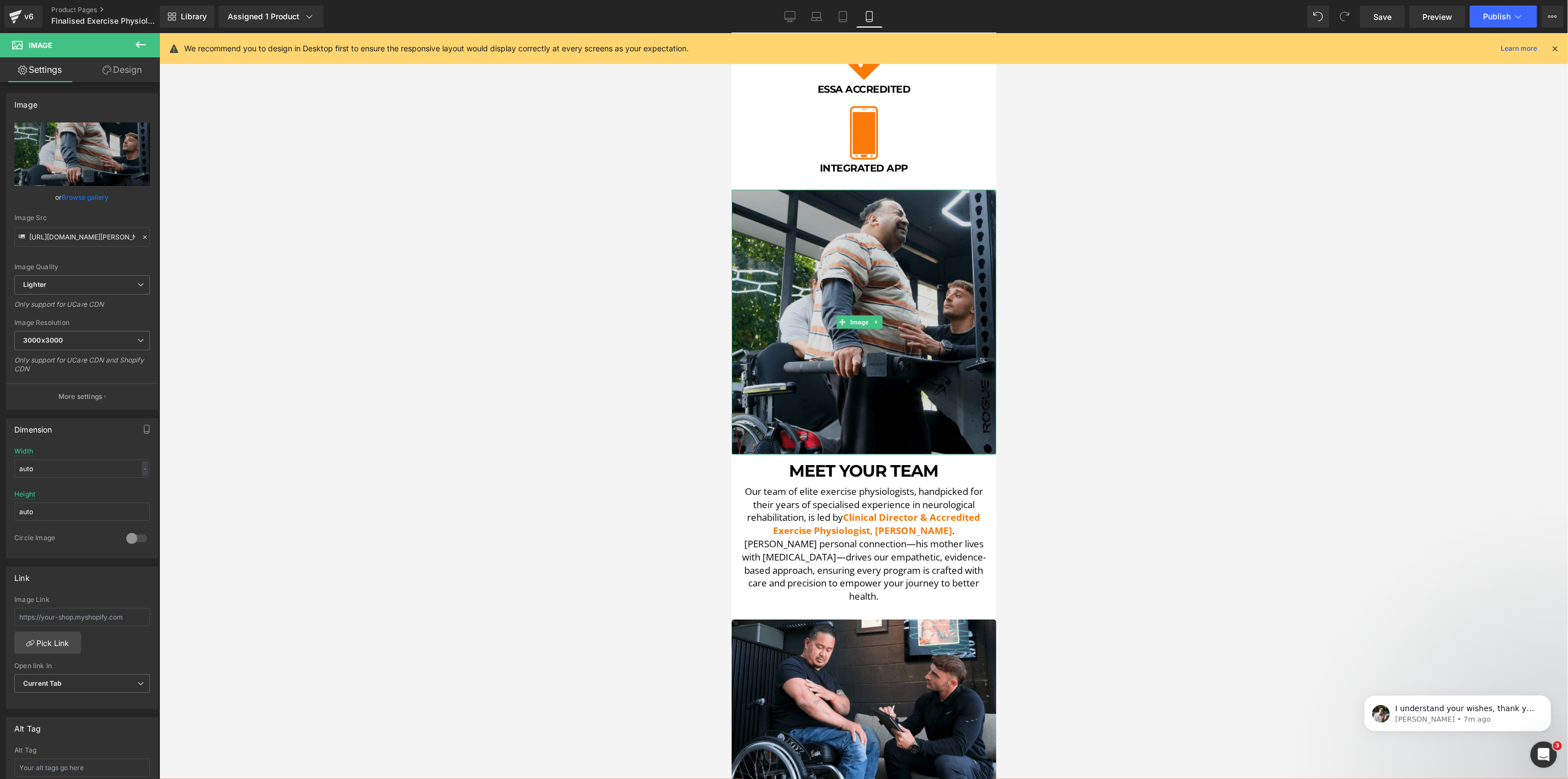
click at [940, 369] on img at bounding box center [863, 321] width 265 height 265
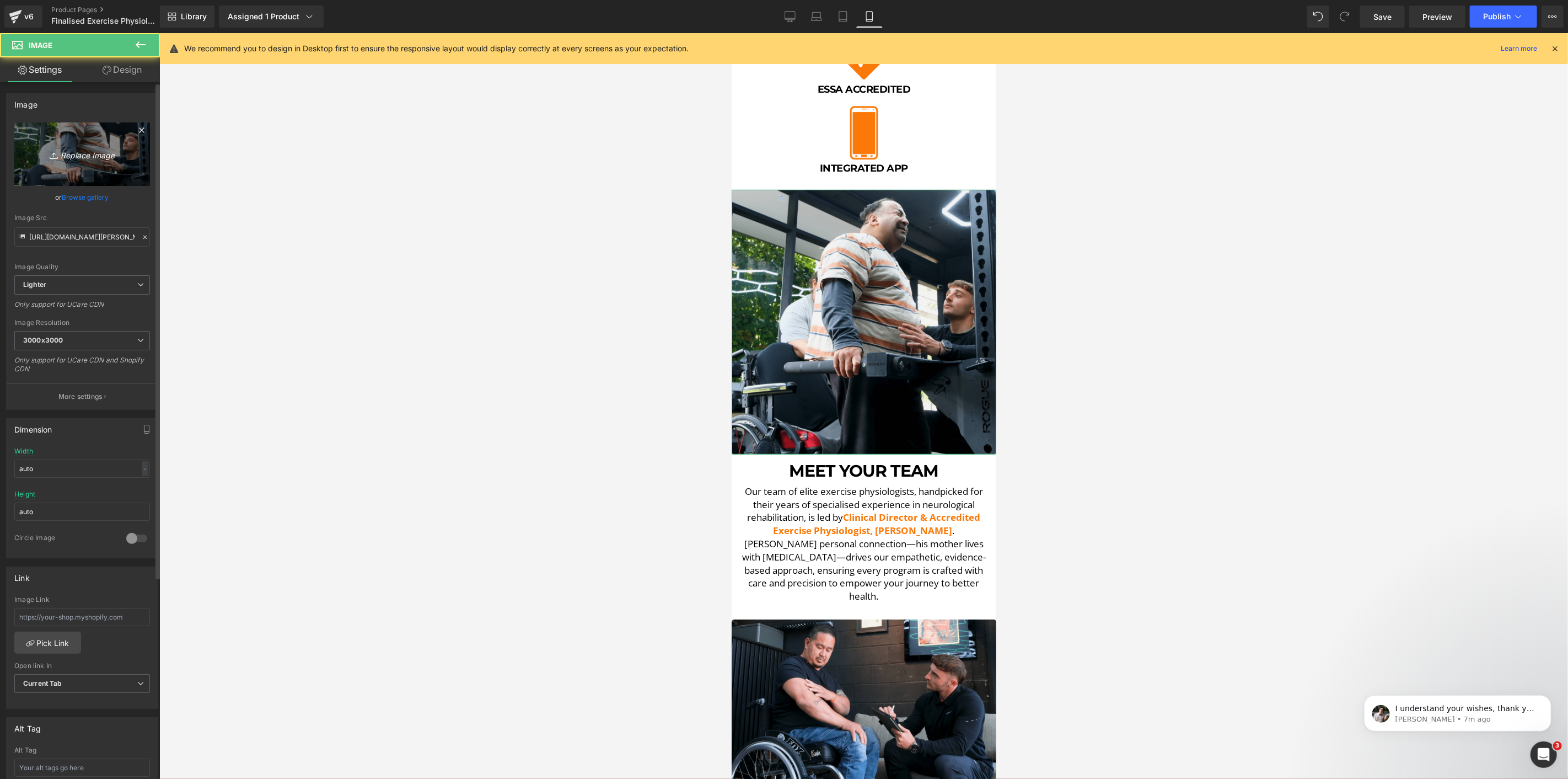
click at [70, 166] on link "Replace Image" at bounding box center [82, 154] width 136 height 63
type input "C:\fakepath\DSCF5536.00_11_21_16.Still012-min.png"
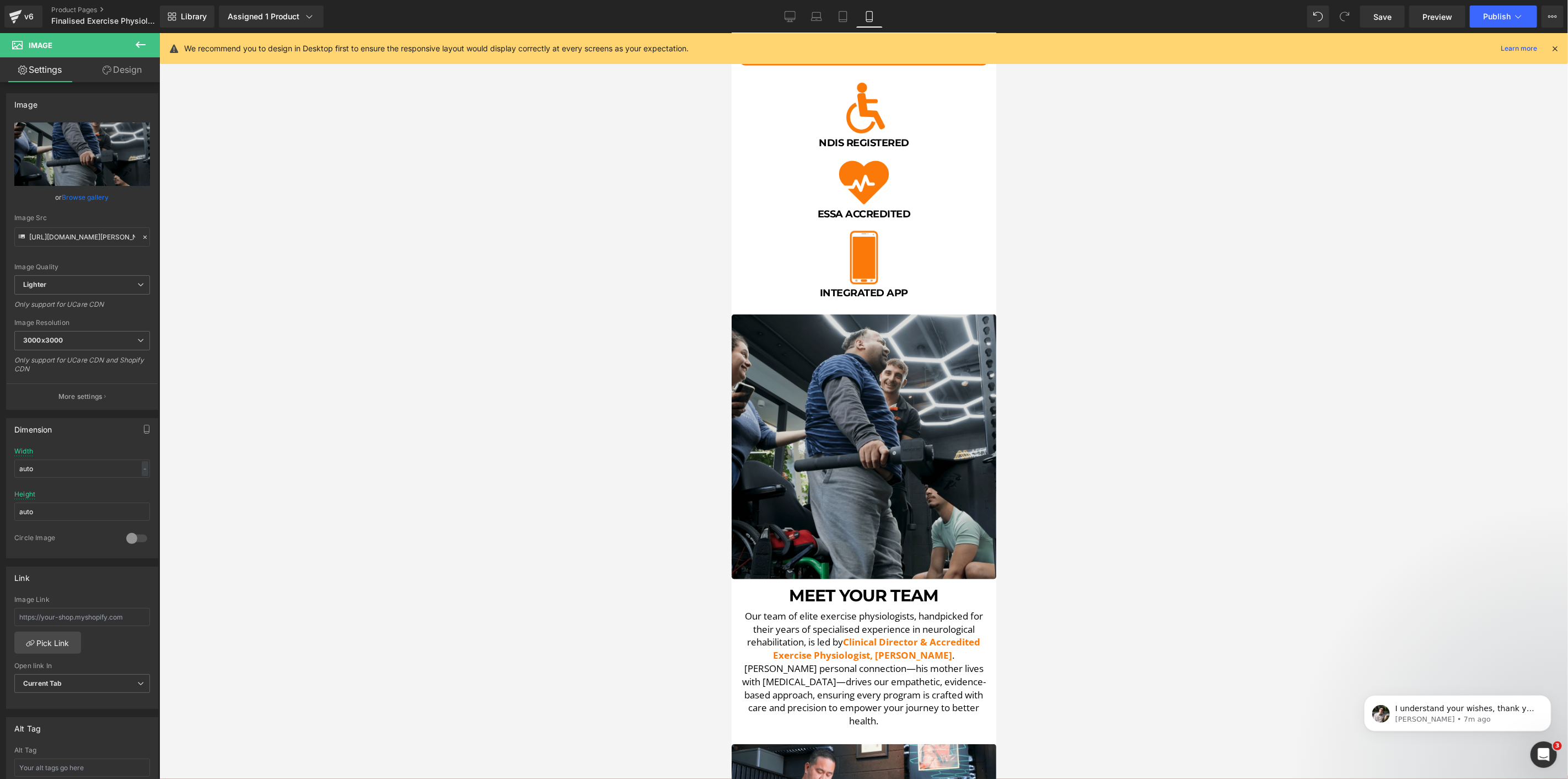
scroll to position [429, 0]
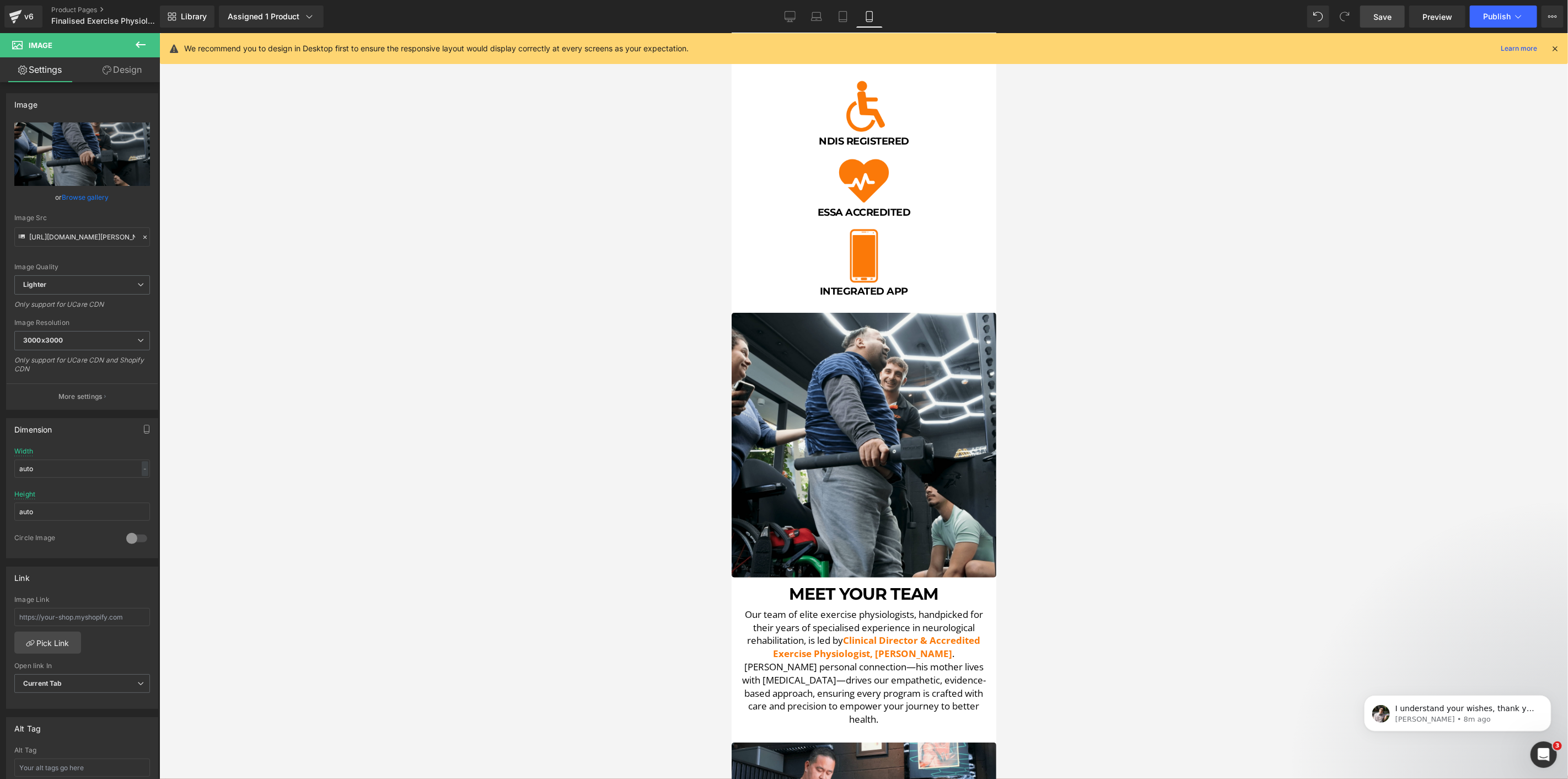
click at [1372, 25] on link "Save" at bounding box center [1383, 16] width 45 height 22
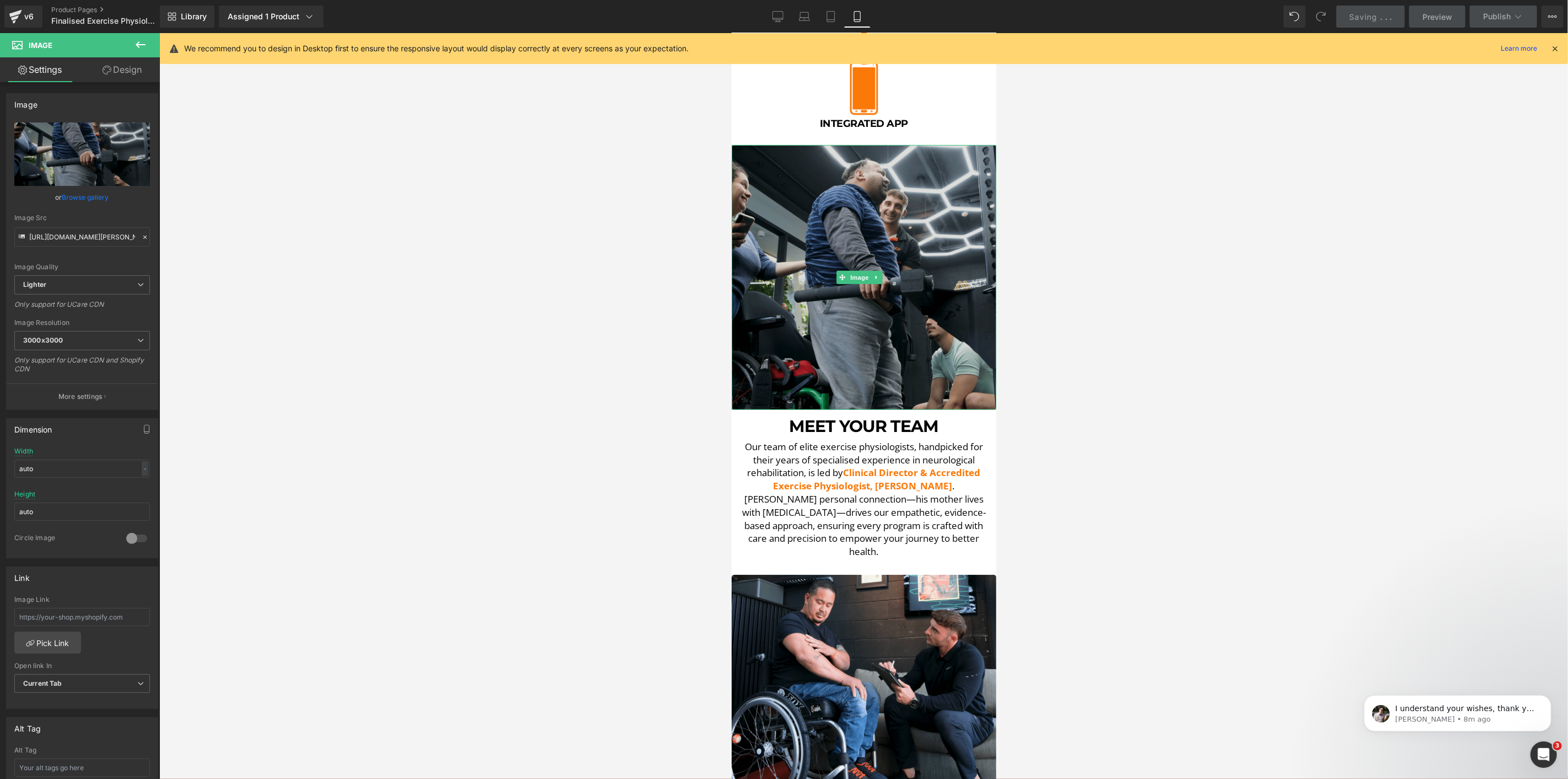
scroll to position [613, 0]
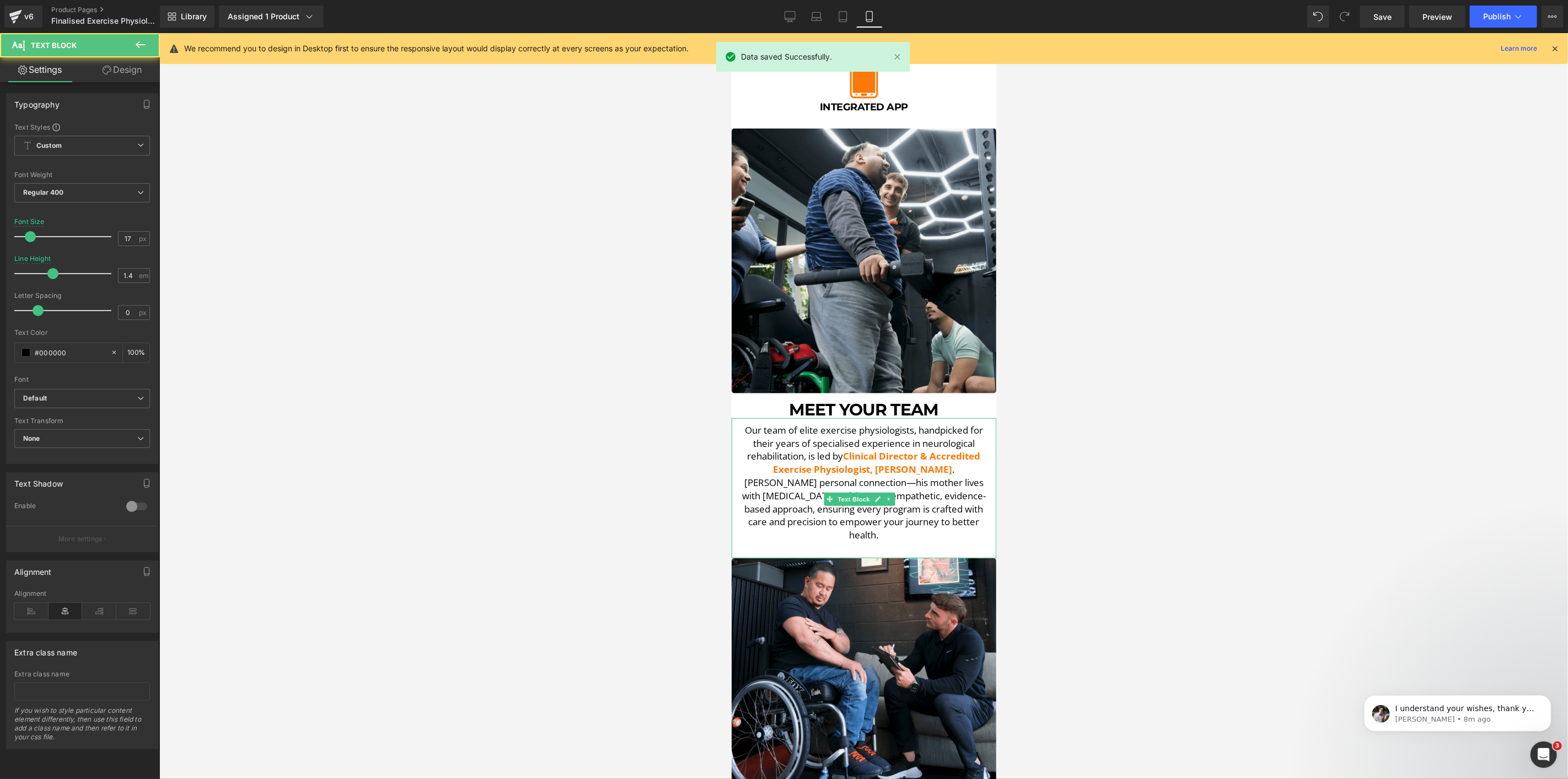
click at [895, 500] on p "Our team of elite exercise physiologists, handpicked for their years of special…" at bounding box center [863, 482] width 254 height 118
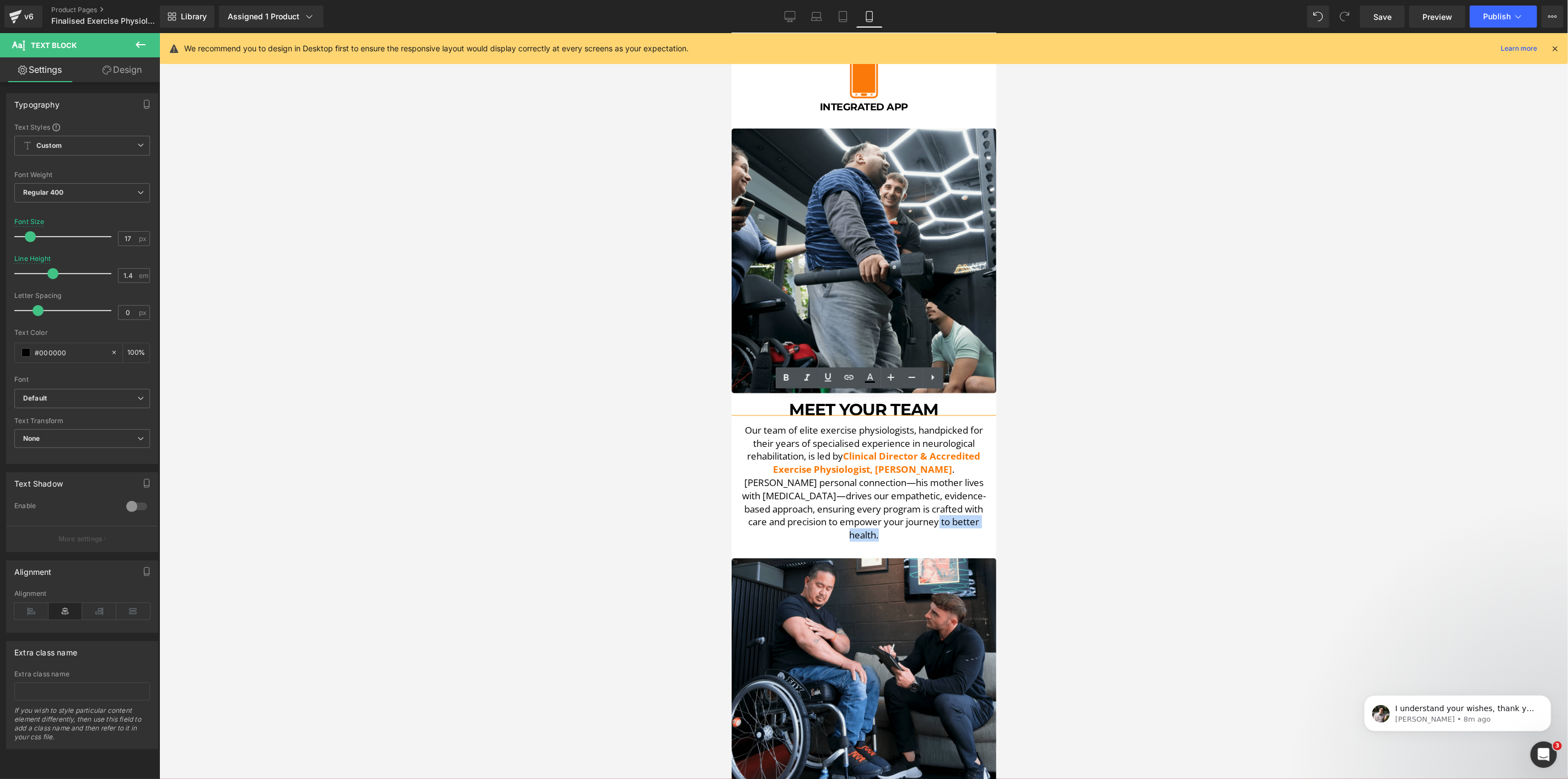
drag, startPoint x: 921, startPoint y: 511, endPoint x: 923, endPoint y: 500, distance: 11.2
click at [923, 500] on p "Our team of elite exercise physiologists, handpicked for their years of special…" at bounding box center [863, 482] width 254 height 118
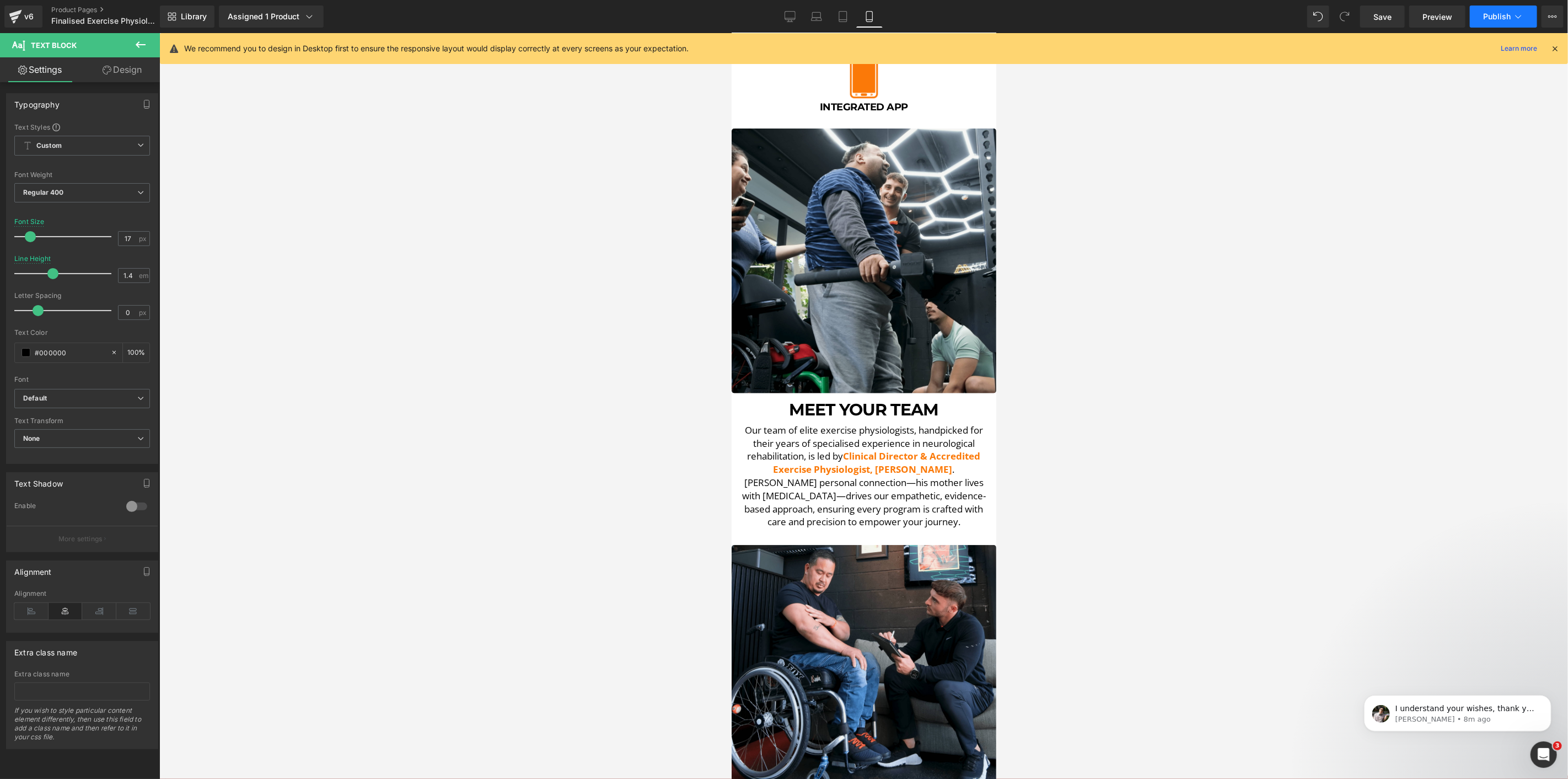
click at [1502, 14] on span "Publish" at bounding box center [1497, 17] width 27 height 9
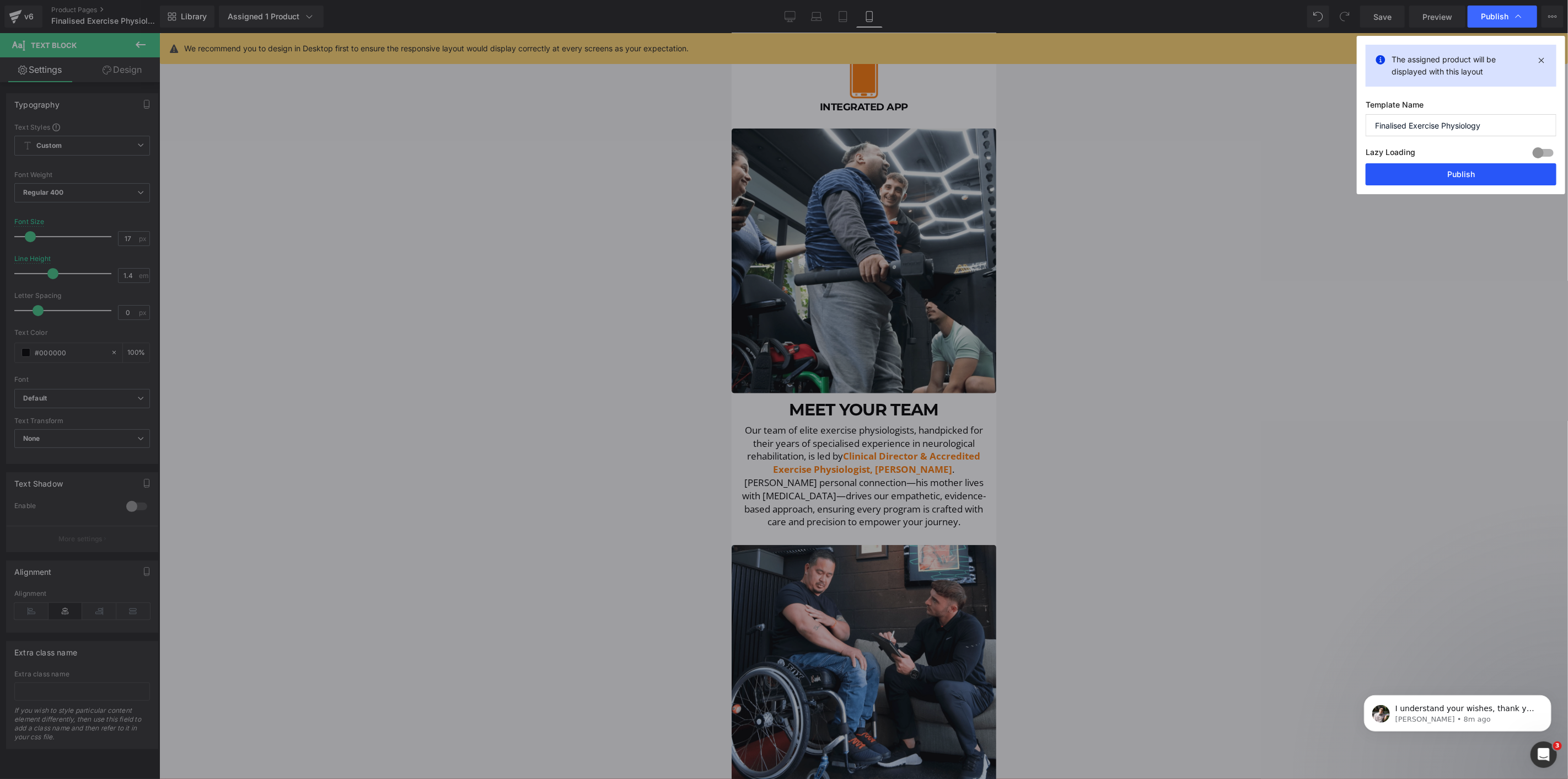
click at [1458, 174] on button "Publish" at bounding box center [1461, 174] width 191 height 22
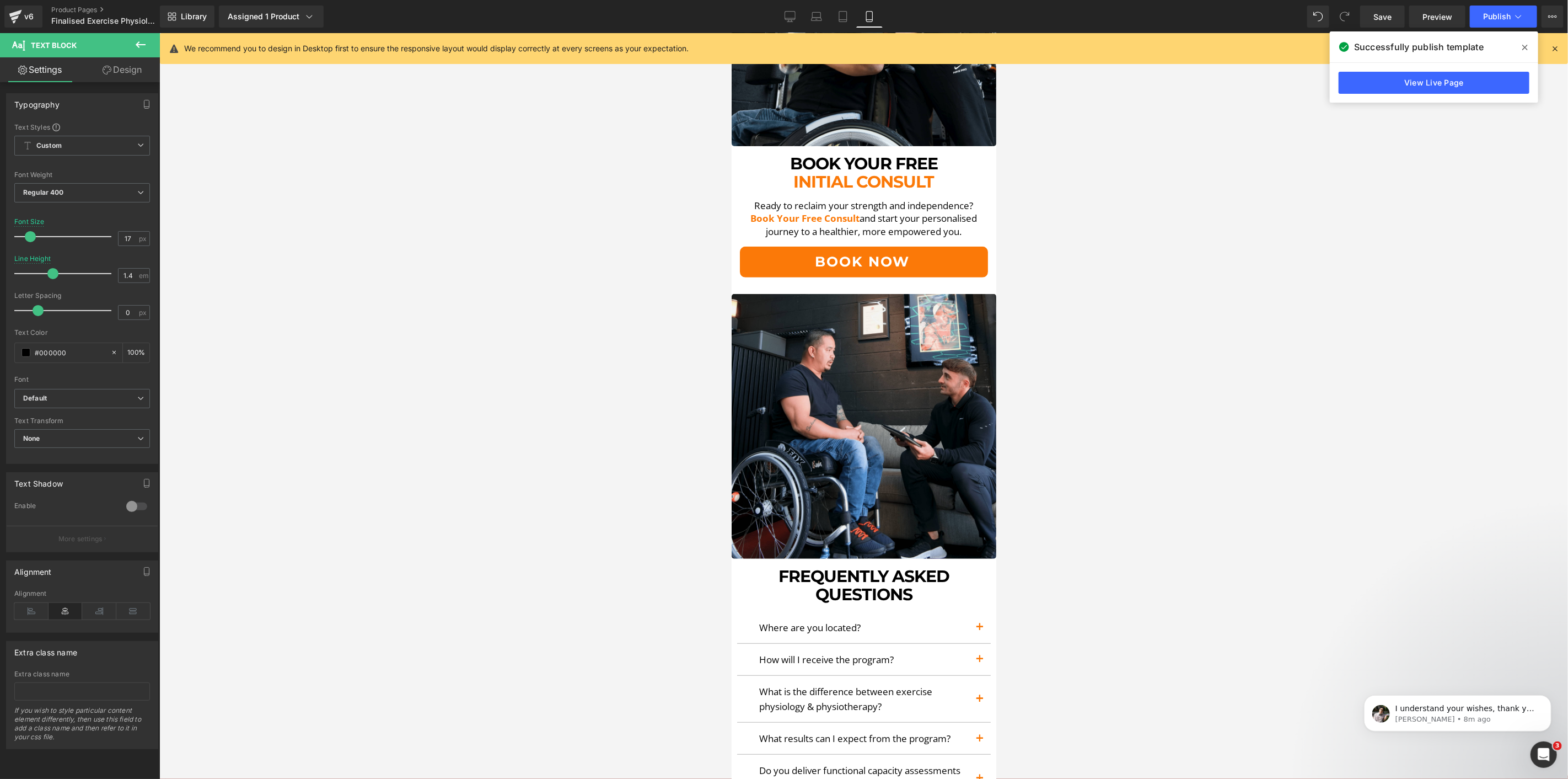
scroll to position [3800, 0]
click at [837, 11] on icon at bounding box center [843, 16] width 11 height 11
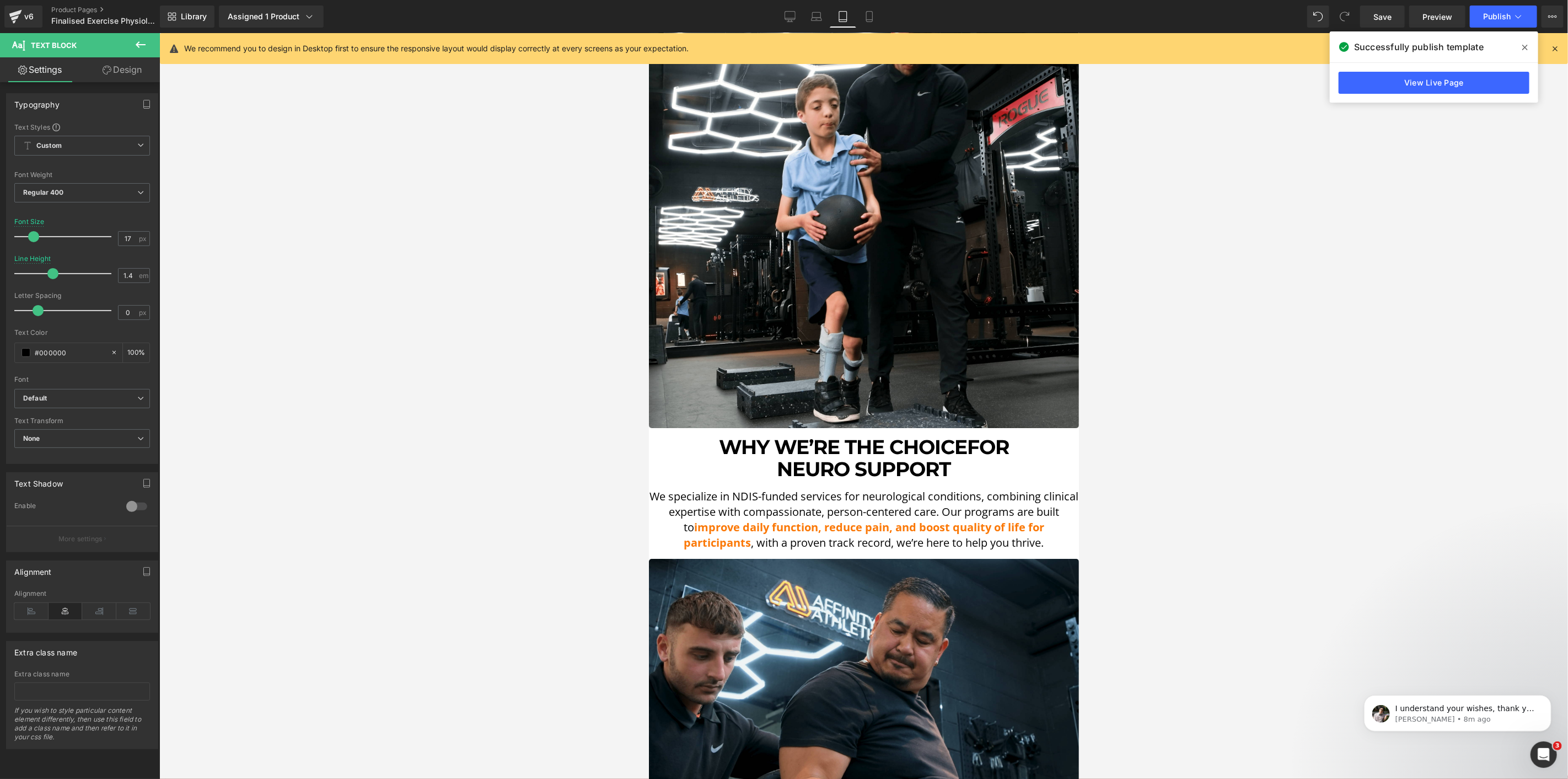
scroll to position [3187, 0]
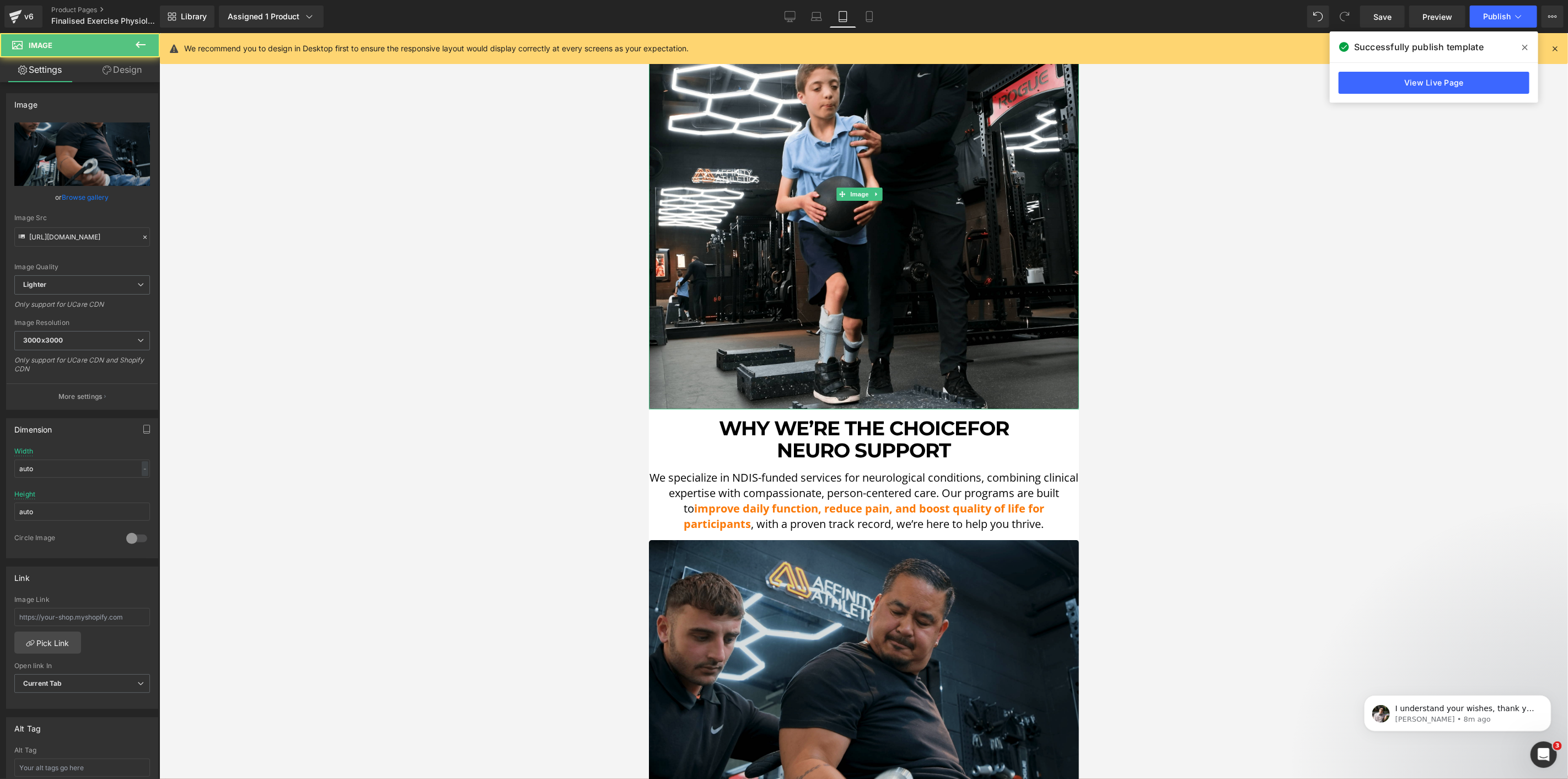
click at [956, 539] on div "Image" at bounding box center [863, 755] width 430 height 430
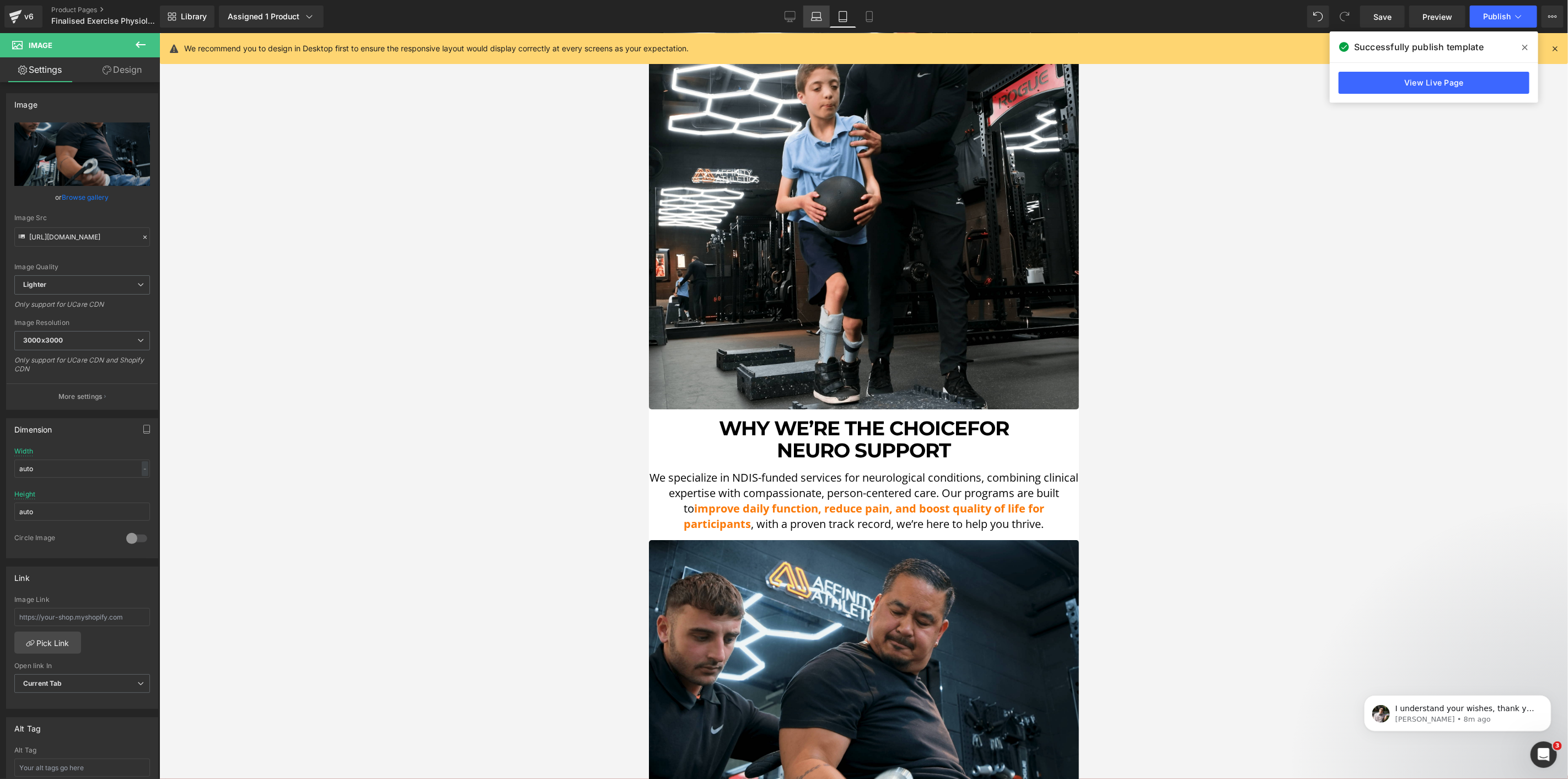
click at [820, 17] on icon at bounding box center [817, 16] width 11 height 11
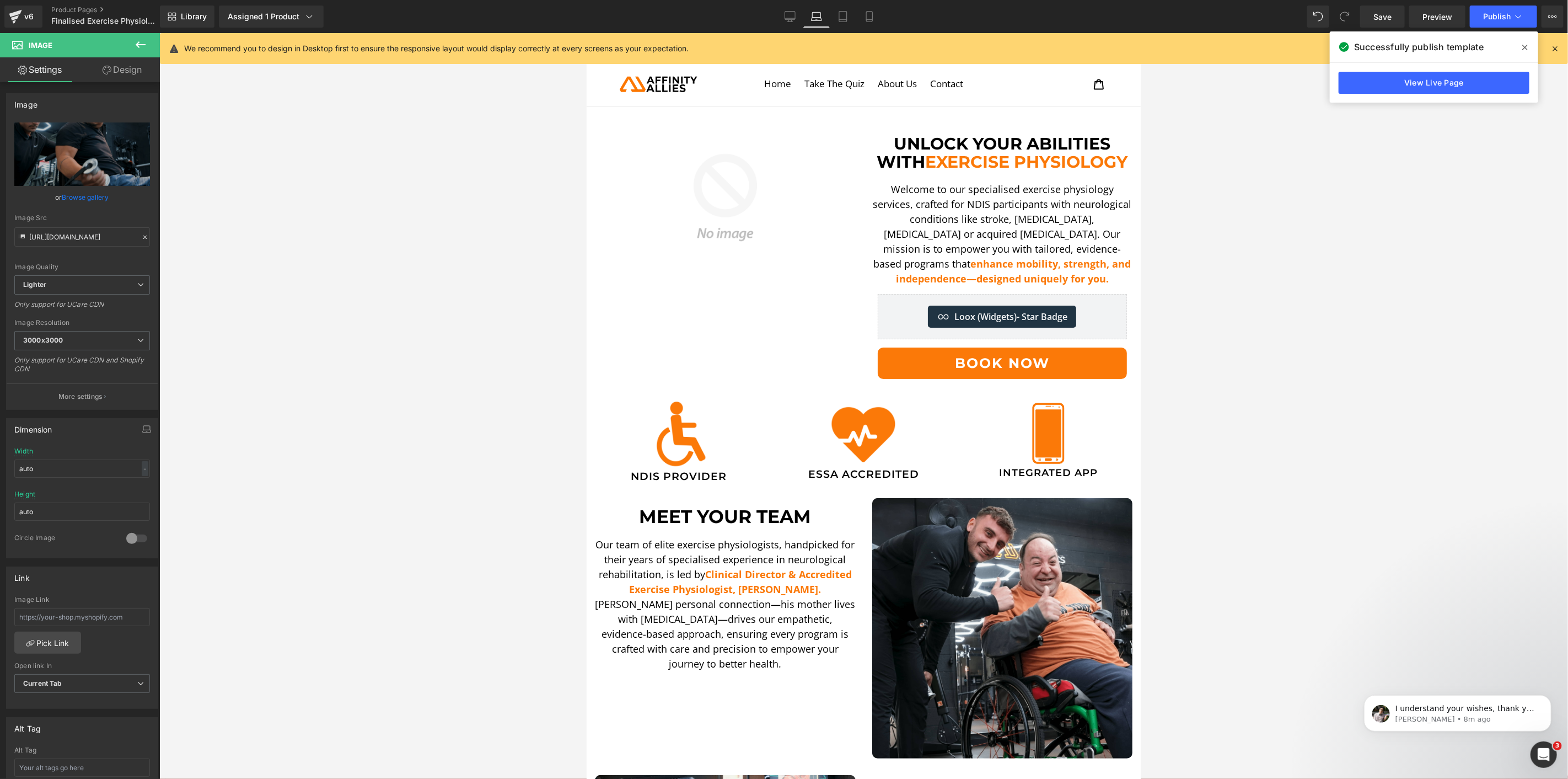
click at [1336, 315] on div at bounding box center [863, 406] width 1409 height 746
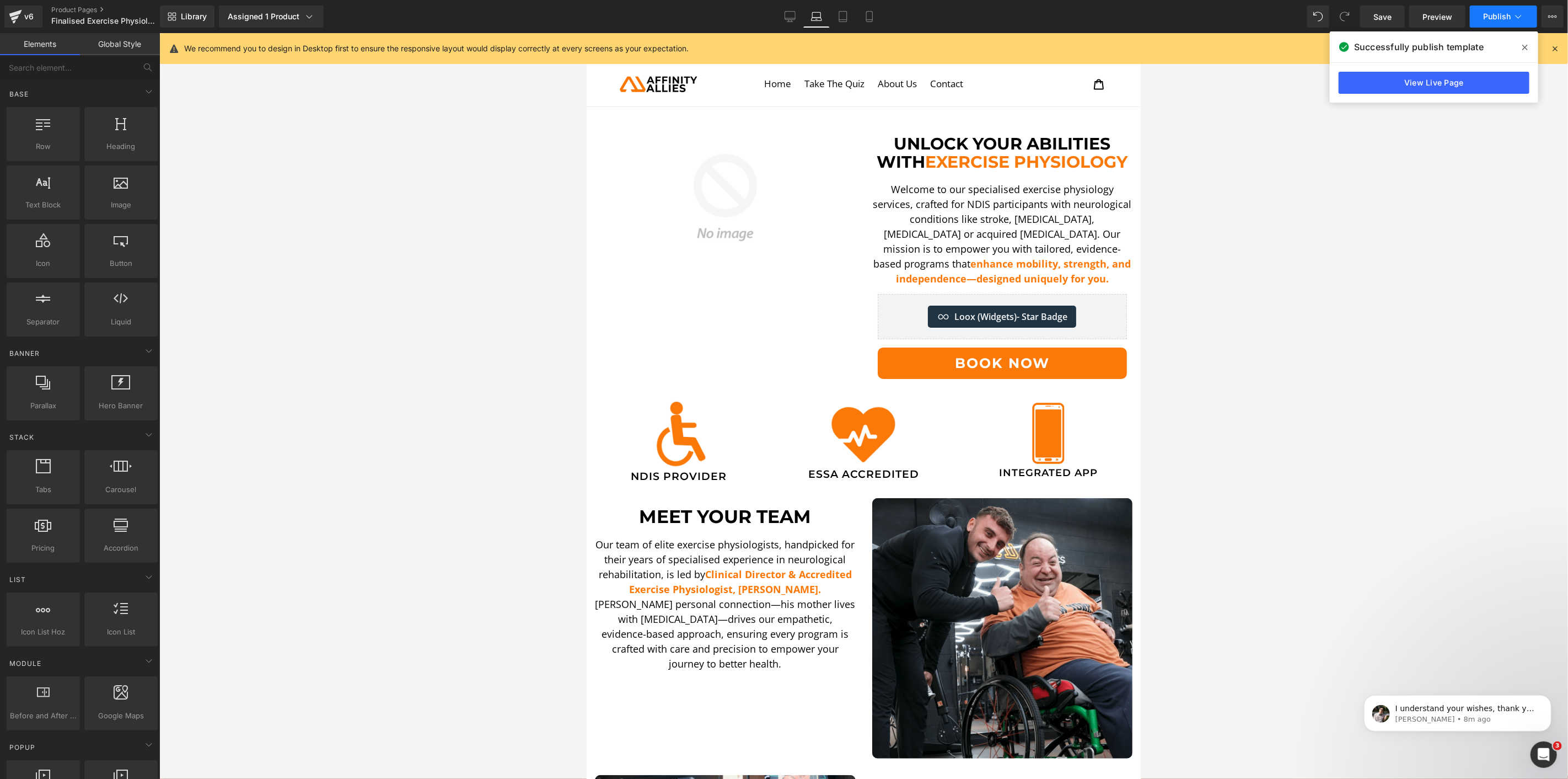
click at [1506, 14] on span "Publish" at bounding box center [1497, 17] width 27 height 9
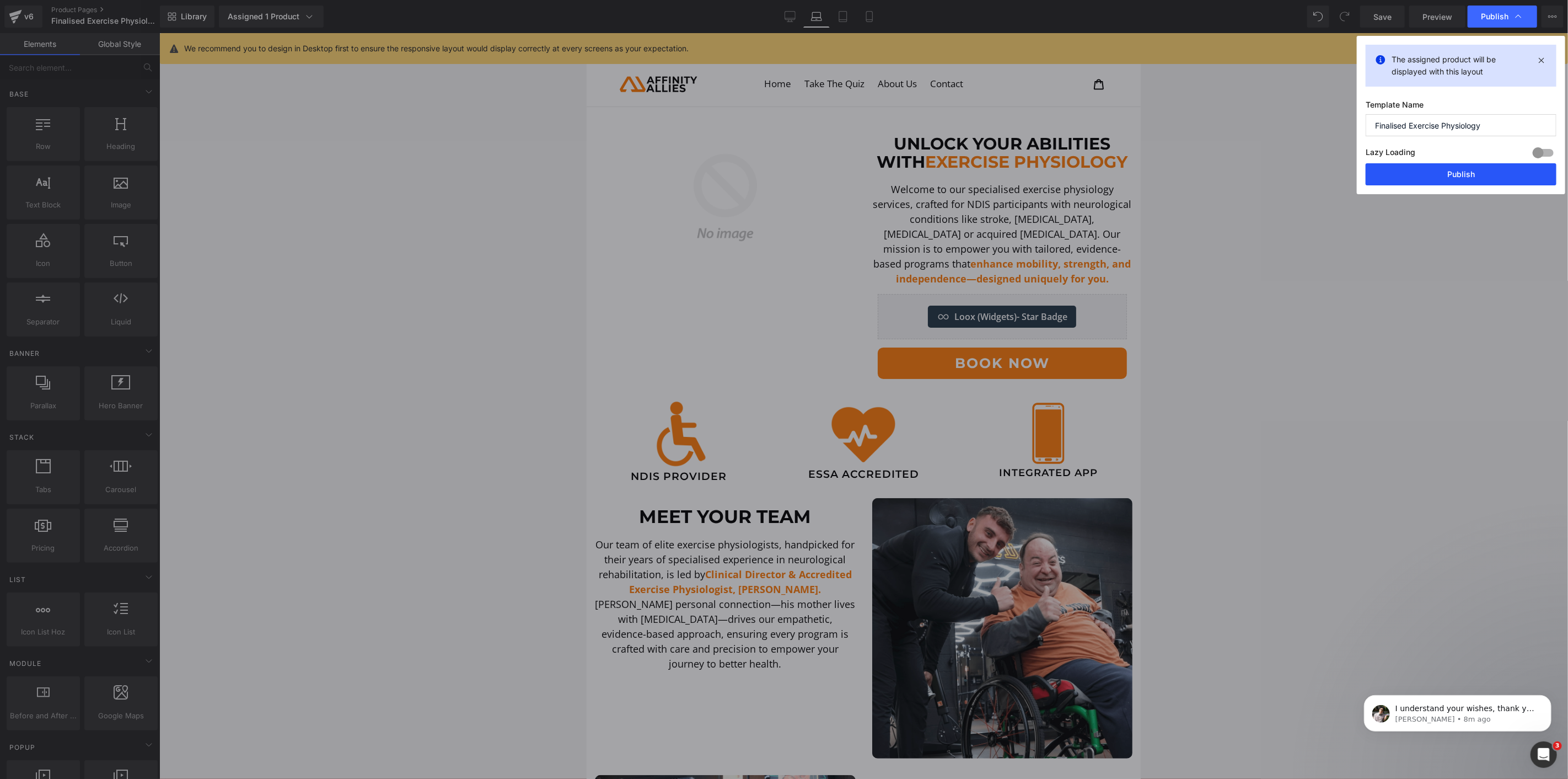
click at [1469, 168] on button "Publish" at bounding box center [1461, 174] width 191 height 22
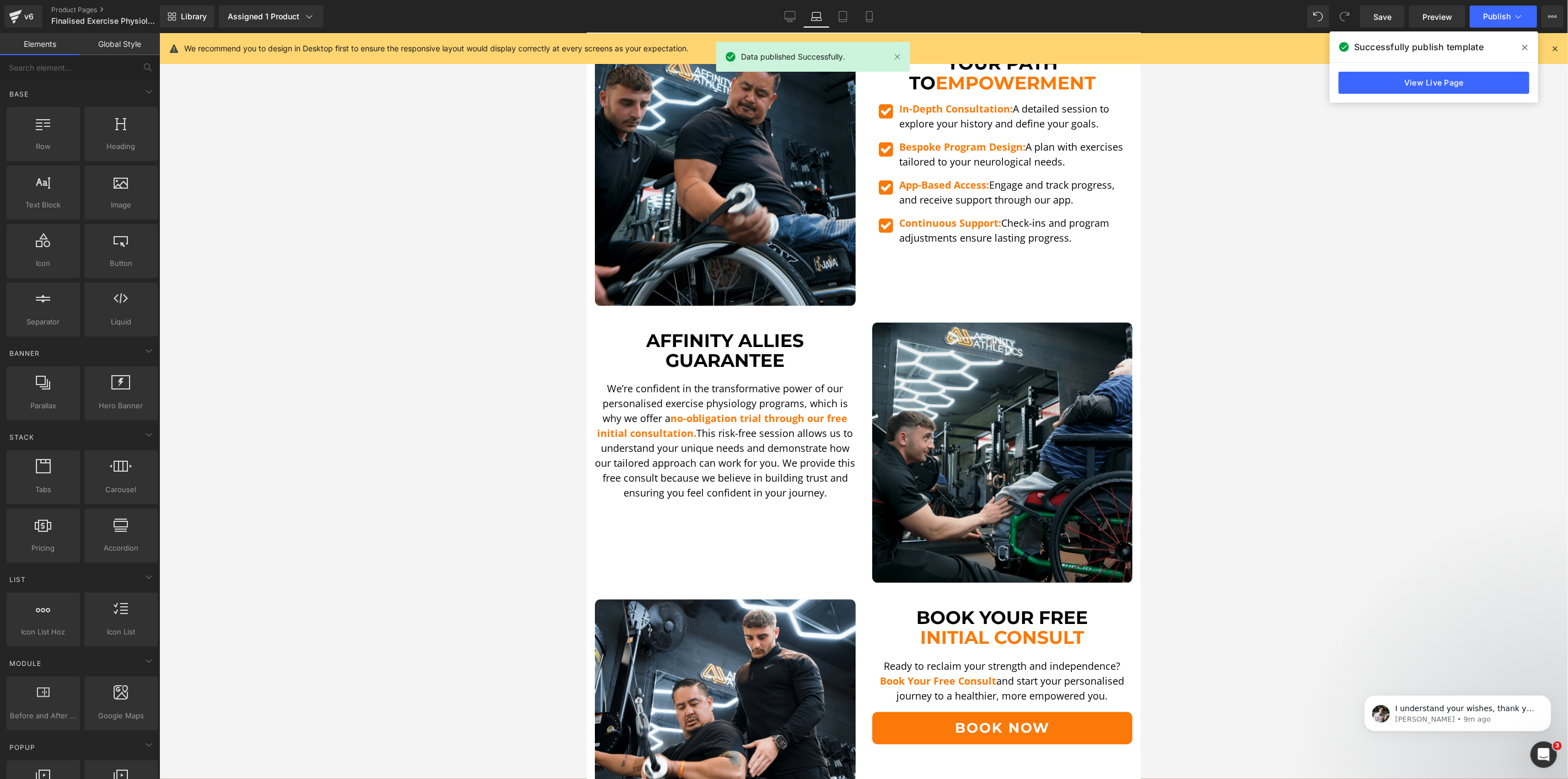
scroll to position [1839, 0]
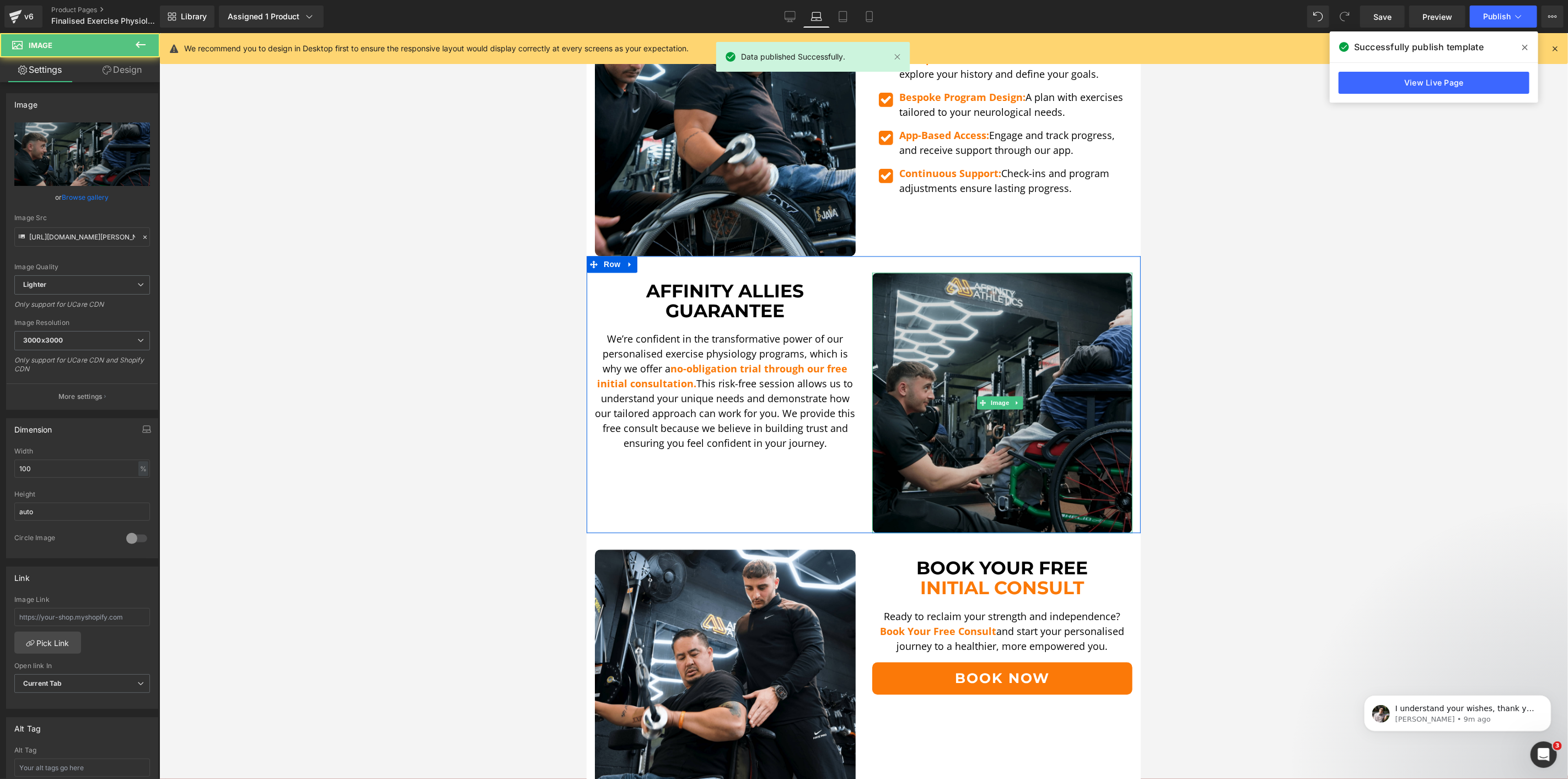
click at [950, 312] on img at bounding box center [1002, 402] width 261 height 261
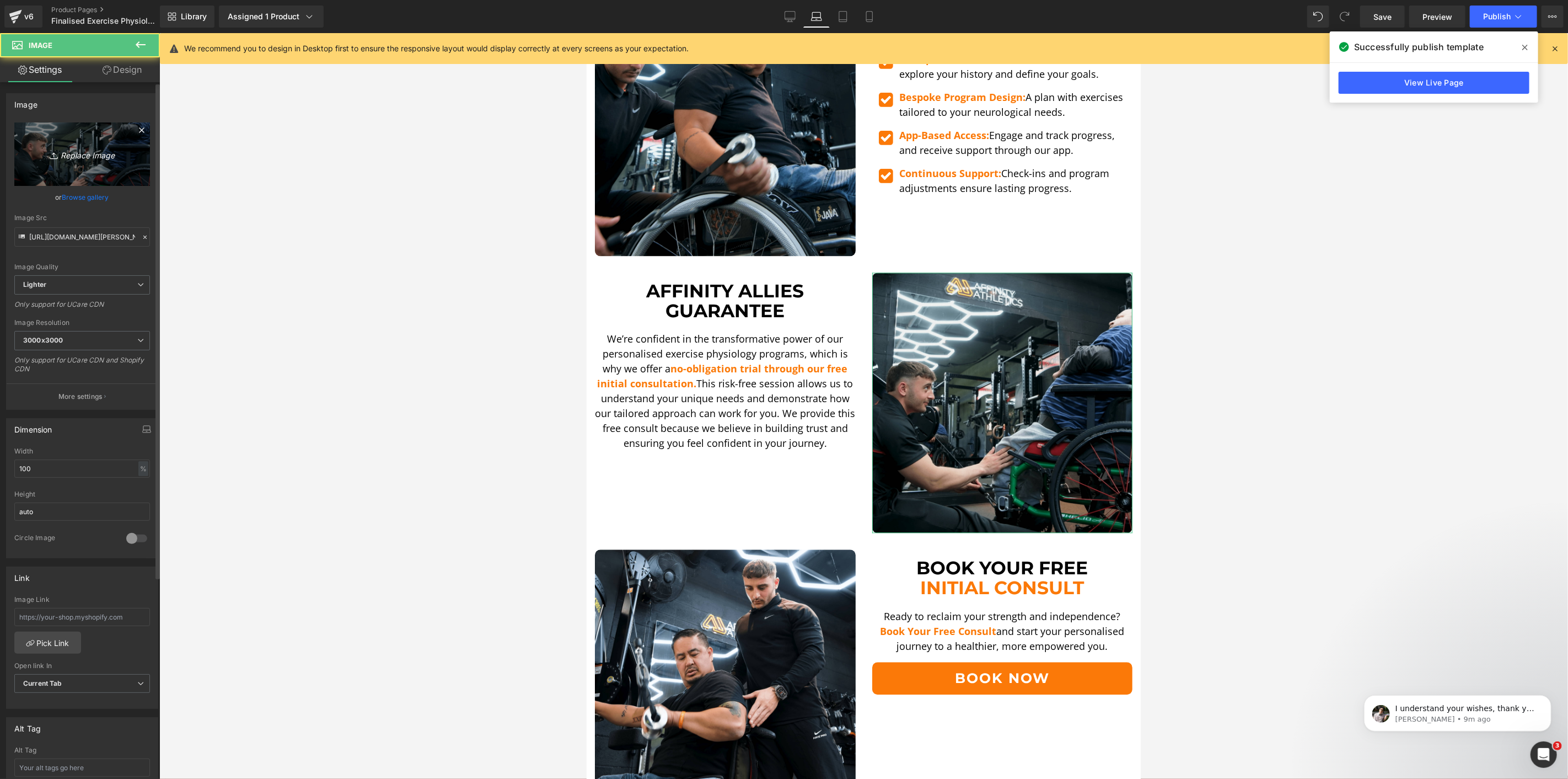
click at [101, 179] on link "Replace Image" at bounding box center [82, 154] width 136 height 63
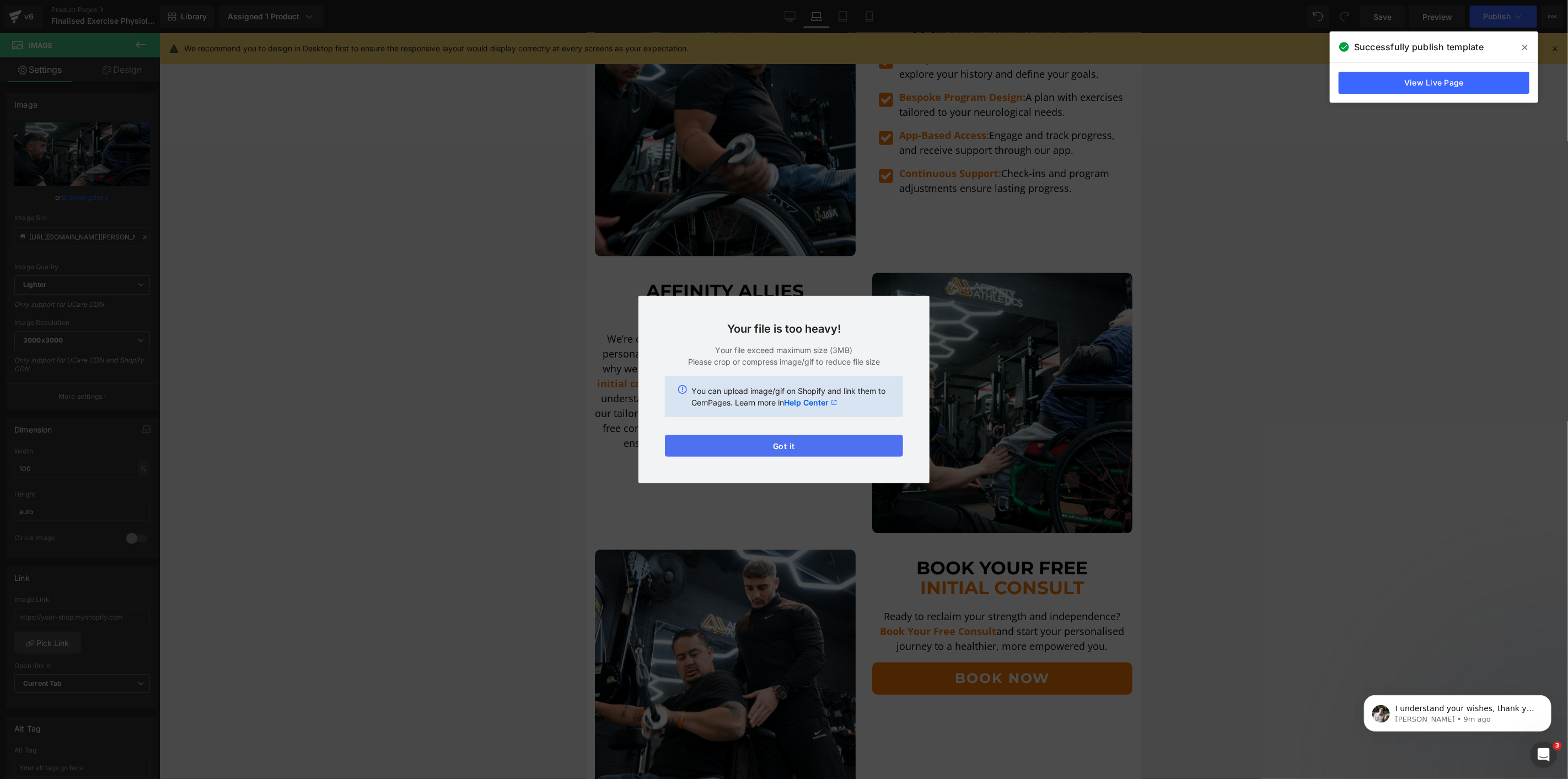
click at [827, 448] on button "Got it" at bounding box center [784, 446] width 238 height 22
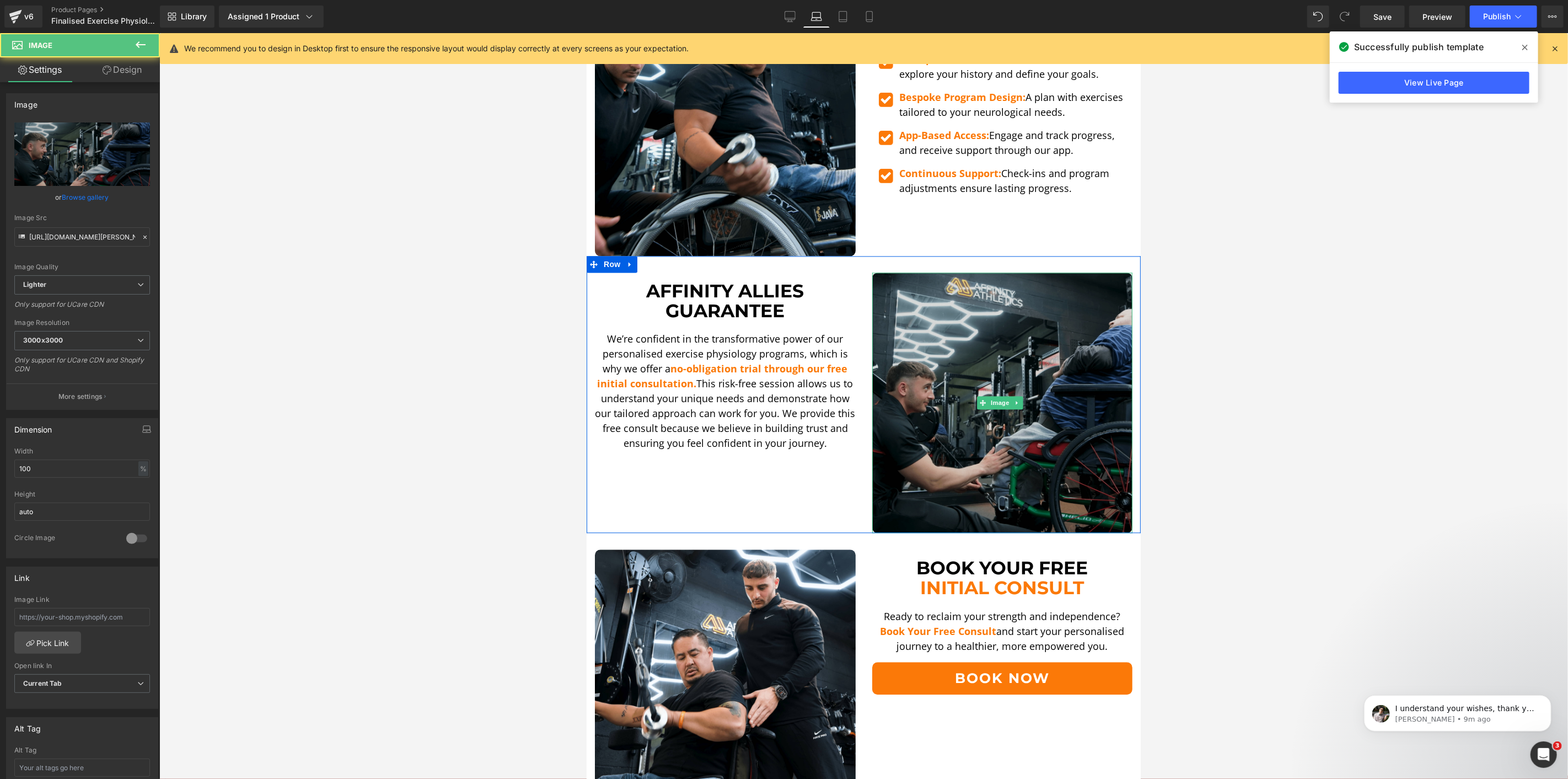
click at [978, 410] on img at bounding box center [1002, 402] width 261 height 261
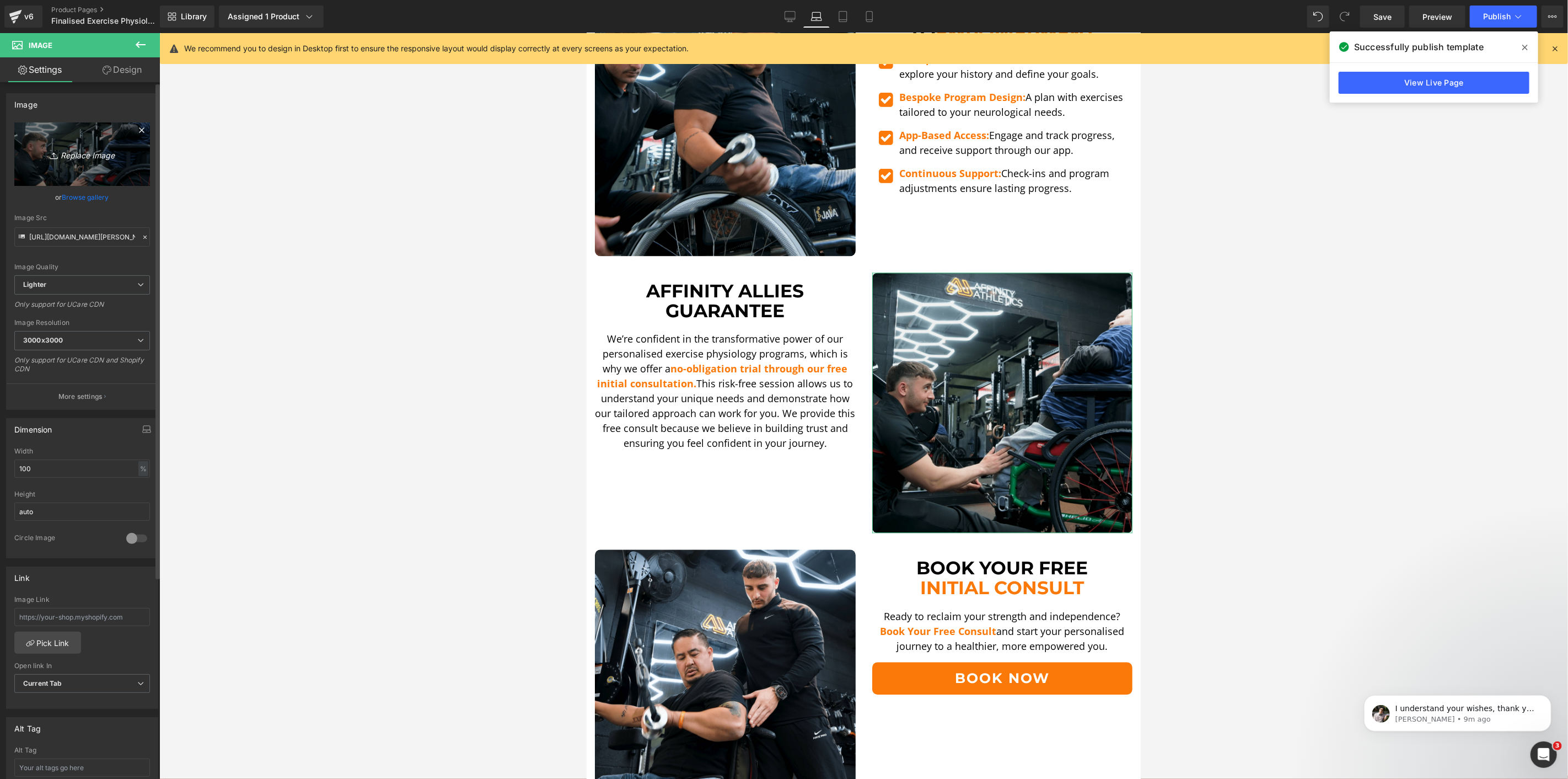
click at [91, 159] on icon "Replace Image" at bounding box center [82, 154] width 88 height 14
type input "C:\fakepath\[PERSON_NAME] Up-min.png"
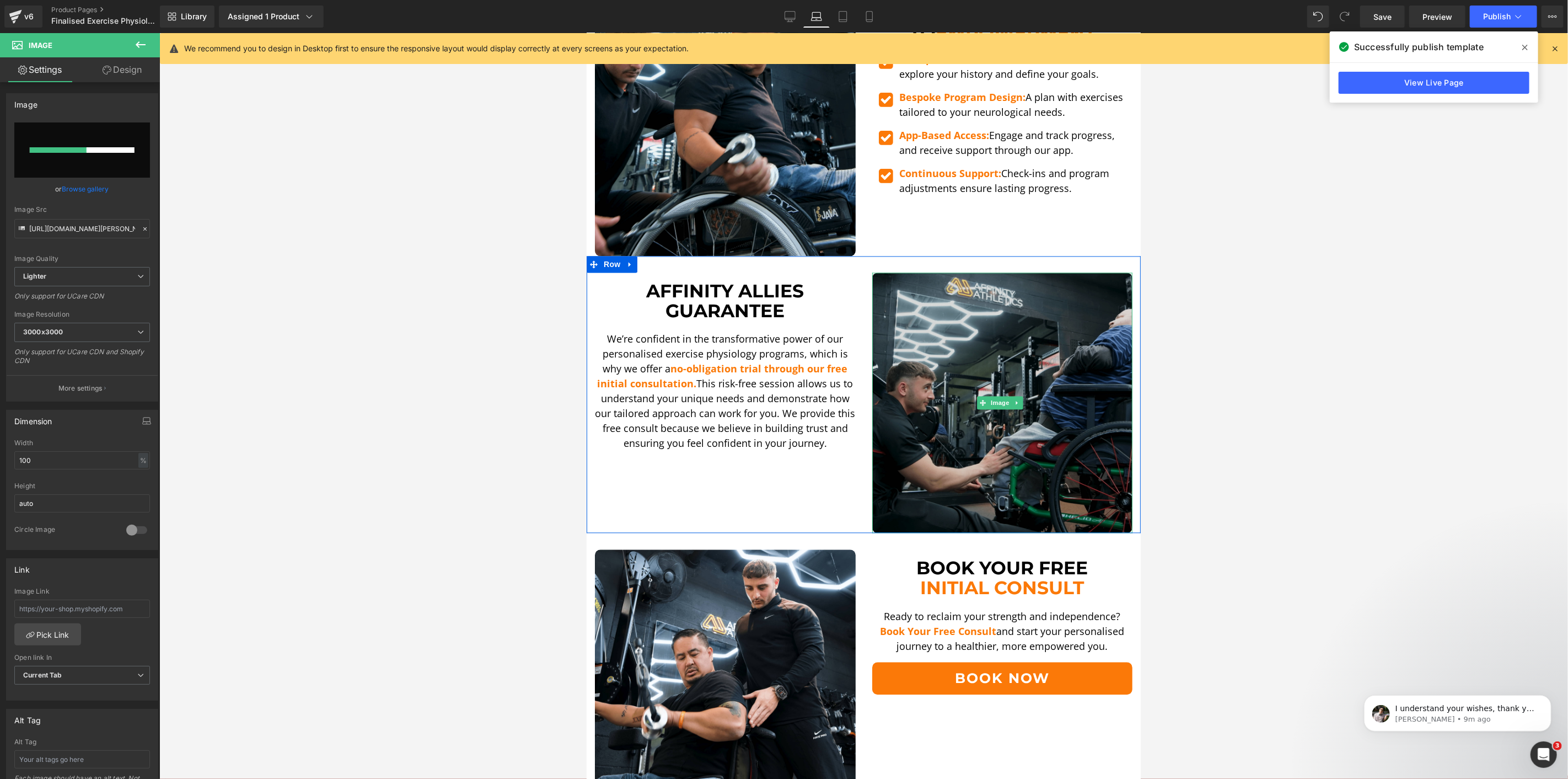
click at [1034, 321] on img at bounding box center [1002, 402] width 261 height 261
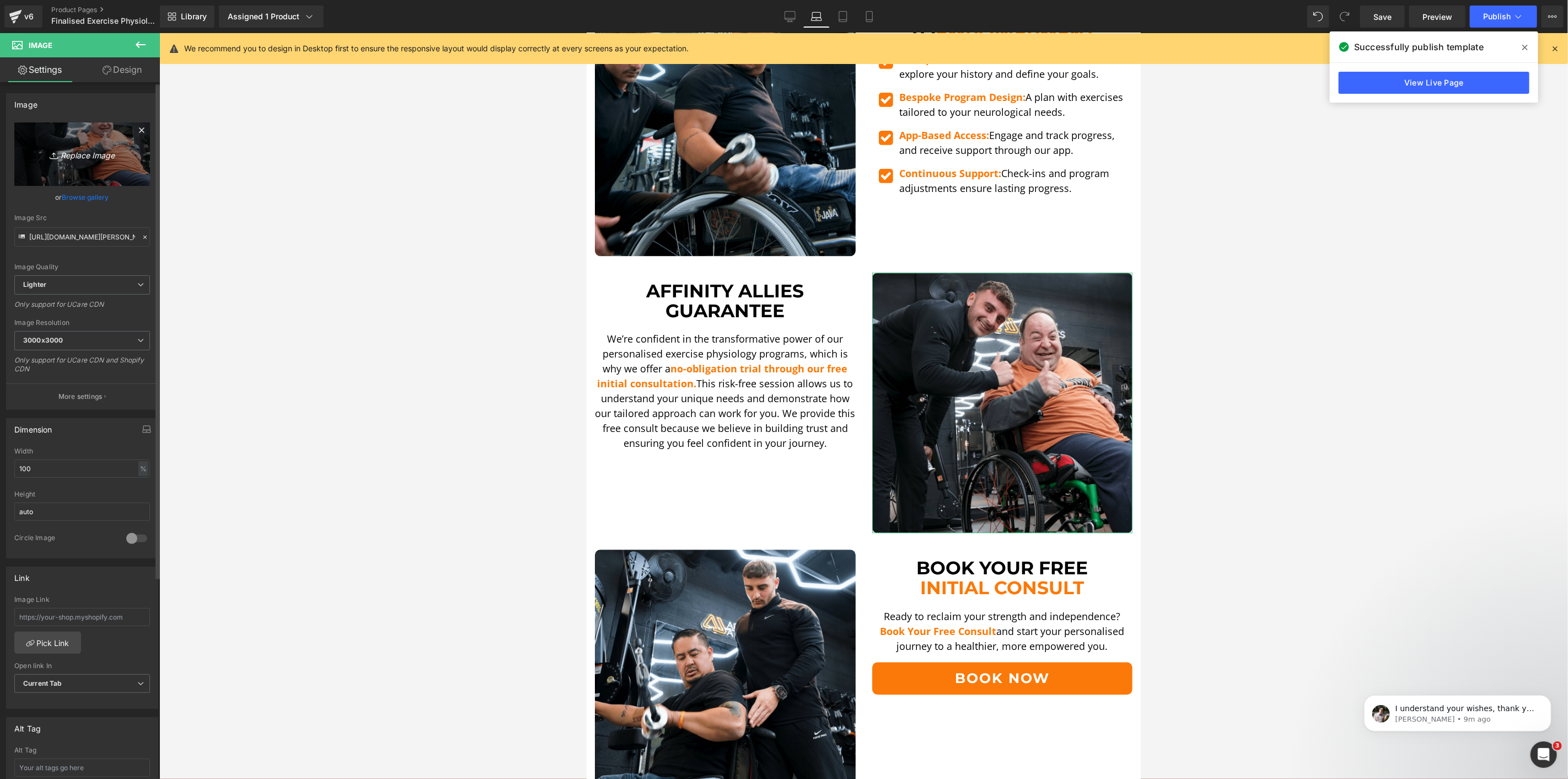
click at [141, 156] on link "Replace Image" at bounding box center [82, 154] width 136 height 63
type input "C:\fakepath\Ando SA [MEDICAL_DATA]-min.png"
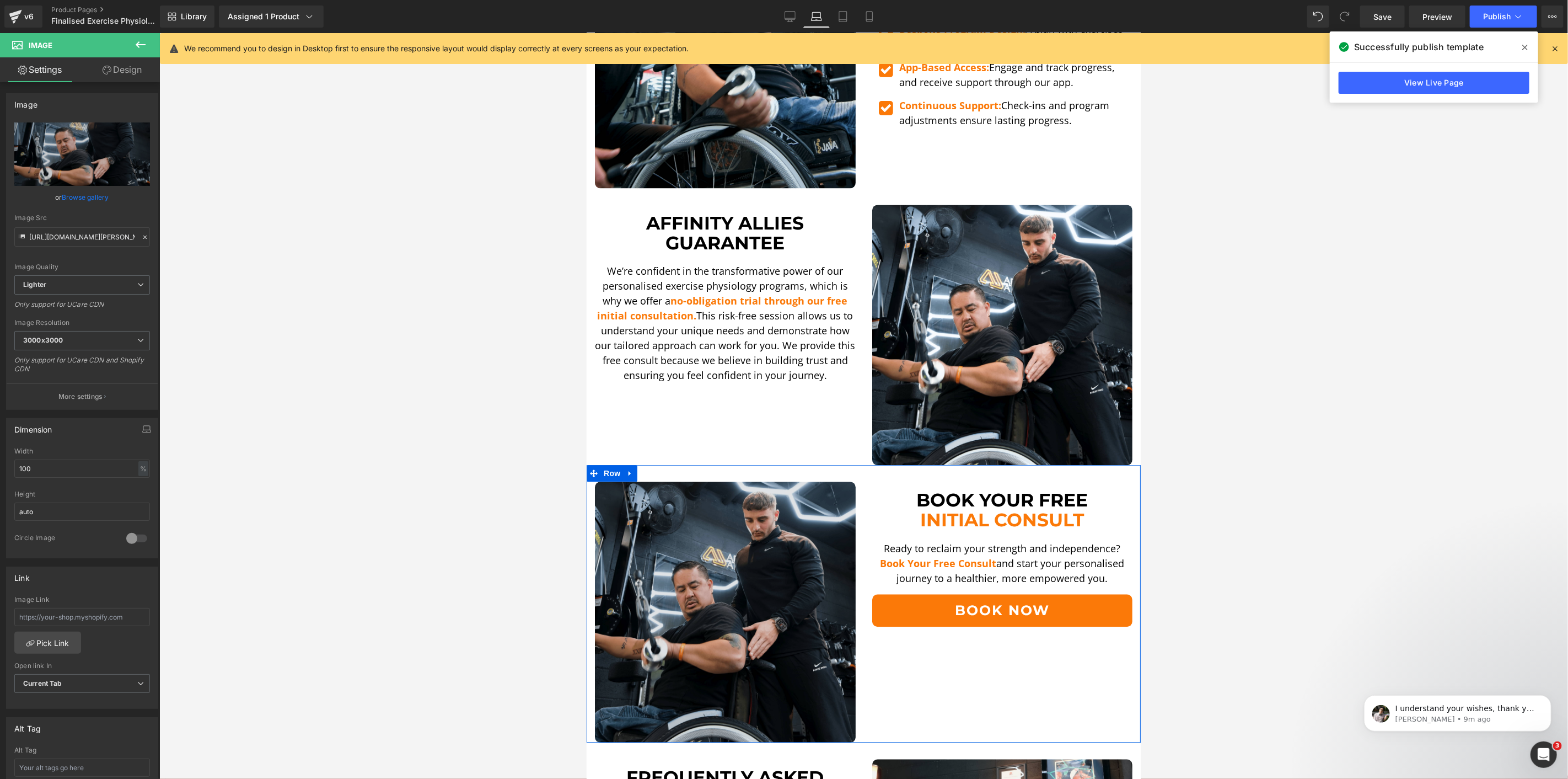
scroll to position [1961, 0]
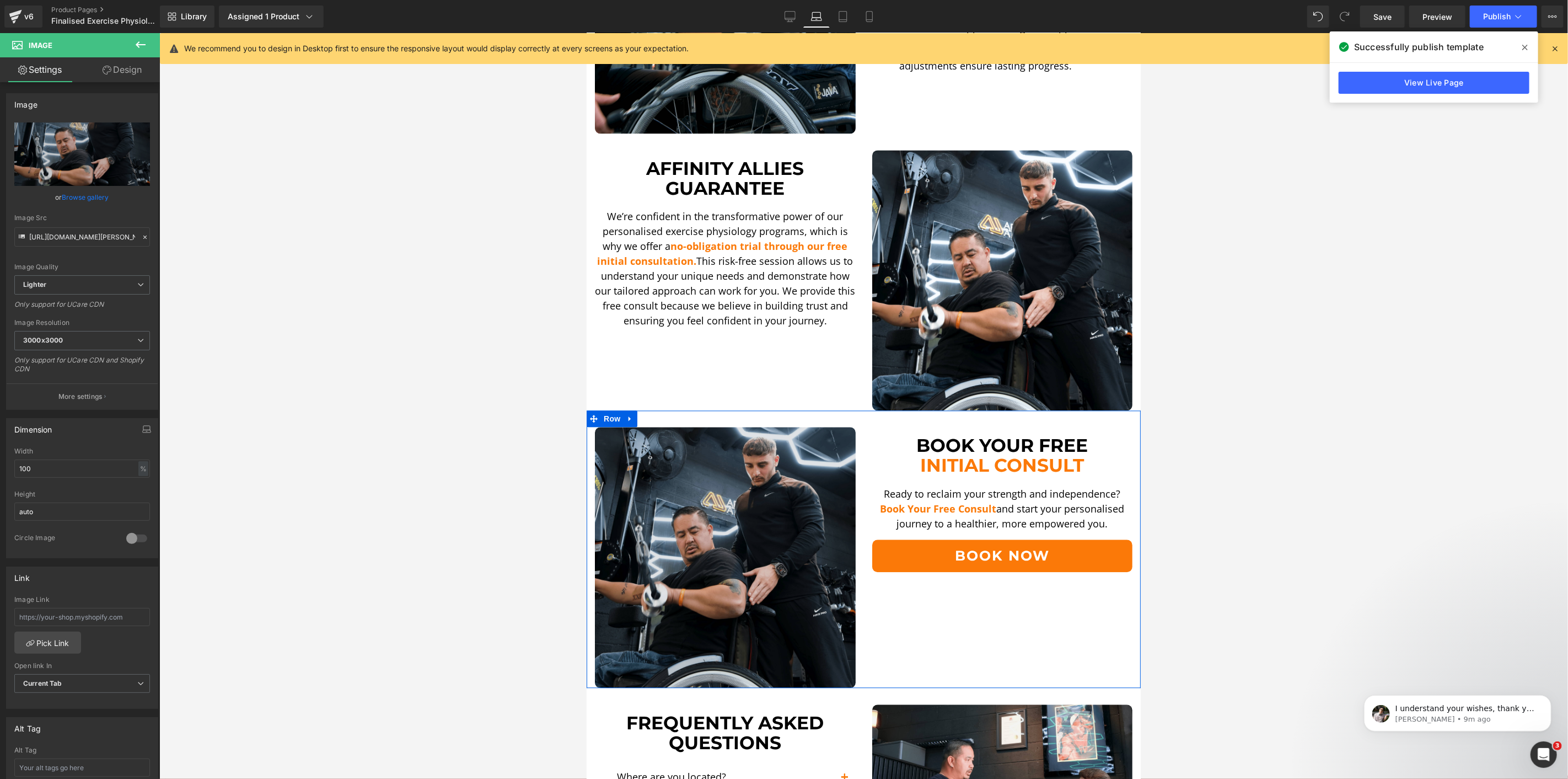
click at [750, 497] on img at bounding box center [725, 557] width 261 height 261
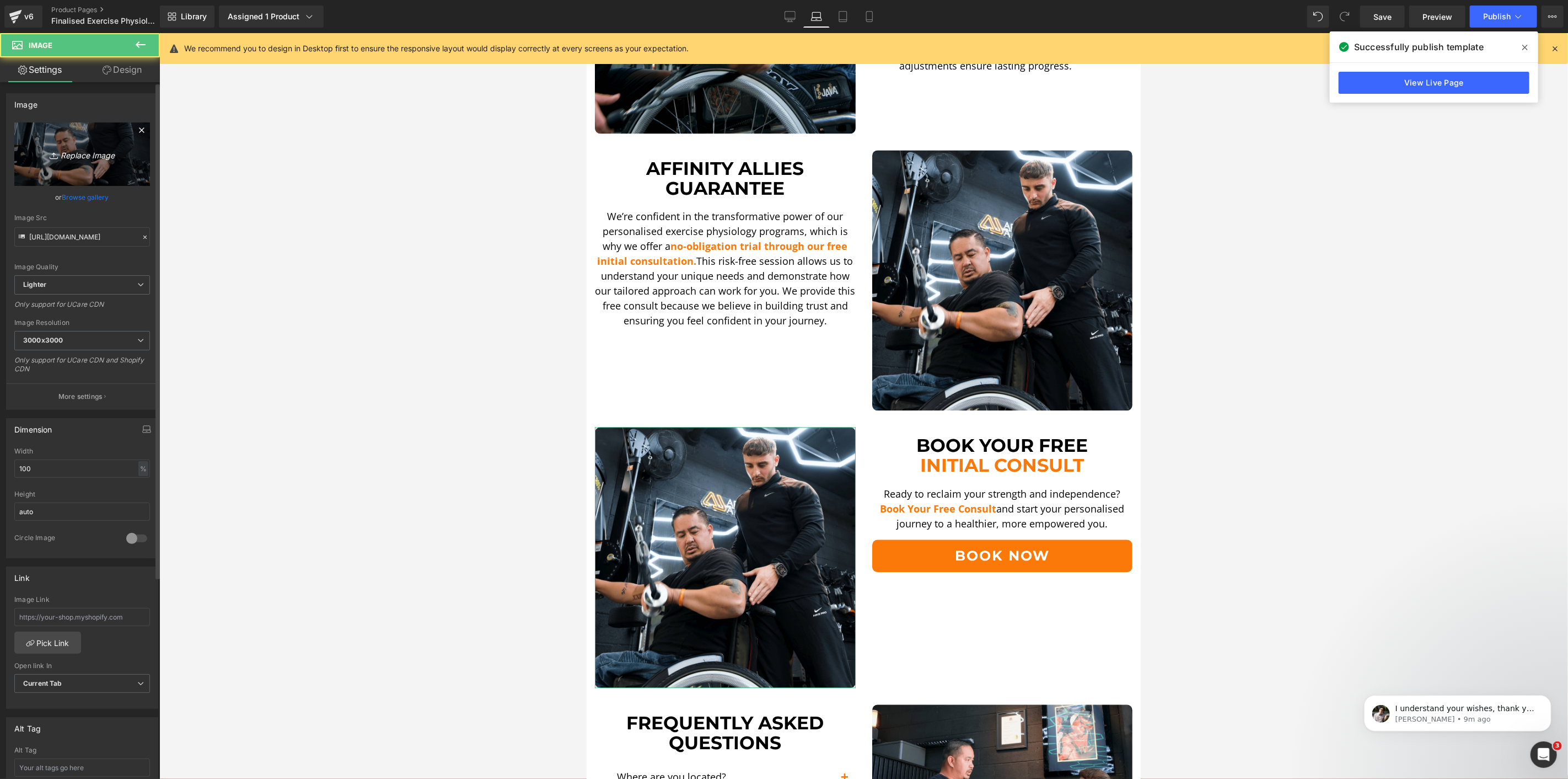
click at [94, 138] on link "Replace Image" at bounding box center [82, 154] width 136 height 63
type input "C:\fakepath\[PERSON_NAME] Up-min.png"
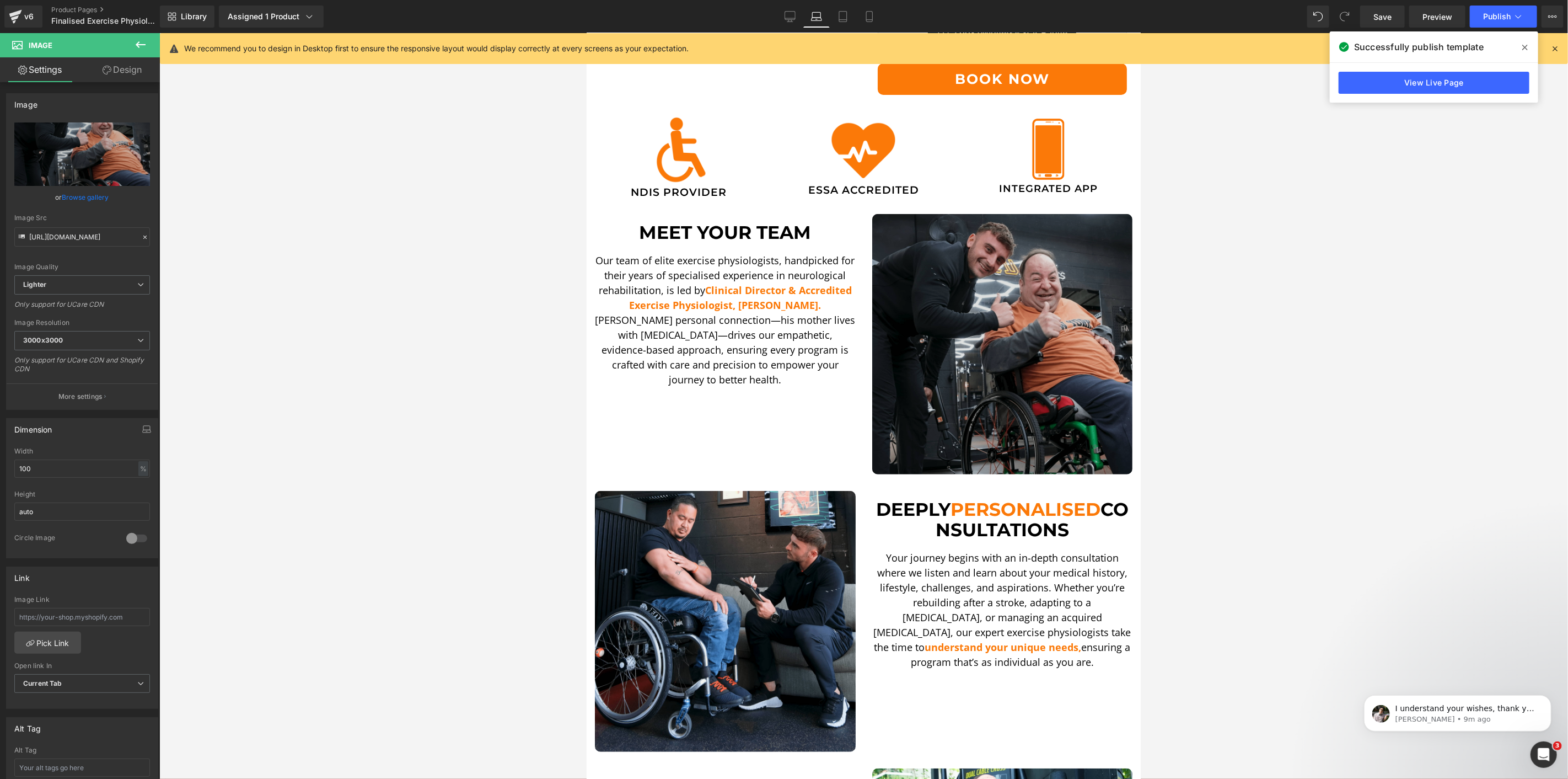
scroll to position [306, 0]
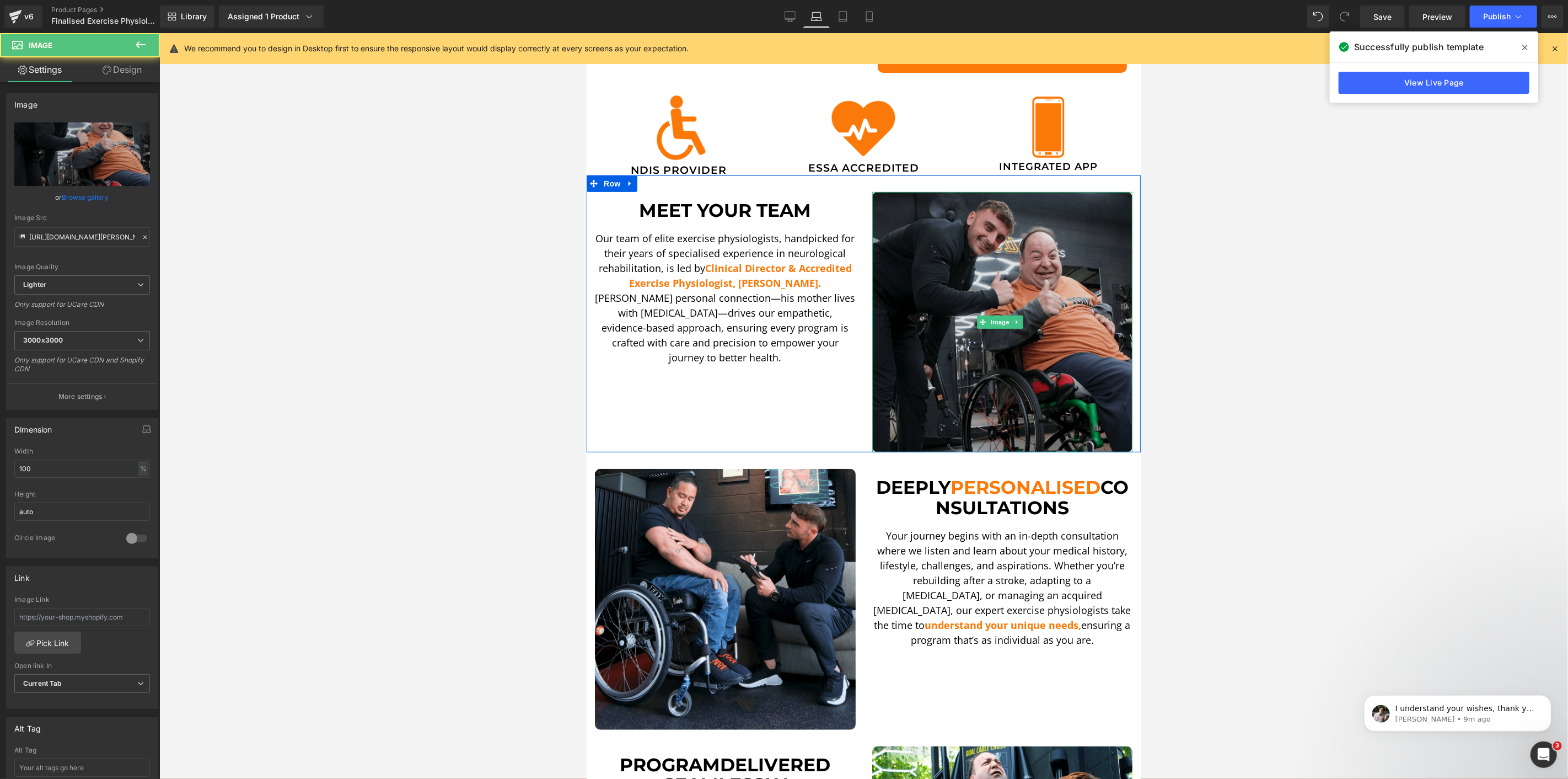
click at [914, 262] on img at bounding box center [1002, 322] width 261 height 261
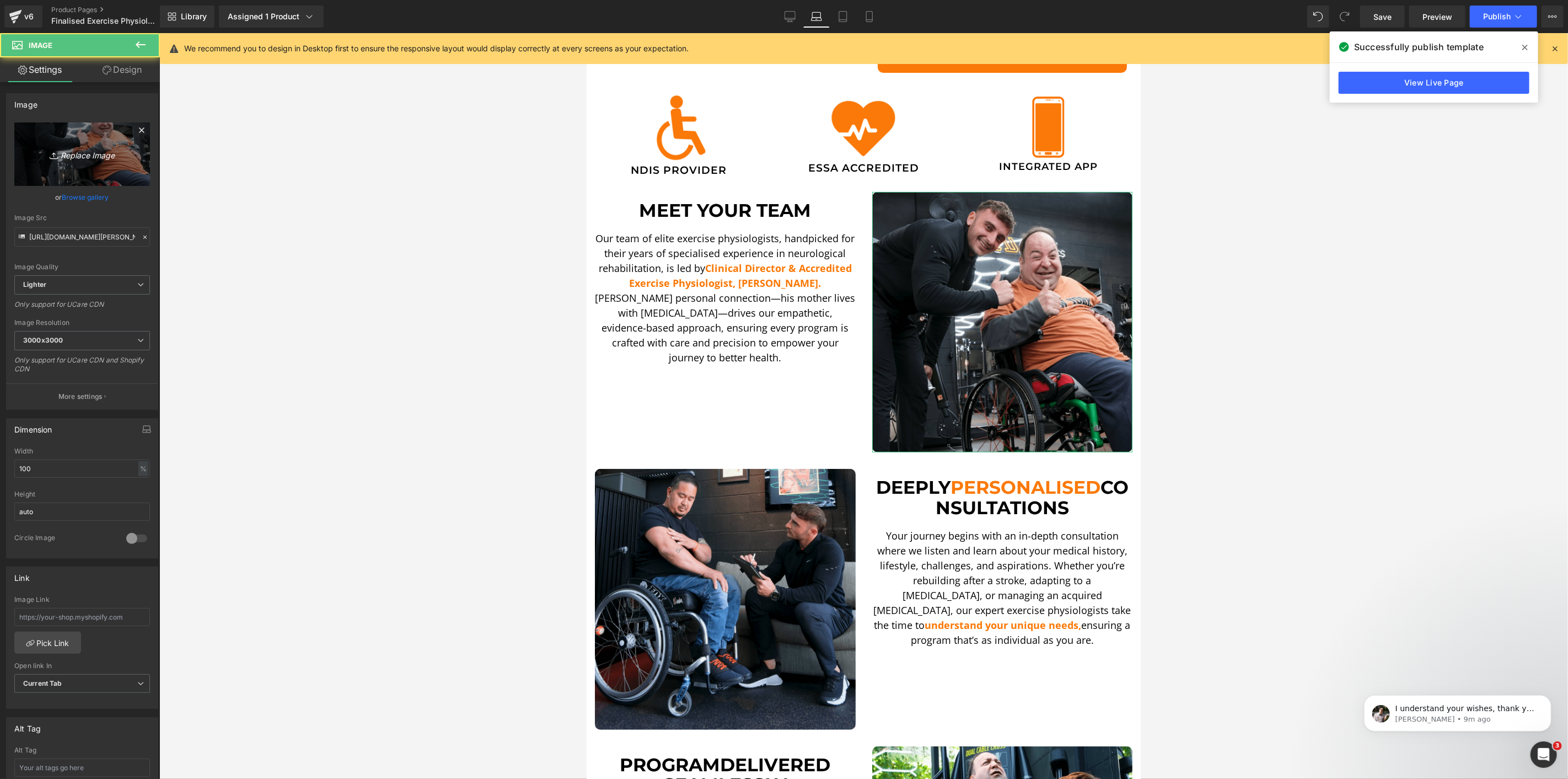
click at [76, 140] on link "Replace Image" at bounding box center [82, 154] width 136 height 63
type input "C:\fakepath\[PERSON_NAME] STS-min.png"
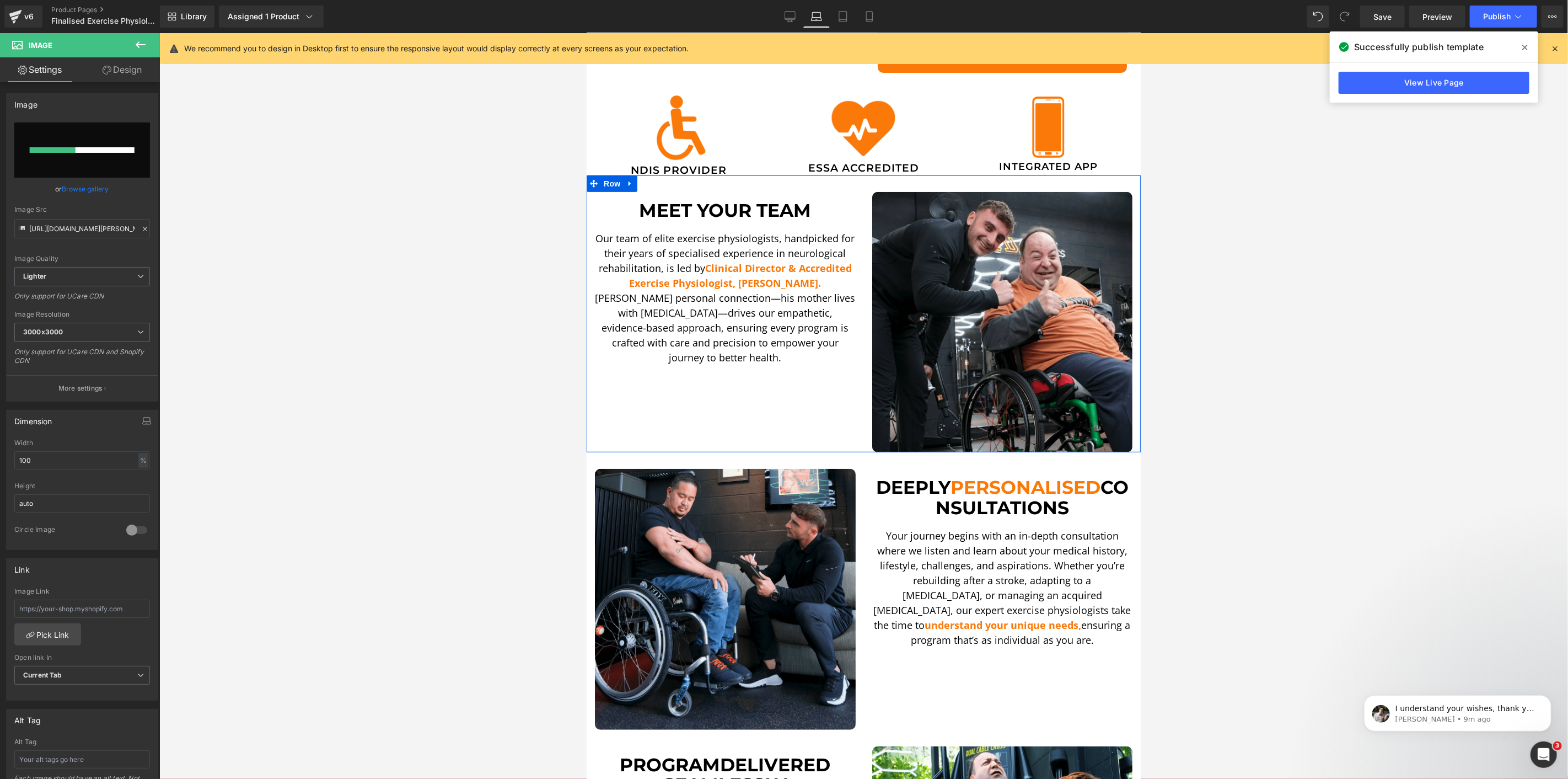
scroll to position [368, 0]
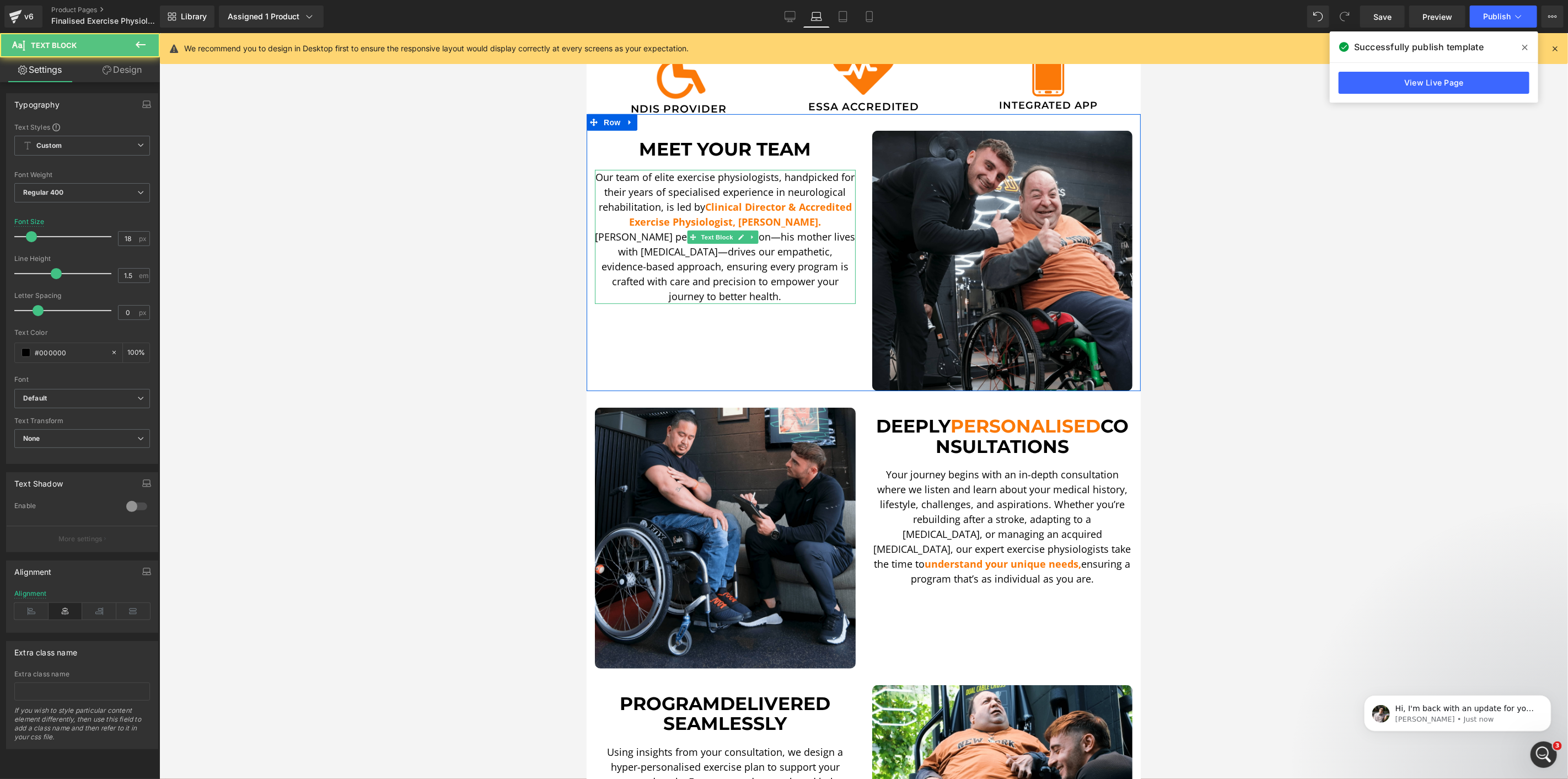
drag, startPoint x: 813, startPoint y: 294, endPoint x: 795, endPoint y: 284, distance: 20.6
click at [795, 284] on p "Our team of elite exercise physiologists, handpicked for their years of special…" at bounding box center [725, 237] width 261 height 134
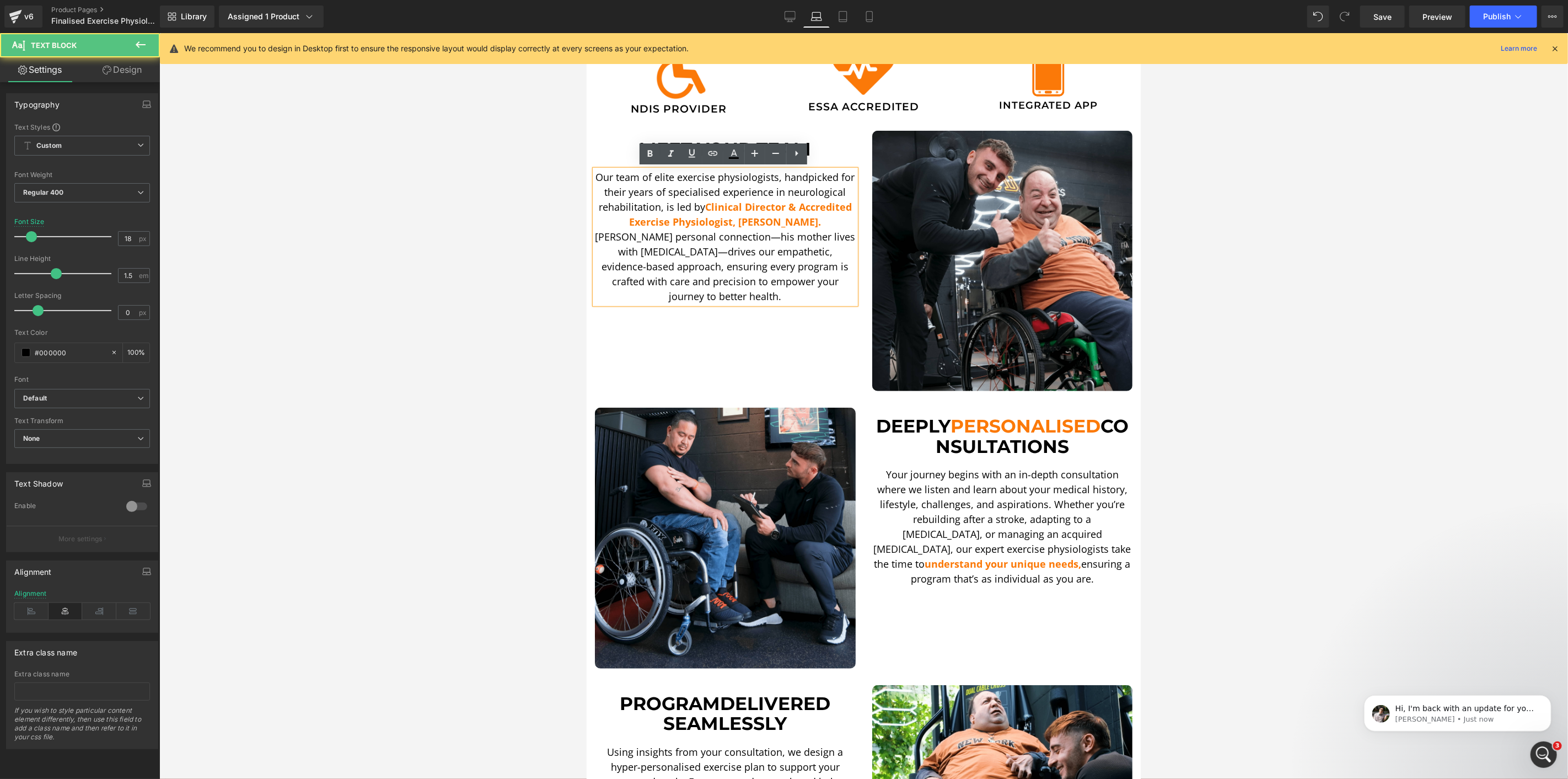
click at [840, 287] on p "Our team of elite exercise physiologists, handpicked for their years of special…" at bounding box center [725, 237] width 261 height 134
drag, startPoint x: 829, startPoint y: 294, endPoint x: 793, endPoint y: 285, distance: 37.1
click at [793, 285] on p "Our team of elite exercise physiologists, handpicked for their years of special…" at bounding box center [725, 237] width 261 height 134
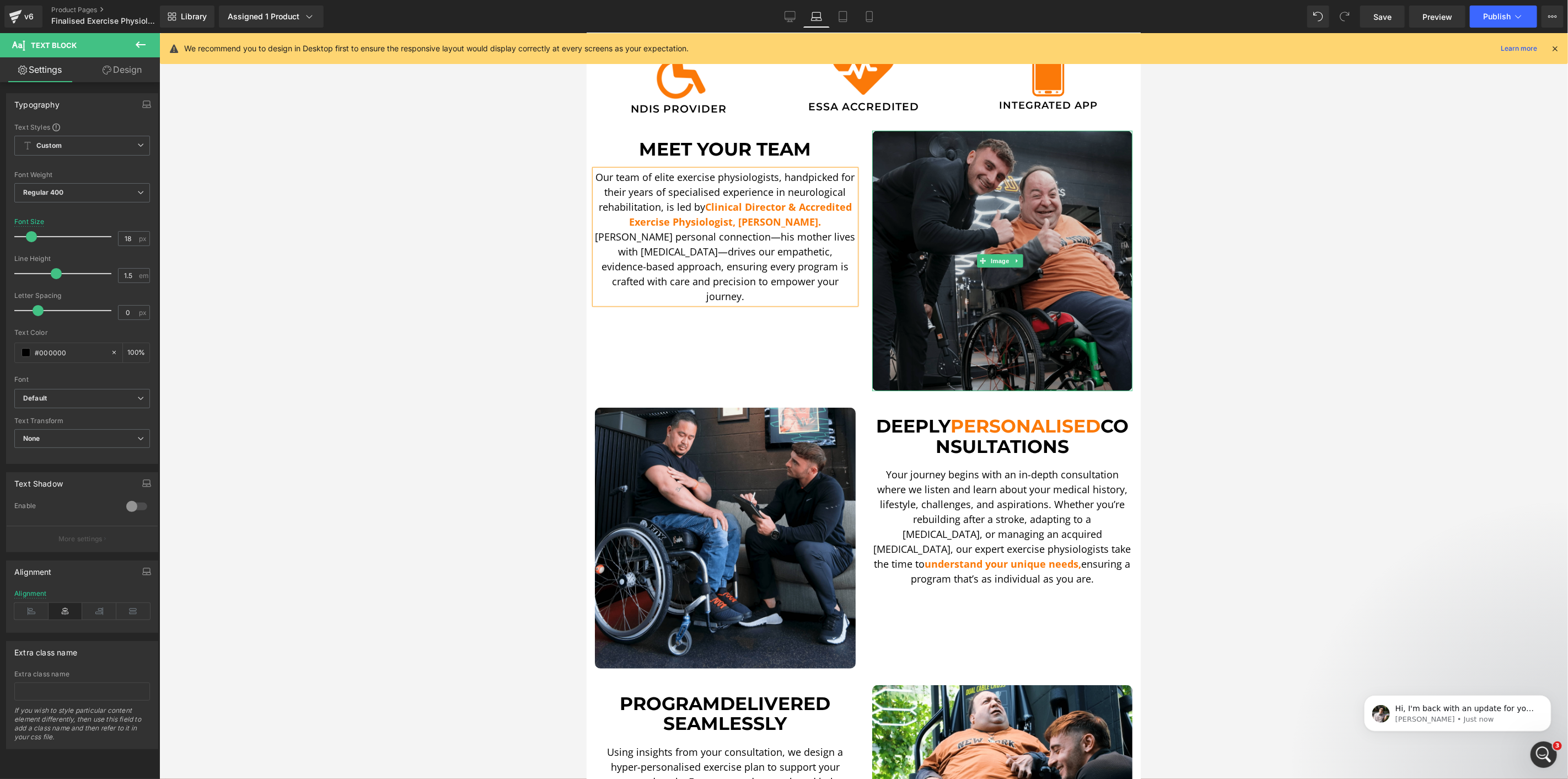
click at [913, 246] on img at bounding box center [1002, 261] width 261 height 261
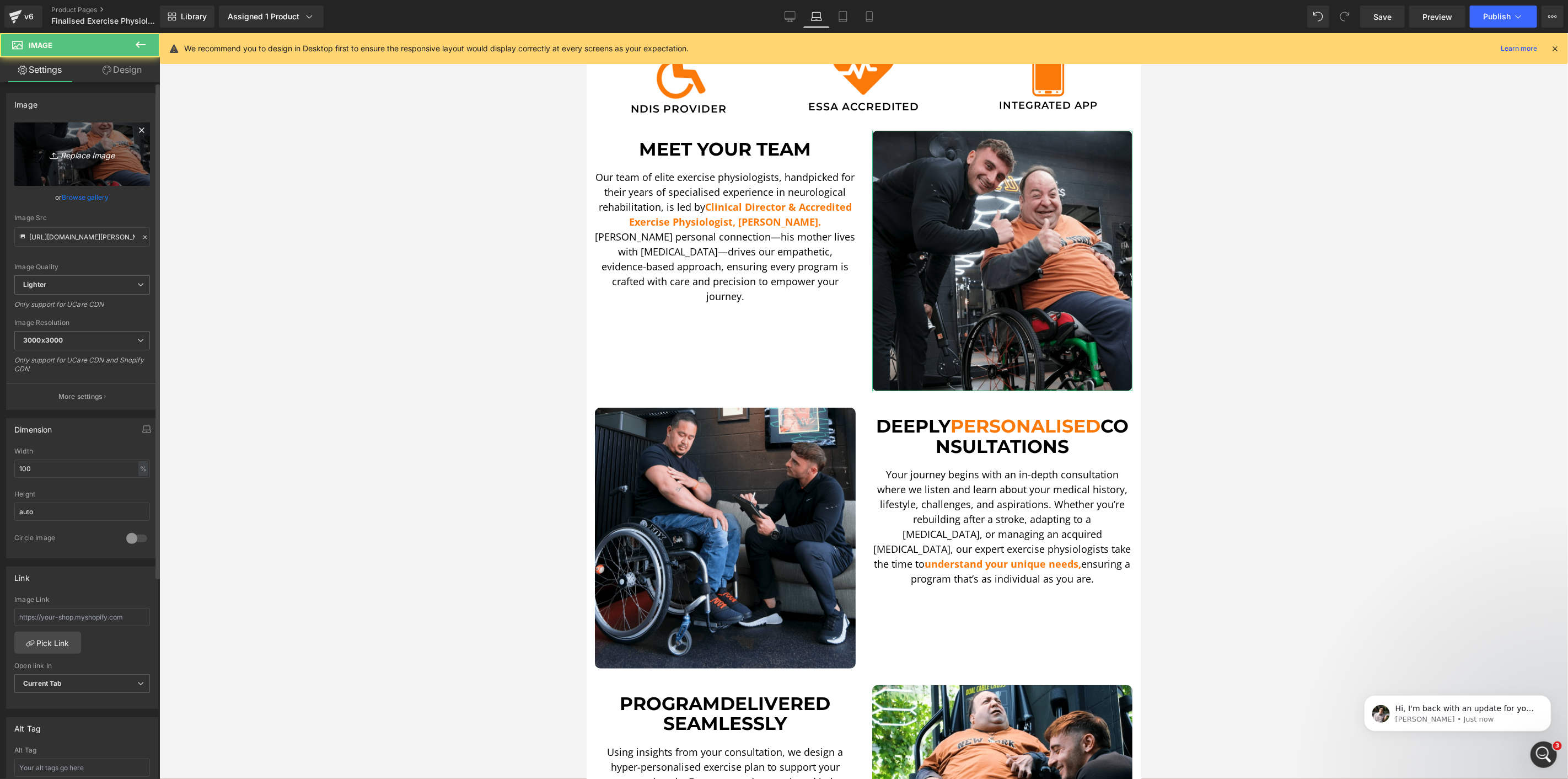
click at [125, 153] on link "Replace Image" at bounding box center [82, 154] width 136 height 63
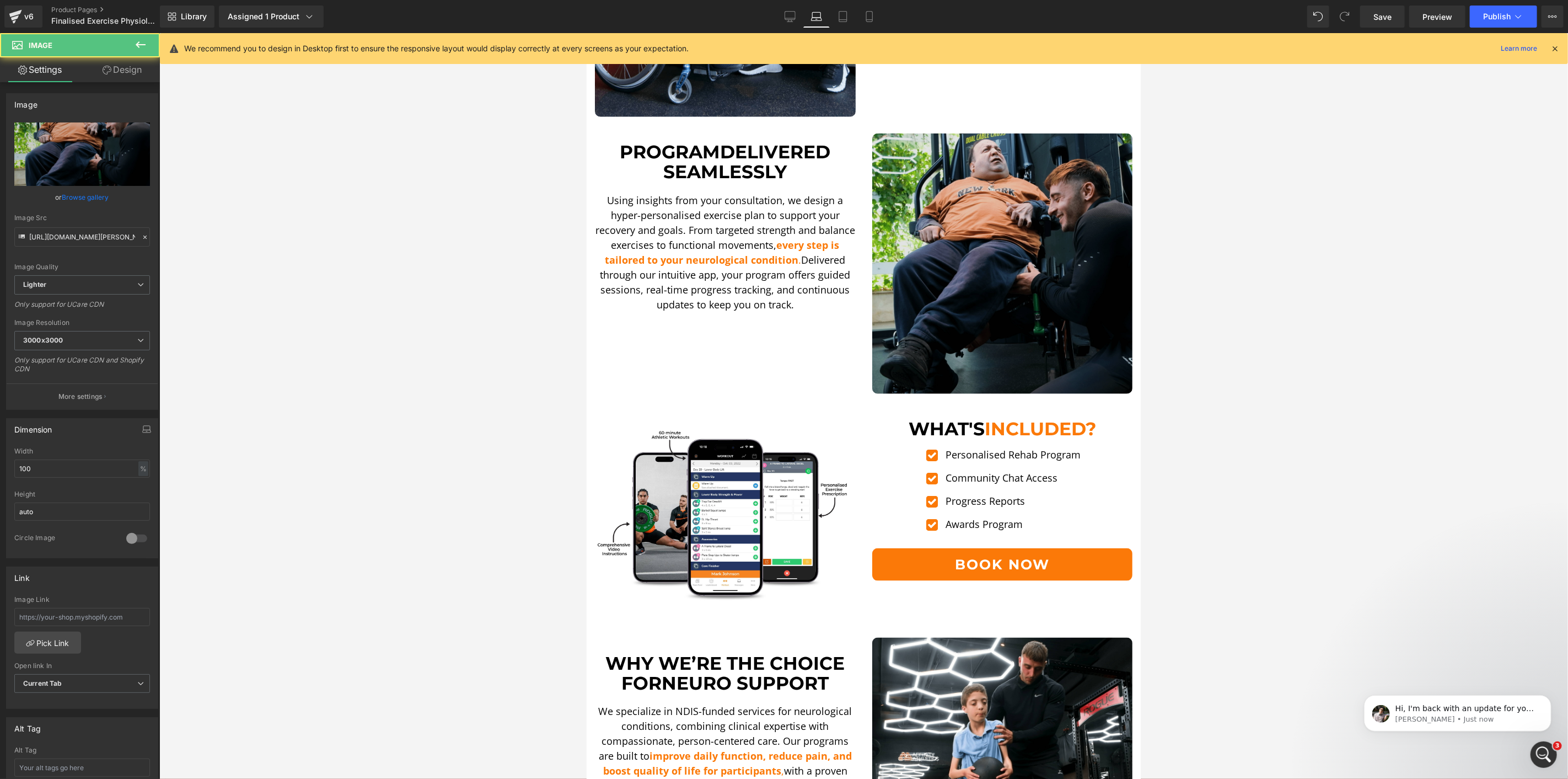
click at [1045, 204] on img at bounding box center [1002, 263] width 261 height 261
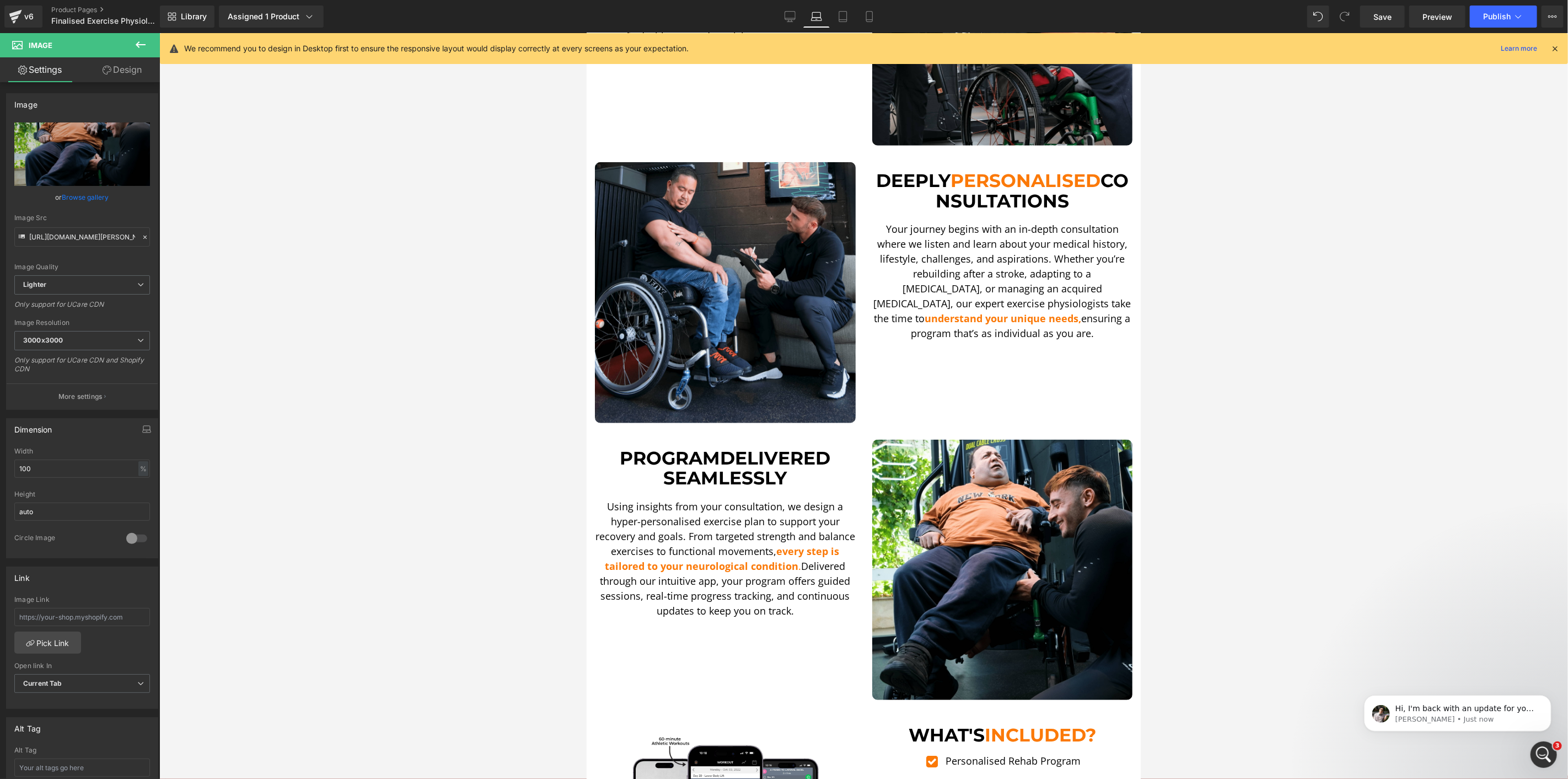
scroll to position [429, 0]
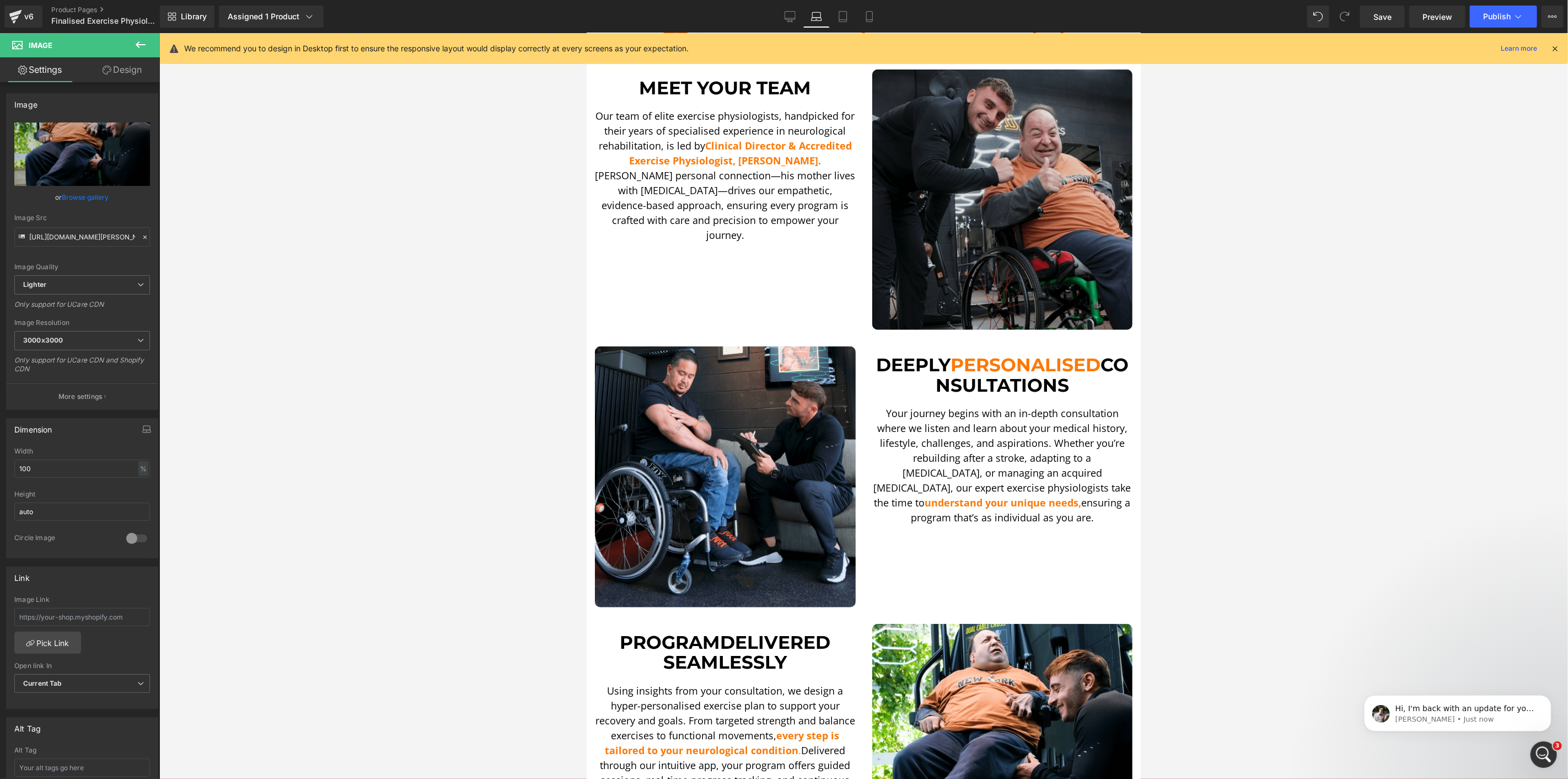
click at [1015, 214] on img at bounding box center [1002, 199] width 261 height 261
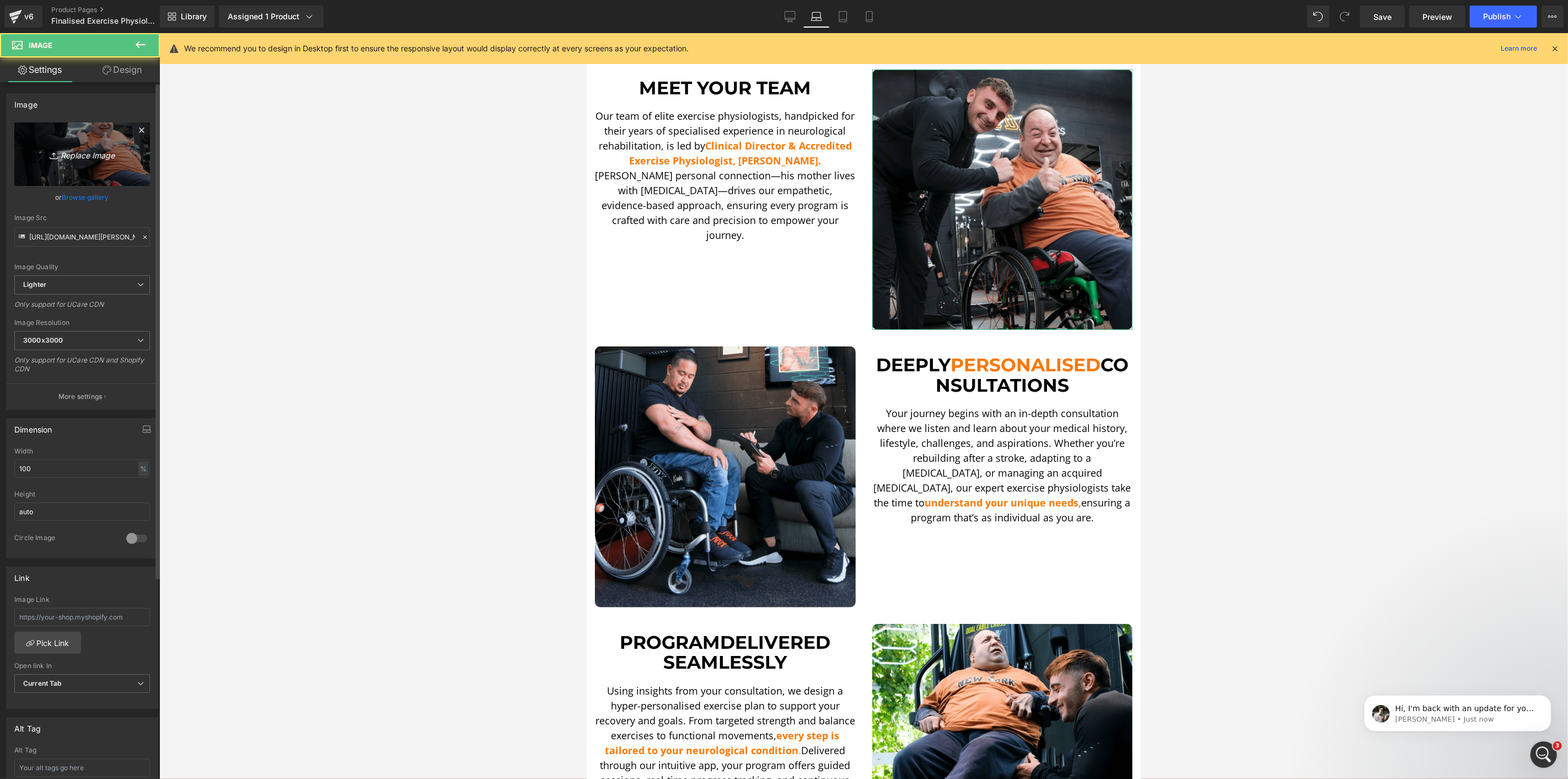
click at [135, 169] on link "Replace Image" at bounding box center [82, 154] width 136 height 63
type input "C:\fakepath\[PERSON_NAME] STS-min.png"
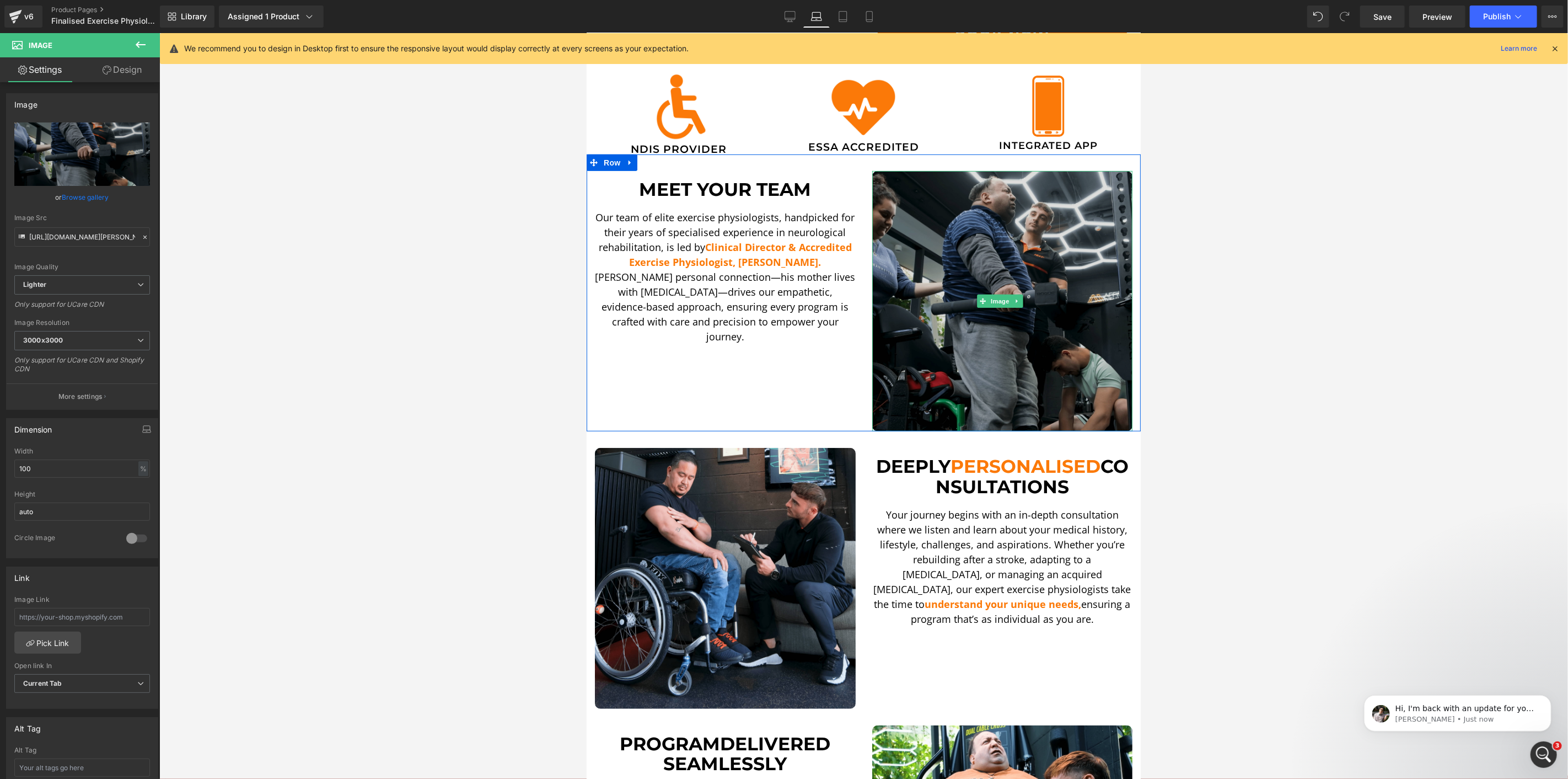
scroll to position [306, 0]
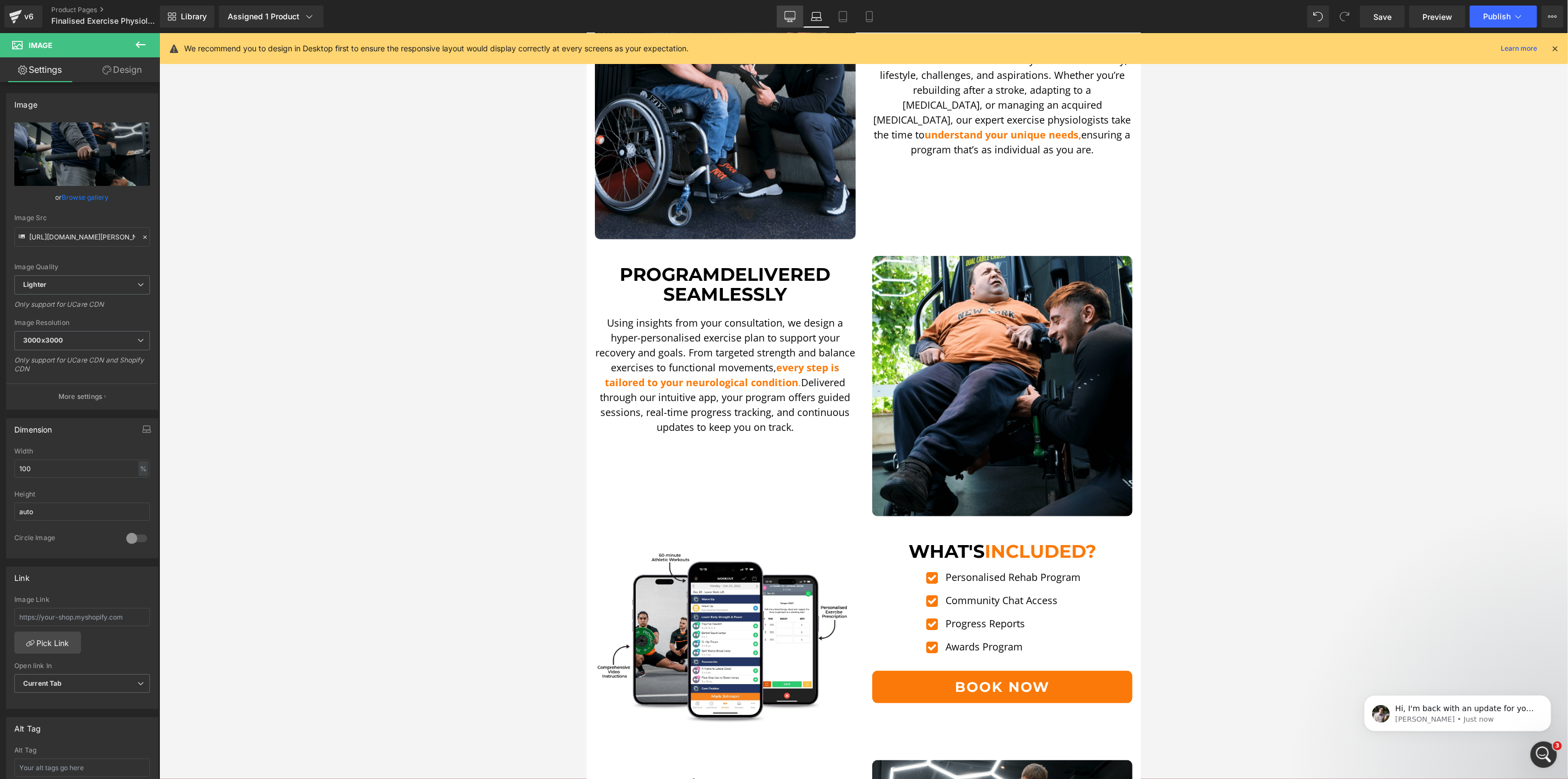
click at [785, 12] on link "Desktop" at bounding box center [790, 16] width 27 height 22
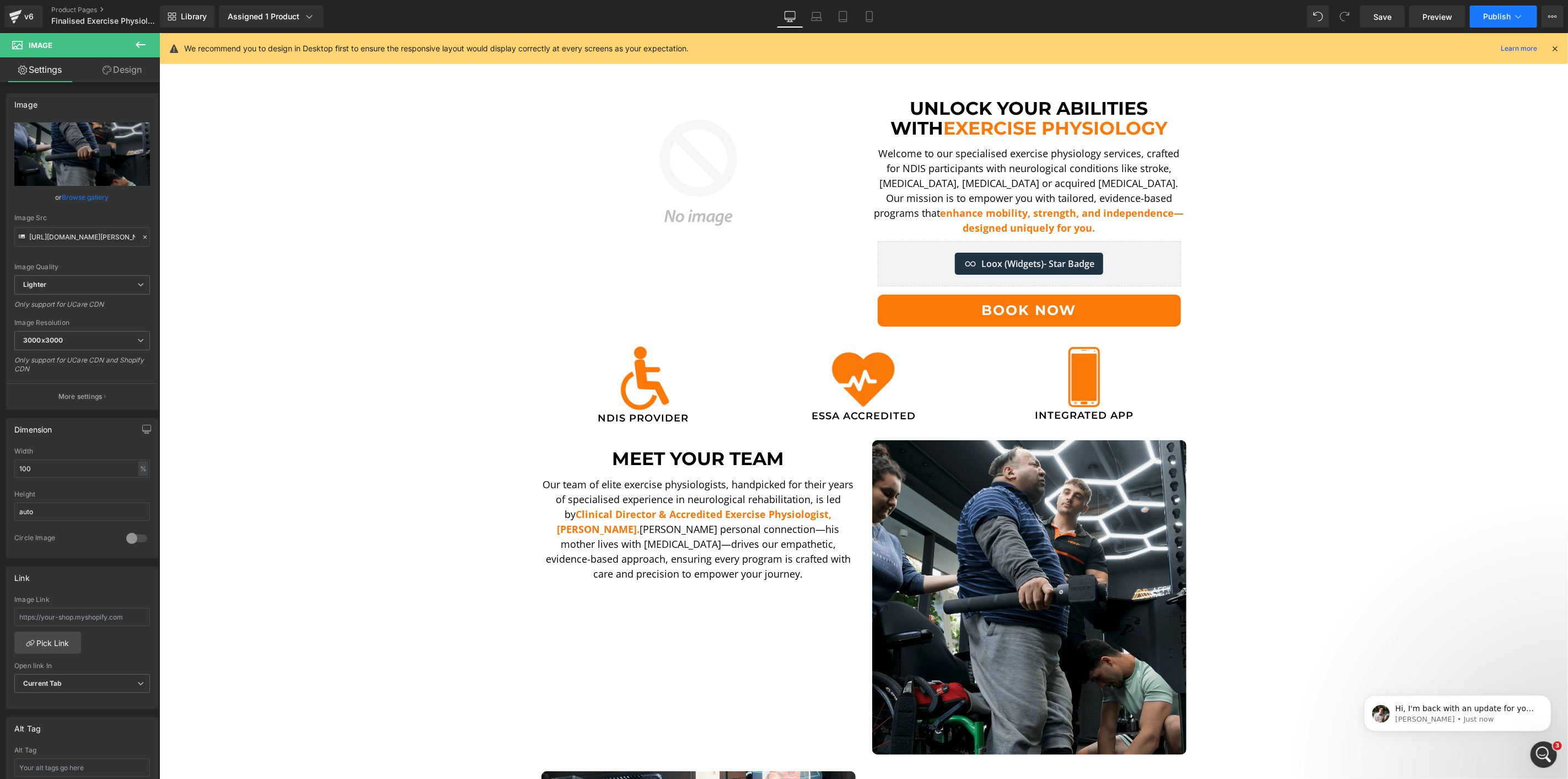
scroll to position [36, 0]
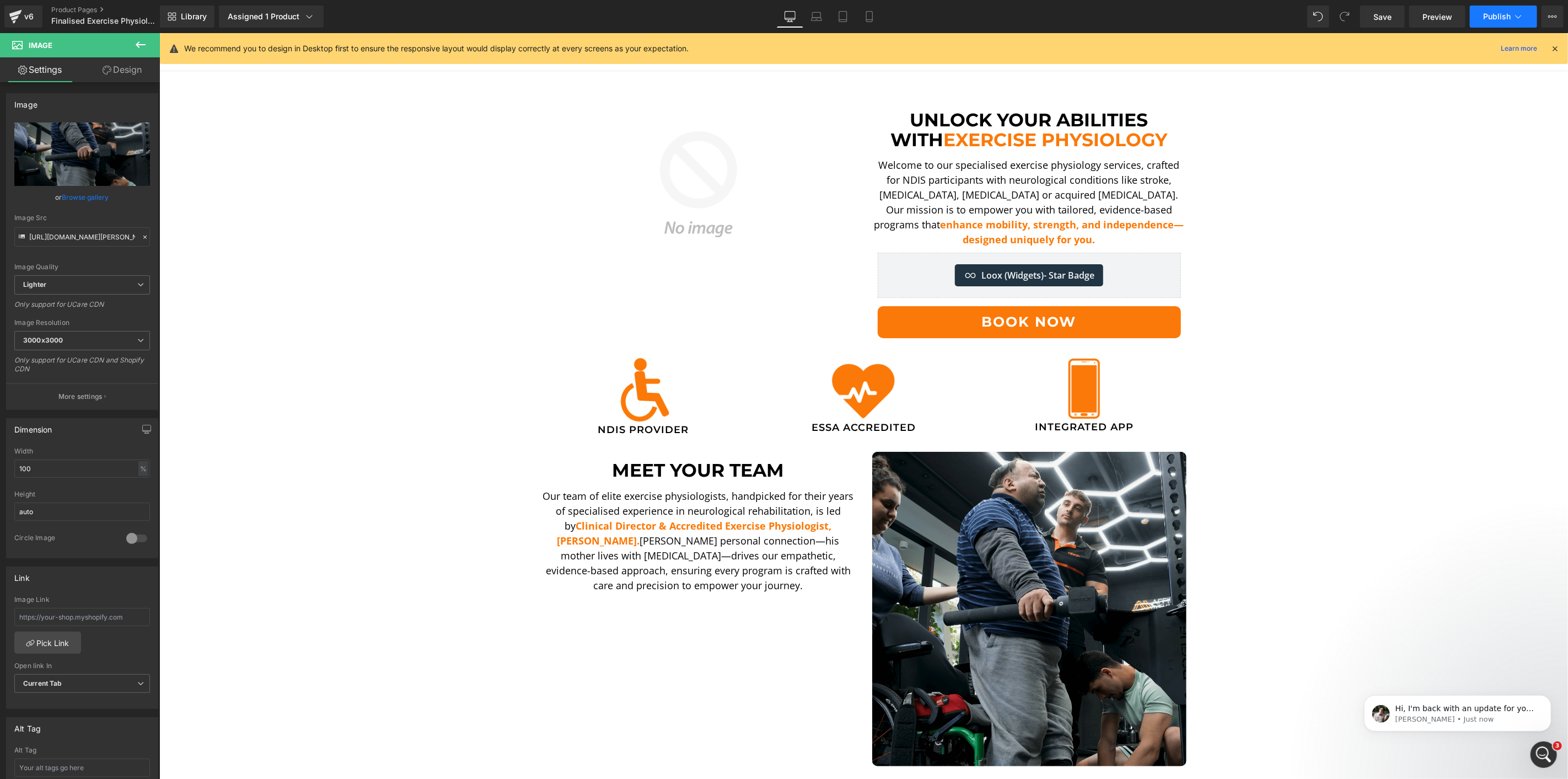
click at [1494, 15] on span "Publish" at bounding box center [1497, 17] width 27 height 9
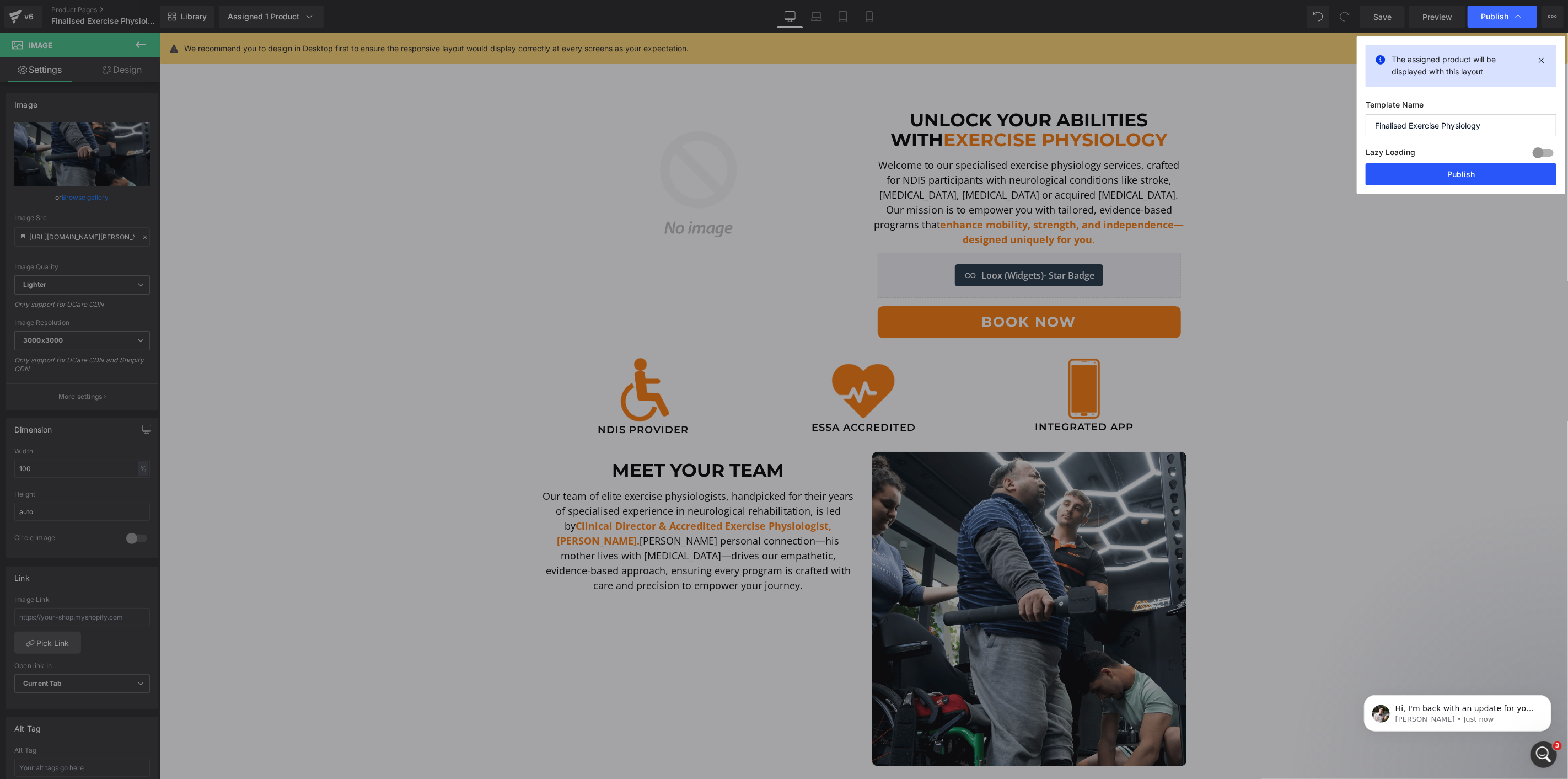
click at [1456, 174] on button "Publish" at bounding box center [1461, 174] width 191 height 22
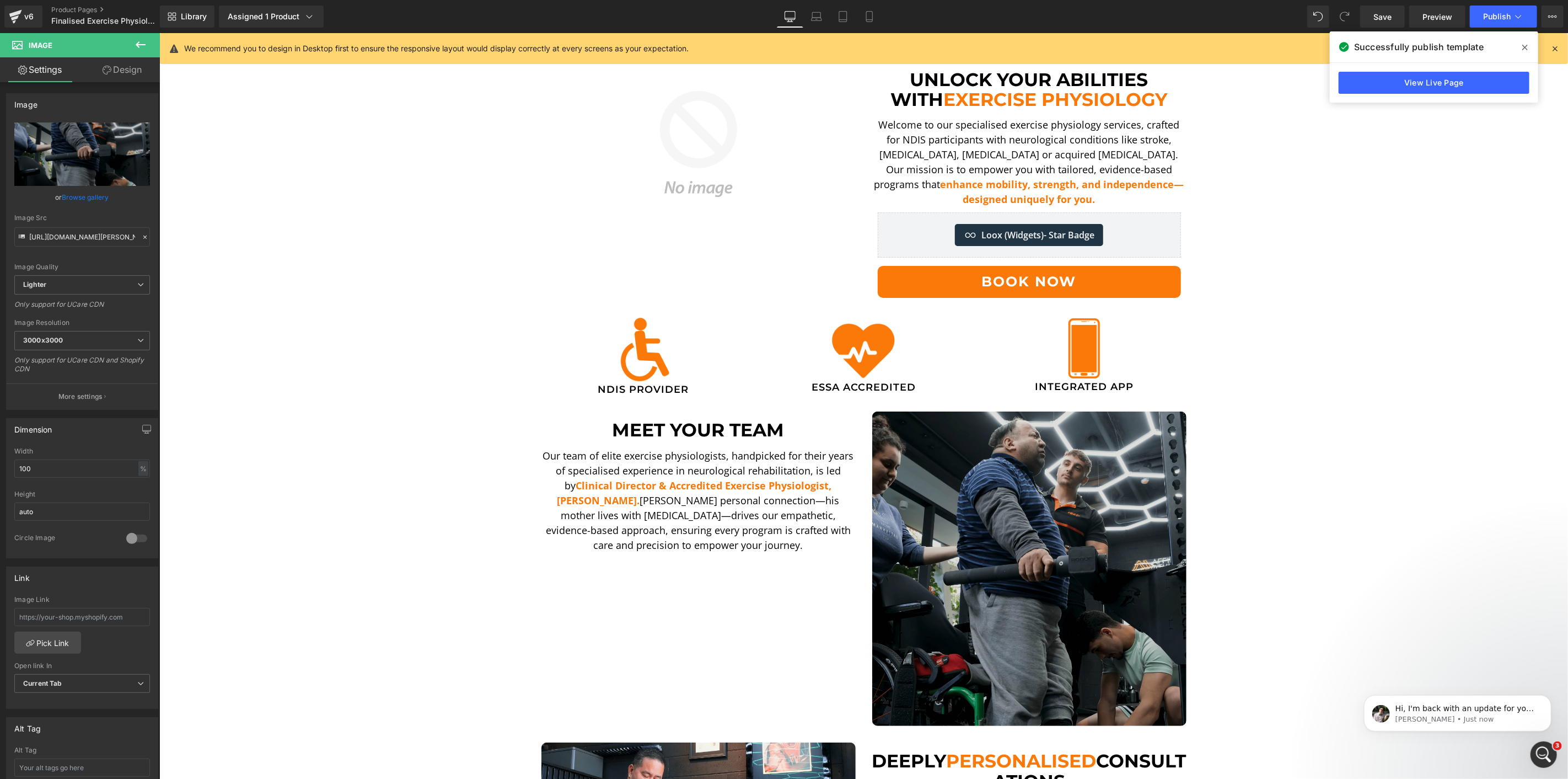
scroll to position [97, 0]
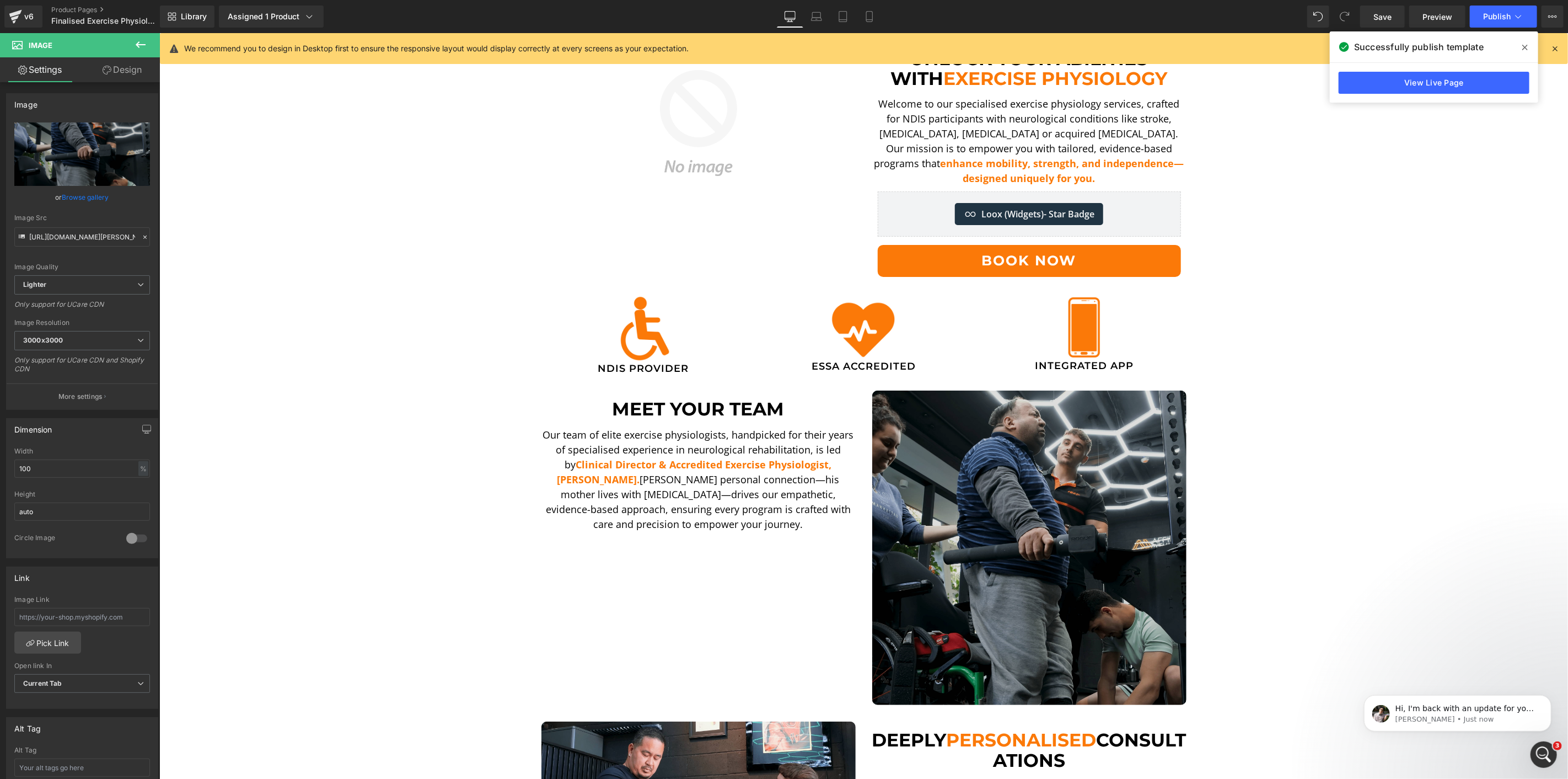
click at [1152, 543] on img at bounding box center [1029, 547] width 314 height 314
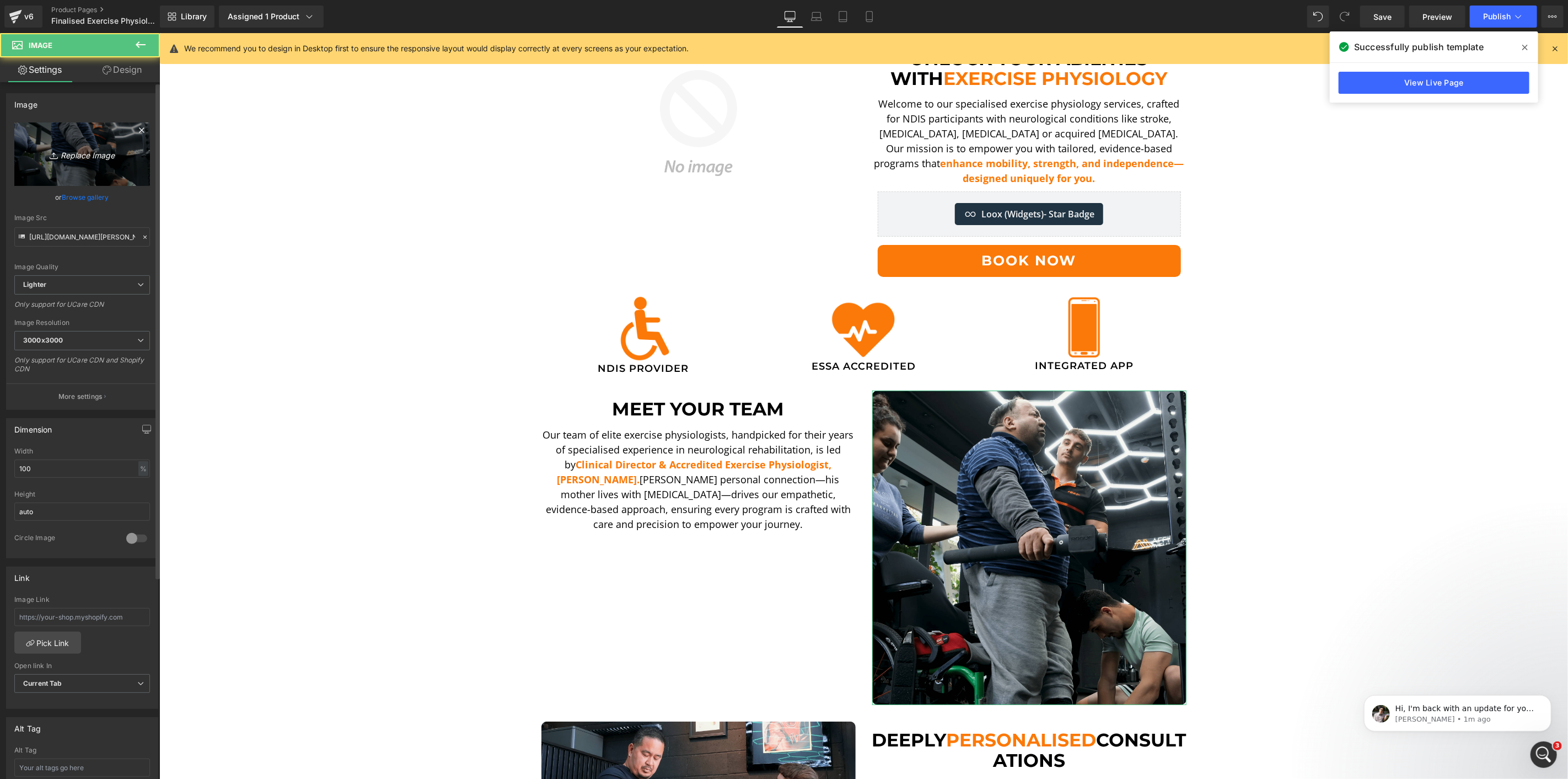
click at [102, 166] on link "Replace Image" at bounding box center [82, 154] width 136 height 63
type input "C:\fakepath\DSCF5536.00_11_21_16.Still012-min.png"
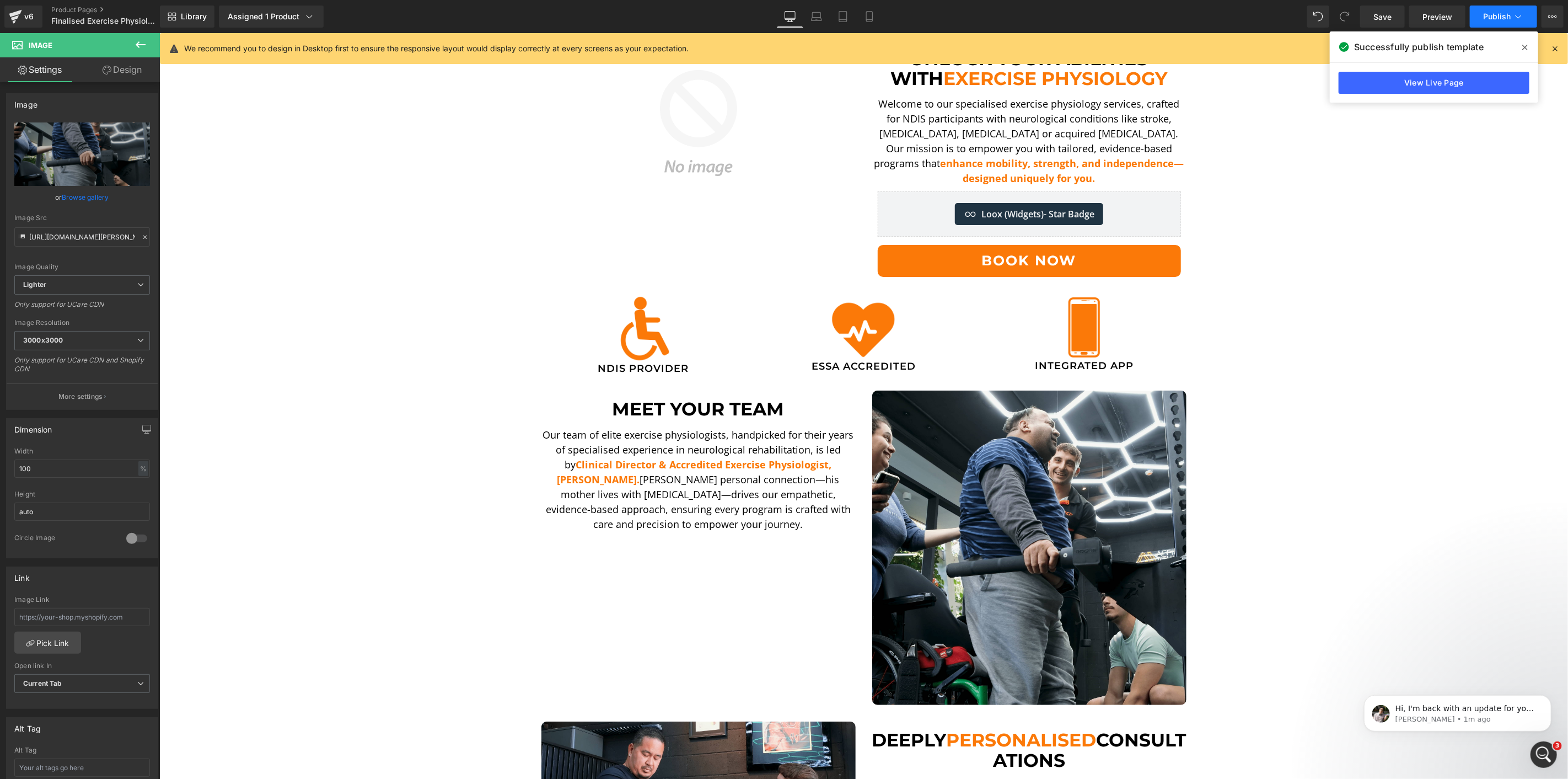
click at [1486, 24] on button "Publish" at bounding box center [1504, 16] width 67 height 22
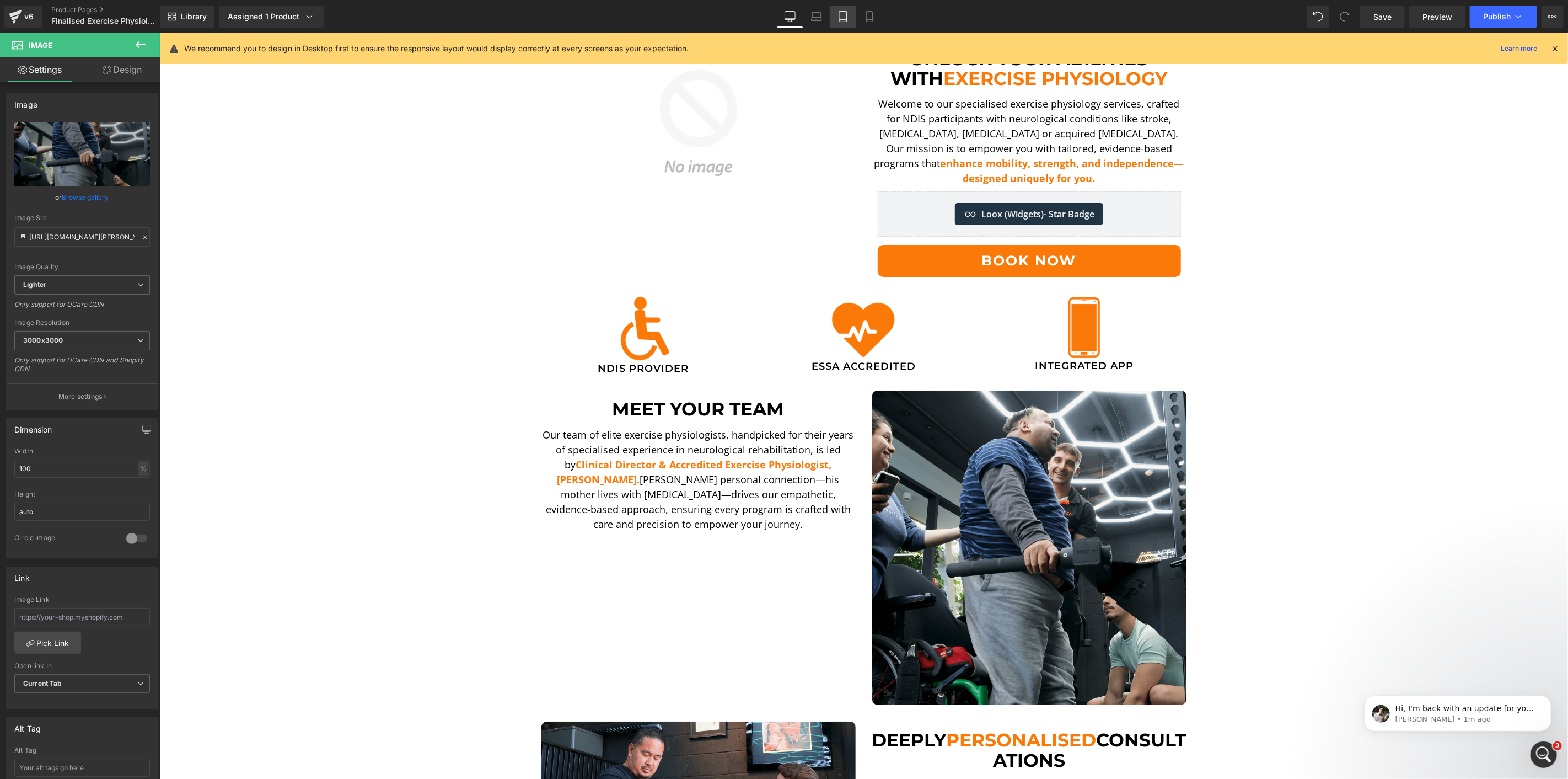
click at [849, 15] on link "Tablet" at bounding box center [843, 16] width 27 height 22
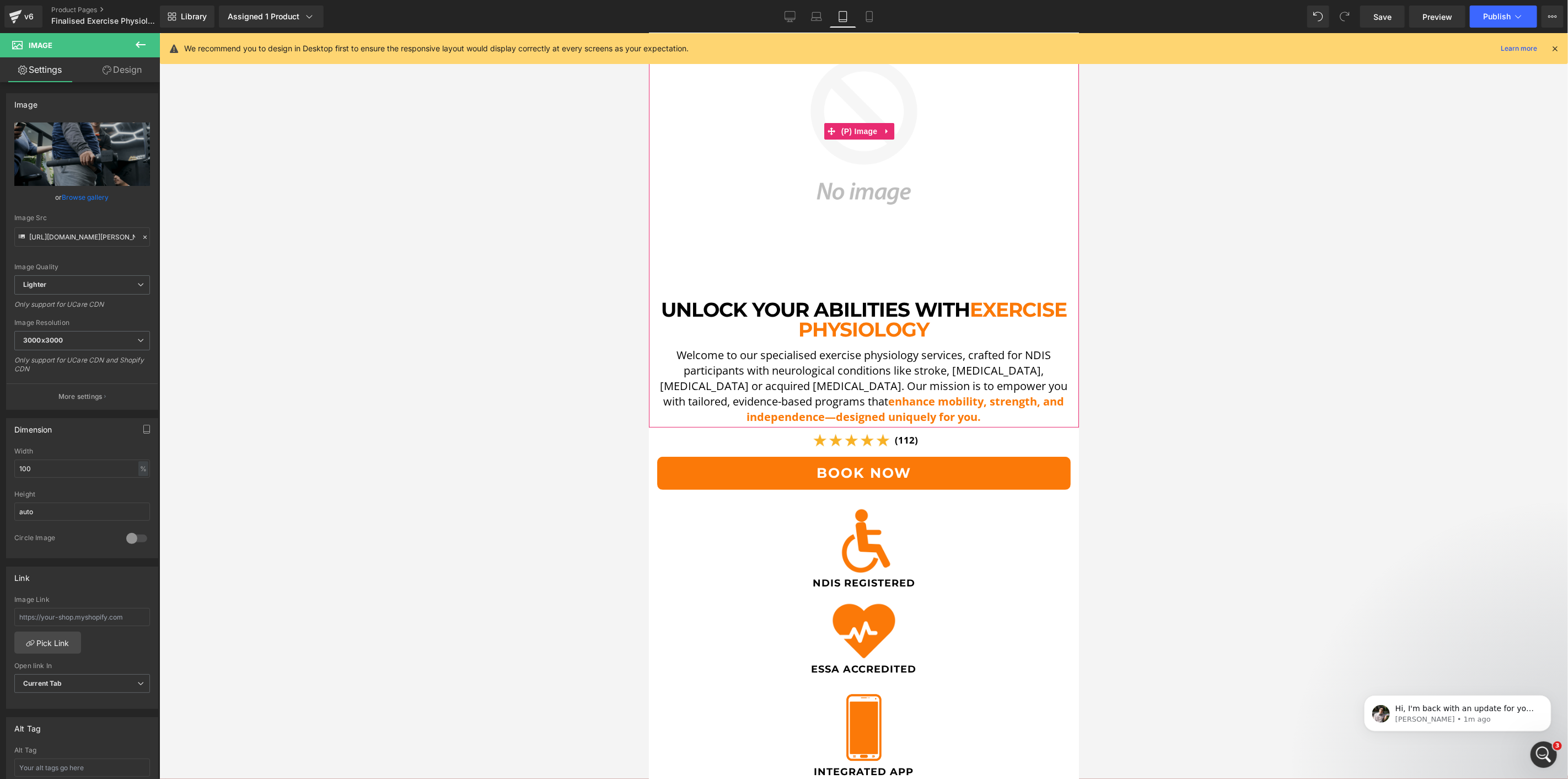
scroll to position [490, 0]
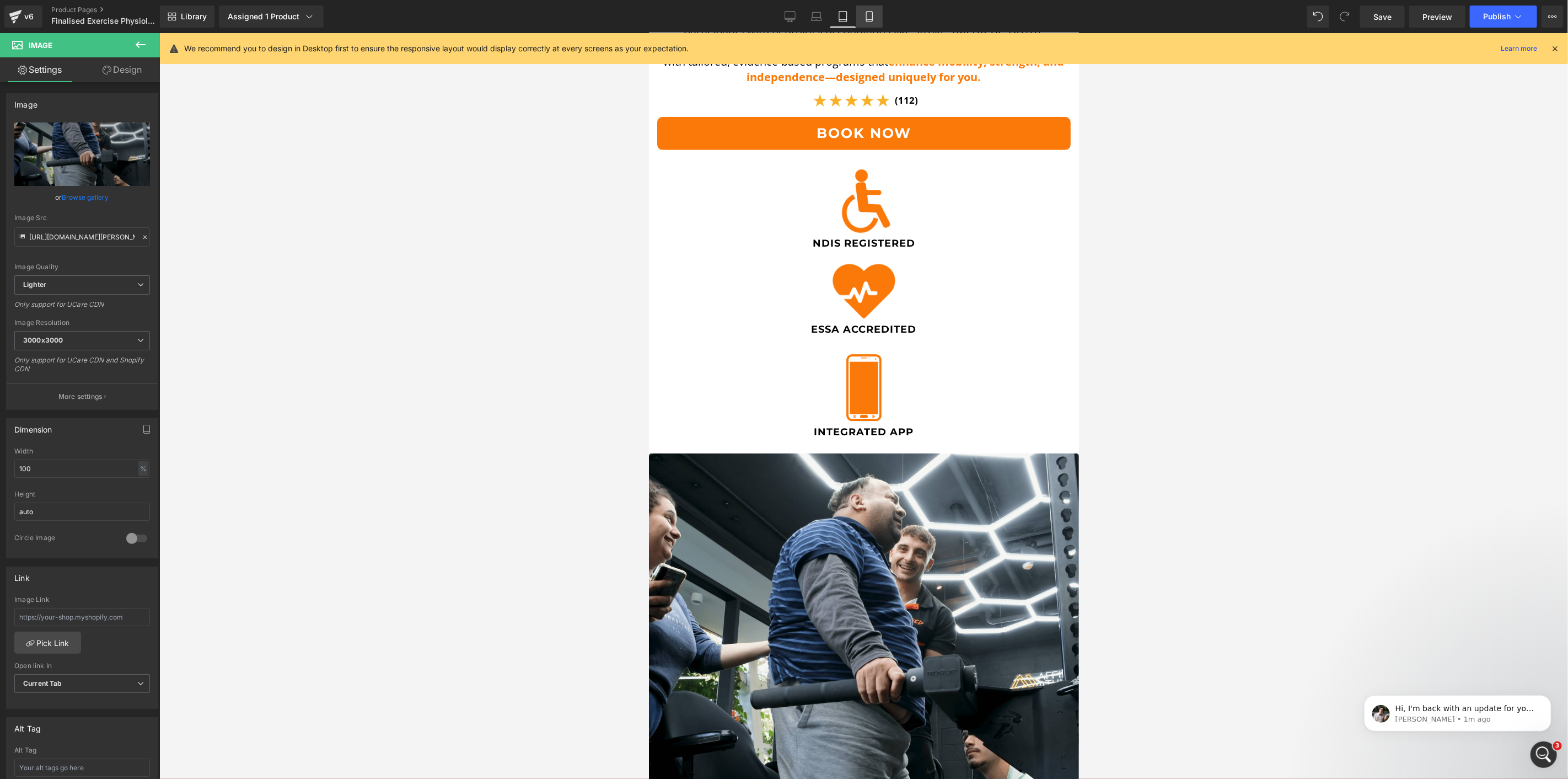
click at [873, 17] on icon at bounding box center [869, 16] width 11 height 11
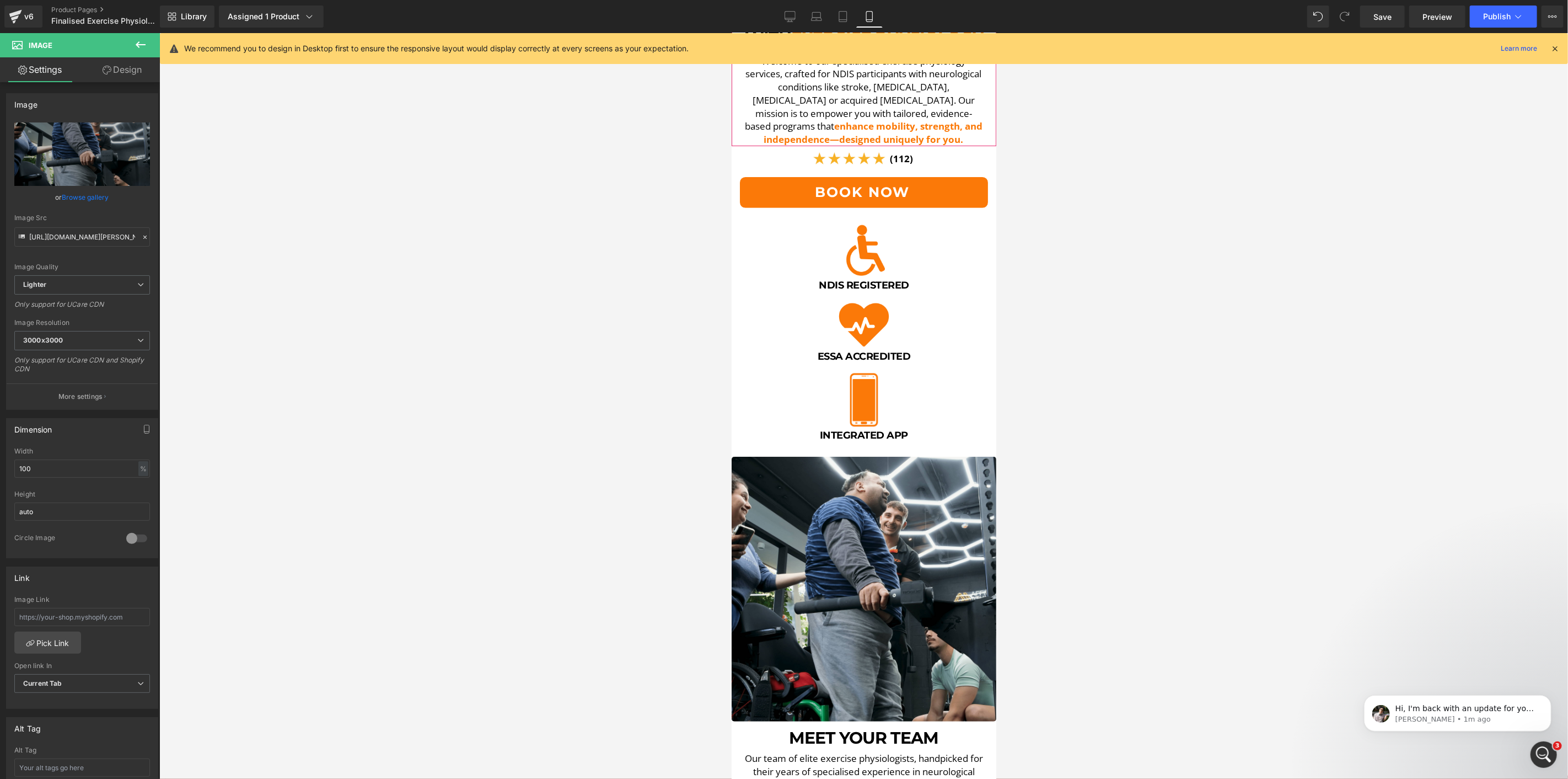
scroll to position [306, 0]
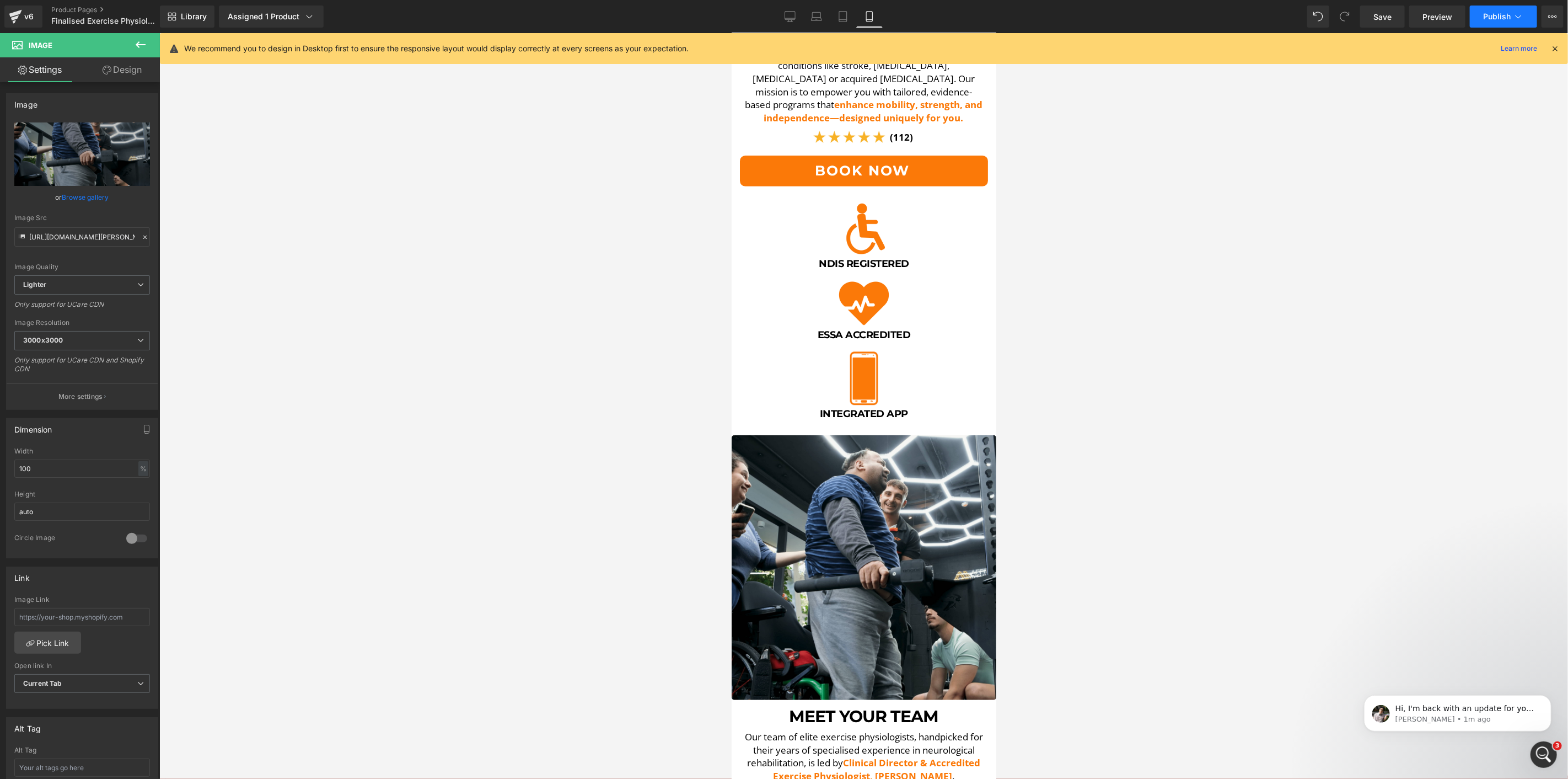
click at [1501, 17] on span "Publish" at bounding box center [1497, 17] width 27 height 9
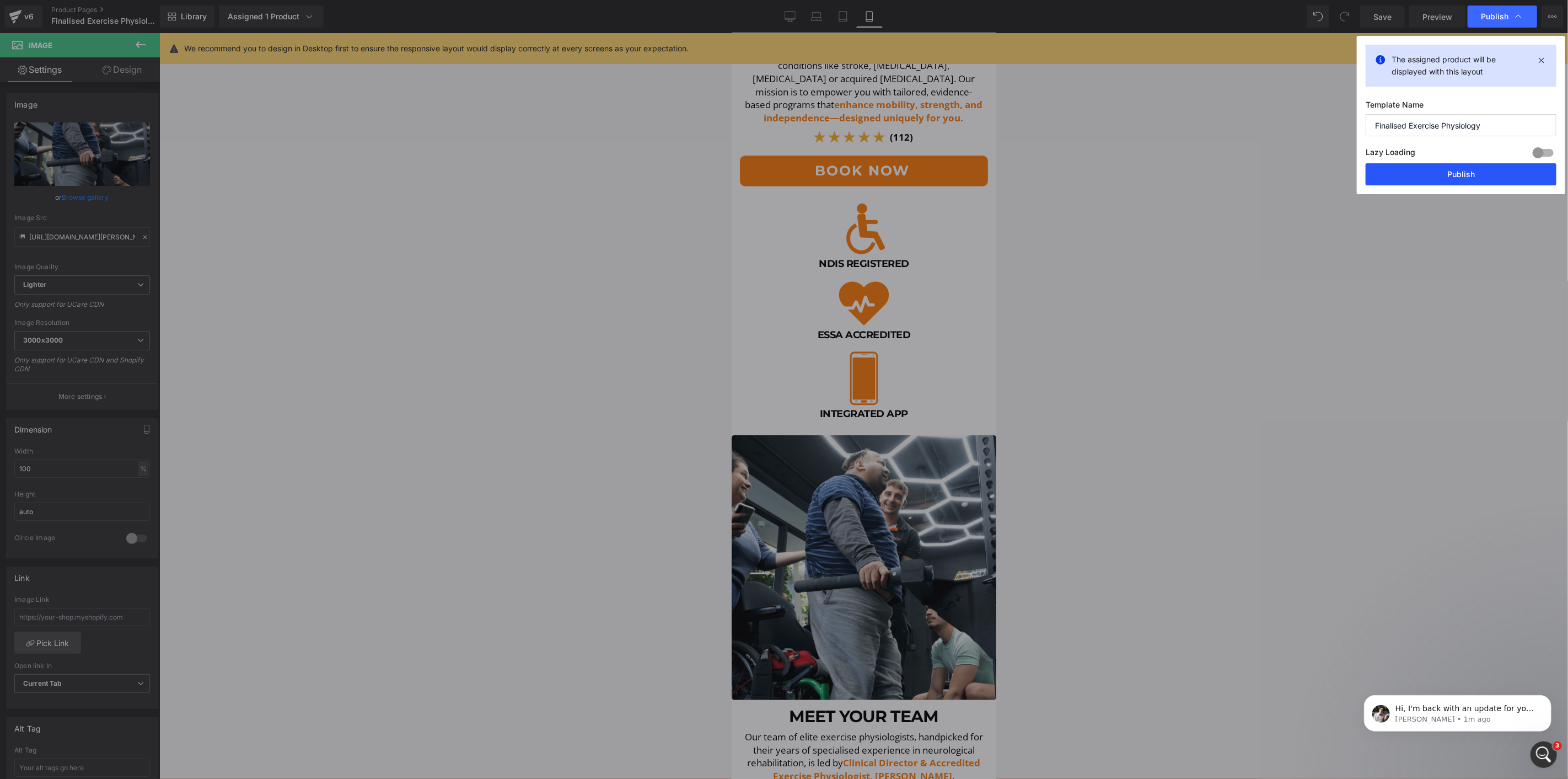
click at [1457, 177] on button "Publish" at bounding box center [1461, 174] width 191 height 22
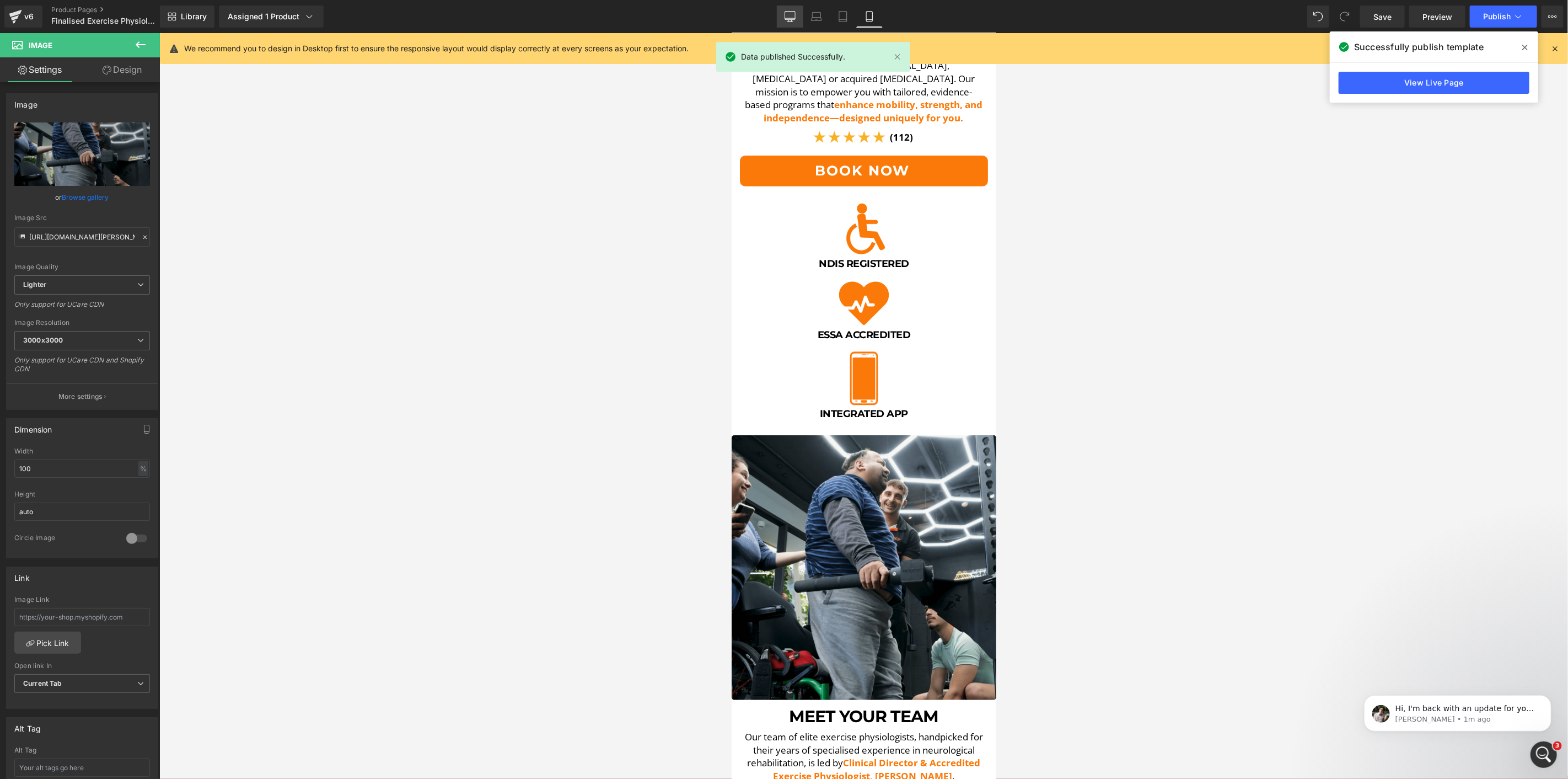
click at [782, 21] on link "Desktop" at bounding box center [790, 16] width 27 height 22
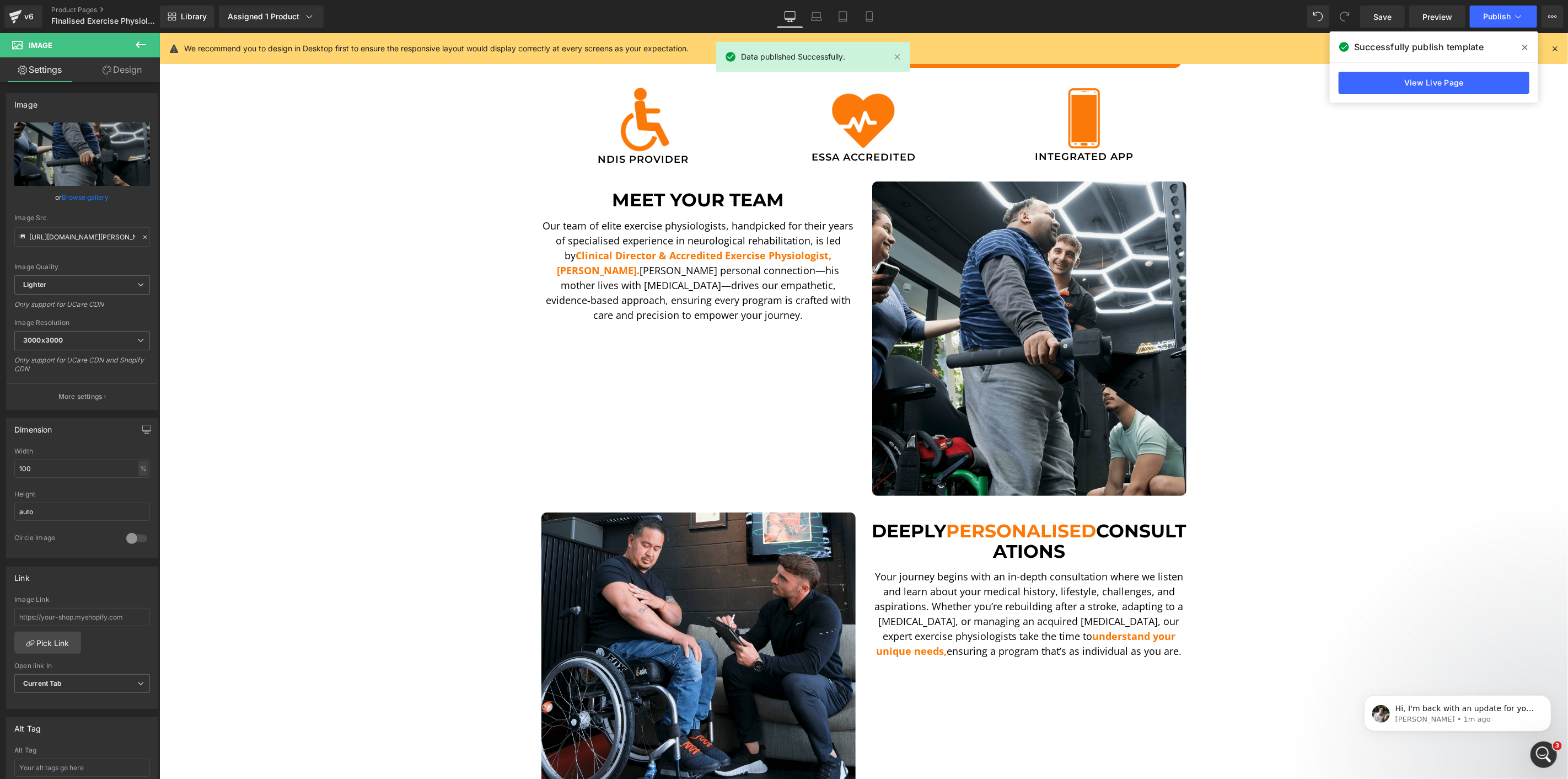
scroll to position [204, 0]
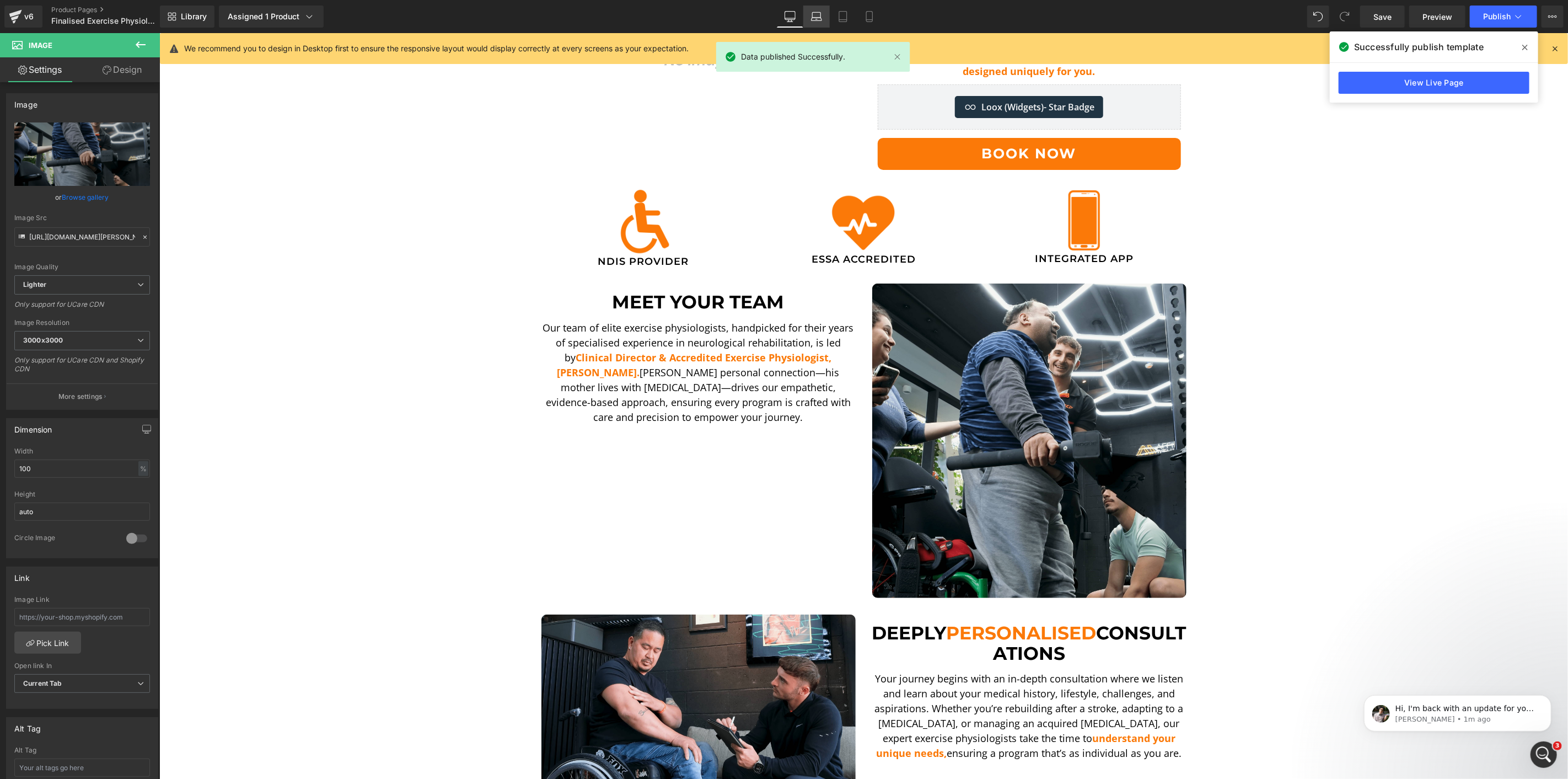
click at [813, 22] on link "Laptop" at bounding box center [816, 16] width 27 height 22
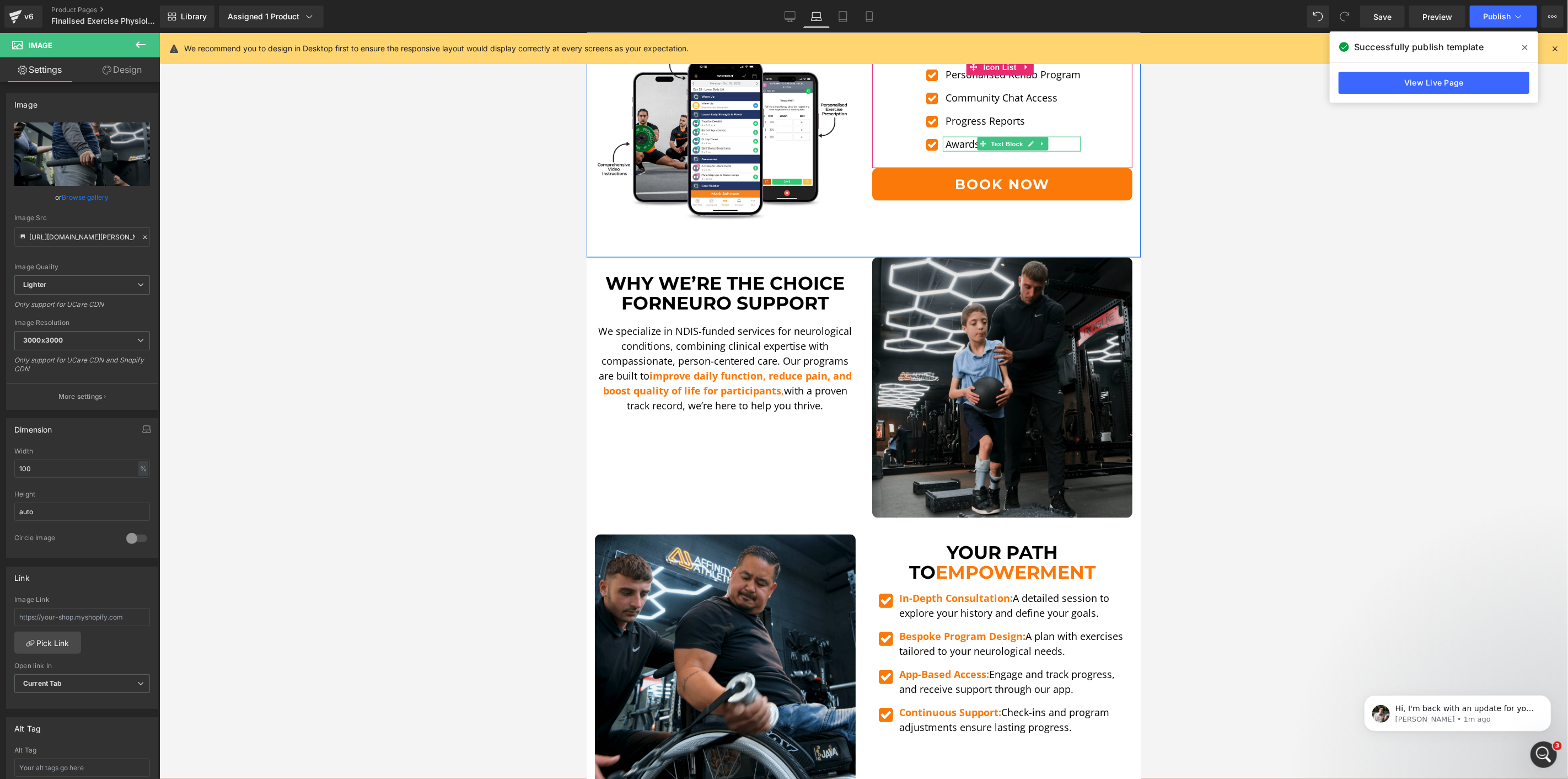
scroll to position [1348, 0]
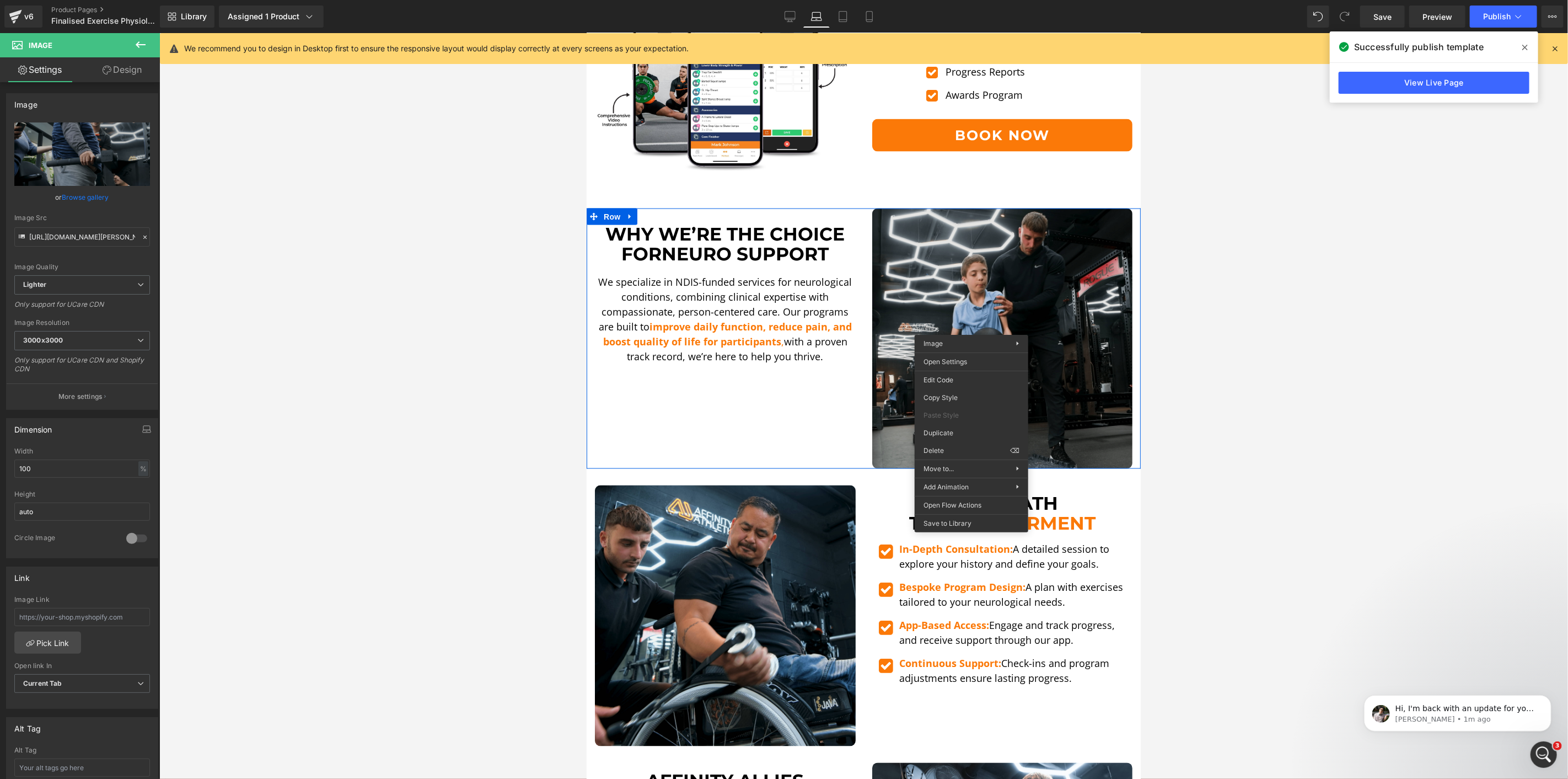
click at [968, 231] on img at bounding box center [1002, 339] width 261 height 261
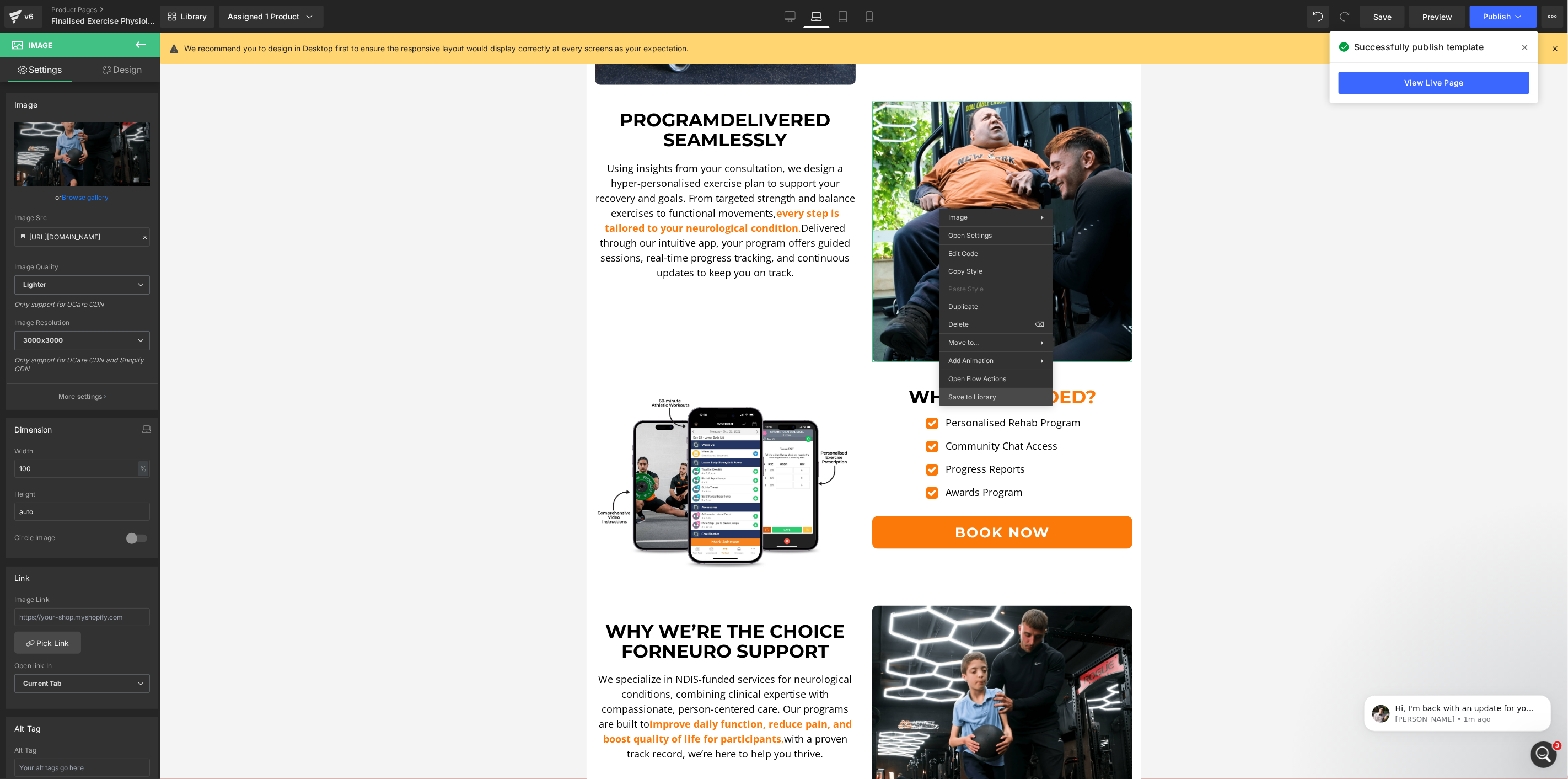
scroll to position [980, 0]
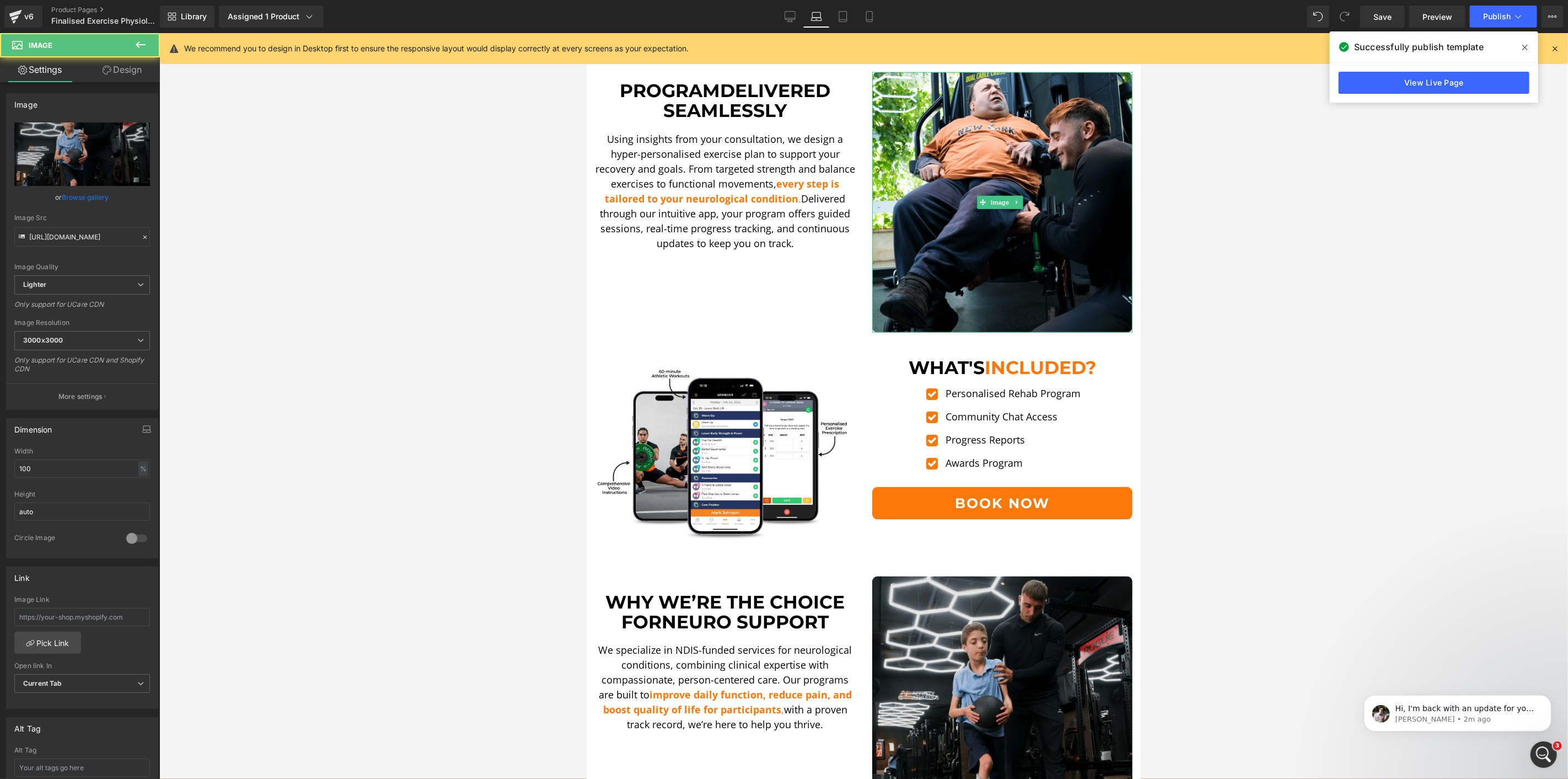
click at [885, 713] on img at bounding box center [1002, 707] width 261 height 261
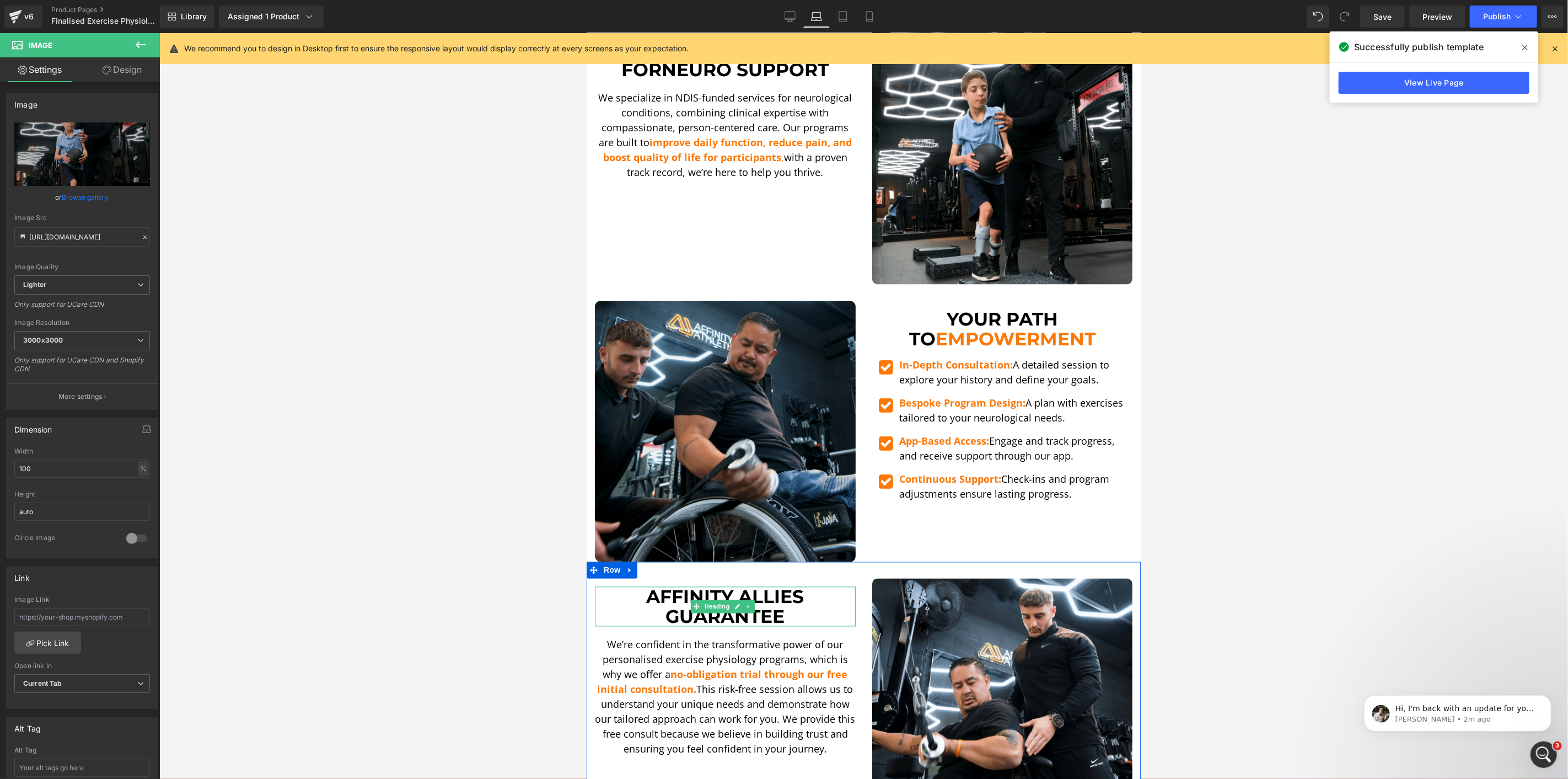
scroll to position [1471, 0]
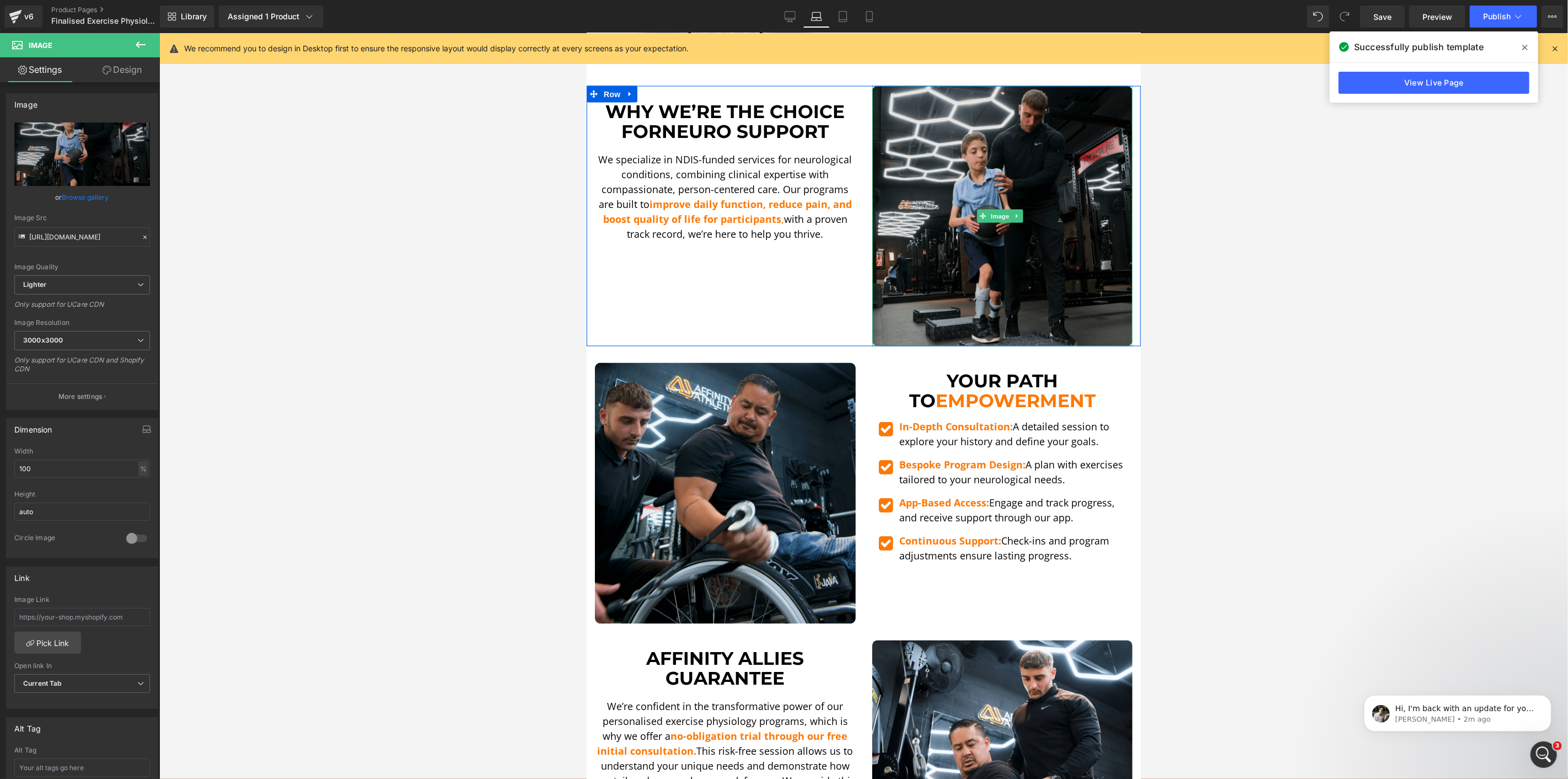
click at [941, 214] on img at bounding box center [1002, 216] width 261 height 261
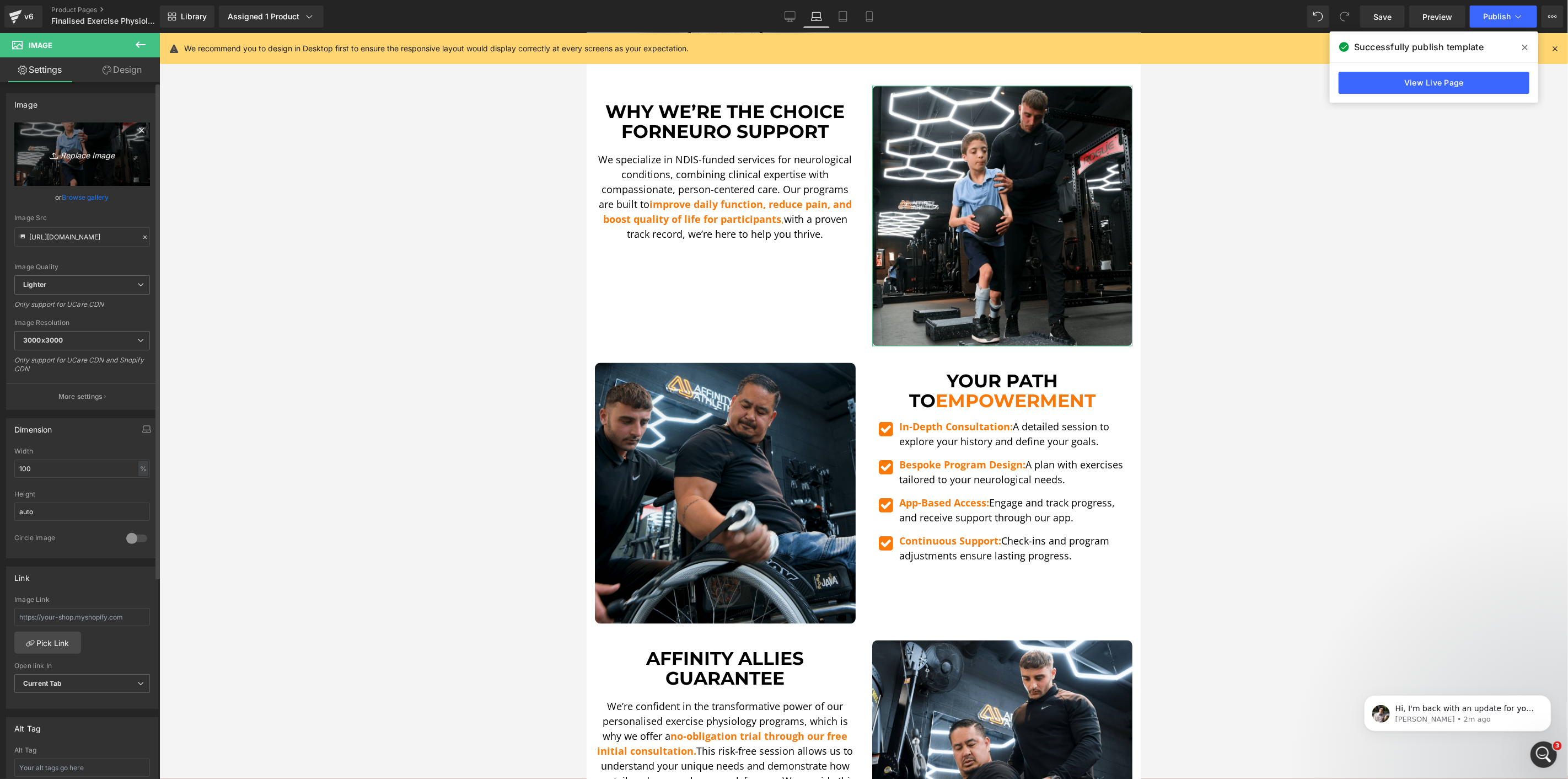
click at [104, 150] on icon "Replace Image" at bounding box center [82, 154] width 88 height 14
type input "C:\fakepath\DSCF5578.00_00_04_43.Still006-min.png"
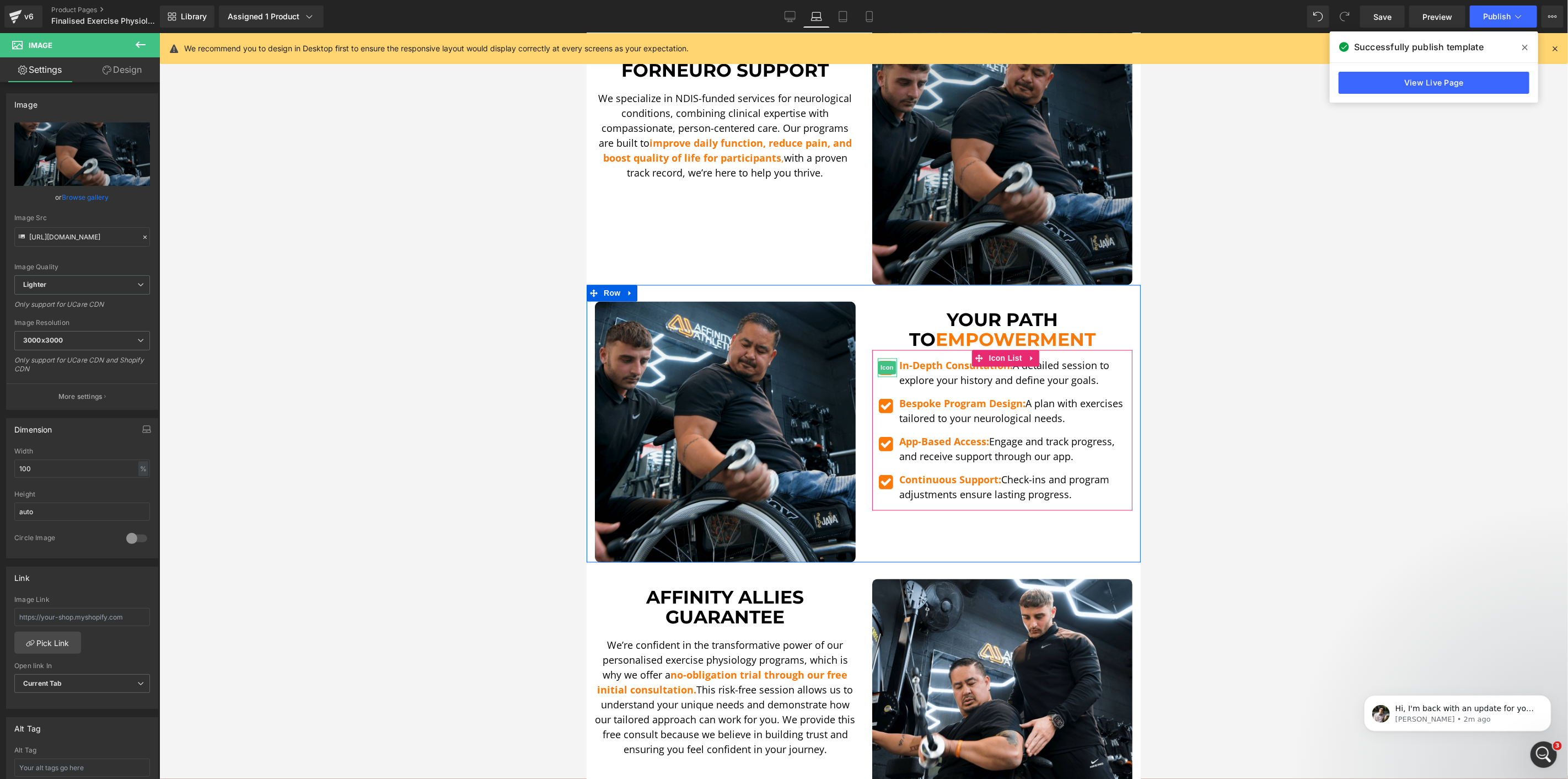
scroll to position [1593, 0]
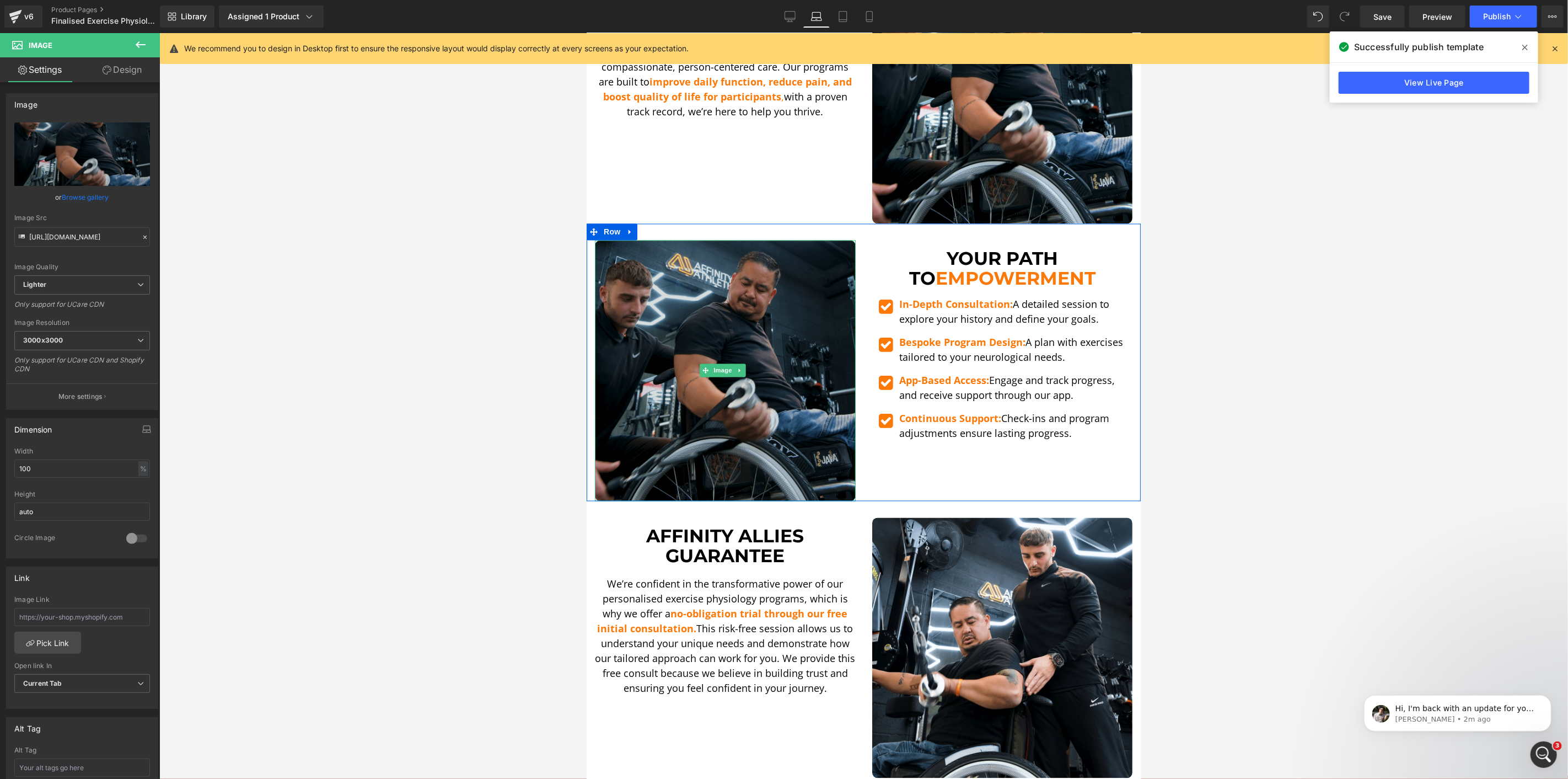
click at [815, 380] on img at bounding box center [725, 371] width 261 height 261
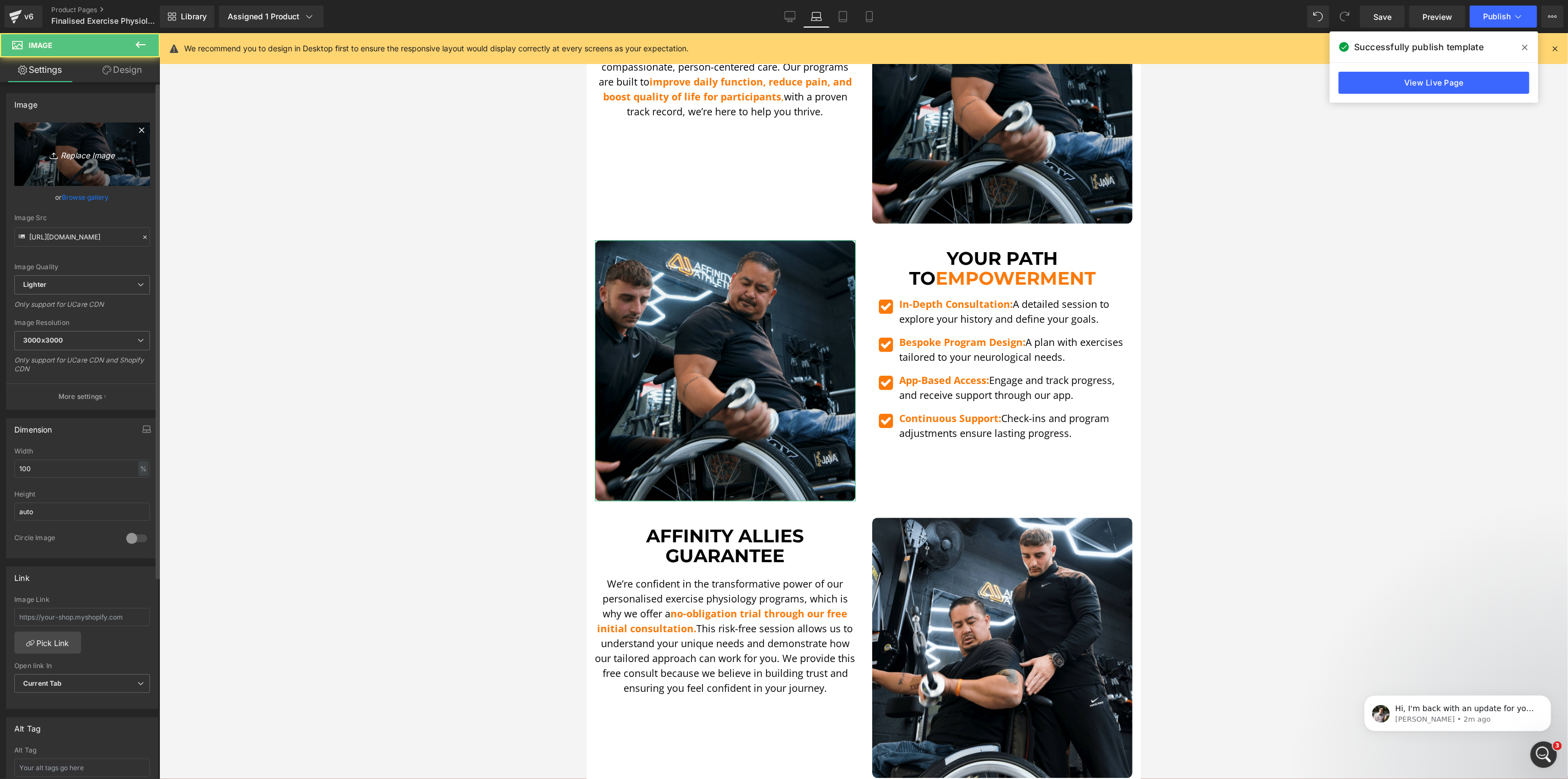
click at [37, 168] on link "Replace Image" at bounding box center [82, 154] width 136 height 63
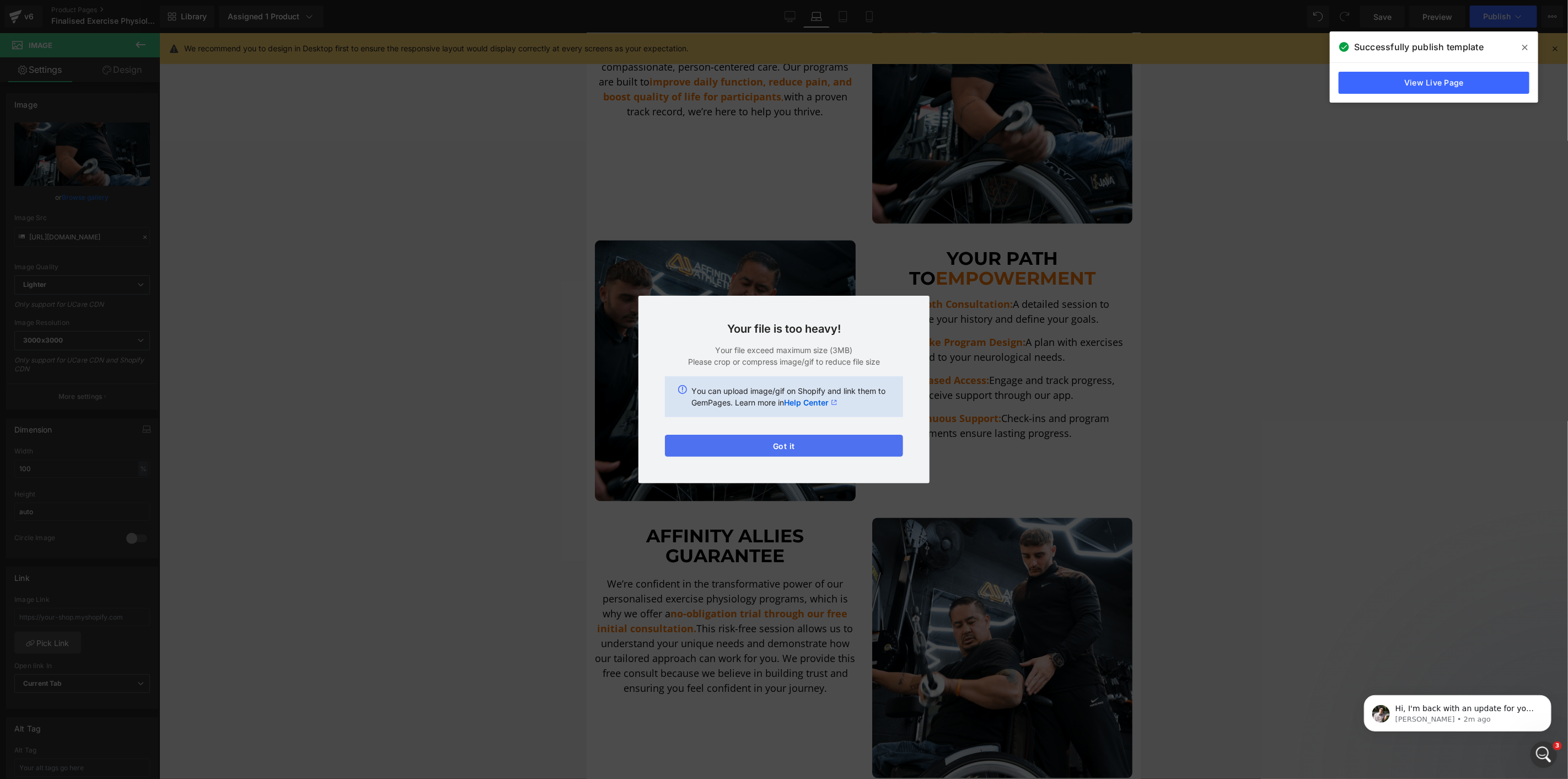
click at [774, 451] on button "Got it" at bounding box center [784, 446] width 238 height 22
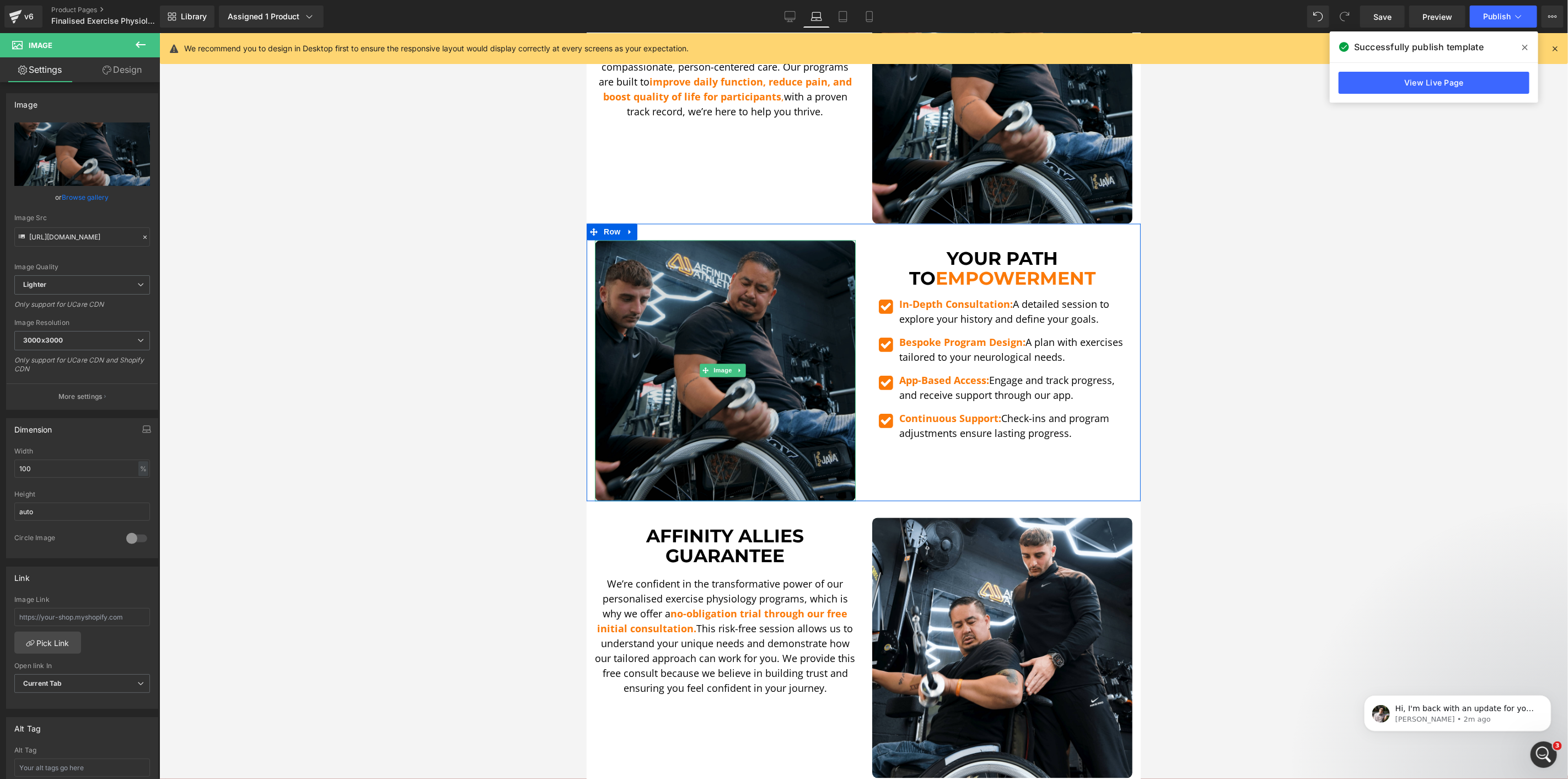
click at [705, 337] on img at bounding box center [725, 371] width 261 height 261
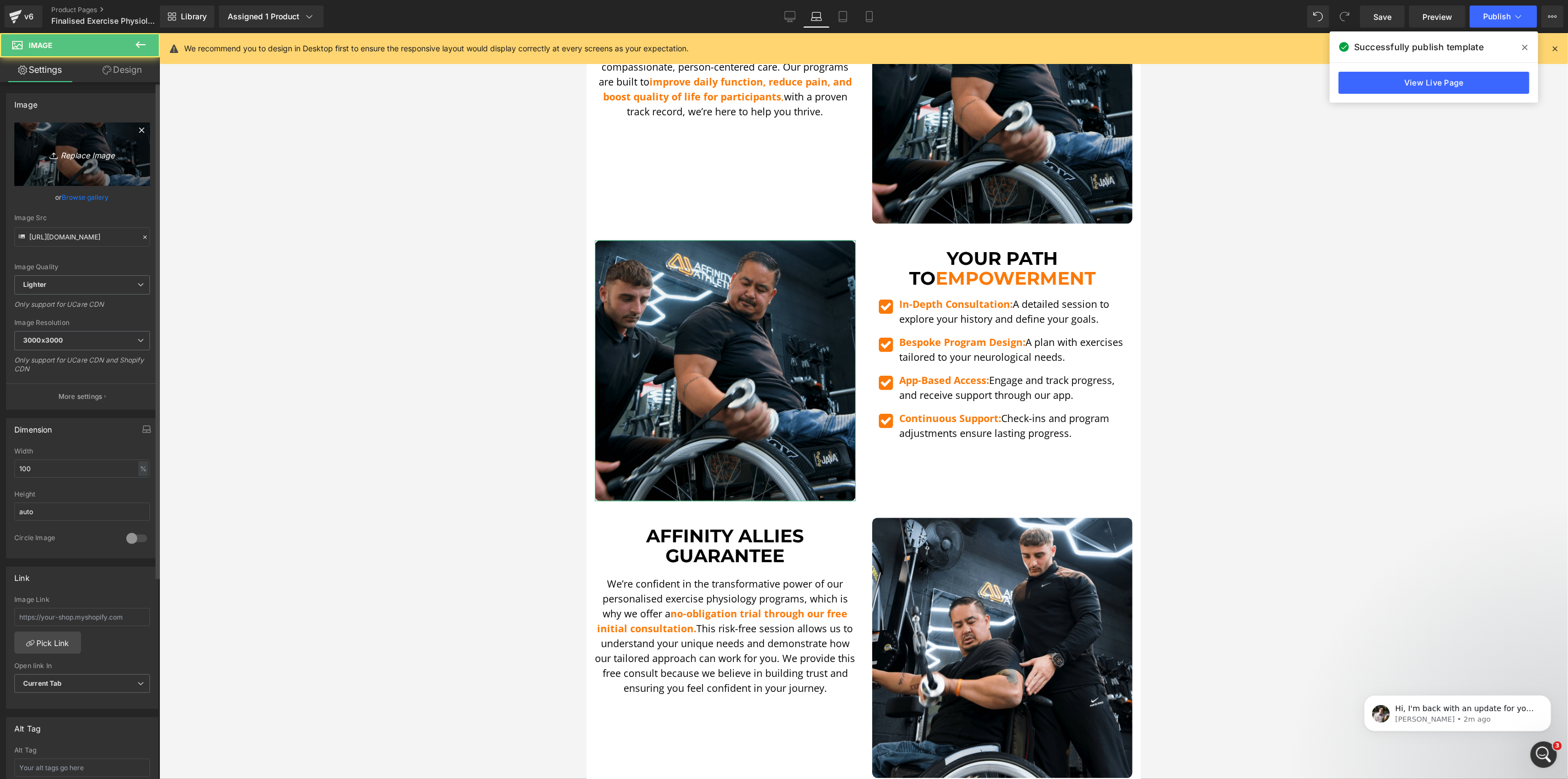
click at [62, 143] on link "Replace Image" at bounding box center [82, 154] width 136 height 63
type input "C:\fakepath\Zac Medball Carry-min.png"
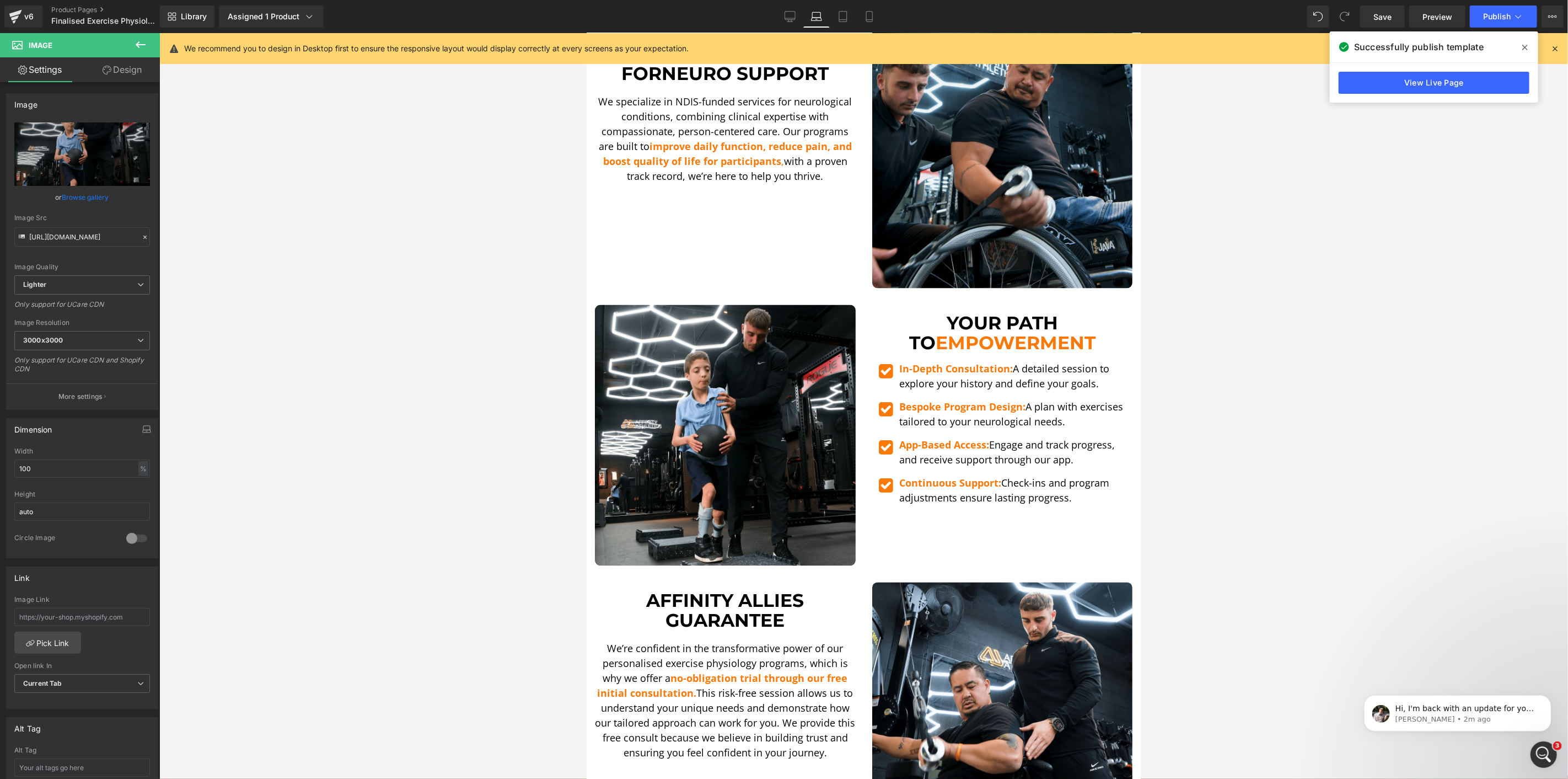
scroll to position [1532, 0]
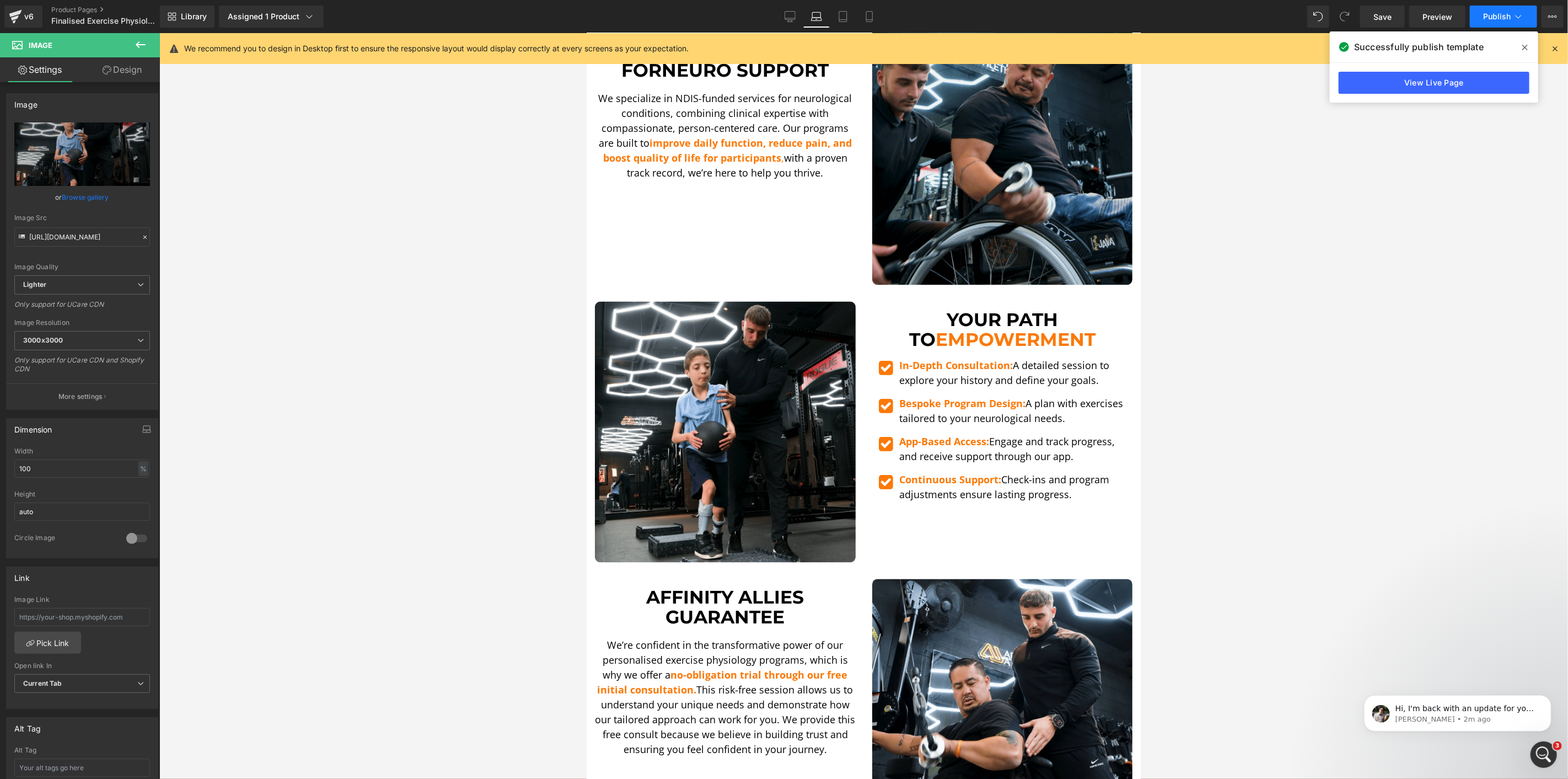
click at [1492, 19] on span "Publish" at bounding box center [1497, 17] width 27 height 9
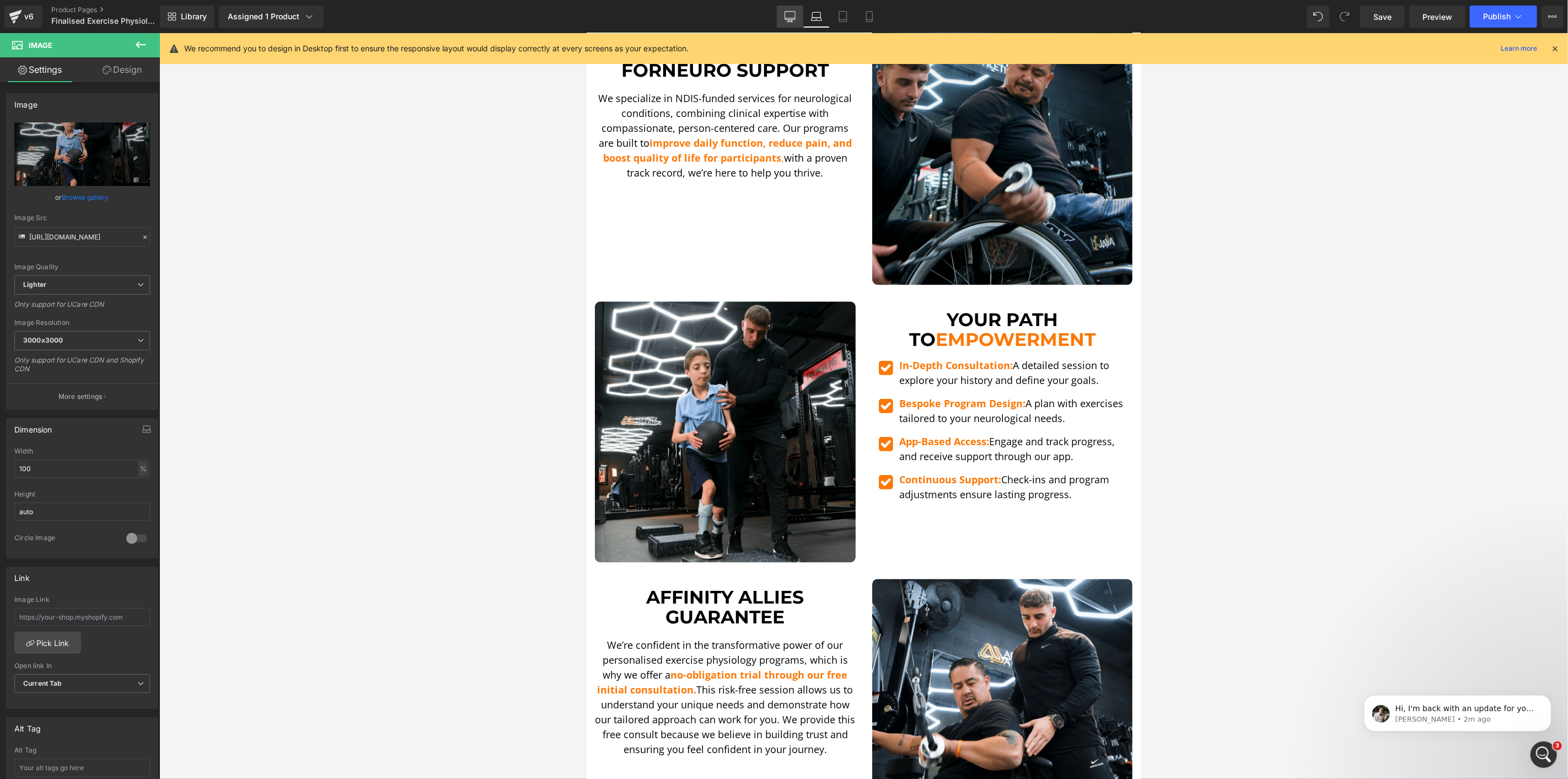
click at [786, 11] on link "Desktop" at bounding box center [790, 16] width 27 height 22
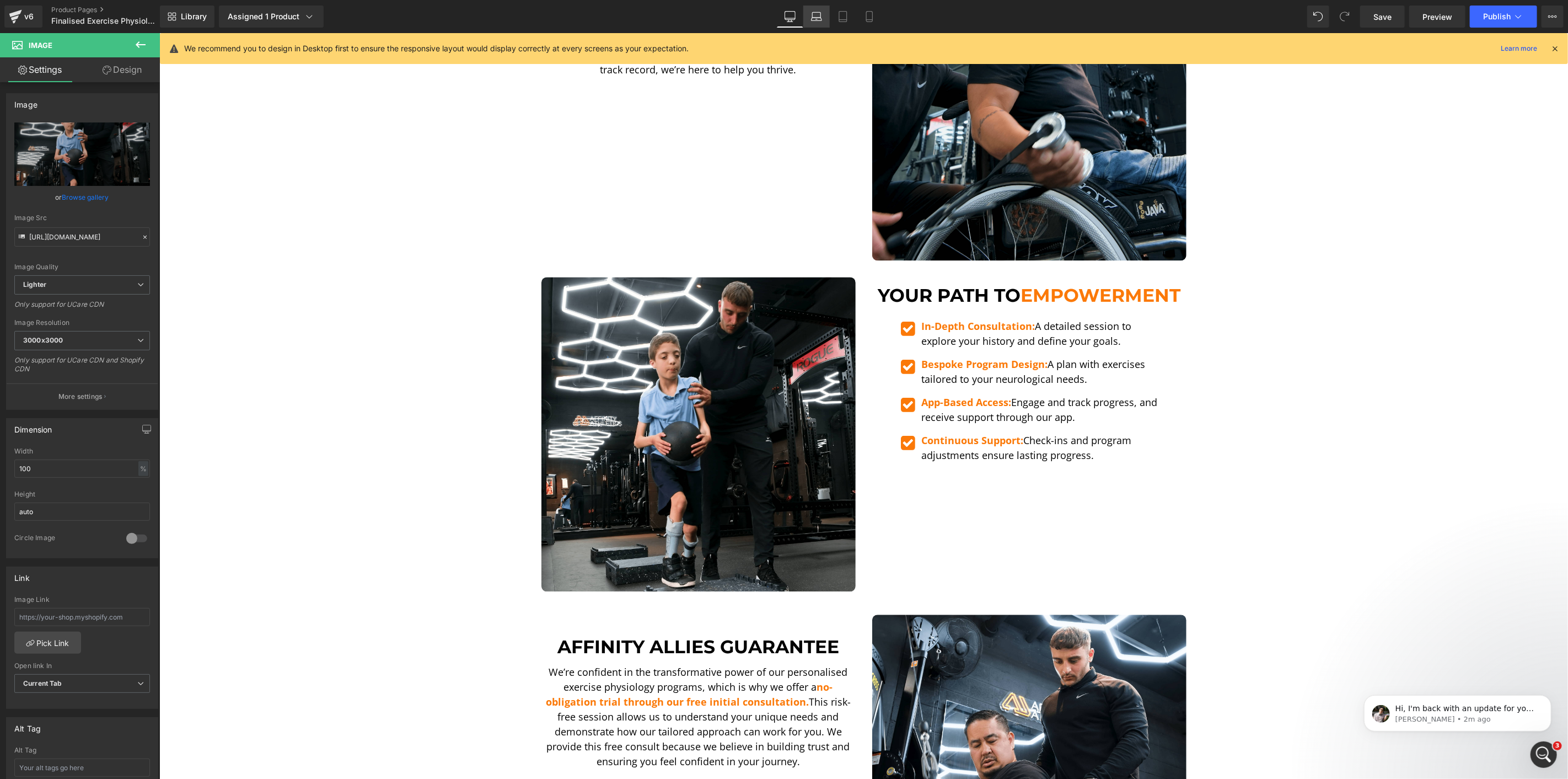
click at [829, 12] on link "Laptop" at bounding box center [816, 16] width 27 height 22
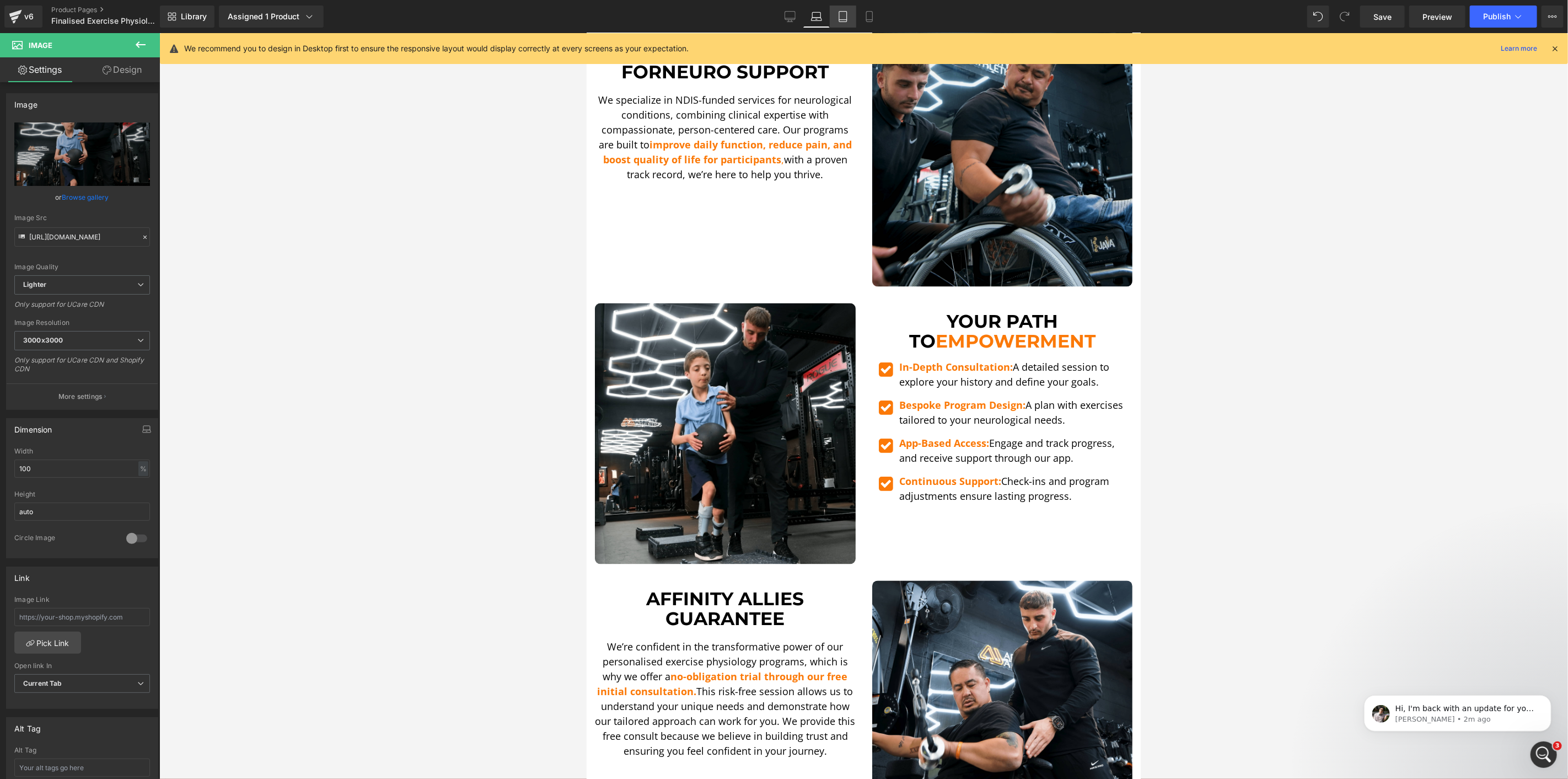
scroll to position [1531, 0]
click at [845, 12] on icon at bounding box center [843, 16] width 11 height 11
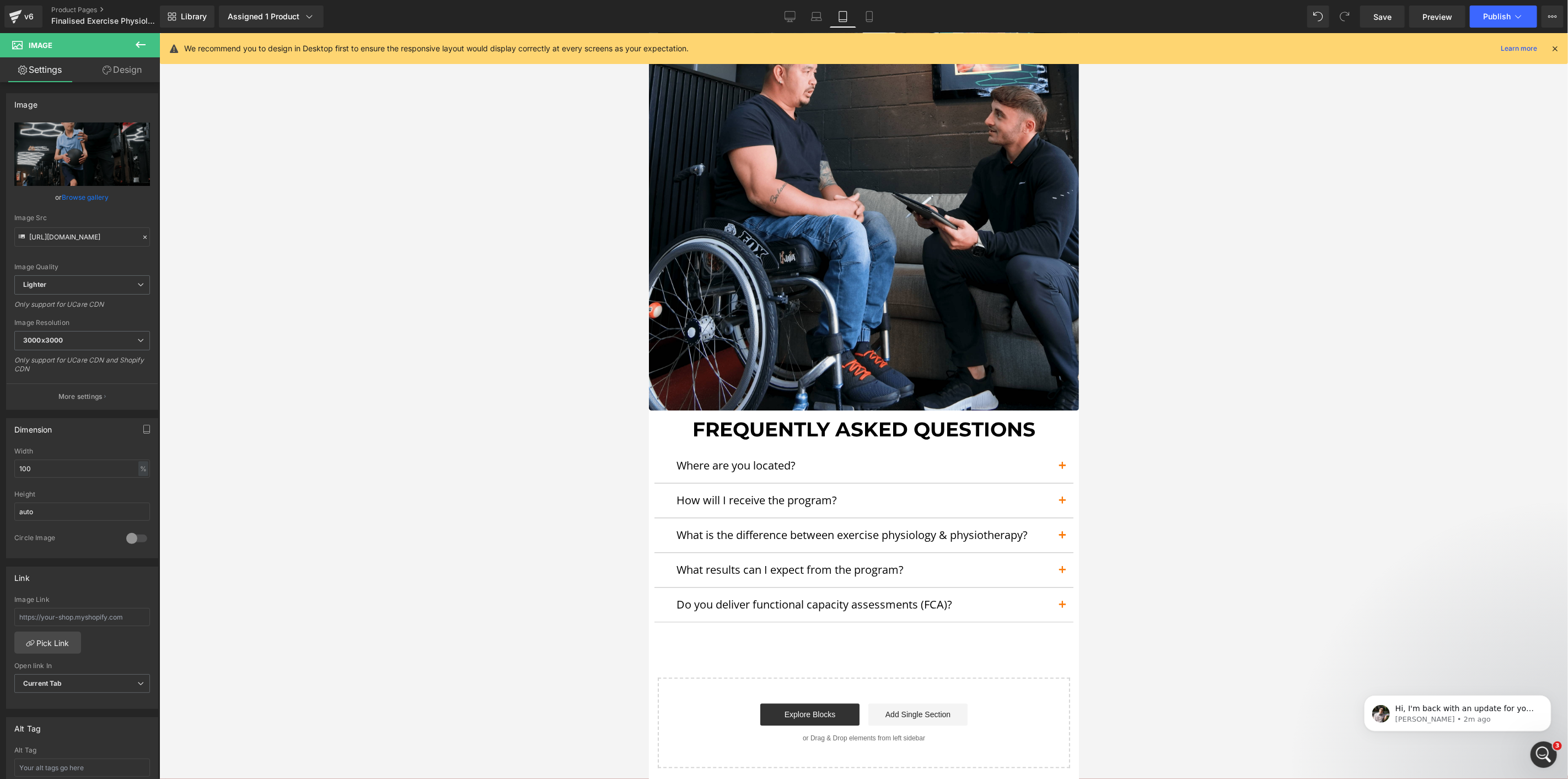
scroll to position [5577, 0]
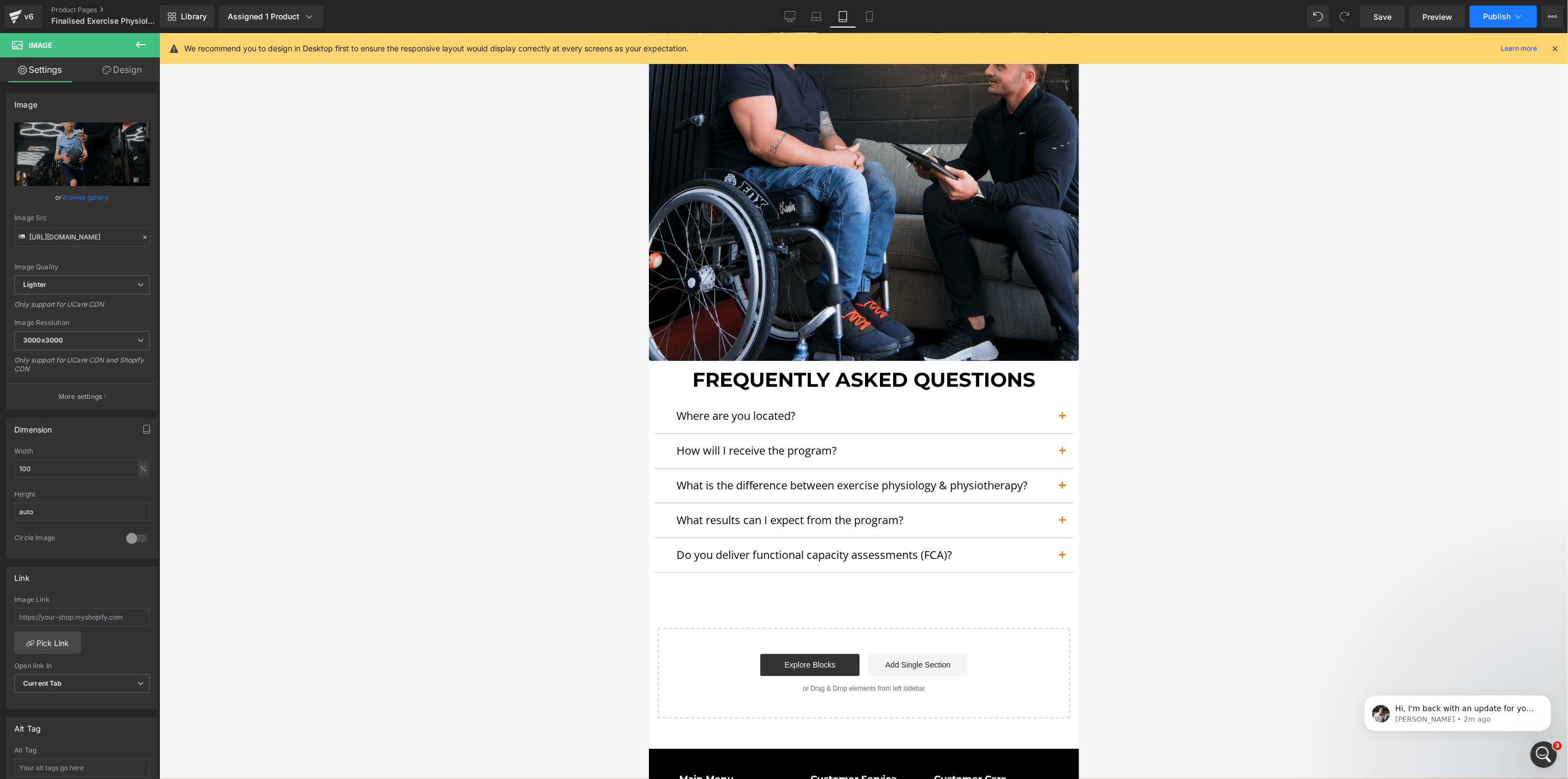
click at [1520, 27] on button "Publish" at bounding box center [1504, 16] width 67 height 22
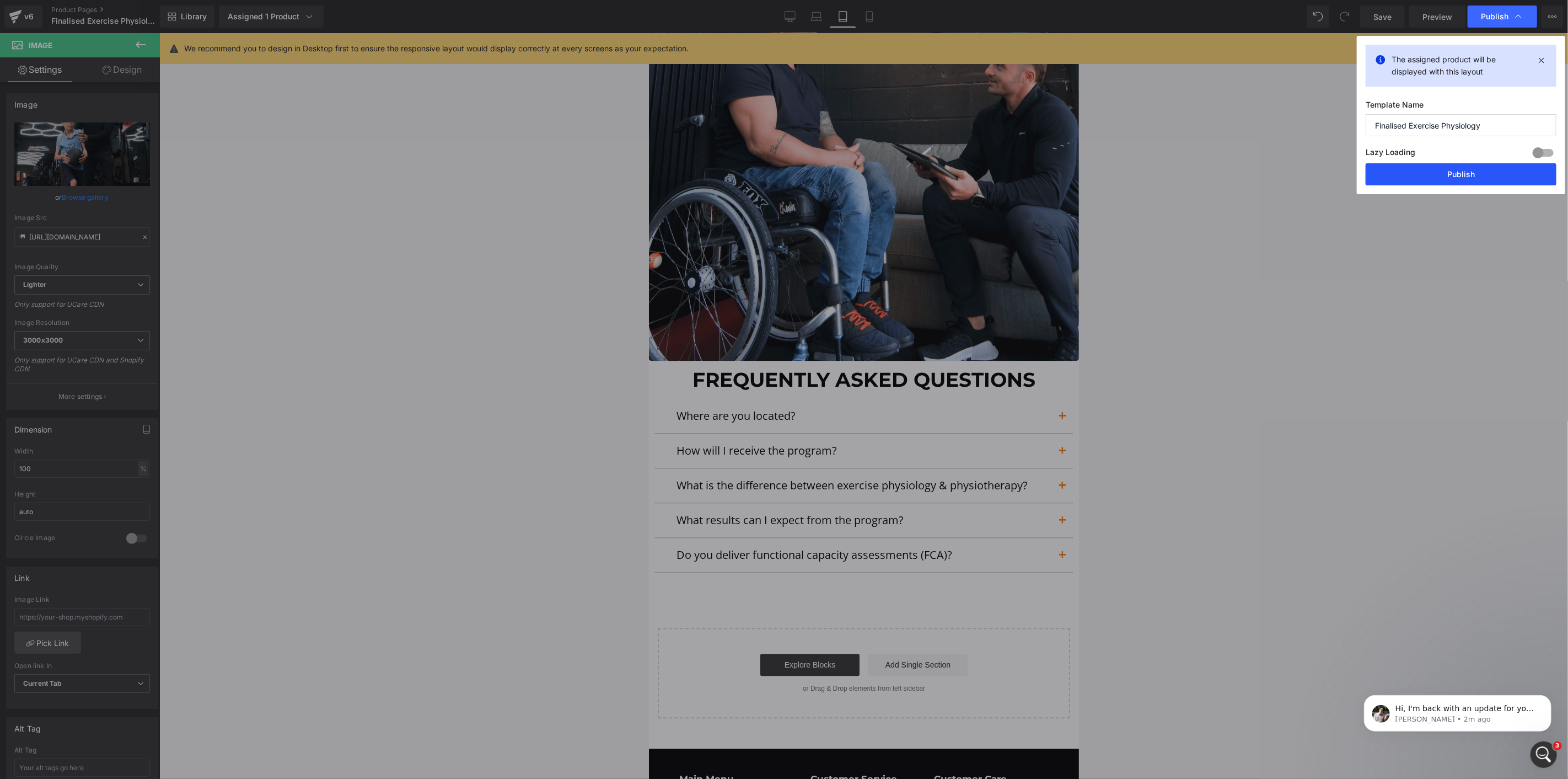
click at [1444, 164] on button "Publish" at bounding box center [1461, 174] width 191 height 22
